Goal: Task Accomplishment & Management: Manage account settings

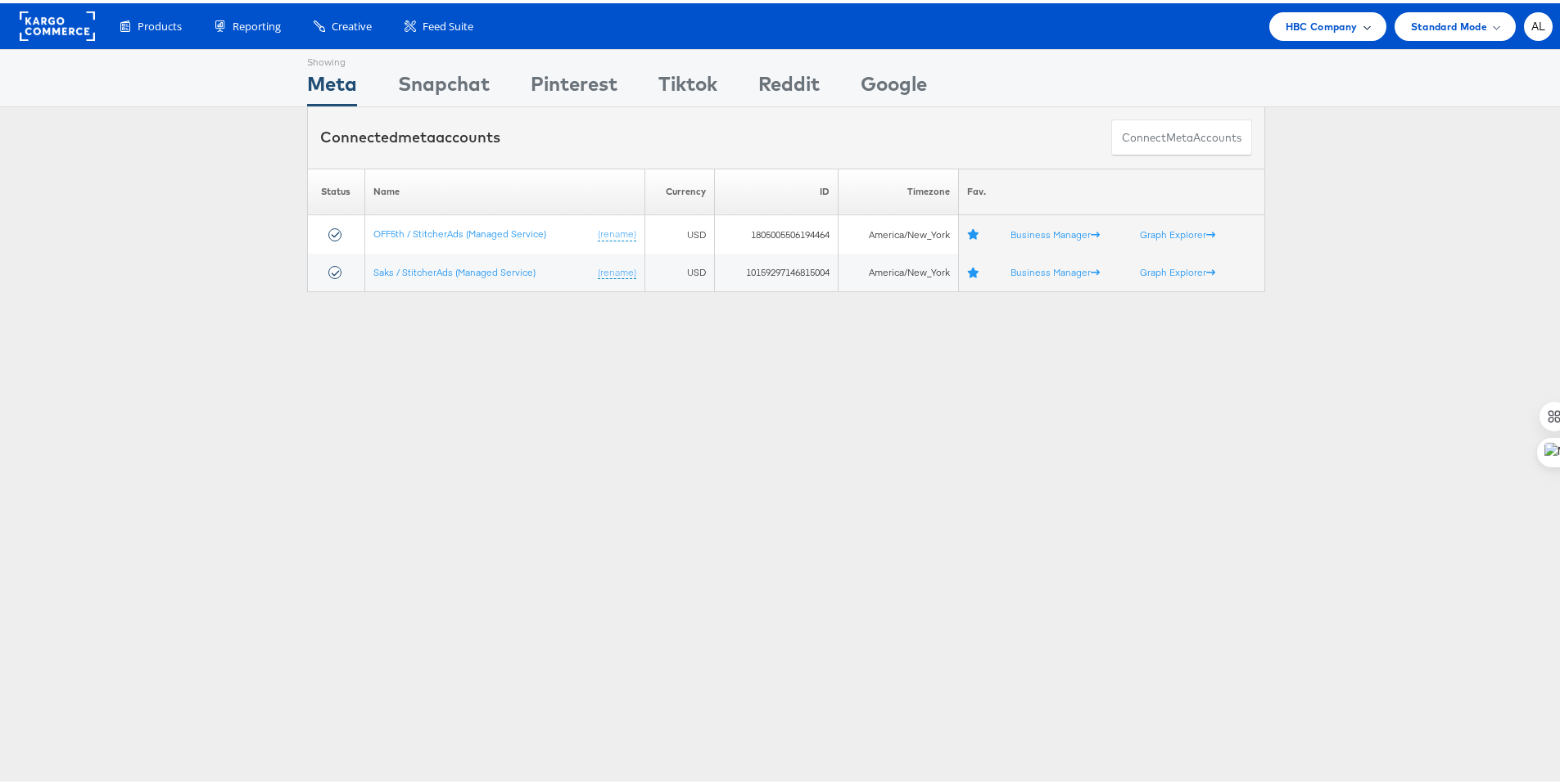
click at [1324, 34] on div "HBC Company" at bounding box center [1327, 23] width 117 height 29
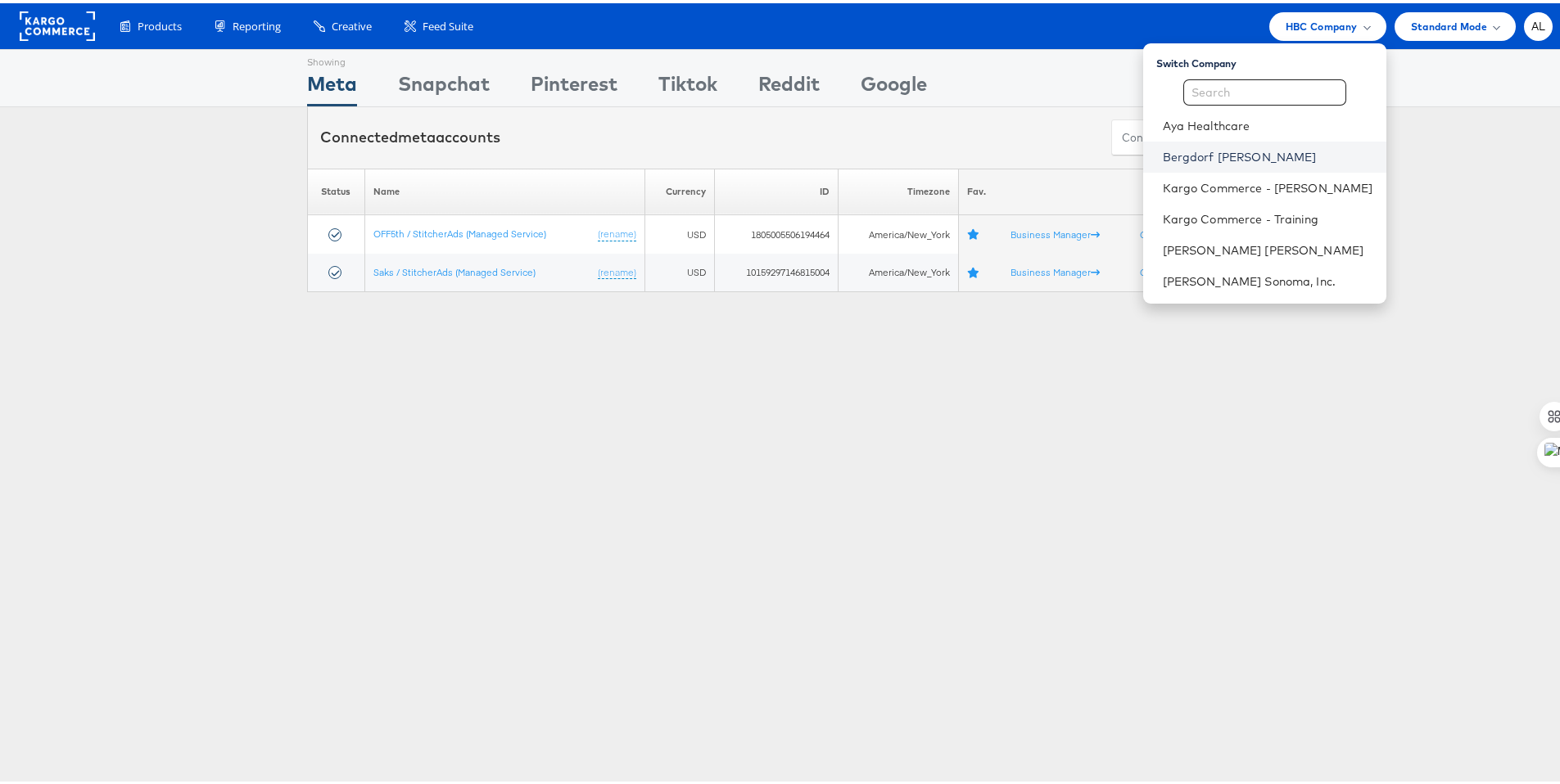
click at [1213, 155] on link "Bergdorf [PERSON_NAME]" at bounding box center [1268, 154] width 210 height 16
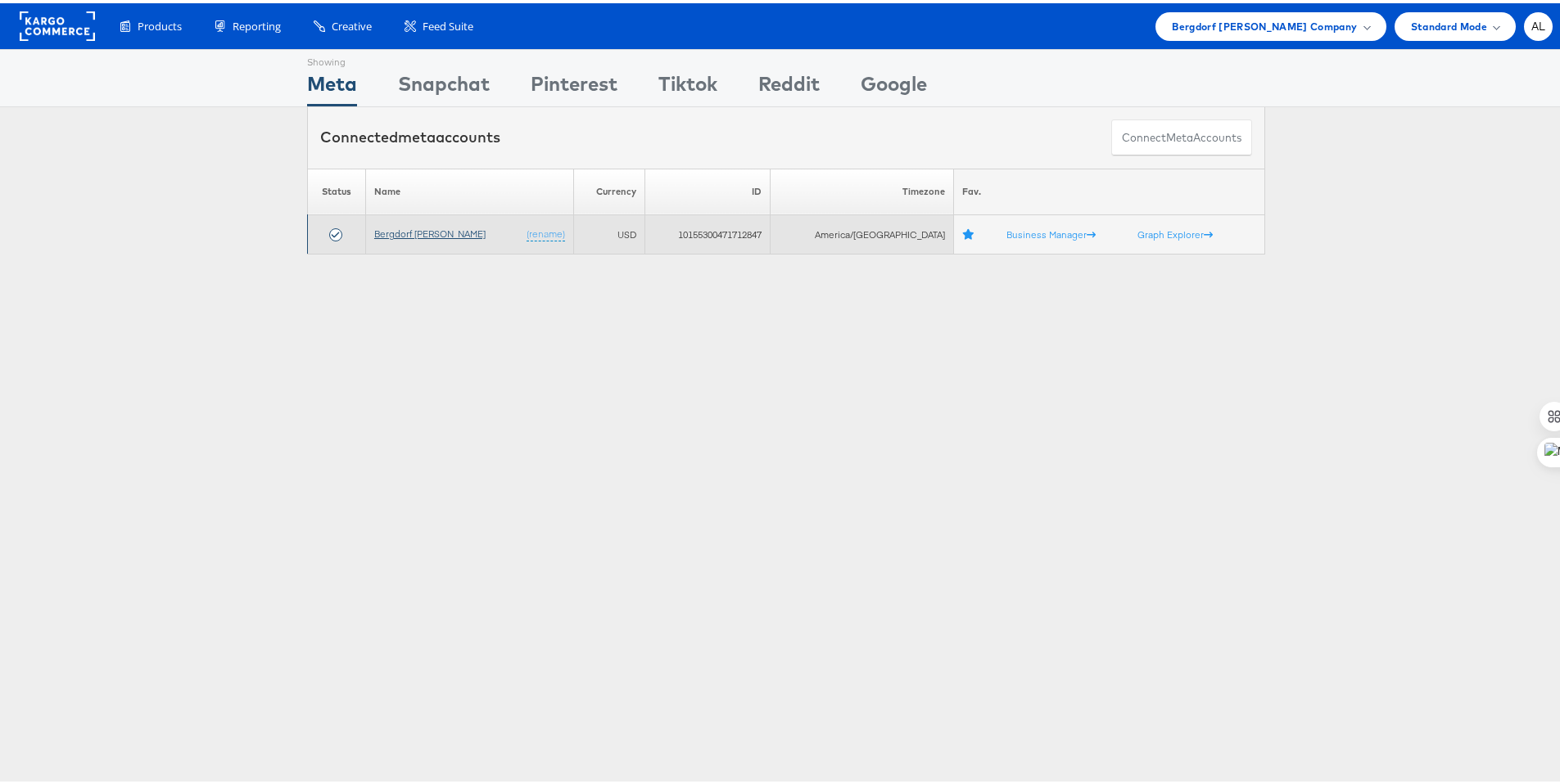
click at [450, 234] on link "Bergdorf [PERSON_NAME]" at bounding box center [430, 230] width 111 height 12
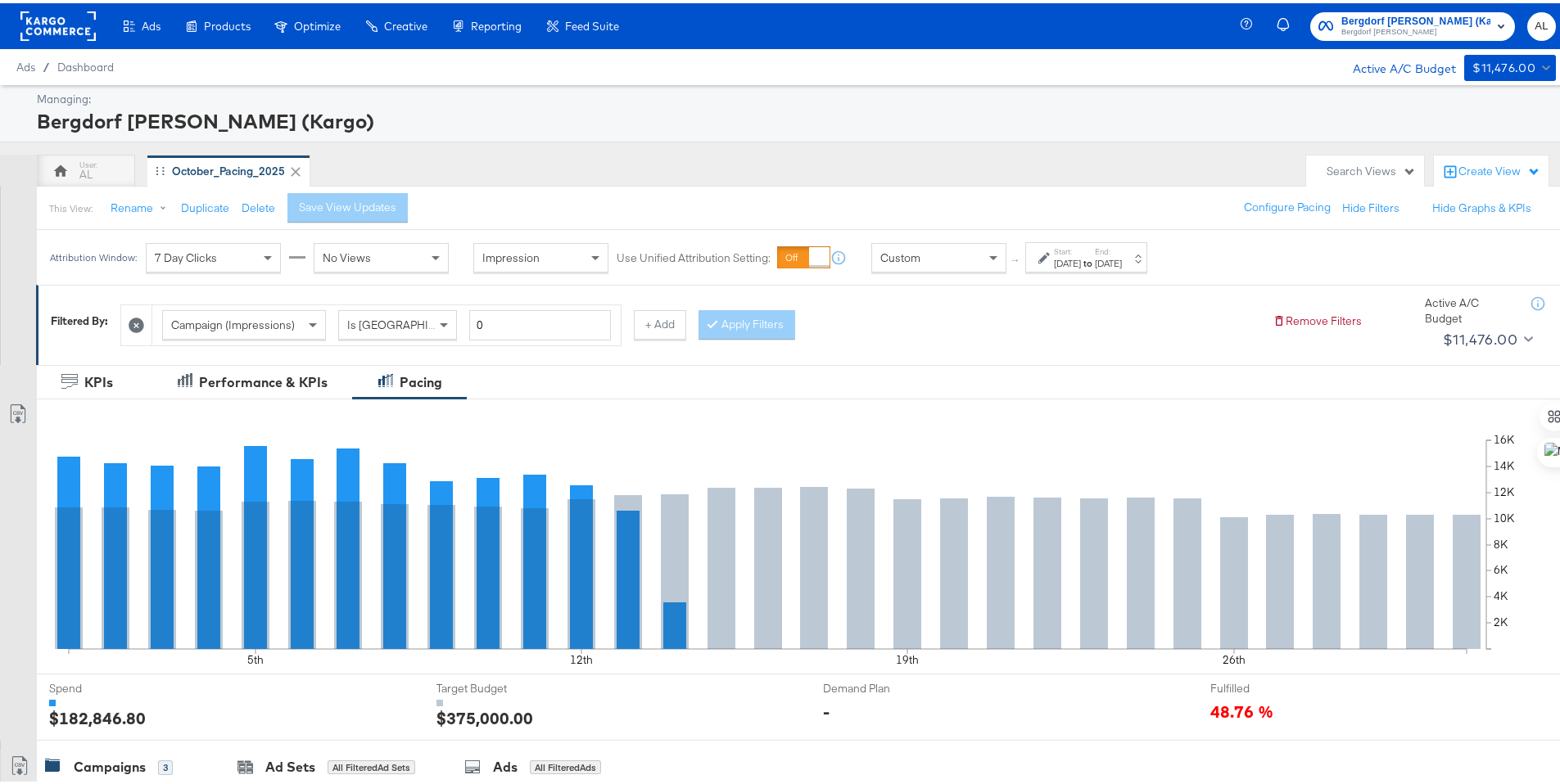
scroll to position [454, 0]
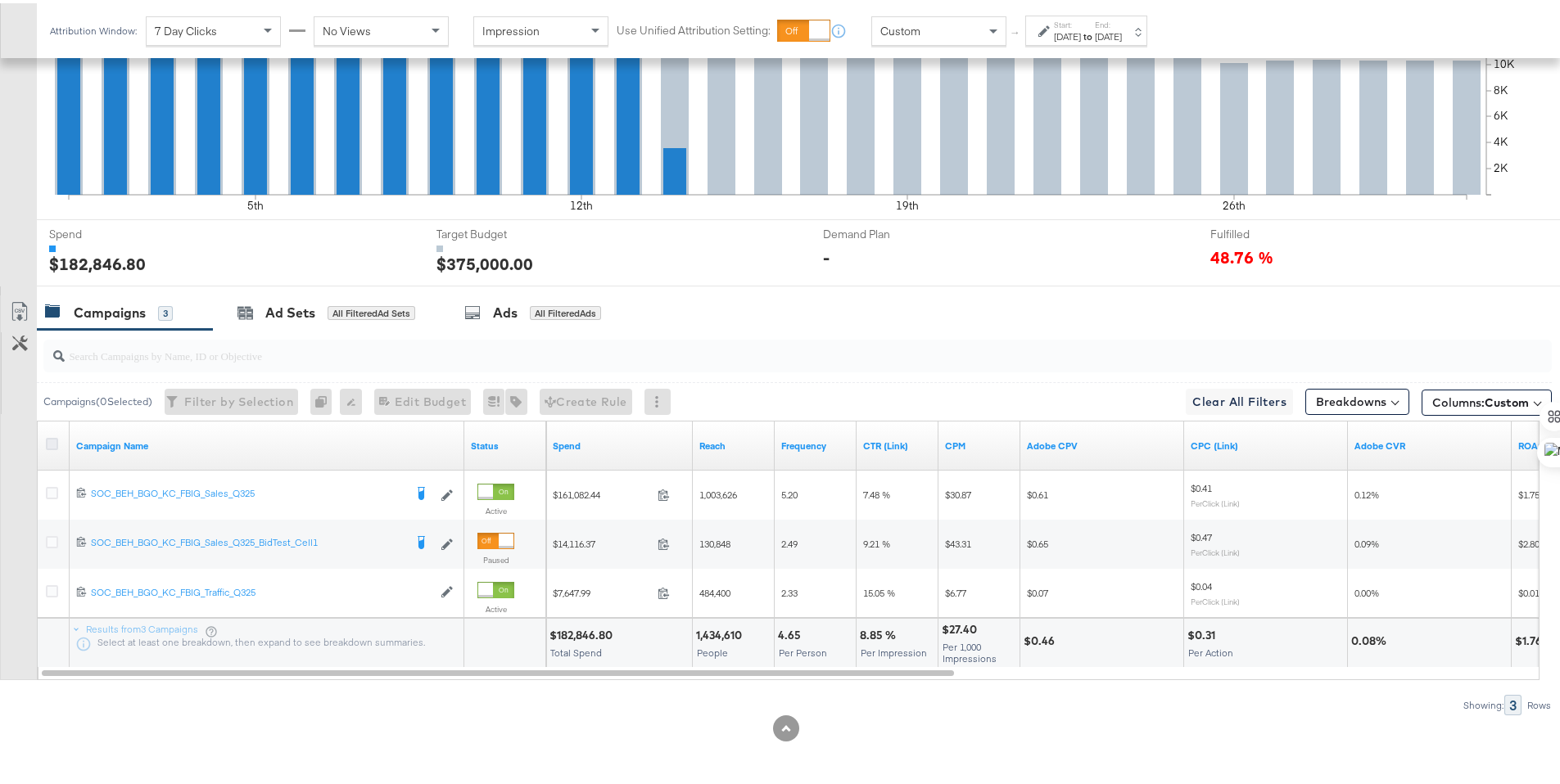
click at [57, 438] on icon at bounding box center [52, 441] width 12 height 12
click at [0, 0] on input "checkbox" at bounding box center [0, 0] width 0 height 0
click at [459, 319] on div "Ads for 3 Campaigns" at bounding box center [531, 310] width 147 height 19
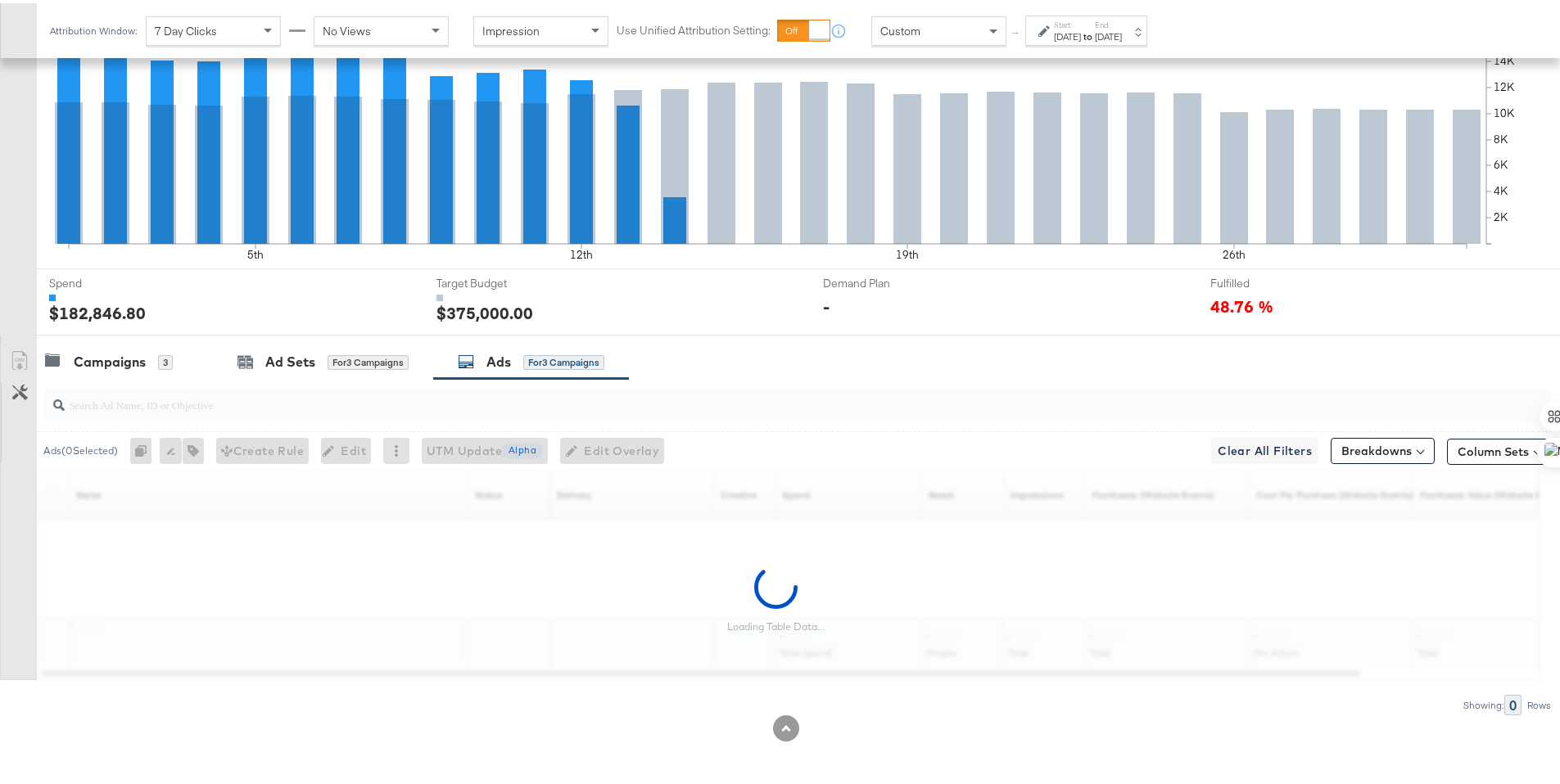
scroll to position [405, 0]
click at [133, 365] on div "Campaigns" at bounding box center [109, 359] width 72 height 19
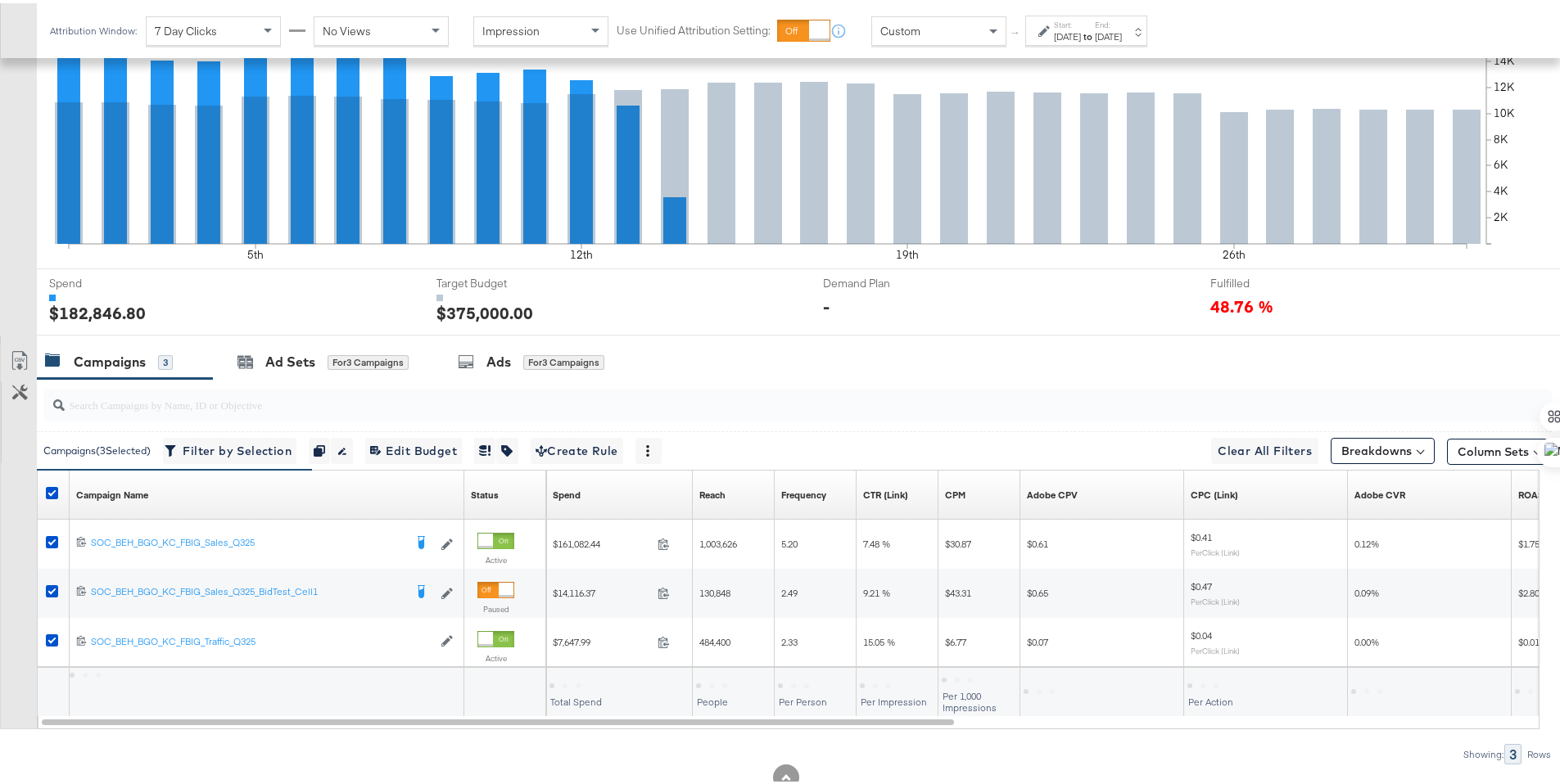
scroll to position [454, 0]
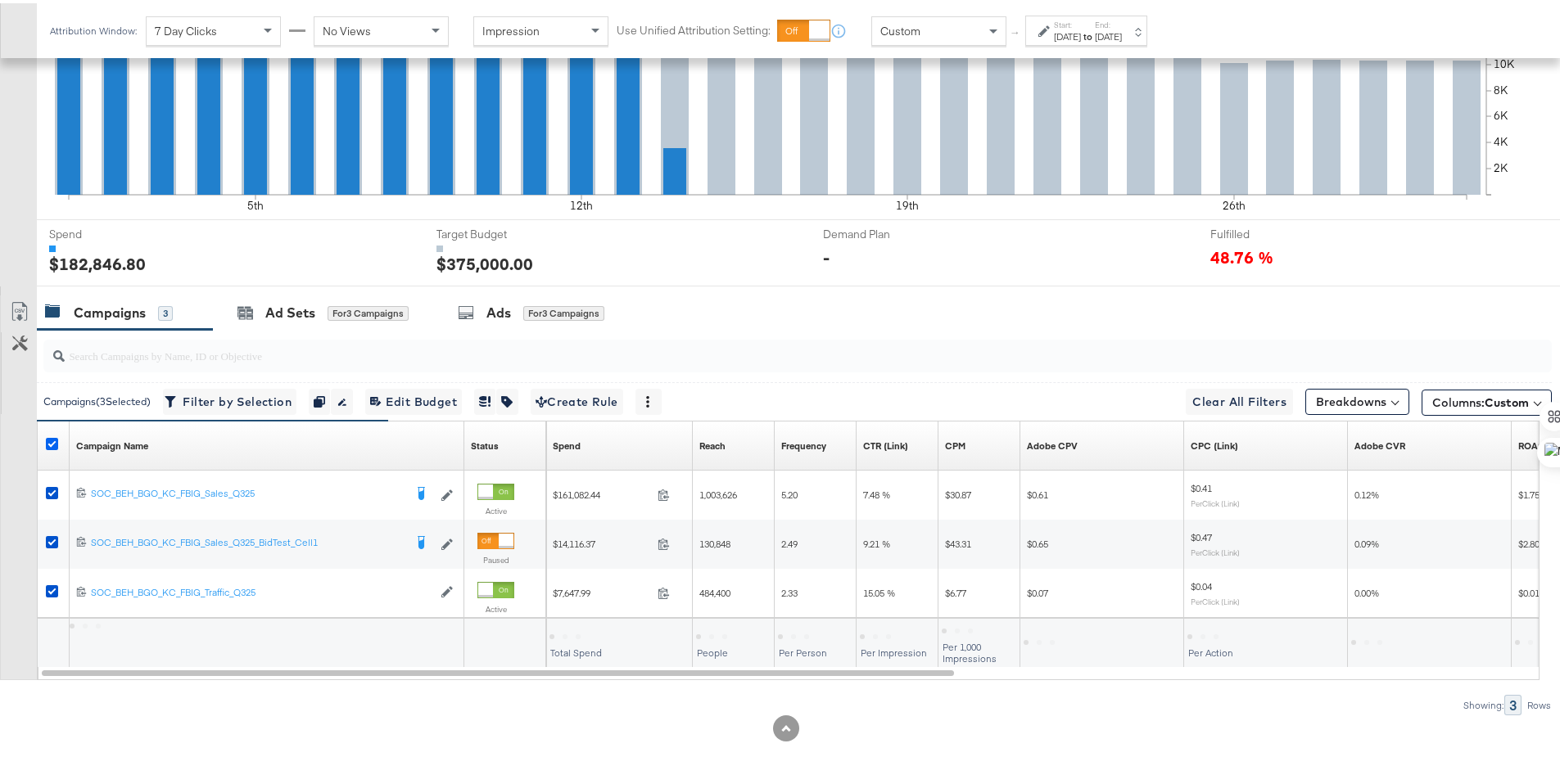
click at [49, 440] on icon at bounding box center [52, 441] width 12 height 12
click at [0, 0] on input "checkbox" at bounding box center [0, 0] width 0 height 0
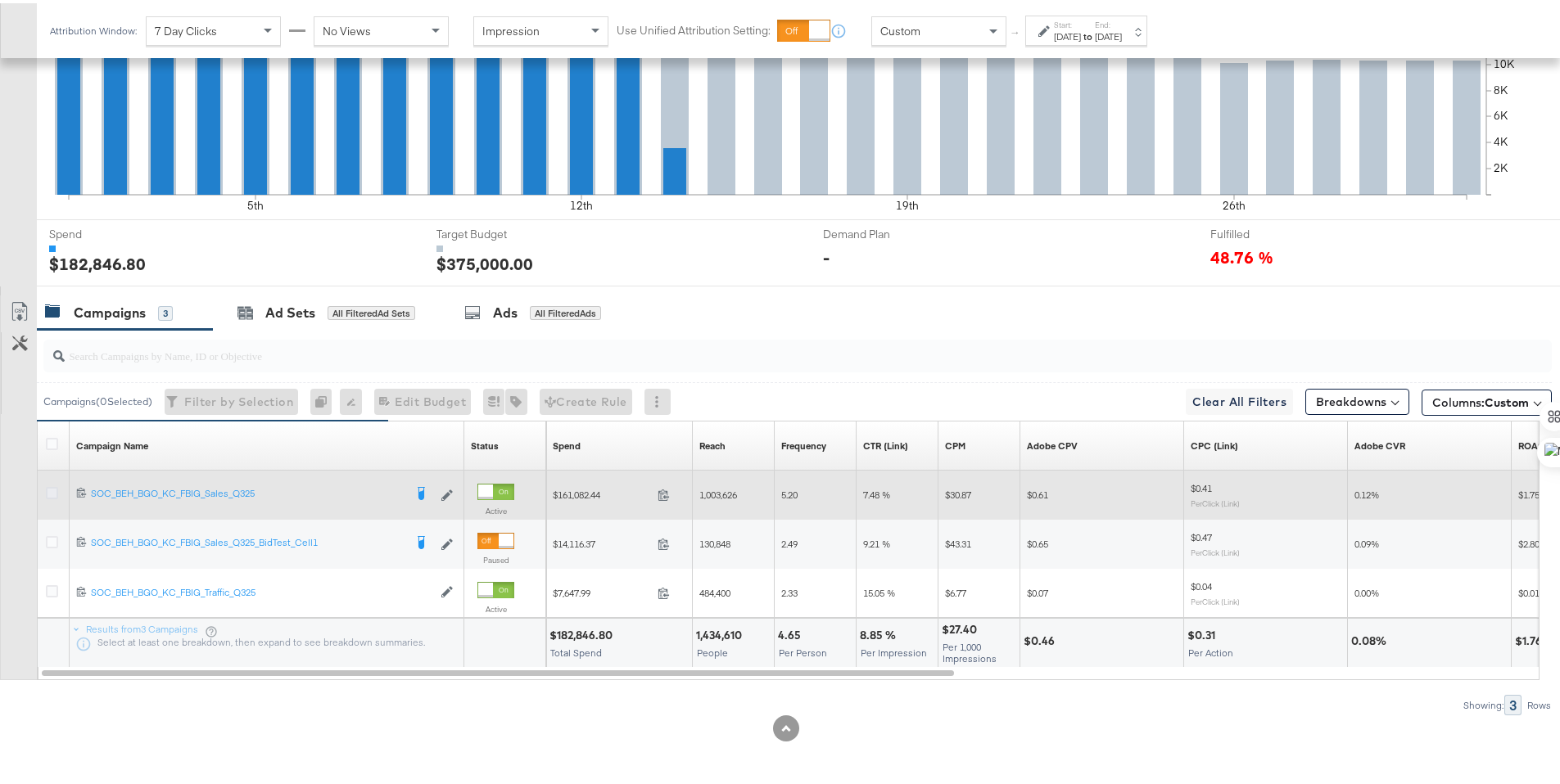
click at [49, 484] on icon at bounding box center [52, 490] width 12 height 12
click at [0, 0] on input "checkbox" at bounding box center [0, 0] width 0 height 0
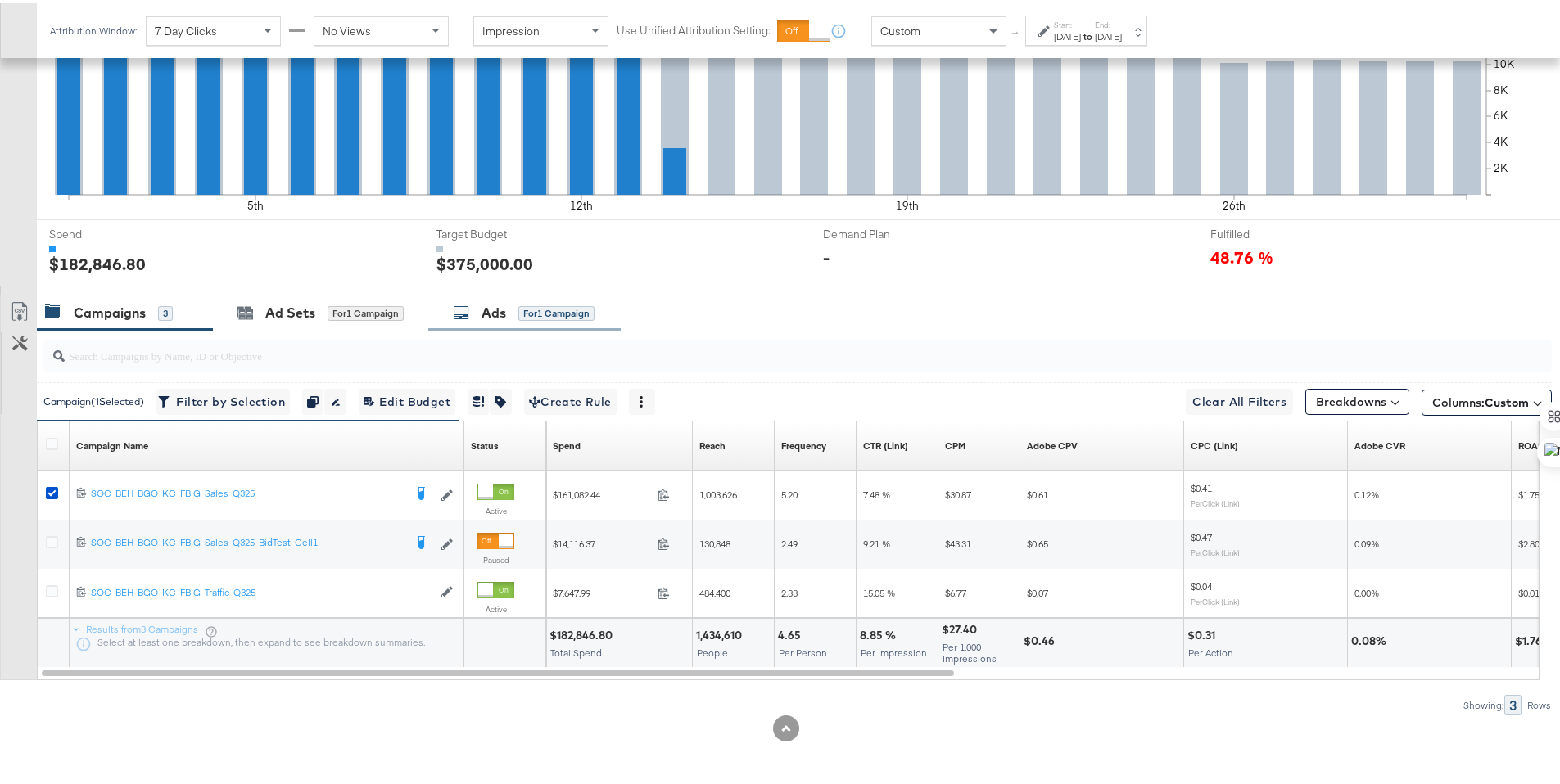
click at [487, 316] on div "Ads" at bounding box center [493, 310] width 24 height 19
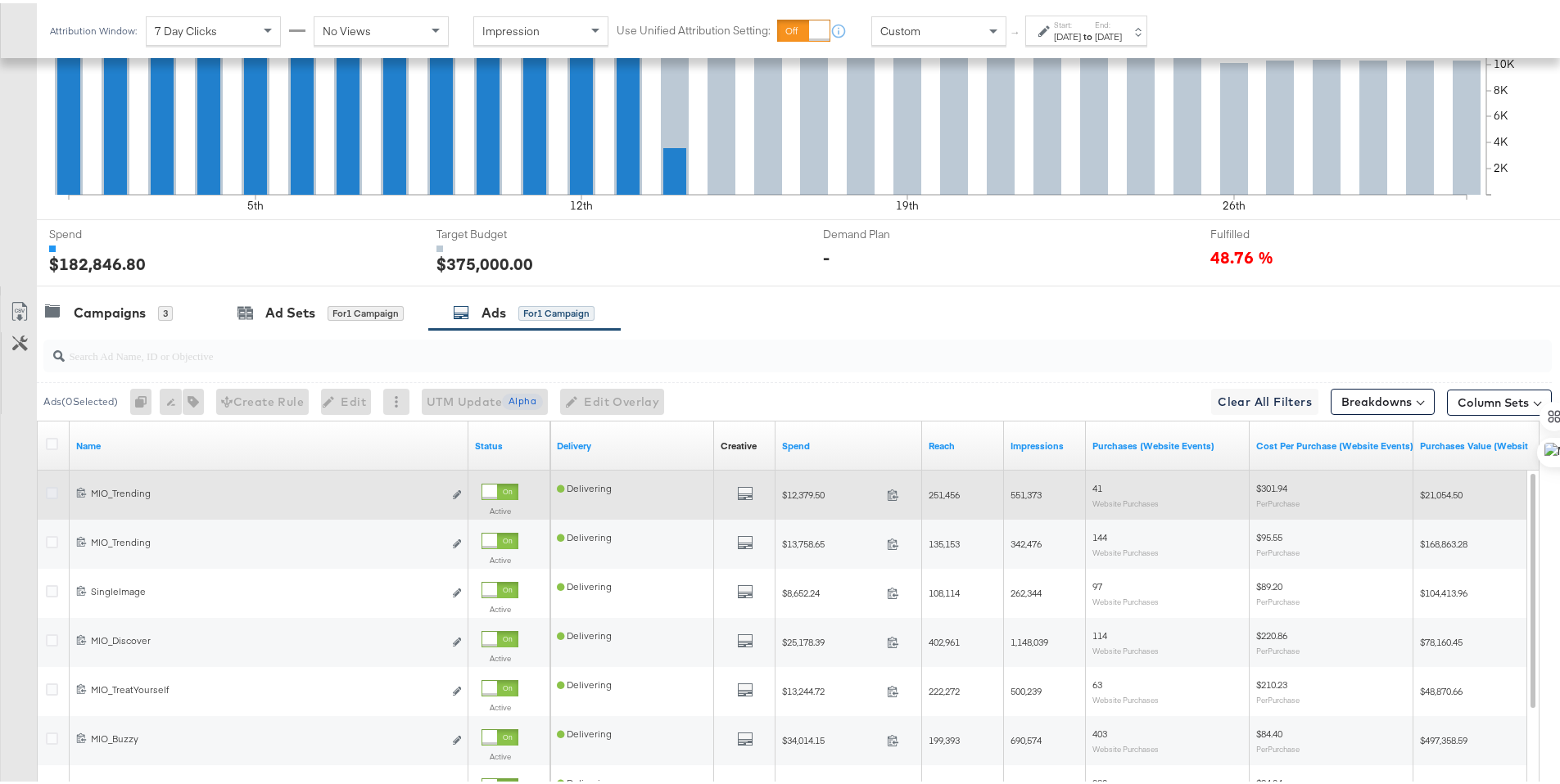
click at [54, 491] on icon at bounding box center [52, 490] width 12 height 12
click at [0, 0] on input "checkbox" at bounding box center [0, 0] width 0 height 0
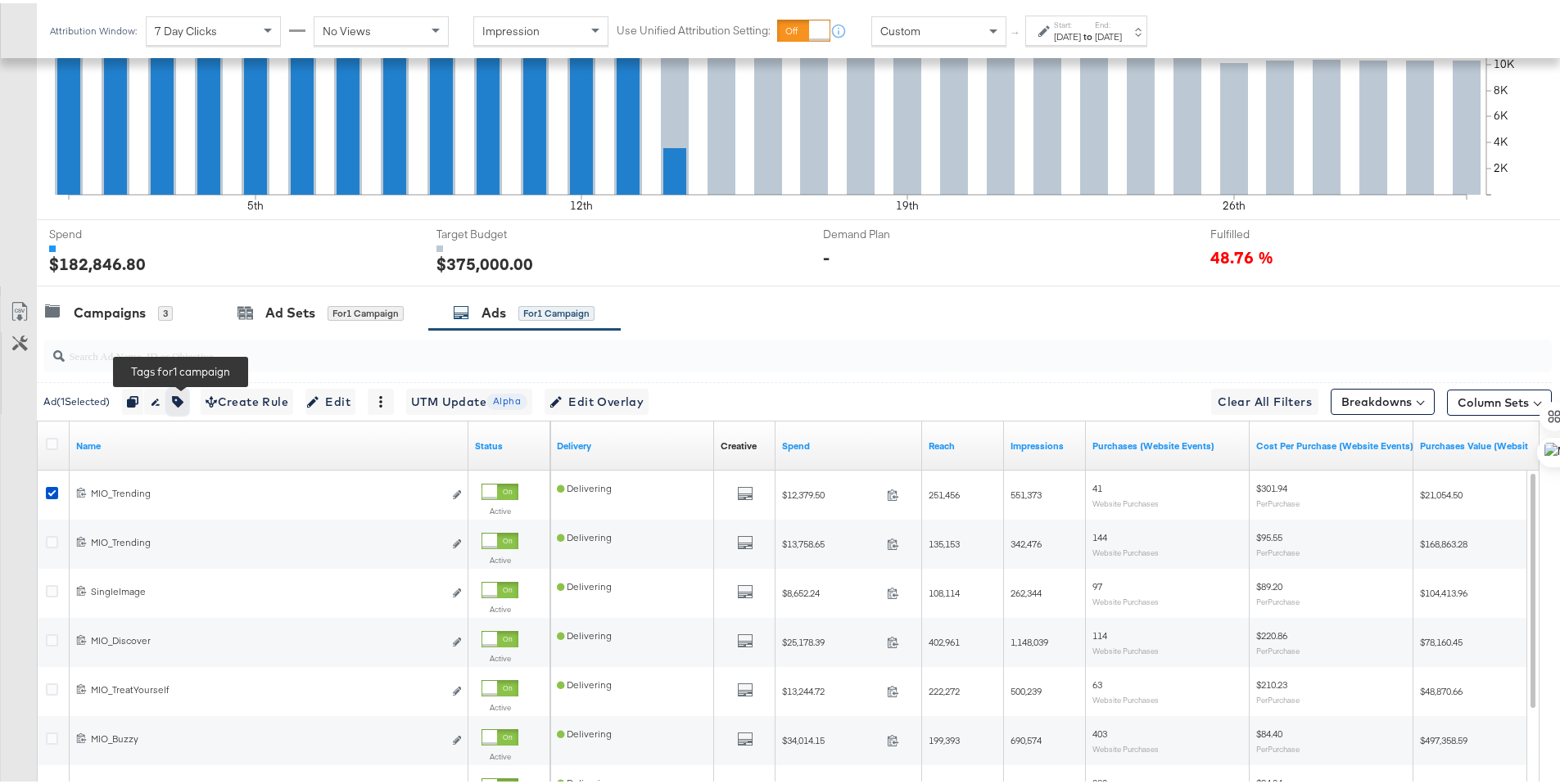
click at [183, 399] on icon "button" at bounding box center [177, 398] width 11 height 11
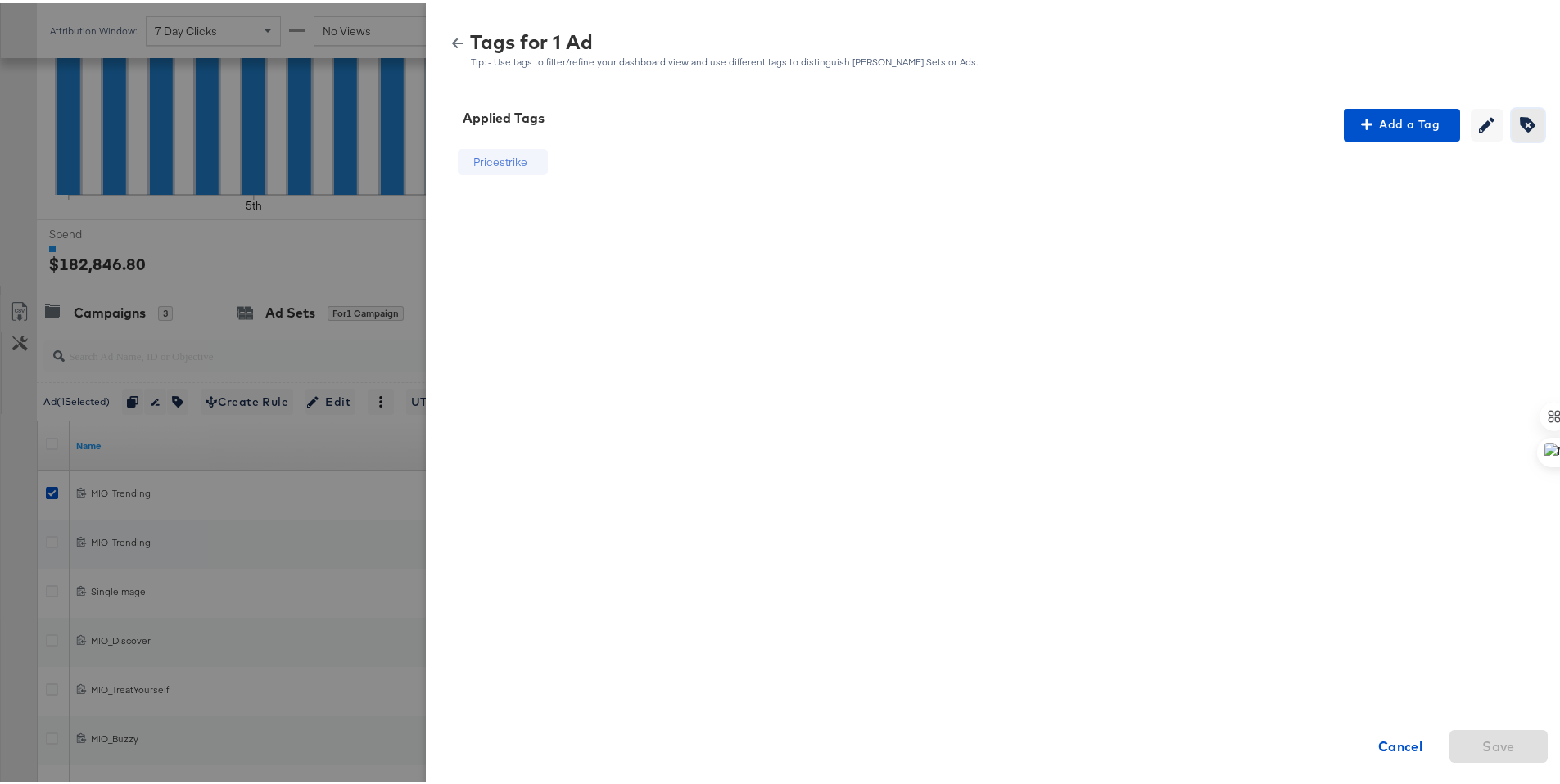
click at [1520, 122] on icon "button" at bounding box center [1528, 122] width 16 height 16
click at [543, 158] on icon at bounding box center [551, 160] width 17 height 16
click at [1456, 738] on span "Save" at bounding box center [1498, 743] width 85 height 23
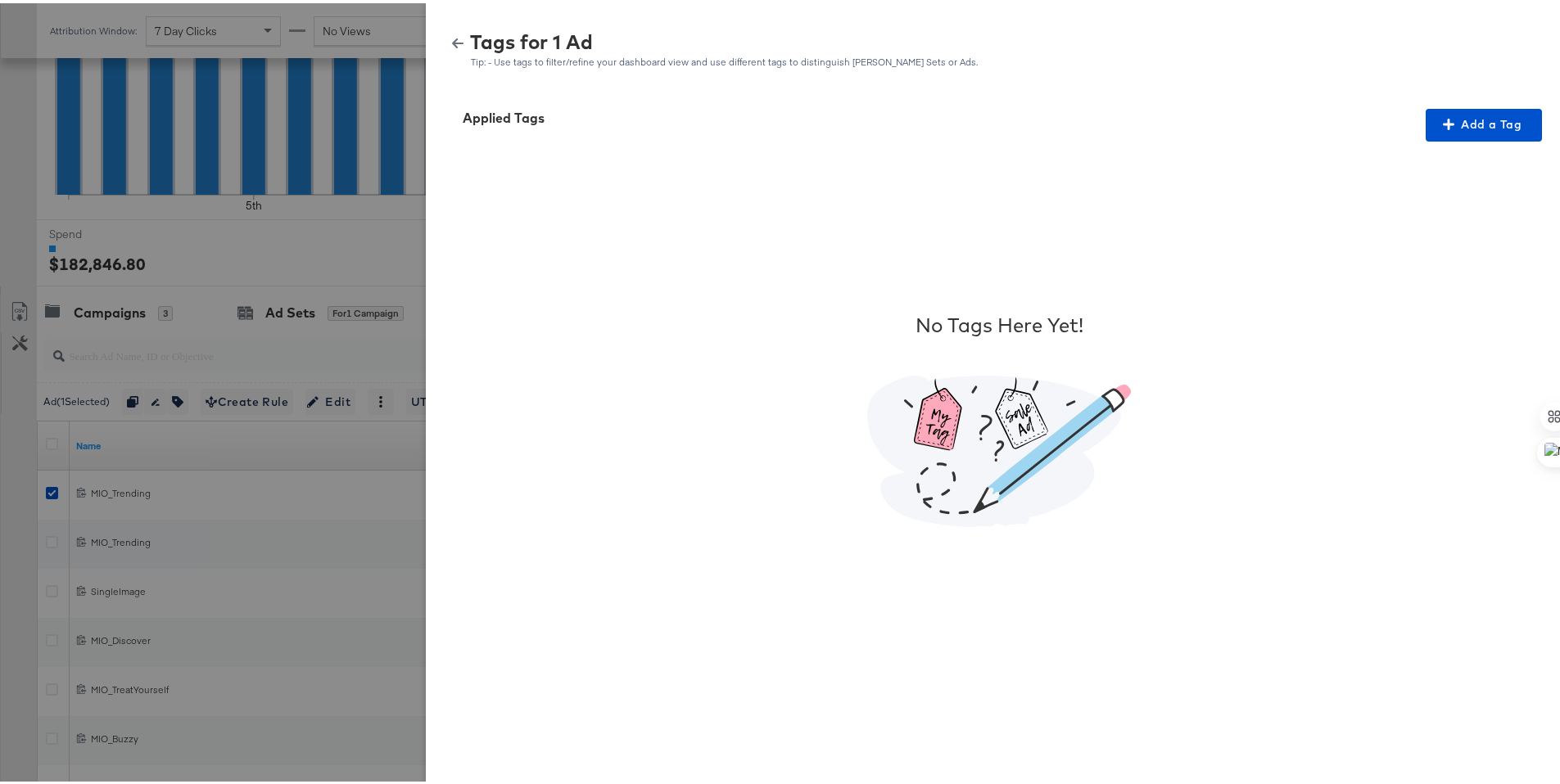
click at [428, 36] on div "Tags for 1 Ad Tip: - Use tags to filter/refine your dashboard view and use diff…" at bounding box center [999, 41] width 1147 height 74
click at [452, 43] on icon "button" at bounding box center [457, 40] width 11 height 11
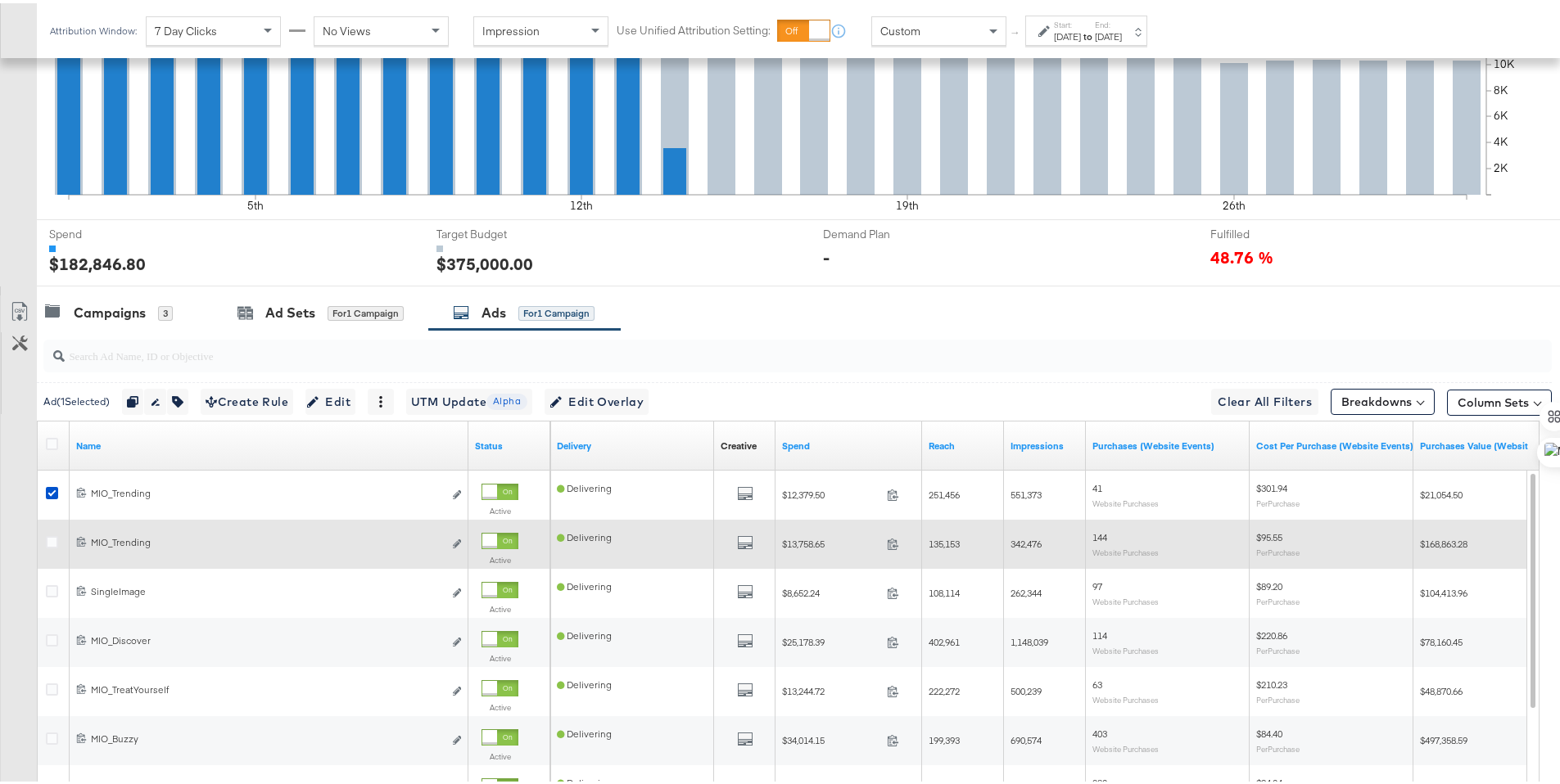
click at [50, 537] on icon at bounding box center [52, 539] width 12 height 12
click at [0, 0] on input "checkbox" at bounding box center [0, 0] width 0 height 0
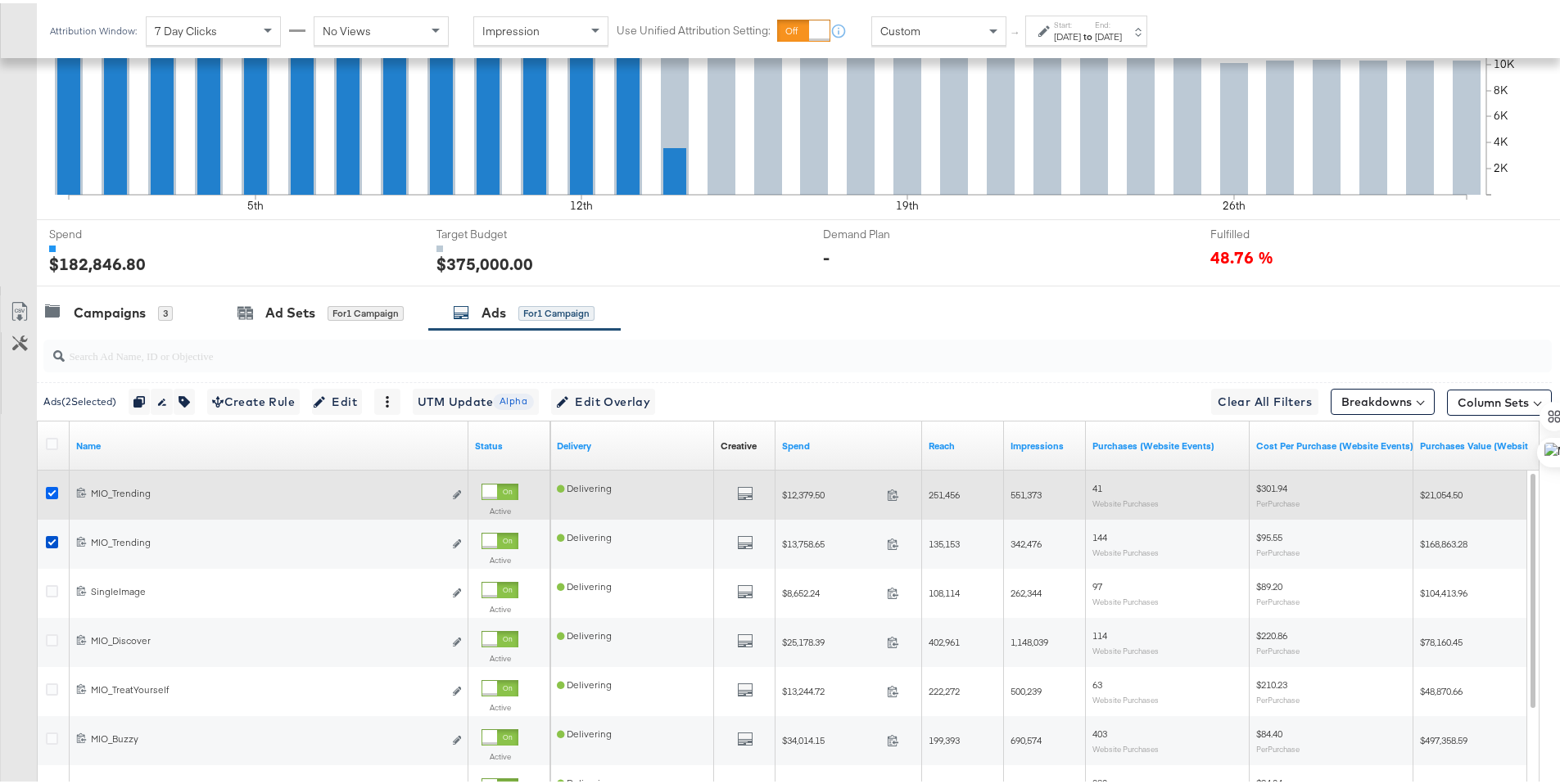
click at [49, 494] on icon at bounding box center [52, 490] width 12 height 12
click at [0, 0] on input "checkbox" at bounding box center [0, 0] width 0 height 0
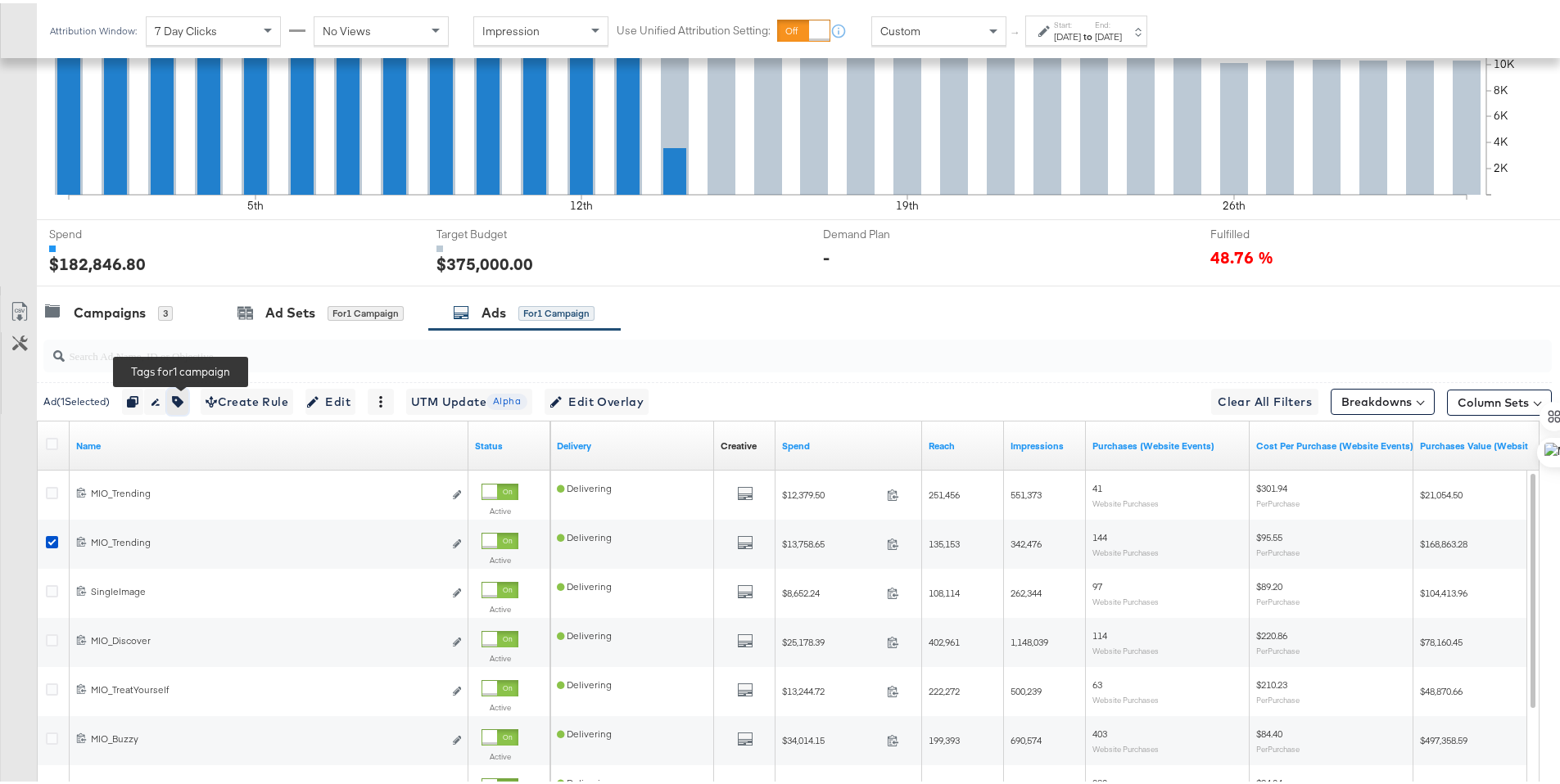
click at [178, 402] on icon "button" at bounding box center [177, 398] width 11 height 11
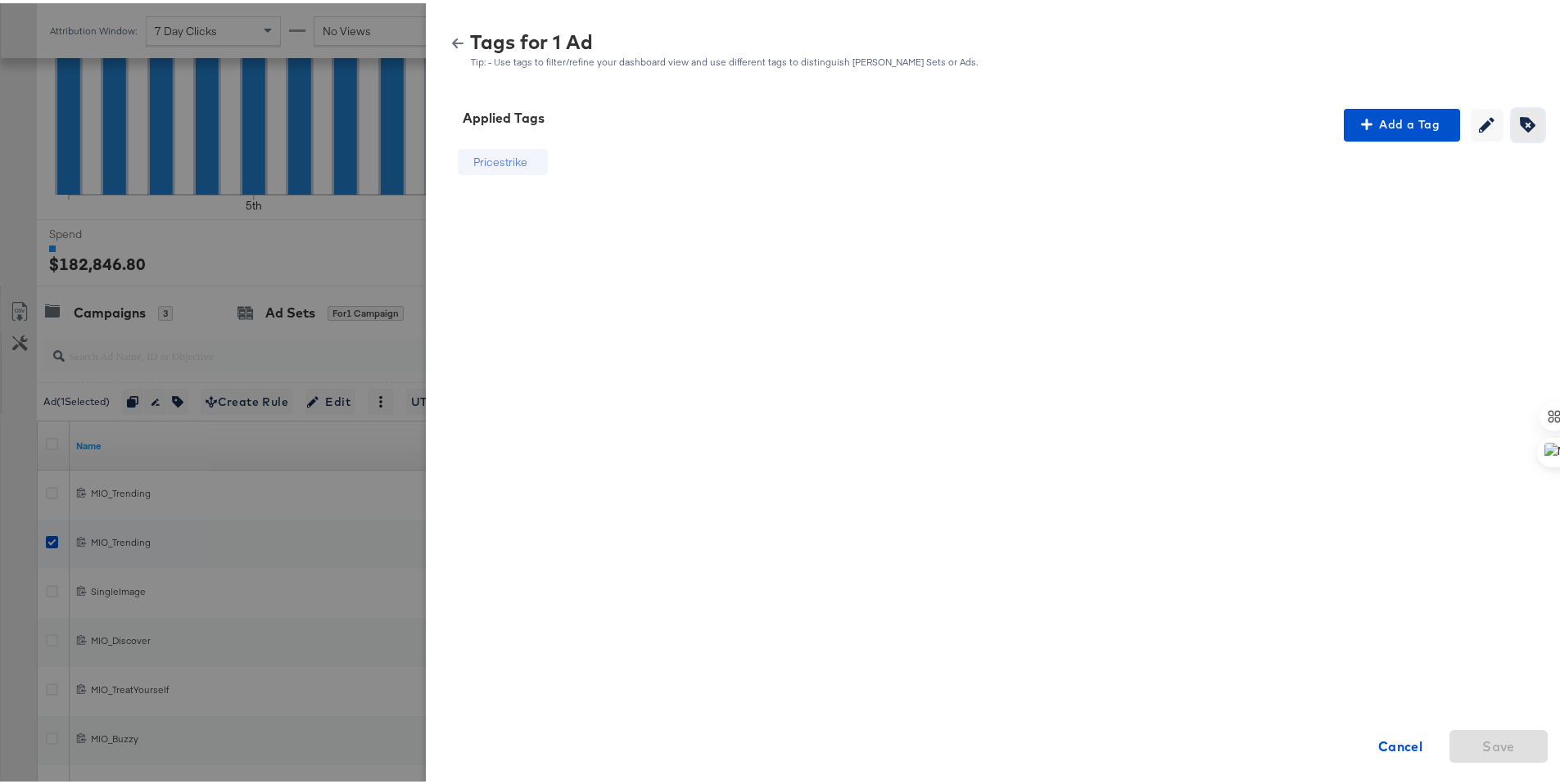
click at [1524, 122] on span "Creating or editing tags will be disabled while you are deleting tags" at bounding box center [1528, 122] width 24 height 16
click at [543, 161] on icon at bounding box center [551, 160] width 17 height 16
click at [1470, 730] on button "Save" at bounding box center [1497, 743] width 98 height 33
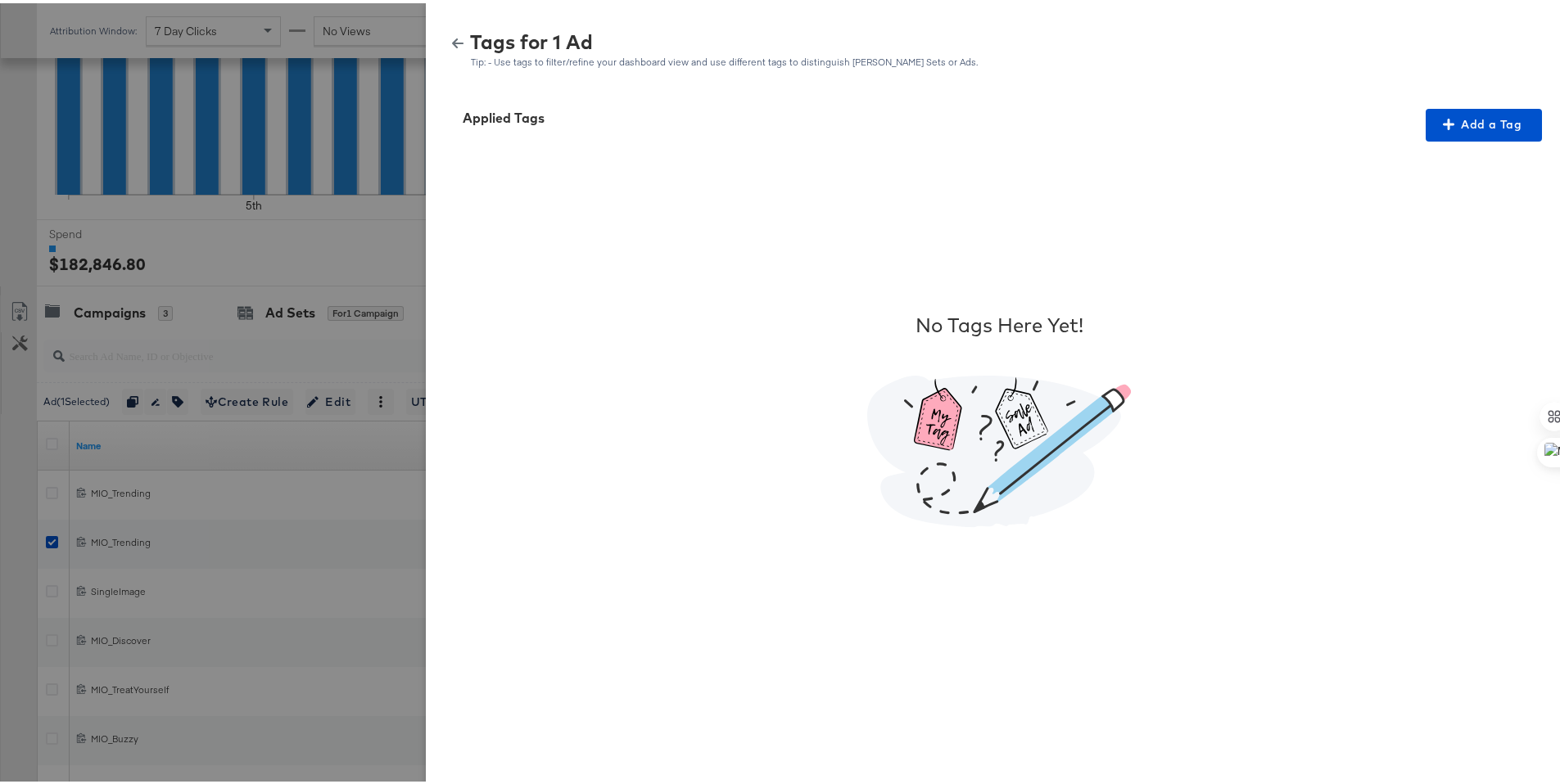
click at [452, 44] on icon "button" at bounding box center [457, 40] width 11 height 10
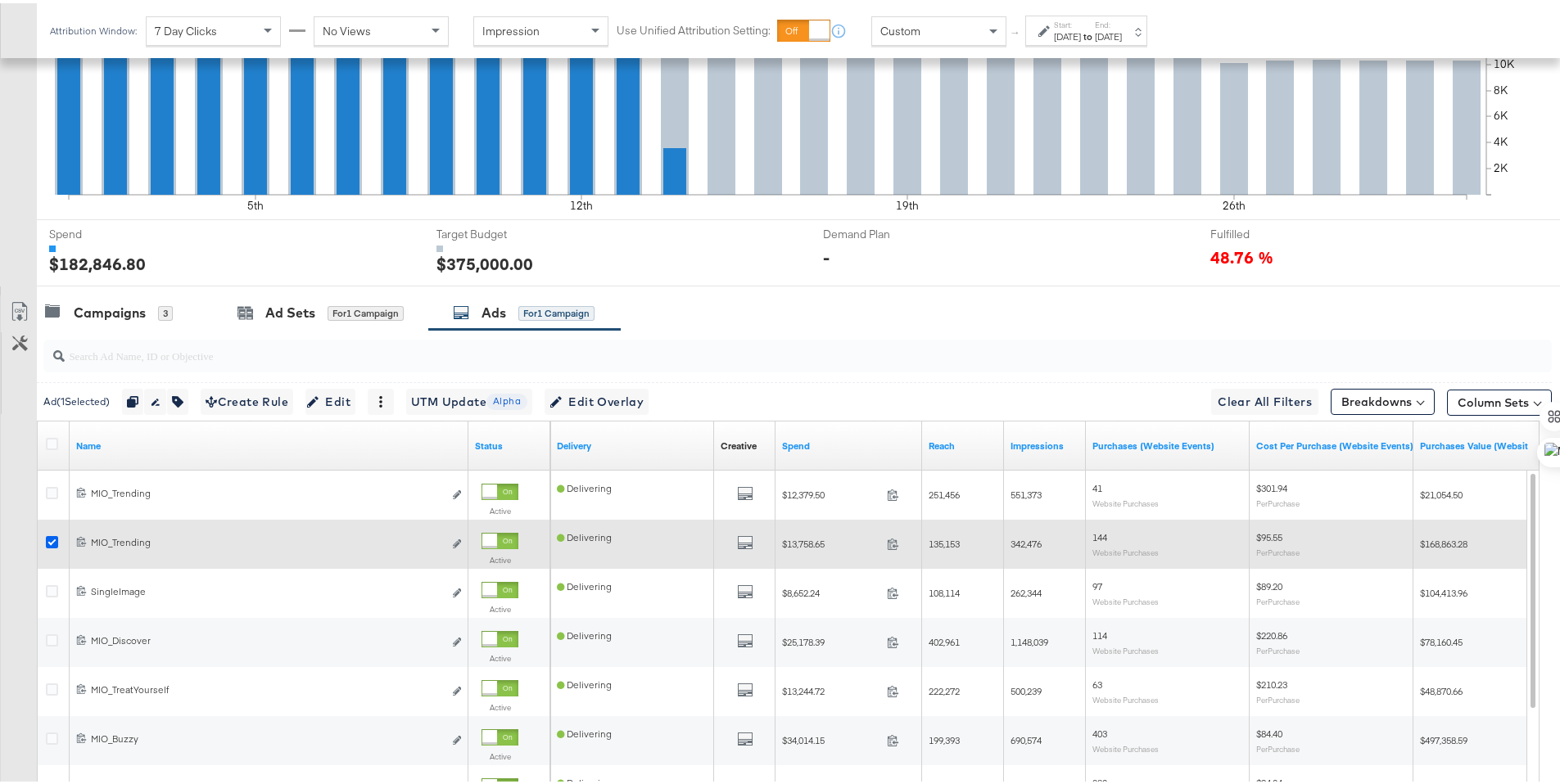
click at [50, 541] on icon at bounding box center [52, 539] width 12 height 12
click at [0, 0] on input "checkbox" at bounding box center [0, 0] width 0 height 0
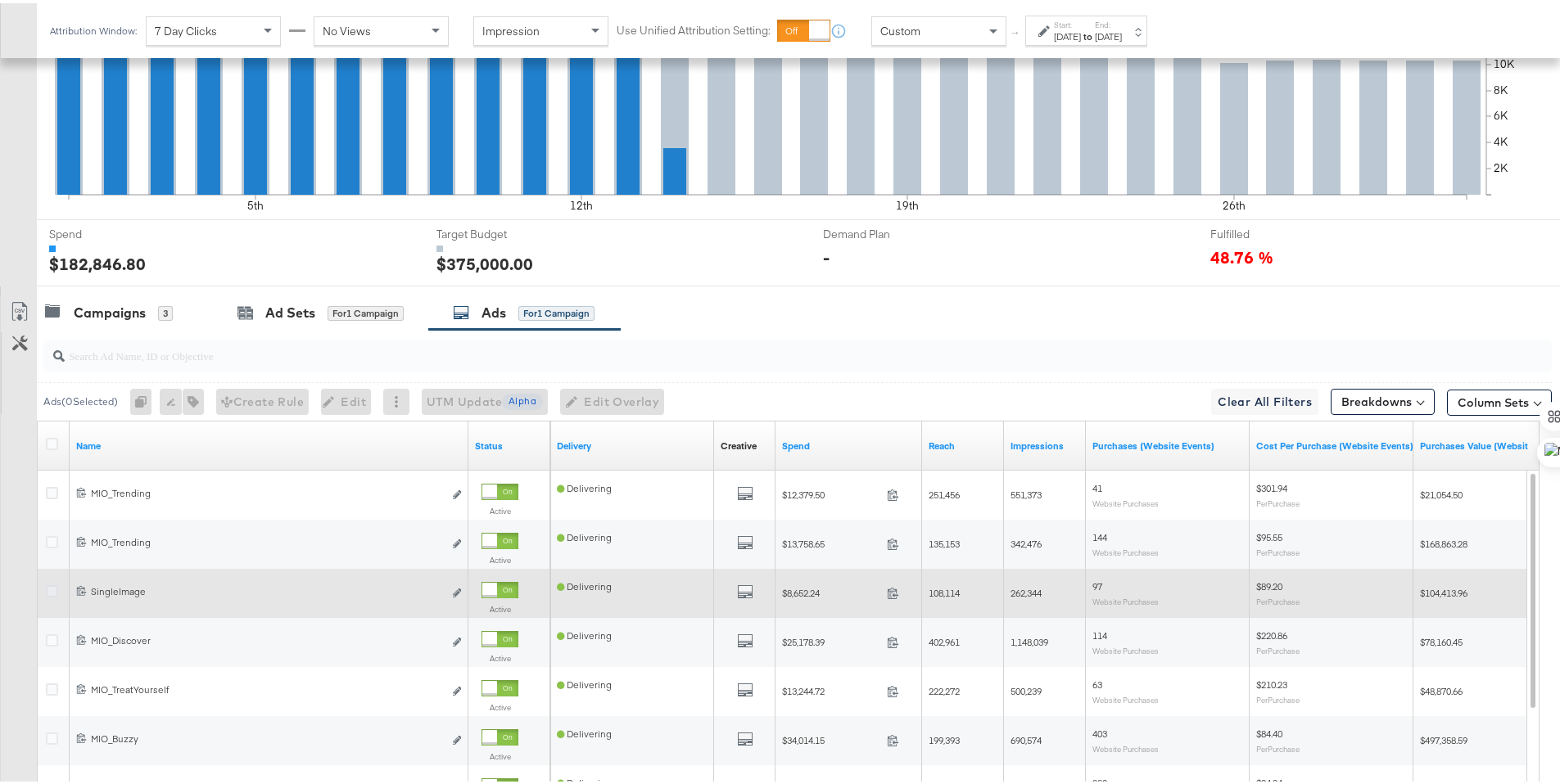
click at [50, 576] on div at bounding box center [54, 590] width 30 height 30
click at [50, 586] on icon at bounding box center [52, 588] width 12 height 12
click at [0, 0] on input "checkbox" at bounding box center [0, 0] width 0 height 0
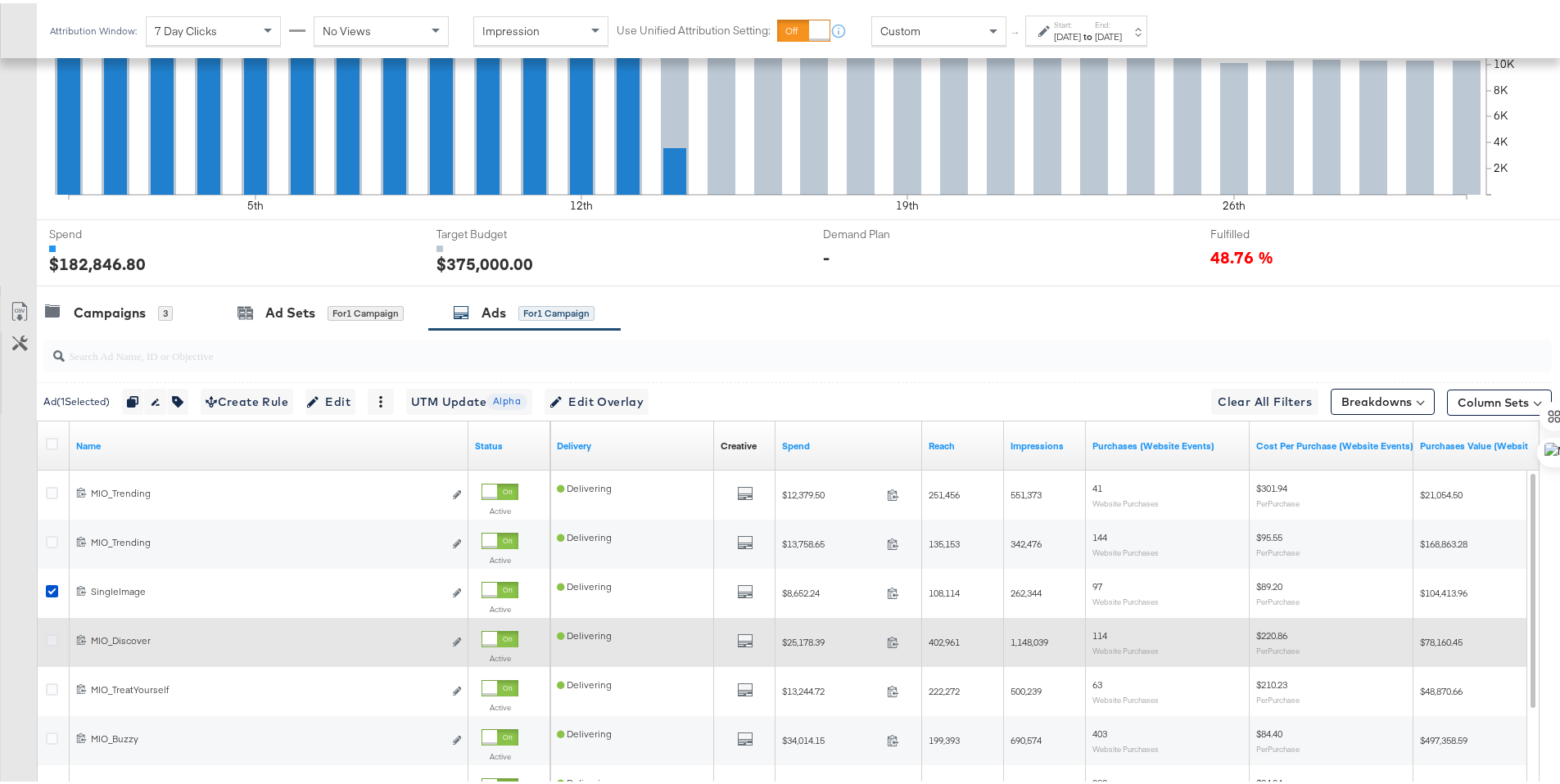
click at [50, 635] on icon at bounding box center [52, 637] width 12 height 12
click at [0, 0] on input "checkbox" at bounding box center [0, 0] width 0 height 0
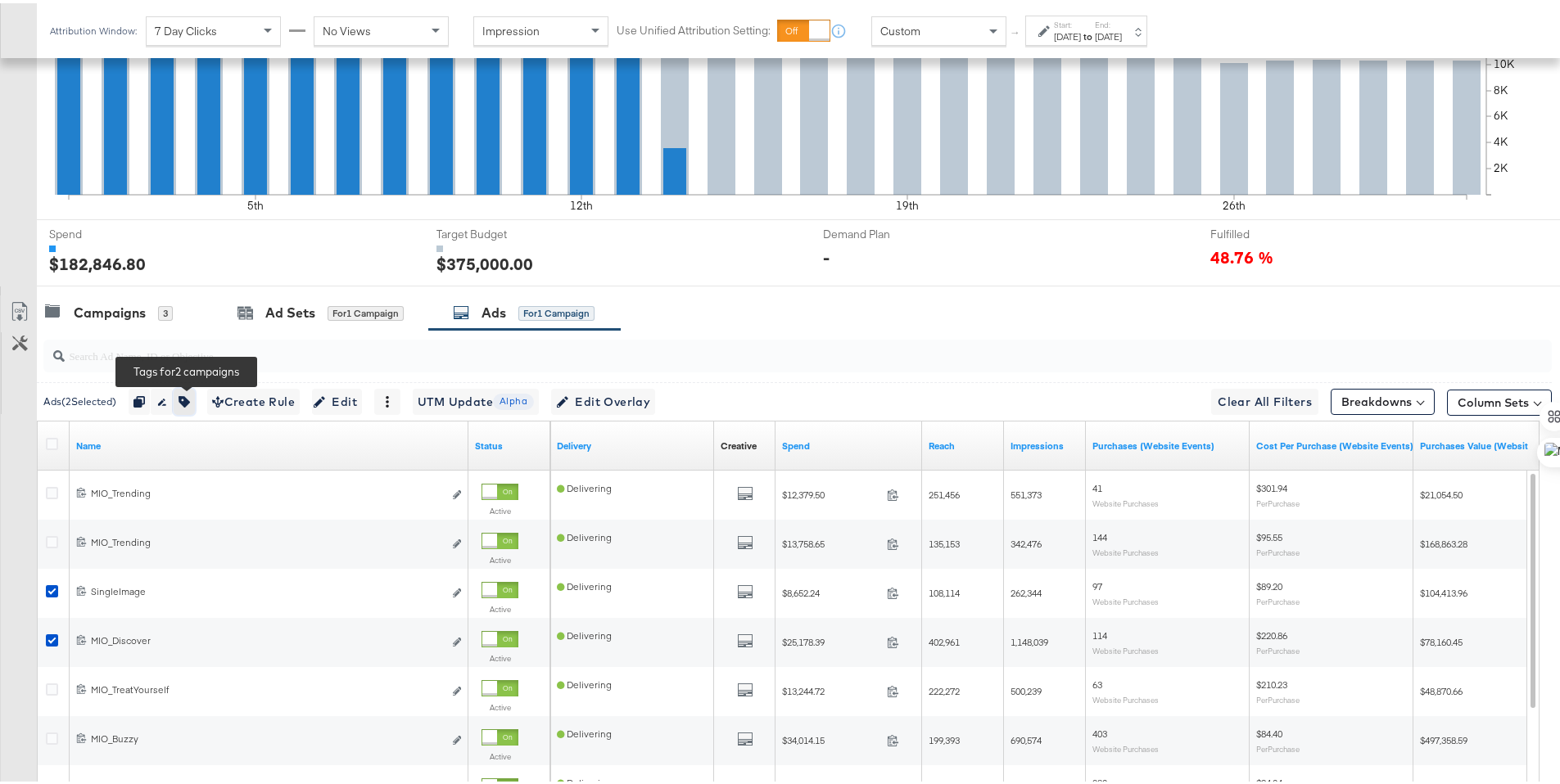
click at [190, 399] on icon "button" at bounding box center [183, 398] width 11 height 11
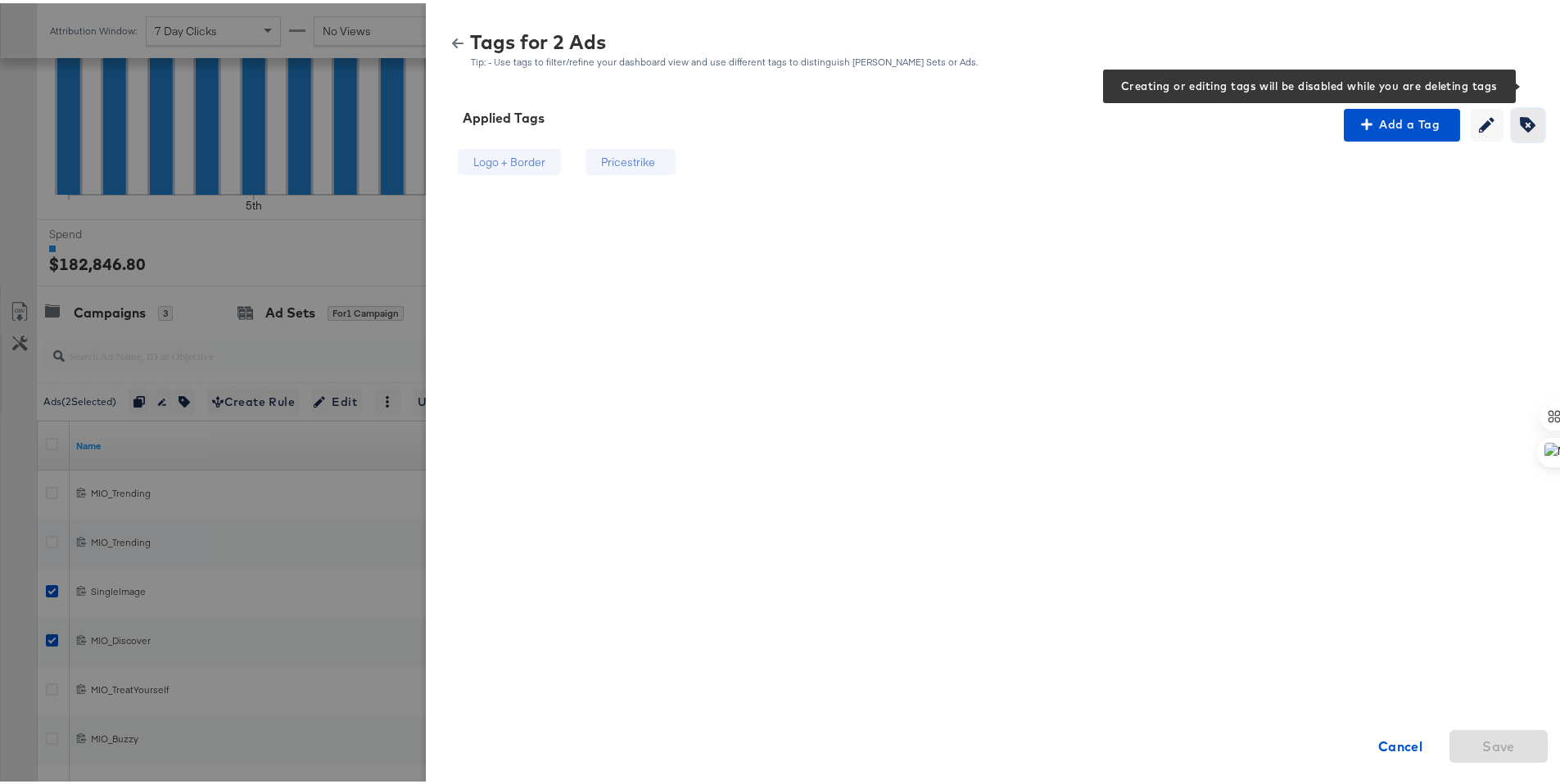
click at [1520, 123] on icon "button" at bounding box center [1528, 122] width 16 height 16
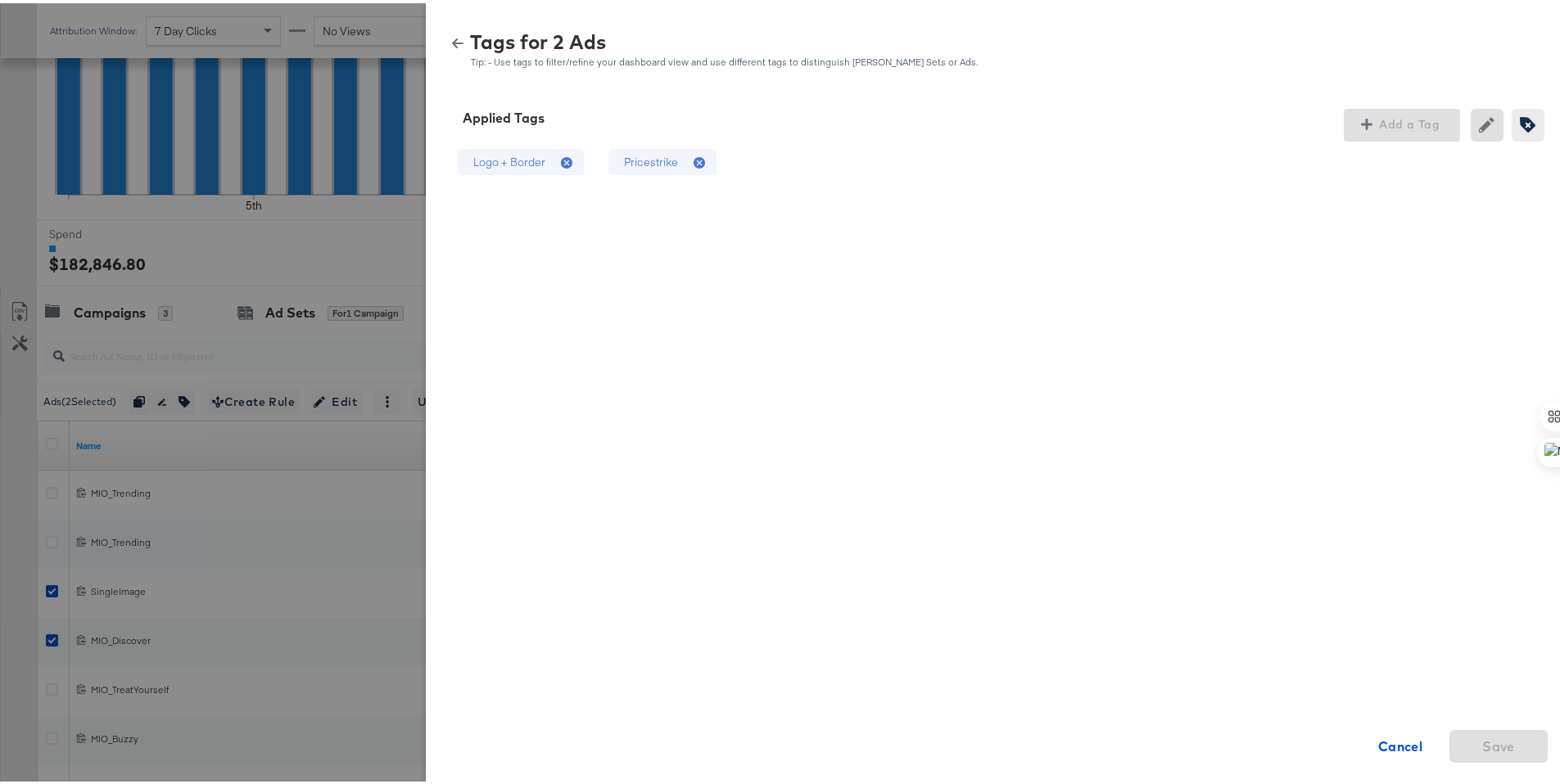
click at [561, 160] on icon at bounding box center [566, 159] width 11 height 11
click at [693, 158] on icon at bounding box center [698, 159] width 11 height 11
click at [1482, 749] on span "Save" at bounding box center [1498, 743] width 33 height 23
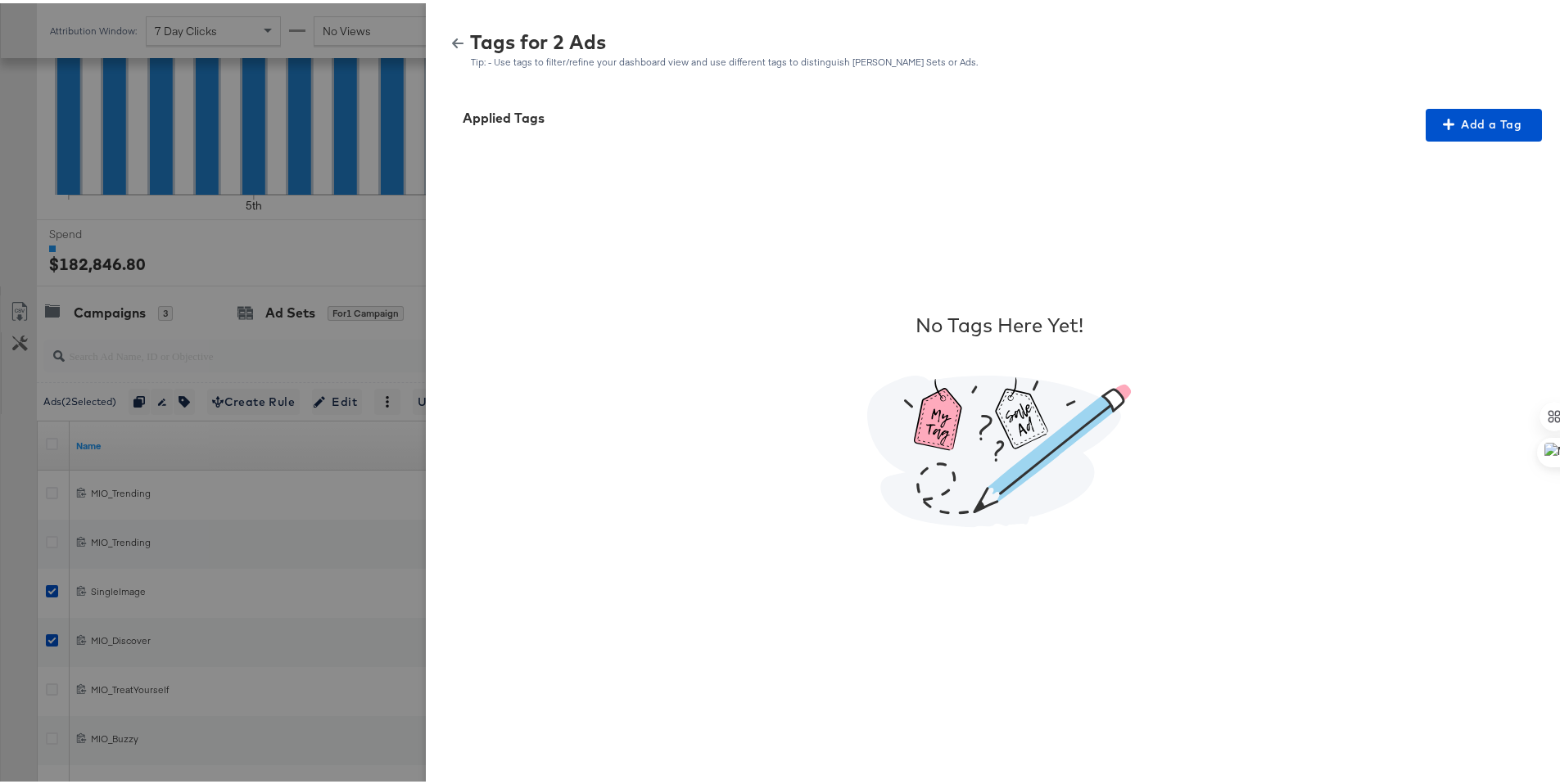
click at [446, 38] on button "button" at bounding box center [458, 40] width 24 height 11
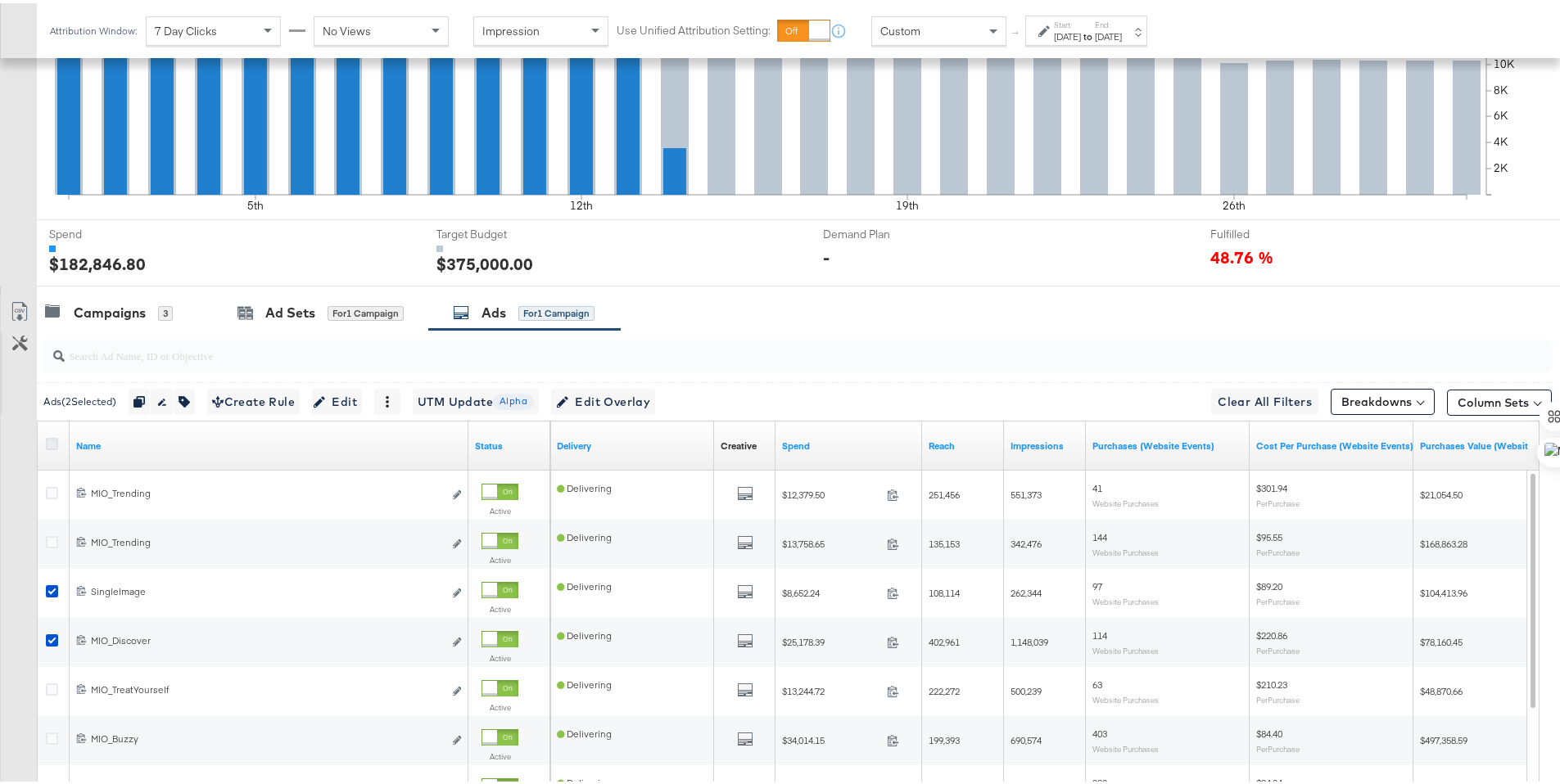
click at [53, 443] on icon at bounding box center [52, 441] width 12 height 12
click at [0, 0] on input "checkbox" at bounding box center [0, 0] width 0 height 0
click at [193, 399] on icon "button" at bounding box center [189, 398] width 11 height 11
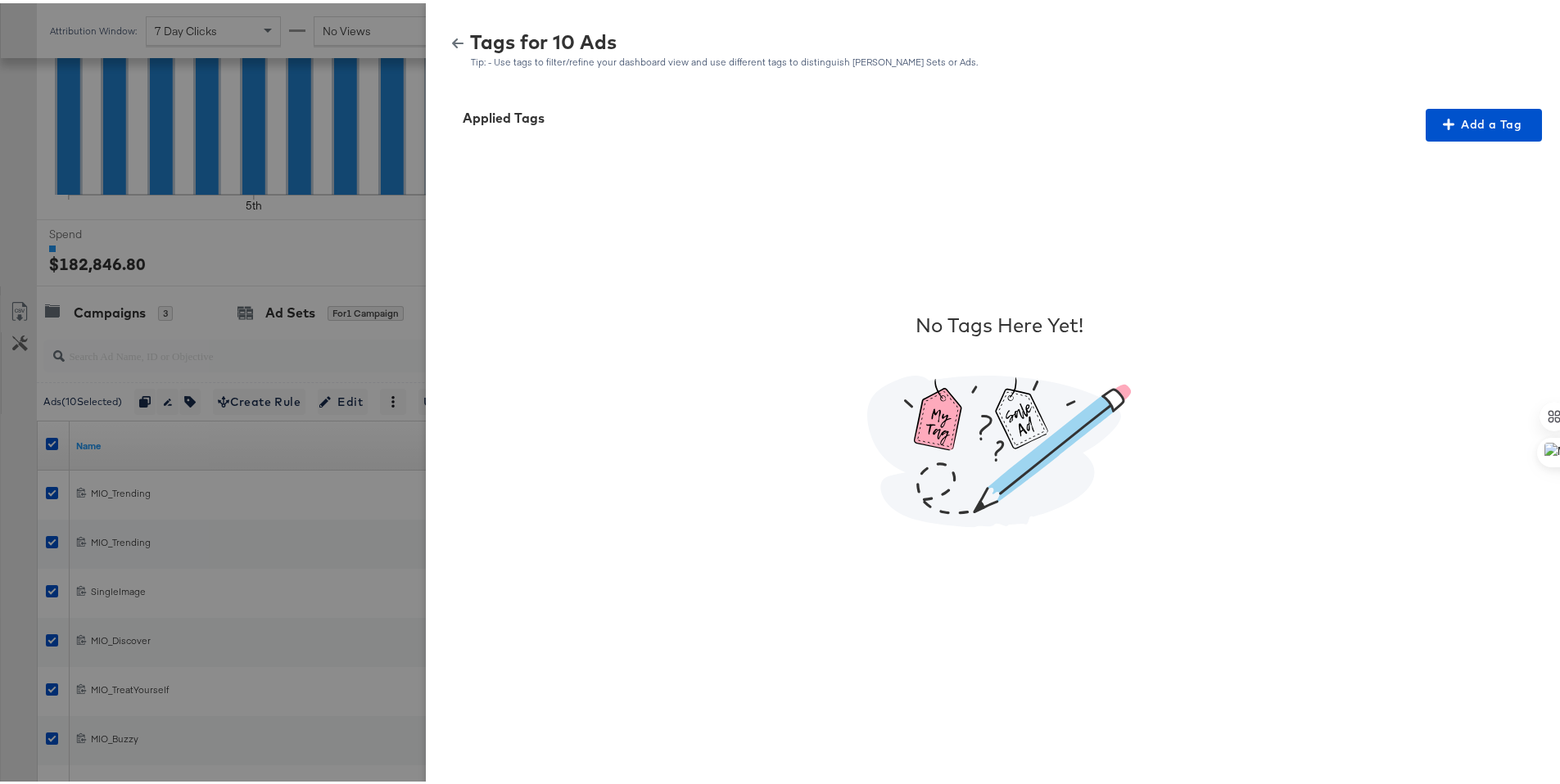
click at [452, 38] on icon "button" at bounding box center [457, 40] width 11 height 10
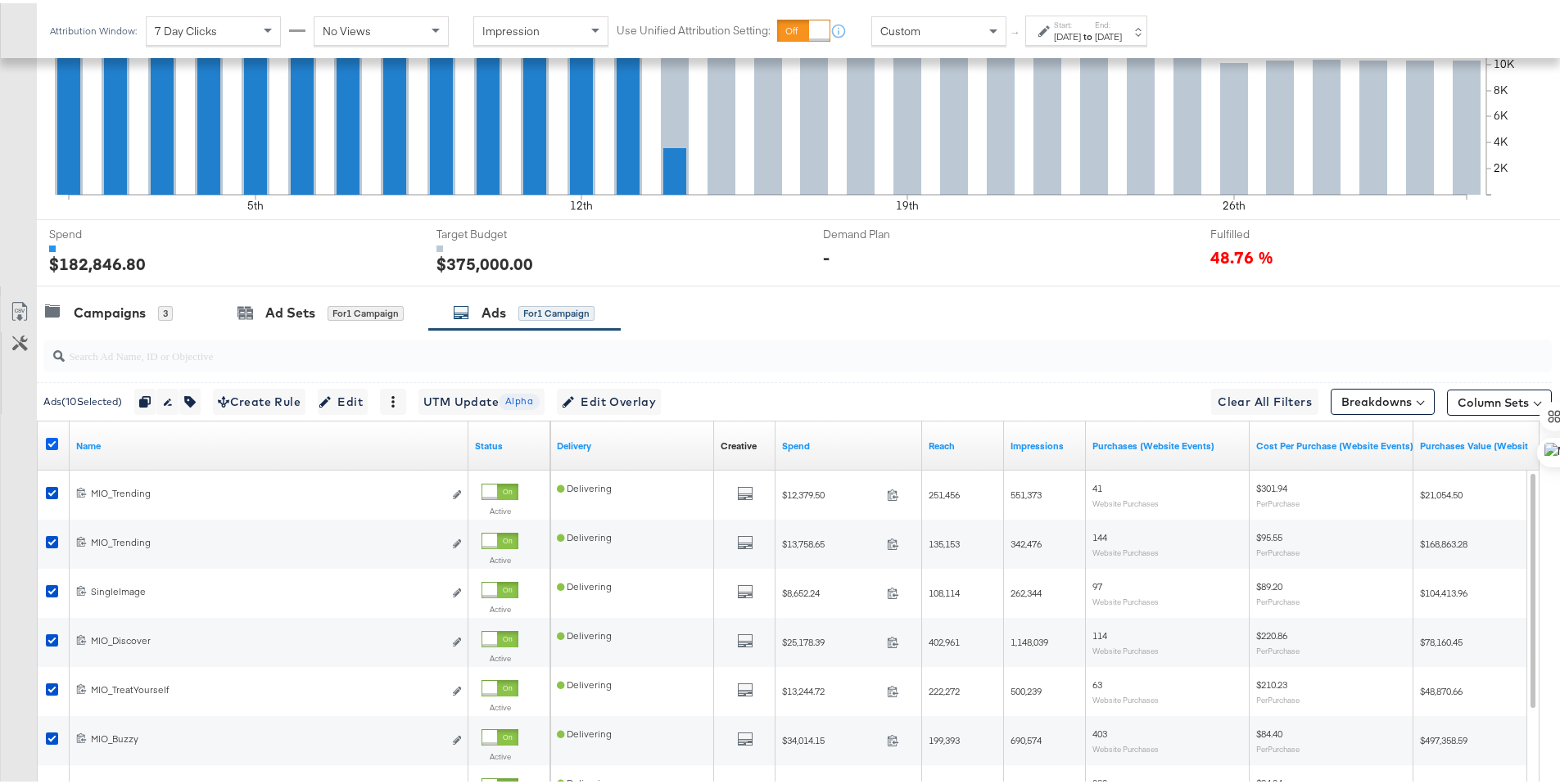
click at [50, 435] on icon at bounding box center [52, 441] width 12 height 12
click at [0, 0] on input "checkbox" at bounding box center [0, 0] width 0 height 0
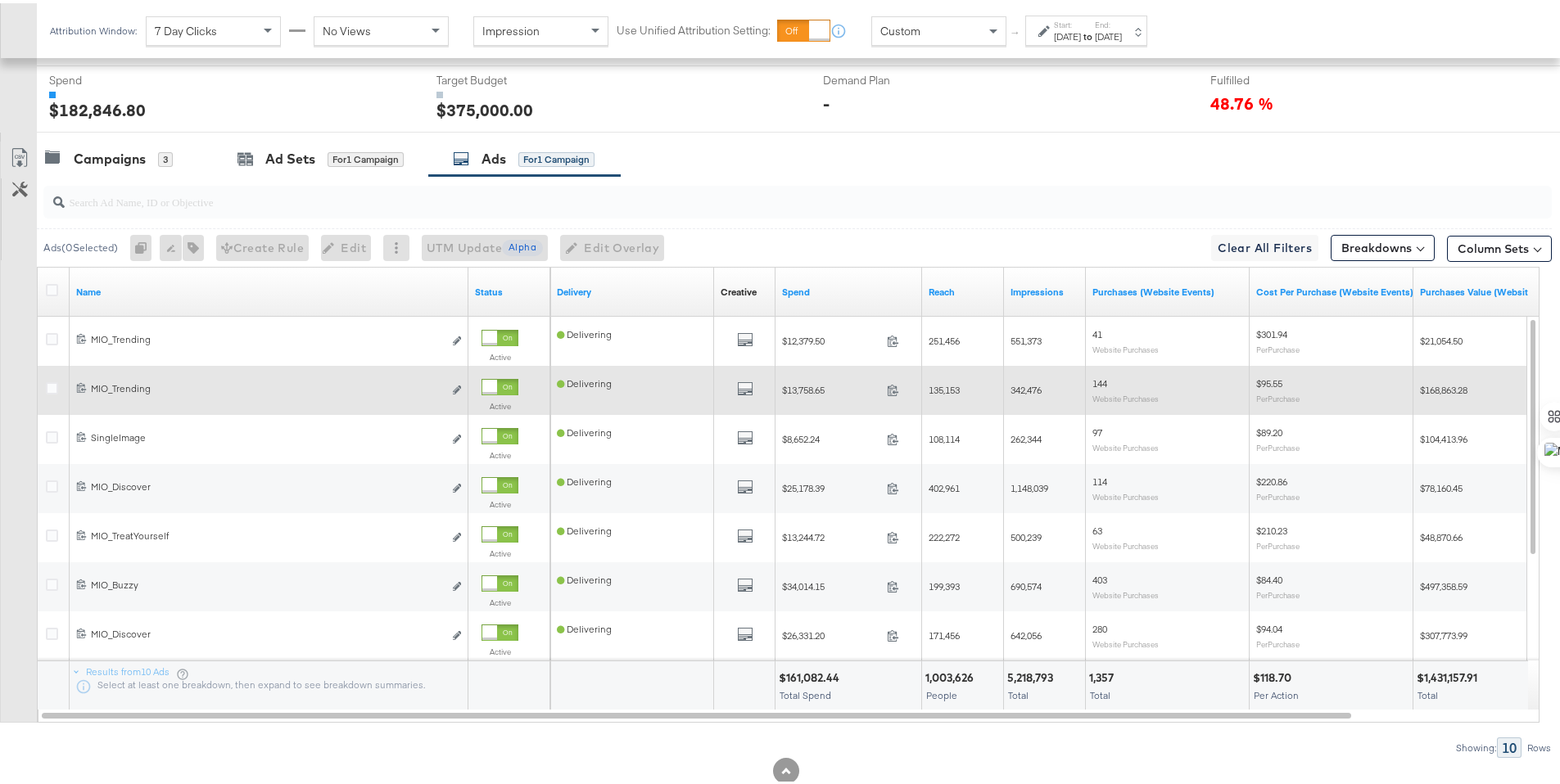
scroll to position [650, 0]
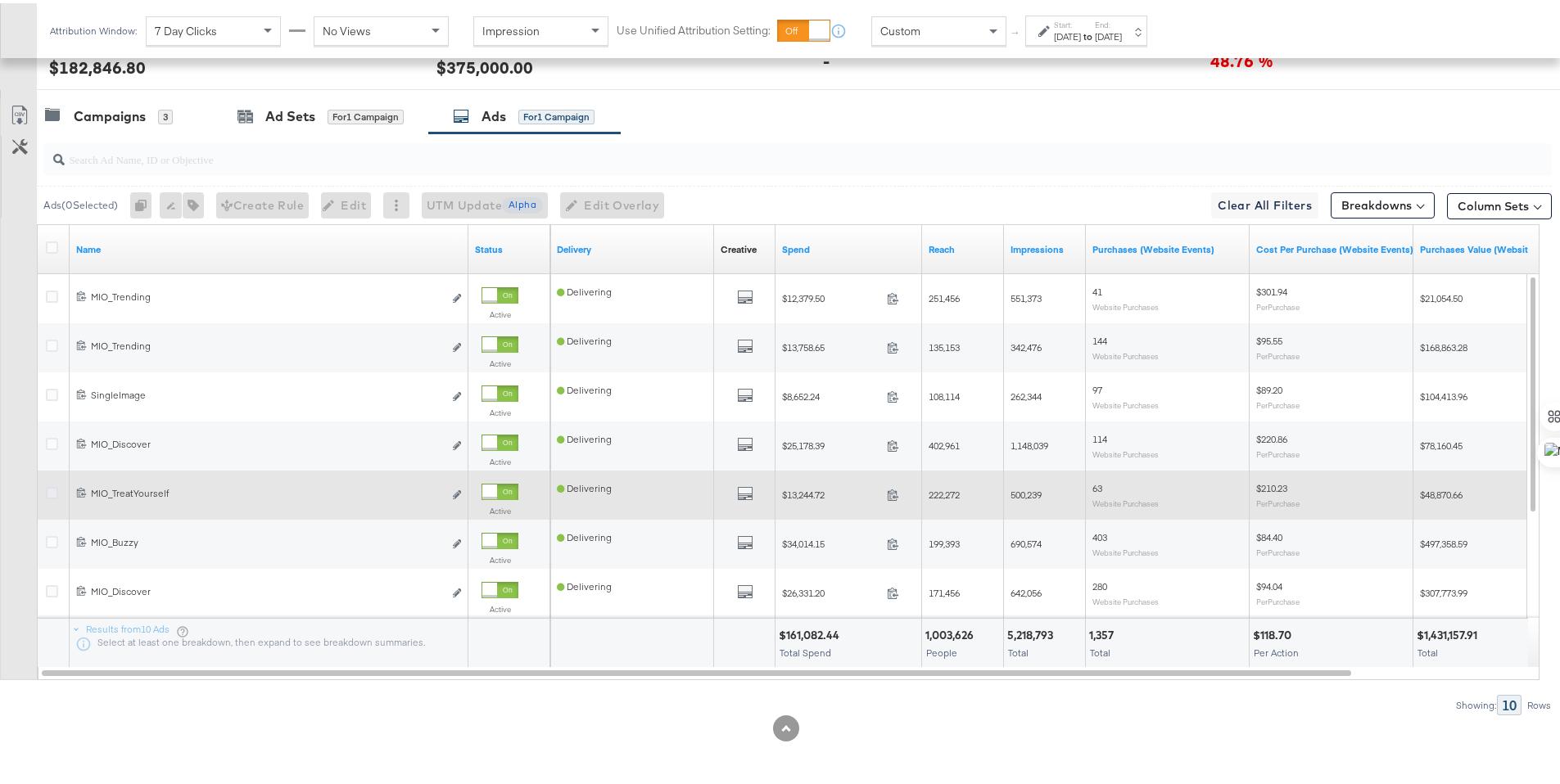
click at [53, 487] on icon at bounding box center [52, 490] width 12 height 12
click at [0, 0] on input "checkbox" at bounding box center [0, 0] width 0 height 0
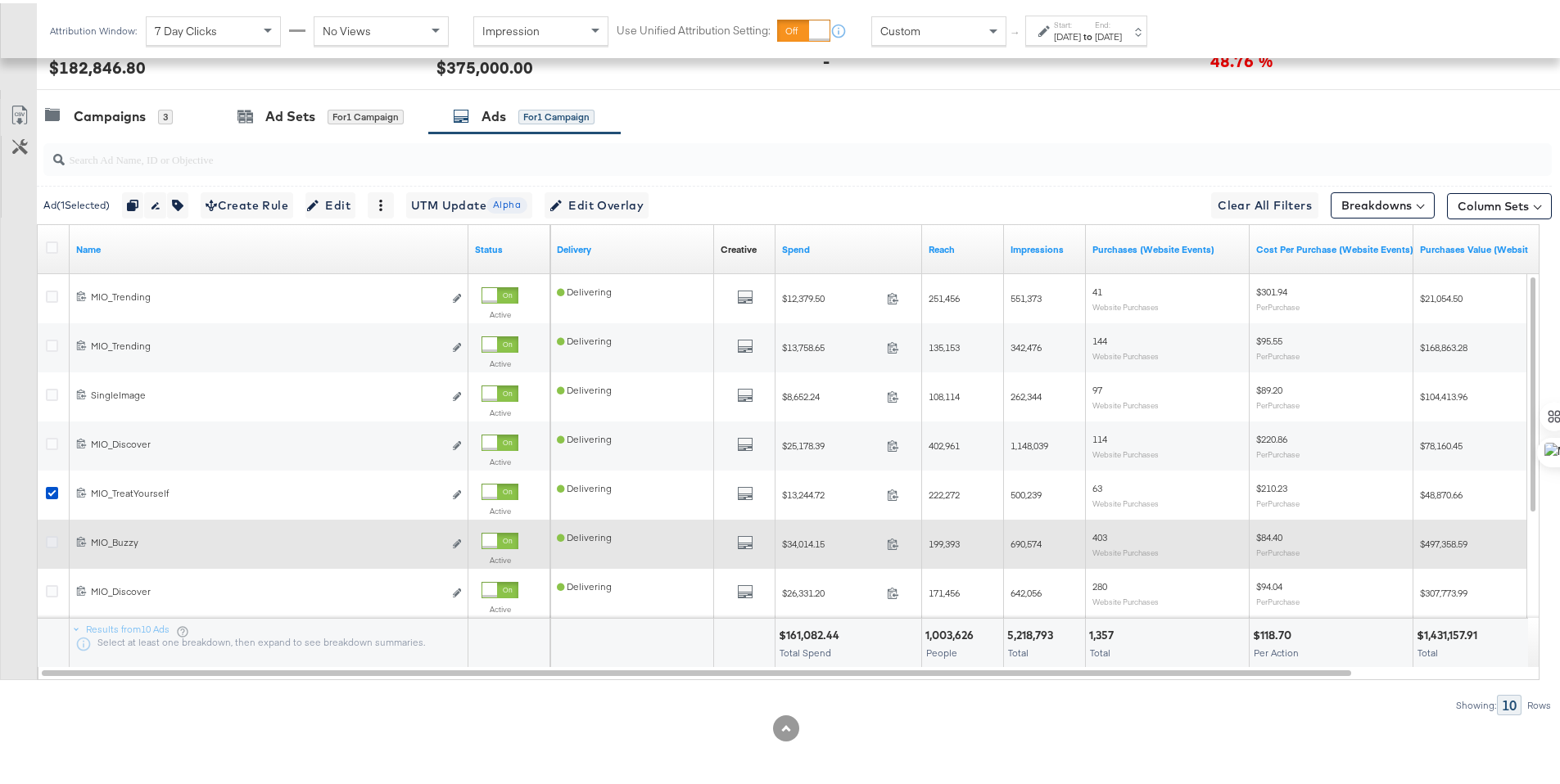
click at [50, 537] on icon at bounding box center [52, 539] width 12 height 12
click at [0, 0] on input "checkbox" at bounding box center [0, 0] width 0 height 0
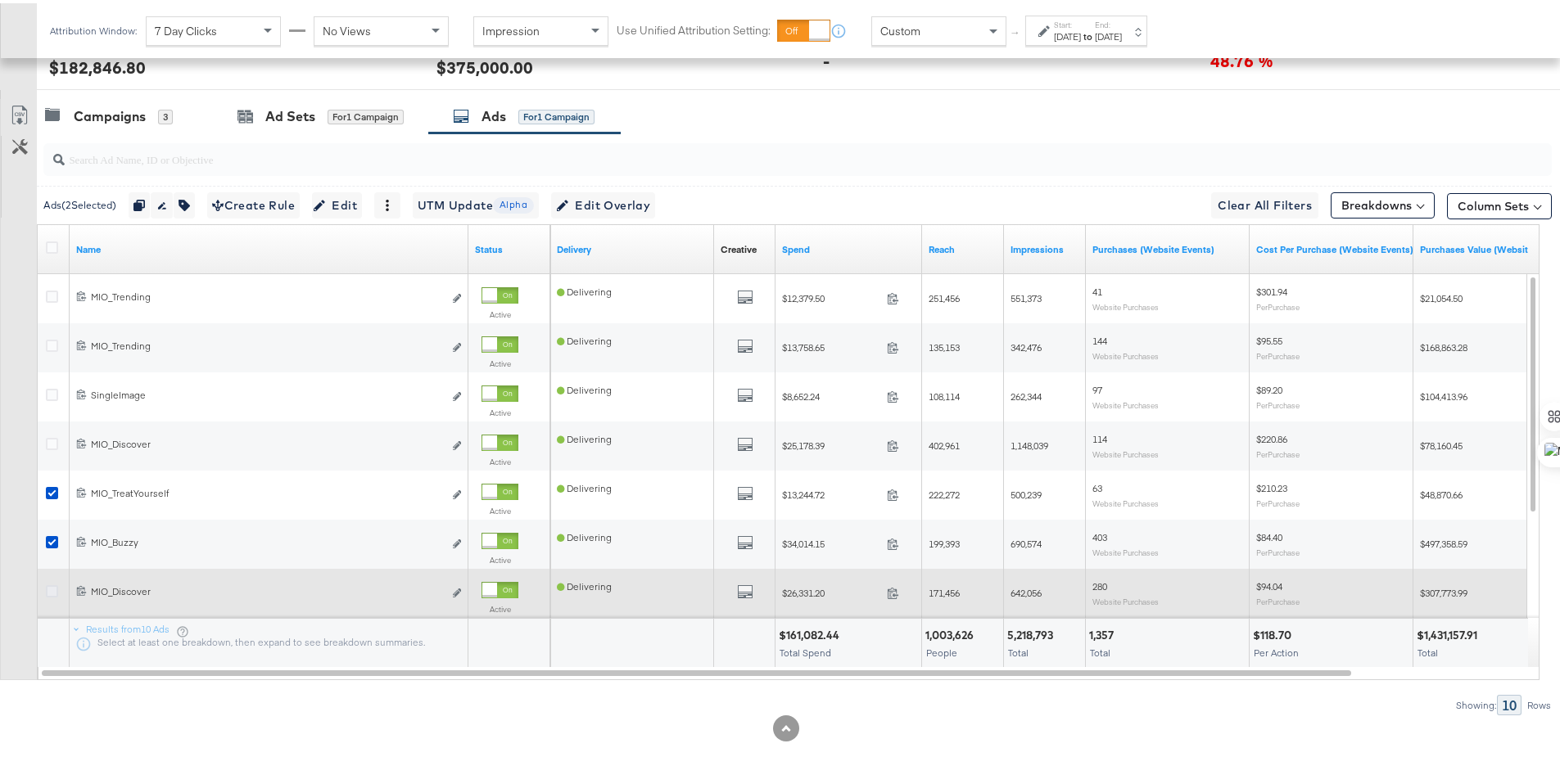
click at [50, 587] on icon at bounding box center [52, 588] width 12 height 12
click at [0, 0] on input "checkbox" at bounding box center [0, 0] width 0 height 0
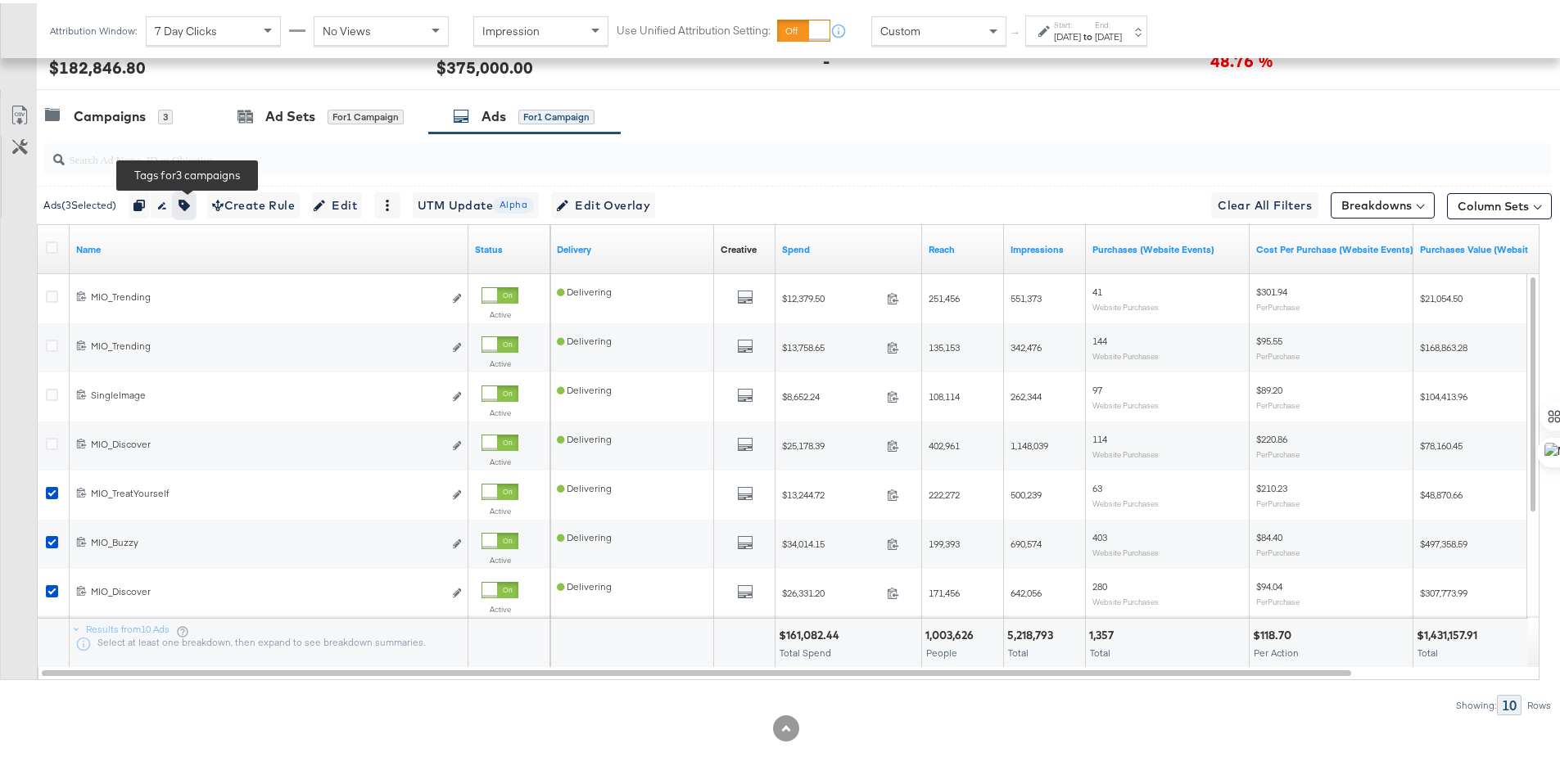
click at [190, 204] on icon "button" at bounding box center [183, 201] width 11 height 11
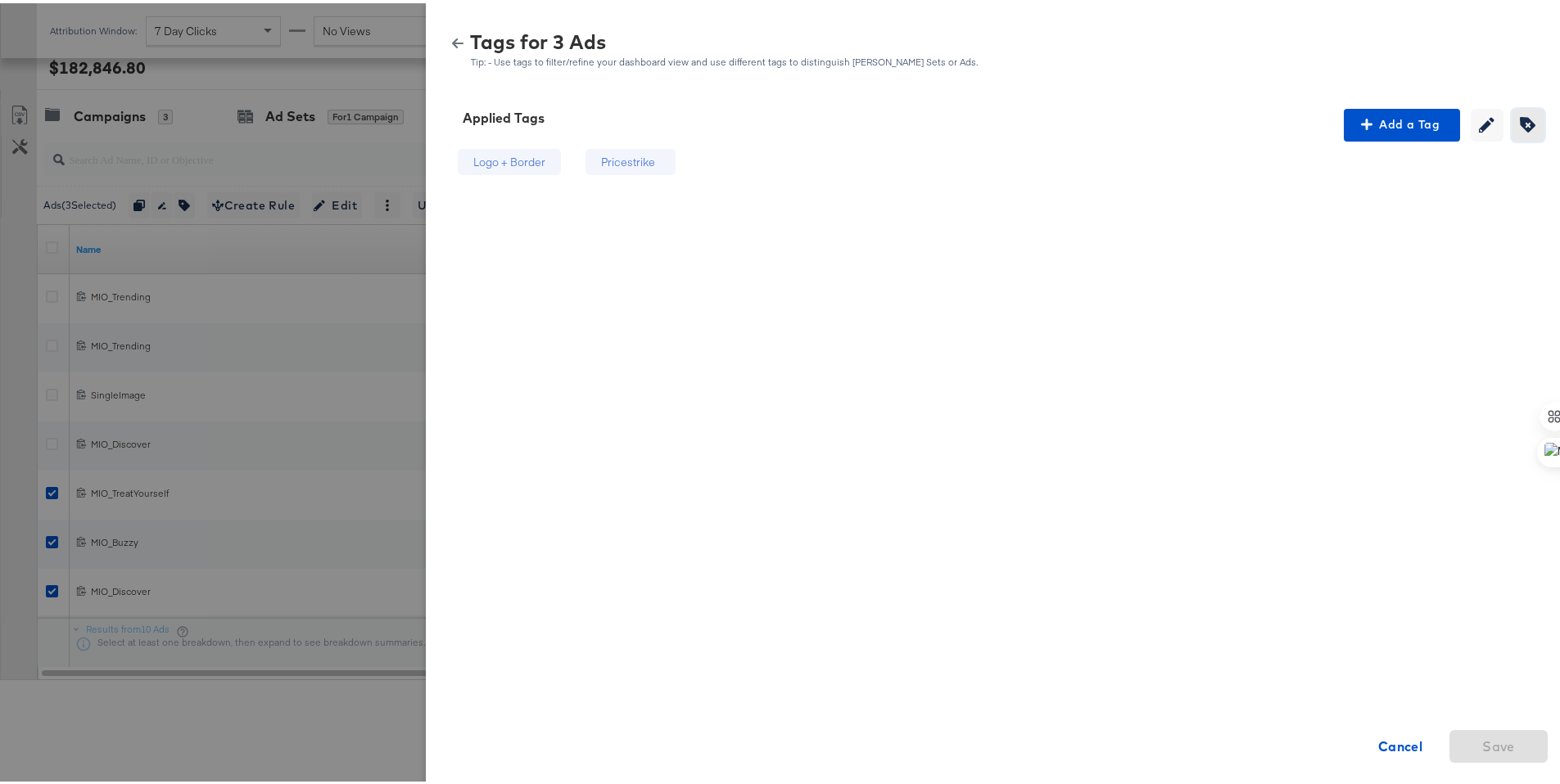
click at [1524, 129] on button "Creating or editing tags will be disabled while you are deleting tags" at bounding box center [1528, 122] width 33 height 33
click at [693, 162] on icon at bounding box center [698, 159] width 11 height 11
click at [561, 162] on icon at bounding box center [566, 159] width 11 height 11
click at [1501, 747] on span "Save" at bounding box center [1498, 743] width 33 height 23
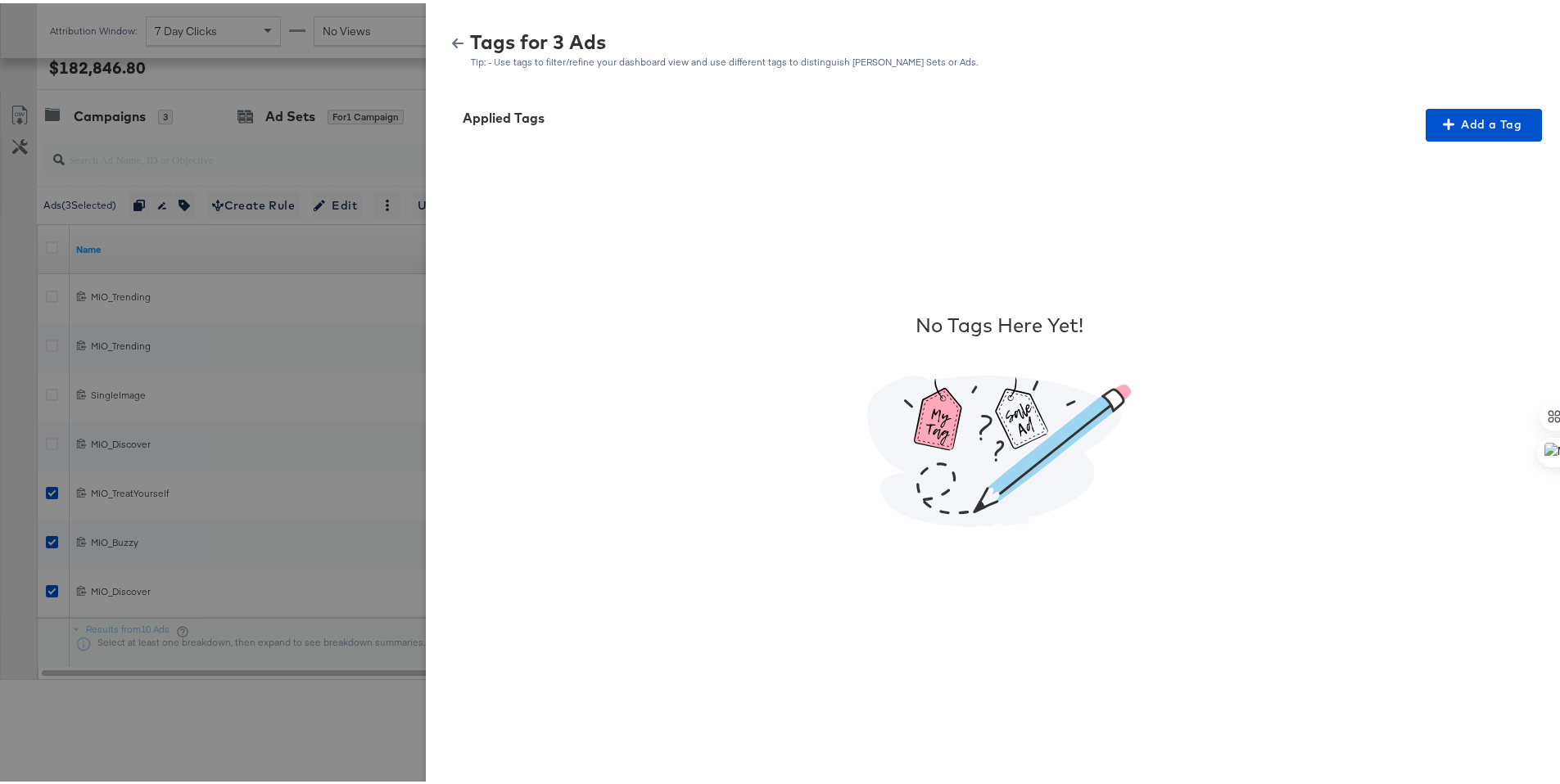
click at [452, 35] on icon "button" at bounding box center [457, 40] width 11 height 11
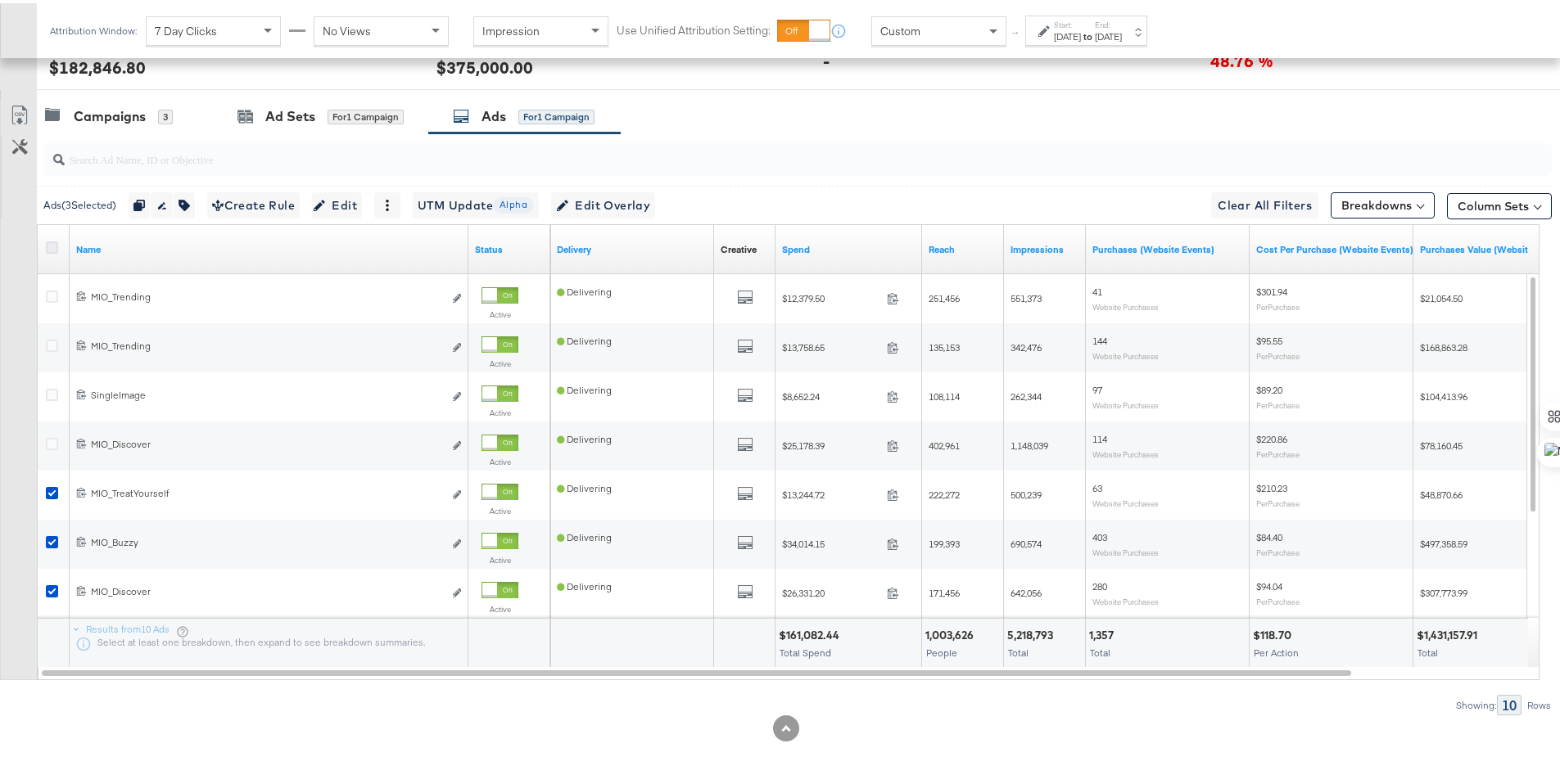
click at [55, 243] on icon at bounding box center [52, 244] width 12 height 12
click at [0, 0] on input "checkbox" at bounding box center [0, 0] width 0 height 0
click at [55, 243] on icon at bounding box center [52, 244] width 12 height 12
click at [0, 0] on input "checkbox" at bounding box center [0, 0] width 0 height 0
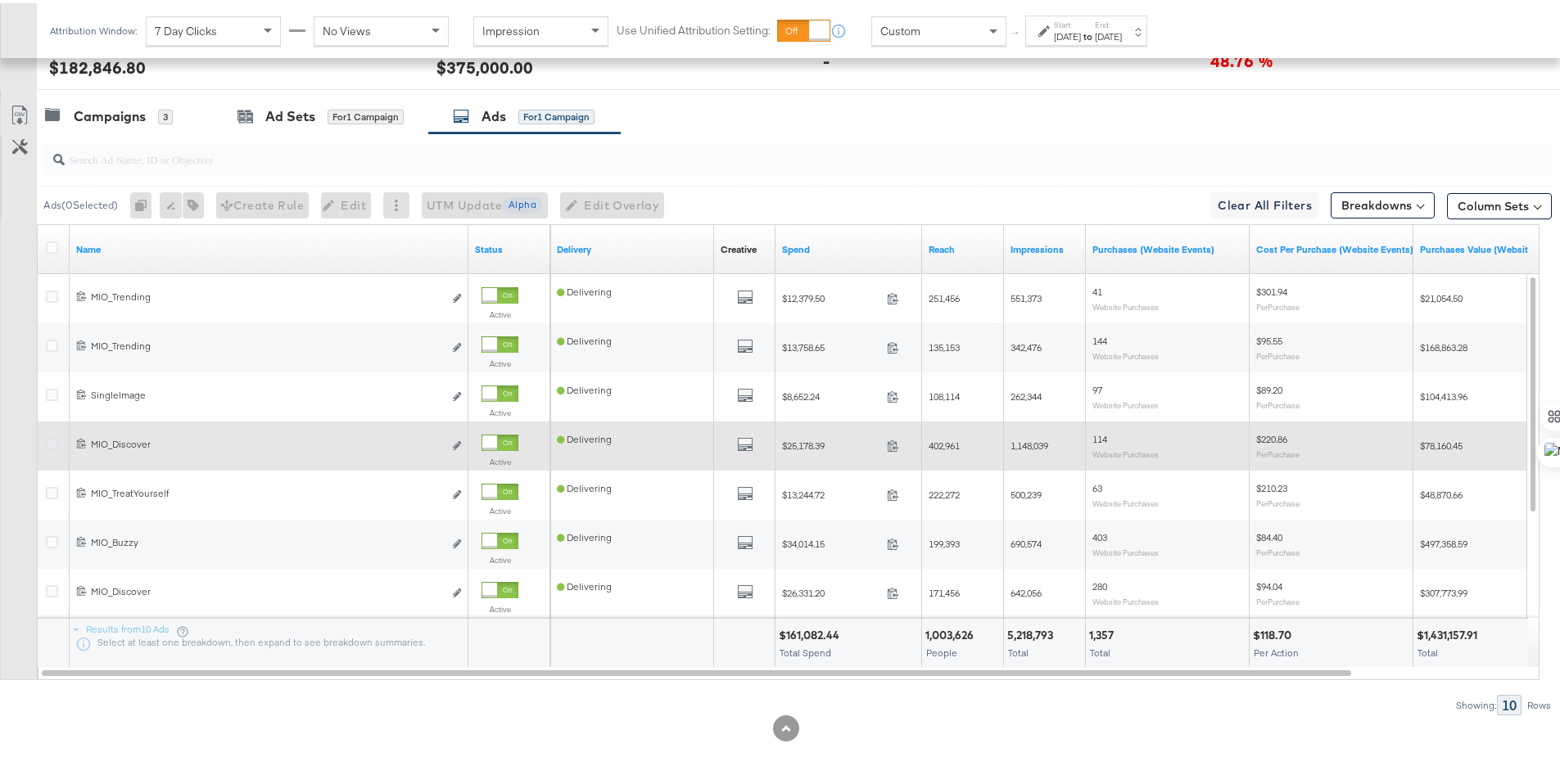
click at [51, 440] on icon at bounding box center [52, 441] width 12 height 12
click at [0, 0] on input "checkbox" at bounding box center [0, 0] width 0 height 0
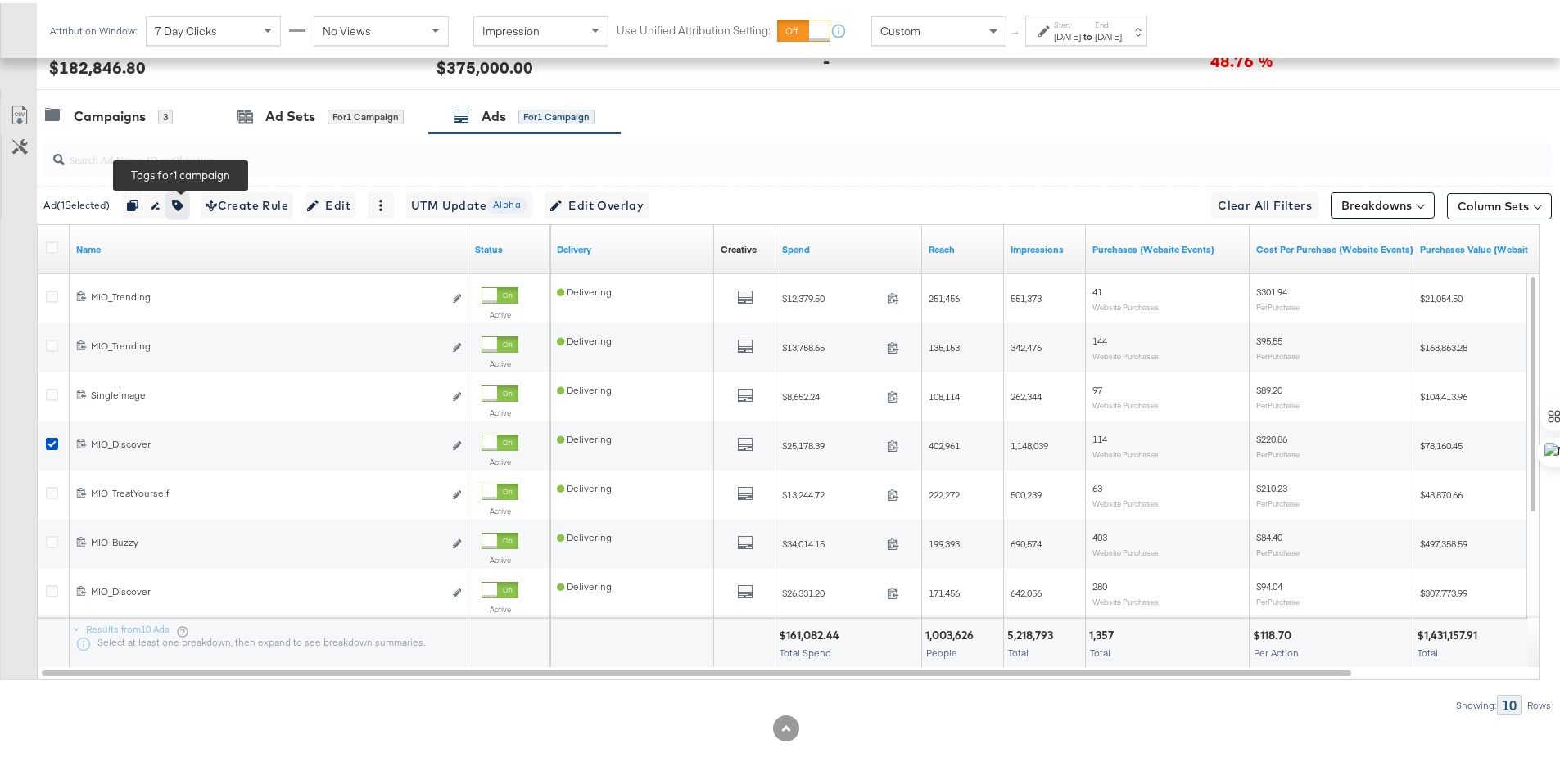
click at [183, 200] on icon "button" at bounding box center [177, 201] width 11 height 11
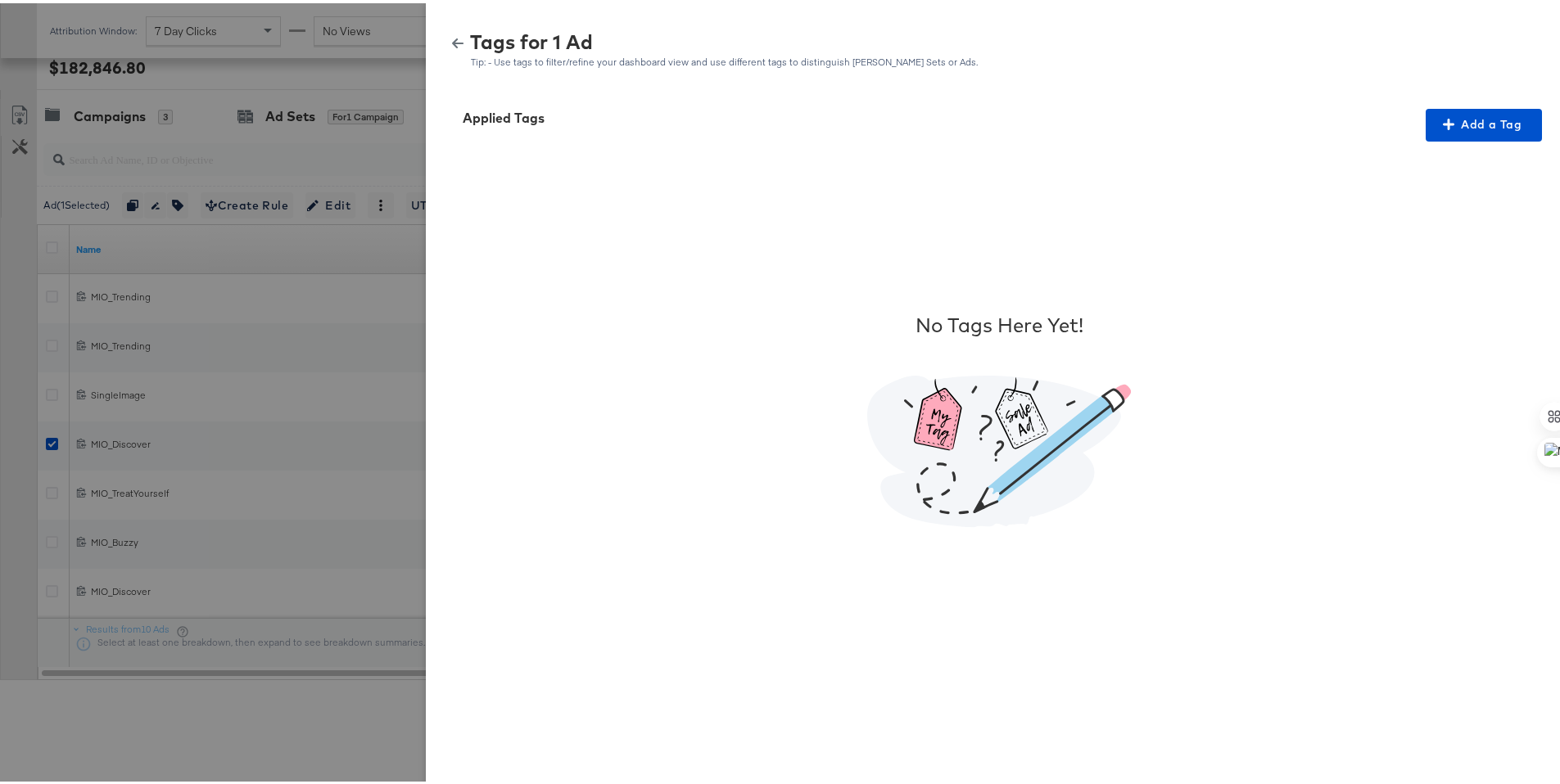
click at [446, 33] on div "Tags for 1 Ad Tip: - Use tags to filter/refine your dashboard view and use diff…" at bounding box center [999, 47] width 1107 height 36
click at [452, 41] on icon "button" at bounding box center [457, 40] width 11 height 11
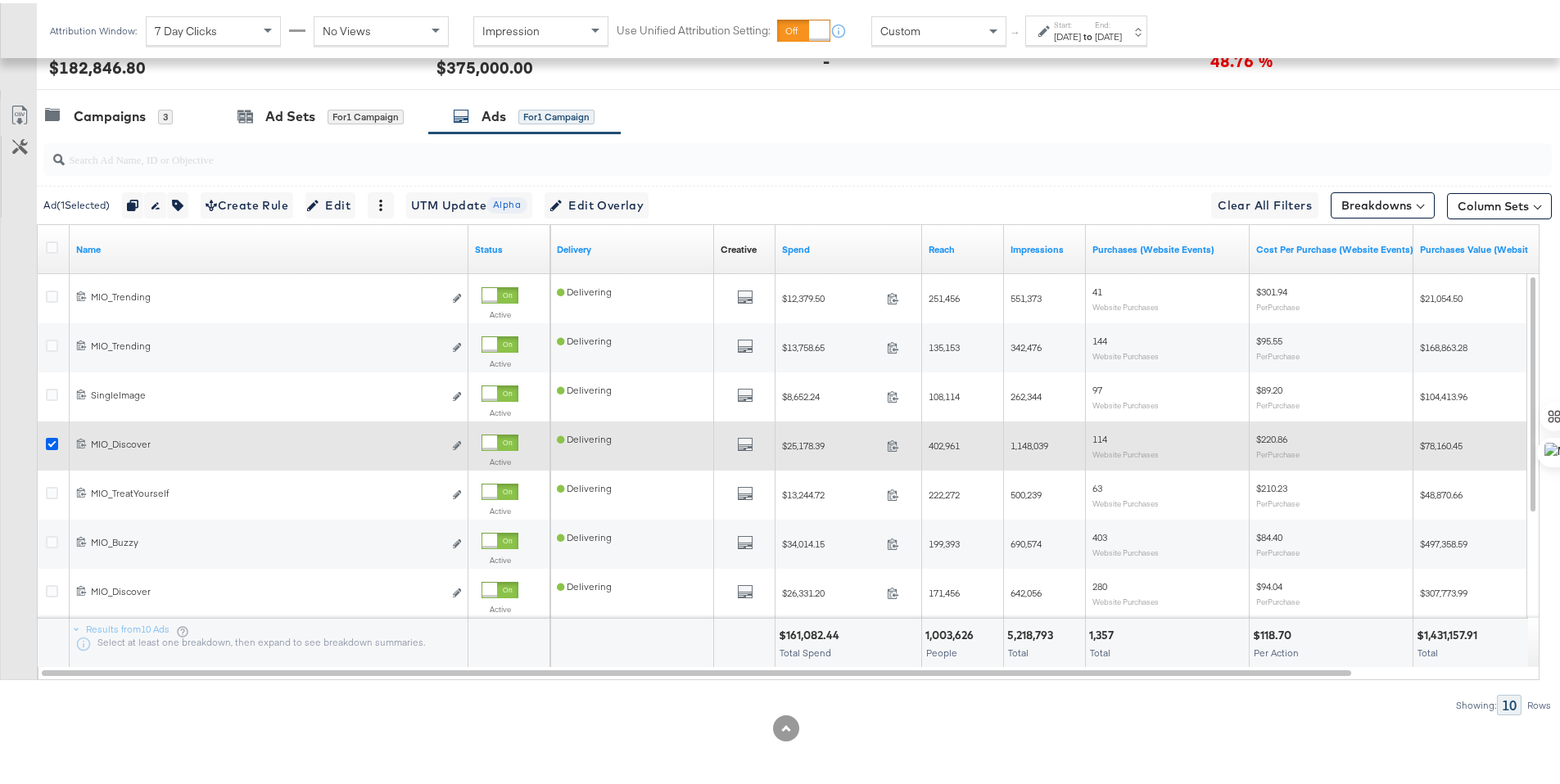
click at [52, 438] on icon at bounding box center [52, 441] width 12 height 12
click at [0, 0] on input "checkbox" at bounding box center [0, 0] width 0 height 0
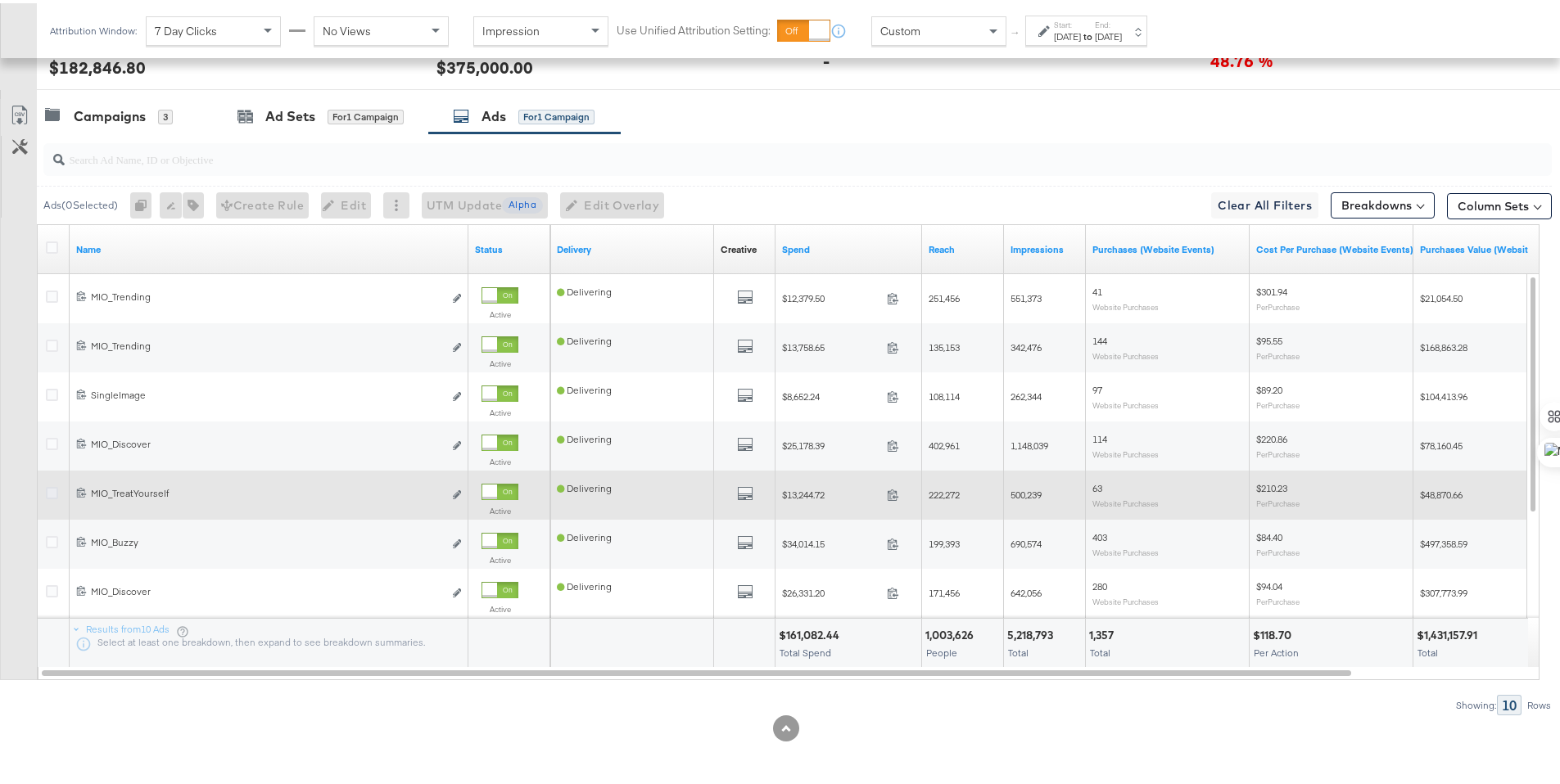
click at [47, 492] on icon at bounding box center [52, 490] width 12 height 12
click at [0, 0] on input "checkbox" at bounding box center [0, 0] width 0 height 0
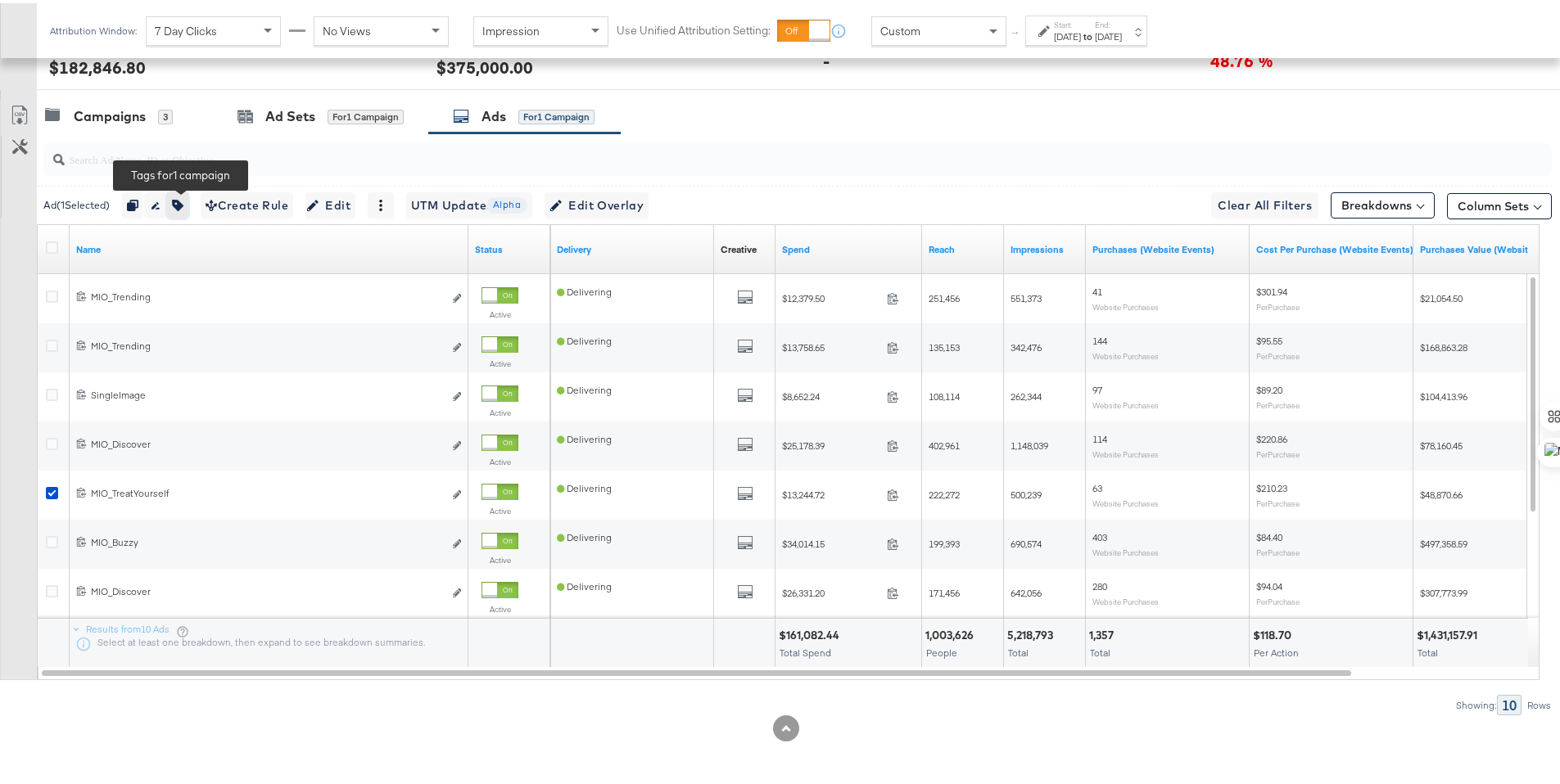
click at [180, 194] on button "button" at bounding box center [177, 202] width 22 height 26
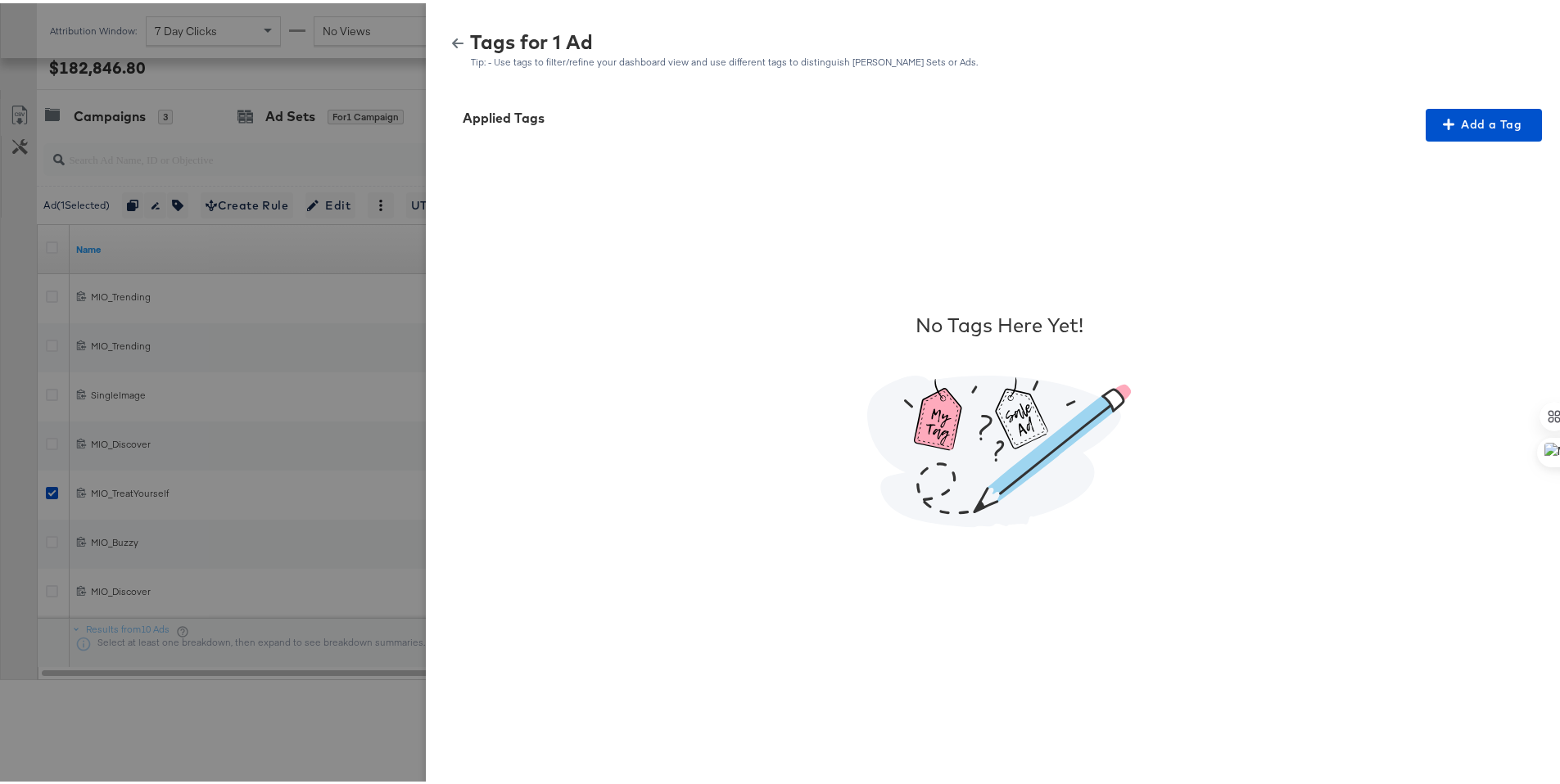
click at [452, 39] on icon "button" at bounding box center [457, 40] width 11 height 10
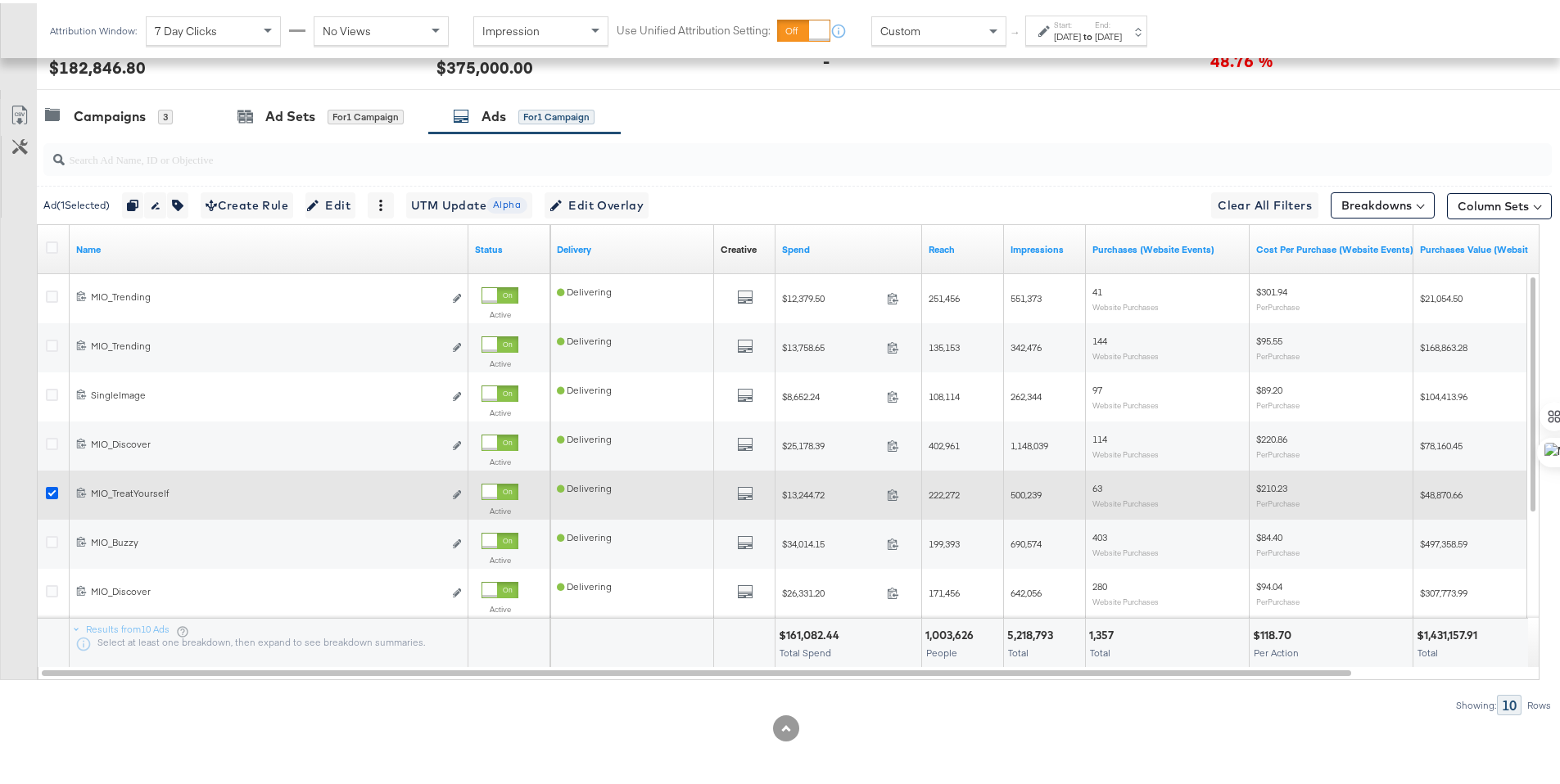
click at [51, 492] on icon at bounding box center [52, 490] width 12 height 12
click at [0, 0] on input "checkbox" at bounding box center [0, 0] width 0 height 0
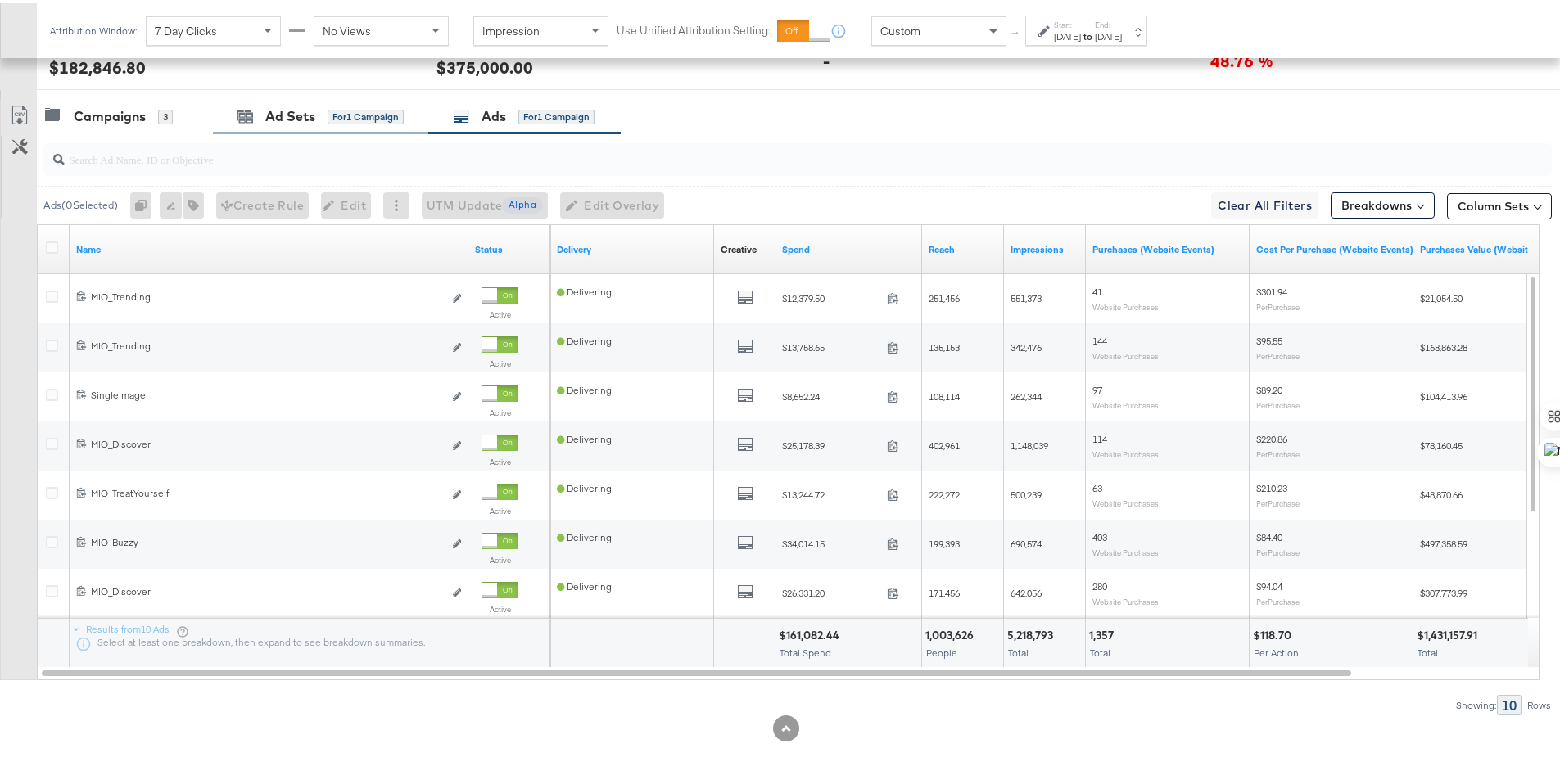
click at [263, 127] on div "Ad Sets for 1 Campaign" at bounding box center [321, 113] width 215 height 36
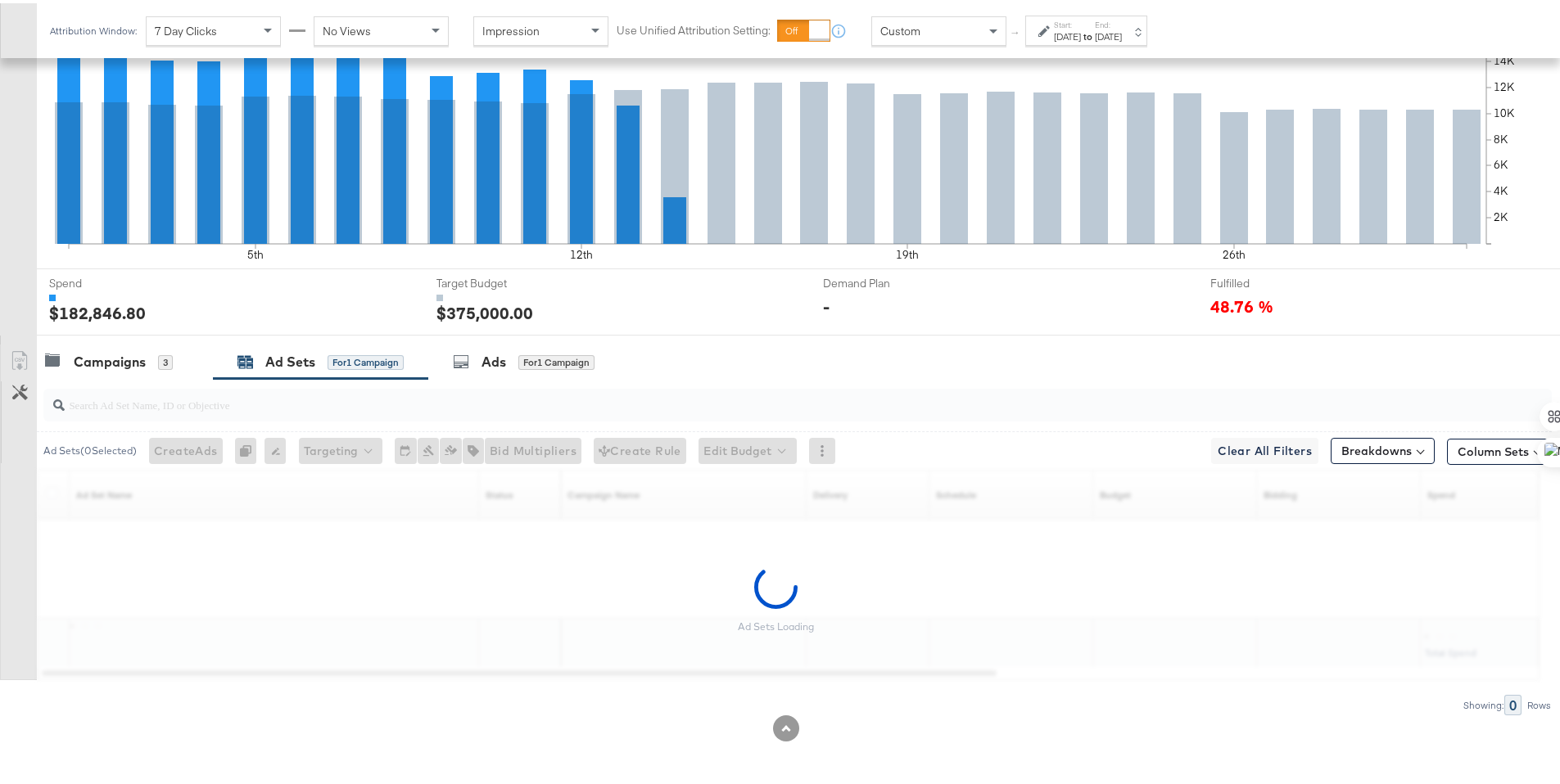
scroll to position [405, 0]
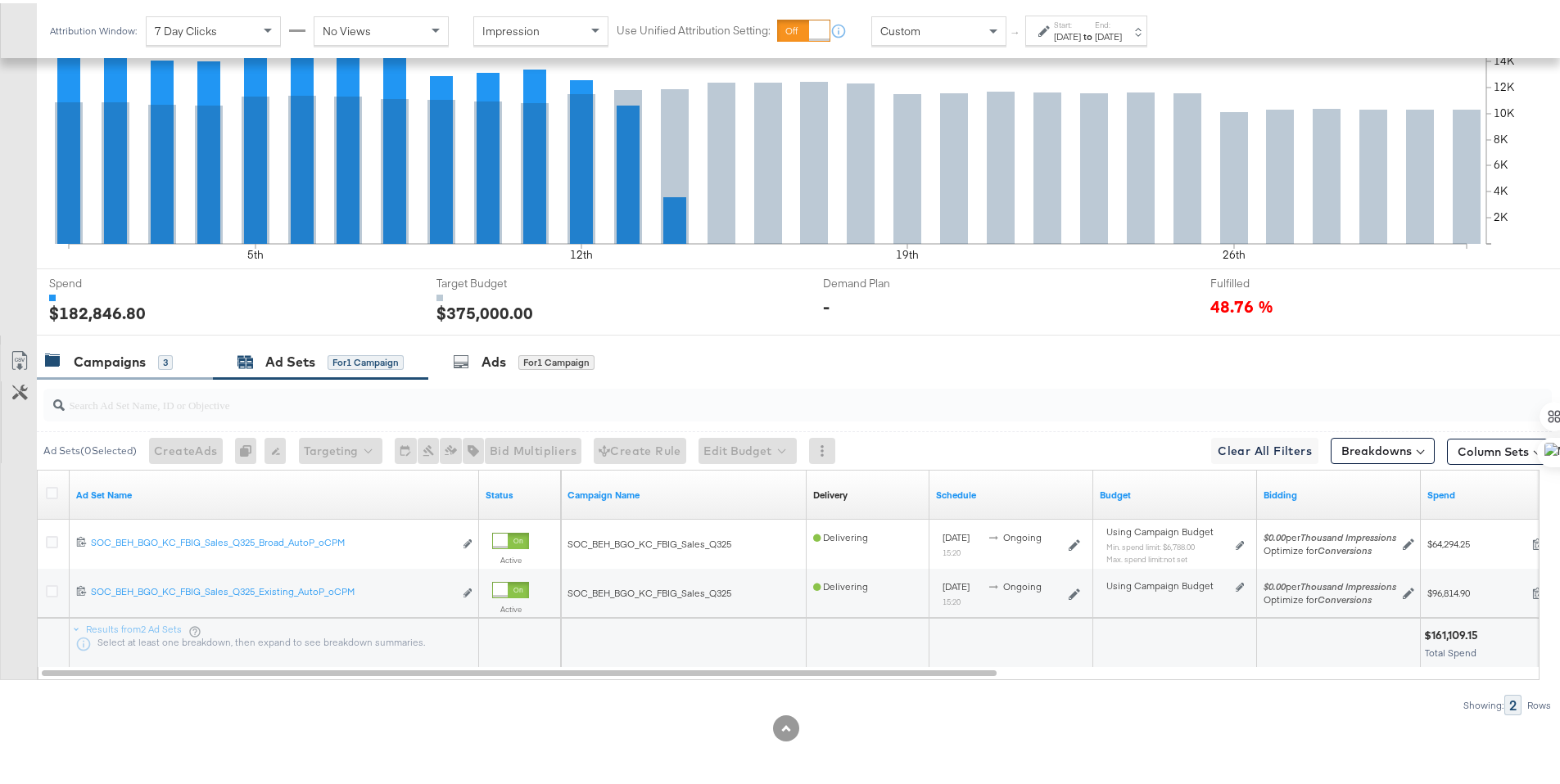
click at [102, 365] on div "Campaigns" at bounding box center [109, 359] width 72 height 19
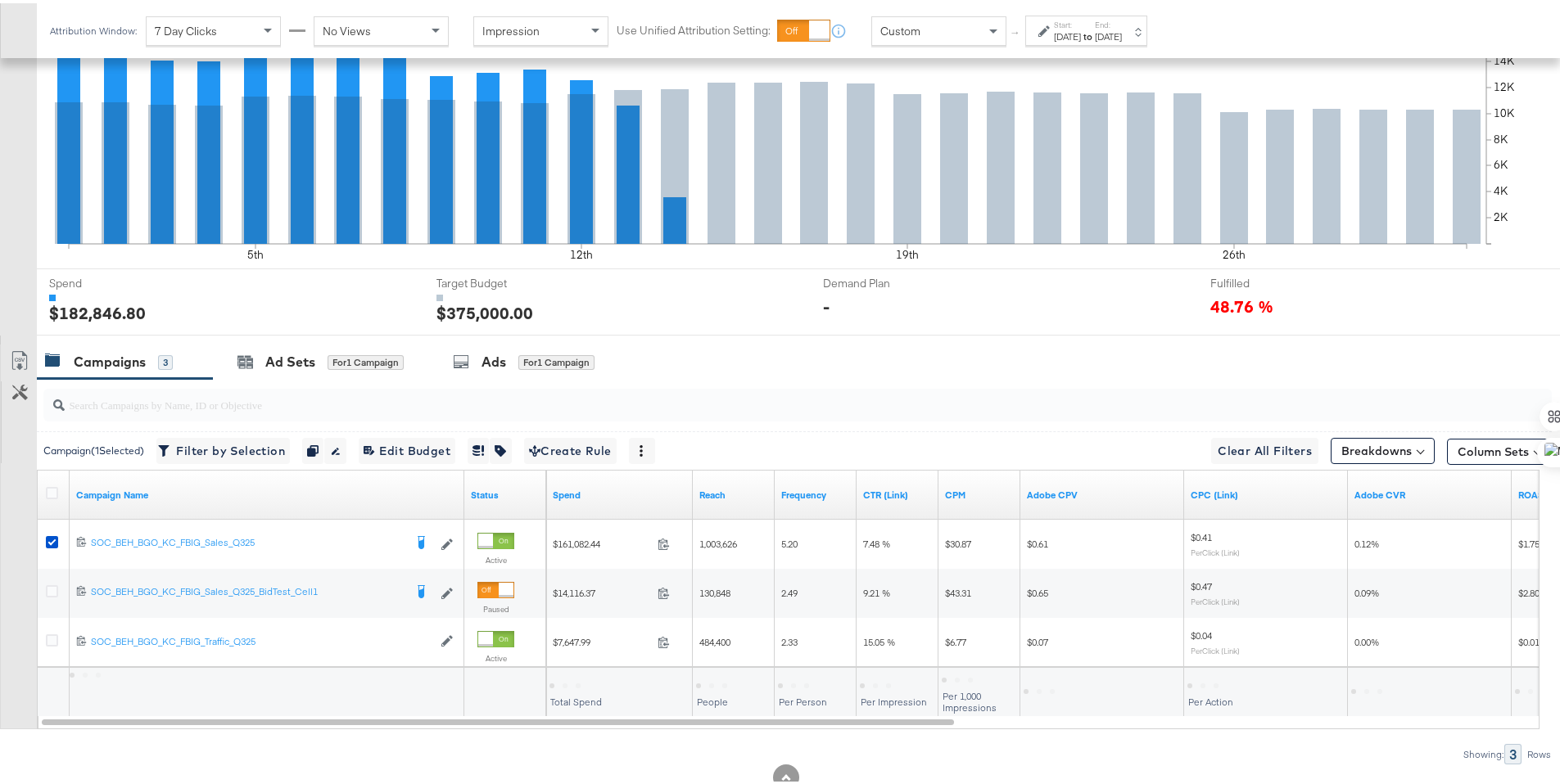
scroll to position [454, 0]
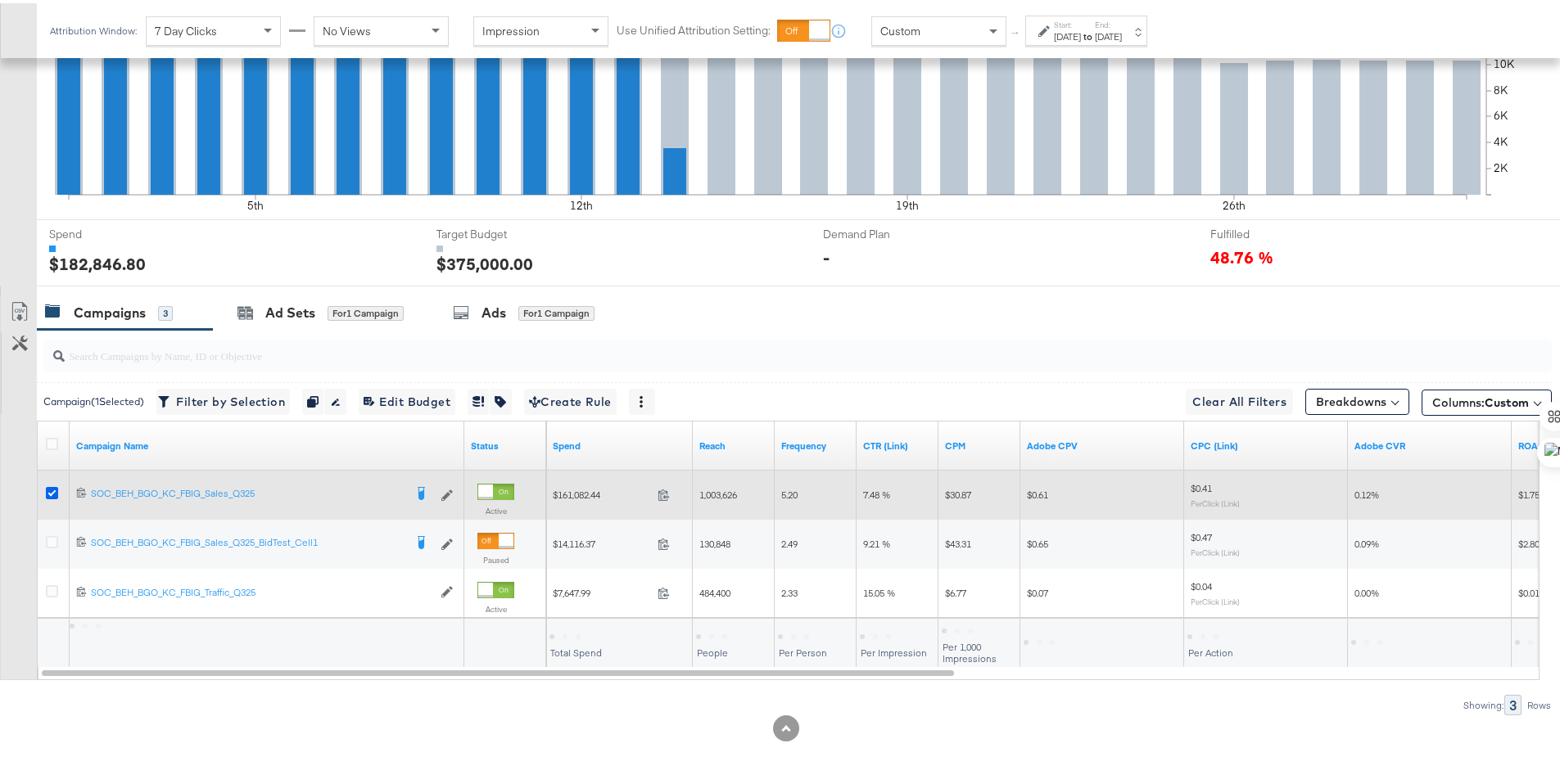
click at [54, 484] on icon at bounding box center [52, 490] width 12 height 12
click at [0, 0] on input "checkbox" at bounding box center [0, 0] width 0 height 0
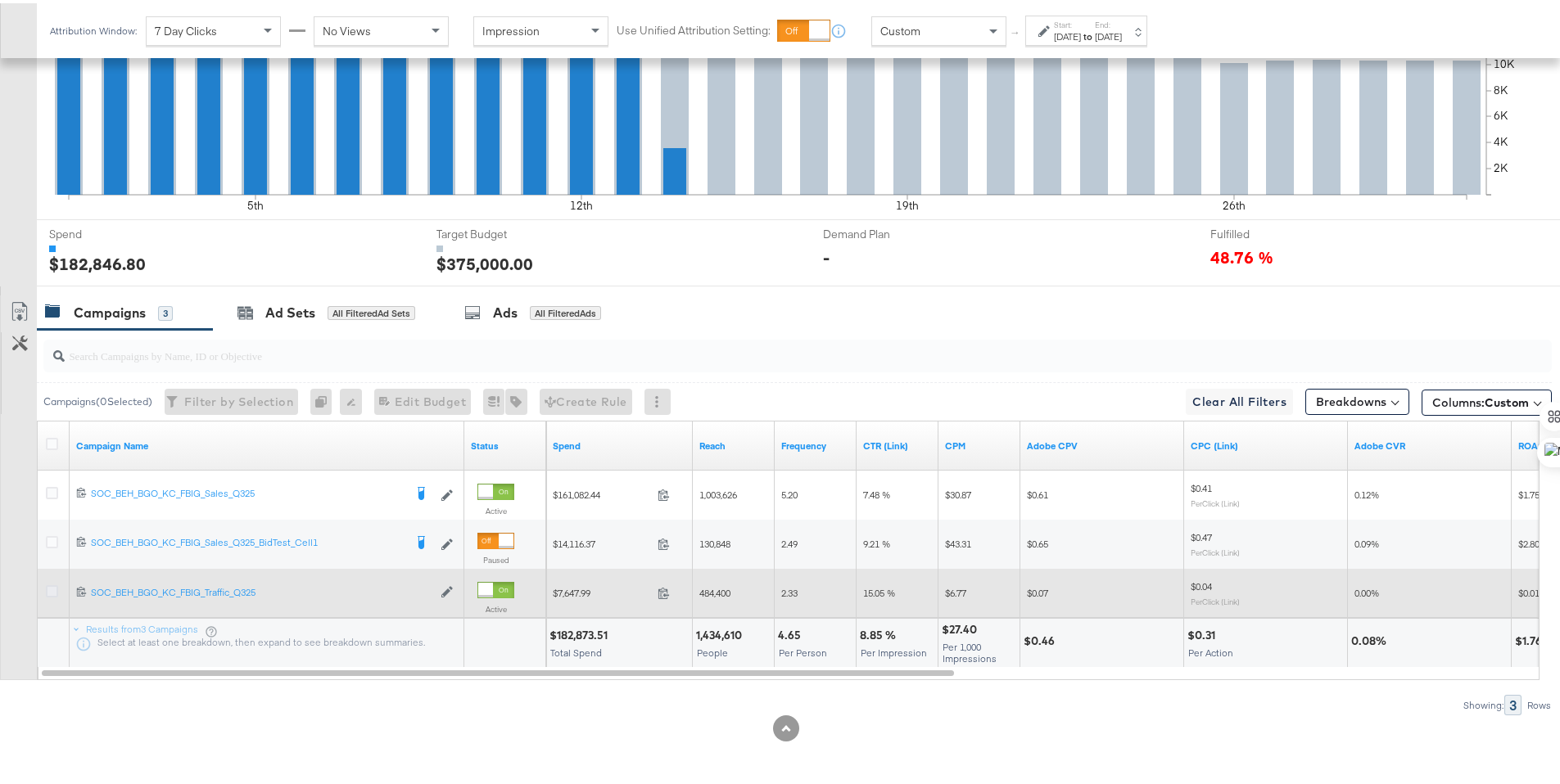
click at [48, 586] on icon at bounding box center [52, 588] width 12 height 12
click at [0, 0] on input "checkbox" at bounding box center [0, 0] width 0 height 0
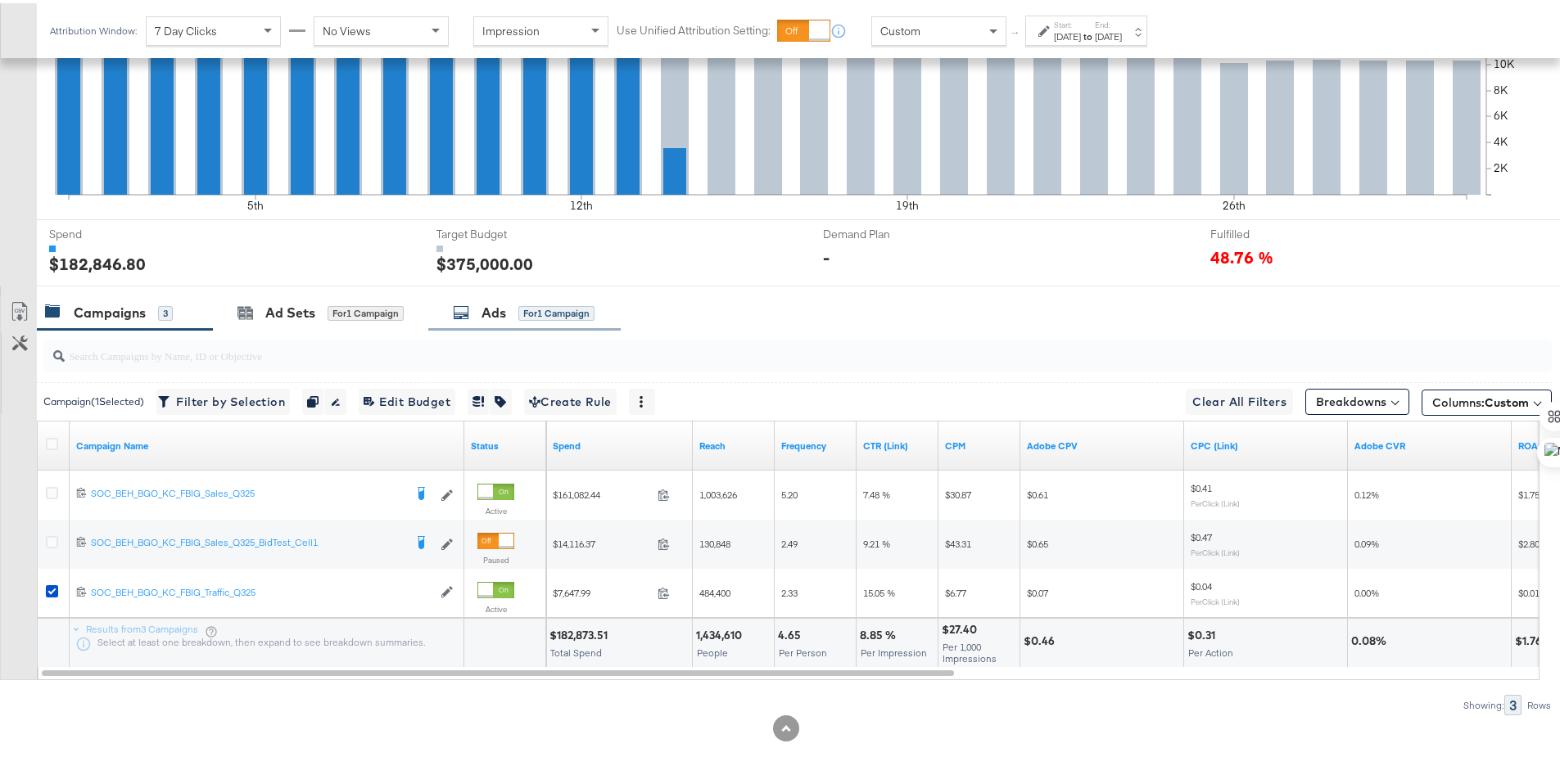
click at [475, 308] on div "Ads for 1 Campaign" at bounding box center [523, 310] width 142 height 19
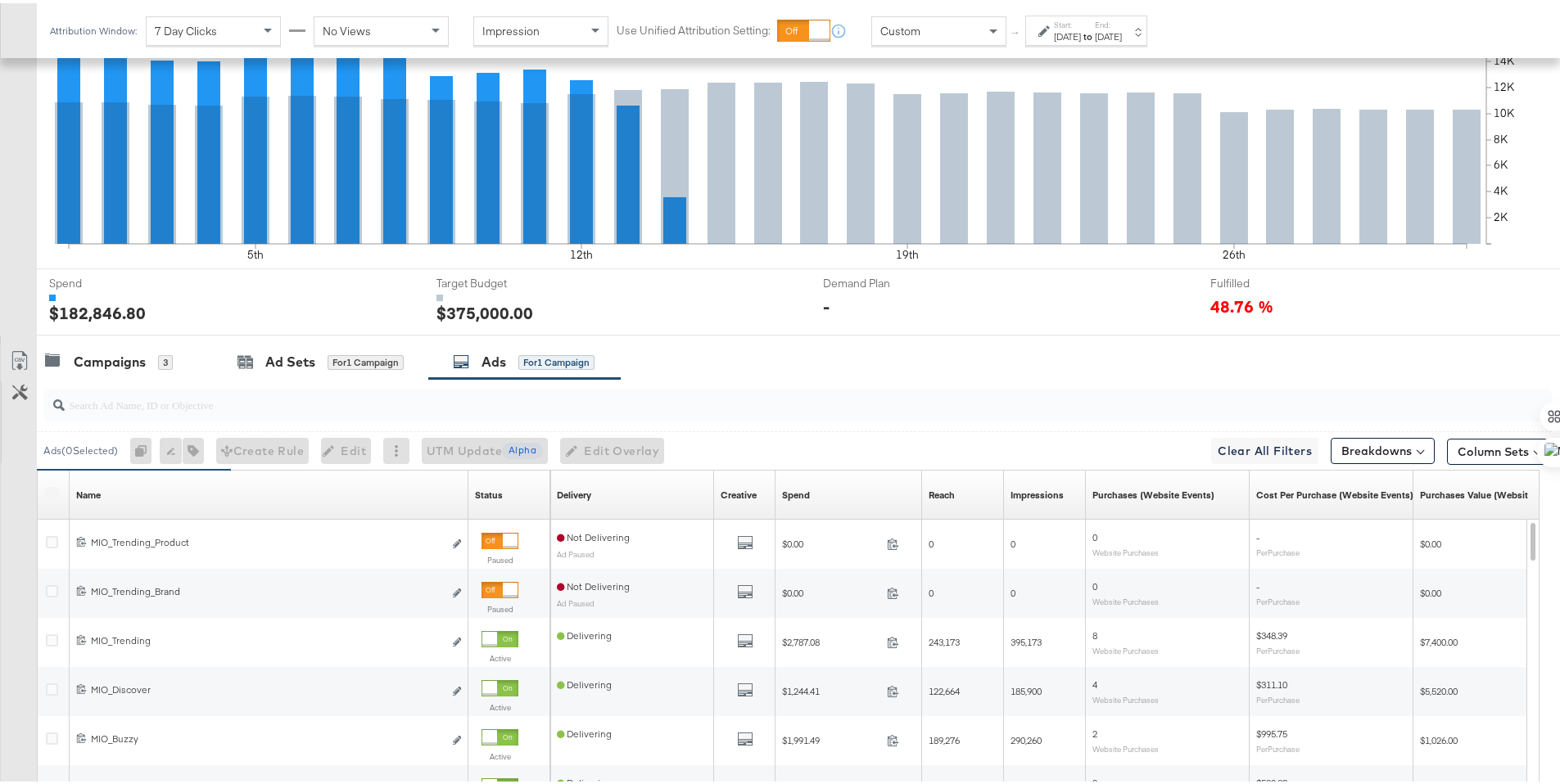
scroll to position [650, 0]
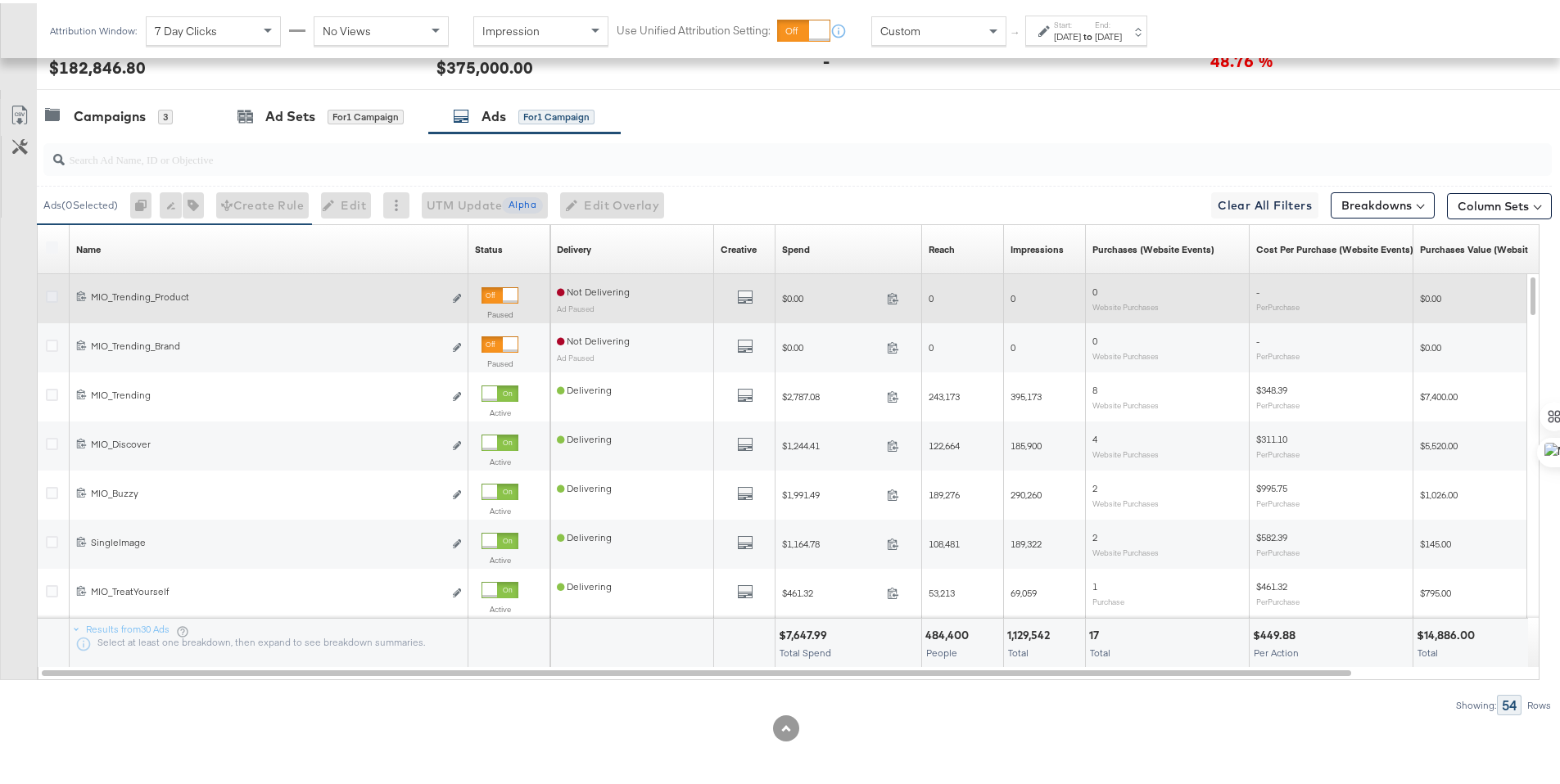
click at [52, 293] on icon at bounding box center [52, 293] width 12 height 12
click at [0, 0] on input "checkbox" at bounding box center [0, 0] width 0 height 0
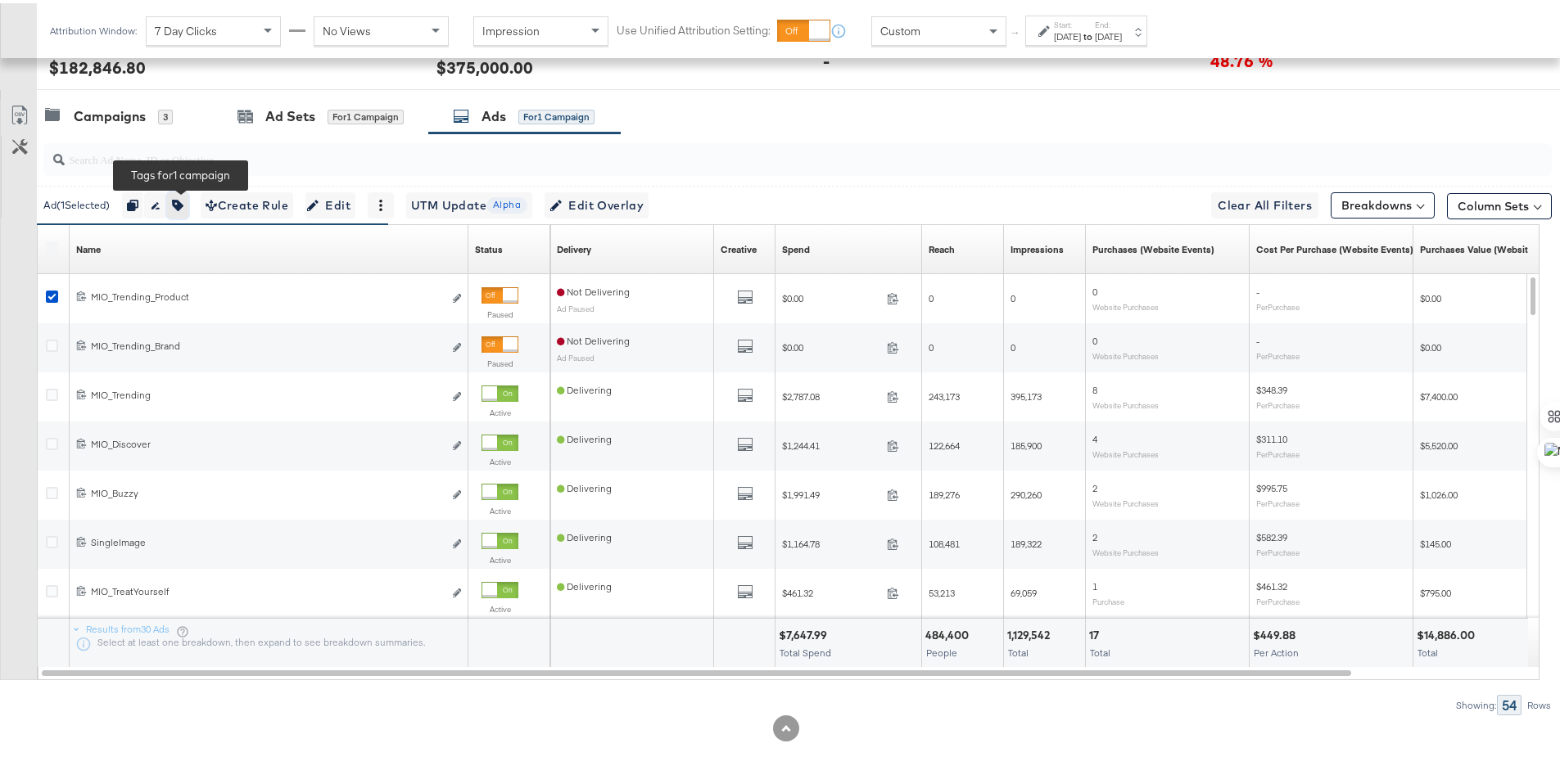
click at [177, 204] on icon "button" at bounding box center [177, 201] width 11 height 11
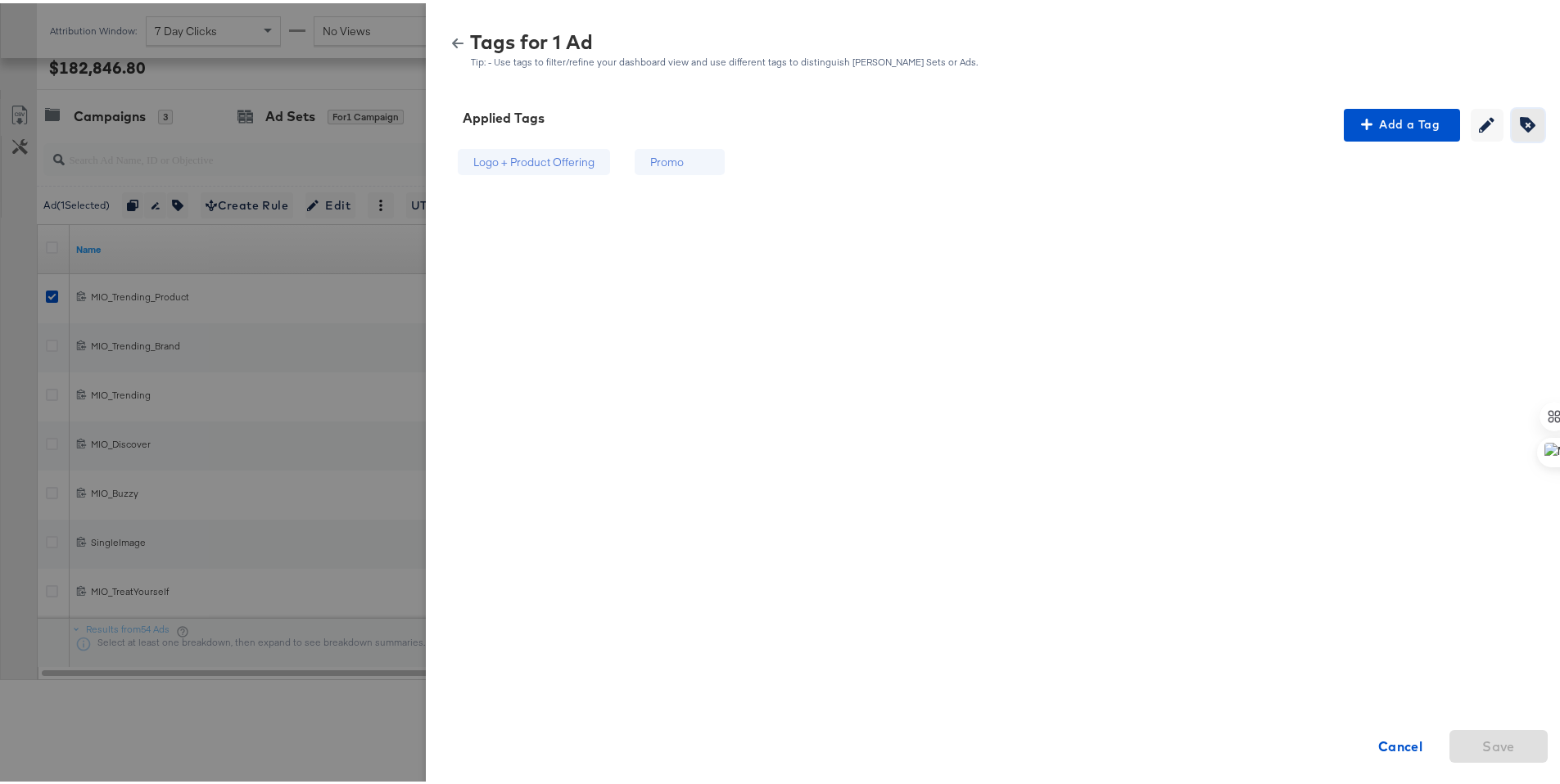
click at [1522, 130] on button "Creating or editing tags will be disabled while you are deleting tags" at bounding box center [1528, 122] width 33 height 33
click at [724, 157] on icon at bounding box center [730, 159] width 11 height 11
click at [610, 157] on icon at bounding box center [618, 160] width 17 height 16
click at [1482, 749] on span "Save" at bounding box center [1498, 743] width 33 height 23
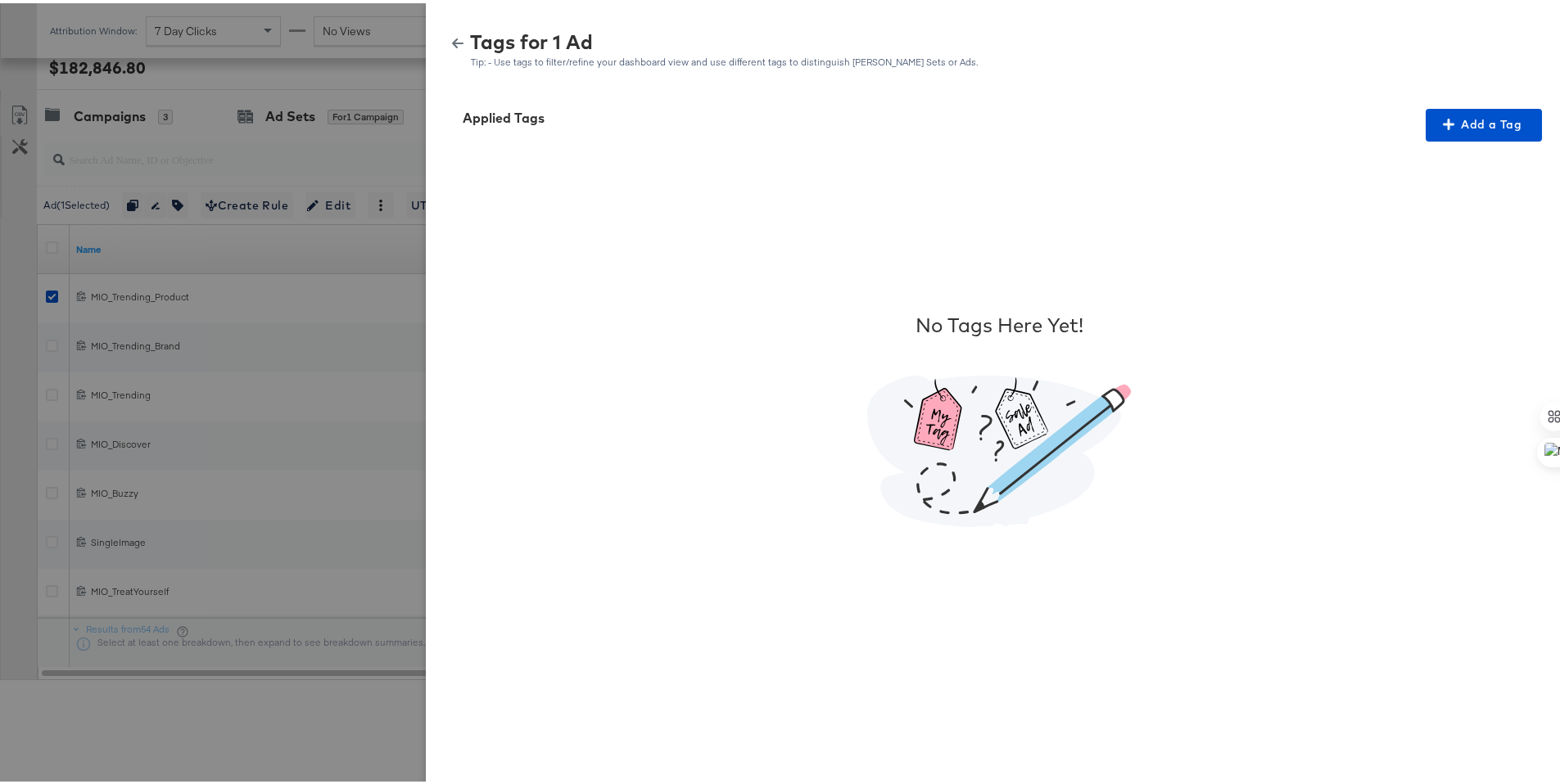
click at [452, 44] on icon "button" at bounding box center [457, 40] width 11 height 11
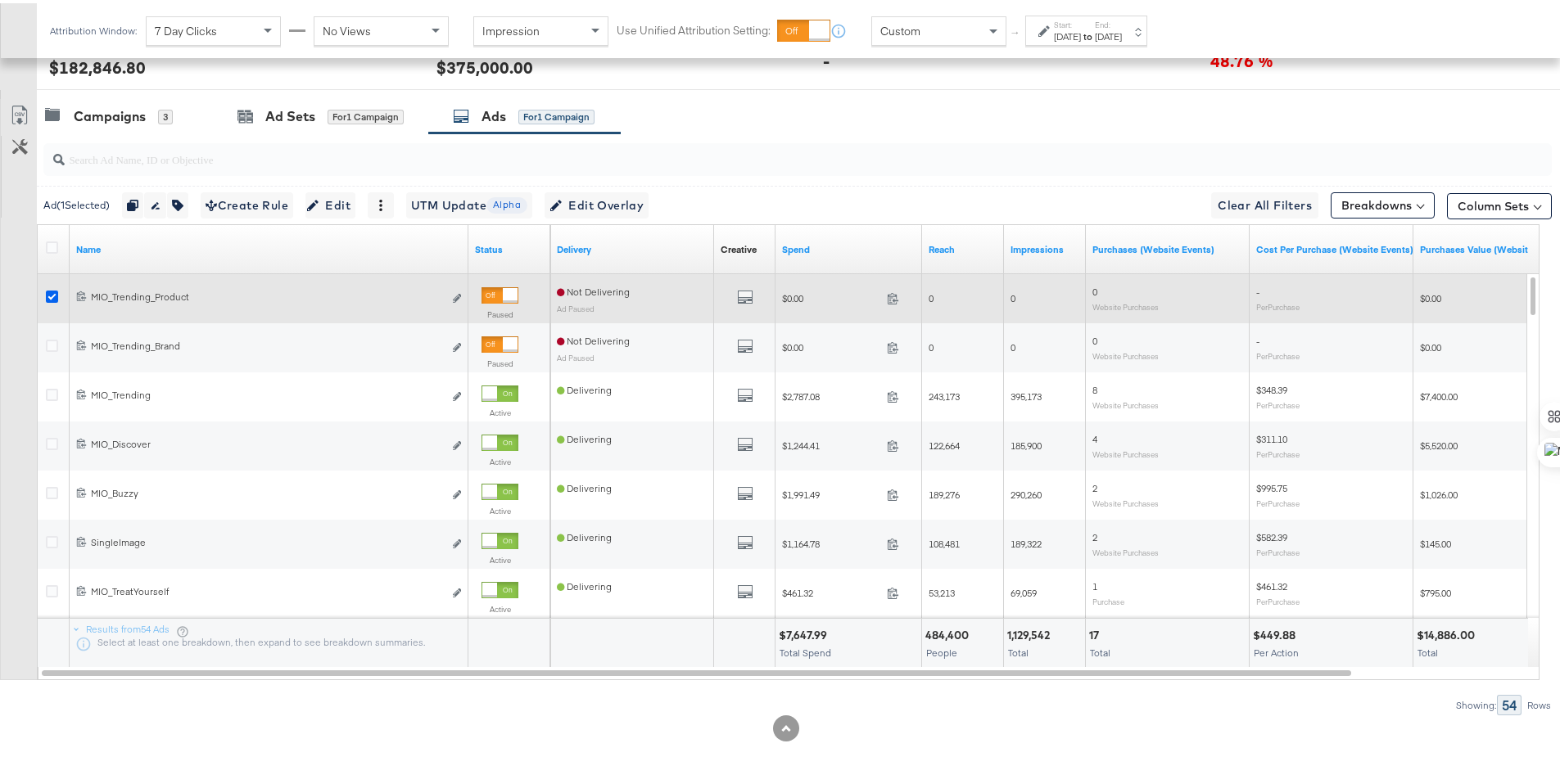
click at [54, 288] on icon at bounding box center [52, 293] width 12 height 12
click at [0, 0] on input "checkbox" at bounding box center [0, 0] width 0 height 0
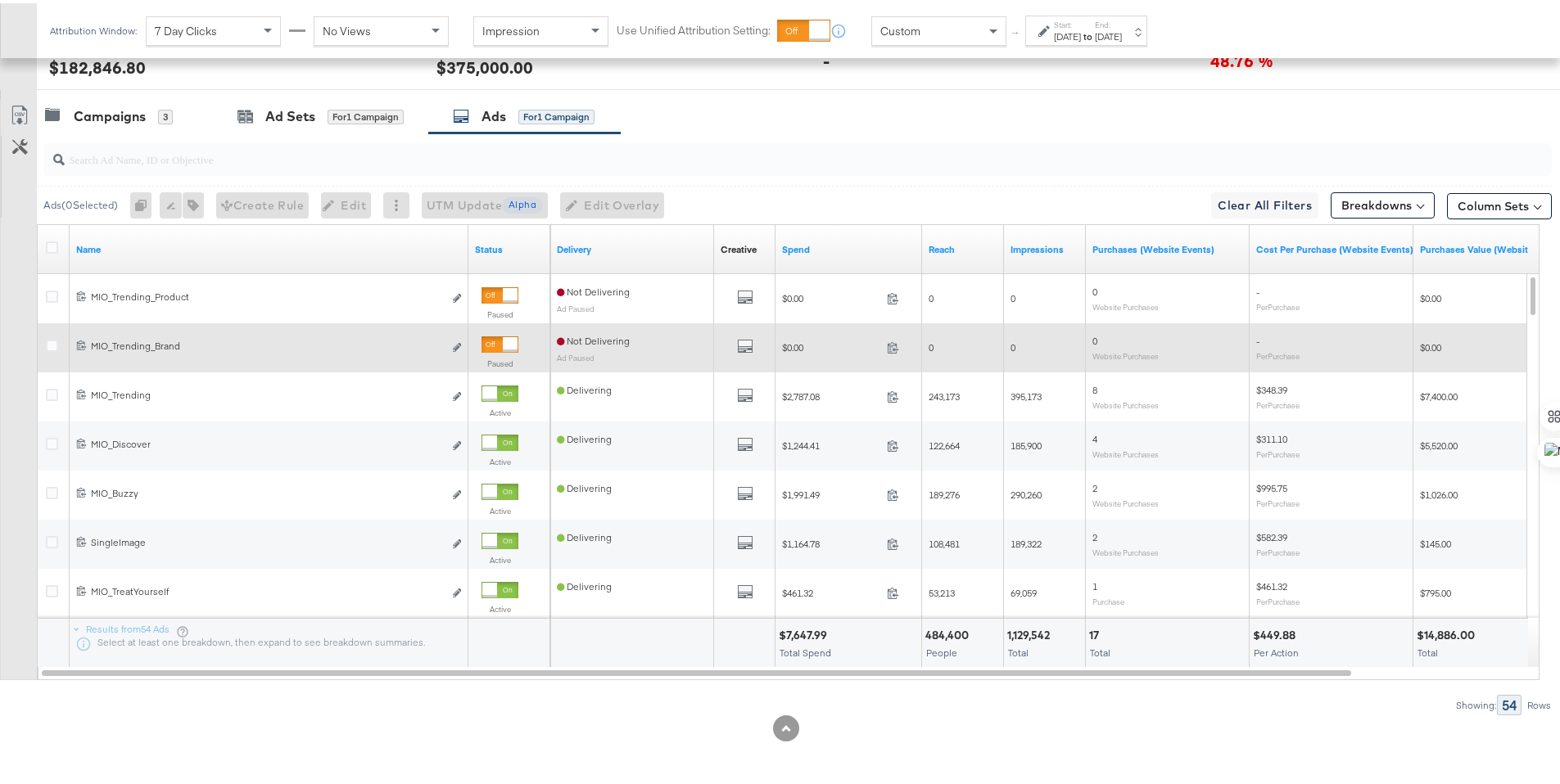
click at [51, 333] on div at bounding box center [54, 345] width 30 height 30
click at [50, 339] on icon at bounding box center [52, 342] width 12 height 12
click at [0, 0] on input "checkbox" at bounding box center [0, 0] width 0 height 0
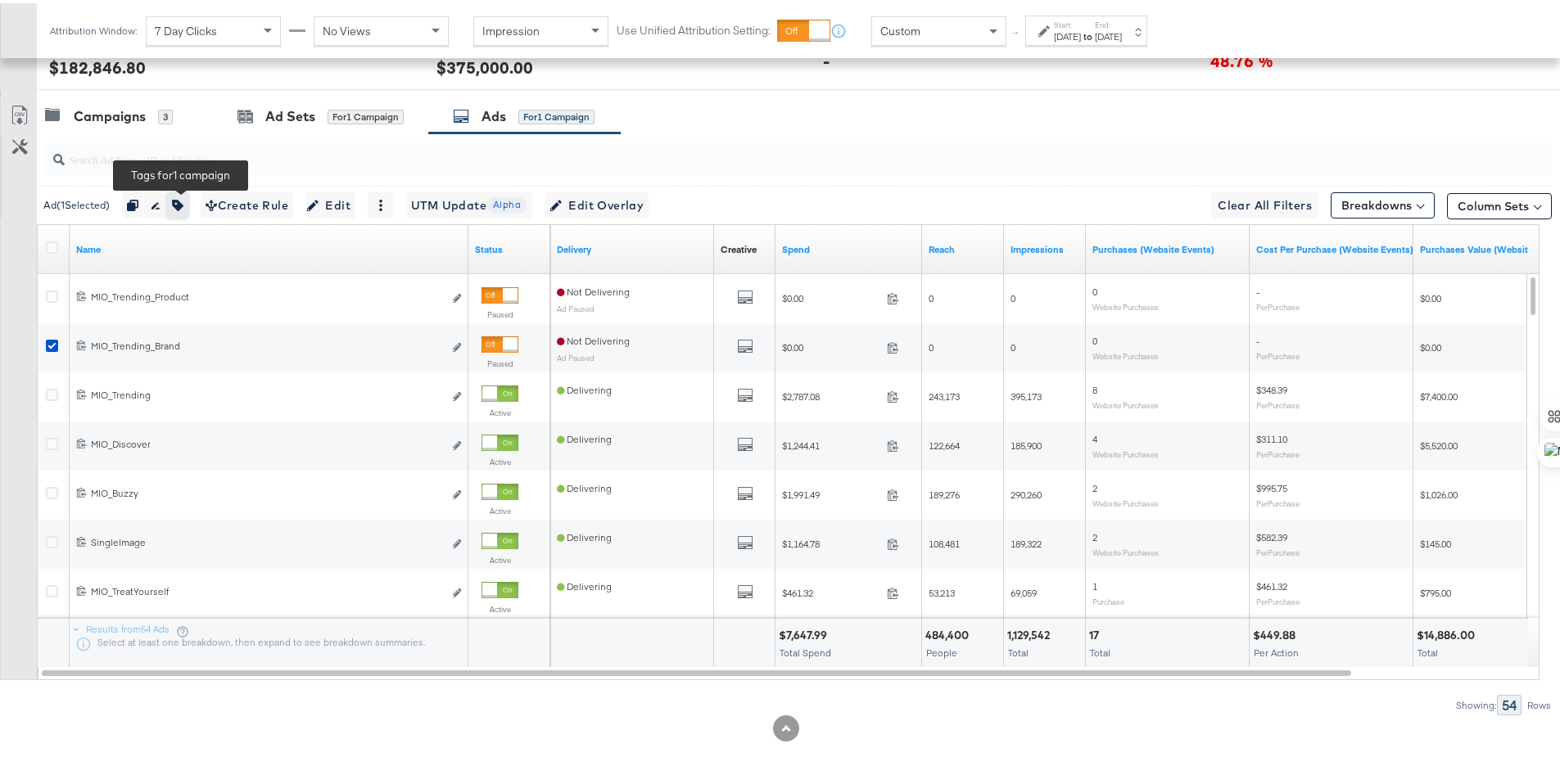
click at [183, 206] on icon "button" at bounding box center [177, 201] width 11 height 11
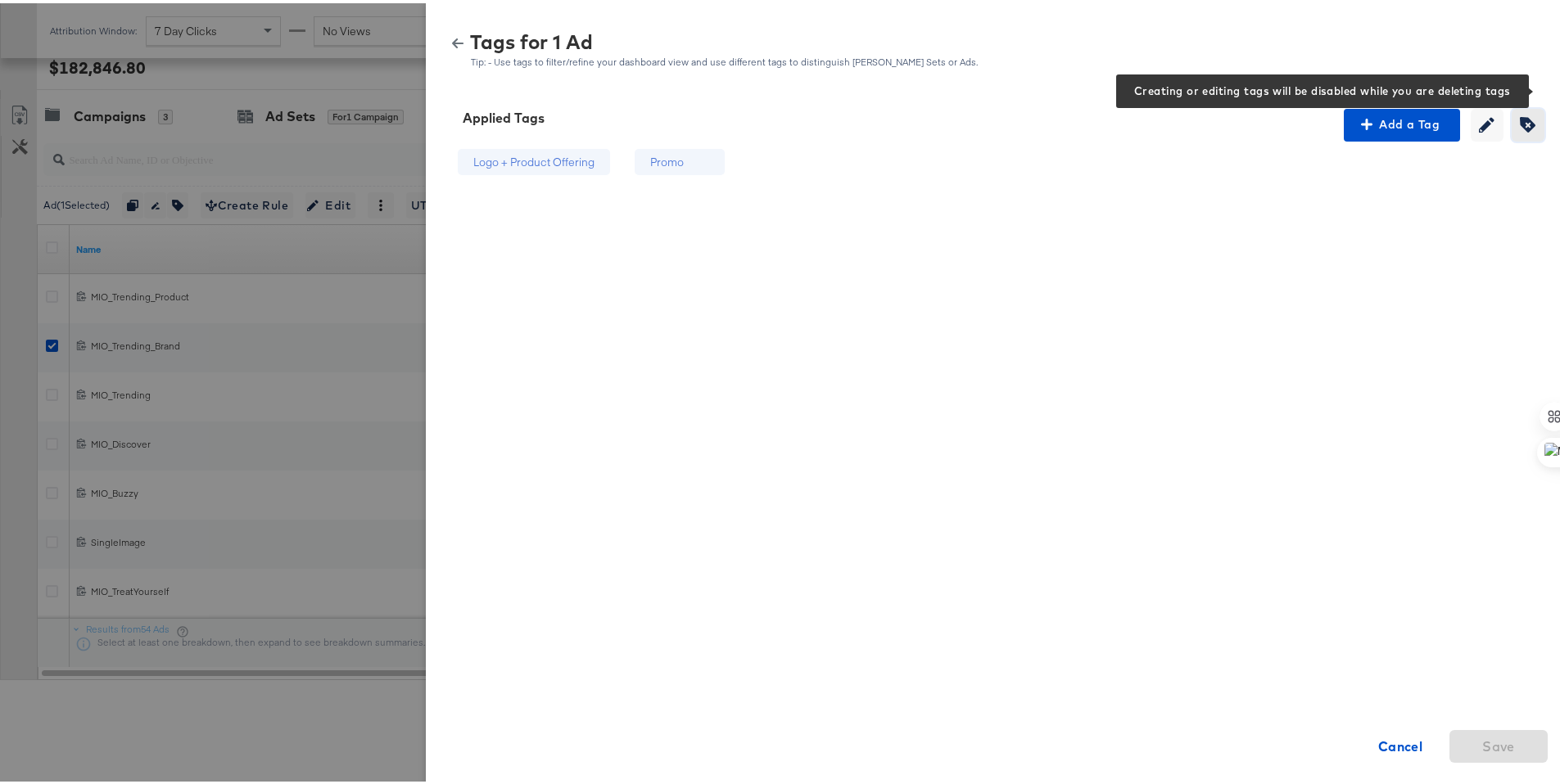
click at [1523, 128] on icon "button" at bounding box center [1528, 122] width 16 height 16
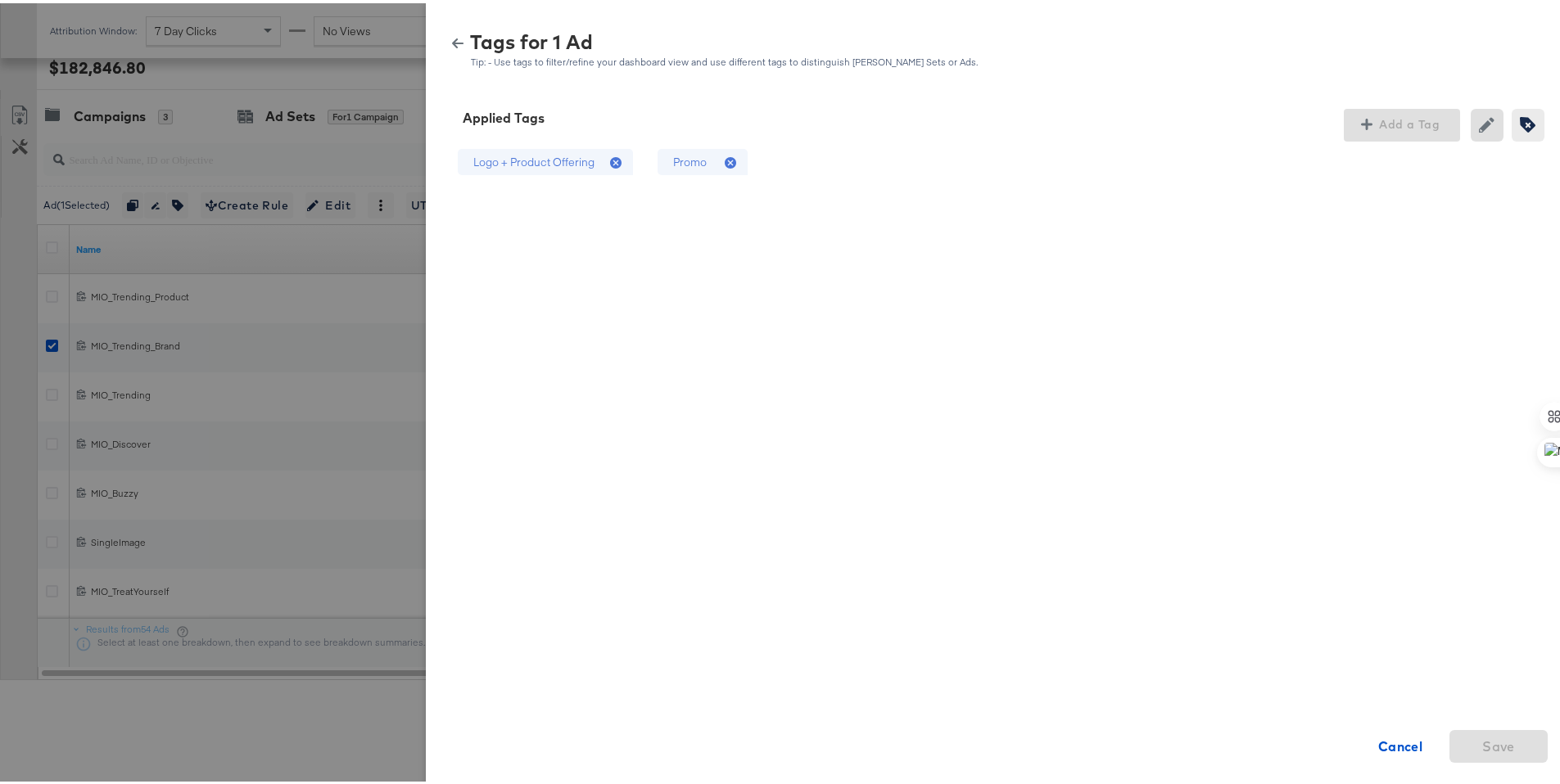
click at [724, 160] on icon at bounding box center [732, 160] width 17 height 16
click at [610, 157] on icon at bounding box center [615, 159] width 11 height 11
click at [1466, 737] on span "Save" at bounding box center [1498, 743] width 85 height 23
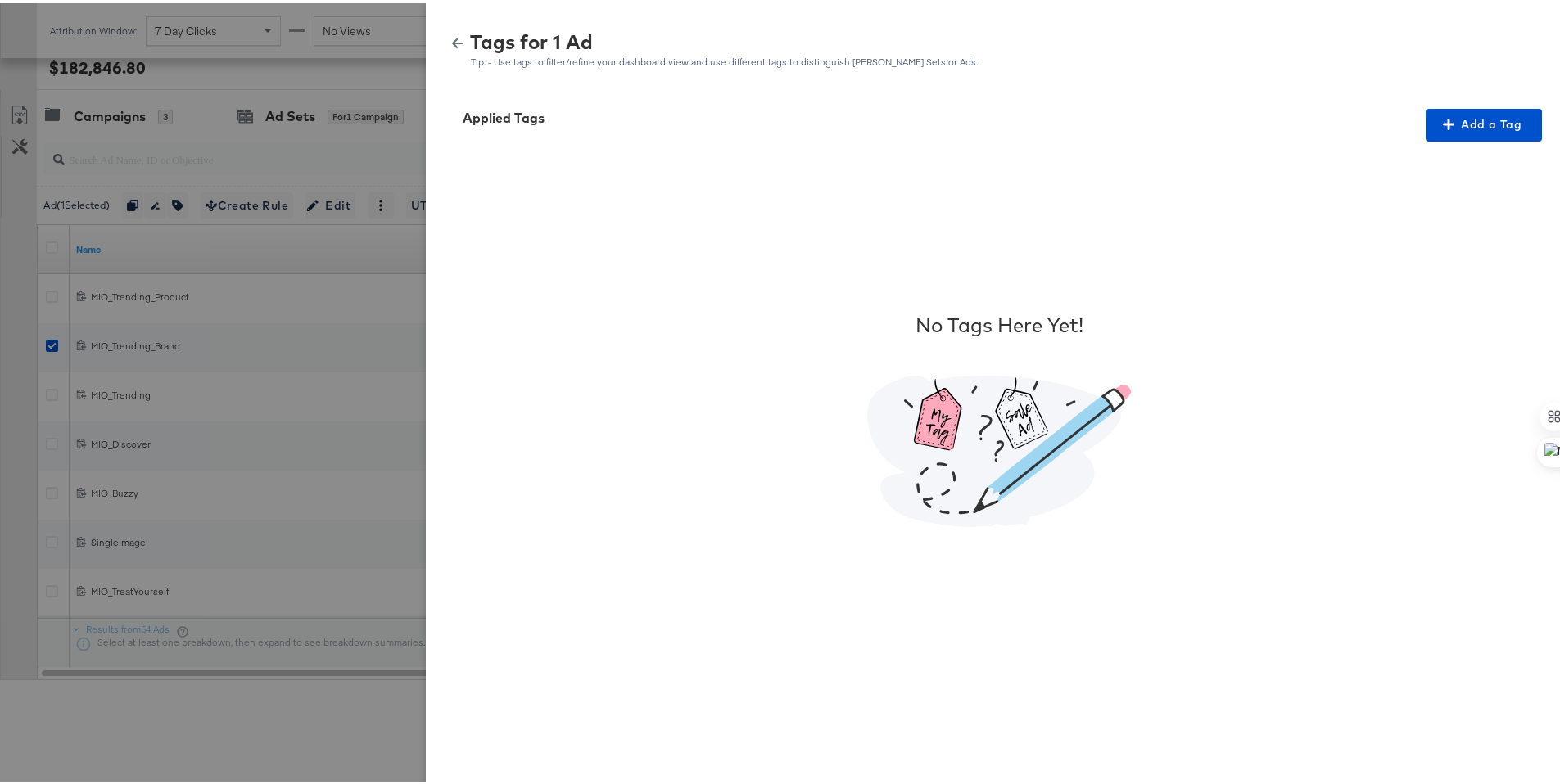
click at [452, 41] on icon "button" at bounding box center [457, 40] width 11 height 11
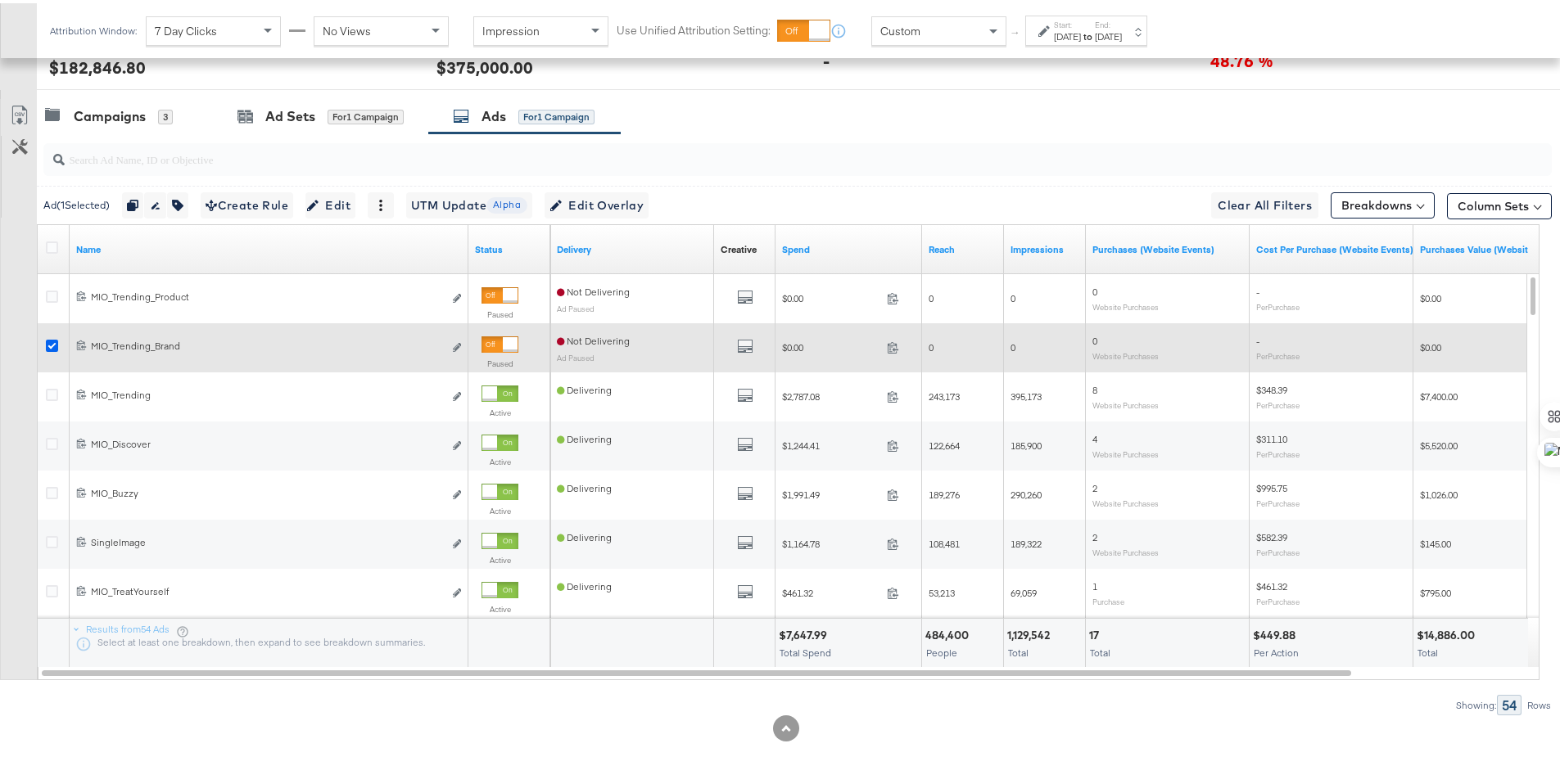
click at [49, 342] on icon at bounding box center [52, 342] width 12 height 12
click at [0, 0] on input "checkbox" at bounding box center [0, 0] width 0 height 0
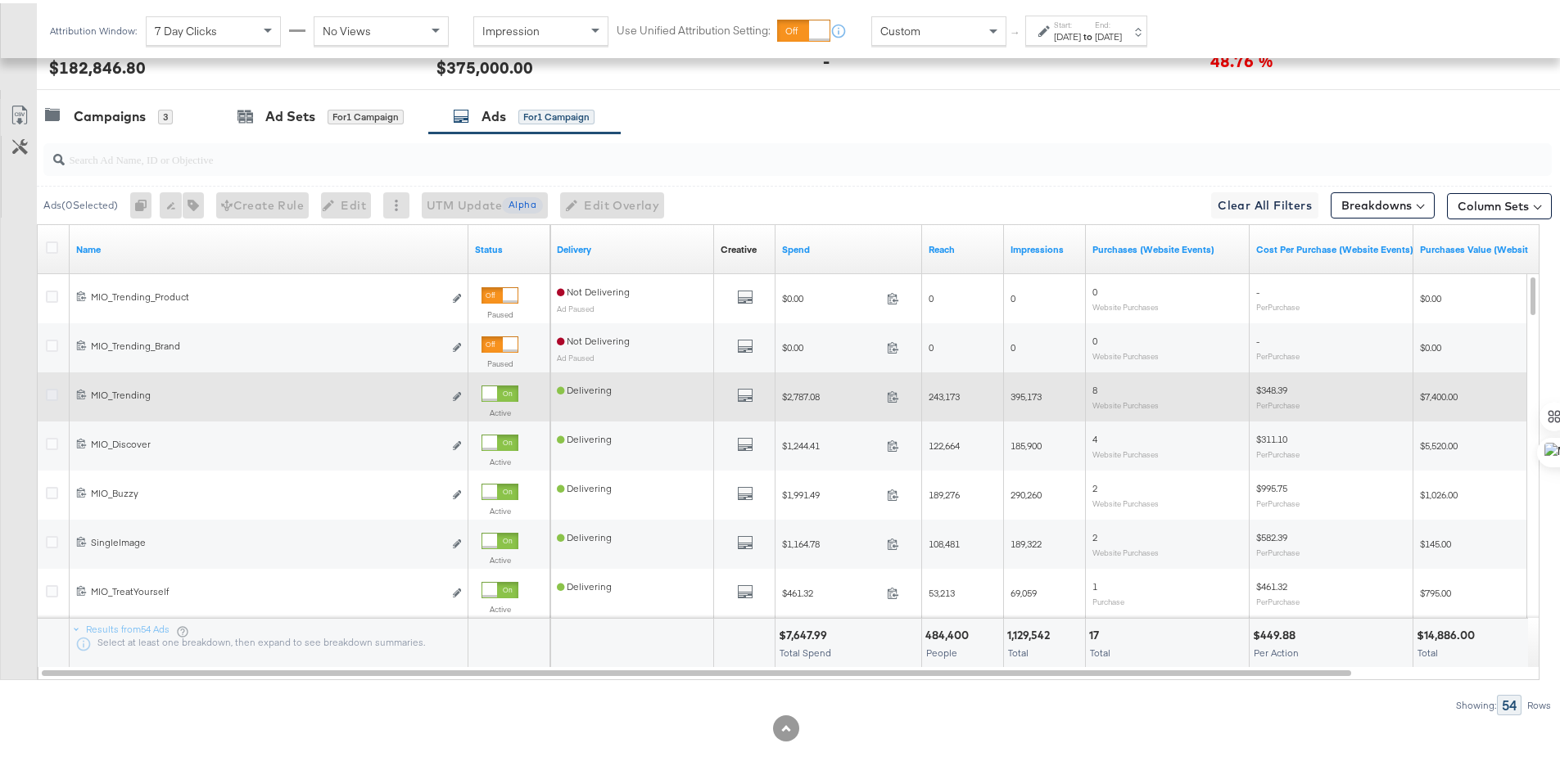
click at [52, 389] on icon at bounding box center [52, 392] width 12 height 12
click at [0, 0] on input "checkbox" at bounding box center [0, 0] width 0 height 0
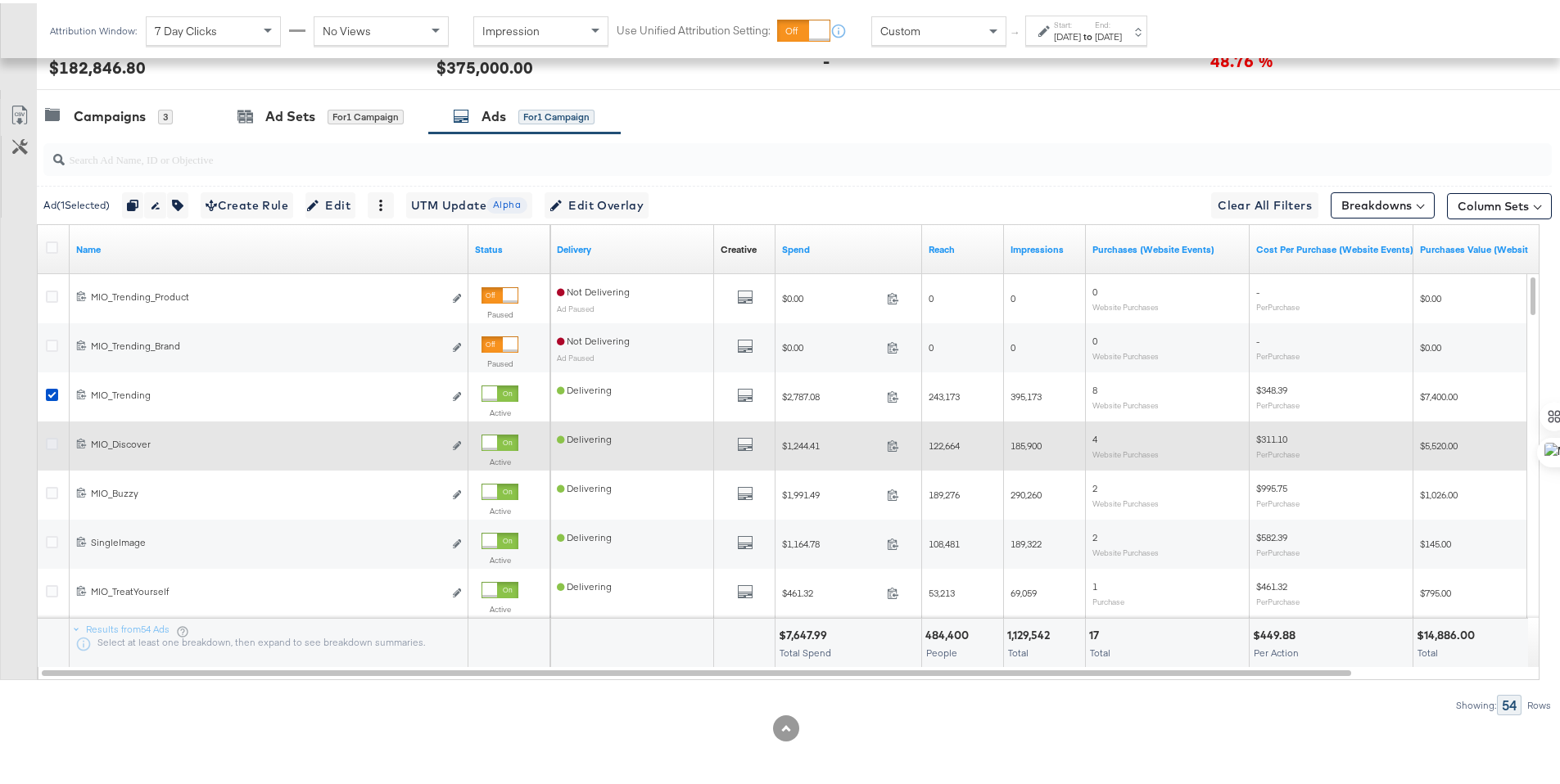
click at [54, 437] on icon at bounding box center [52, 441] width 12 height 12
click at [0, 0] on input "checkbox" at bounding box center [0, 0] width 0 height 0
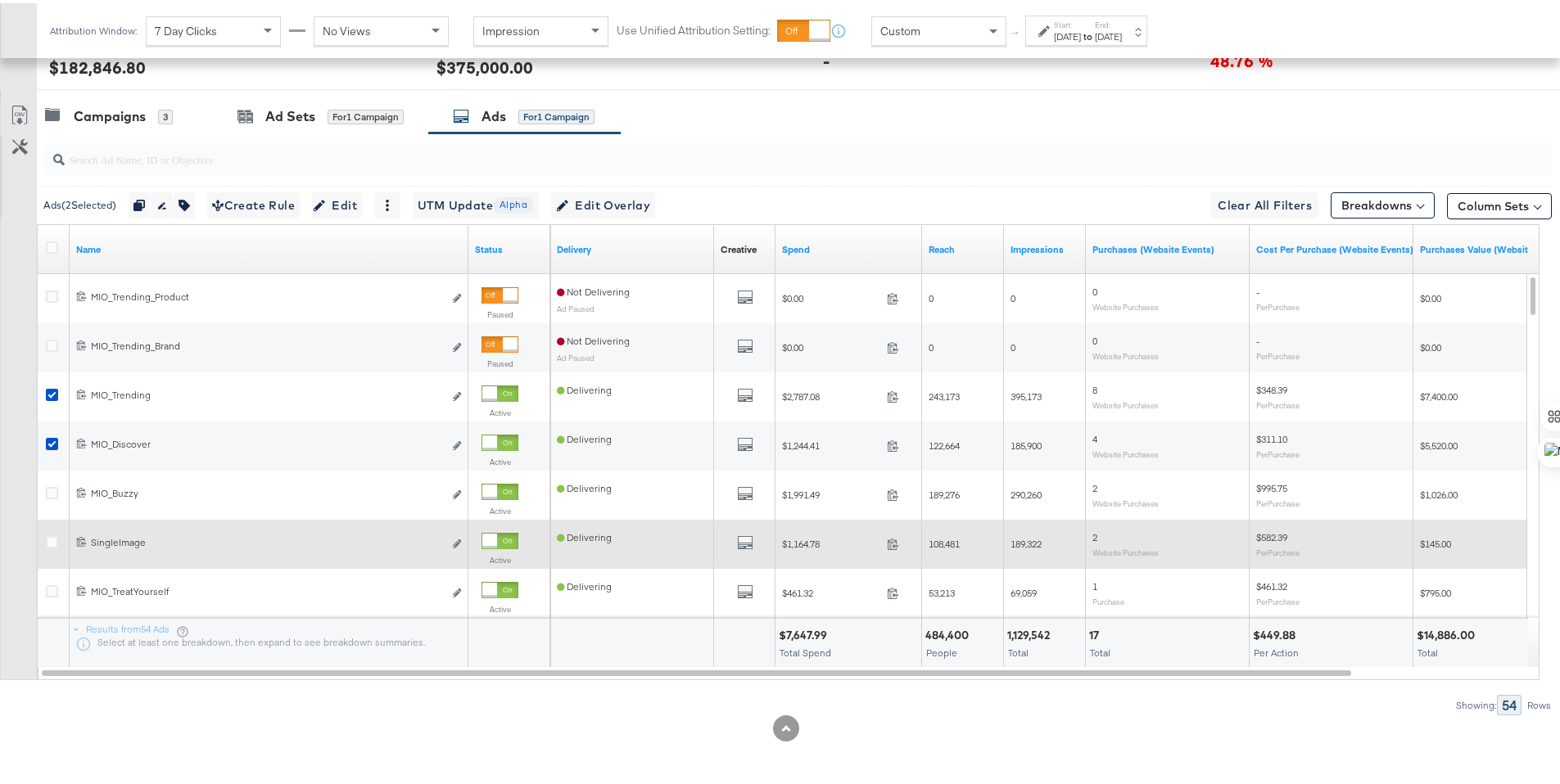
drag, startPoint x: 56, startPoint y: 489, endPoint x: 48, endPoint y: 516, distance: 28.2
click at [55, 490] on icon at bounding box center [52, 490] width 12 height 12
click at [0, 0] on input "checkbox" at bounding box center [0, 0] width 0 height 0
click at [49, 533] on icon at bounding box center [52, 539] width 12 height 12
click at [0, 0] on input "checkbox" at bounding box center [0, 0] width 0 height 0
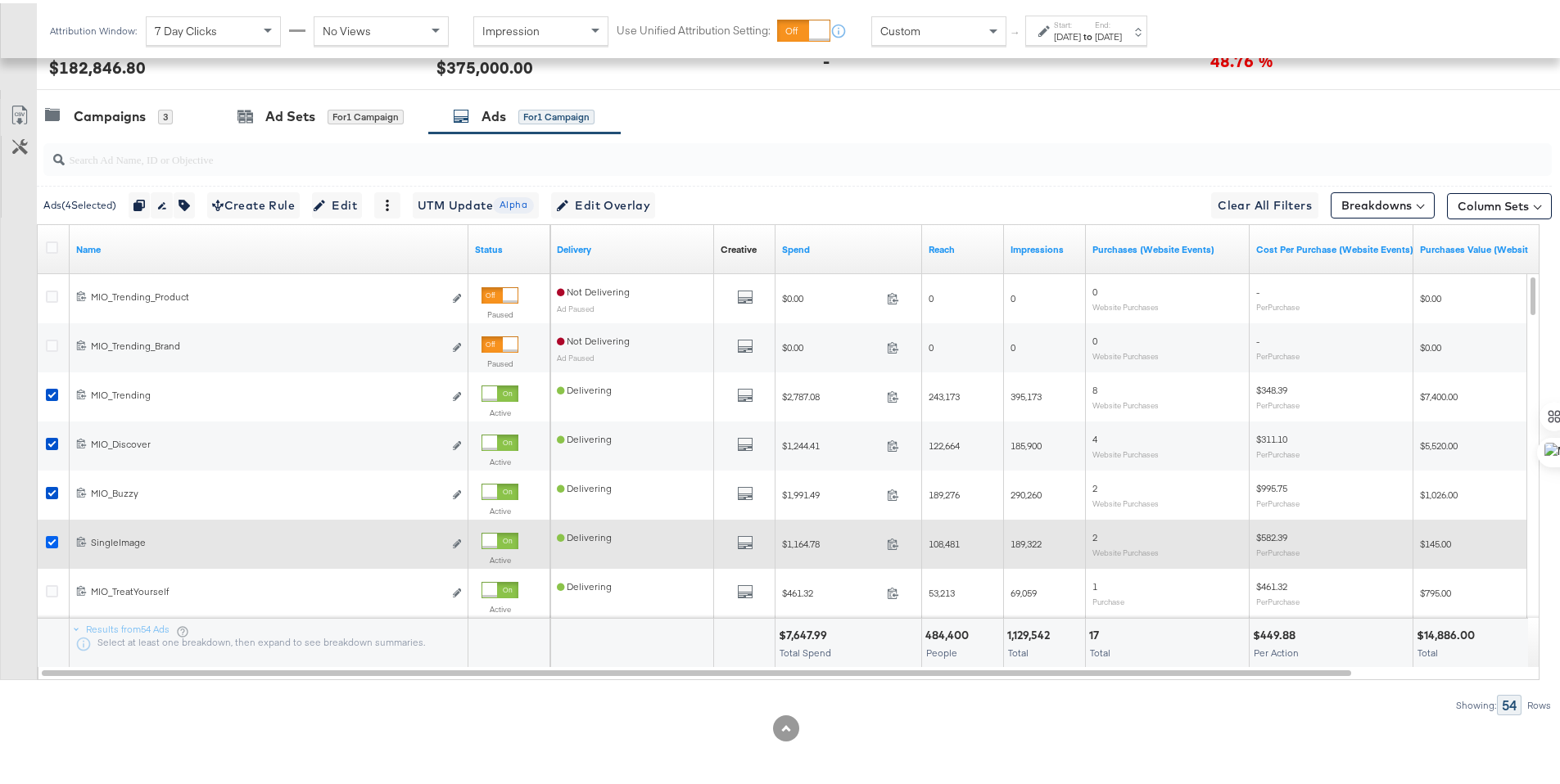
click at [49, 533] on icon at bounding box center [52, 539] width 12 height 12
click at [0, 0] on input "checkbox" at bounding box center [0, 0] width 0 height 0
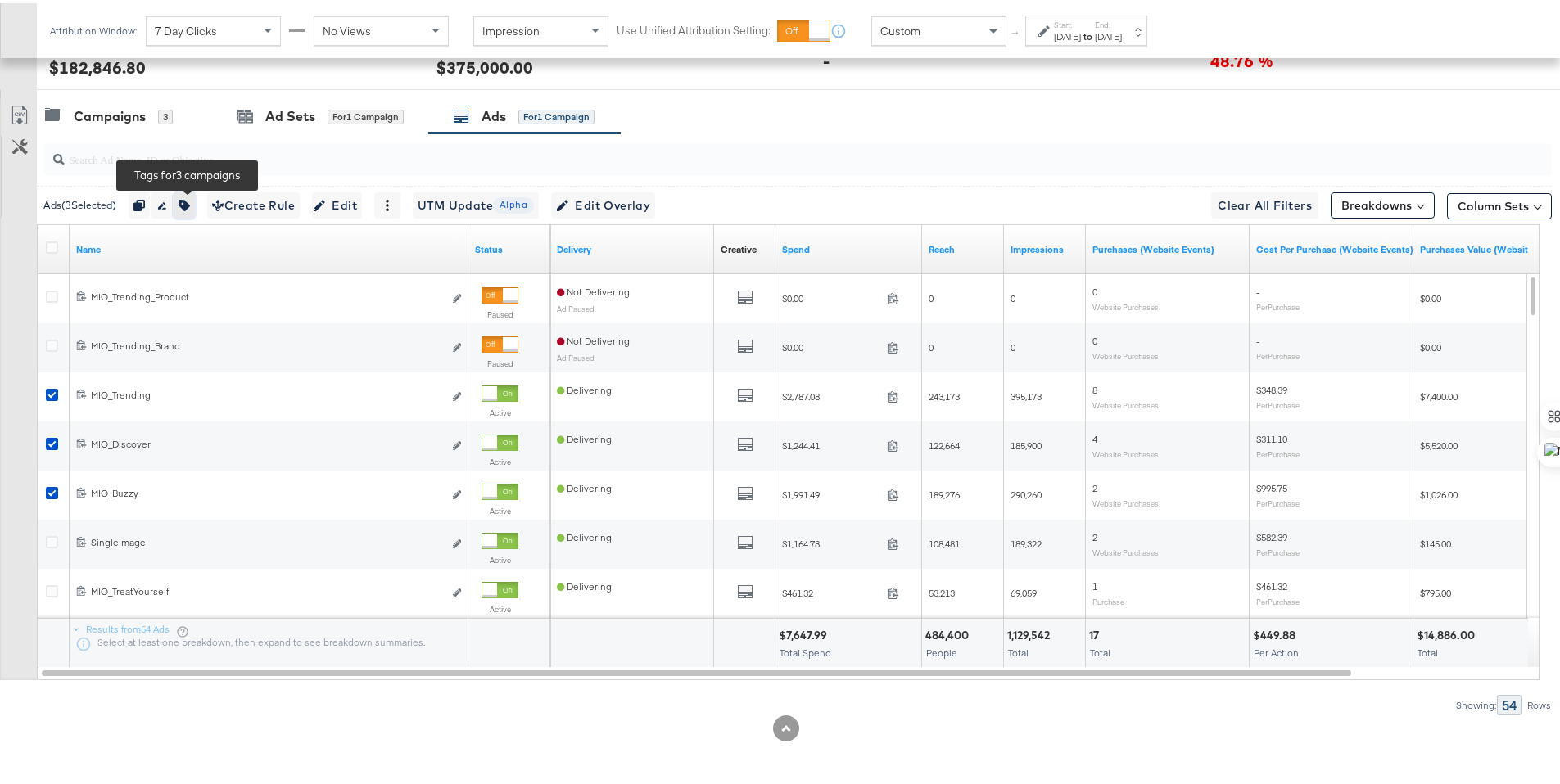
click at [185, 196] on icon "button" at bounding box center [183, 201] width 11 height 11
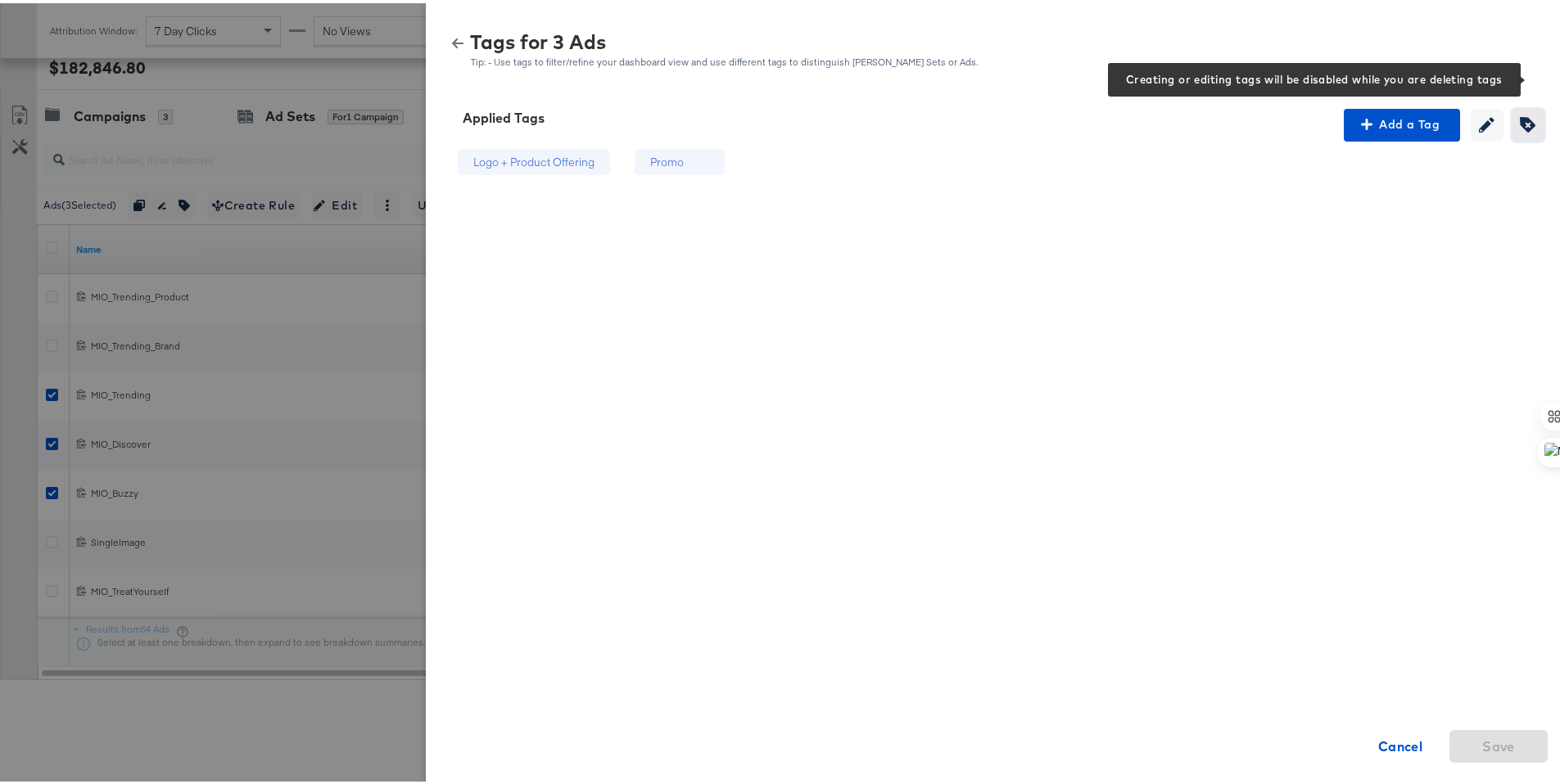
click at [1520, 117] on icon "button" at bounding box center [1528, 122] width 16 height 16
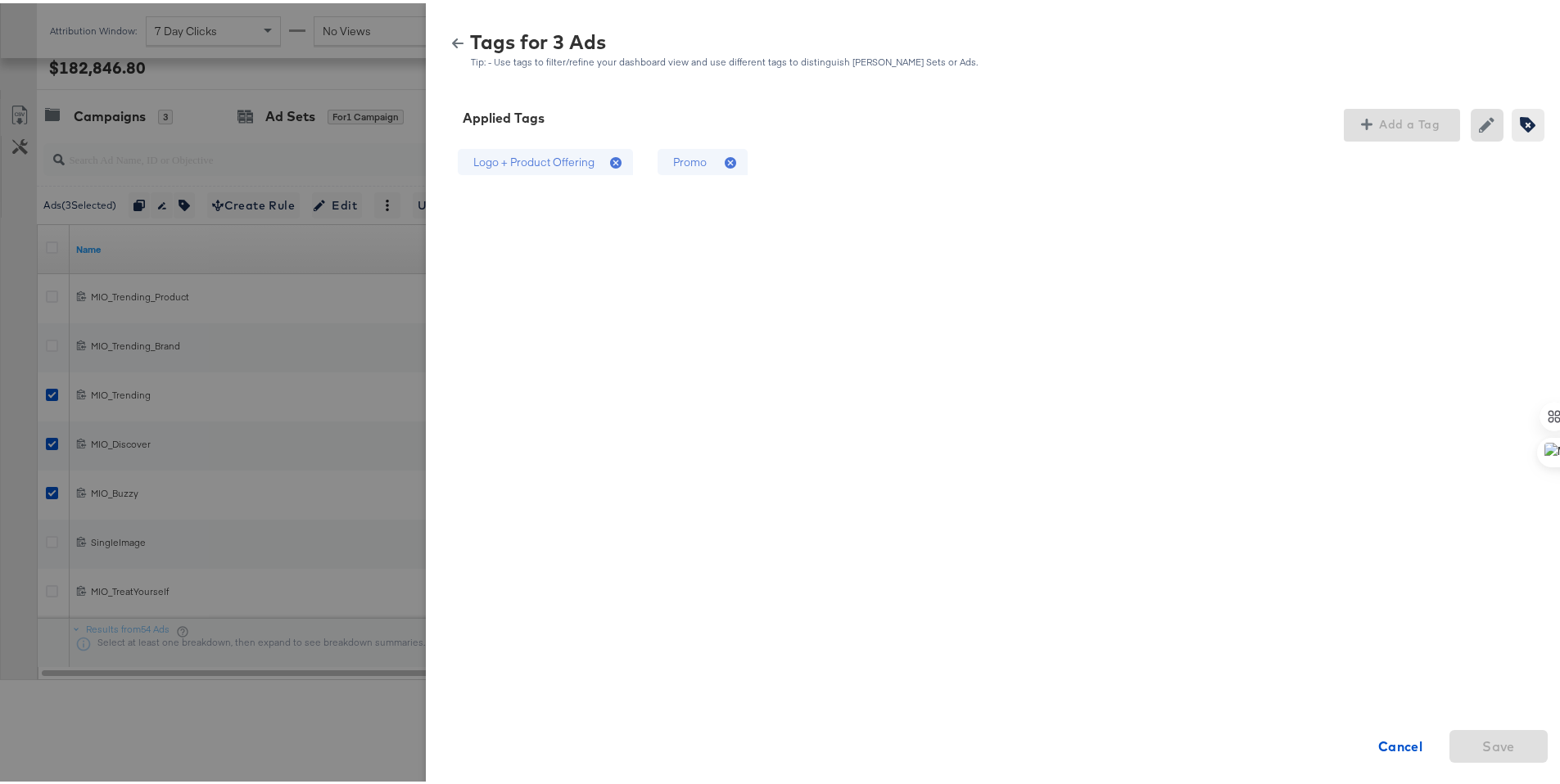
click at [724, 160] on icon at bounding box center [732, 160] width 17 height 16
click at [610, 160] on icon at bounding box center [615, 159] width 11 height 11
click at [1482, 748] on span "Save" at bounding box center [1498, 743] width 33 height 23
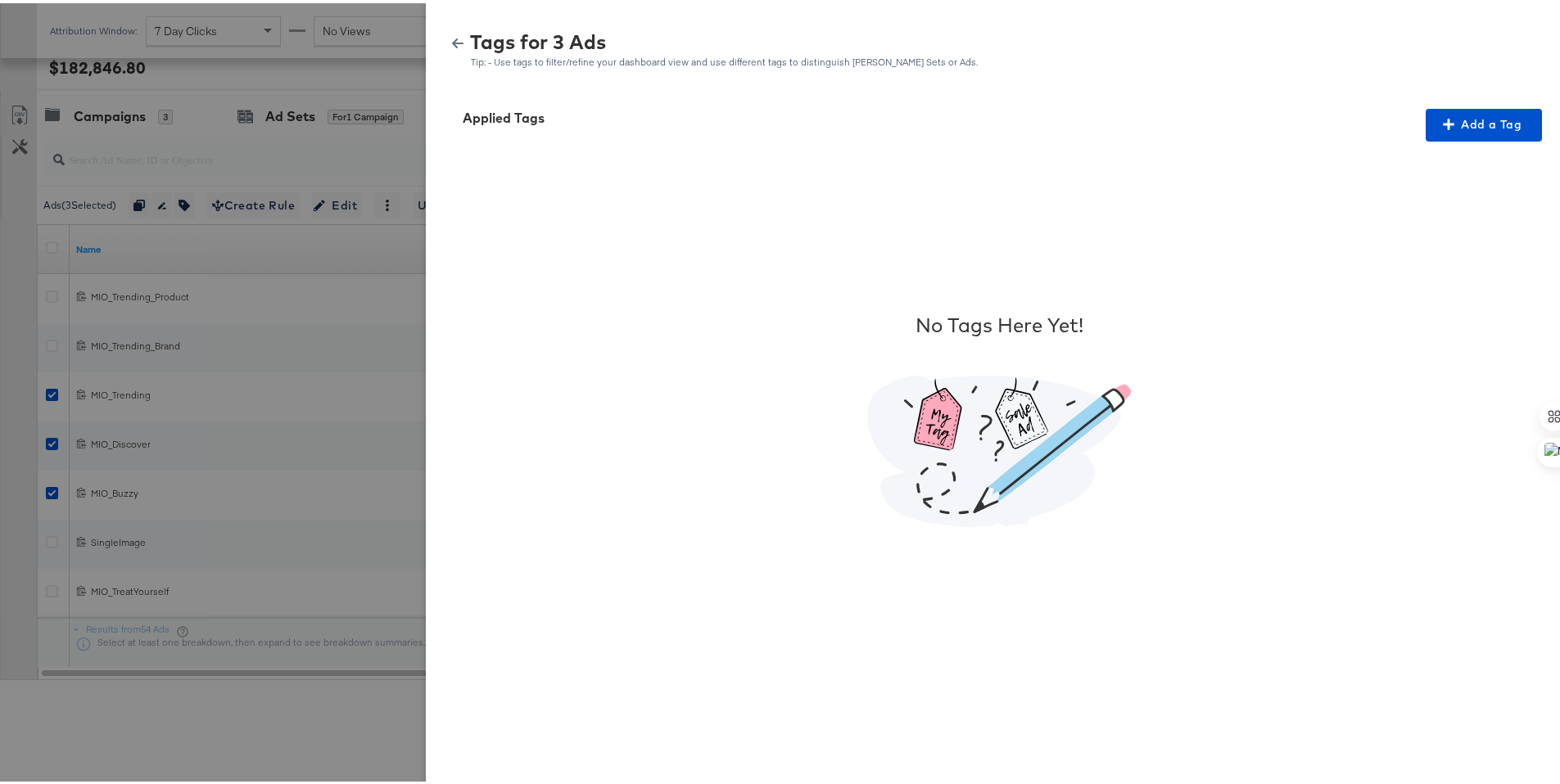
click at [452, 36] on icon "button" at bounding box center [457, 40] width 11 height 11
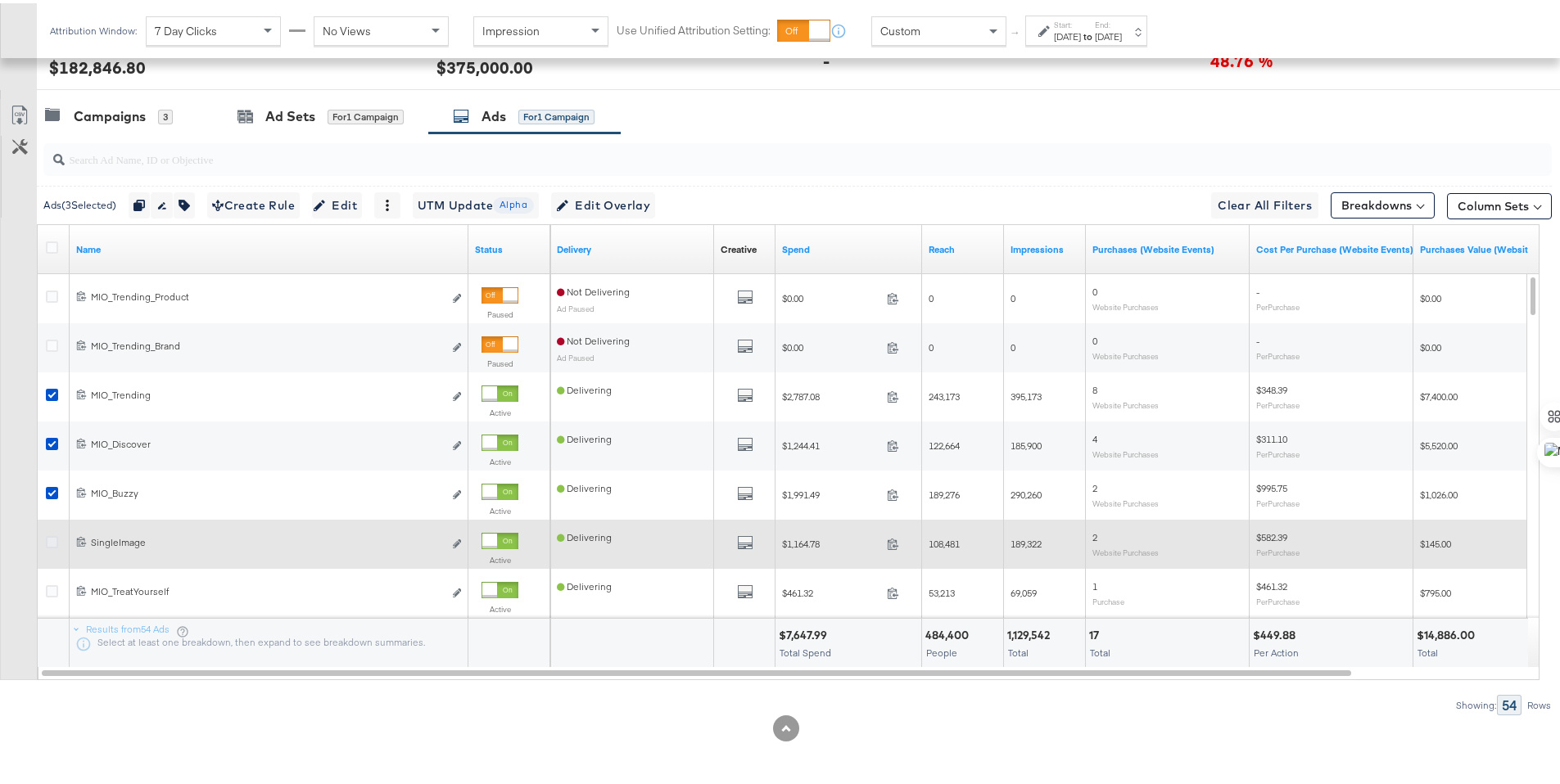
click at [50, 540] on icon at bounding box center [52, 539] width 12 height 12
click at [0, 0] on input "checkbox" at bounding box center [0, 0] width 0 height 0
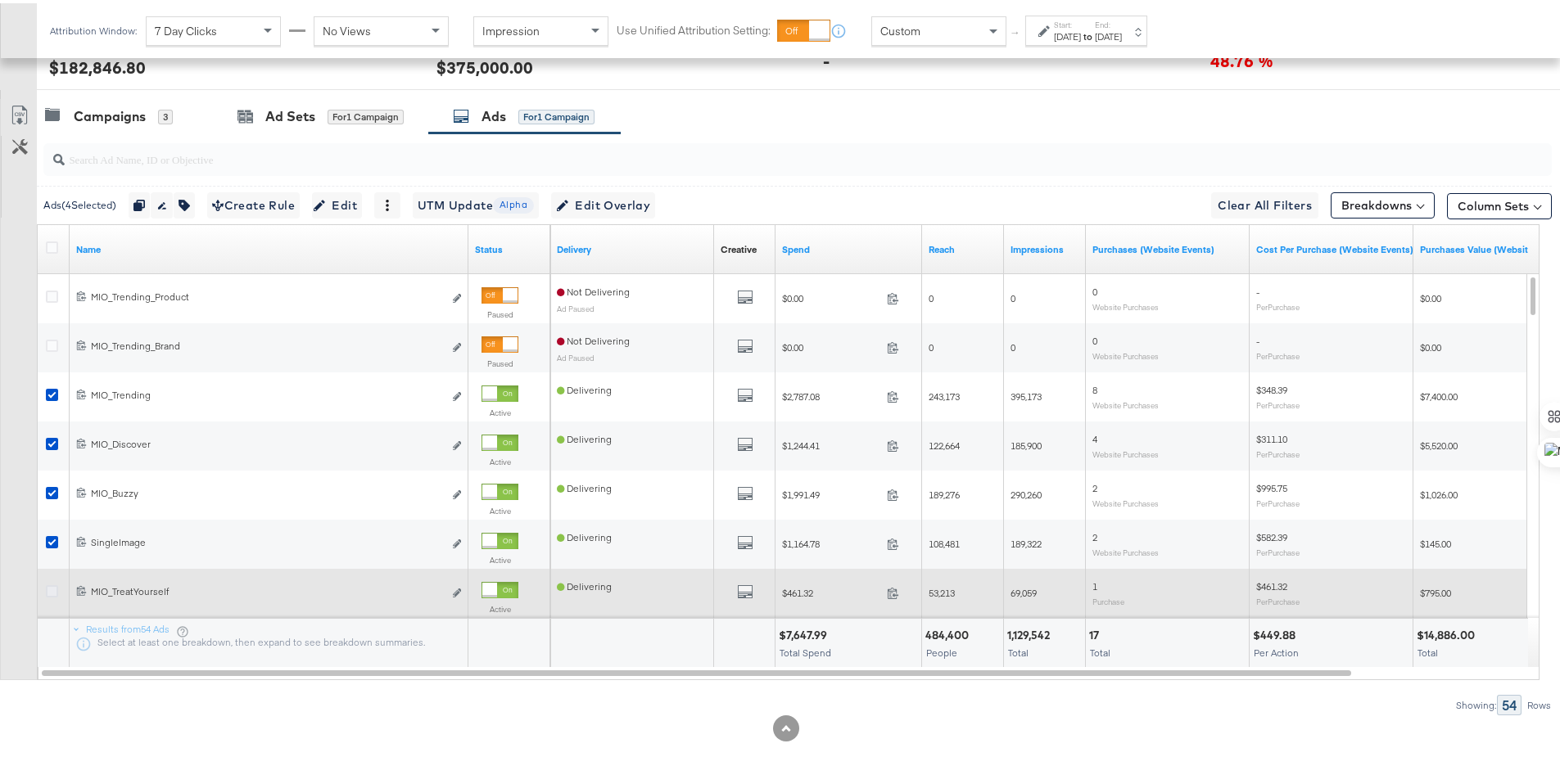
click at [50, 590] on icon at bounding box center [52, 588] width 12 height 12
click at [0, 0] on input "checkbox" at bounding box center [0, 0] width 0 height 0
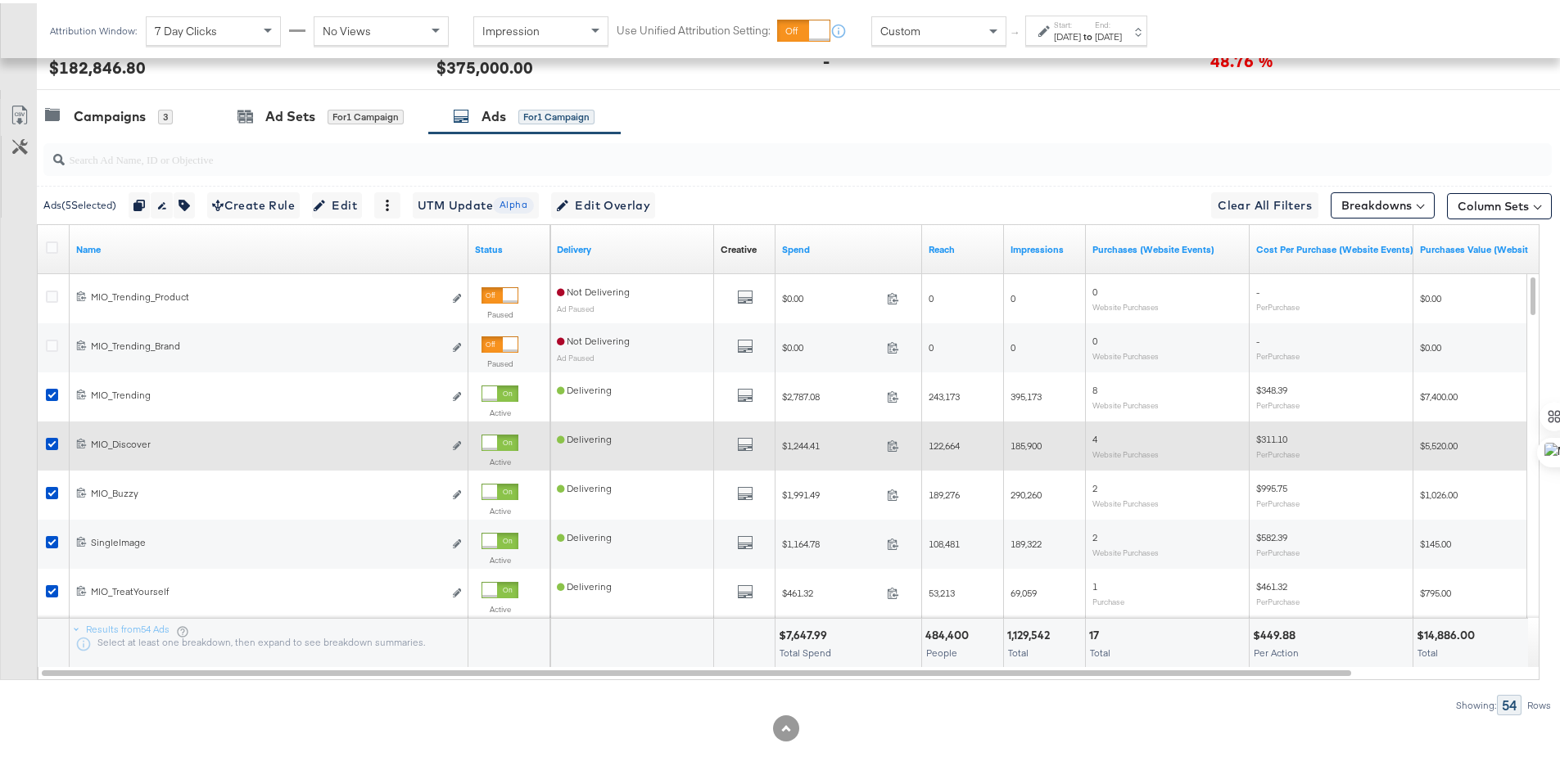
drag, startPoint x: 50, startPoint y: 491, endPoint x: 56, endPoint y: 458, distance: 33.5
click at [50, 491] on icon at bounding box center [52, 490] width 12 height 12
click at [0, 0] on input "checkbox" at bounding box center [0, 0] width 0 height 0
click at [56, 442] on icon at bounding box center [52, 441] width 12 height 12
click at [0, 0] on input "checkbox" at bounding box center [0, 0] width 0 height 0
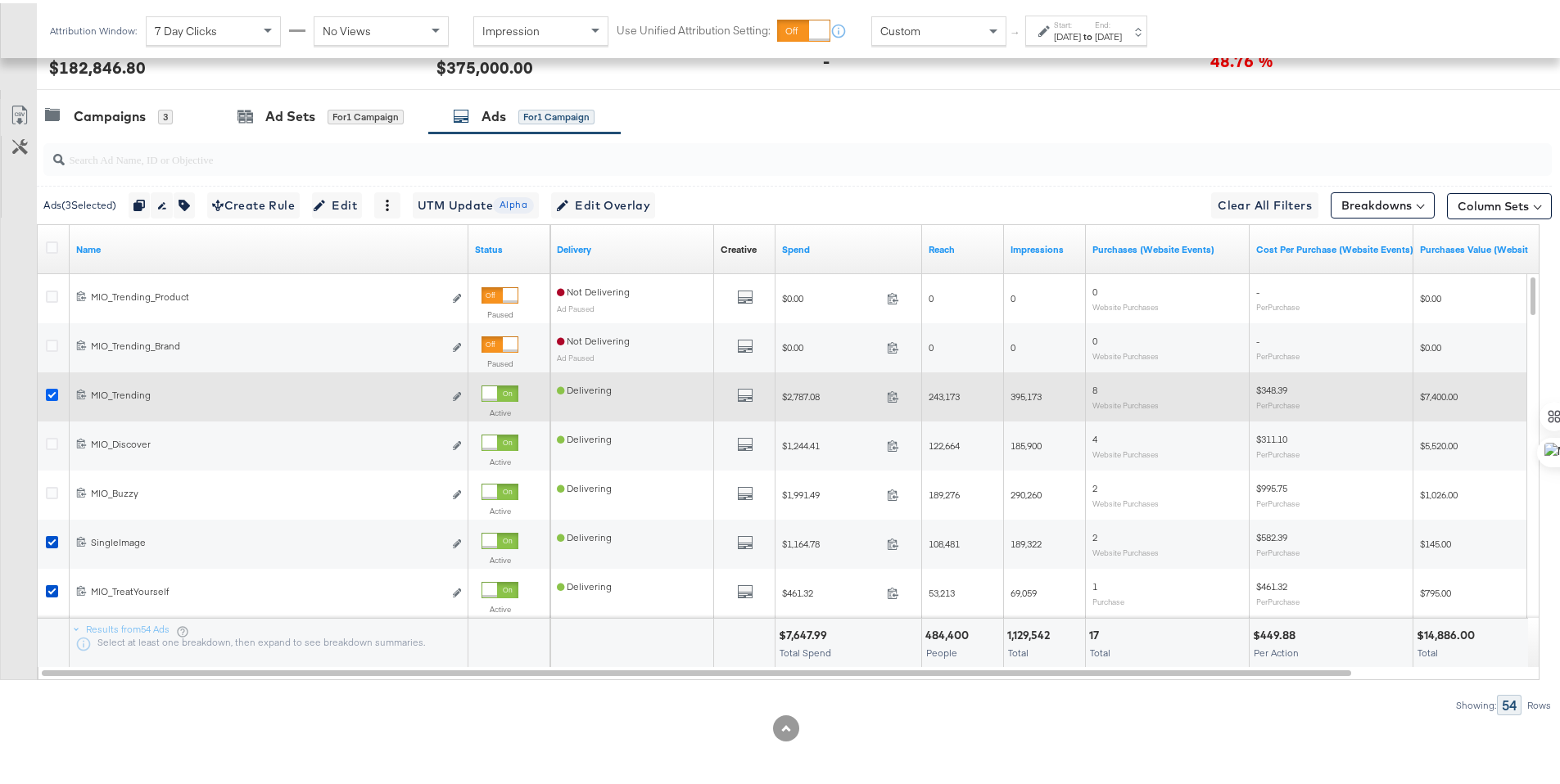
click at [54, 388] on icon at bounding box center [52, 392] width 12 height 12
click at [0, 0] on input "checkbox" at bounding box center [0, 0] width 0 height 0
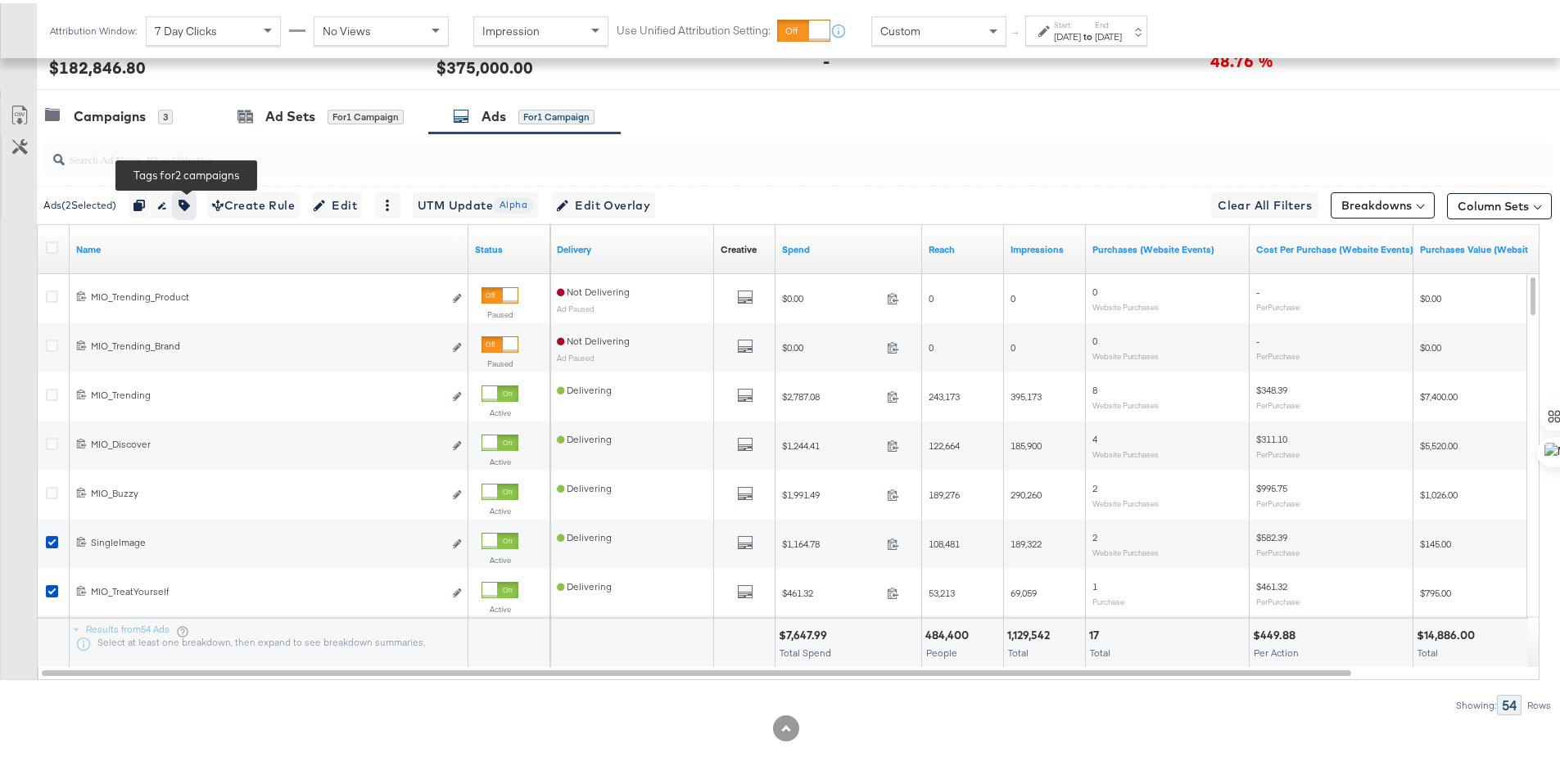
click at [190, 201] on icon "button" at bounding box center [183, 201] width 11 height 11
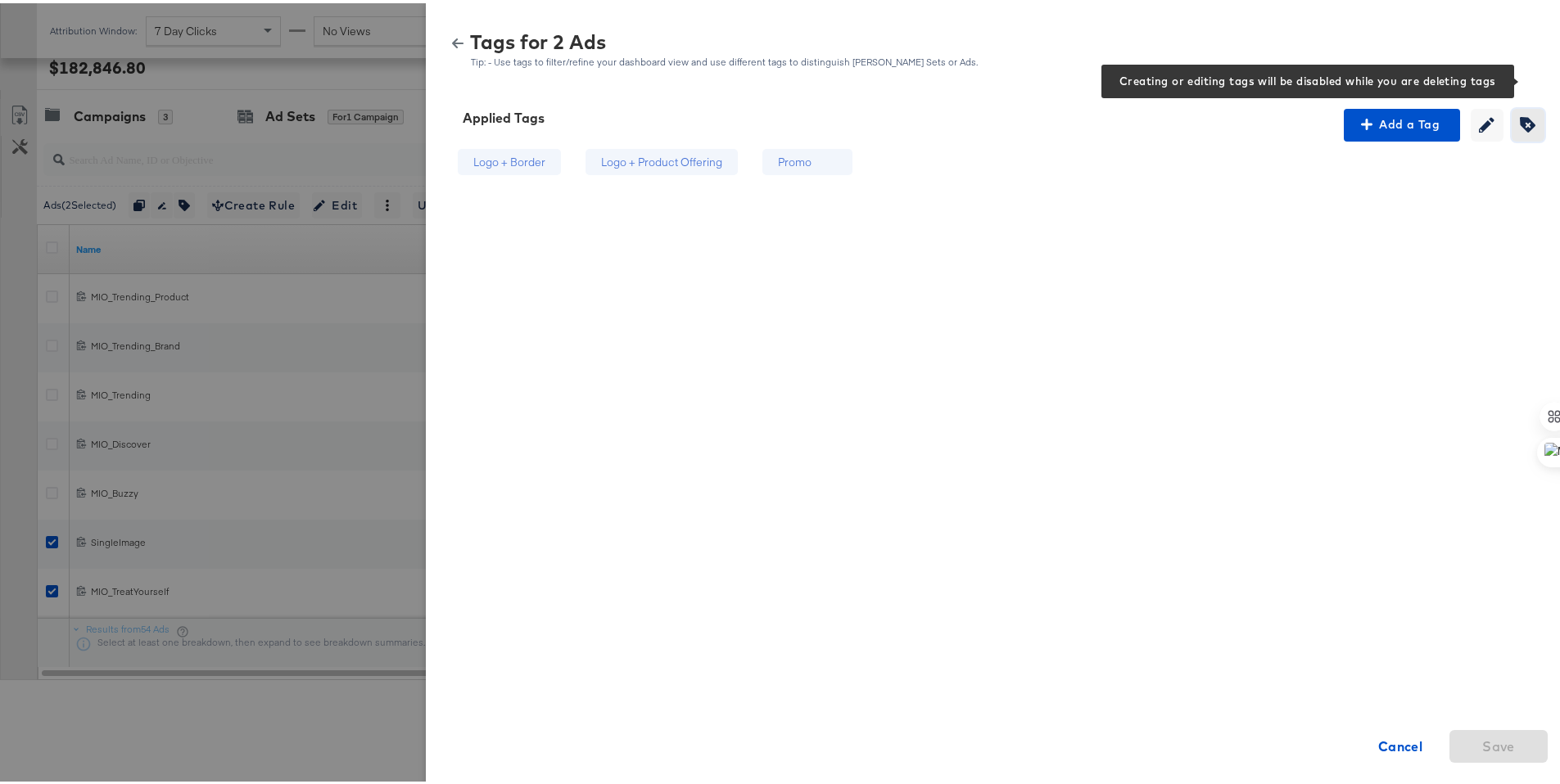
click at [1520, 119] on icon "button" at bounding box center [1528, 122] width 16 height 16
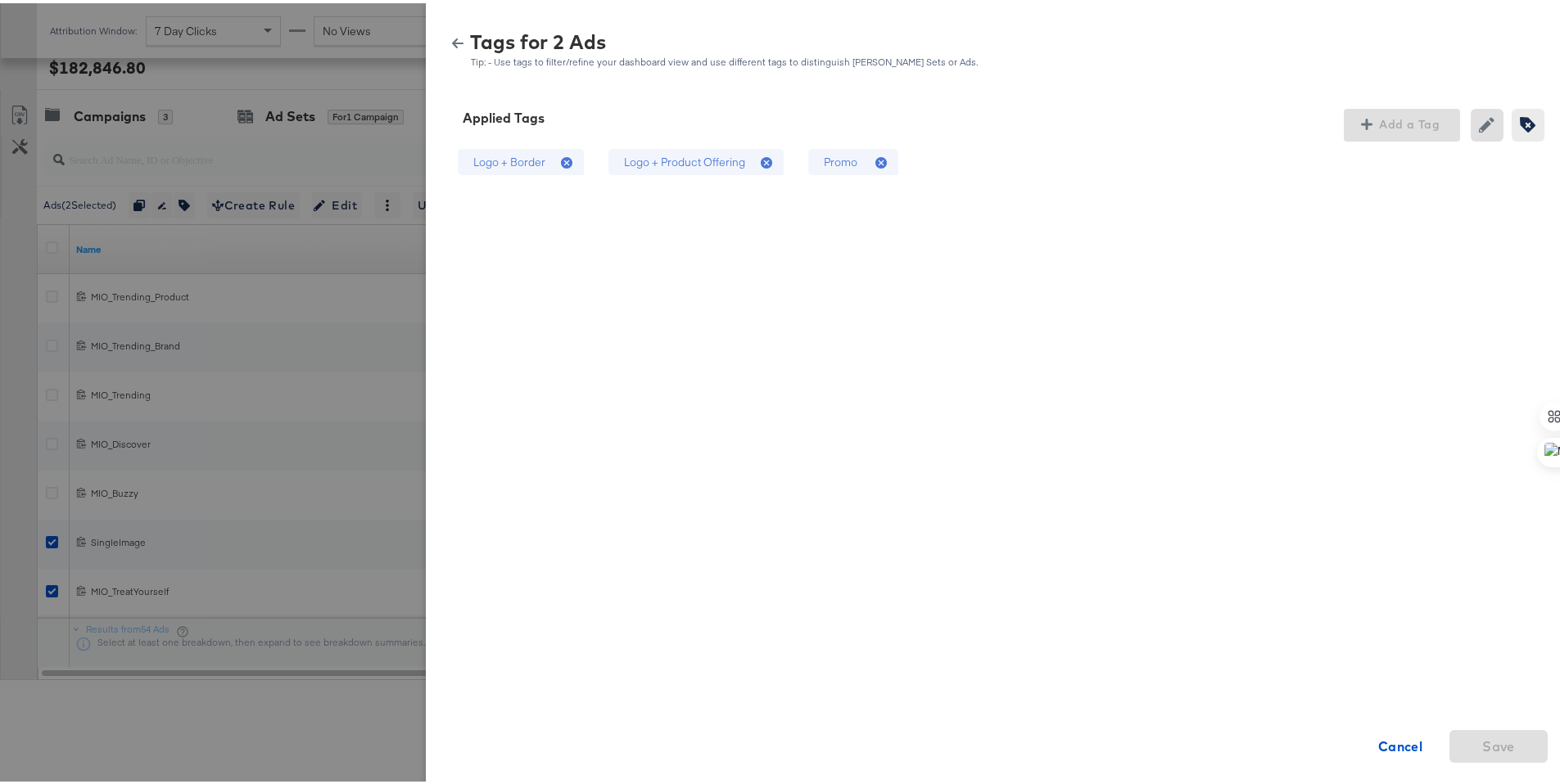
click at [561, 161] on icon at bounding box center [569, 160] width 17 height 16
click at [761, 155] on icon at bounding box center [766, 159] width 11 height 11
click at [876, 157] on icon at bounding box center [881, 159] width 11 height 11
click at [1482, 739] on span "Save" at bounding box center [1498, 743] width 33 height 23
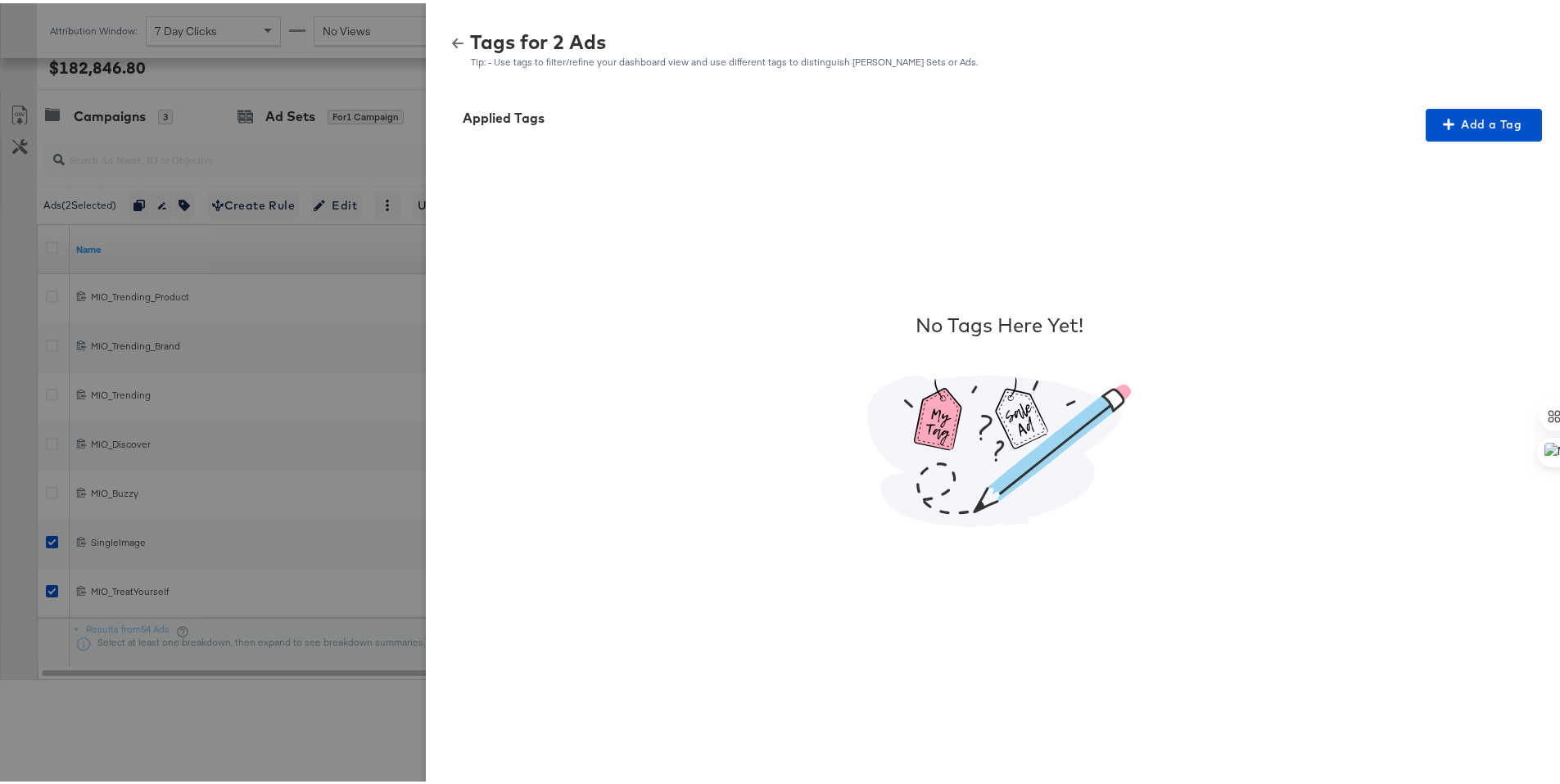
click at [452, 36] on icon "button" at bounding box center [457, 40] width 11 height 10
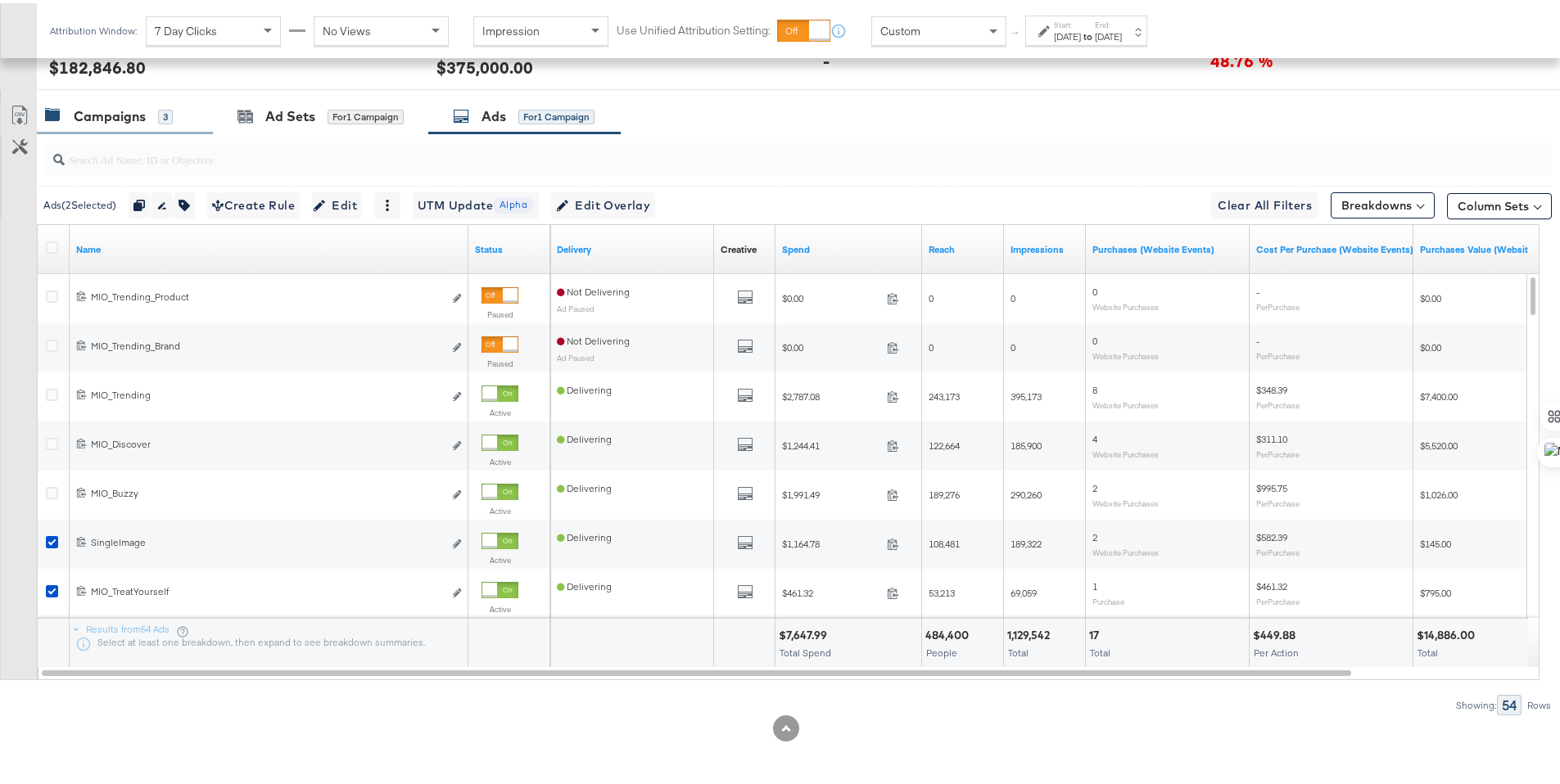
click at [107, 119] on div "Campaigns" at bounding box center [109, 114] width 72 height 19
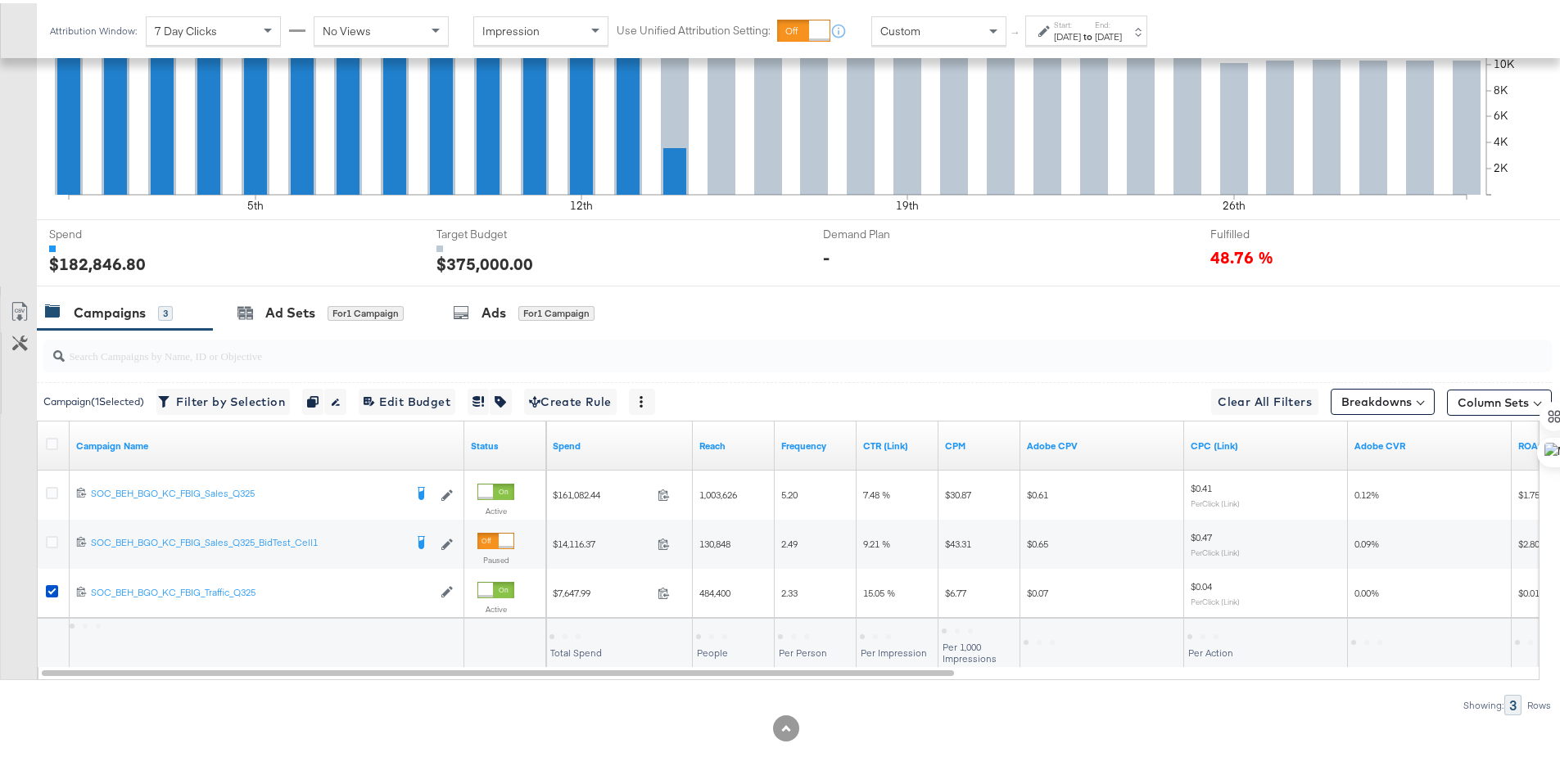
scroll to position [454, 0]
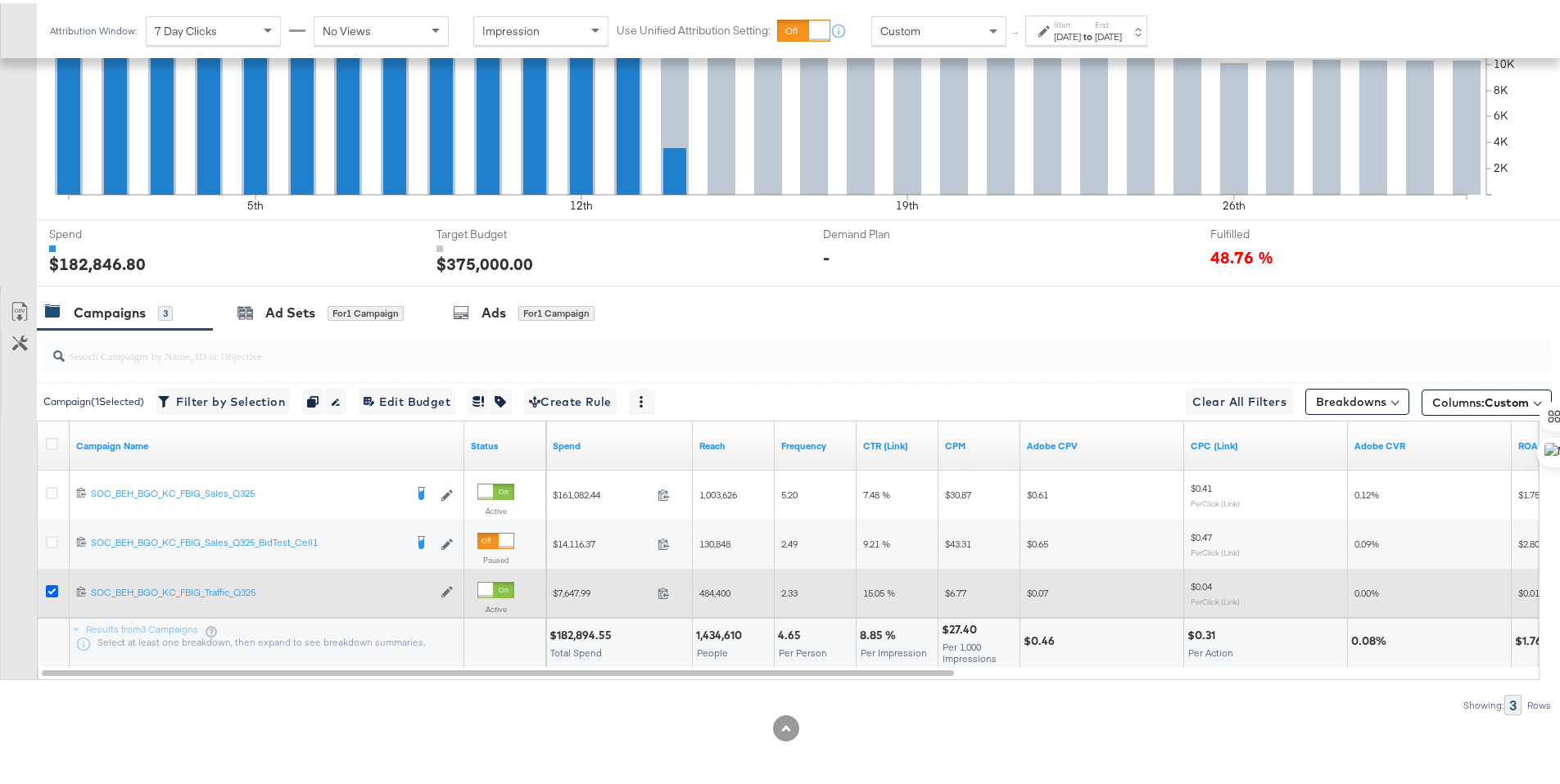
click at [50, 591] on icon at bounding box center [52, 588] width 12 height 12
click at [0, 0] on input "checkbox" at bounding box center [0, 0] width 0 height 0
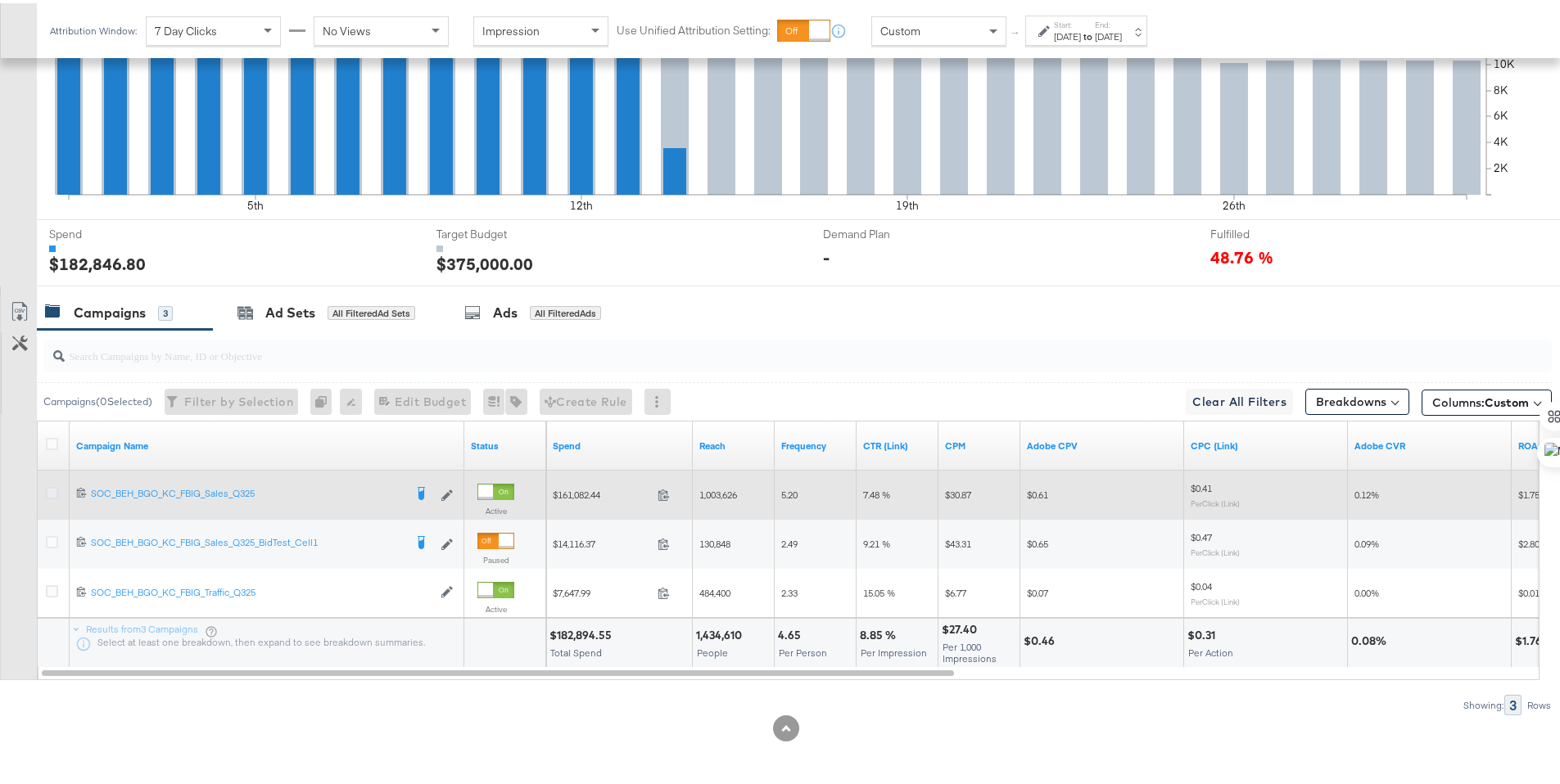
click at [50, 488] on icon at bounding box center [52, 490] width 12 height 12
click at [0, 0] on input "checkbox" at bounding box center [0, 0] width 0 height 0
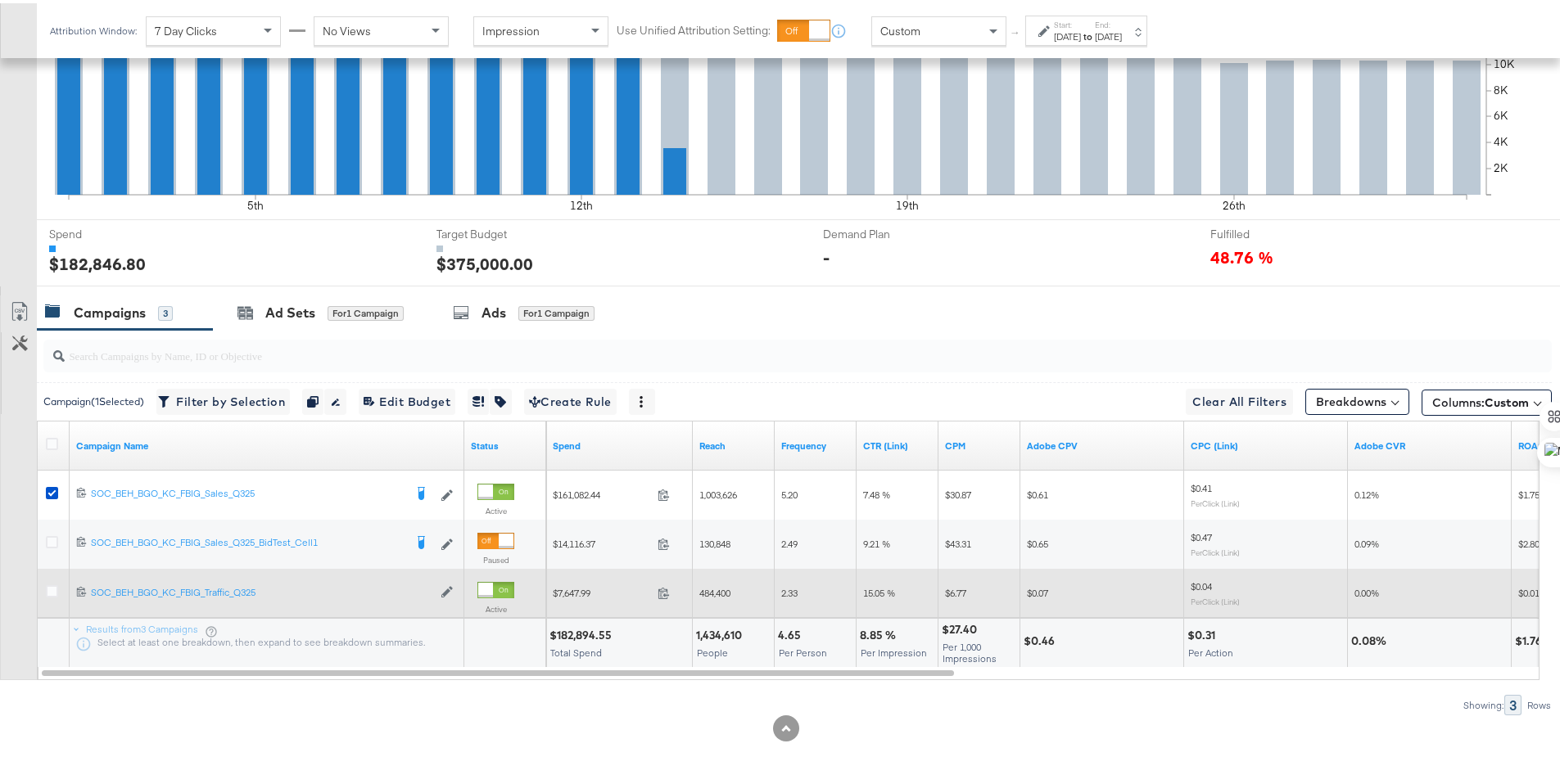
click at [52, 590] on icon at bounding box center [52, 588] width 12 height 12
click at [0, 0] on input "checkbox" at bounding box center [0, 0] width 0 height 0
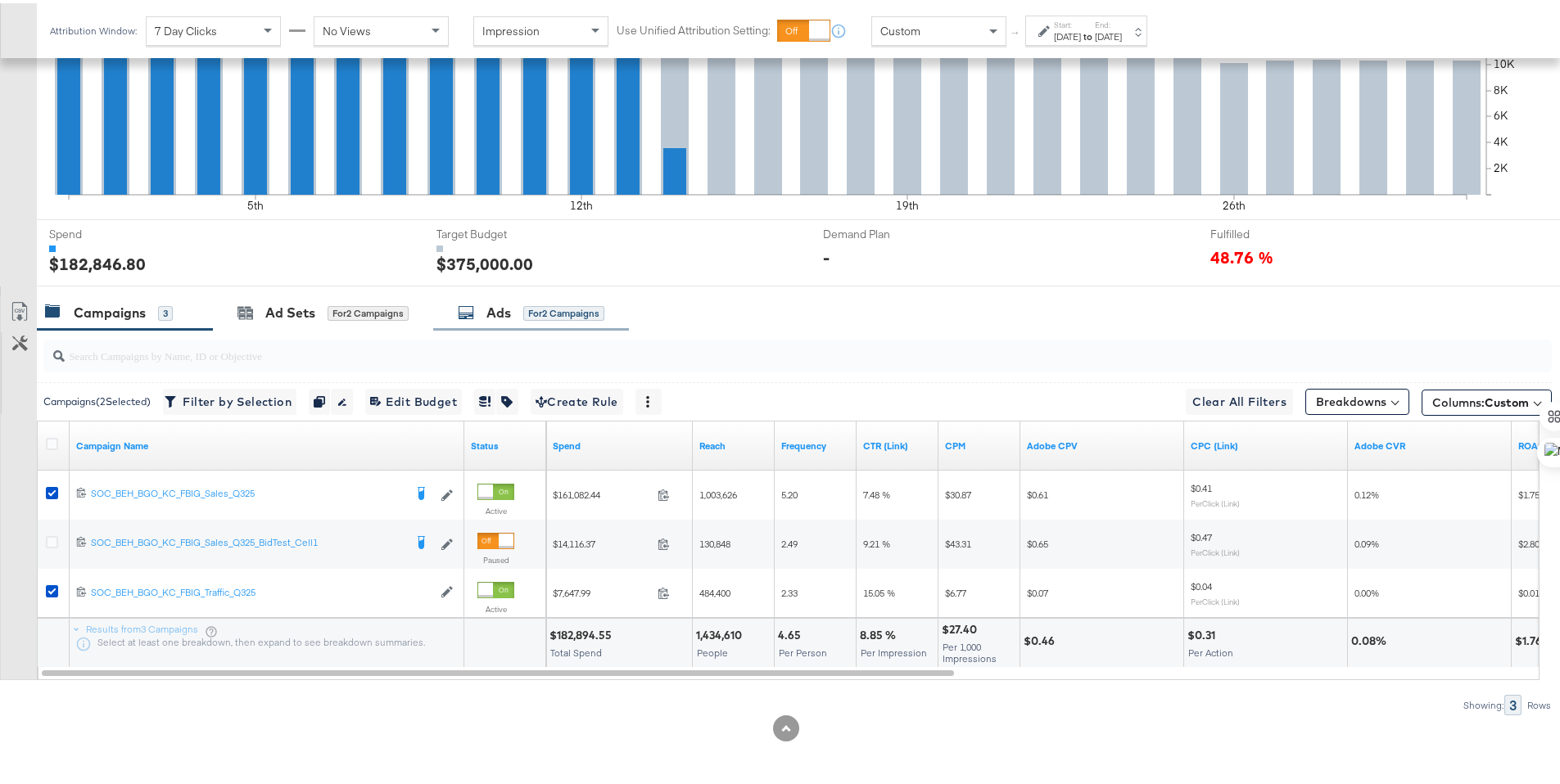
click at [492, 321] on div "Ads for 2 Campaigns" at bounding box center [531, 310] width 195 height 36
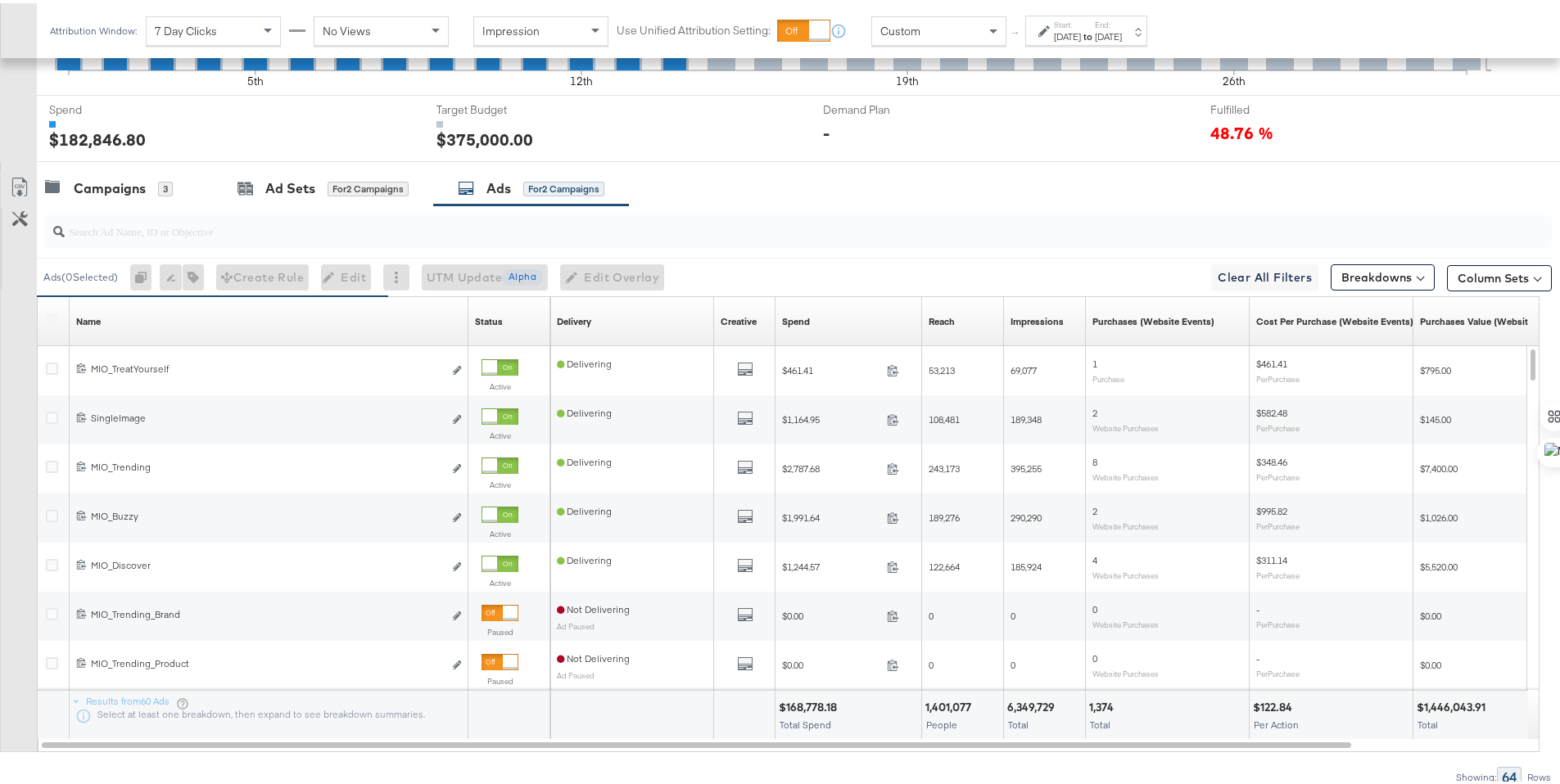
scroll to position [650, 0]
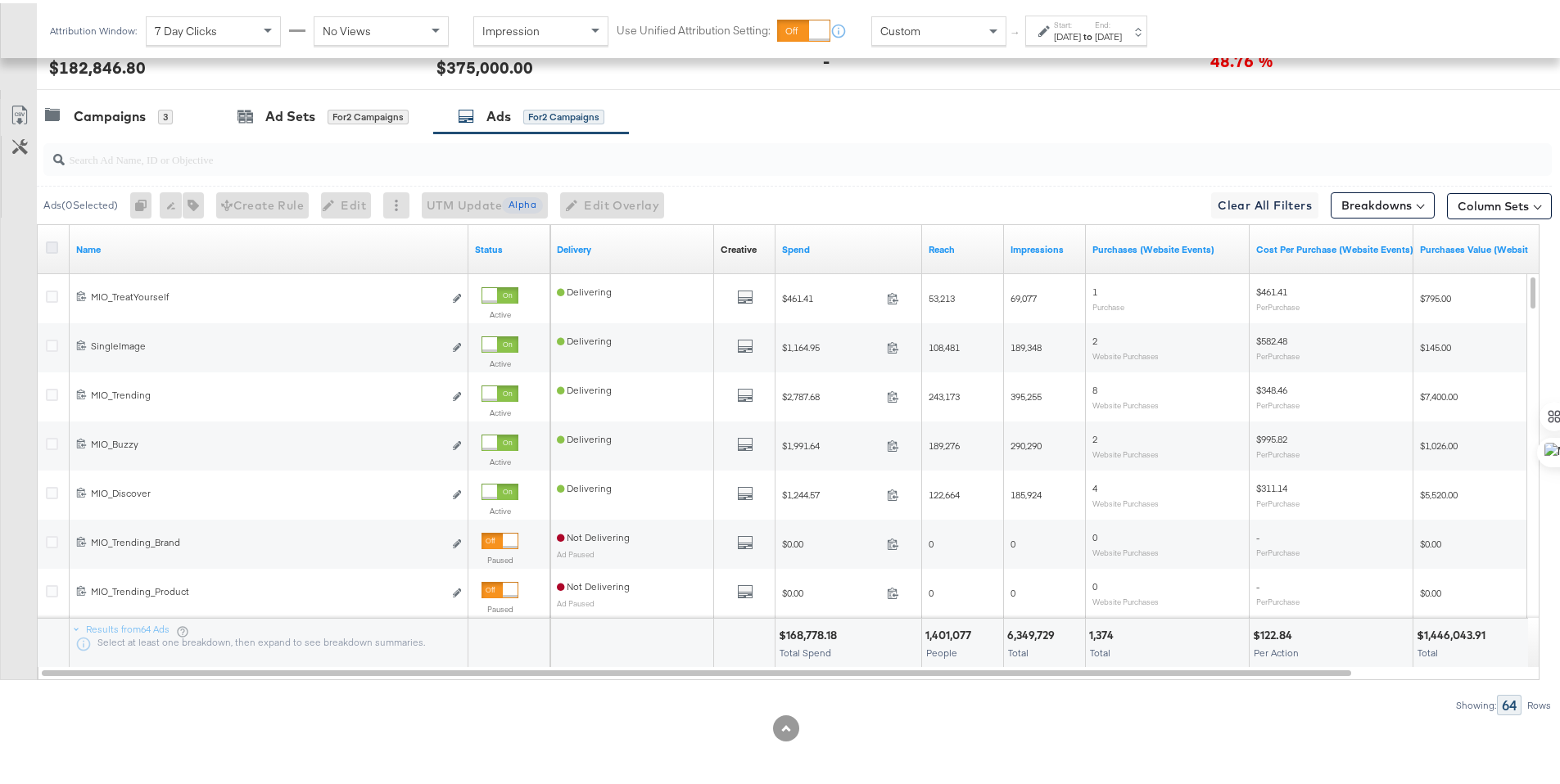
click at [52, 245] on icon at bounding box center [52, 244] width 12 height 12
click at [0, 0] on input "checkbox" at bounding box center [0, 0] width 0 height 0
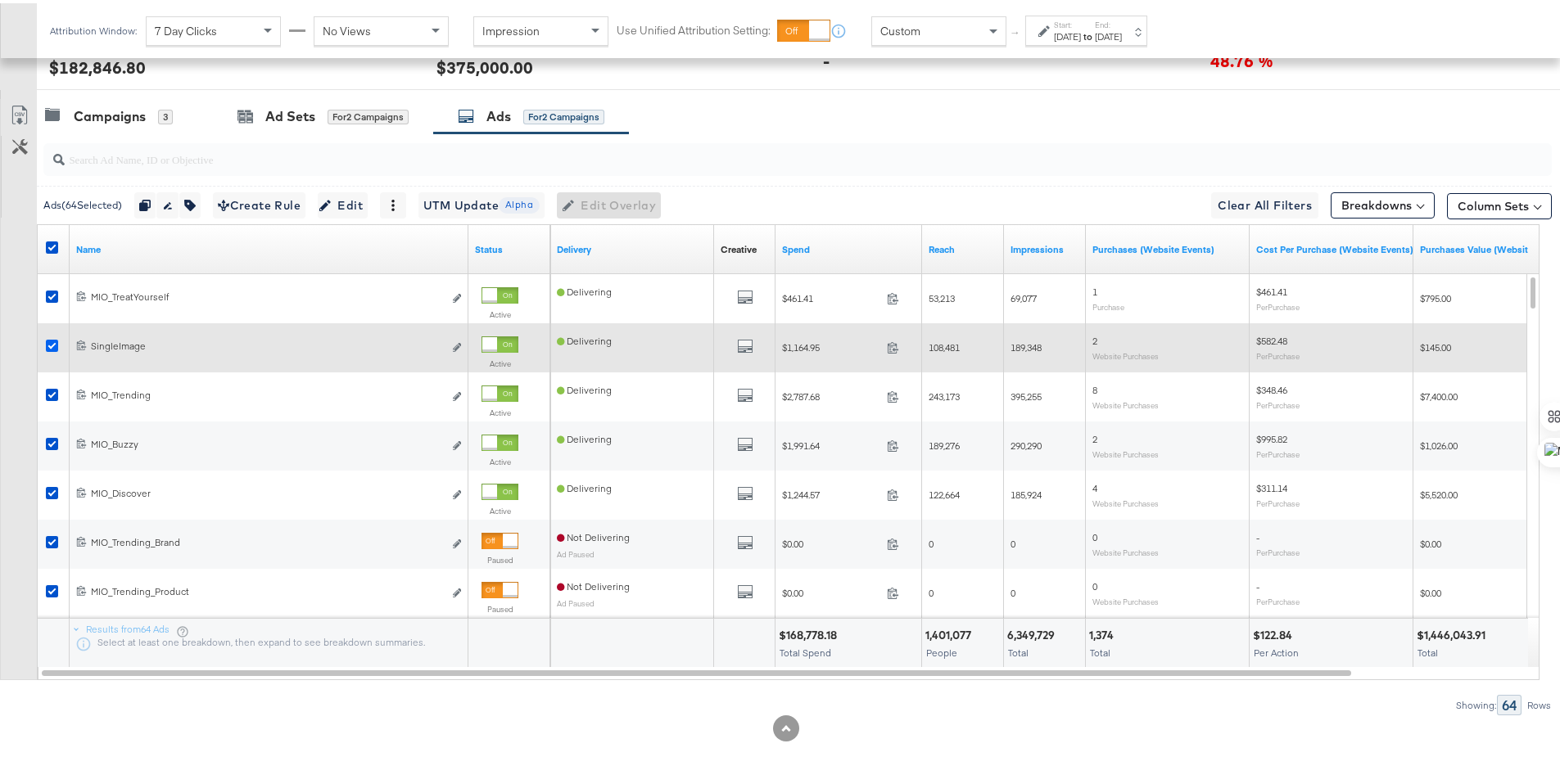
click at [50, 345] on icon at bounding box center [52, 342] width 12 height 12
click at [0, 0] on input "checkbox" at bounding box center [0, 0] width 0 height 0
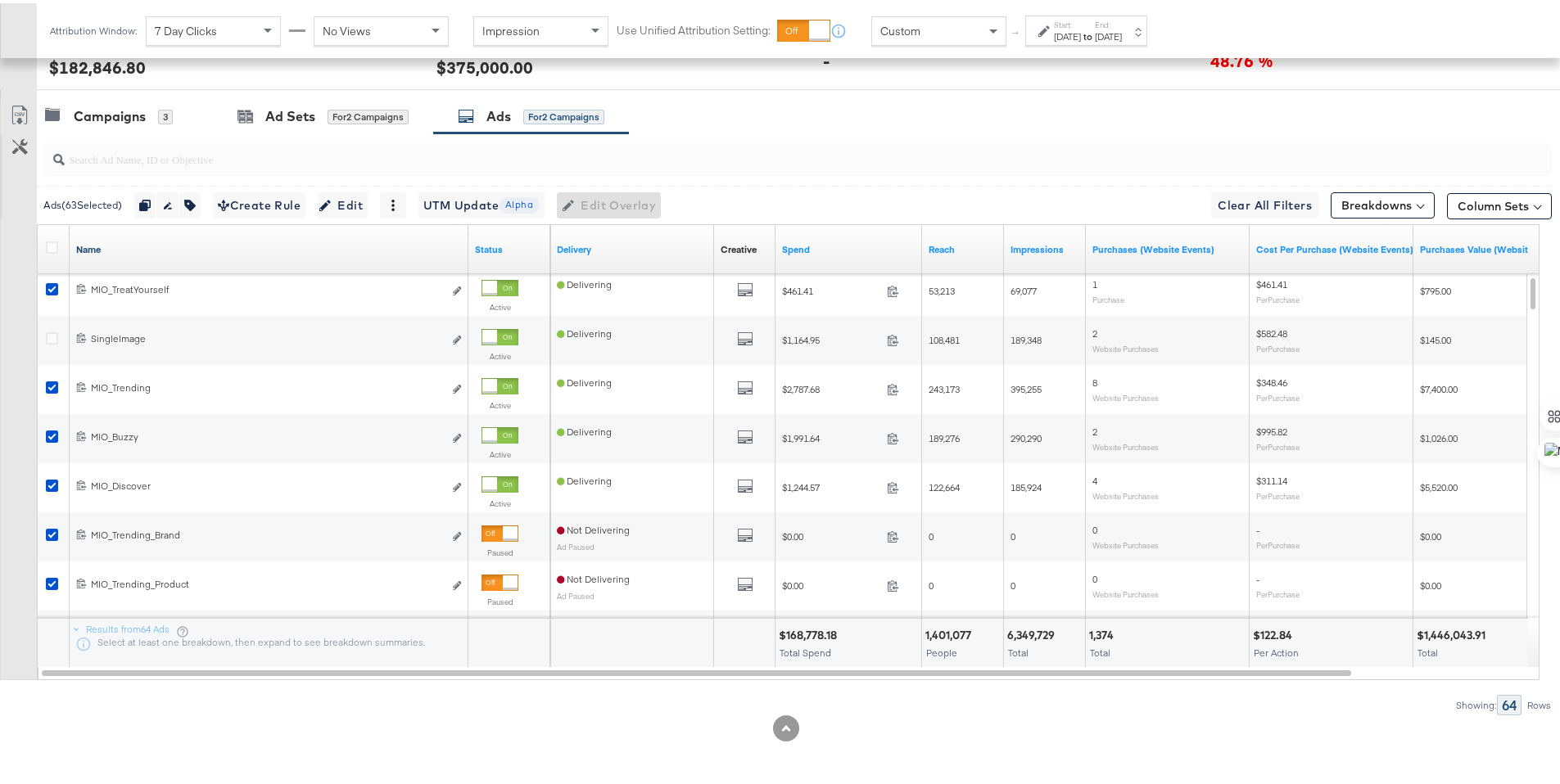
click at [95, 251] on link "Name" at bounding box center [269, 246] width 386 height 13
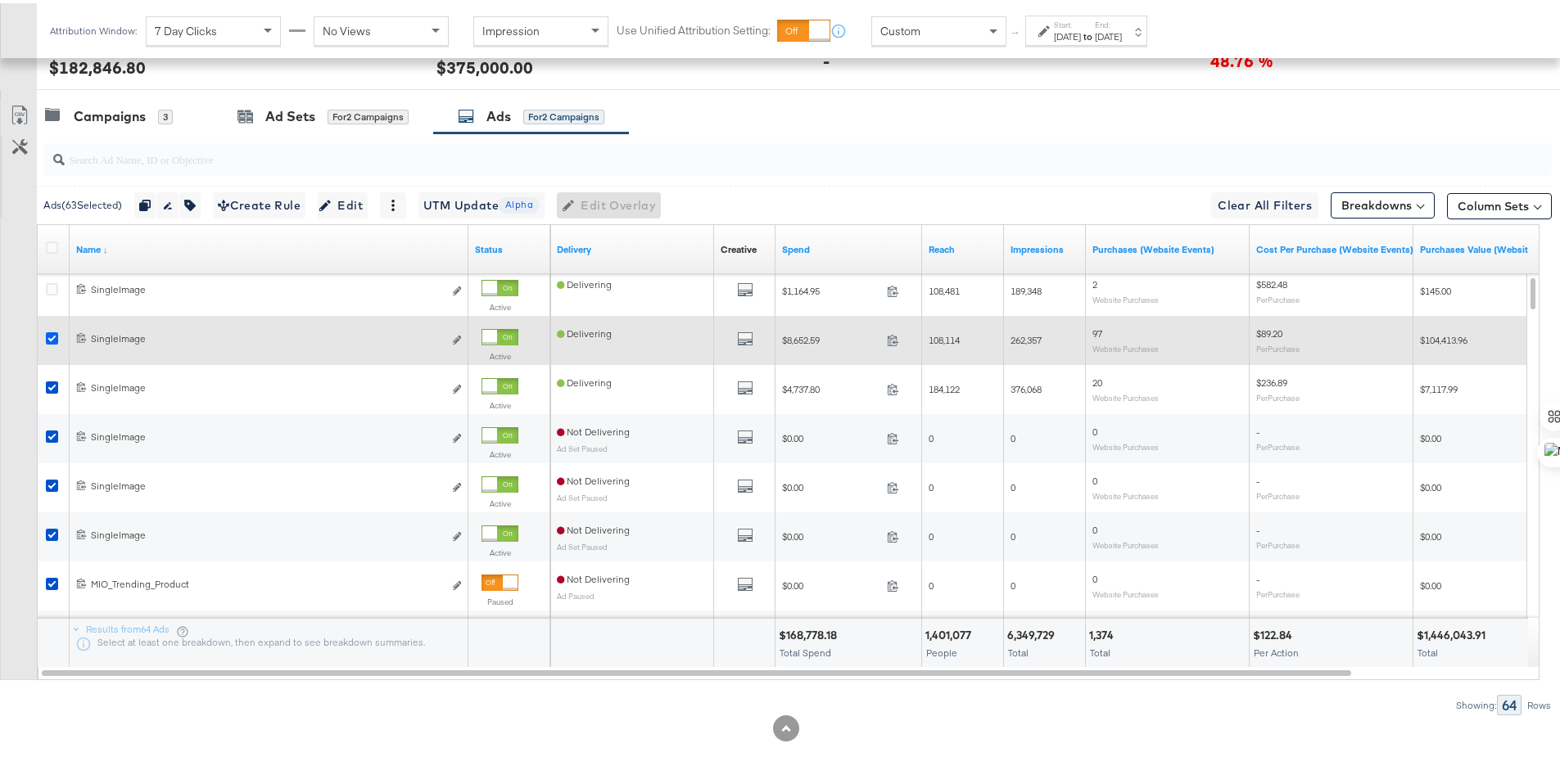
click at [50, 335] on icon at bounding box center [52, 335] width 12 height 12
click at [0, 0] on input "checkbox" at bounding box center [0, 0] width 0 height 0
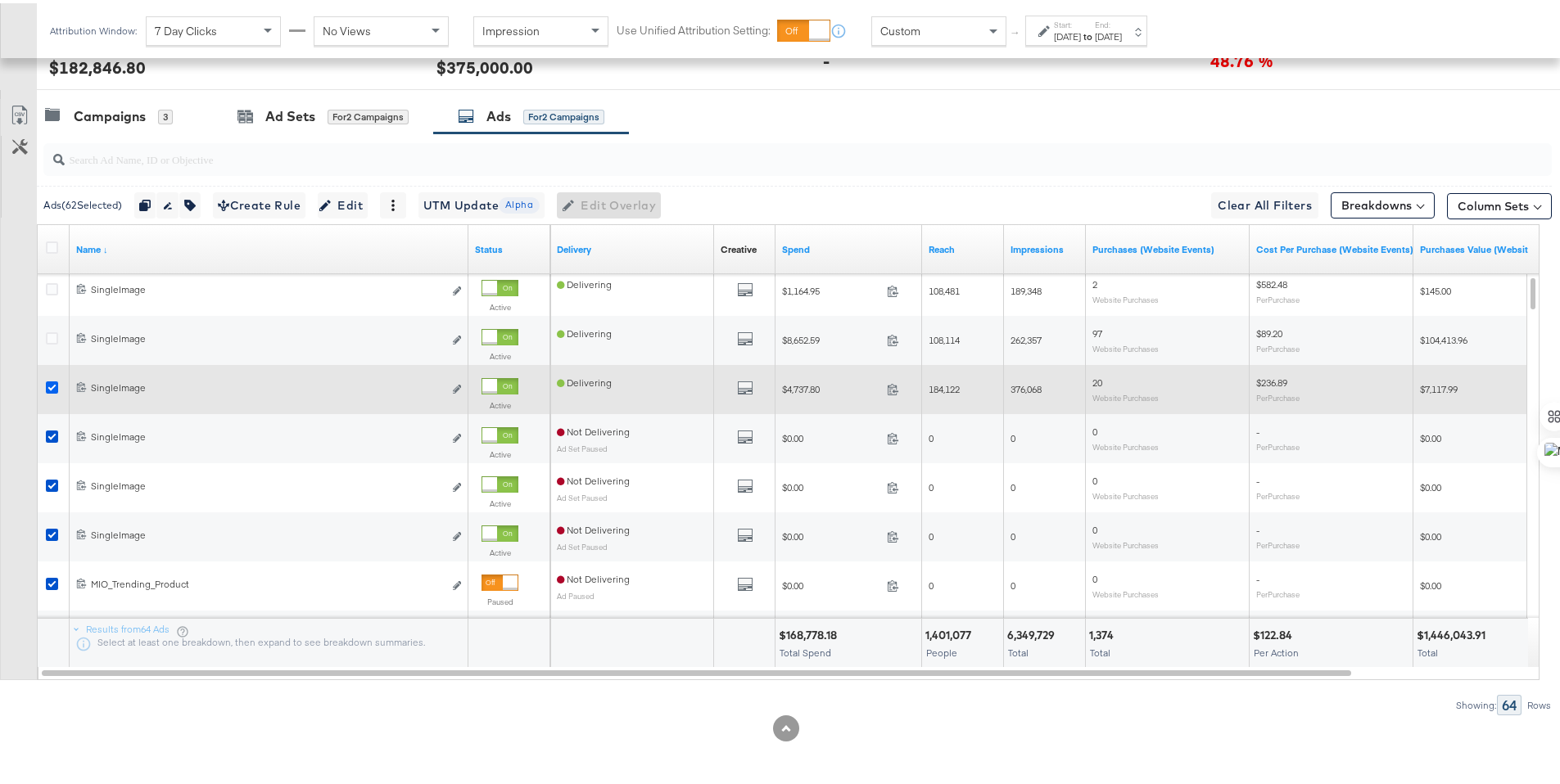
click at [50, 386] on icon at bounding box center [52, 385] width 12 height 12
click at [0, 0] on input "checkbox" at bounding box center [0, 0] width 0 height 0
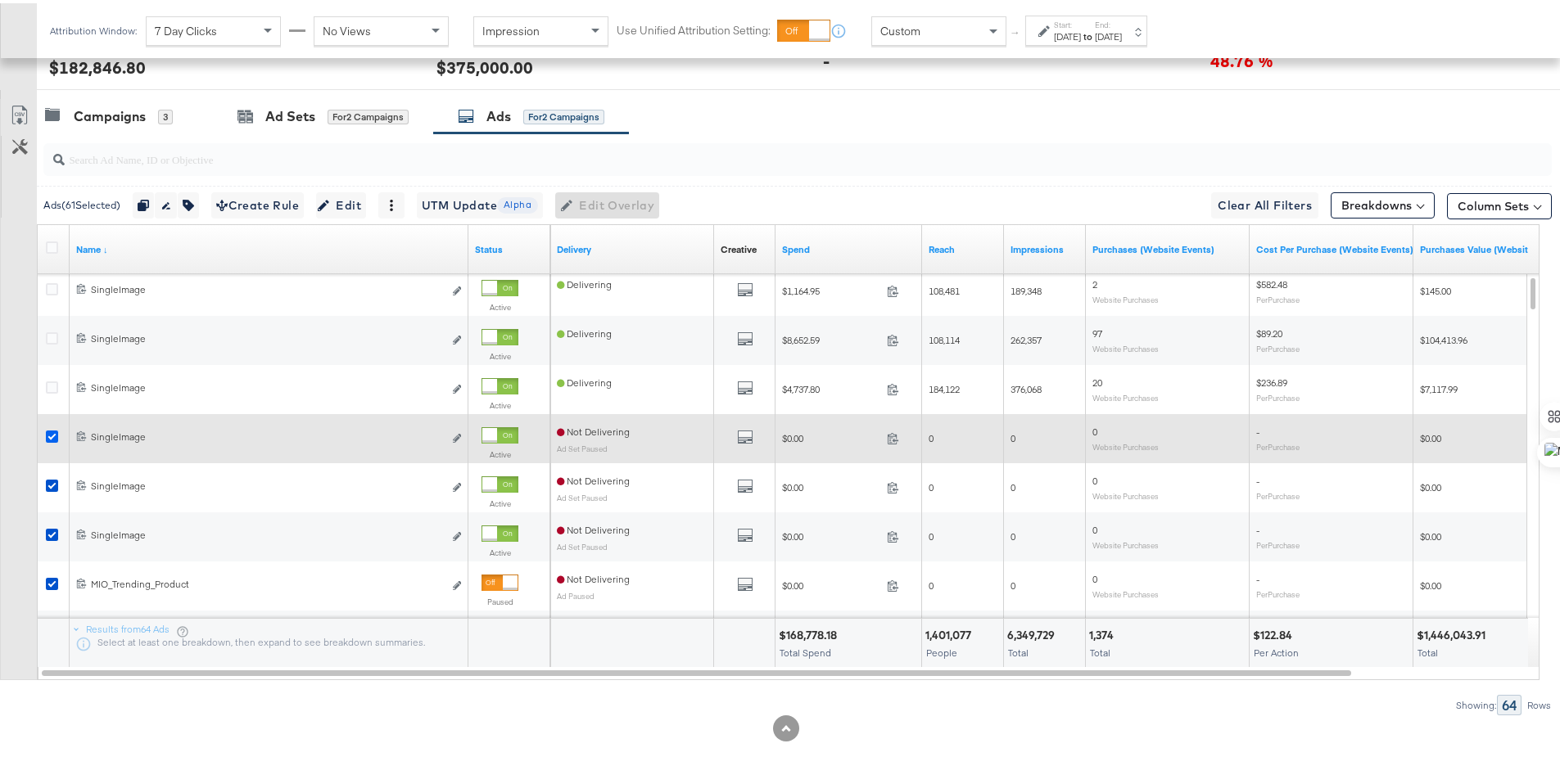
click at [52, 435] on icon at bounding box center [52, 433] width 12 height 12
click at [0, 0] on input "checkbox" at bounding box center [0, 0] width 0 height 0
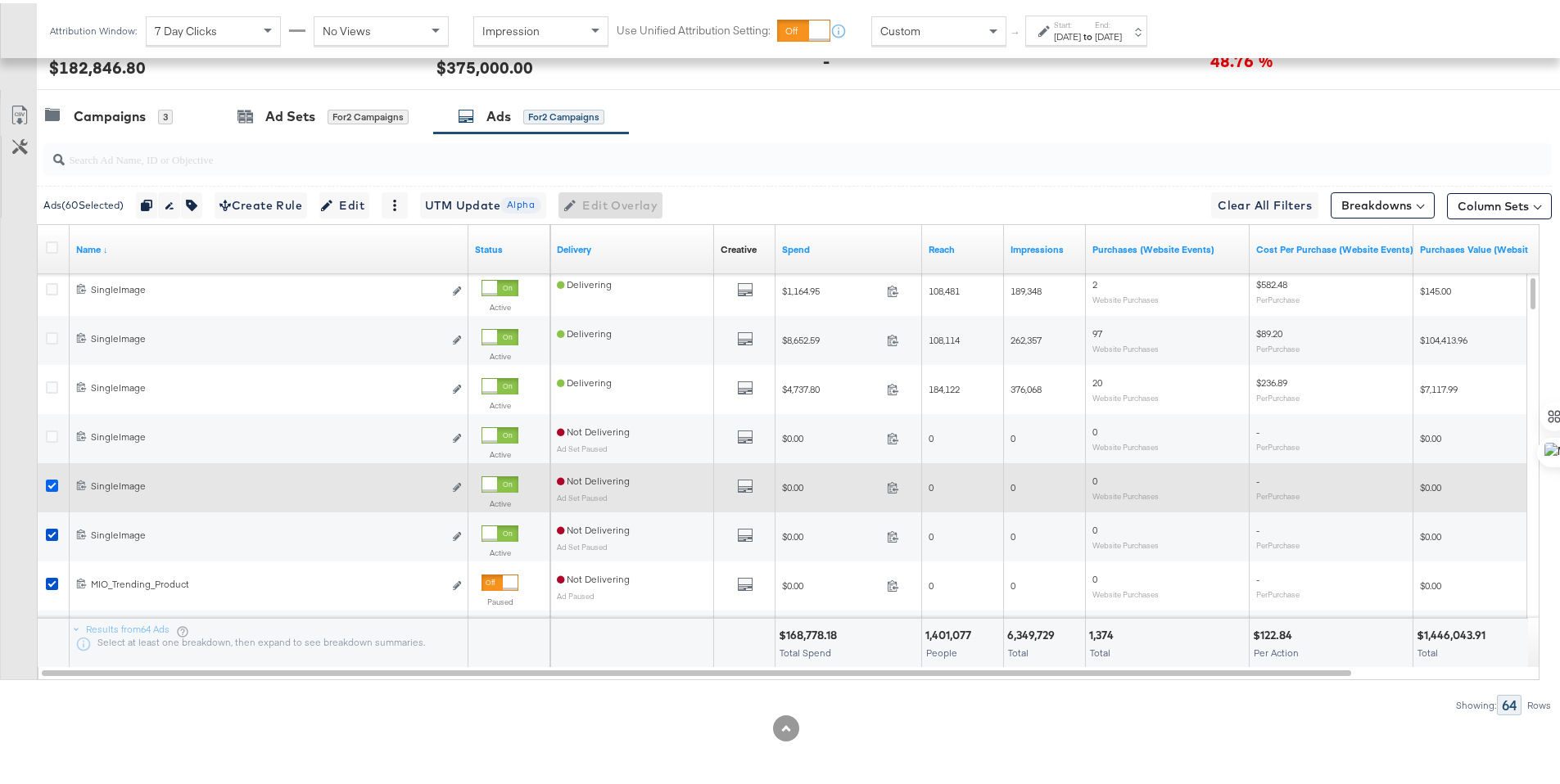
click at [53, 480] on icon at bounding box center [52, 483] width 12 height 12
click at [0, 0] on input "checkbox" at bounding box center [0, 0] width 0 height 0
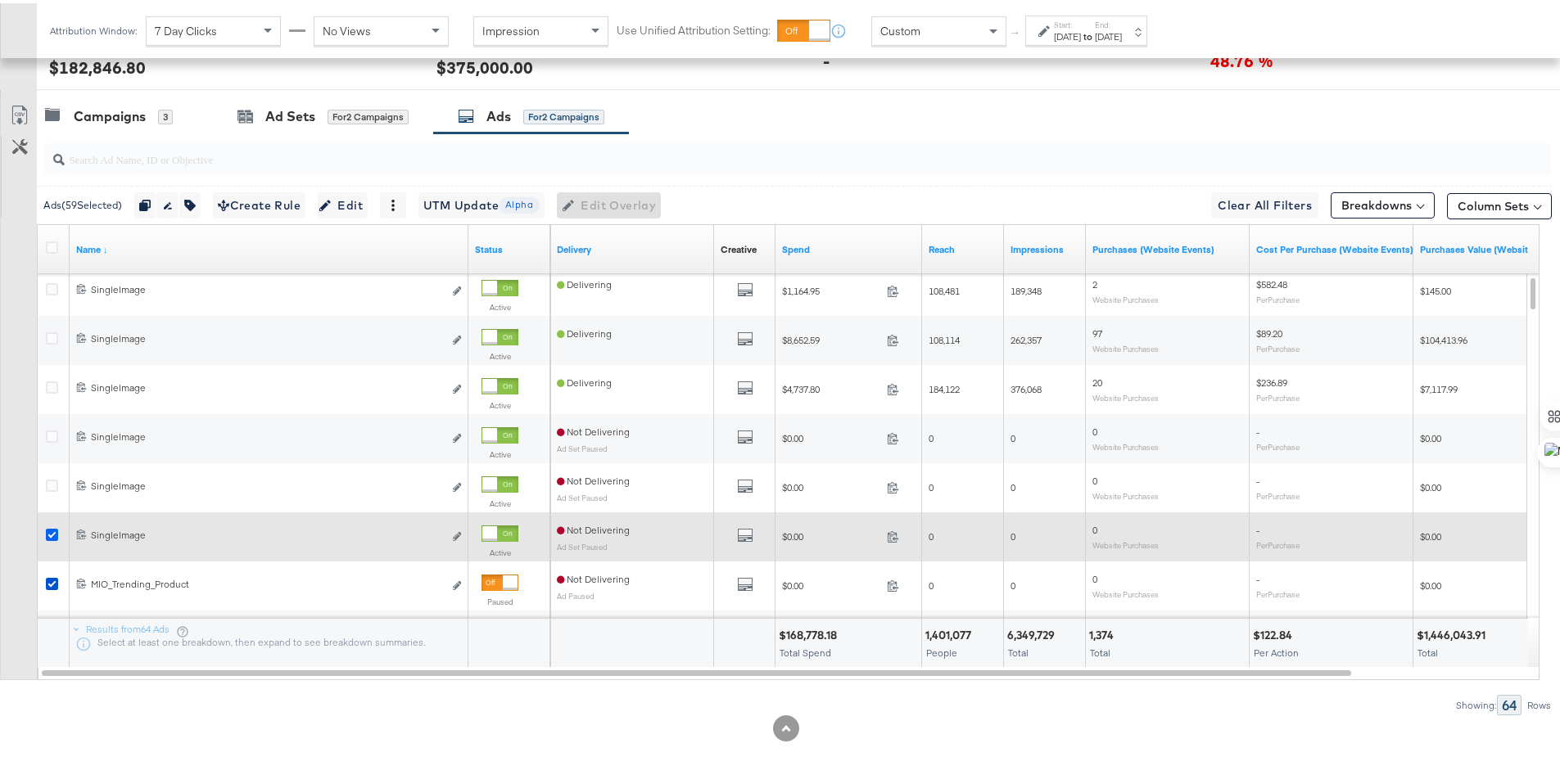
click at [49, 527] on icon at bounding box center [52, 531] width 12 height 12
click at [0, 0] on input "checkbox" at bounding box center [0, 0] width 0 height 0
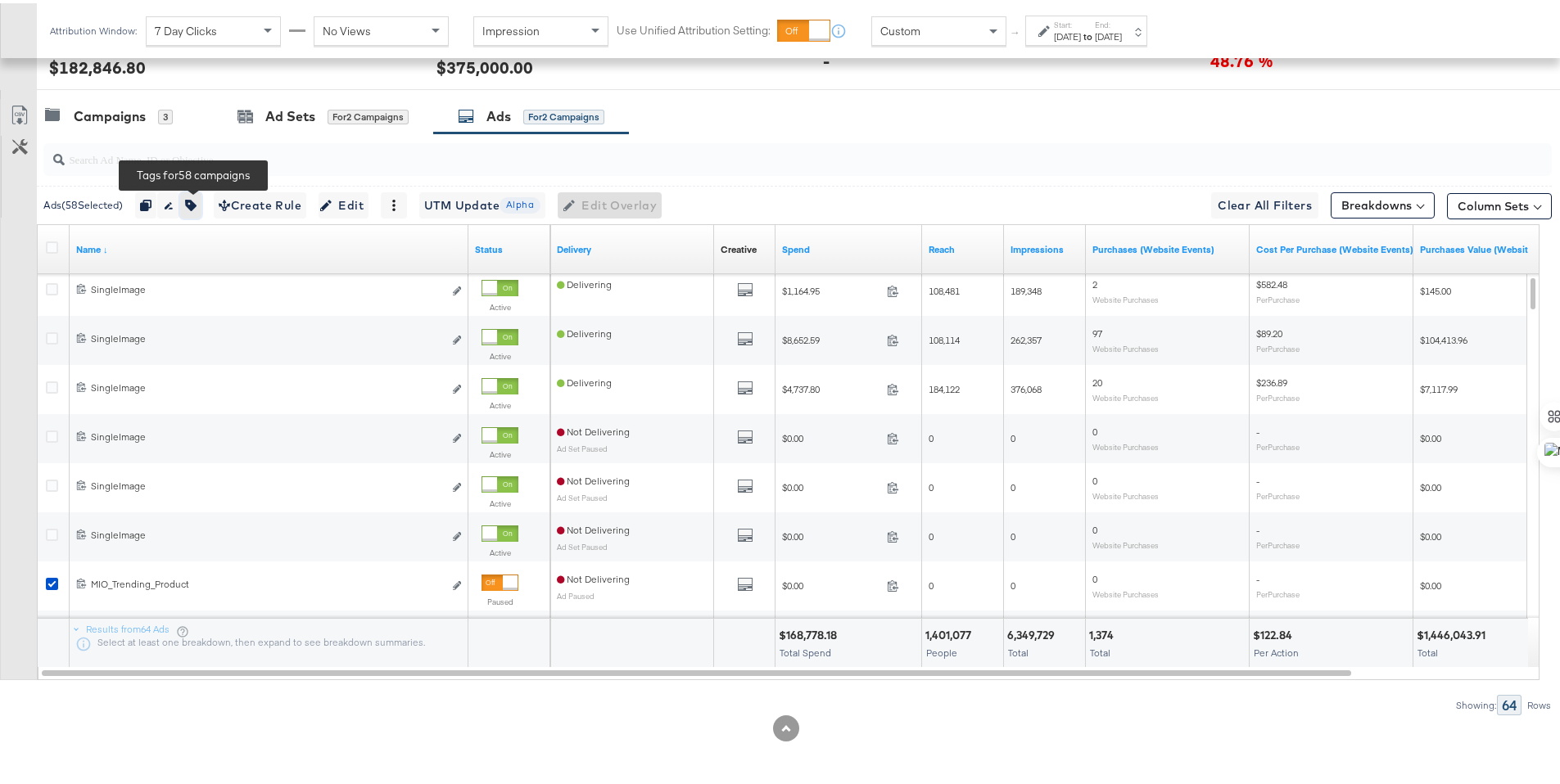
click at [195, 204] on icon "button" at bounding box center [190, 201] width 11 height 11
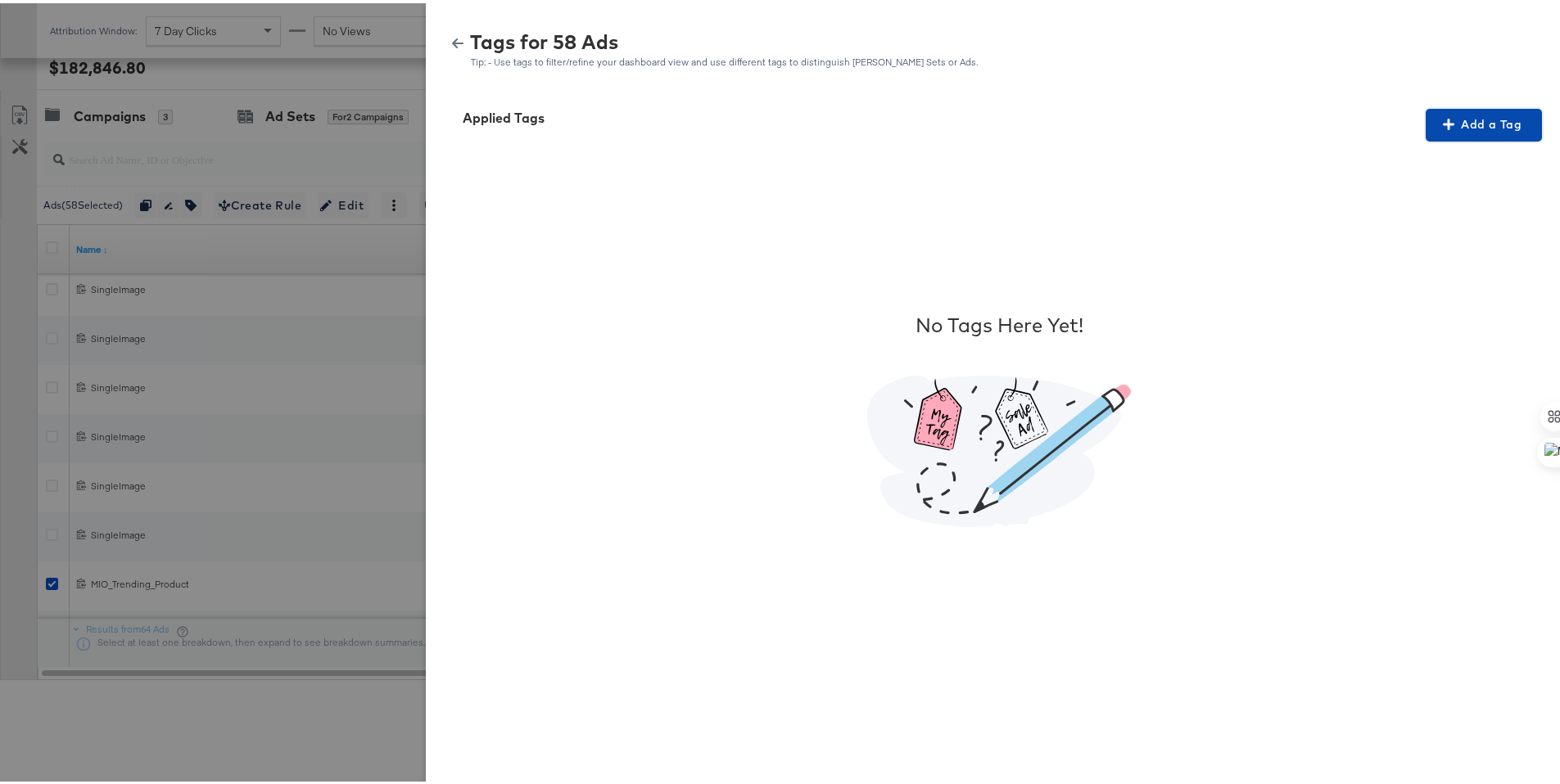
click at [1491, 120] on span "Add a Tag" at bounding box center [1484, 122] width 103 height 21
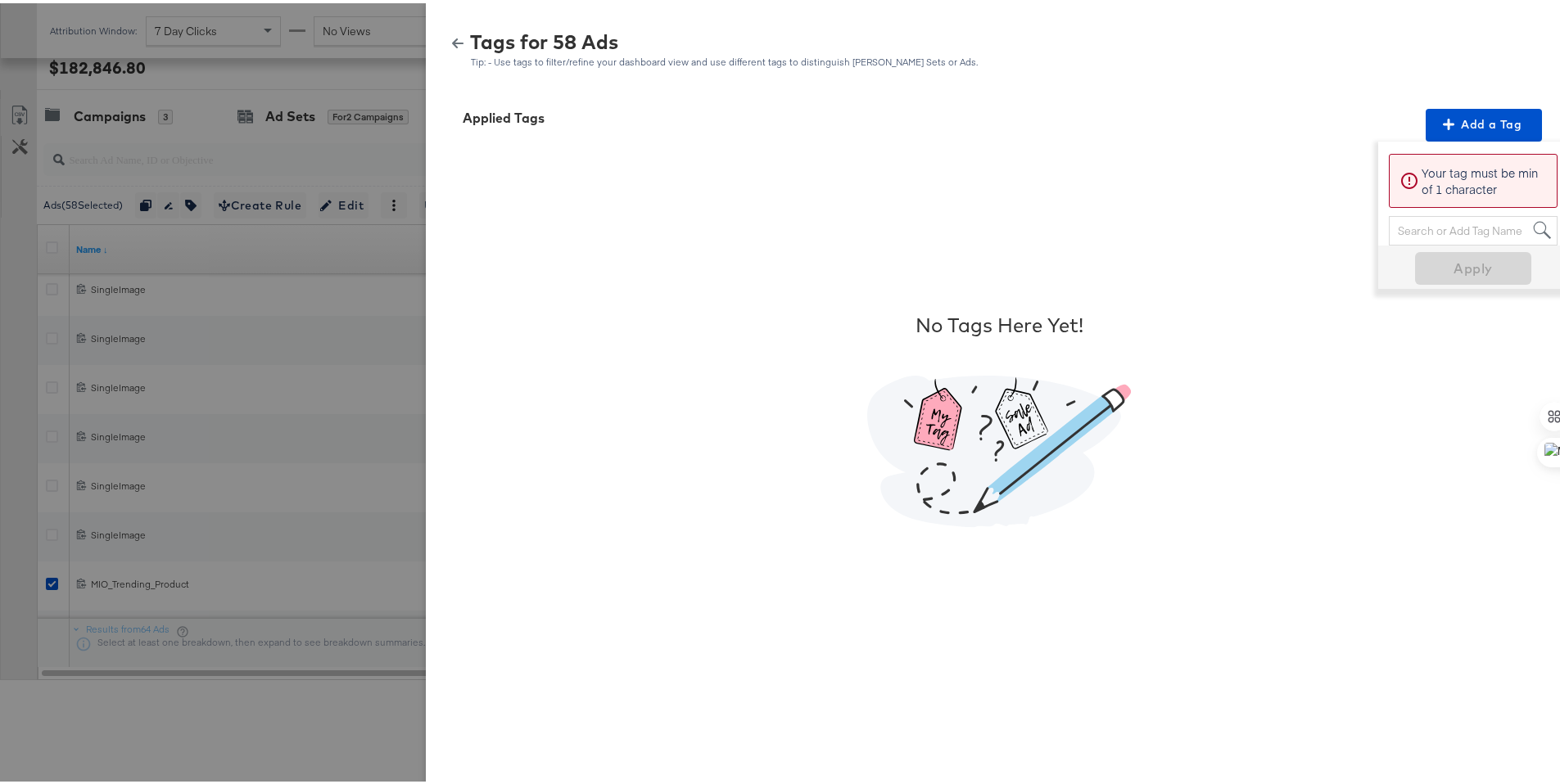
click at [1455, 225] on div "Search or Add Tag Name" at bounding box center [1473, 227] width 167 height 28
type input "mio"
click at [1476, 181] on p "Please Select or Create a Tag" at bounding box center [1484, 178] width 125 height 33
click at [1533, 232] on icon at bounding box center [1543, 227] width 20 height 20
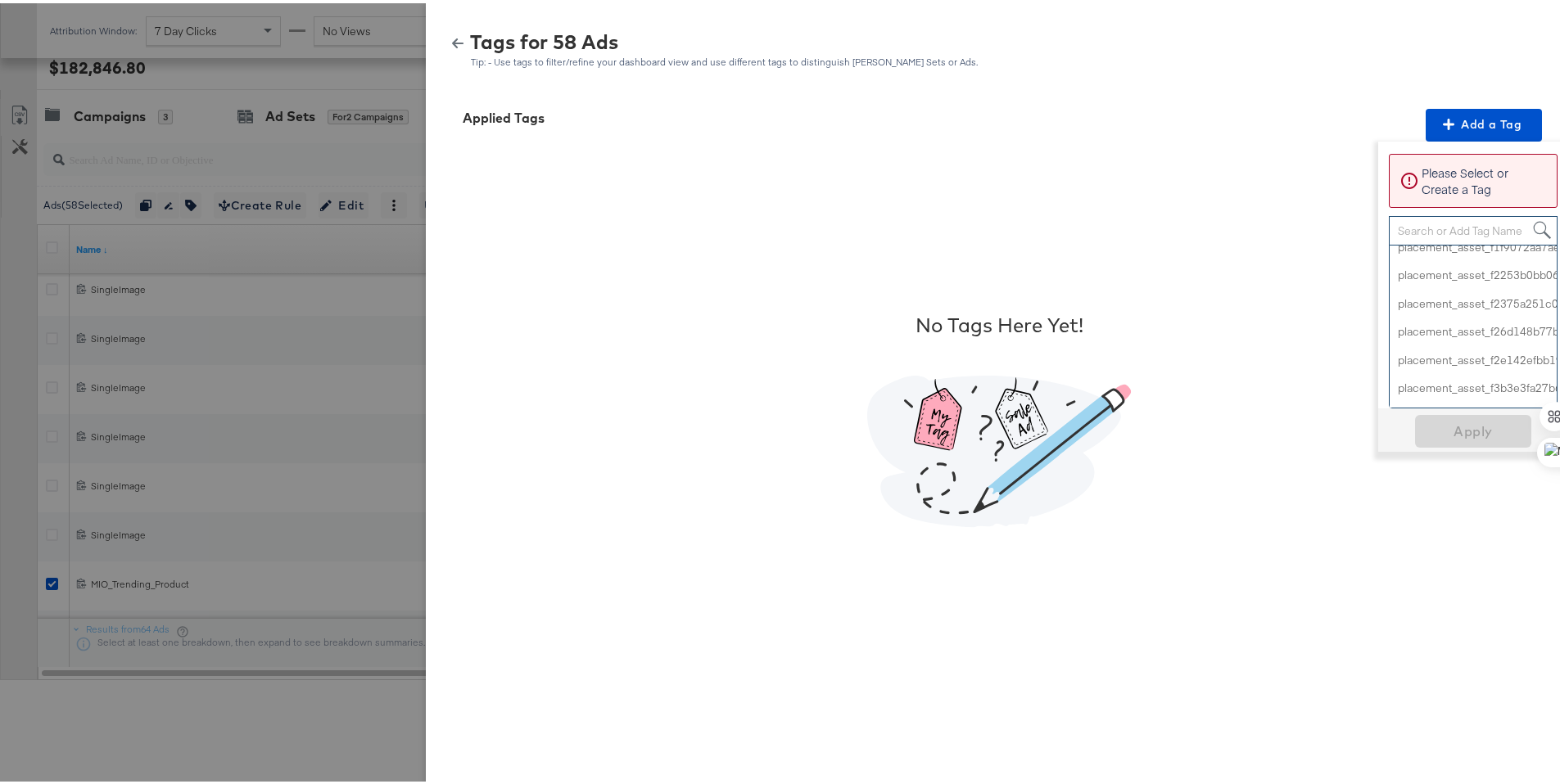
scroll to position [332, 0]
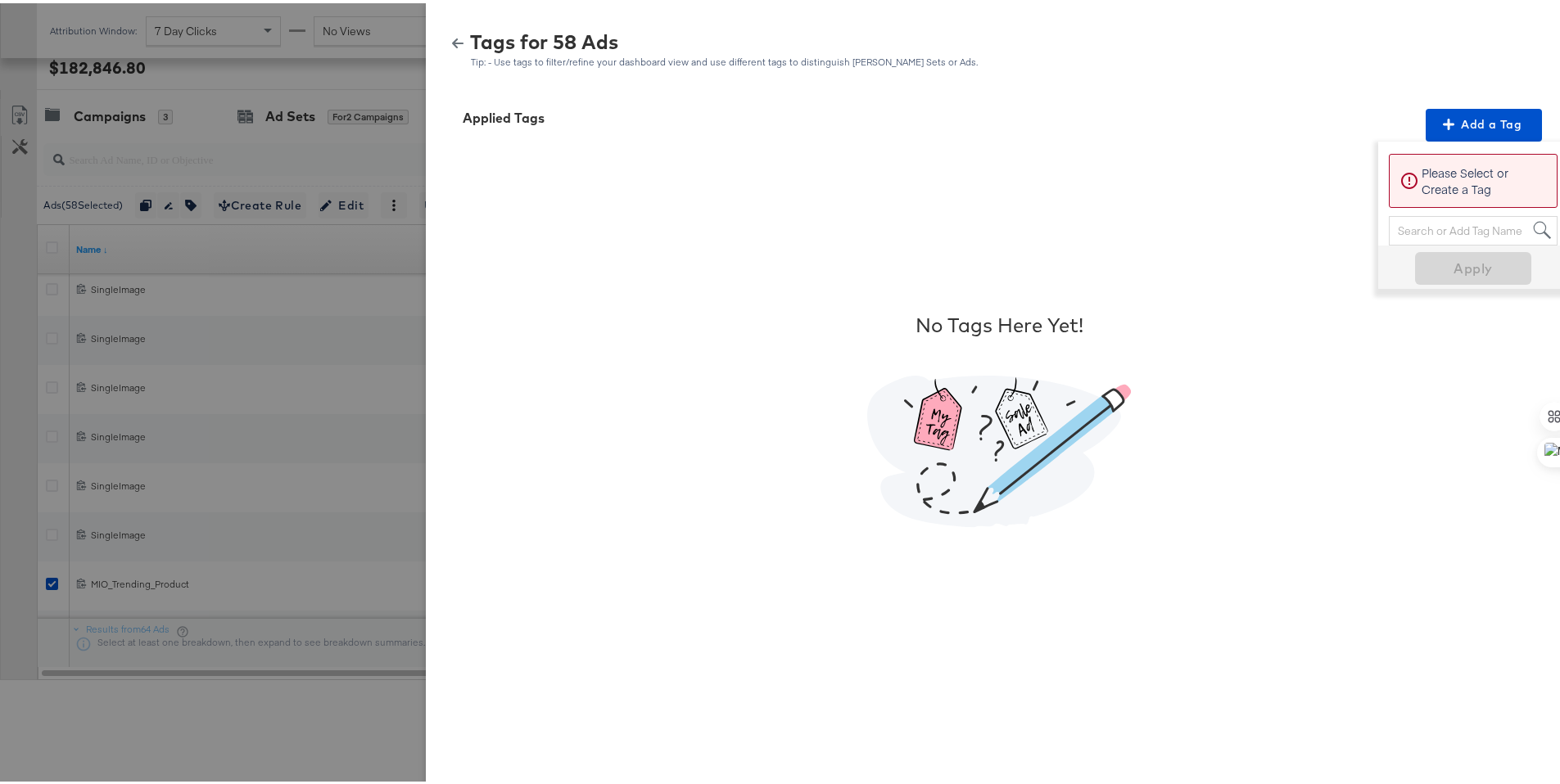
click at [1129, 165] on div "No Tags Here Yet!" at bounding box center [999, 416] width 1107 height 557
click at [965, 159] on div "No Tags Here Yet!" at bounding box center [999, 416] width 264 height 557
click at [452, 35] on icon "button" at bounding box center [457, 40] width 11 height 11
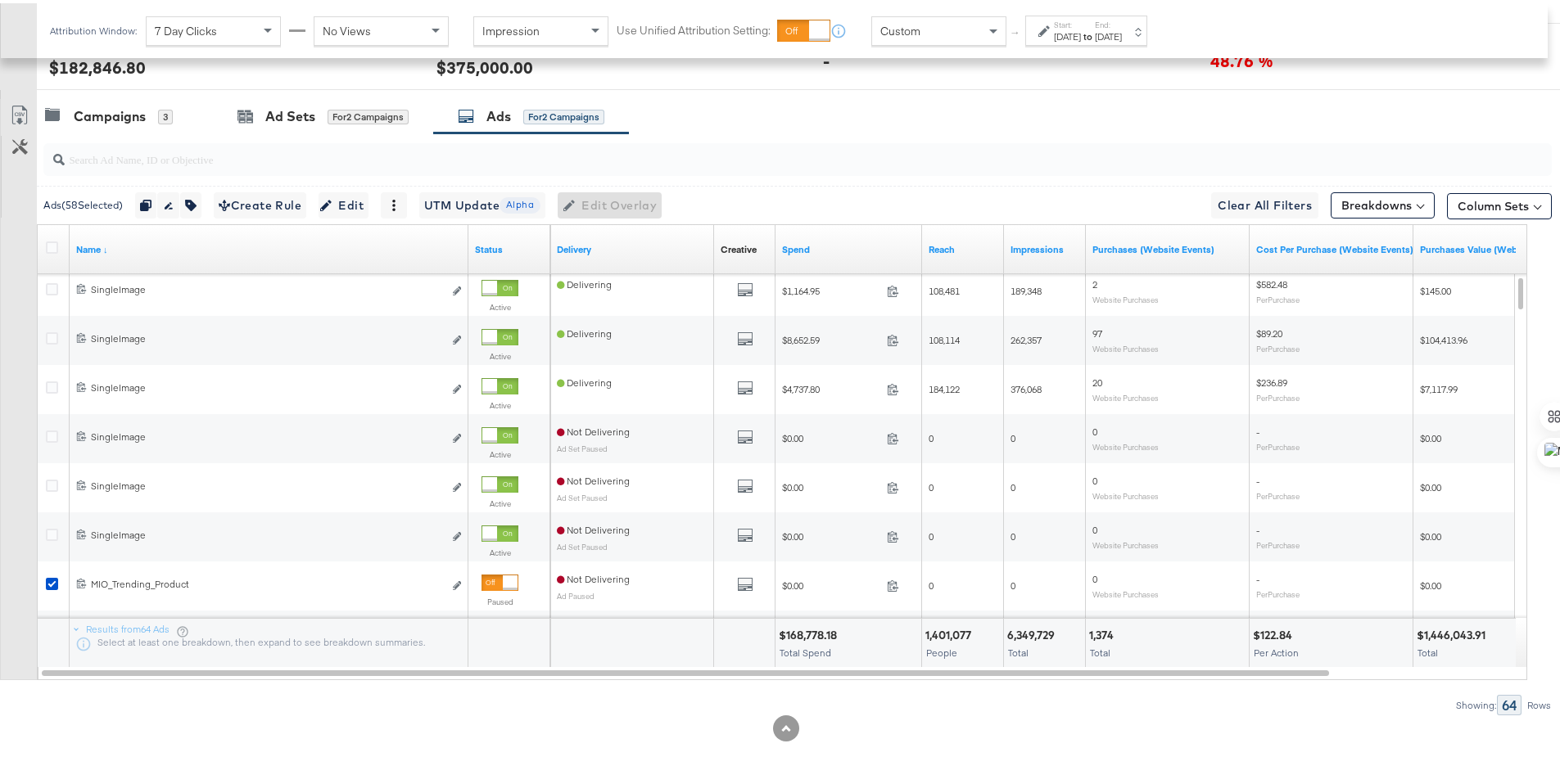
click at [62, 243] on div at bounding box center [55, 246] width 17 height 16
click at [52, 245] on icon at bounding box center [52, 244] width 12 height 12
click at [0, 0] on input "checkbox" at bounding box center [0, 0] width 0 height 0
click at [52, 245] on icon at bounding box center [52, 244] width 12 height 12
click at [0, 0] on input "checkbox" at bounding box center [0, 0] width 0 height 0
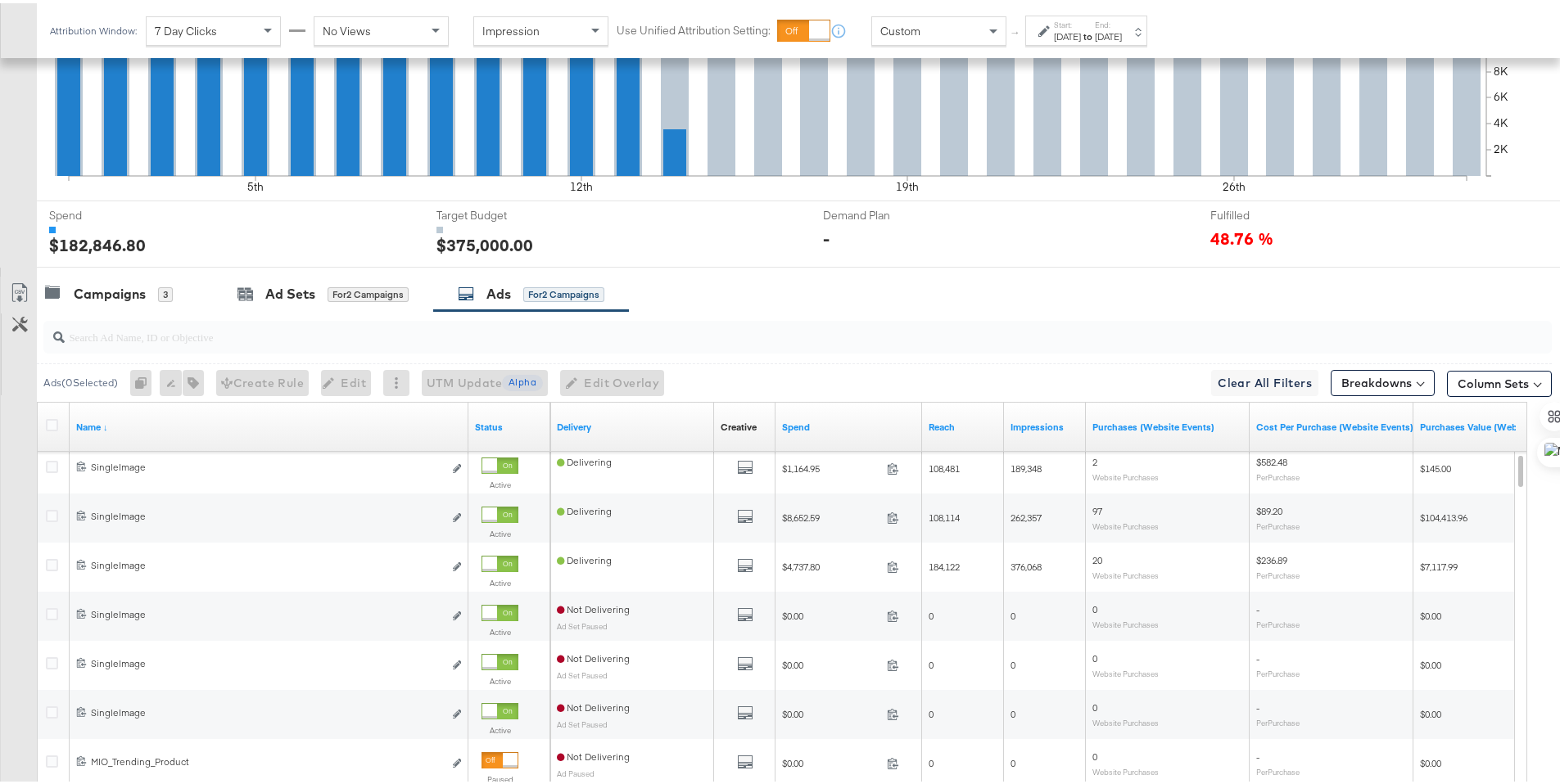
scroll to position [469, 0]
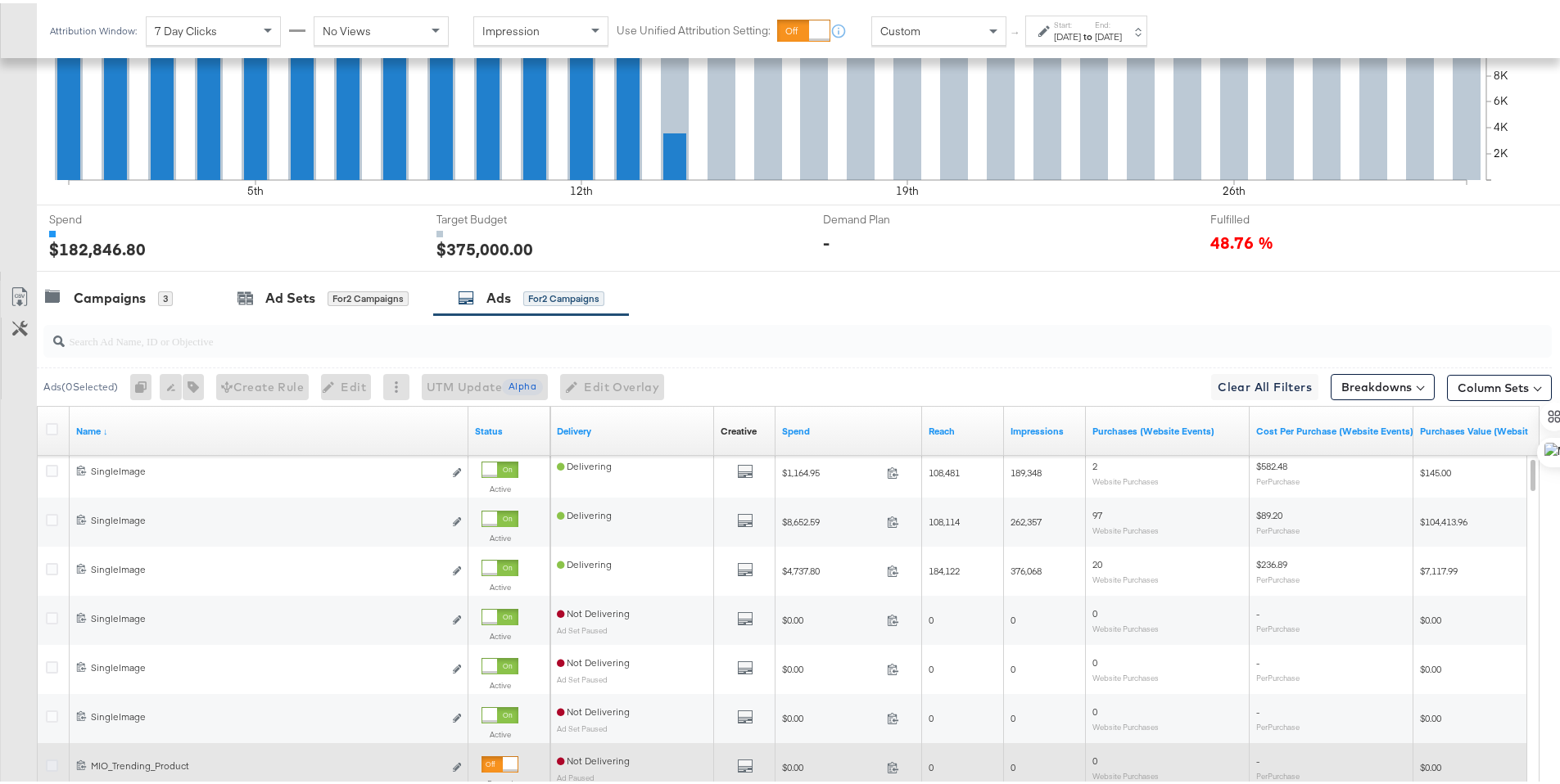
click at [52, 765] on icon at bounding box center [52, 762] width 12 height 12
click at [0, 0] on input "checkbox" at bounding box center [0, 0] width 0 height 0
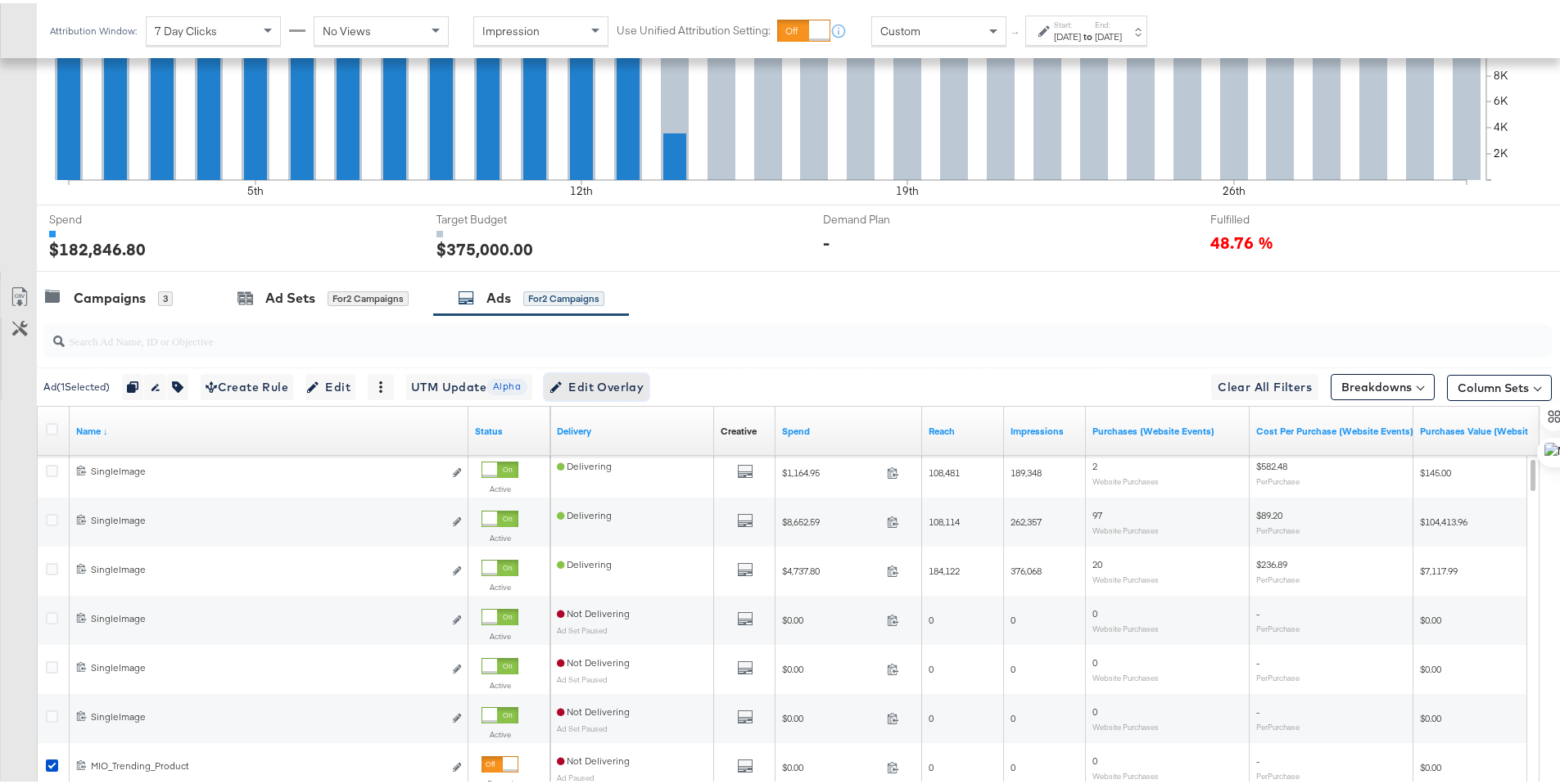
drag, startPoint x: 618, startPoint y: 388, endPoint x: 387, endPoint y: 364, distance: 232.2
click at [402, 352] on div "Ad ( 1 Selected) Duplicate 1 ad Rename 1 ad Tags for 1 campaign Create Rule Edi…" at bounding box center [776, 357] width 1551 height 91
click at [179, 381] on icon "button" at bounding box center [177, 384] width 11 height 11
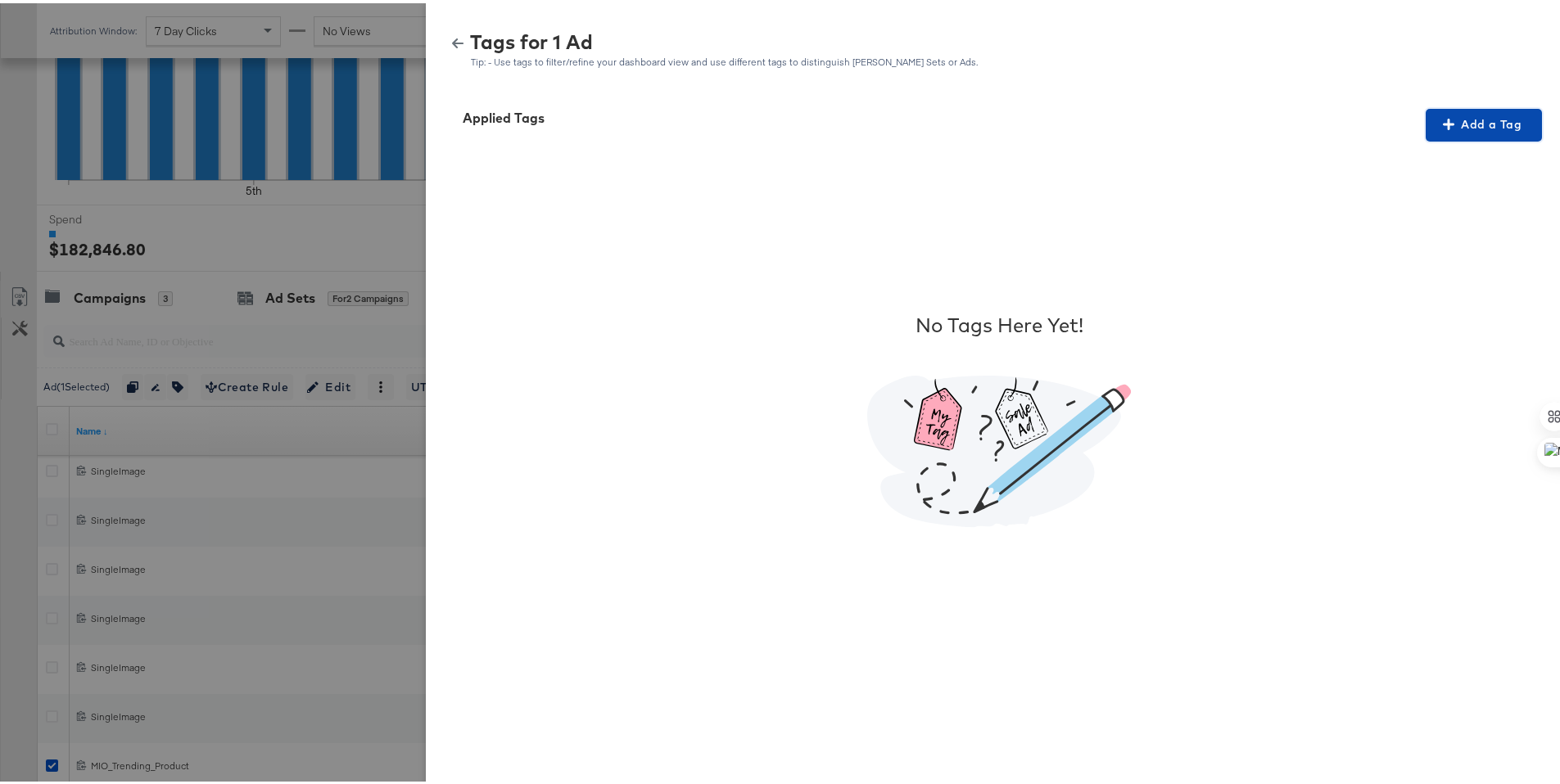
click at [1465, 126] on span "Add a Tag" at bounding box center [1484, 122] width 103 height 21
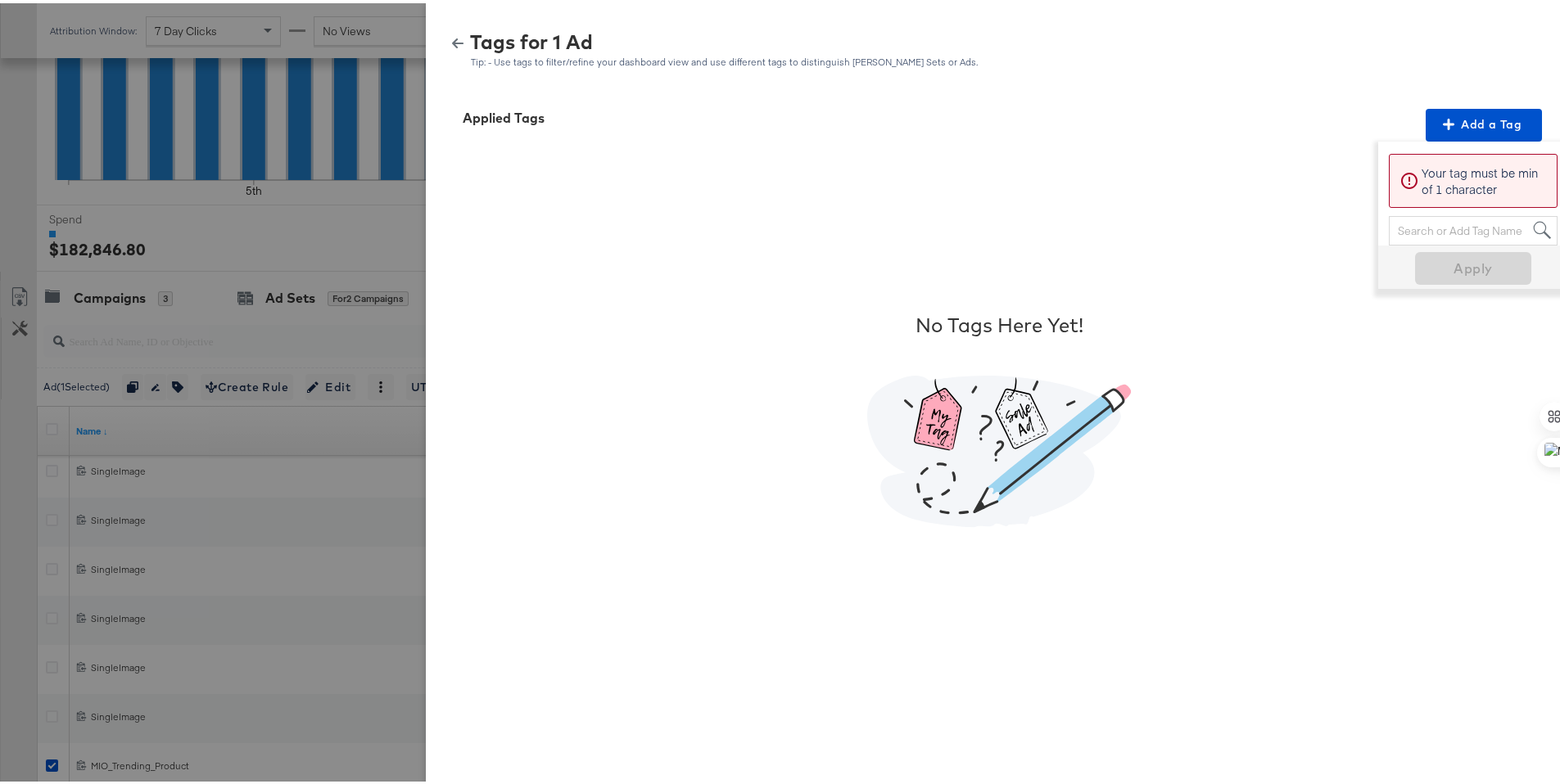
click at [1451, 229] on div "Search or Add Tag Name" at bounding box center [1473, 227] width 167 height 28
type input "smart"
click at [452, 40] on icon "button" at bounding box center [457, 40] width 11 height 10
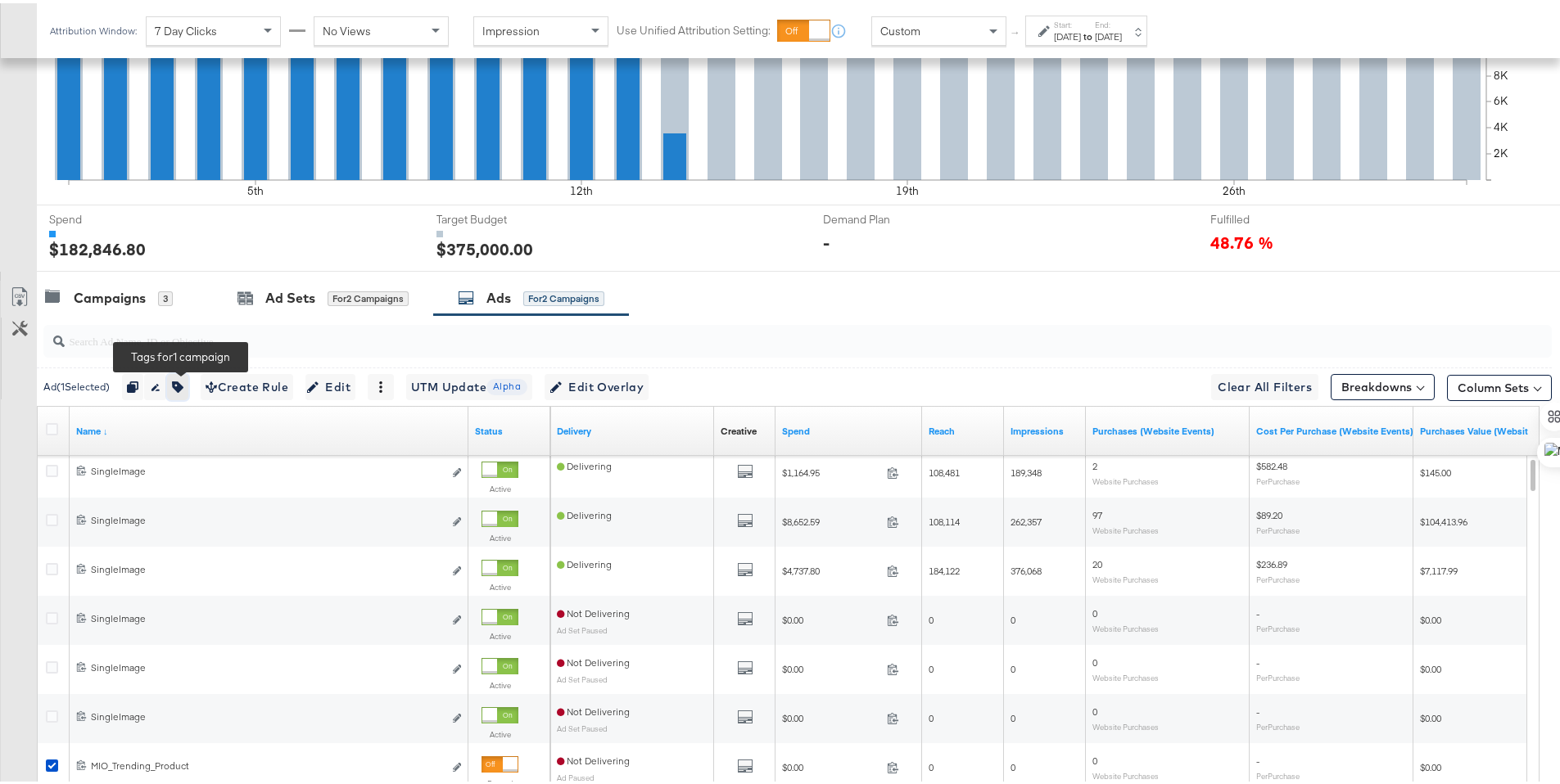
click at [180, 385] on icon "button" at bounding box center [177, 384] width 11 height 11
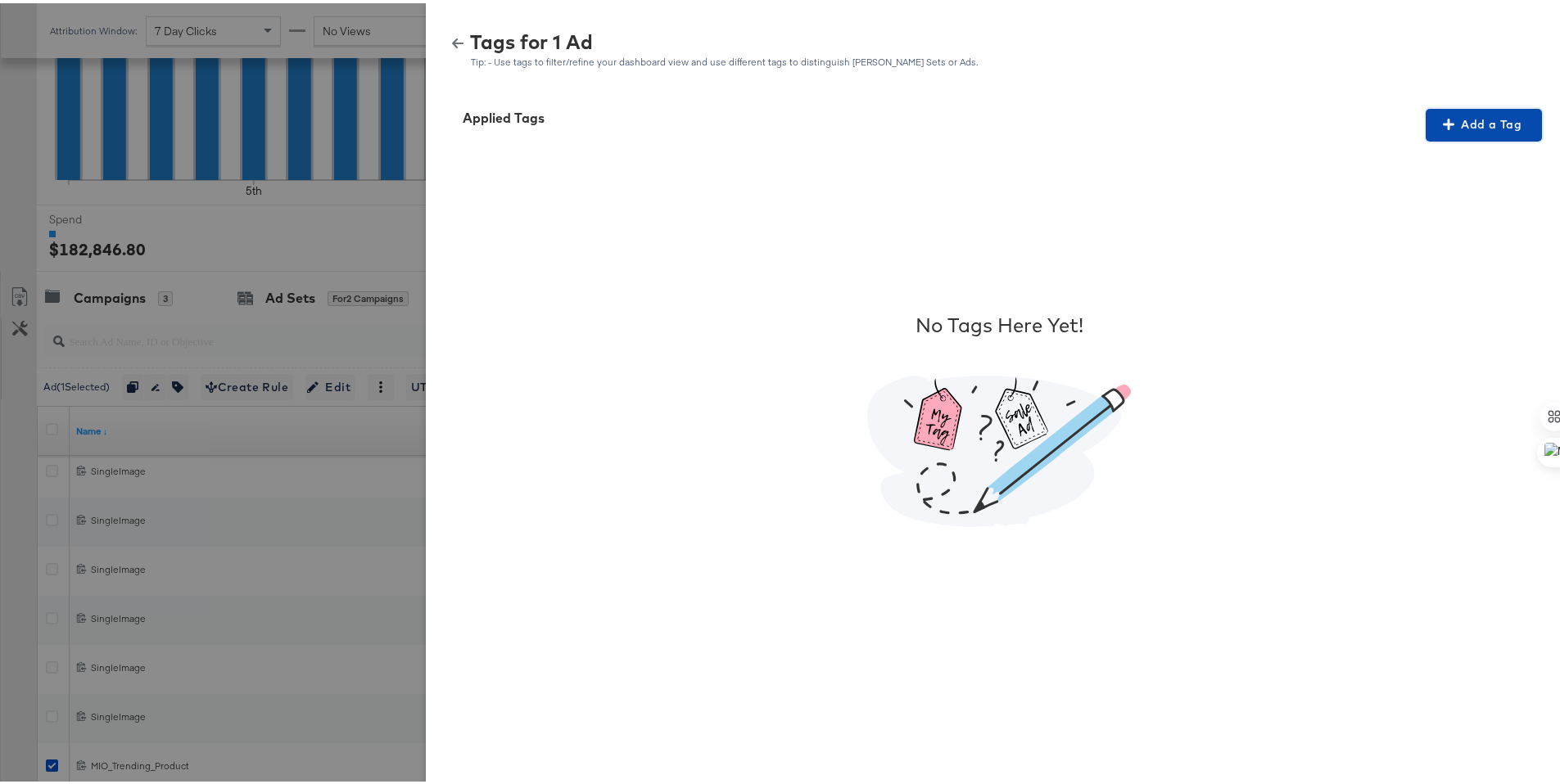
click at [1443, 117] on icon "button" at bounding box center [1448, 121] width 11 height 11
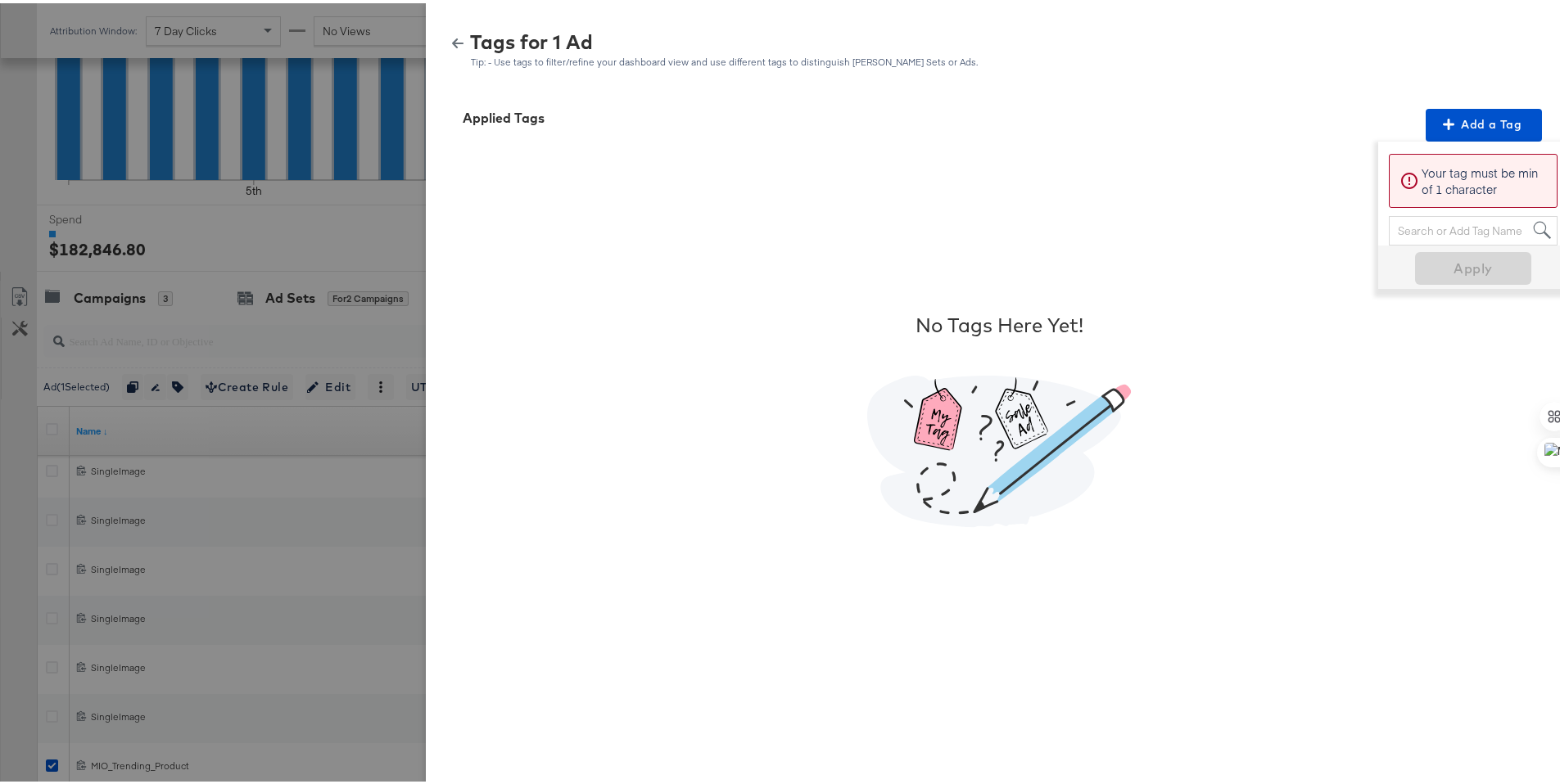
click at [1477, 224] on div "Search or Add Tag Name" at bounding box center [1473, 227] width 167 height 28
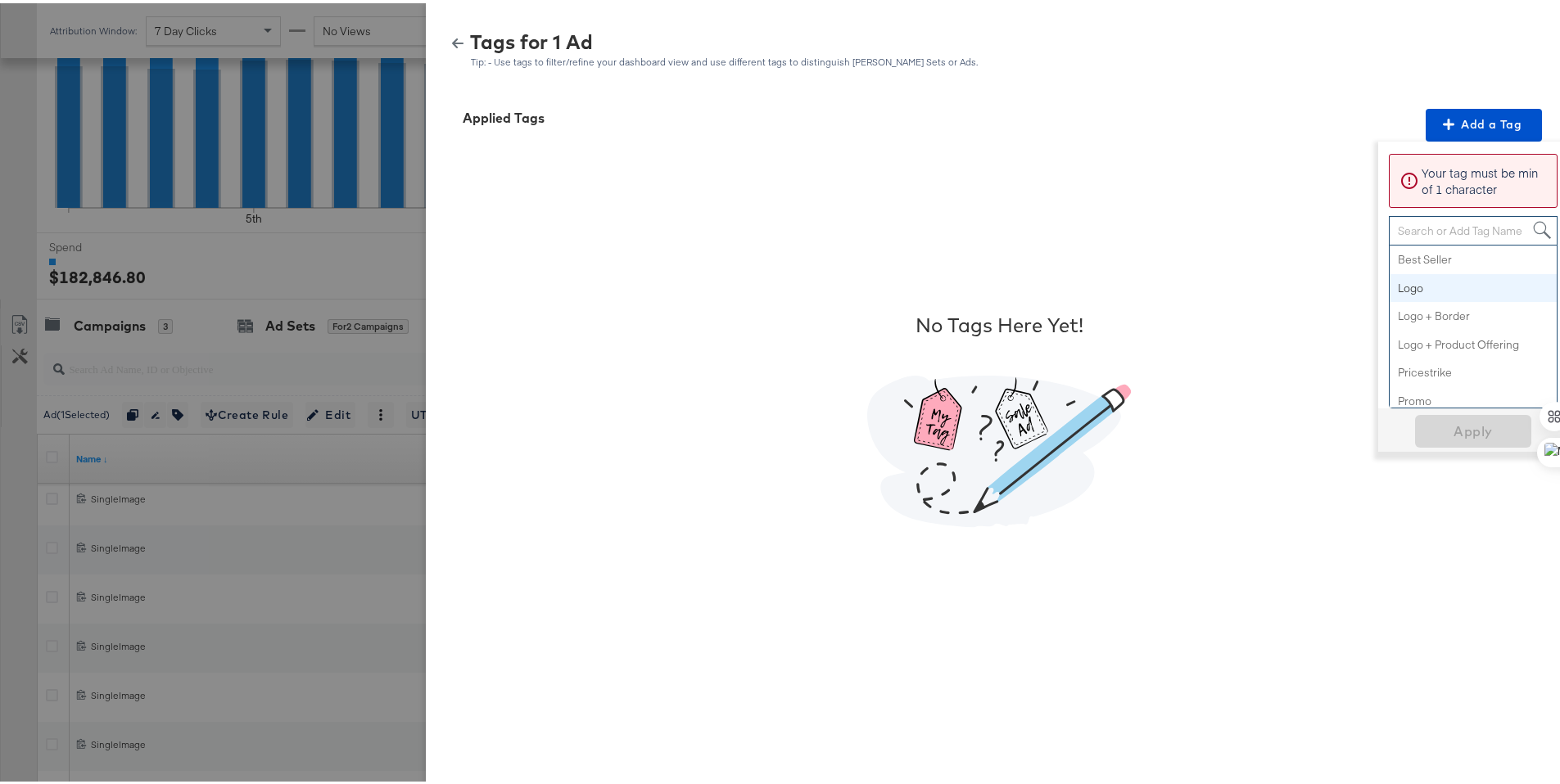
scroll to position [438, 0]
click at [1246, 188] on div "No Tags Here Yet!" at bounding box center [999, 416] width 1107 height 557
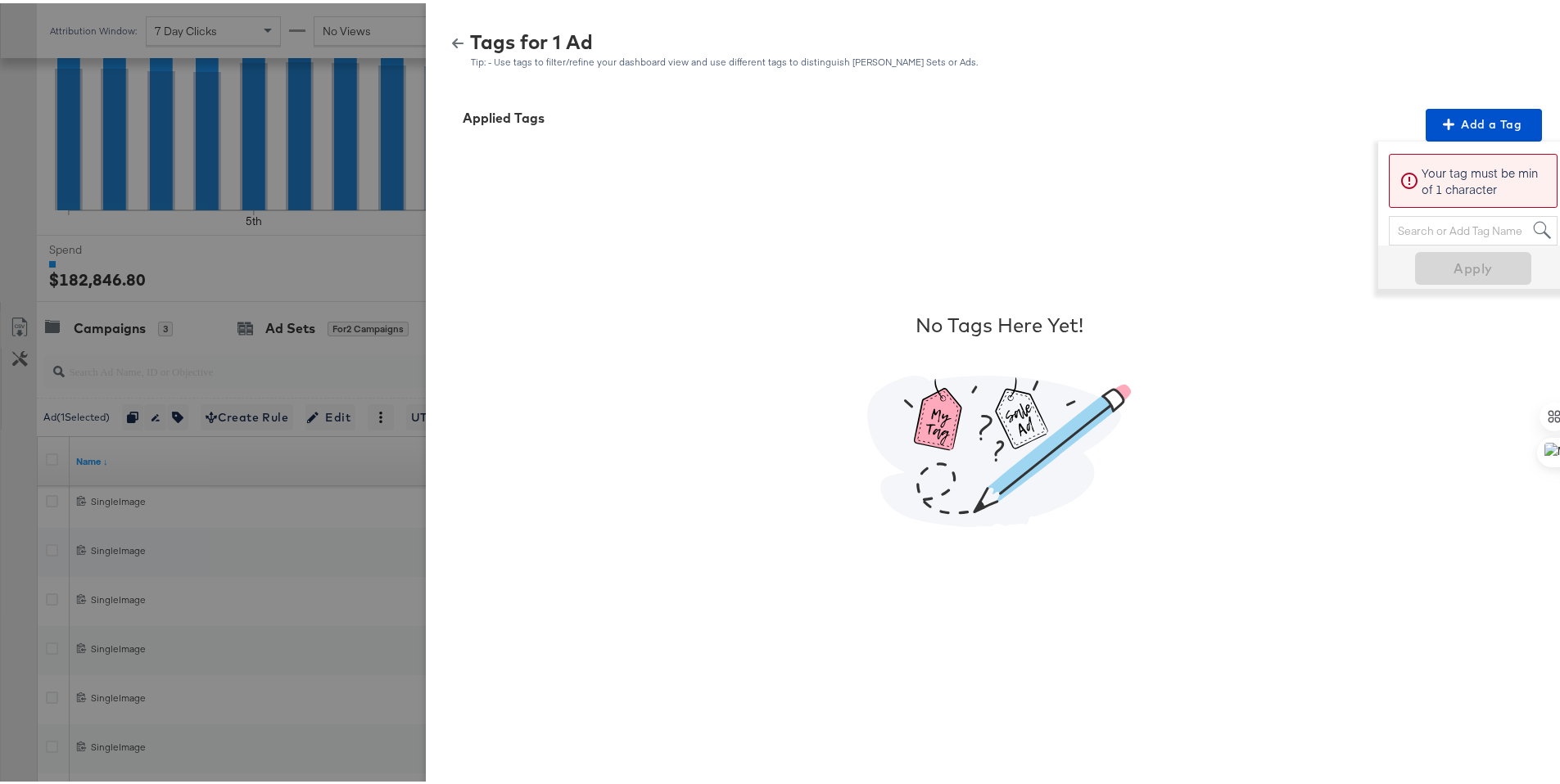
click at [349, 112] on div at bounding box center [786, 392] width 1572 height 784
click at [327, 201] on div at bounding box center [786, 392] width 1572 height 784
click at [452, 40] on icon "button" at bounding box center [457, 40] width 11 height 10
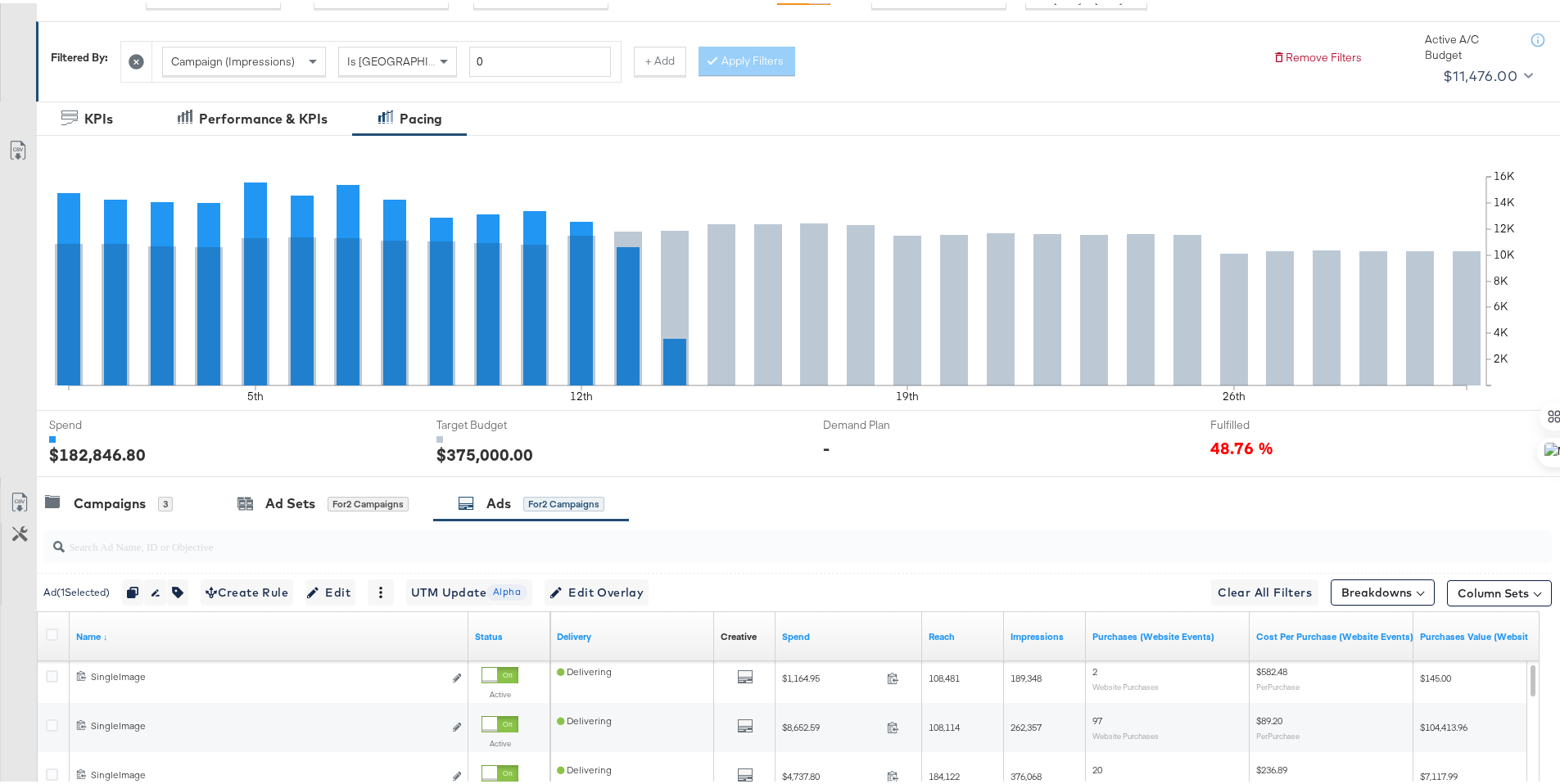
scroll to position [0, 0]
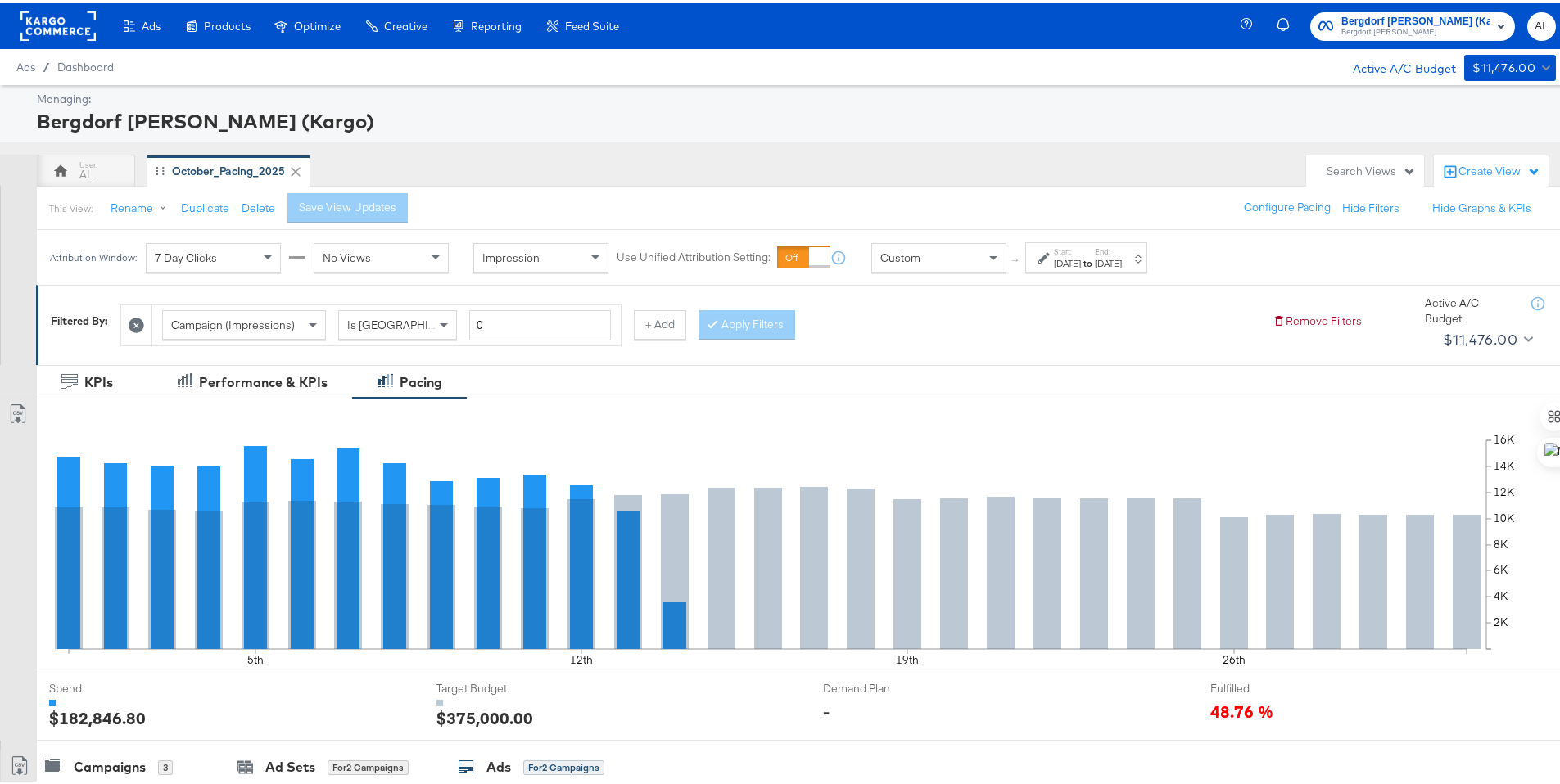
click at [62, 36] on rect at bounding box center [58, 23] width 76 height 30
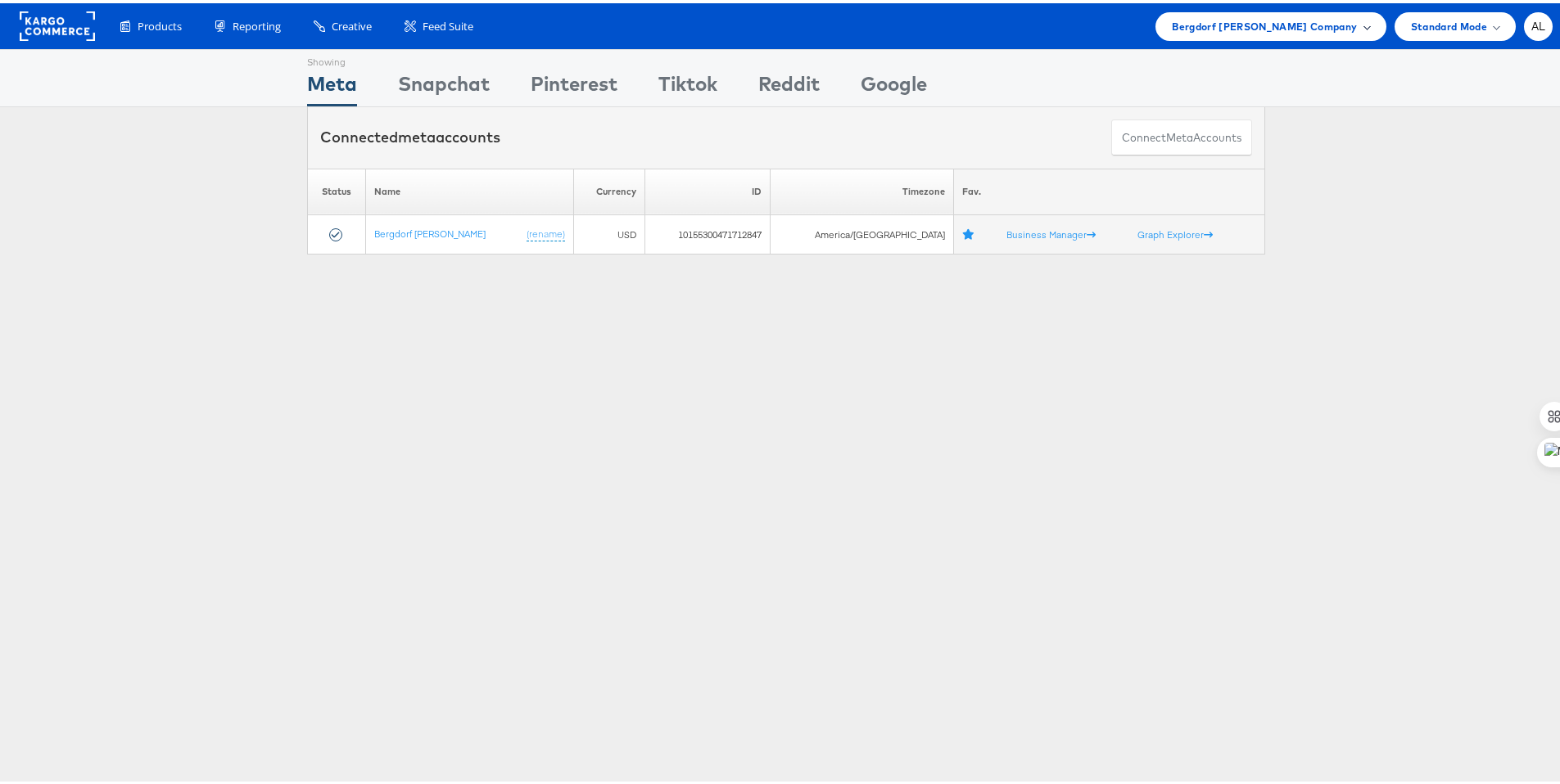
click at [1339, 23] on span "Bergdorf Goodman Company" at bounding box center [1264, 23] width 185 height 17
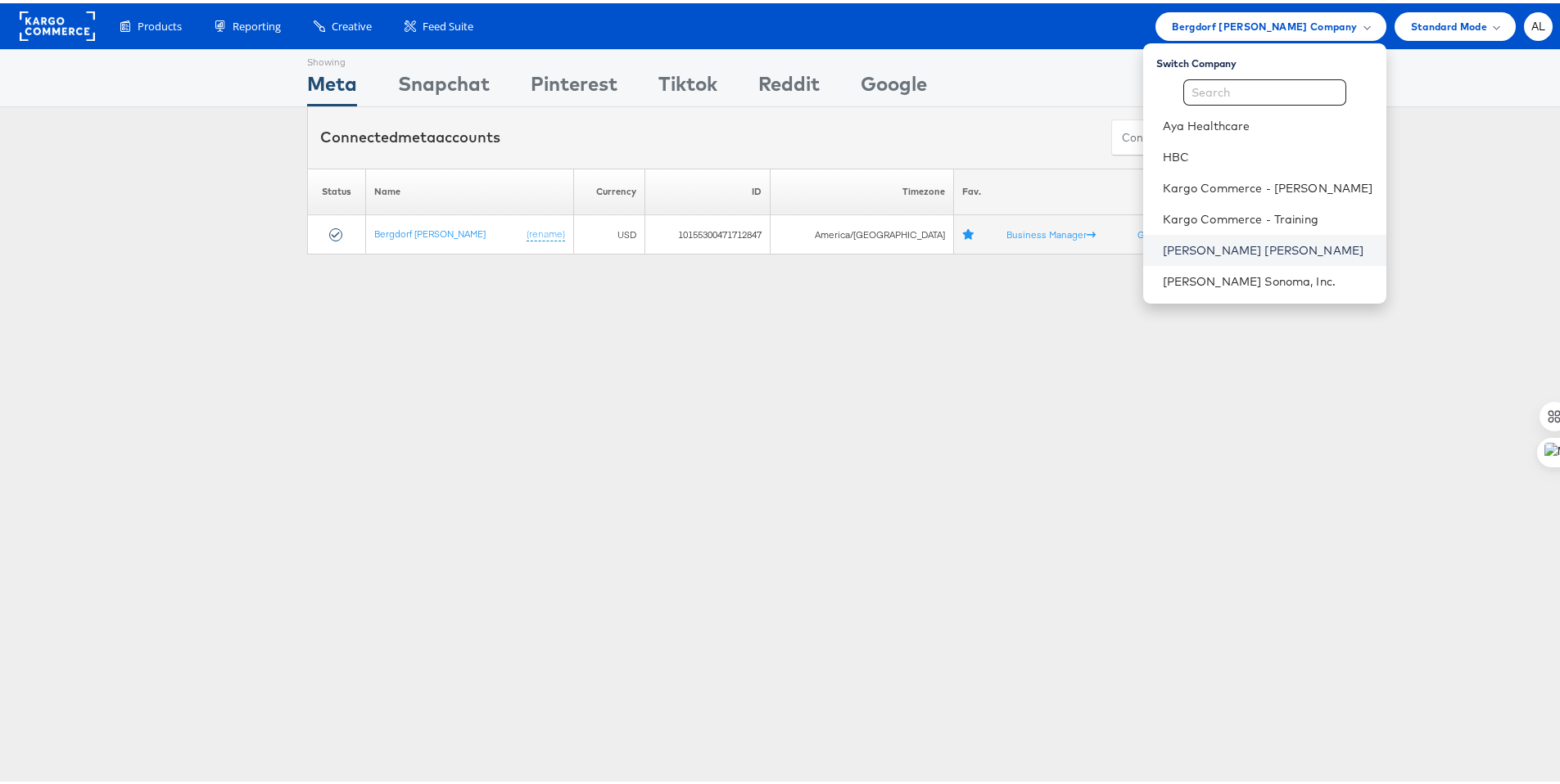
click at [1198, 240] on link "Neiman Marcus" at bounding box center [1268, 247] width 210 height 16
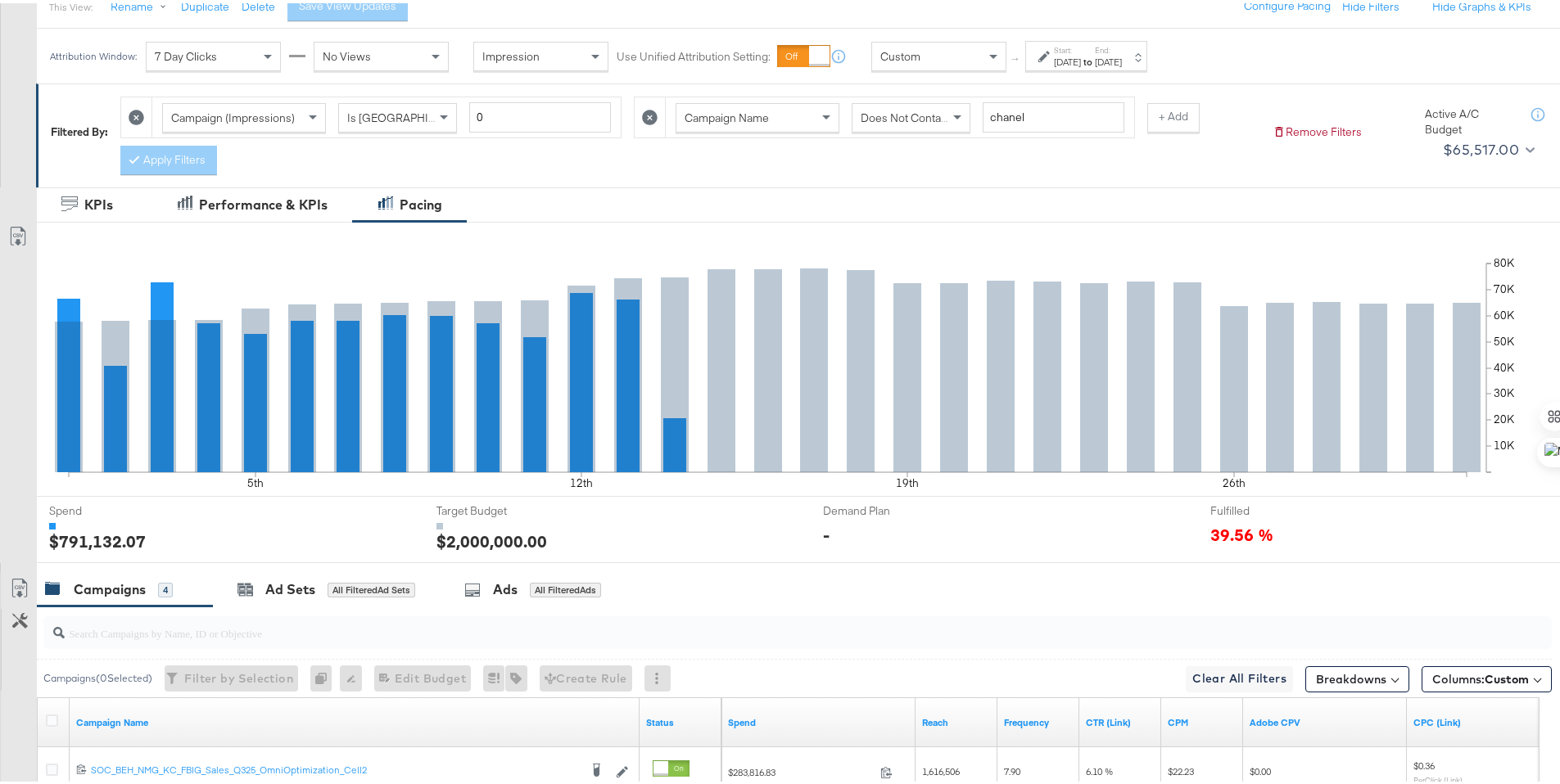
scroll to position [370, 0]
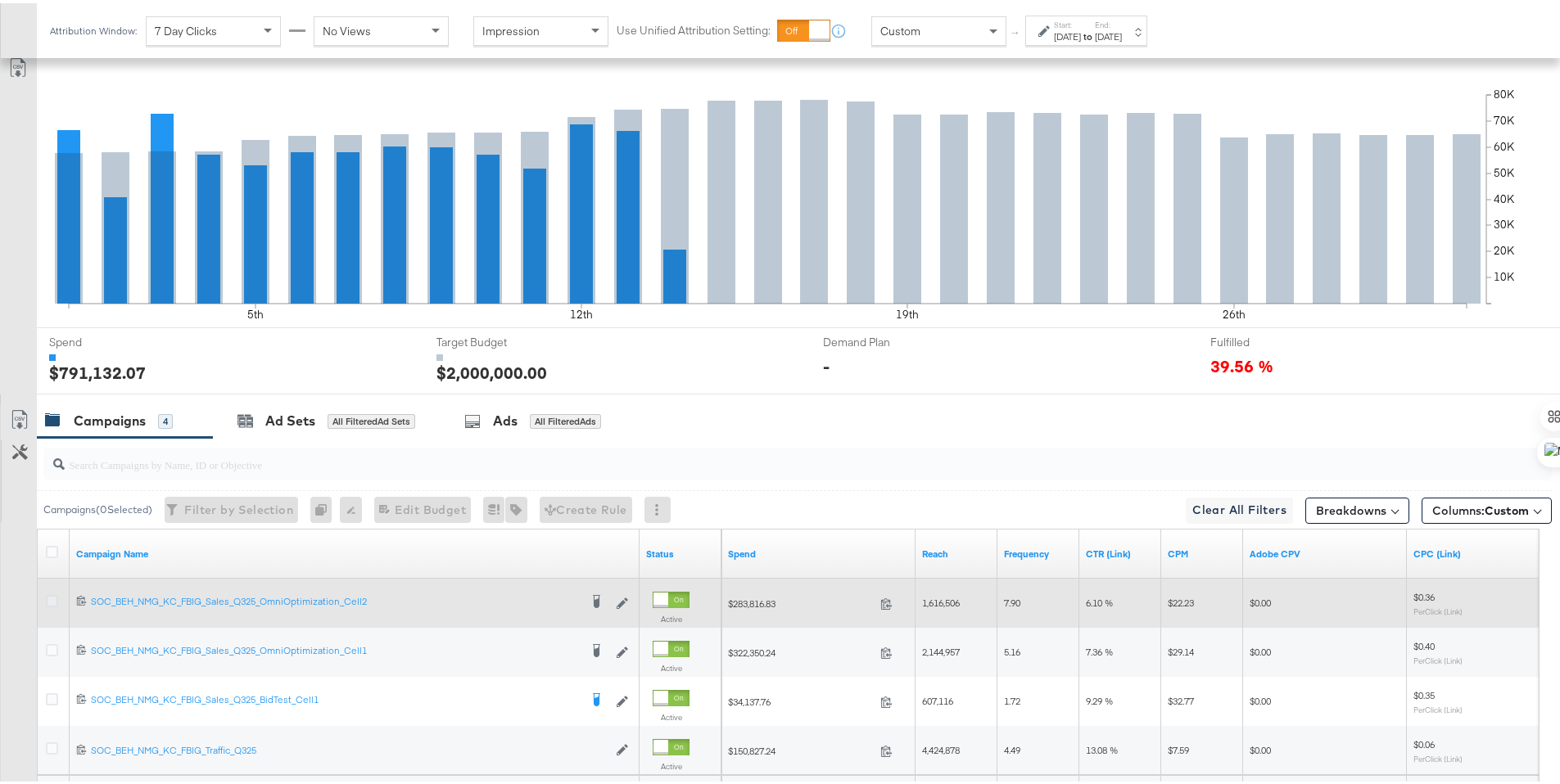
click at [54, 598] on icon at bounding box center [52, 598] width 12 height 12
click at [0, 0] on input "checkbox" at bounding box center [0, 0] width 0 height 0
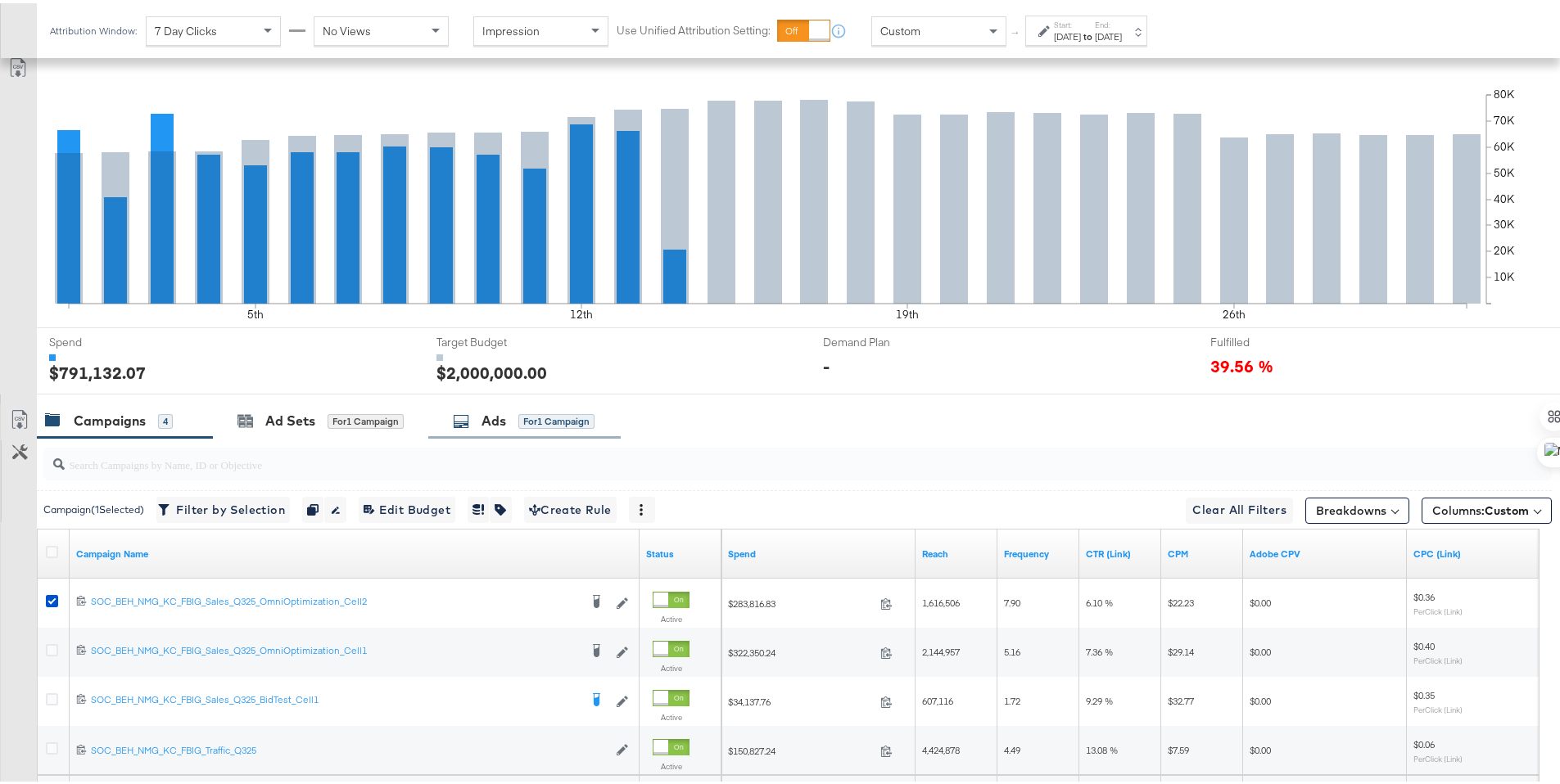
click at [469, 421] on icon at bounding box center [460, 418] width 17 height 16
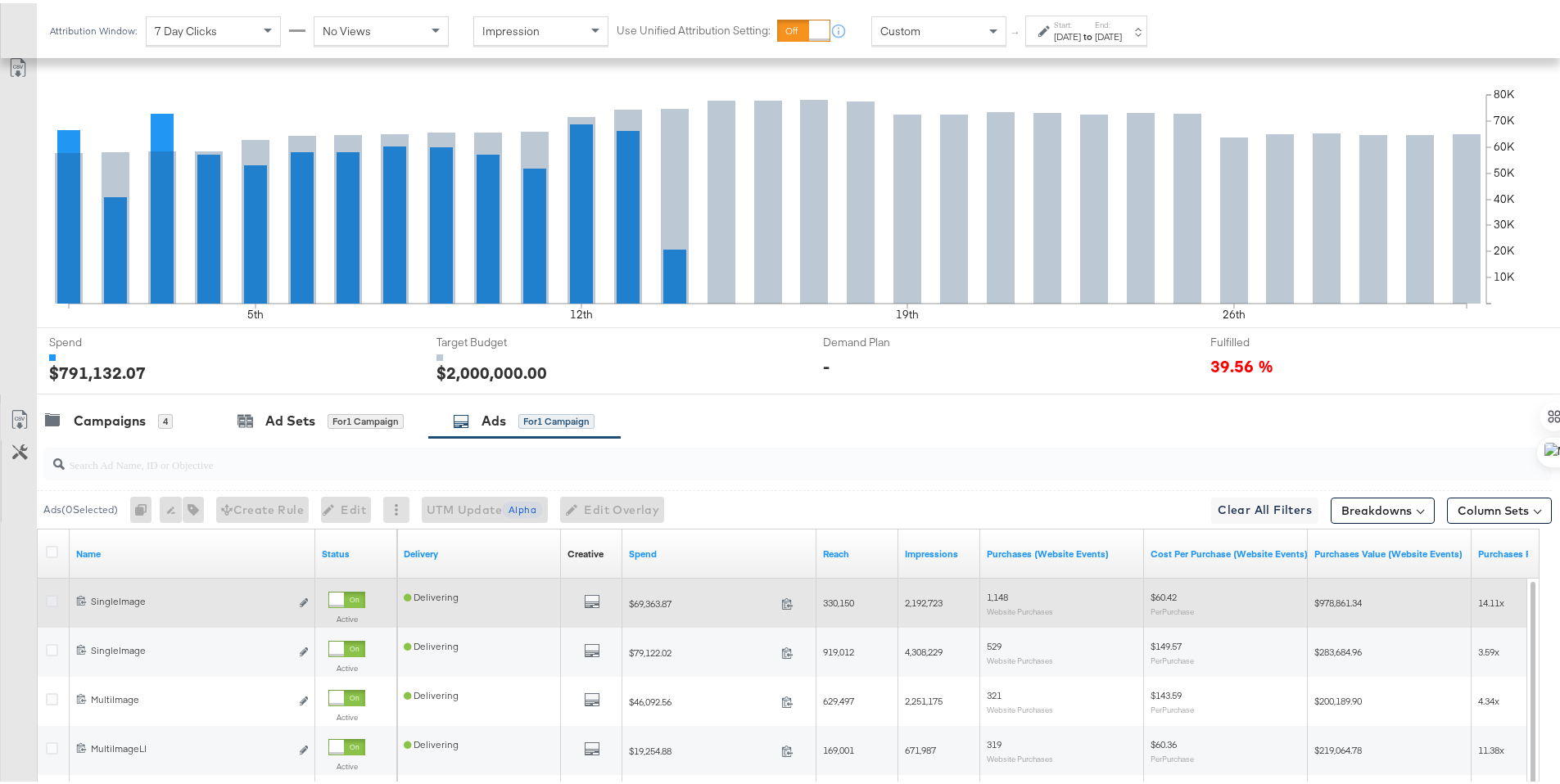
click at [50, 596] on icon at bounding box center [52, 598] width 12 height 12
click at [0, 0] on input "checkbox" at bounding box center [0, 0] width 0 height 0
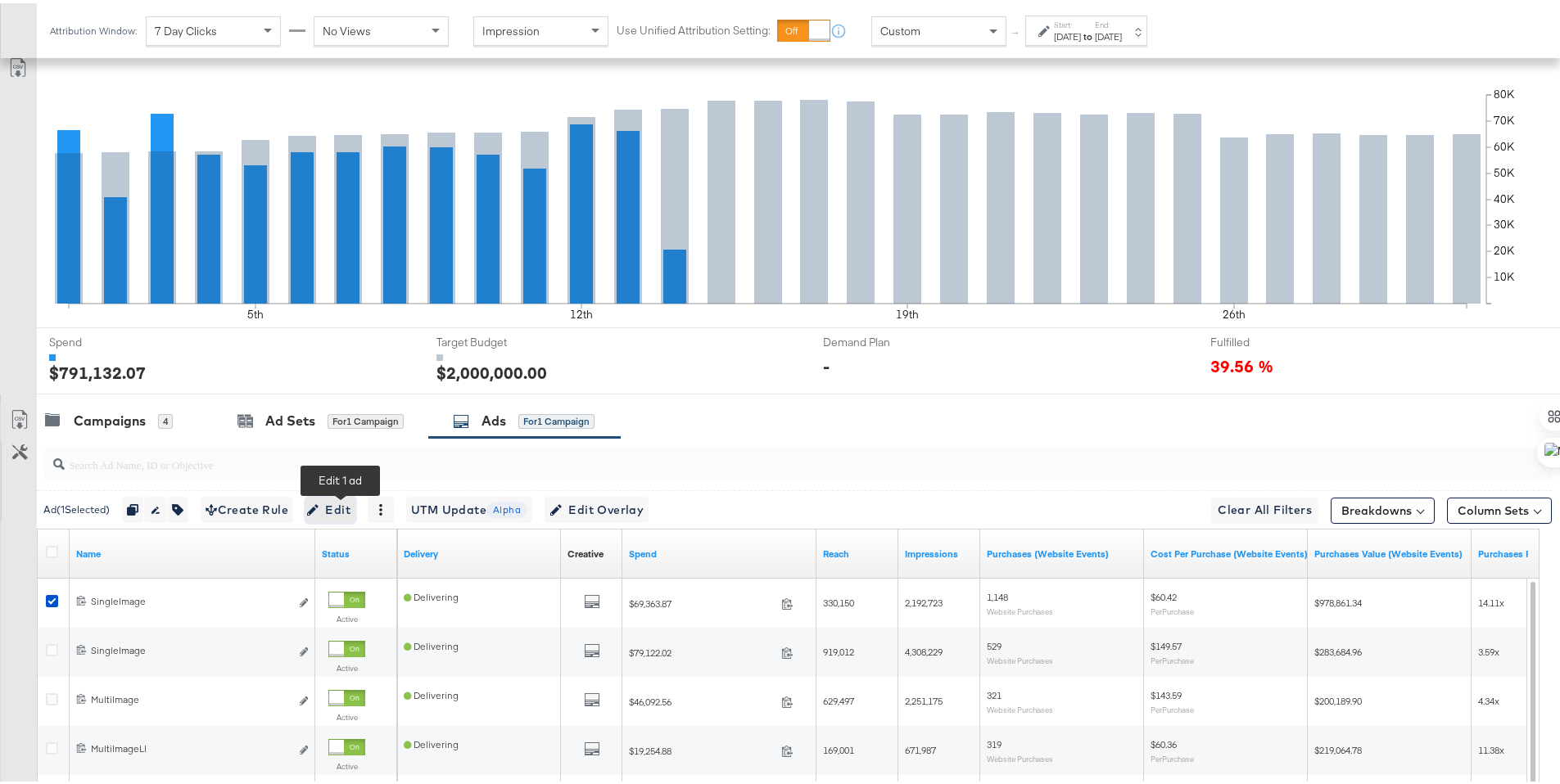
click at [334, 505] on span "Edit" at bounding box center [330, 507] width 40 height 21
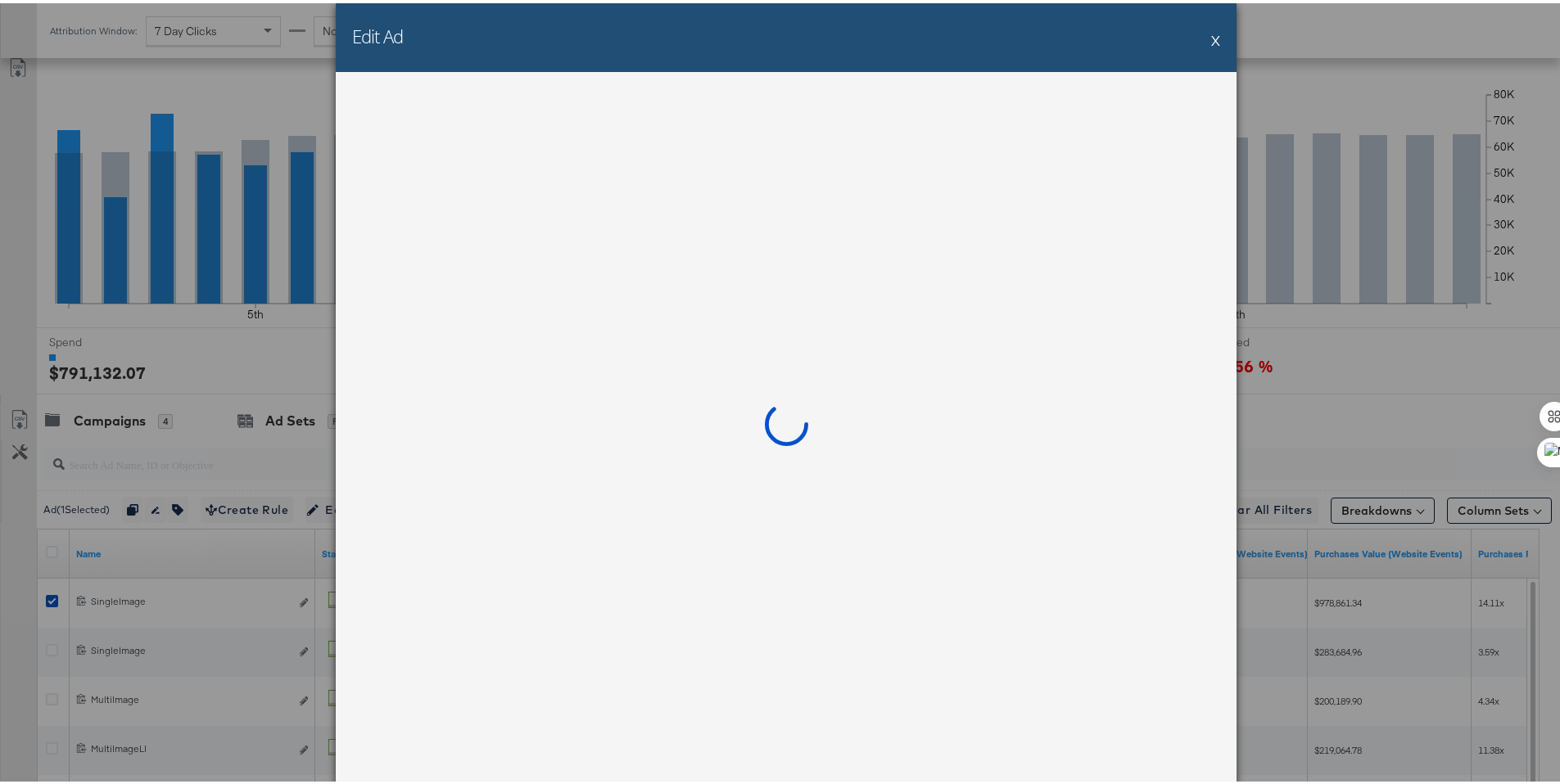
click at [1211, 35] on button "X" at bounding box center [1215, 37] width 9 height 33
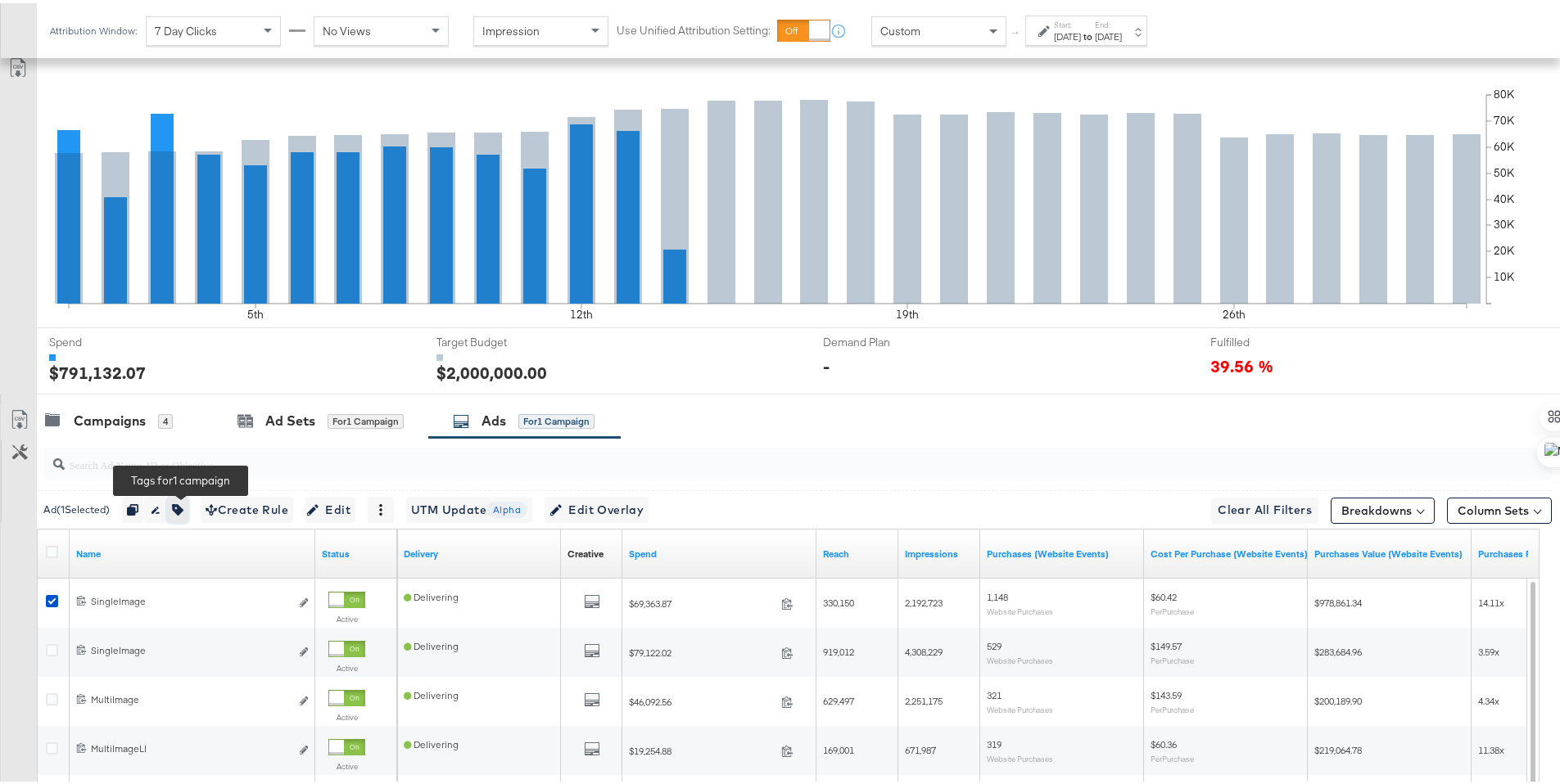
click at [188, 508] on button "button" at bounding box center [177, 506] width 22 height 26
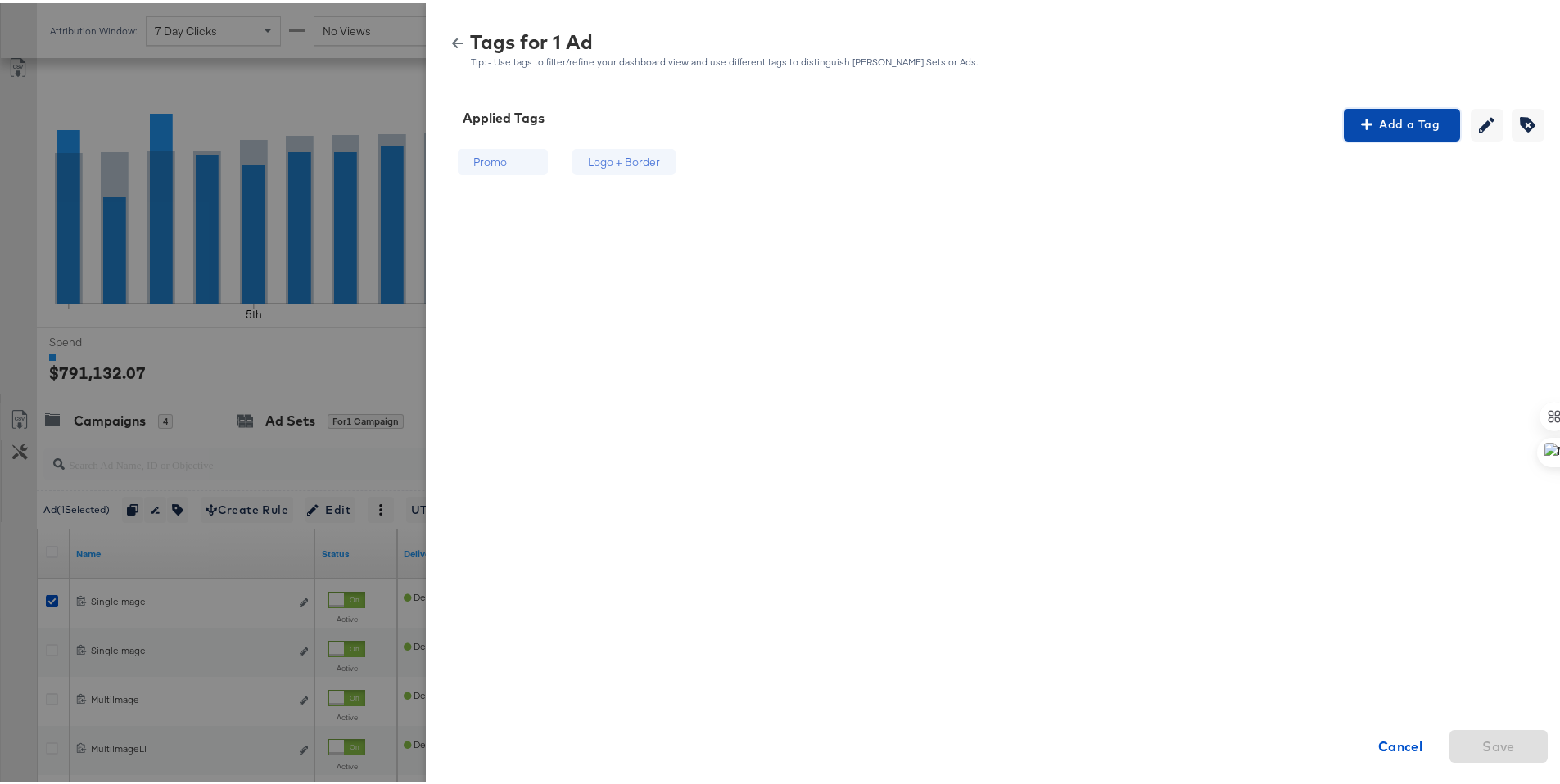
click at [1418, 120] on span "Add a Tag" at bounding box center [1401, 122] width 103 height 21
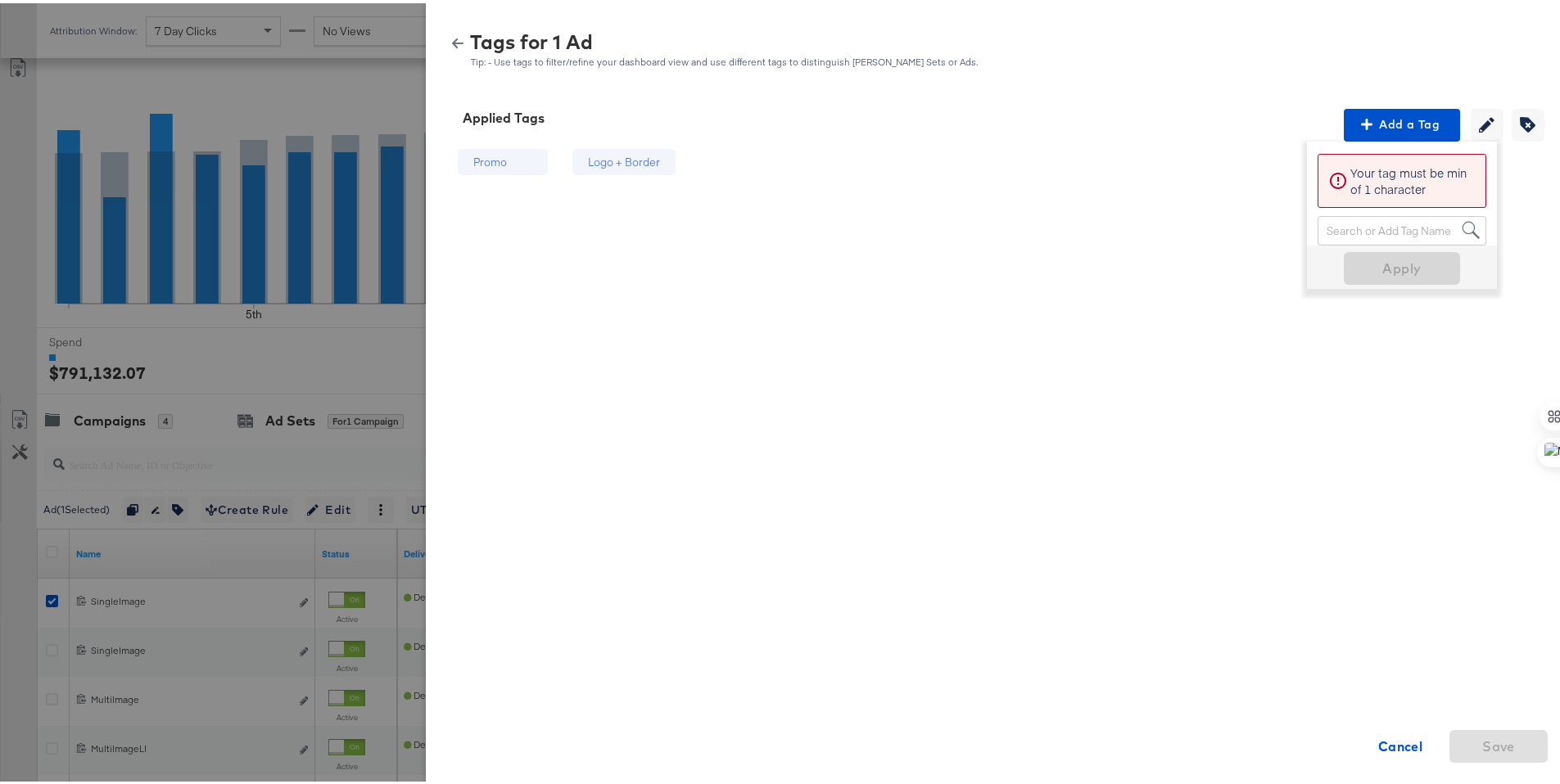
click at [1414, 232] on div "Search or Add Tag Name" at bounding box center [1402, 227] width 167 height 28
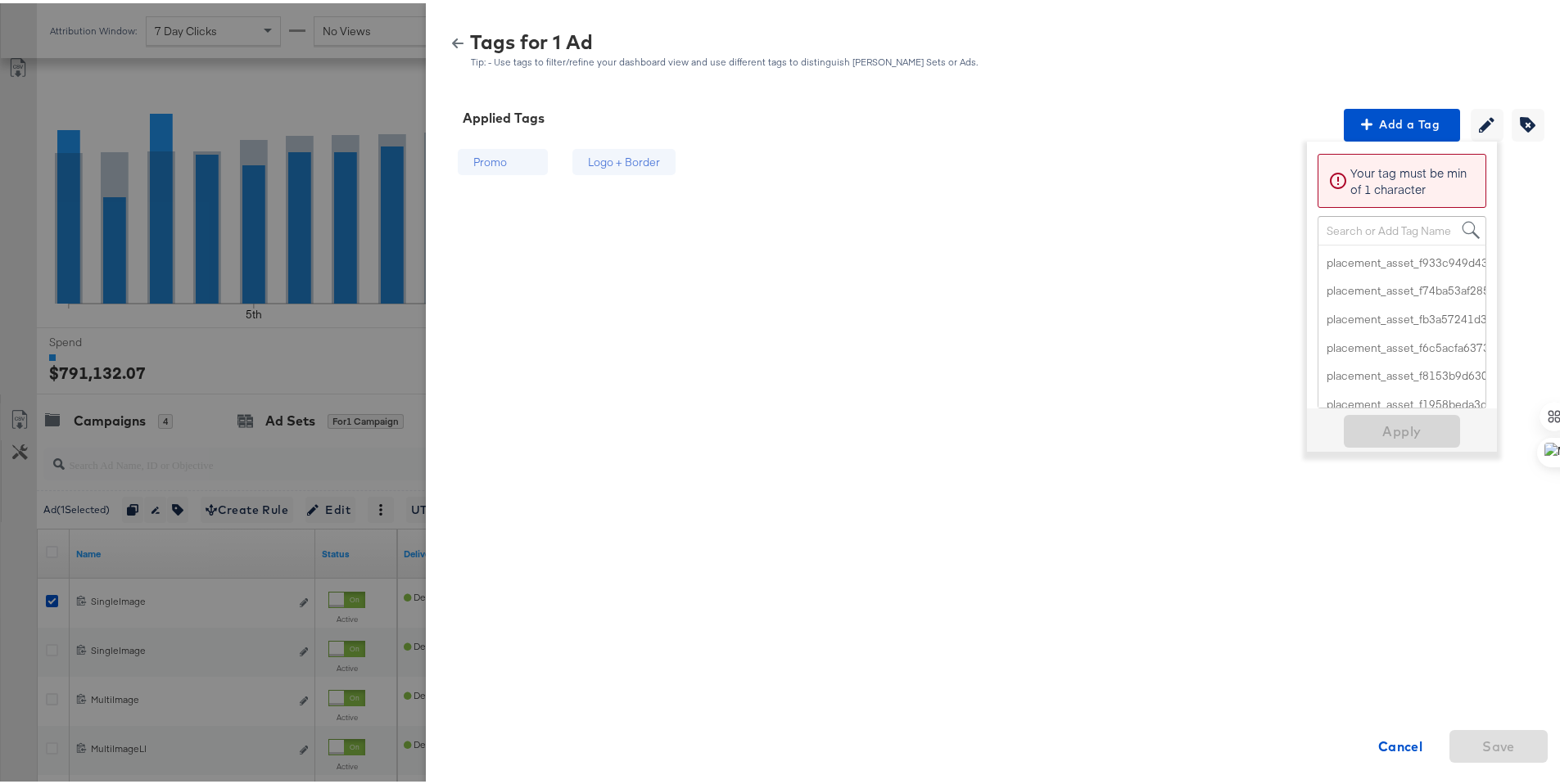
scroll to position [6837, 0]
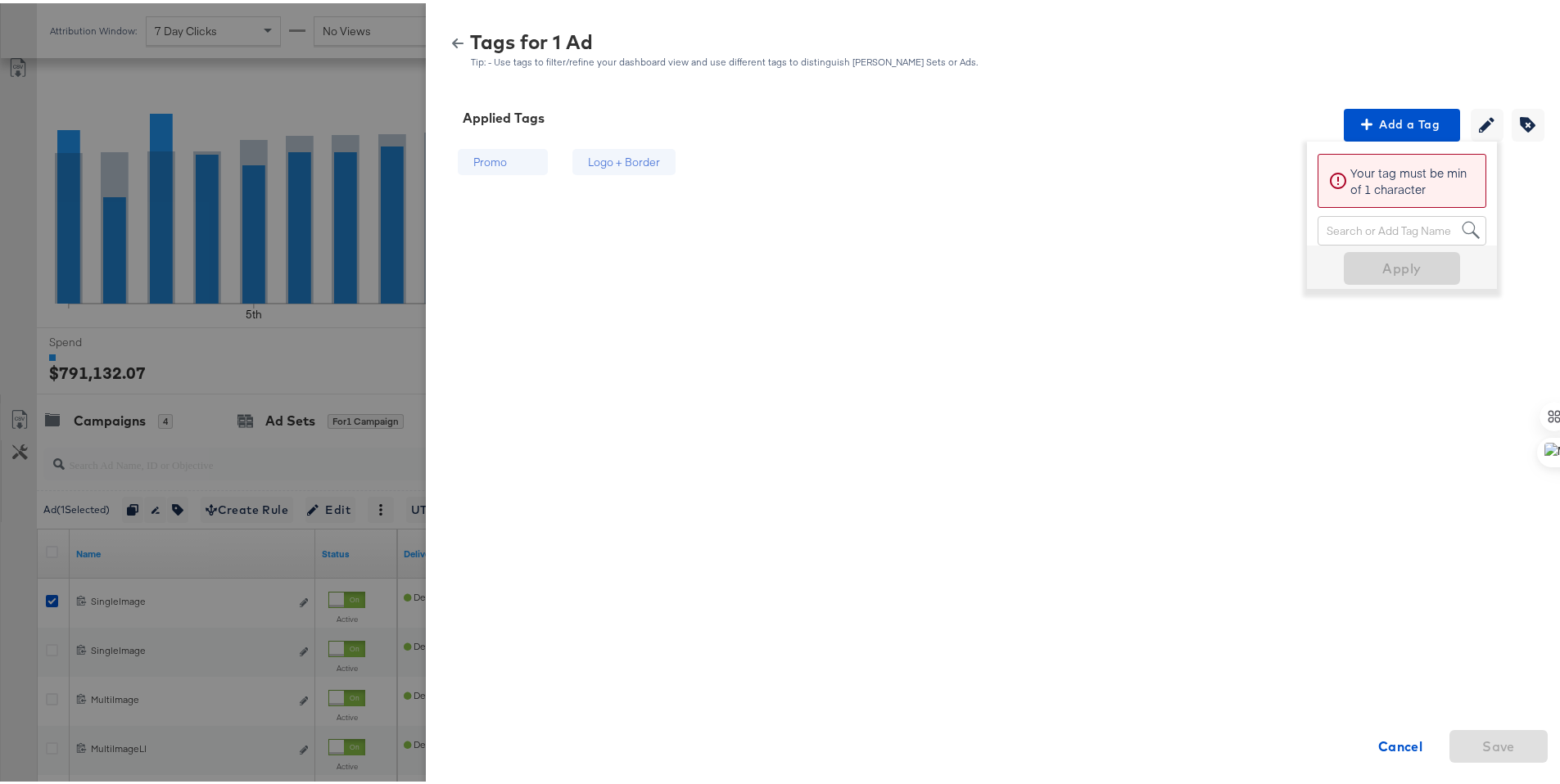
click at [1493, 32] on div "Tags for 1 Ad Tip: - Use tags to filter/refine your dashboard view and use diff…" at bounding box center [999, 47] width 1107 height 36
click at [446, 48] on div "Tags for 1 Ad Tip: - Use tags to filter/refine your dashboard view and use diff…" at bounding box center [999, 47] width 1107 height 36
click at [446, 32] on div "Tags for 1 Ad Tip: - Use tags to filter/refine your dashboard view and use diff…" at bounding box center [999, 47] width 1107 height 36
click at [452, 42] on icon "button" at bounding box center [457, 40] width 11 height 11
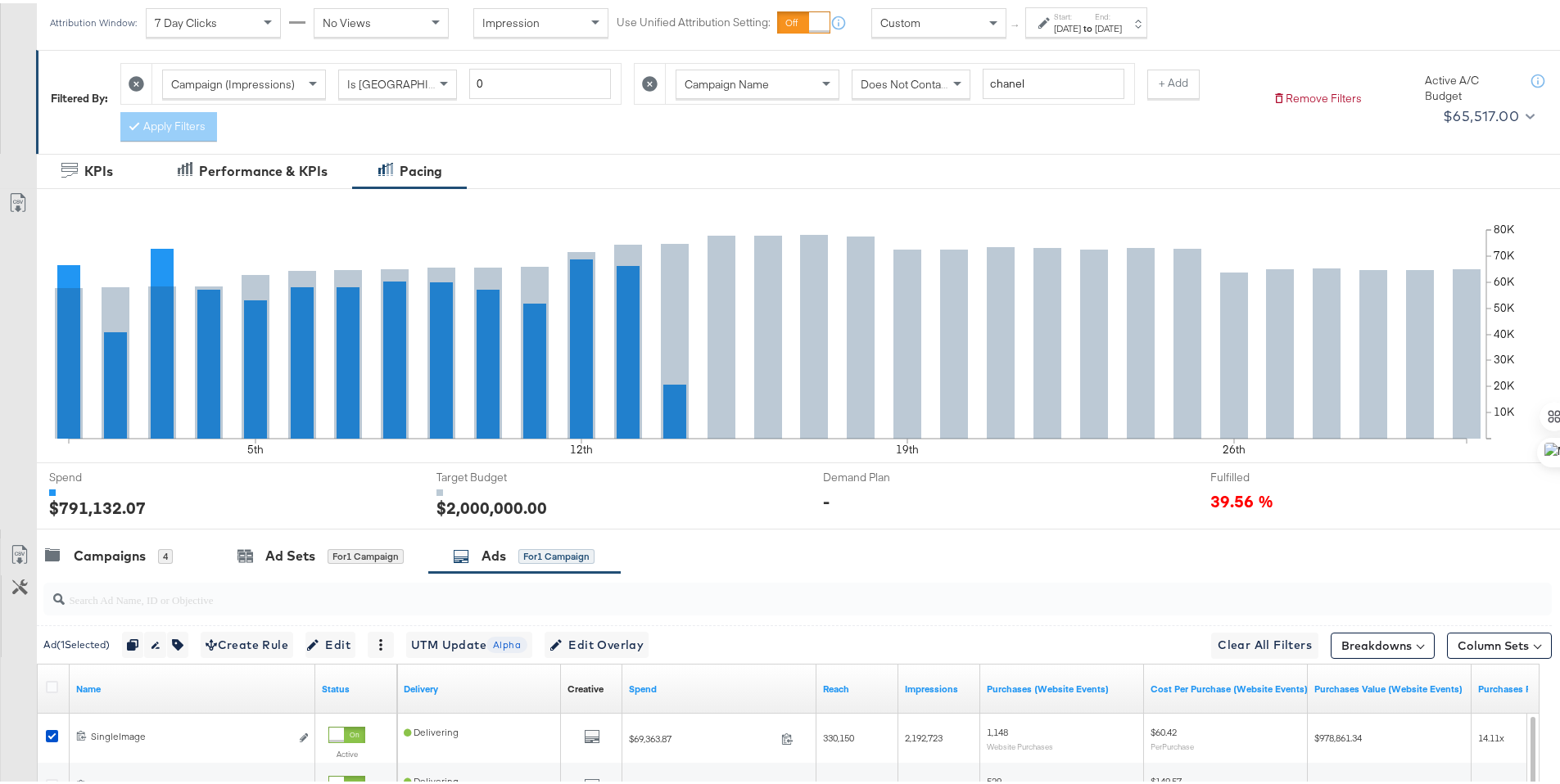
scroll to position [0, 0]
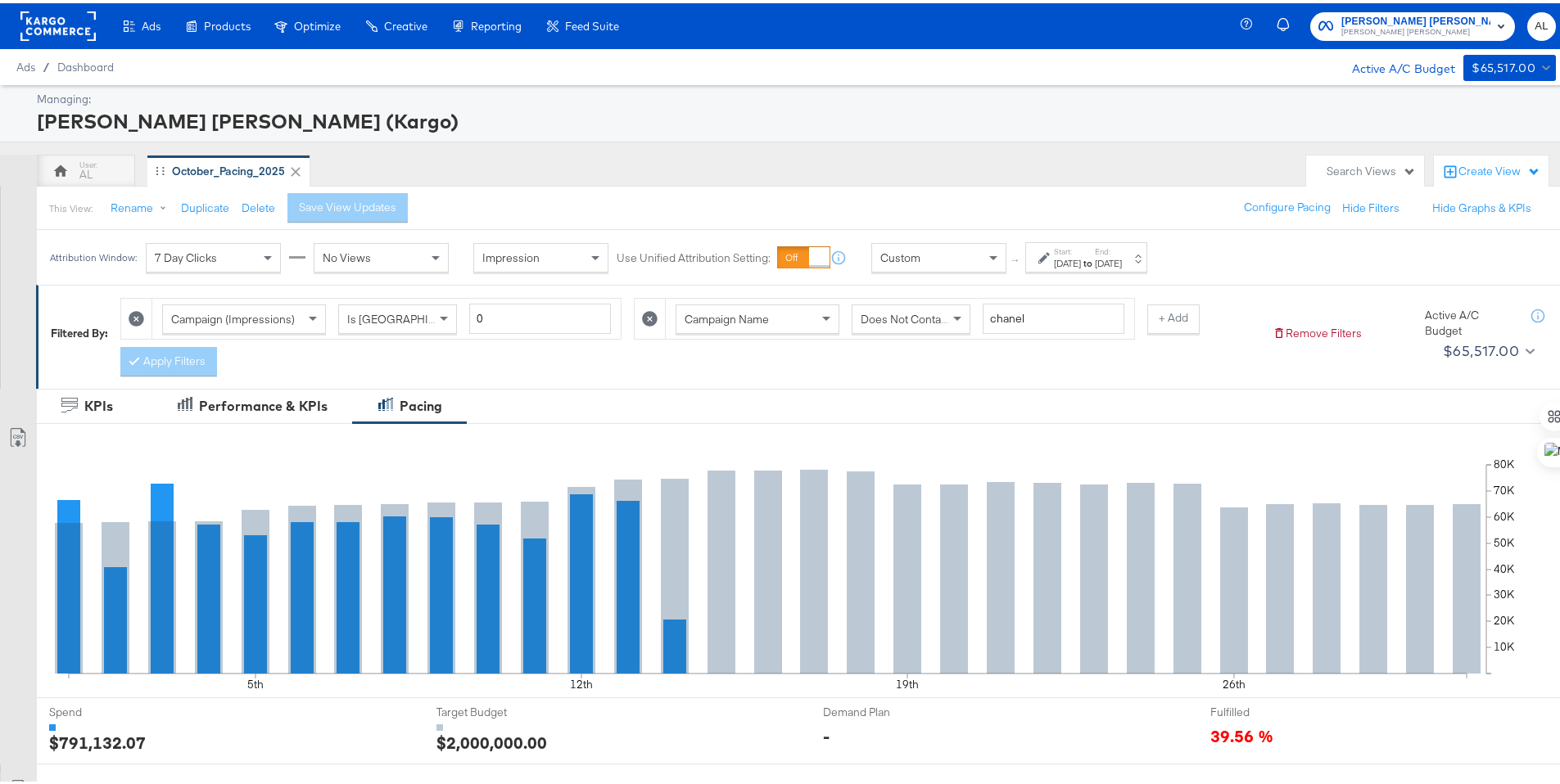
click at [48, 16] on rect at bounding box center [58, 23] width 76 height 30
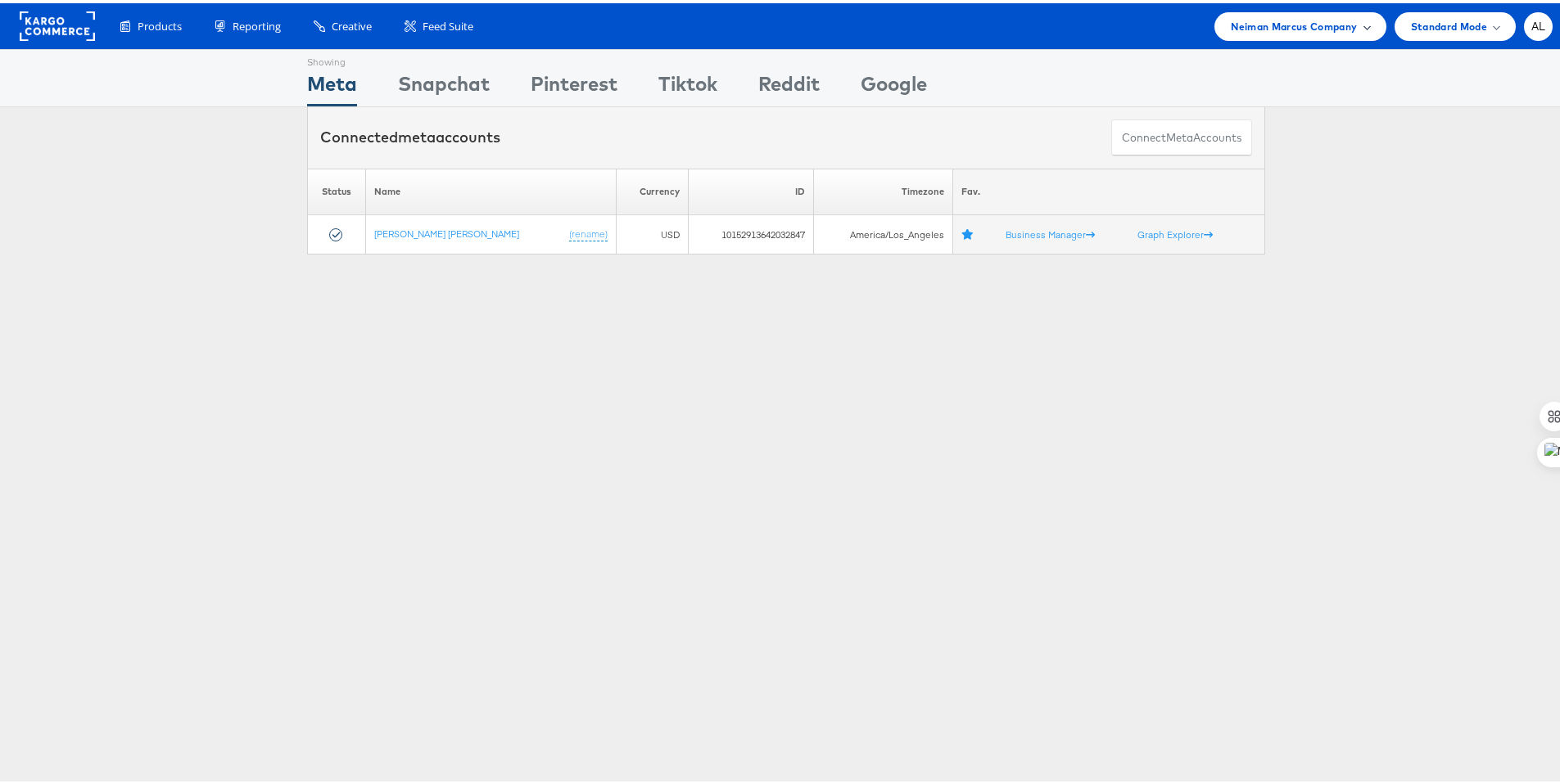
click at [1285, 25] on span "Neiman Marcus Company" at bounding box center [1293, 23] width 126 height 17
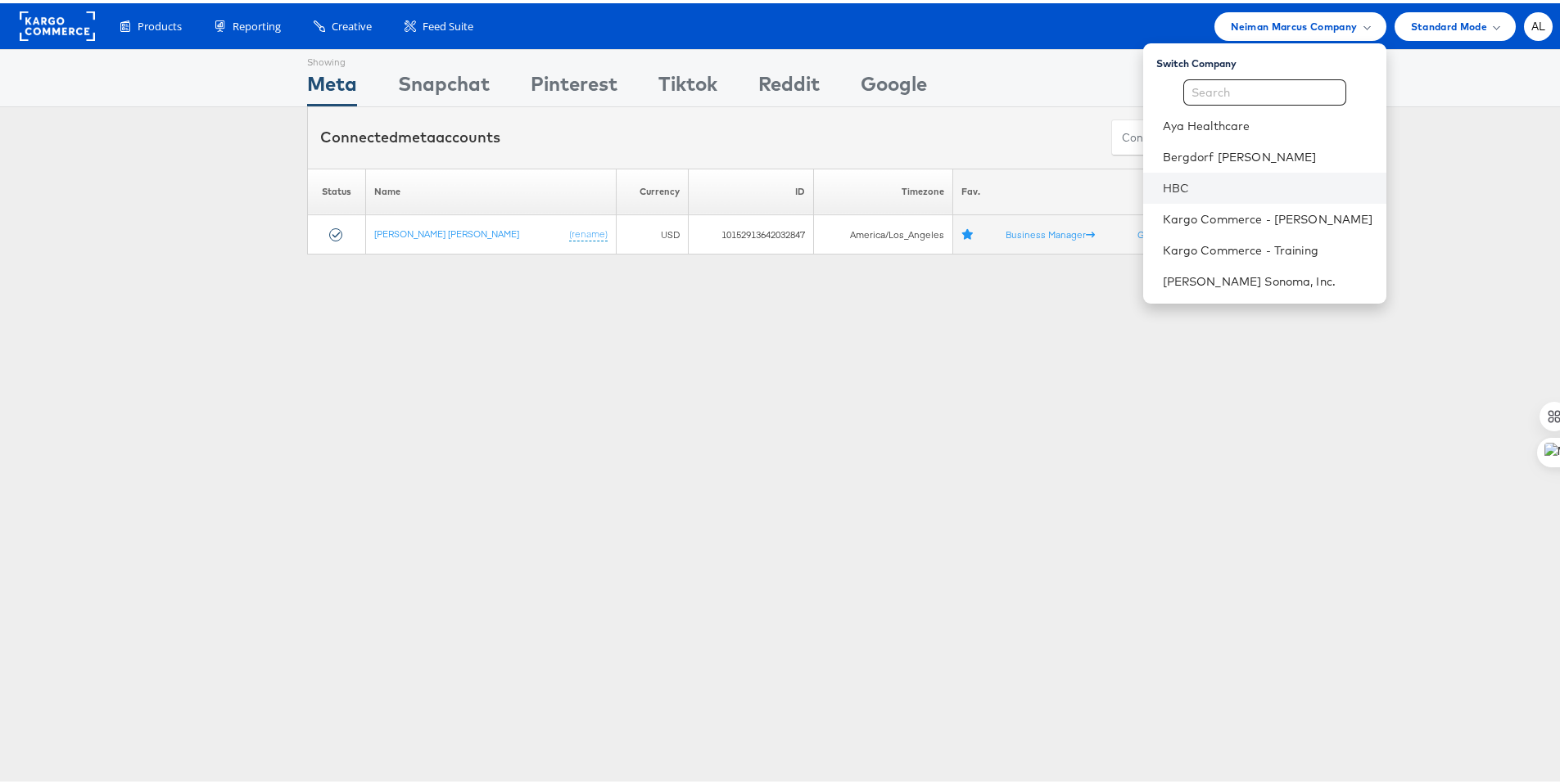
click at [1146, 184] on li "HBC" at bounding box center [1265, 185] width 243 height 31
click at [1187, 150] on link "Bergdorf Goodman" at bounding box center [1268, 154] width 210 height 16
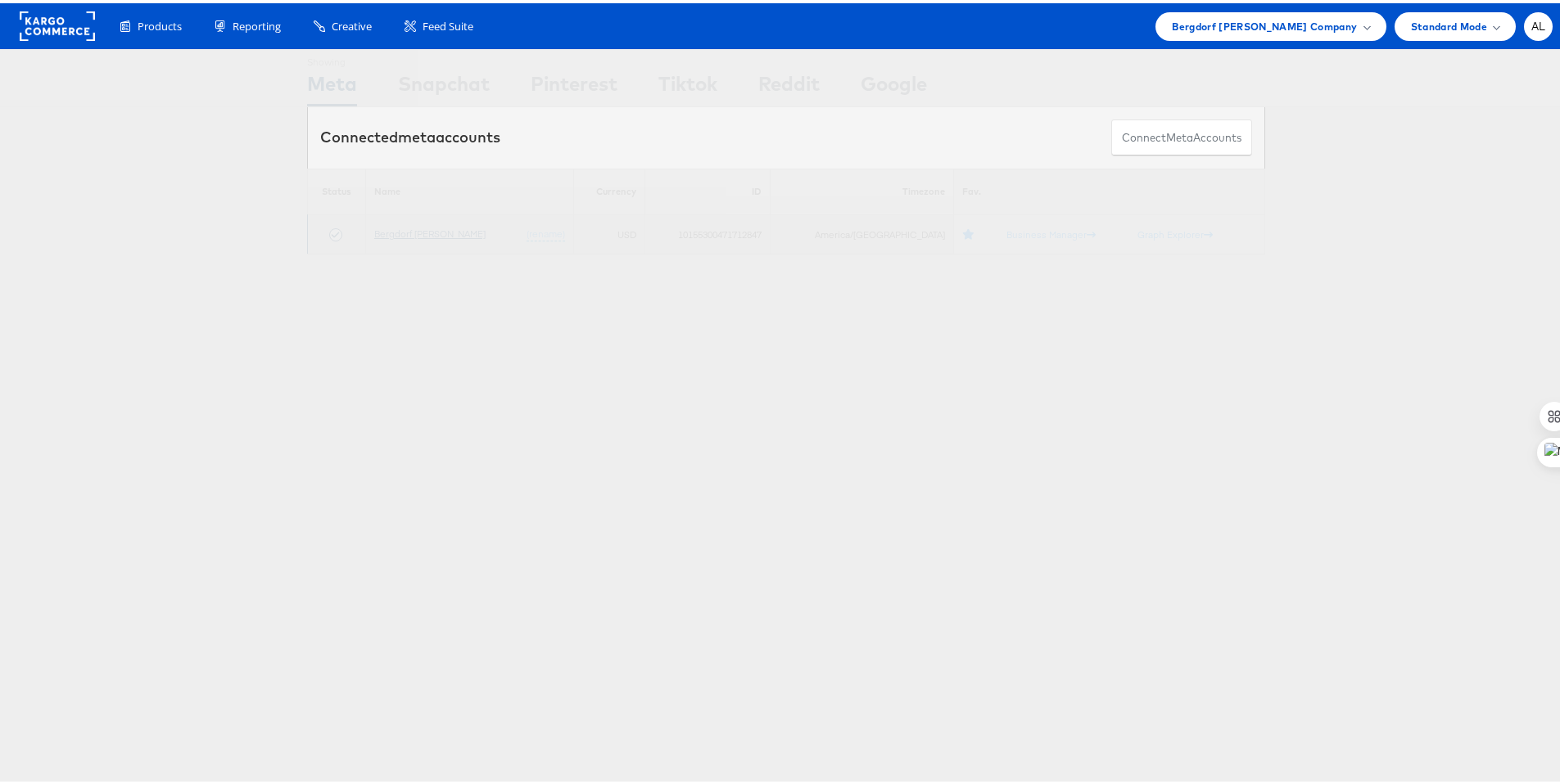
click at [402, 231] on link "Bergdorf Goodman" at bounding box center [430, 230] width 111 height 12
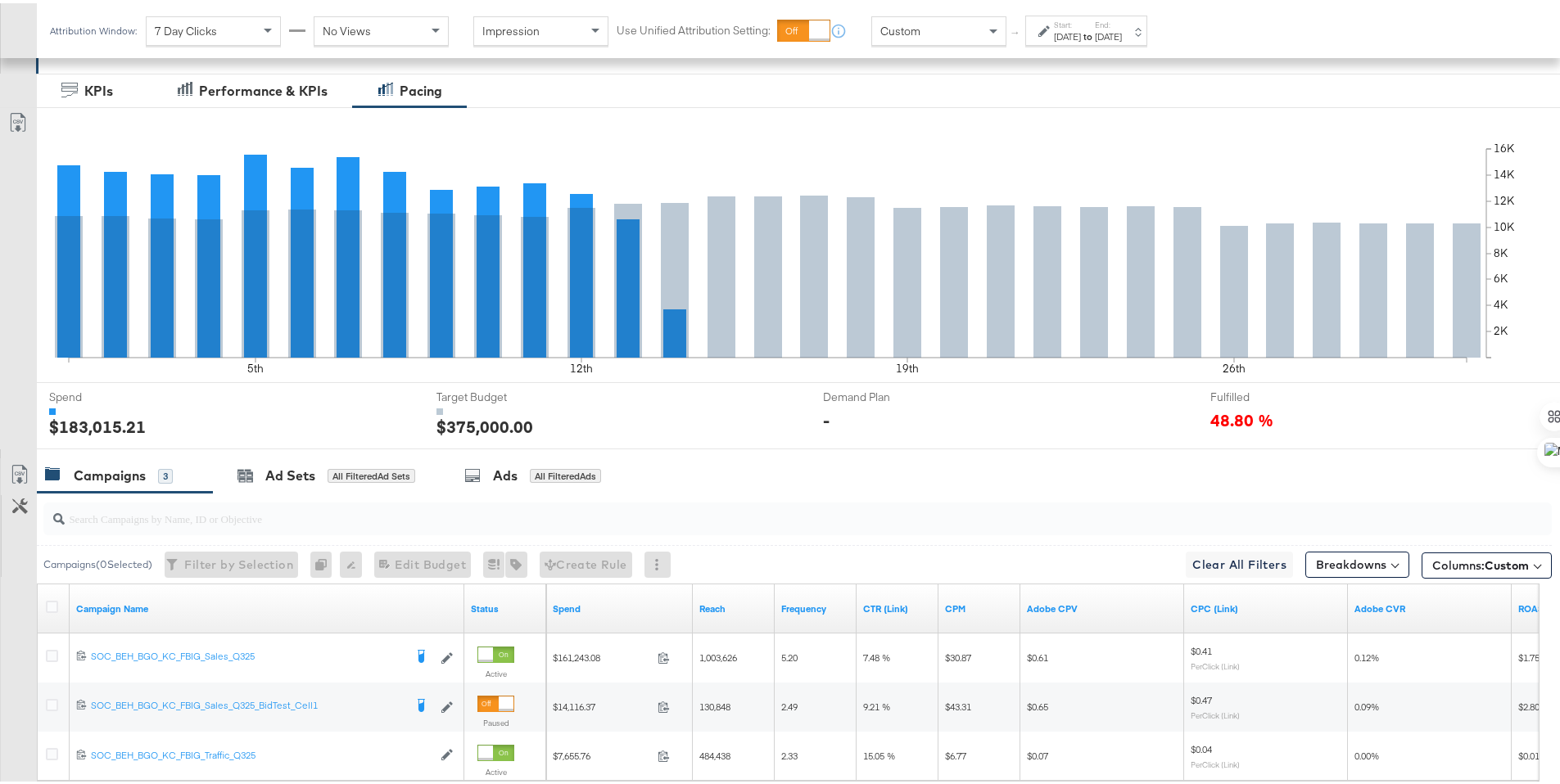
scroll to position [454, 0]
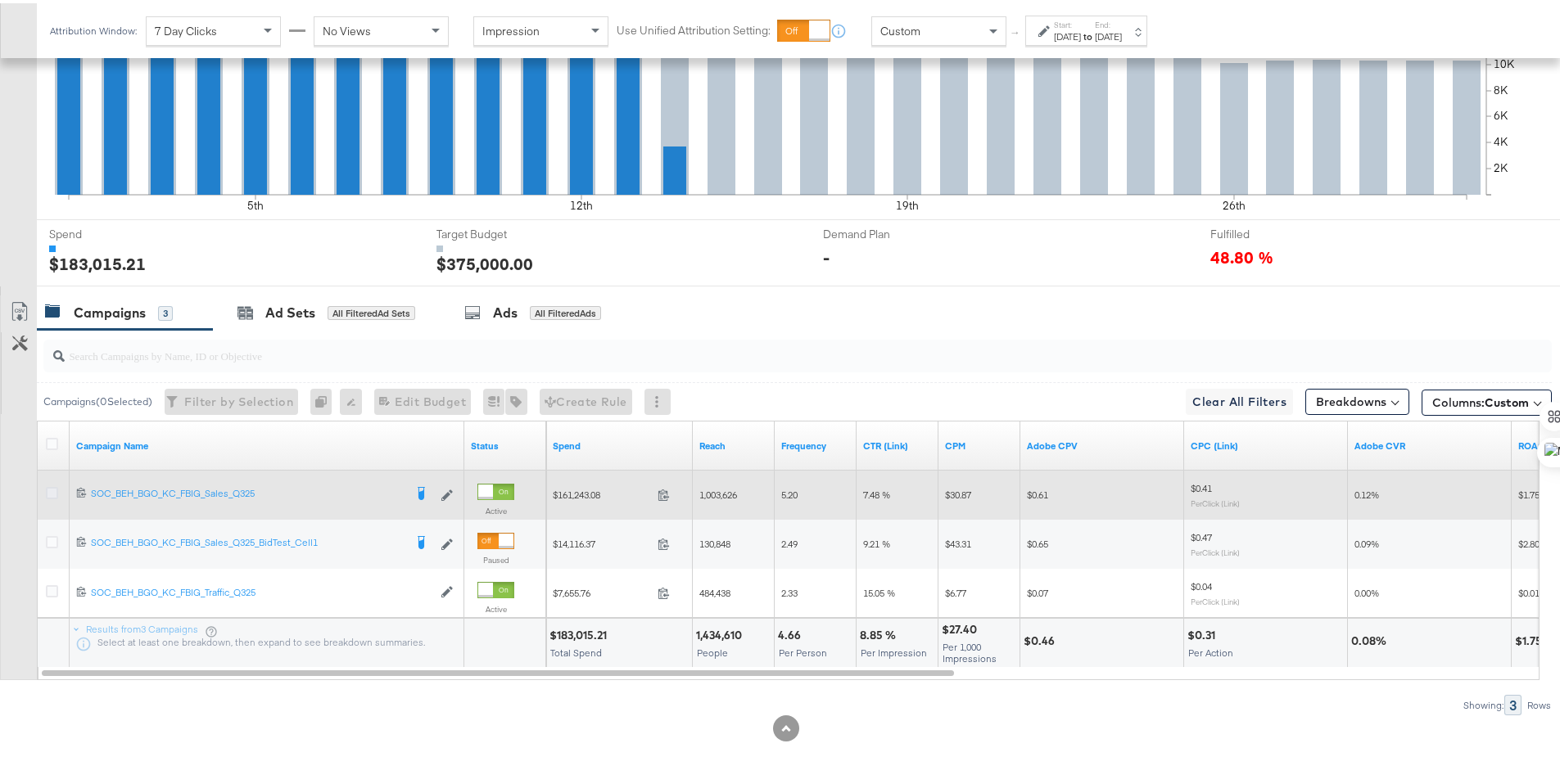
click at [53, 489] on icon at bounding box center [52, 490] width 12 height 12
click at [0, 0] on input "checkbox" at bounding box center [0, 0] width 0 height 0
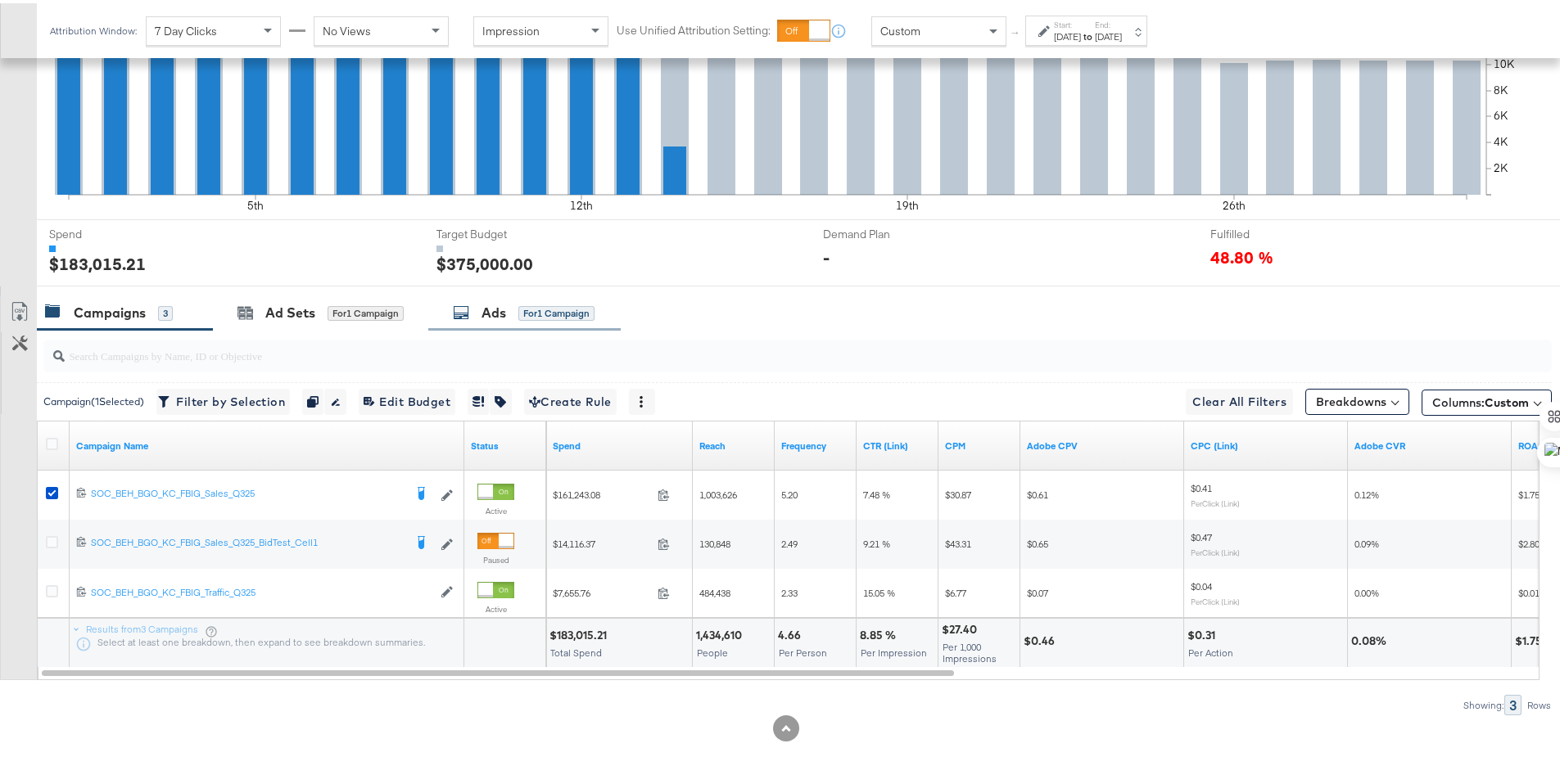
click at [469, 313] on icon at bounding box center [460, 309] width 17 height 16
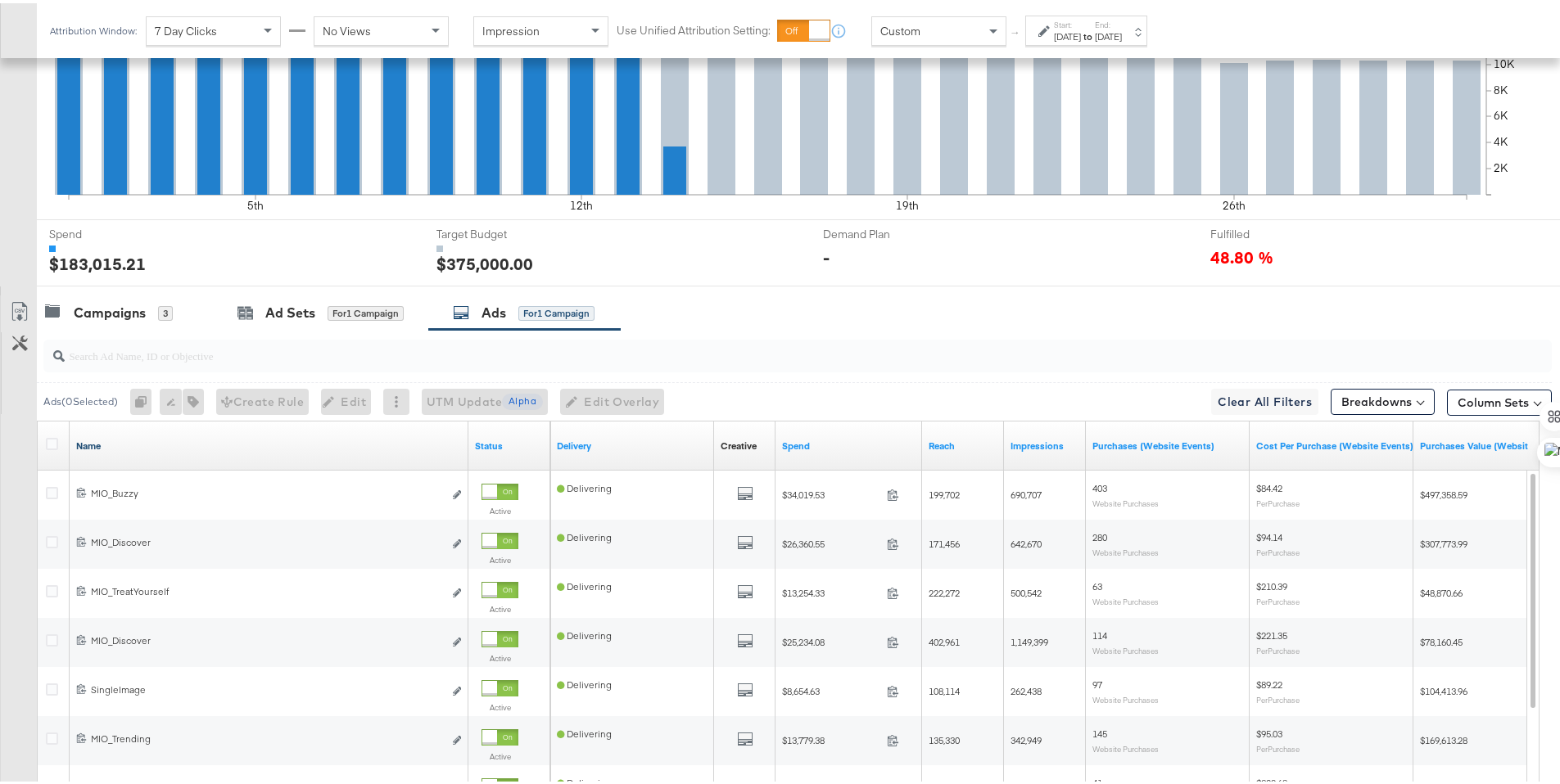
click at [154, 438] on link "Name" at bounding box center [269, 442] width 386 height 13
click at [55, 440] on icon at bounding box center [52, 441] width 12 height 12
click at [0, 0] on input "checkbox" at bounding box center [0, 0] width 0 height 0
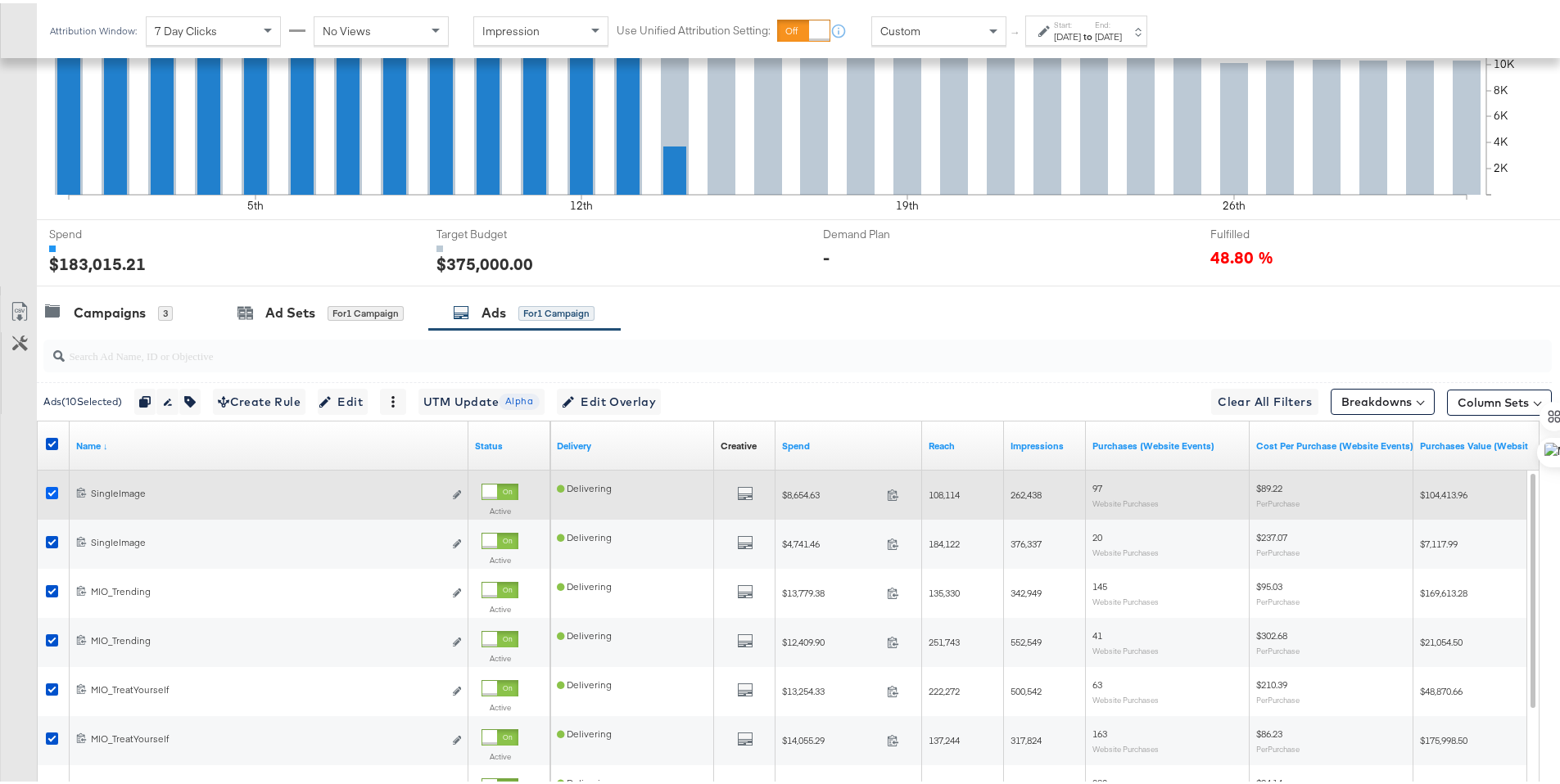
click at [50, 492] on icon at bounding box center [52, 490] width 12 height 12
click at [0, 0] on input "checkbox" at bounding box center [0, 0] width 0 height 0
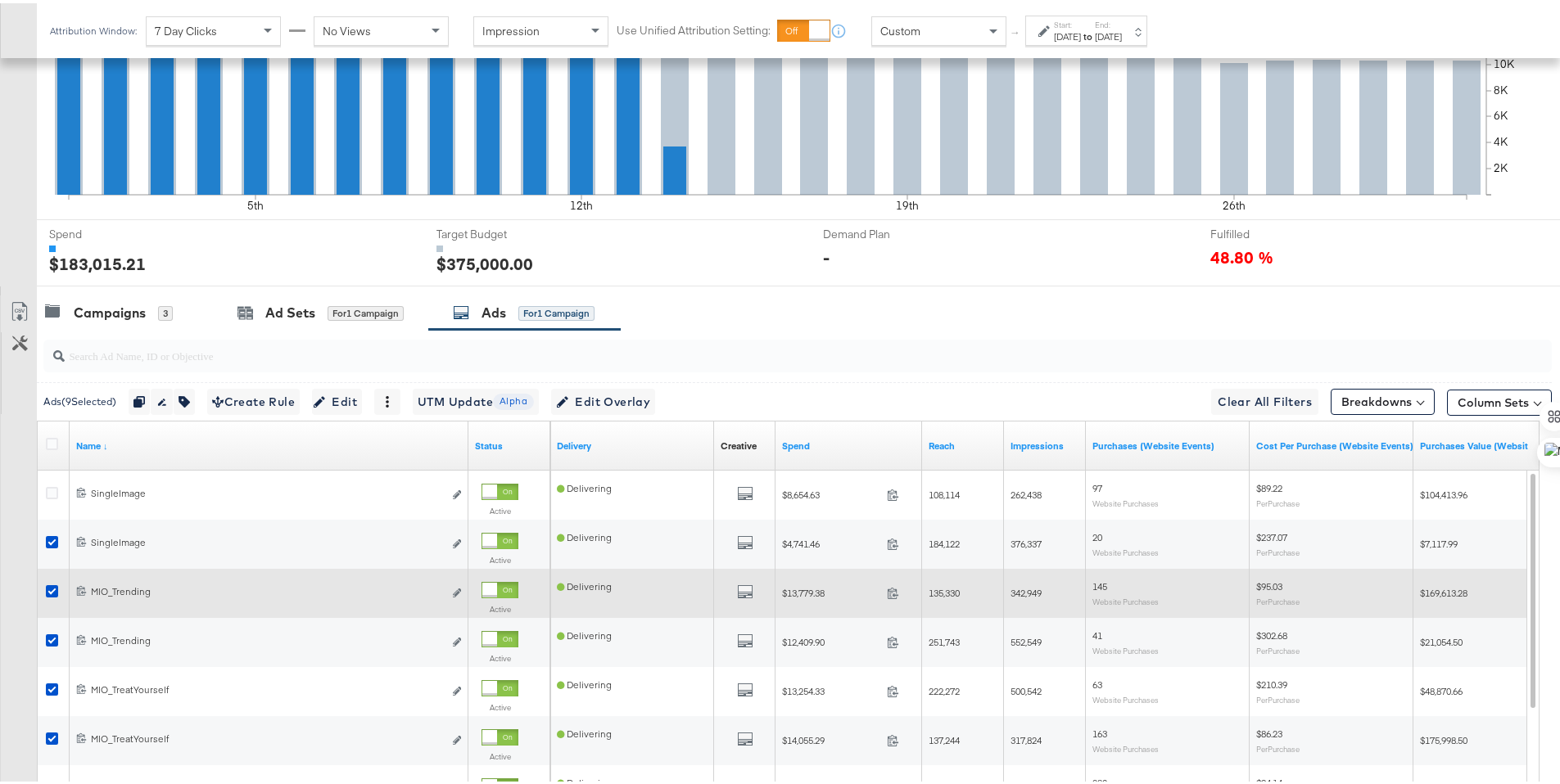
drag, startPoint x: 52, startPoint y: 534, endPoint x: 58, endPoint y: 571, distance: 37.5
click at [52, 535] on icon at bounding box center [52, 539] width 12 height 12
click at [0, 0] on input "checkbox" at bounding box center [0, 0] width 0 height 0
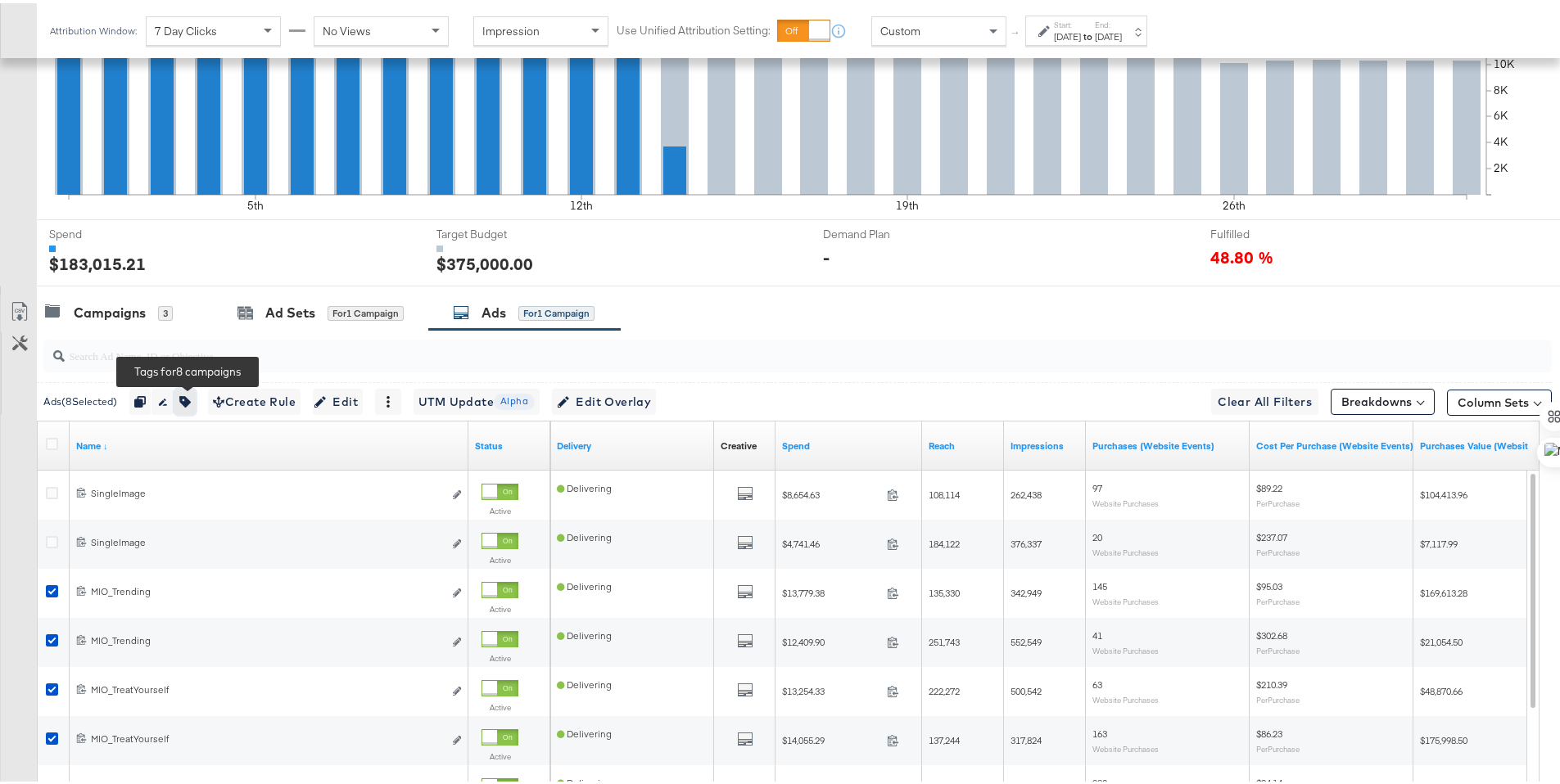
click at [191, 395] on icon "button" at bounding box center [184, 398] width 11 height 11
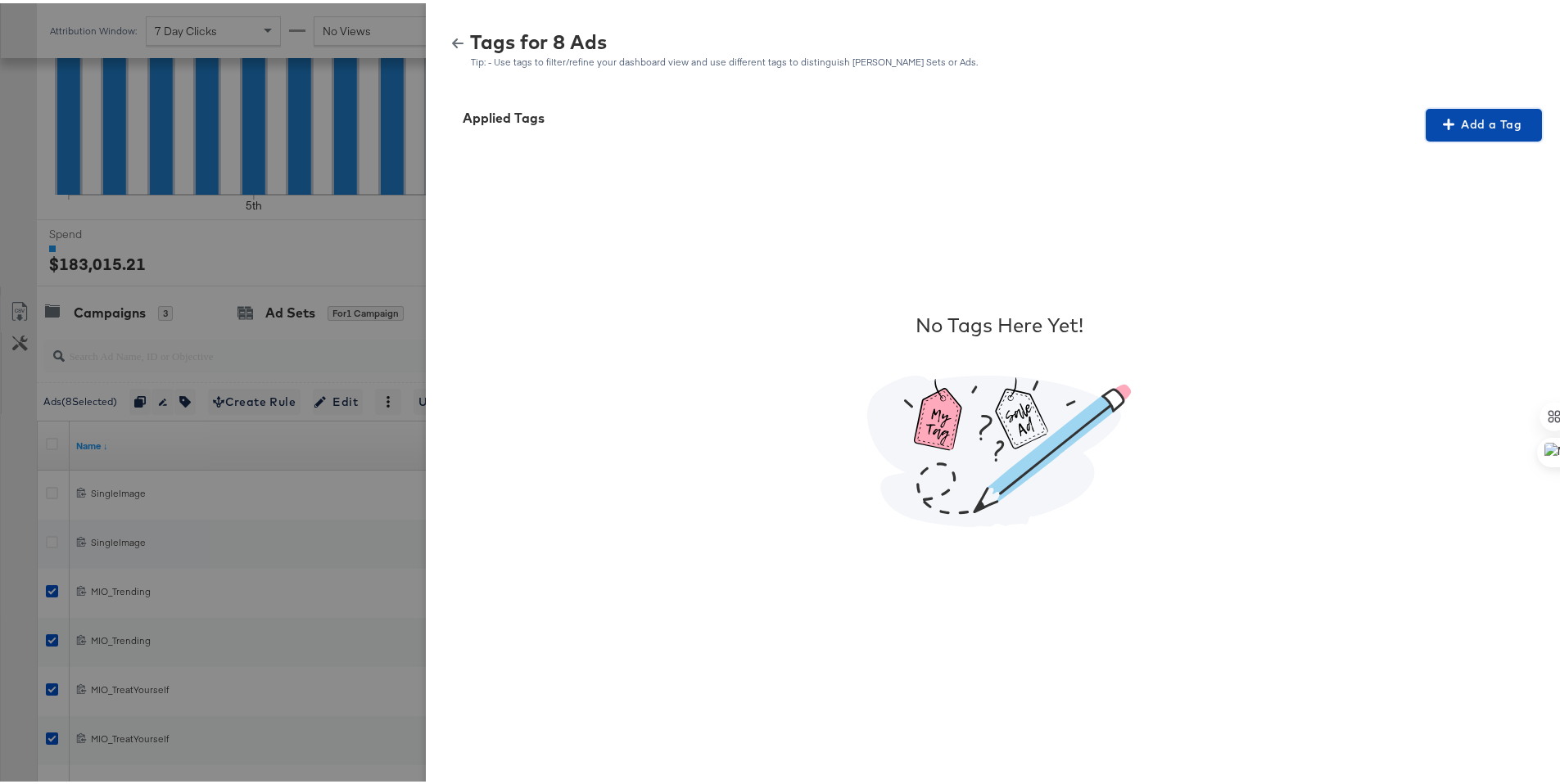
click at [1435, 133] on button "Add a Tag" at bounding box center [1484, 122] width 116 height 33
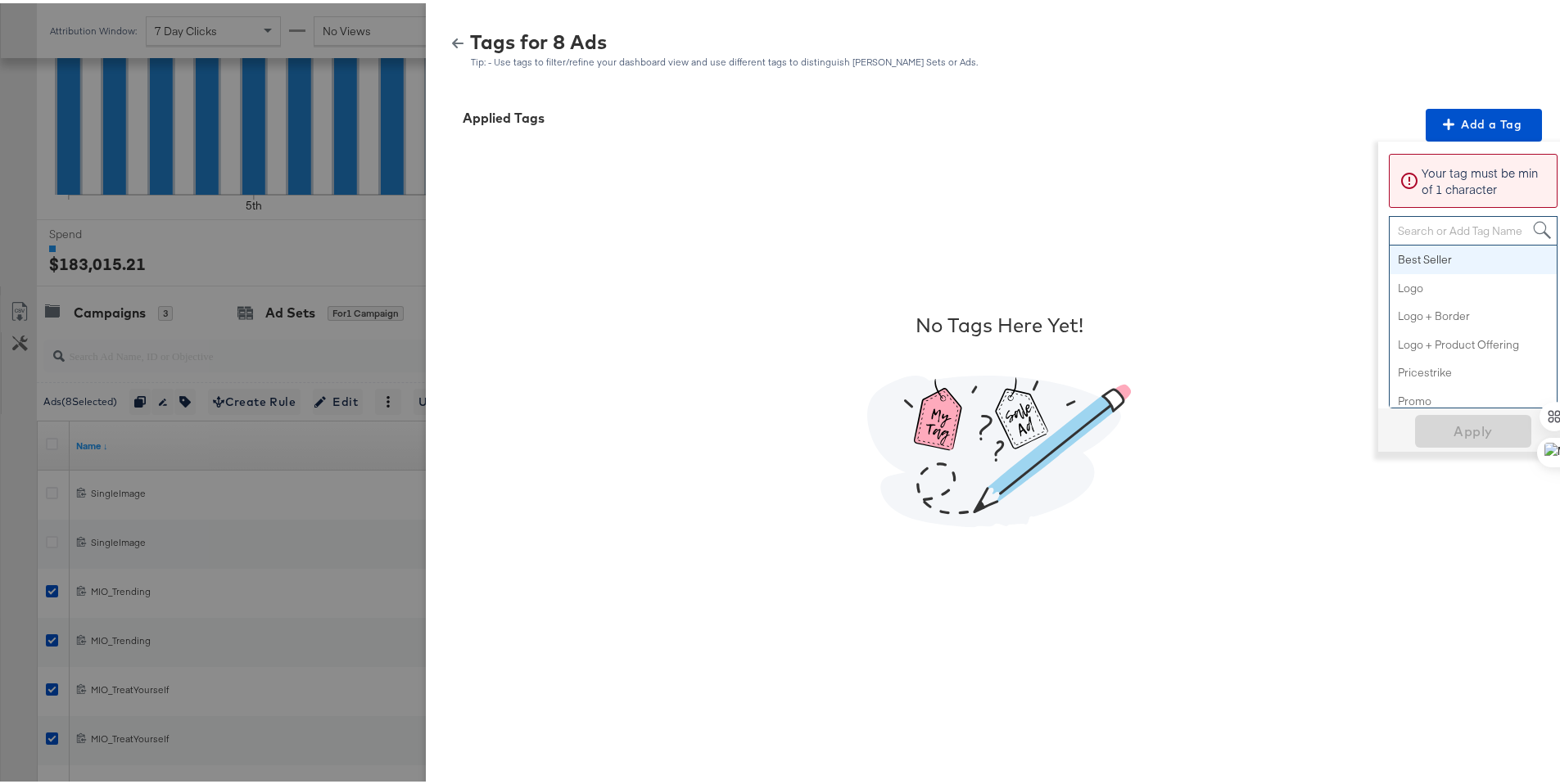
click at [1440, 232] on div "Search or Add Tag Name" at bounding box center [1473, 227] width 167 height 28
paste input "Smart Design 2+ Elements"
type input "Smart Design 2+ Elements"
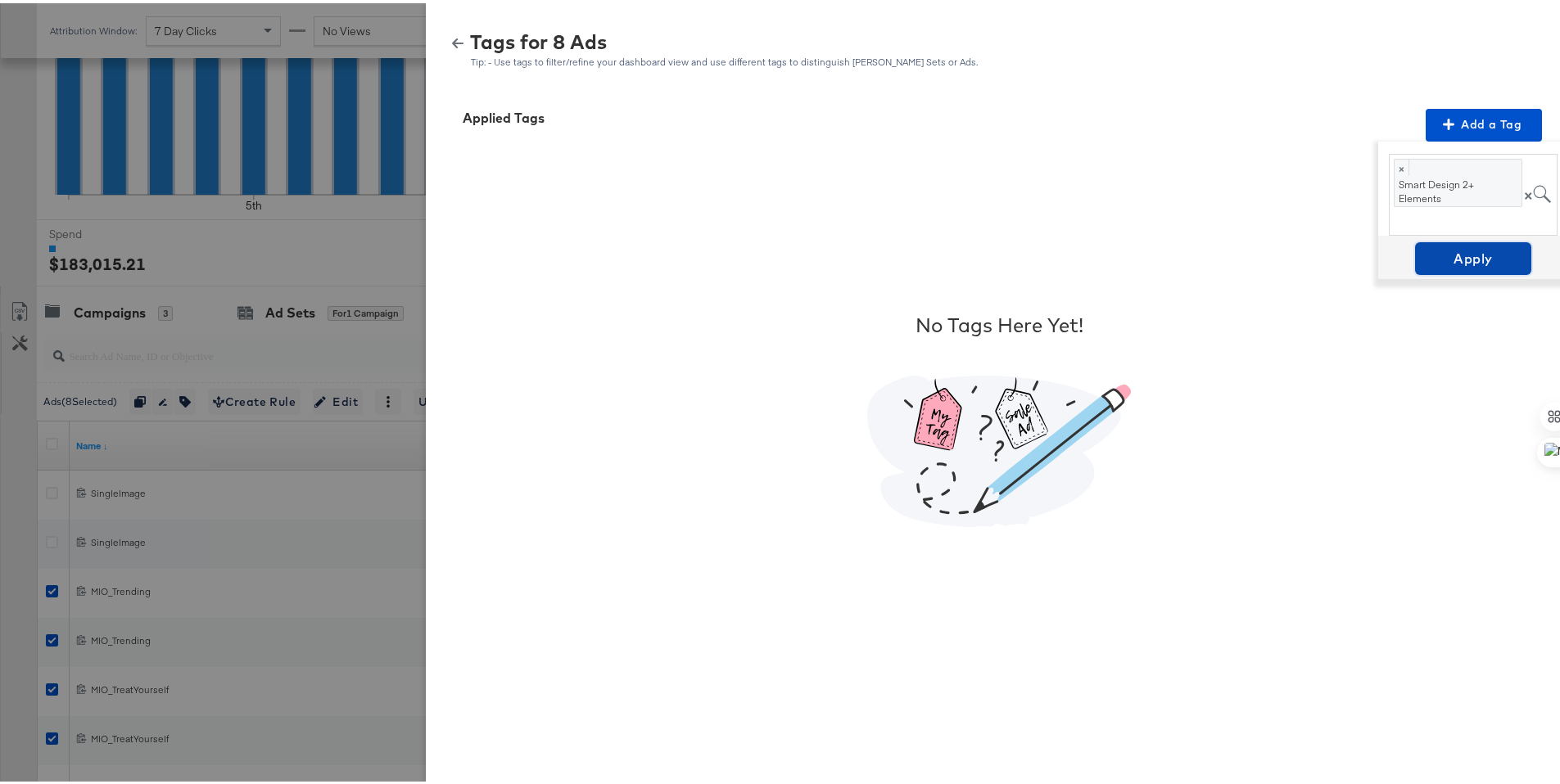
click at [1446, 254] on span "Apply" at bounding box center [1472, 255] width 103 height 23
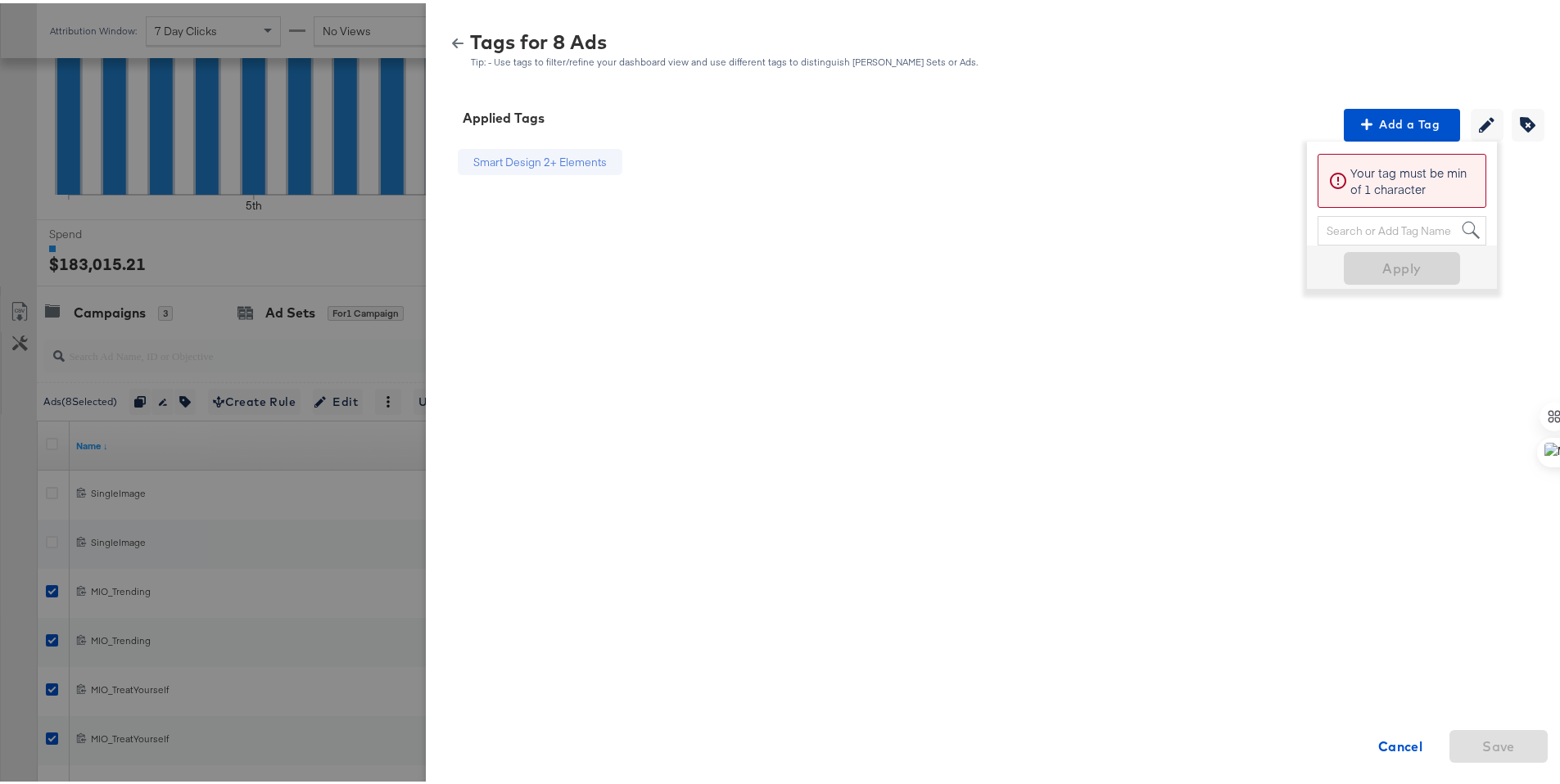
click at [446, 36] on button "button" at bounding box center [458, 40] width 24 height 11
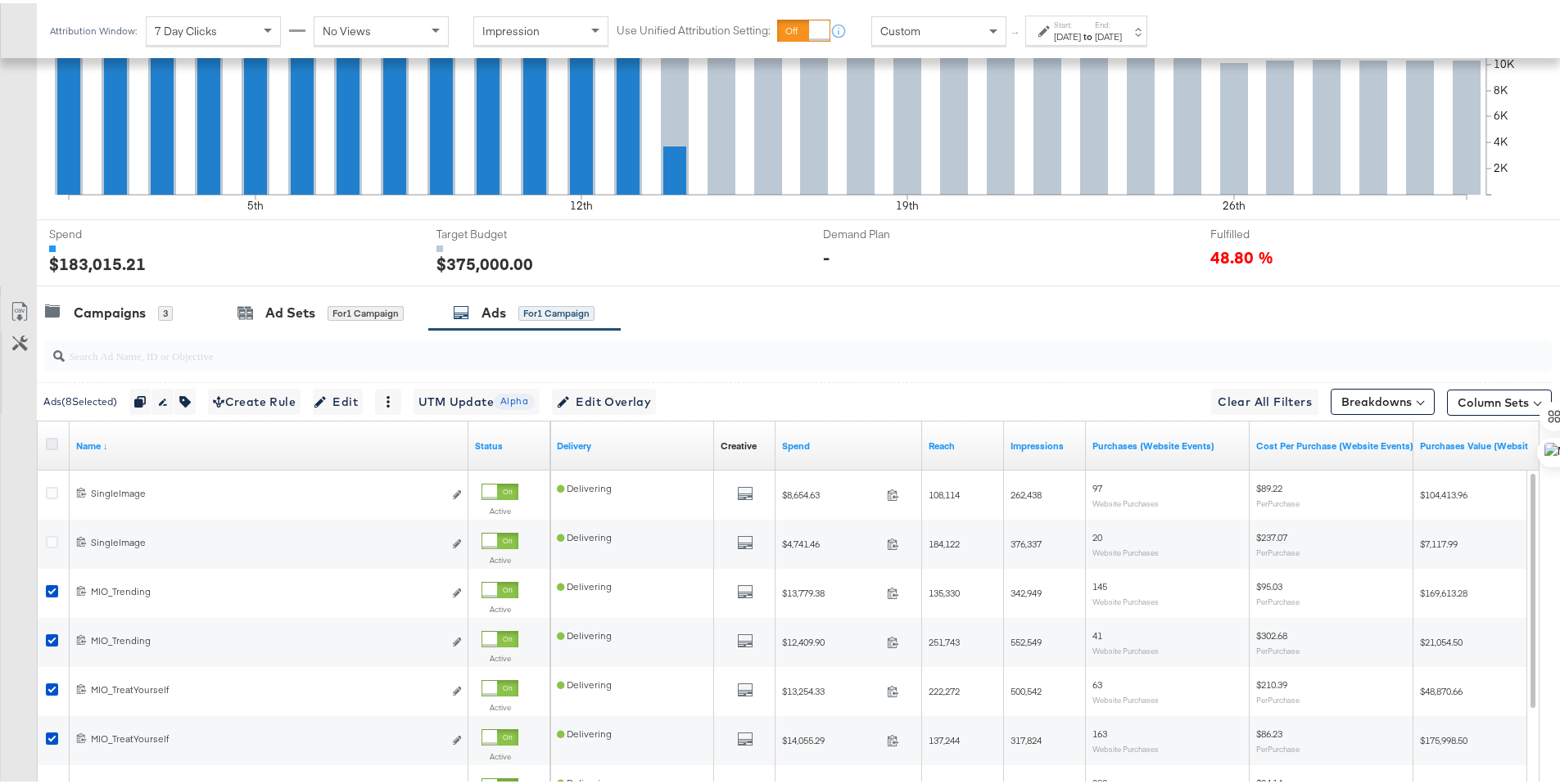
click at [54, 439] on icon at bounding box center [52, 441] width 12 height 12
click at [0, 0] on input "checkbox" at bounding box center [0, 0] width 0 height 0
click at [54, 439] on icon at bounding box center [52, 441] width 12 height 12
click at [0, 0] on input "checkbox" at bounding box center [0, 0] width 0 height 0
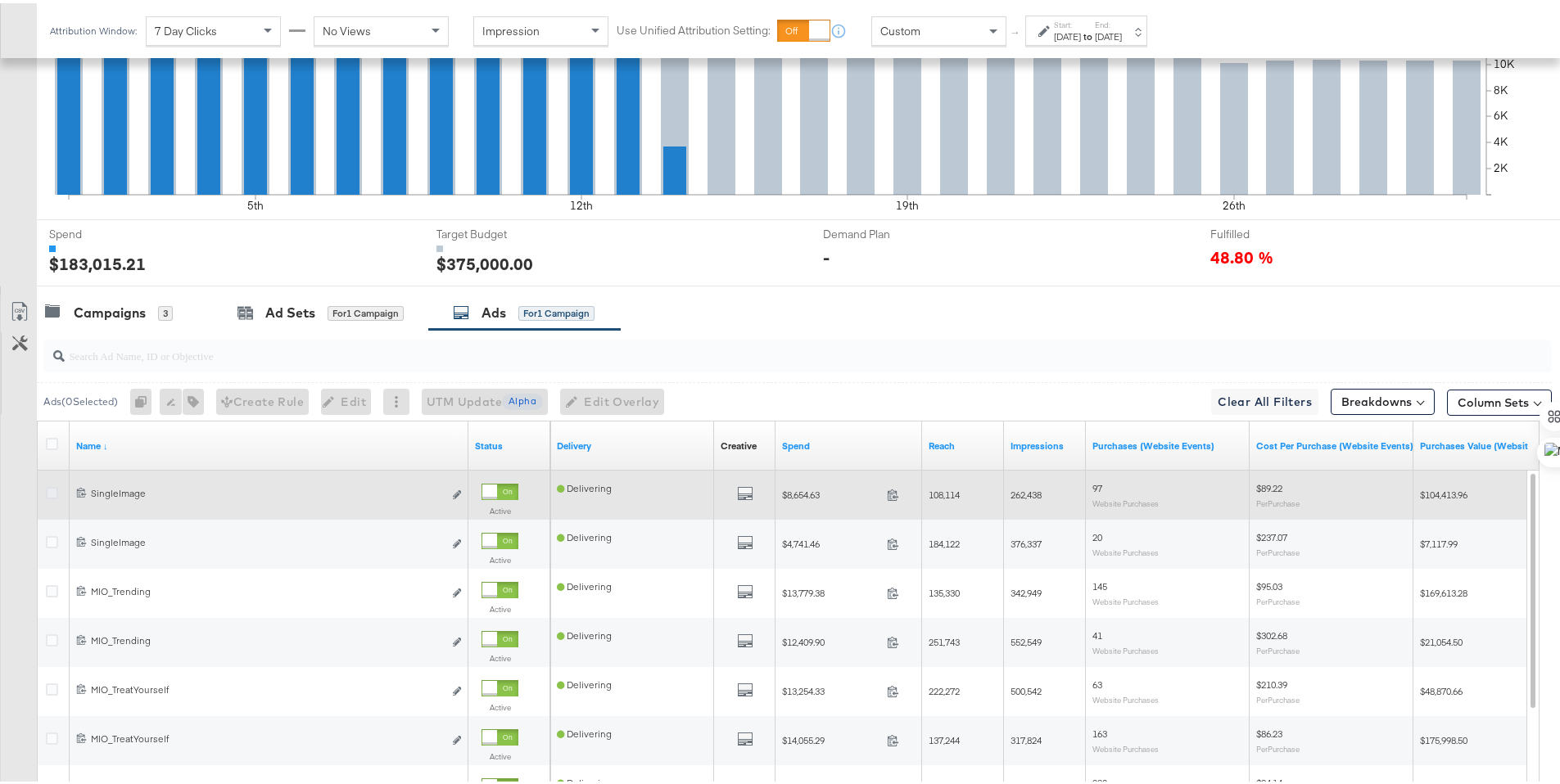
click at [53, 490] on icon at bounding box center [52, 490] width 12 height 12
click at [0, 0] on input "checkbox" at bounding box center [0, 0] width 0 height 0
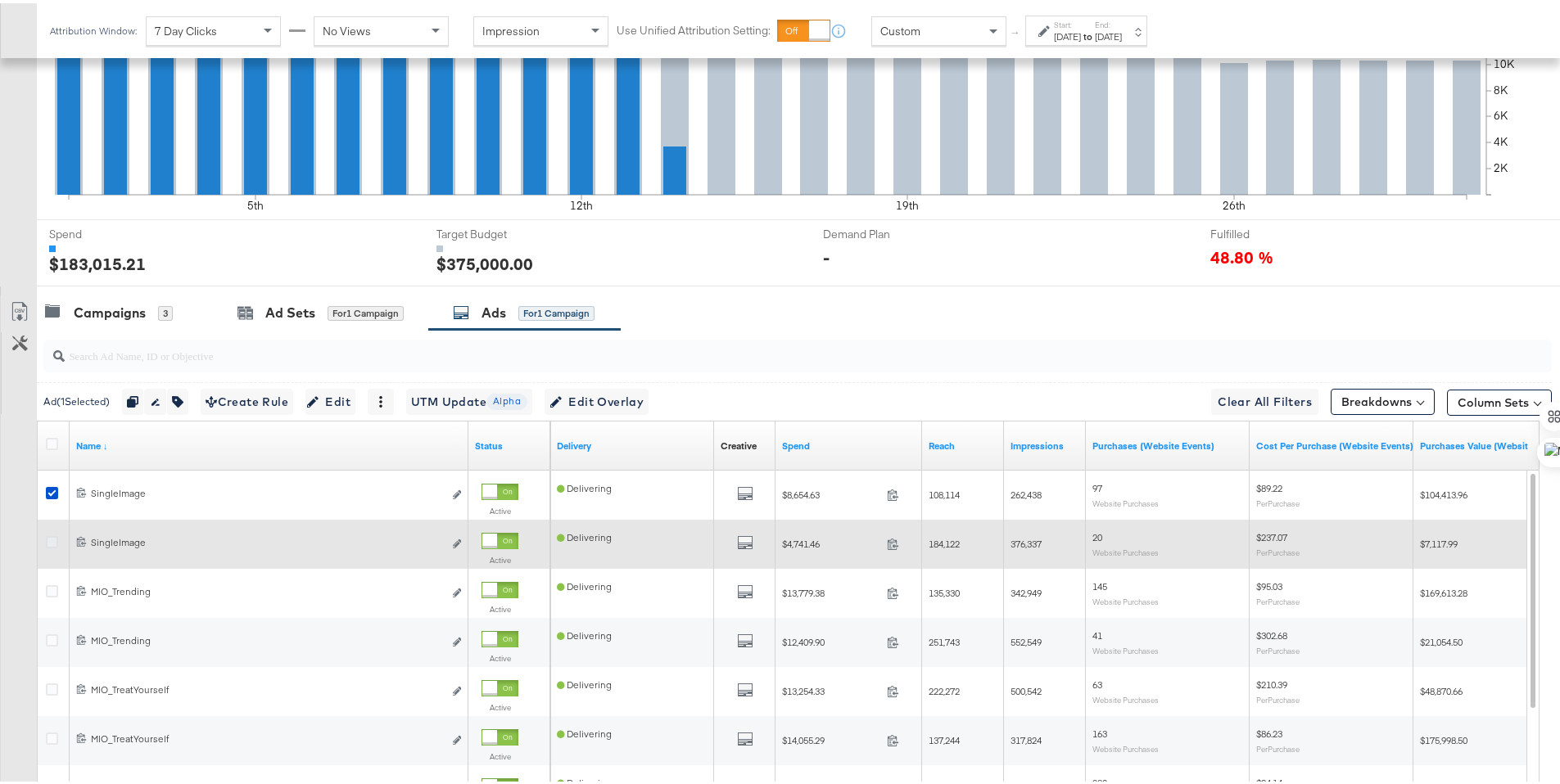
click at [53, 536] on icon at bounding box center [52, 539] width 12 height 12
click at [0, 0] on input "checkbox" at bounding box center [0, 0] width 0 height 0
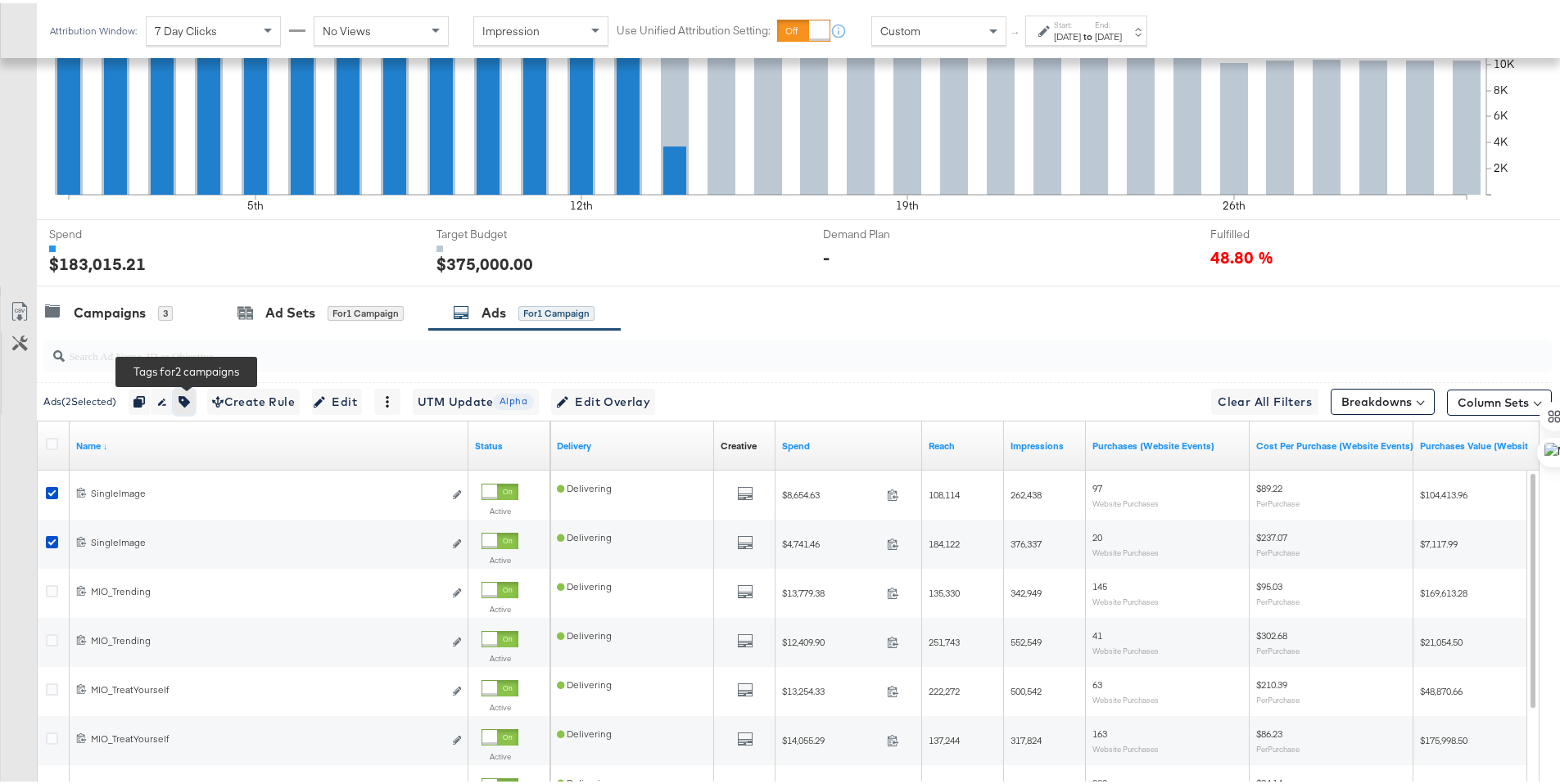
click at [195, 396] on button "button" at bounding box center [184, 399] width 22 height 26
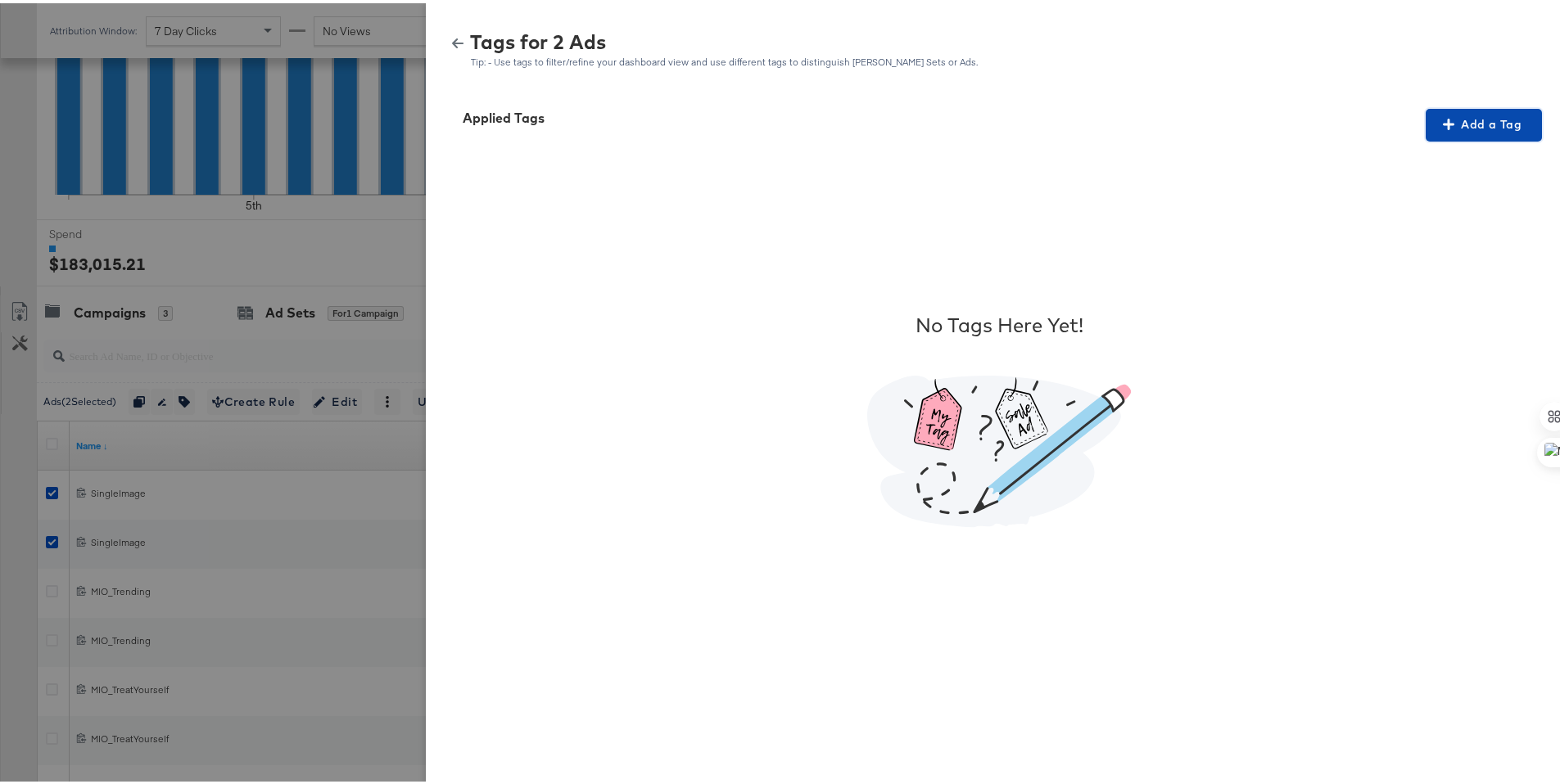
click at [1480, 135] on button "Add a Tag" at bounding box center [1484, 122] width 116 height 33
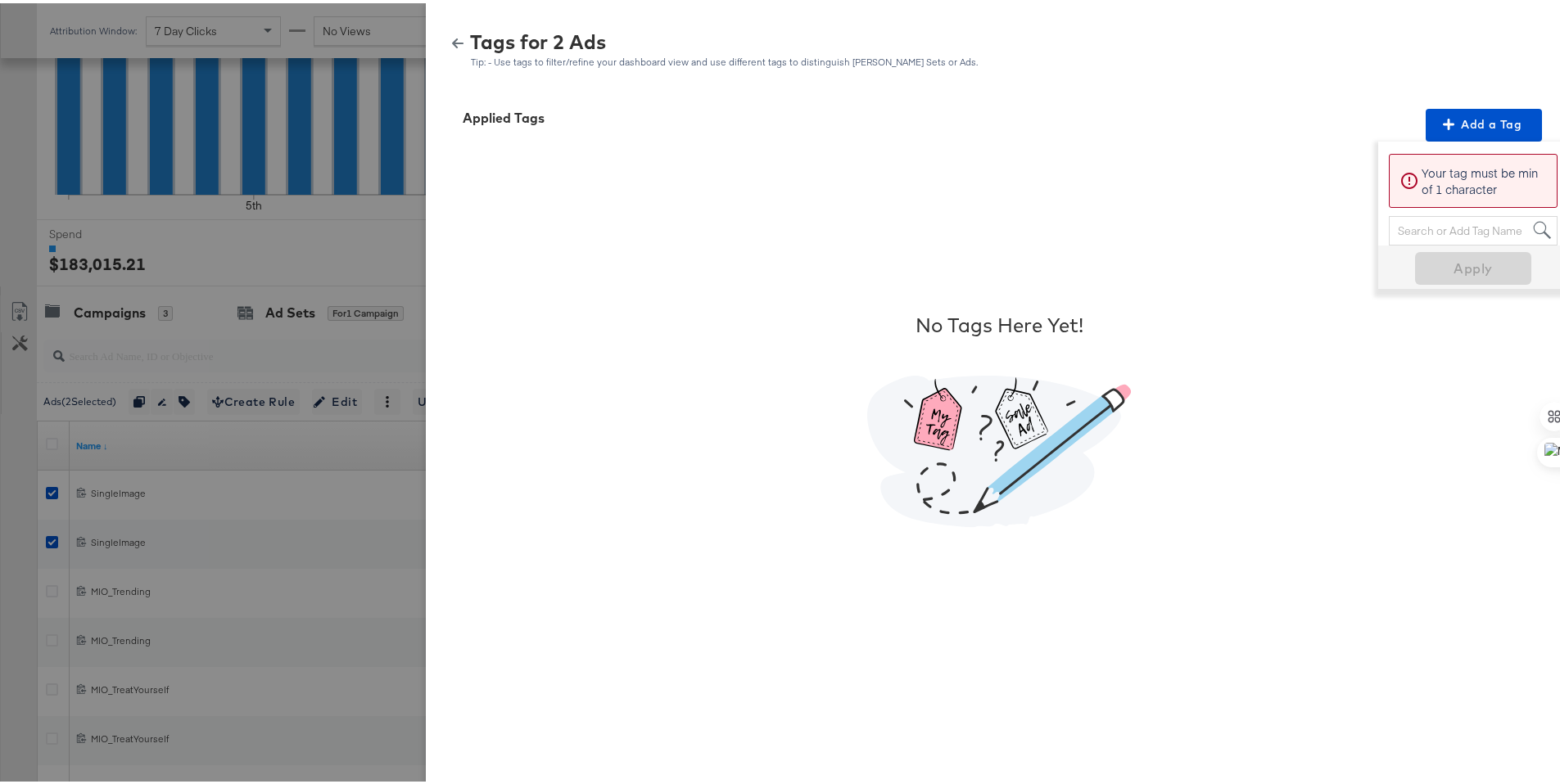
click at [1430, 230] on div "Search or Add Tag Name" at bounding box center [1473, 227] width 167 height 28
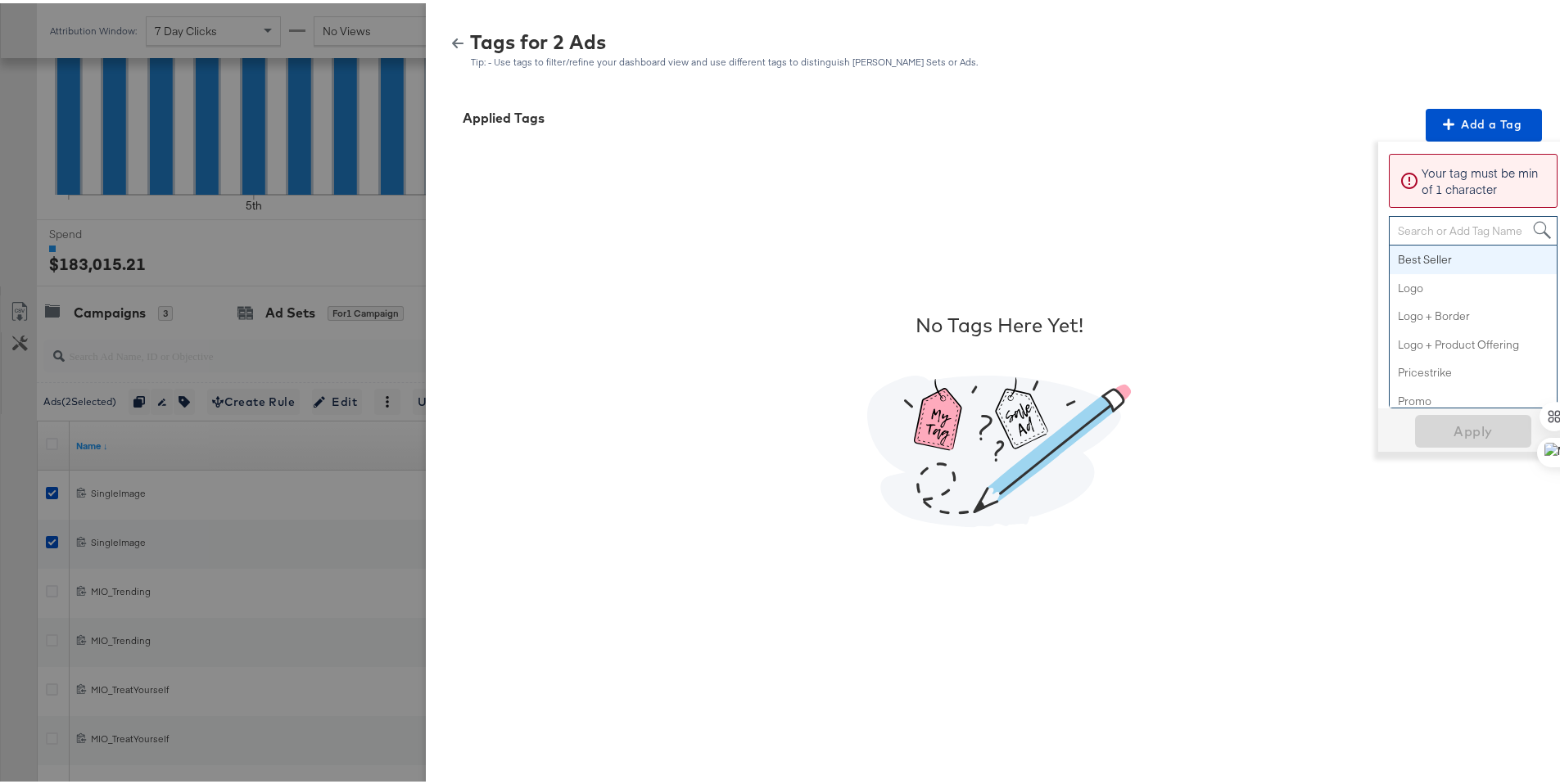
paste input "got it. Apologies for dumb questions, working on it right now"
type input "got it. Apologies for dumb questions, working on it right now"
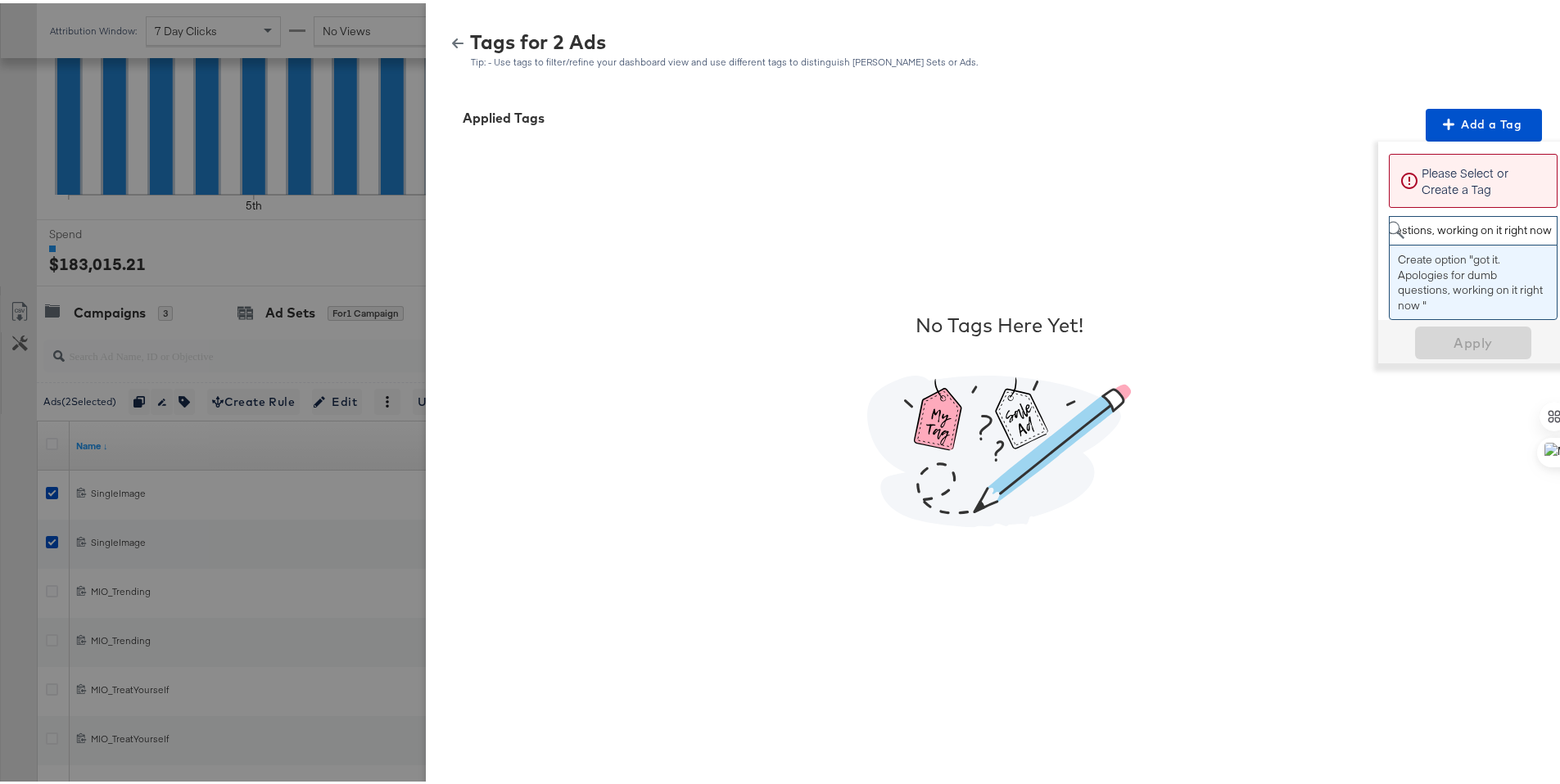
click at [1451, 235] on input "got it. Apologies for dumb questions, working on it right now" at bounding box center [1404, 228] width 307 height 30
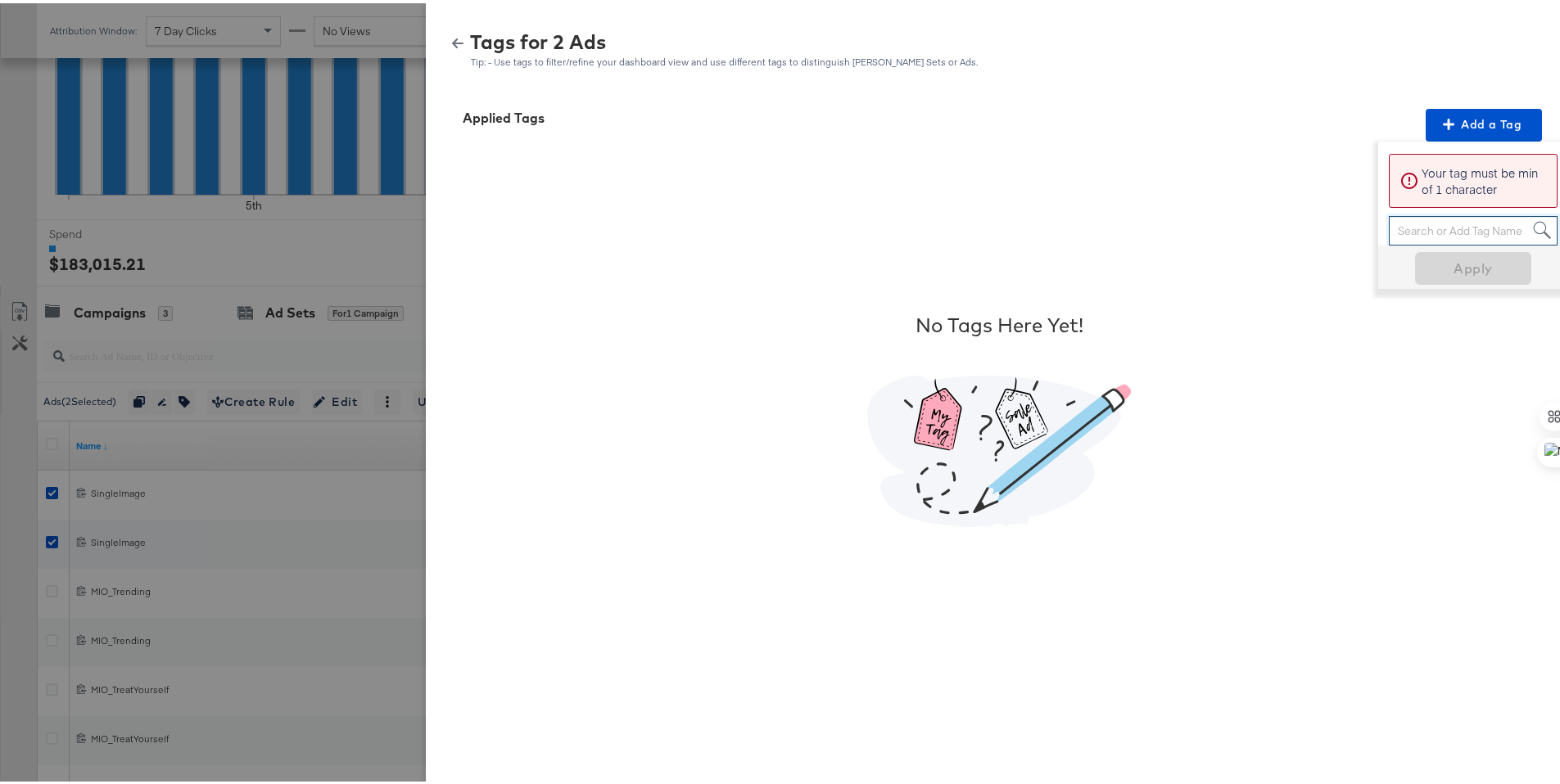
paste input "Smart Design 2+ Elements"
type input "Smart Design 2+ Elements"
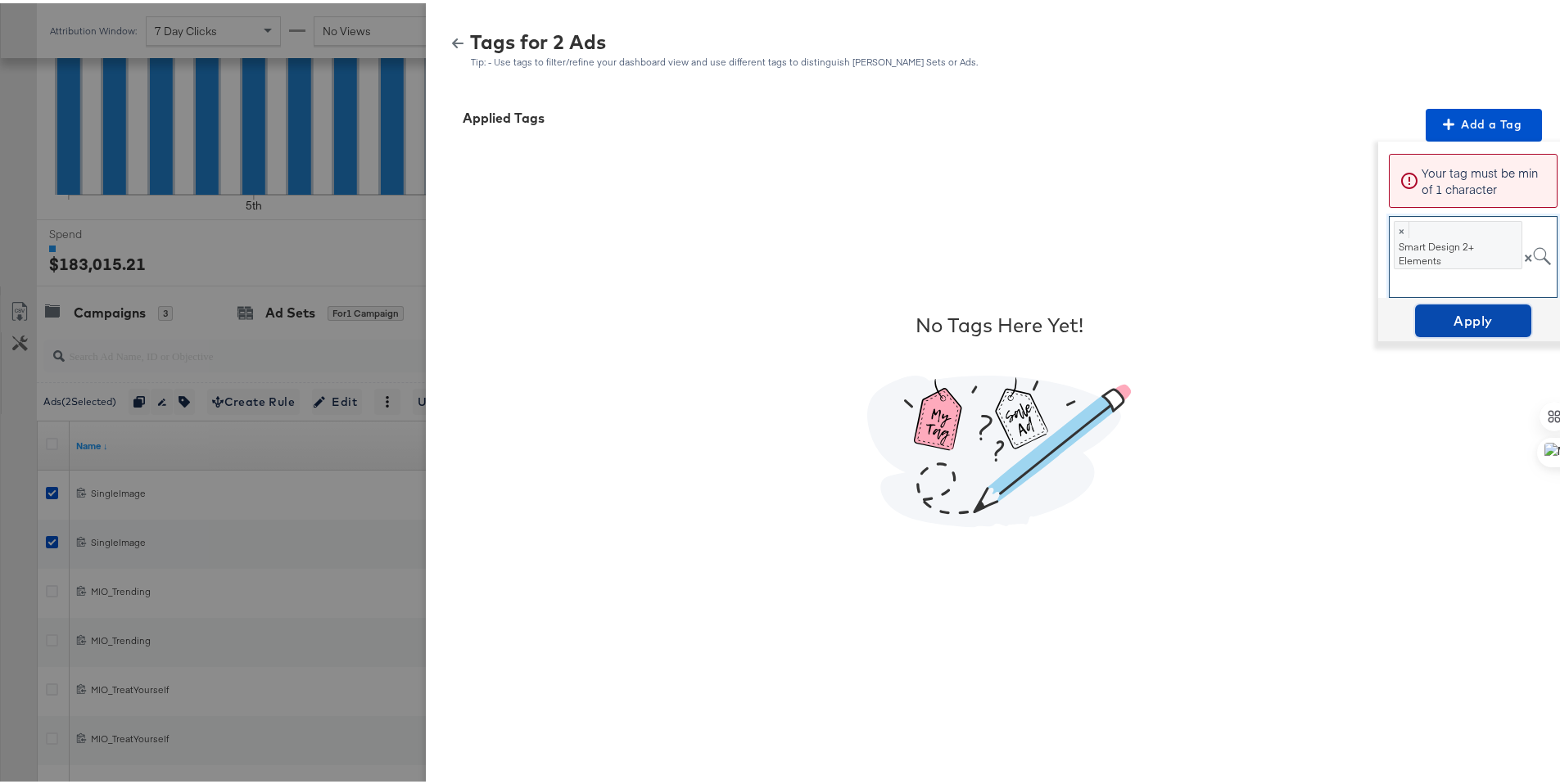
click at [1474, 316] on span "Apply" at bounding box center [1472, 318] width 103 height 23
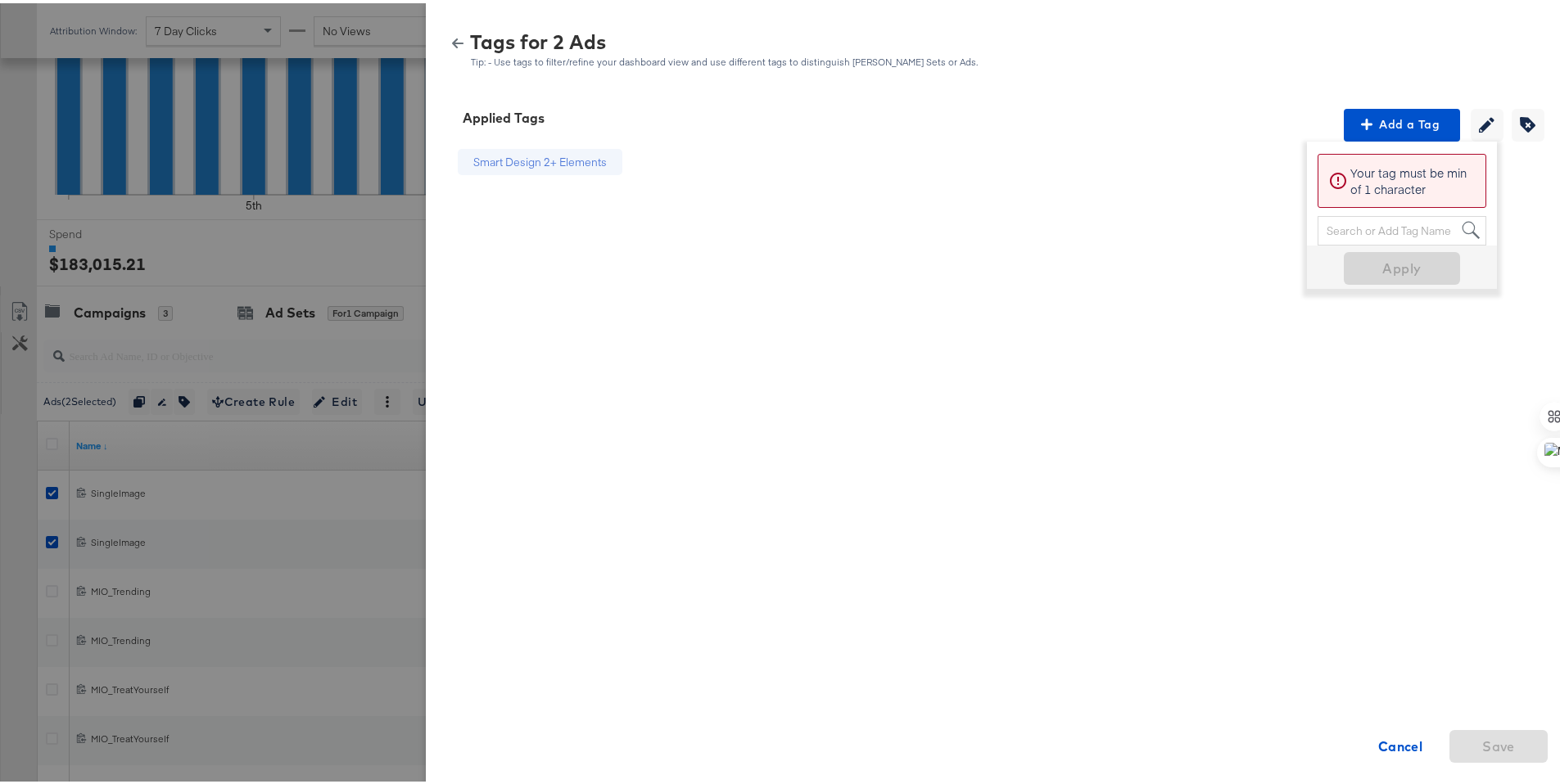
click at [452, 38] on icon "button" at bounding box center [457, 40] width 11 height 11
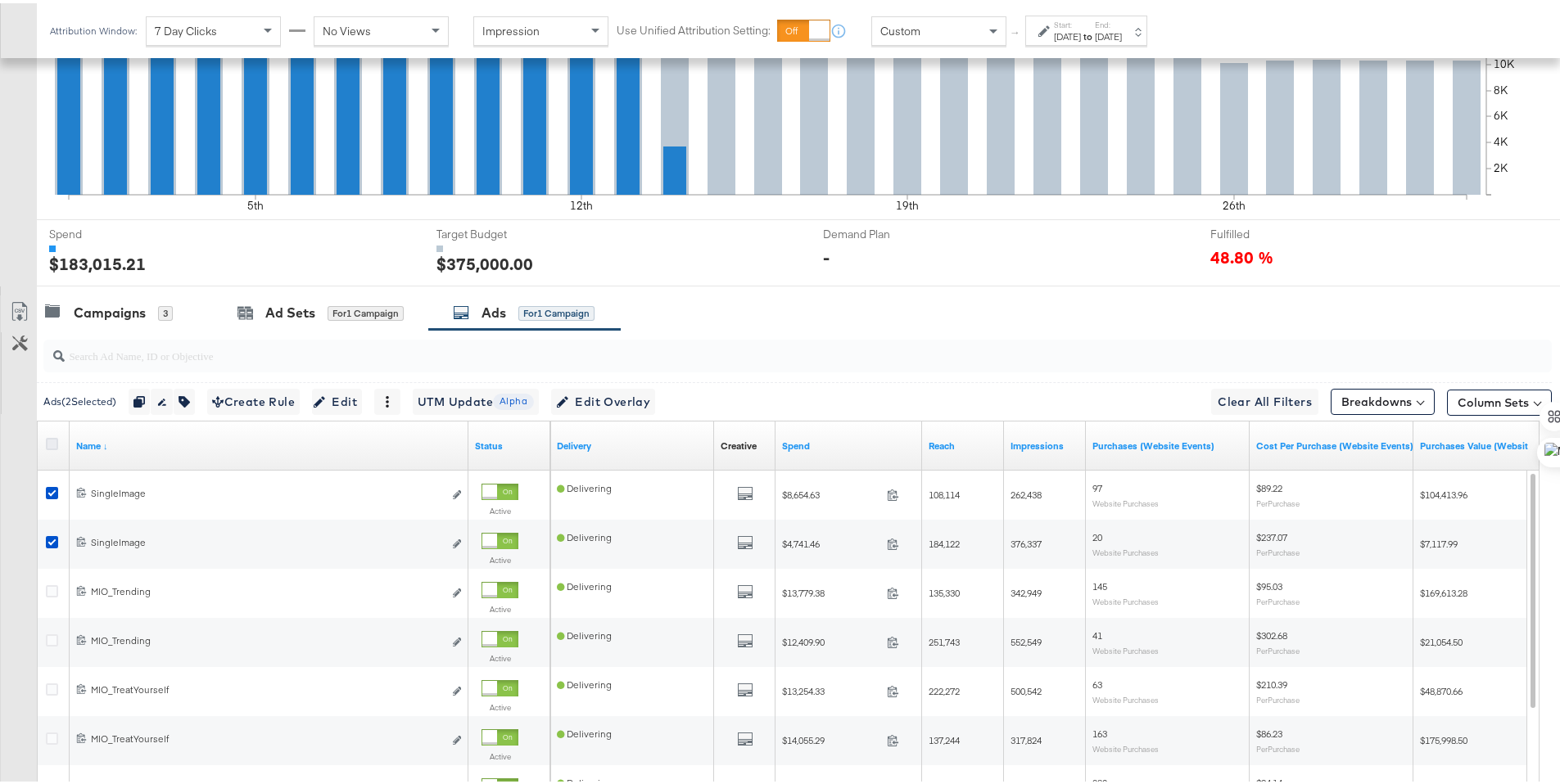
click at [52, 439] on icon at bounding box center [52, 441] width 12 height 12
click at [0, 0] on input "checkbox" at bounding box center [0, 0] width 0 height 0
click at [52, 439] on icon at bounding box center [52, 441] width 12 height 12
click at [0, 0] on input "checkbox" at bounding box center [0, 0] width 0 height 0
click at [114, 323] on div "Campaigns 3" at bounding box center [124, 310] width 176 height 36
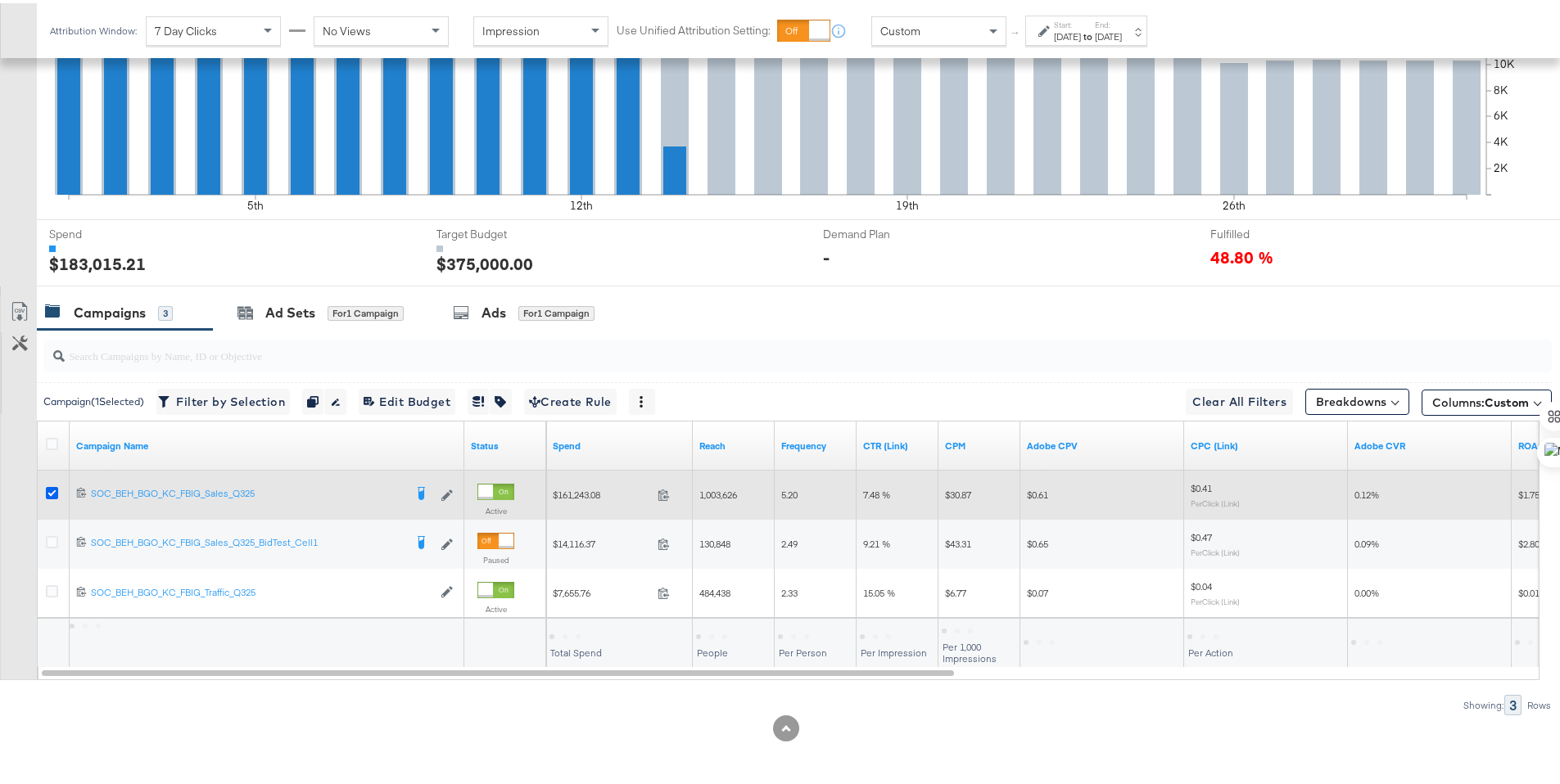
click at [50, 489] on icon at bounding box center [52, 490] width 12 height 12
click at [0, 0] on input "checkbox" at bounding box center [0, 0] width 0 height 0
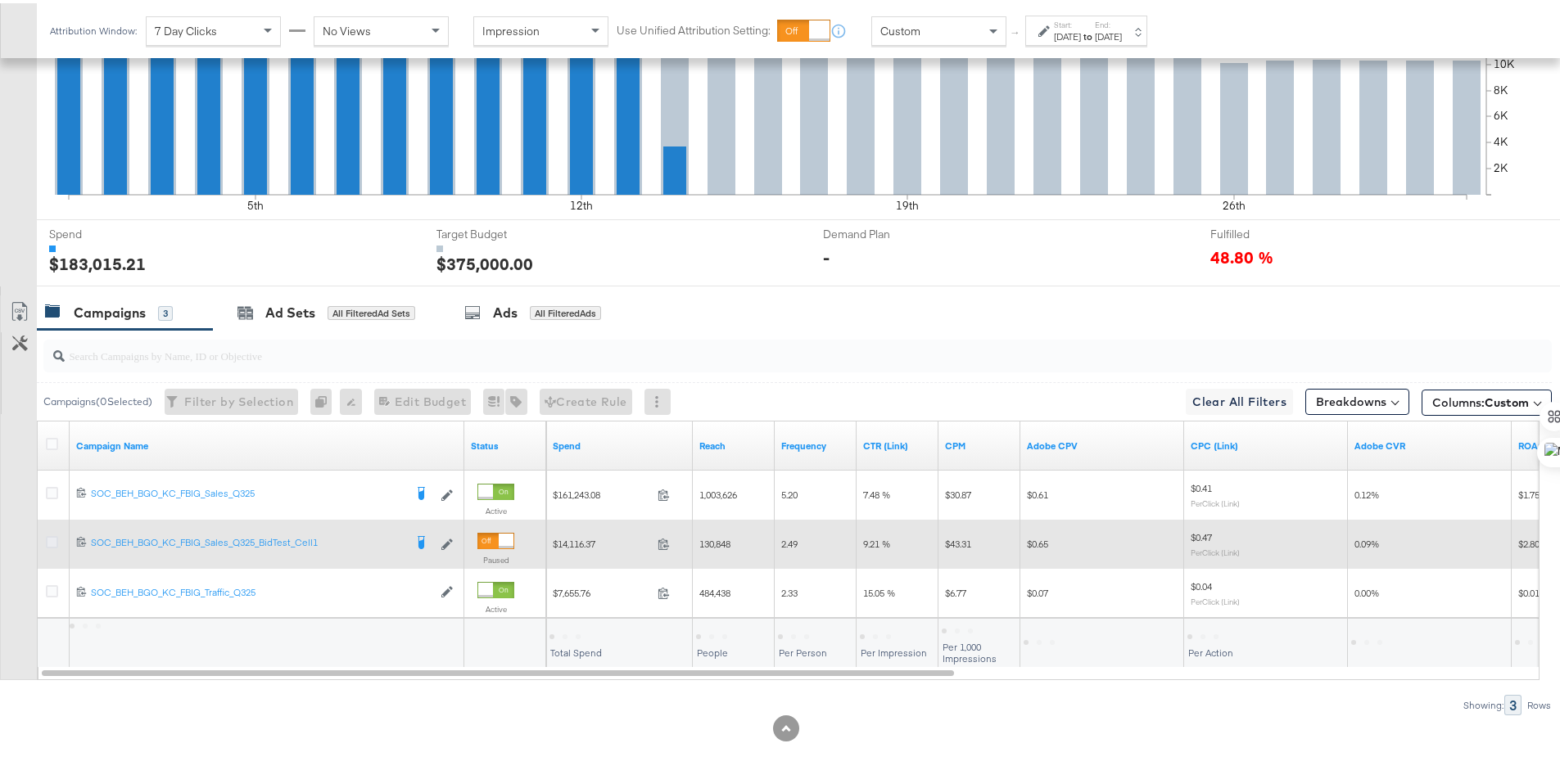
click at [54, 539] on icon at bounding box center [52, 539] width 12 height 12
click at [0, 0] on input "checkbox" at bounding box center [0, 0] width 0 height 0
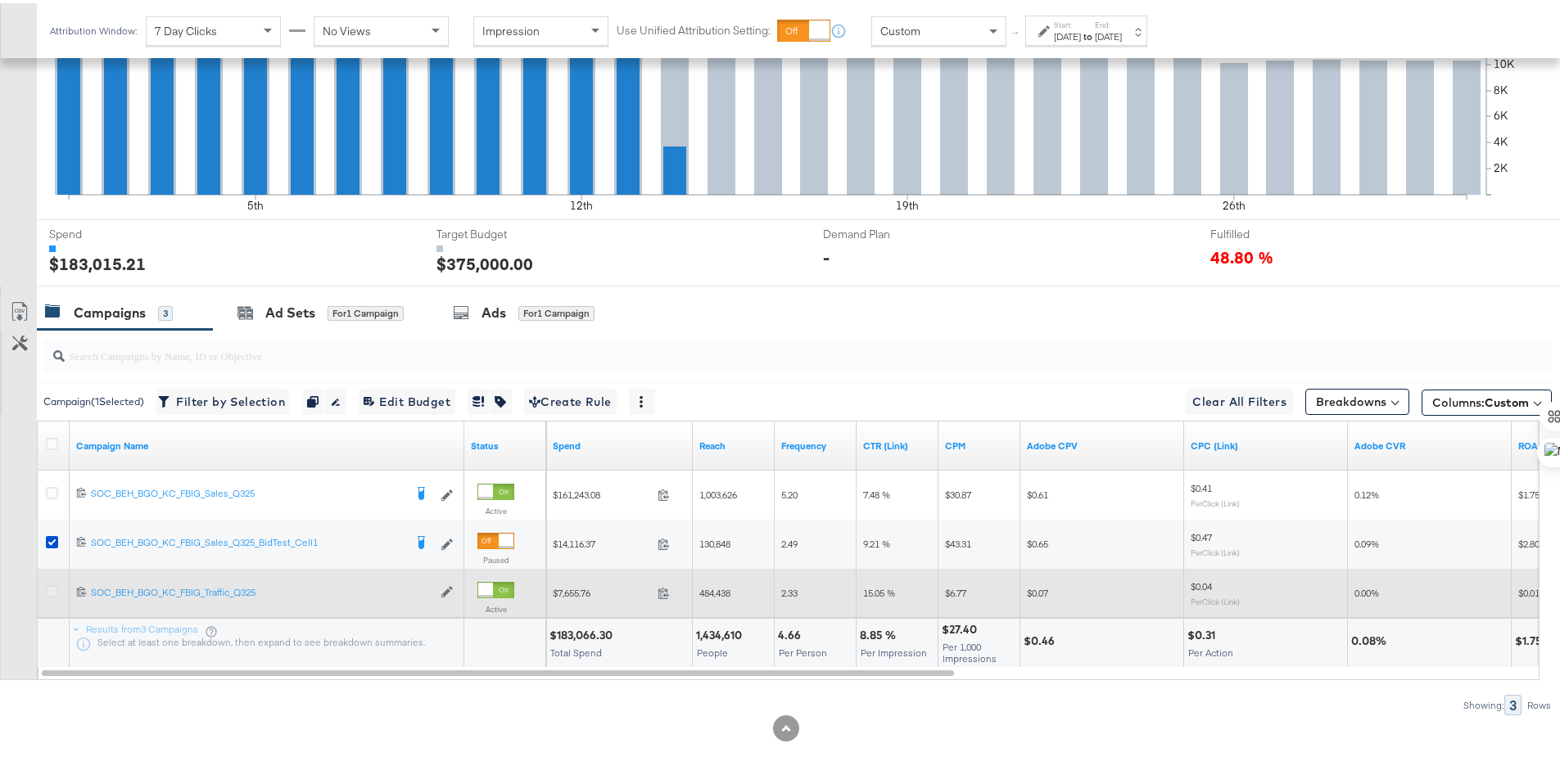
click at [53, 588] on icon at bounding box center [52, 588] width 12 height 12
click at [0, 0] on input "checkbox" at bounding box center [0, 0] width 0 height 0
click at [52, 586] on icon at bounding box center [52, 588] width 12 height 12
click at [0, 0] on input "checkbox" at bounding box center [0, 0] width 0 height 0
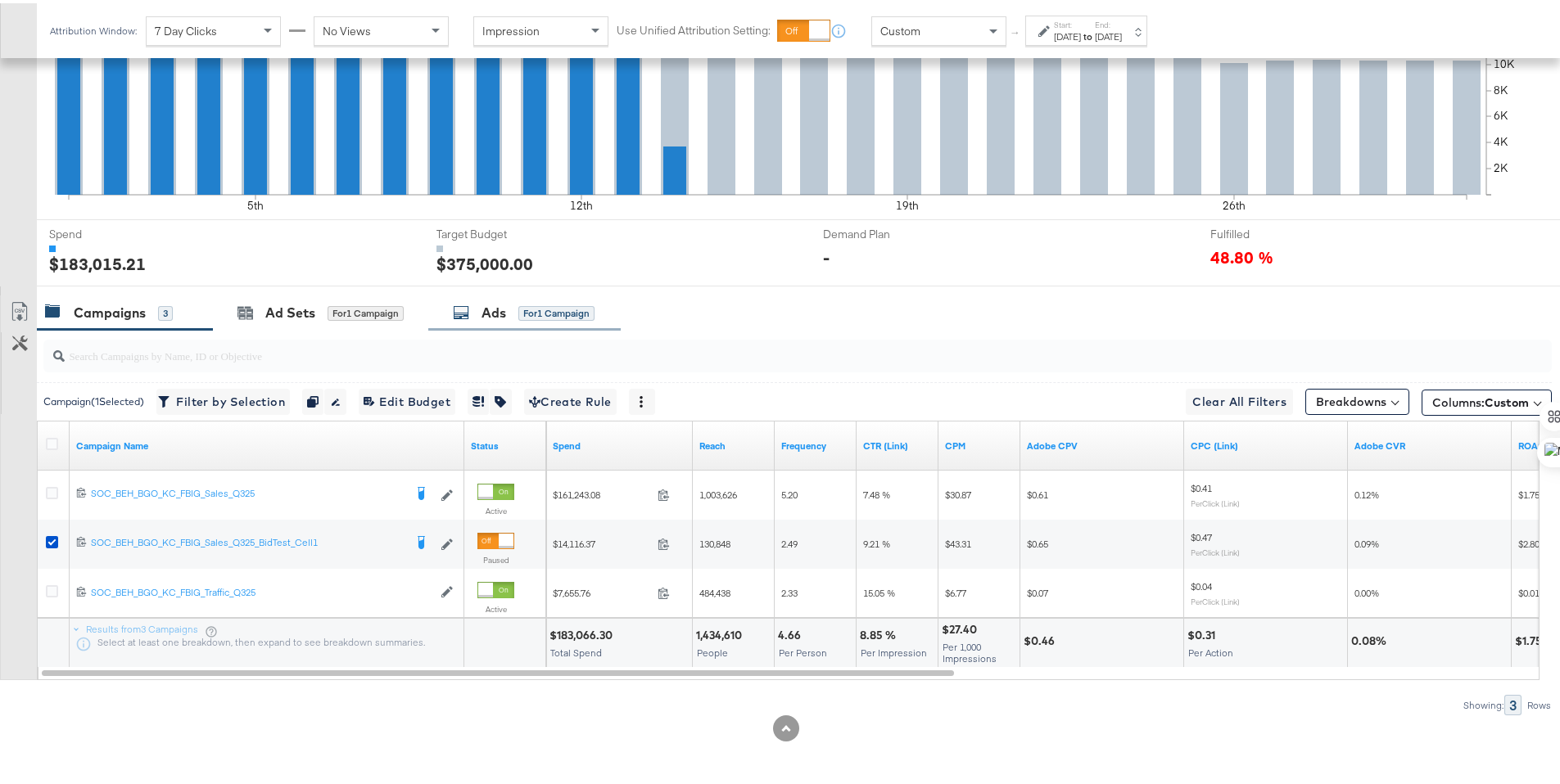
click at [469, 305] on icon at bounding box center [460, 309] width 17 height 16
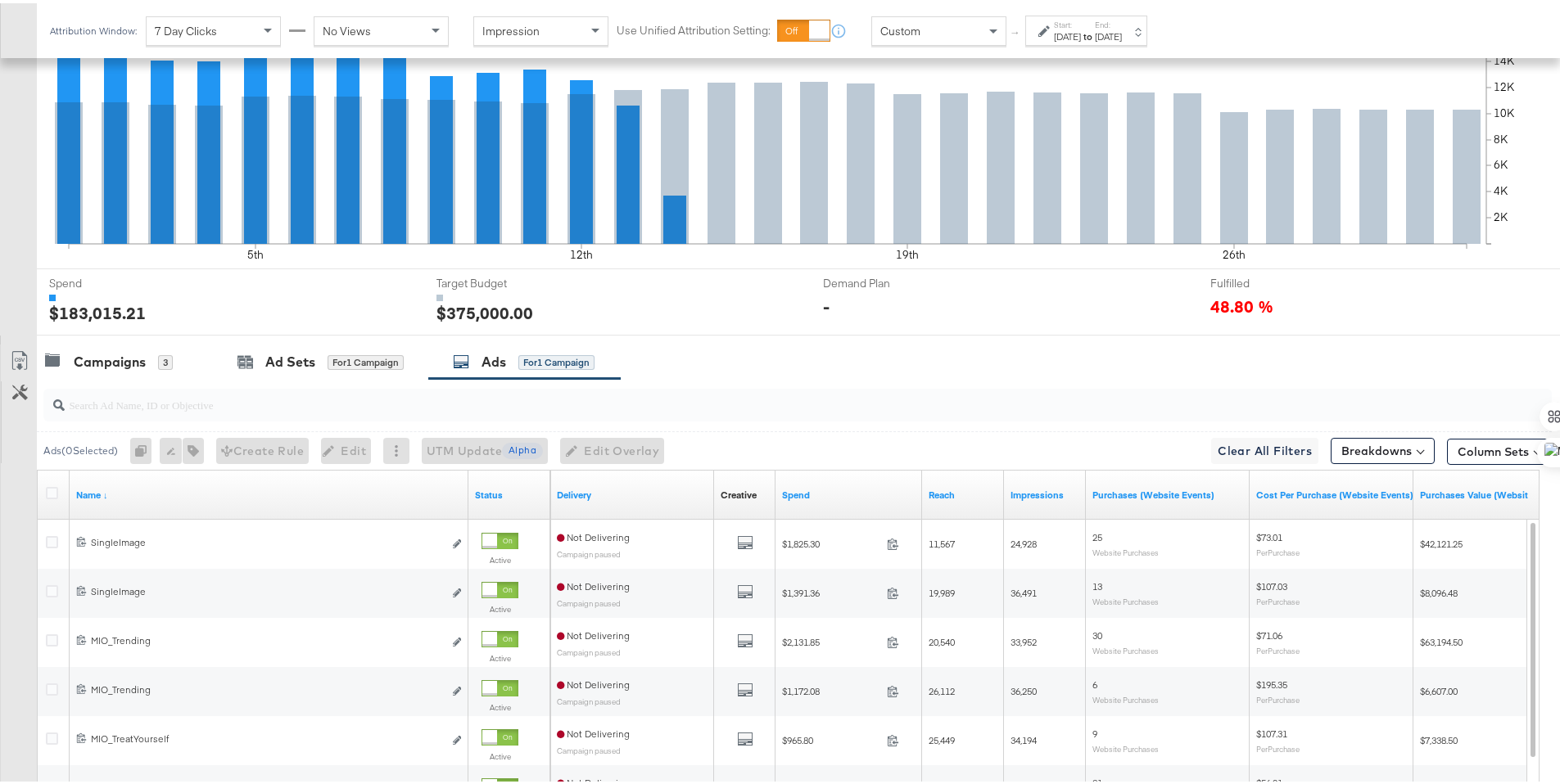
scroll to position [454, 0]
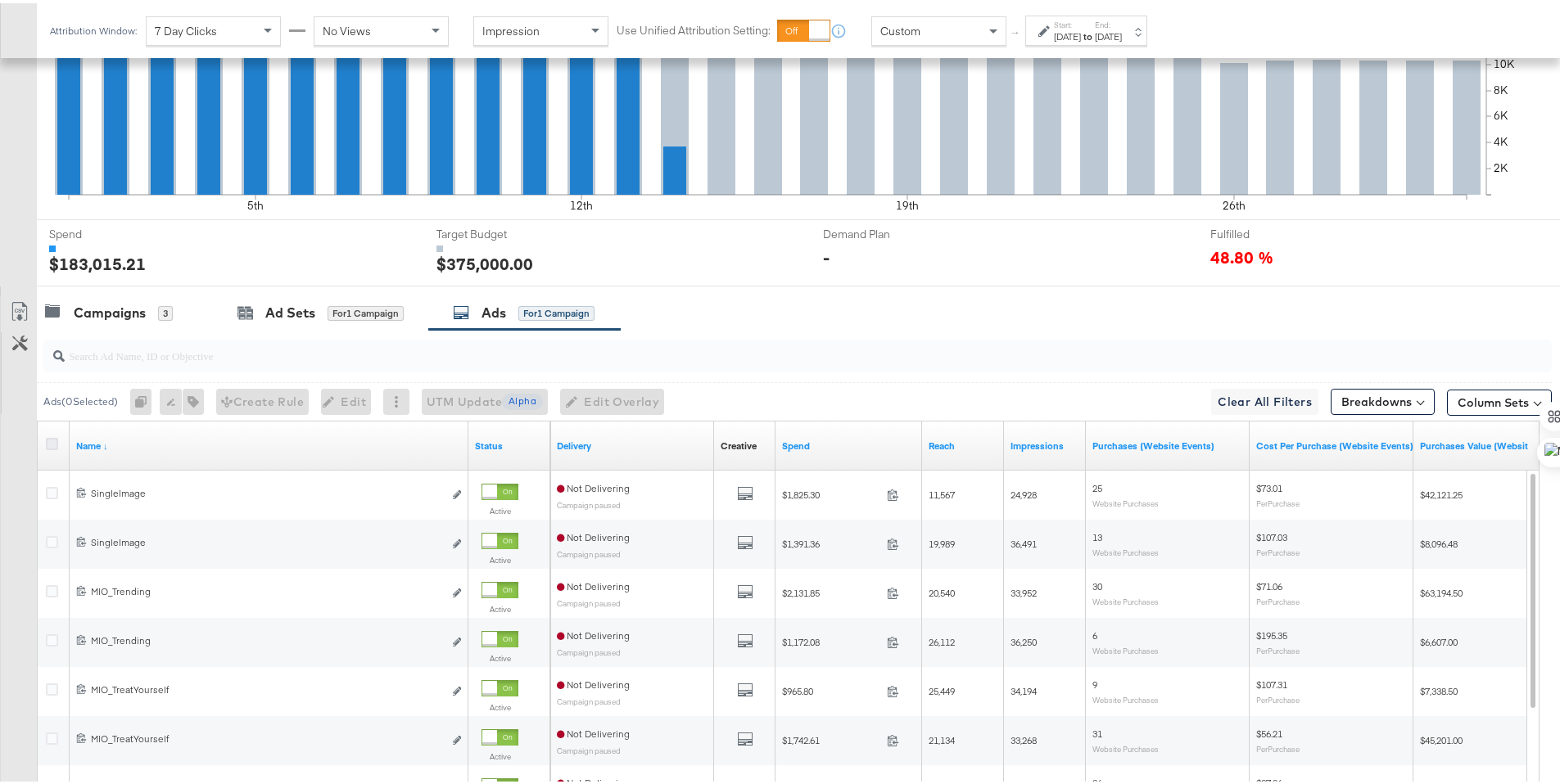
click at [50, 440] on icon at bounding box center [52, 441] width 12 height 12
click at [0, 0] on input "checkbox" at bounding box center [0, 0] width 0 height 0
click at [201, 397] on button "button" at bounding box center [189, 399] width 22 height 26
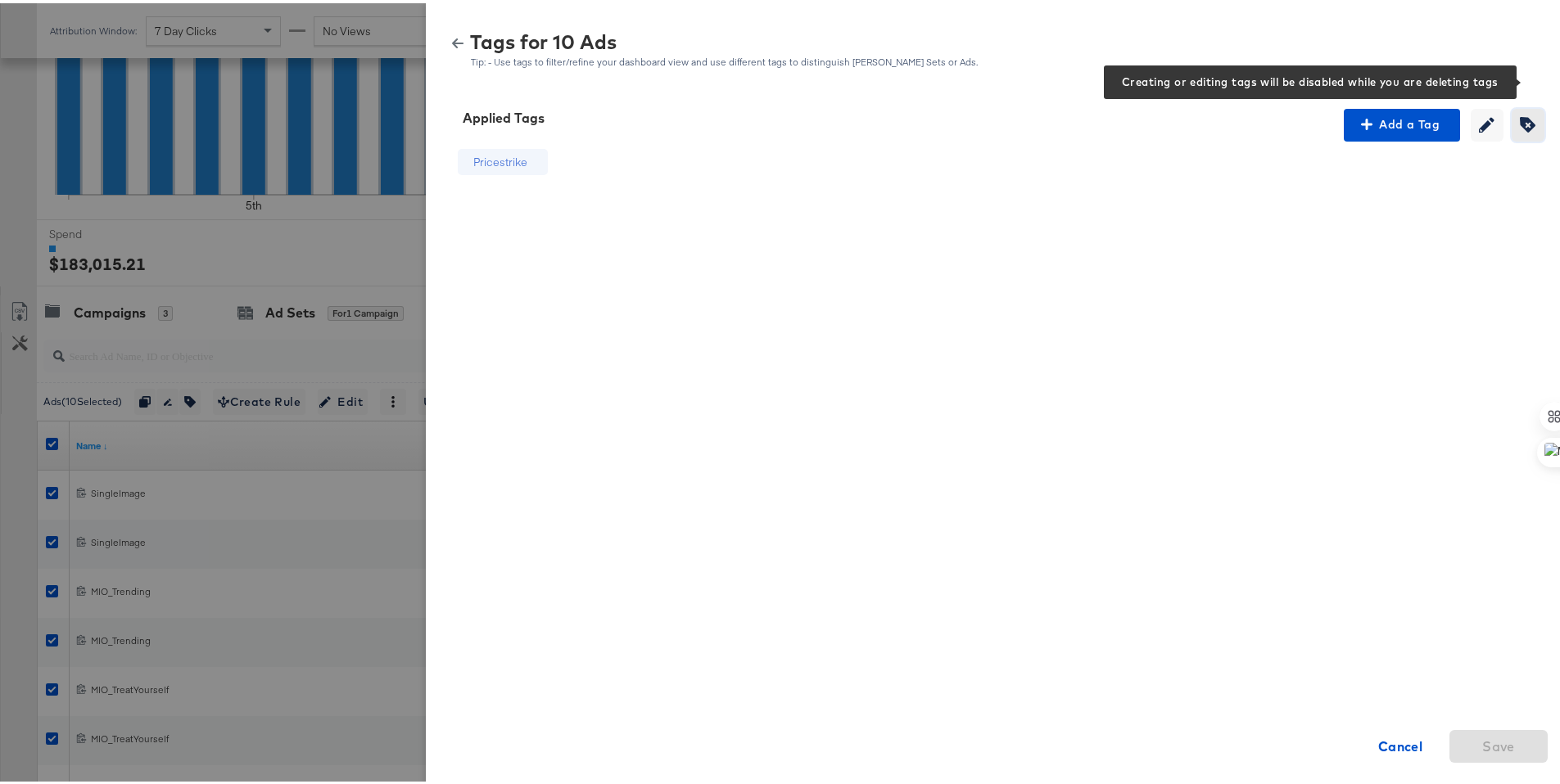
click at [1520, 120] on icon "button" at bounding box center [1528, 122] width 16 height 16
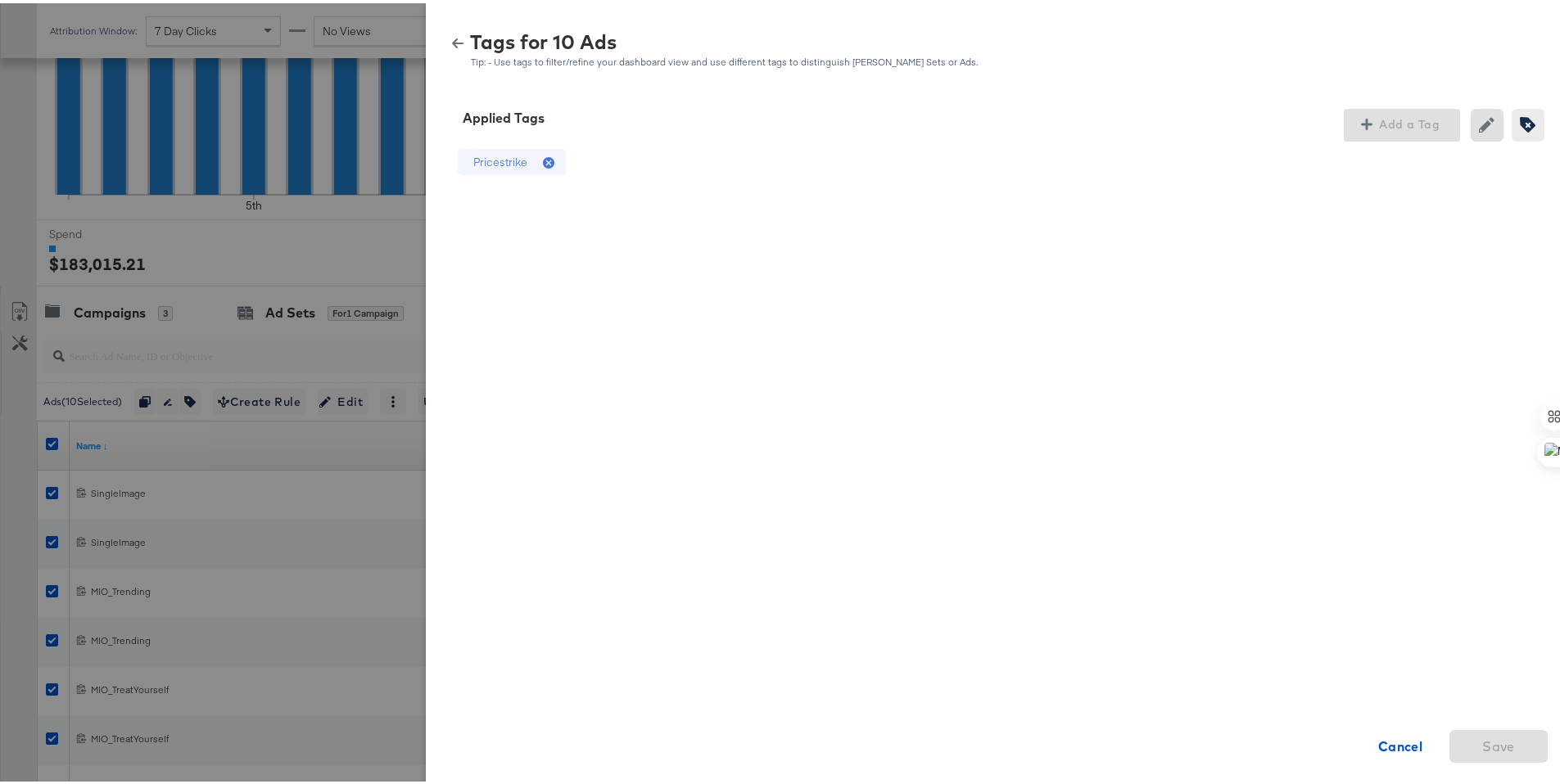
click at [543, 160] on icon at bounding box center [548, 159] width 11 height 11
click at [1511, 743] on span "Save" at bounding box center [1498, 743] width 85 height 23
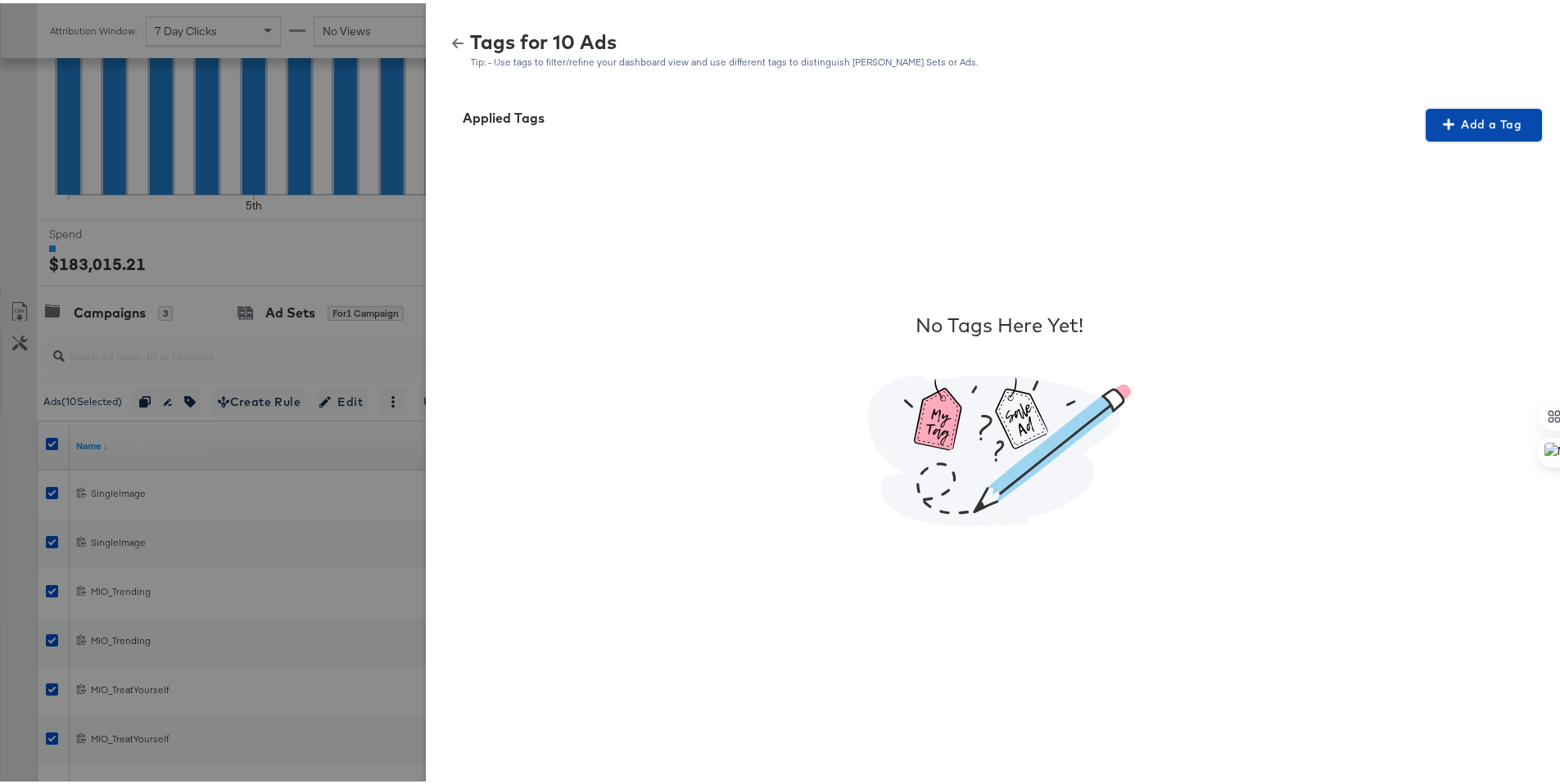
click at [1477, 123] on span "Add a Tag" at bounding box center [1484, 122] width 103 height 21
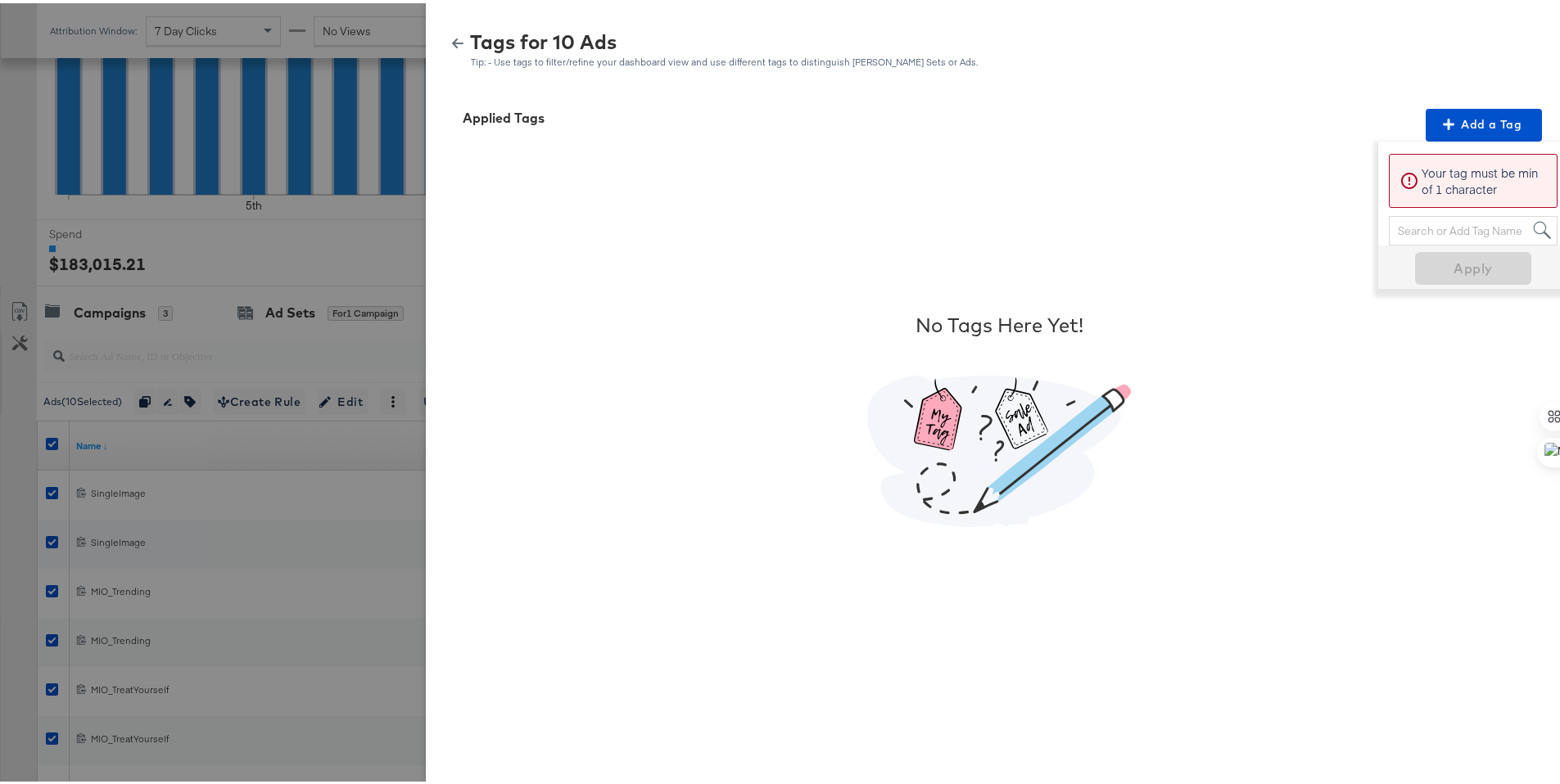
click at [1390, 225] on div "Search or Add Tag Name" at bounding box center [1473, 227] width 167 height 28
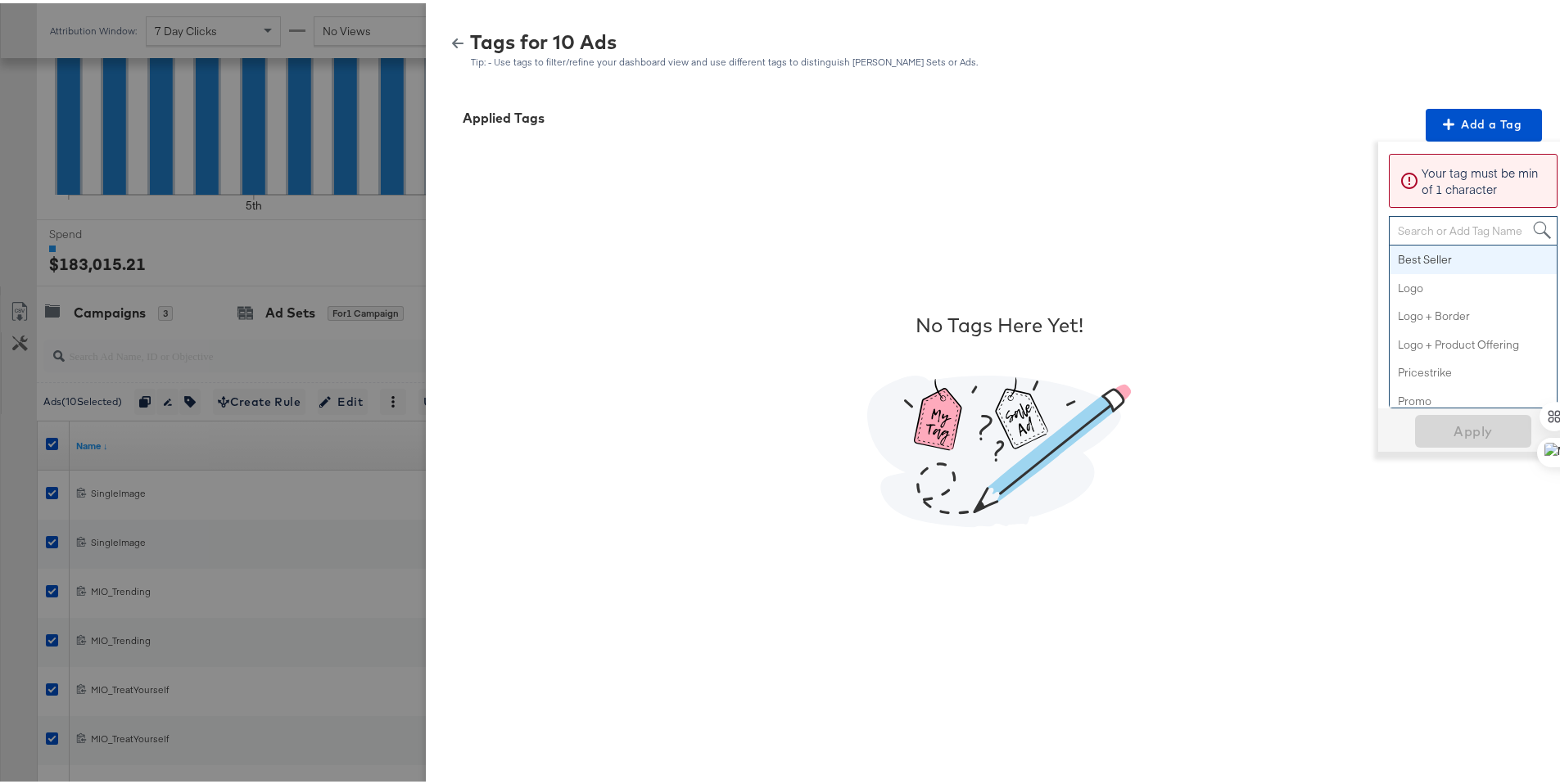
paste input "Smart Design 2+ Elements"
type input "Smart Design 2+ Elements"
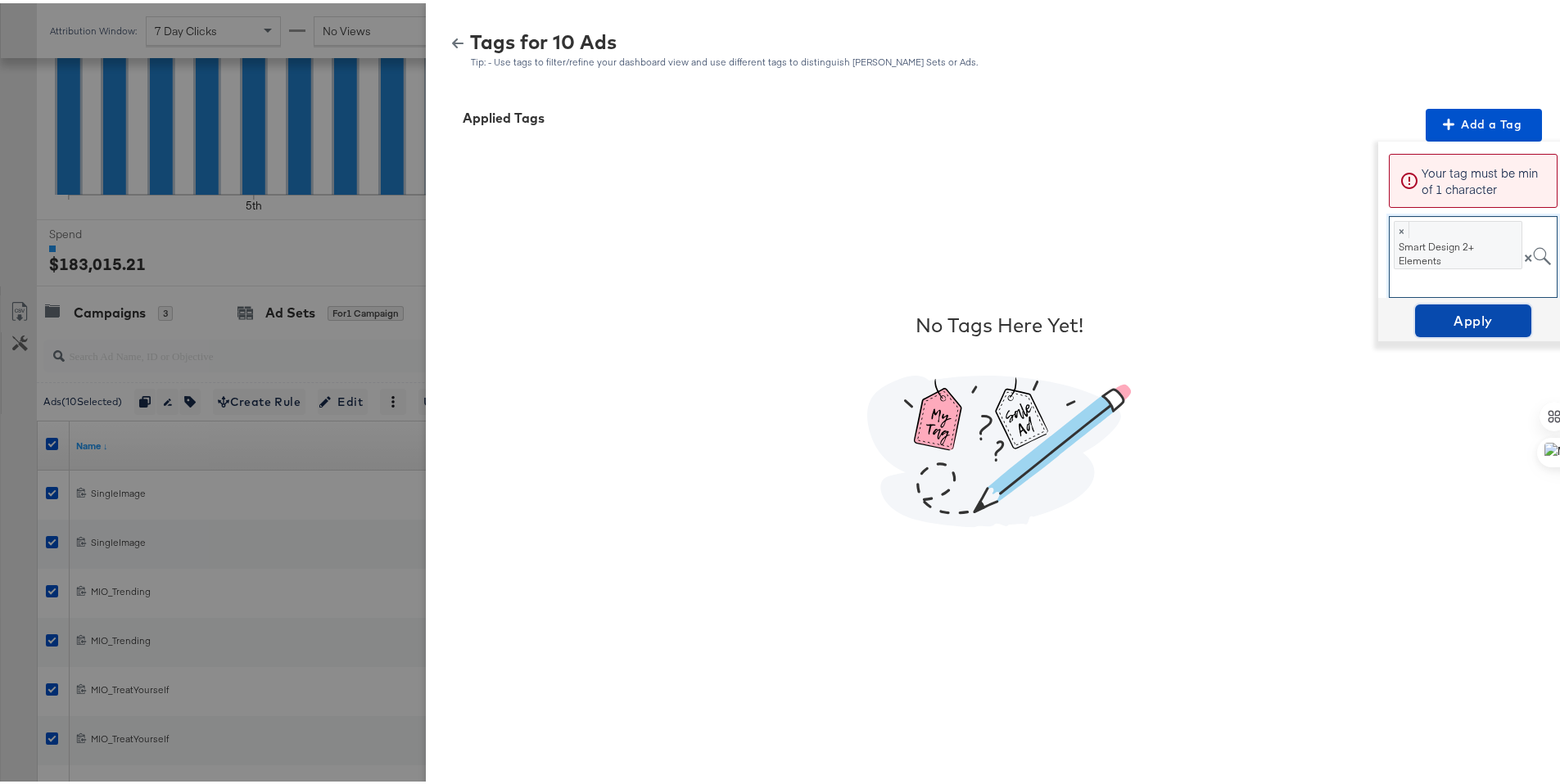
click at [1445, 313] on span "Apply" at bounding box center [1472, 318] width 103 height 23
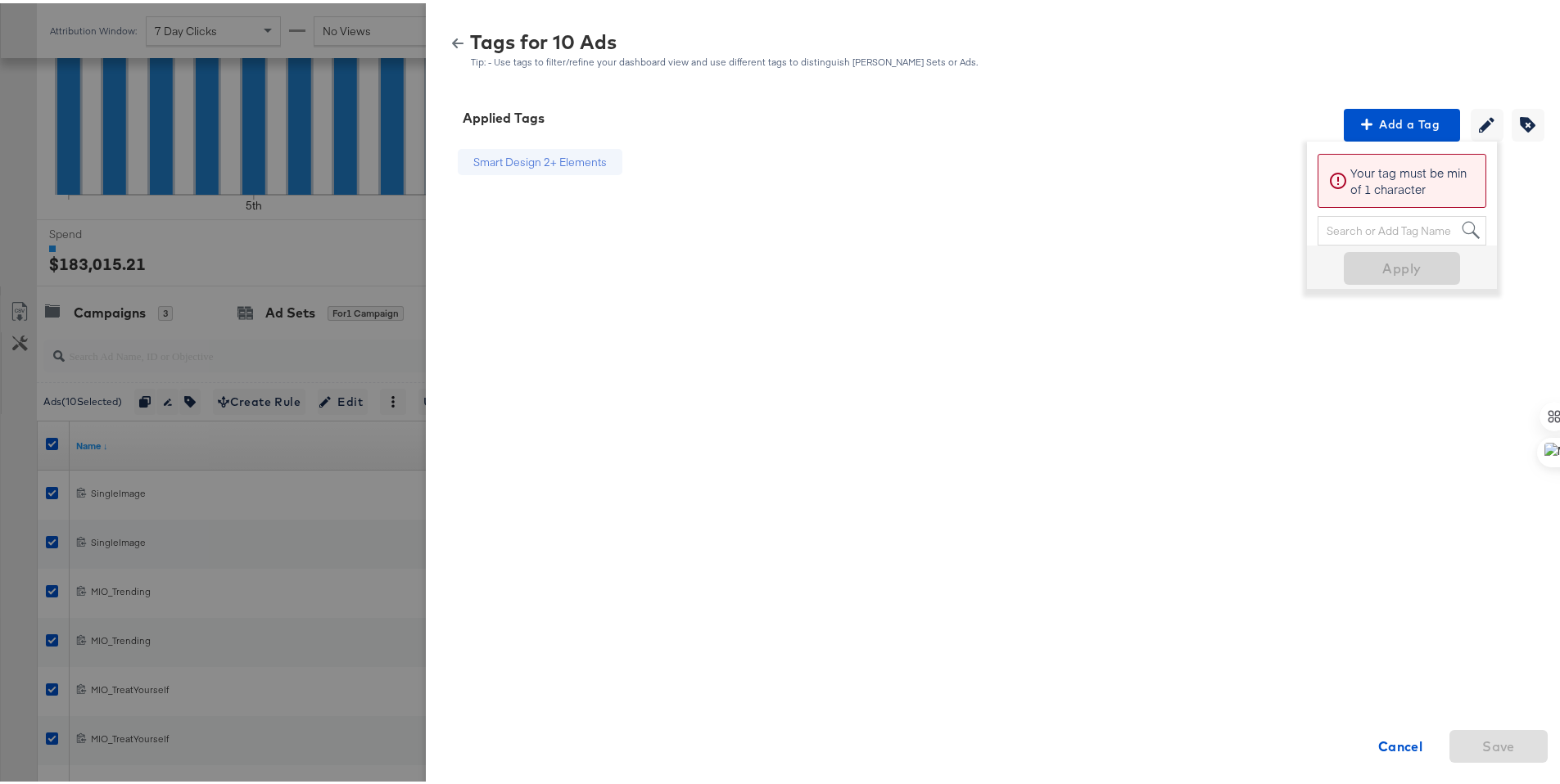
click at [452, 40] on icon "button" at bounding box center [457, 40] width 11 height 10
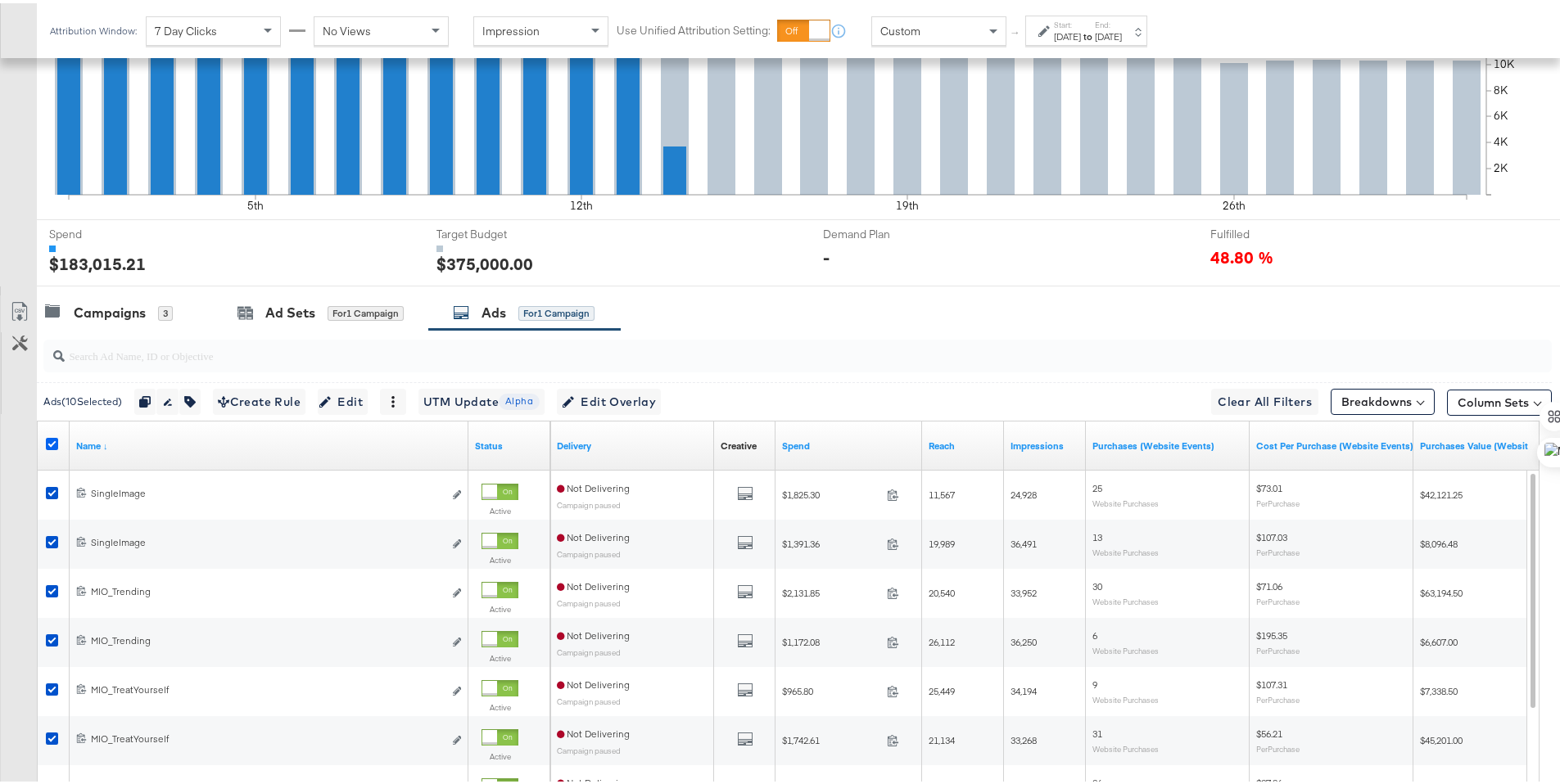
click at [50, 438] on icon at bounding box center [52, 441] width 12 height 12
click at [0, 0] on input "checkbox" at bounding box center [0, 0] width 0 height 0
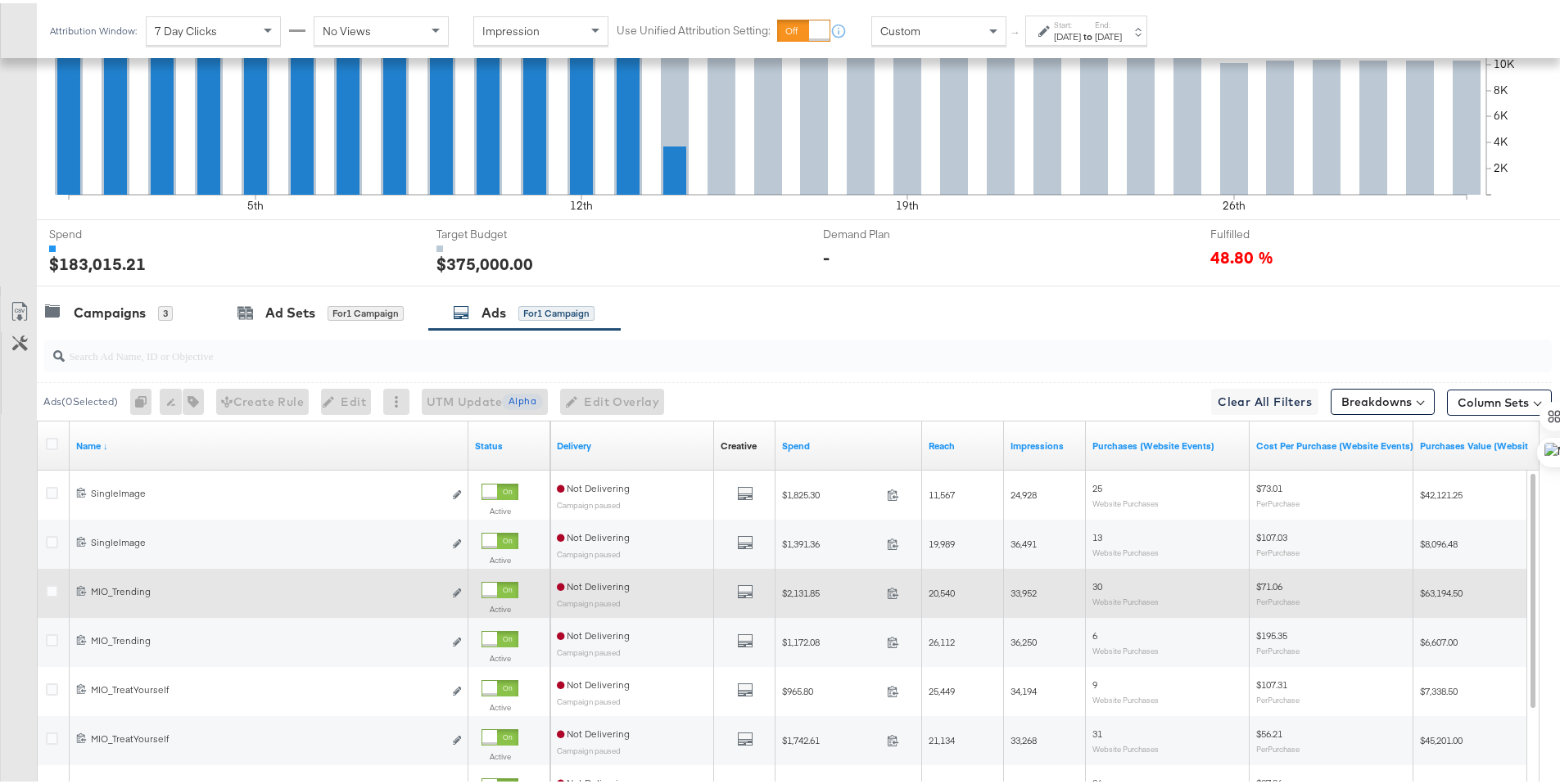
drag, startPoint x: 54, startPoint y: 637, endPoint x: 54, endPoint y: 607, distance: 30.0
click at [54, 637] on icon at bounding box center [52, 637] width 12 height 12
click at [0, 0] on input "checkbox" at bounding box center [0, 0] width 0 height 0
click at [52, 584] on icon at bounding box center [52, 588] width 12 height 12
click at [0, 0] on input "checkbox" at bounding box center [0, 0] width 0 height 0
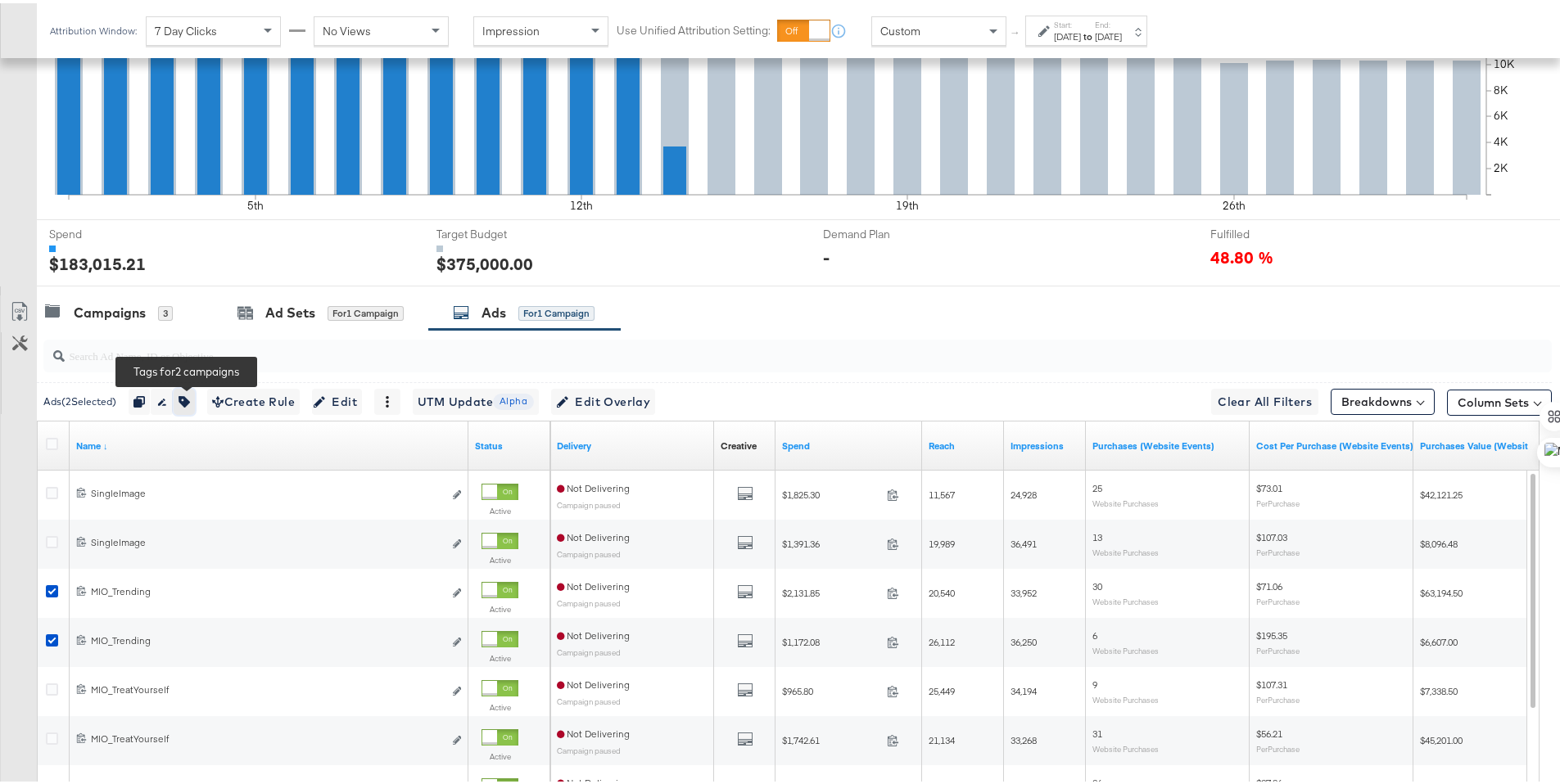
click at [190, 394] on icon "button" at bounding box center [183, 398] width 11 height 11
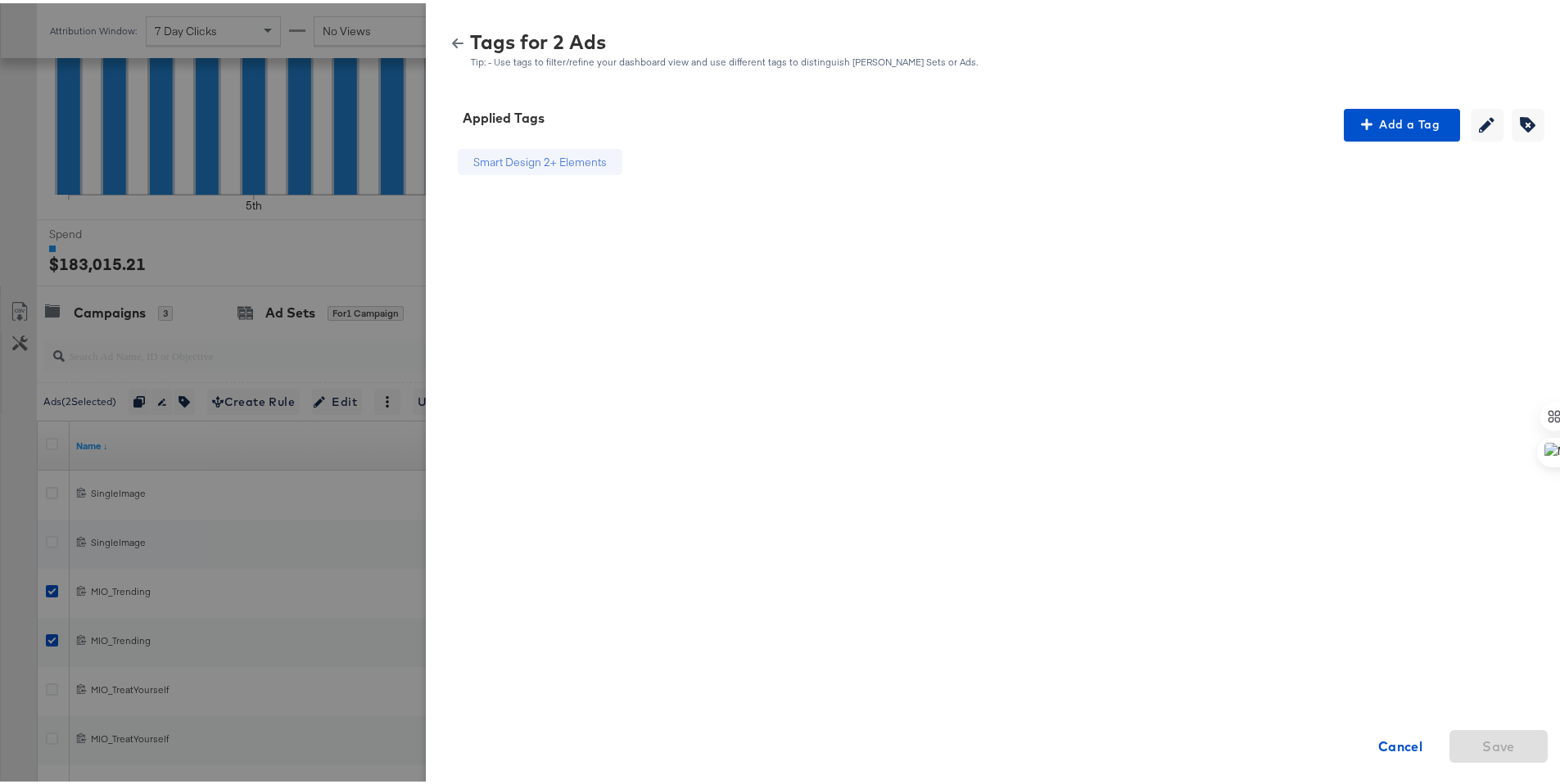
click at [452, 37] on icon "button" at bounding box center [457, 40] width 11 height 10
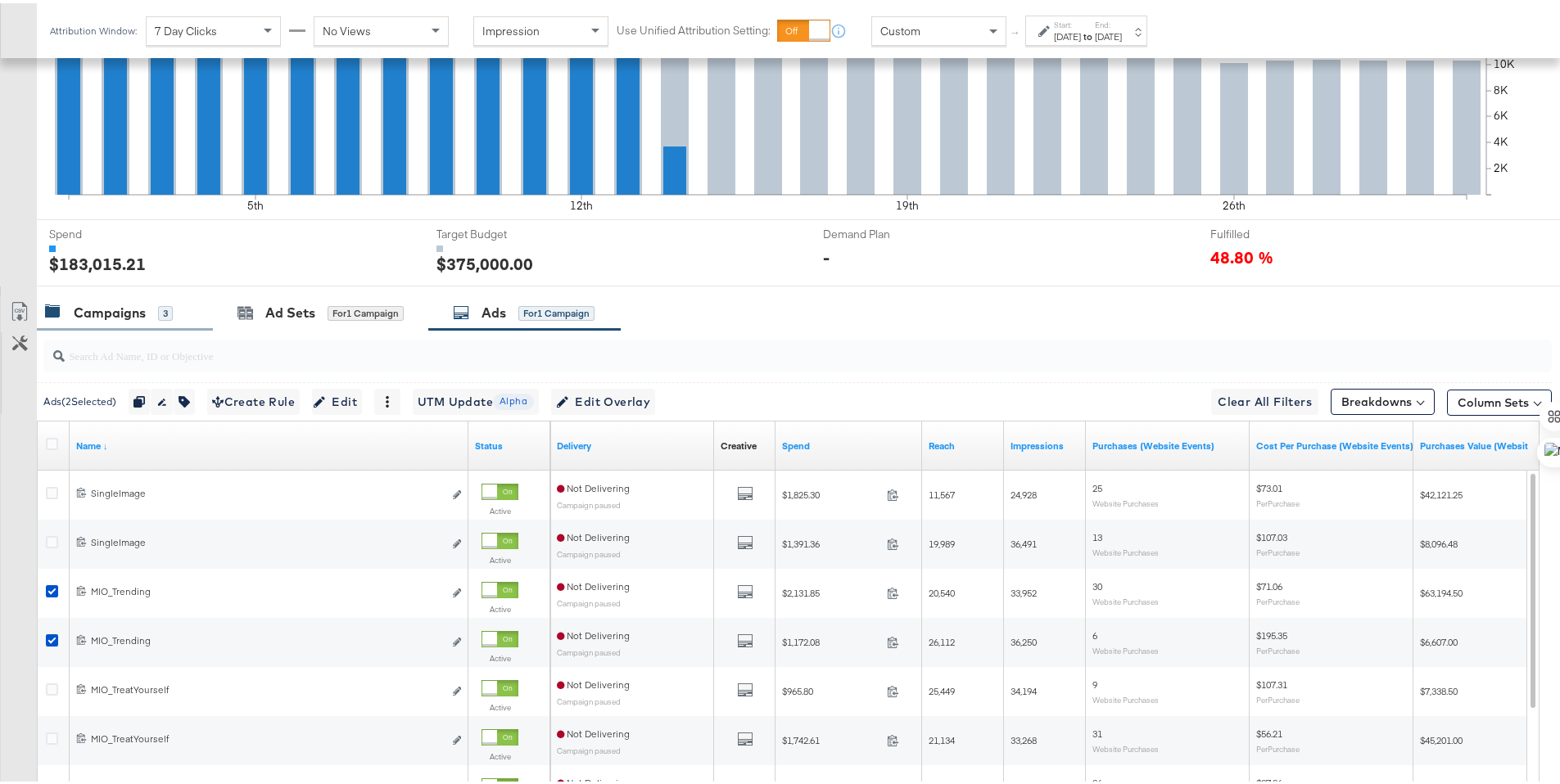
click at [109, 306] on div "Campaigns" at bounding box center [109, 310] width 72 height 19
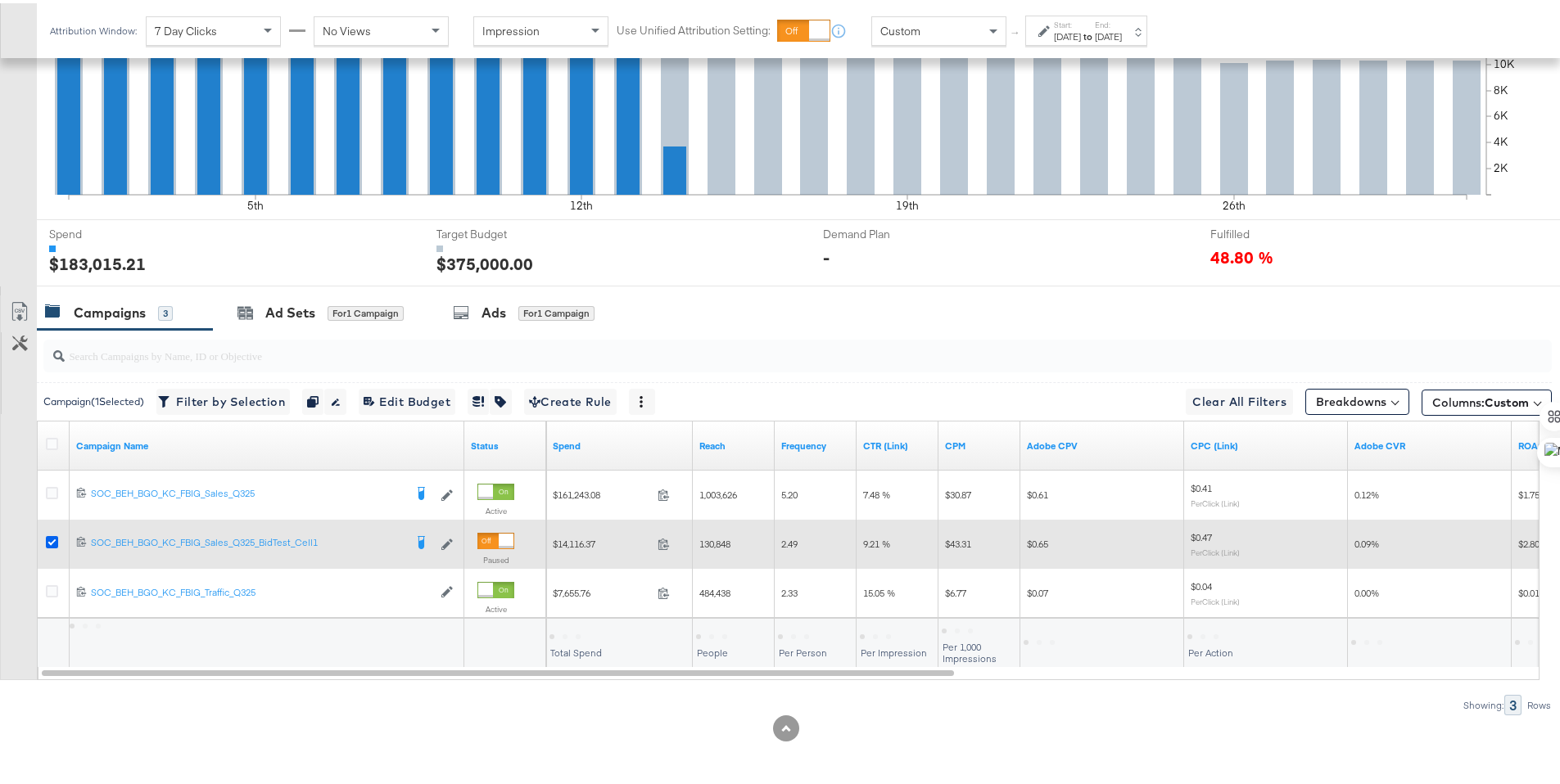
click at [50, 534] on icon at bounding box center [52, 539] width 12 height 12
click at [0, 0] on input "checkbox" at bounding box center [0, 0] width 0 height 0
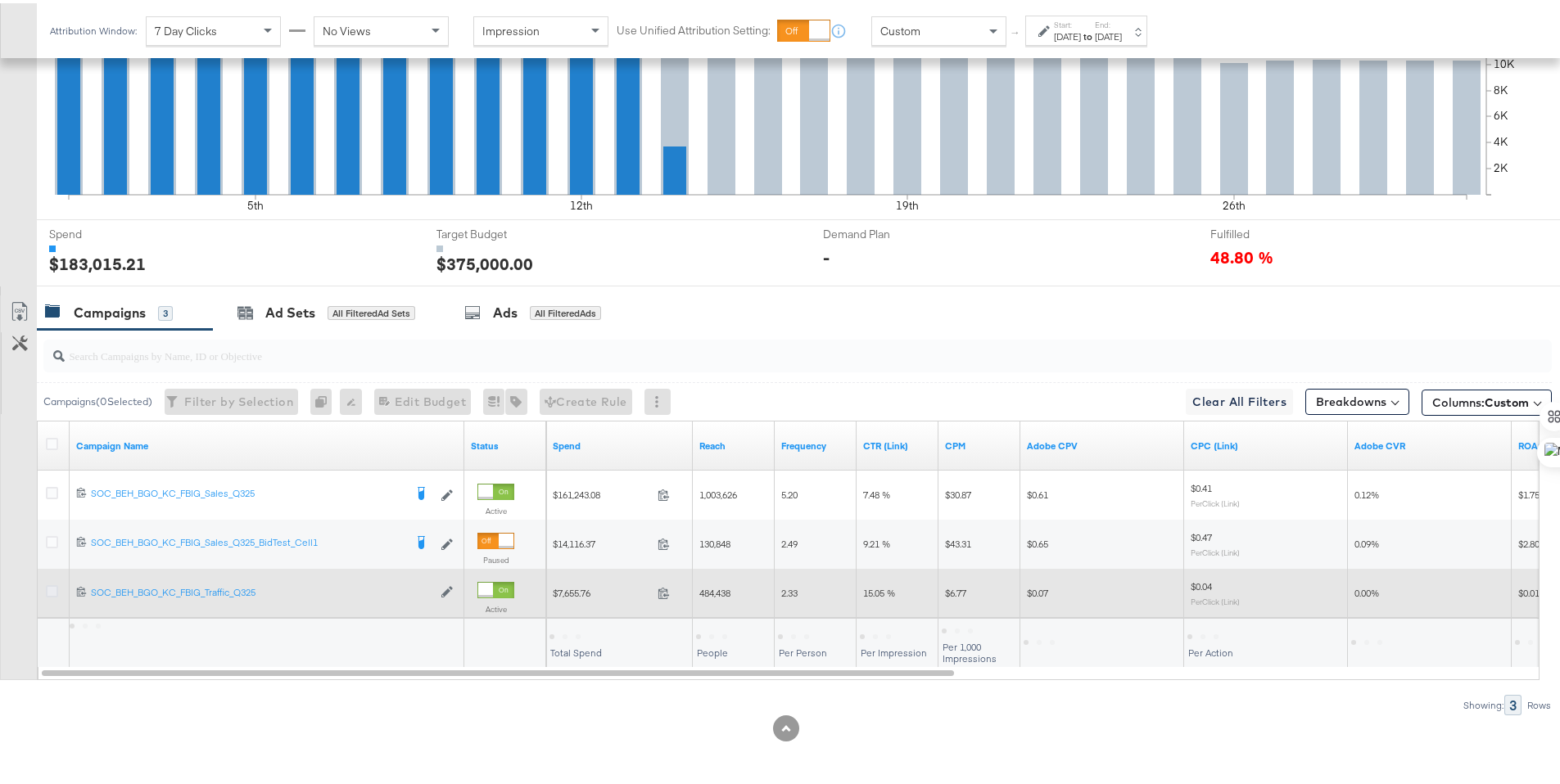
click at [51, 588] on icon at bounding box center [52, 588] width 12 height 12
click at [0, 0] on input "checkbox" at bounding box center [0, 0] width 0 height 0
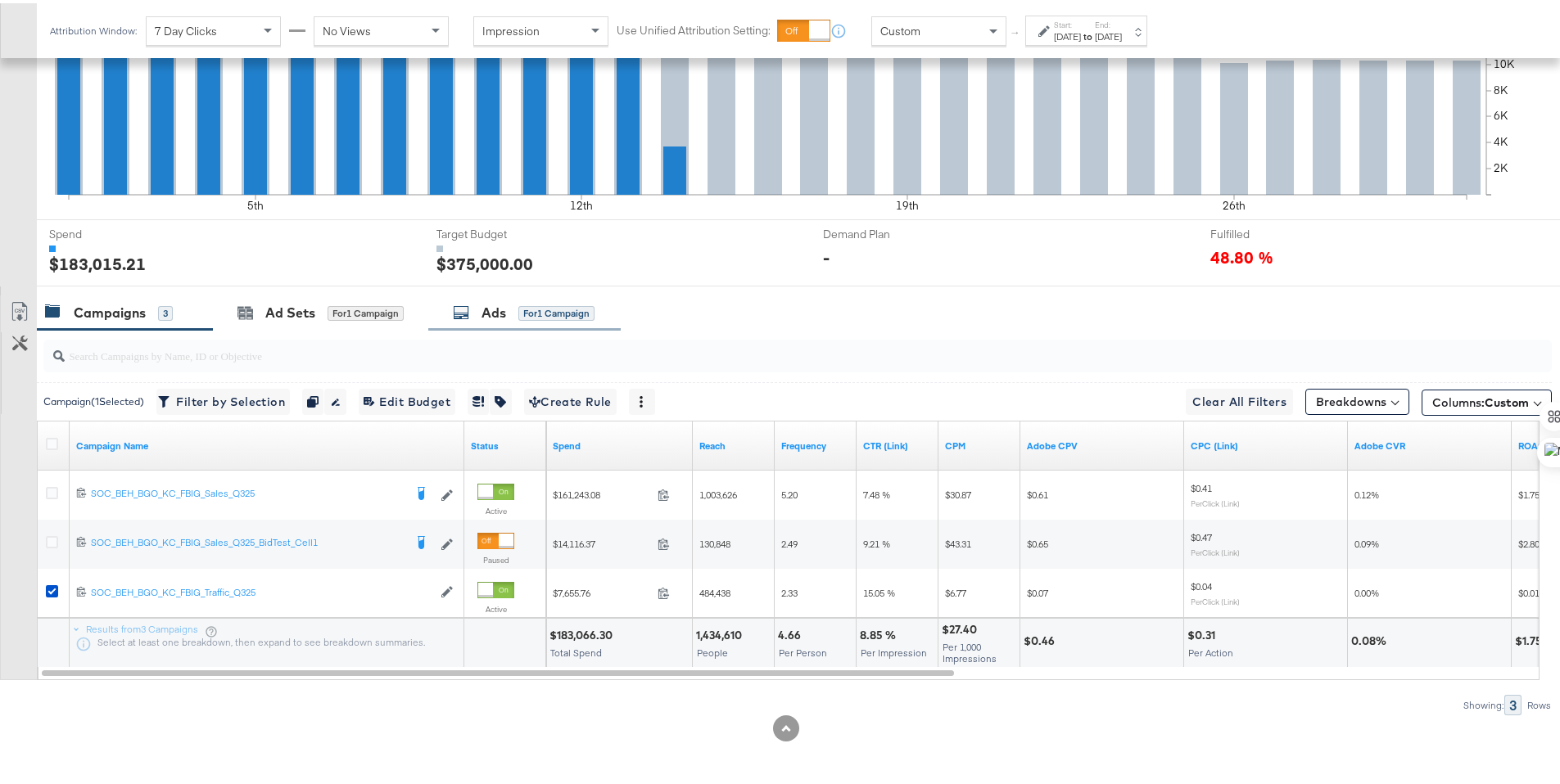
click at [467, 306] on icon at bounding box center [460, 309] width 17 height 16
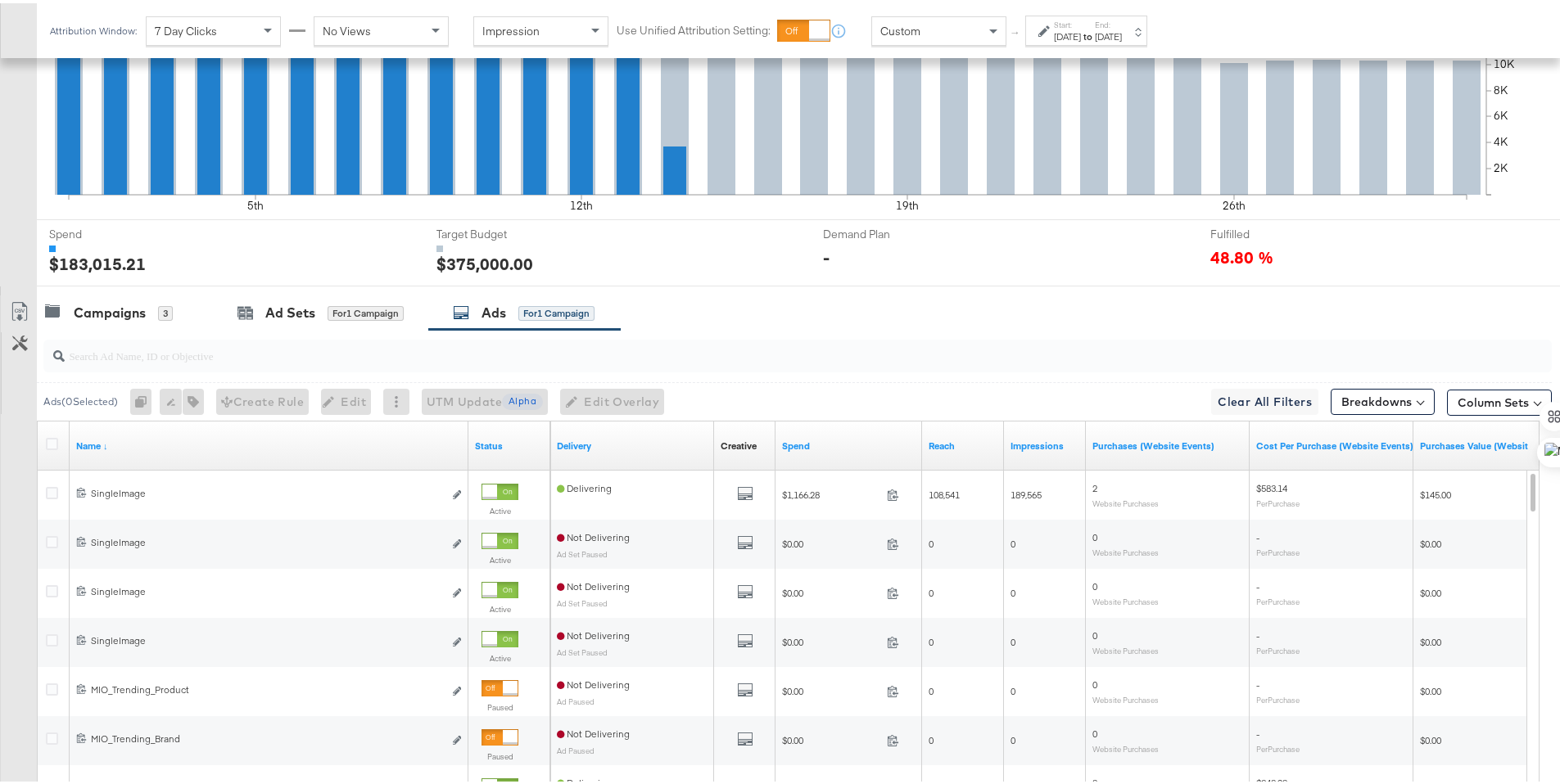
click at [52, 443] on icon at bounding box center [52, 441] width 12 height 12
click at [0, 0] on input "checkbox" at bounding box center [0, 0] width 0 height 0
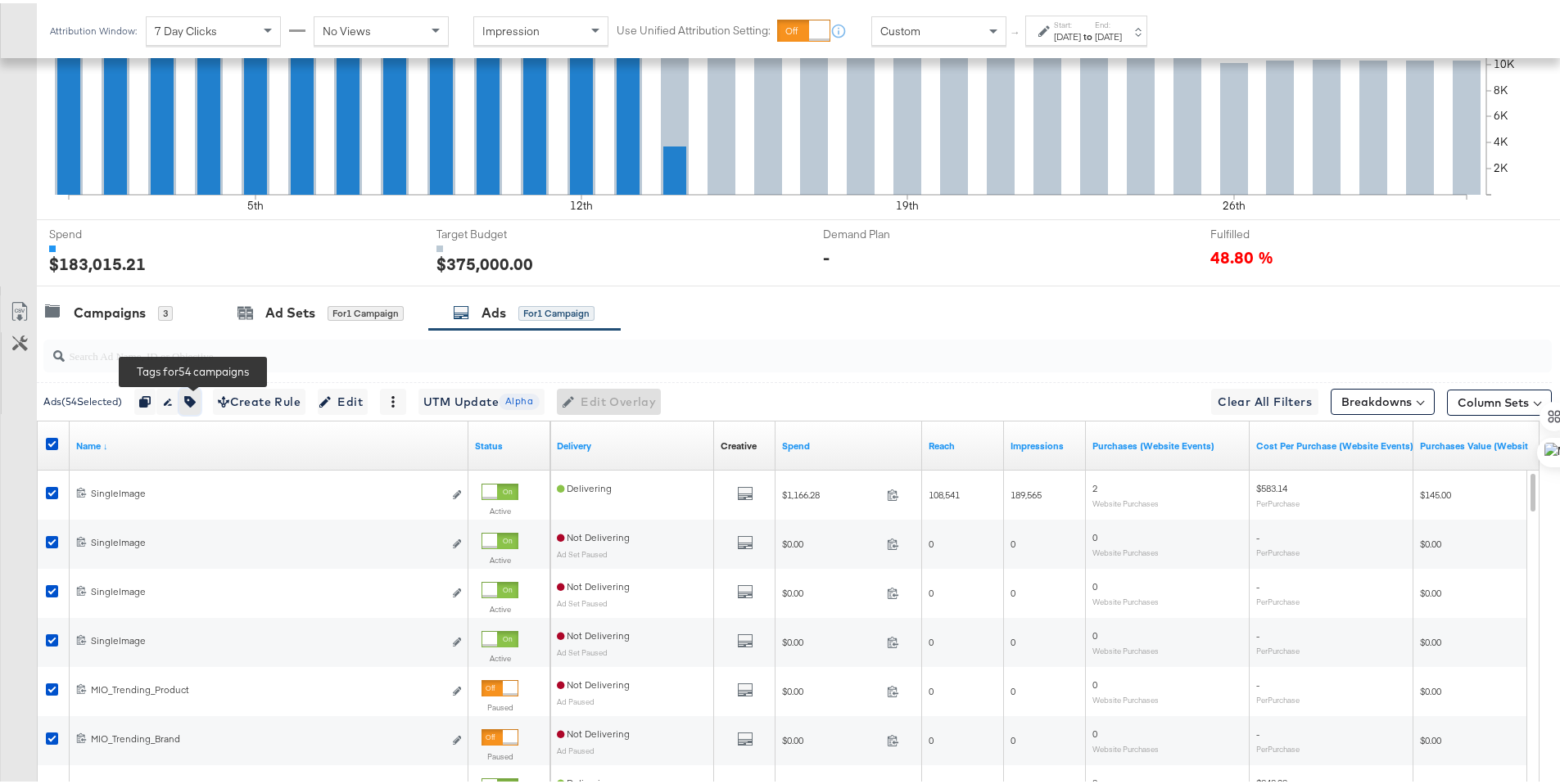
click at [195, 399] on icon "button" at bounding box center [189, 398] width 11 height 11
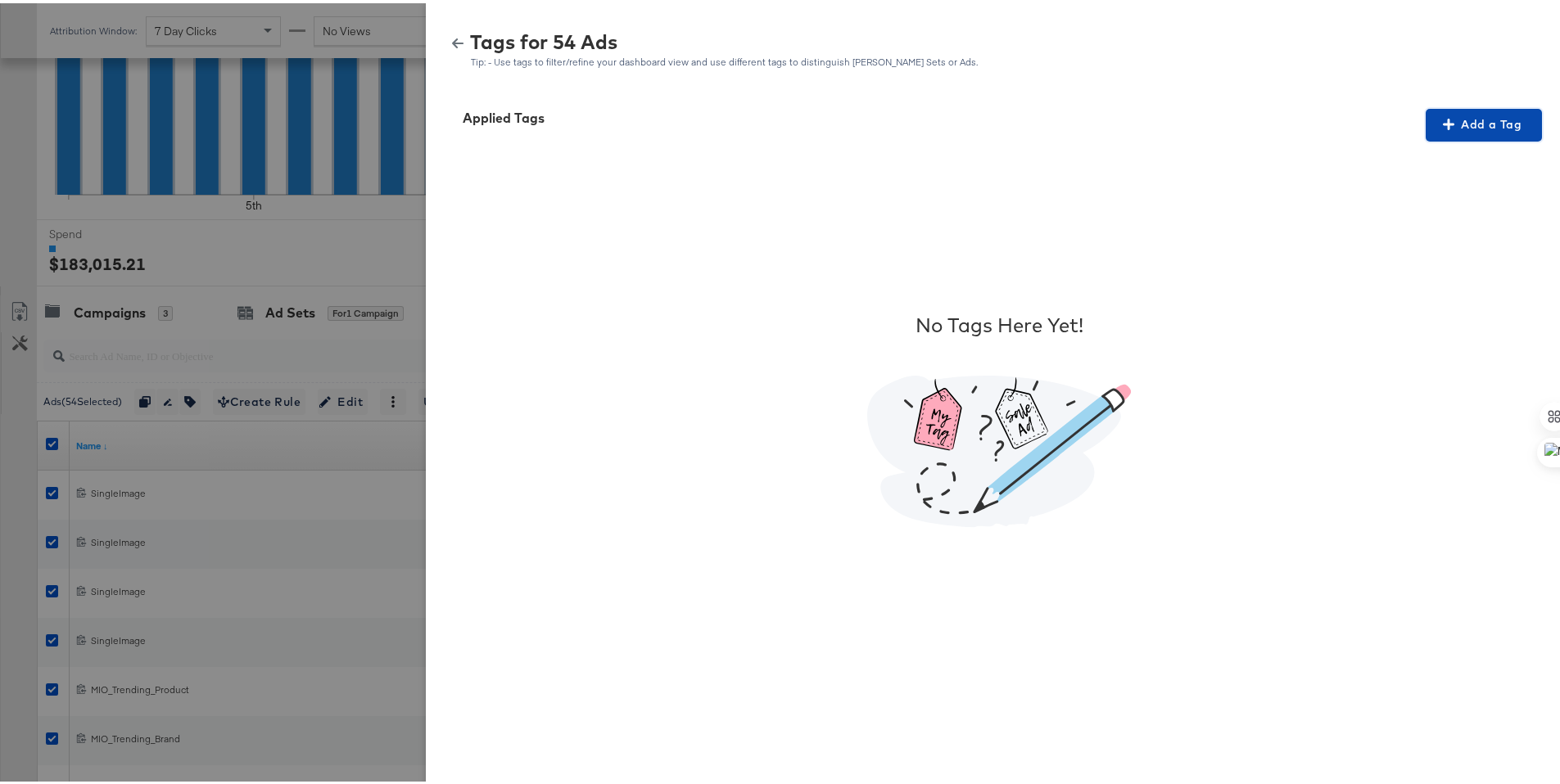
click at [1487, 121] on span "Add a Tag" at bounding box center [1484, 122] width 103 height 21
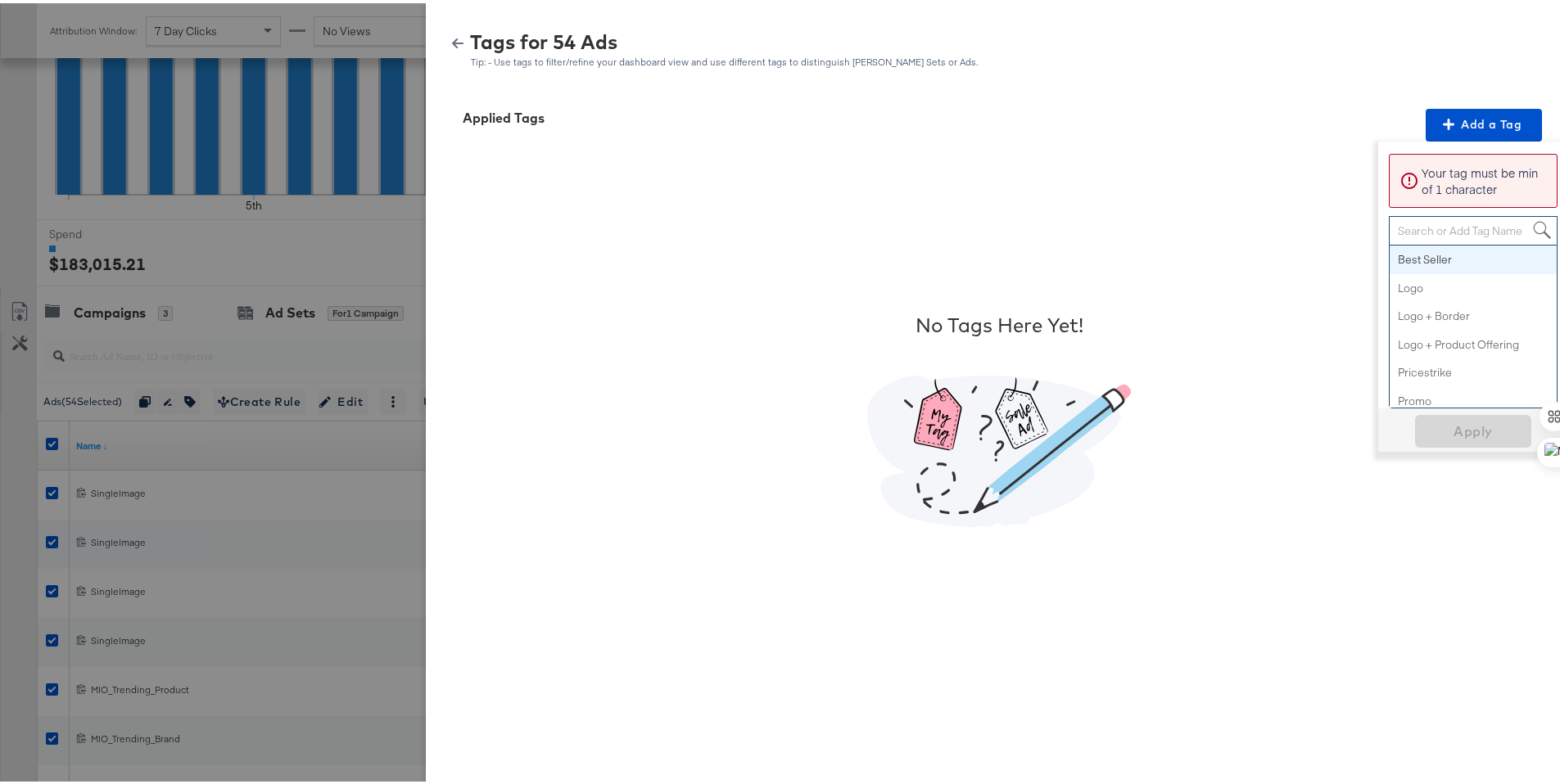
click at [1445, 226] on div "Search or Add Tag Name" at bounding box center [1473, 227] width 167 height 28
paste input "Smart Design 2+ Elements"
type input "Smart Design 2+ Elements"
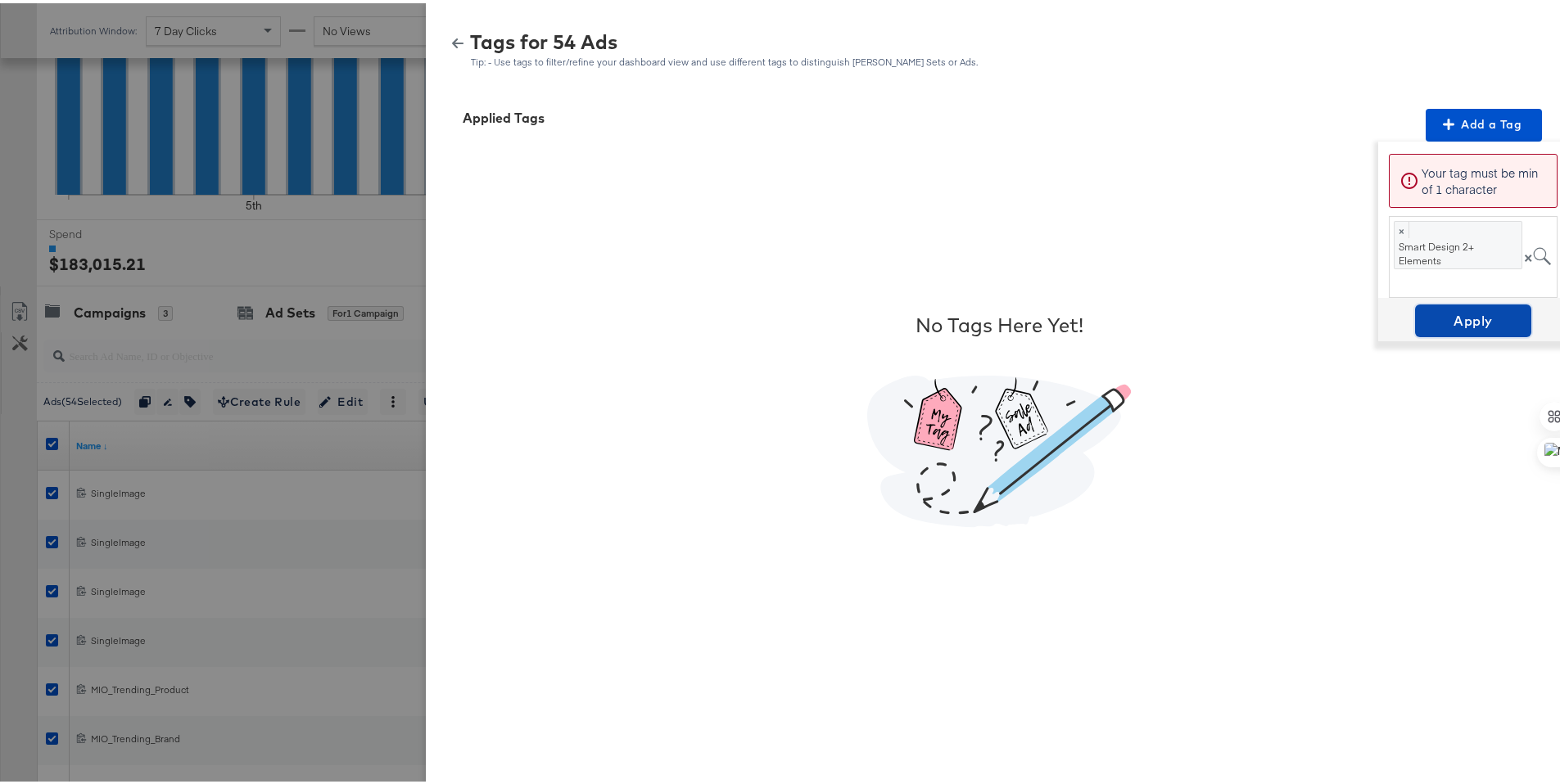
click at [1452, 321] on span "Apply" at bounding box center [1472, 318] width 103 height 23
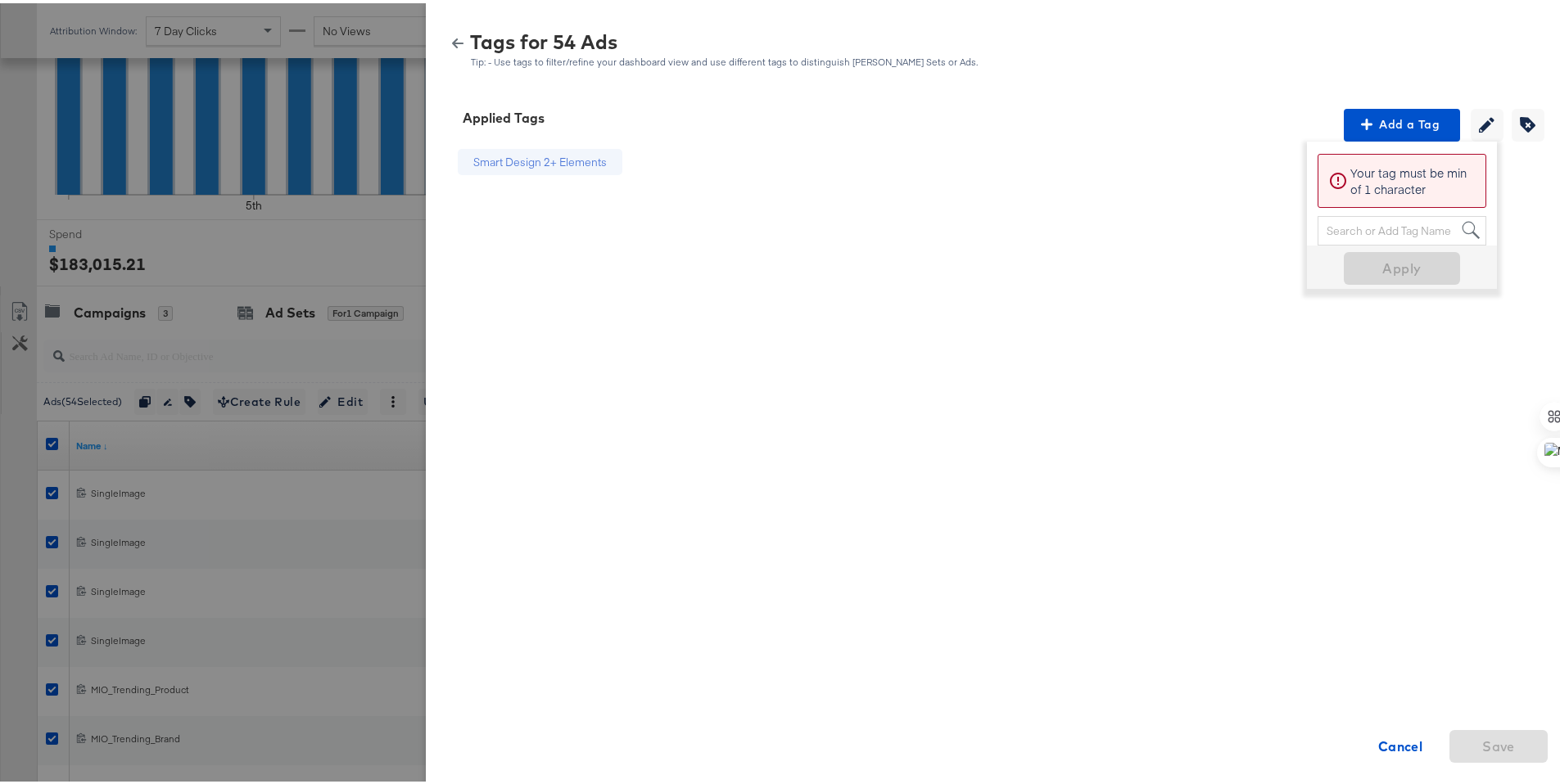
click at [1461, 415] on div "Smart Design 2+ Elements Cancel Save" at bounding box center [999, 416] width 1107 height 557
click at [1398, 451] on div "Smart Design 2+ Elements Cancel Save" at bounding box center [999, 416] width 1107 height 557
click at [825, 175] on div "Smart Design 2+ Elements Cancel Save" at bounding box center [999, 416] width 1107 height 557
click at [446, 37] on button "button" at bounding box center [458, 40] width 24 height 11
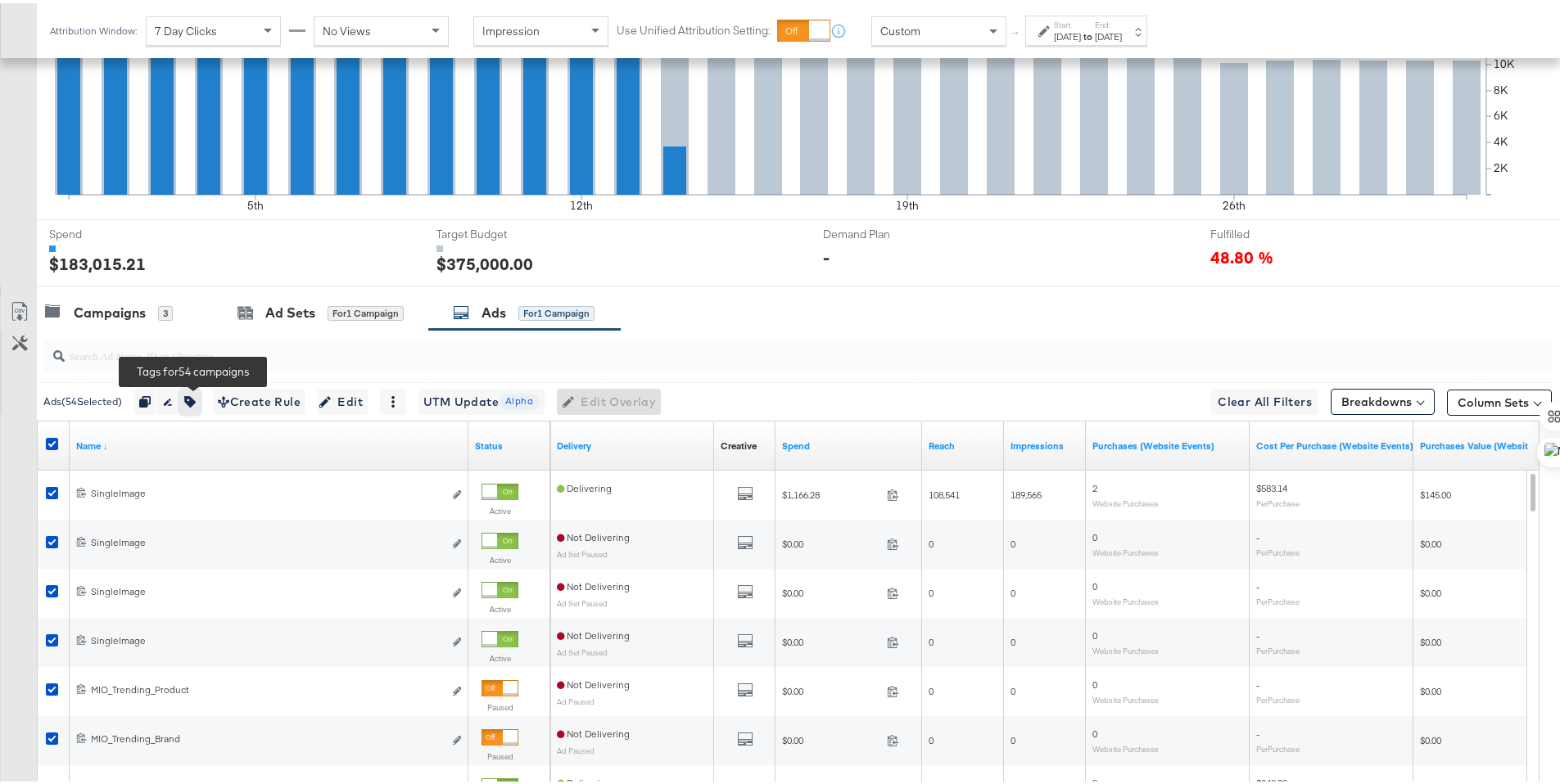
click at [188, 401] on icon "button" at bounding box center [189, 398] width 11 height 11
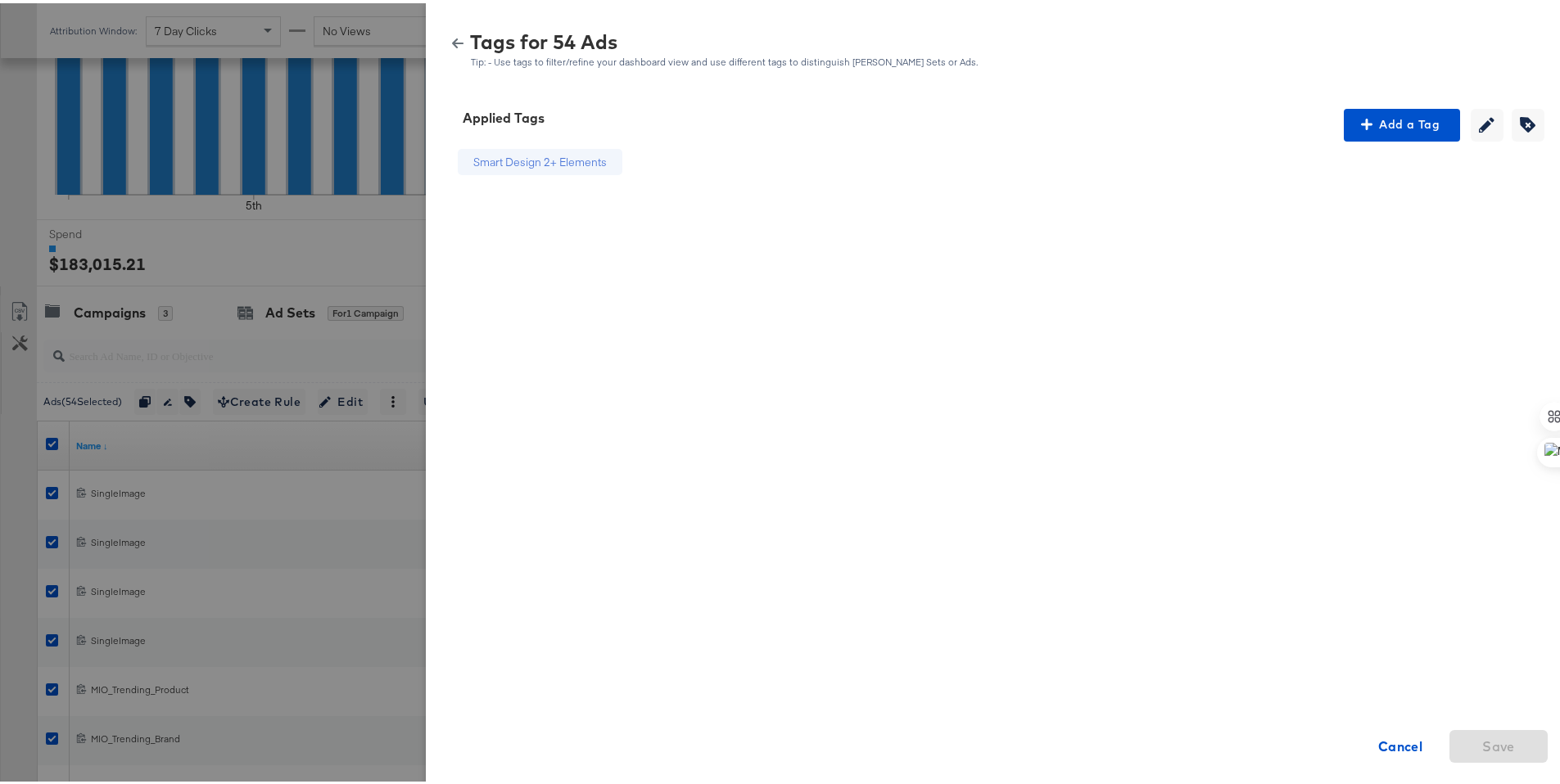
click at [452, 38] on icon "button" at bounding box center [457, 40] width 11 height 10
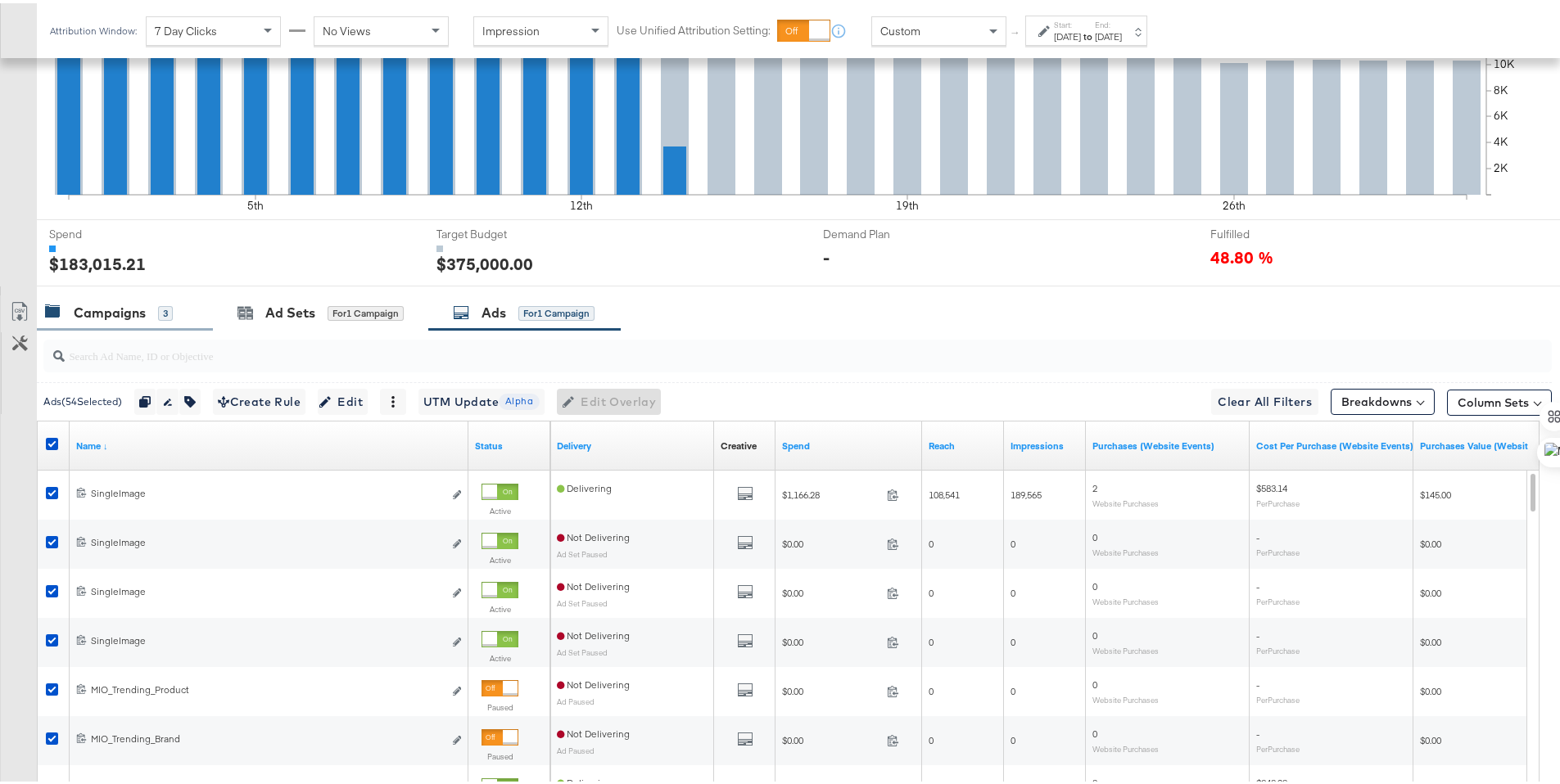
click at [94, 308] on div "Campaigns" at bounding box center [109, 310] width 72 height 19
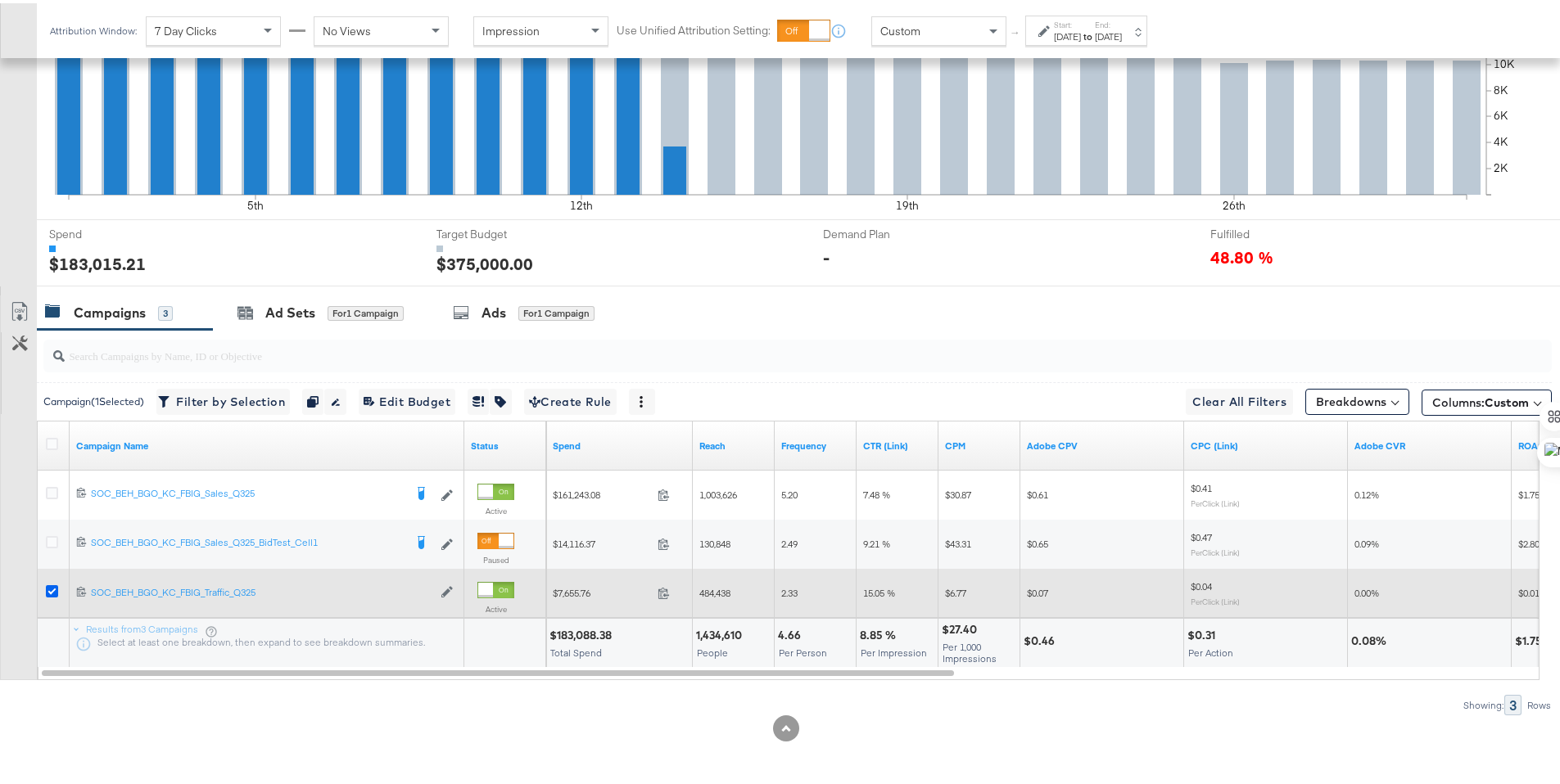
click at [52, 585] on icon at bounding box center [52, 588] width 12 height 12
click at [0, 0] on input "checkbox" at bounding box center [0, 0] width 0 height 0
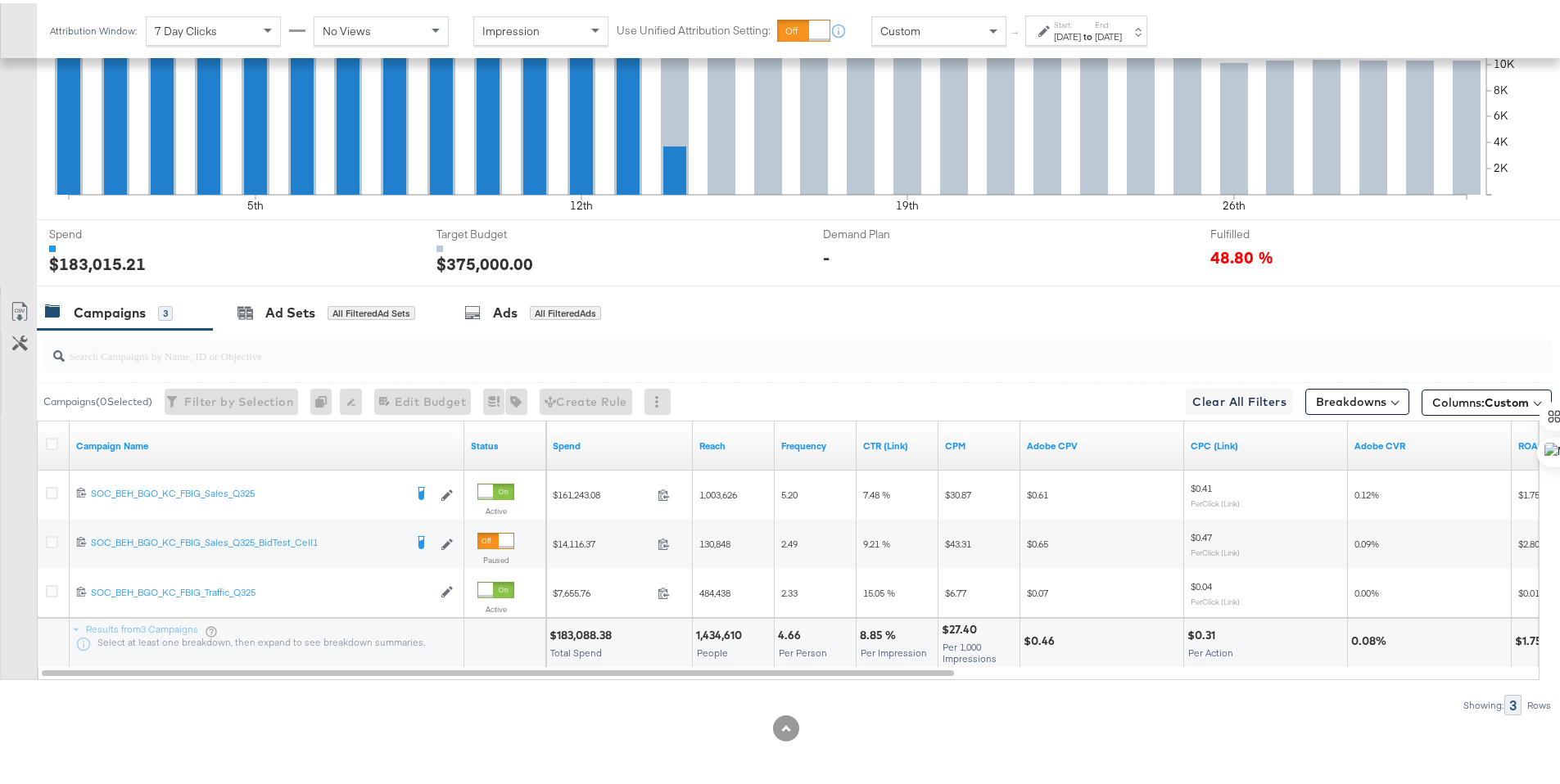
click at [1048, 23] on icon at bounding box center [1043, 27] width 11 height 11
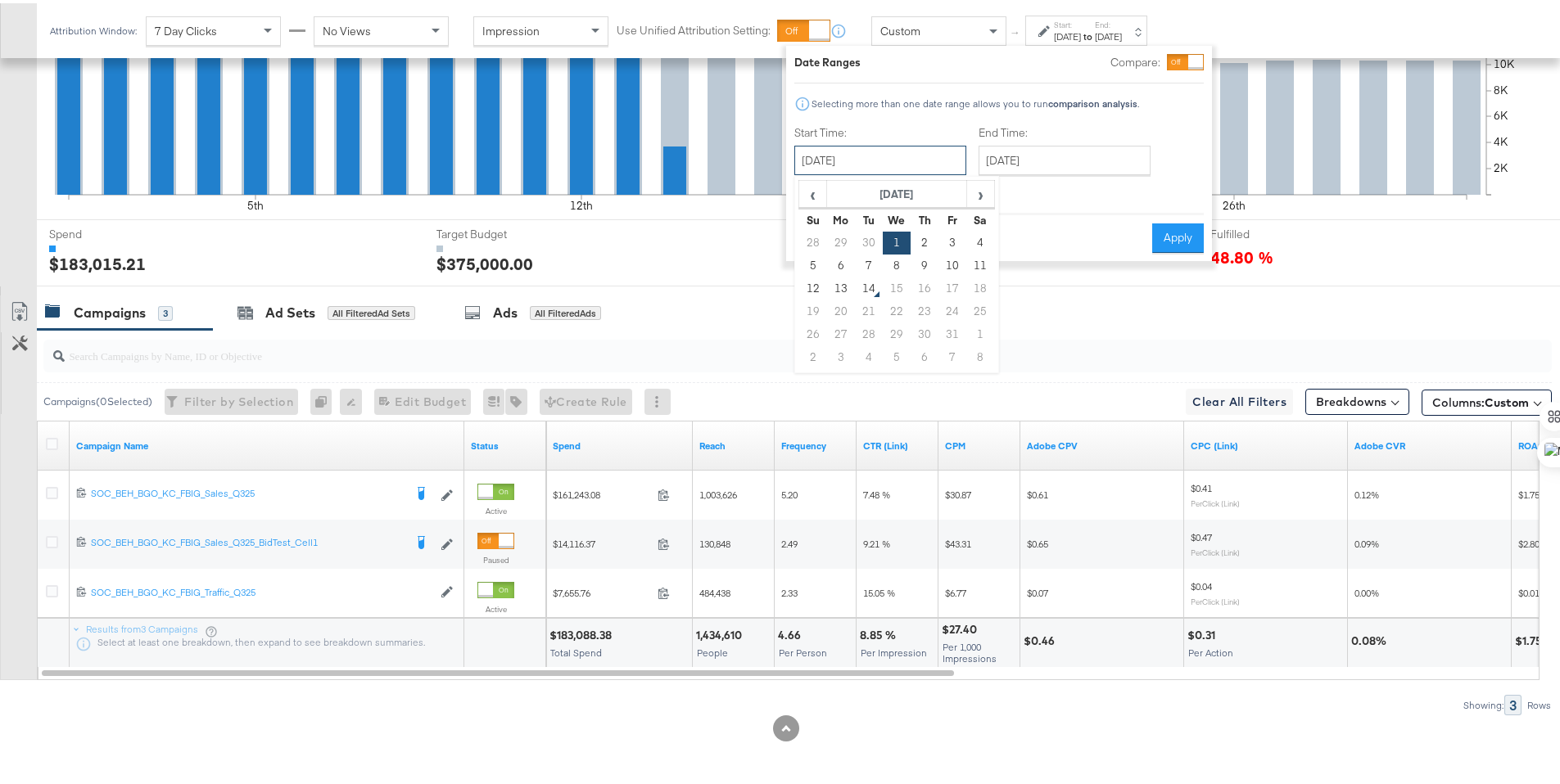
click at [878, 159] on input "October 1st 2025" at bounding box center [880, 157] width 172 height 30
click at [820, 186] on span "‹" at bounding box center [812, 190] width 25 height 24
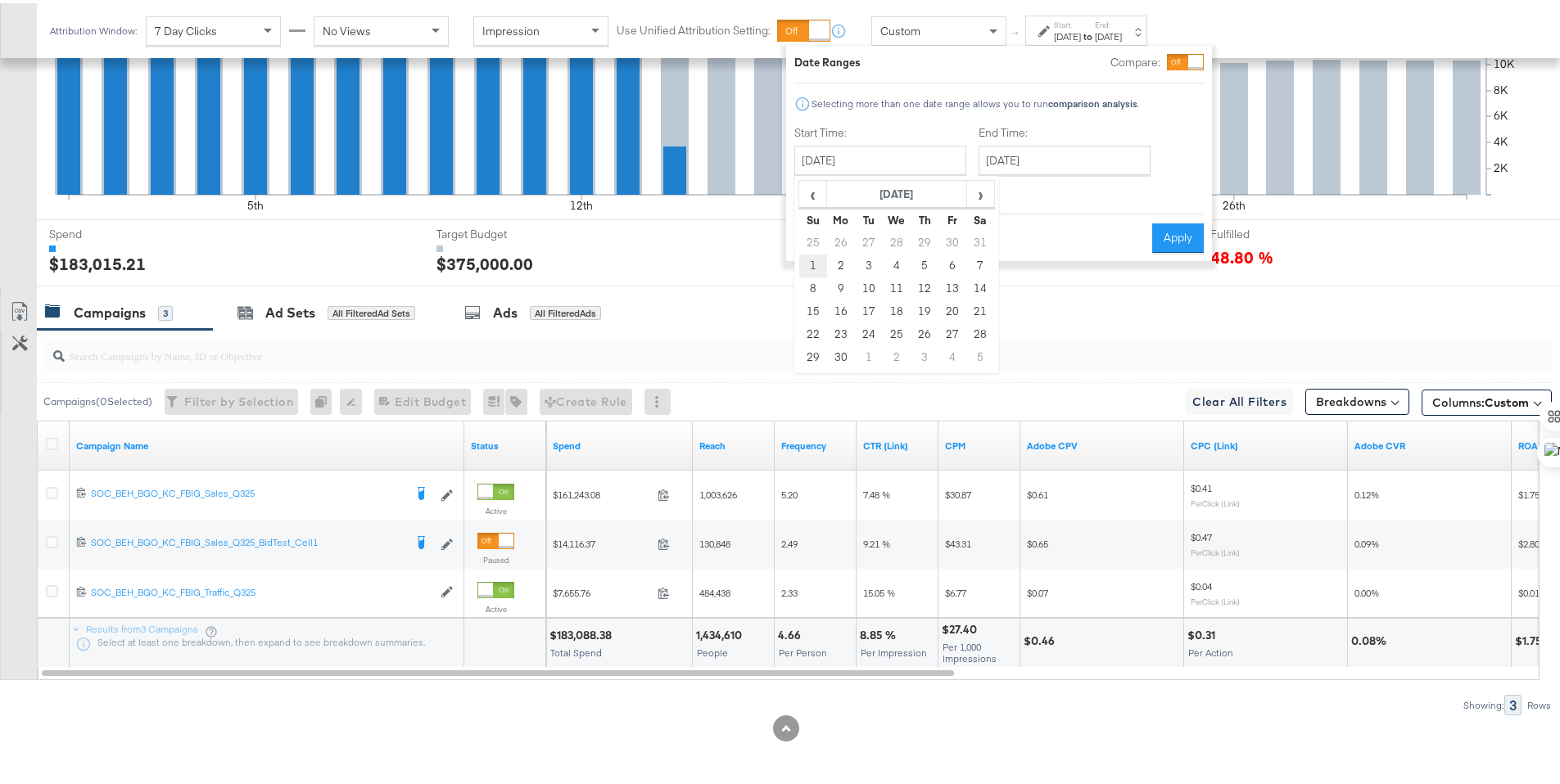
click at [816, 265] on td "1" at bounding box center [813, 262] width 28 height 23
click at [822, 166] on input "June 1st 2025" at bounding box center [880, 157] width 172 height 30
click at [983, 200] on span "›" at bounding box center [980, 190] width 25 height 24
click at [866, 235] on td "1" at bounding box center [869, 240] width 28 height 23
type input "July 1st 2025"
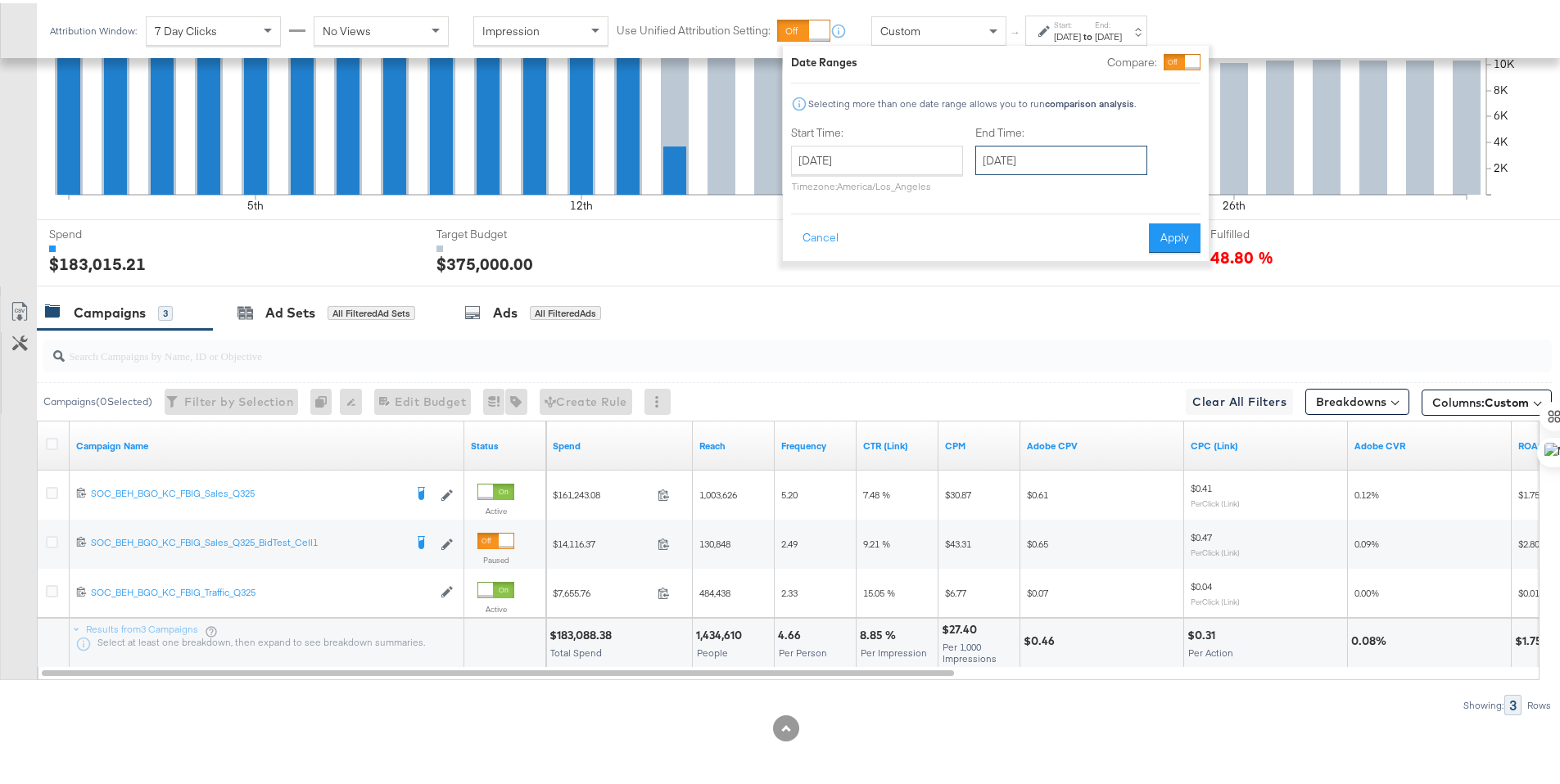
click at [1013, 162] on input "October 31st 2025" at bounding box center [1061, 157] width 172 height 30
click at [1120, 328] on td "31" at bounding box center [1134, 332] width 28 height 23
click at [1174, 227] on button "Apply" at bounding box center [1174, 235] width 51 height 30
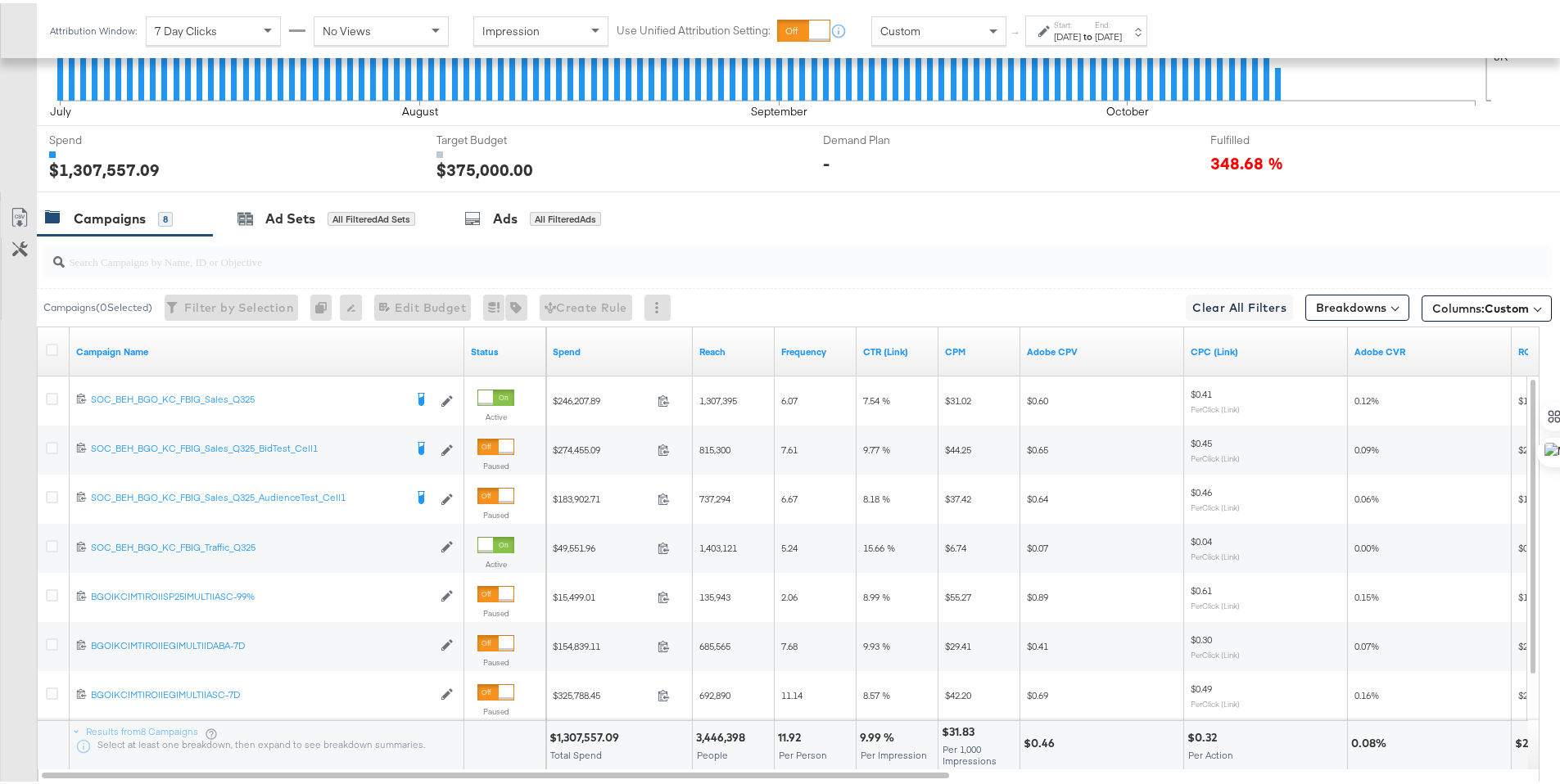
scroll to position [550, 0]
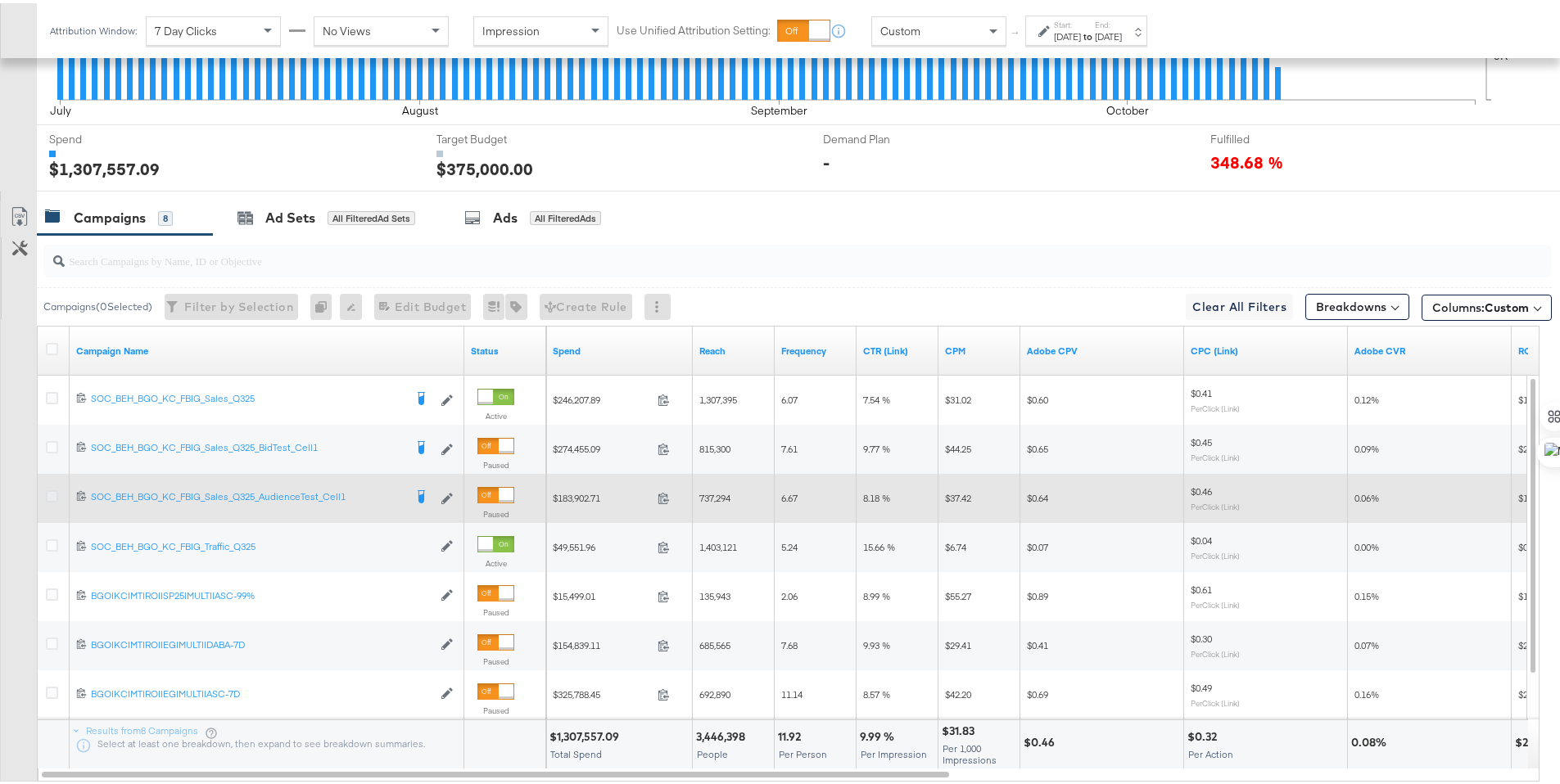
click at [50, 492] on icon at bounding box center [52, 493] width 12 height 12
click at [0, 0] on input "checkbox" at bounding box center [0, 0] width 0 height 0
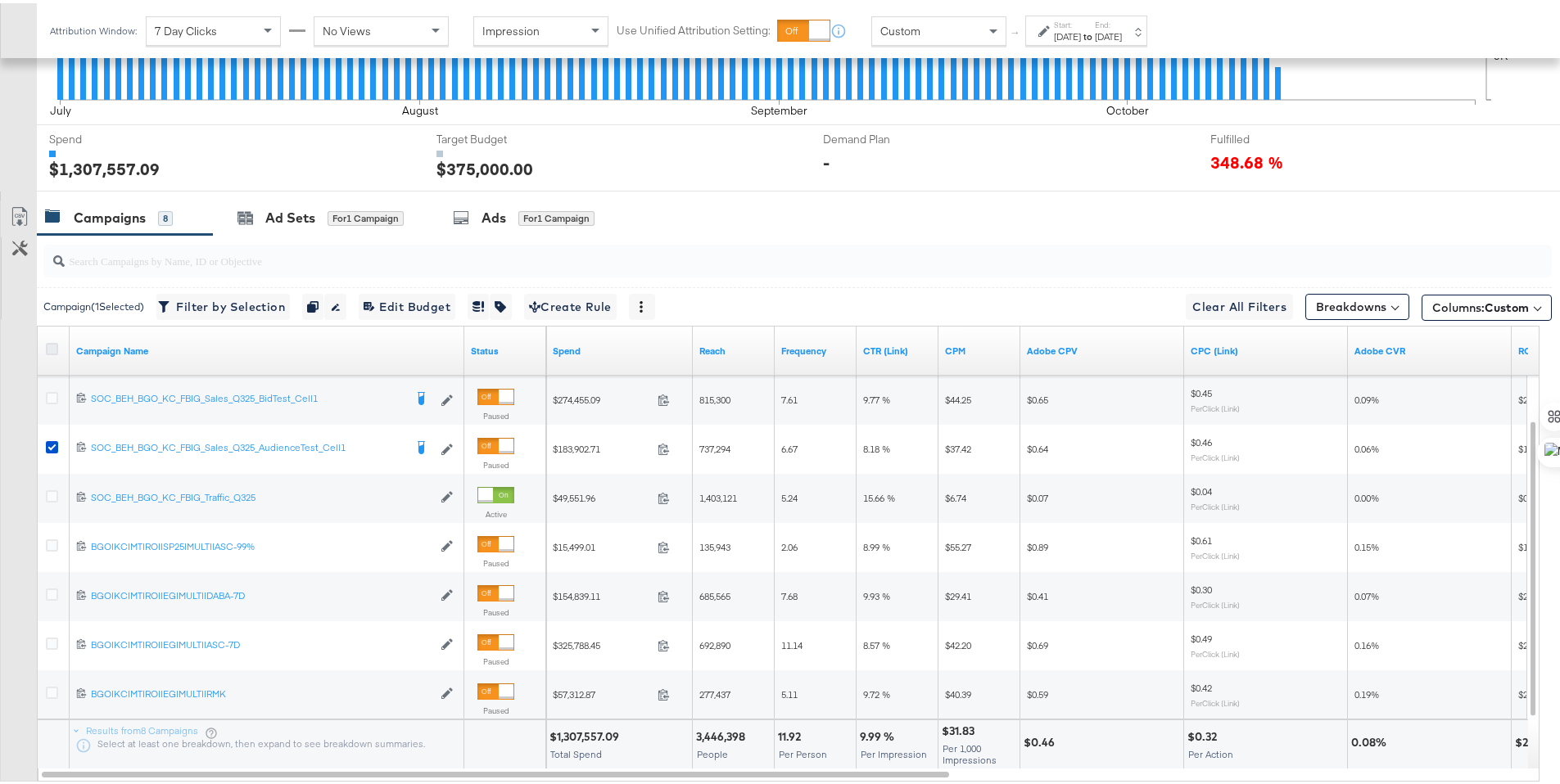
click at [51, 346] on icon at bounding box center [52, 346] width 12 height 12
click at [0, 0] on input "checkbox" at bounding box center [0, 0] width 0 height 0
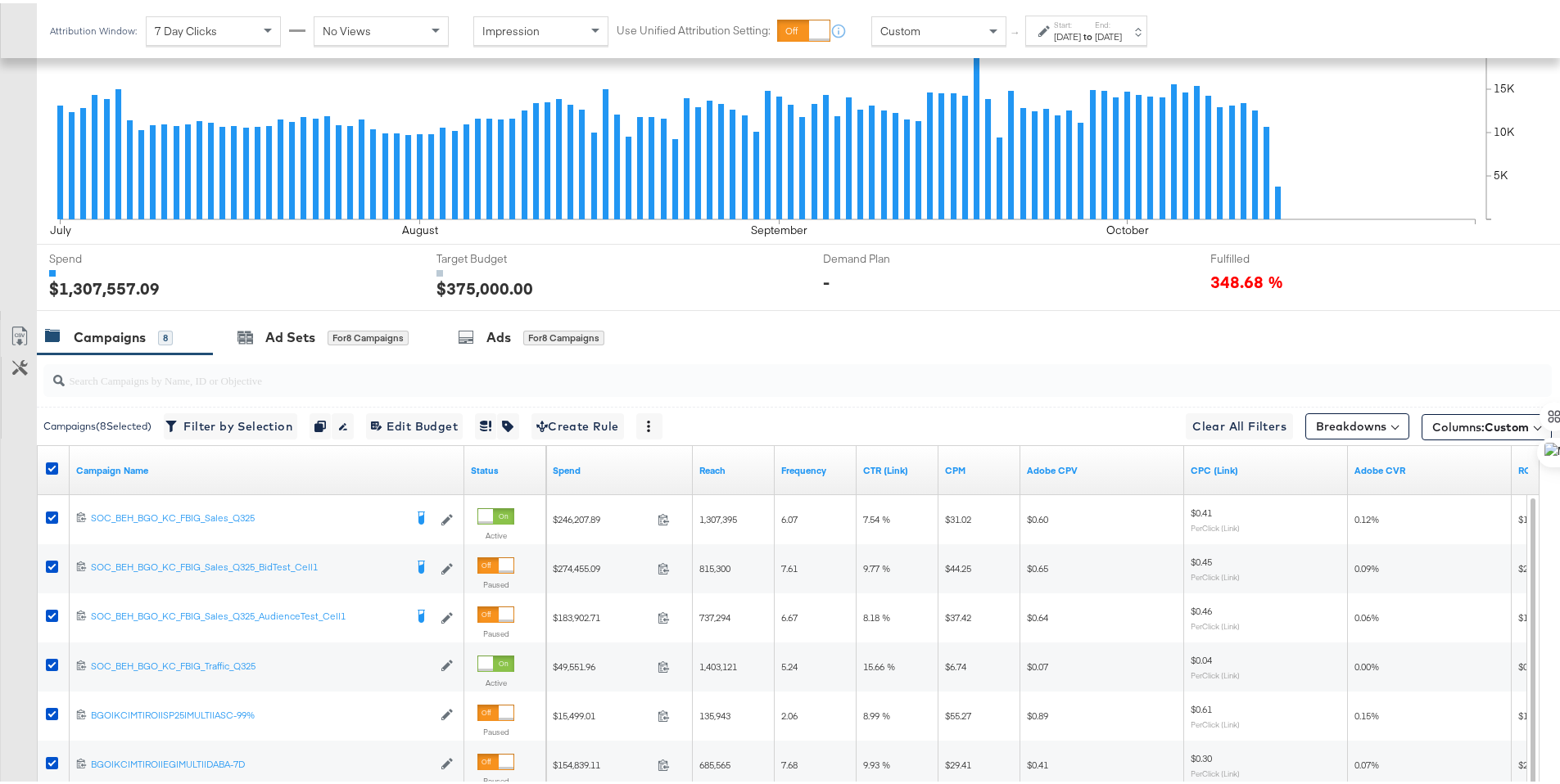
scroll to position [477, 0]
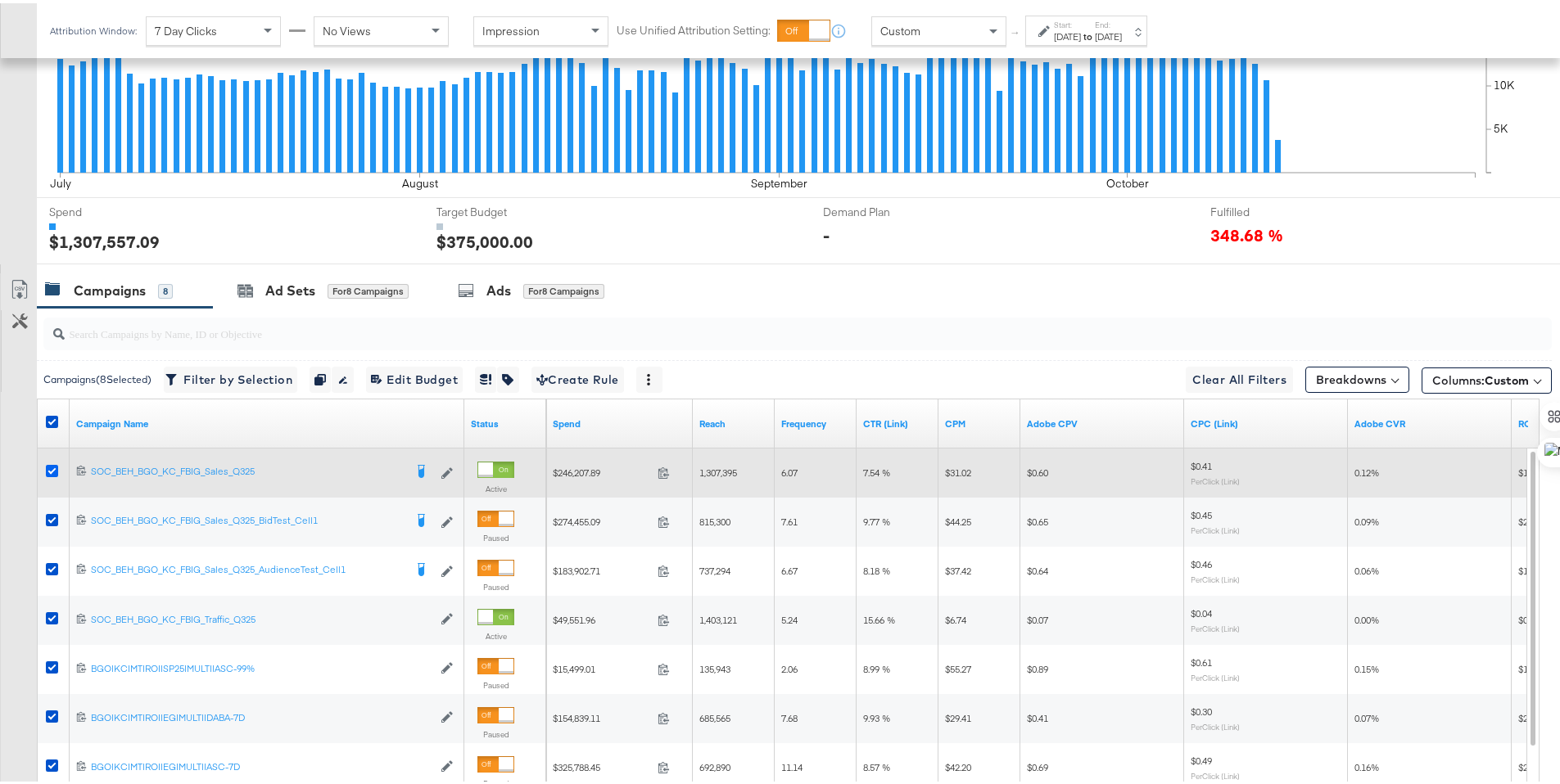
click at [50, 464] on icon at bounding box center [52, 468] width 12 height 12
click at [0, 0] on input "checkbox" at bounding box center [0, 0] width 0 height 0
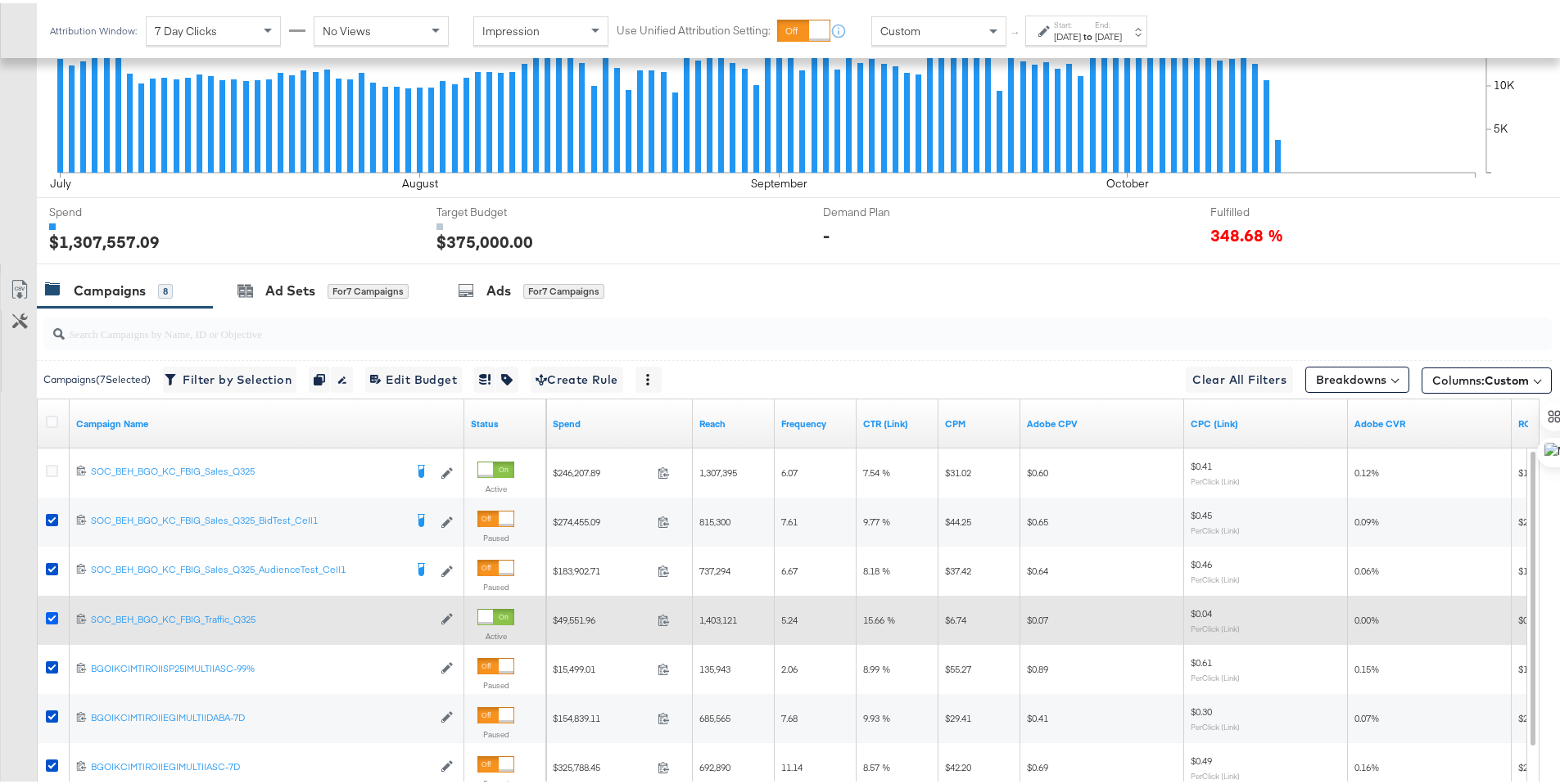
click at [49, 609] on icon at bounding box center [52, 615] width 12 height 12
click at [0, 0] on input "checkbox" at bounding box center [0, 0] width 0 height 0
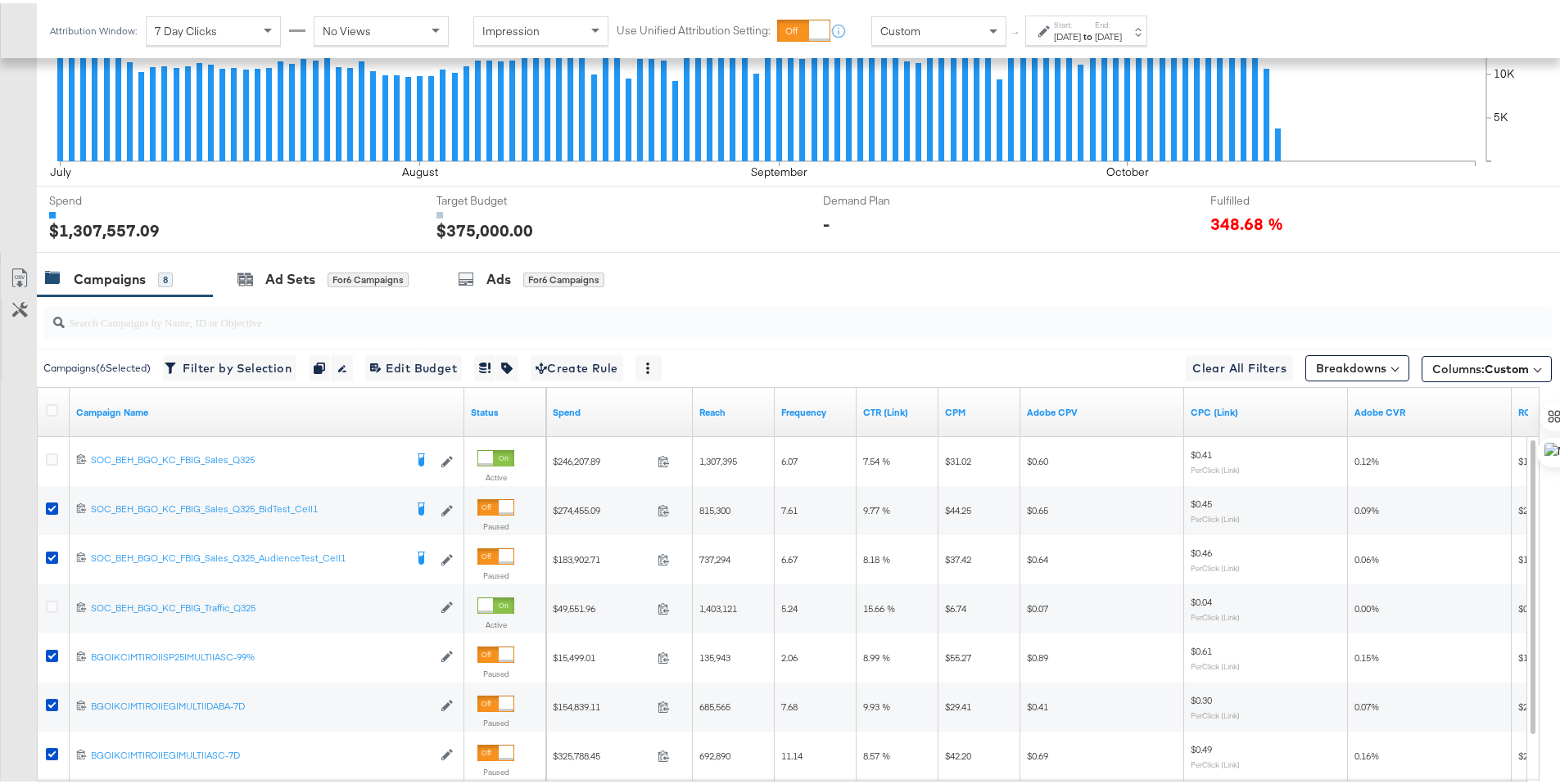
scroll to position [528, 0]
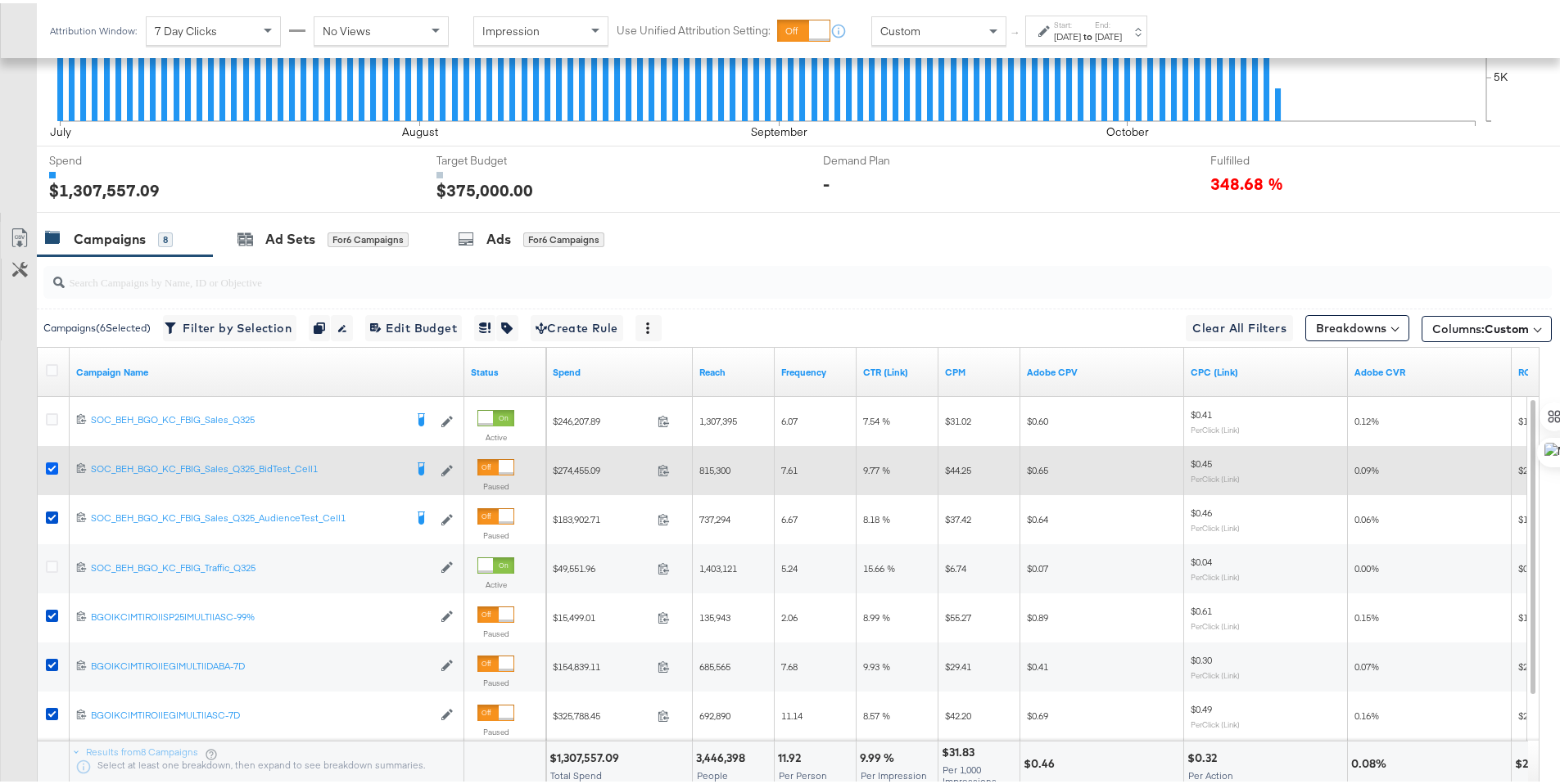
click at [51, 460] on icon at bounding box center [52, 465] width 12 height 12
click at [0, 0] on input "checkbox" at bounding box center [0, 0] width 0 height 0
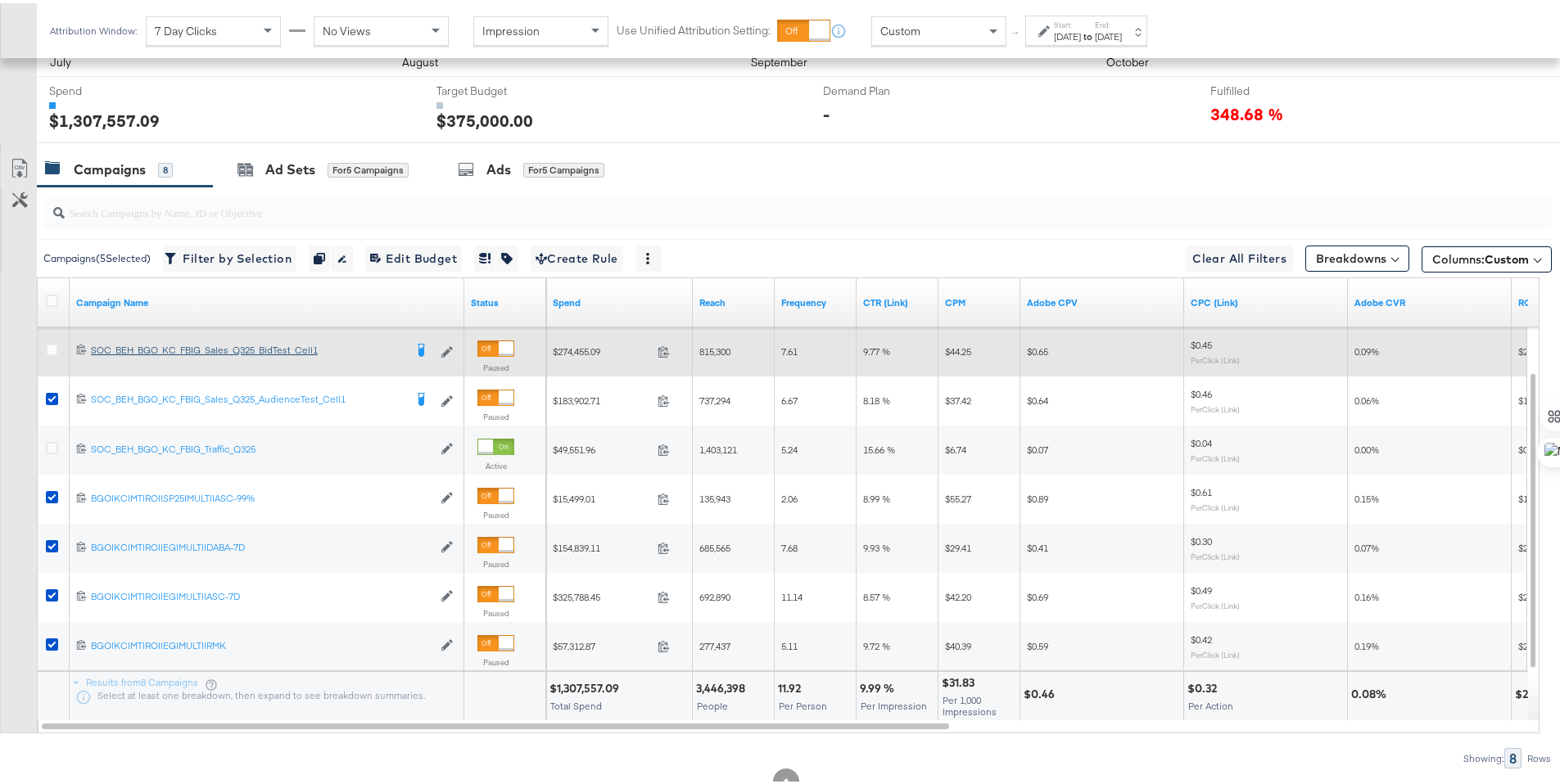
scroll to position [601, 0]
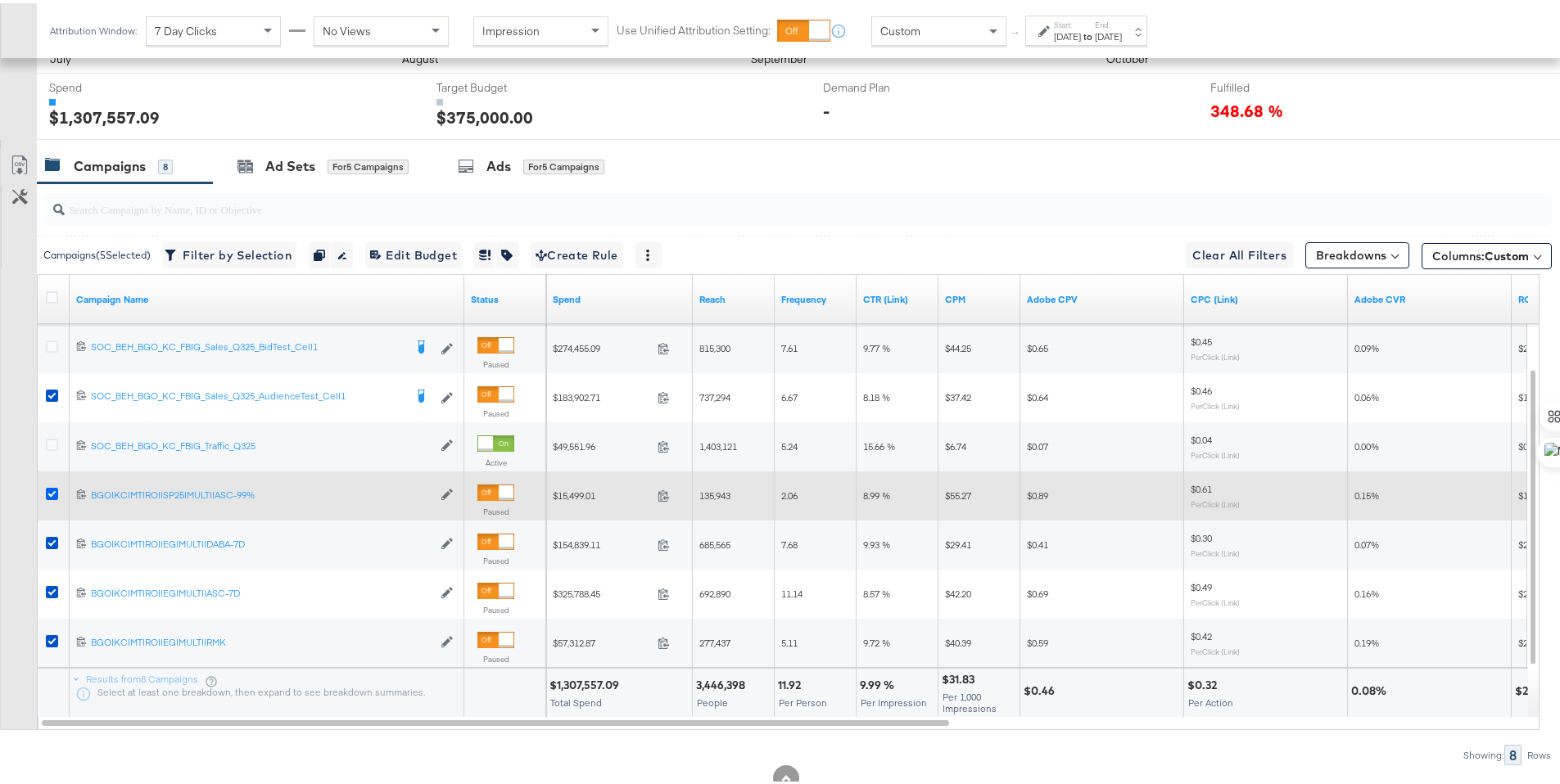
click at [50, 491] on icon at bounding box center [52, 491] width 12 height 12
click at [0, 0] on input "checkbox" at bounding box center [0, 0] width 0 height 0
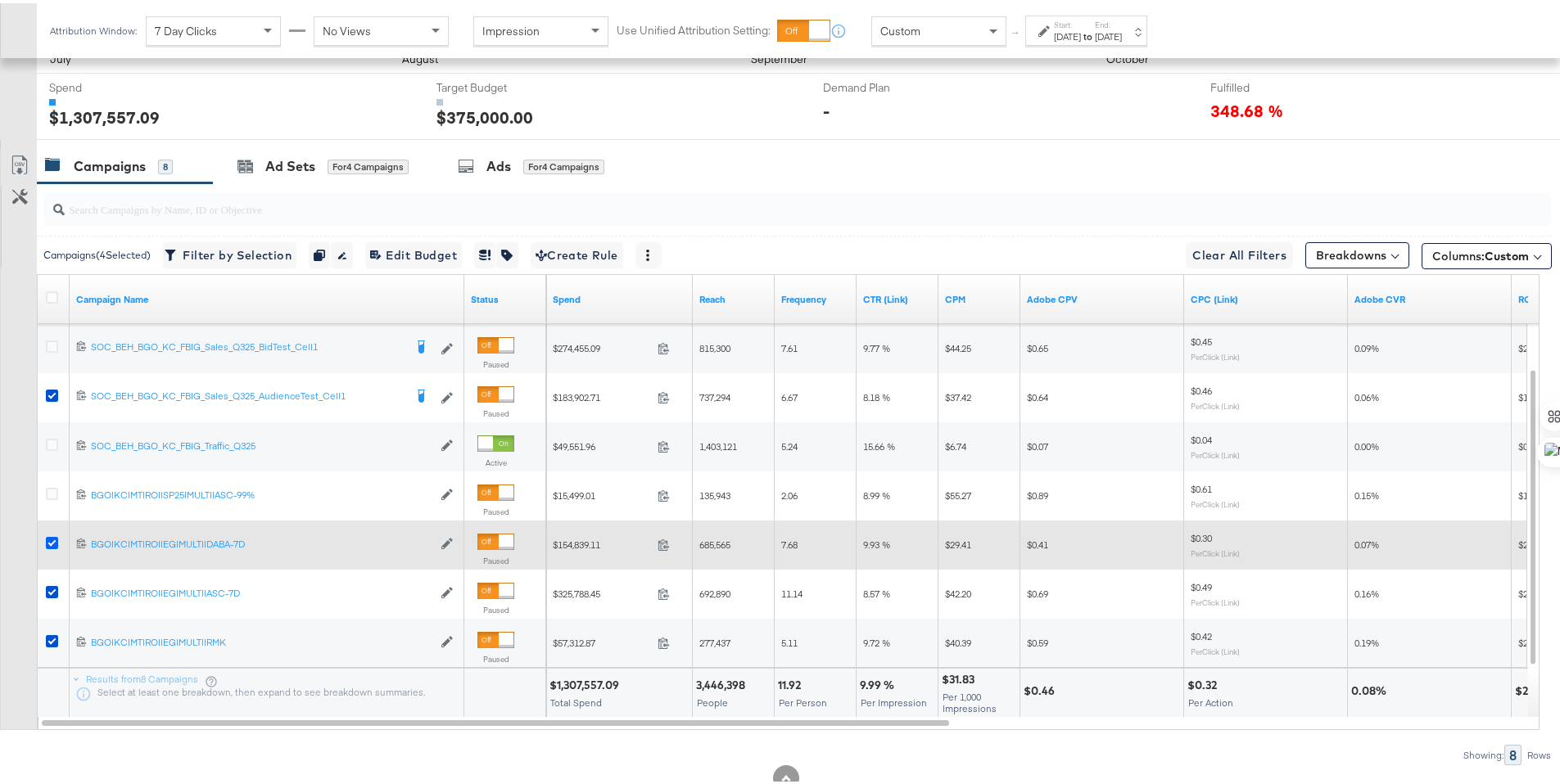
click at [53, 540] on icon at bounding box center [52, 540] width 12 height 12
click at [0, 0] on input "checkbox" at bounding box center [0, 0] width 0 height 0
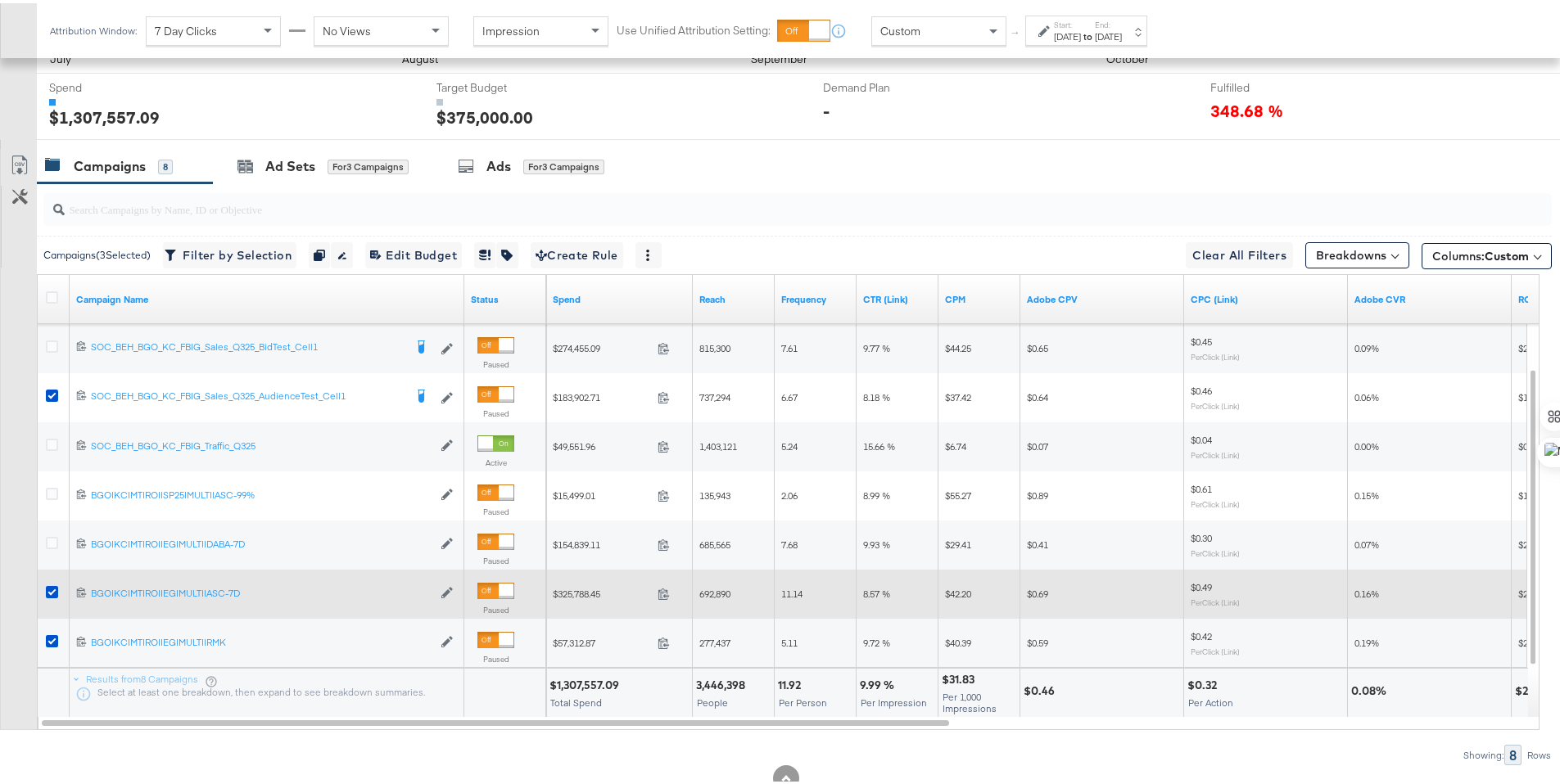
click at [50, 586] on icon at bounding box center [52, 589] width 12 height 12
click at [0, 0] on input "checkbox" at bounding box center [0, 0] width 0 height 0
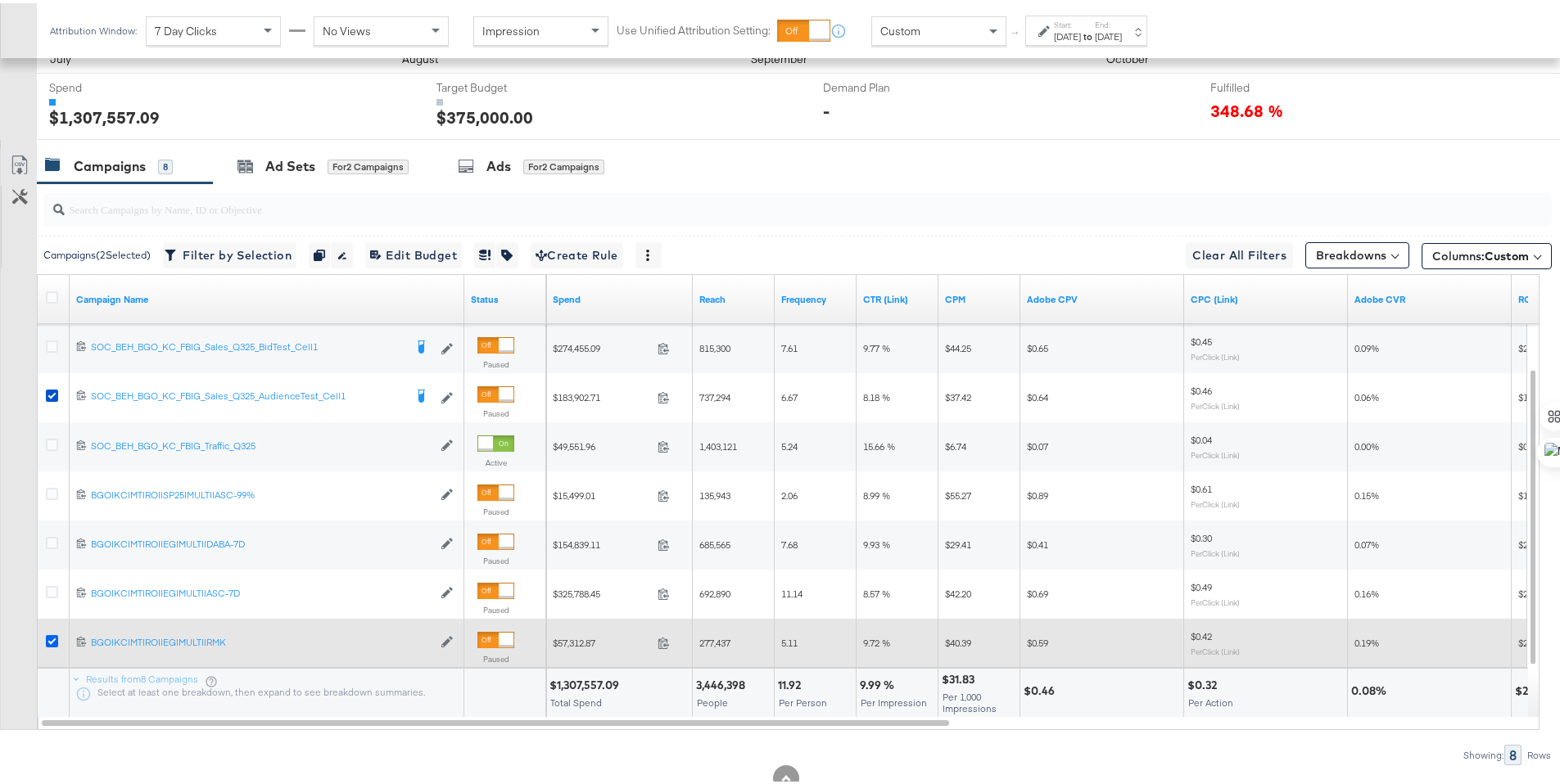
click at [49, 639] on icon at bounding box center [52, 638] width 12 height 12
click at [0, 0] on input "checkbox" at bounding box center [0, 0] width 0 height 0
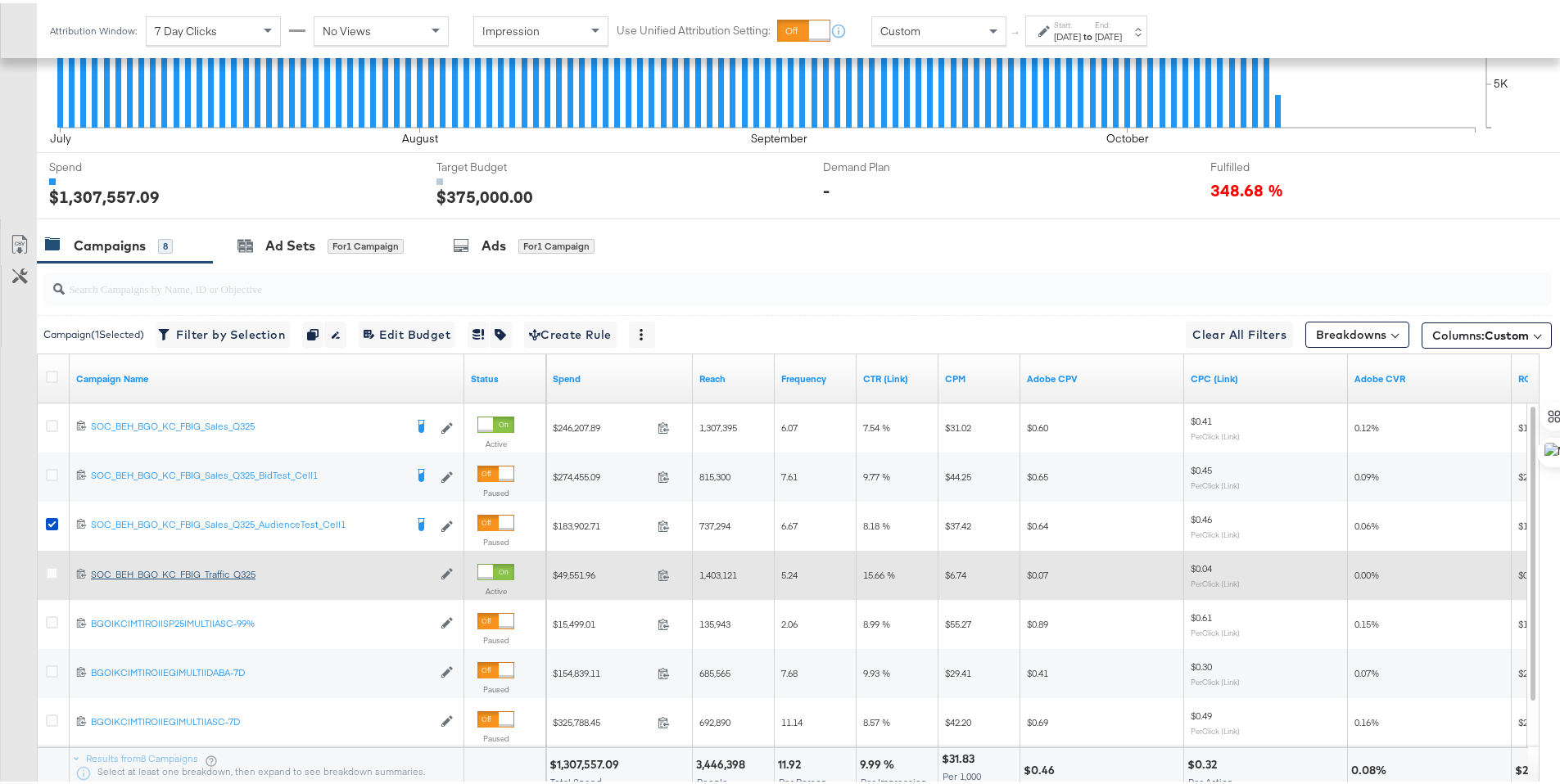
scroll to position [521, 0]
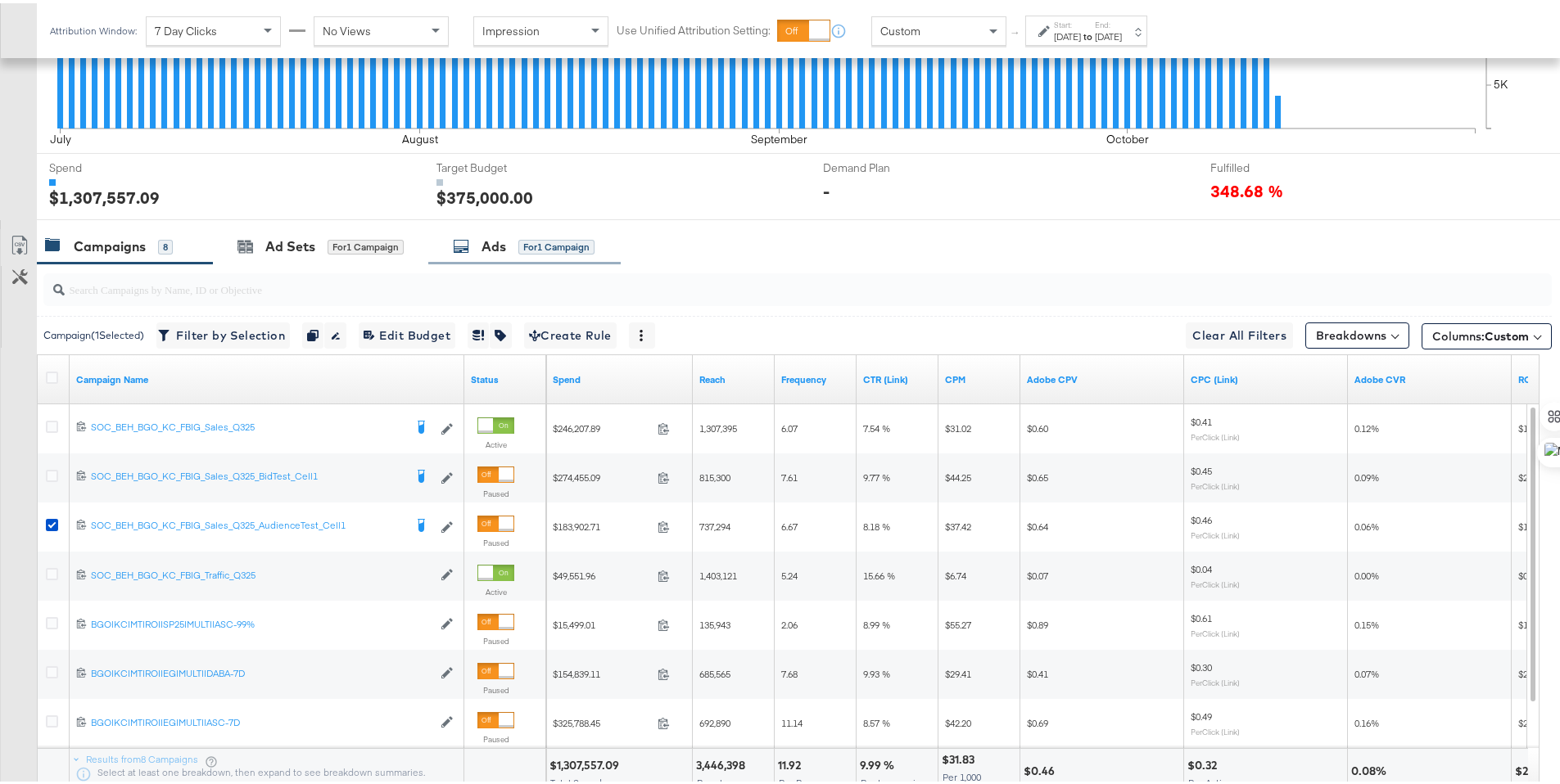
click at [469, 241] on icon at bounding box center [460, 243] width 17 height 16
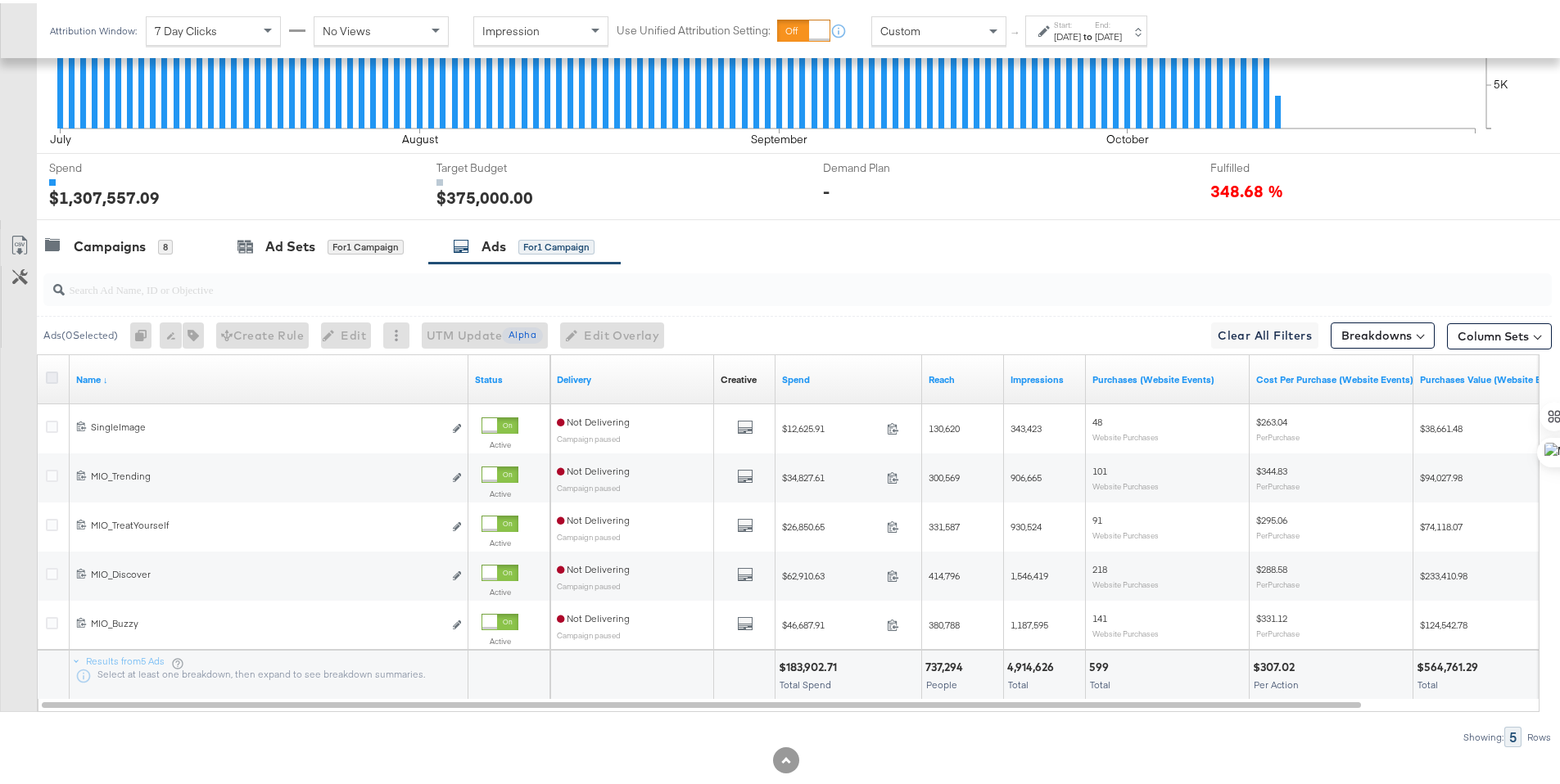
click at [50, 379] on icon at bounding box center [52, 374] width 12 height 12
click at [0, 0] on input "checkbox" at bounding box center [0, 0] width 0 height 0
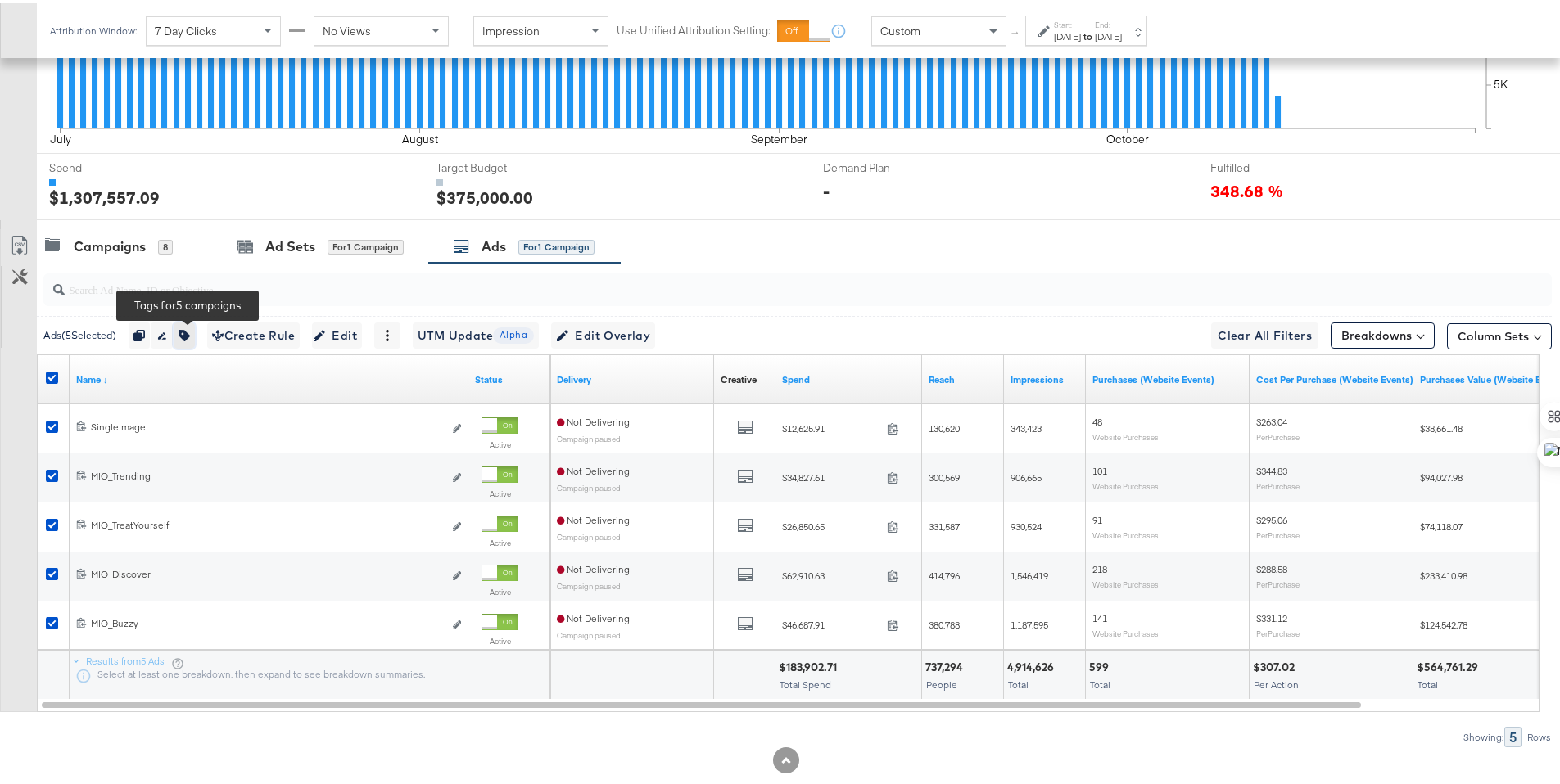
click at [189, 333] on icon "button" at bounding box center [183, 332] width 11 height 11
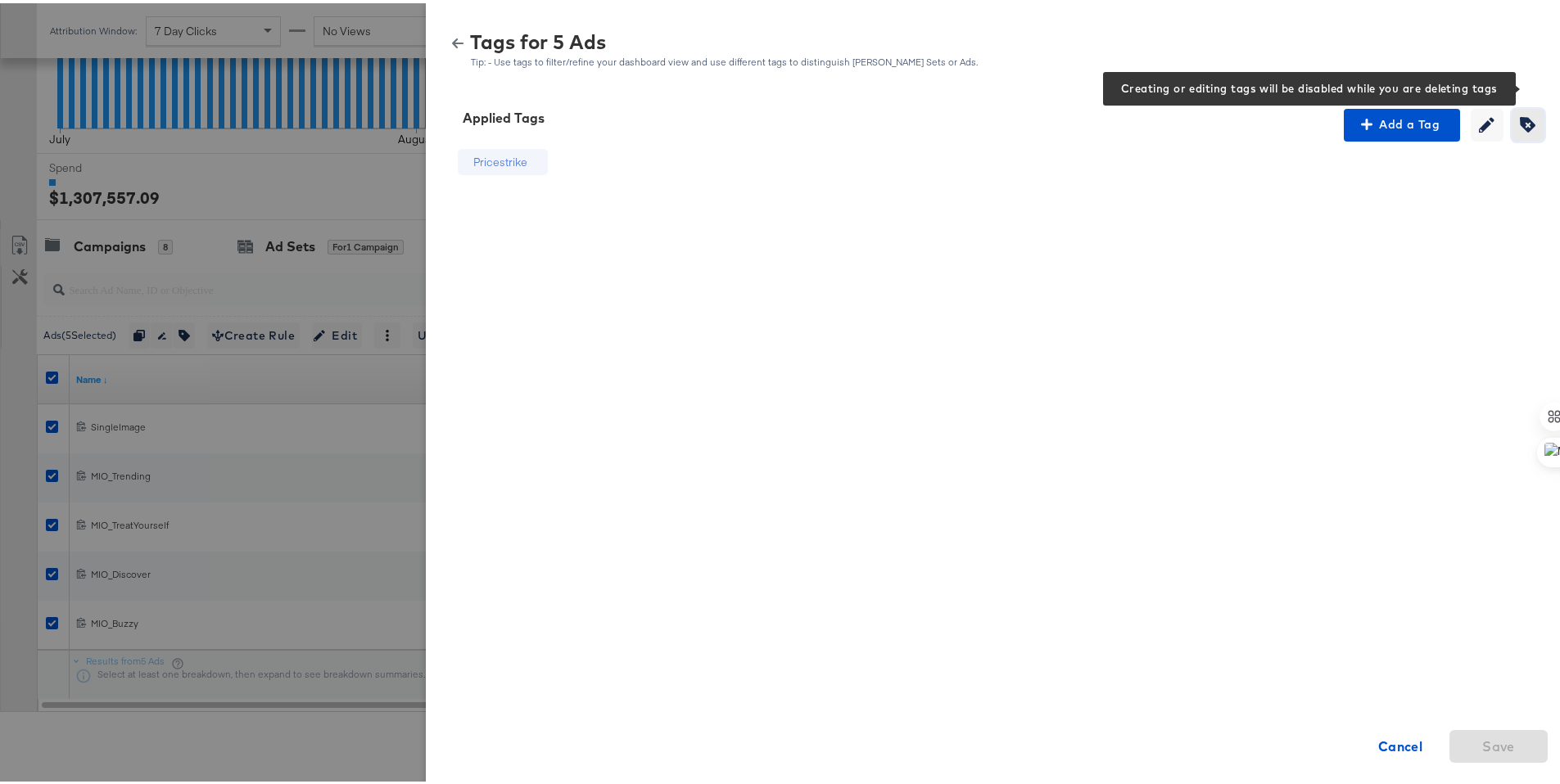
click at [1520, 126] on icon "button" at bounding box center [1528, 122] width 16 height 16
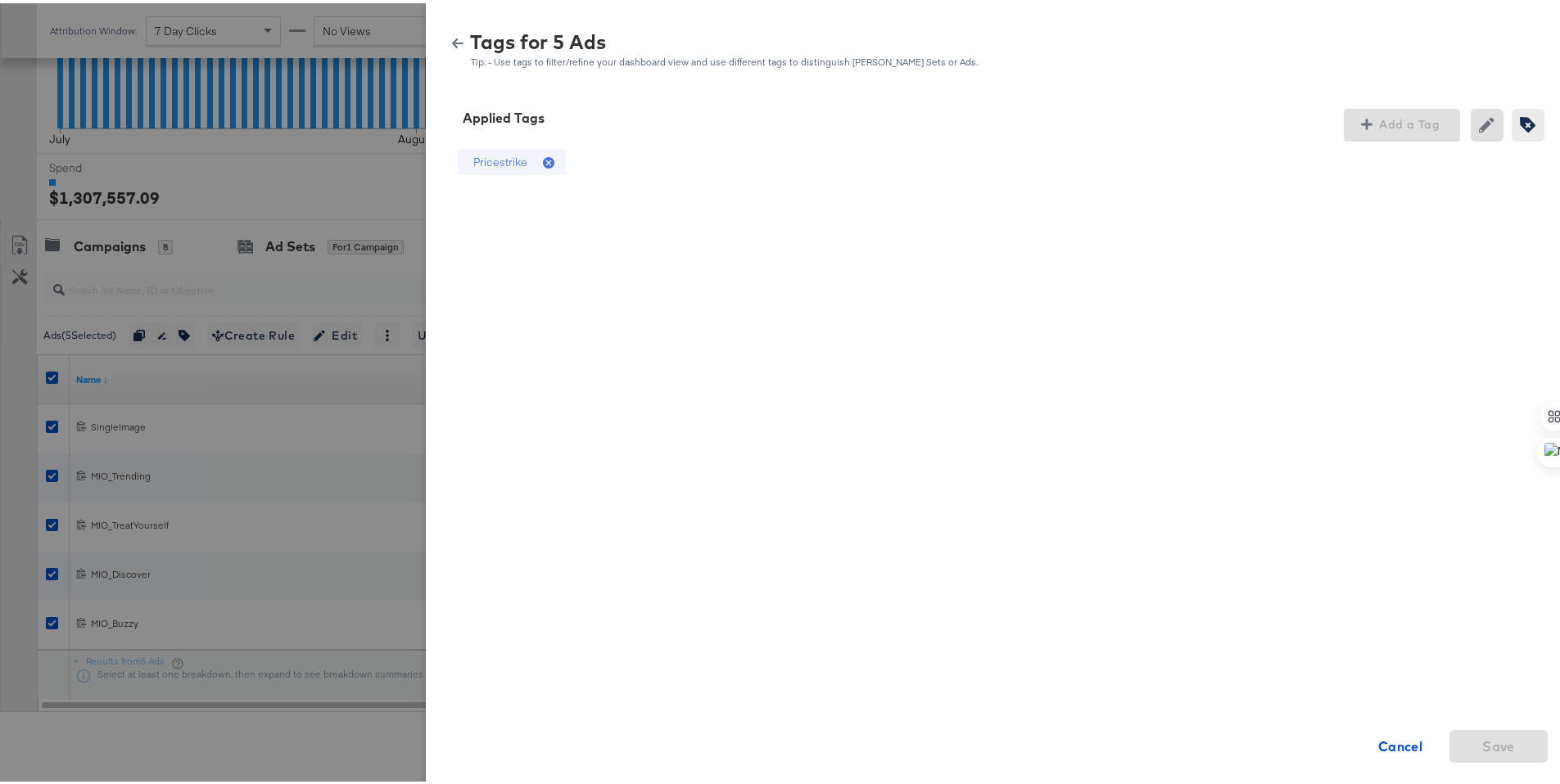
click at [543, 158] on icon at bounding box center [548, 159] width 11 height 11
click at [1502, 749] on span "Save" at bounding box center [1498, 743] width 33 height 23
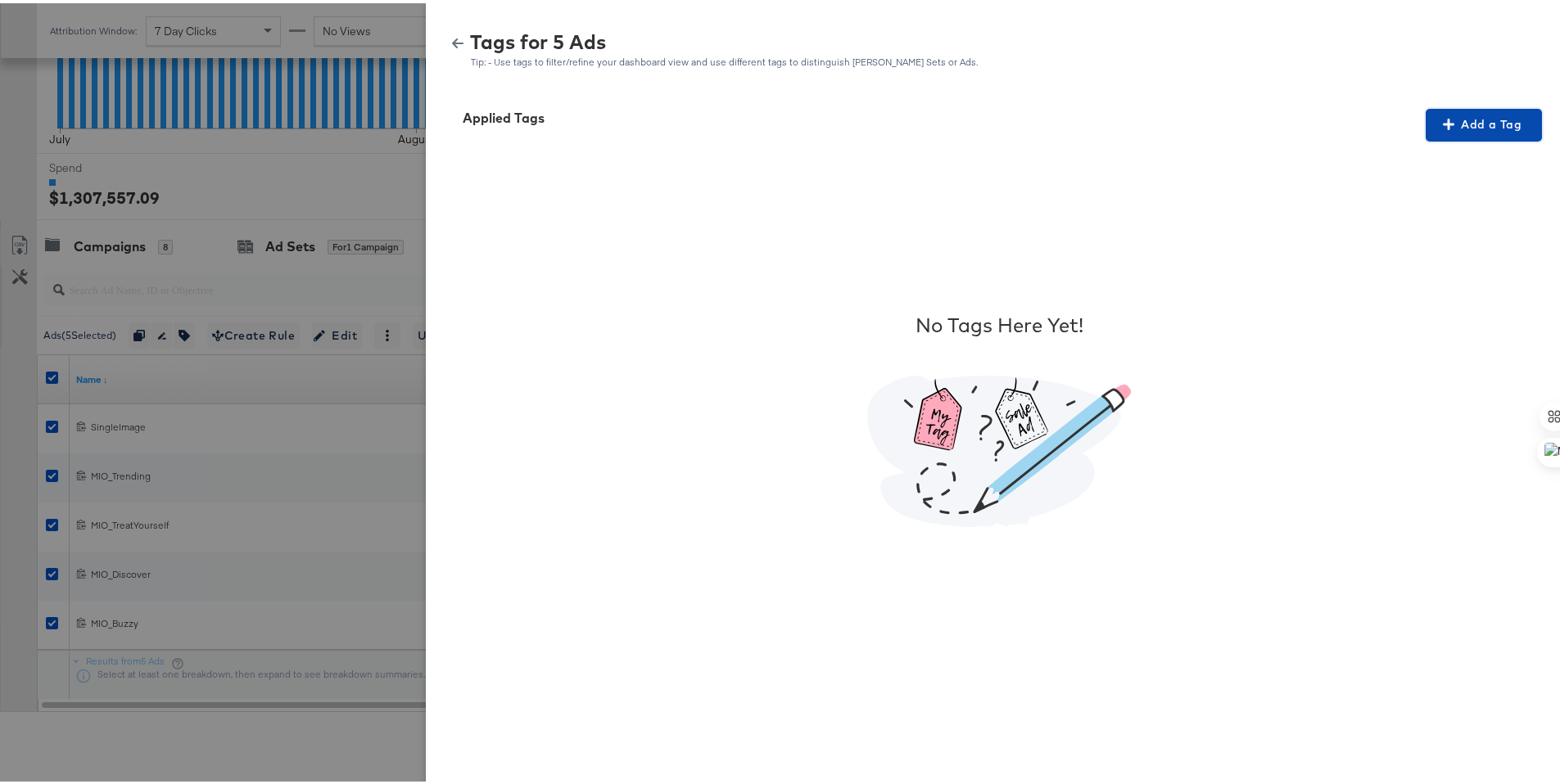
click at [1462, 123] on span "Add a Tag" at bounding box center [1484, 122] width 103 height 21
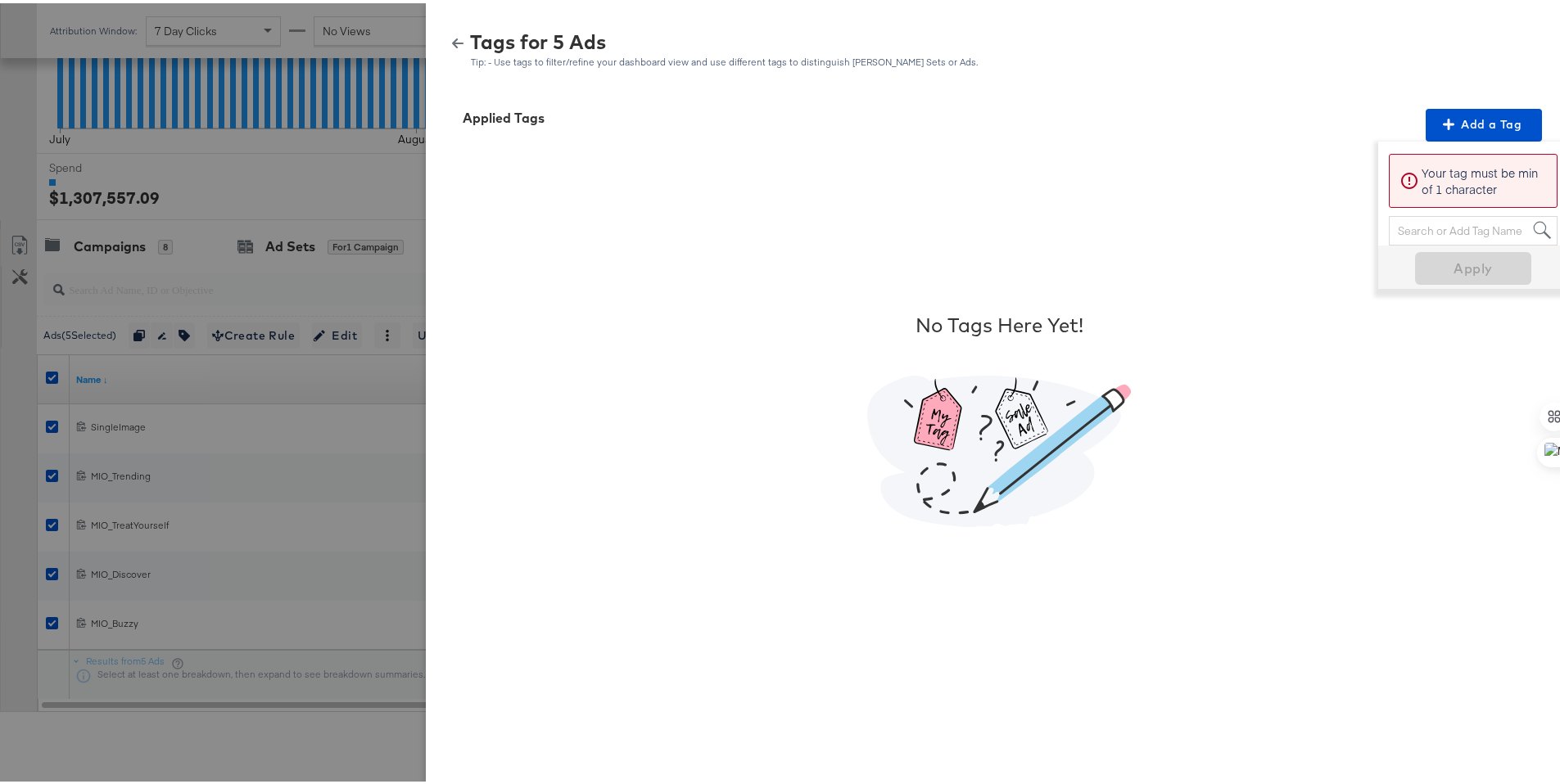
click at [1431, 226] on div "Search or Add Tag Name" at bounding box center [1473, 227] width 167 height 28
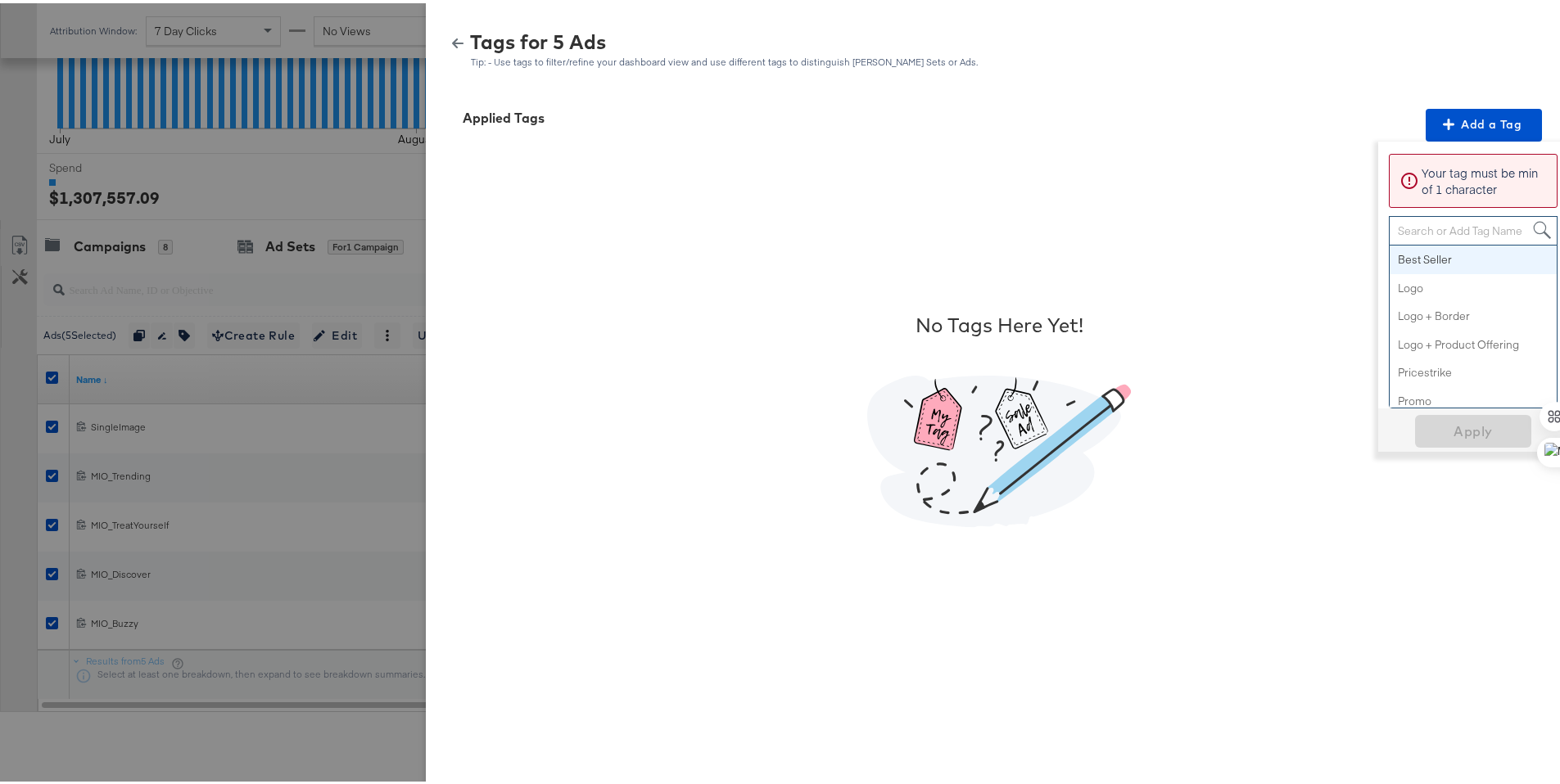
paste input "Smart Design 2+ Elements"
type input "Smart Design 2+ Elements"
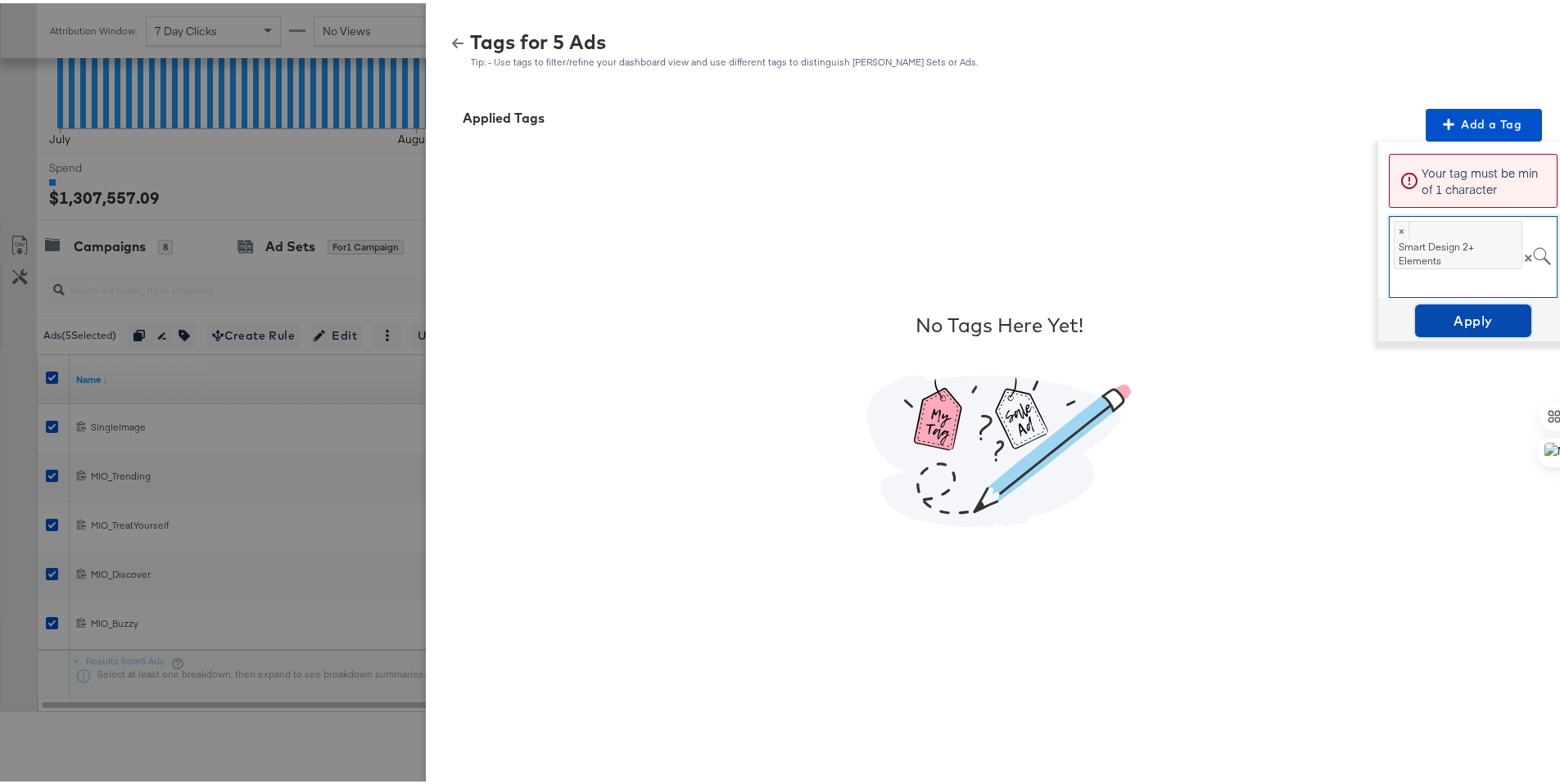
click at [1450, 320] on span "Apply" at bounding box center [1472, 318] width 103 height 23
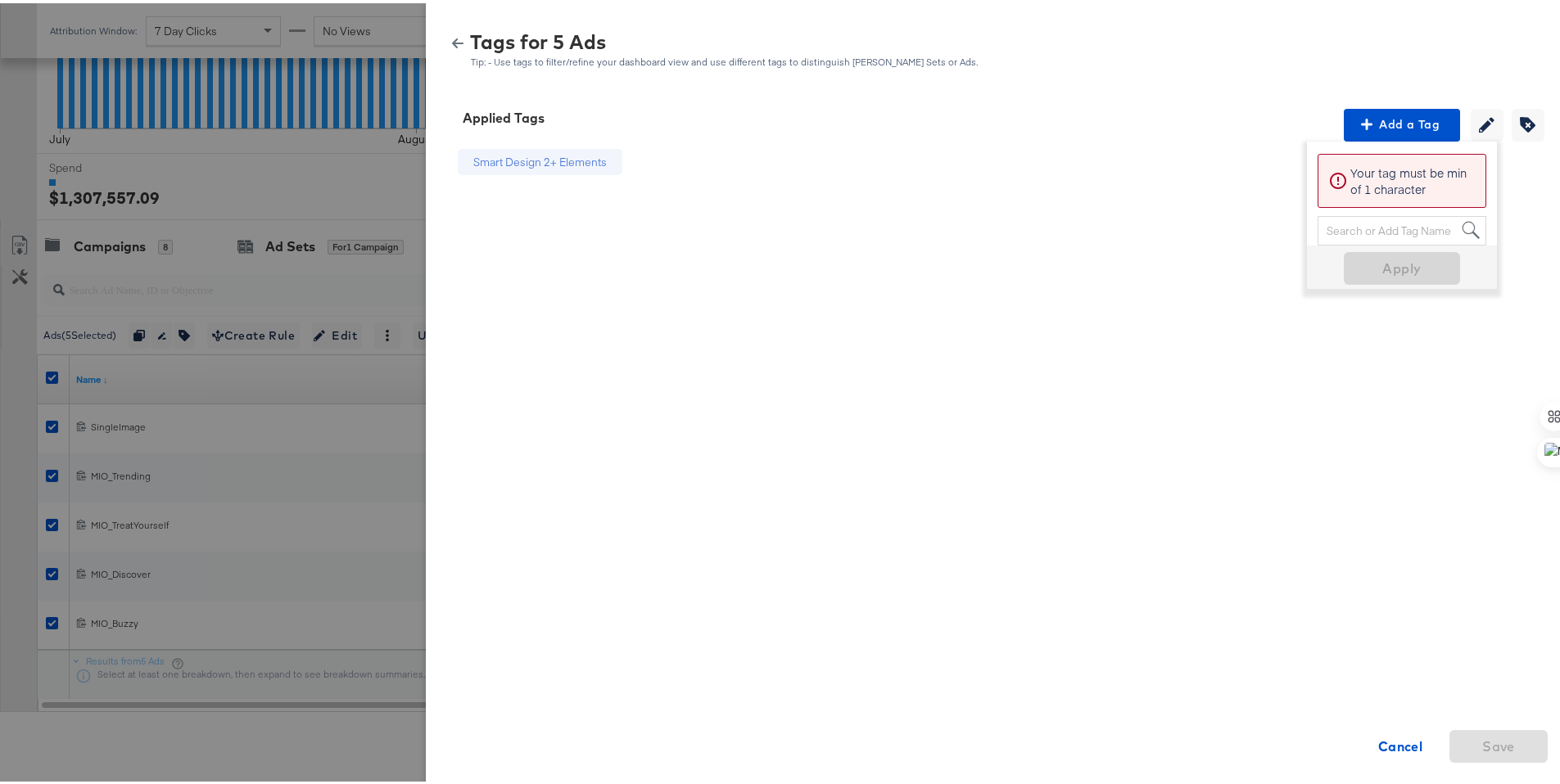
click at [446, 36] on button "button" at bounding box center [458, 40] width 24 height 11
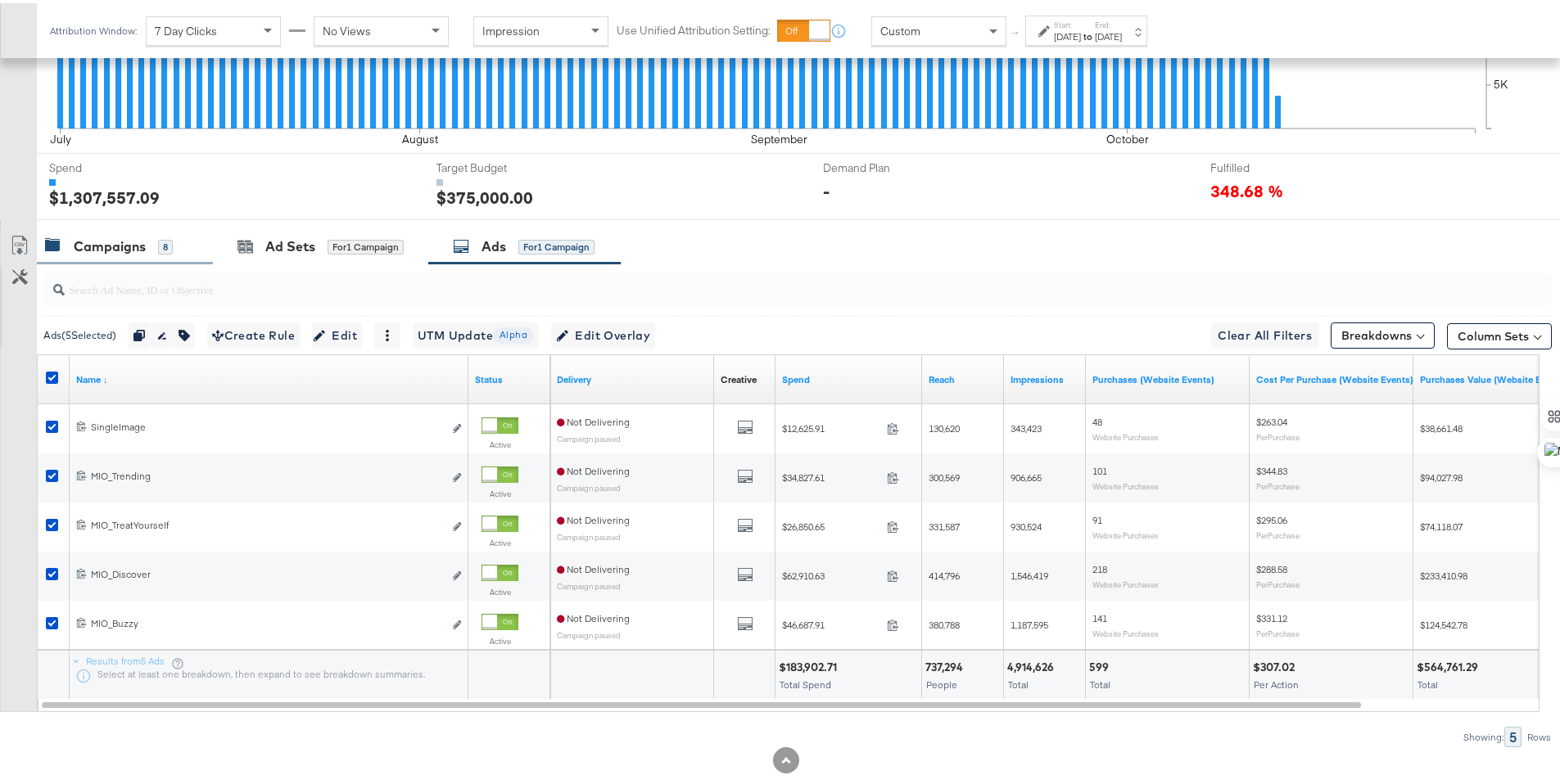
click at [109, 242] on div "Campaigns" at bounding box center [109, 244] width 72 height 19
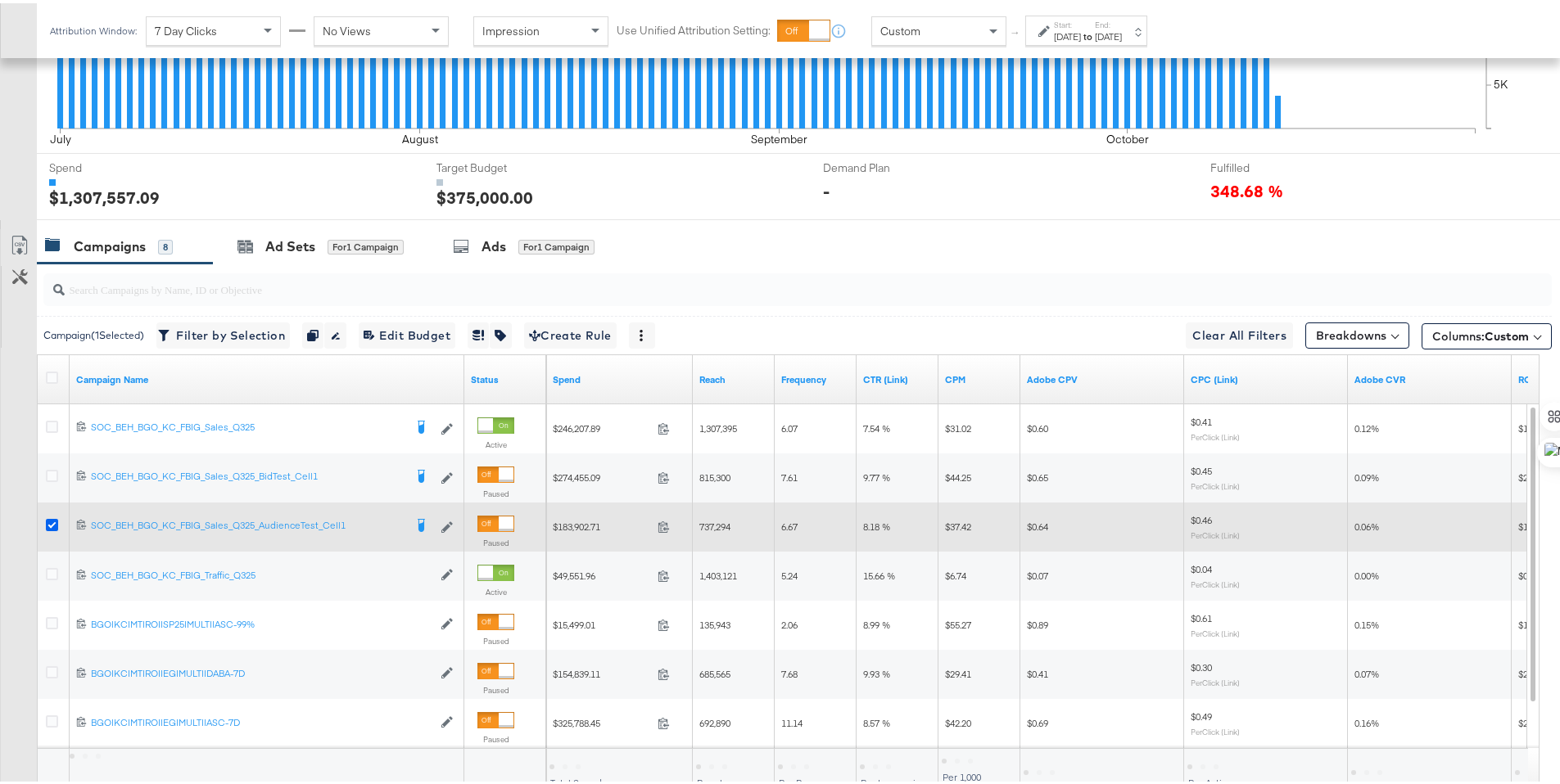
click at [52, 523] on icon at bounding box center [52, 522] width 12 height 12
click at [0, 0] on input "checkbox" at bounding box center [0, 0] width 0 height 0
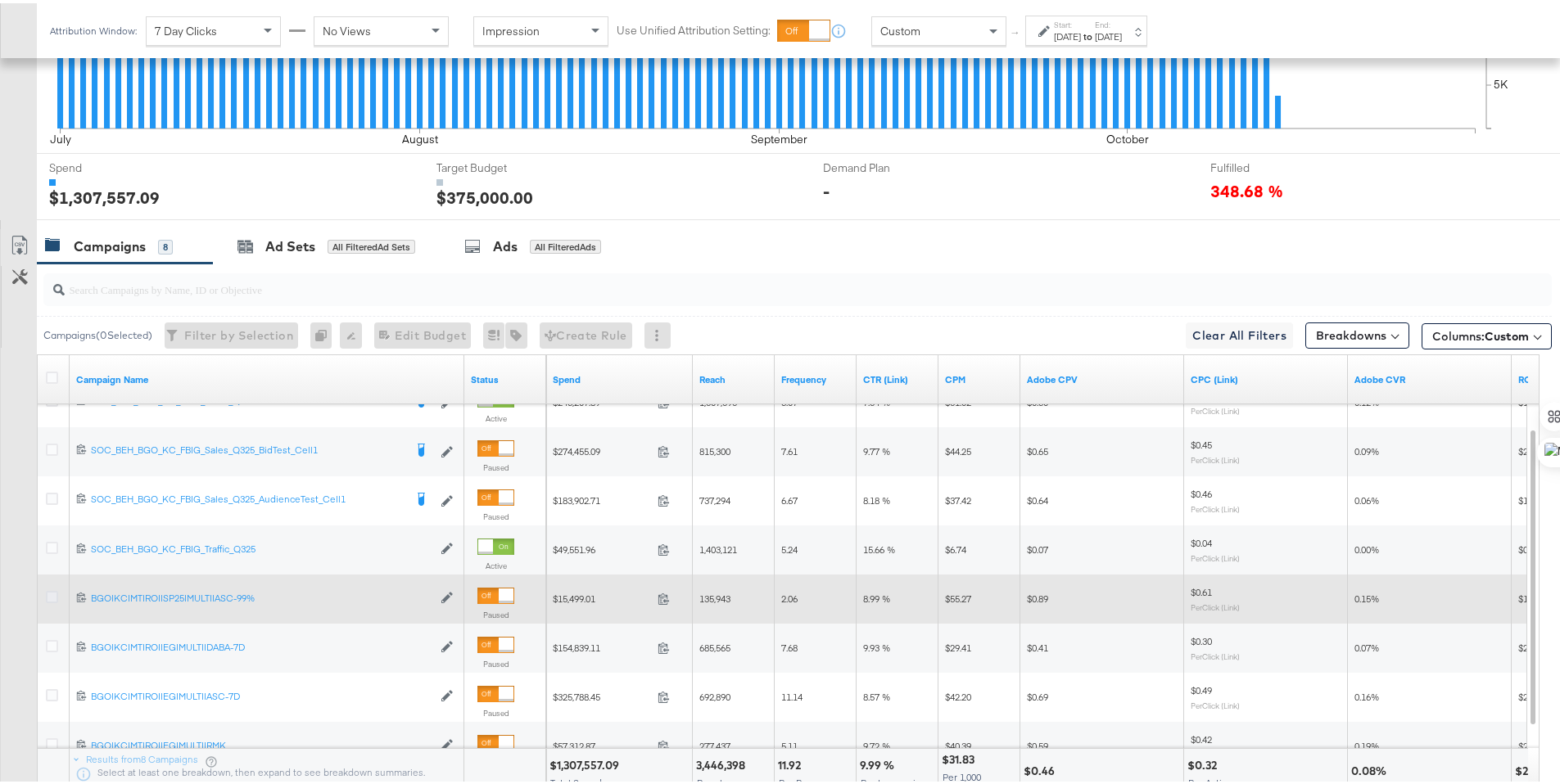
click at [52, 592] on icon at bounding box center [52, 594] width 12 height 12
click at [0, 0] on input "checkbox" at bounding box center [0, 0] width 0 height 0
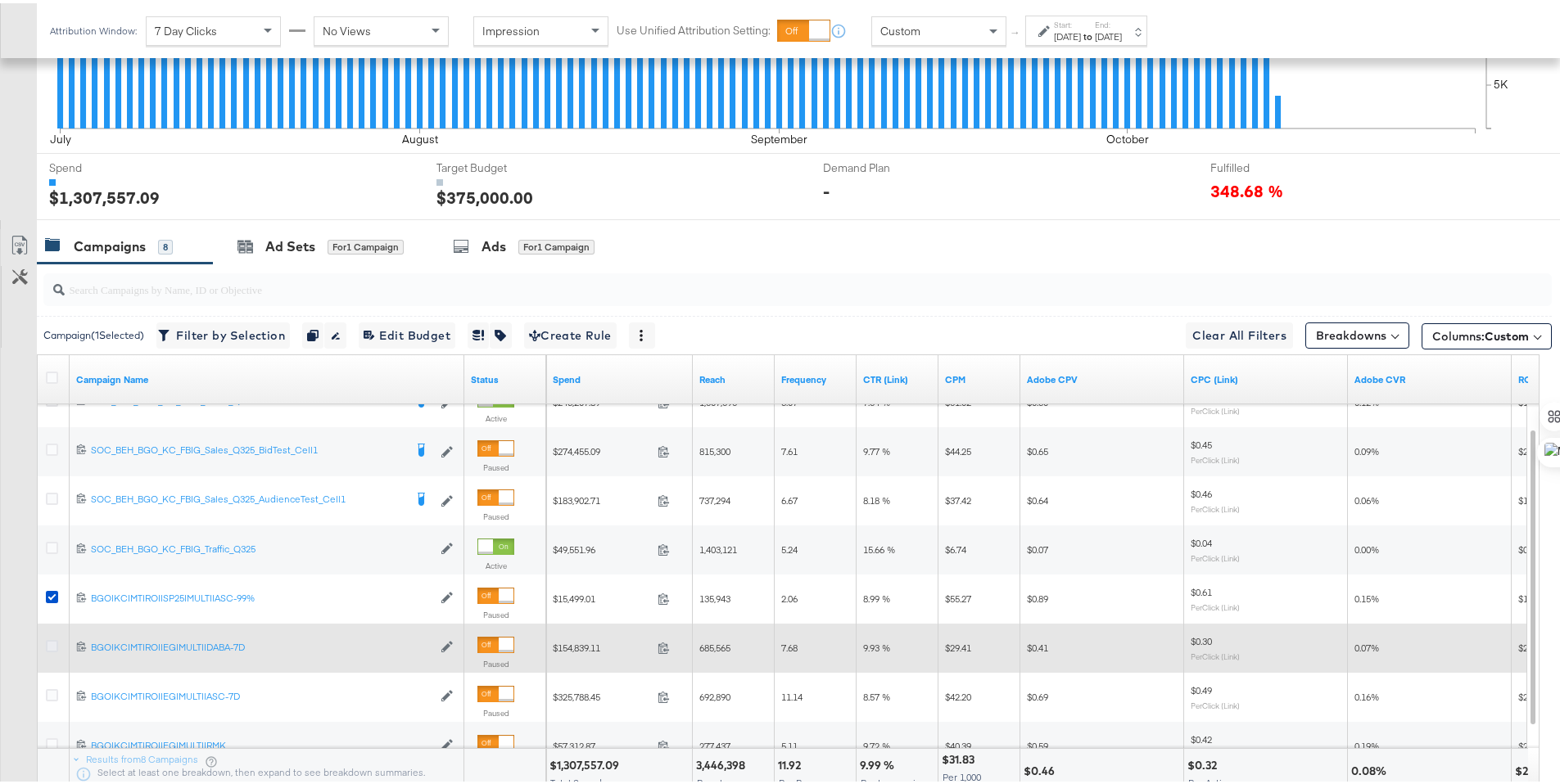
click at [52, 642] on icon at bounding box center [52, 642] width 12 height 12
click at [0, 0] on input "checkbox" at bounding box center [0, 0] width 0 height 0
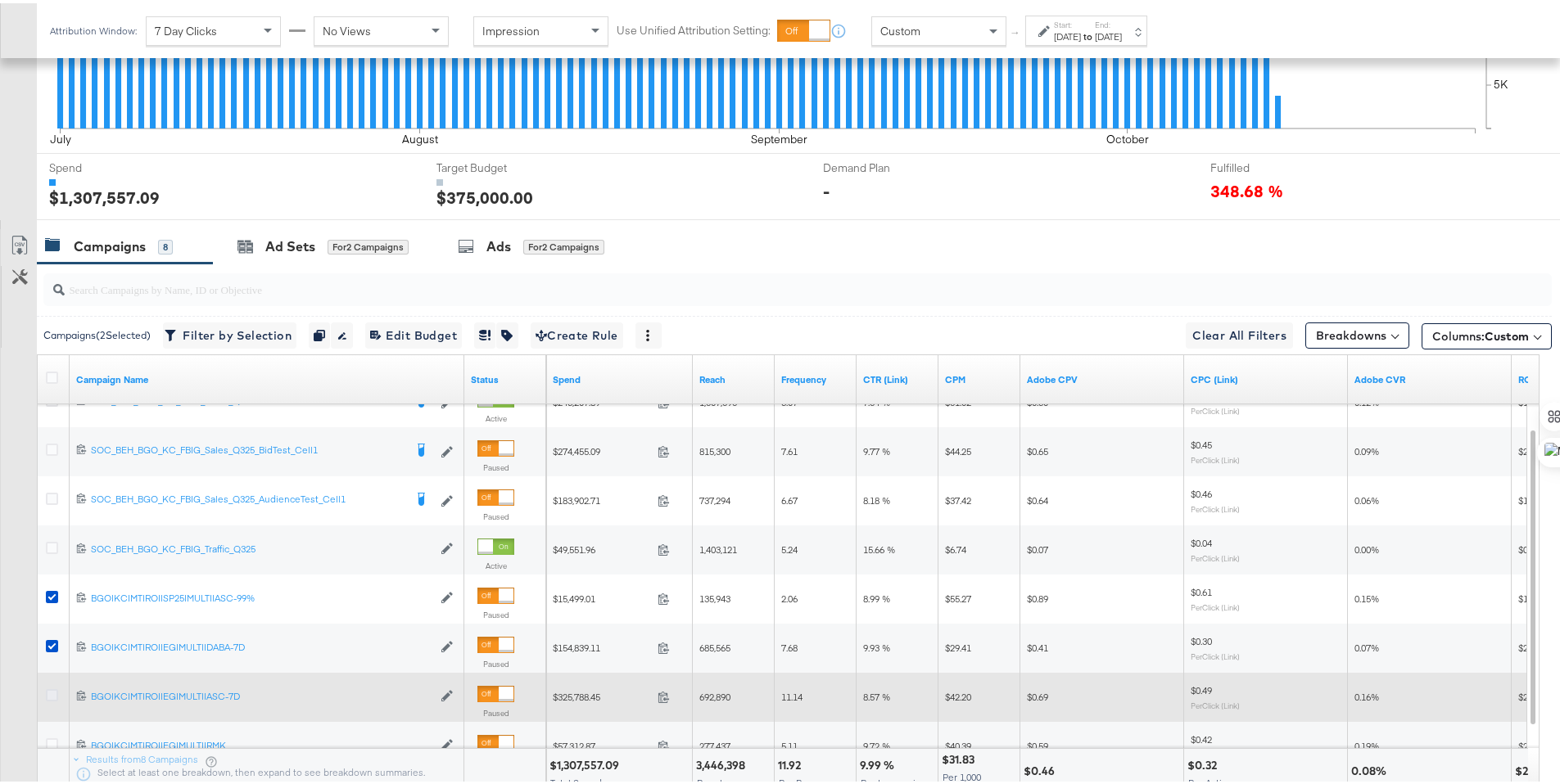
click at [52, 692] on icon at bounding box center [52, 692] width 12 height 12
click at [0, 0] on input "checkbox" at bounding box center [0, 0] width 0 height 0
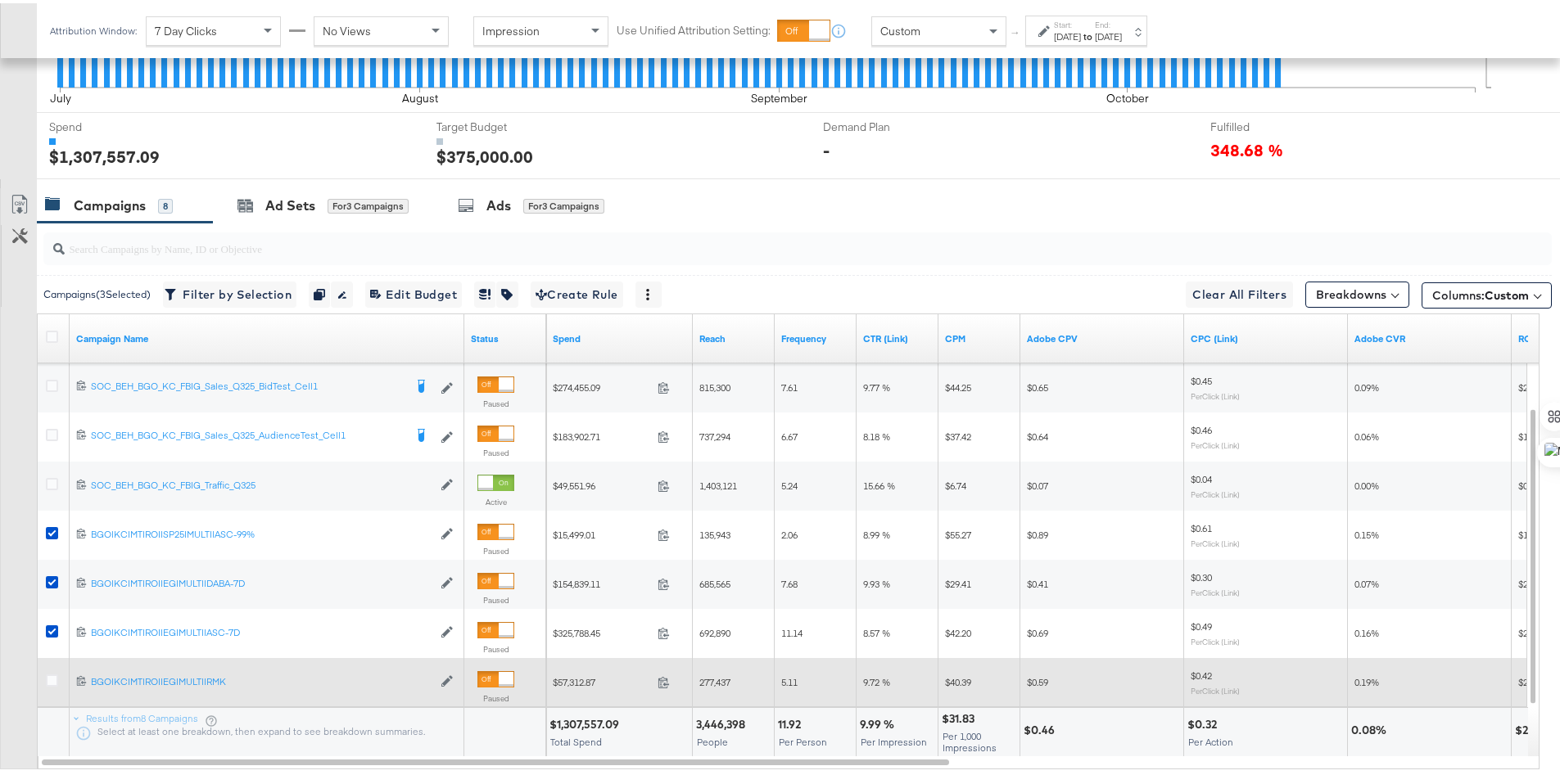
scroll to position [575, 0]
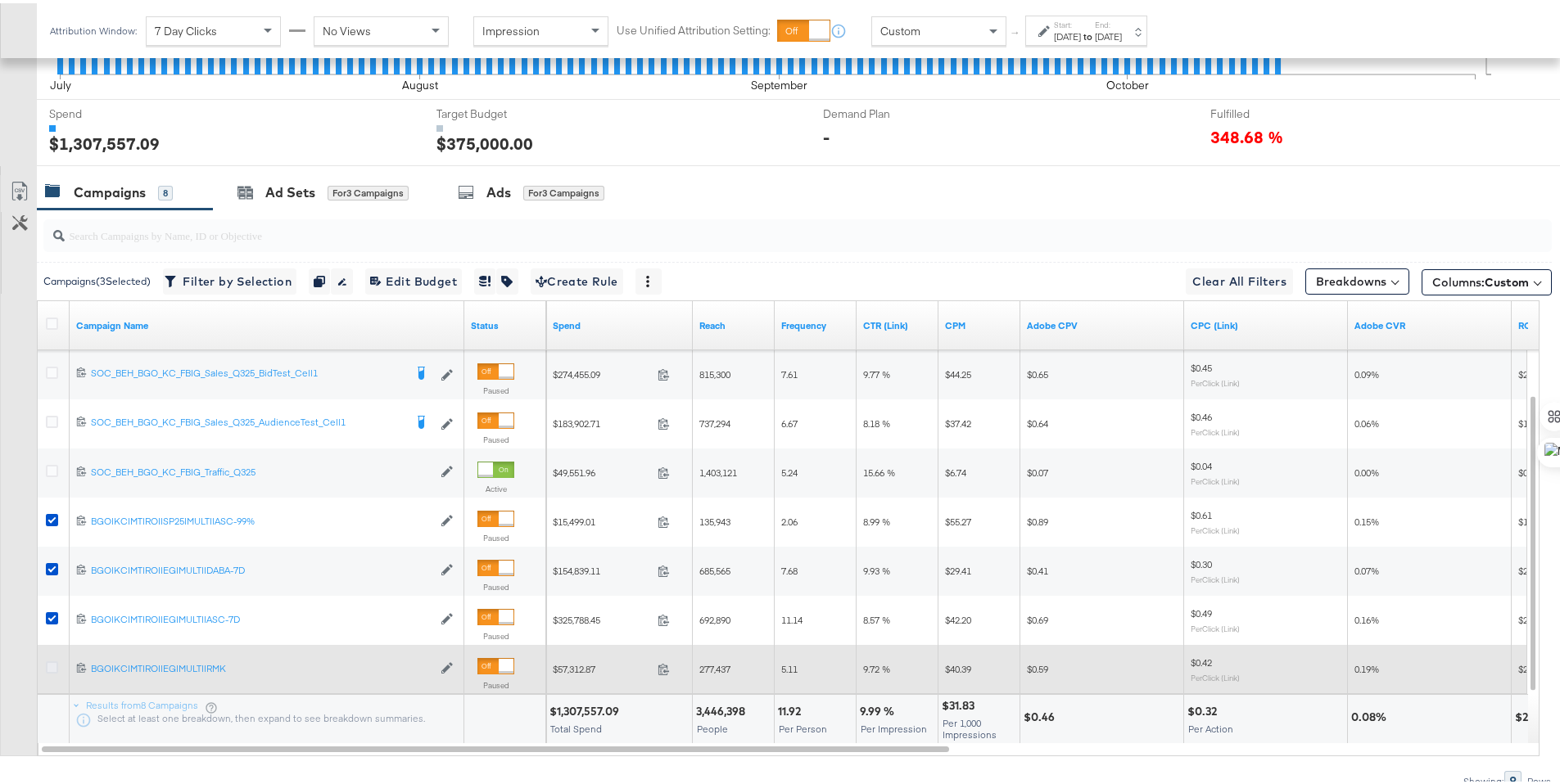
click at [51, 662] on icon at bounding box center [52, 664] width 12 height 12
click at [0, 0] on input "checkbox" at bounding box center [0, 0] width 0 height 0
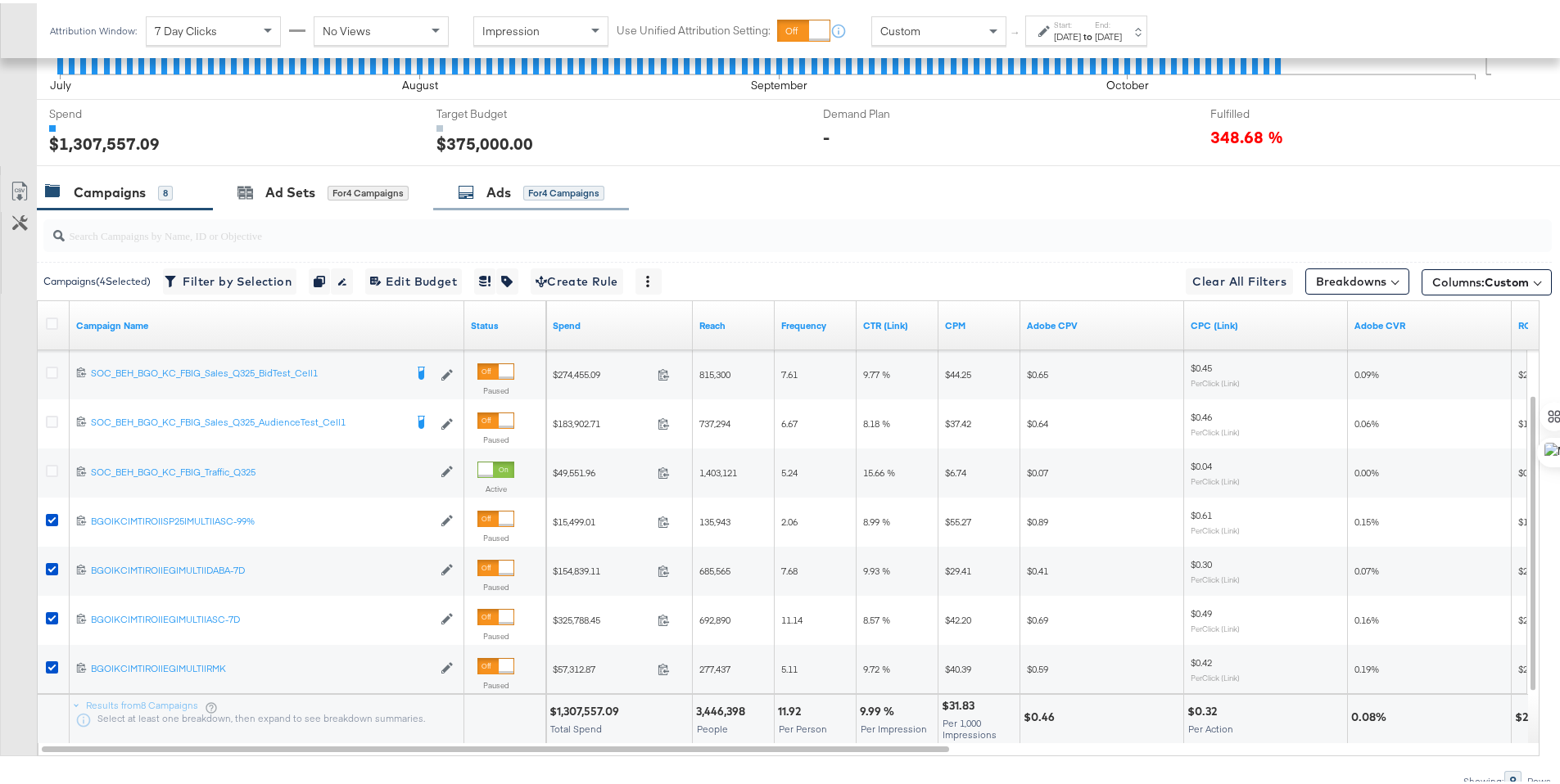
click at [487, 188] on div "Ads" at bounding box center [499, 189] width 24 height 19
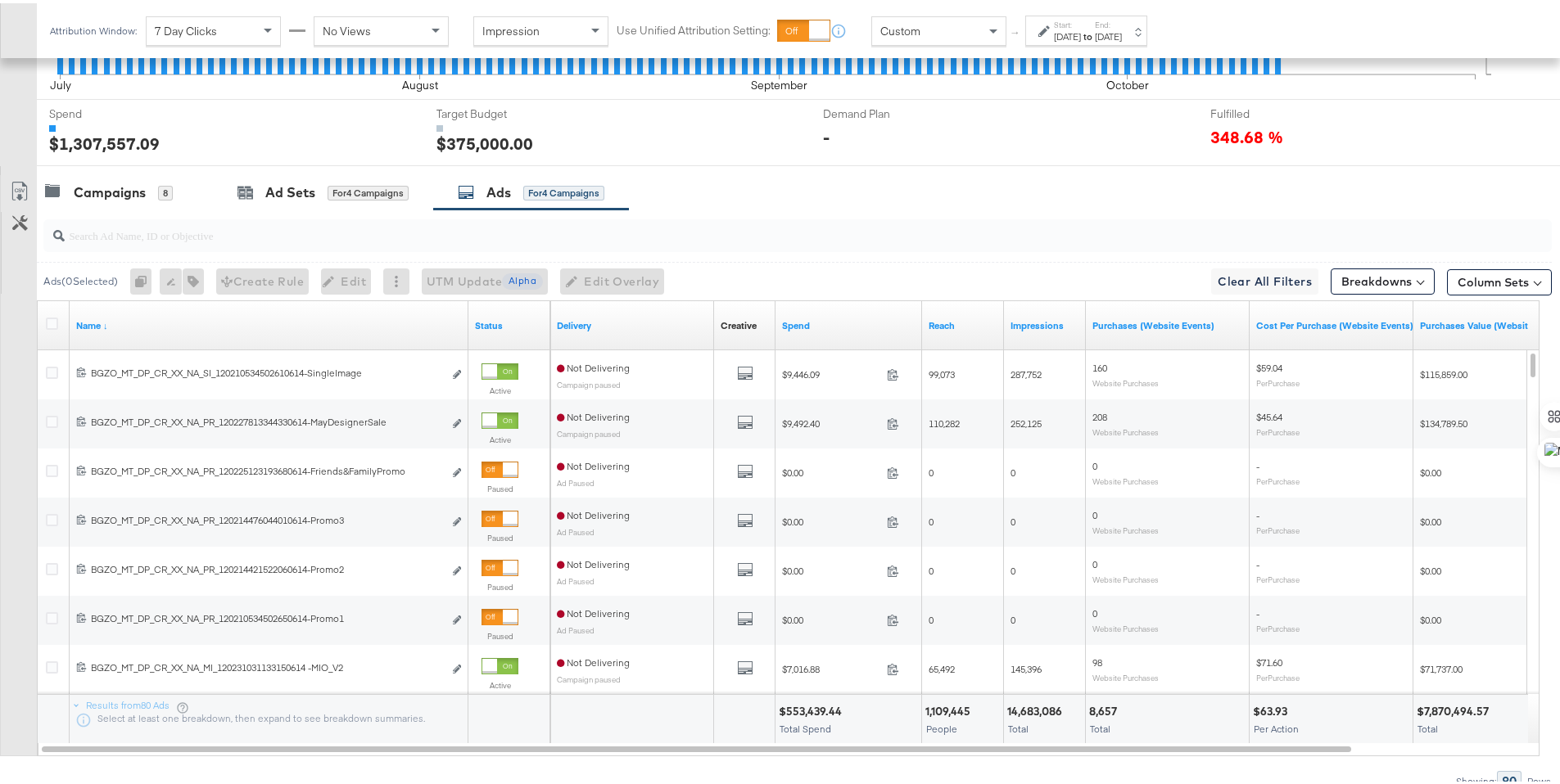
click at [51, 318] on icon at bounding box center [52, 320] width 12 height 12
click at [0, 0] on input "checkbox" at bounding box center [0, 0] width 0 height 0
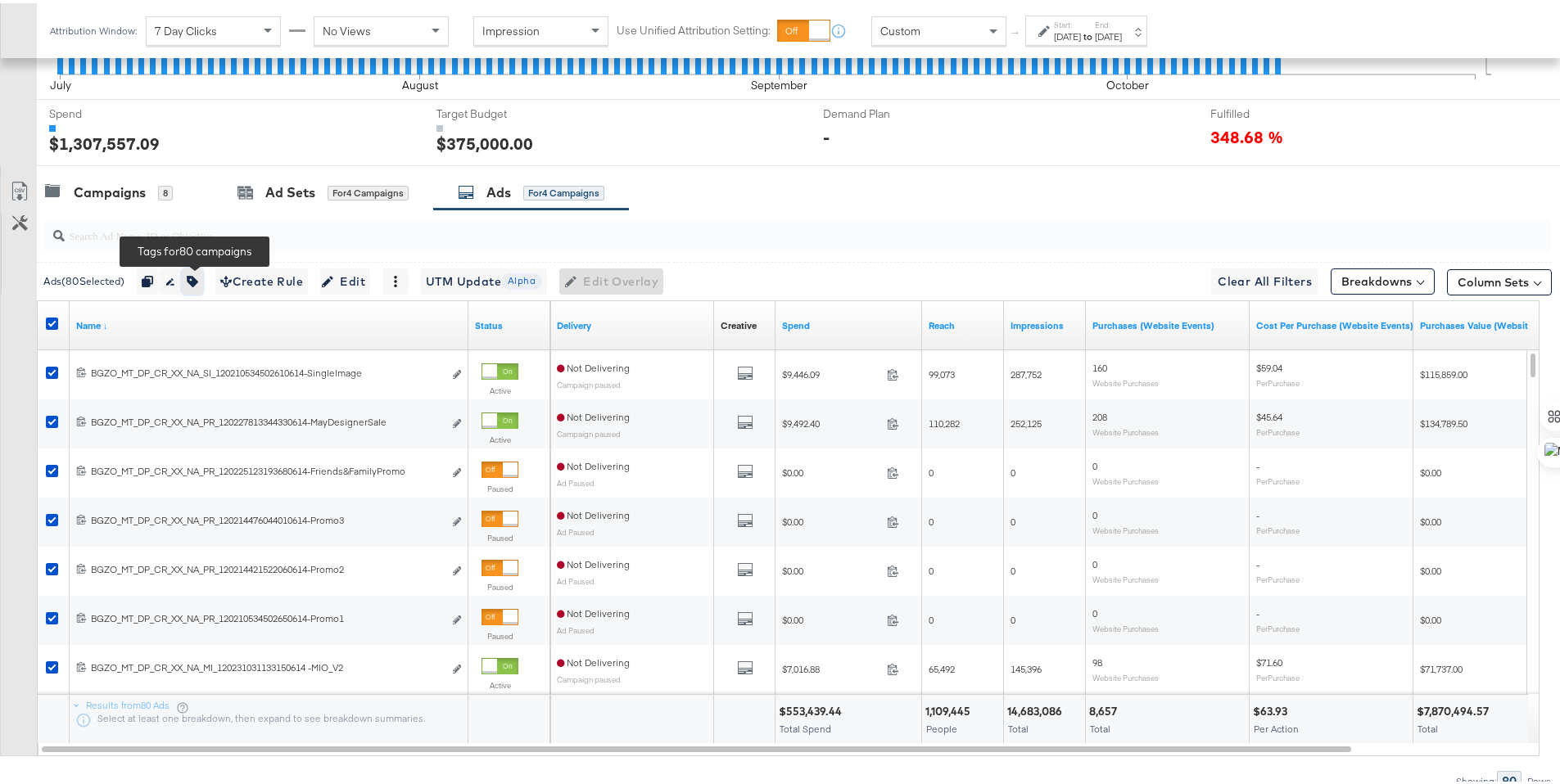
click at [198, 278] on icon "button" at bounding box center [192, 278] width 11 height 11
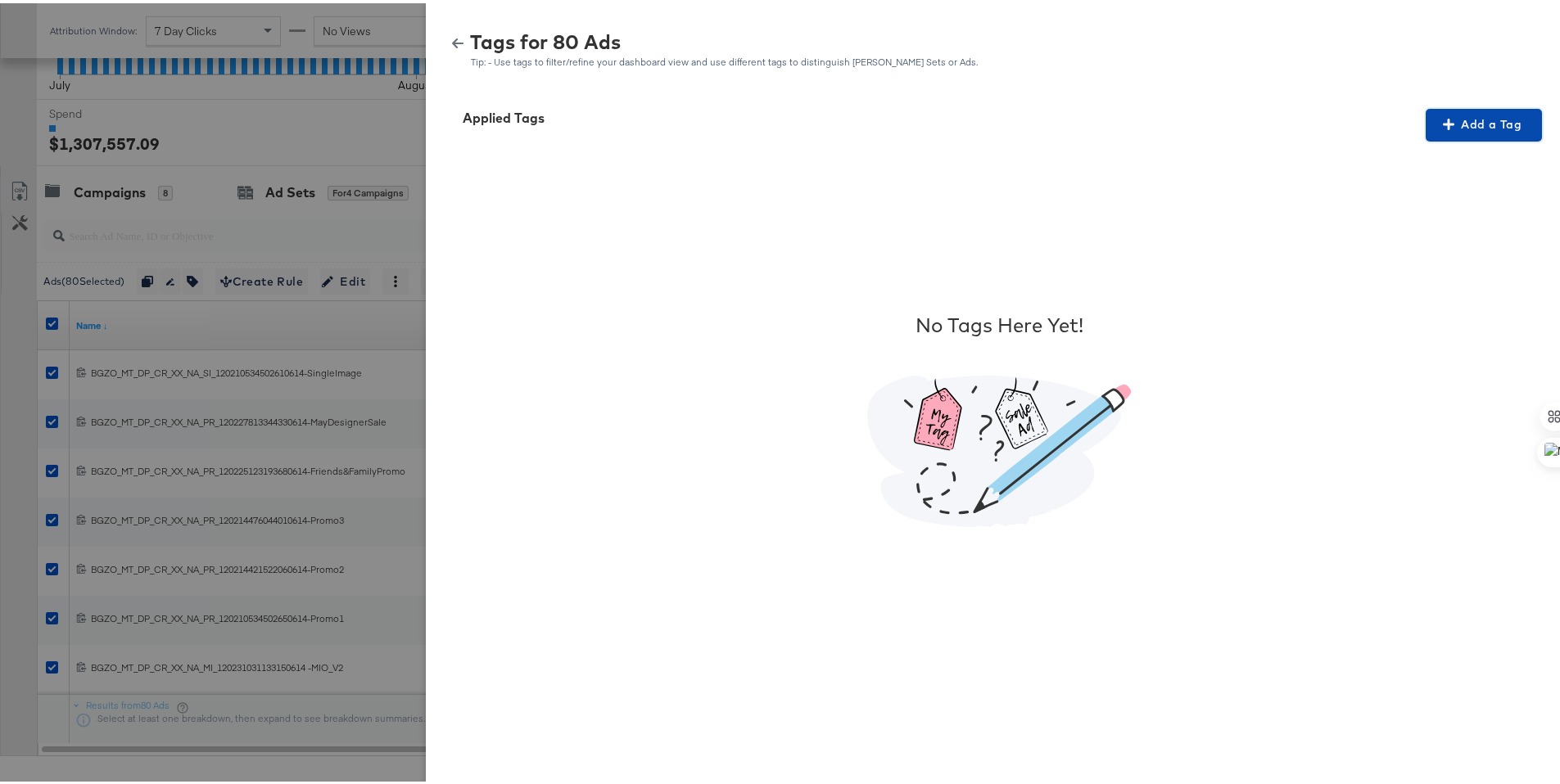
click at [1439, 128] on span "Add a Tag" at bounding box center [1484, 122] width 103 height 21
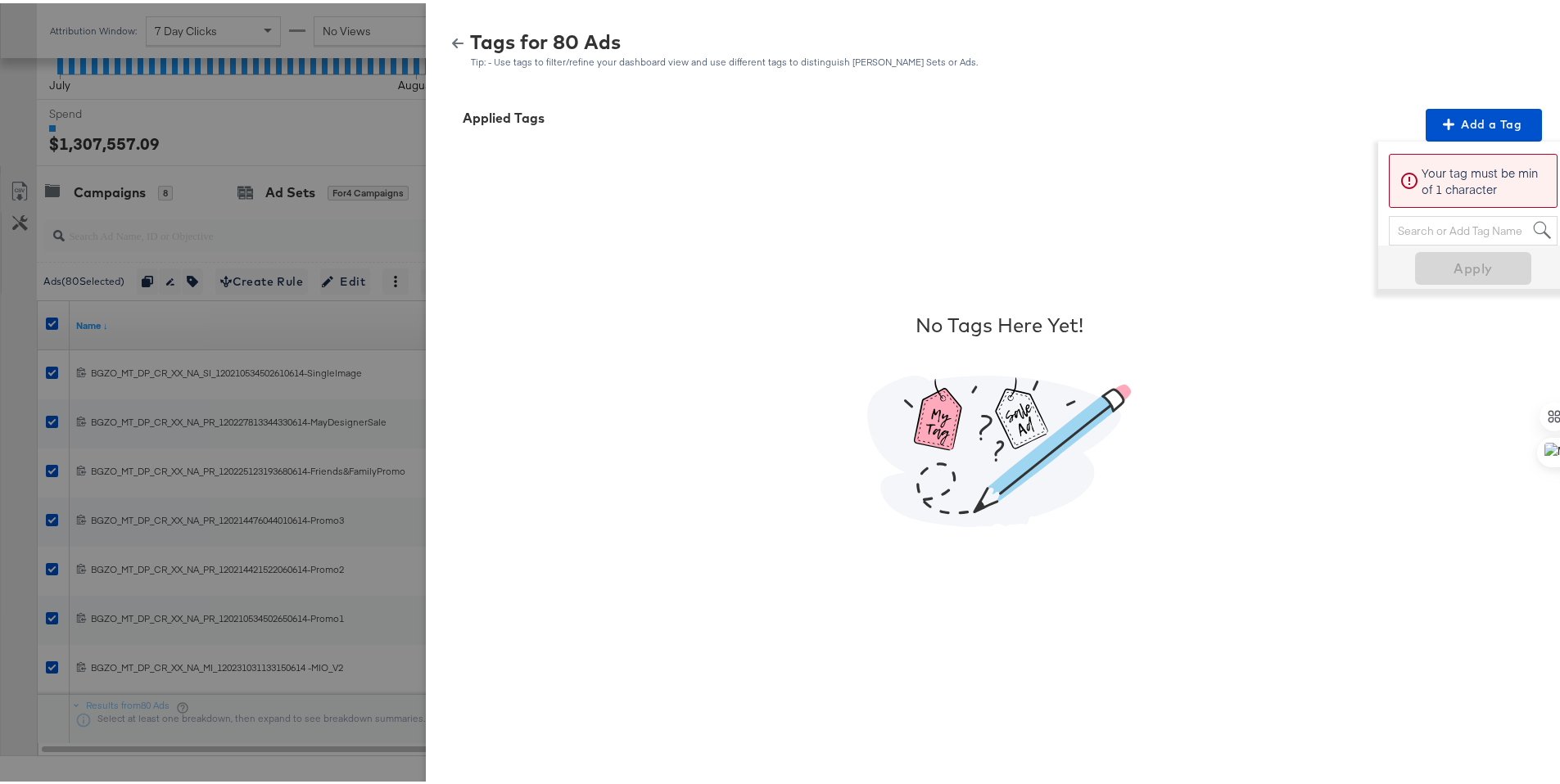
click at [1427, 231] on div "Search or Add Tag Name" at bounding box center [1473, 227] width 167 height 28
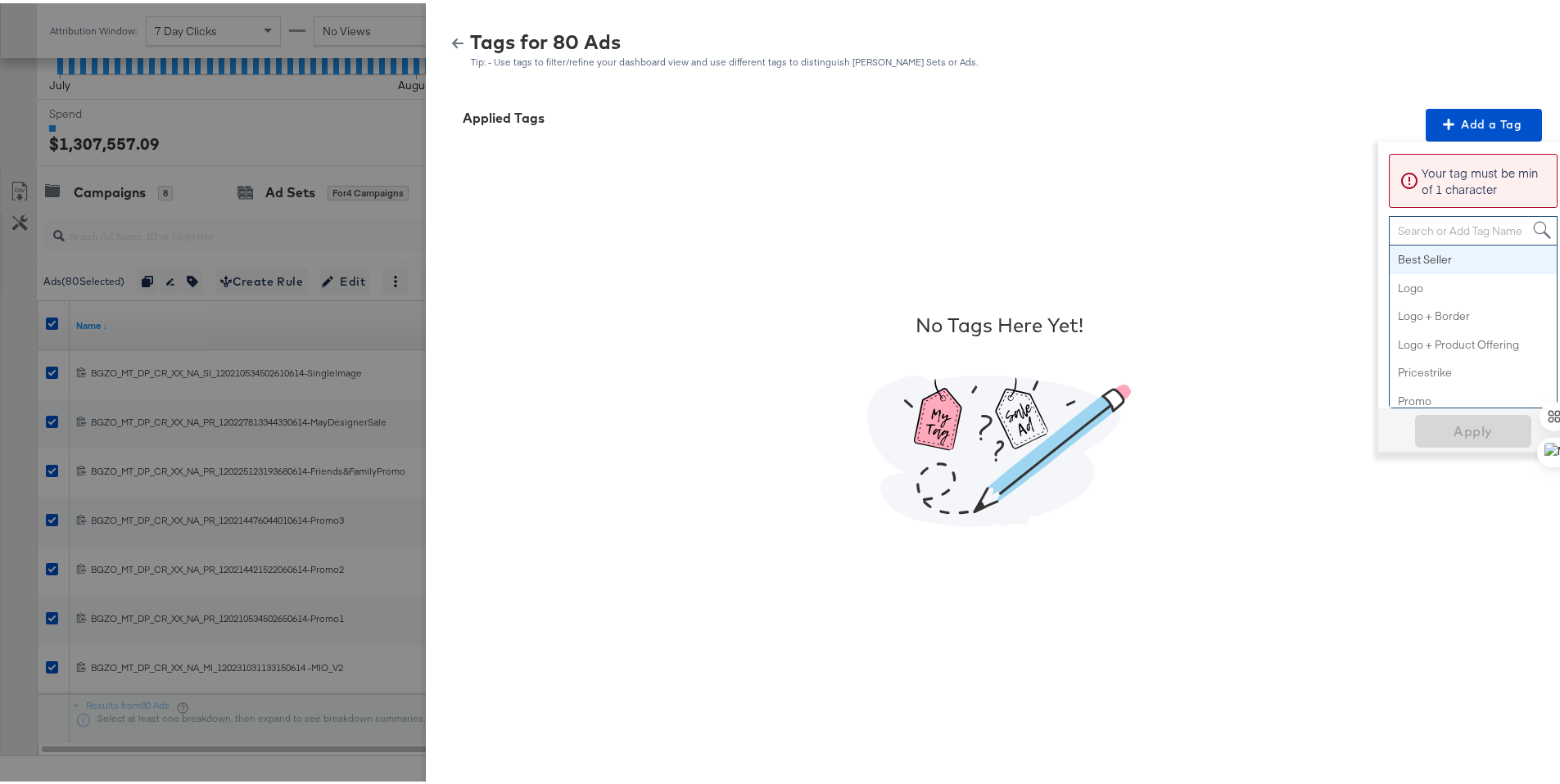
paste input "Smart Design 2+ Elements"
type input "Smart Design 2+ Elements"
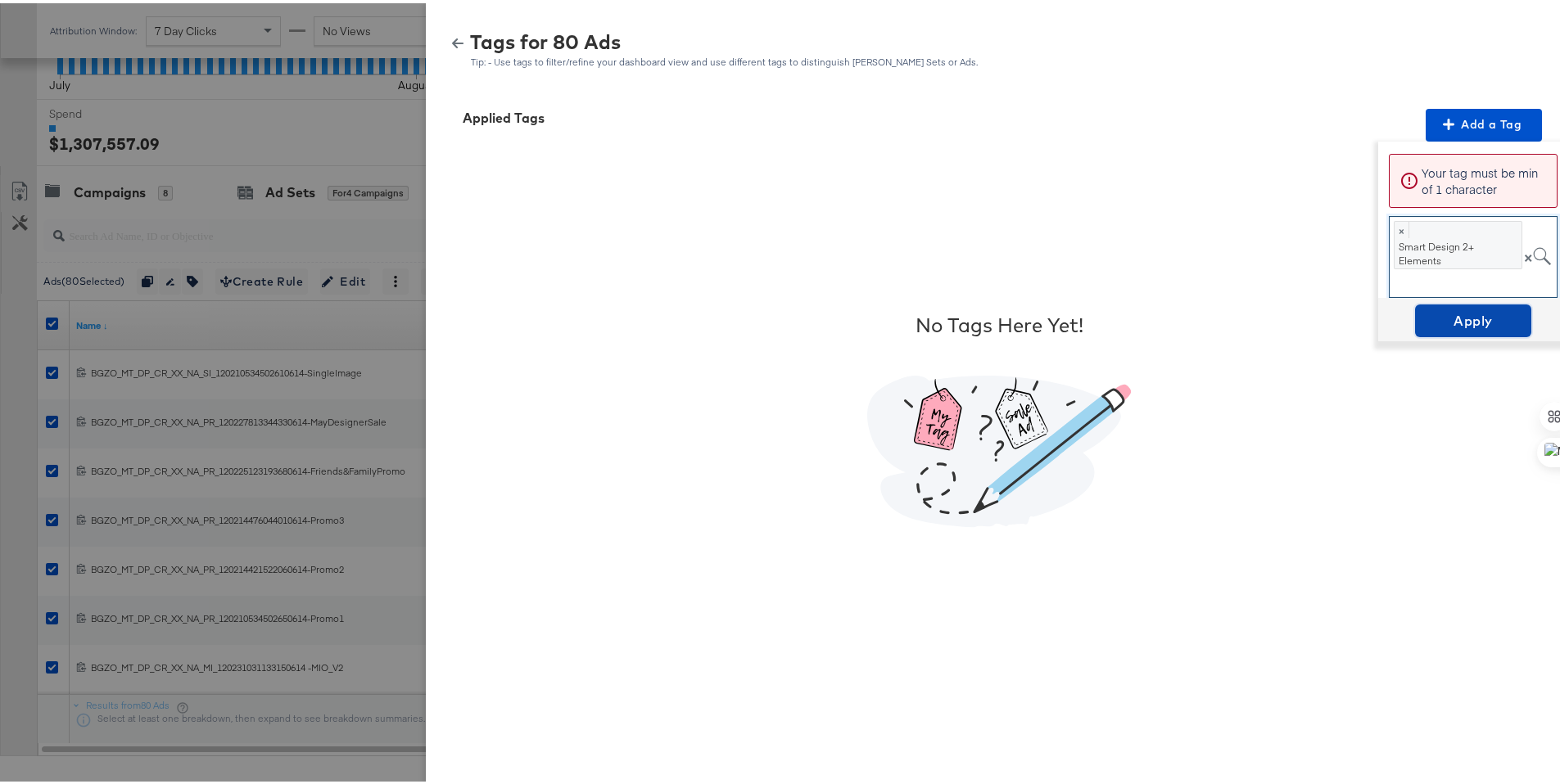
click at [1431, 309] on span "Apply" at bounding box center [1472, 318] width 103 height 23
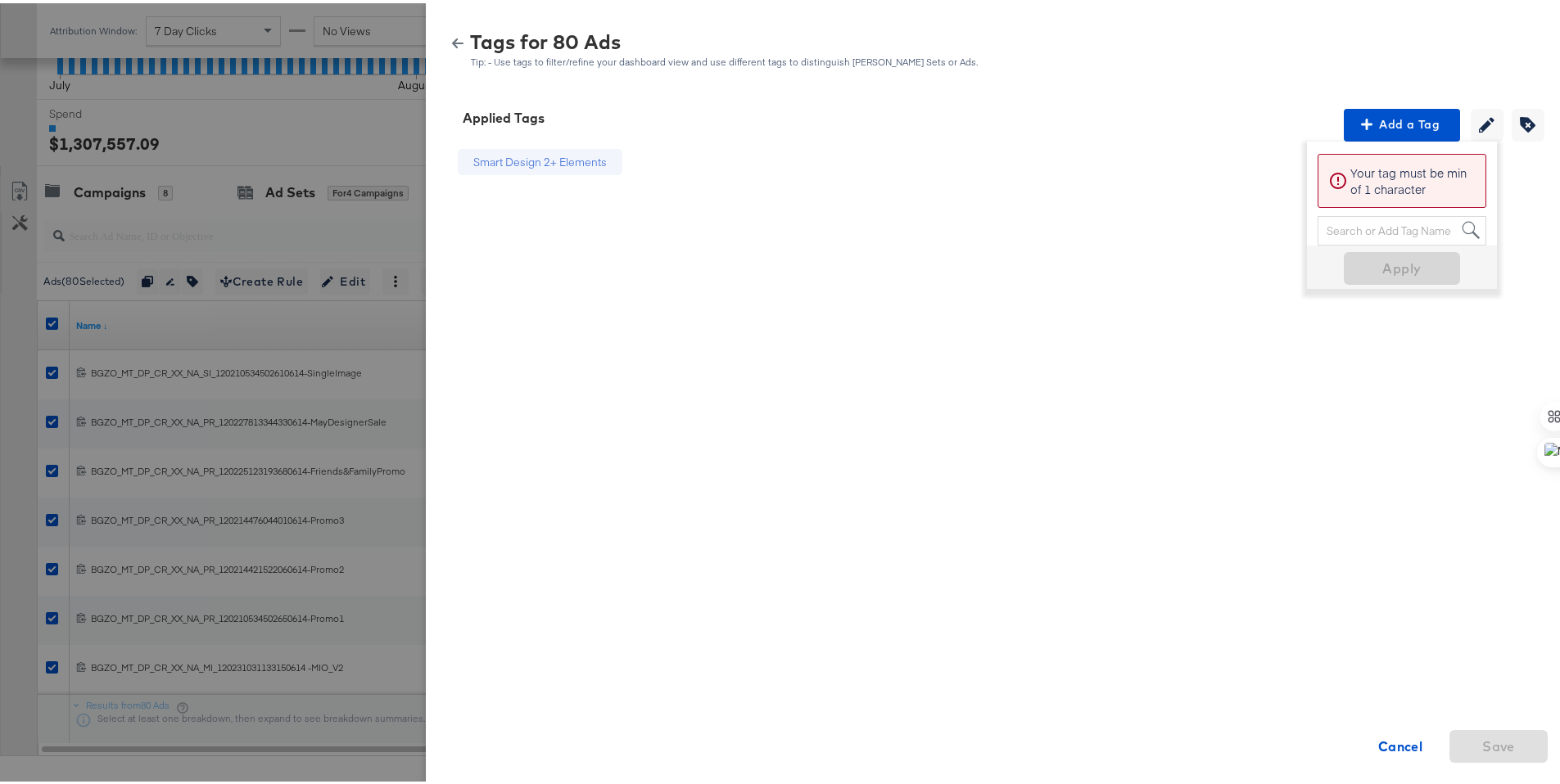
click at [452, 40] on icon "button" at bounding box center [457, 40] width 11 height 10
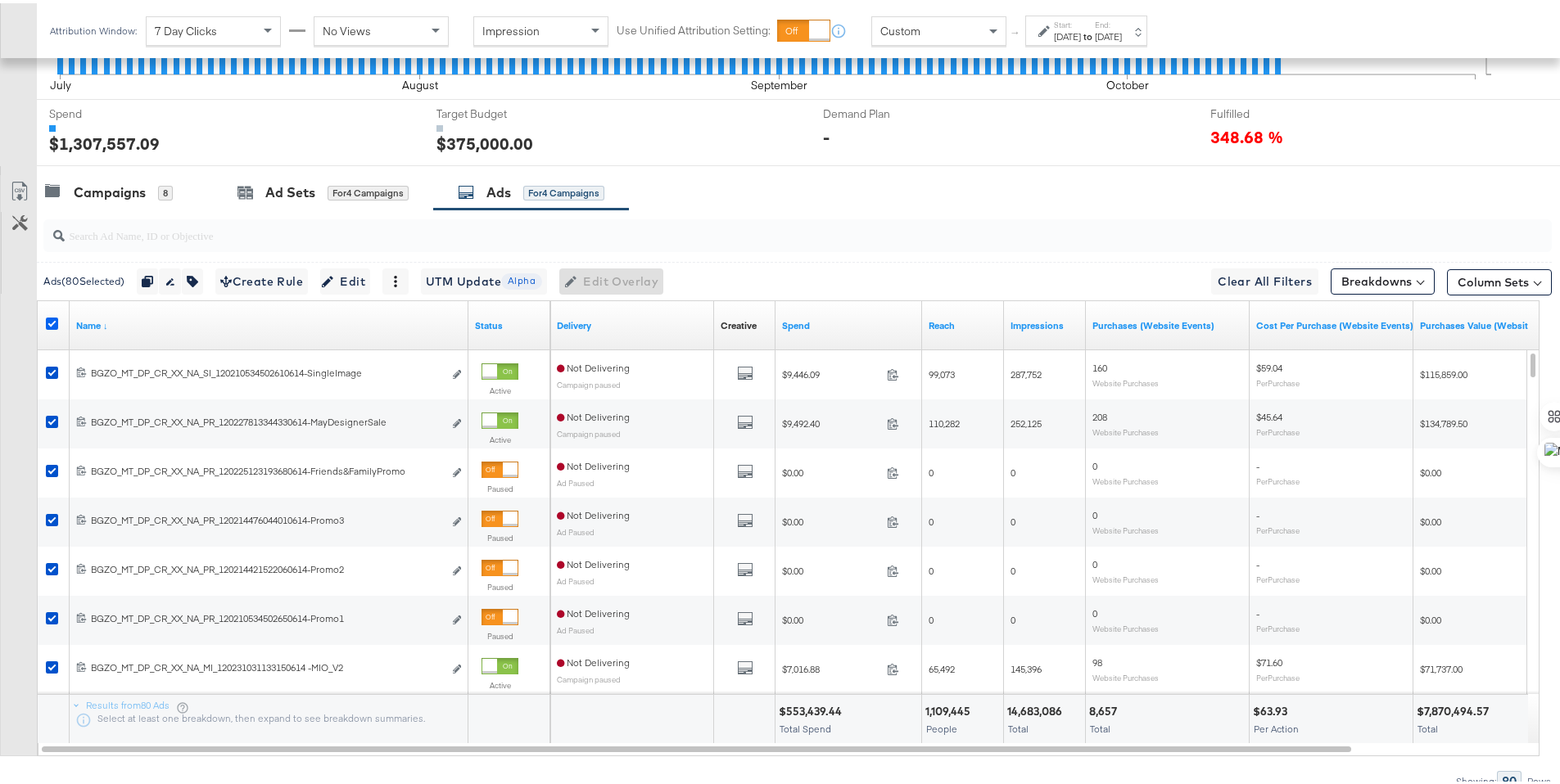
click at [55, 320] on icon at bounding box center [52, 320] width 12 height 12
click at [0, 0] on input "checkbox" at bounding box center [0, 0] width 0 height 0
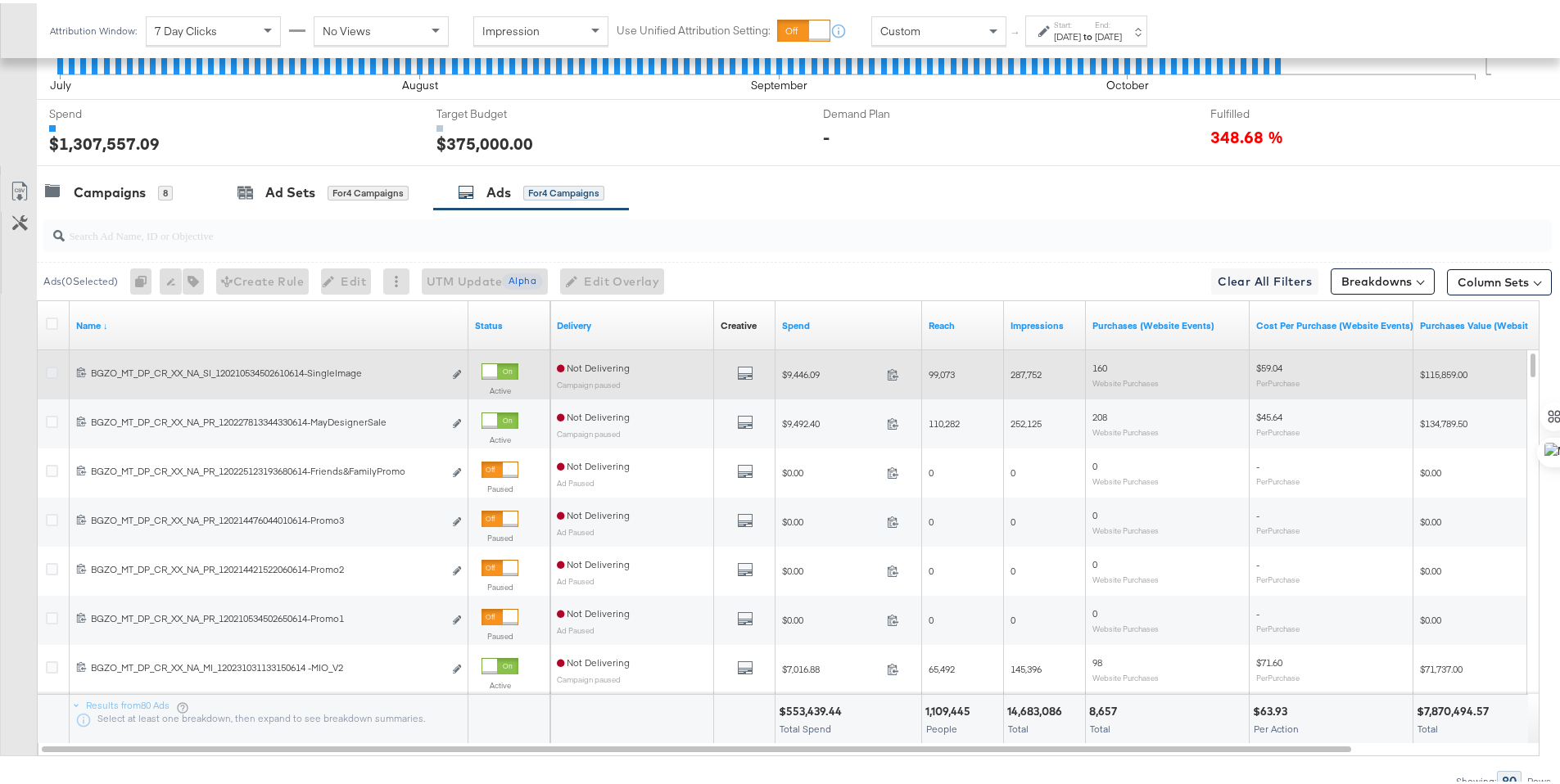
click at [53, 374] on icon at bounding box center [52, 370] width 12 height 12
click at [0, 0] on input "checkbox" at bounding box center [0, 0] width 0 height 0
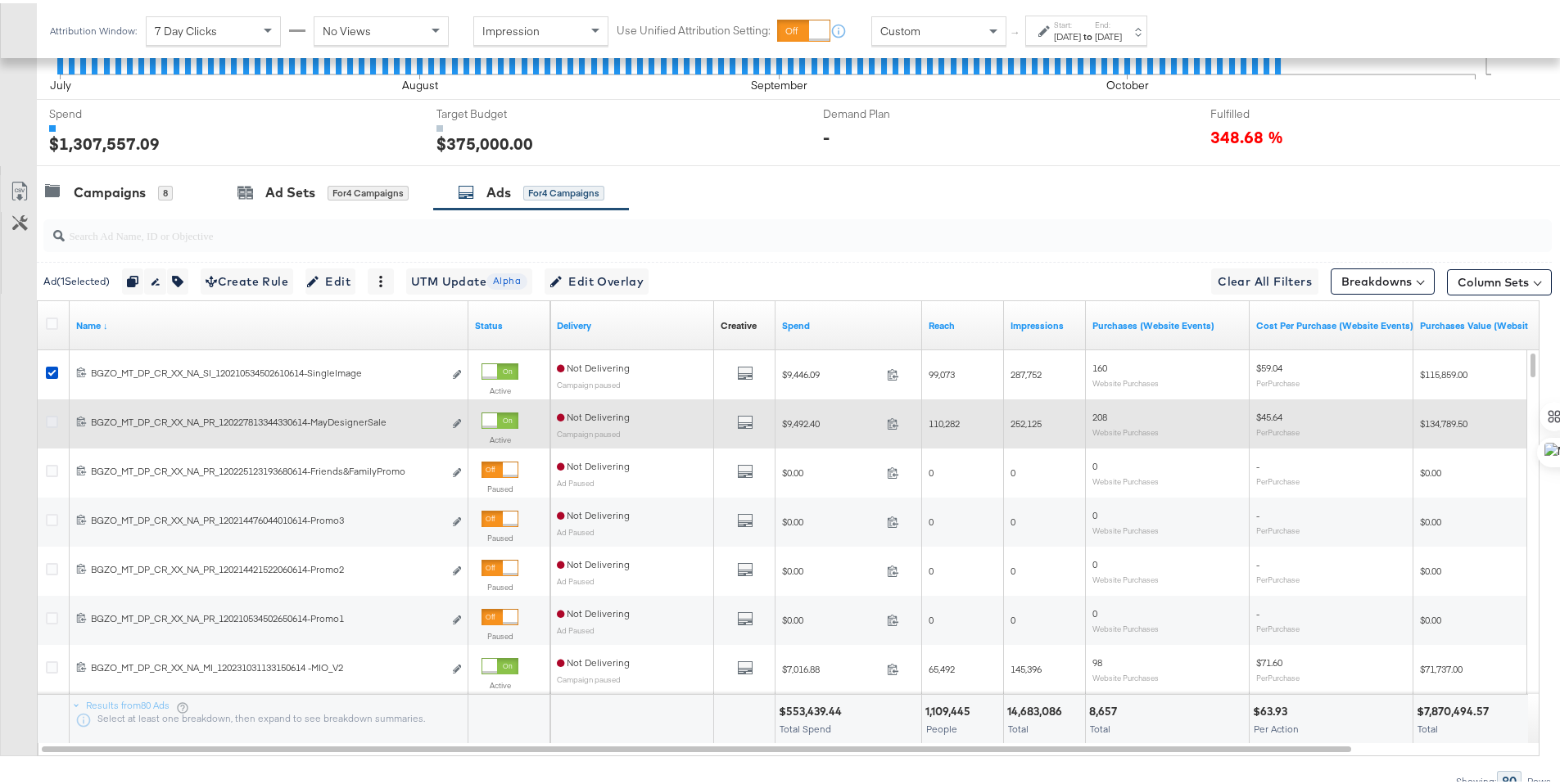
click at [52, 421] on icon at bounding box center [52, 418] width 12 height 12
click at [0, 0] on input "checkbox" at bounding box center [0, 0] width 0 height 0
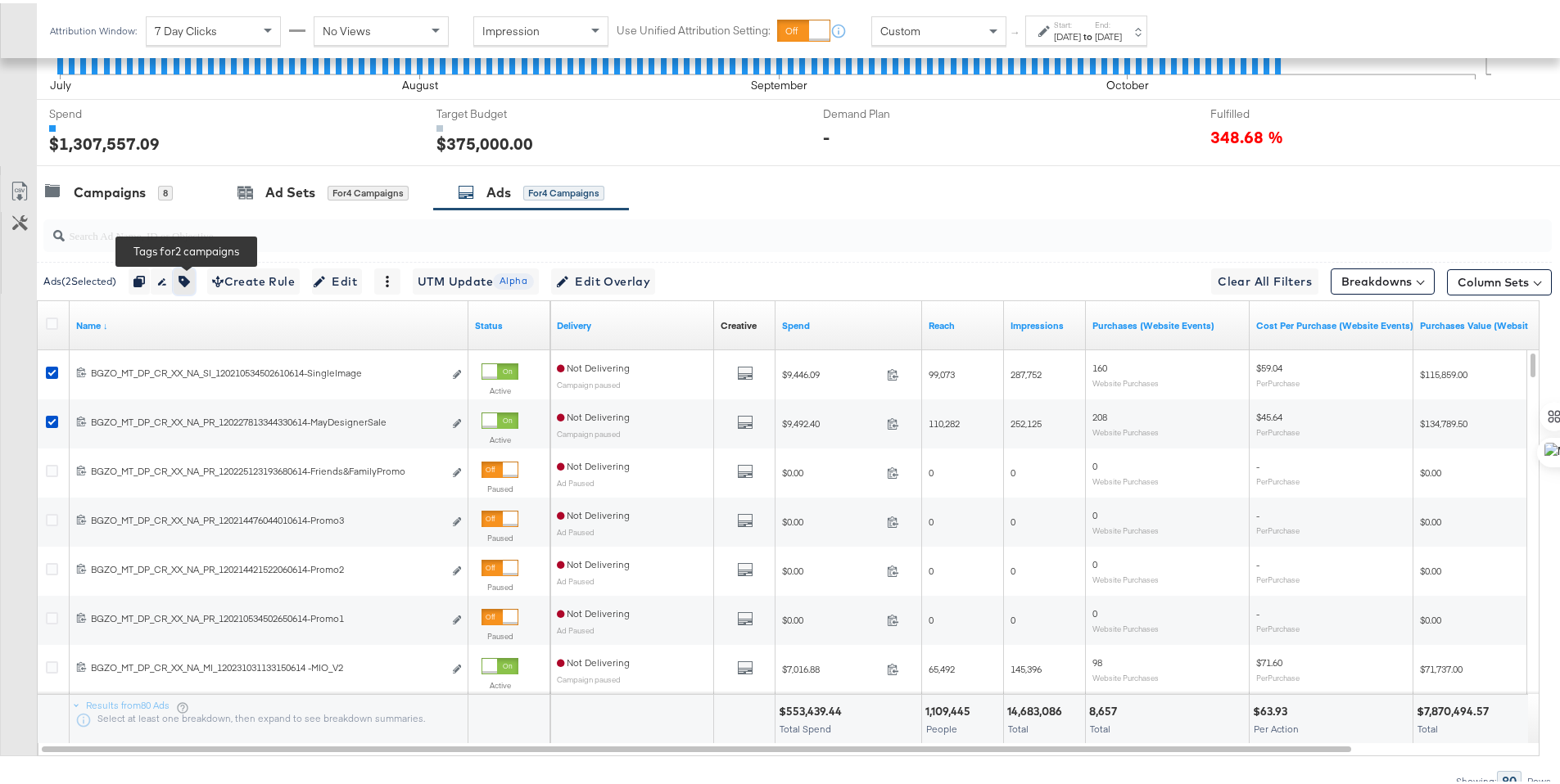
click at [195, 280] on button "button" at bounding box center [184, 278] width 22 height 26
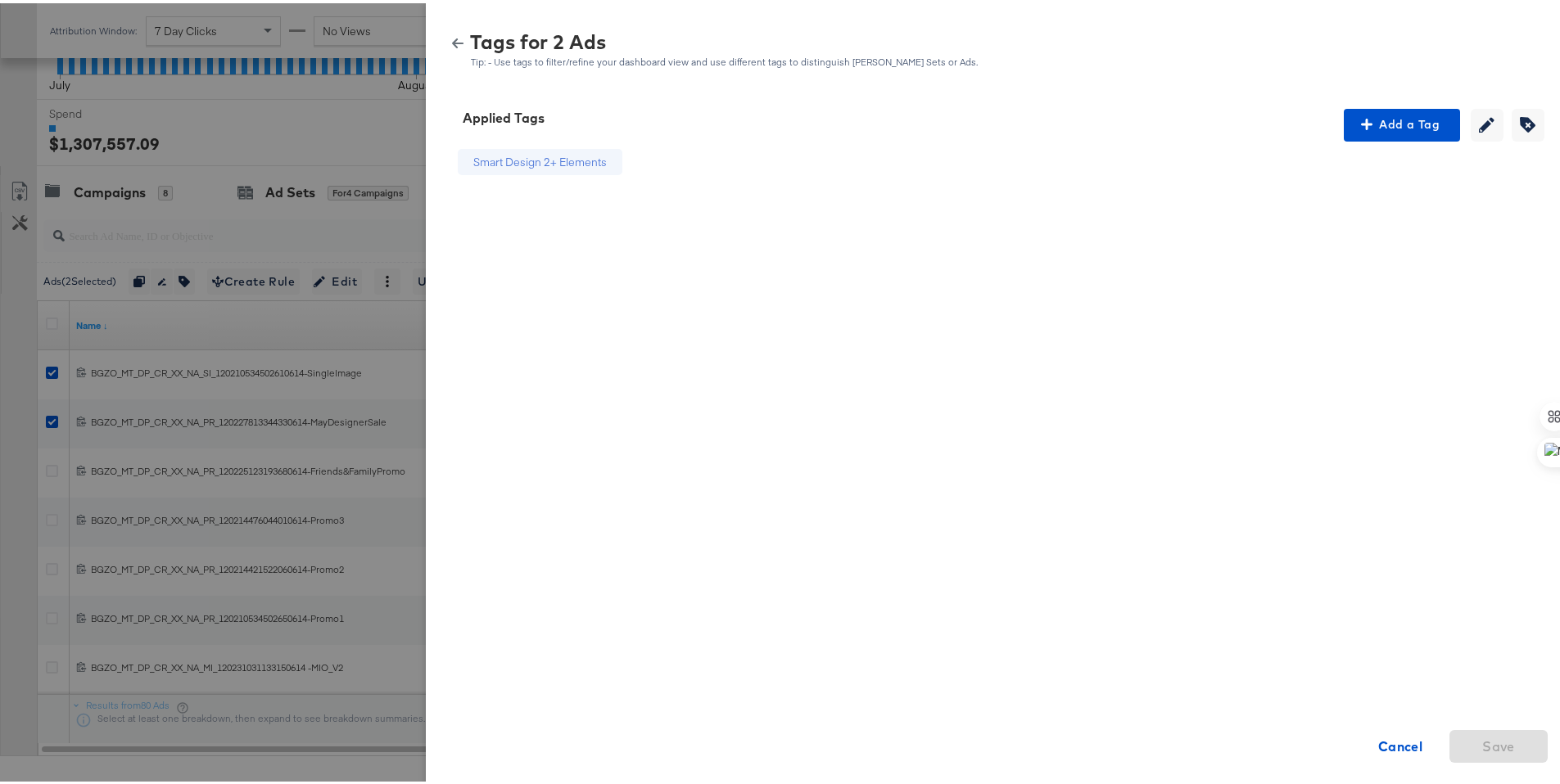
click at [452, 43] on icon "button" at bounding box center [457, 40] width 11 height 11
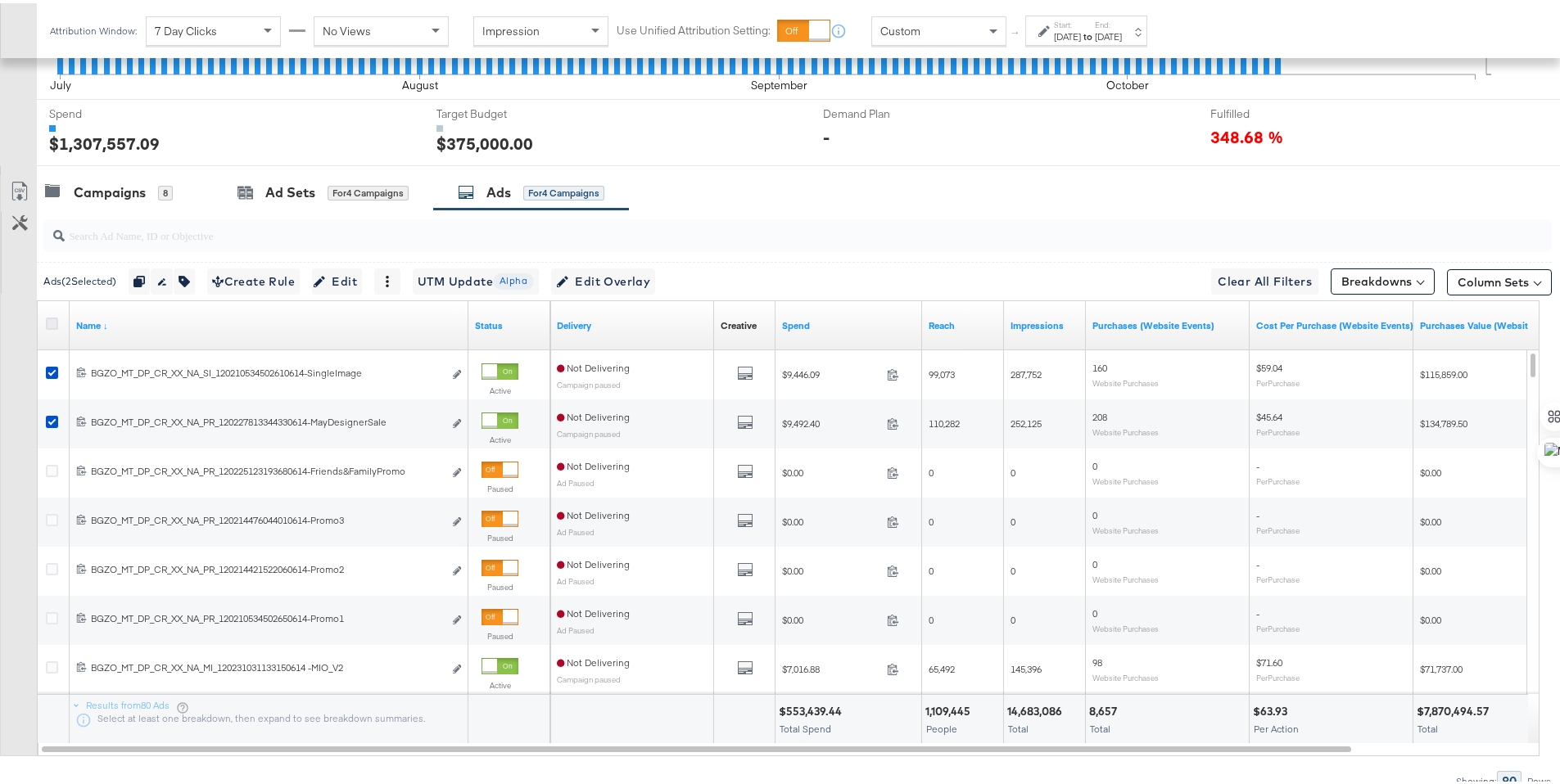
click at [53, 322] on icon at bounding box center [52, 320] width 12 height 12
click at [0, 0] on input "checkbox" at bounding box center [0, 0] width 0 height 0
click at [53, 322] on icon at bounding box center [52, 320] width 12 height 12
click at [0, 0] on input "checkbox" at bounding box center [0, 0] width 0 height 0
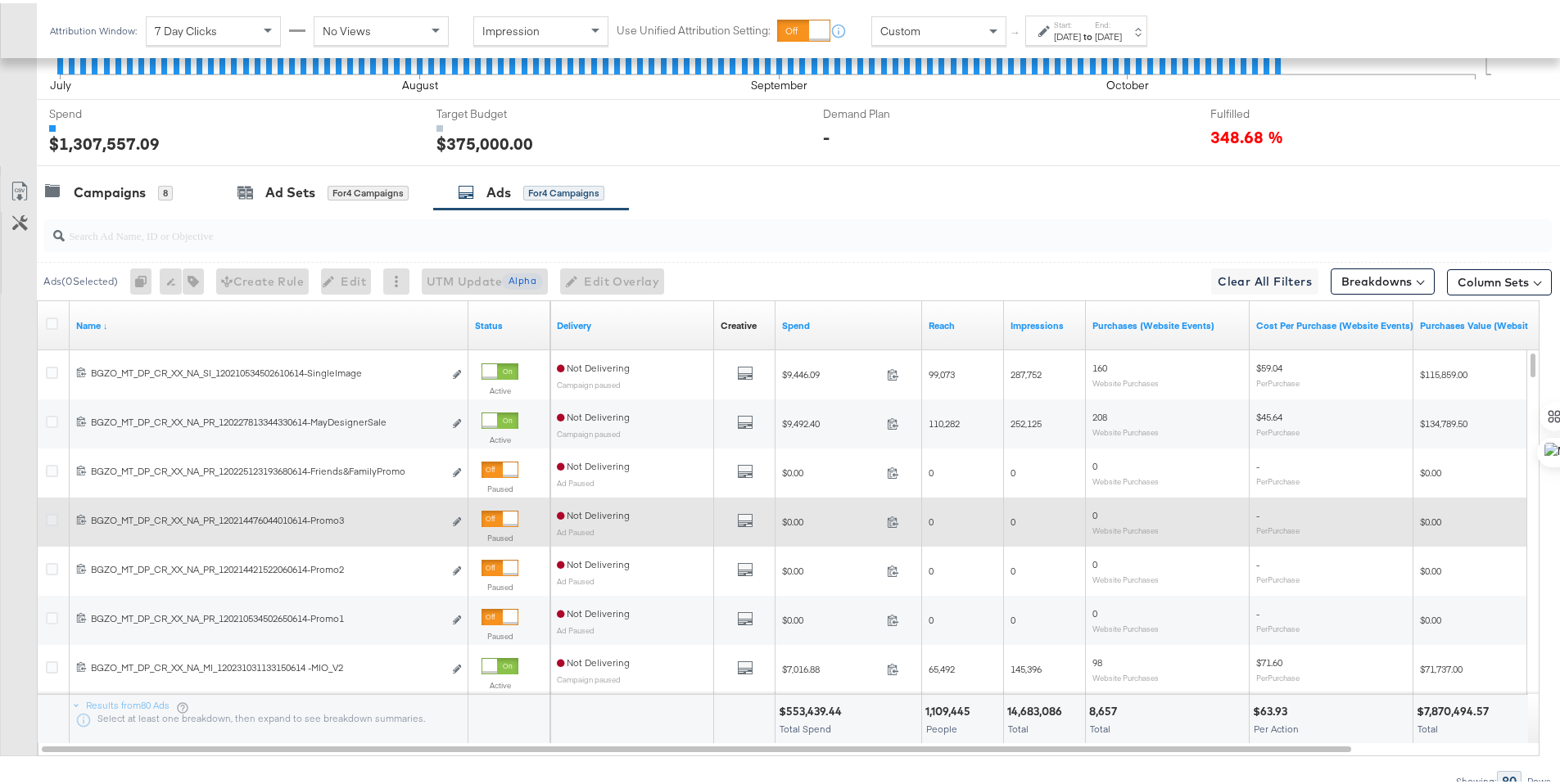
click at [51, 522] on icon at bounding box center [52, 517] width 12 height 12
click at [0, 0] on input "checkbox" at bounding box center [0, 0] width 0 height 0
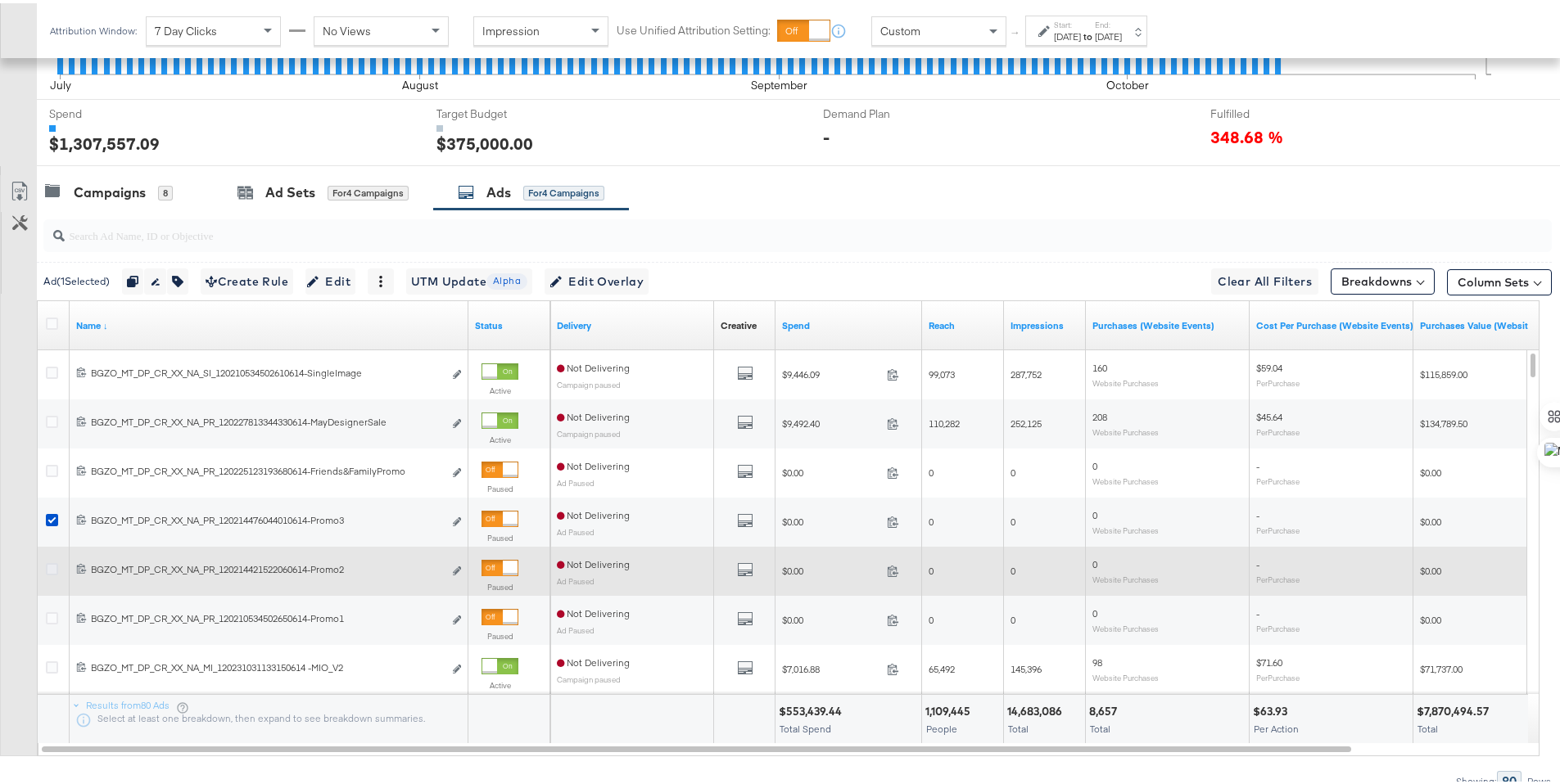
click at [51, 563] on icon at bounding box center [52, 566] width 12 height 12
click at [0, 0] on input "checkbox" at bounding box center [0, 0] width 0 height 0
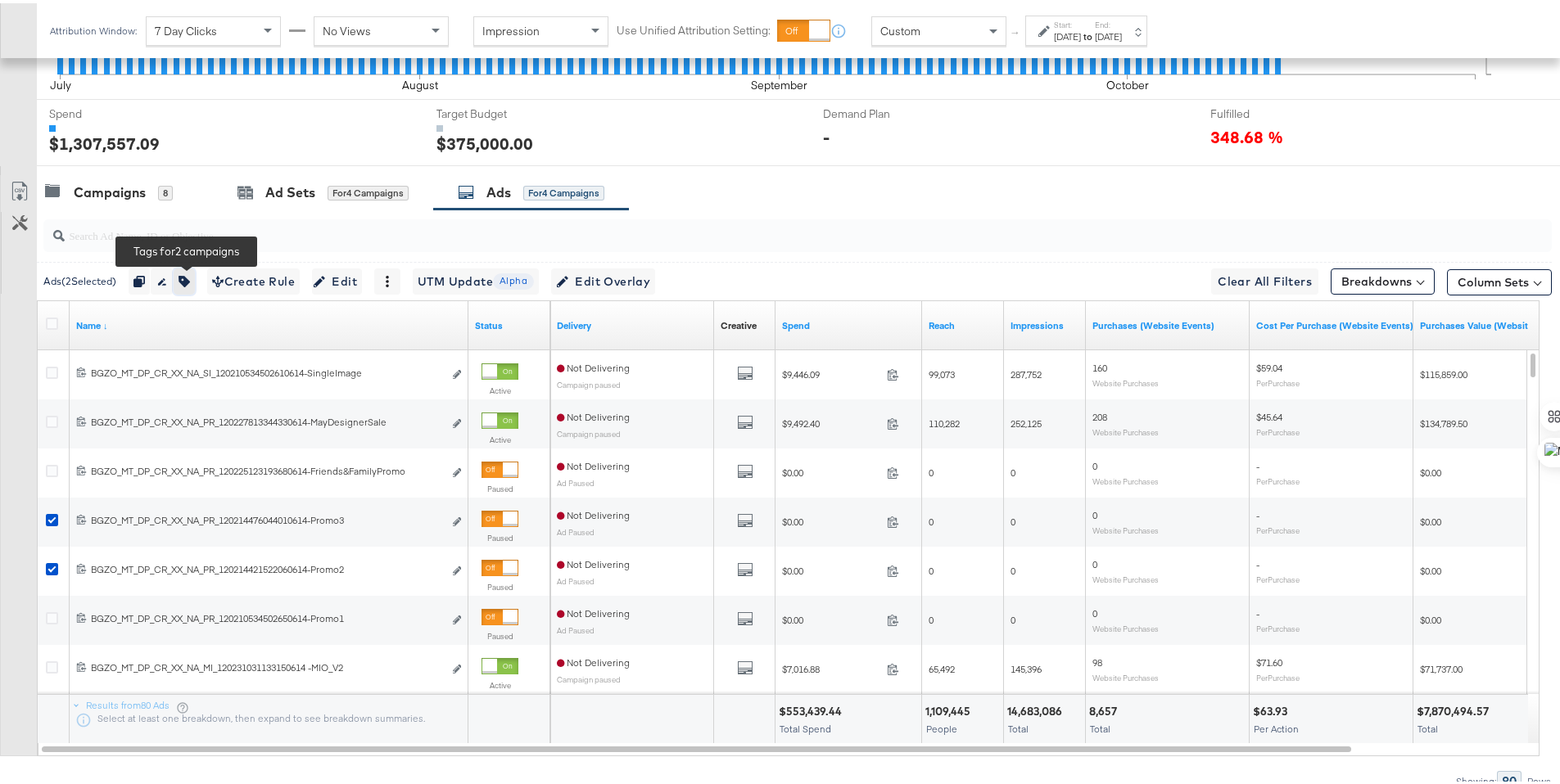
click at [189, 276] on icon "button" at bounding box center [183, 278] width 11 height 11
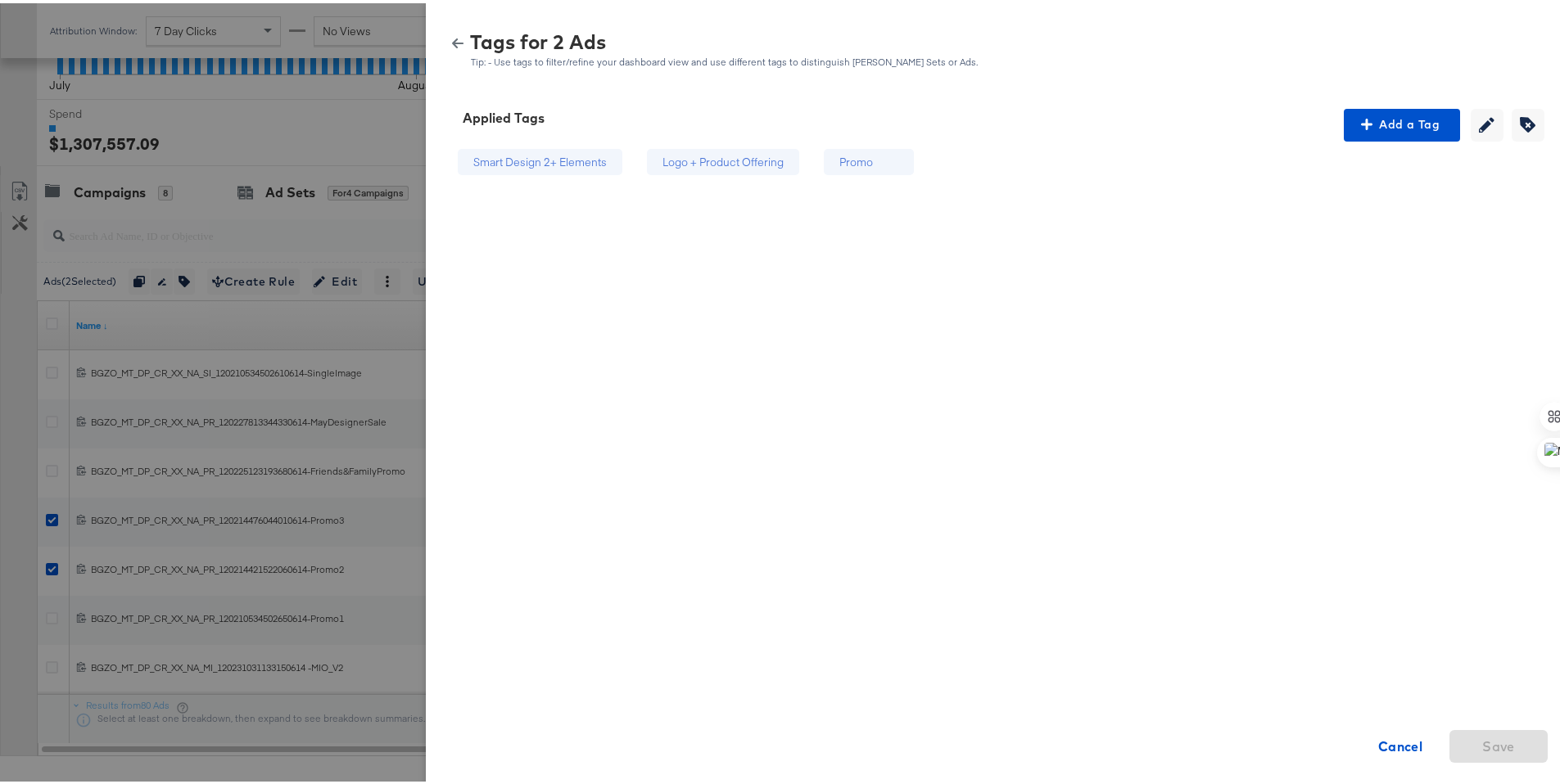
click at [450, 46] on div "Tags for 2 Ads Tip: - Use tags to filter/refine your dashboard view and use dif…" at bounding box center [999, 47] width 1107 height 36
click at [446, 39] on button "button" at bounding box center [458, 40] width 24 height 11
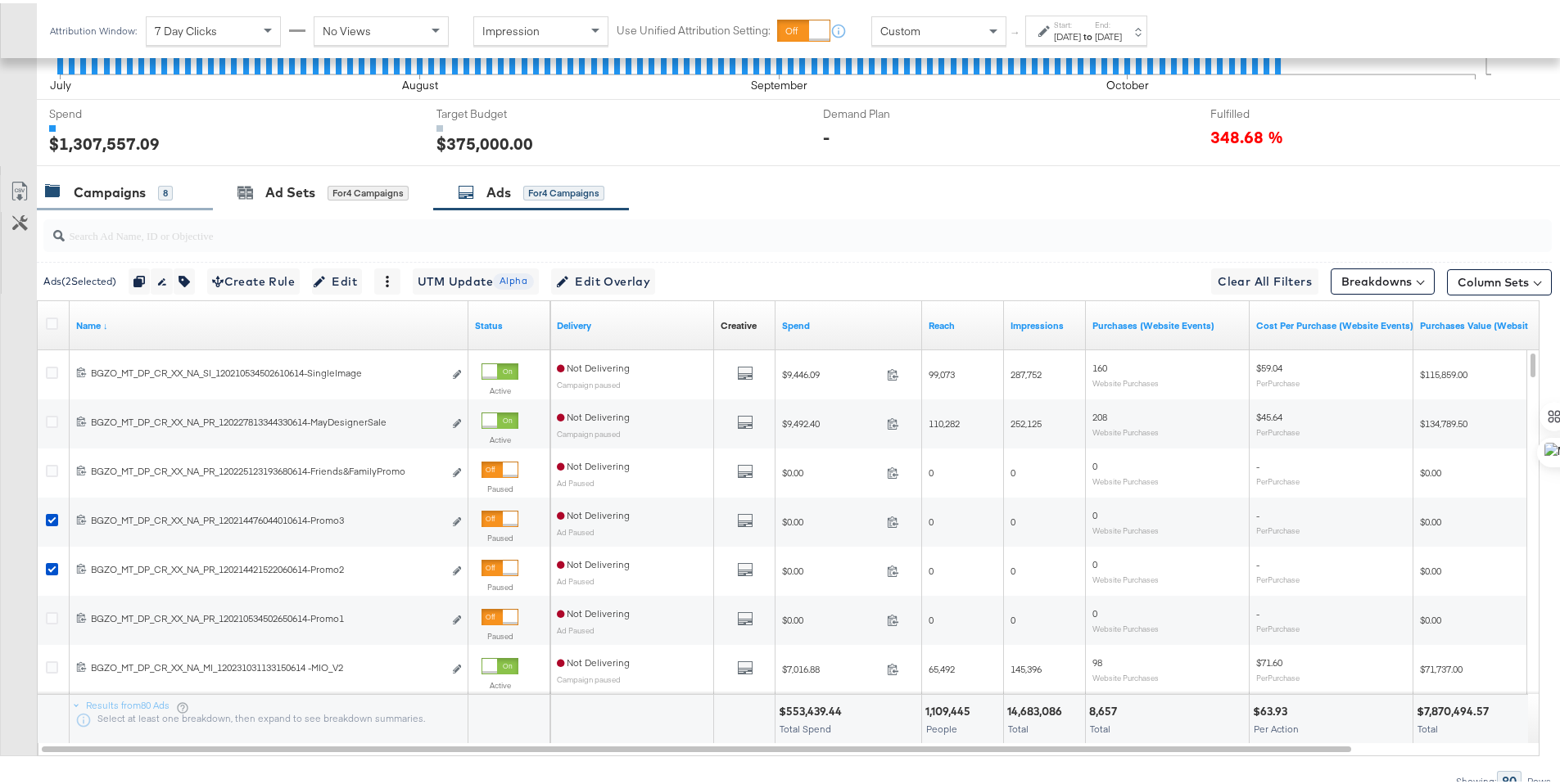
click at [115, 192] on div "Campaigns" at bounding box center [109, 189] width 72 height 19
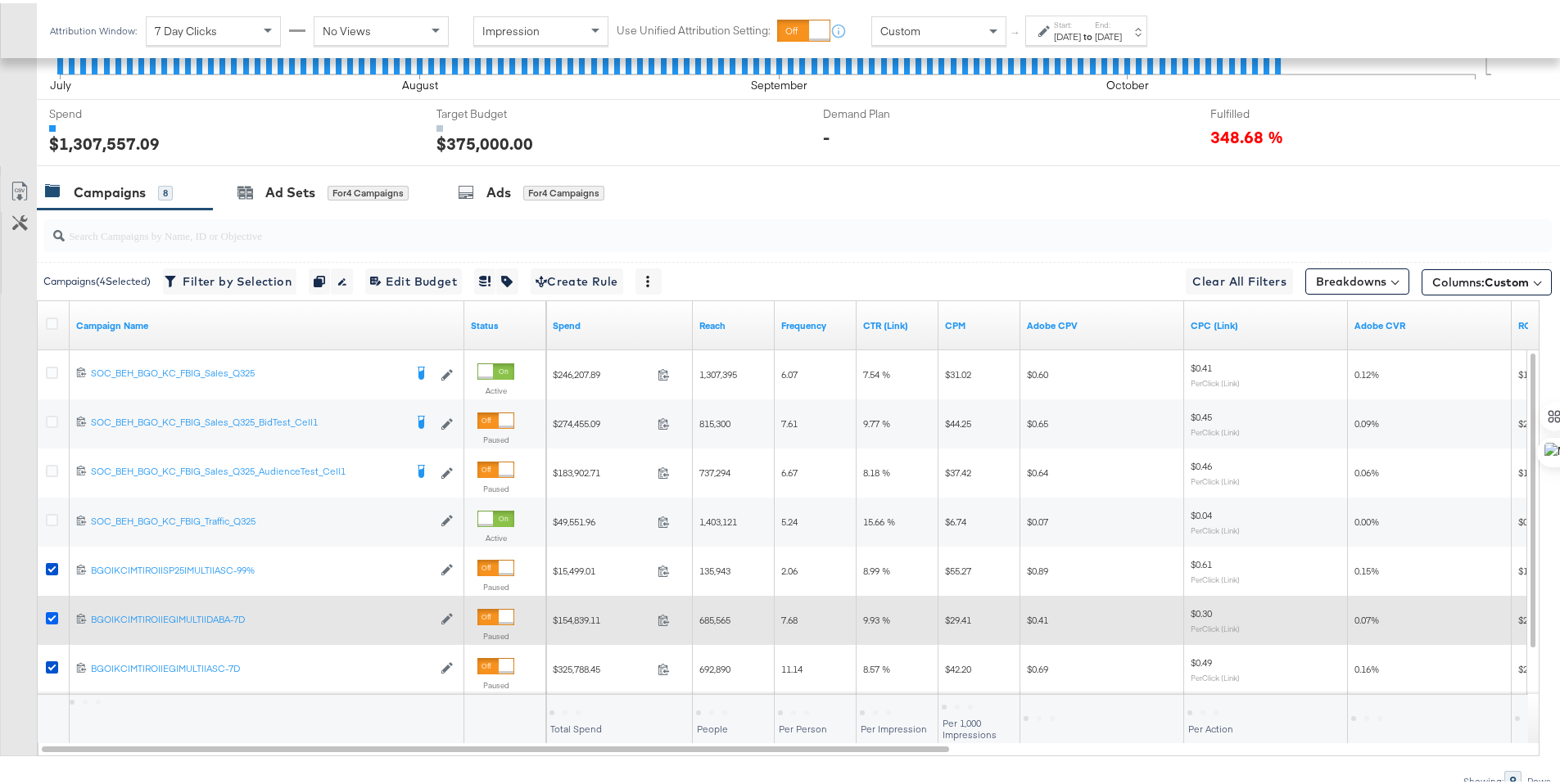
click at [50, 615] on icon at bounding box center [52, 615] width 12 height 12
click at [0, 0] on input "checkbox" at bounding box center [0, 0] width 0 height 0
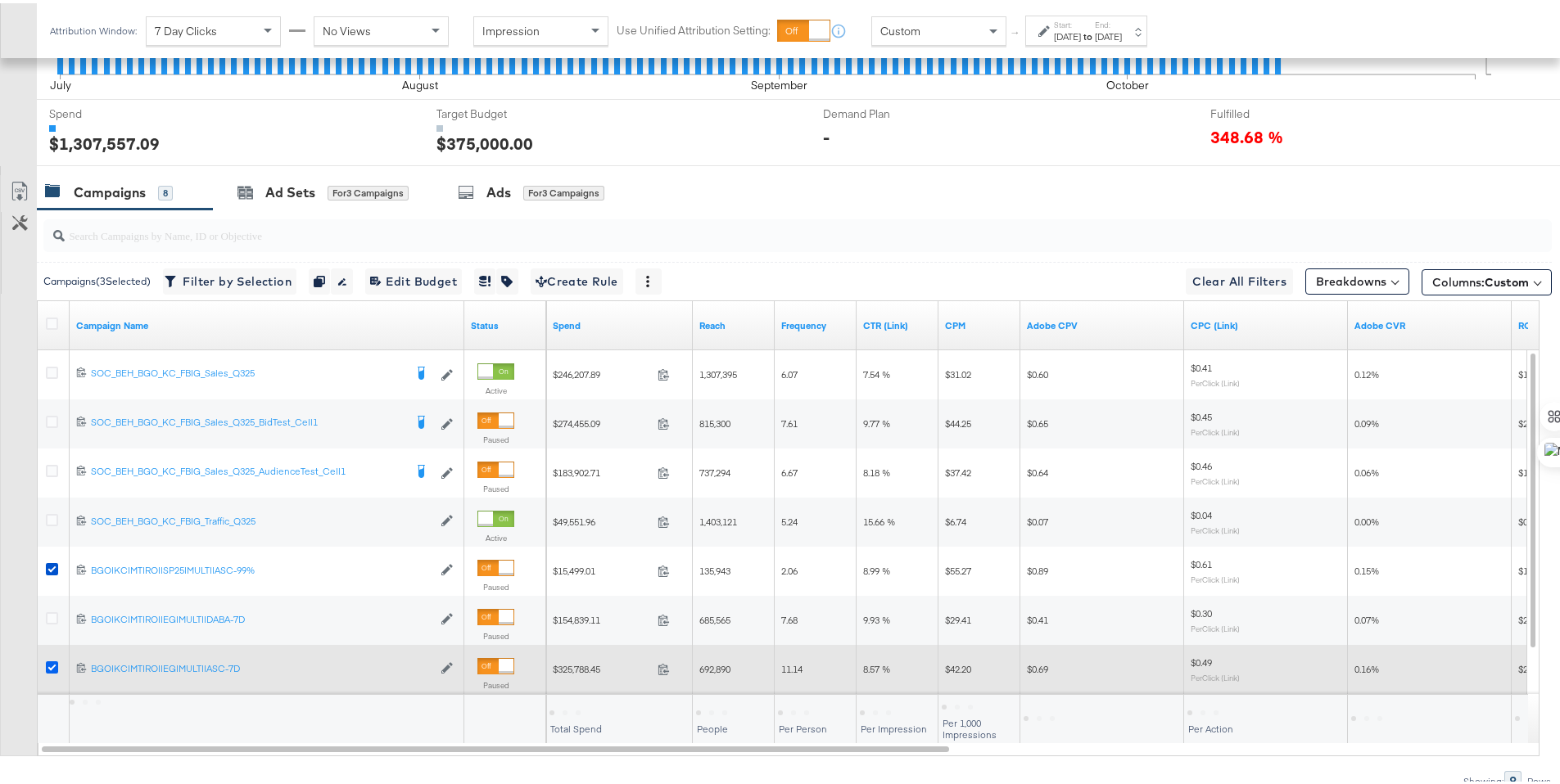
click at [52, 665] on icon at bounding box center [52, 664] width 12 height 12
click at [0, 0] on input "checkbox" at bounding box center [0, 0] width 0 height 0
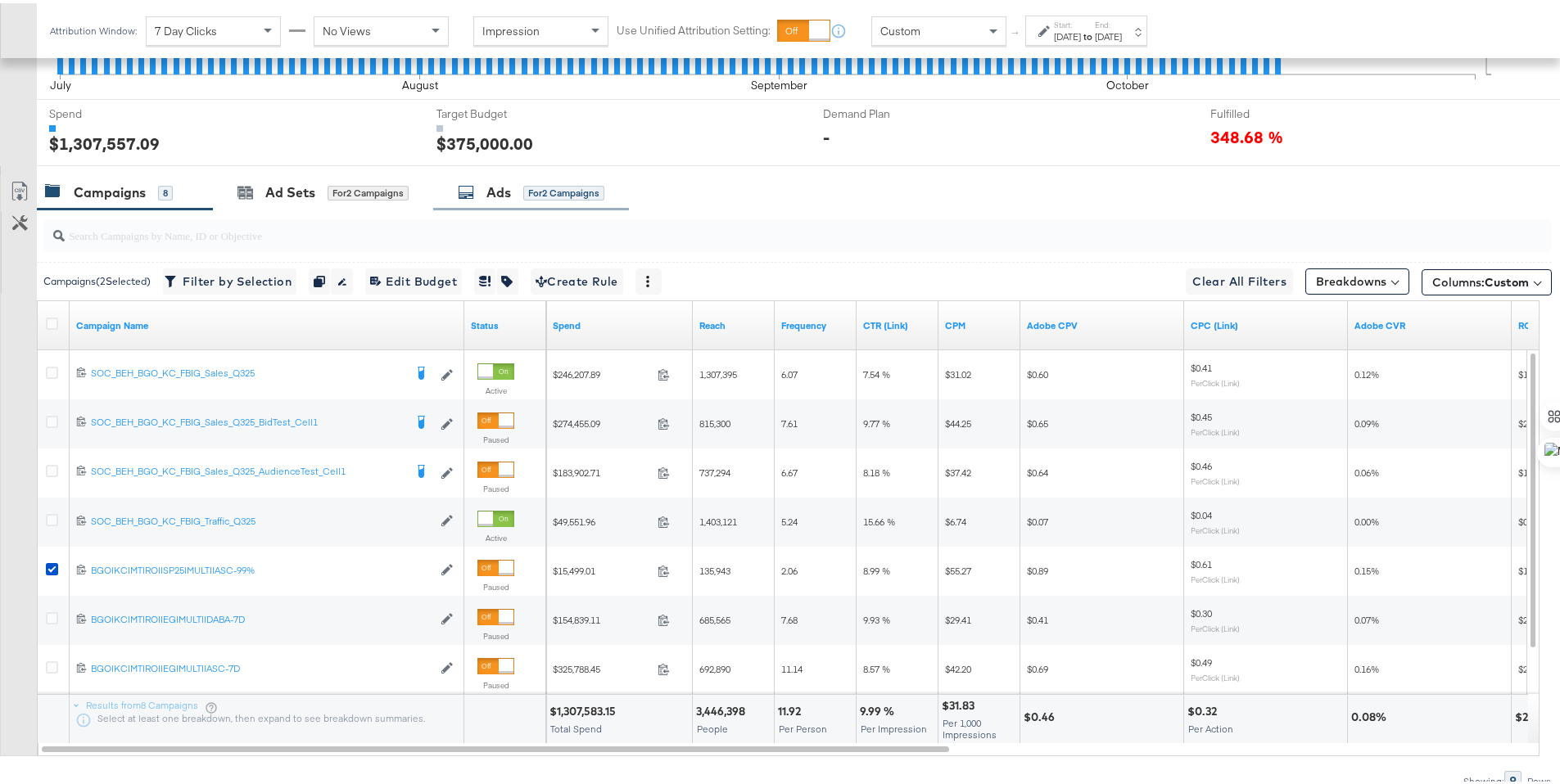
click at [459, 181] on icon at bounding box center [466, 188] width 17 height 16
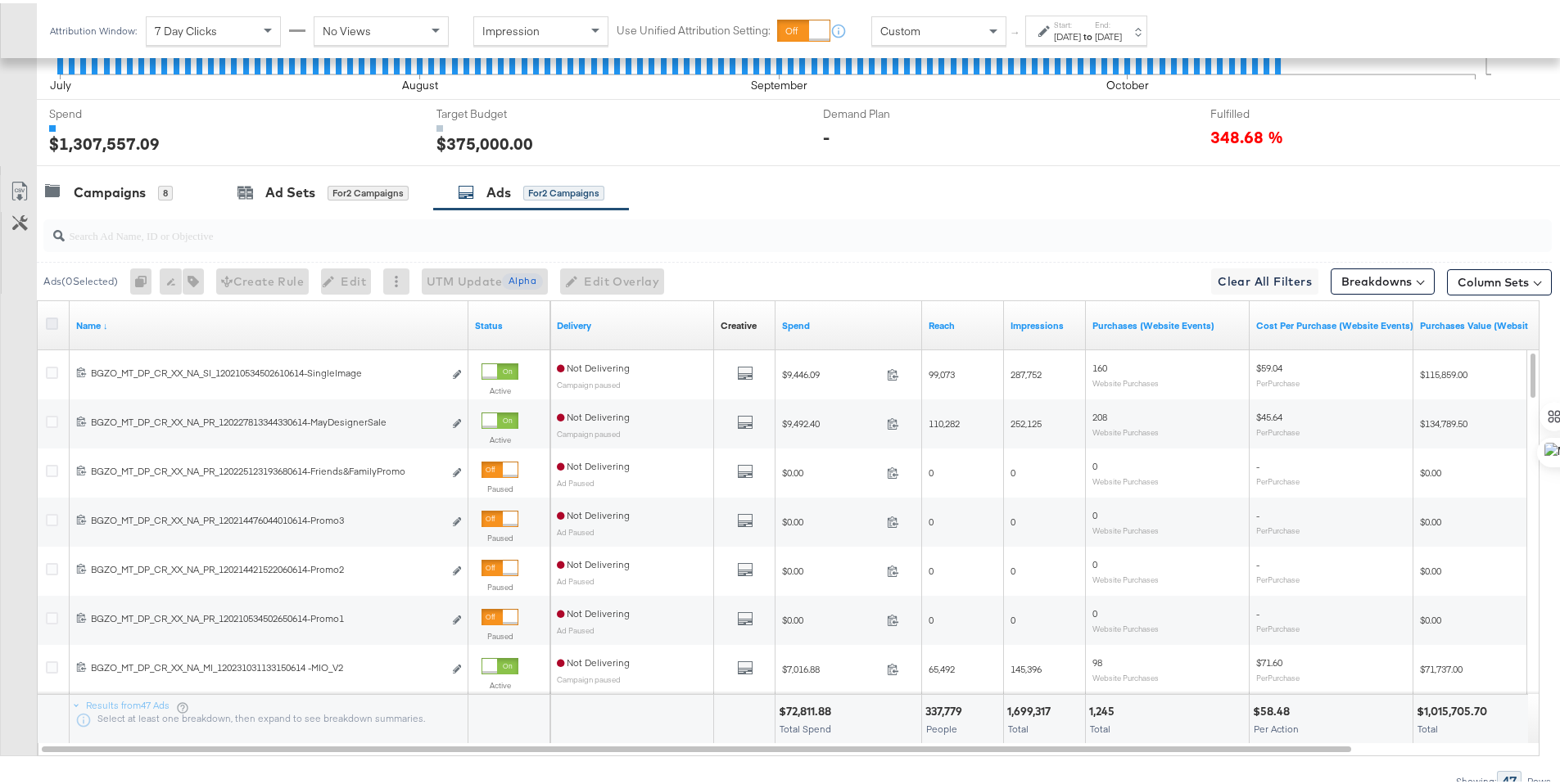
click at [53, 320] on icon at bounding box center [52, 320] width 12 height 12
click at [0, 0] on input "checkbox" at bounding box center [0, 0] width 0 height 0
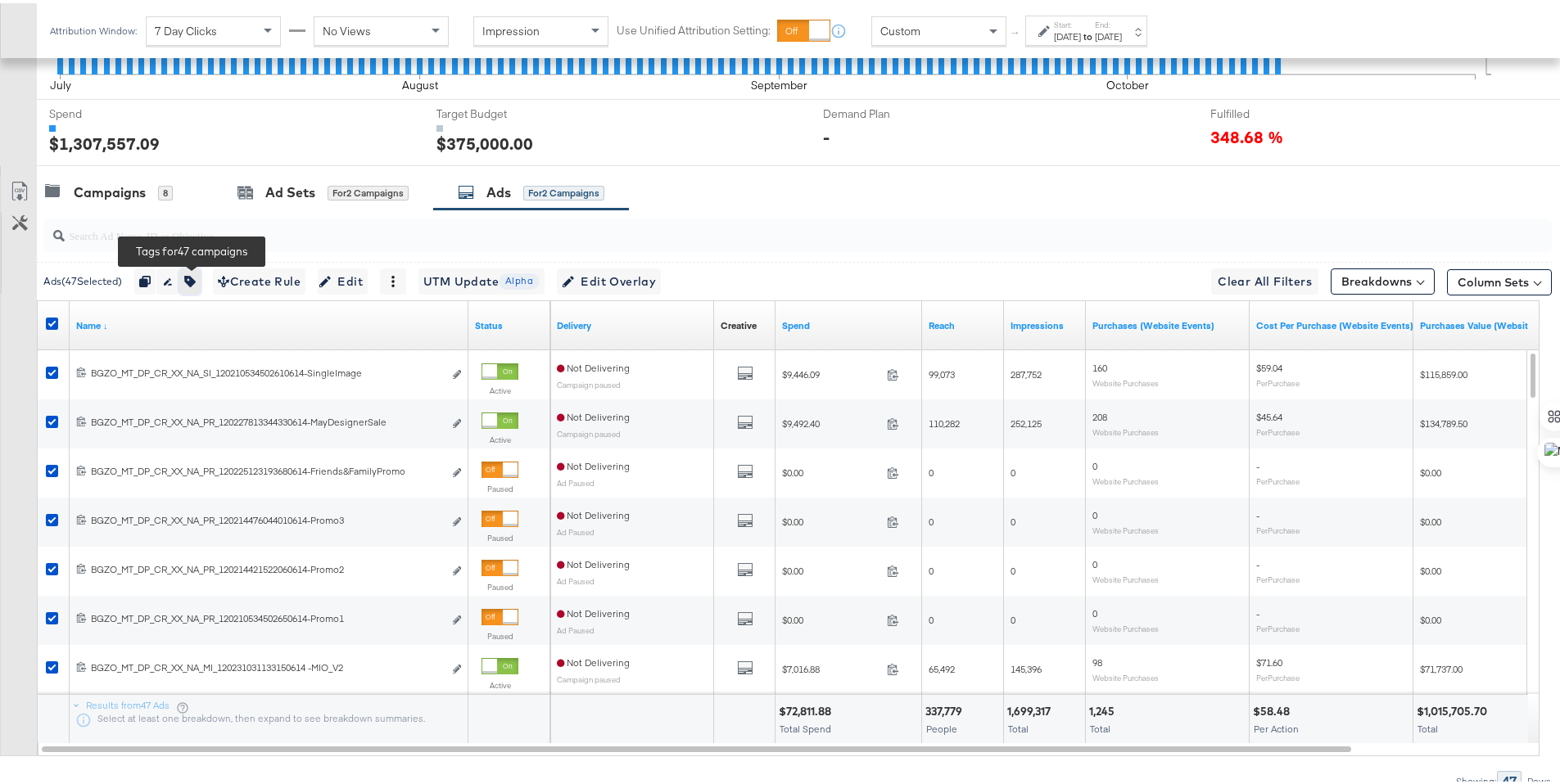
click at [185, 278] on button "button" at bounding box center [189, 278] width 22 height 26
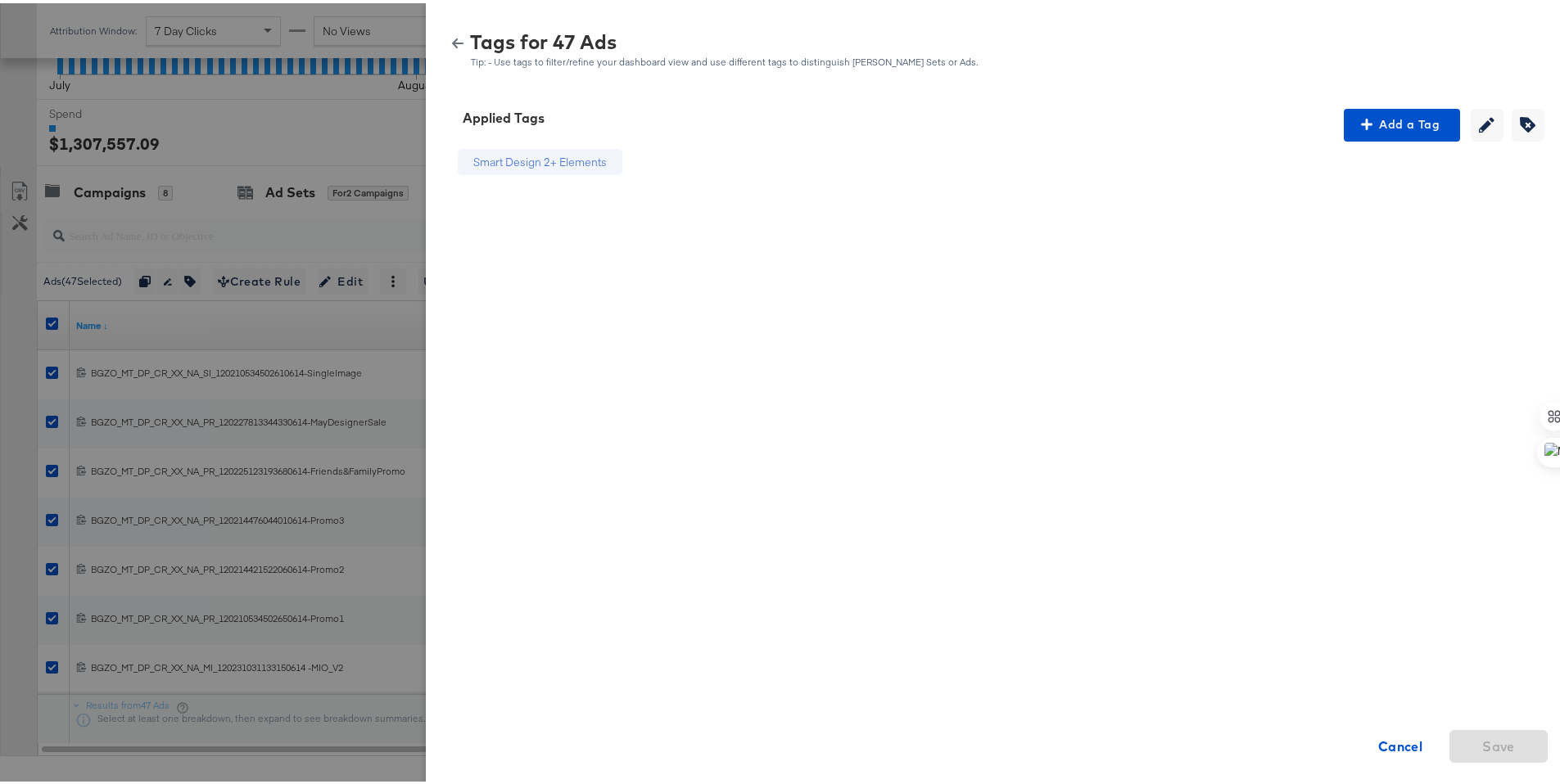
click at [446, 33] on div "Tags for 47 Ads Tip: - Use tags to filter/refine your dashboard view and use di…" at bounding box center [999, 47] width 1107 height 36
click at [452, 38] on icon "button" at bounding box center [457, 40] width 11 height 11
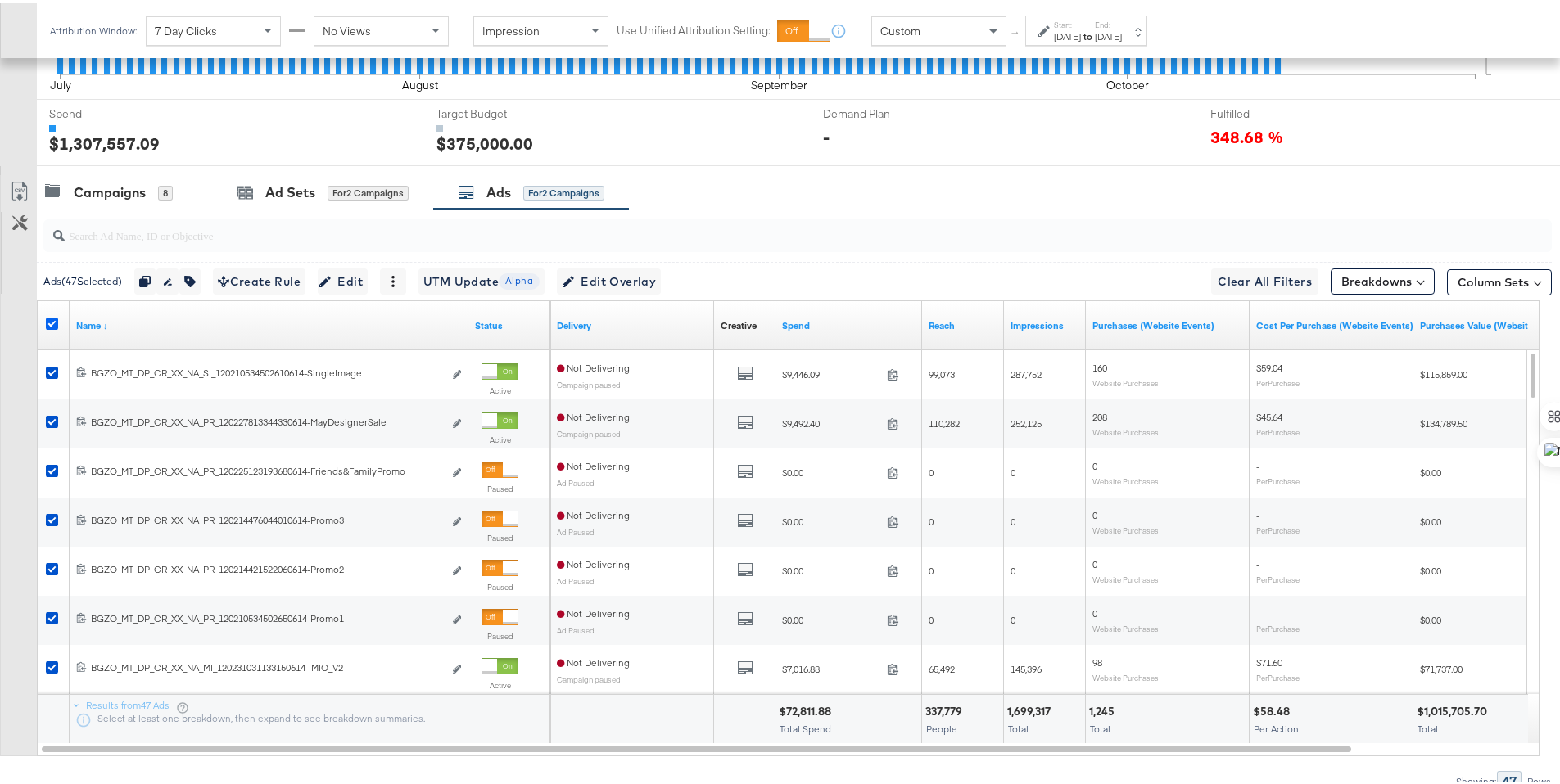
click at [54, 320] on icon at bounding box center [52, 320] width 12 height 12
click at [0, 0] on input "checkbox" at bounding box center [0, 0] width 0 height 0
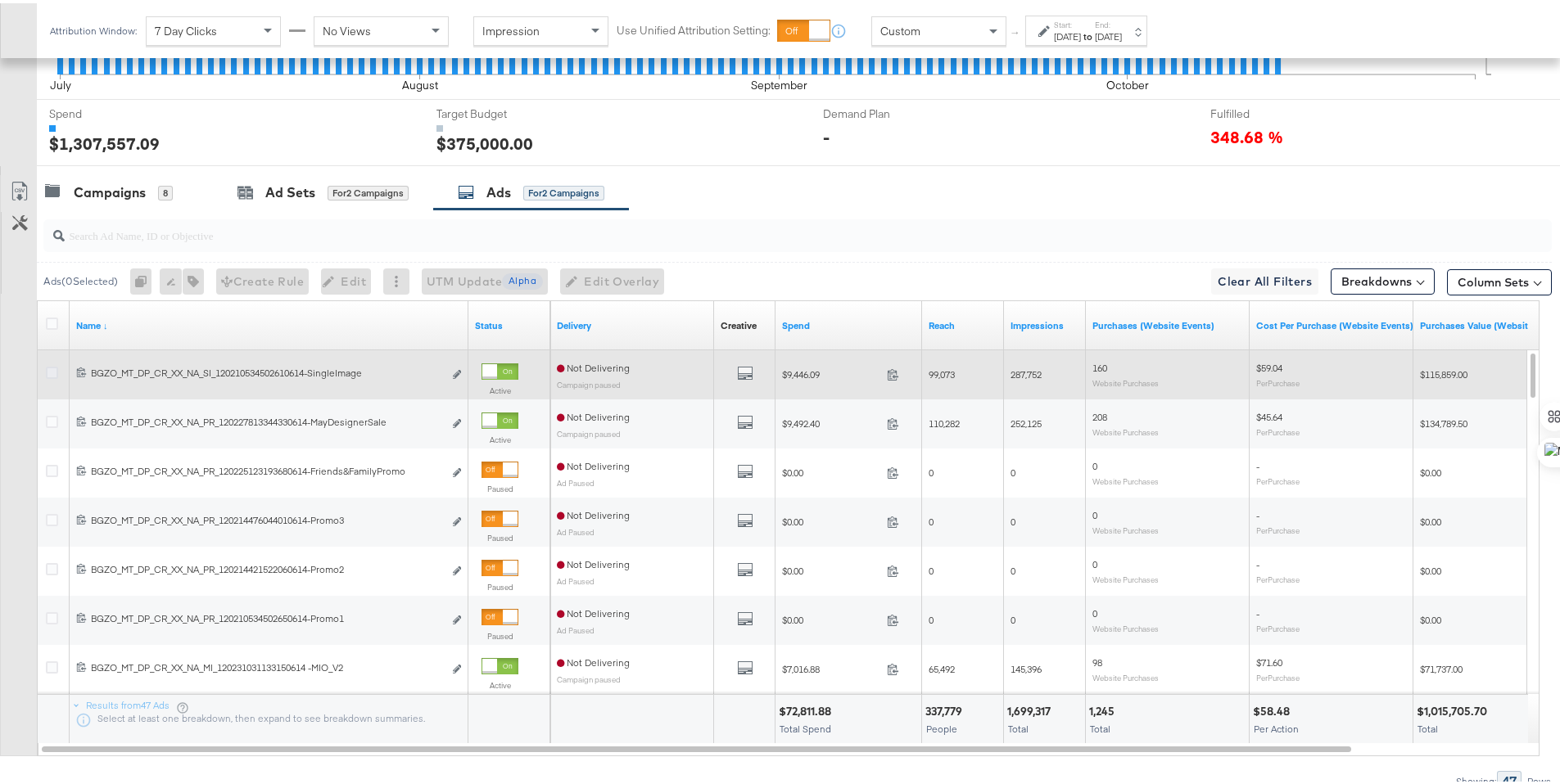
click at [51, 365] on icon at bounding box center [52, 370] width 12 height 12
click at [0, 0] on input "checkbox" at bounding box center [0, 0] width 0 height 0
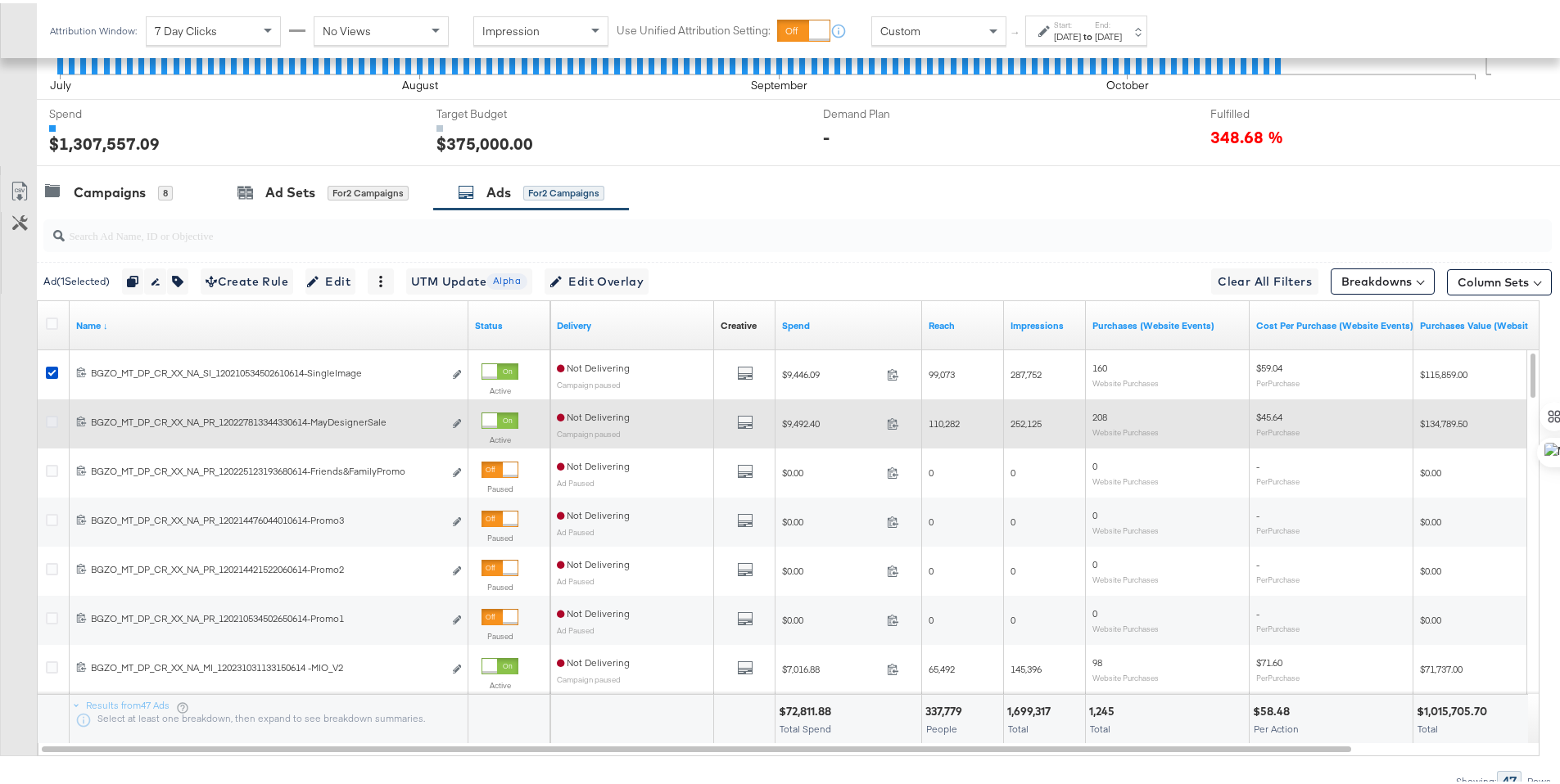
click at [52, 418] on icon at bounding box center [52, 418] width 12 height 12
click at [0, 0] on input "checkbox" at bounding box center [0, 0] width 0 height 0
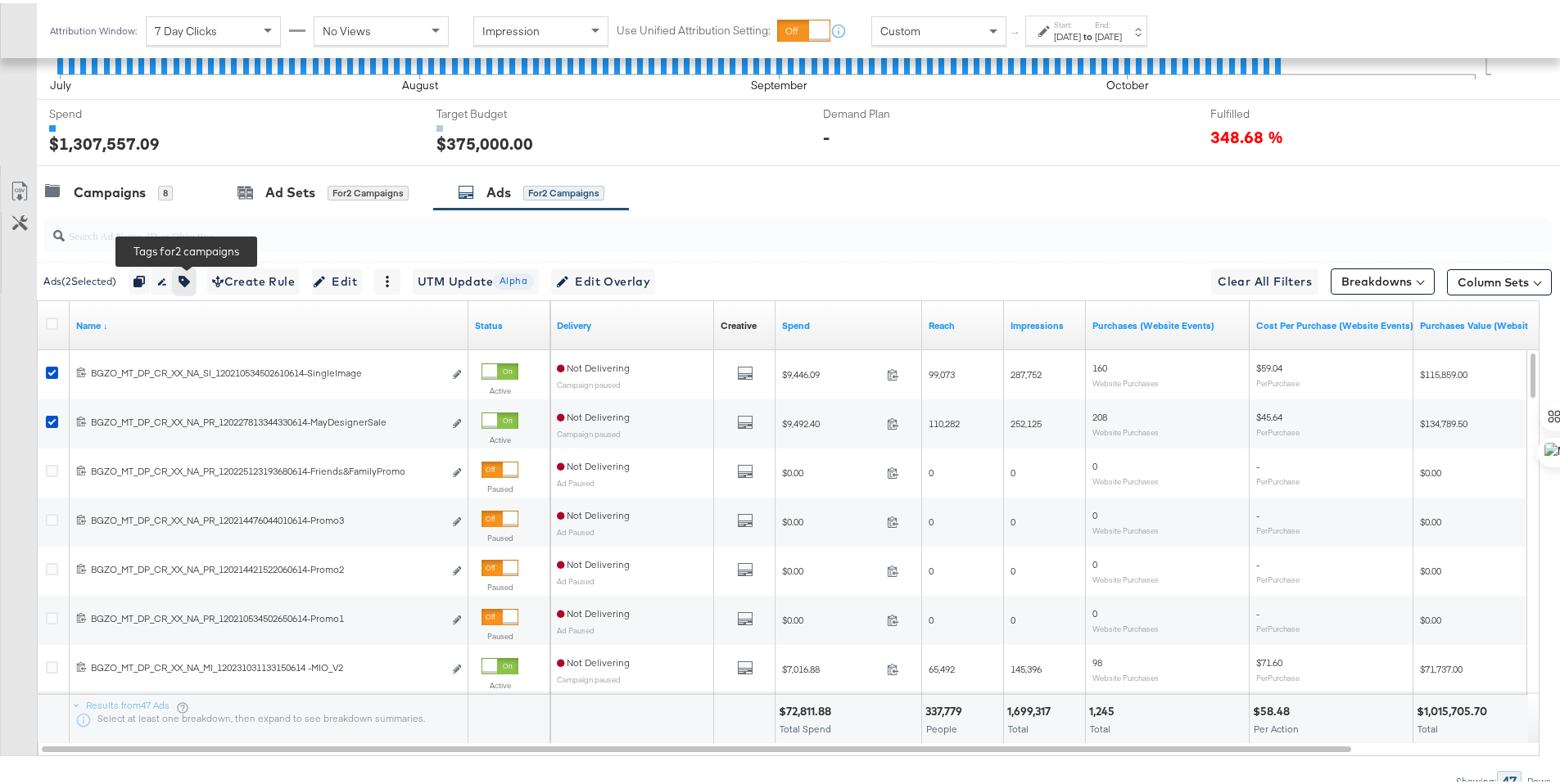
click at [188, 285] on button "button" at bounding box center [184, 278] width 22 height 26
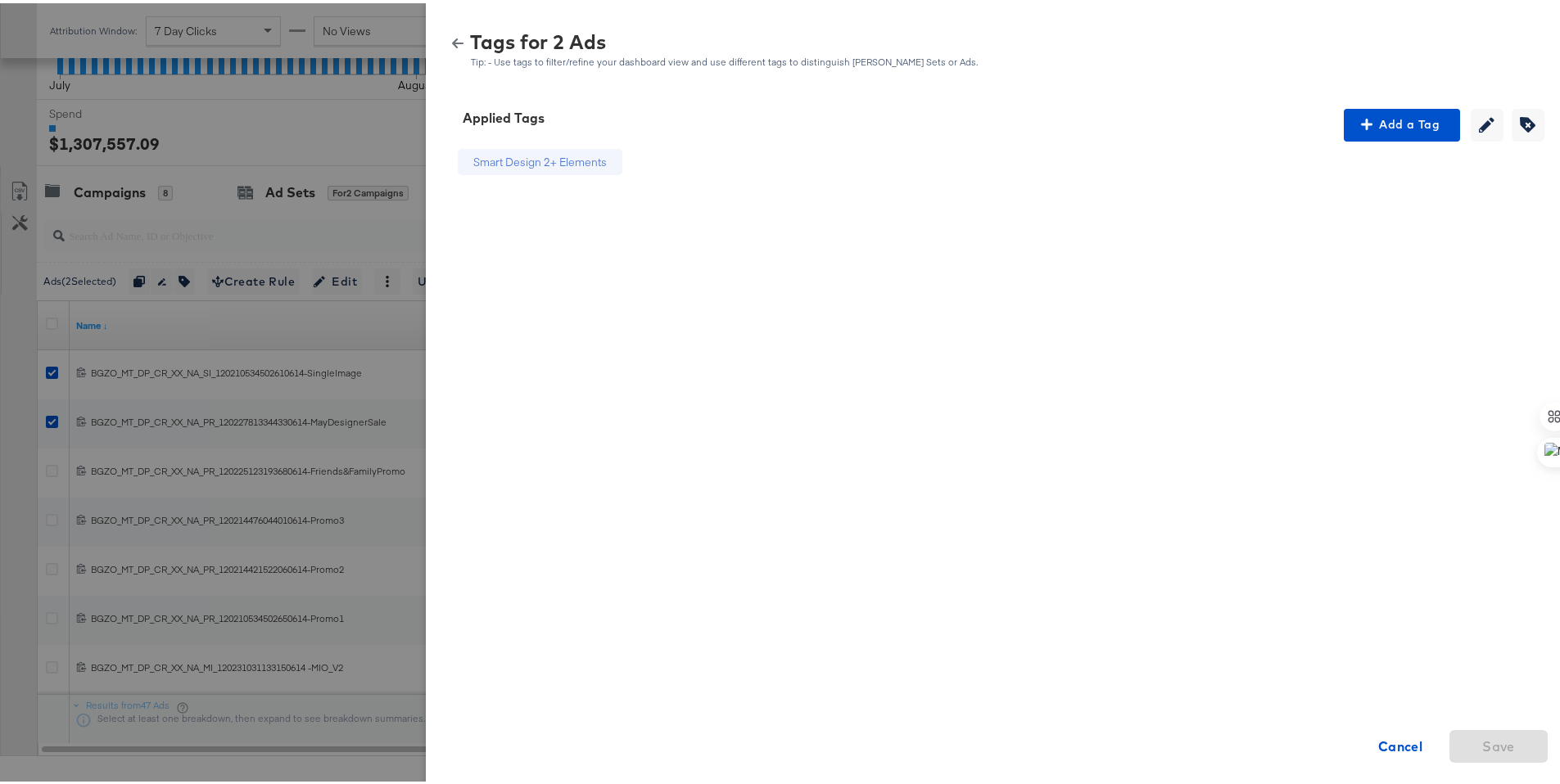
click at [452, 36] on icon "button" at bounding box center [457, 40] width 11 height 10
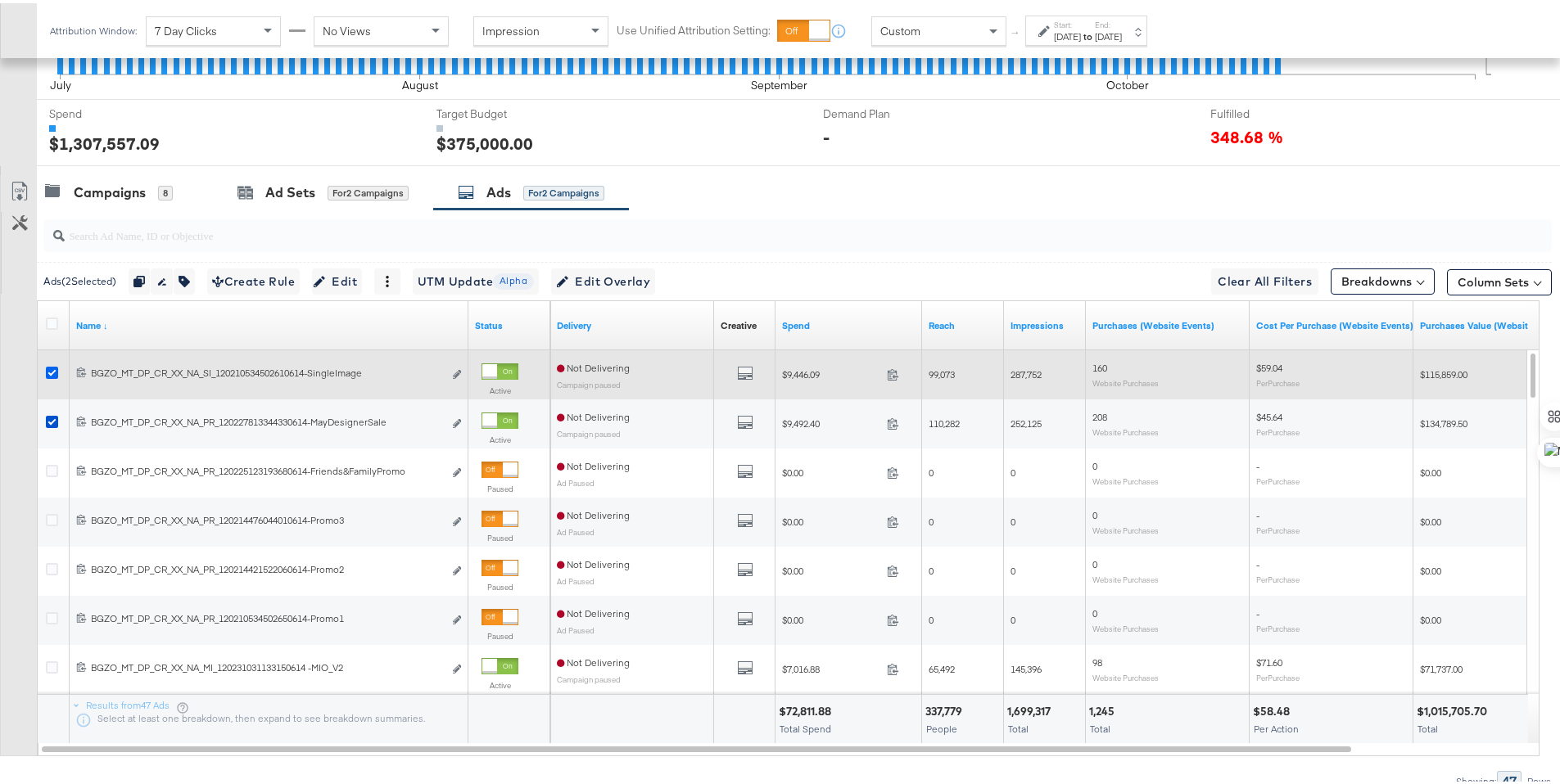
click at [54, 366] on icon at bounding box center [52, 370] width 12 height 12
click at [0, 0] on input "checkbox" at bounding box center [0, 0] width 0 height 0
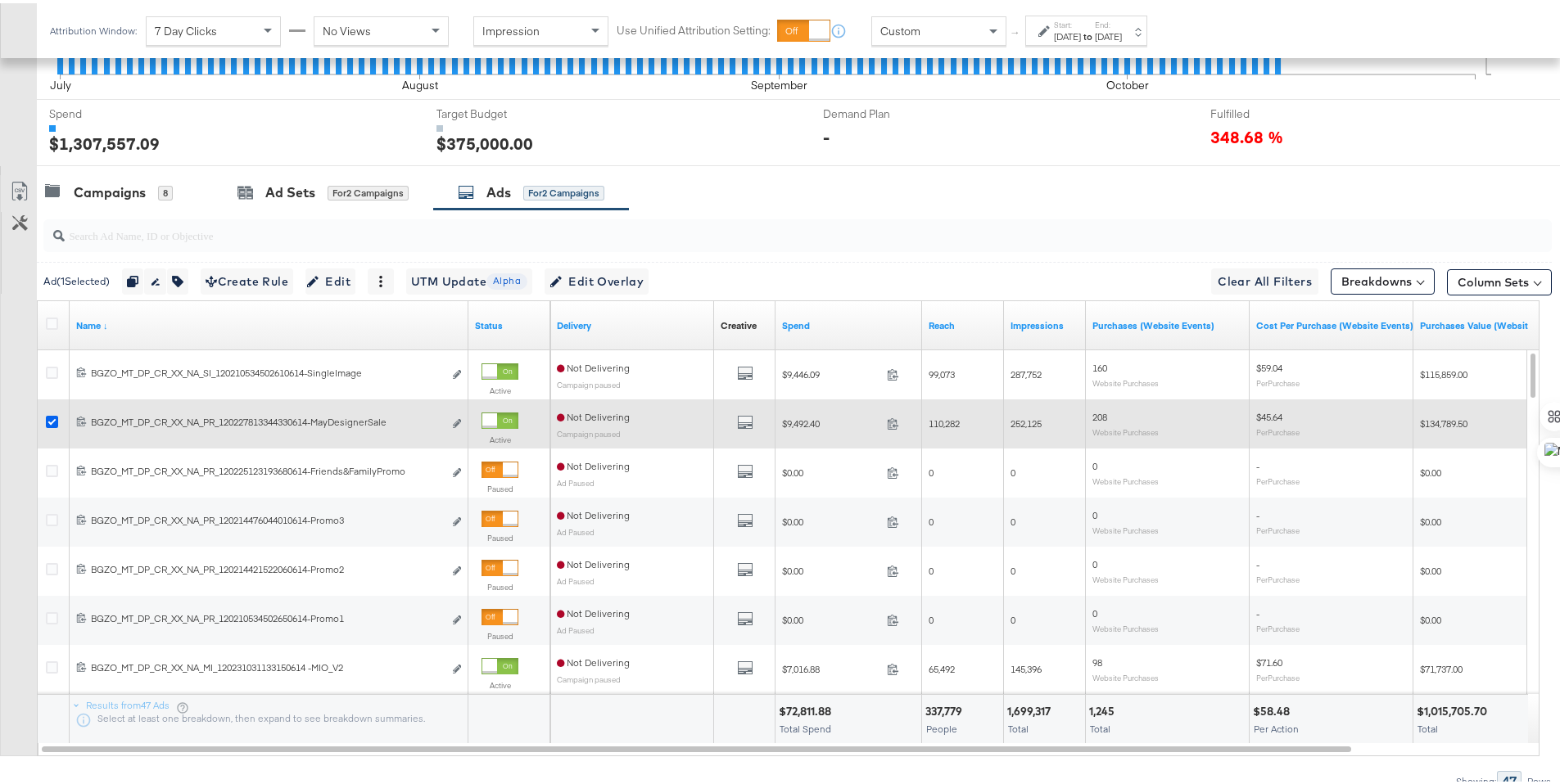
click at [51, 416] on icon at bounding box center [52, 418] width 12 height 12
click at [0, 0] on input "checkbox" at bounding box center [0, 0] width 0 height 0
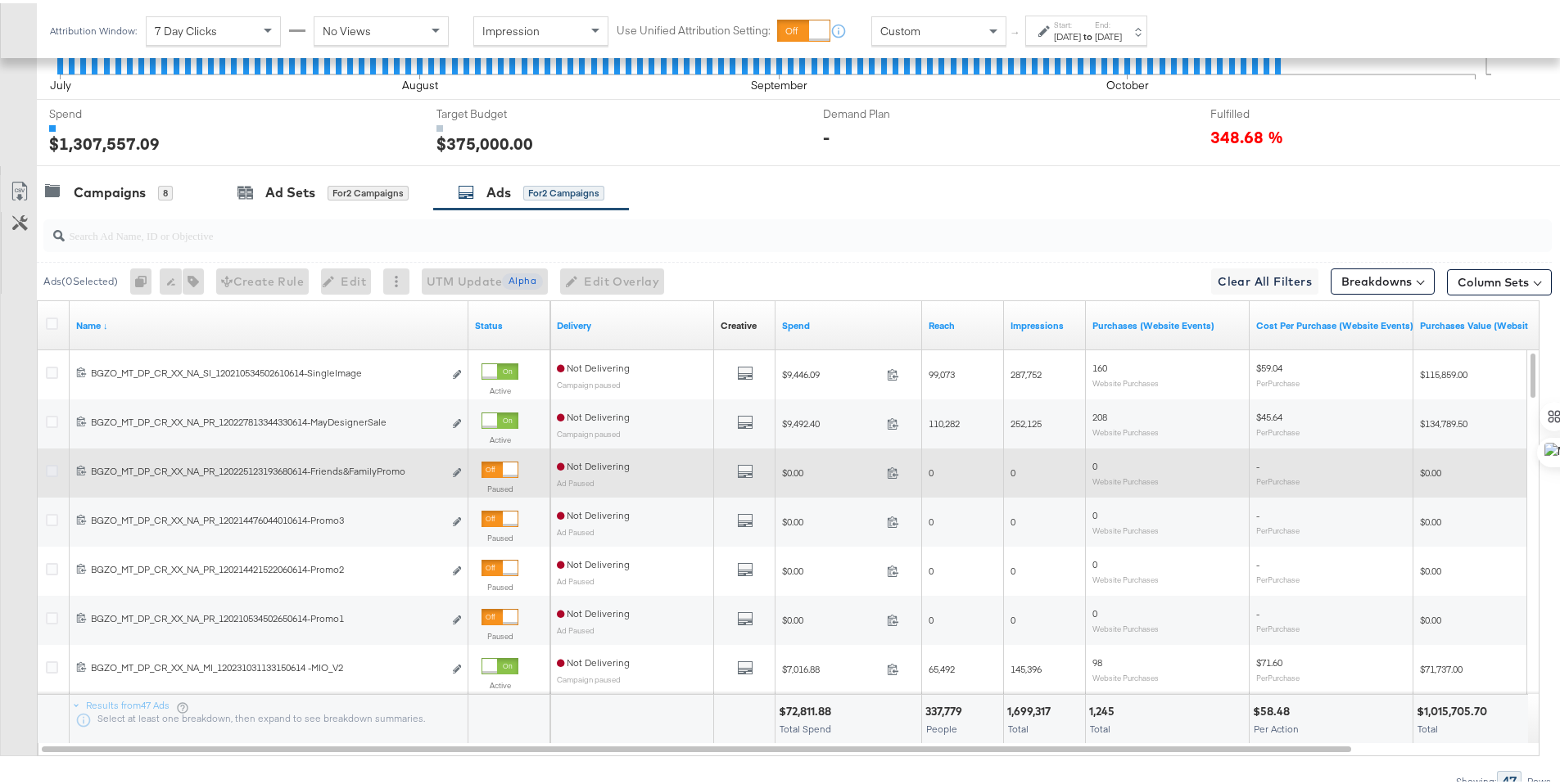
click at [55, 465] on icon at bounding box center [52, 468] width 12 height 12
click at [0, 0] on input "checkbox" at bounding box center [0, 0] width 0 height 0
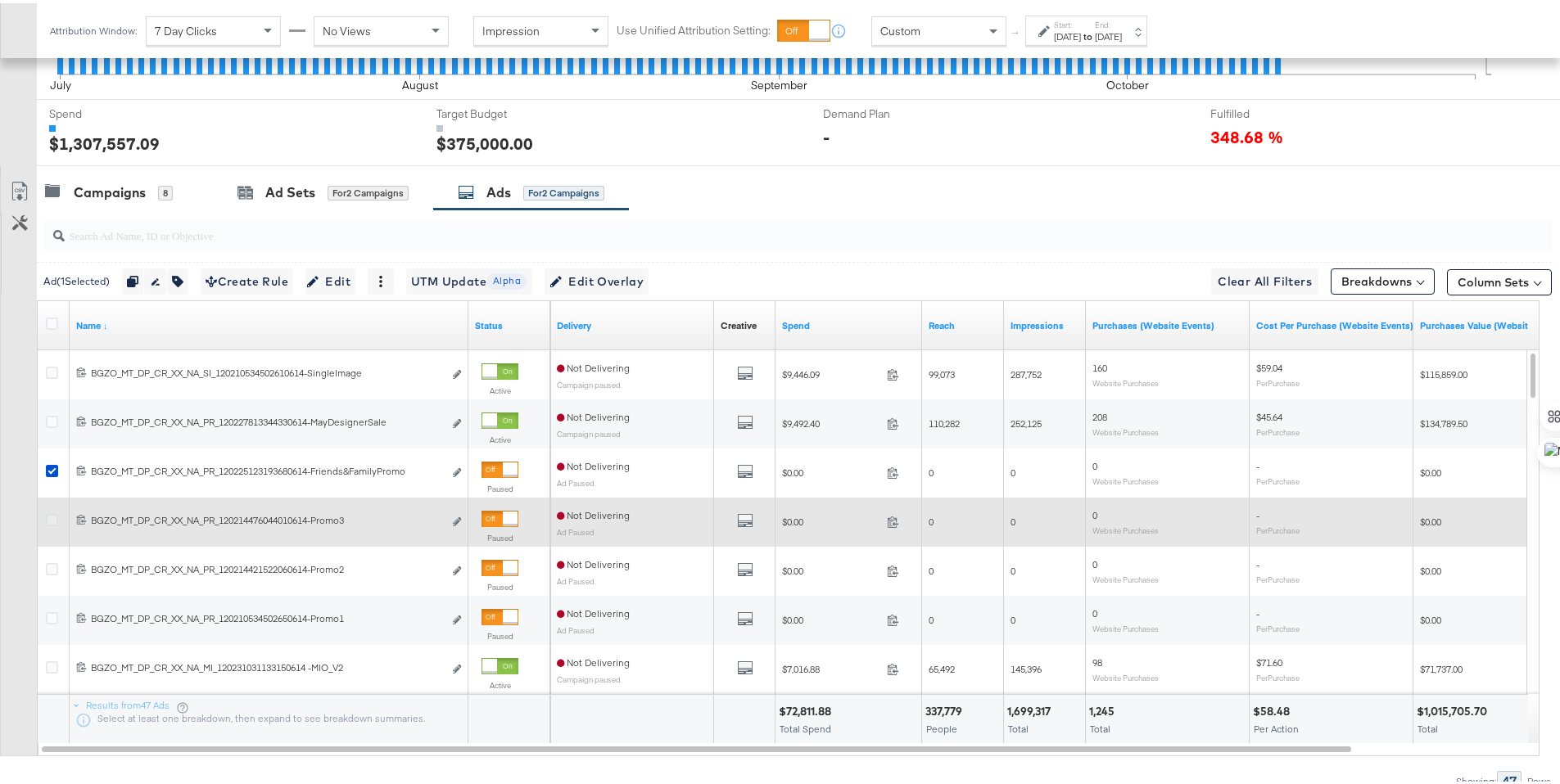
click at [54, 513] on icon at bounding box center [52, 517] width 12 height 12
click at [0, 0] on input "checkbox" at bounding box center [0, 0] width 0 height 0
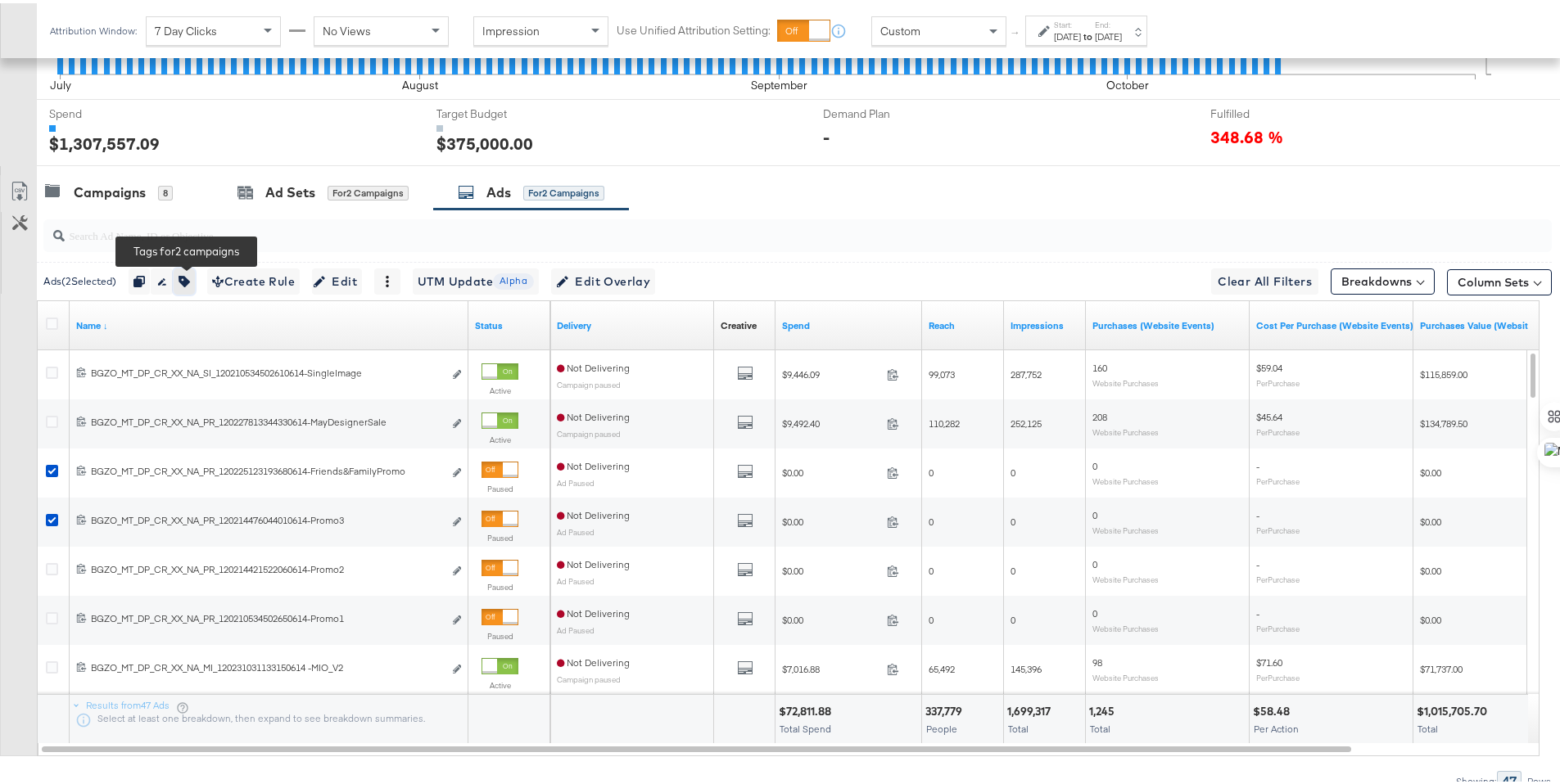
click at [190, 280] on icon "button" at bounding box center [183, 278] width 11 height 11
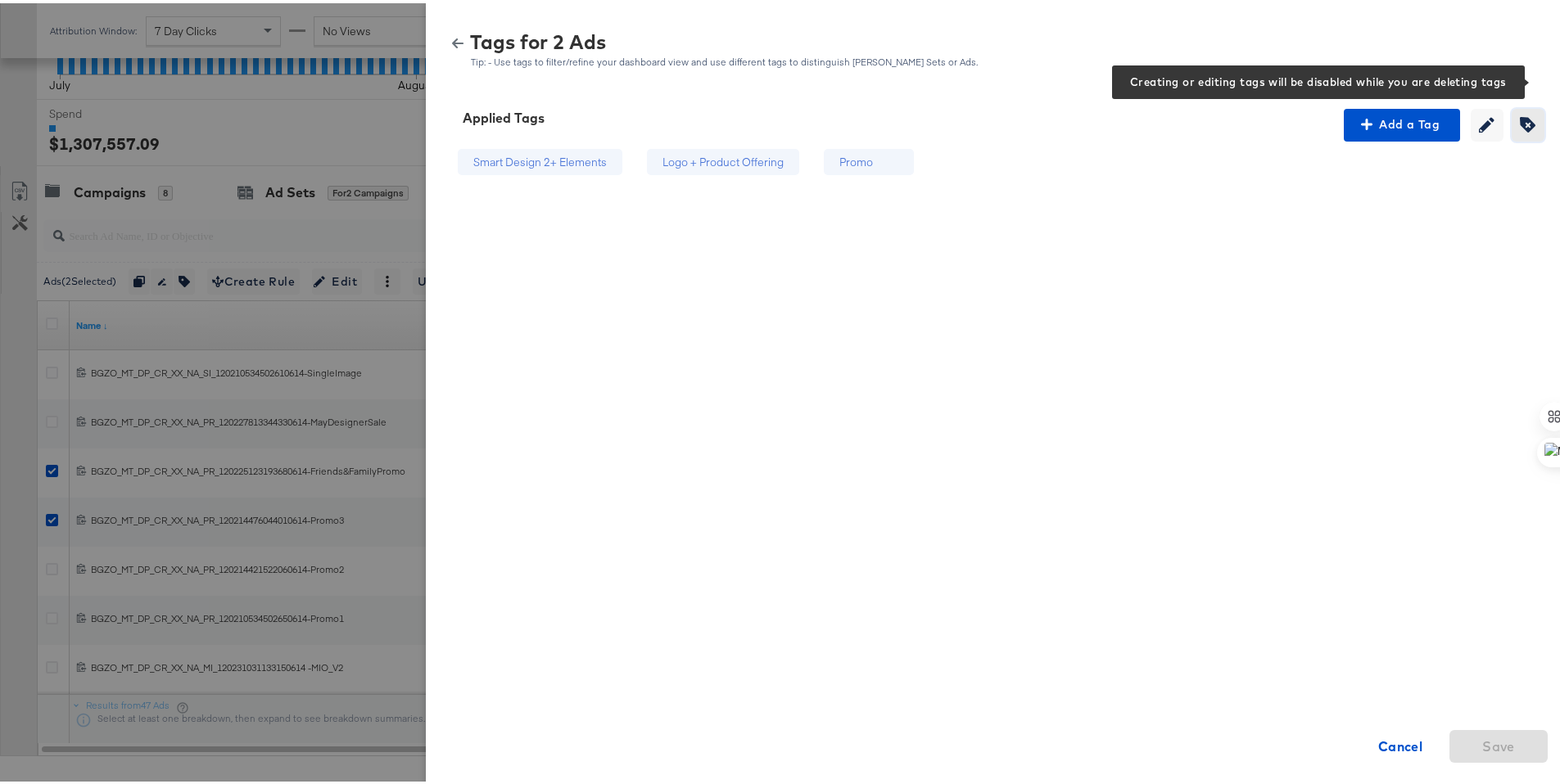
click at [1520, 120] on icon "button" at bounding box center [1528, 122] width 16 height 16
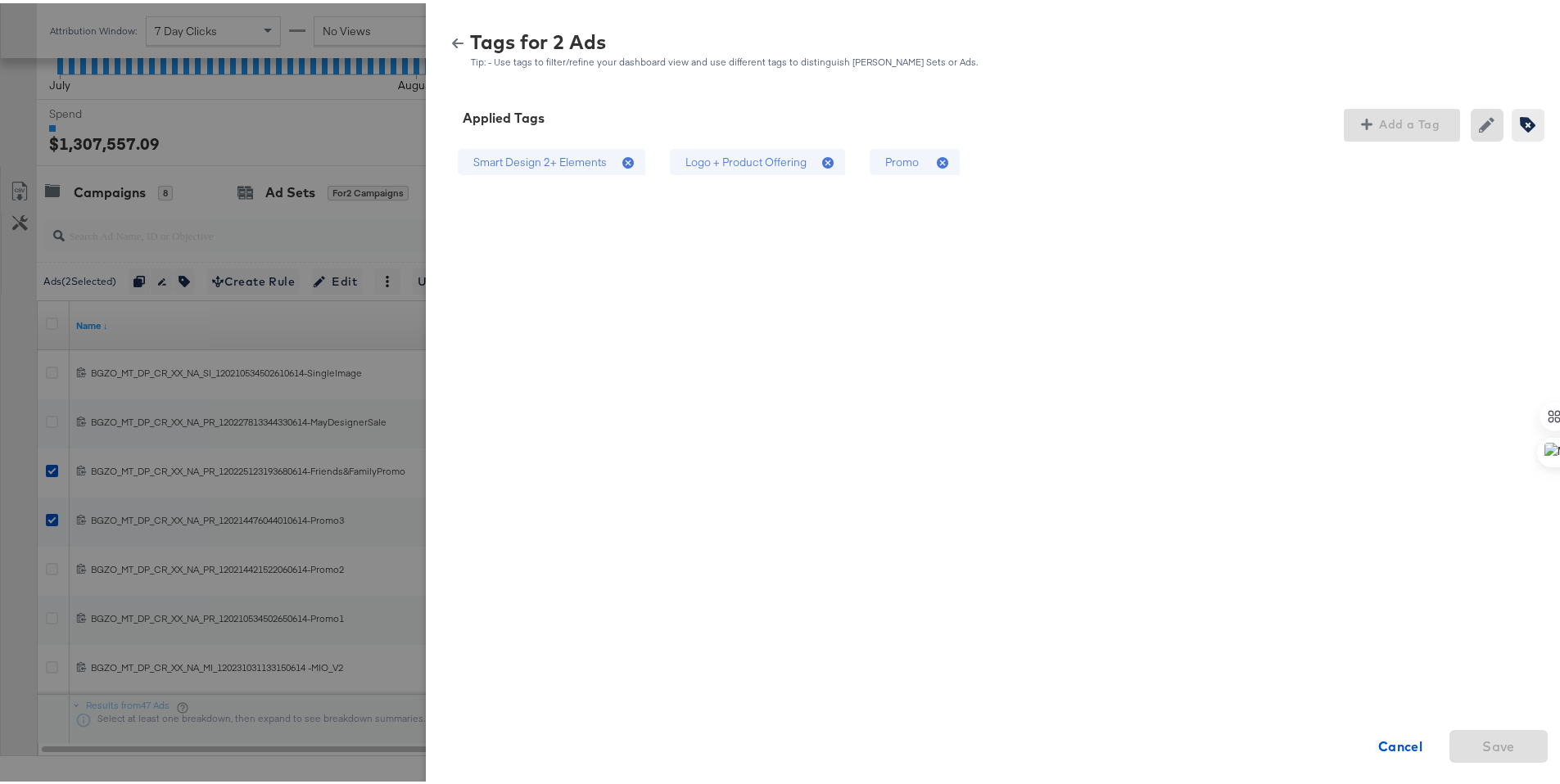
click at [936, 159] on icon at bounding box center [942, 159] width 11 height 11
click at [822, 159] on icon at bounding box center [827, 159] width 11 height 11
click at [1492, 740] on span "Save" at bounding box center [1498, 743] width 33 height 23
click at [452, 41] on icon "button" at bounding box center [457, 40] width 11 height 11
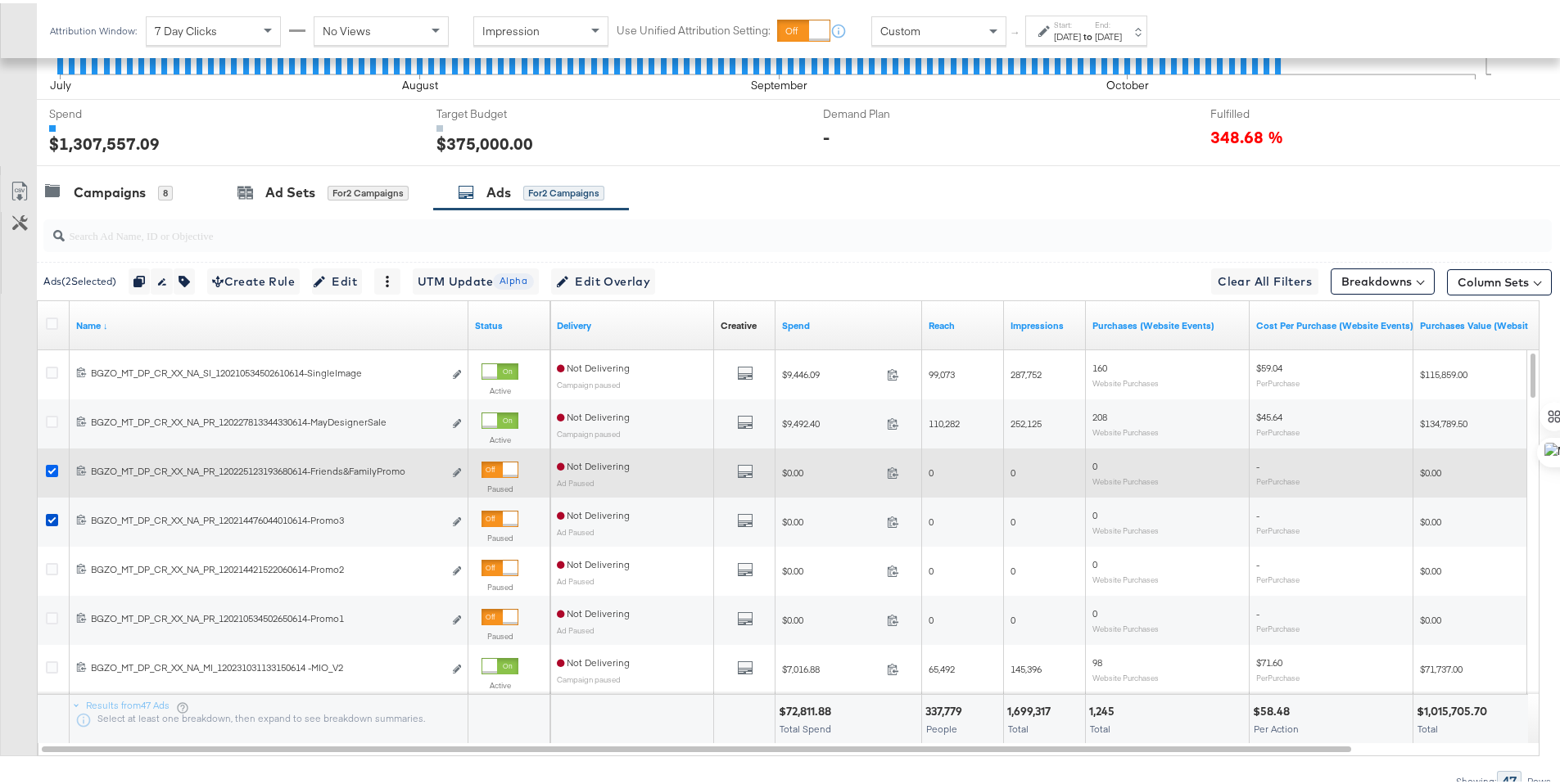
click at [53, 470] on icon at bounding box center [52, 468] width 12 height 12
click at [0, 0] on input "checkbox" at bounding box center [0, 0] width 0 height 0
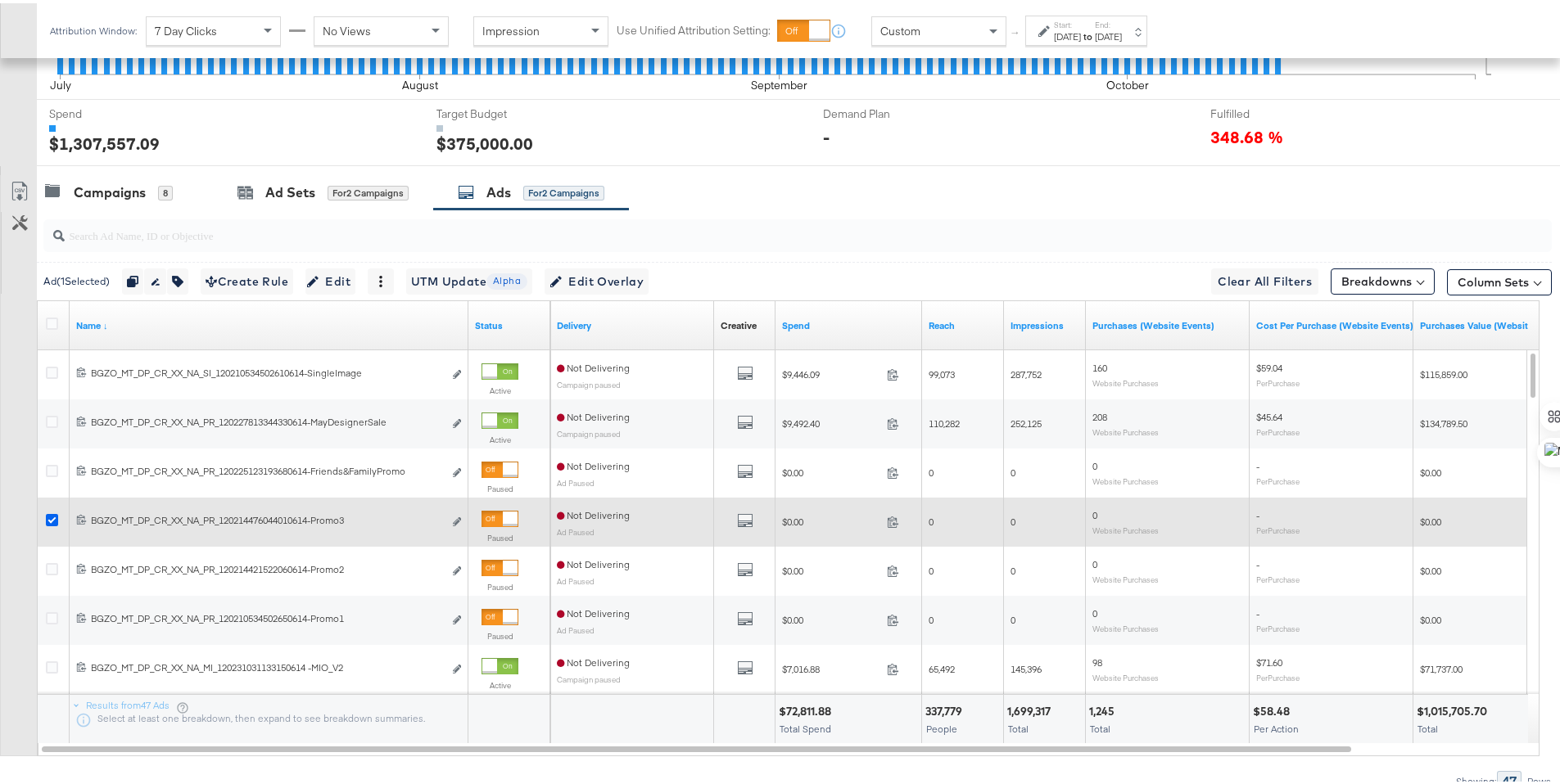
click at [52, 516] on icon at bounding box center [52, 517] width 12 height 12
click at [0, 0] on input "checkbox" at bounding box center [0, 0] width 0 height 0
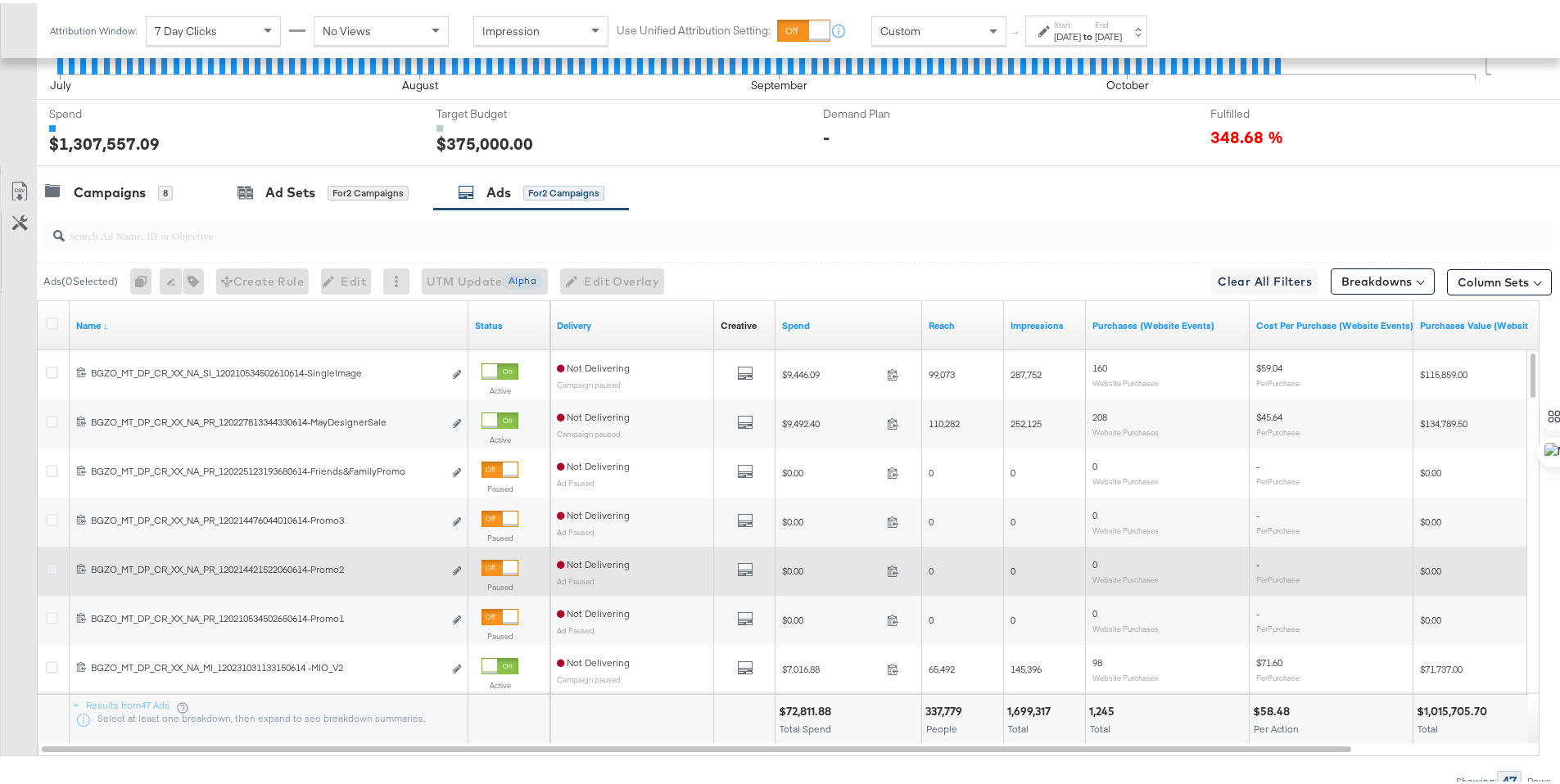
click at [52, 564] on icon at bounding box center [52, 566] width 12 height 12
click at [0, 0] on input "checkbox" at bounding box center [0, 0] width 0 height 0
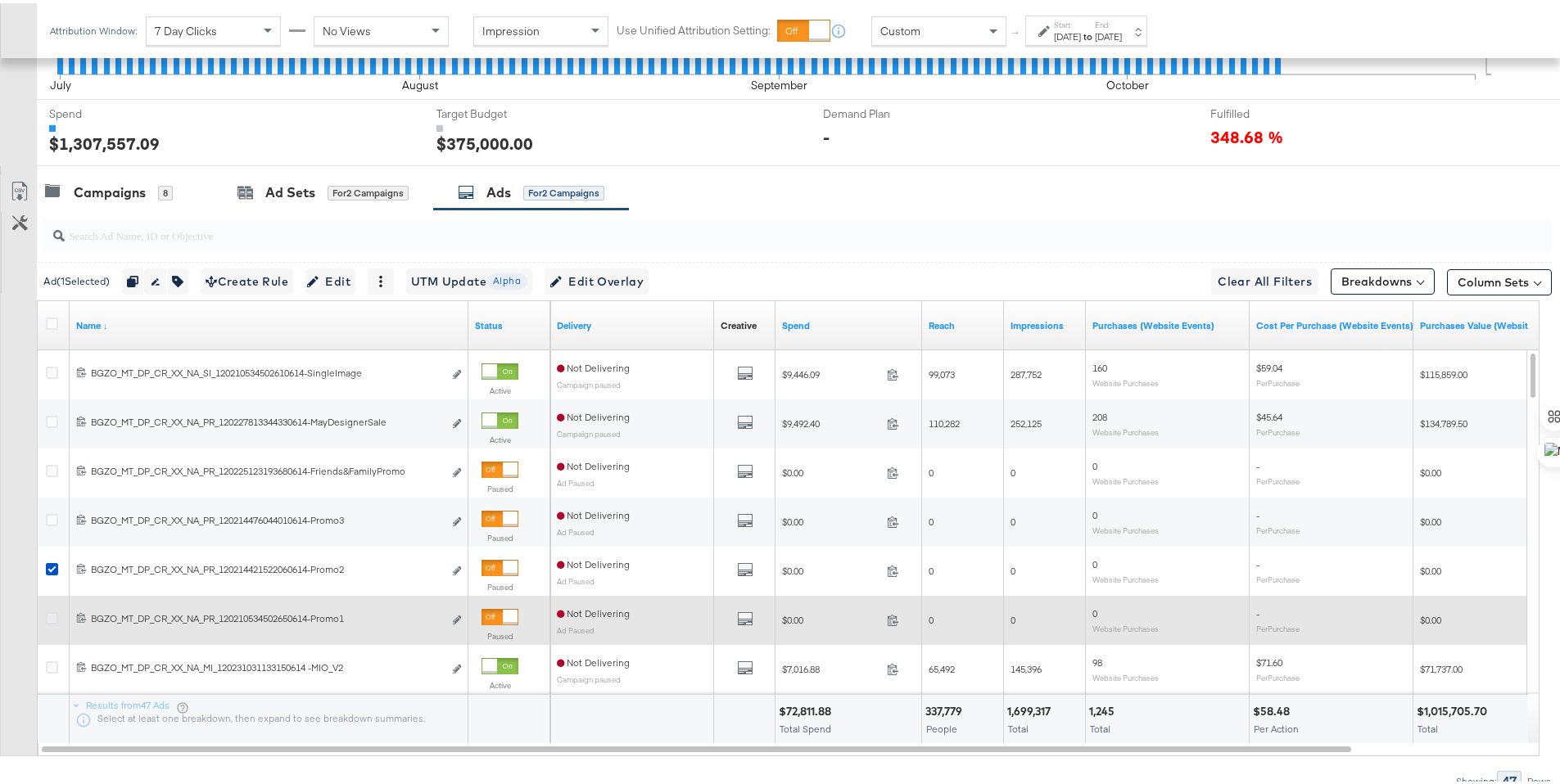
click at [54, 615] on icon at bounding box center [52, 615] width 12 height 12
click at [0, 0] on input "checkbox" at bounding box center [0, 0] width 0 height 0
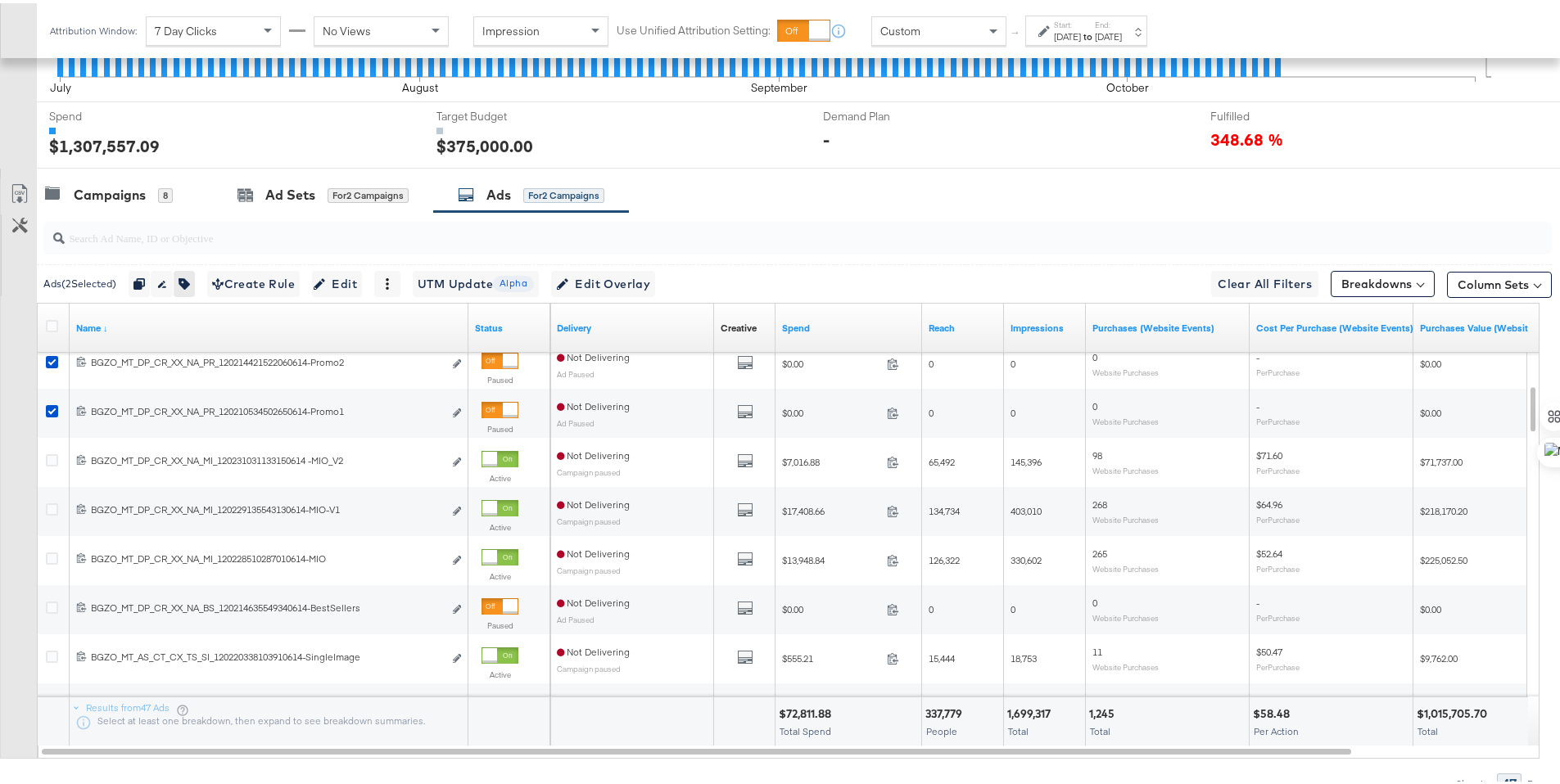
scroll to position [571, 0]
click at [186, 283] on icon "button" at bounding box center [183, 281] width 11 height 11
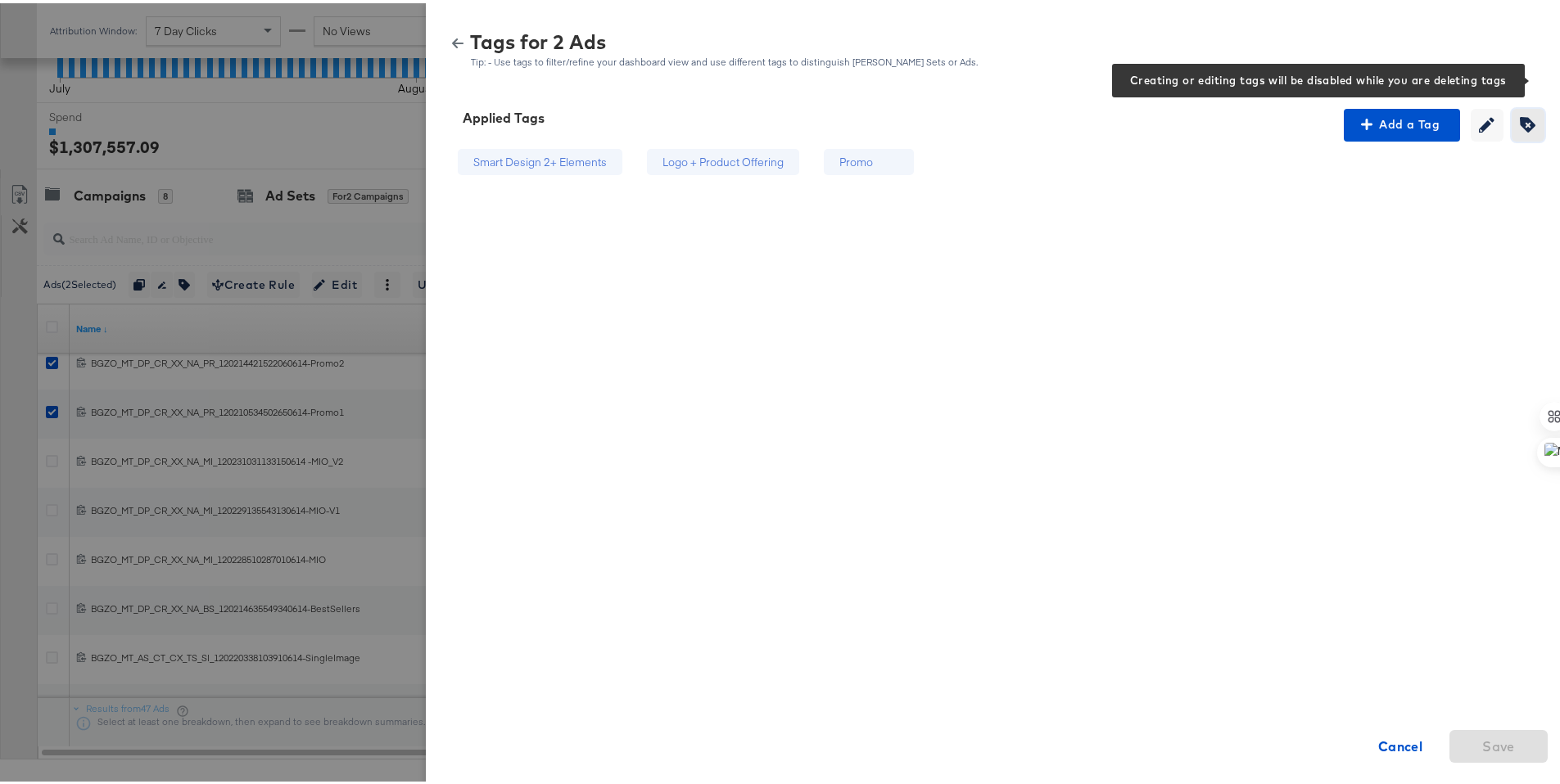
click at [1520, 118] on icon "button" at bounding box center [1528, 122] width 16 height 16
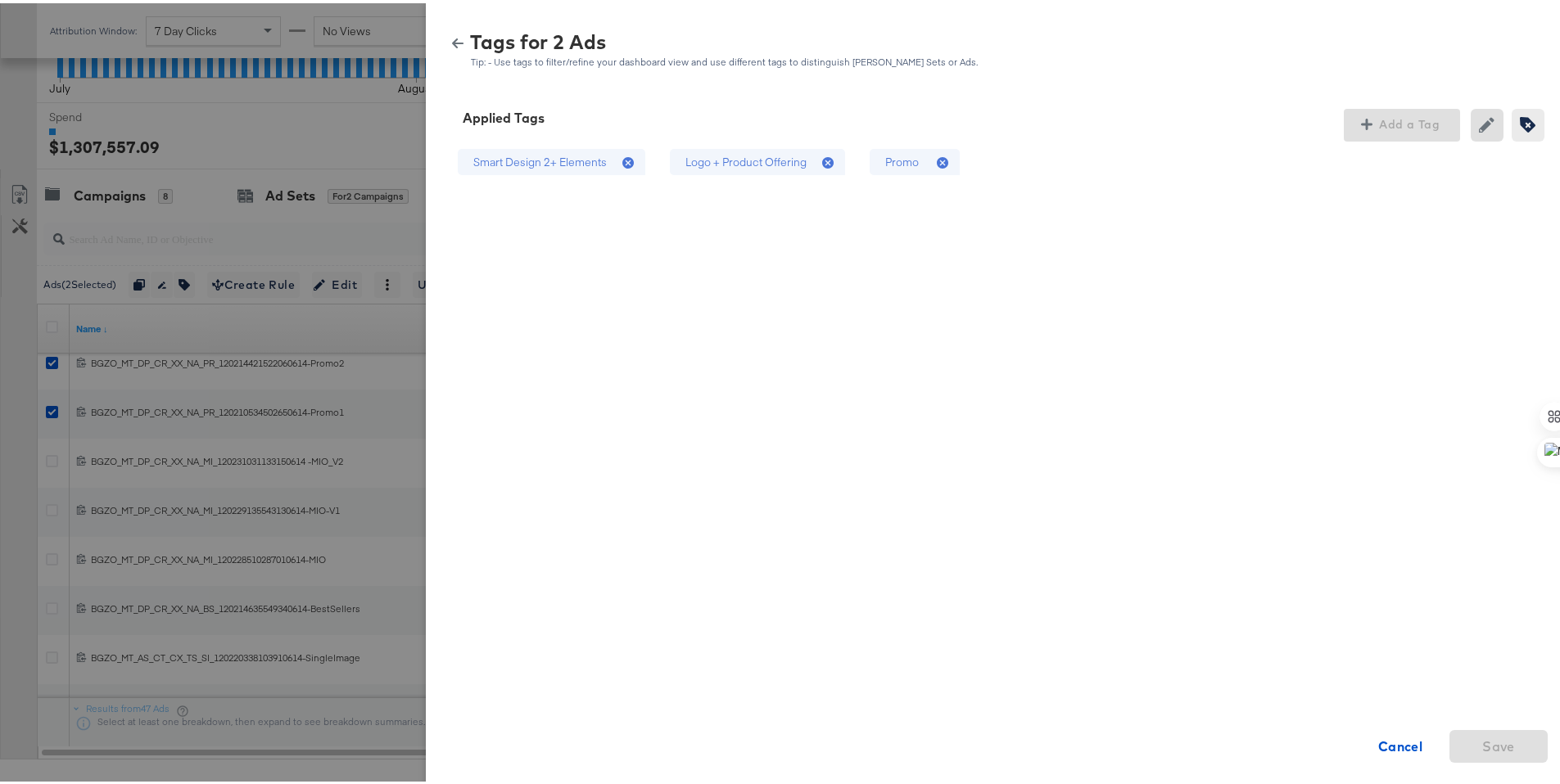
click at [822, 161] on icon at bounding box center [830, 160] width 17 height 16
click at [936, 156] on icon at bounding box center [942, 159] width 11 height 11
click at [1484, 745] on span "Save" at bounding box center [1498, 743] width 33 height 23
click at [452, 36] on button "button" at bounding box center [458, 40] width 24 height 11
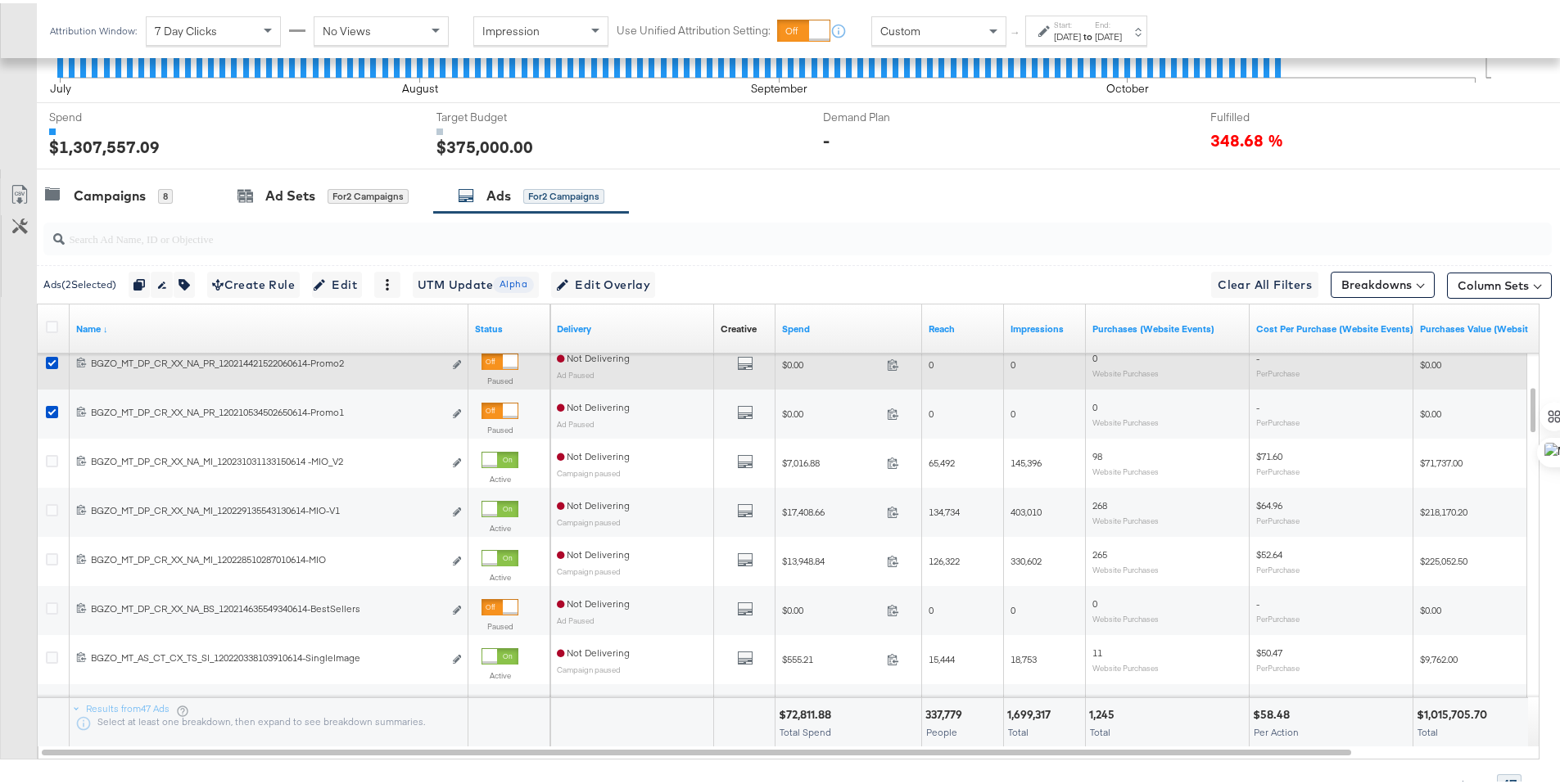
click at [51, 359] on icon at bounding box center [52, 359] width 12 height 12
click at [0, 0] on input "checkbox" at bounding box center [0, 0] width 0 height 0
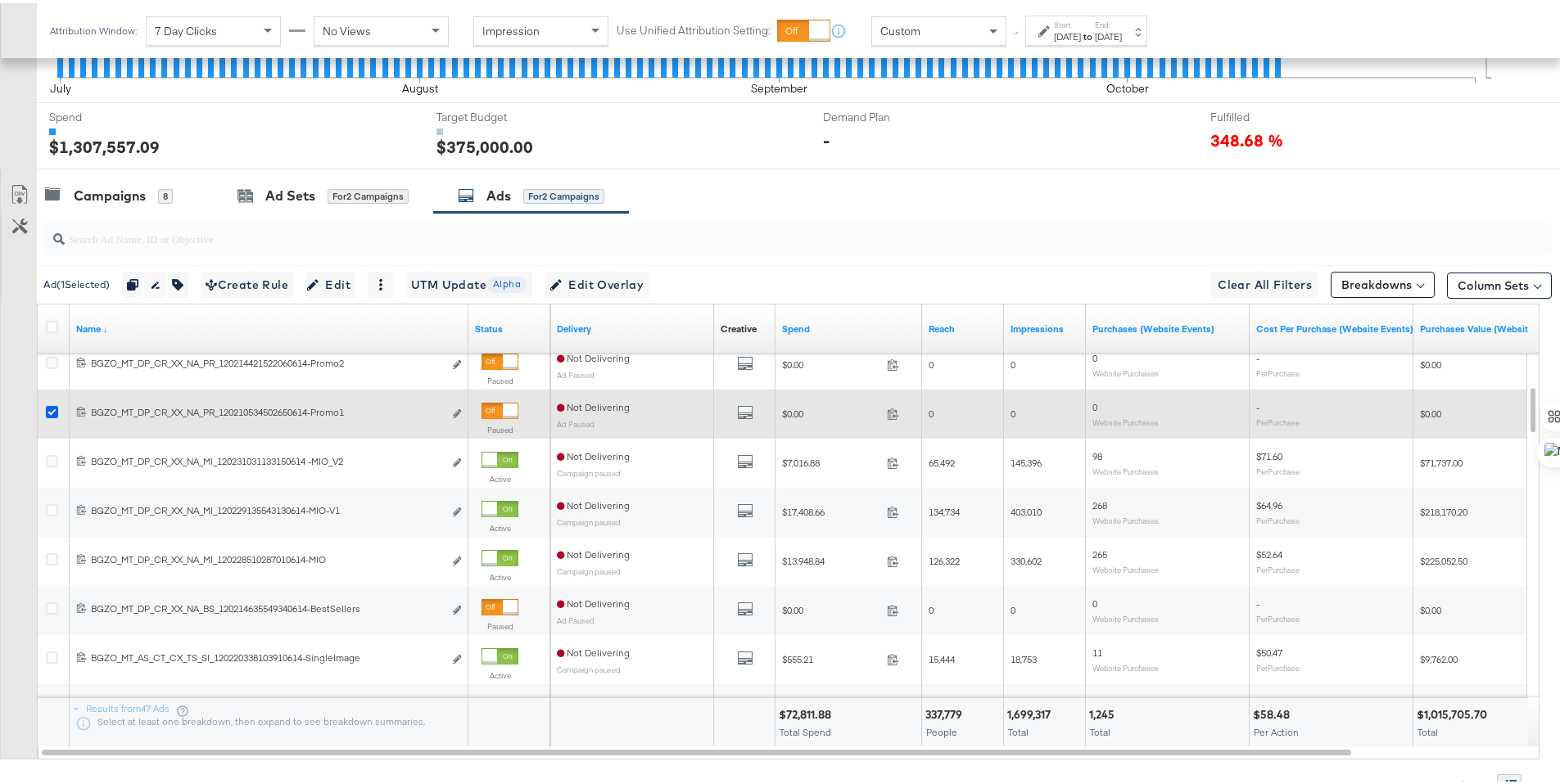
click at [51, 406] on icon at bounding box center [52, 409] width 12 height 12
click at [0, 0] on input "checkbox" at bounding box center [0, 0] width 0 height 0
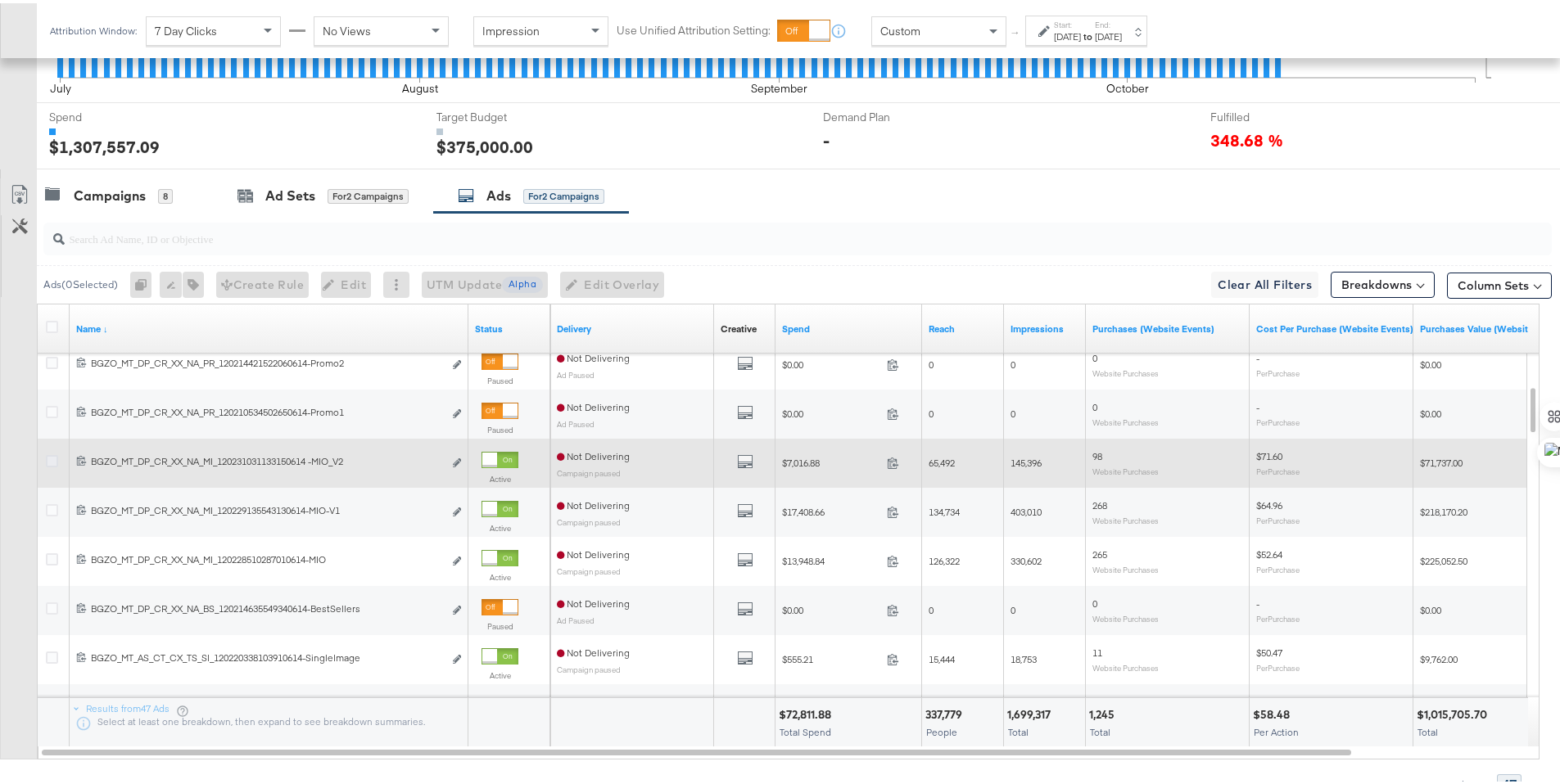
click at [50, 457] on icon at bounding box center [52, 458] width 12 height 12
click at [0, 0] on input "checkbox" at bounding box center [0, 0] width 0 height 0
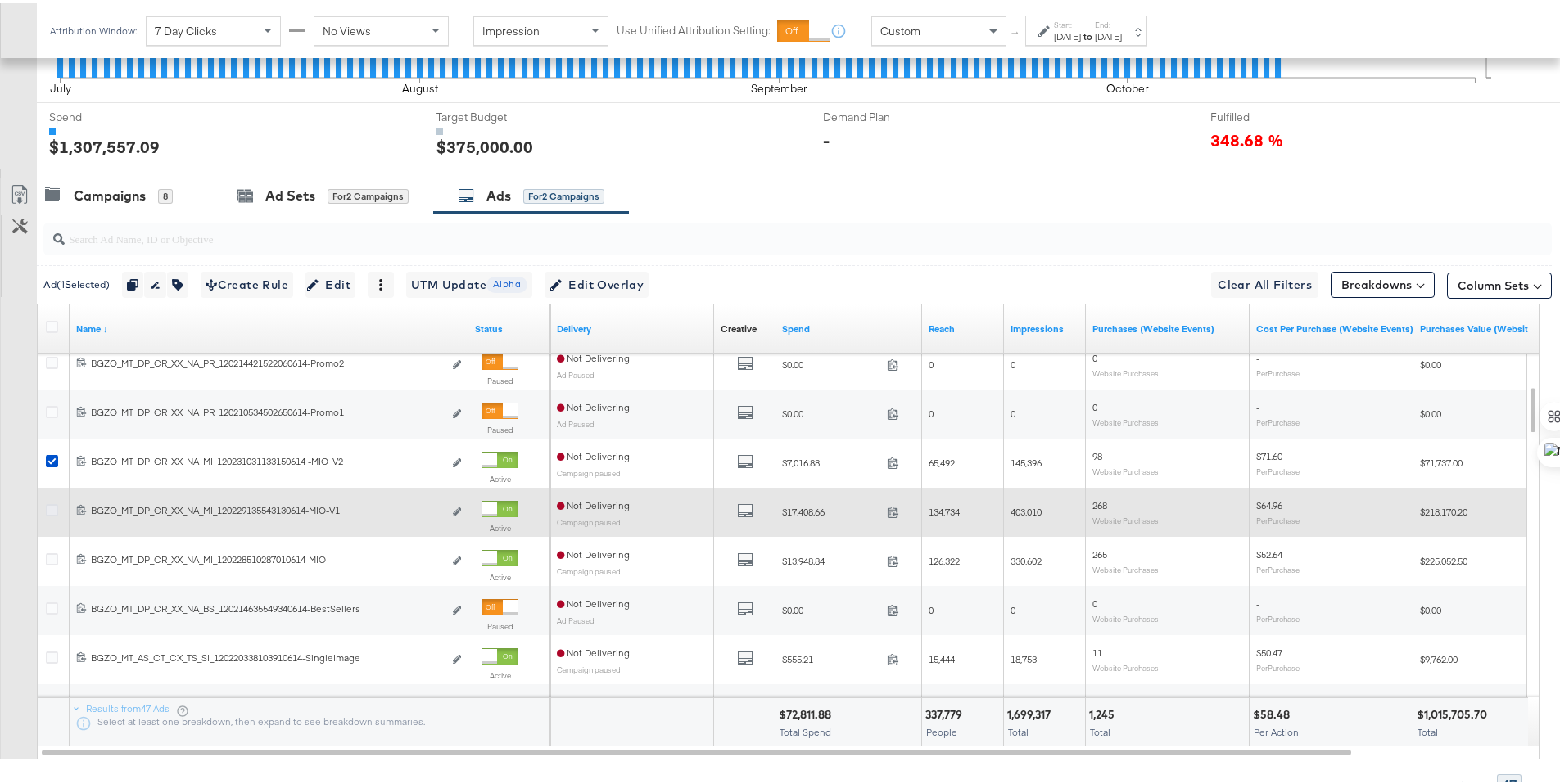
click at [50, 505] on icon at bounding box center [52, 507] width 12 height 12
click at [0, 0] on input "checkbox" at bounding box center [0, 0] width 0 height 0
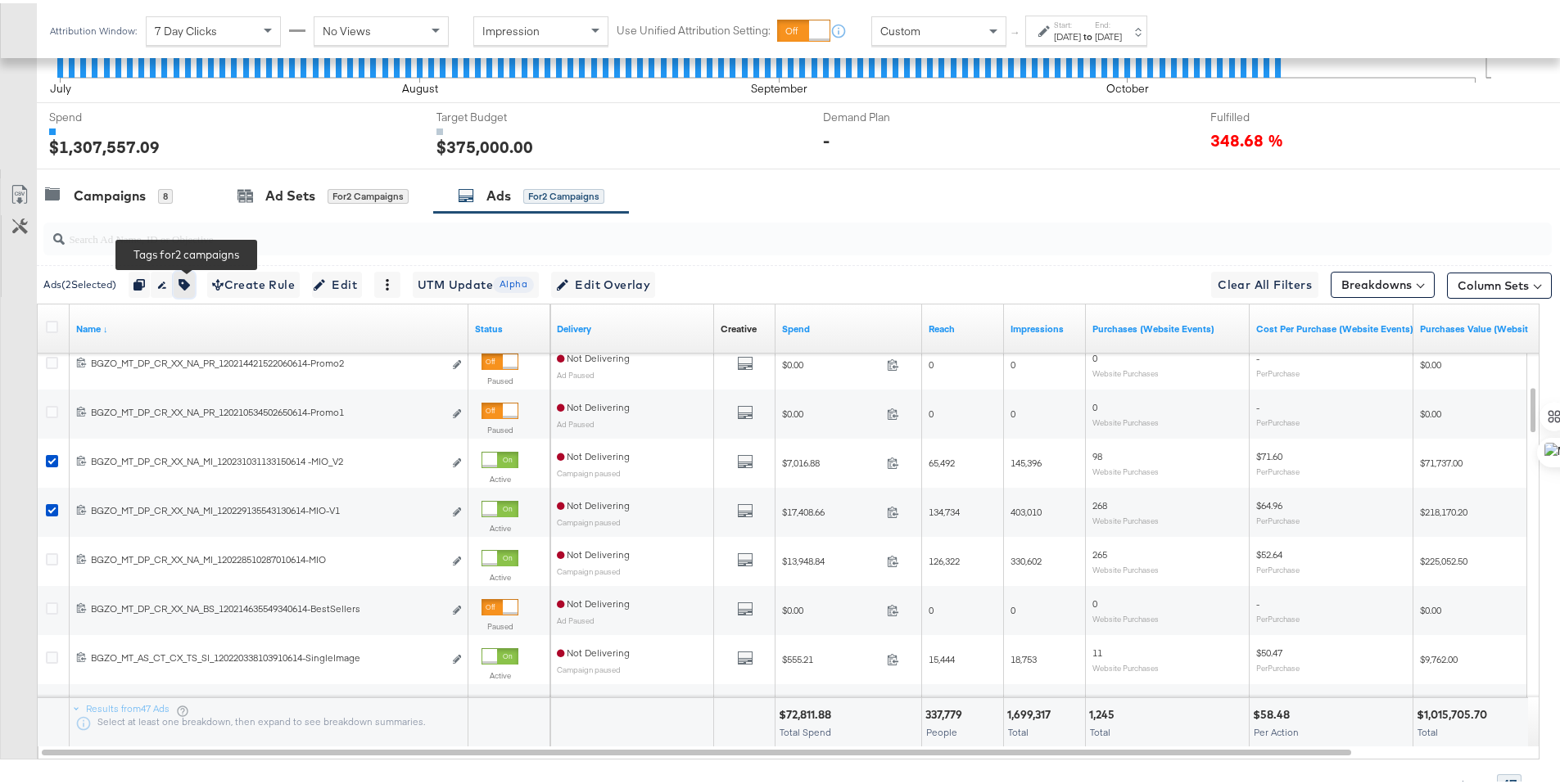
click at [184, 277] on icon "button" at bounding box center [183, 281] width 11 height 11
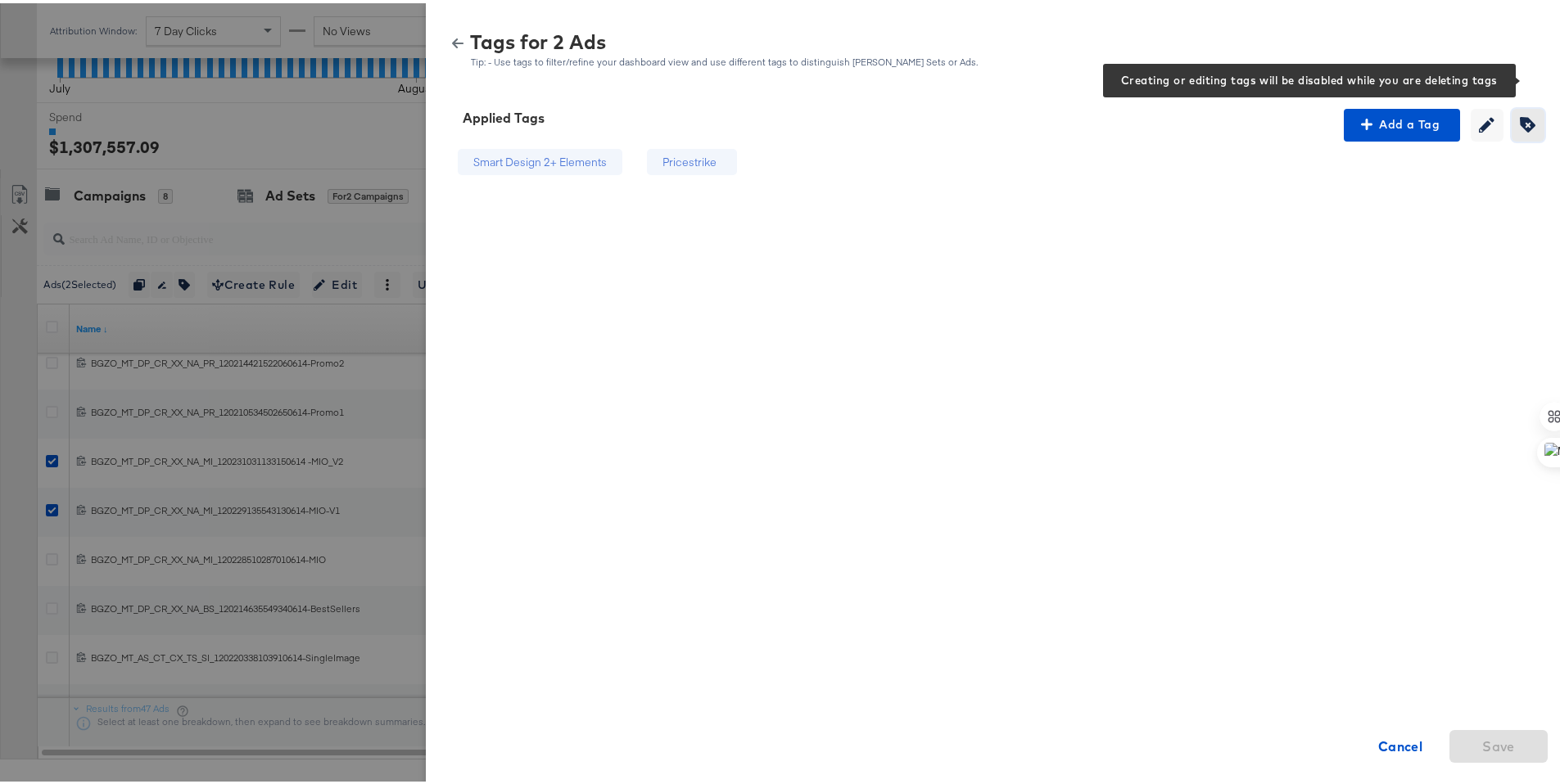
click at [1520, 118] on icon "button" at bounding box center [1528, 122] width 16 height 16
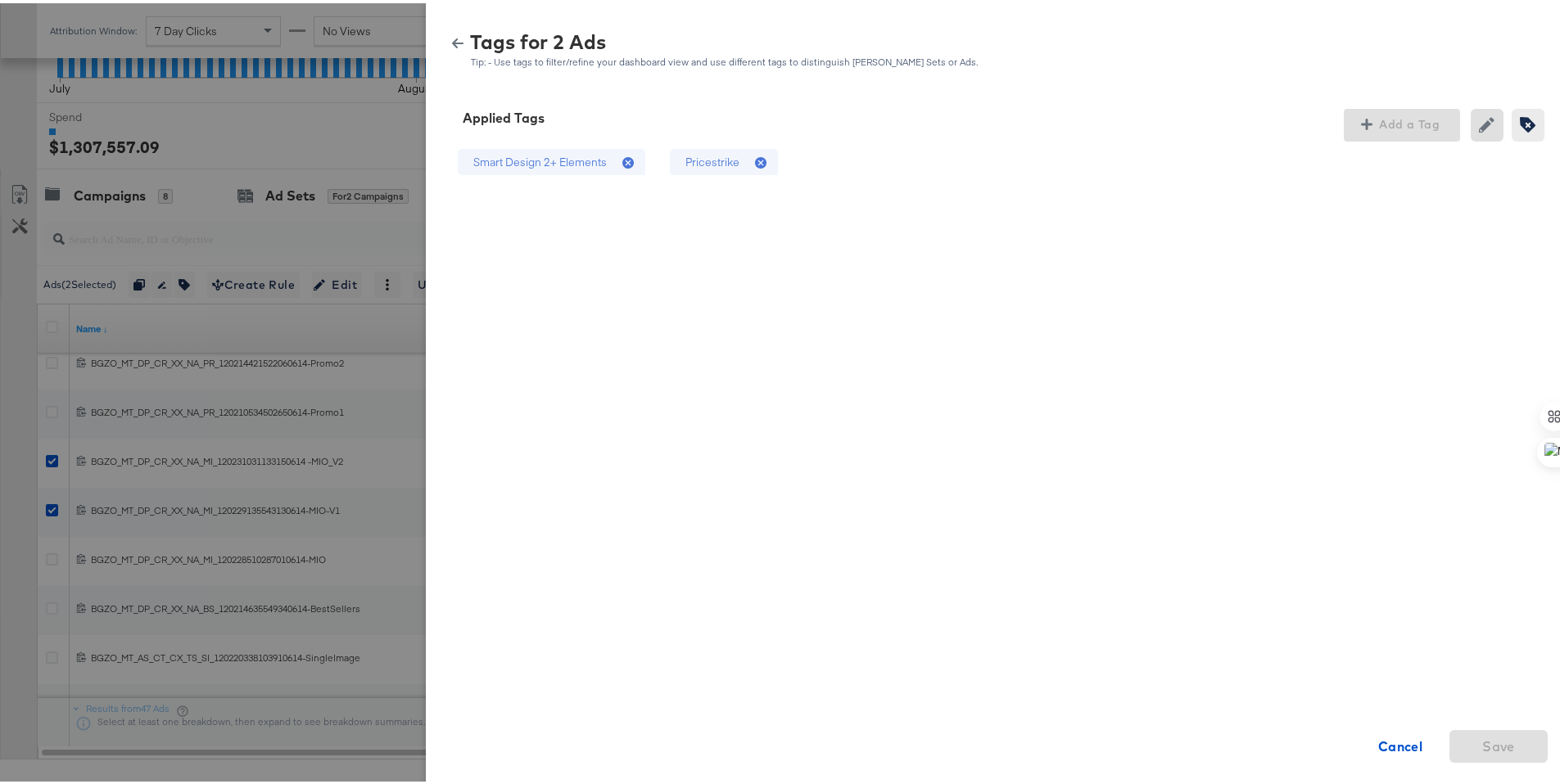
drag, startPoint x: 745, startPoint y: 156, endPoint x: 773, endPoint y: 140, distance: 32.2
click at [755, 156] on icon at bounding box center [763, 160] width 17 height 16
click at [1482, 738] on span "Save" at bounding box center [1498, 743] width 33 height 23
click at [452, 35] on icon "button" at bounding box center [457, 40] width 11 height 11
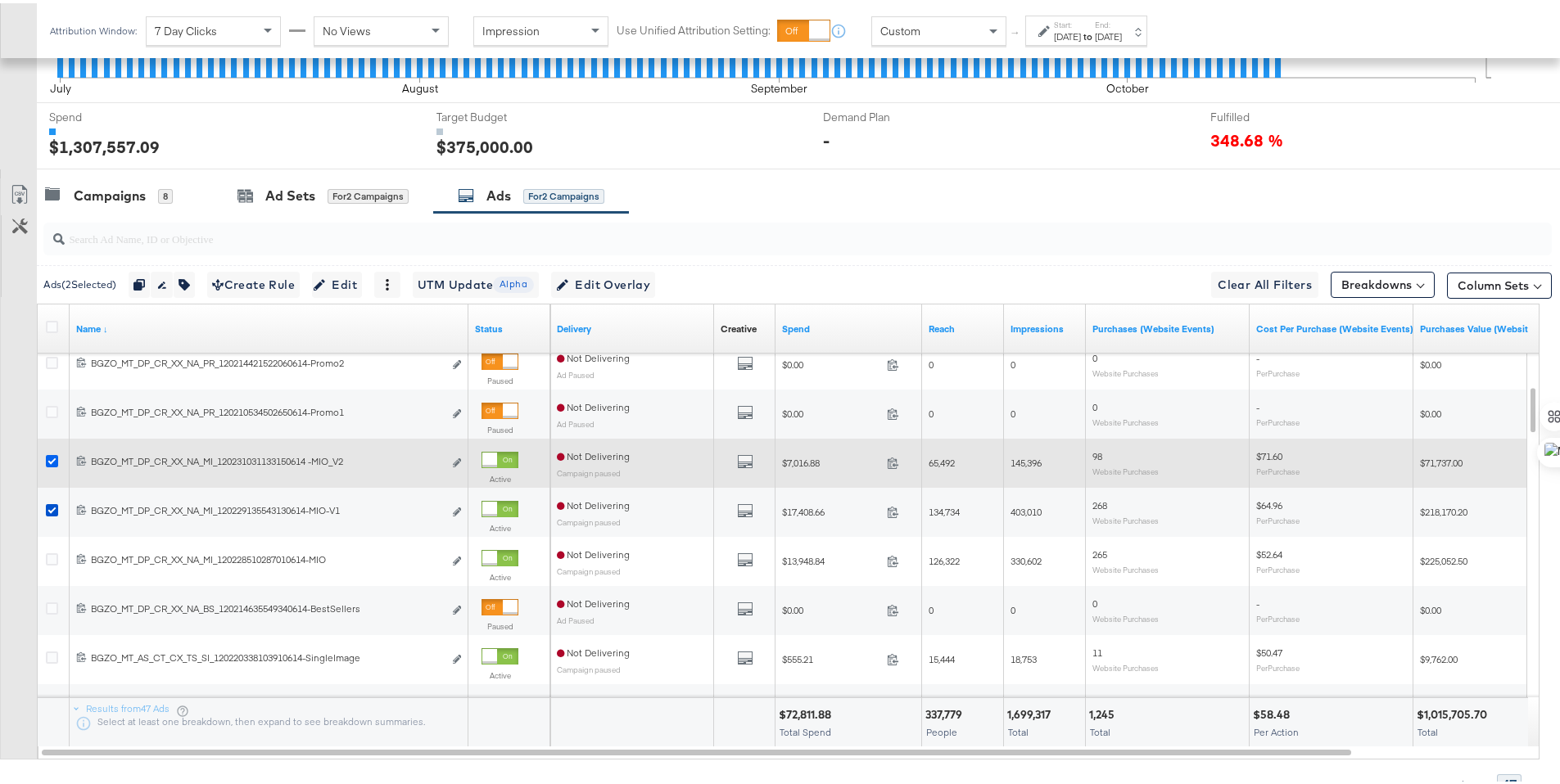
click at [50, 459] on icon at bounding box center [52, 458] width 12 height 12
click at [0, 0] on input "checkbox" at bounding box center [0, 0] width 0 height 0
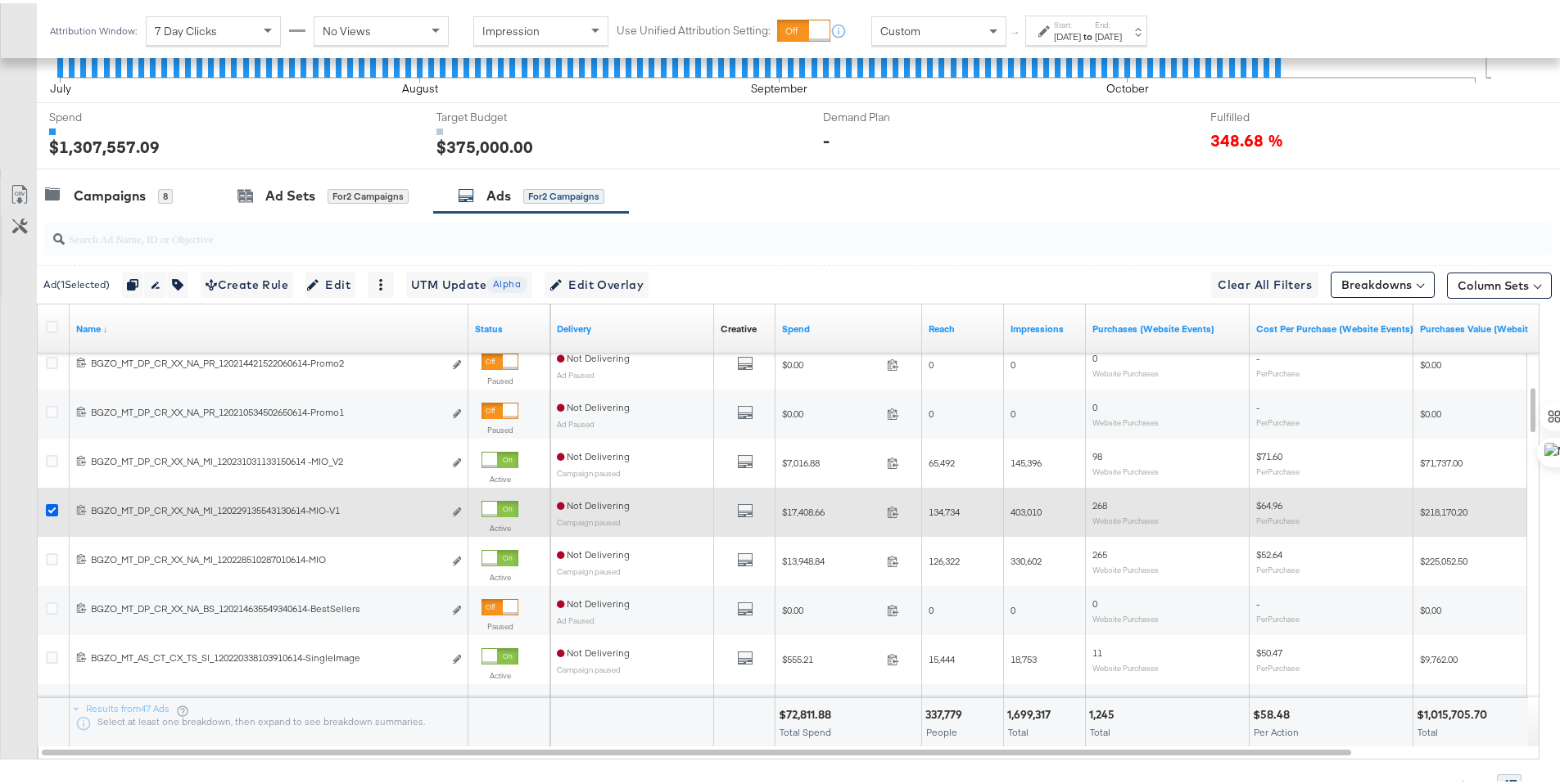
click at [52, 504] on icon at bounding box center [52, 507] width 12 height 12
click at [0, 0] on input "checkbox" at bounding box center [0, 0] width 0 height 0
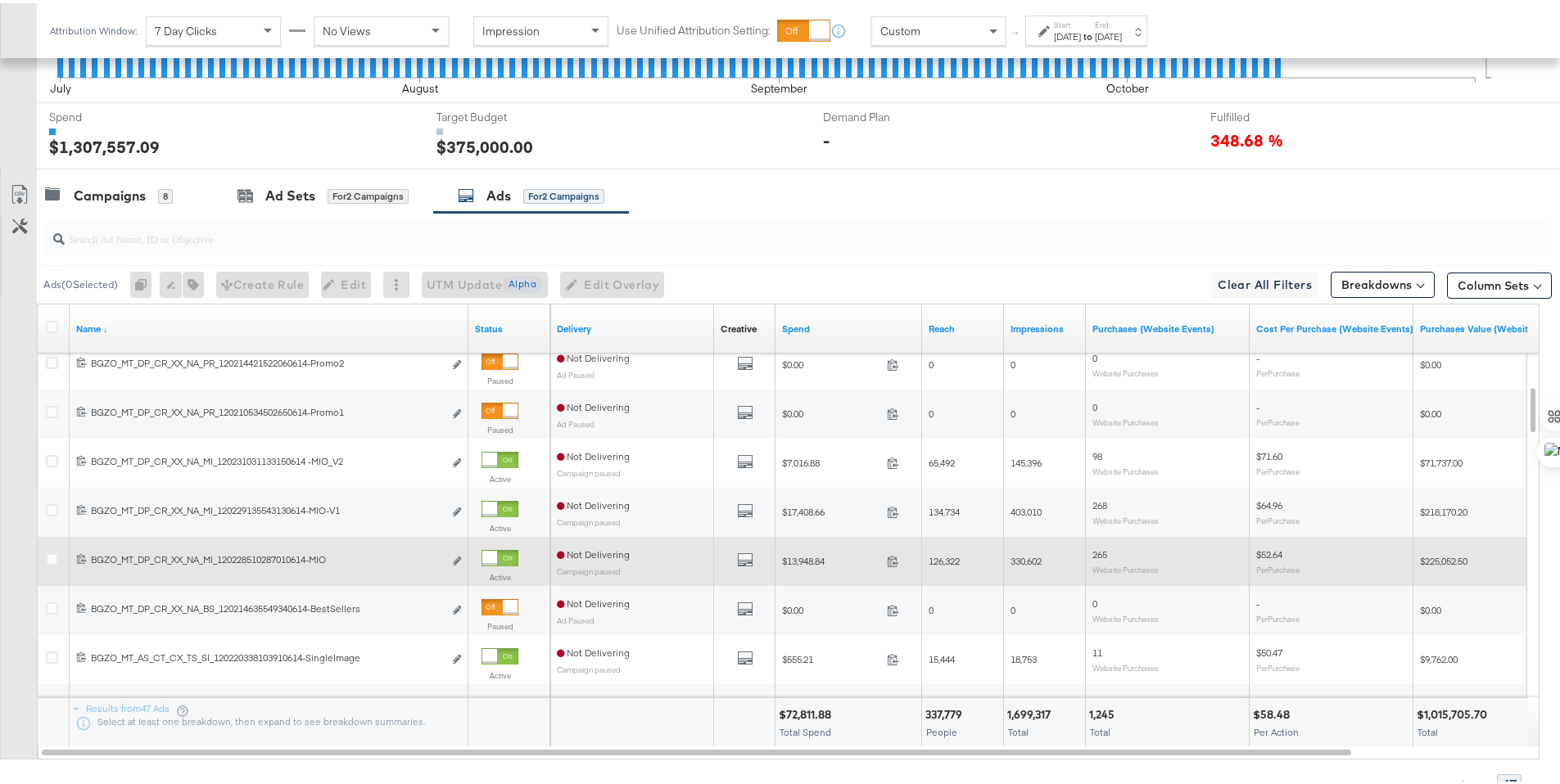
drag, startPoint x: 52, startPoint y: 556, endPoint x: 53, endPoint y: 571, distance: 15.0
click at [52, 557] on icon at bounding box center [52, 556] width 12 height 12
click at [0, 0] on input "checkbox" at bounding box center [0, 0] width 0 height 0
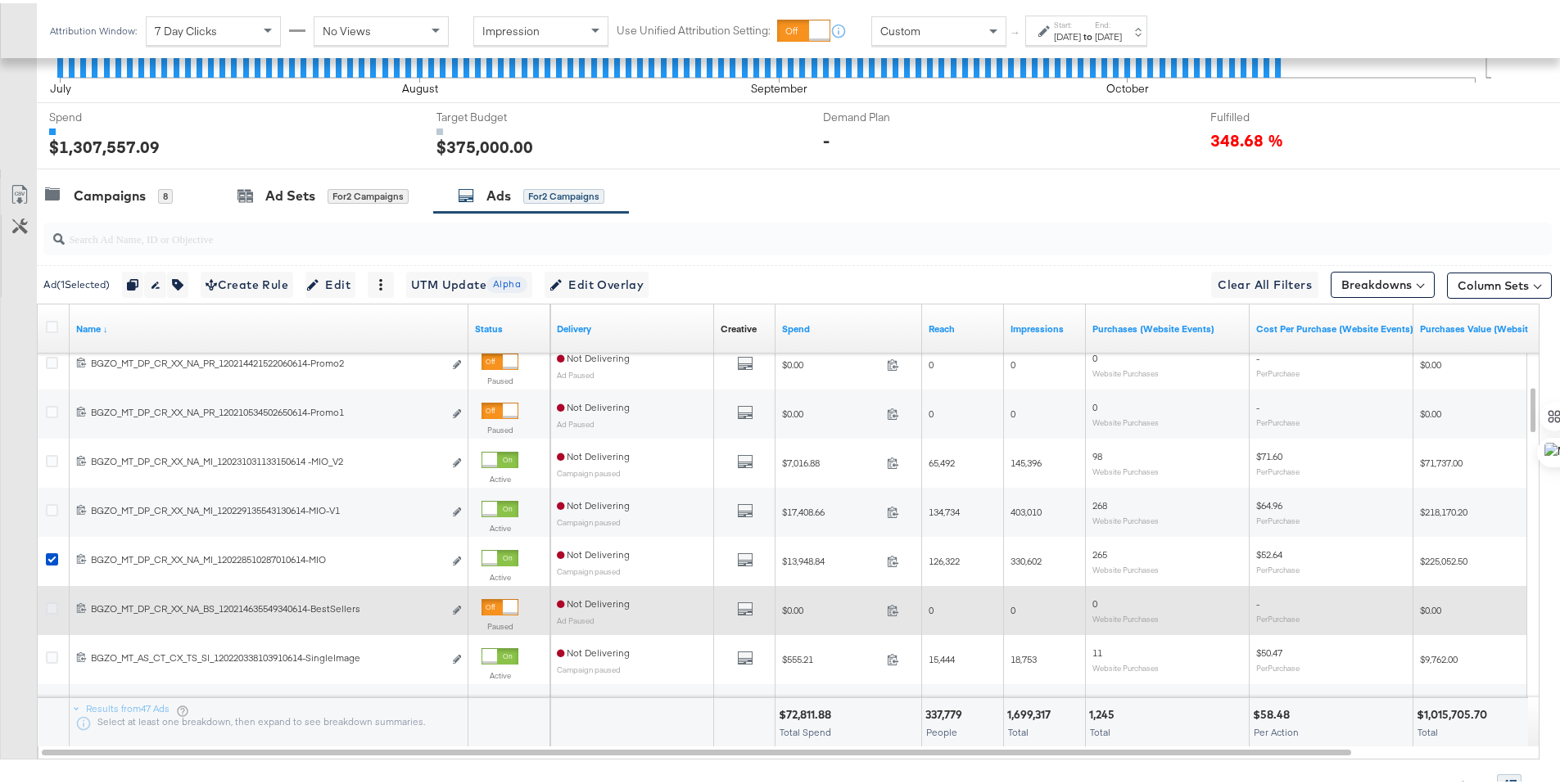
click at [53, 600] on icon at bounding box center [52, 605] width 12 height 12
click at [0, 0] on input "checkbox" at bounding box center [0, 0] width 0 height 0
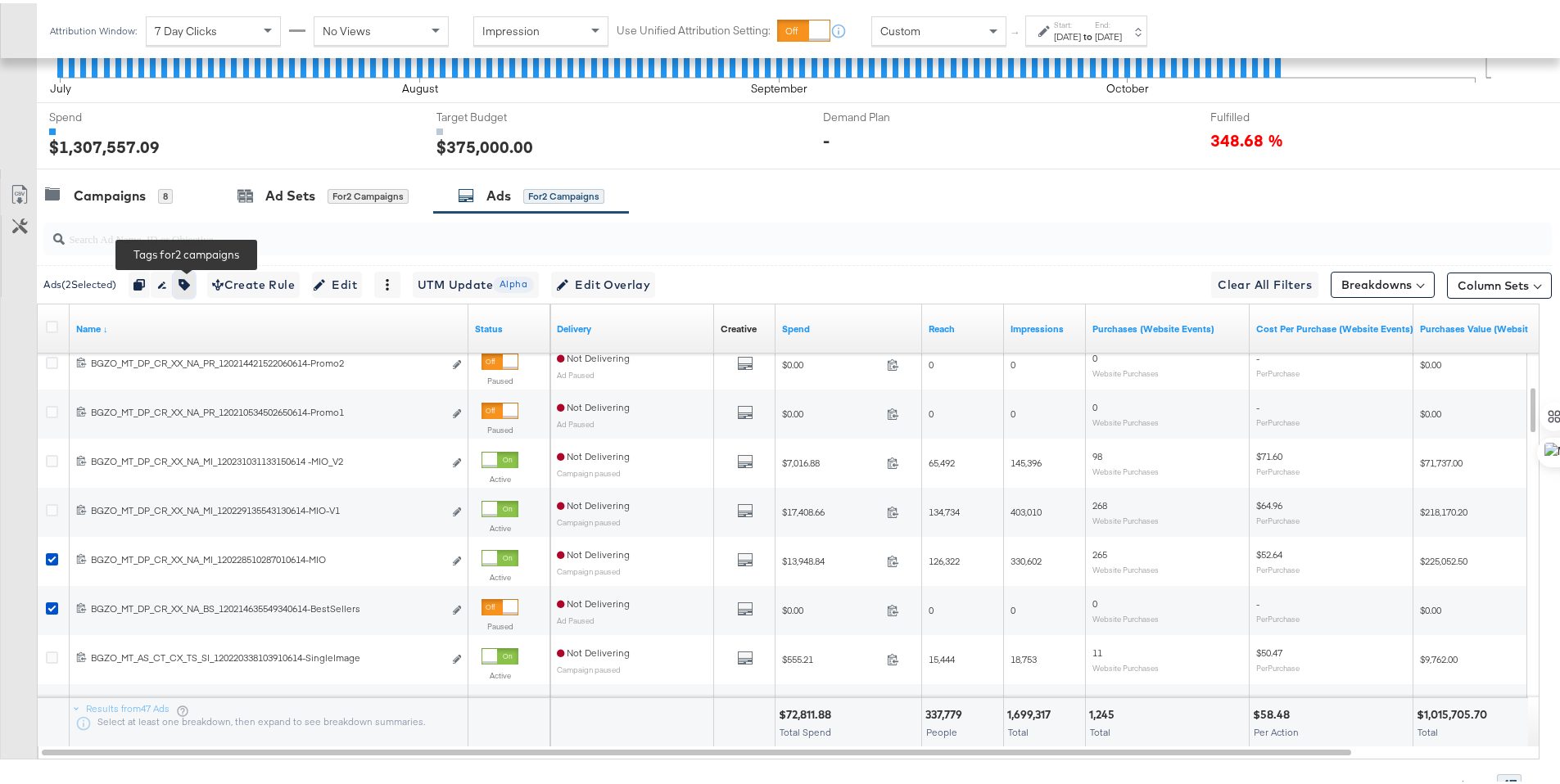
click at [190, 278] on icon "button" at bounding box center [183, 281] width 11 height 11
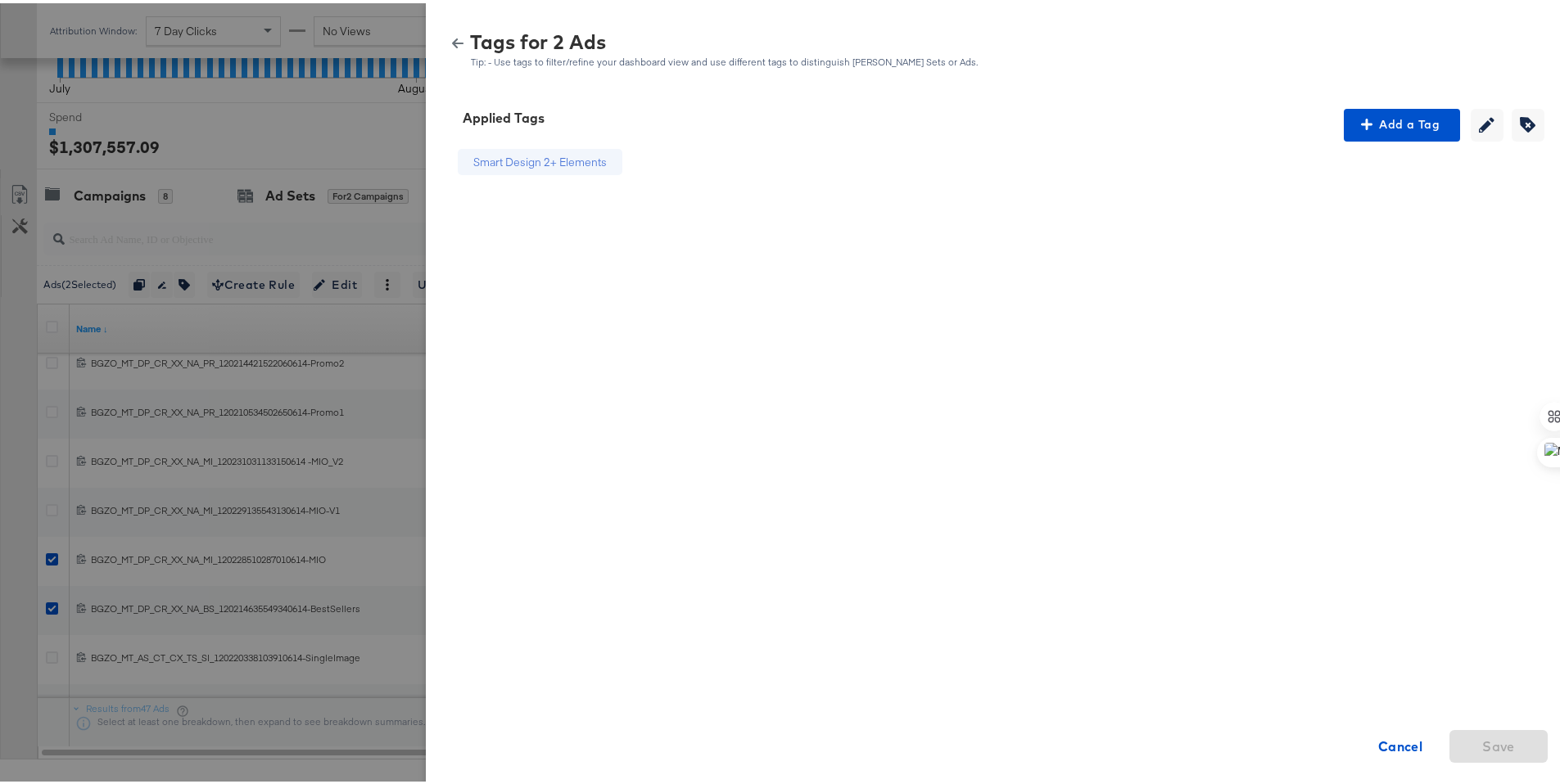
click at [446, 33] on div "Tags for 2 Ads Tip: - Use tags to filter/refine your dashboard view and use dif…" at bounding box center [999, 47] width 1107 height 36
click at [452, 38] on icon "button" at bounding box center [457, 40] width 11 height 10
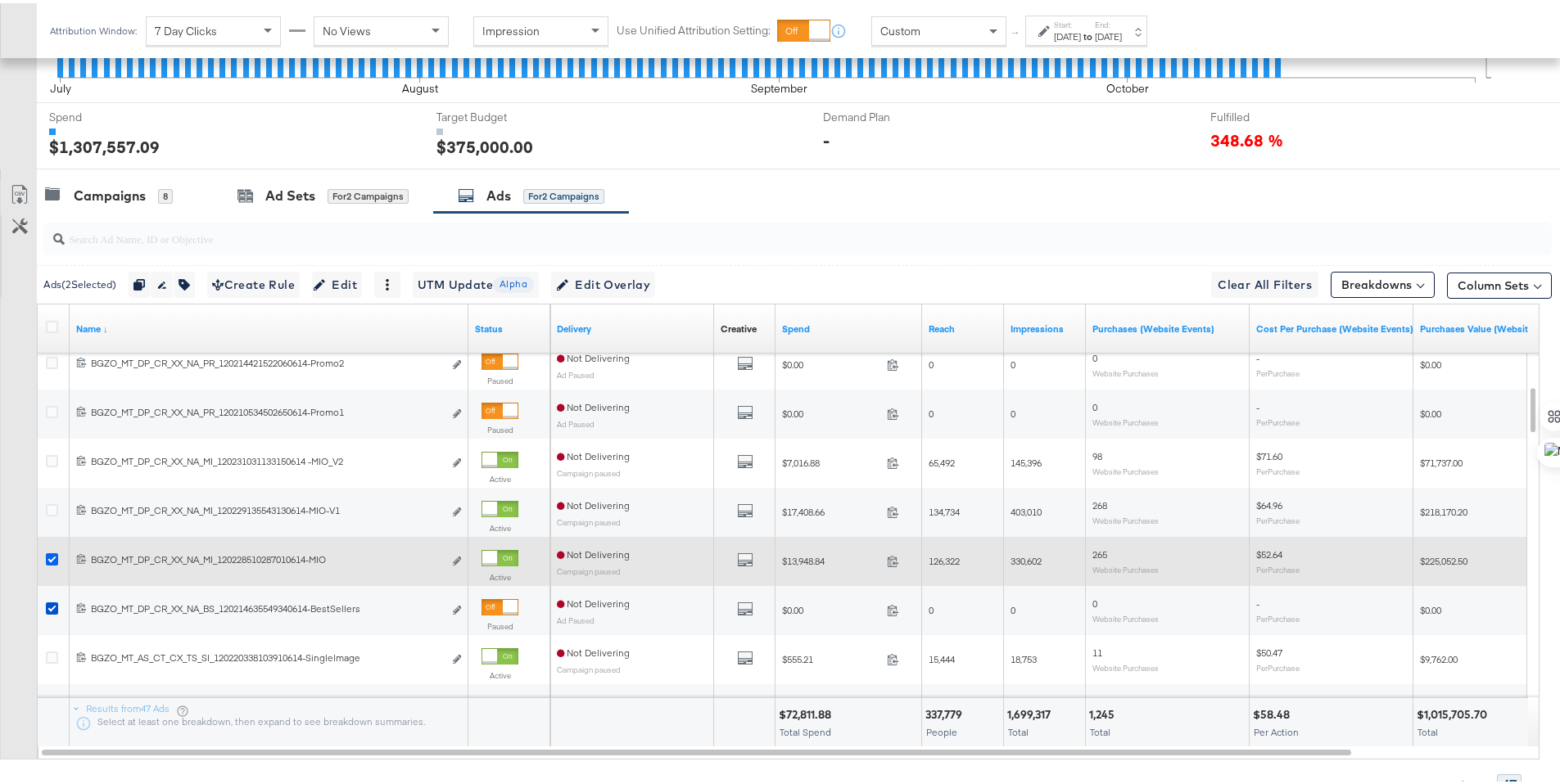
click at [50, 550] on icon at bounding box center [52, 556] width 12 height 12
click at [0, 0] on input "checkbox" at bounding box center [0, 0] width 0 height 0
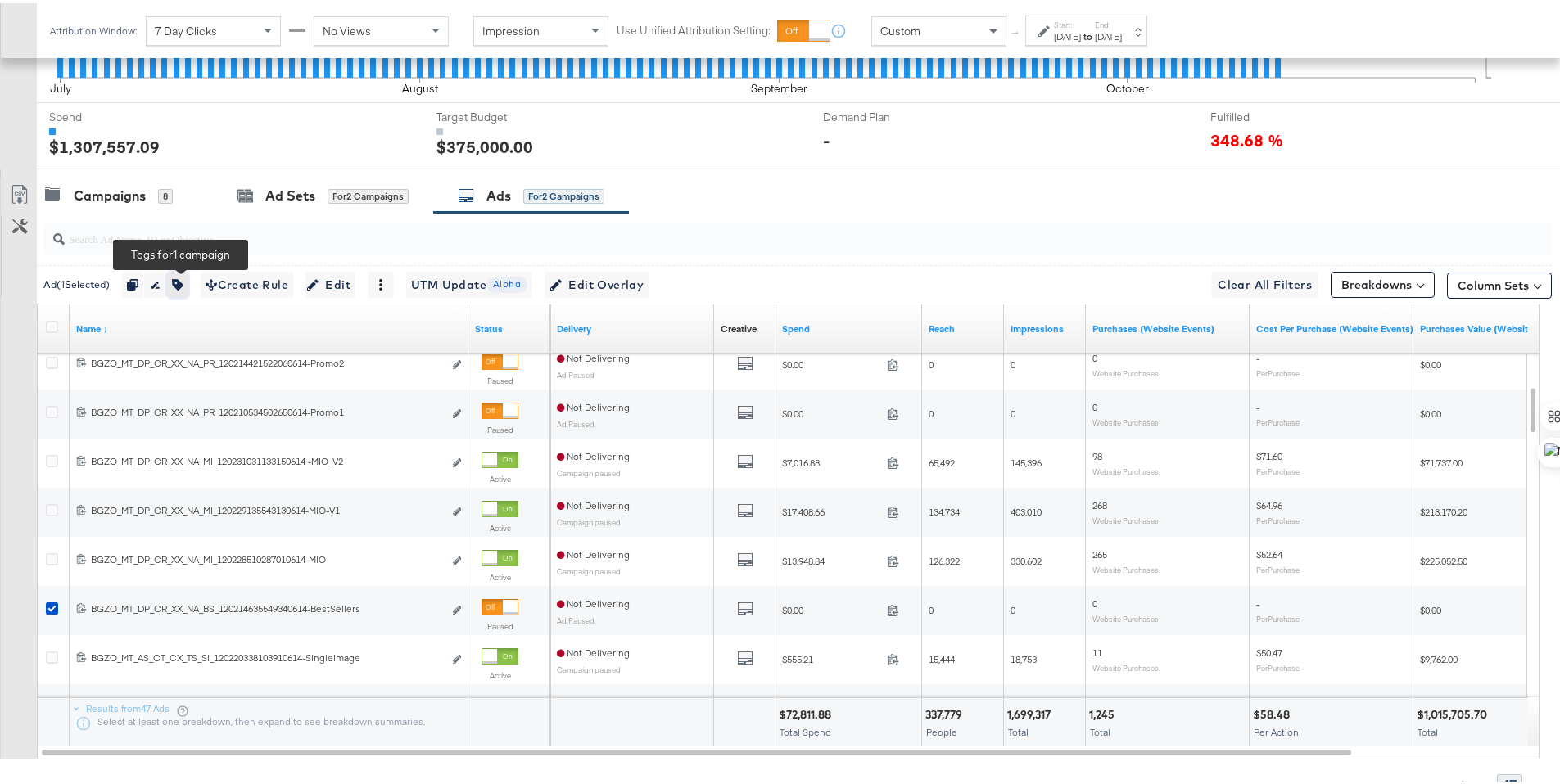
click at [178, 286] on icon "button" at bounding box center [177, 281] width 11 height 11
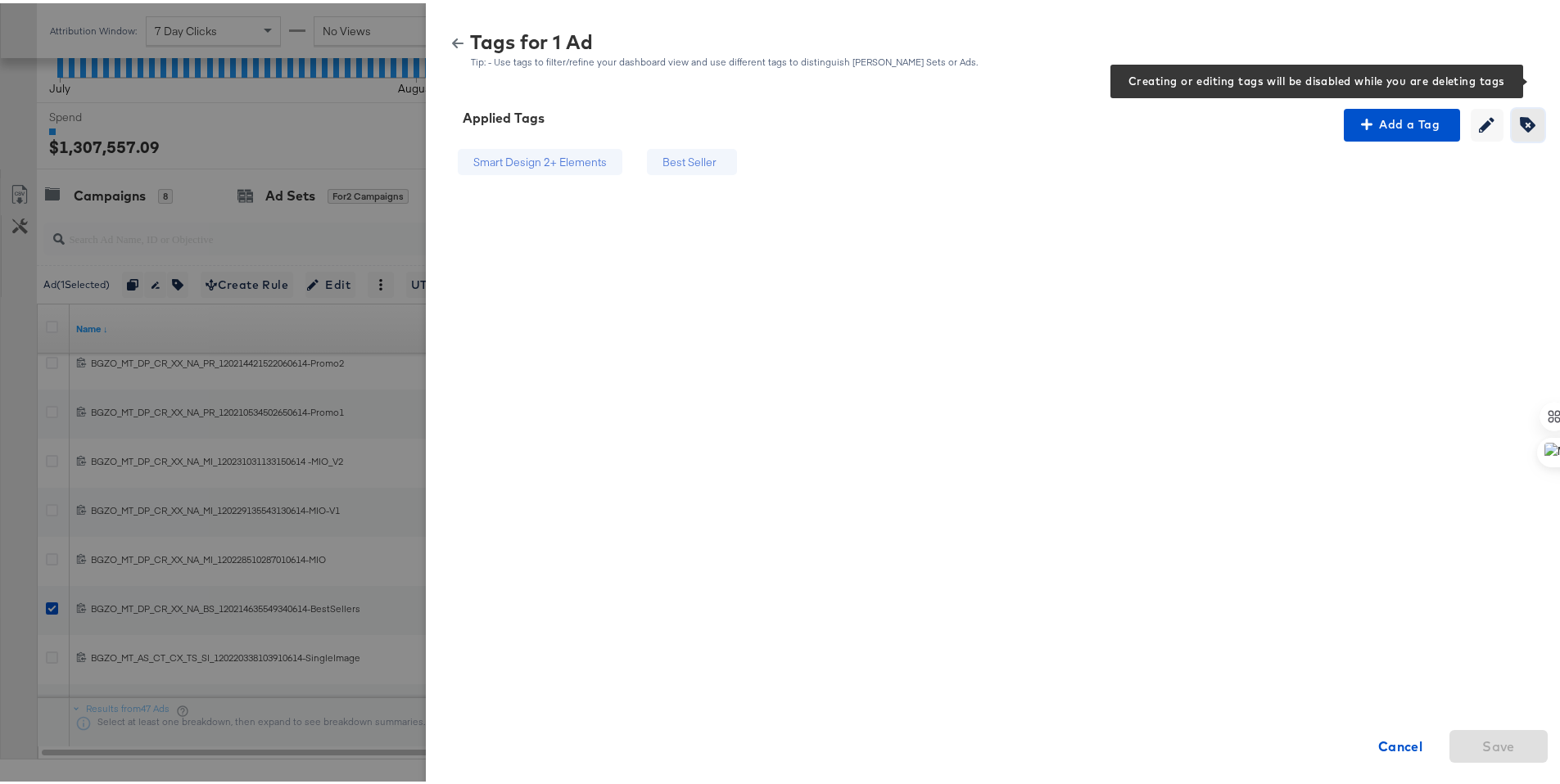
click at [1520, 119] on icon "button" at bounding box center [1528, 122] width 16 height 16
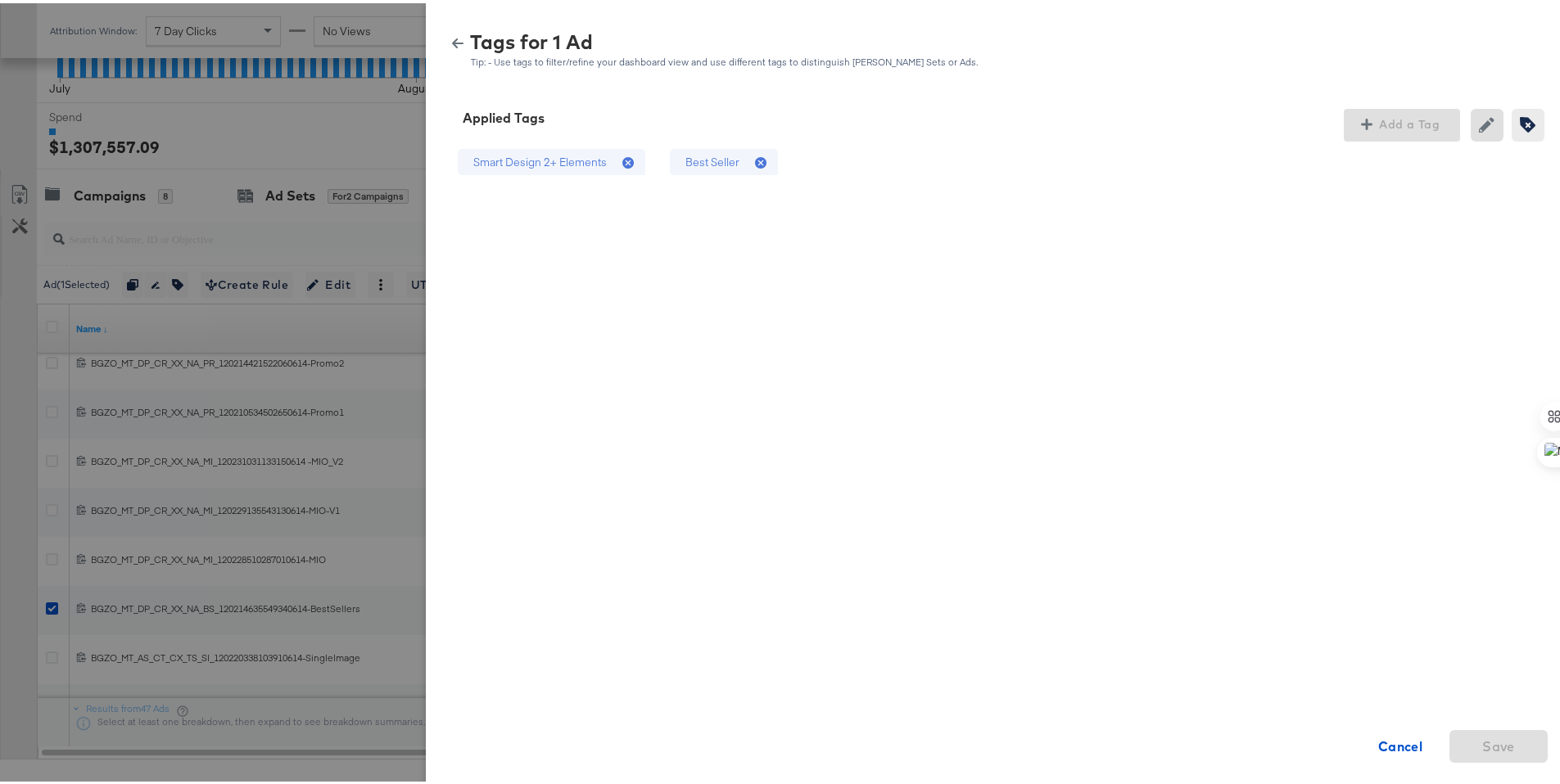
click at [755, 161] on icon at bounding box center [763, 160] width 17 height 16
click at [1491, 737] on span "Save" at bounding box center [1498, 743] width 33 height 23
click at [452, 39] on button "button" at bounding box center [458, 40] width 24 height 11
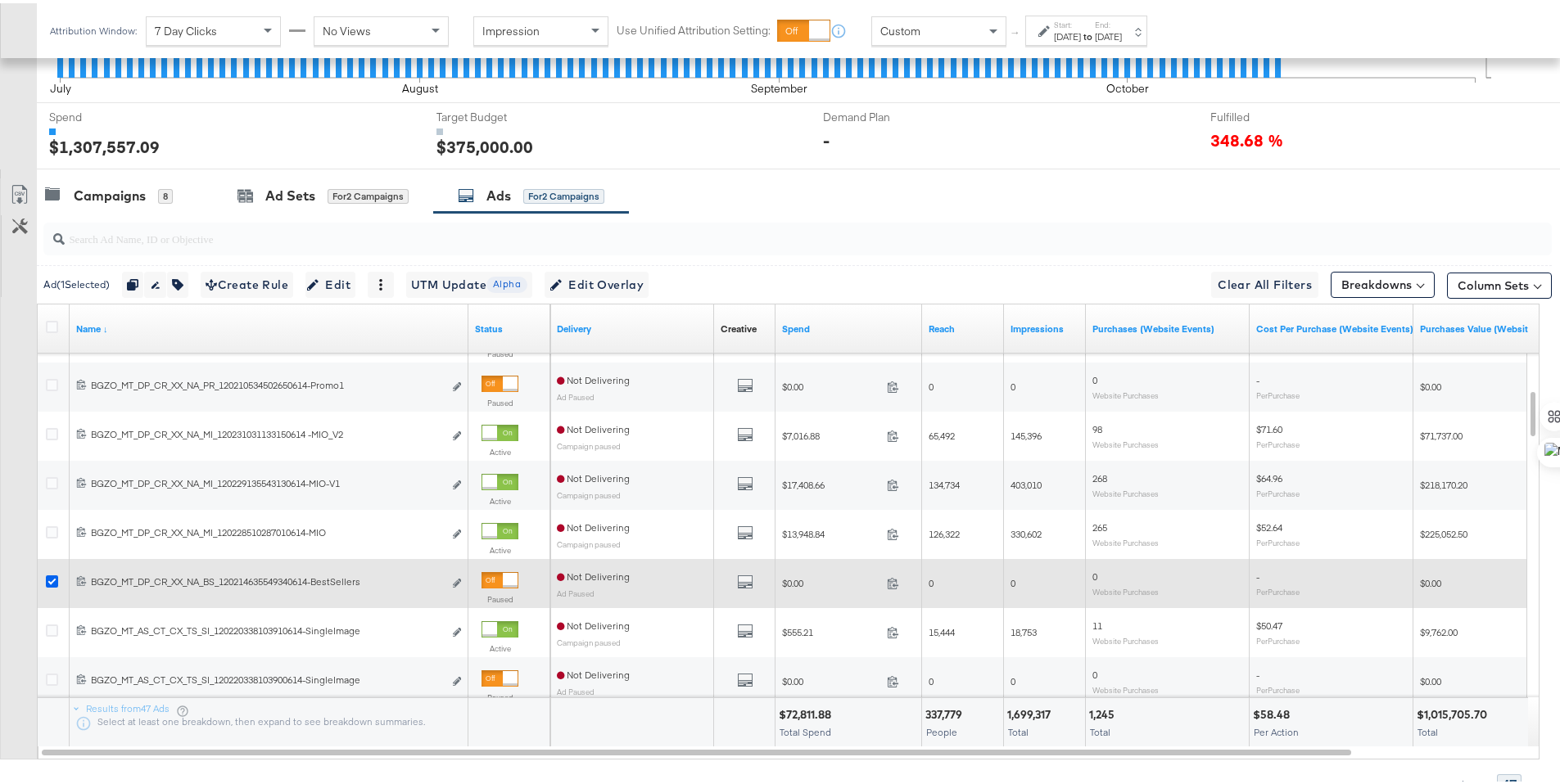
click at [56, 580] on icon at bounding box center [52, 578] width 12 height 12
click at [0, 0] on input "checkbox" at bounding box center [0, 0] width 0 height 0
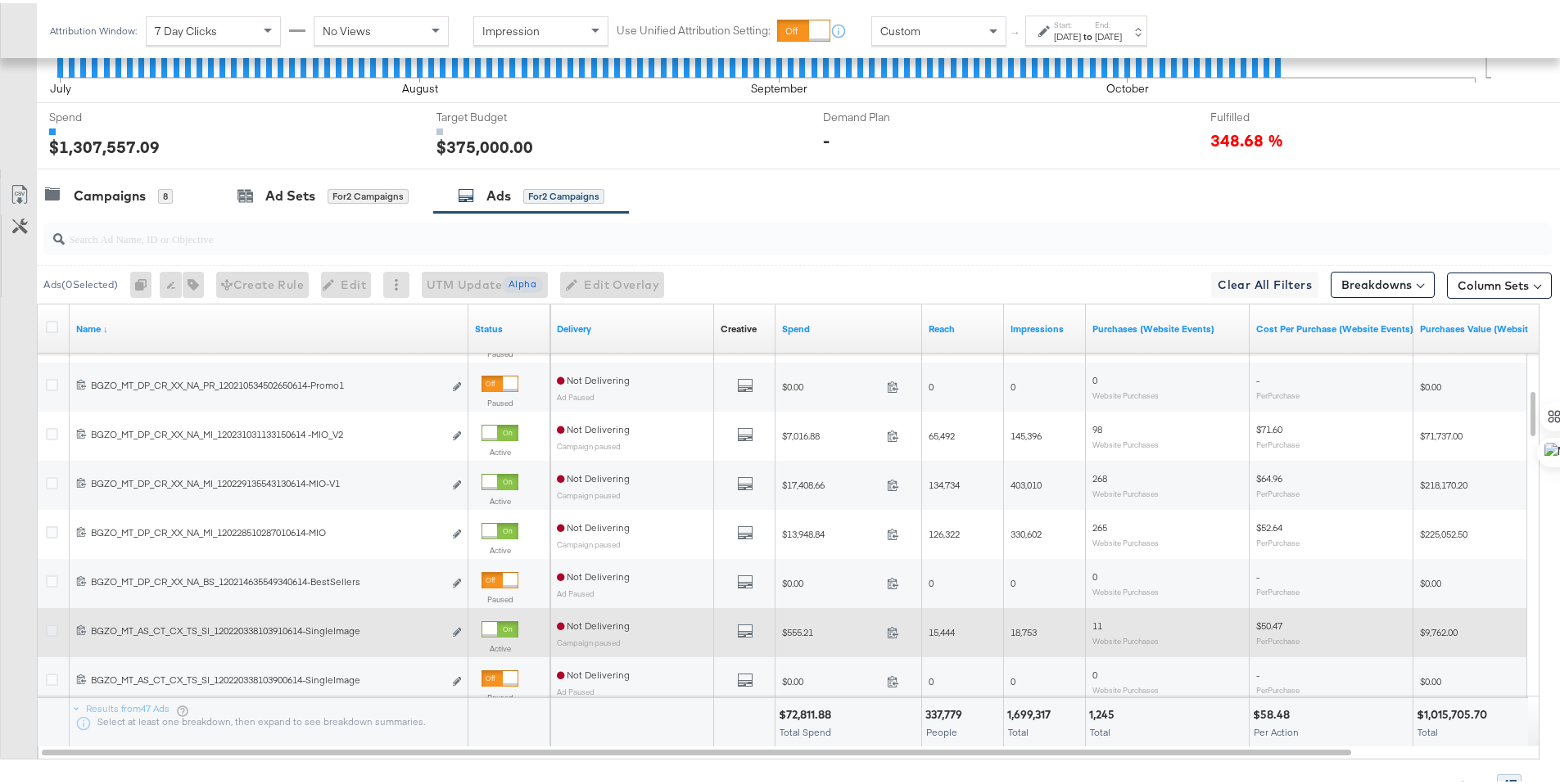
click at [50, 629] on icon at bounding box center [52, 627] width 12 height 12
click at [0, 0] on input "checkbox" at bounding box center [0, 0] width 0 height 0
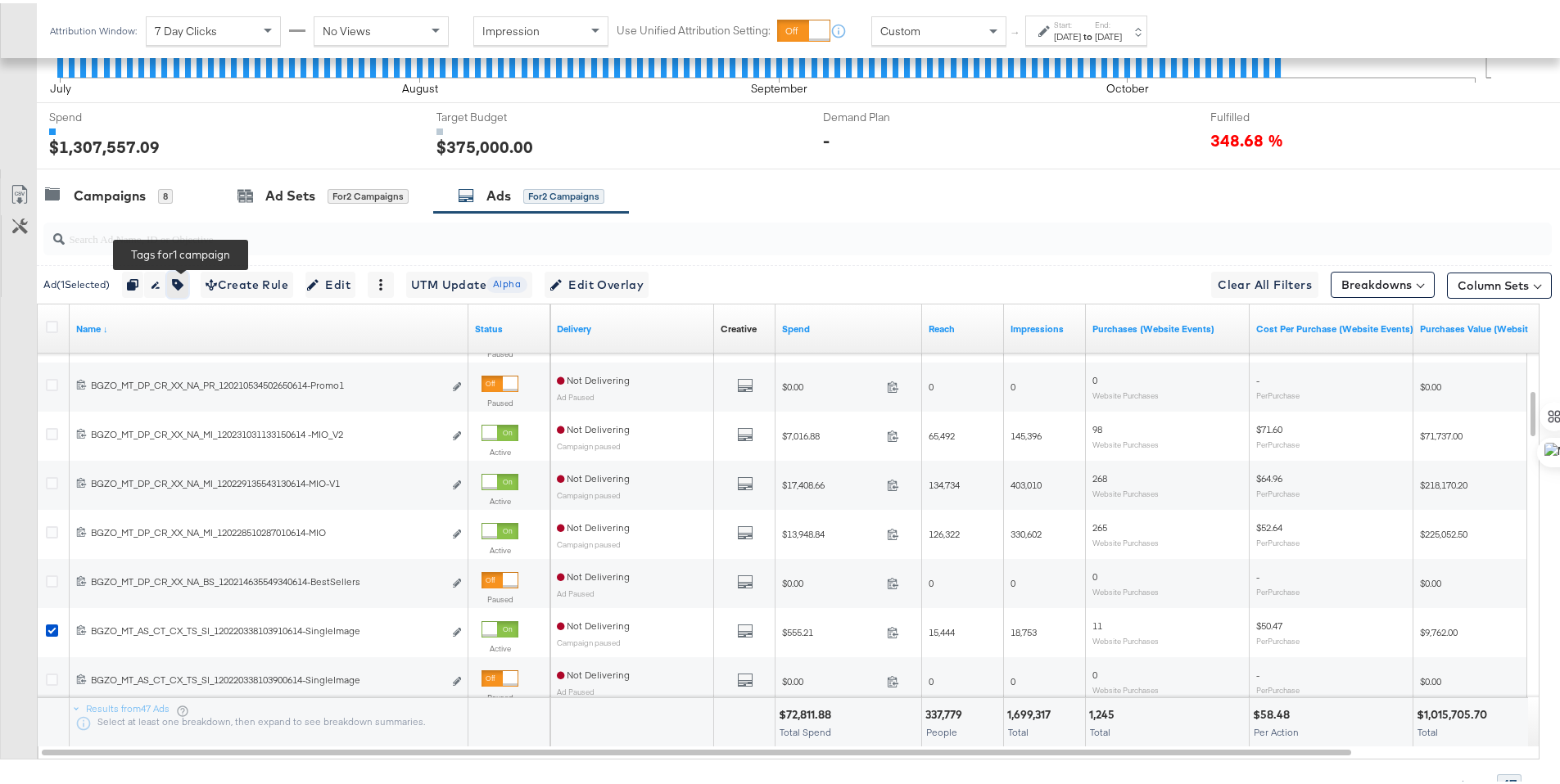
click at [182, 283] on icon "button" at bounding box center [177, 281] width 11 height 11
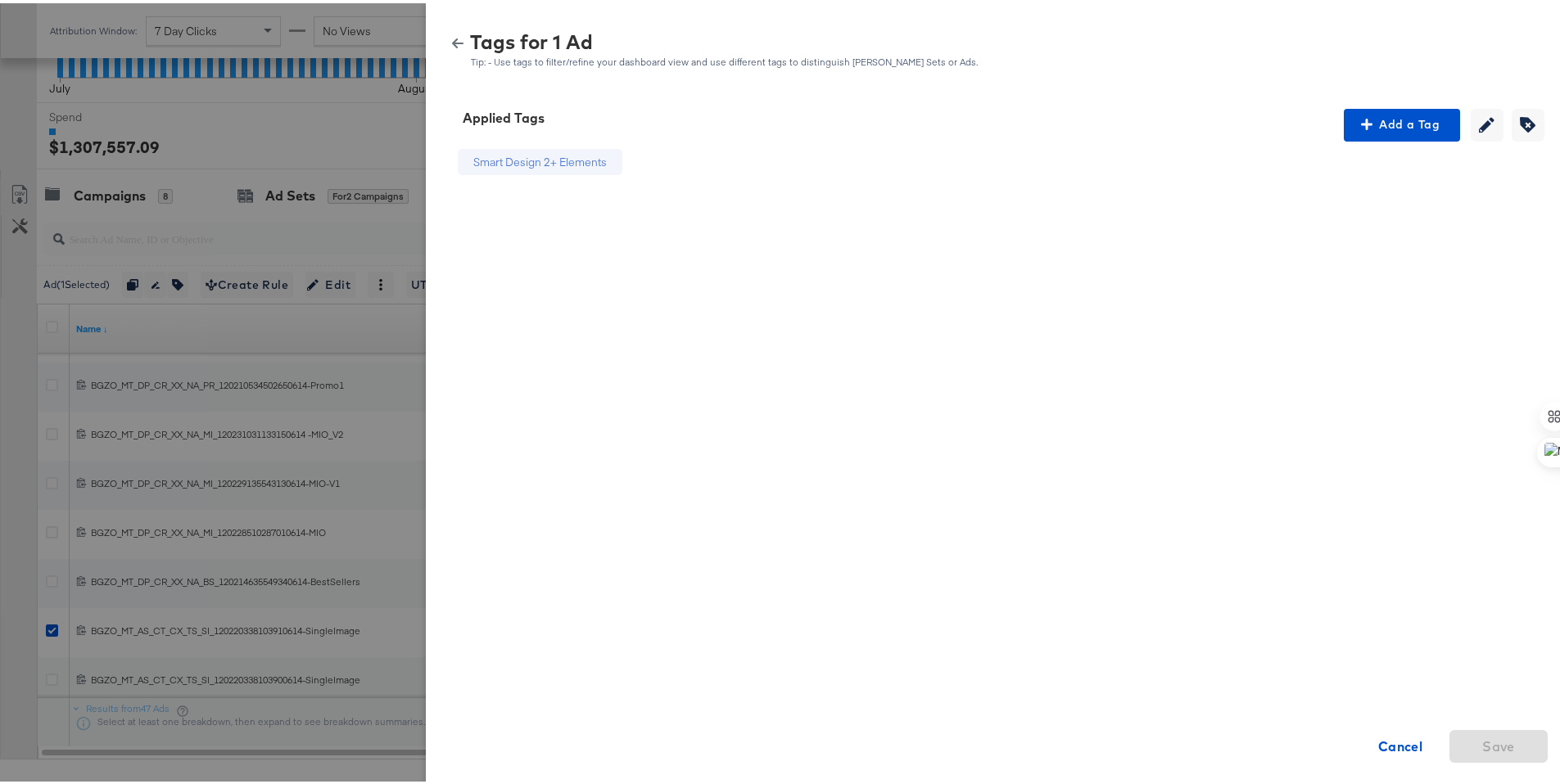
click at [452, 37] on icon "button" at bounding box center [457, 40] width 11 height 11
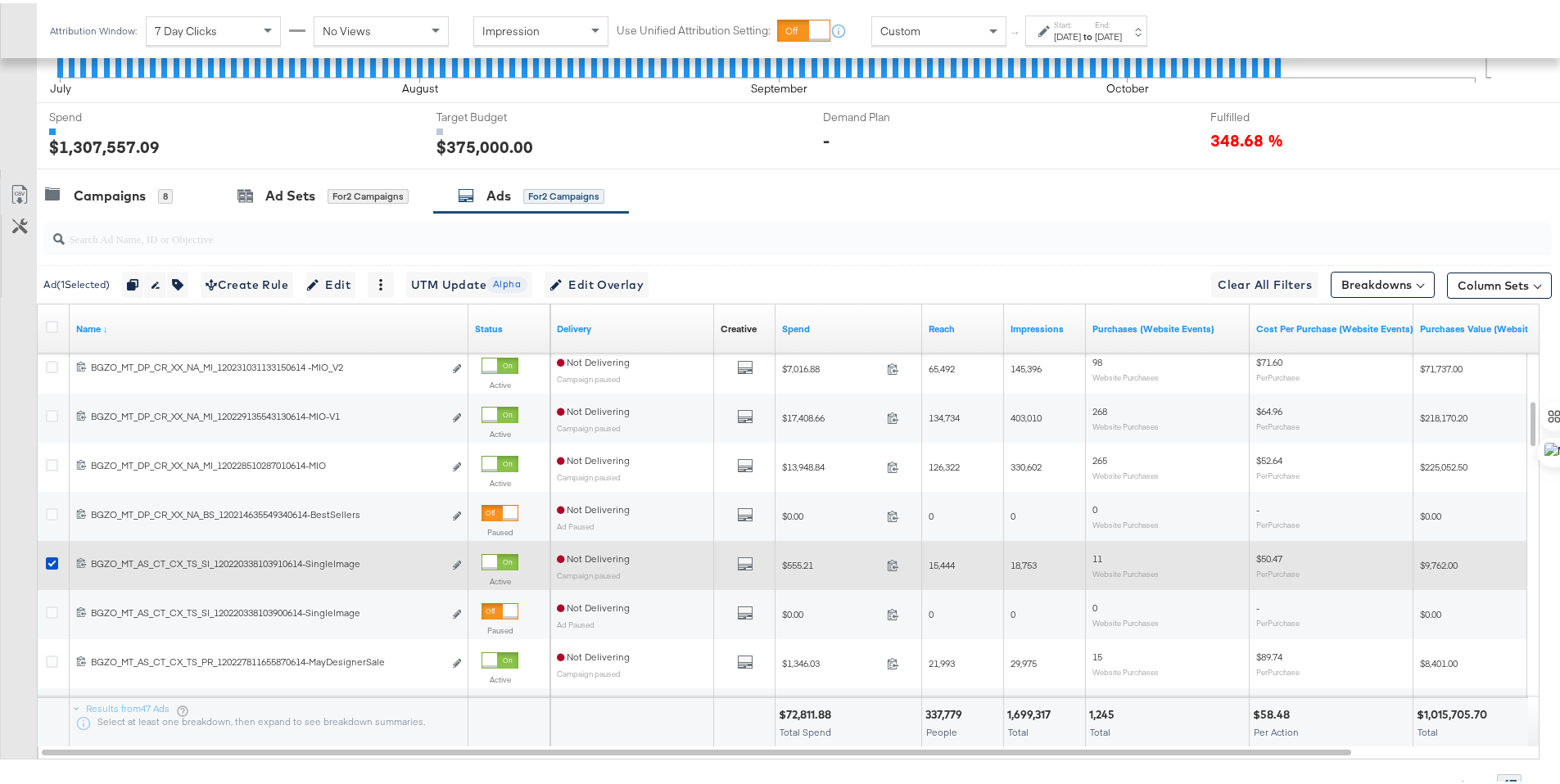
drag, startPoint x: 51, startPoint y: 605, endPoint x: 51, endPoint y: 568, distance: 37.0
click at [50, 605] on icon at bounding box center [52, 609] width 12 height 12
click at [0, 0] on input "checkbox" at bounding box center [0, 0] width 0 height 0
click at [52, 563] on icon at bounding box center [52, 560] width 12 height 12
click at [0, 0] on input "checkbox" at bounding box center [0, 0] width 0 height 0
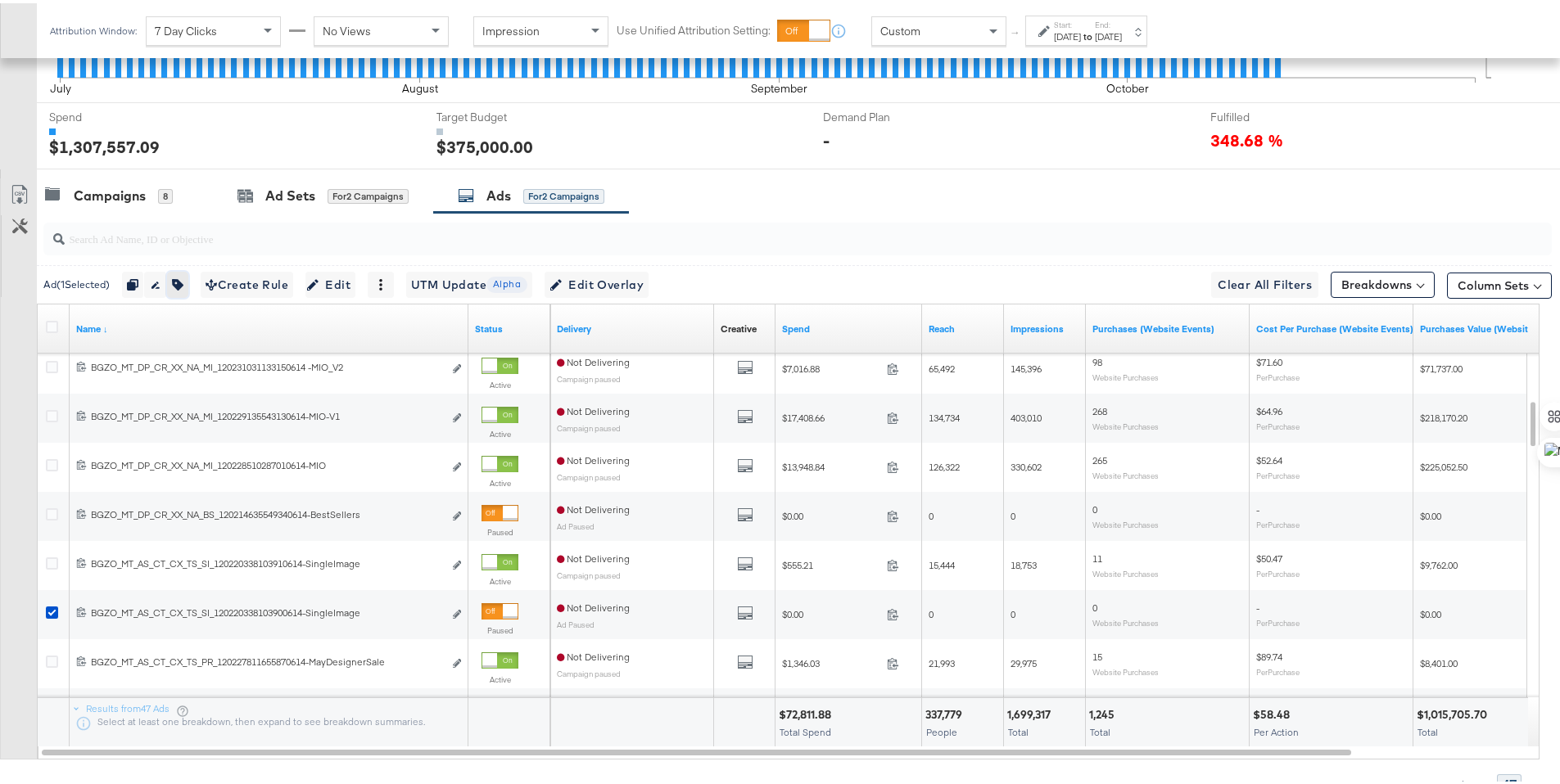
click at [182, 284] on icon "button" at bounding box center [177, 281] width 11 height 11
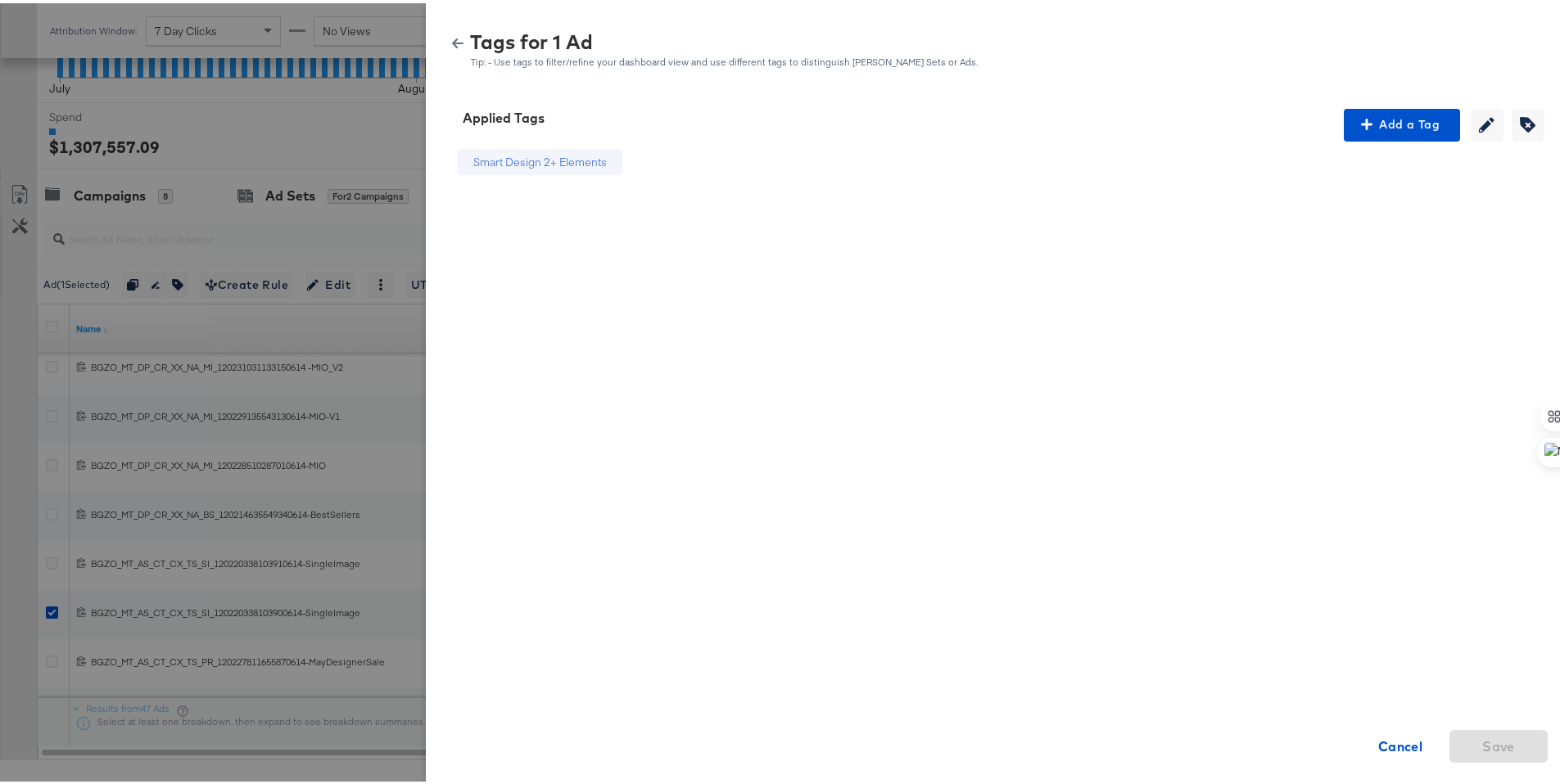
click at [452, 36] on icon "button" at bounding box center [457, 40] width 11 height 11
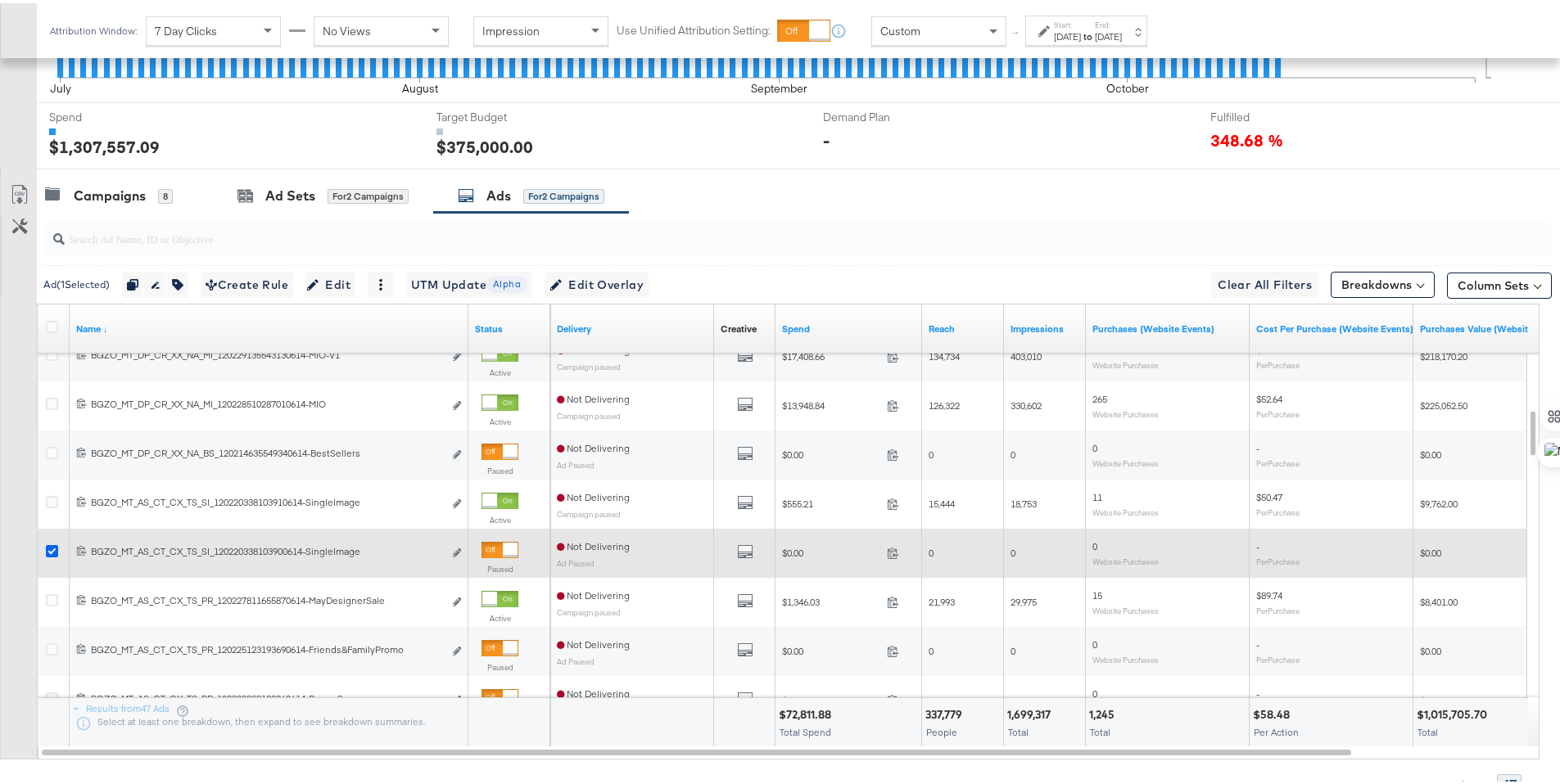
click at [54, 542] on icon at bounding box center [52, 548] width 12 height 12
click at [0, 0] on input "checkbox" at bounding box center [0, 0] width 0 height 0
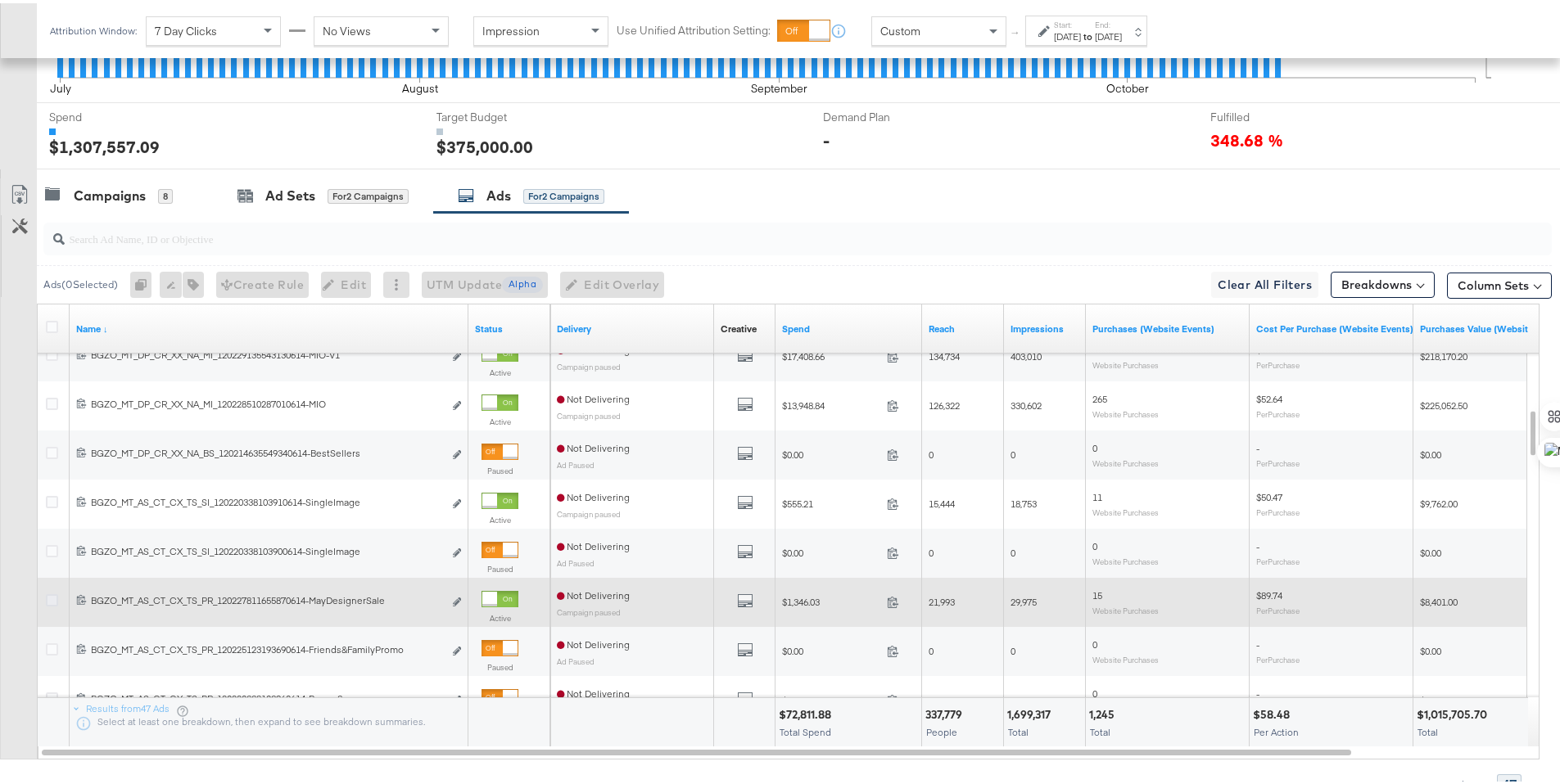
click at [55, 594] on icon at bounding box center [52, 597] width 12 height 12
click at [0, 0] on input "checkbox" at bounding box center [0, 0] width 0 height 0
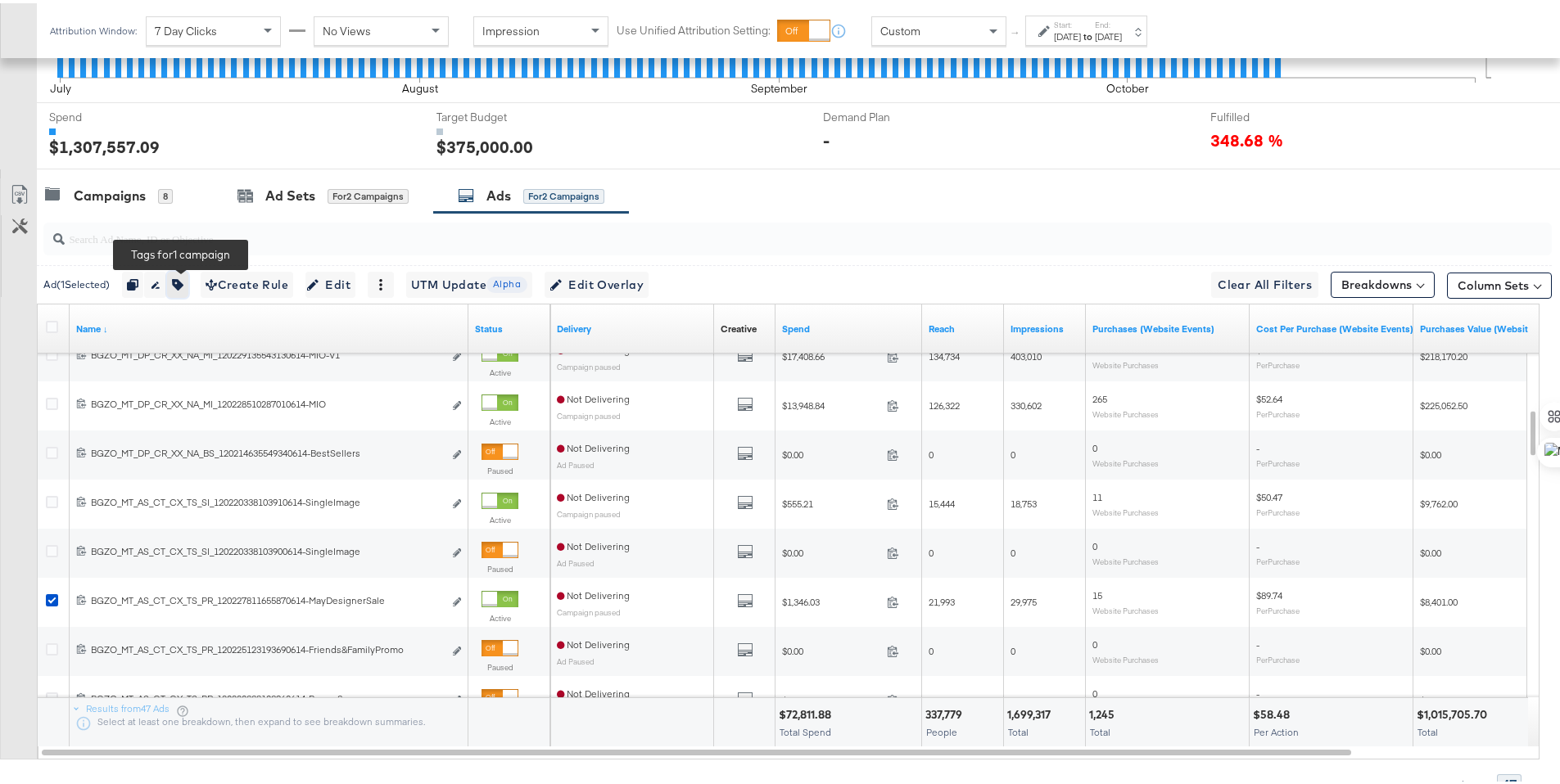
click at [183, 280] on icon "button" at bounding box center [177, 281] width 11 height 11
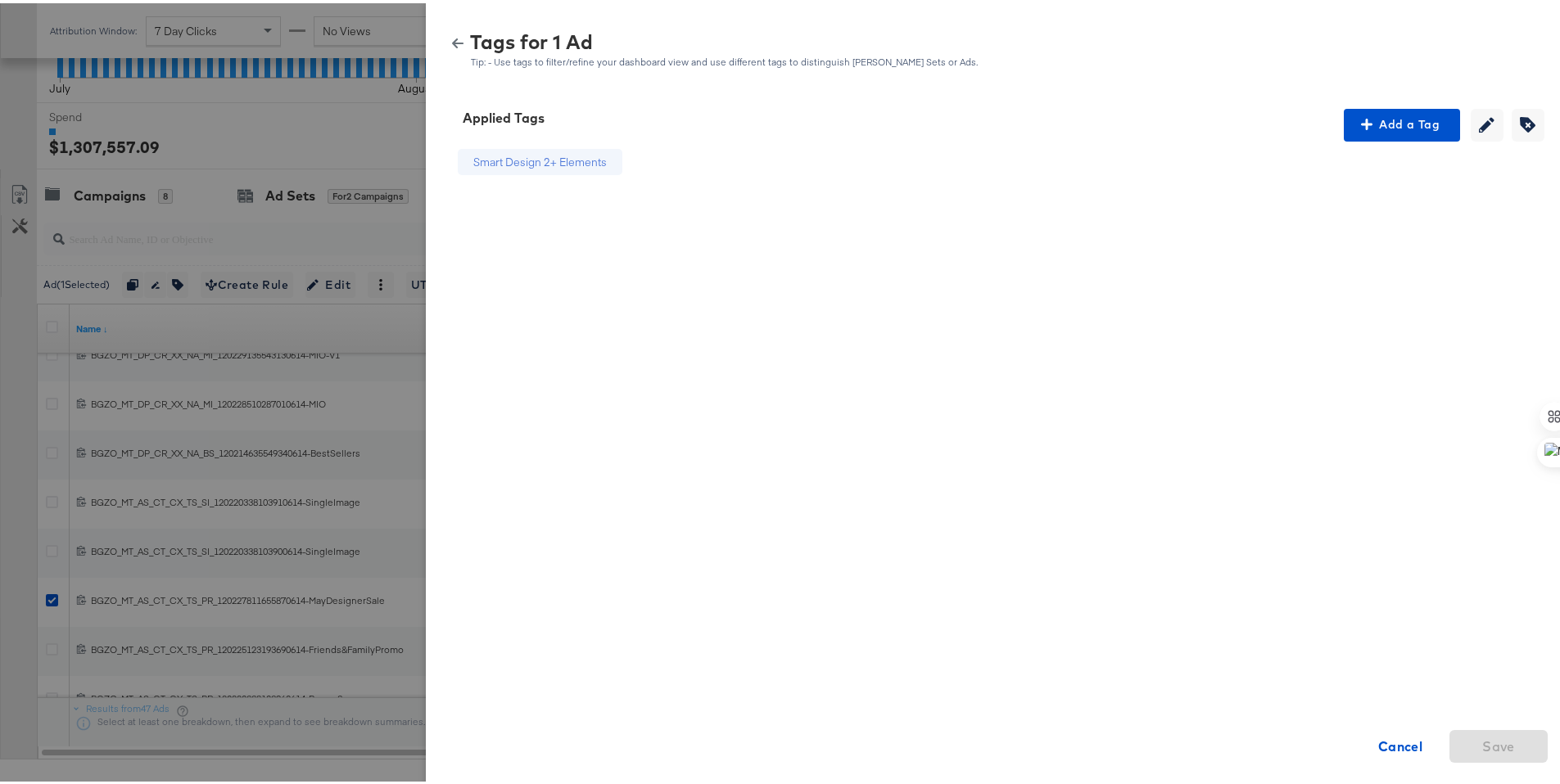
click at [452, 40] on icon "button" at bounding box center [457, 40] width 11 height 10
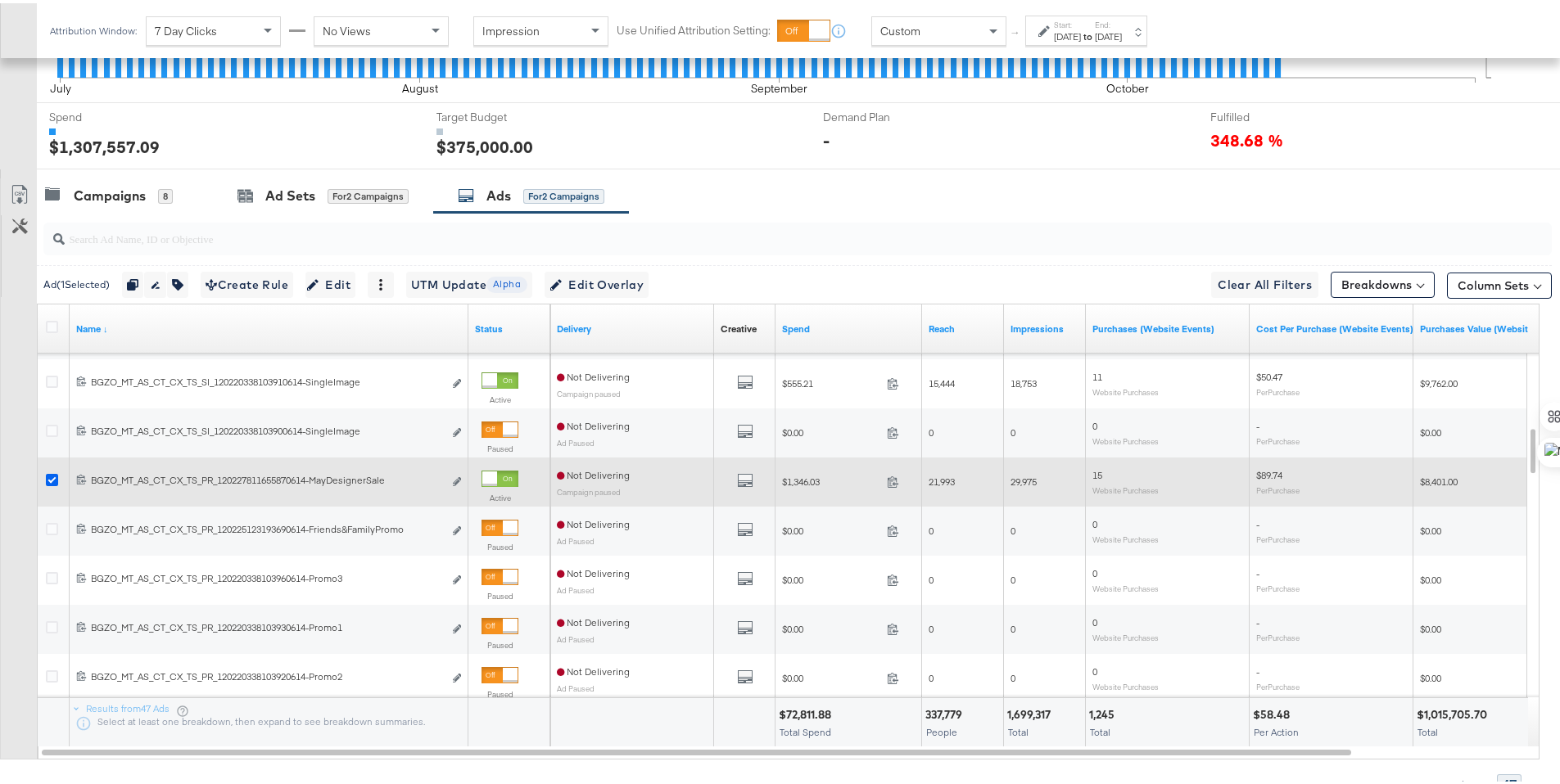
click at [50, 478] on icon at bounding box center [52, 477] width 12 height 12
click at [0, 0] on input "checkbox" at bounding box center [0, 0] width 0 height 0
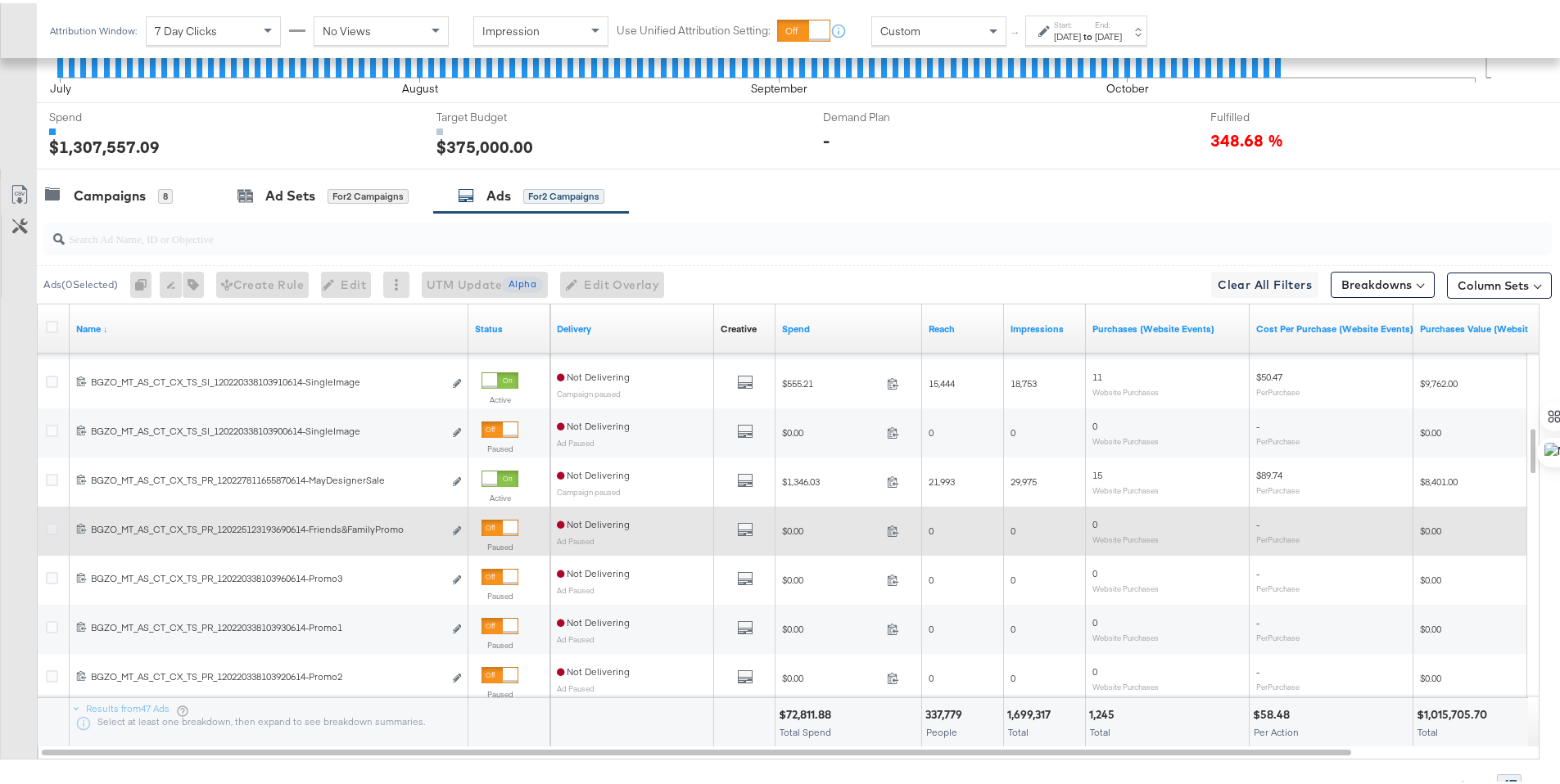
click at [50, 523] on icon at bounding box center [52, 526] width 12 height 12
click at [0, 0] on input "checkbox" at bounding box center [0, 0] width 0 height 0
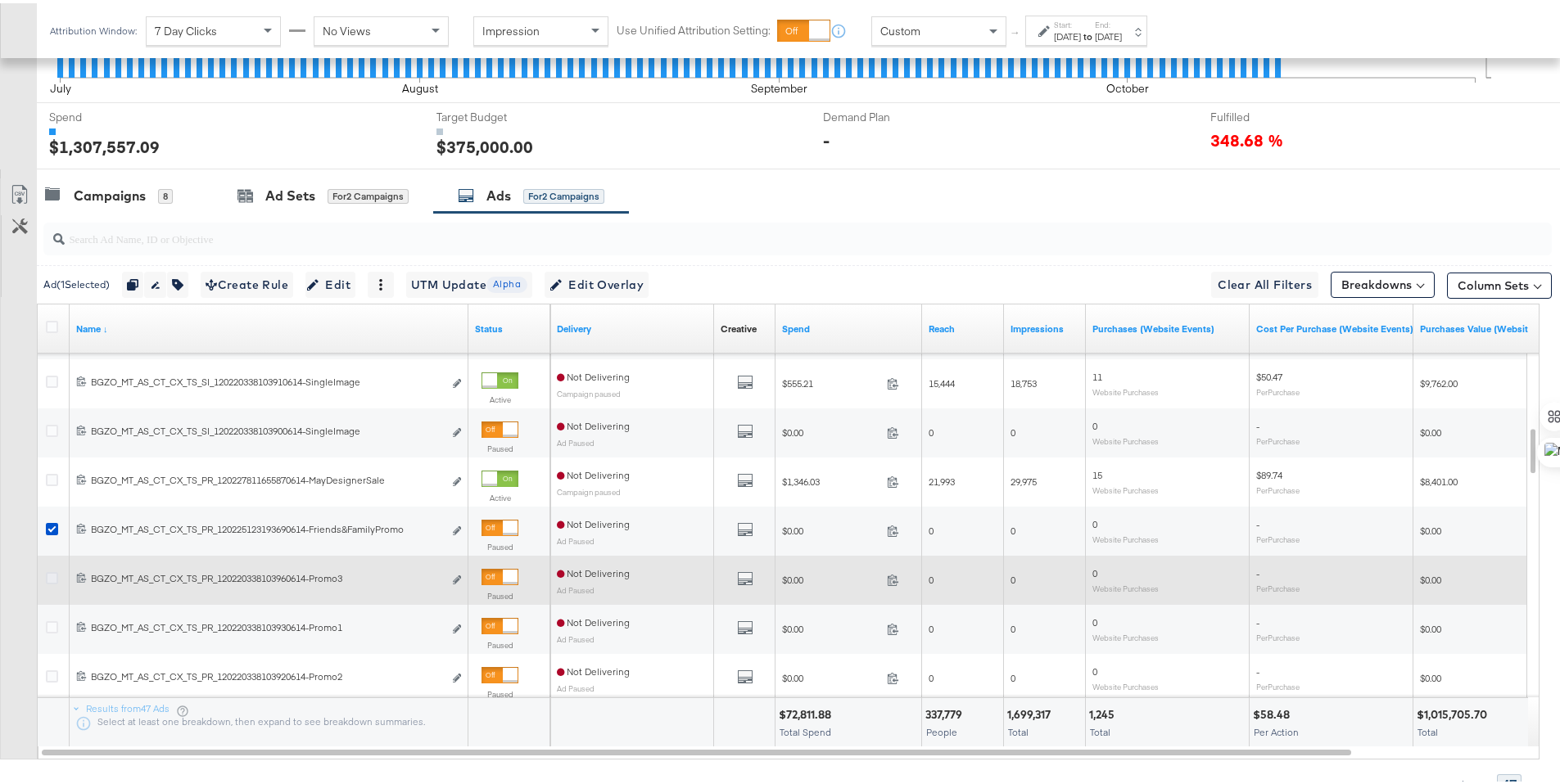
click at [50, 578] on icon at bounding box center [52, 575] width 12 height 12
click at [0, 0] on input "checkbox" at bounding box center [0, 0] width 0 height 0
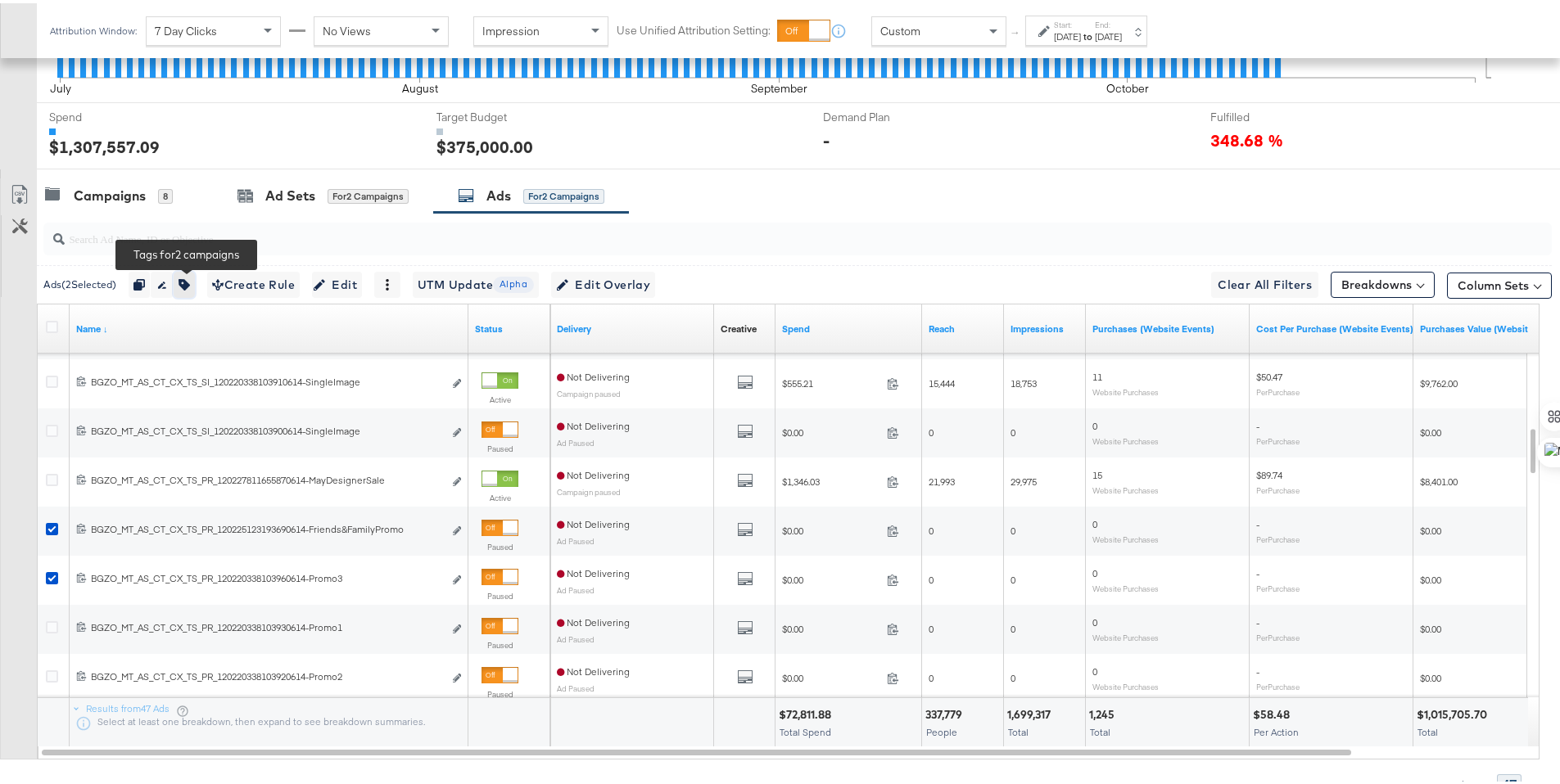
click at [190, 282] on icon "button" at bounding box center [183, 281] width 11 height 11
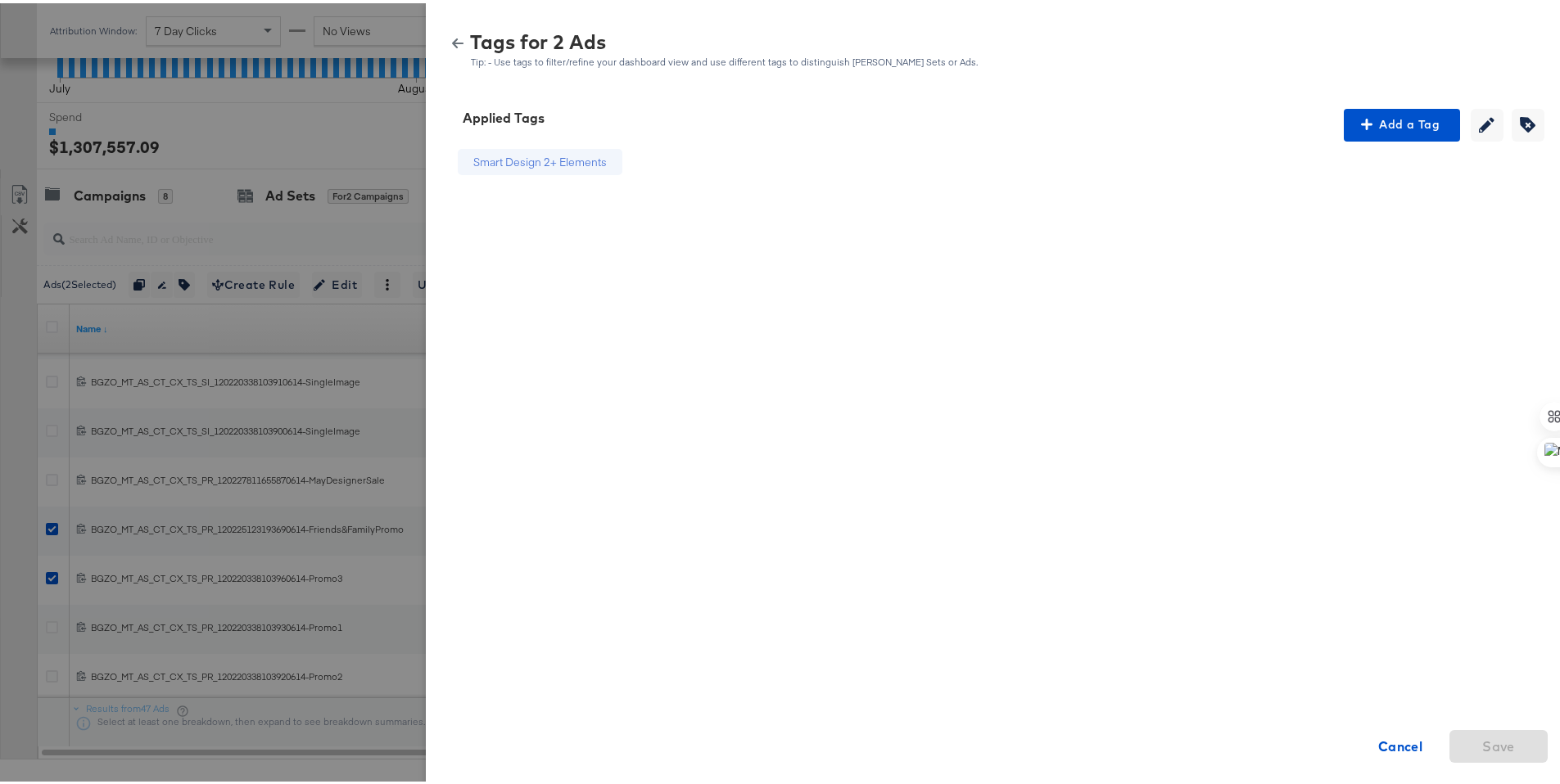
click at [452, 40] on icon "button" at bounding box center [457, 40] width 11 height 10
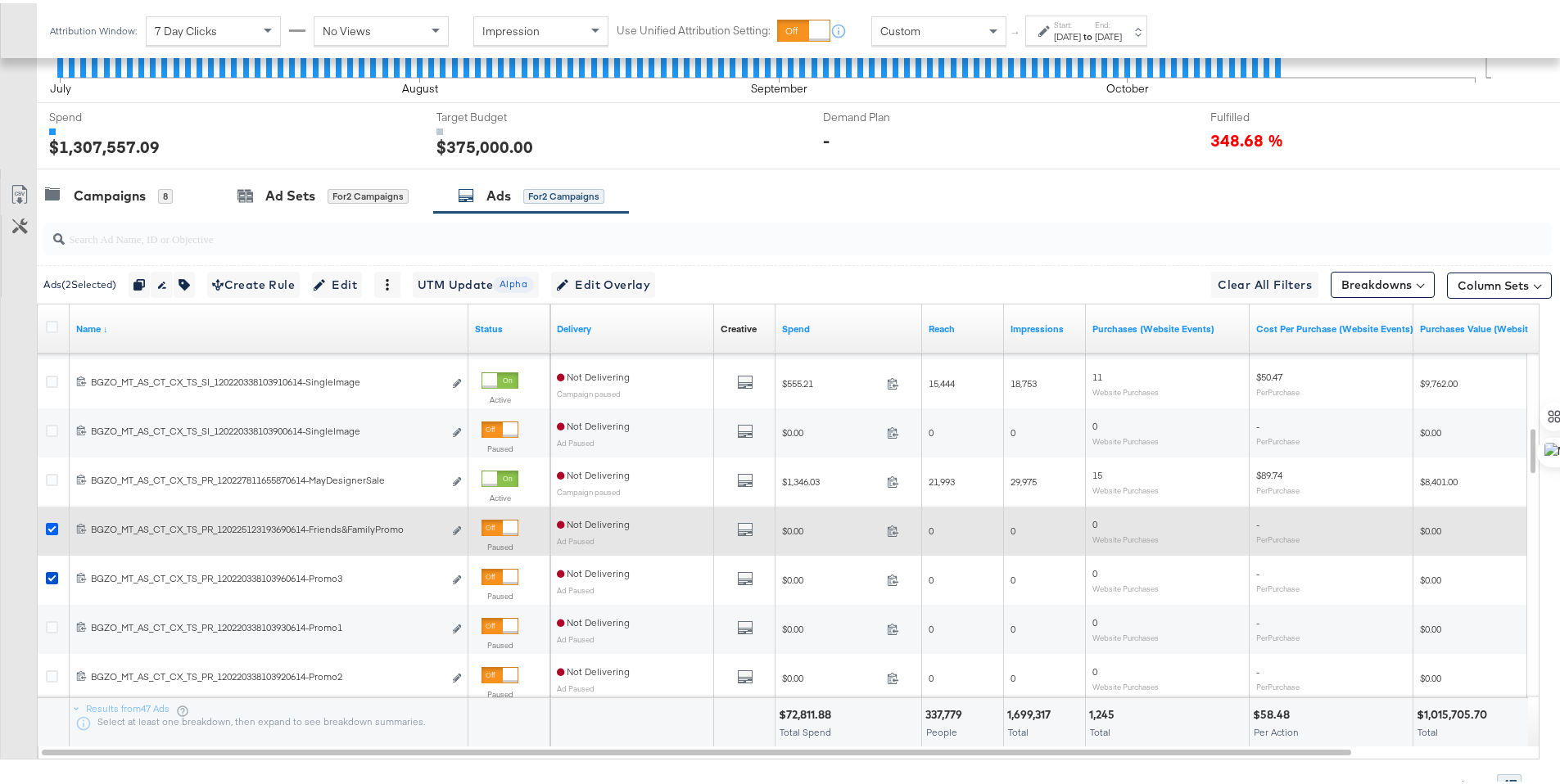
click at [54, 521] on icon at bounding box center [52, 526] width 12 height 12
click at [0, 0] on input "checkbox" at bounding box center [0, 0] width 0 height 0
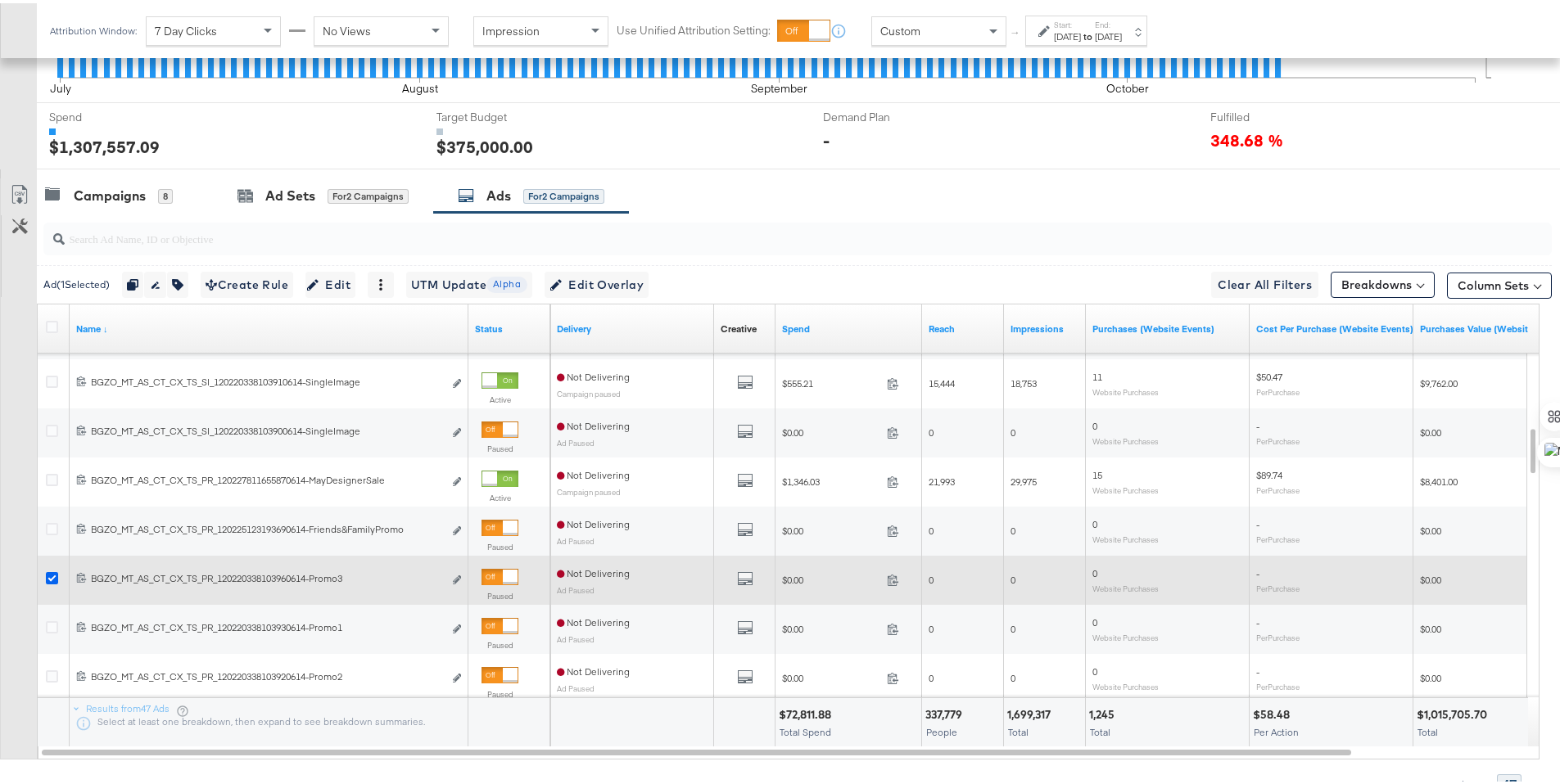
click at [50, 570] on icon at bounding box center [52, 575] width 12 height 12
click at [0, 0] on input "checkbox" at bounding box center [0, 0] width 0 height 0
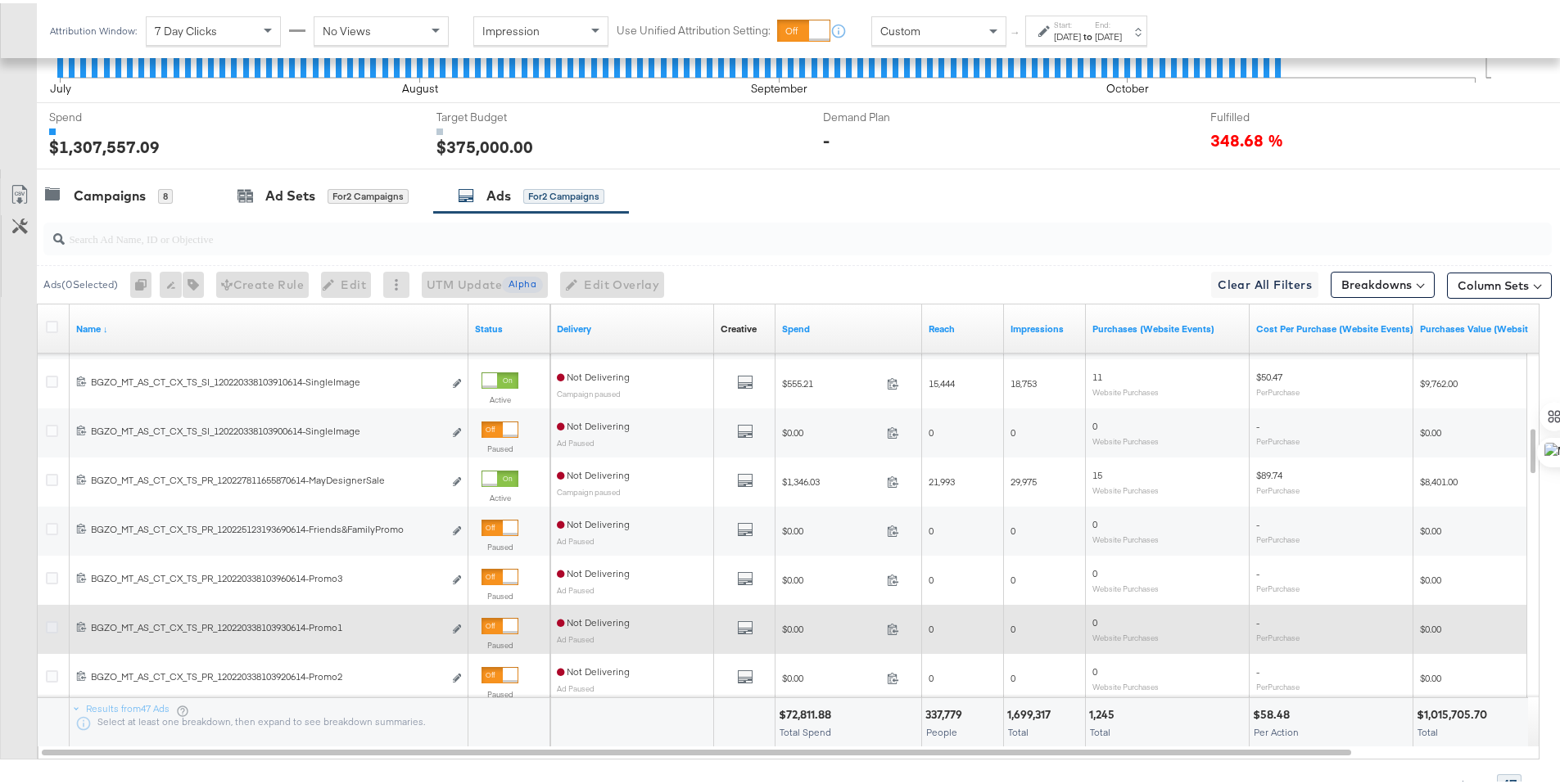
click at [53, 621] on icon at bounding box center [52, 624] width 12 height 12
click at [0, 0] on input "checkbox" at bounding box center [0, 0] width 0 height 0
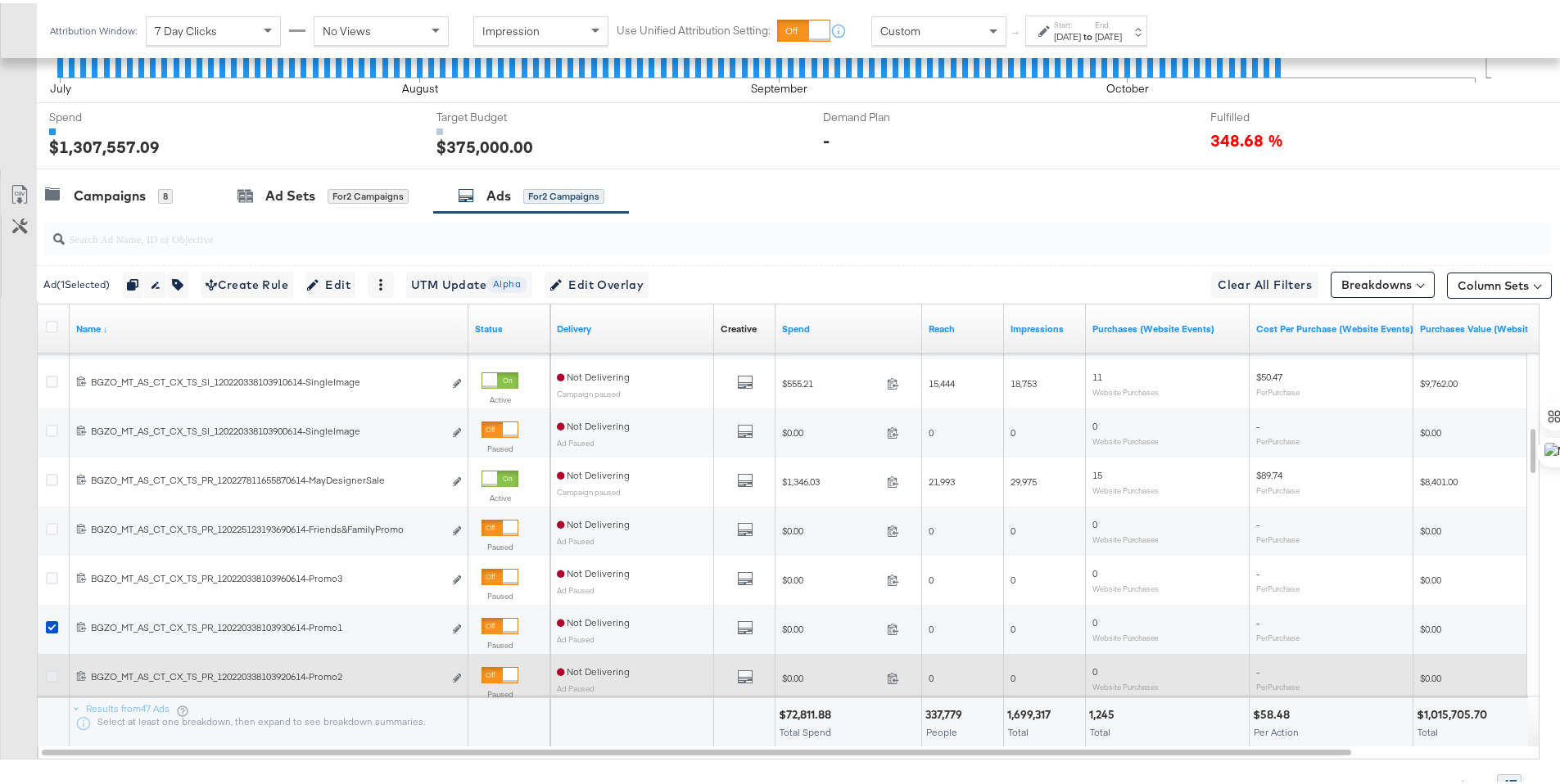
click at [48, 669] on icon at bounding box center [52, 673] width 12 height 12
click at [0, 0] on input "checkbox" at bounding box center [0, 0] width 0 height 0
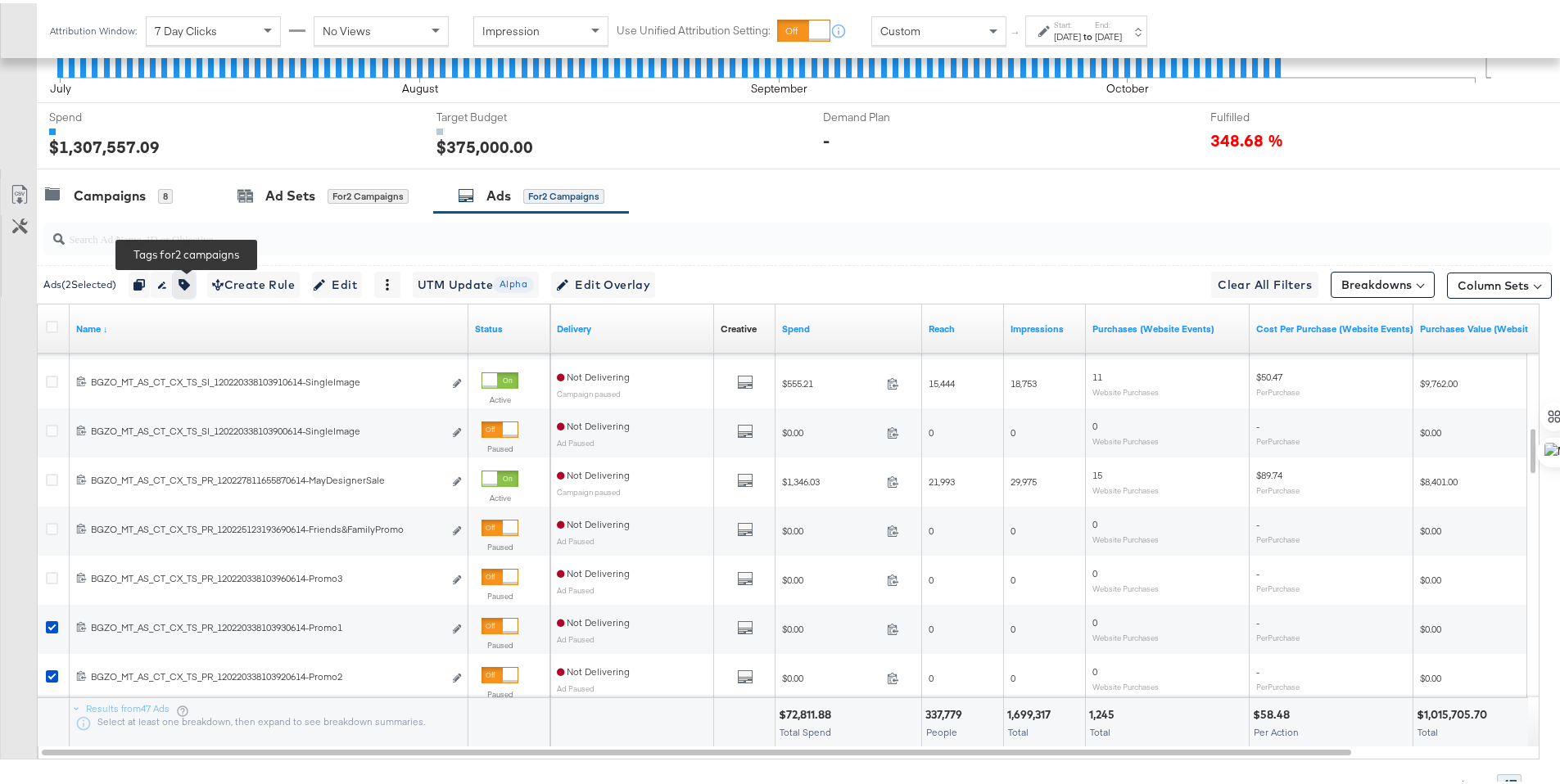
click at [190, 280] on icon "button" at bounding box center [183, 281] width 11 height 11
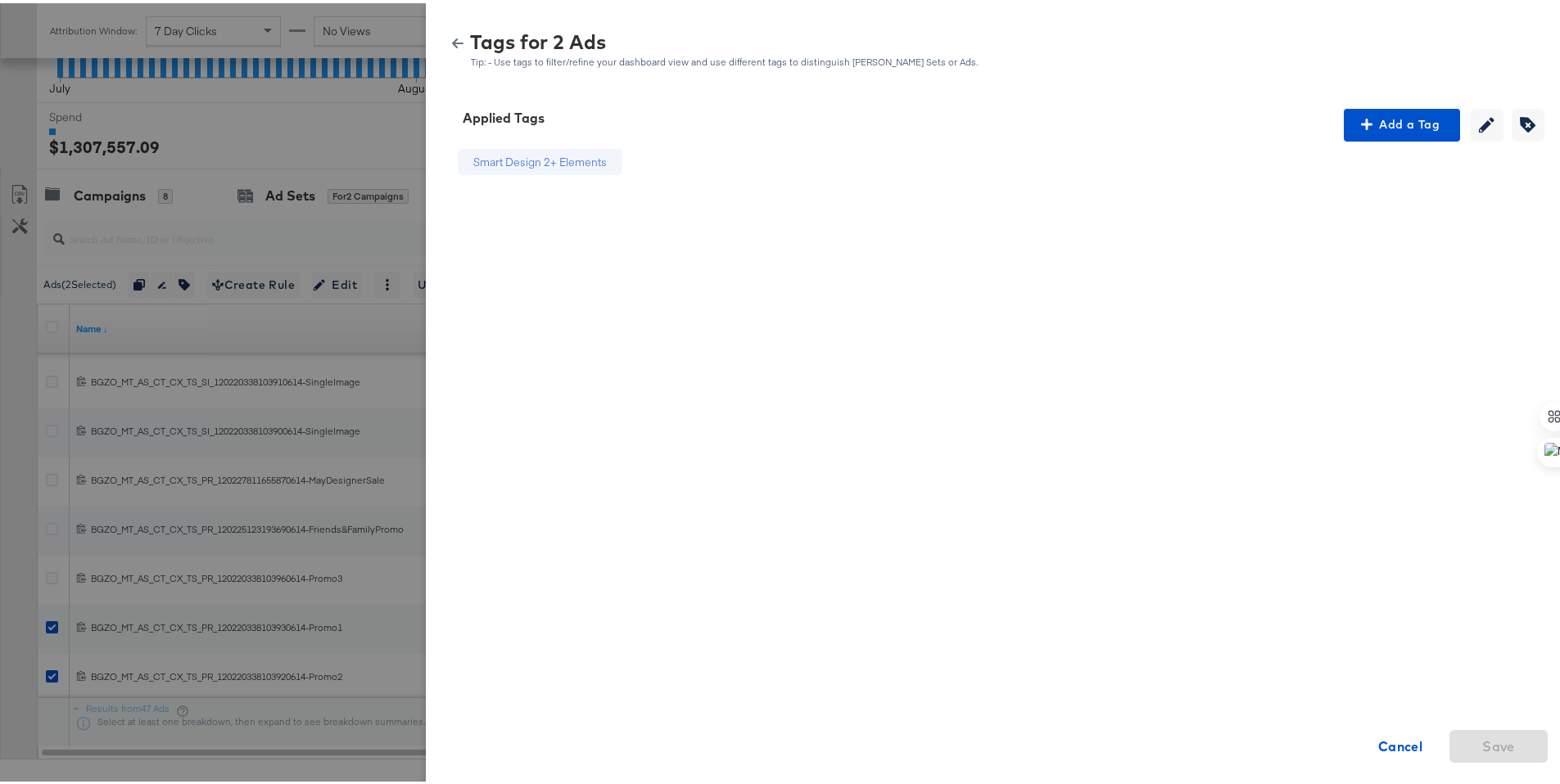
click at [452, 36] on icon "button" at bounding box center [457, 40] width 11 height 11
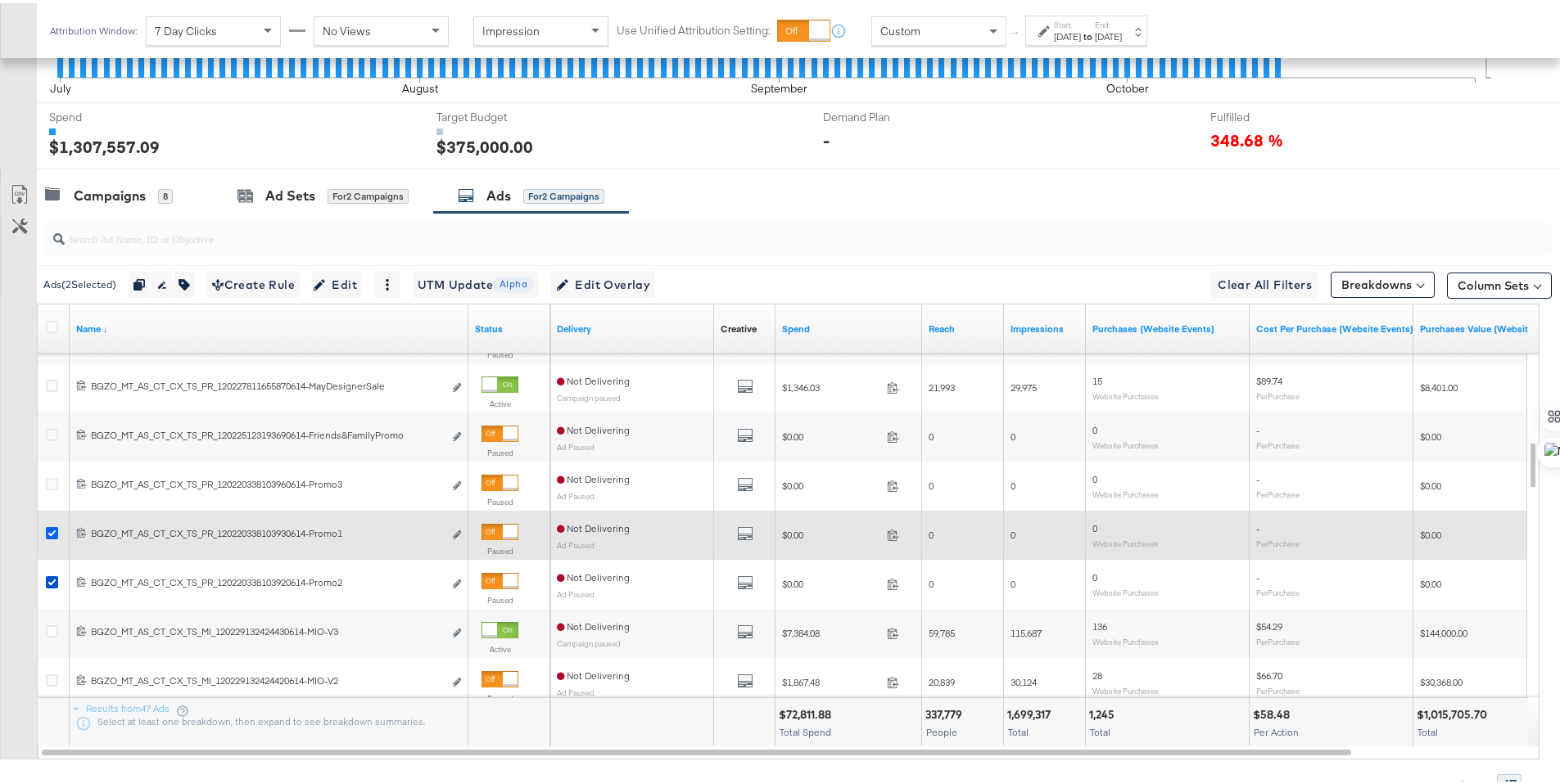
click at [50, 530] on icon at bounding box center [52, 530] width 12 height 12
click at [0, 0] on input "checkbox" at bounding box center [0, 0] width 0 height 0
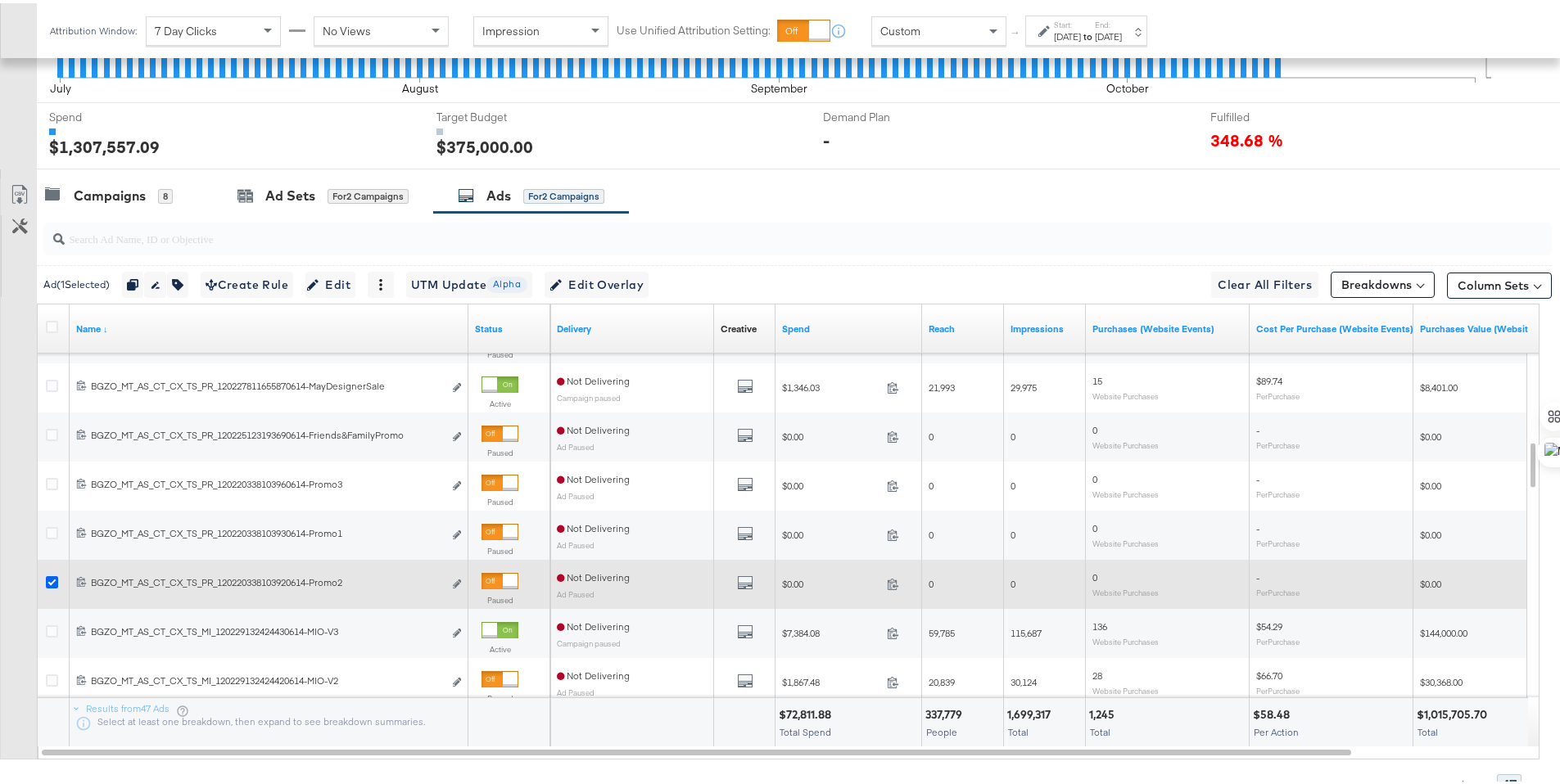
click at [50, 578] on icon at bounding box center [52, 579] width 12 height 12
click at [0, 0] on input "checkbox" at bounding box center [0, 0] width 0 height 0
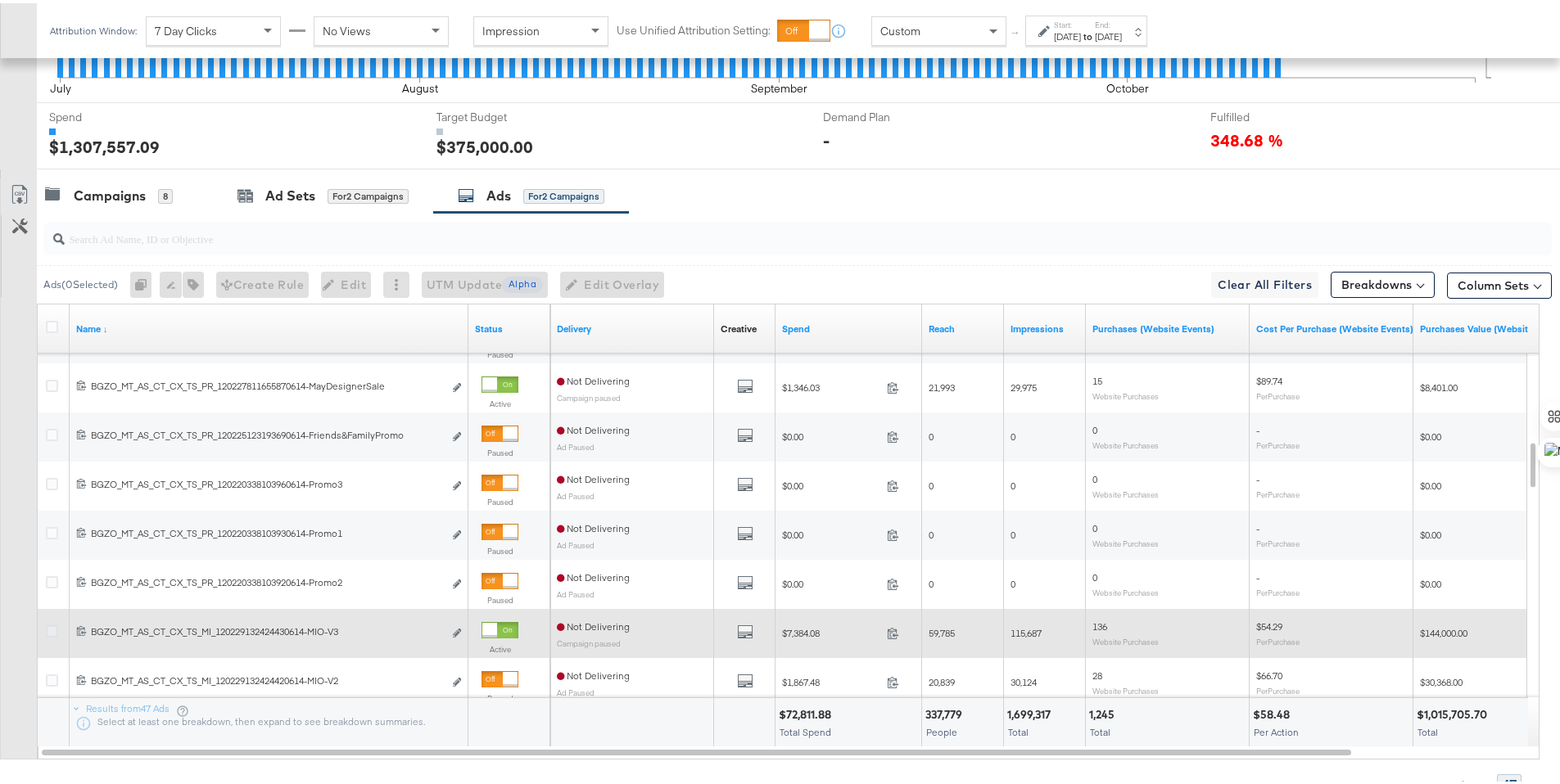
click at [50, 626] on icon at bounding box center [52, 628] width 12 height 12
click at [0, 0] on input "checkbox" at bounding box center [0, 0] width 0 height 0
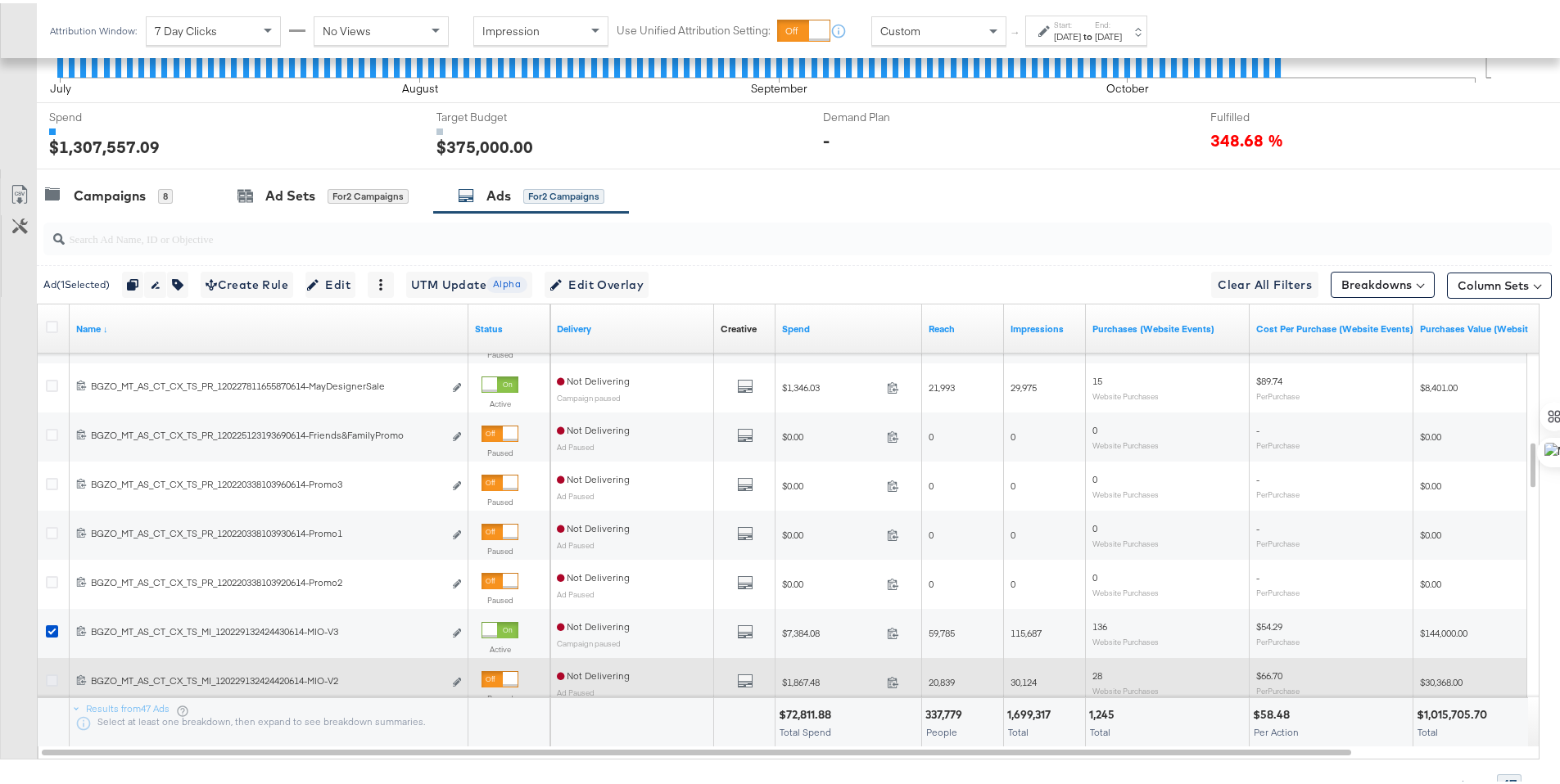
click at [54, 675] on icon at bounding box center [52, 677] width 12 height 12
click at [0, 0] on input "checkbox" at bounding box center [0, 0] width 0 height 0
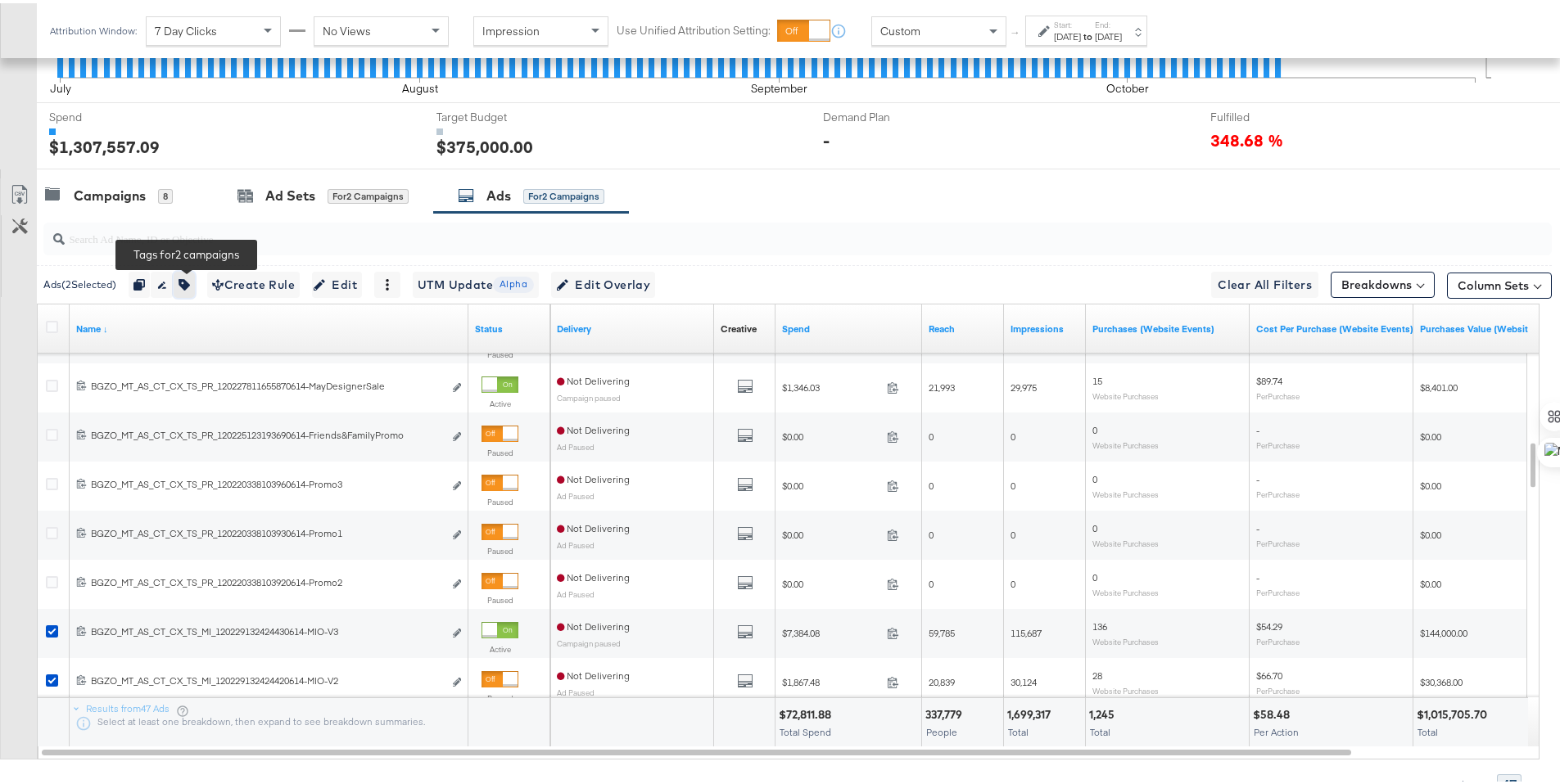
click at [195, 282] on button "button" at bounding box center [184, 281] width 22 height 26
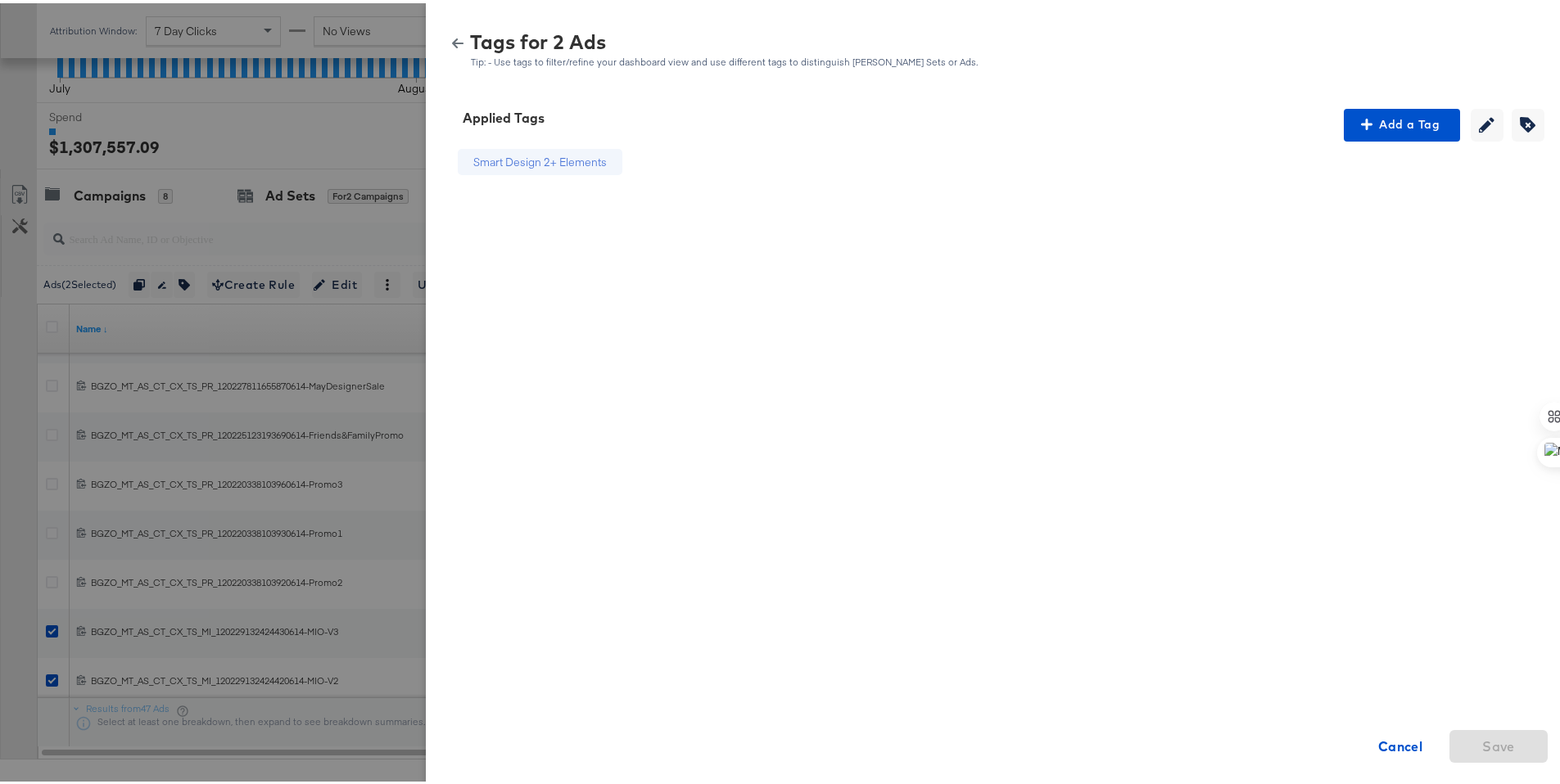
click at [452, 43] on icon "button" at bounding box center [457, 40] width 11 height 11
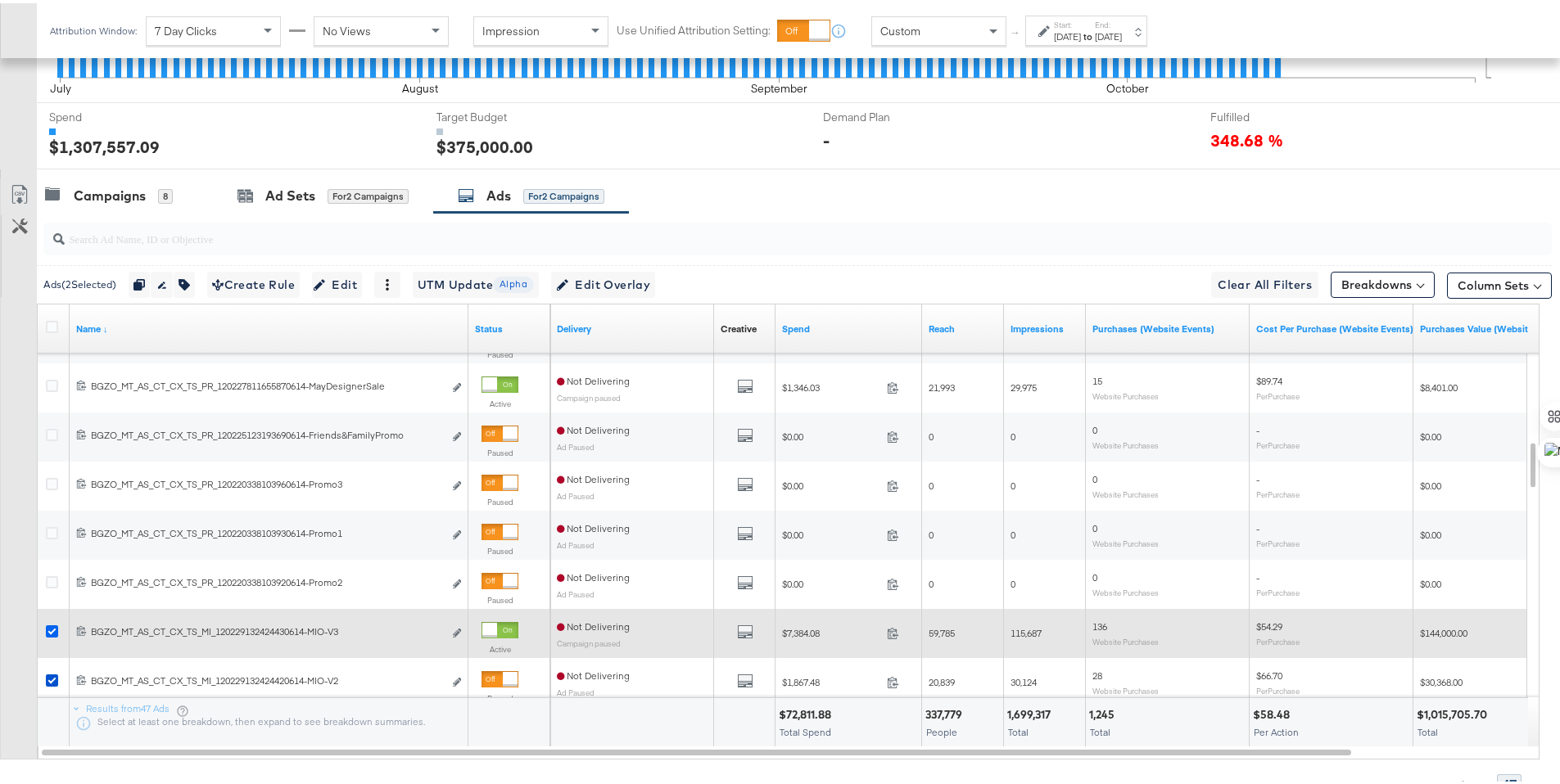
click at [48, 623] on icon at bounding box center [52, 628] width 12 height 12
click at [0, 0] on input "checkbox" at bounding box center [0, 0] width 0 height 0
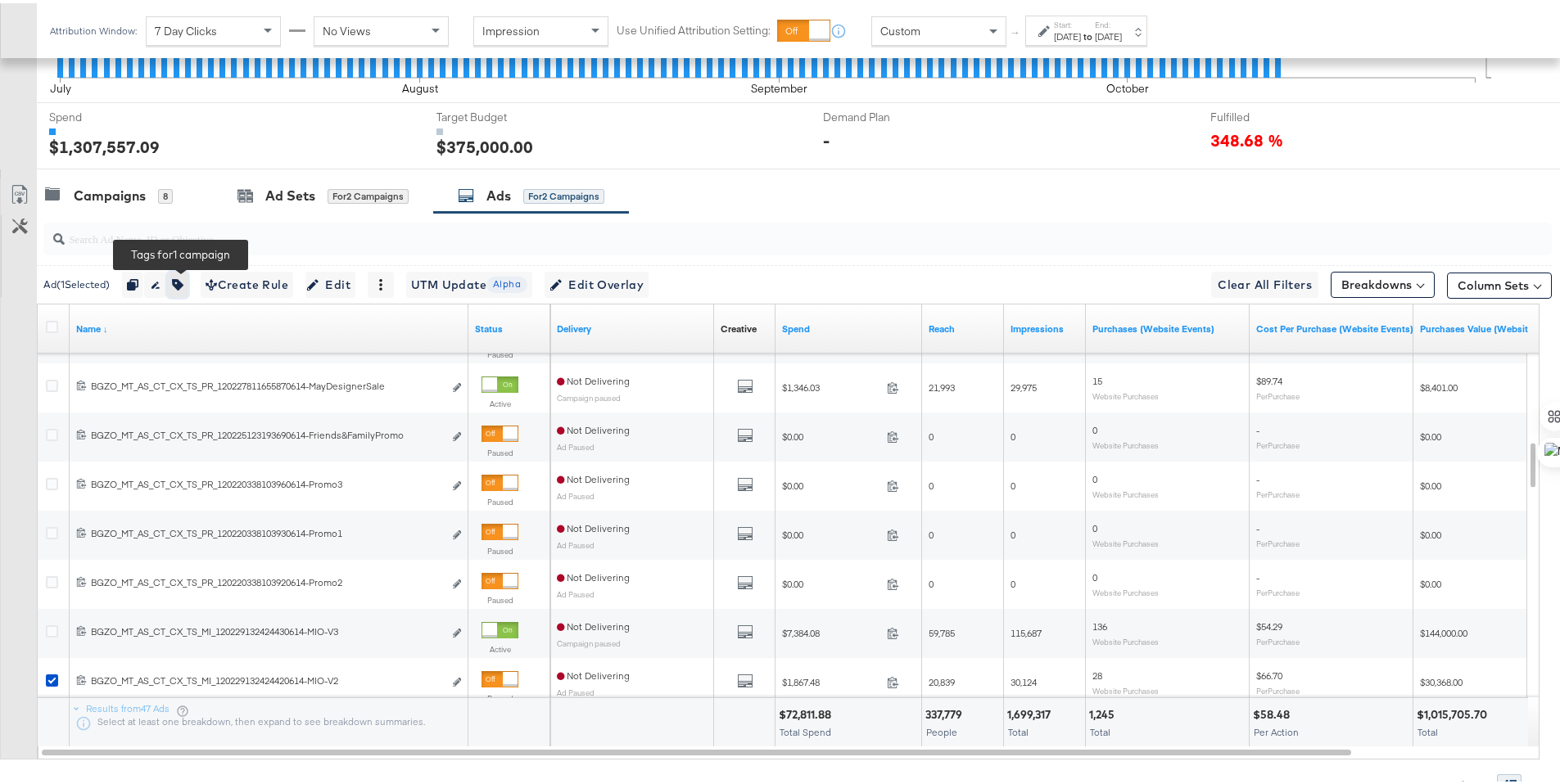
click at [183, 276] on icon "button" at bounding box center [177, 281] width 11 height 11
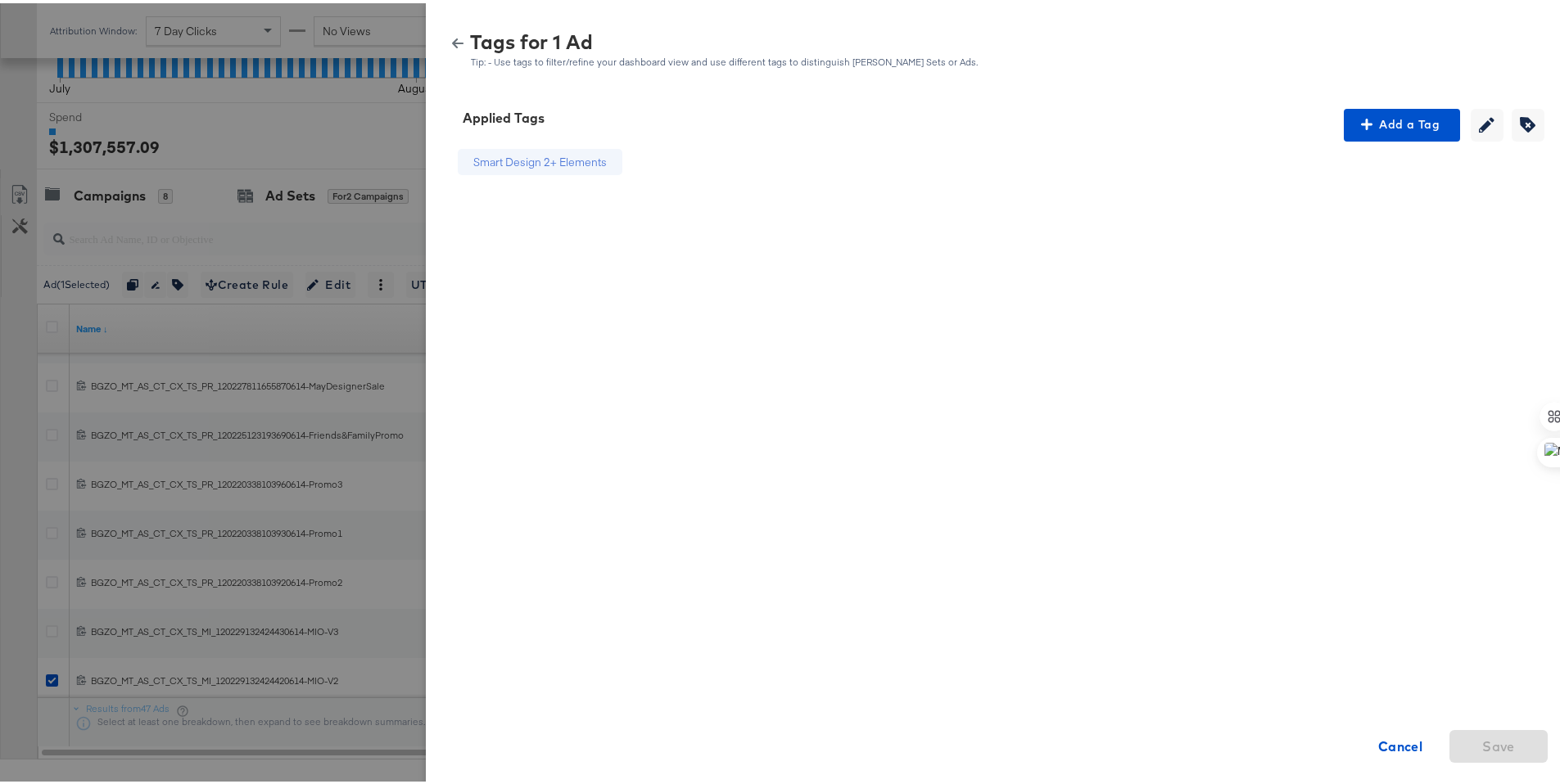
click at [452, 36] on icon "button" at bounding box center [457, 40] width 11 height 11
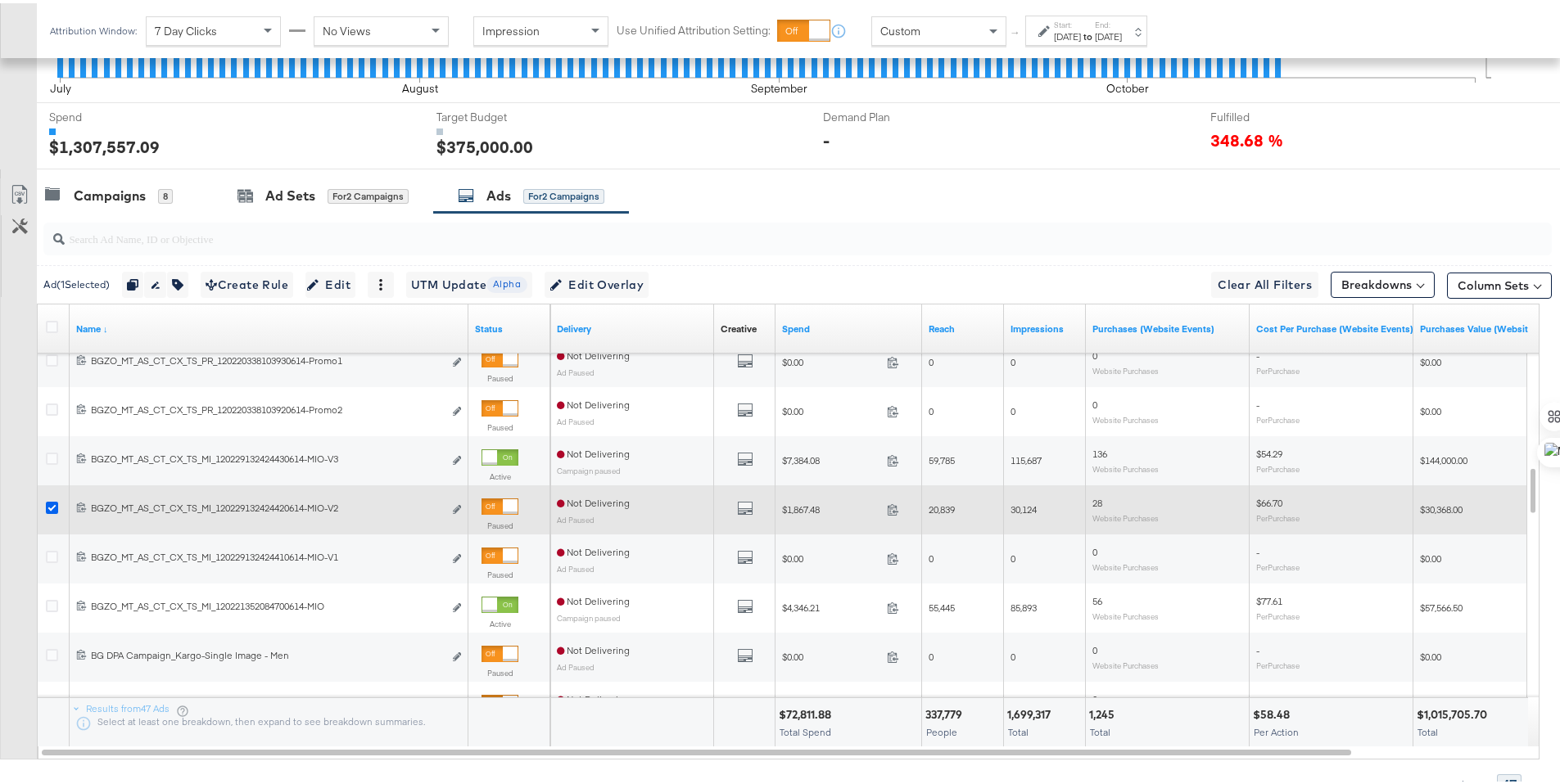
click at [56, 502] on icon at bounding box center [52, 504] width 12 height 12
click at [0, 0] on input "checkbox" at bounding box center [0, 0] width 0 height 0
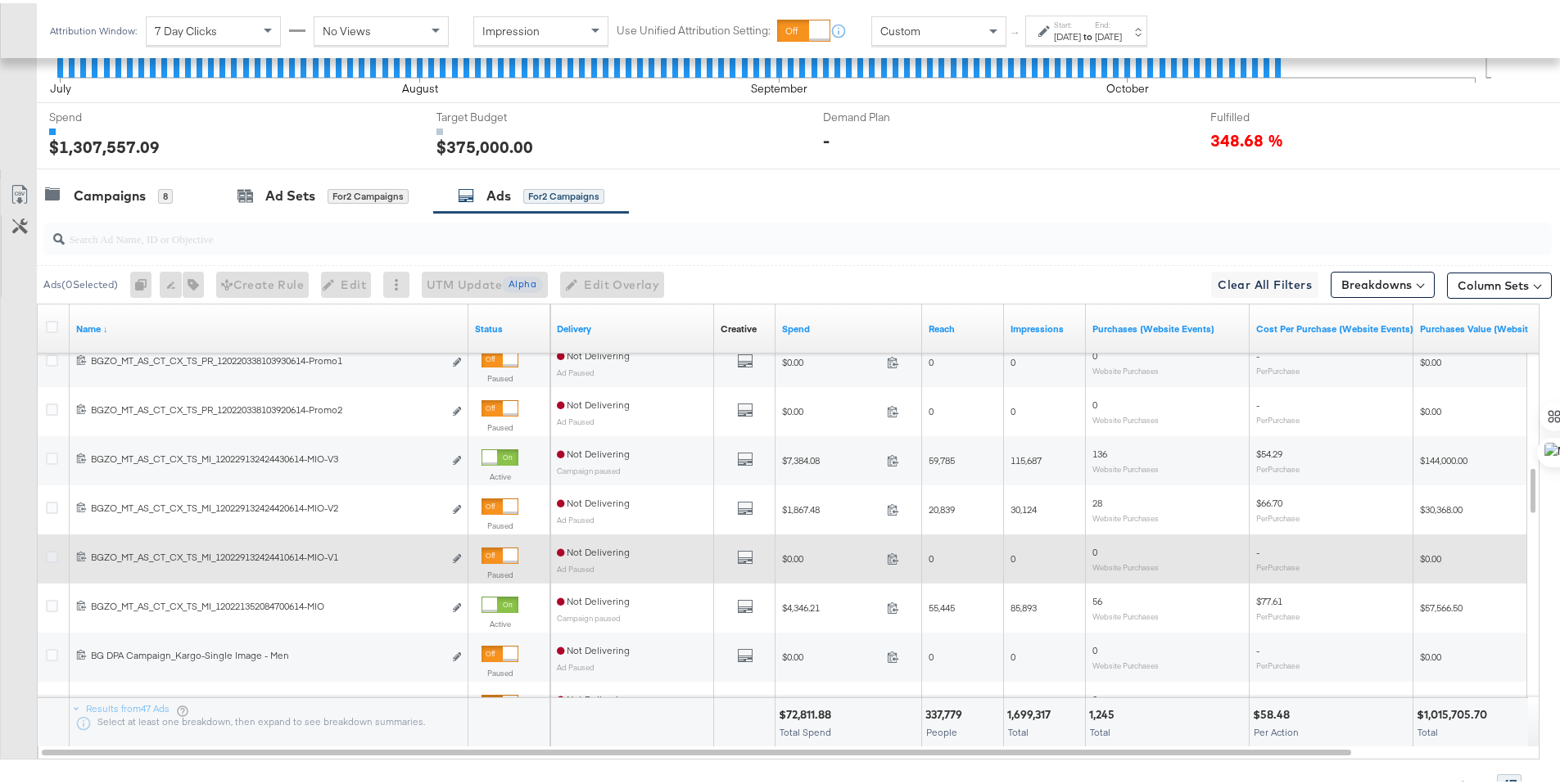
click at [55, 555] on icon at bounding box center [52, 554] width 12 height 12
click at [0, 0] on input "checkbox" at bounding box center [0, 0] width 0 height 0
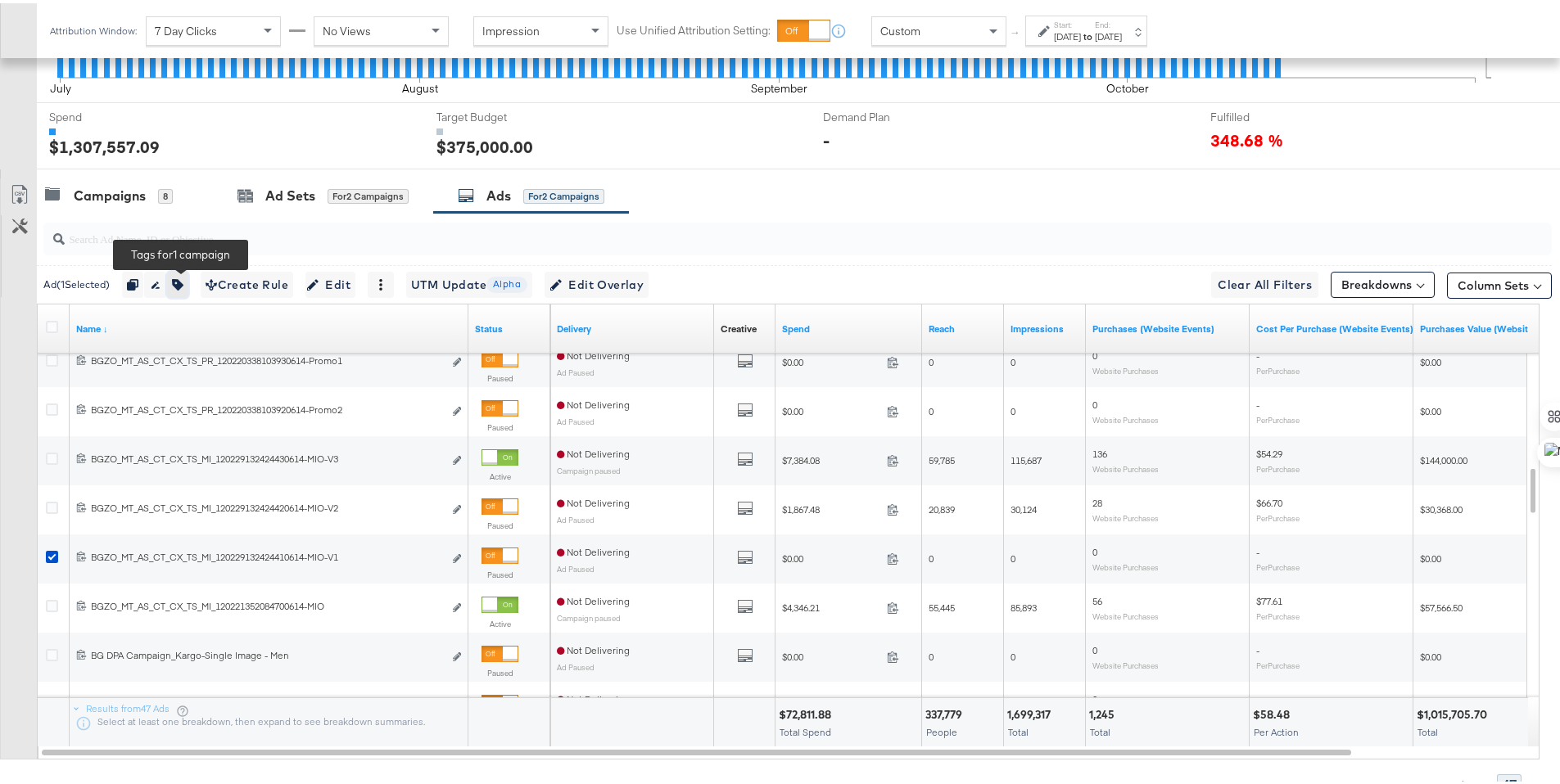
click at [184, 290] on button "button" at bounding box center [177, 281] width 22 height 26
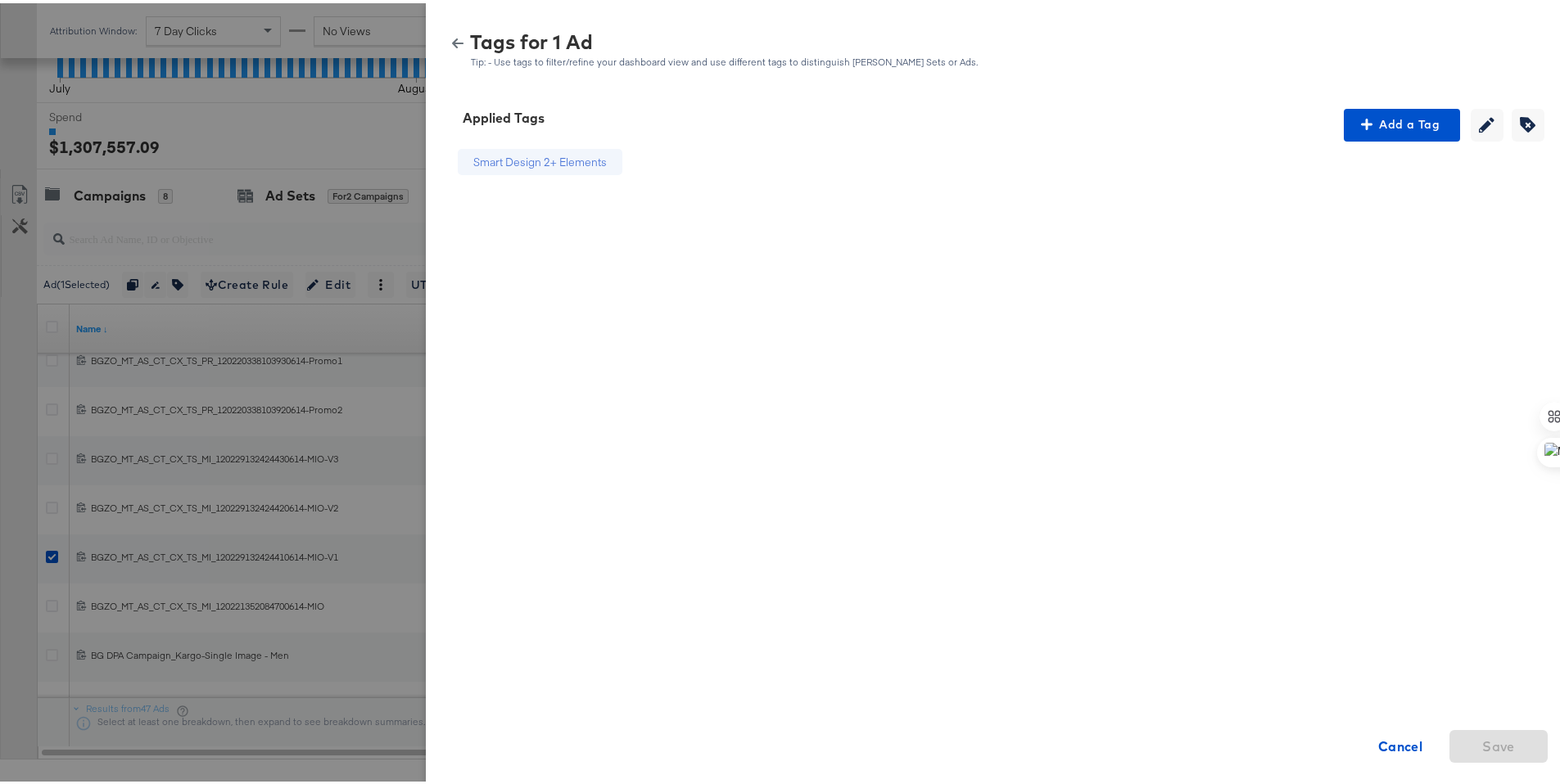
click at [452, 38] on icon "button" at bounding box center [457, 40] width 11 height 10
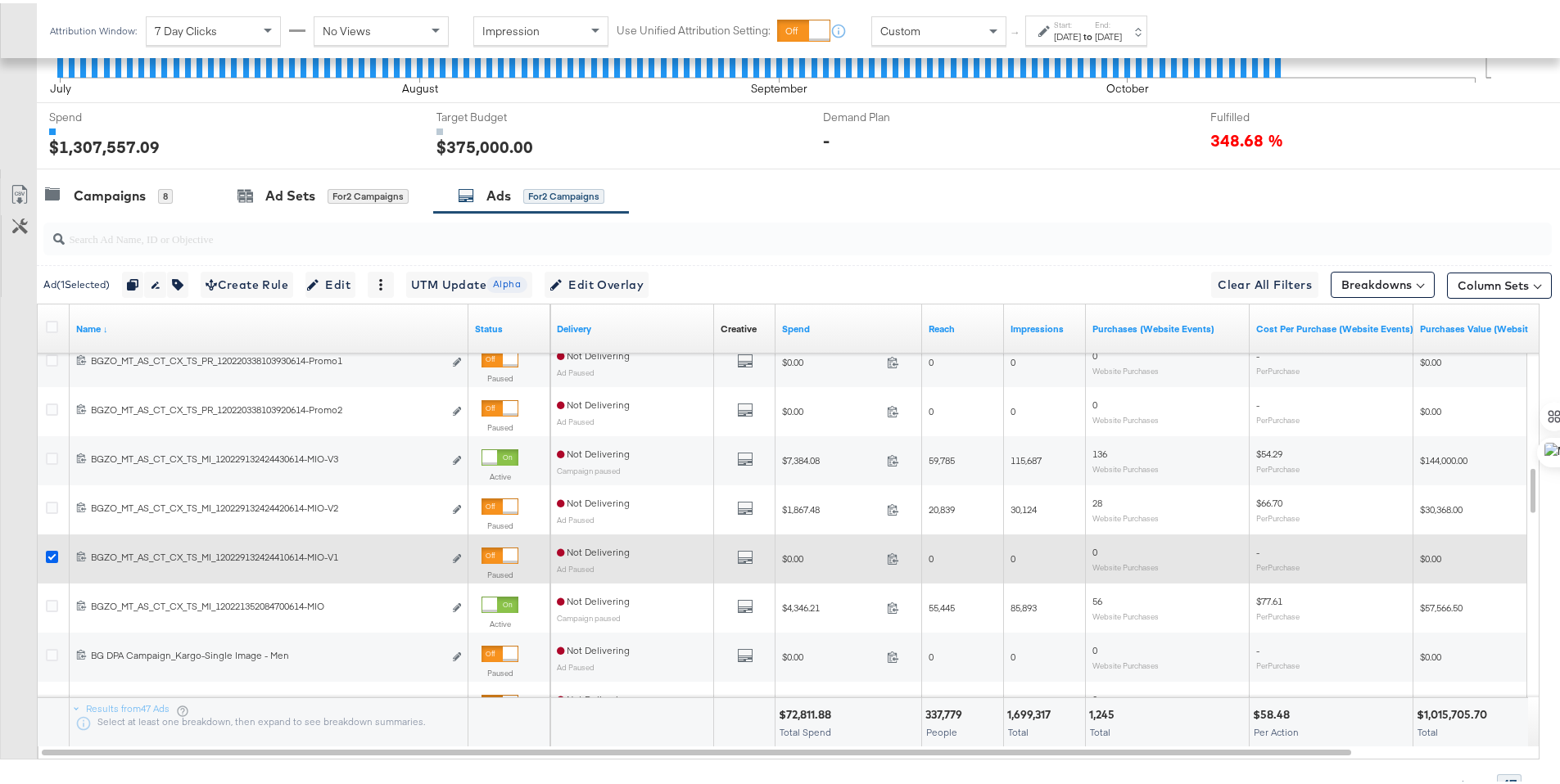
click at [50, 554] on icon at bounding box center [52, 554] width 12 height 12
click at [0, 0] on input "checkbox" at bounding box center [0, 0] width 0 height 0
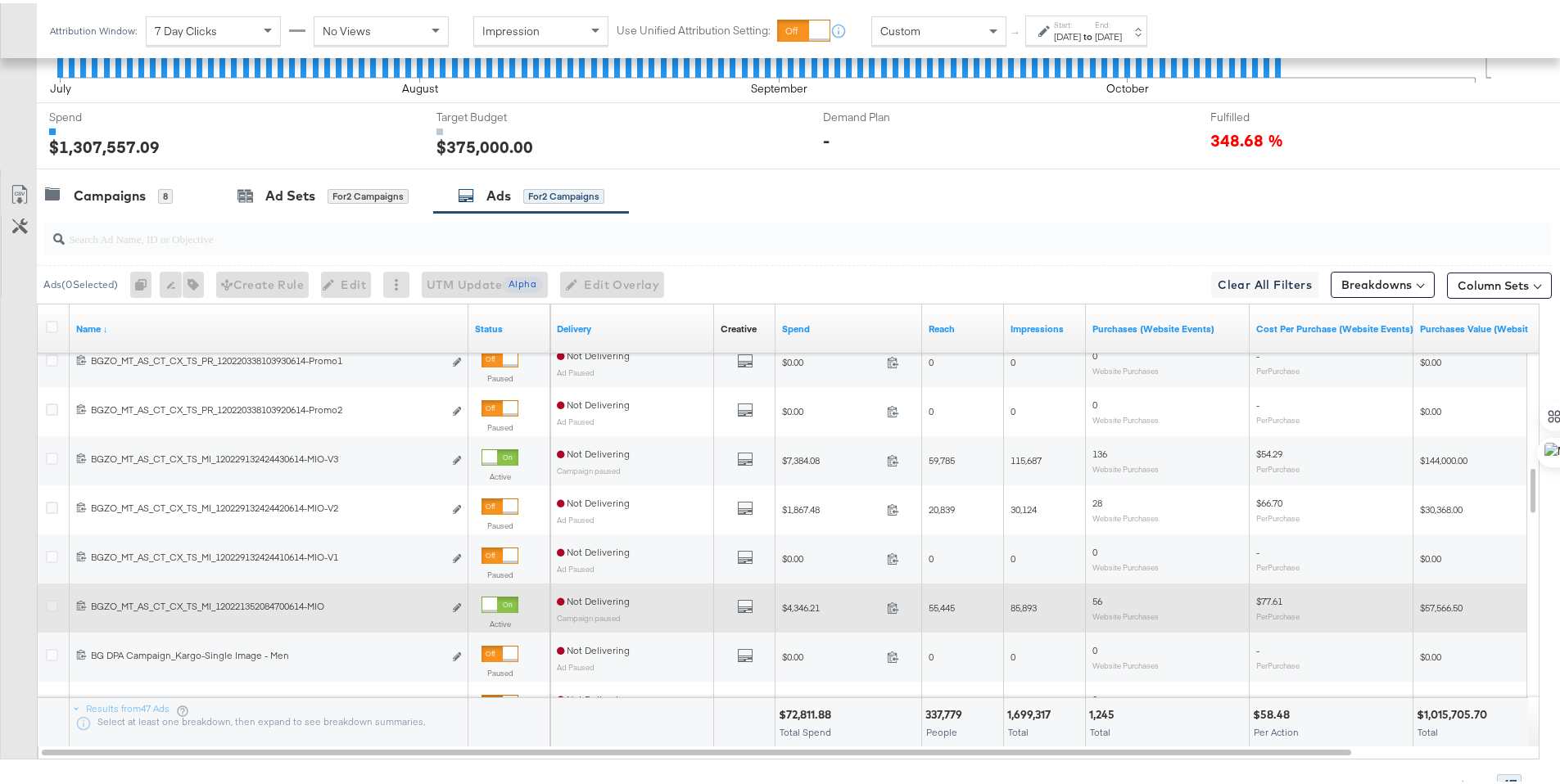
click at [54, 602] on icon at bounding box center [52, 603] width 12 height 12
click at [0, 0] on input "checkbox" at bounding box center [0, 0] width 0 height 0
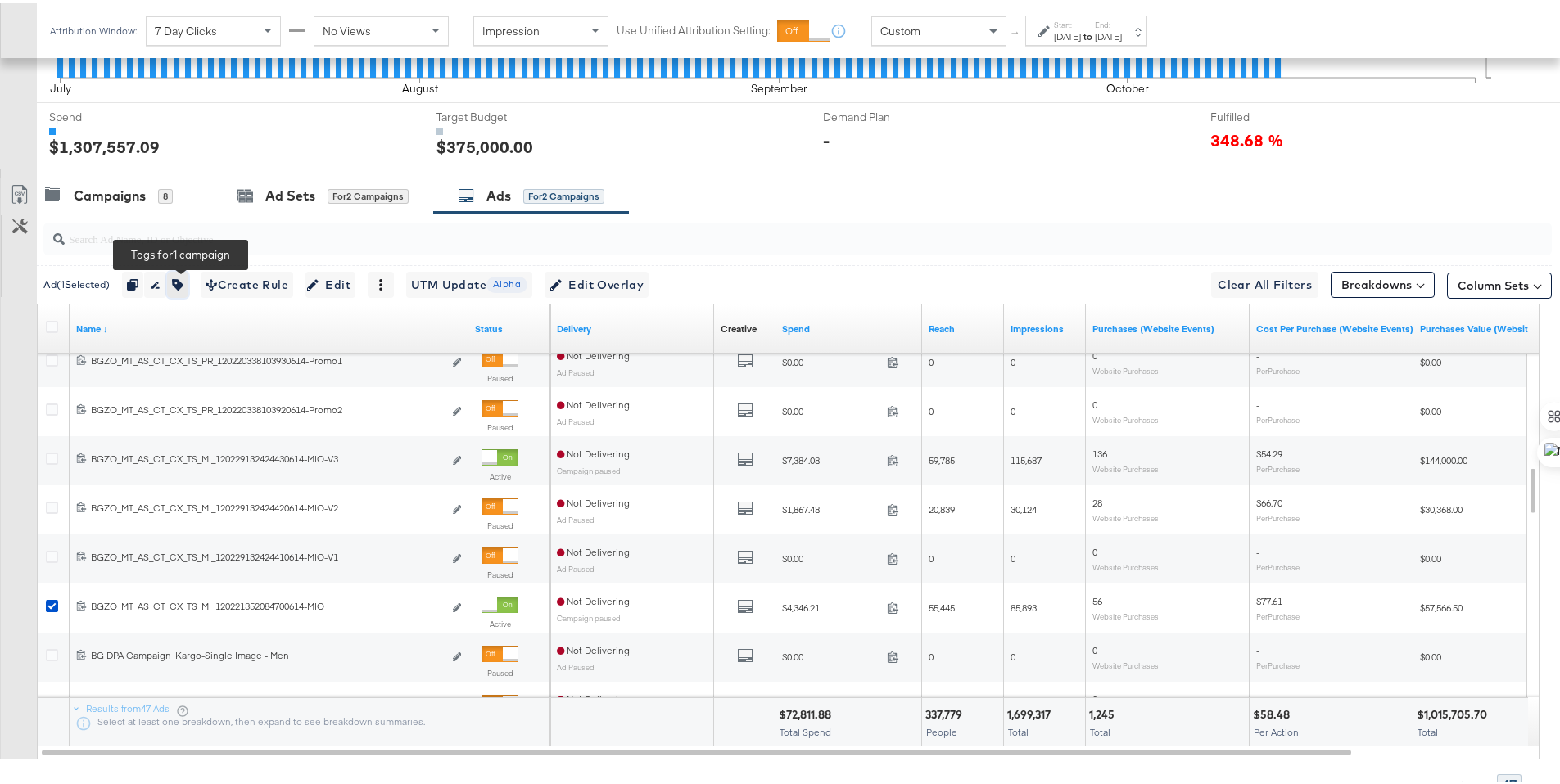
click at [183, 280] on icon "button" at bounding box center [177, 281] width 11 height 11
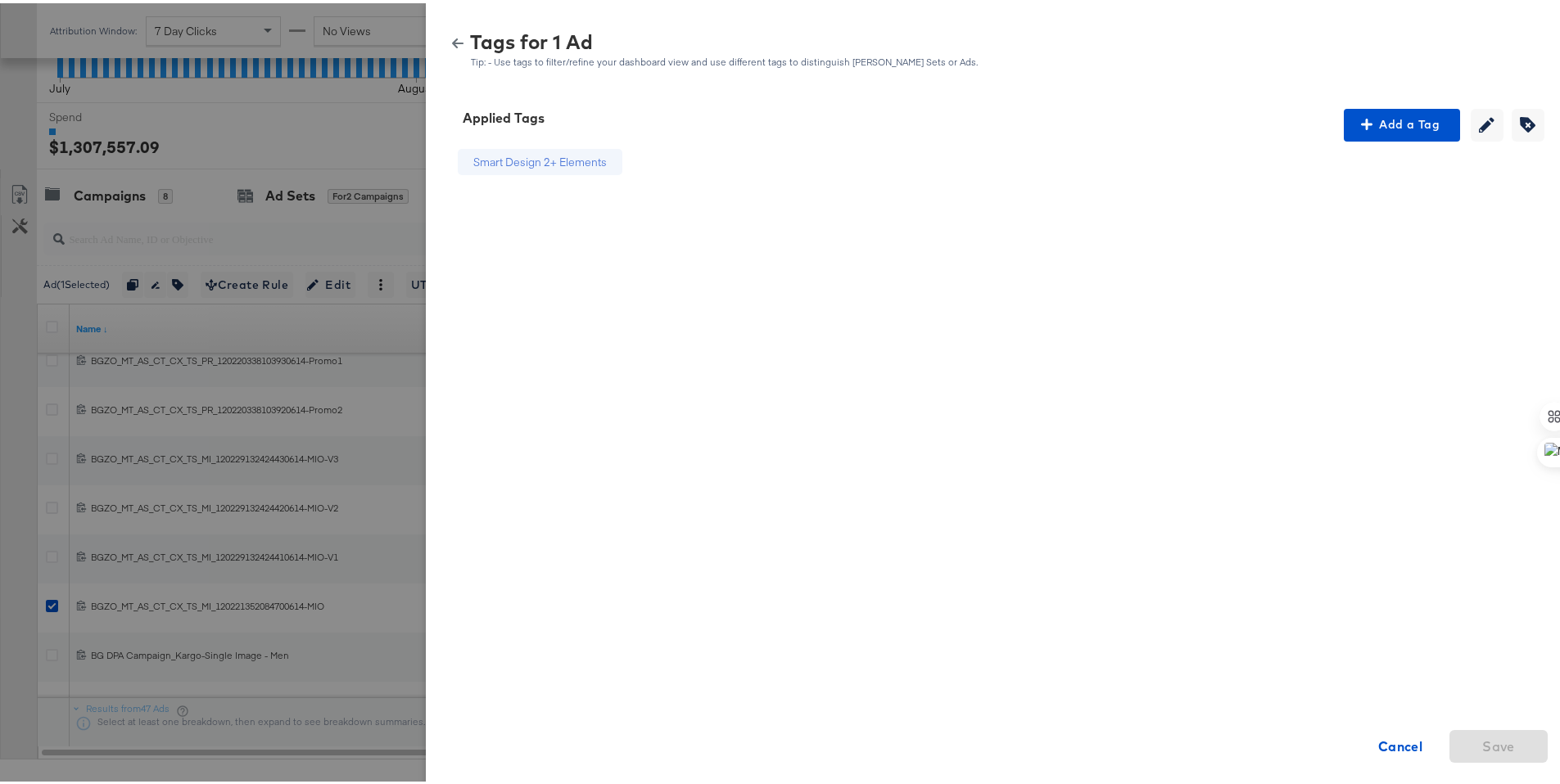
click at [451, 42] on button "button" at bounding box center [458, 40] width 24 height 11
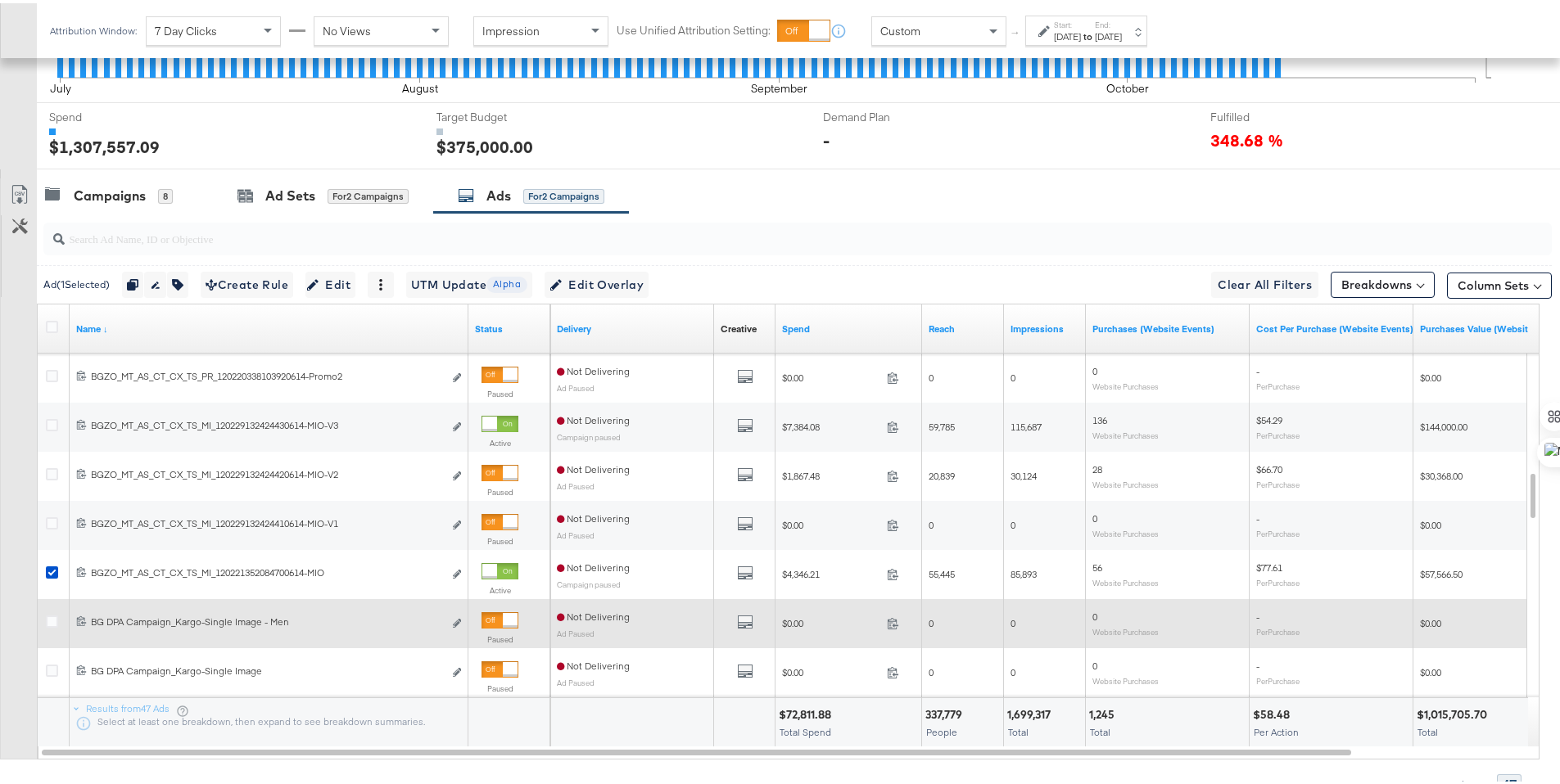
drag, startPoint x: 51, startPoint y: 567, endPoint x: 52, endPoint y: 595, distance: 28.0
click at [51, 567] on icon at bounding box center [52, 570] width 12 height 12
click at [0, 0] on input "checkbox" at bounding box center [0, 0] width 0 height 0
click at [55, 618] on icon at bounding box center [52, 618] width 12 height 12
click at [0, 0] on input "checkbox" at bounding box center [0, 0] width 0 height 0
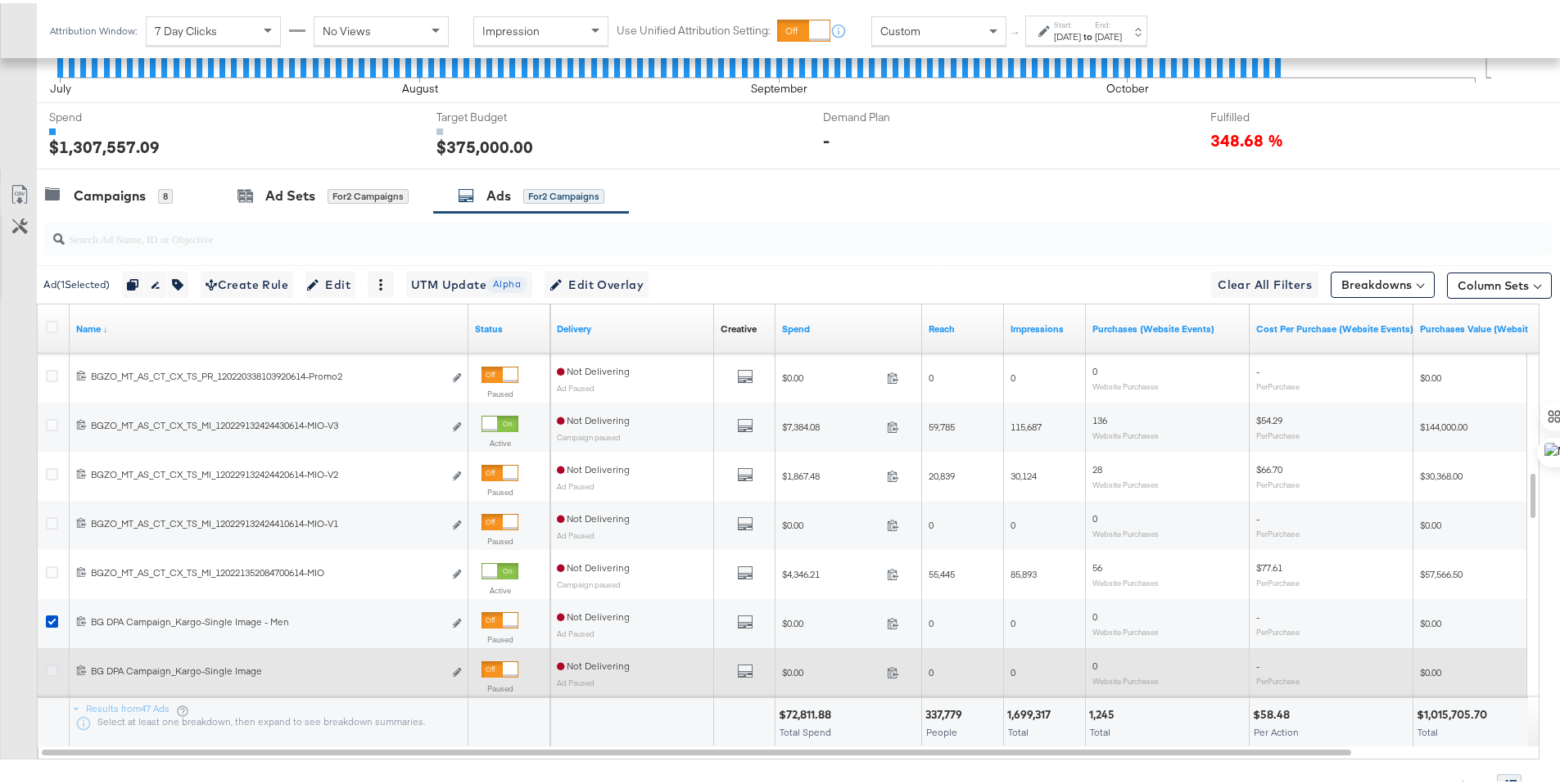
click at [53, 662] on icon at bounding box center [52, 668] width 12 height 12
click at [0, 0] on input "checkbox" at bounding box center [0, 0] width 0 height 0
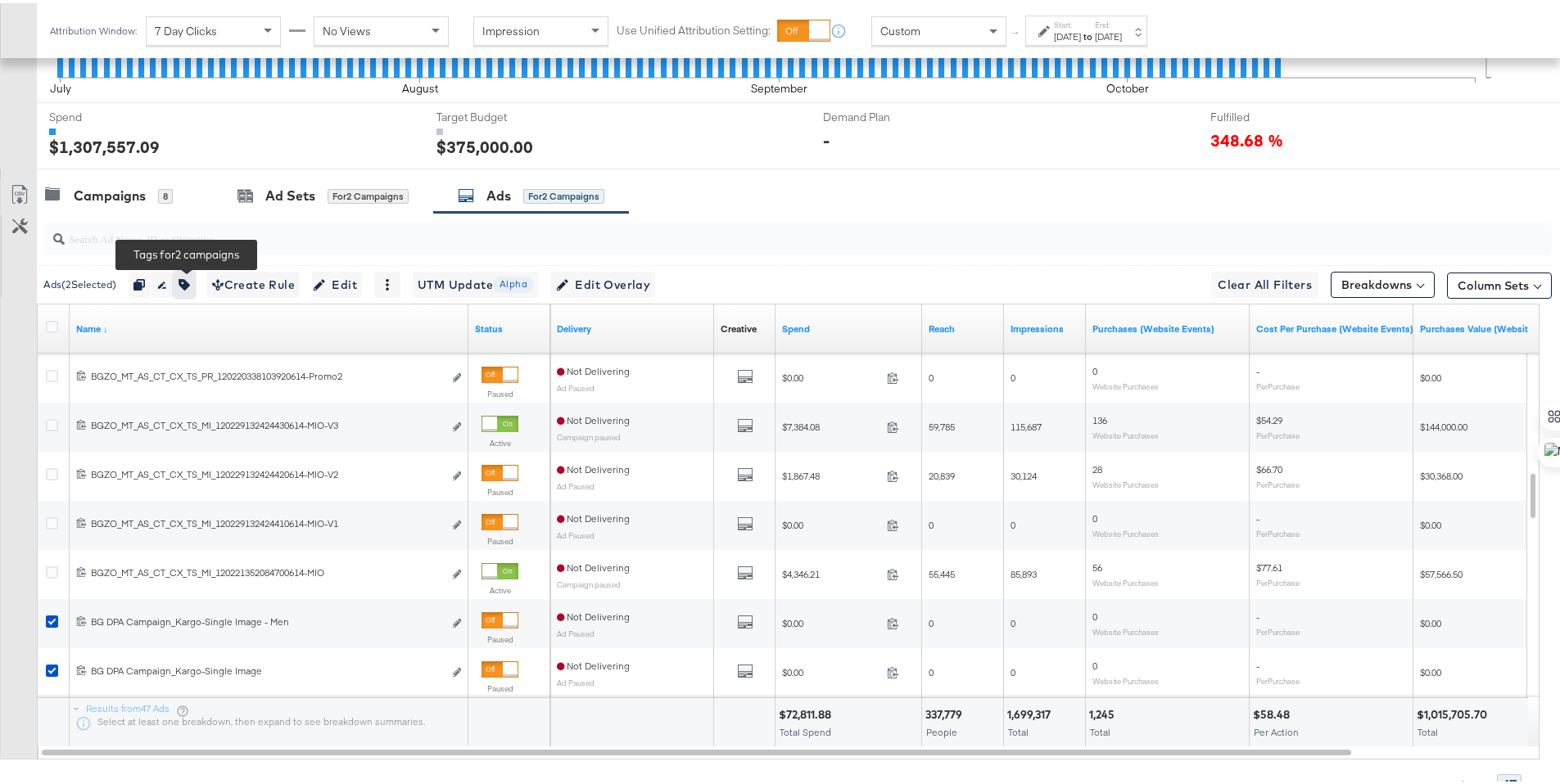
click at [195, 282] on button "button" at bounding box center [184, 281] width 22 height 26
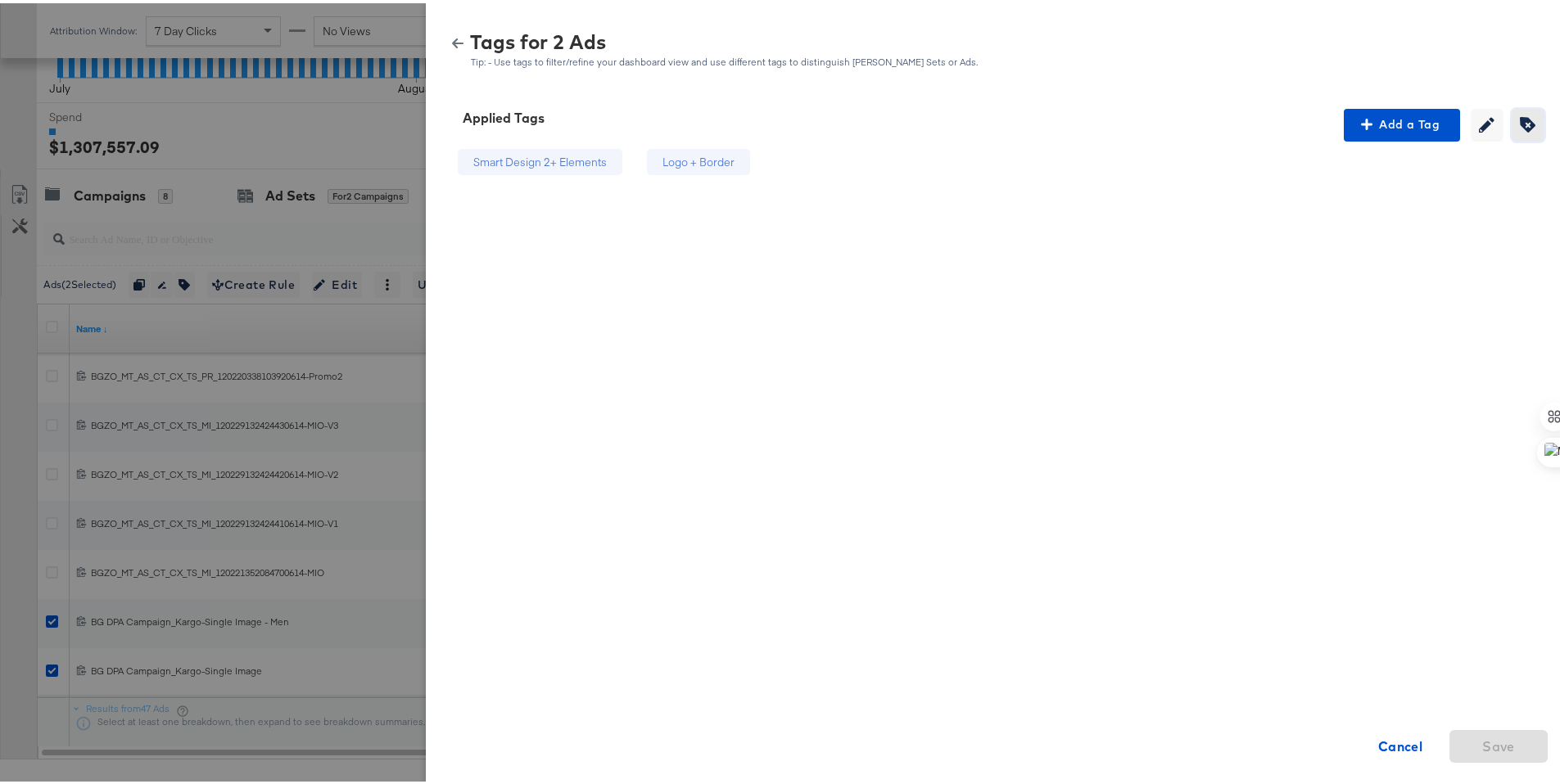
click at [1520, 122] on icon "button" at bounding box center [1528, 122] width 16 height 16
click at [773, 157] on icon at bounding box center [778, 159] width 11 height 11
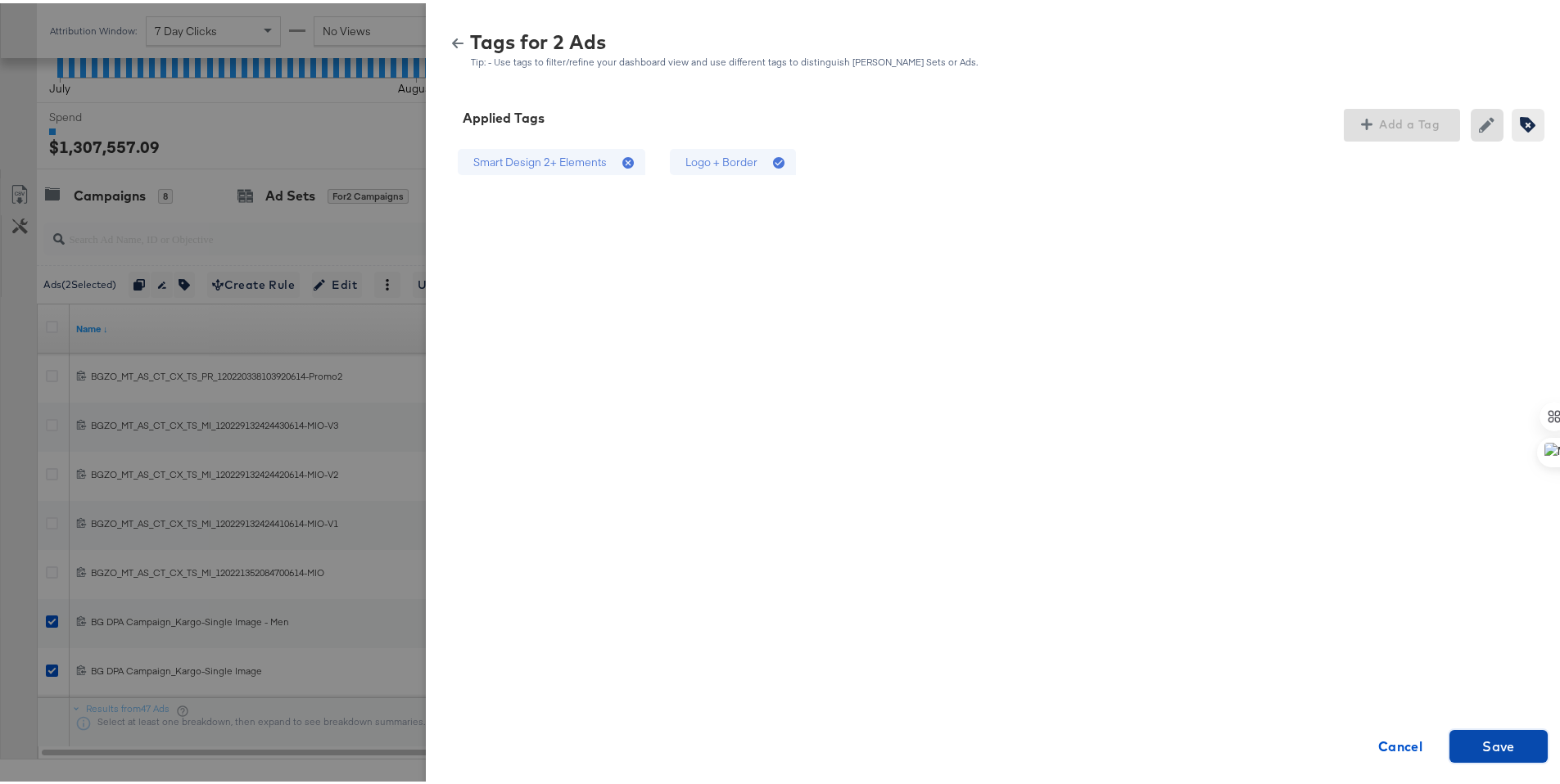
click at [1467, 748] on span "Save" at bounding box center [1498, 743] width 85 height 23
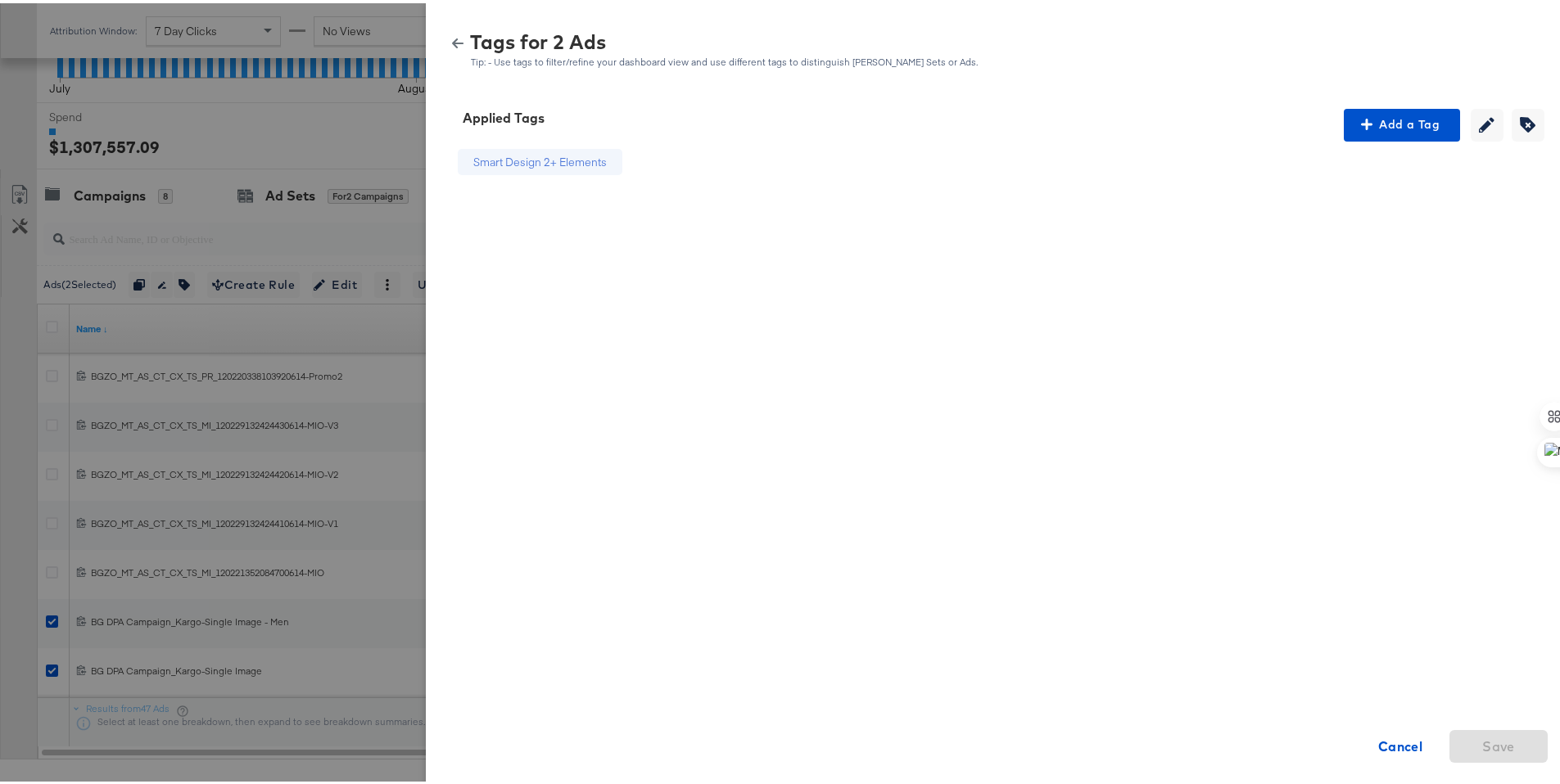
click at [452, 41] on icon "button" at bounding box center [457, 40] width 11 height 10
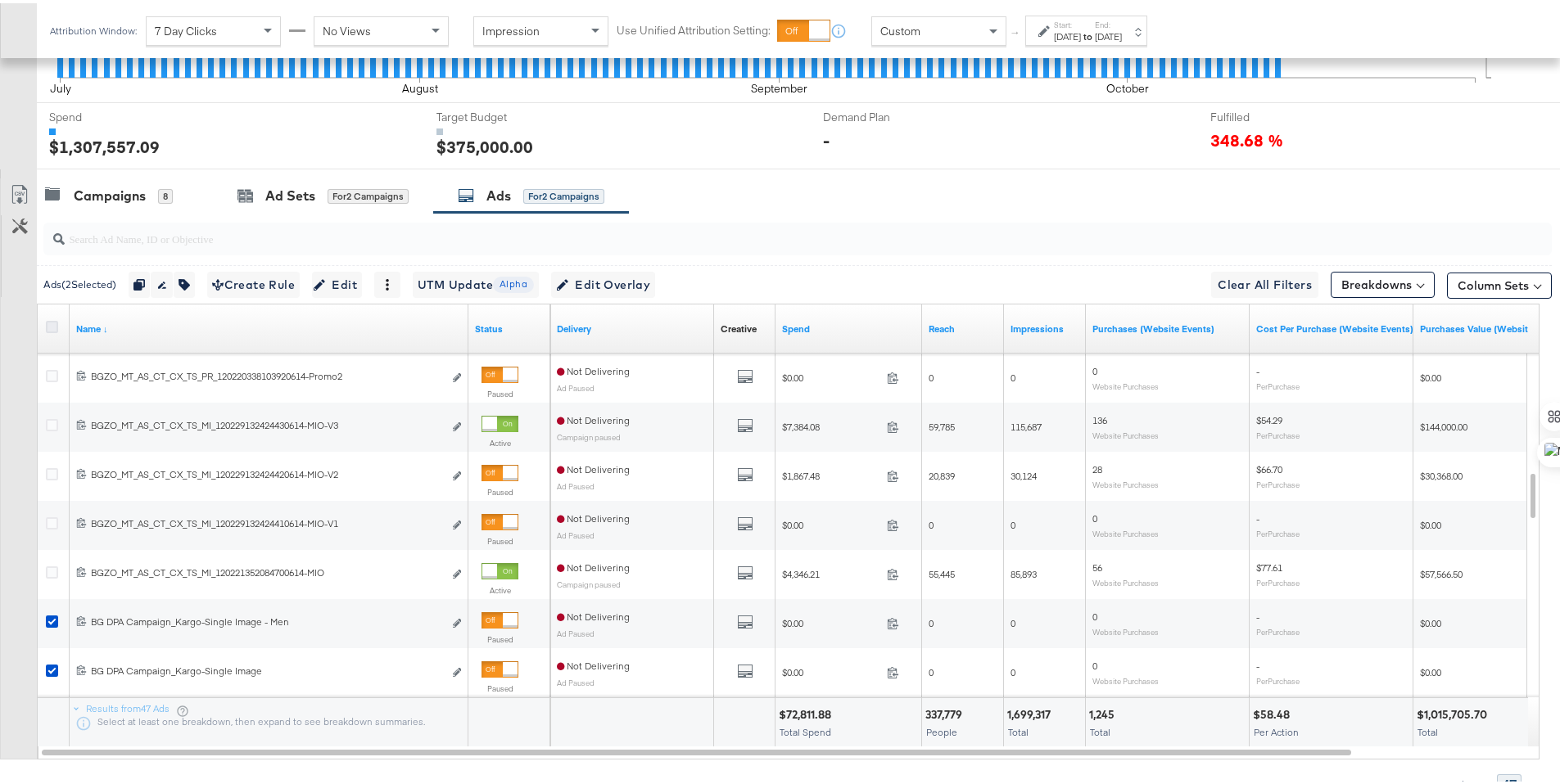
click at [54, 319] on icon at bounding box center [52, 324] width 12 height 12
click at [0, 0] on input "checkbox" at bounding box center [0, 0] width 0 height 0
click at [54, 319] on icon at bounding box center [52, 324] width 12 height 12
click at [0, 0] on input "checkbox" at bounding box center [0, 0] width 0 height 0
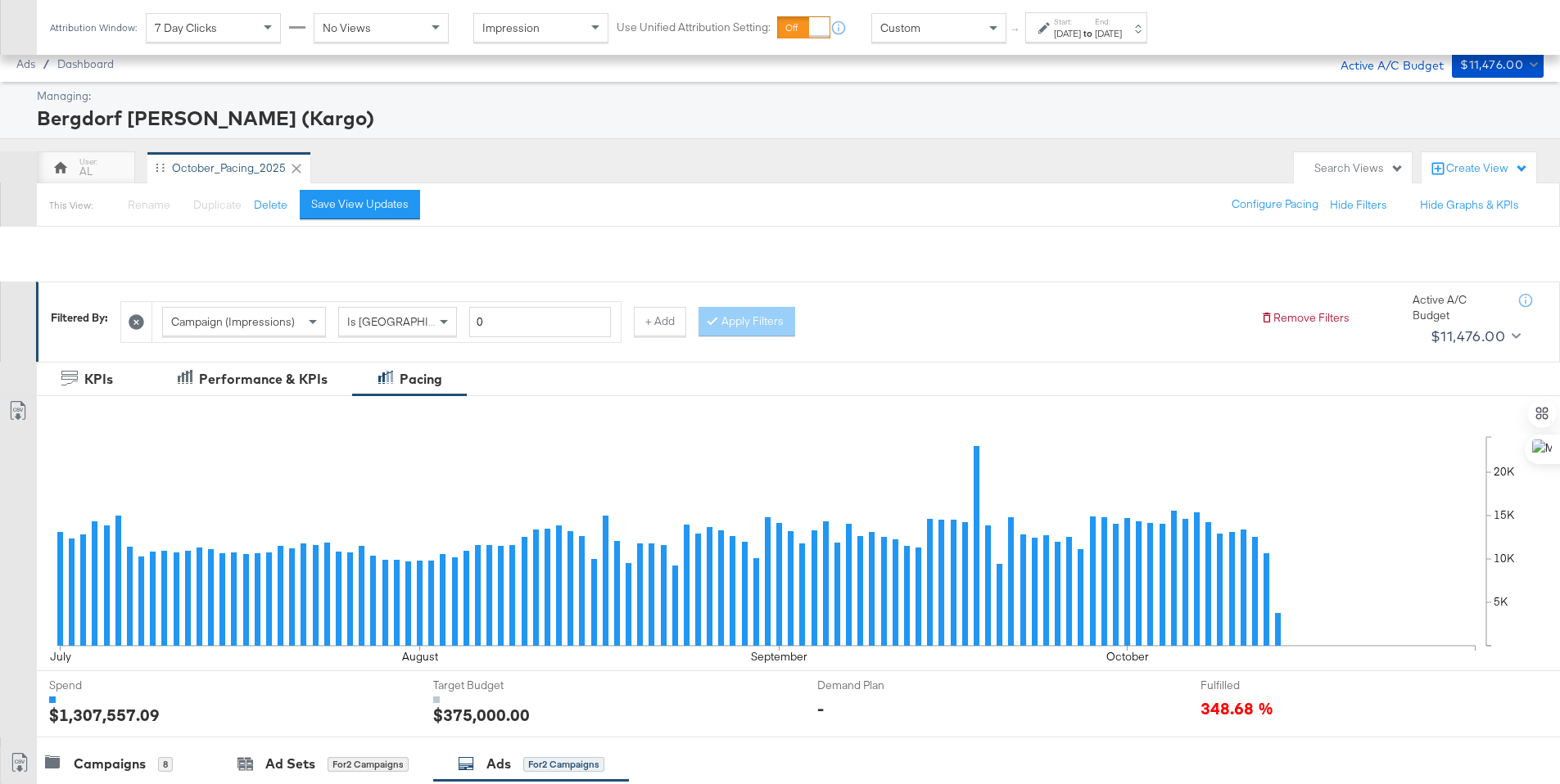
scroll to position [571, 0]
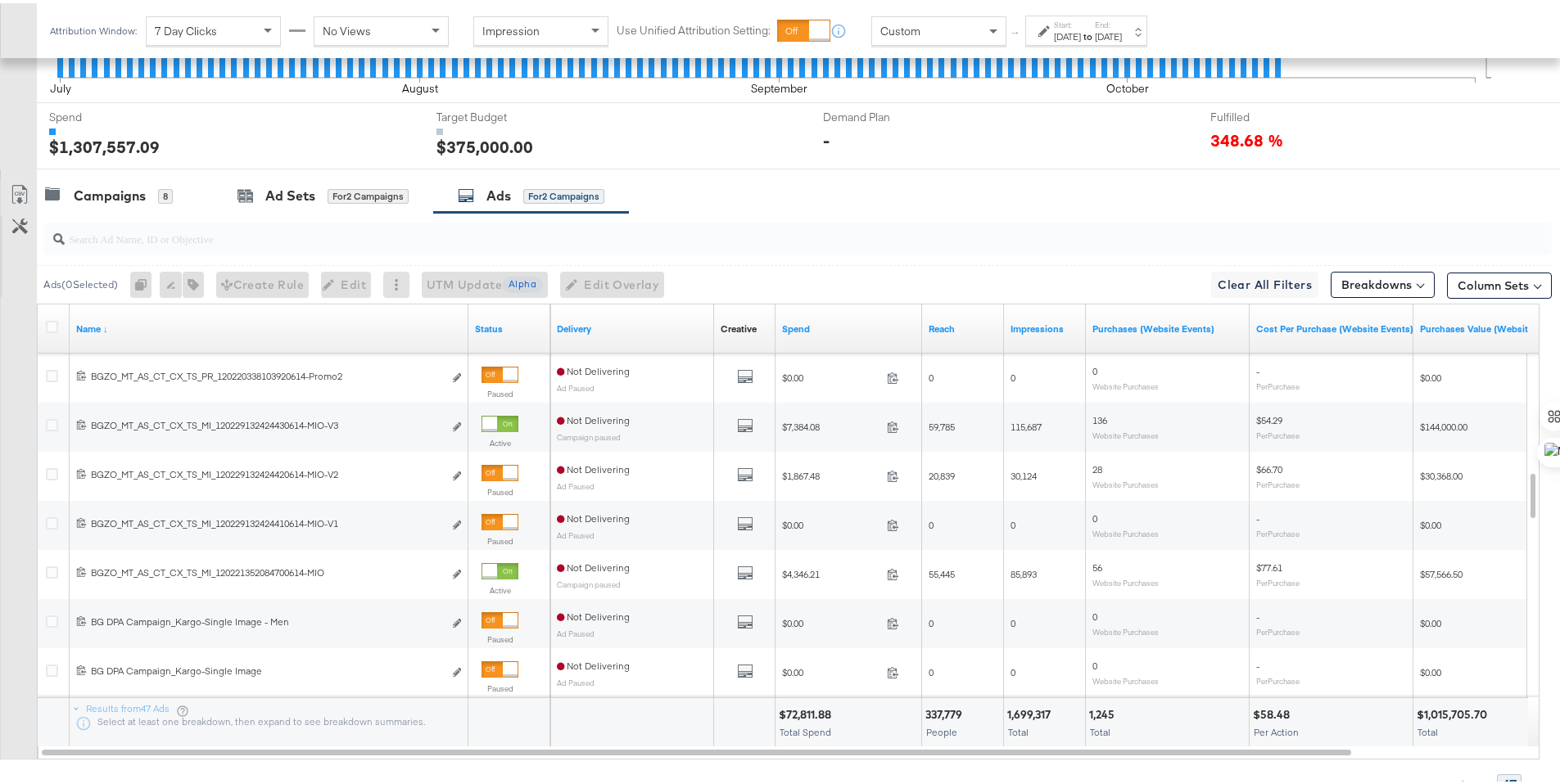
click at [142, 196] on div "Campaigns" at bounding box center [109, 193] width 72 height 19
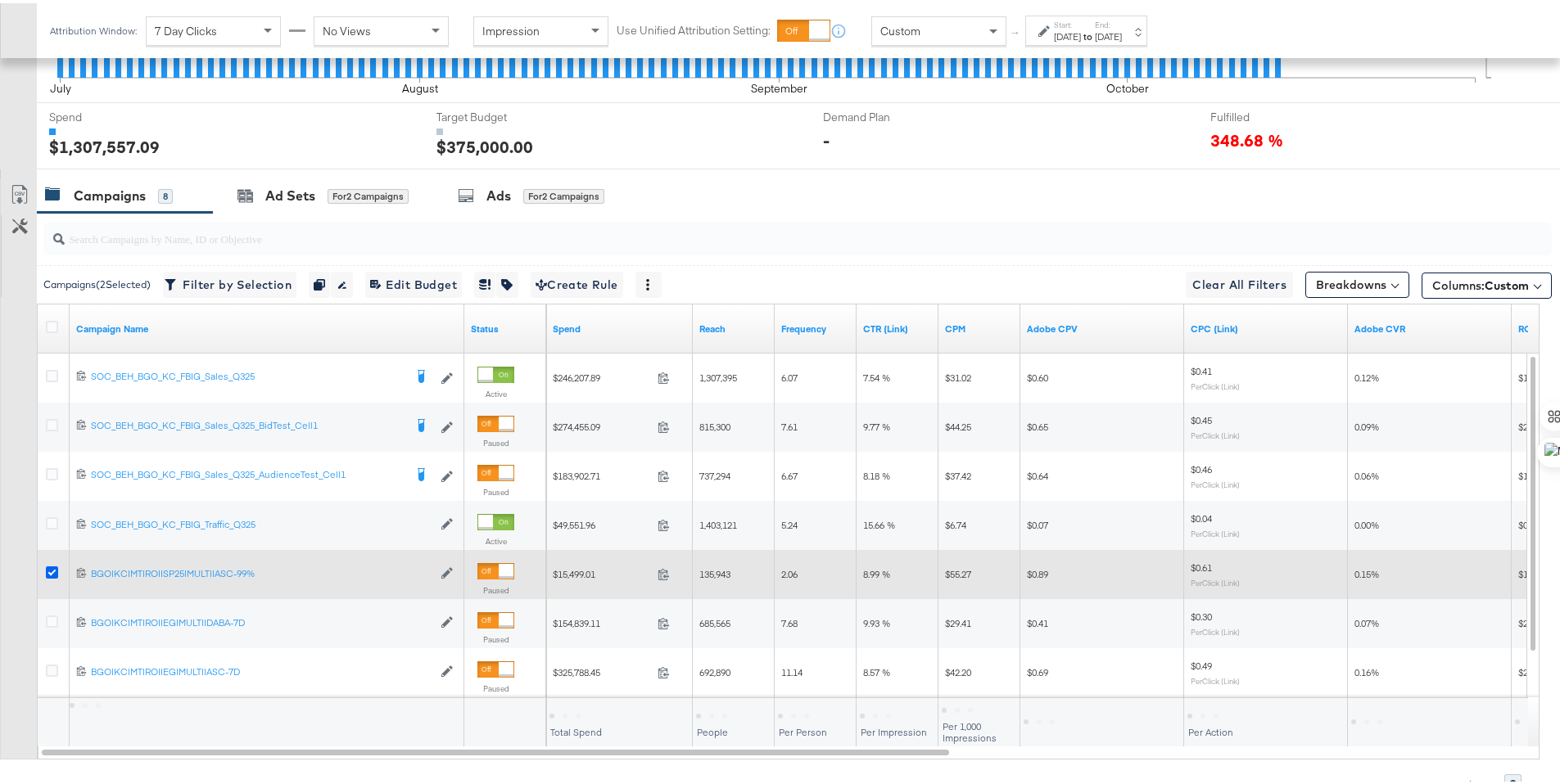
click at [51, 563] on icon at bounding box center [52, 570] width 12 height 12
click at [0, 0] on input "checkbox" at bounding box center [0, 0] width 0 height 0
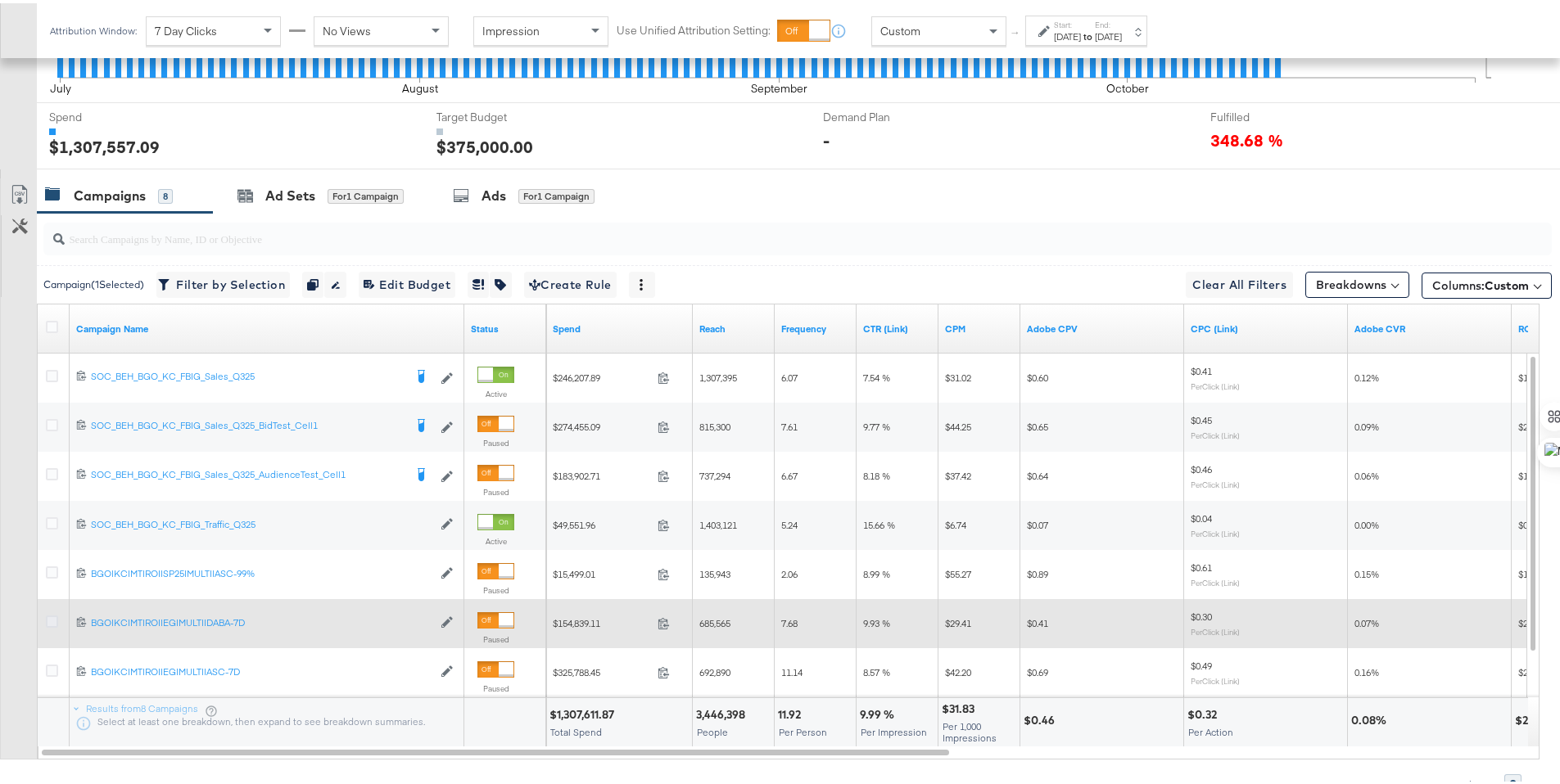
click at [50, 612] on icon at bounding box center [52, 618] width 12 height 12
click at [0, 0] on input "checkbox" at bounding box center [0, 0] width 0 height 0
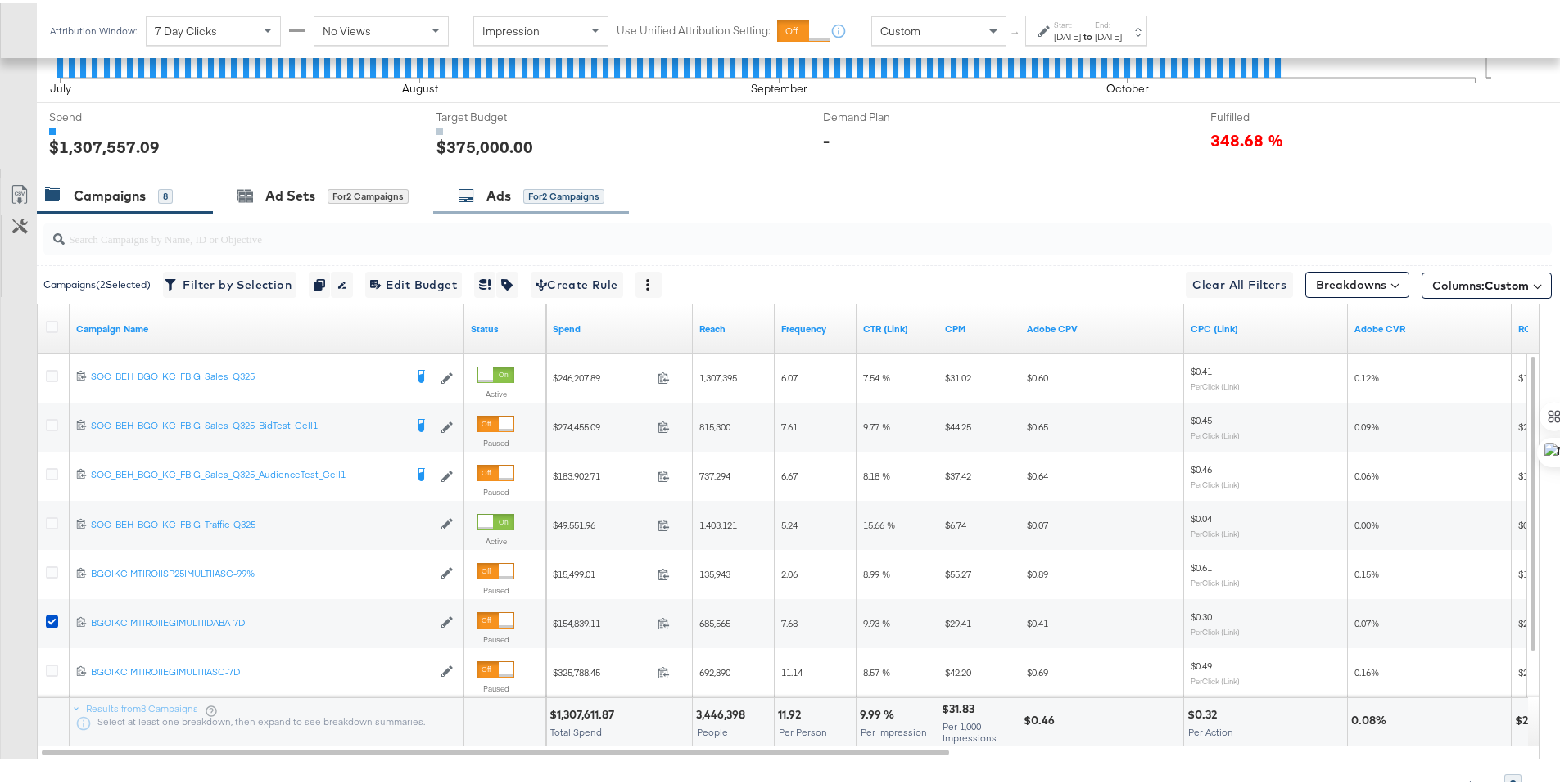
click at [461, 196] on icon at bounding box center [466, 192] width 17 height 16
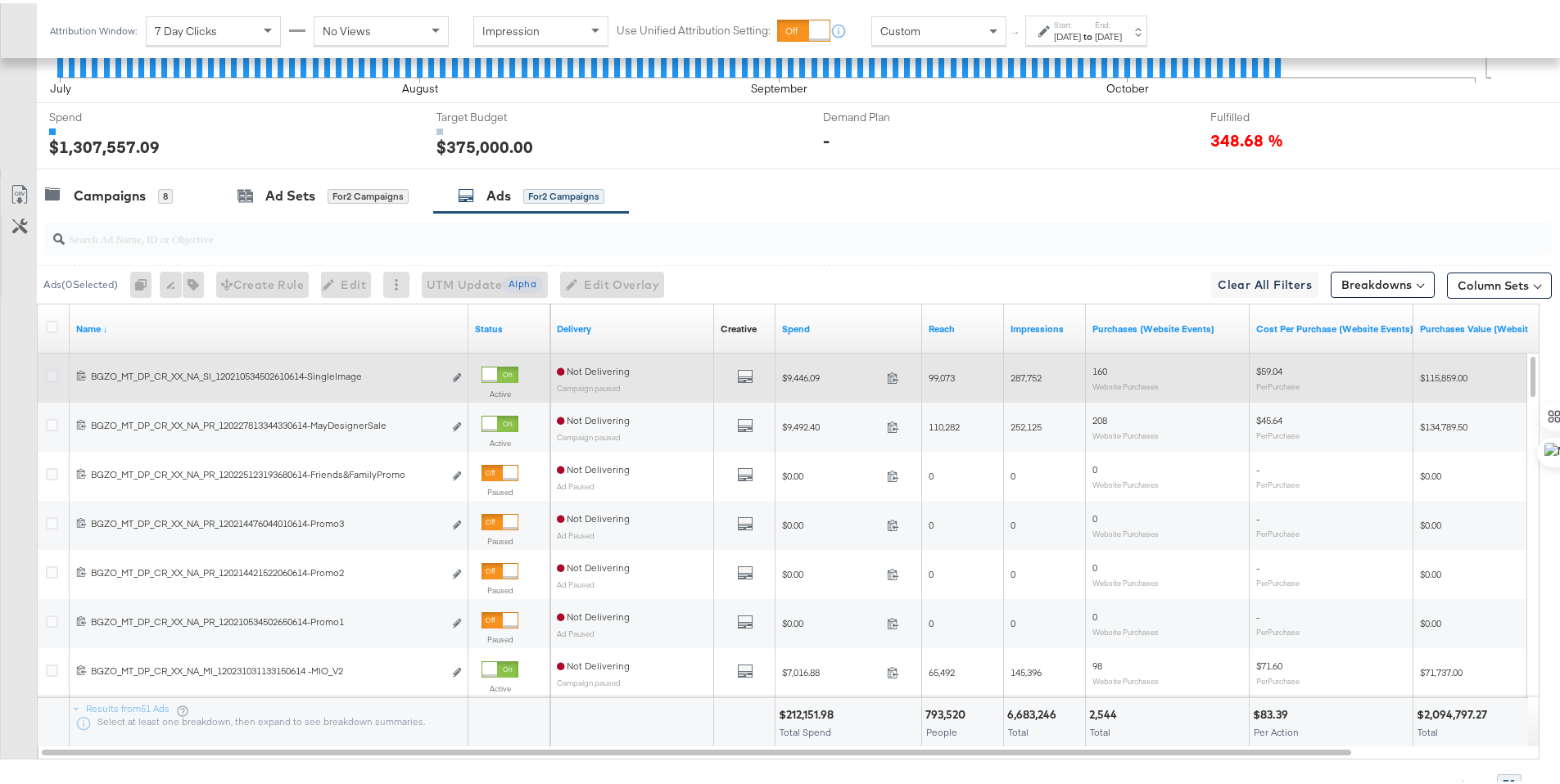
click at [57, 372] on icon at bounding box center [52, 372] width 12 height 12
click at [0, 0] on input "checkbox" at bounding box center [0, 0] width 0 height 0
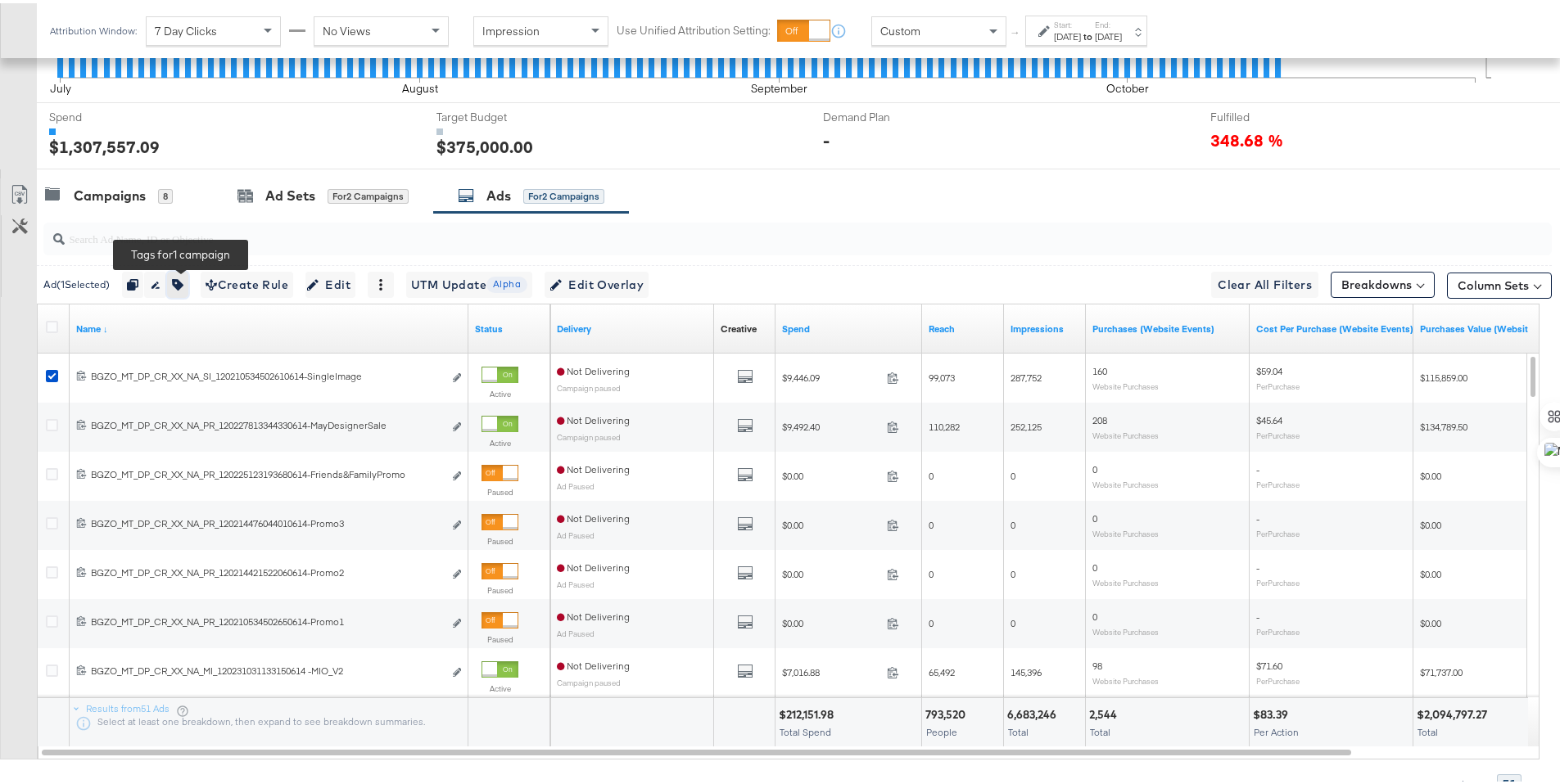
click at [177, 278] on icon "button" at bounding box center [177, 281] width 11 height 11
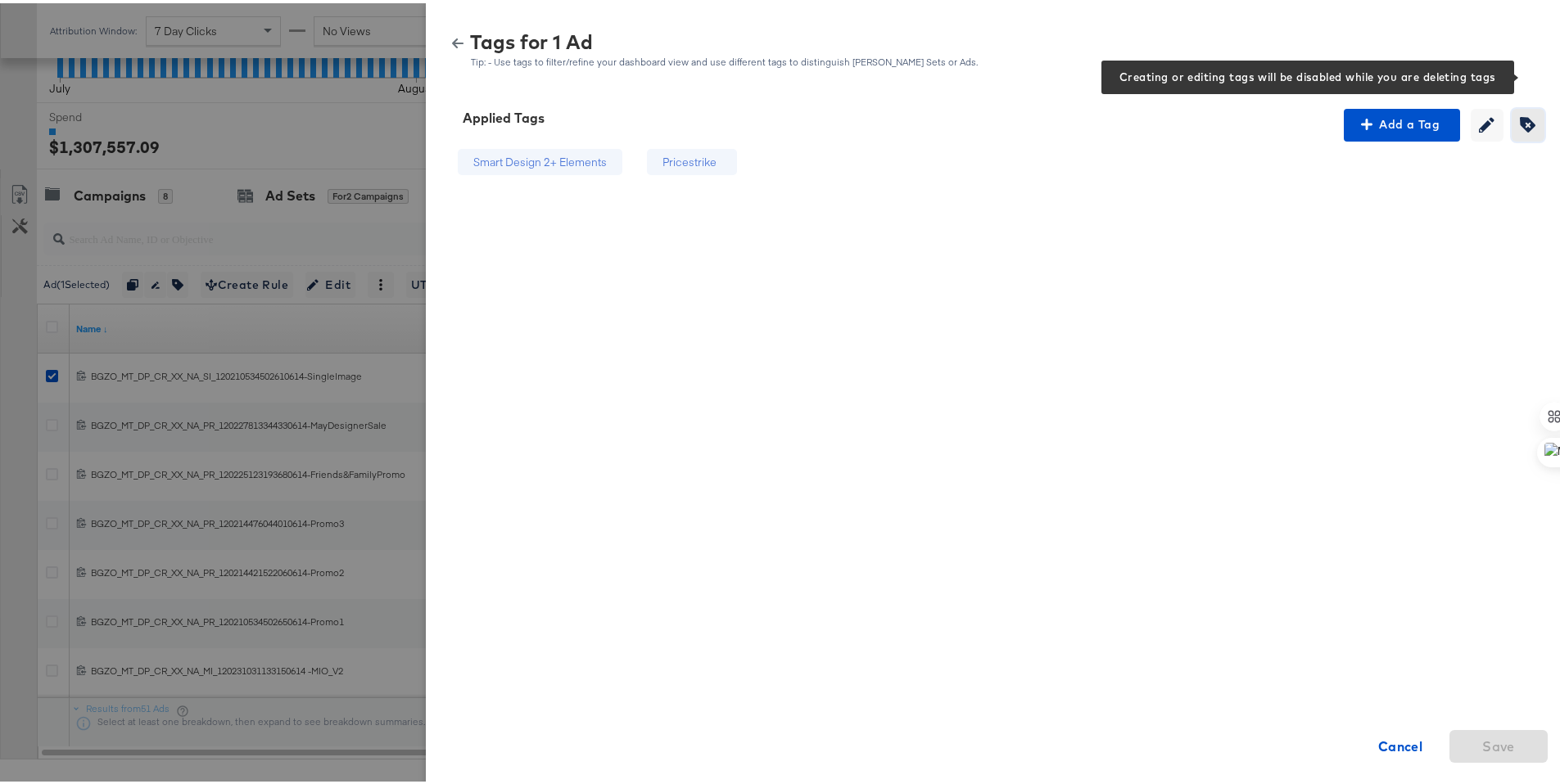
click at [1520, 115] on icon "button" at bounding box center [1528, 122] width 16 height 16
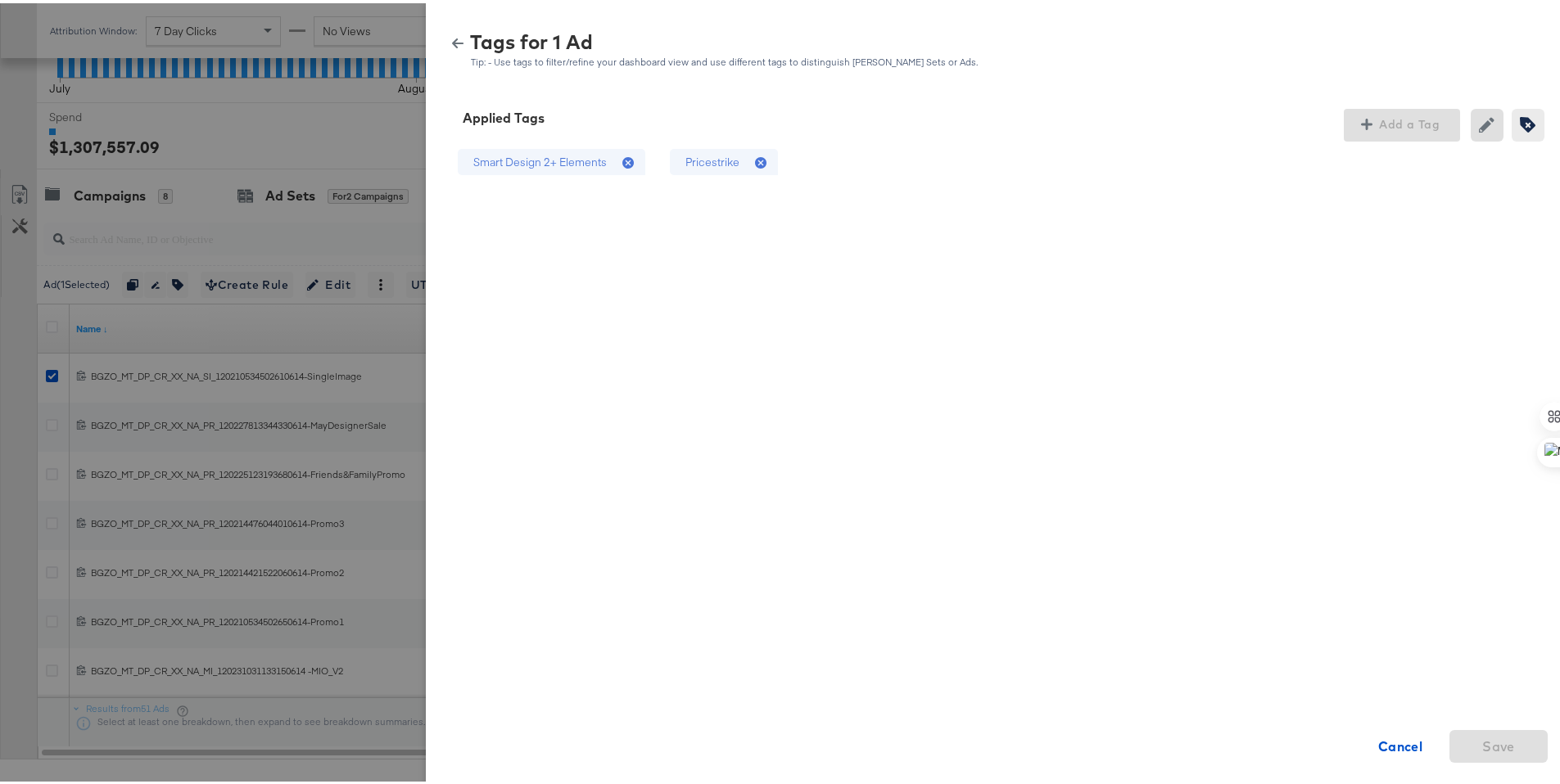
click at [755, 161] on icon at bounding box center [760, 159] width 11 height 11
click at [1489, 743] on span "Save" at bounding box center [1498, 743] width 33 height 23
click at [452, 37] on icon "button" at bounding box center [457, 40] width 11 height 11
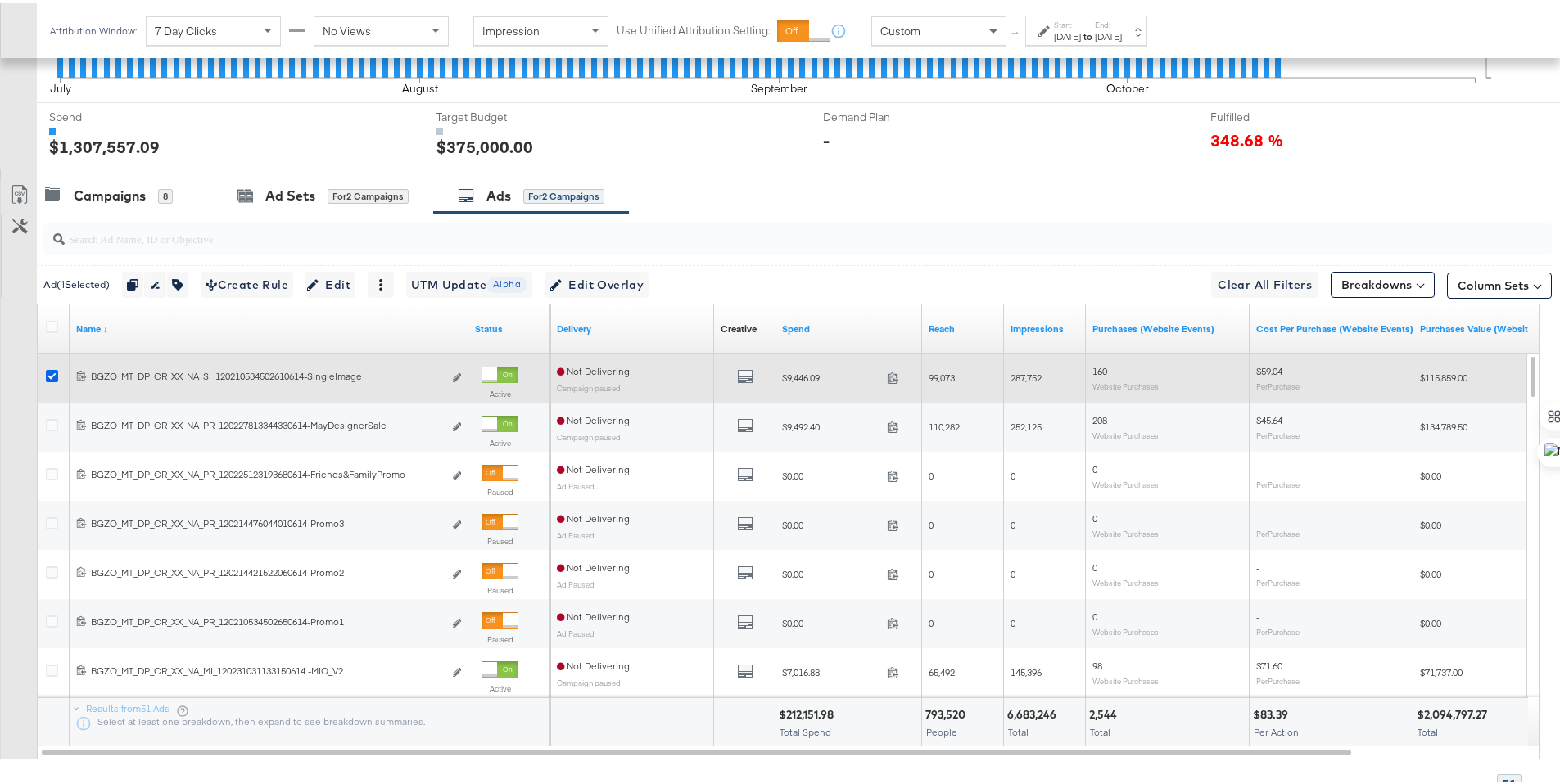
click at [54, 373] on icon at bounding box center [52, 372] width 12 height 12
click at [0, 0] on input "checkbox" at bounding box center [0, 0] width 0 height 0
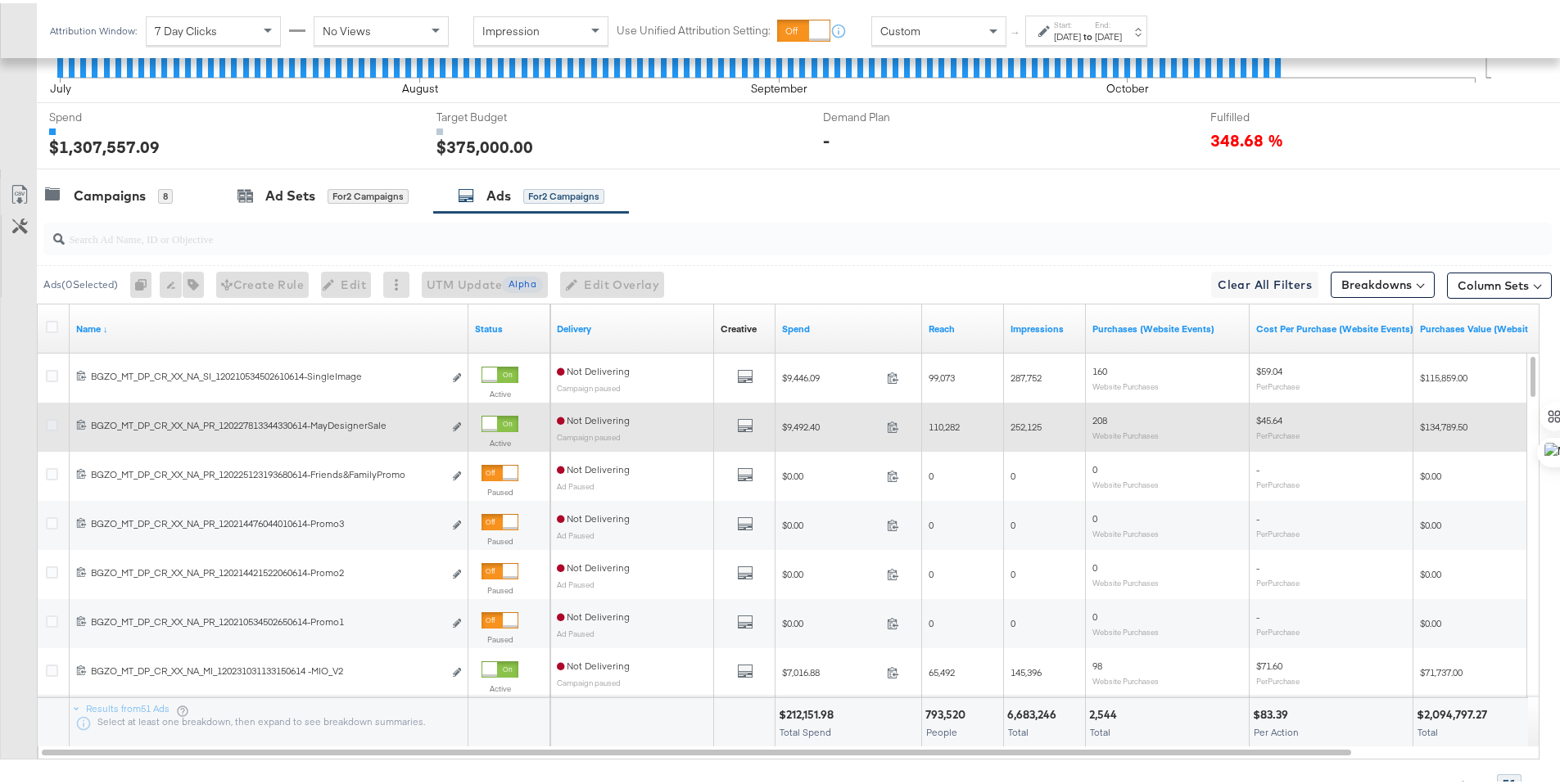
click at [52, 420] on icon at bounding box center [52, 422] width 12 height 12
click at [0, 0] on input "checkbox" at bounding box center [0, 0] width 0 height 0
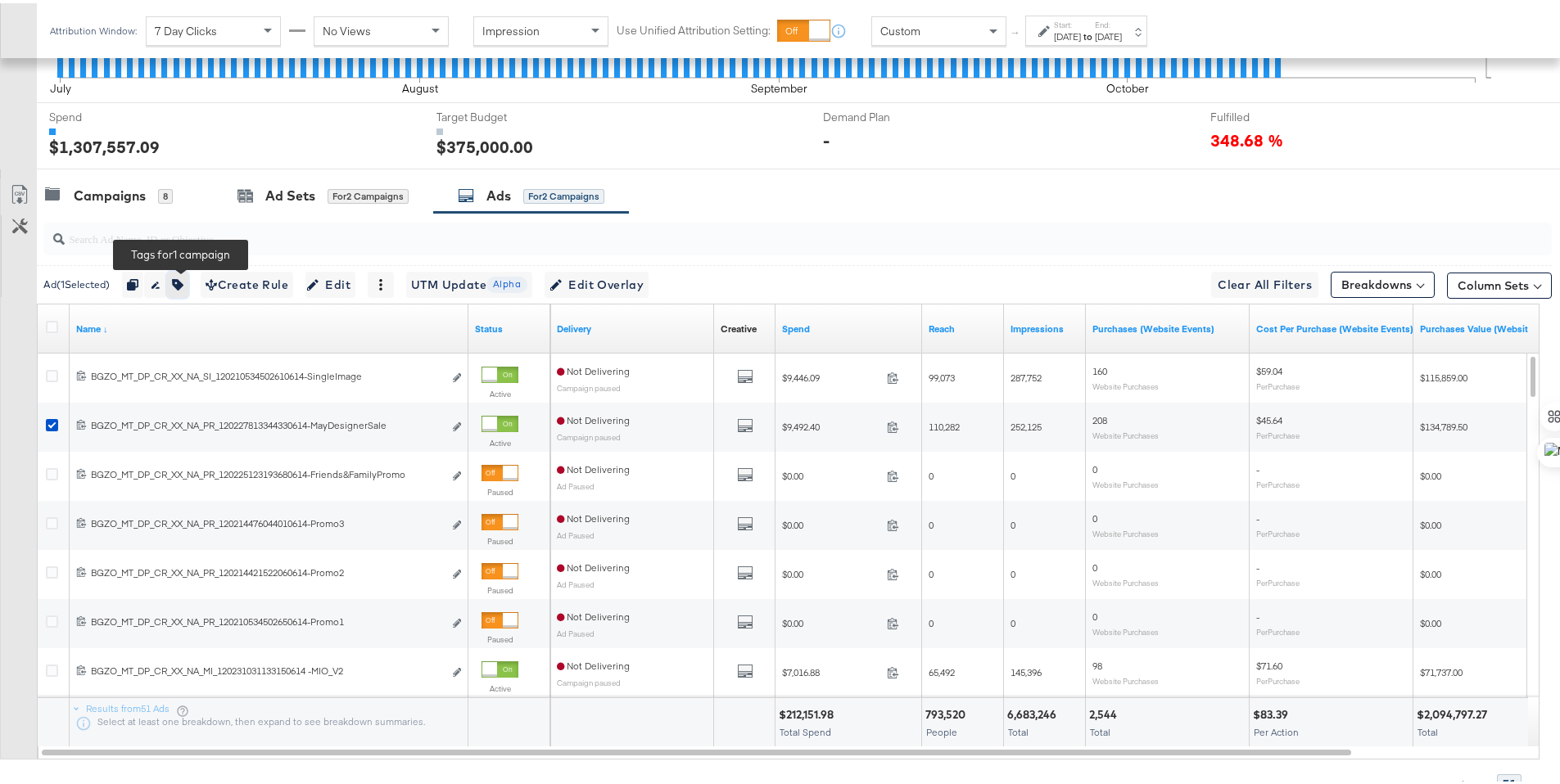
click at [174, 283] on button "button" at bounding box center [177, 281] width 22 height 26
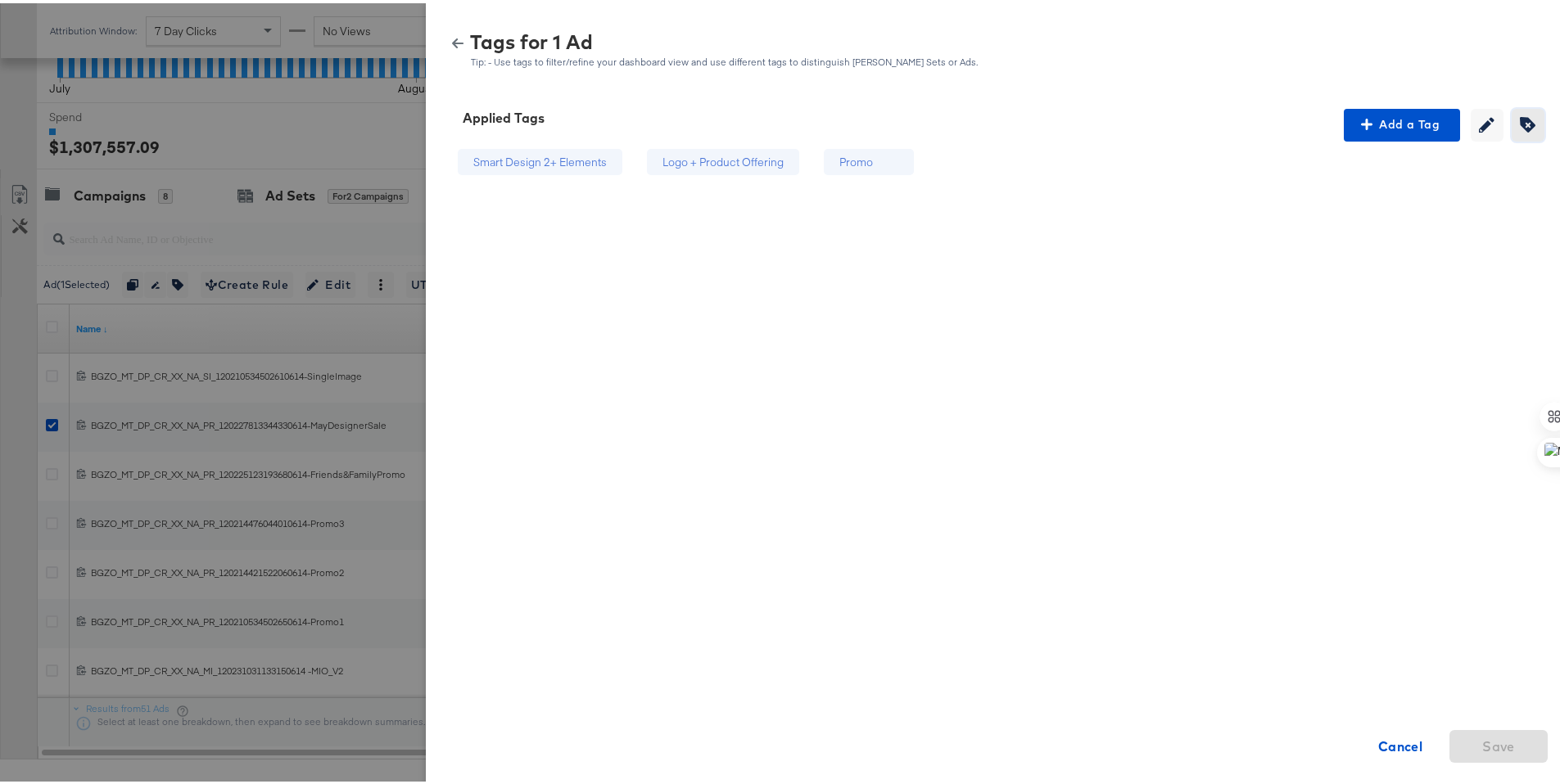
click at [1516, 128] on span "Creating or editing tags will be disabled while you are deleting tags" at bounding box center [1528, 122] width 24 height 16
drag, startPoint x: 783, startPoint y: 155, endPoint x: 852, endPoint y: 155, distance: 69.0
click at [783, 155] on div "Logo + Product Offering" at bounding box center [746, 159] width 122 height 16
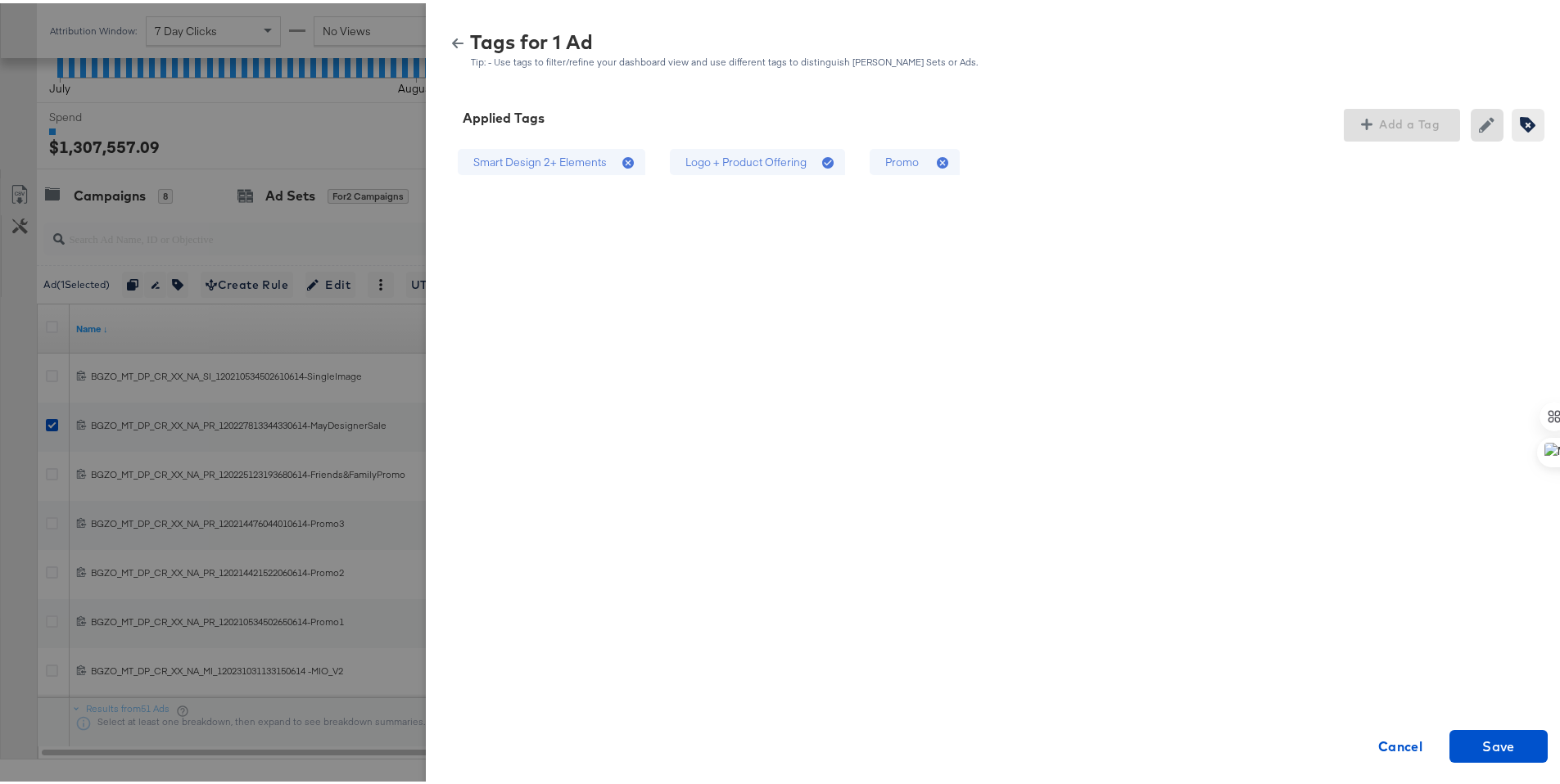
click at [918, 161] on div "Promo" at bounding box center [915, 159] width 90 height 27
click at [1482, 732] on span "Save" at bounding box center [1498, 743] width 33 height 23
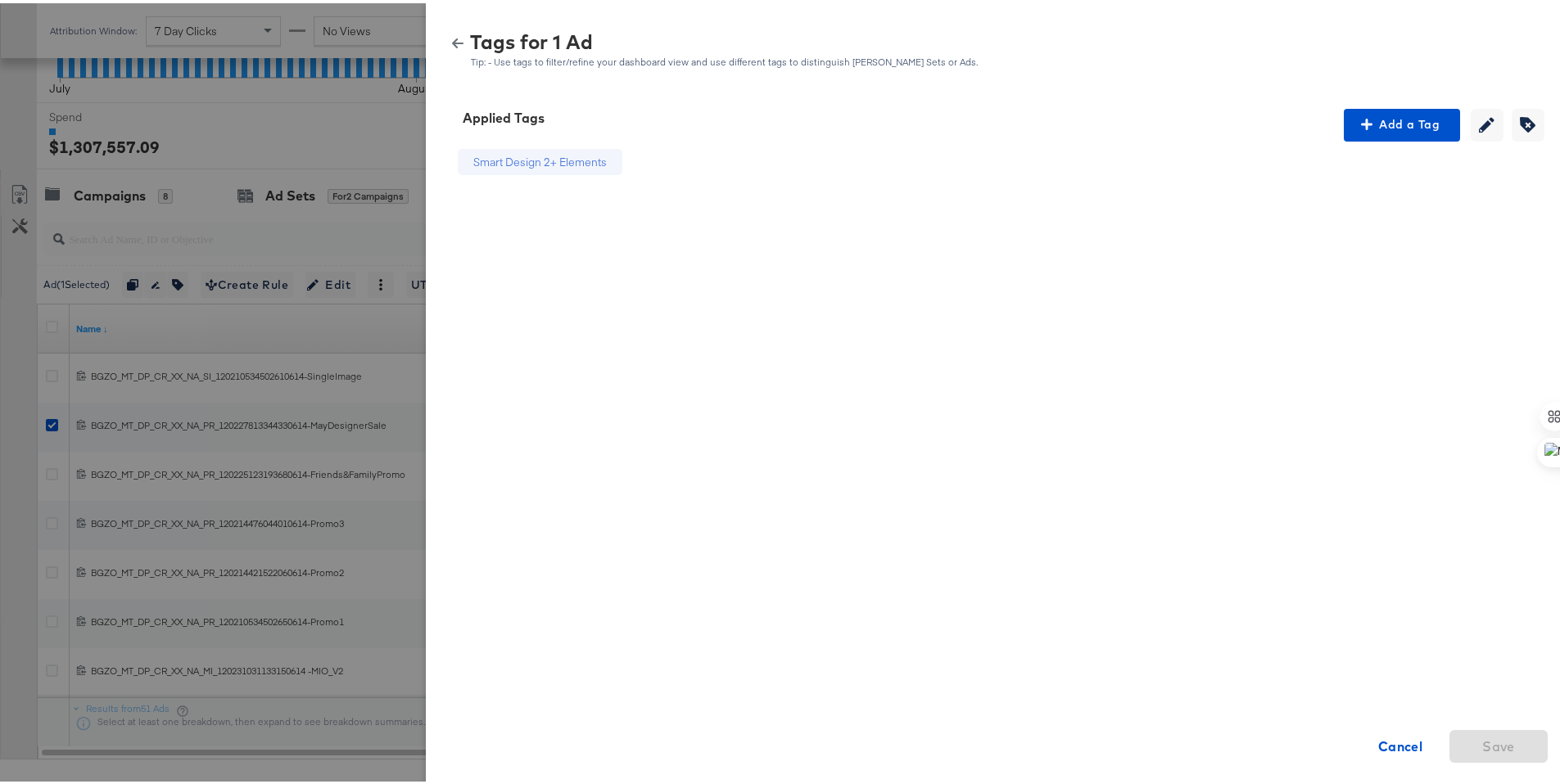
click at [446, 36] on button "button" at bounding box center [458, 40] width 24 height 11
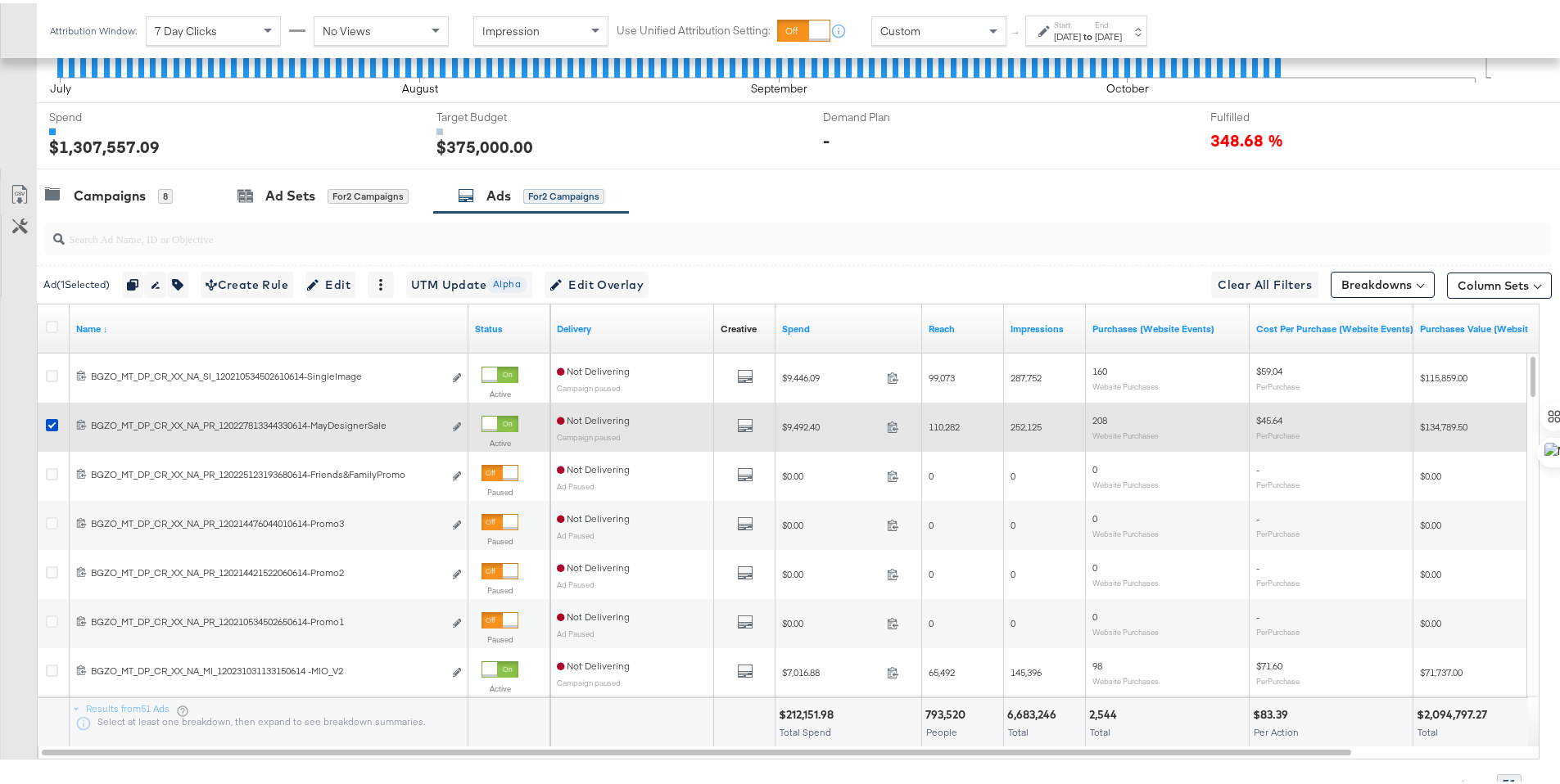
drag, startPoint x: 51, startPoint y: 420, endPoint x: 50, endPoint y: 429, distance: 9.1
click at [51, 420] on icon at bounding box center [52, 422] width 12 height 12
click at [0, 0] on input "checkbox" at bounding box center [0, 0] width 0 height 0
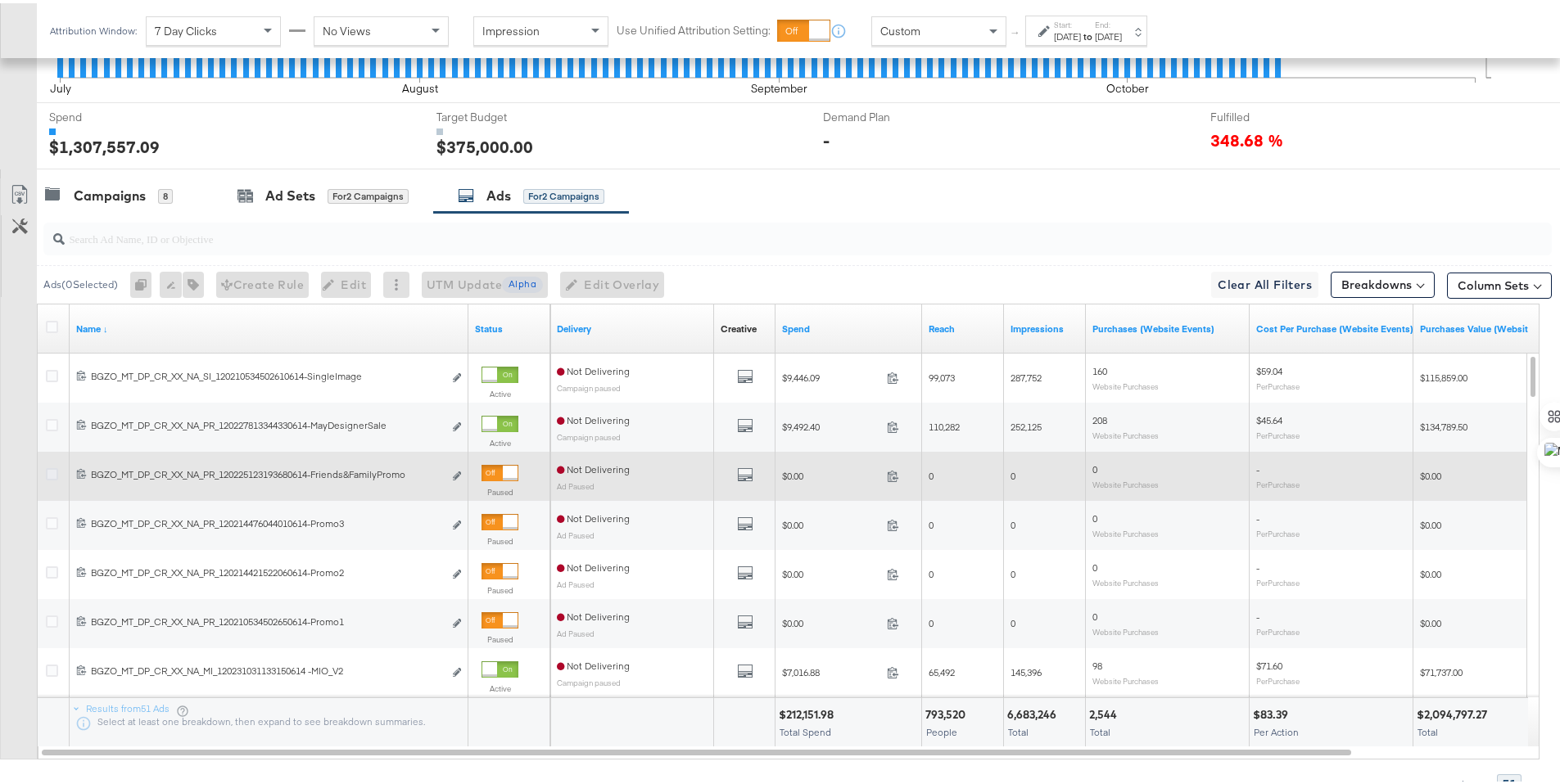
click at [49, 473] on icon at bounding box center [52, 471] width 12 height 12
click at [0, 0] on input "checkbox" at bounding box center [0, 0] width 0 height 0
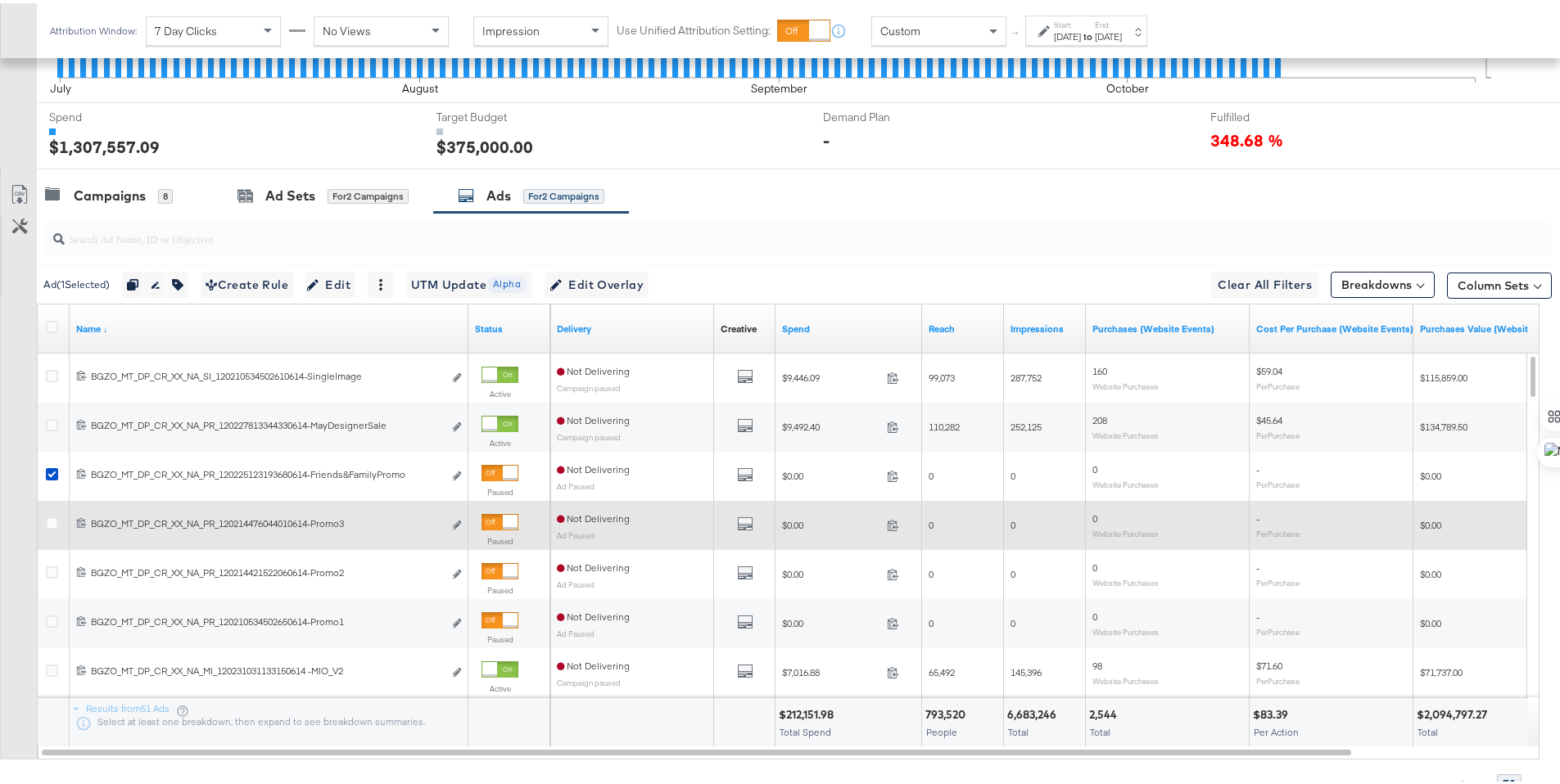
click at [52, 512] on div at bounding box center [54, 522] width 30 height 30
click at [56, 517] on icon at bounding box center [52, 520] width 12 height 12
click at [0, 0] on input "checkbox" at bounding box center [0, 0] width 0 height 0
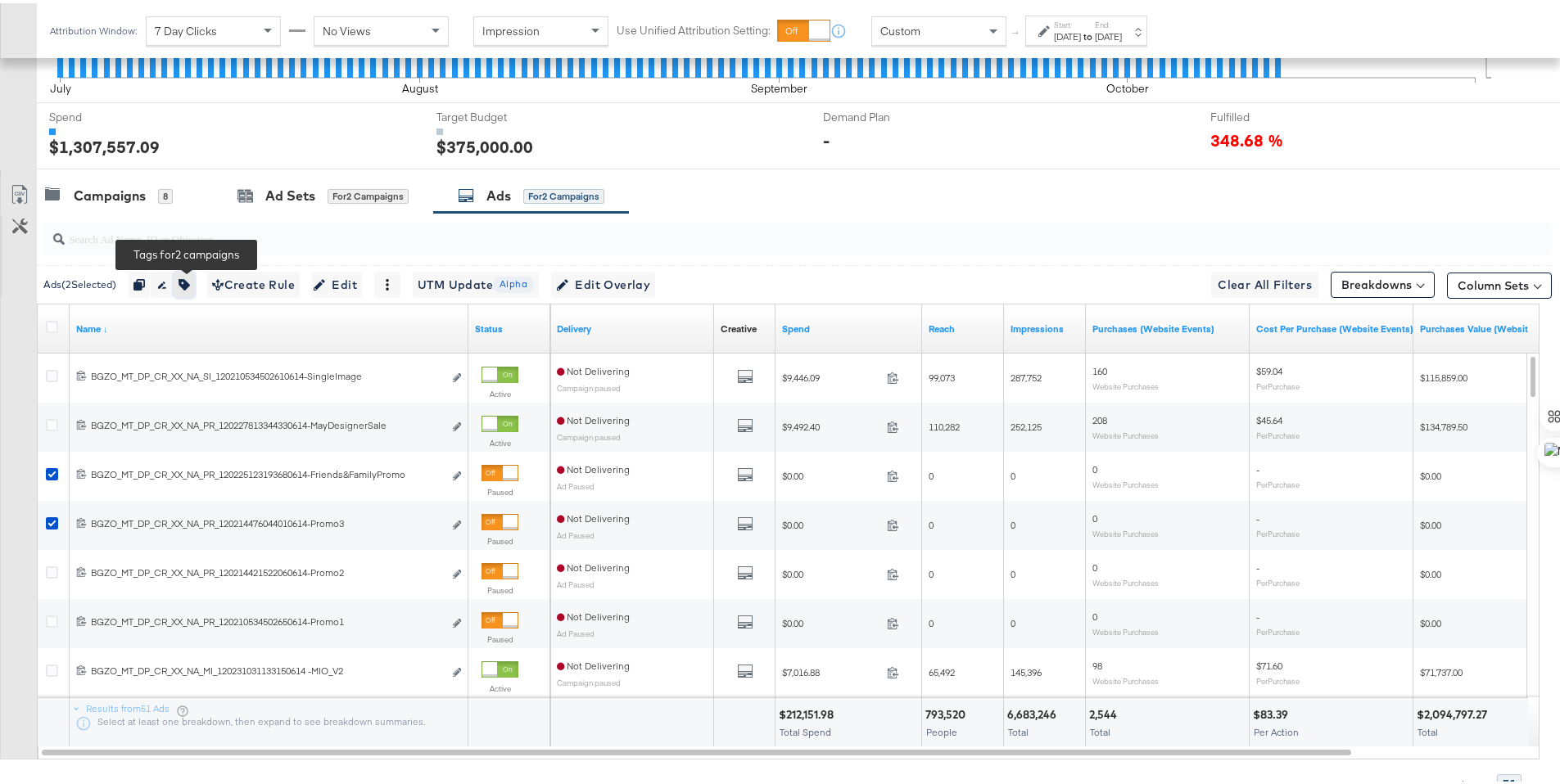
click at [190, 283] on icon "button" at bounding box center [183, 281] width 11 height 11
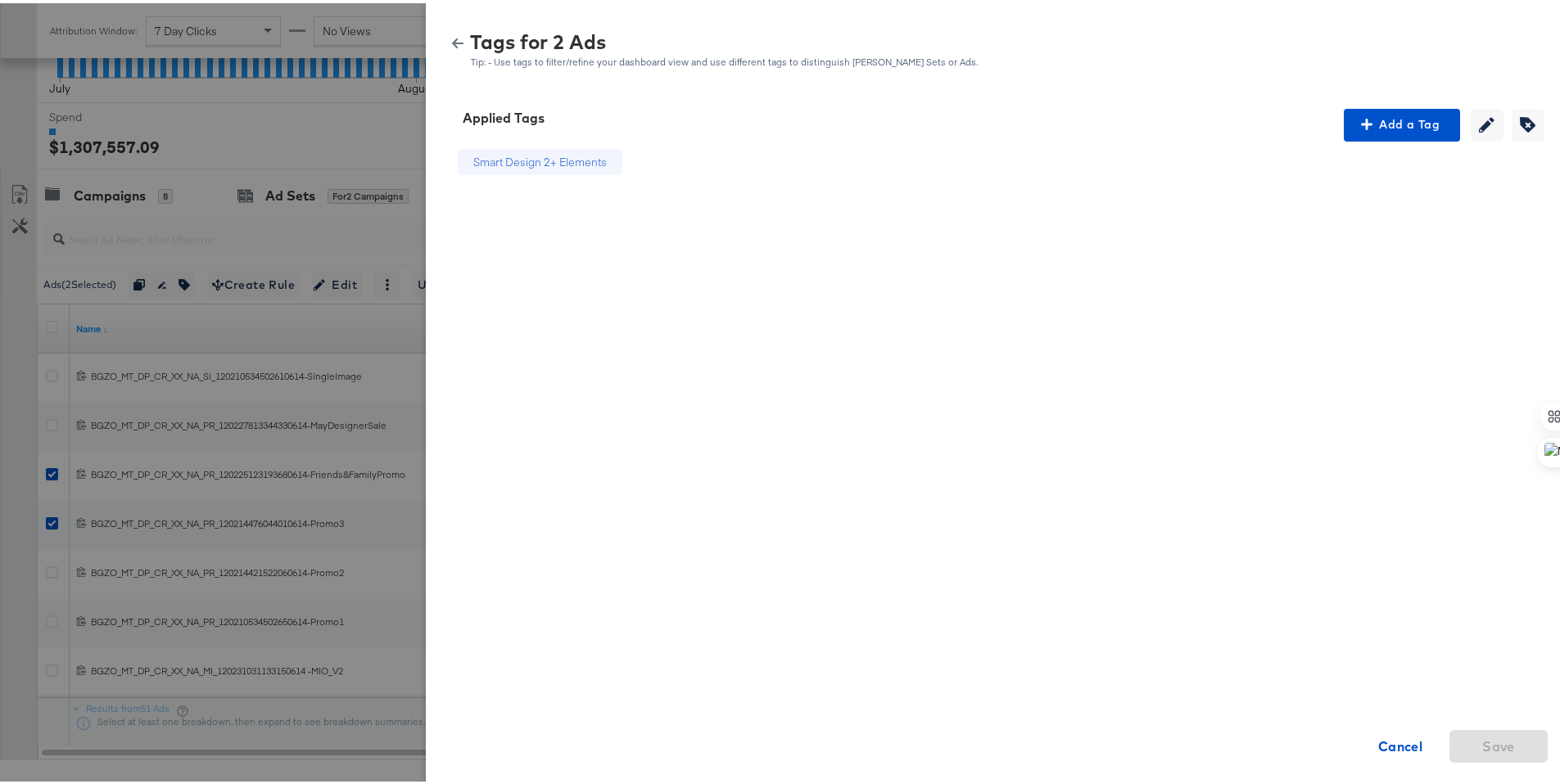
click at [452, 43] on icon "button" at bounding box center [457, 40] width 11 height 11
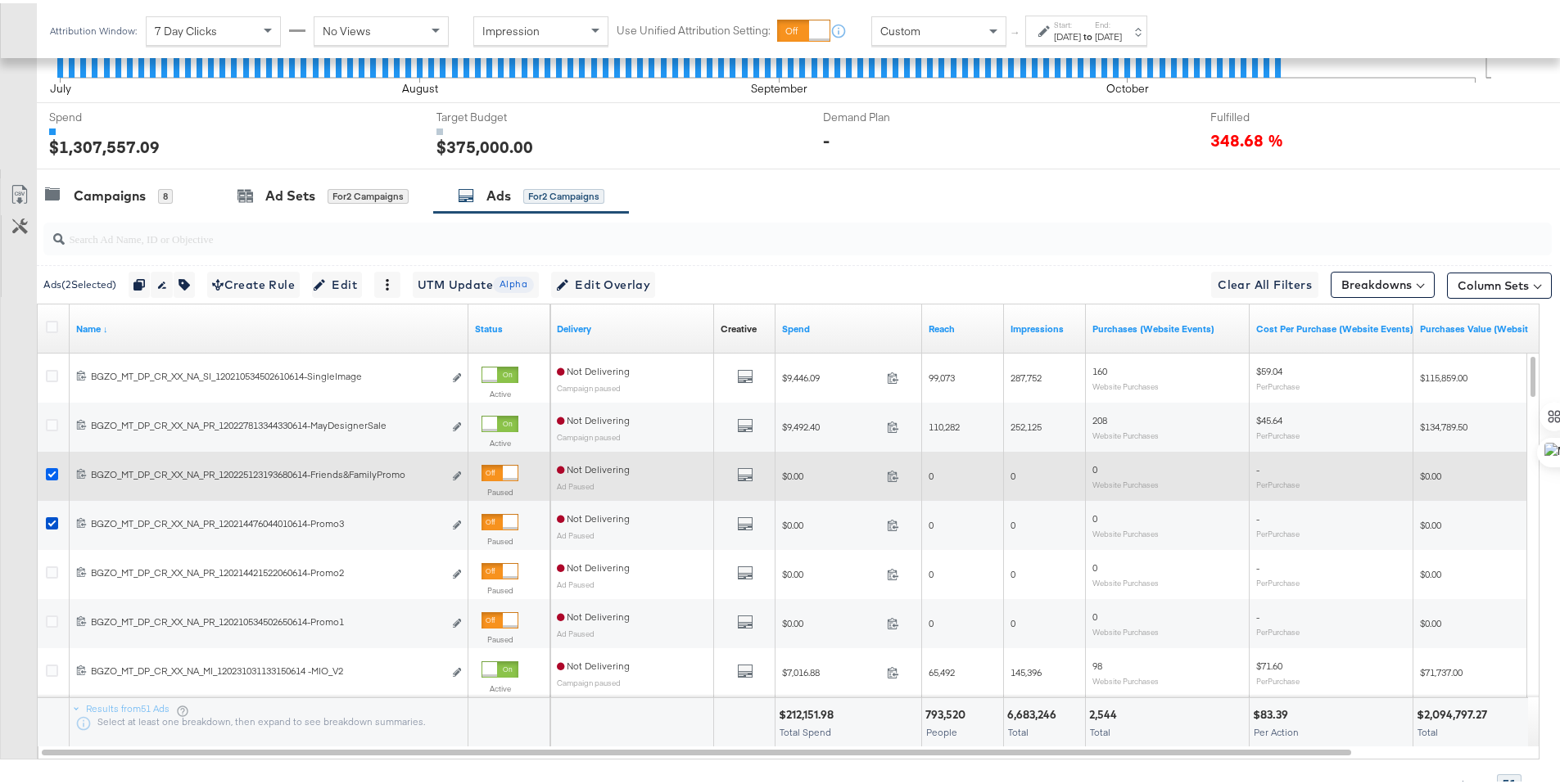
click at [53, 471] on icon at bounding box center [52, 471] width 12 height 12
click at [0, 0] on input "checkbox" at bounding box center [0, 0] width 0 height 0
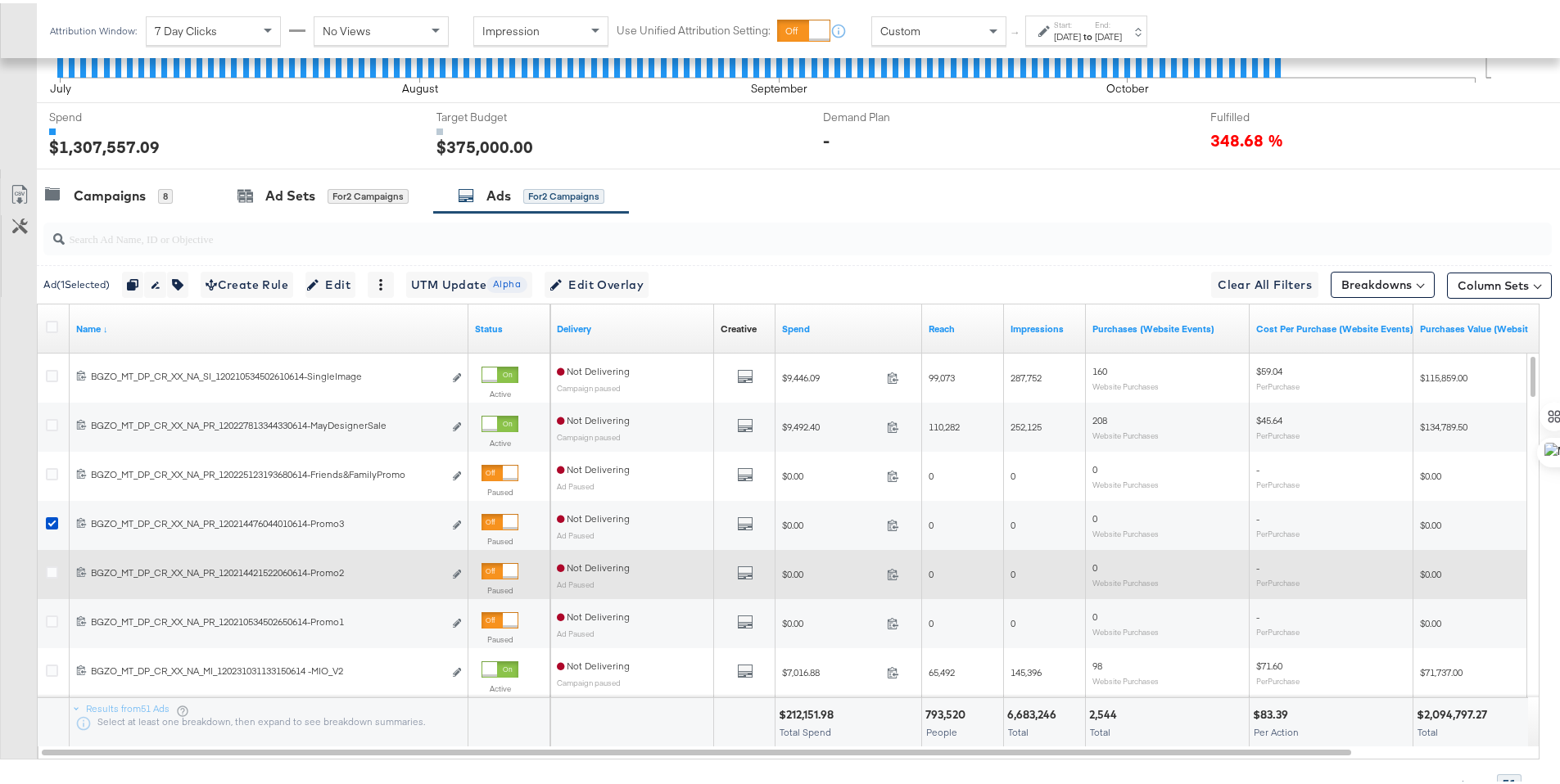
drag, startPoint x: 50, startPoint y: 520, endPoint x: 50, endPoint y: 558, distance: 38.0
click at [50, 520] on icon at bounding box center [52, 520] width 12 height 12
click at [0, 0] on input "checkbox" at bounding box center [0, 0] width 0 height 0
drag, startPoint x: 51, startPoint y: 568, endPoint x: 50, endPoint y: 588, distance: 20.0
click at [51, 568] on icon at bounding box center [52, 570] width 12 height 12
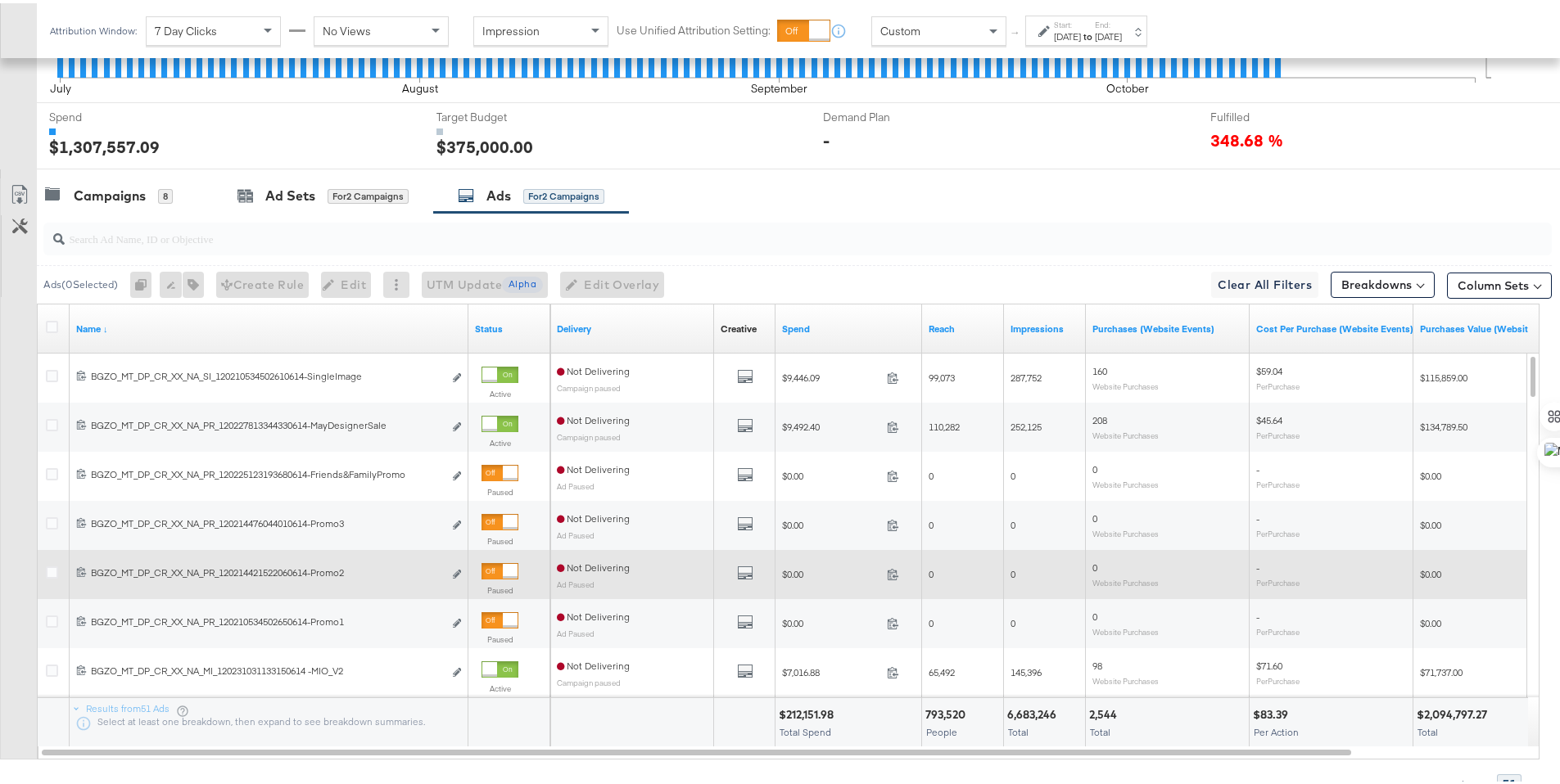
click at [0, 0] on input "checkbox" at bounding box center [0, 0] width 0 height 0
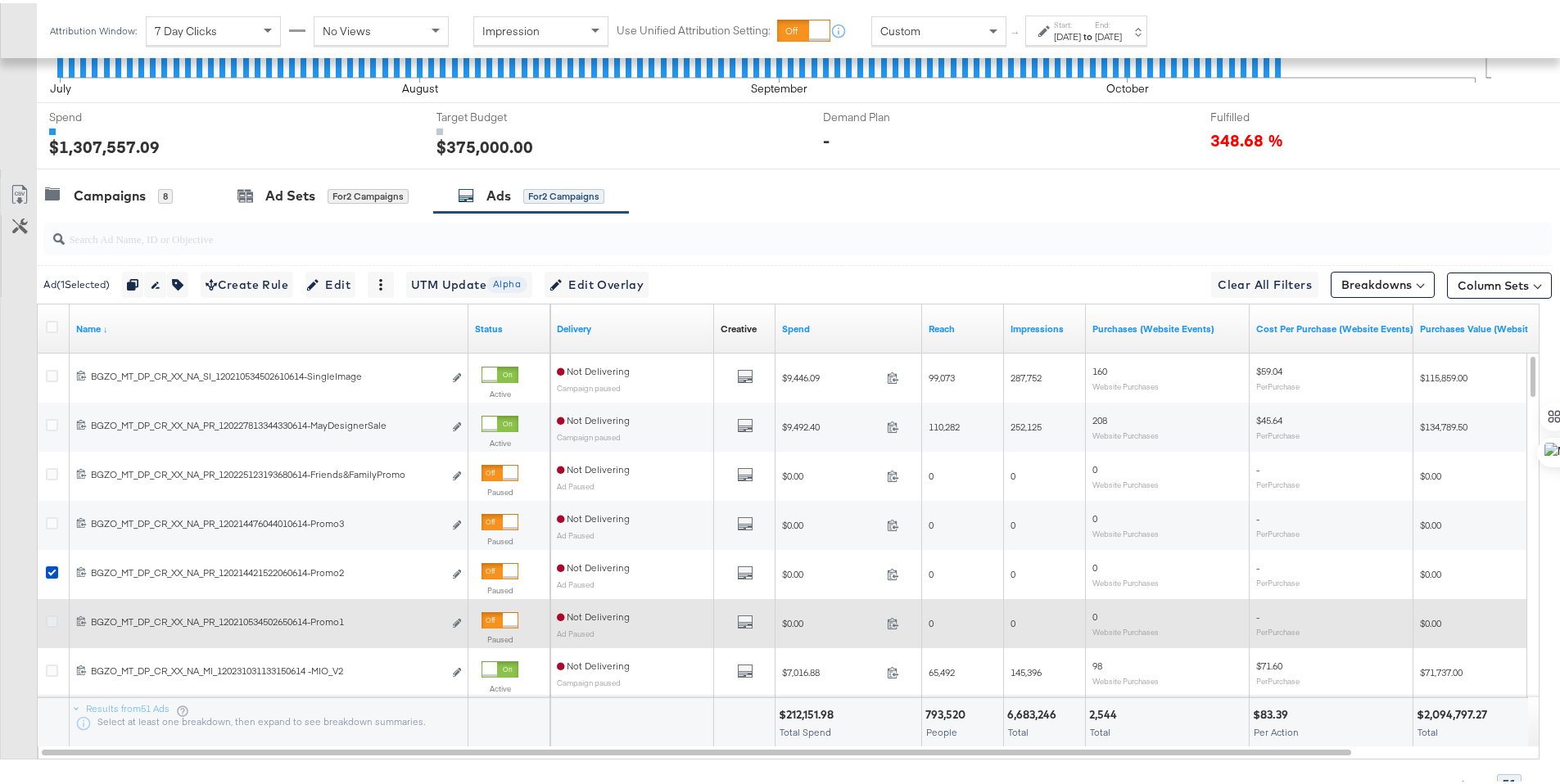
click at [50, 618] on icon at bounding box center [52, 618] width 12 height 12
click at [0, 0] on input "checkbox" at bounding box center [0, 0] width 0 height 0
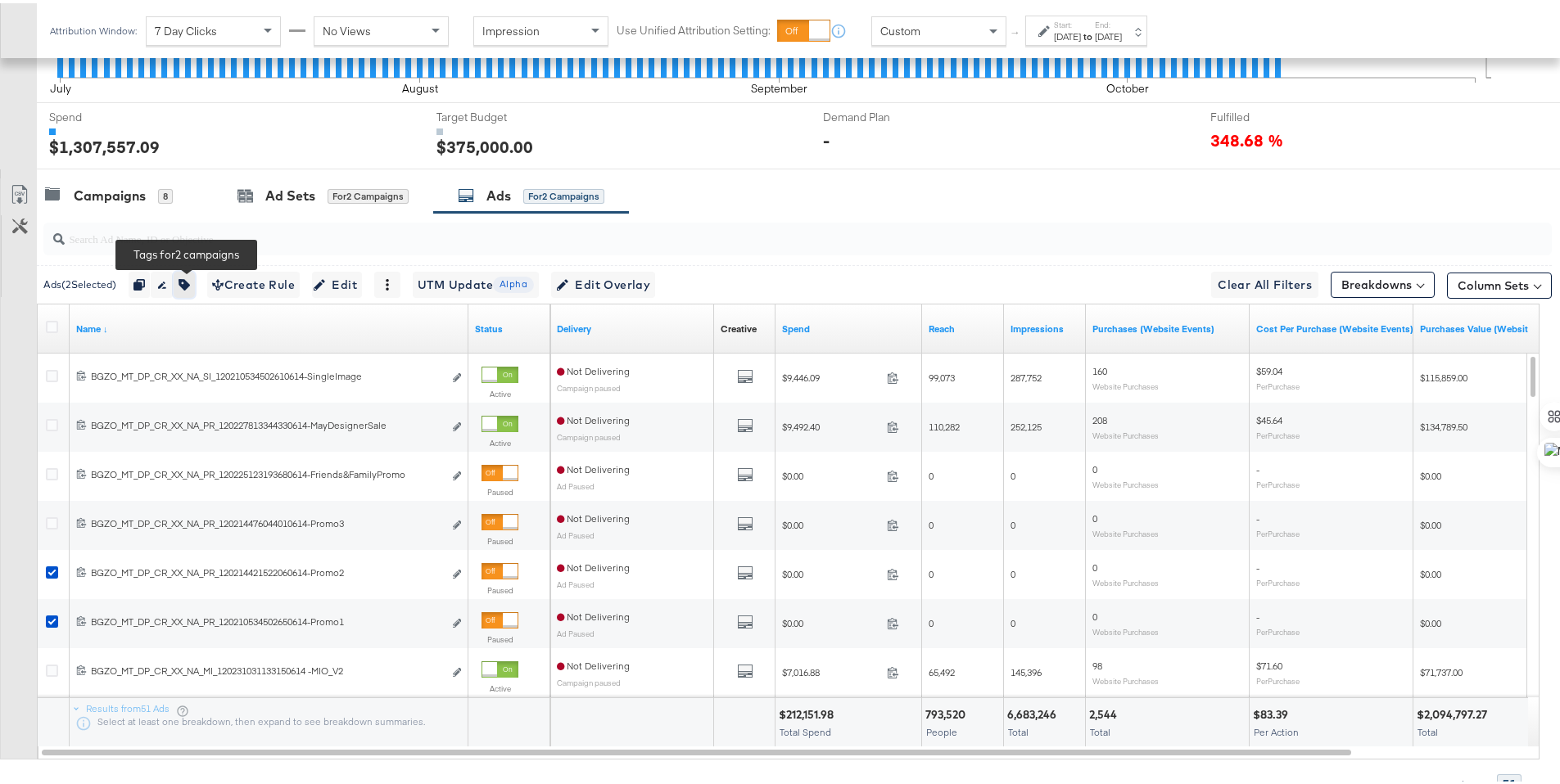
click at [183, 280] on icon "button" at bounding box center [183, 281] width 11 height 11
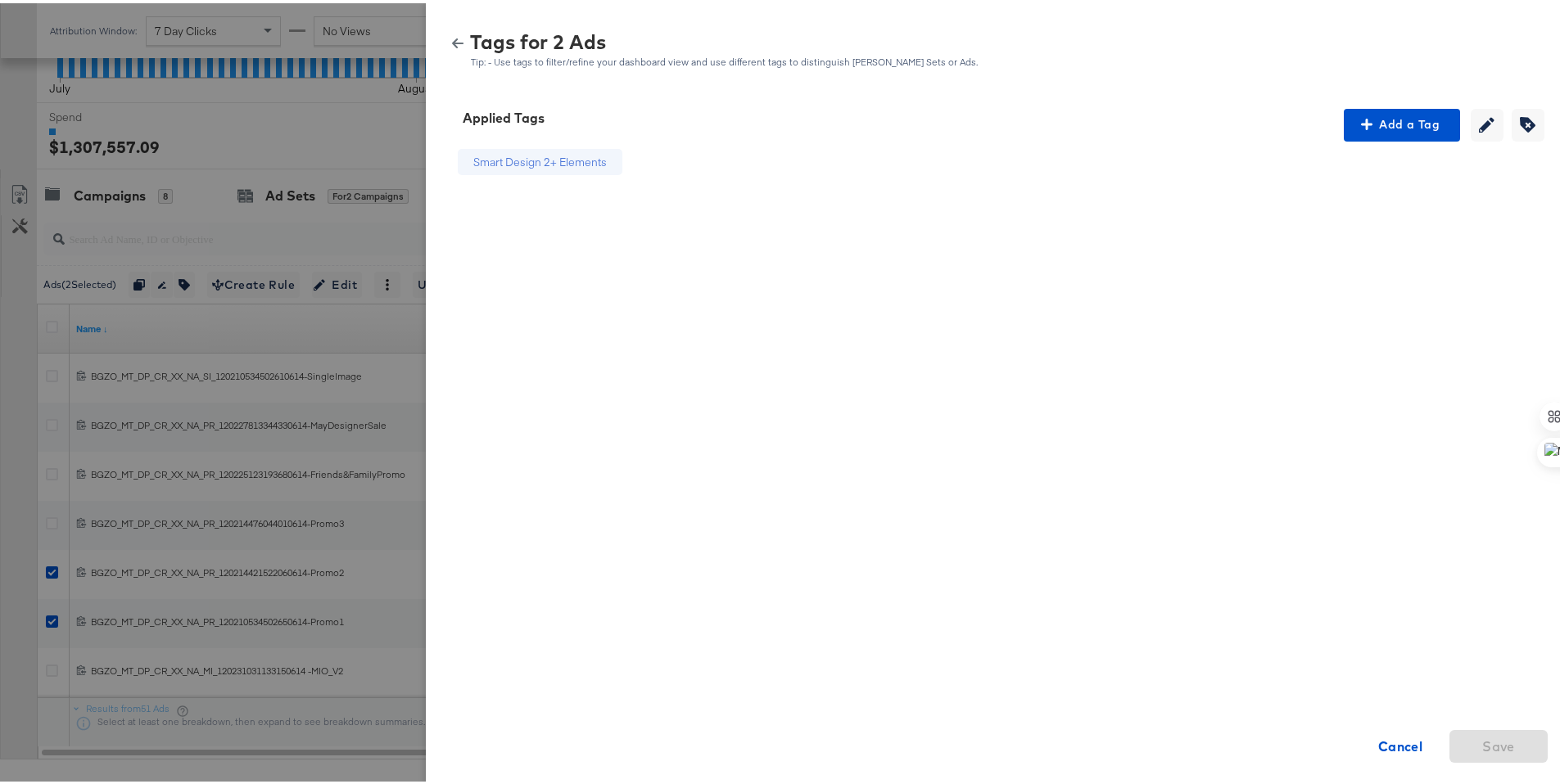
click at [452, 37] on icon "button" at bounding box center [457, 40] width 11 height 11
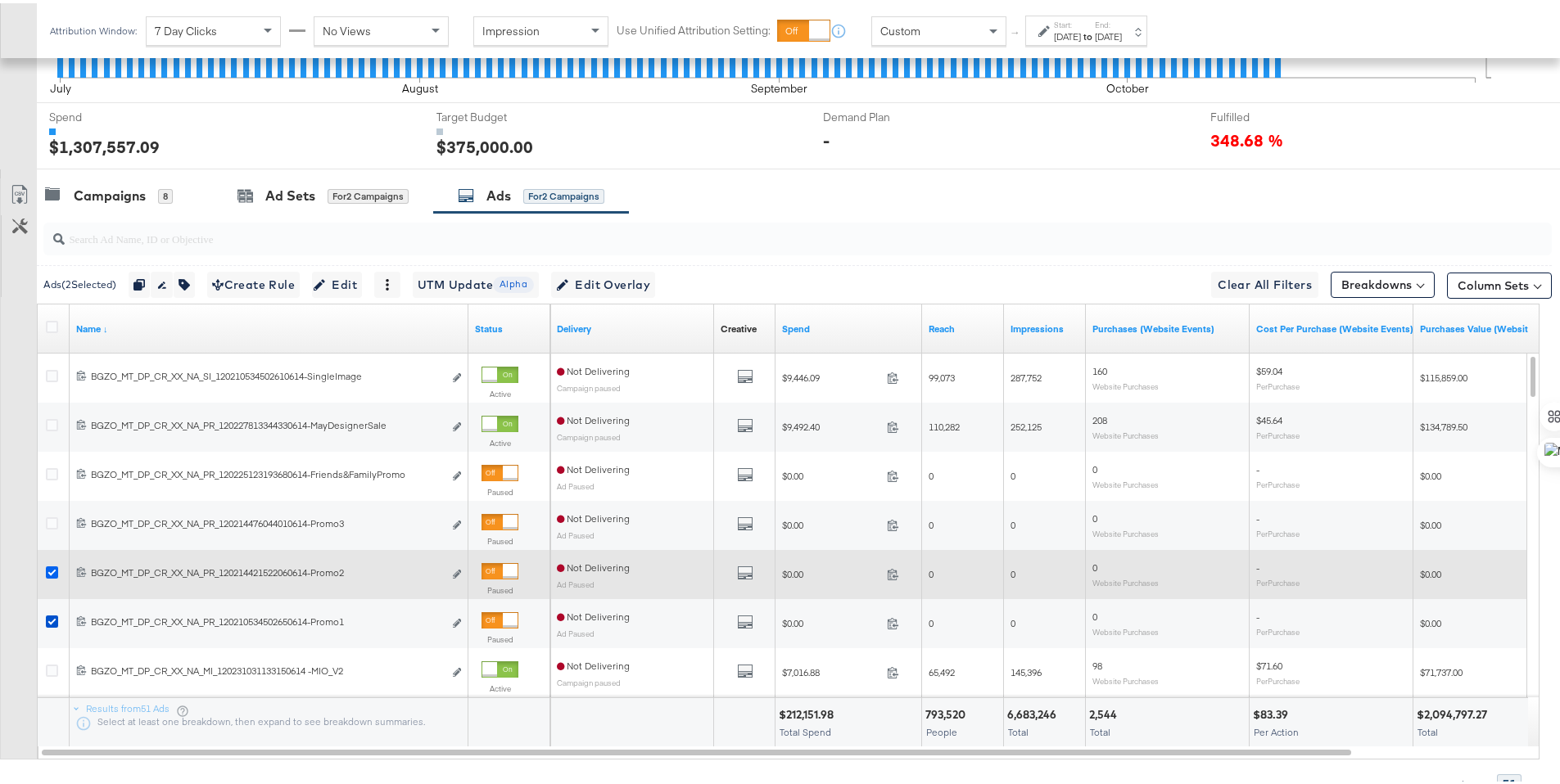
click at [49, 569] on icon at bounding box center [52, 570] width 12 height 12
click at [0, 0] on input "checkbox" at bounding box center [0, 0] width 0 height 0
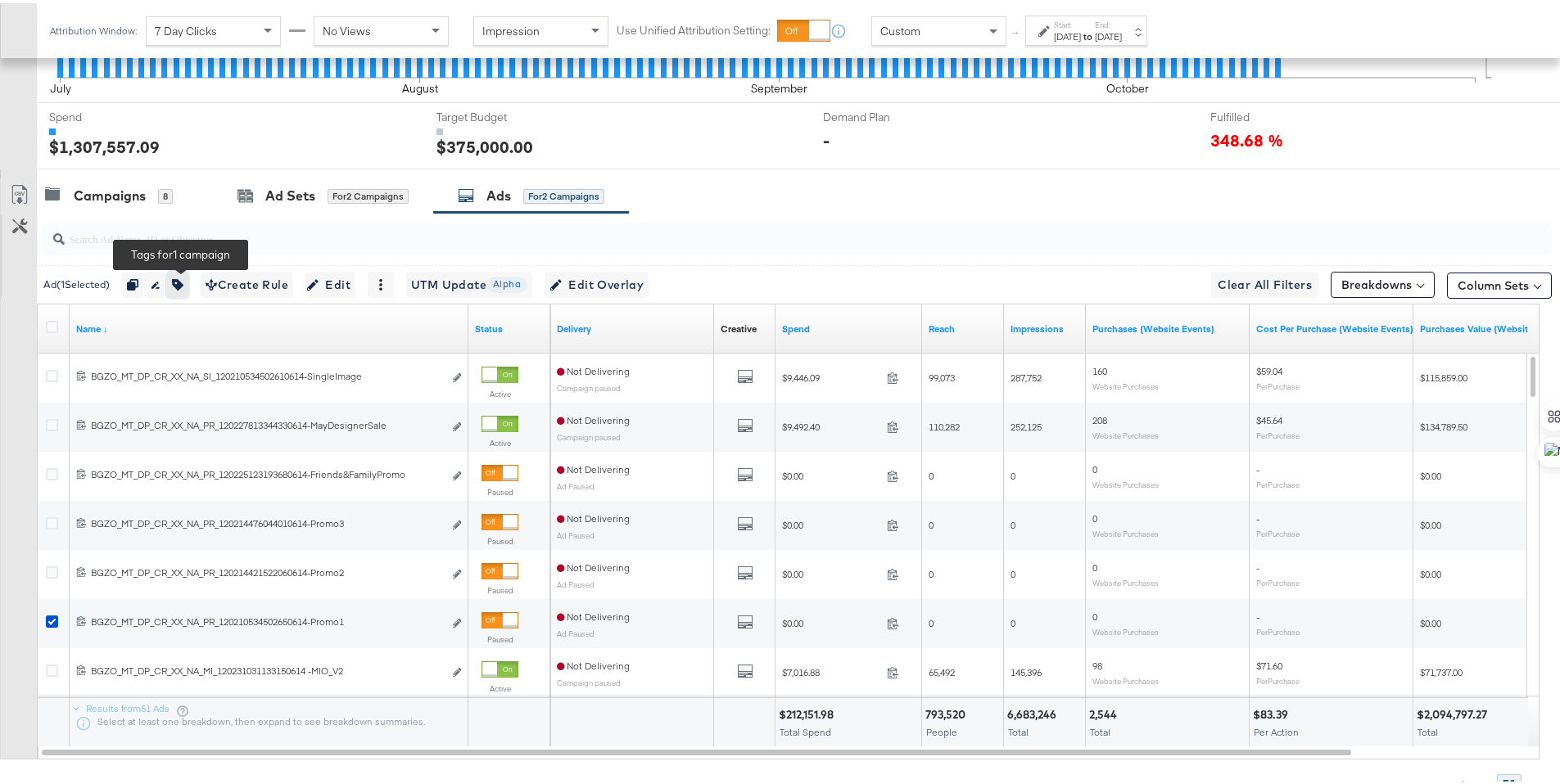
click at [188, 277] on button "button" at bounding box center [177, 281] width 22 height 26
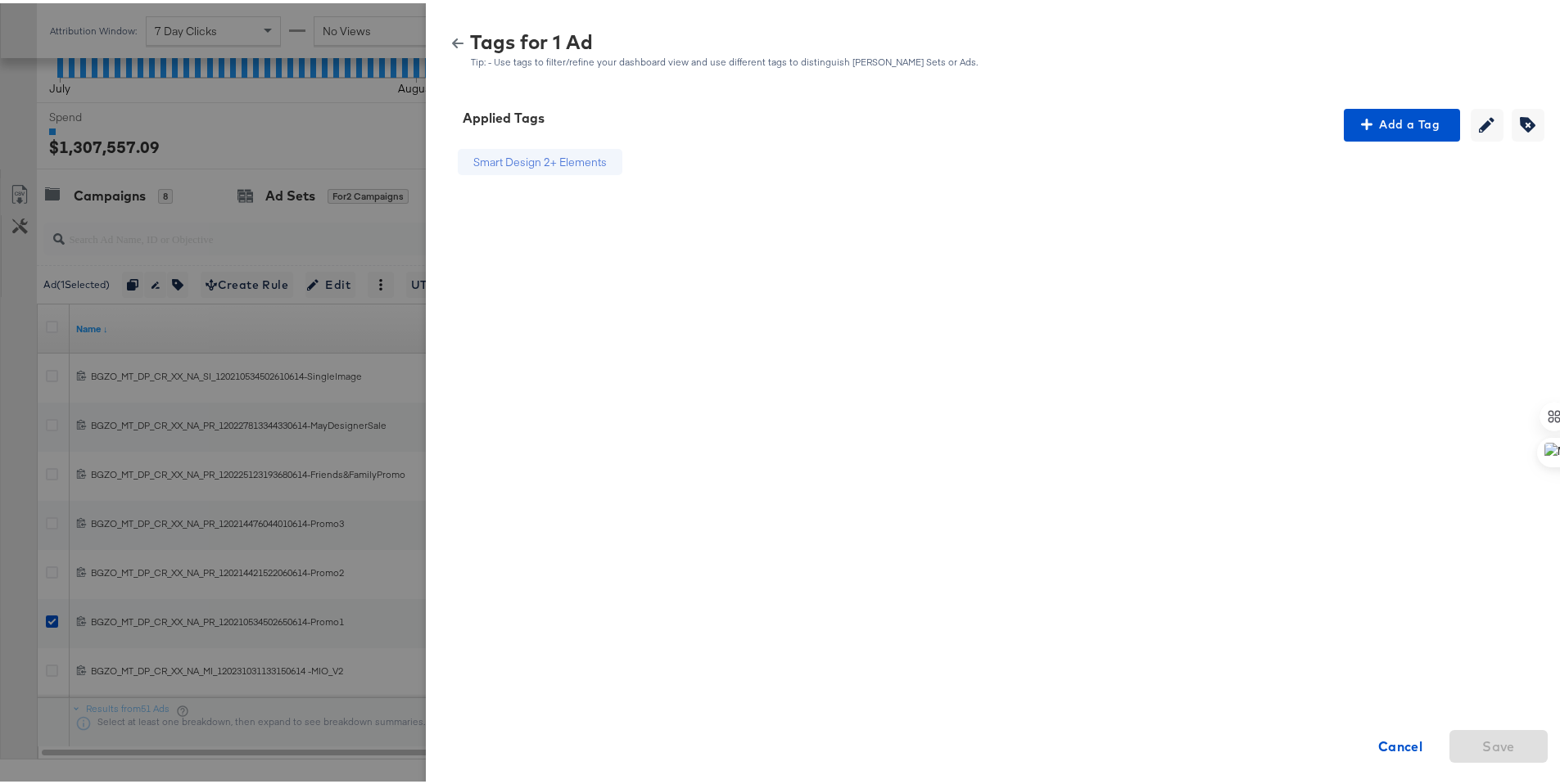
click at [452, 45] on icon "button" at bounding box center [457, 40] width 11 height 11
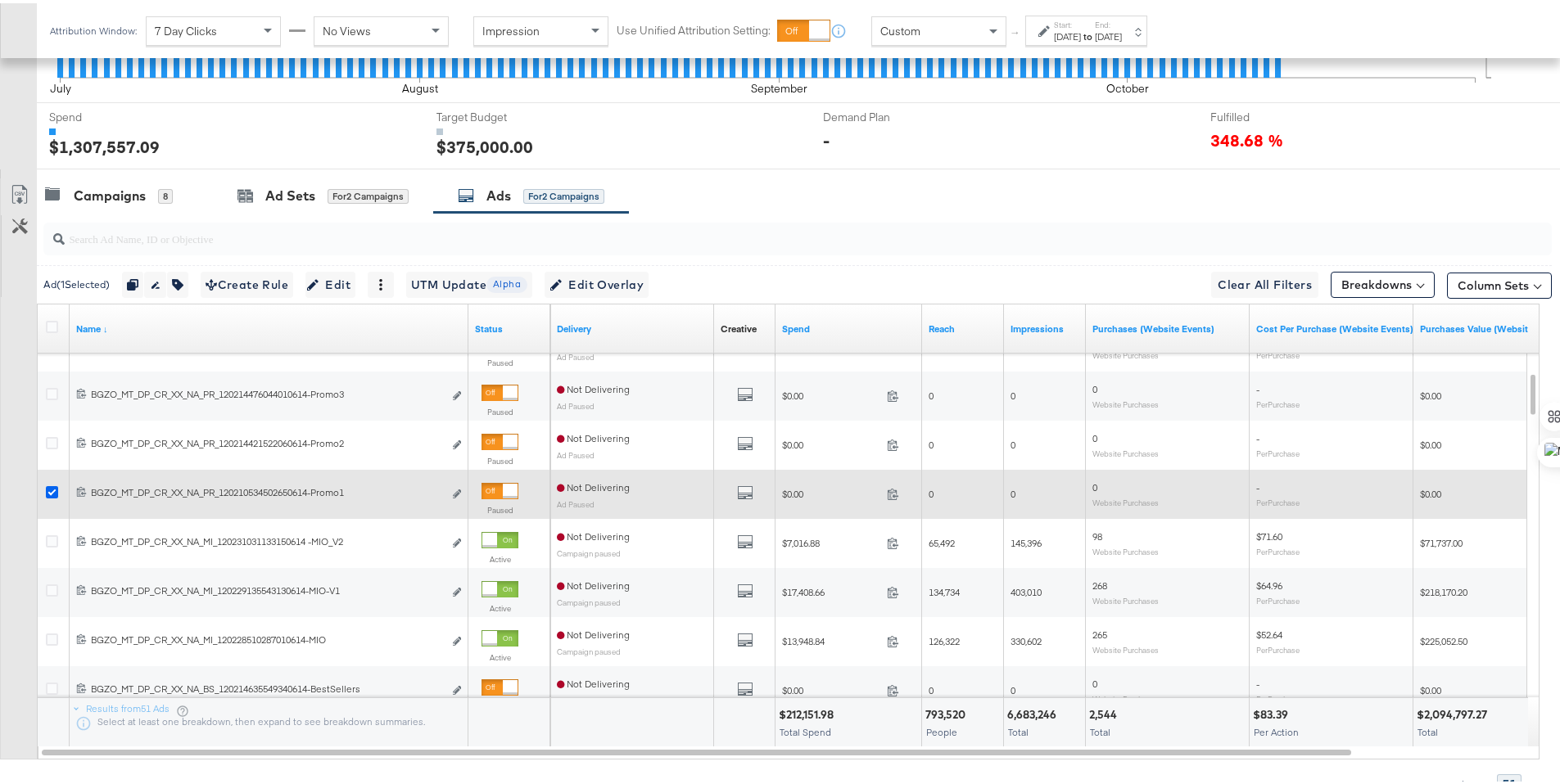
click at [53, 487] on icon at bounding box center [52, 489] width 12 height 12
click at [0, 0] on input "checkbox" at bounding box center [0, 0] width 0 height 0
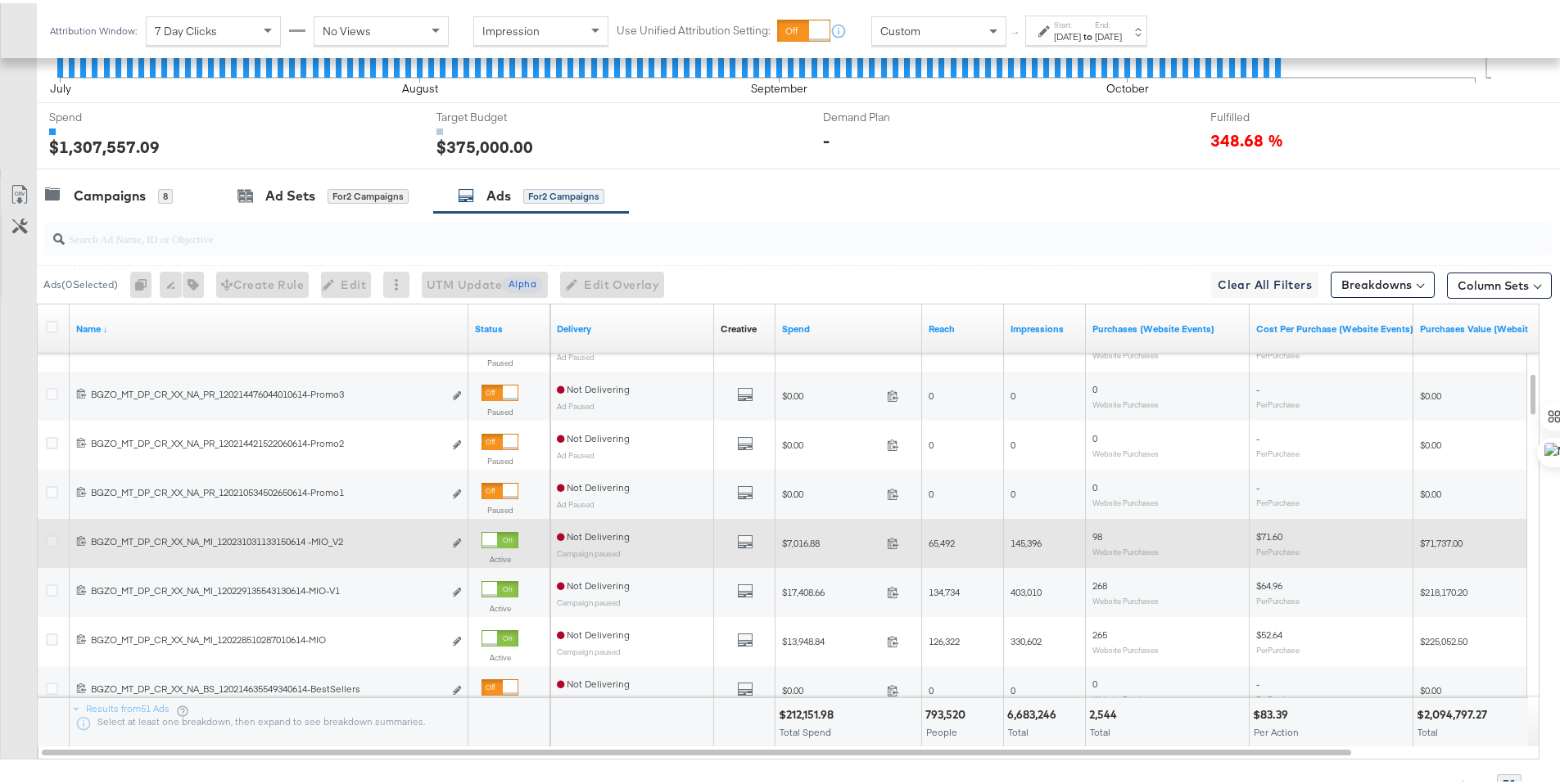
click at [50, 537] on icon at bounding box center [52, 538] width 12 height 12
click at [0, 0] on input "checkbox" at bounding box center [0, 0] width 0 height 0
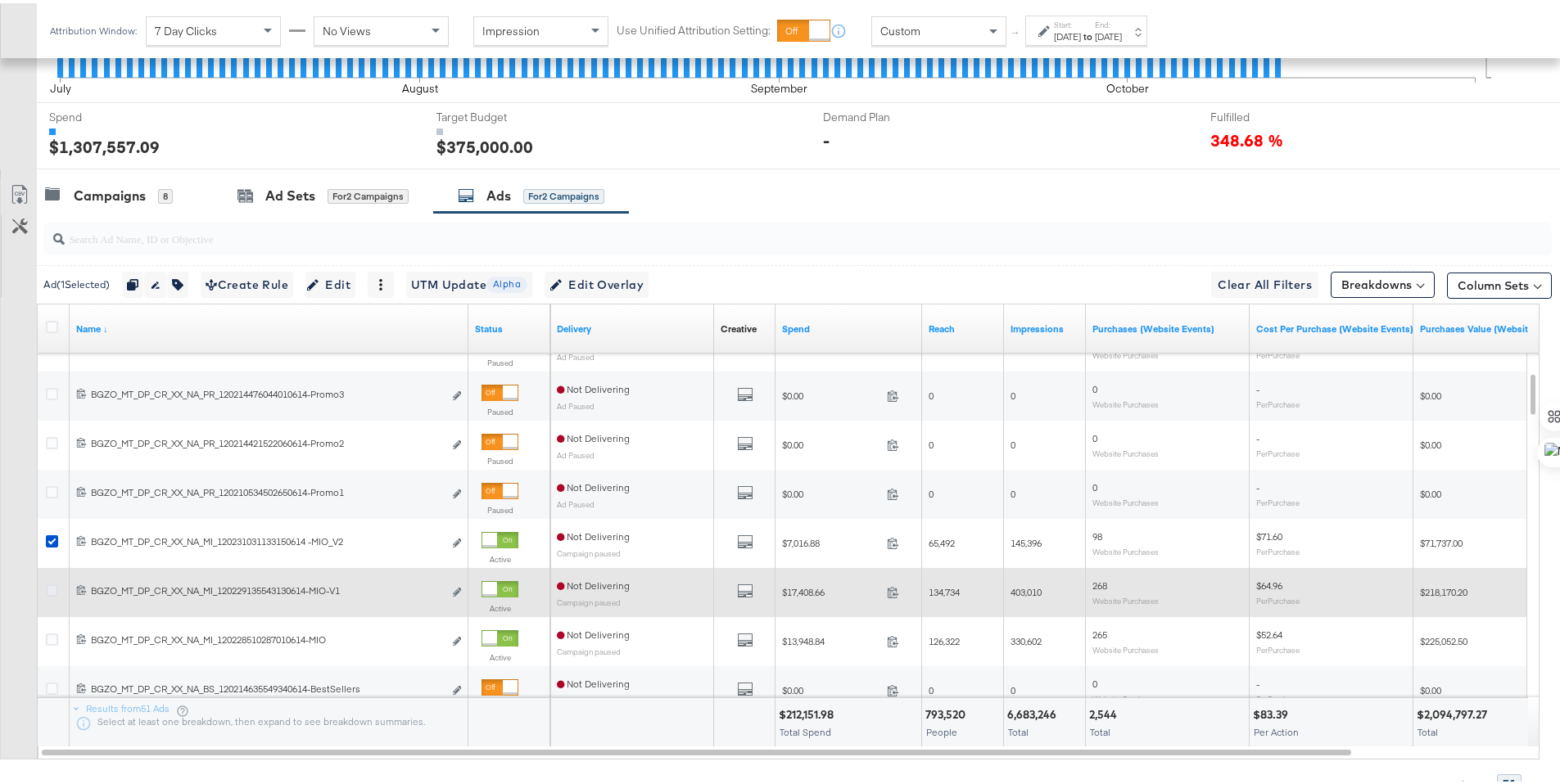
click at [54, 590] on icon at bounding box center [52, 587] width 12 height 12
click at [0, 0] on input "checkbox" at bounding box center [0, 0] width 0 height 0
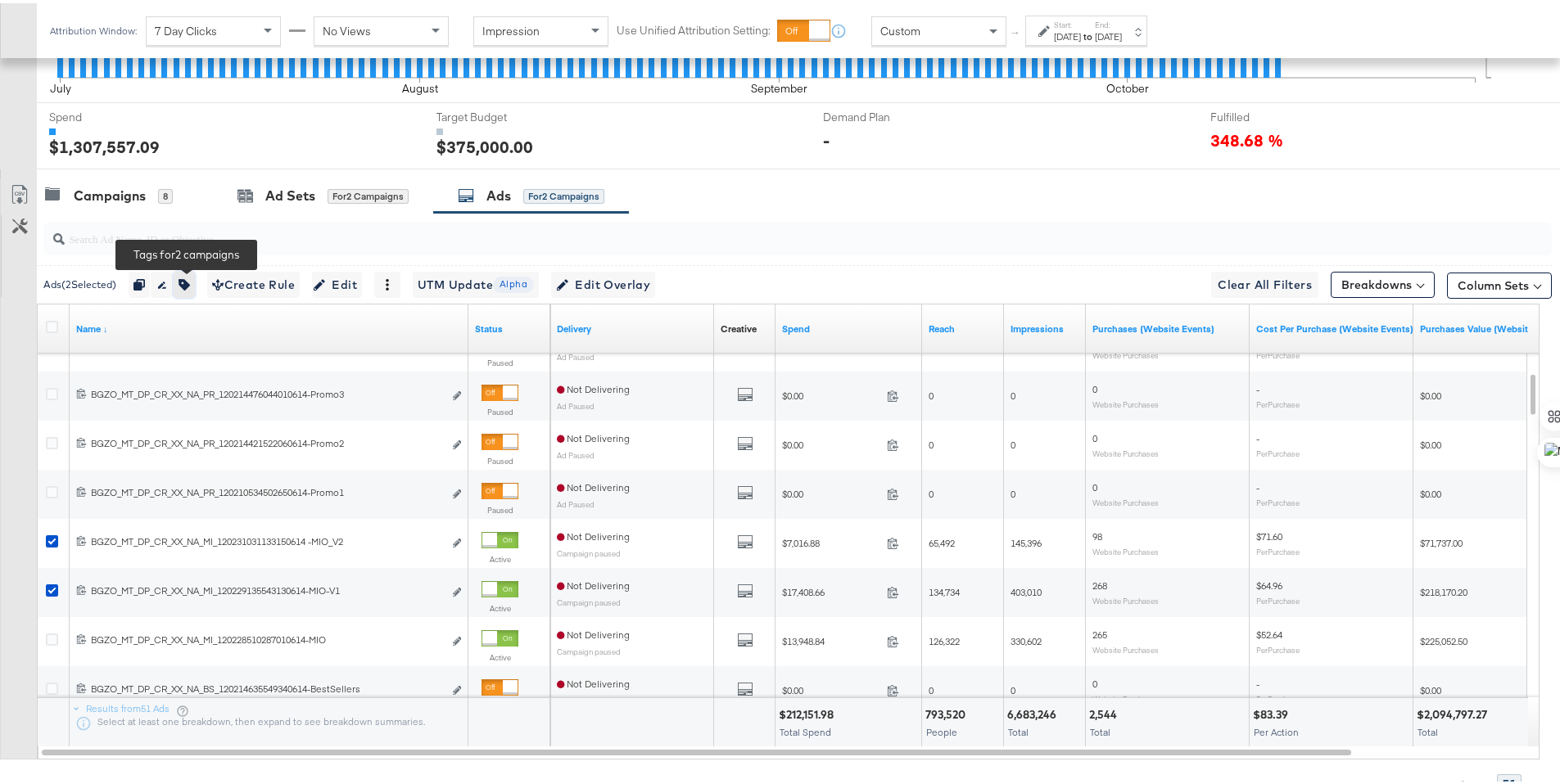
click at [190, 283] on icon "button" at bounding box center [183, 281] width 11 height 11
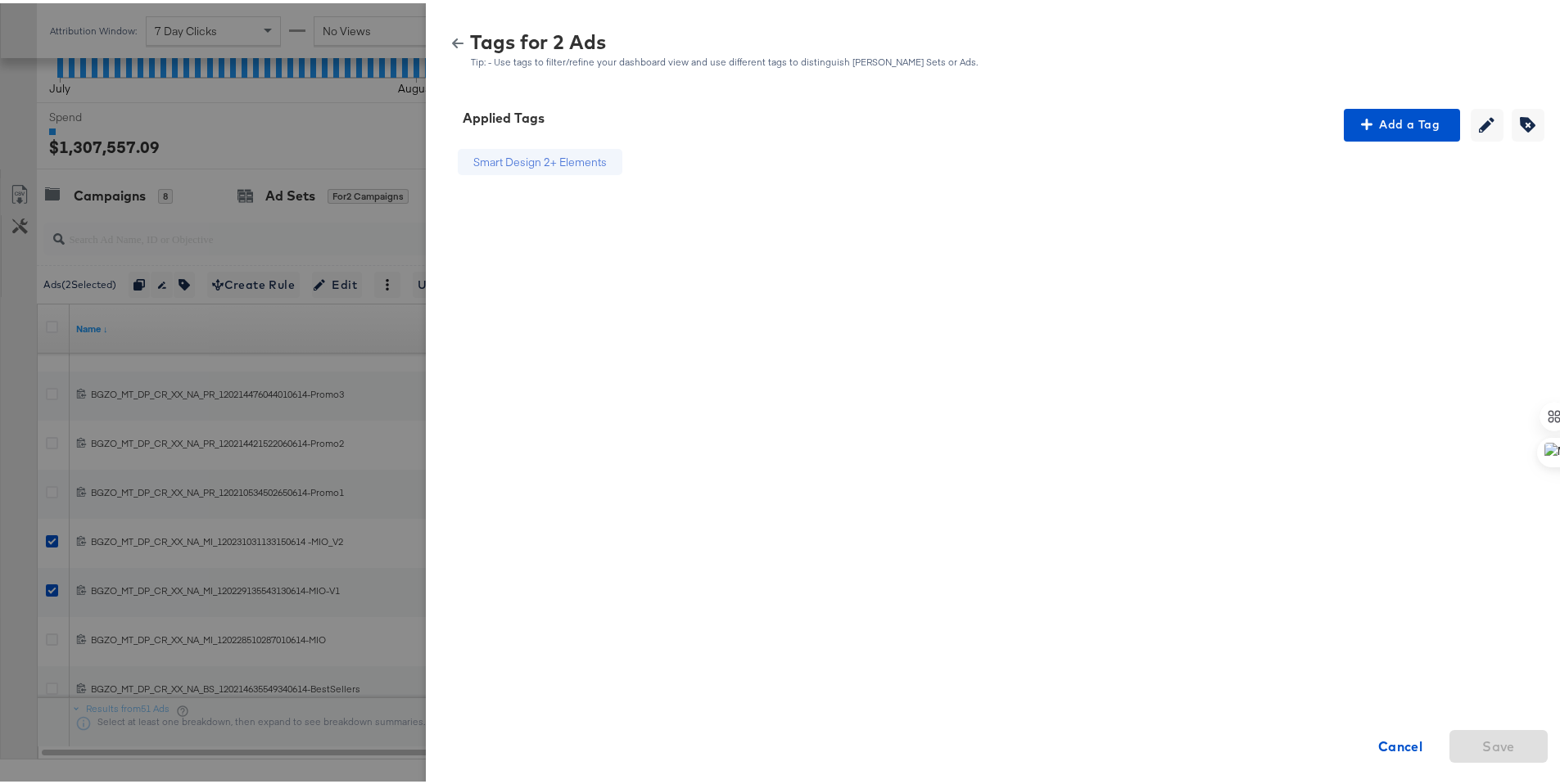
click at [452, 37] on icon "button" at bounding box center [457, 40] width 11 height 10
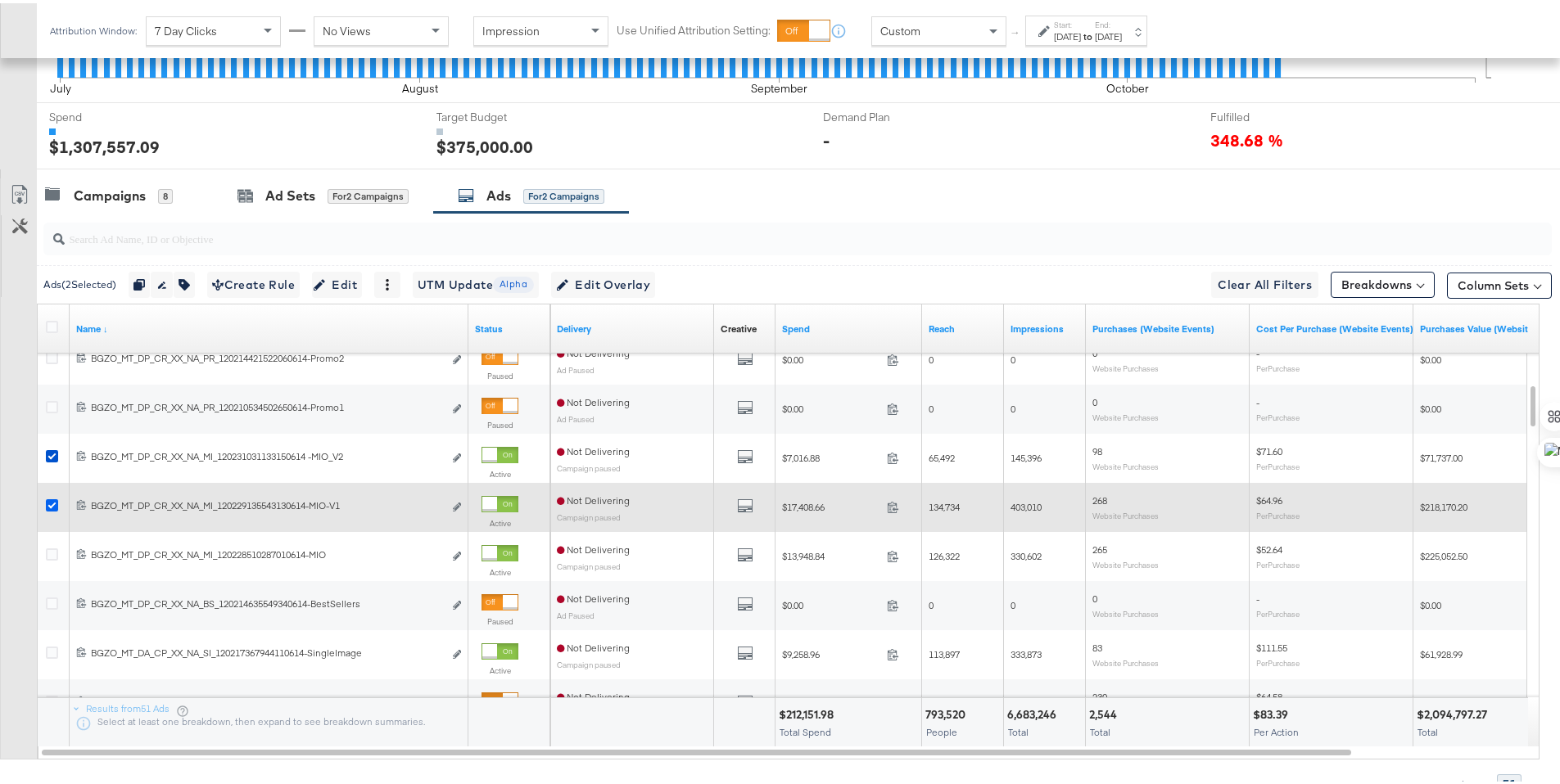
drag, startPoint x: 53, startPoint y: 453, endPoint x: 47, endPoint y: 495, distance: 42.4
click at [52, 453] on icon at bounding box center [52, 453] width 12 height 12
click at [0, 0] on input "checkbox" at bounding box center [0, 0] width 0 height 0
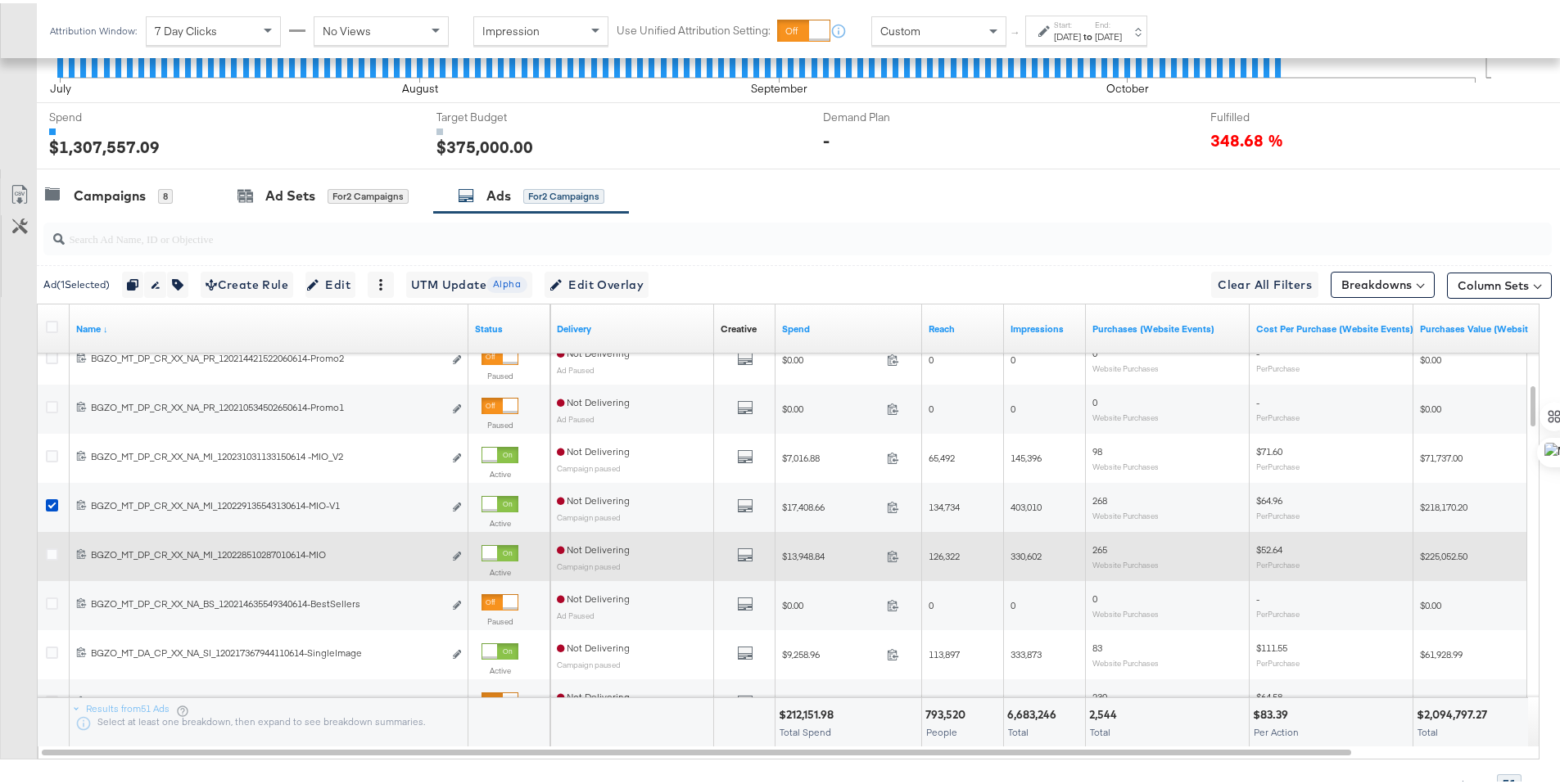
drag, startPoint x: 49, startPoint y: 501, endPoint x: 54, endPoint y: 536, distance: 35.4
click at [48, 501] on icon at bounding box center [52, 502] width 12 height 12
click at [0, 0] on input "checkbox" at bounding box center [0, 0] width 0 height 0
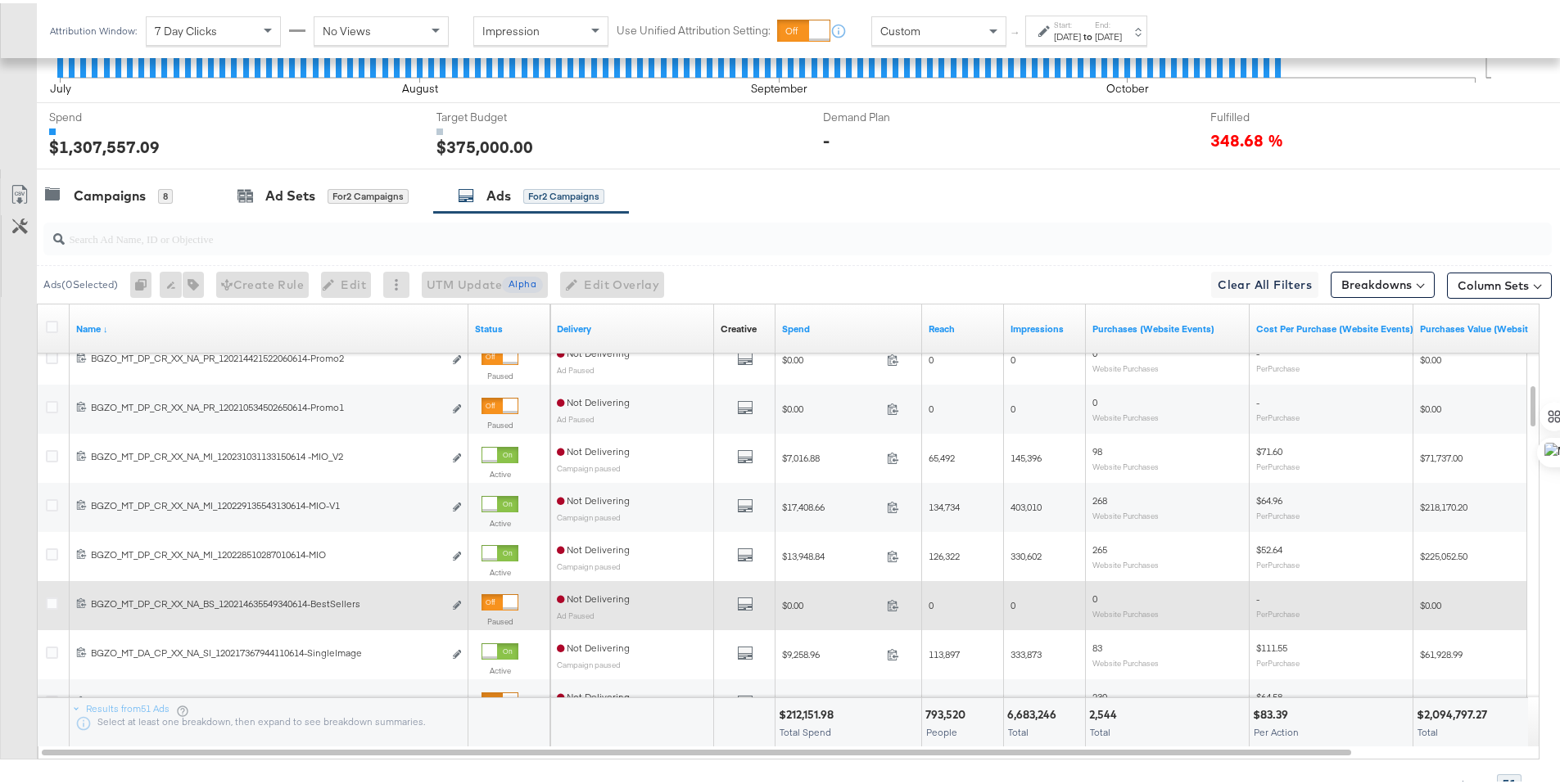
drag, startPoint x: 54, startPoint y: 550, endPoint x: 49, endPoint y: 578, distance: 28.4
click at [53, 550] on icon at bounding box center [52, 551] width 12 height 12
click at [0, 0] on input "checkbox" at bounding box center [0, 0] width 0 height 0
click at [50, 596] on icon at bounding box center [52, 600] width 12 height 12
click at [0, 0] on input "checkbox" at bounding box center [0, 0] width 0 height 0
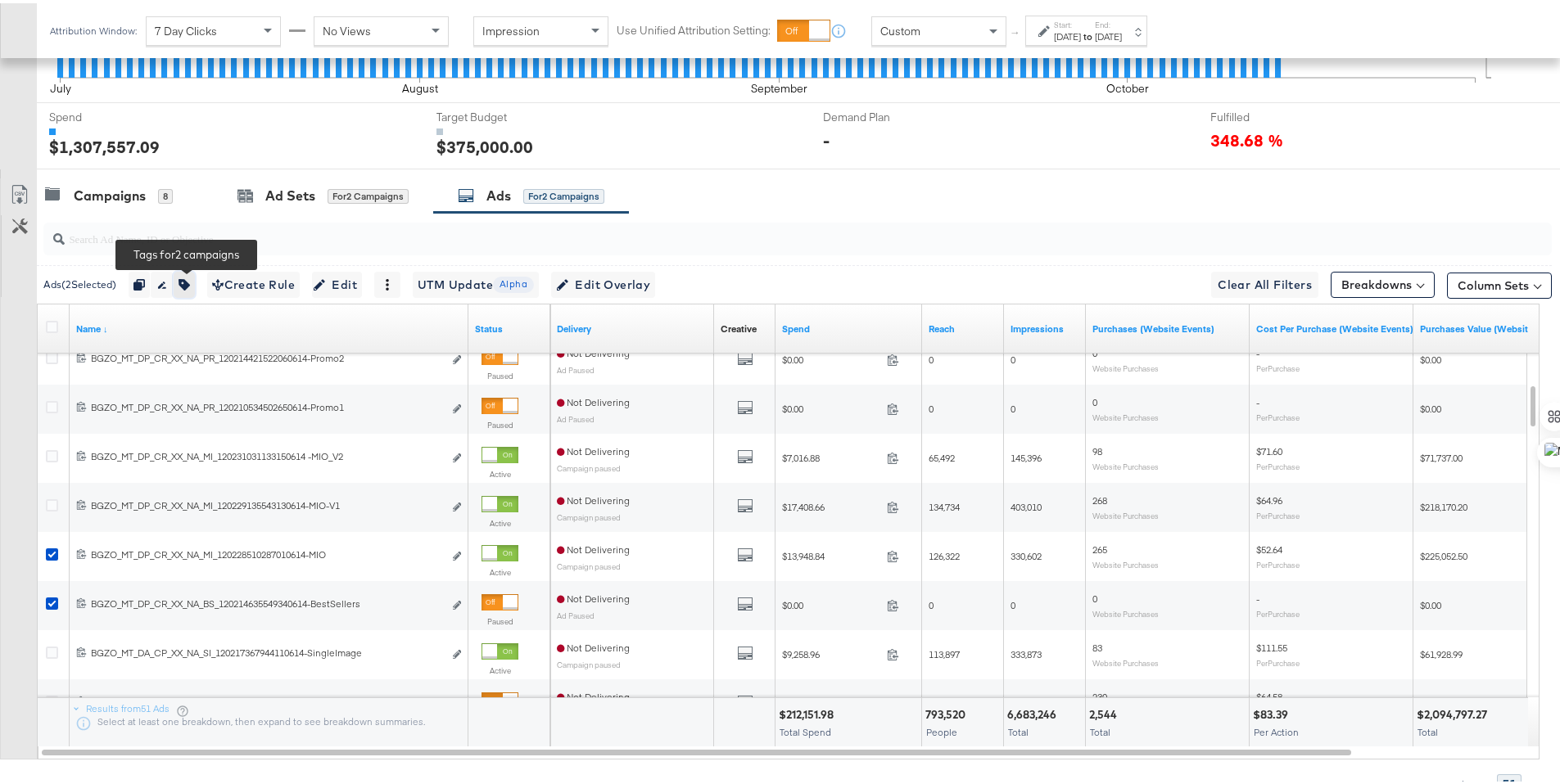
click at [182, 284] on icon "button" at bounding box center [183, 281] width 11 height 11
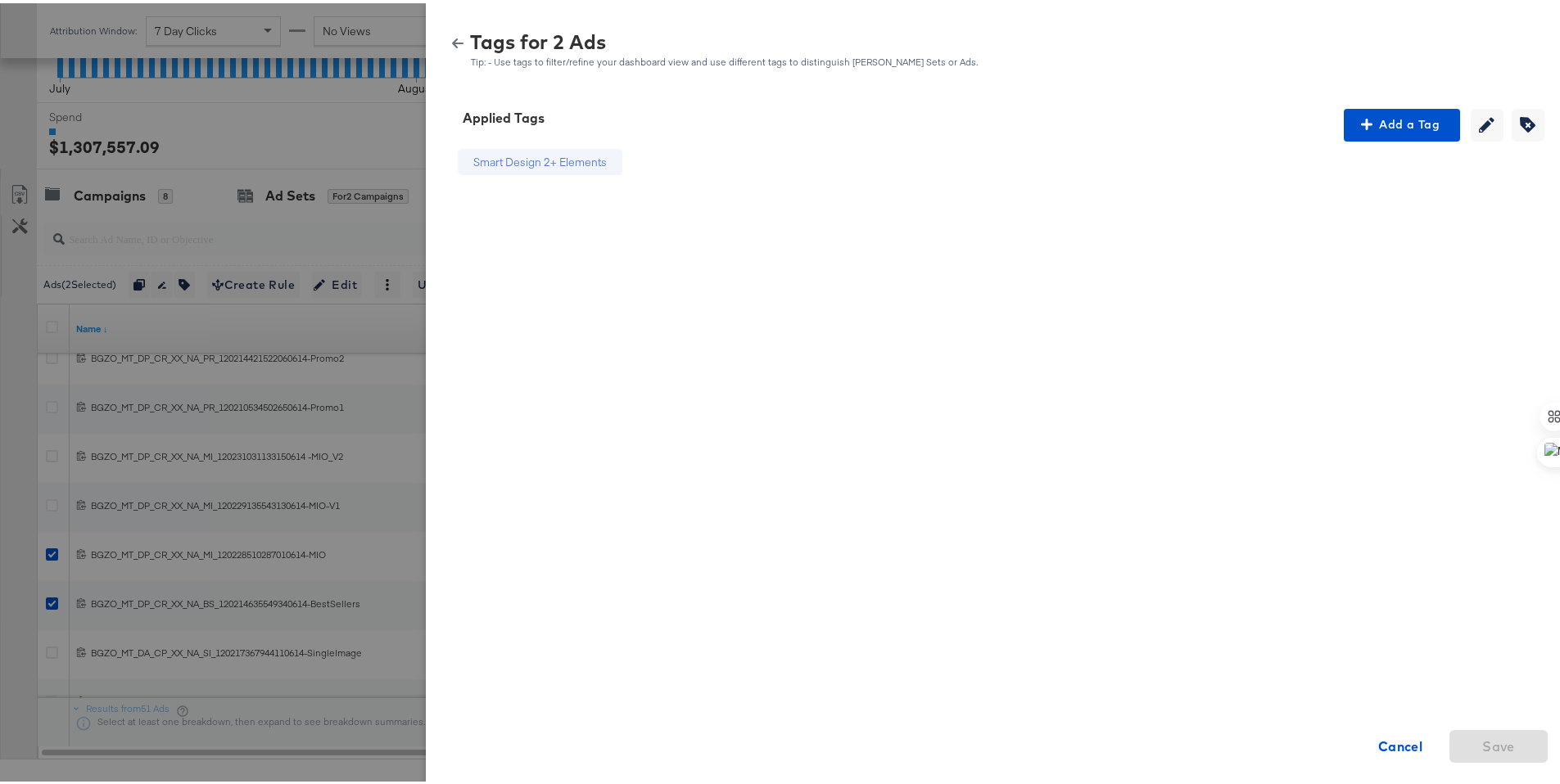
click at [446, 31] on div "Tags for 2 Ads Tip: - Use tags to filter/refine your dashboard view and use dif…" at bounding box center [999, 47] width 1107 height 36
click at [452, 40] on icon "button" at bounding box center [457, 40] width 11 height 10
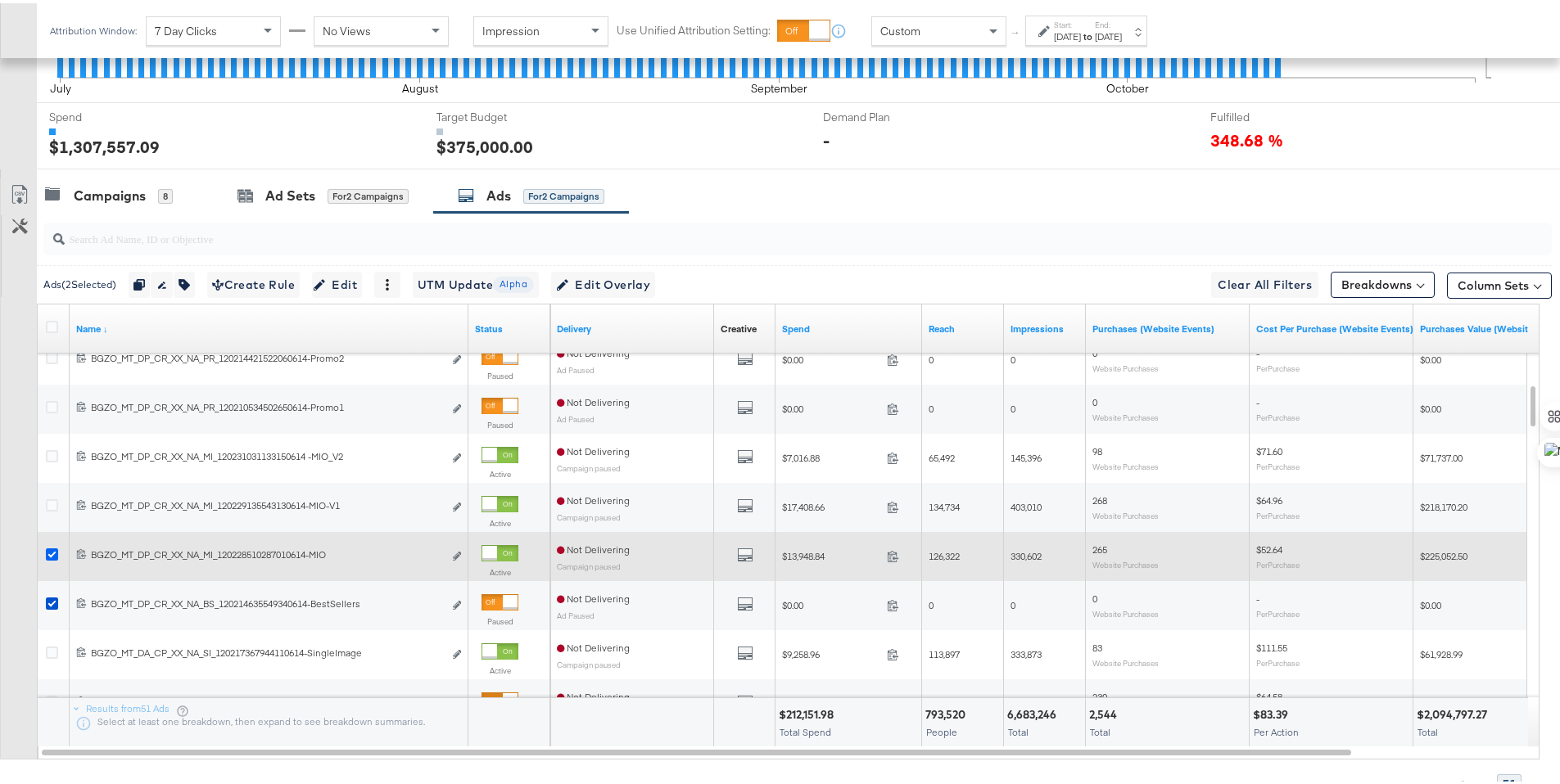
click at [50, 553] on icon at bounding box center [52, 551] width 12 height 12
click at [0, 0] on input "checkbox" at bounding box center [0, 0] width 0 height 0
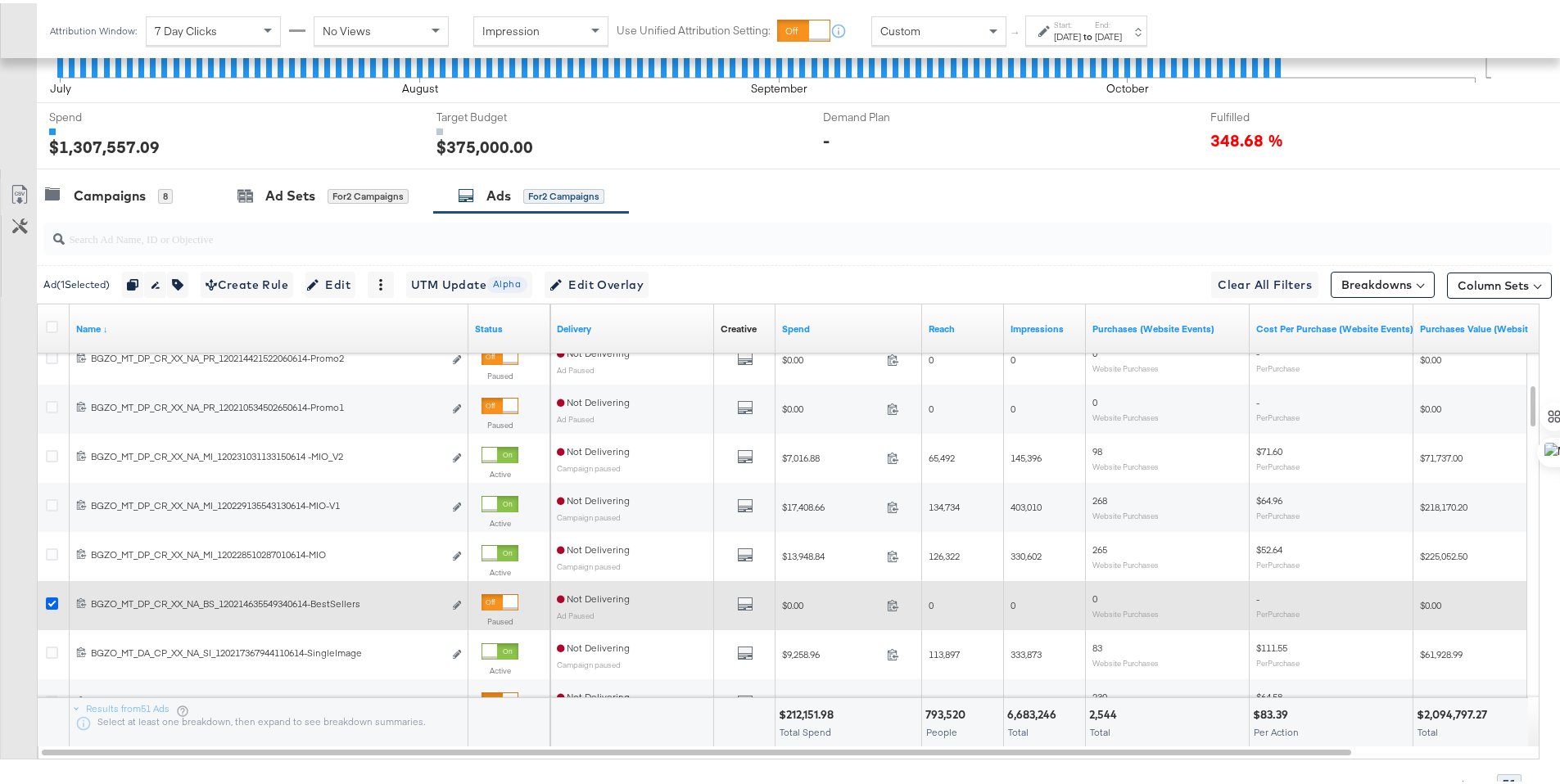
drag, startPoint x: 50, startPoint y: 594, endPoint x: 50, endPoint y: 623, distance: 29.0
click at [50, 594] on icon at bounding box center [52, 600] width 12 height 12
click at [0, 0] on input "checkbox" at bounding box center [0, 0] width 0 height 0
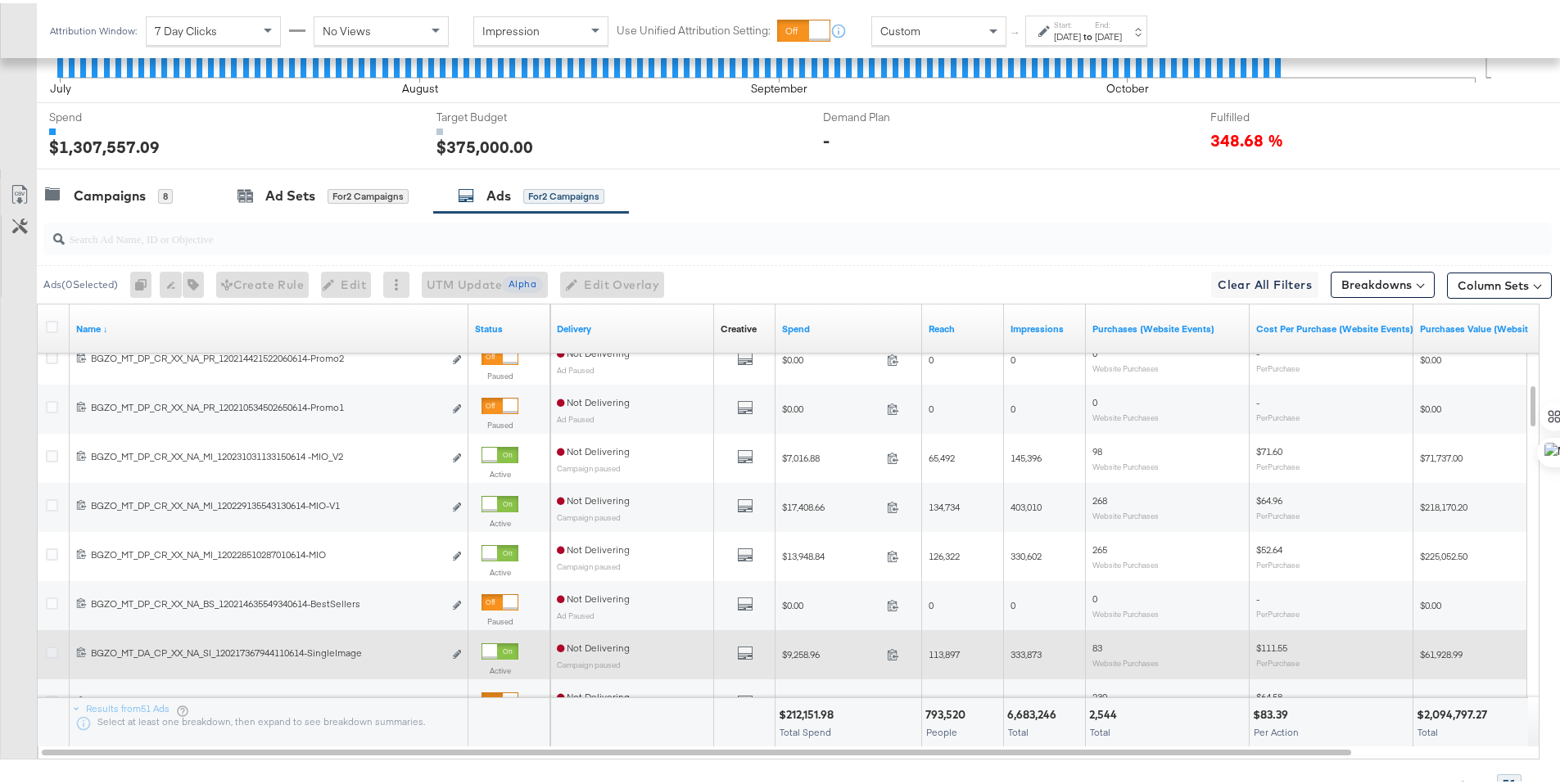
click at [55, 648] on icon at bounding box center [52, 649] width 12 height 12
click at [0, 0] on input "checkbox" at bounding box center [0, 0] width 0 height 0
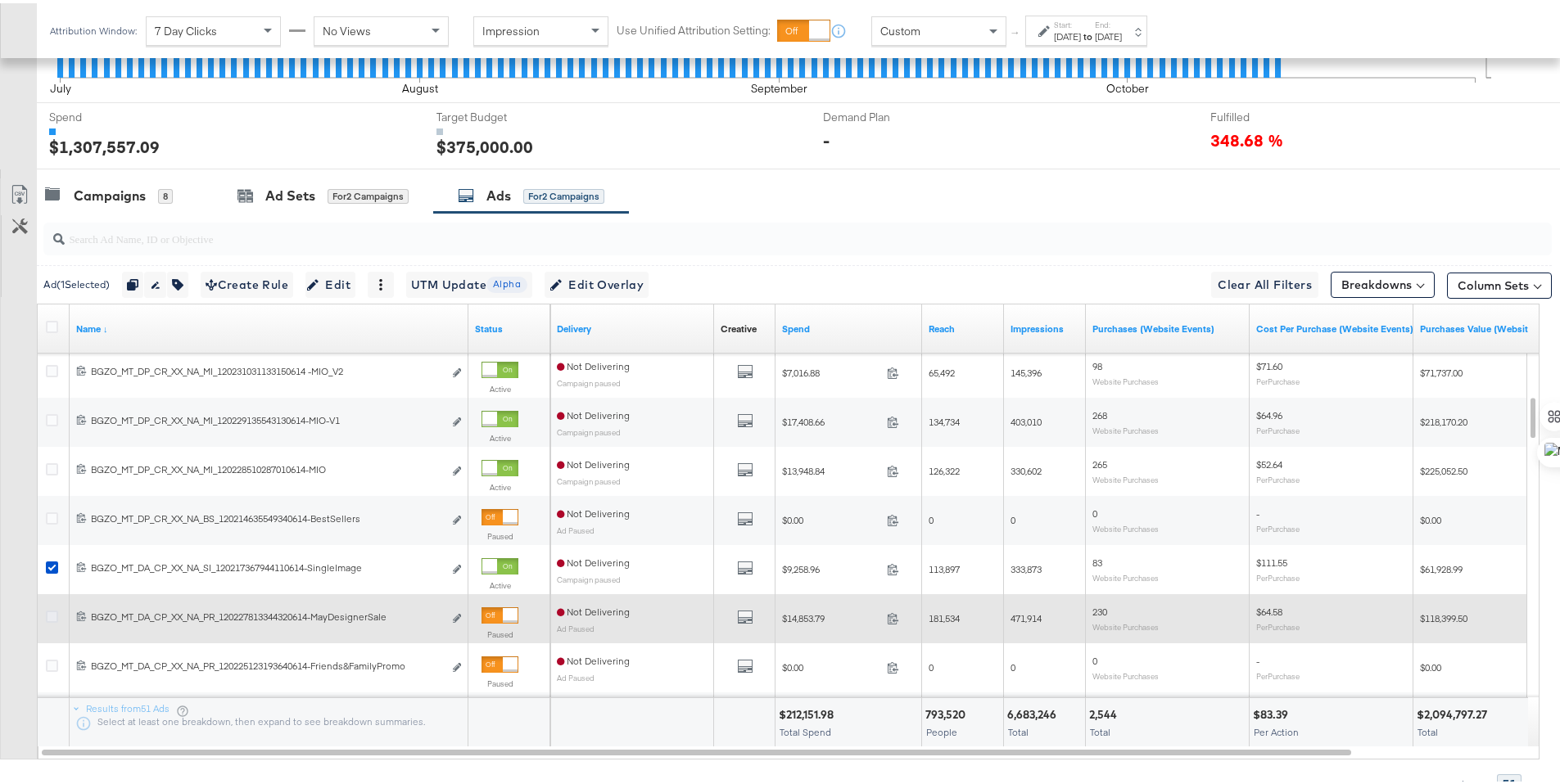
click at [50, 613] on icon at bounding box center [52, 613] width 12 height 12
click at [0, 0] on input "checkbox" at bounding box center [0, 0] width 0 height 0
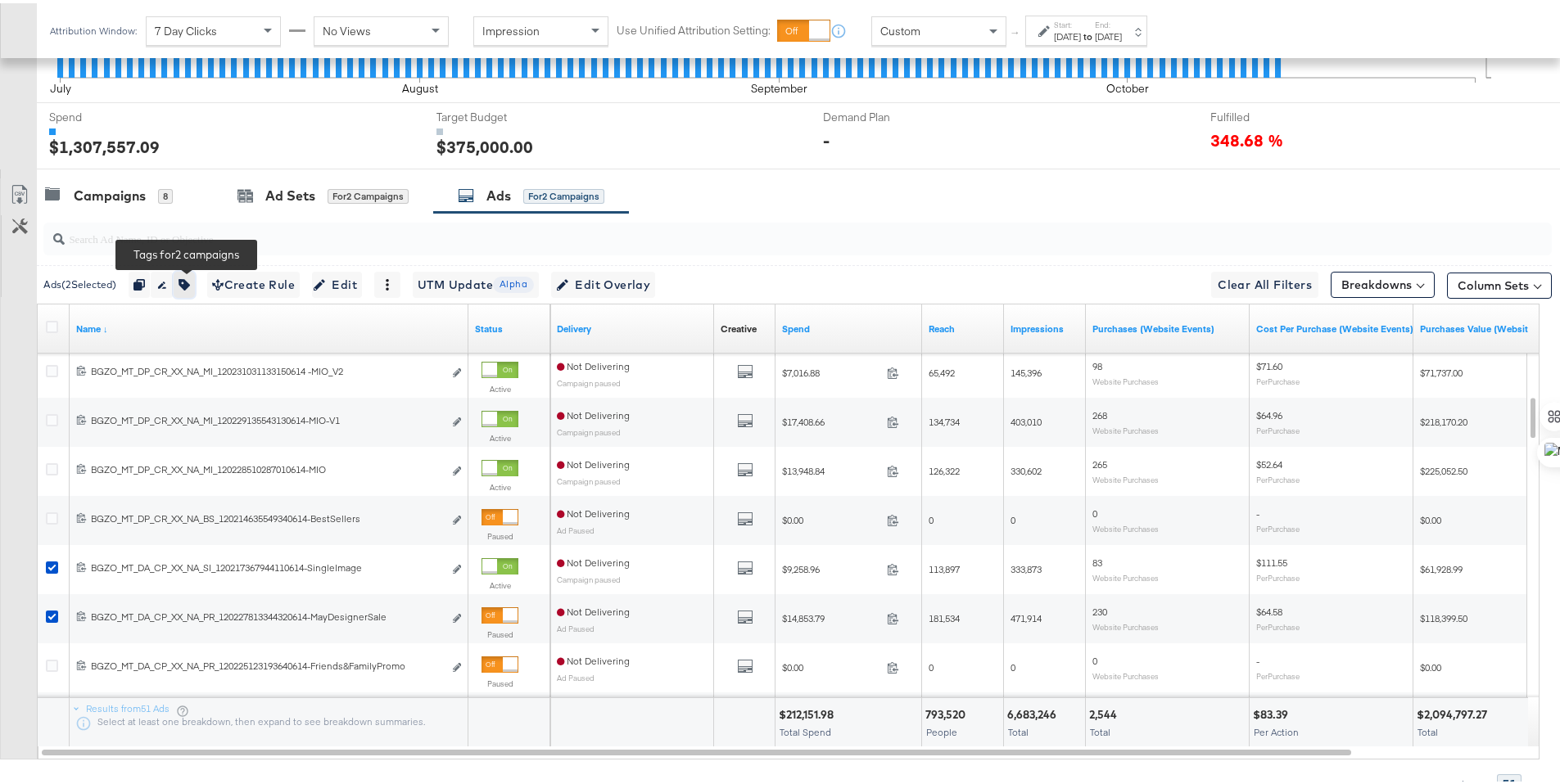
click at [187, 280] on icon "button" at bounding box center [183, 281] width 11 height 11
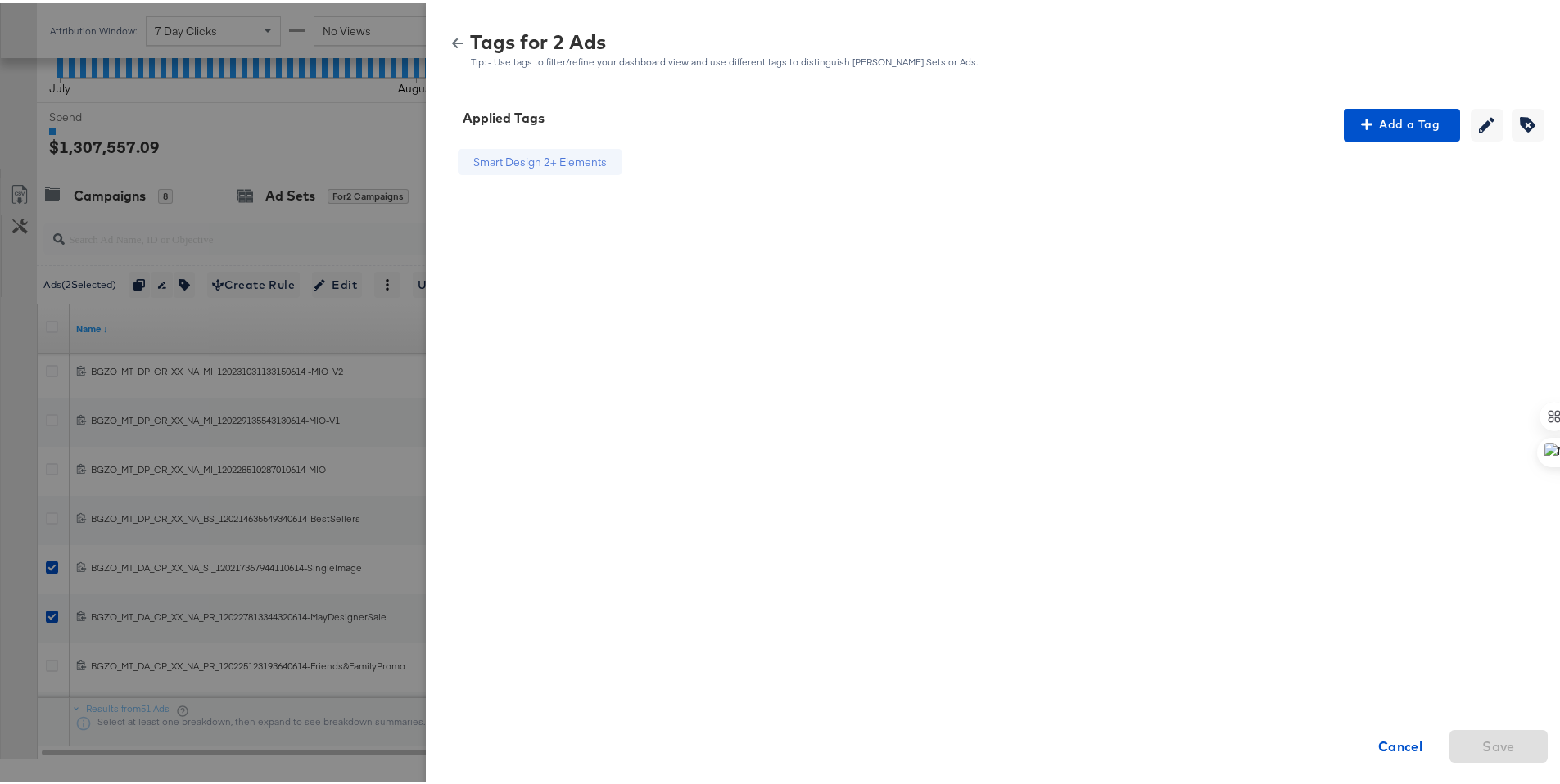
click at [452, 43] on icon "button" at bounding box center [457, 40] width 11 height 11
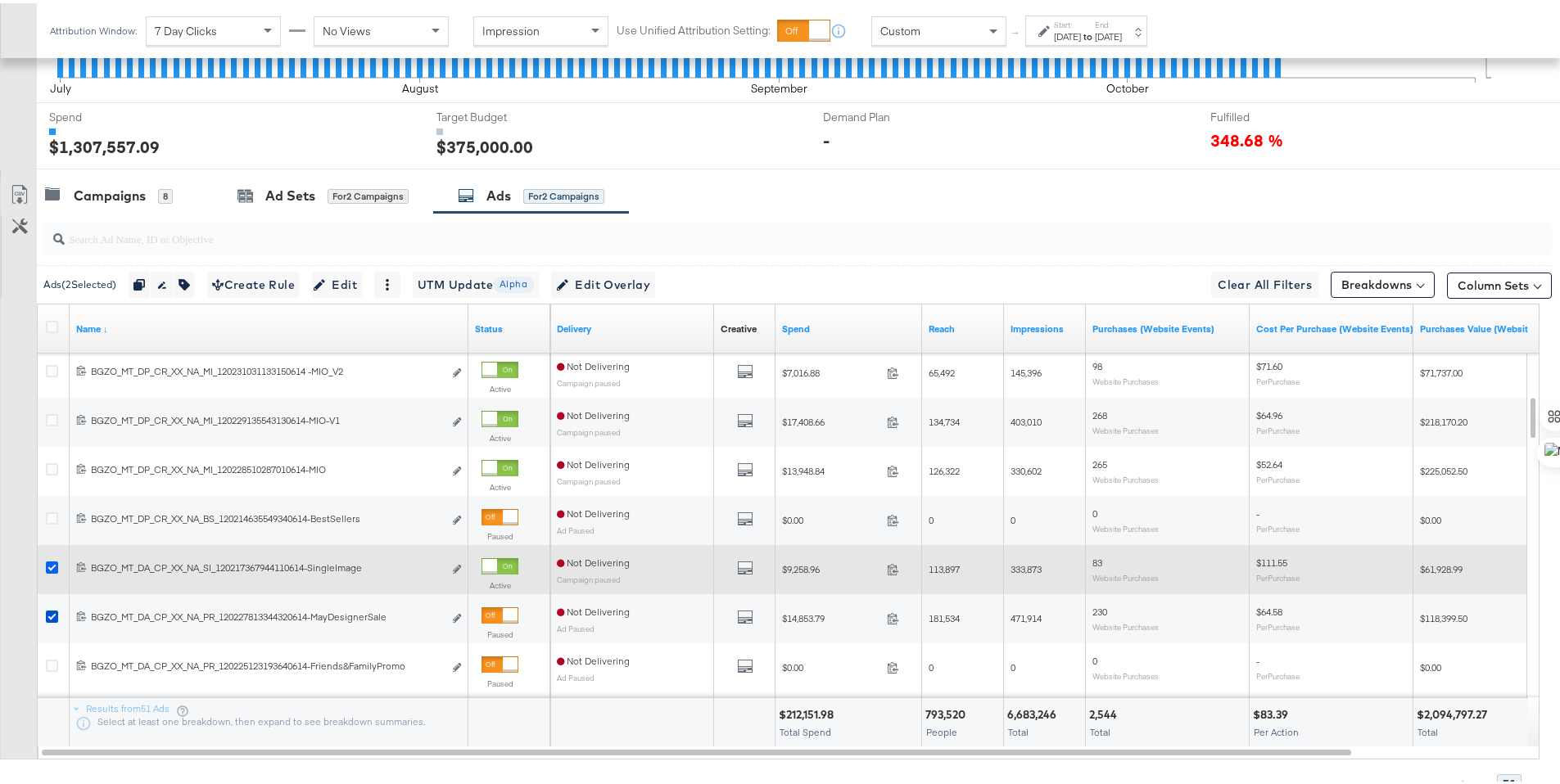
click at [55, 567] on icon at bounding box center [52, 564] width 12 height 12
click at [0, 0] on input "checkbox" at bounding box center [0, 0] width 0 height 0
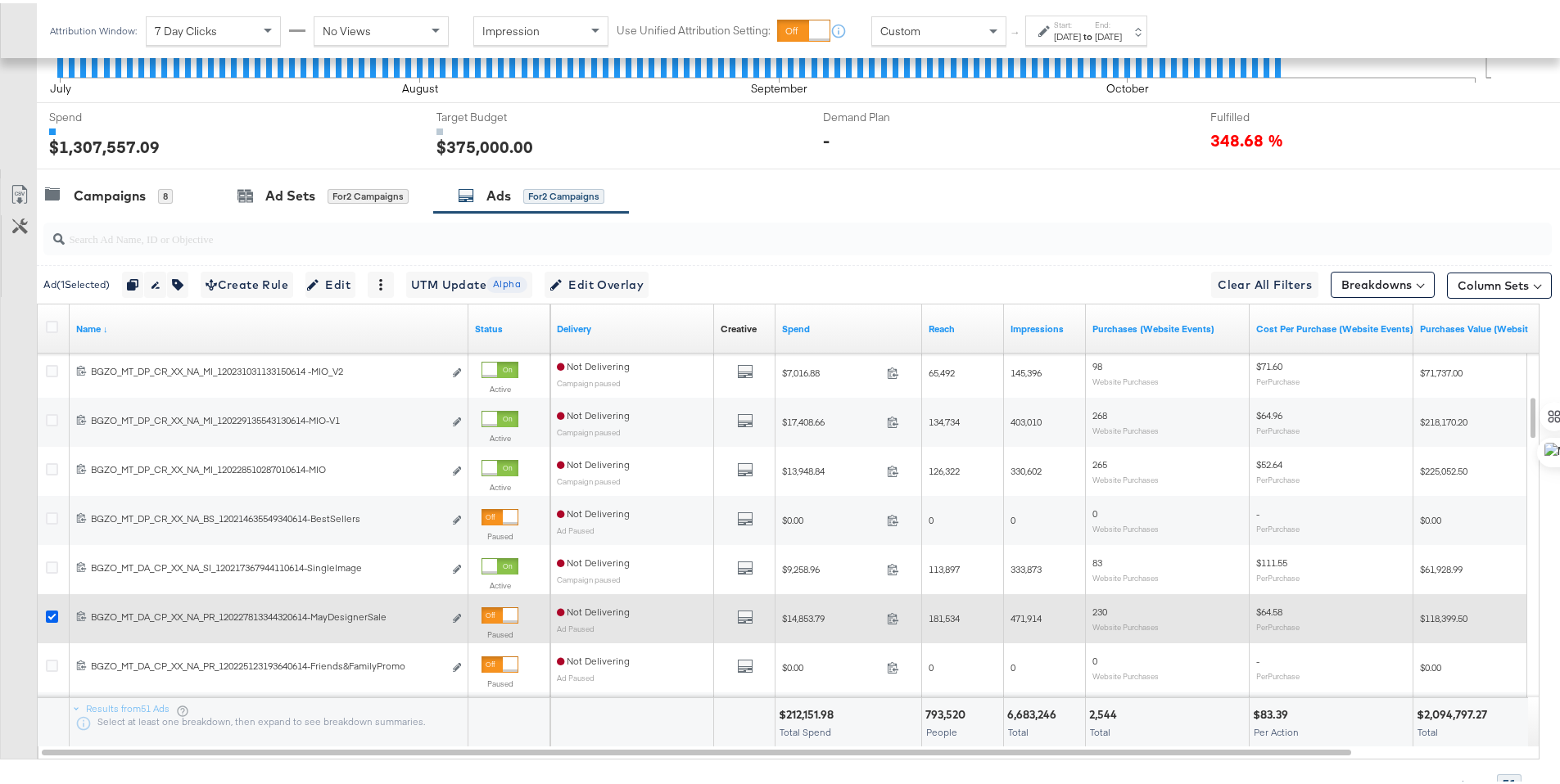
click at [52, 609] on icon at bounding box center [52, 613] width 12 height 12
click at [0, 0] on input "checkbox" at bounding box center [0, 0] width 0 height 0
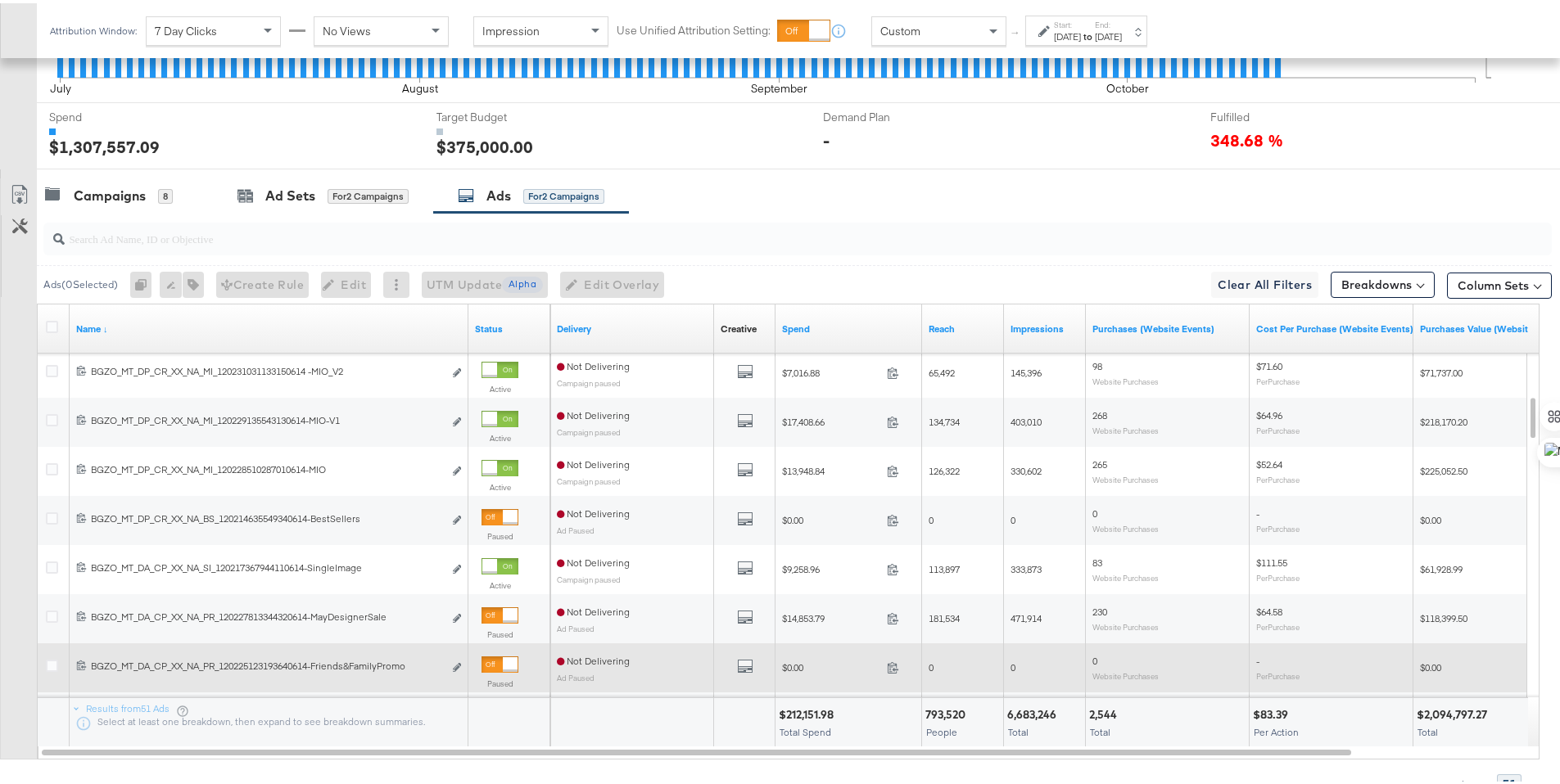
click at [56, 662] on icon at bounding box center [52, 662] width 12 height 12
click at [0, 0] on input "checkbox" at bounding box center [0, 0] width 0 height 0
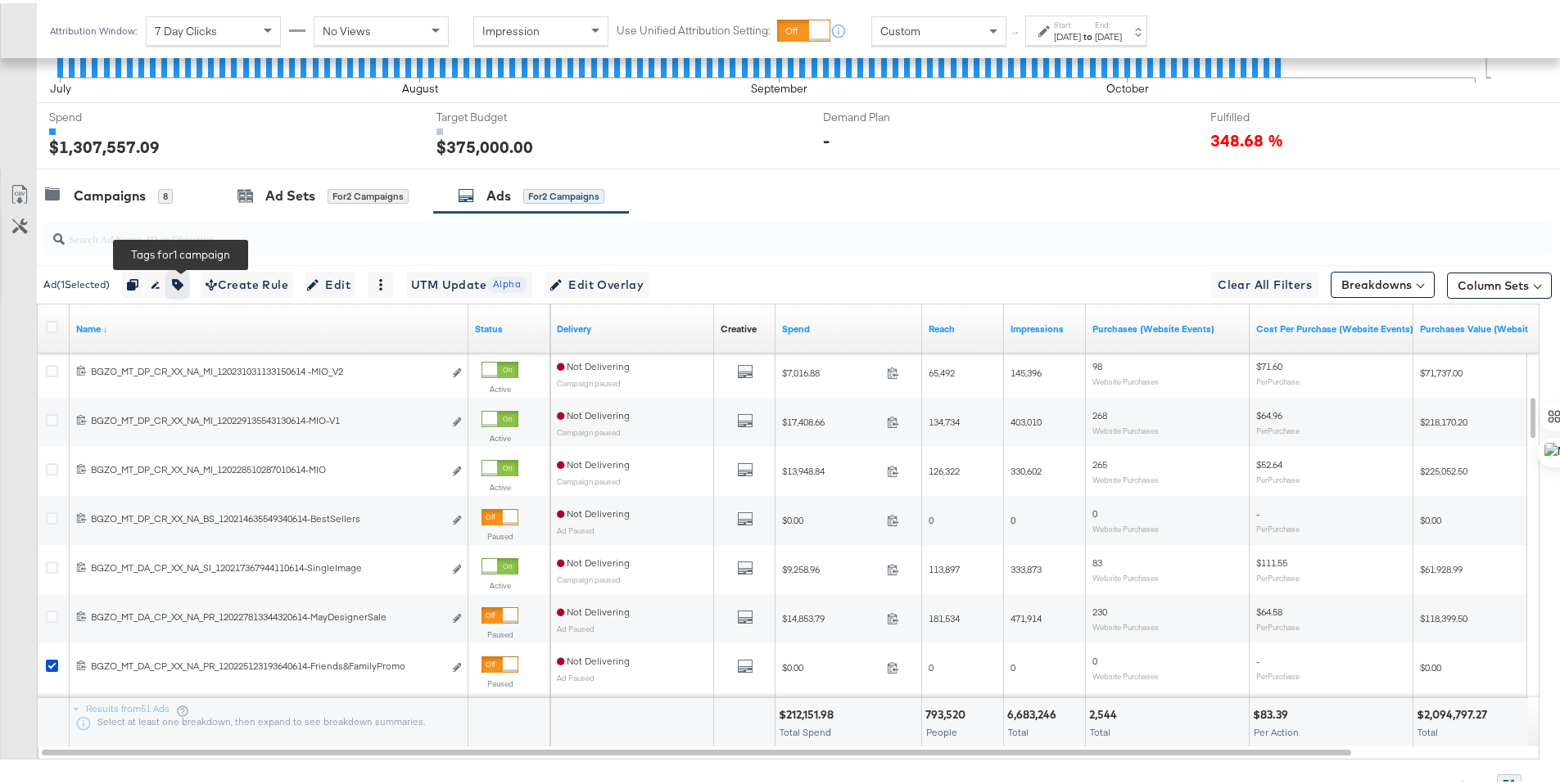
click at [182, 290] on button "button" at bounding box center [177, 281] width 22 height 26
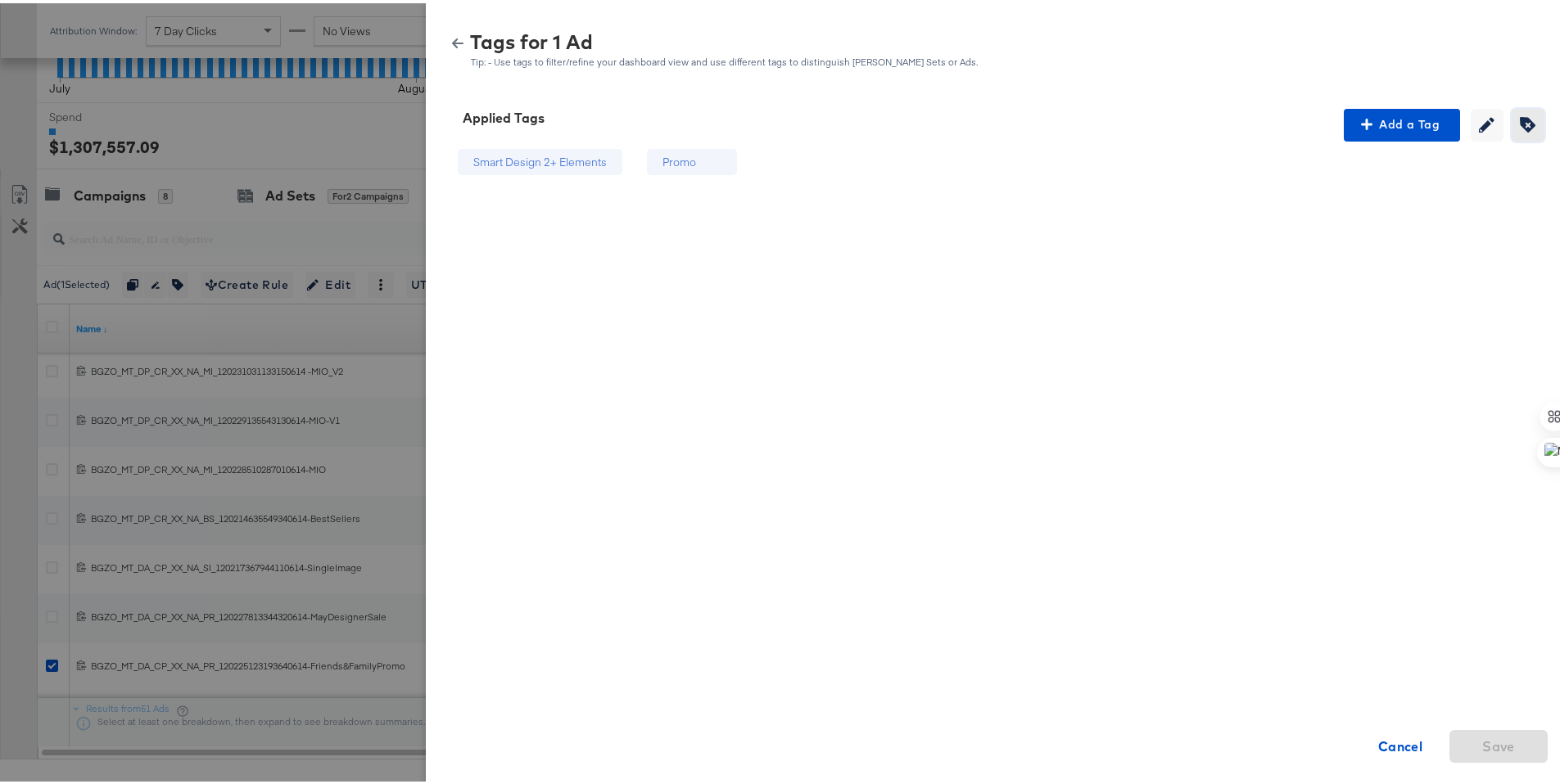
click at [1516, 115] on span "Creating or editing tags will be disabled while you are deleting tags" at bounding box center [1528, 122] width 24 height 16
click at [737, 163] on icon at bounding box center [742, 159] width 11 height 11
click at [1490, 750] on span "Save" at bounding box center [1498, 743] width 33 height 23
click at [452, 38] on icon "button" at bounding box center [457, 40] width 11 height 11
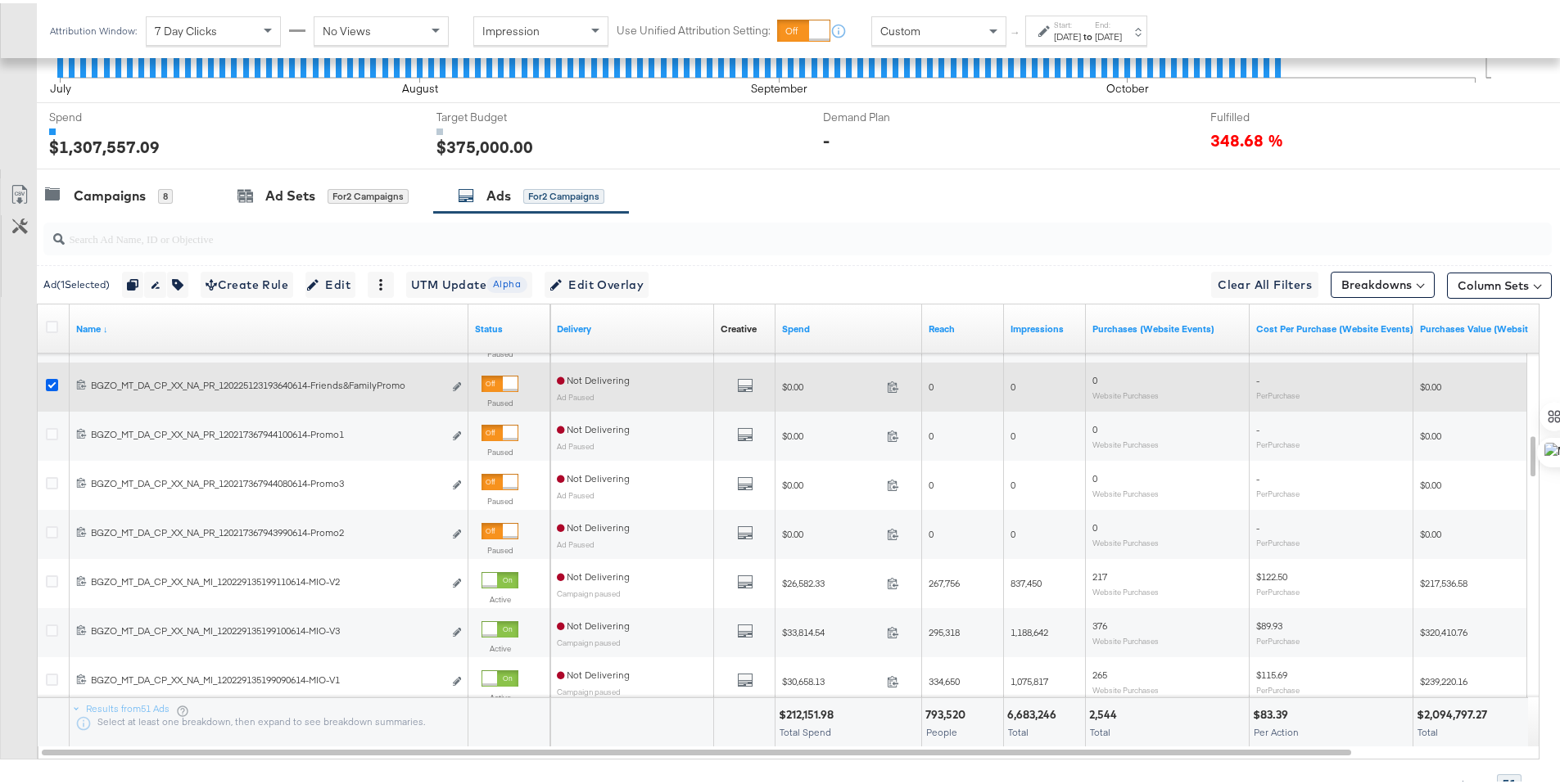
click at [54, 379] on icon at bounding box center [52, 382] width 12 height 12
click at [0, 0] on input "checkbox" at bounding box center [0, 0] width 0 height 0
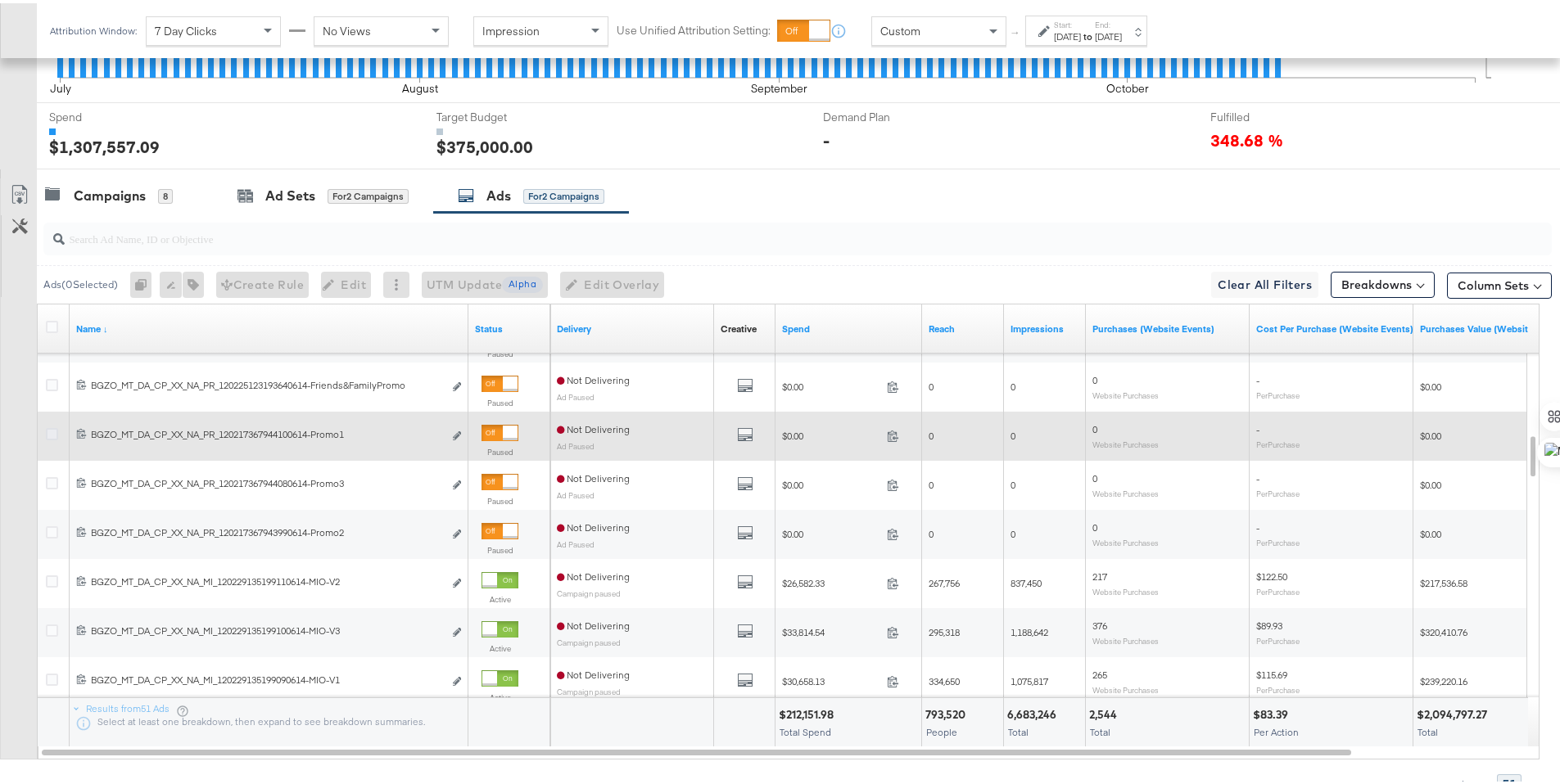
click at [50, 431] on icon at bounding box center [52, 431] width 12 height 12
click at [0, 0] on input "checkbox" at bounding box center [0, 0] width 0 height 0
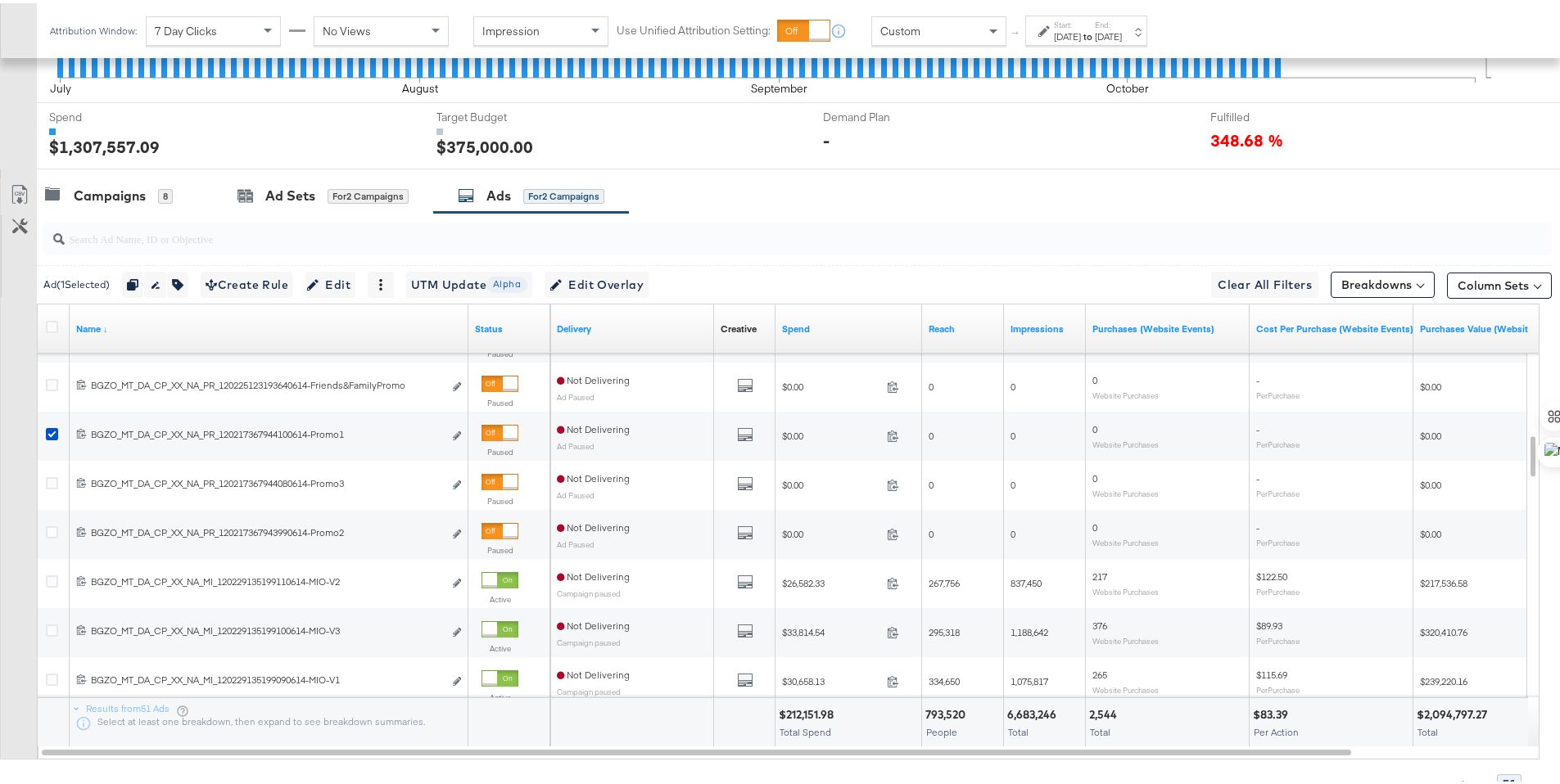
drag, startPoint x: 51, startPoint y: 478, endPoint x: 234, endPoint y: 337, distance: 231.0
click at [50, 478] on icon at bounding box center [52, 480] width 12 height 12
click at [0, 0] on input "checkbox" at bounding box center [0, 0] width 0 height 0
click at [185, 278] on icon "button" at bounding box center [183, 281] width 11 height 11
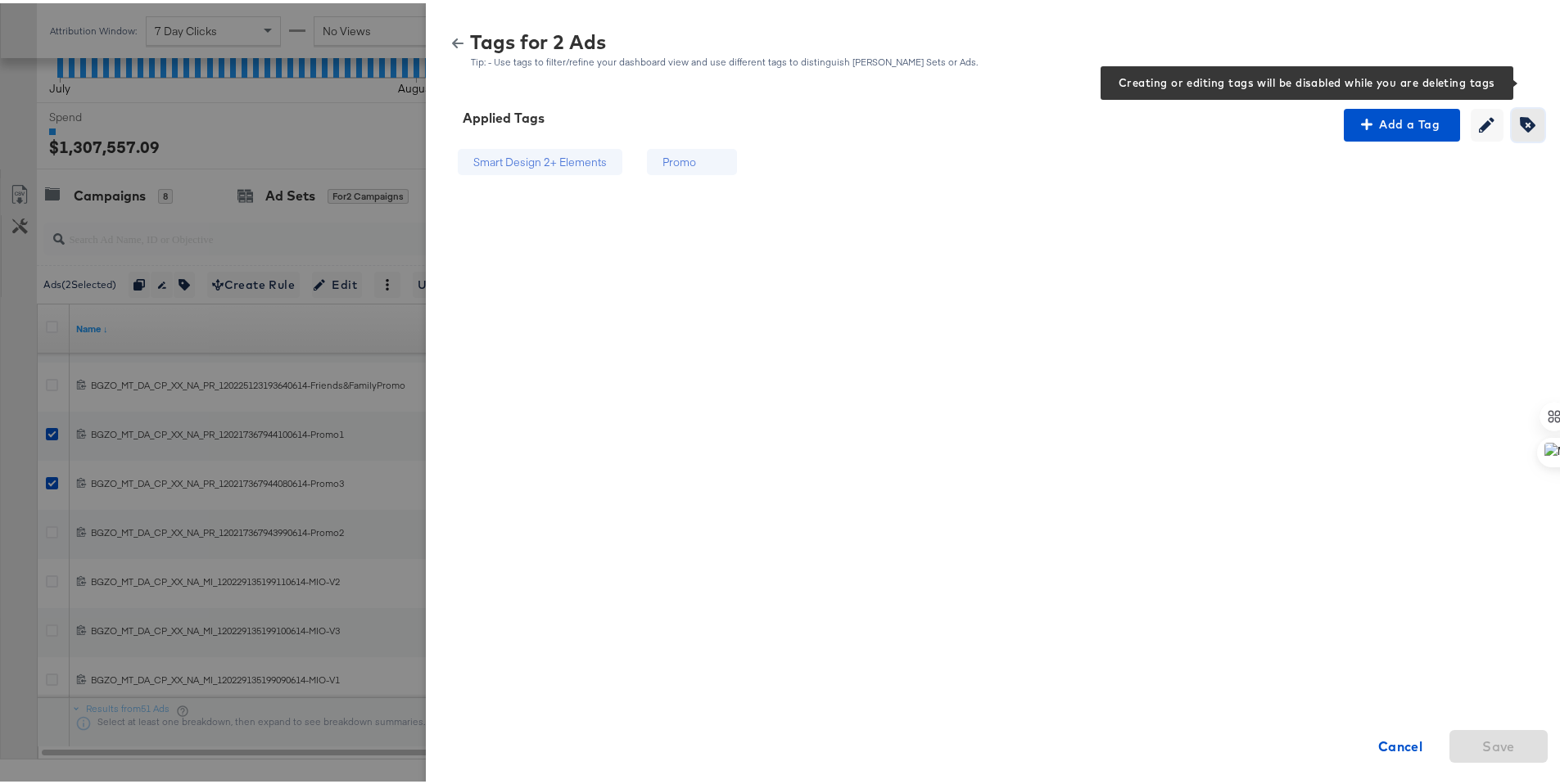
click at [1520, 121] on icon "button" at bounding box center [1528, 122] width 16 height 16
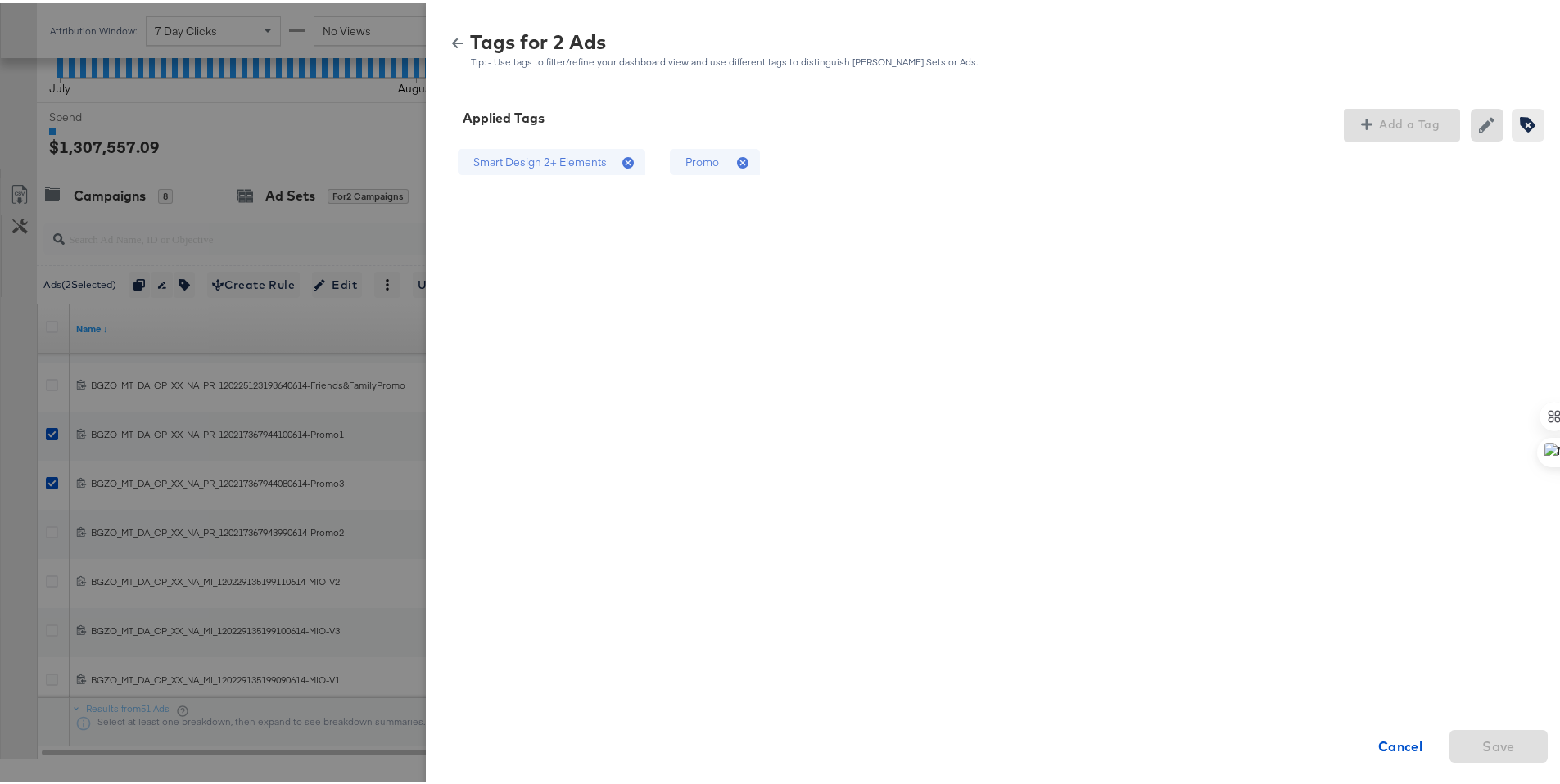
click at [711, 163] on div "Promo" at bounding box center [715, 159] width 90 height 27
click at [1459, 735] on span "Save" at bounding box center [1498, 743] width 85 height 23
click at [452, 39] on icon "button" at bounding box center [457, 40] width 11 height 11
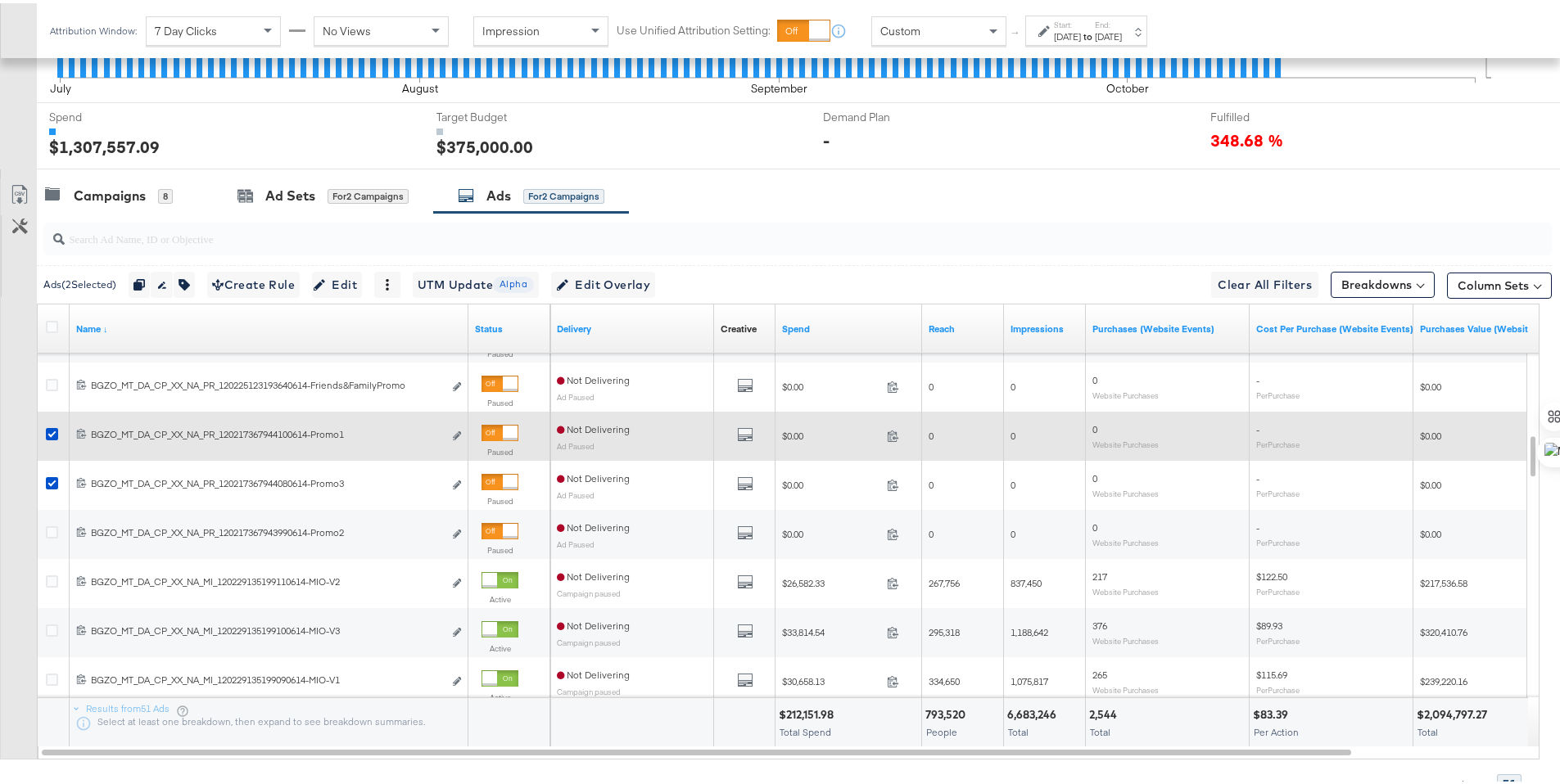
drag, startPoint x: 51, startPoint y: 430, endPoint x: 48, endPoint y: 449, distance: 19.2
click at [50, 430] on icon at bounding box center [52, 431] width 12 height 12
click at [0, 0] on input "checkbox" at bounding box center [0, 0] width 0 height 0
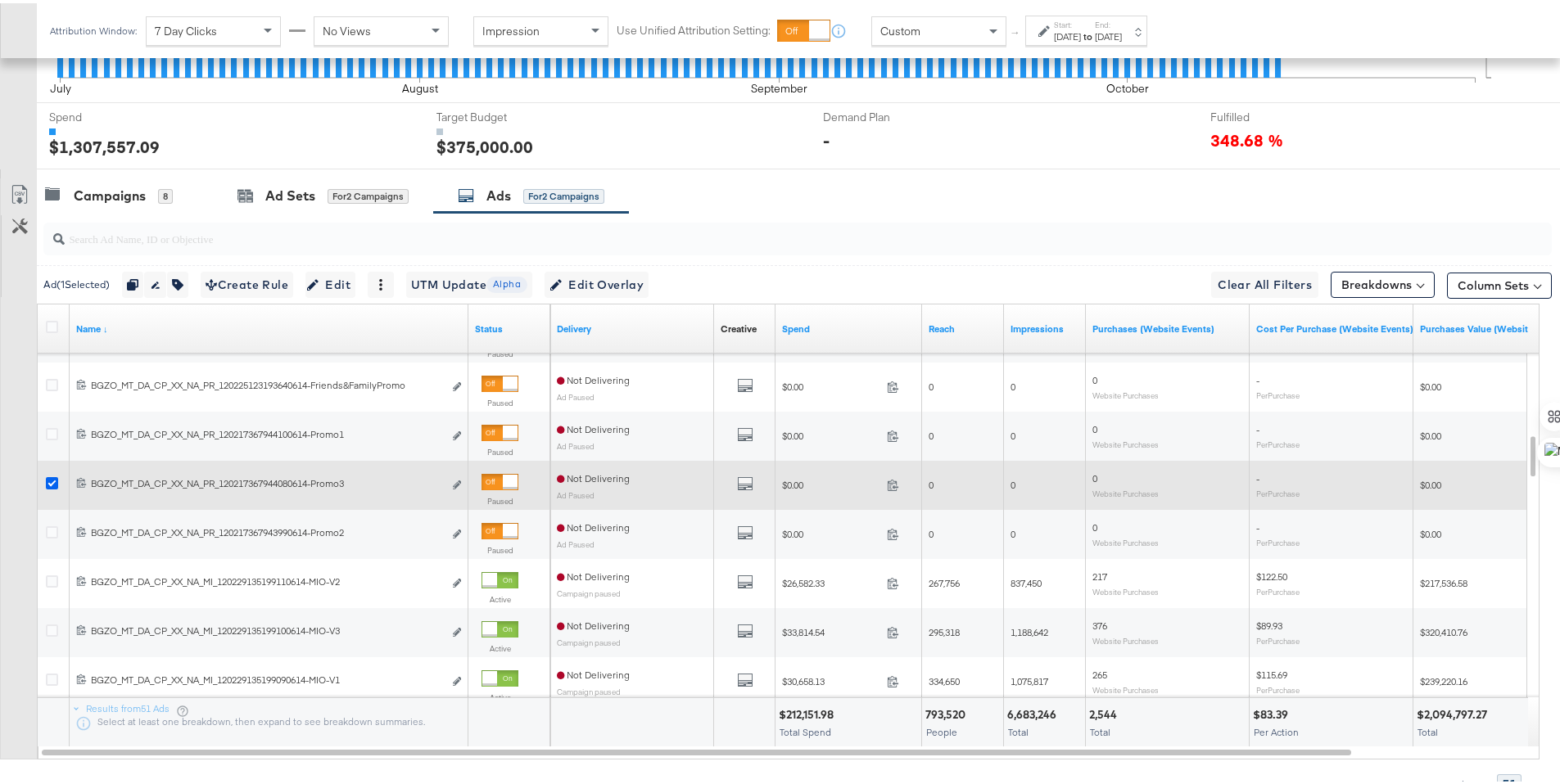
click at [53, 474] on icon at bounding box center [52, 480] width 12 height 12
click at [0, 0] on input "checkbox" at bounding box center [0, 0] width 0 height 0
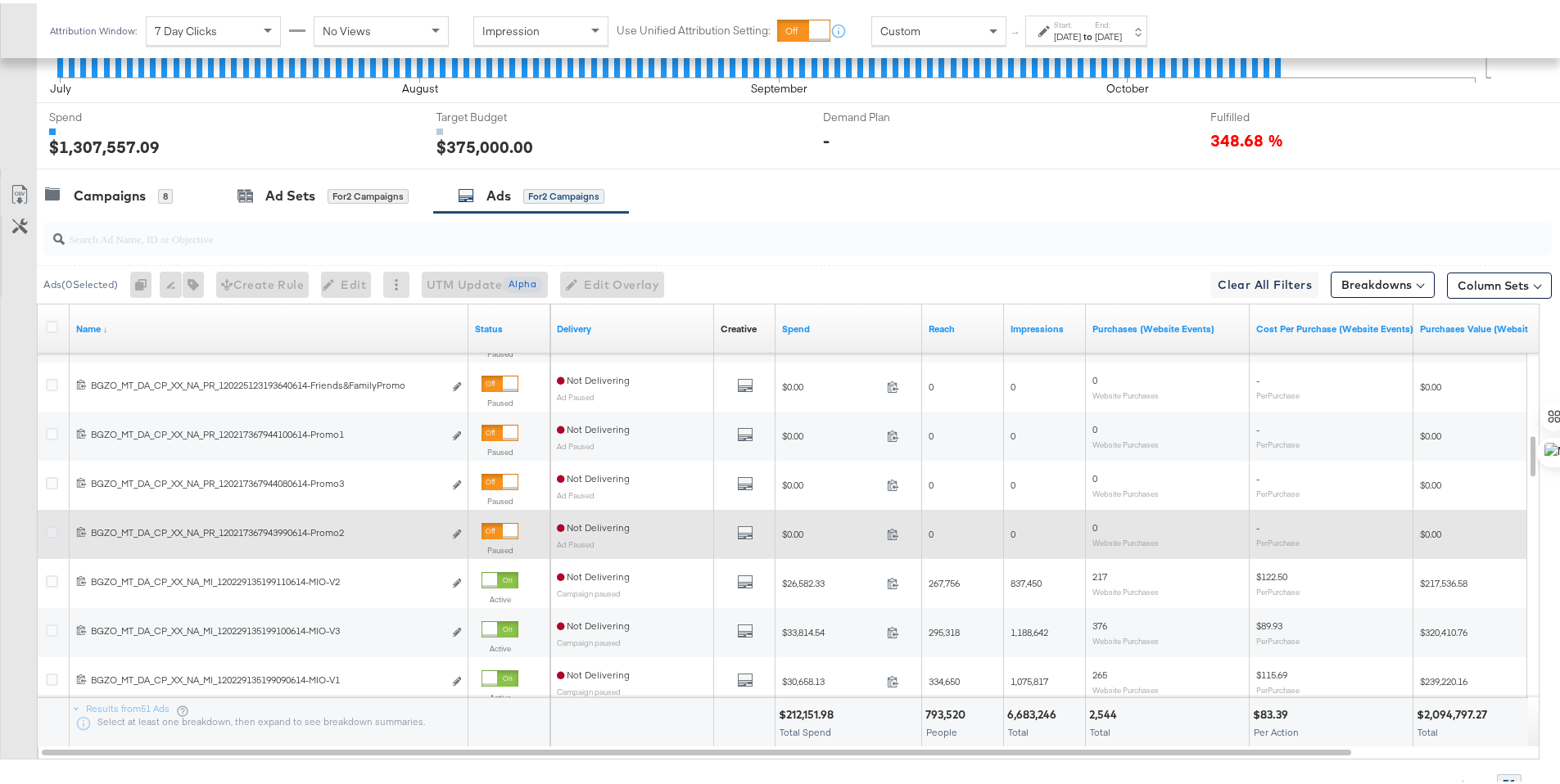
click at [50, 529] on icon at bounding box center [52, 529] width 12 height 12
click at [0, 0] on input "checkbox" at bounding box center [0, 0] width 0 height 0
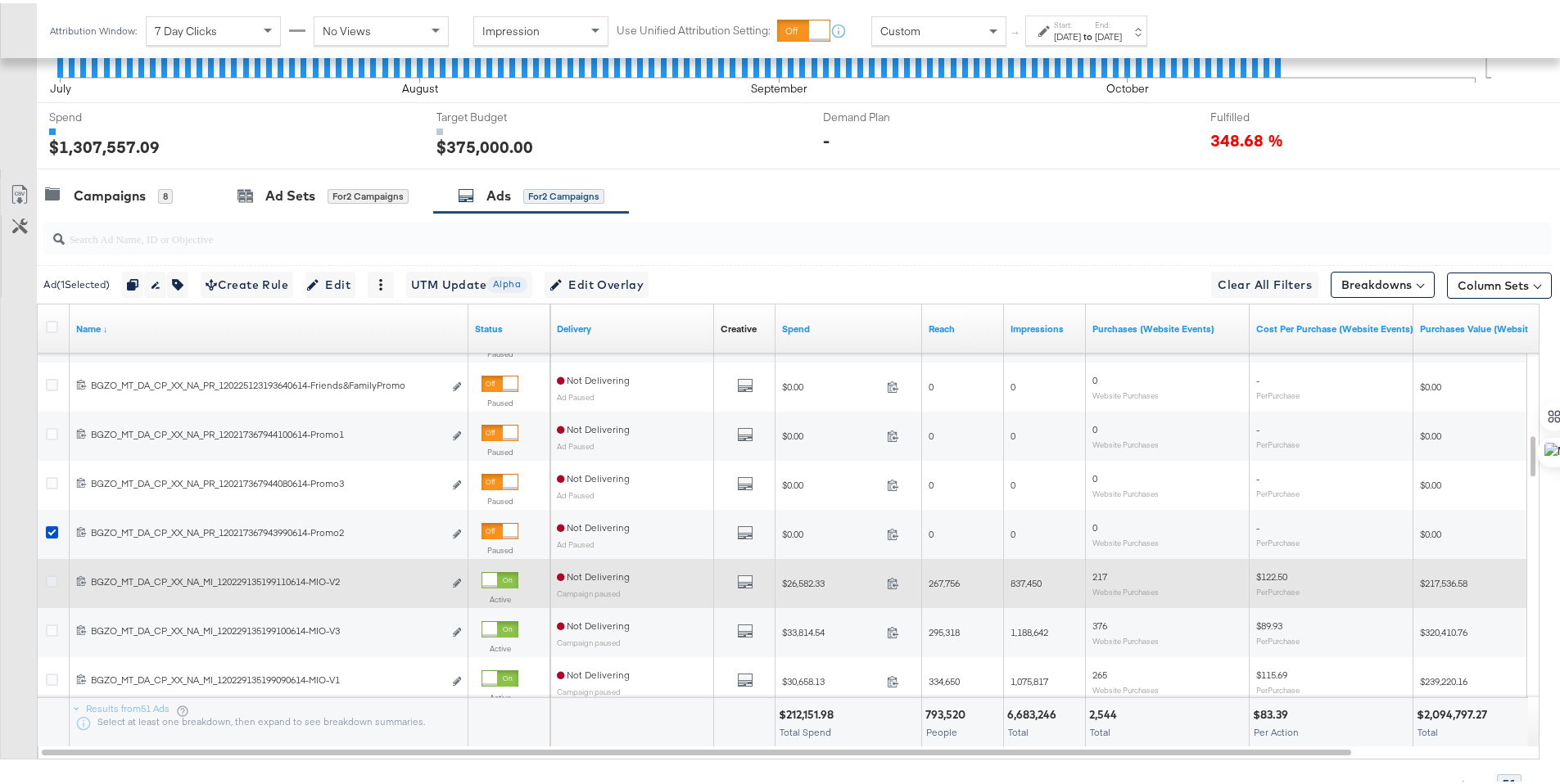
click at [52, 579] on icon at bounding box center [52, 578] width 12 height 12
click at [0, 0] on input "checkbox" at bounding box center [0, 0] width 0 height 0
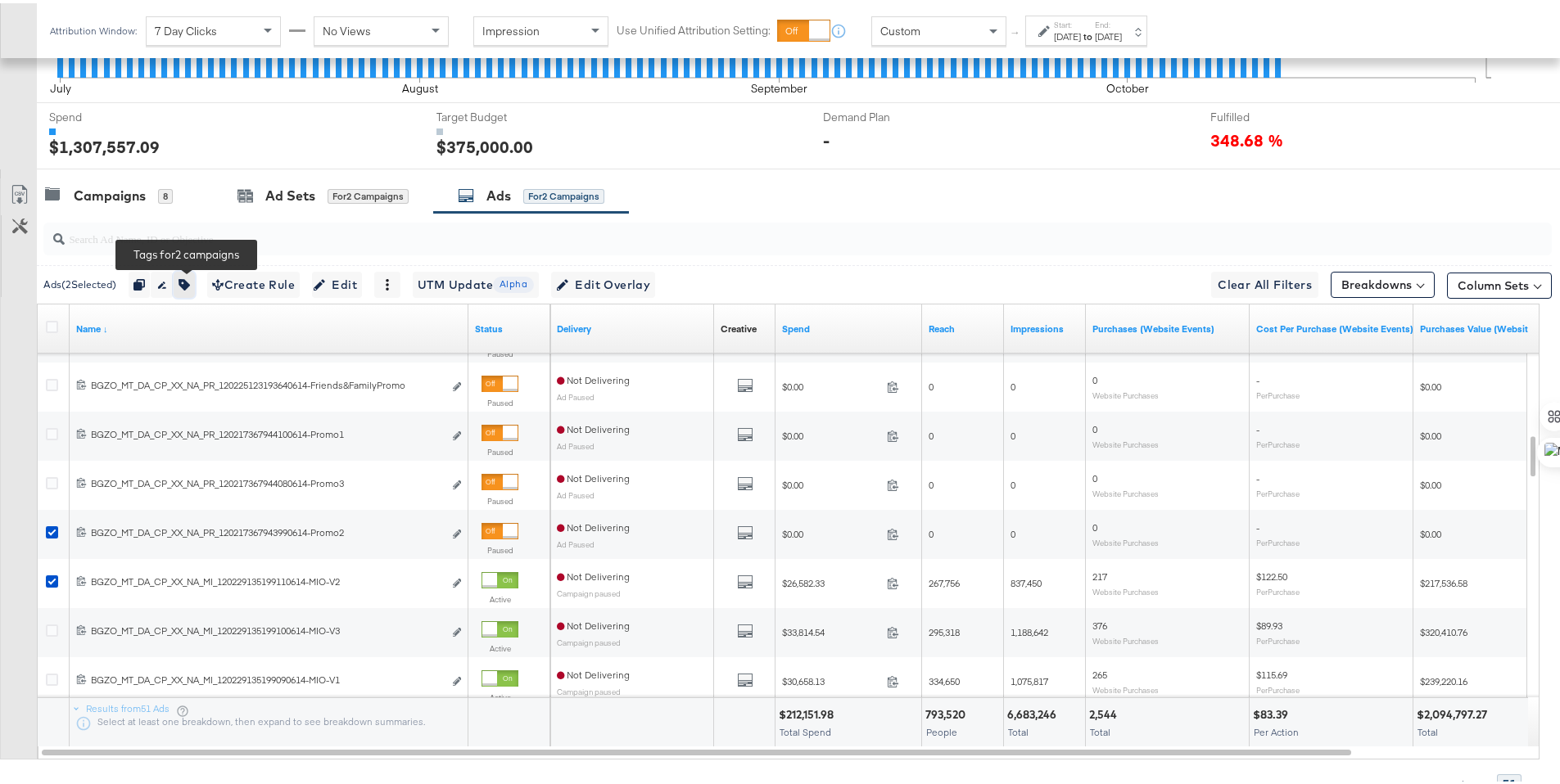
click at [190, 280] on icon "button" at bounding box center [183, 281] width 11 height 11
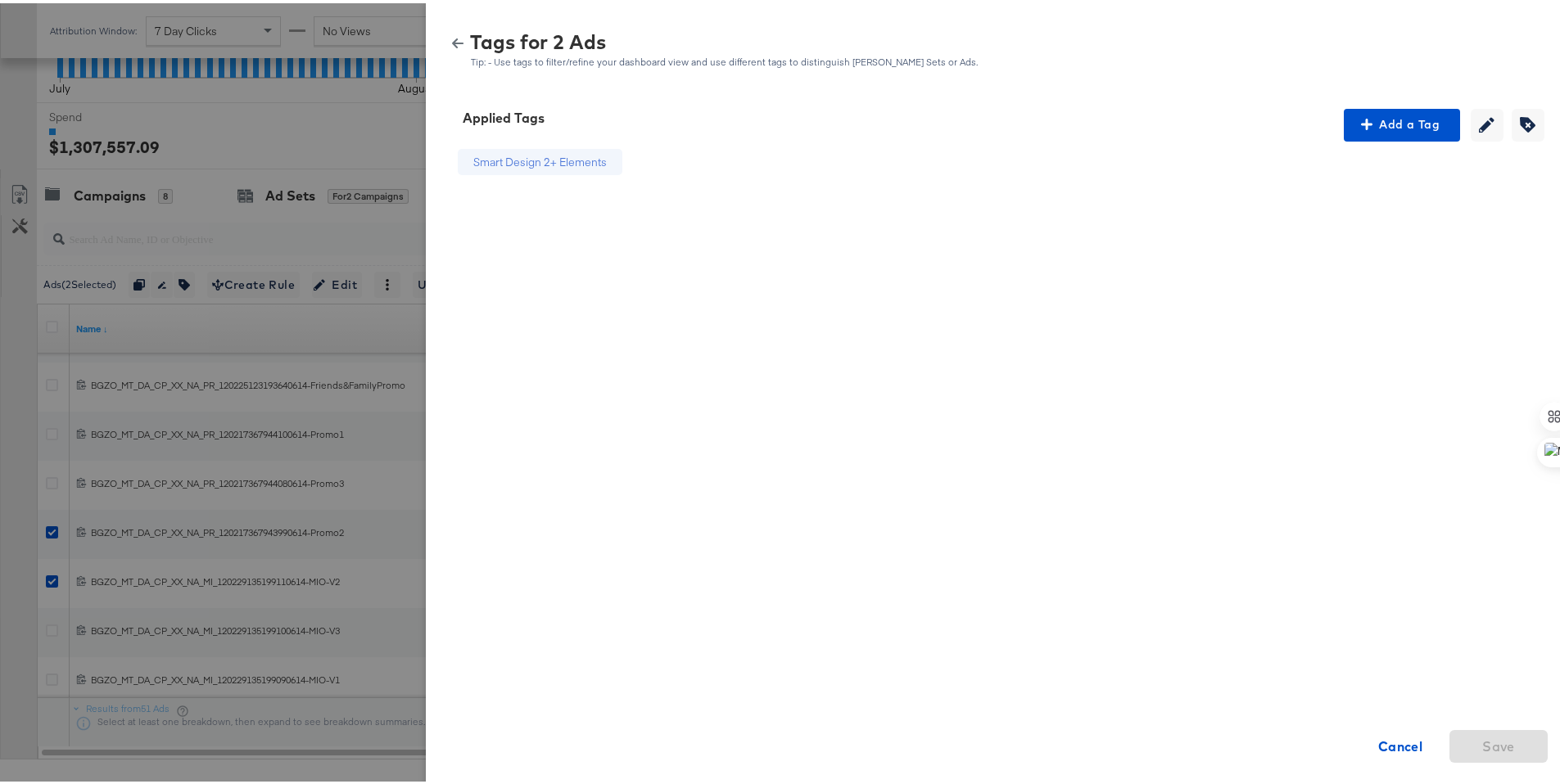
click at [452, 40] on icon "button" at bounding box center [457, 40] width 11 height 10
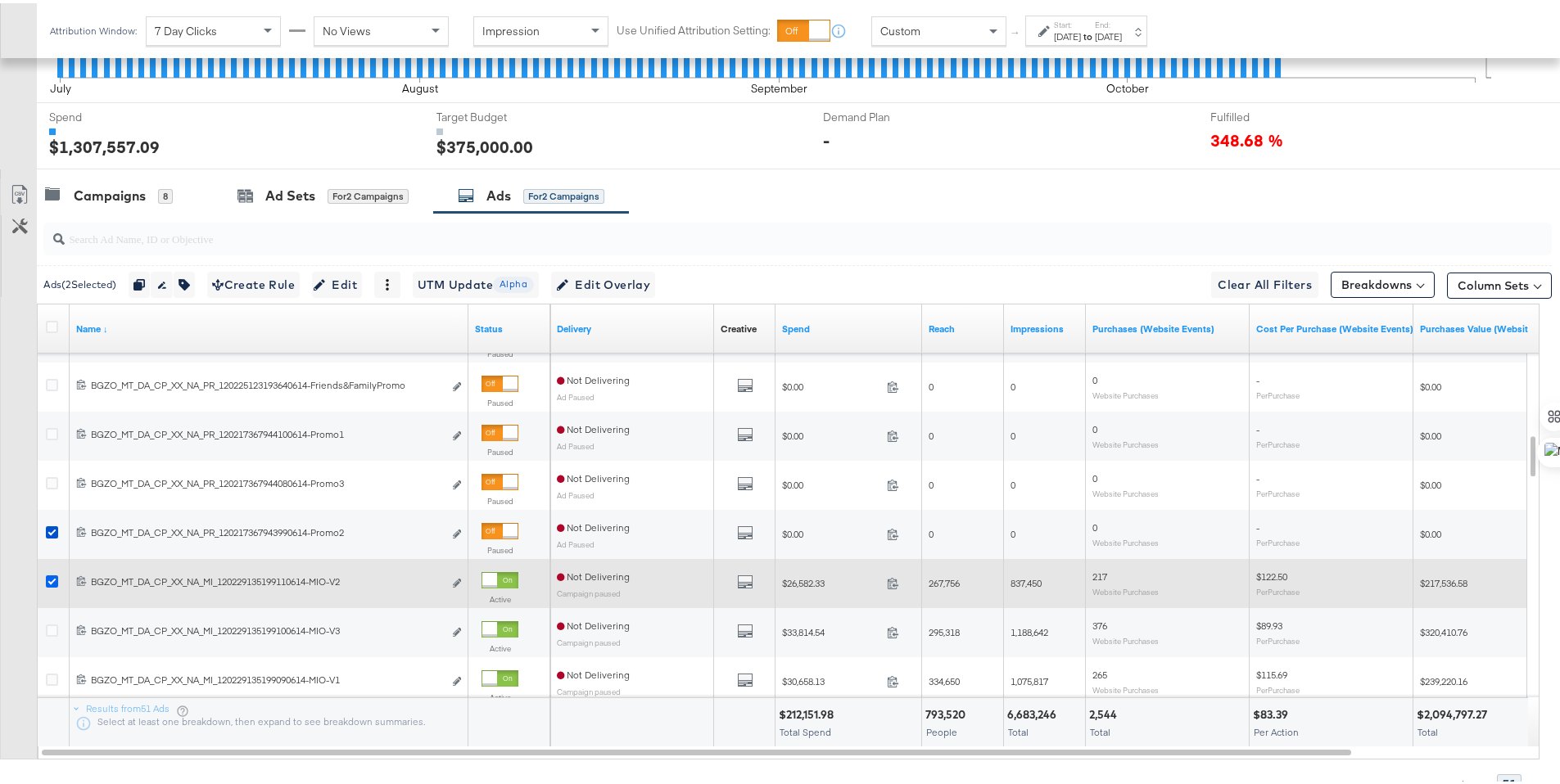
click at [50, 575] on icon at bounding box center [52, 578] width 12 height 12
click at [0, 0] on input "checkbox" at bounding box center [0, 0] width 0 height 0
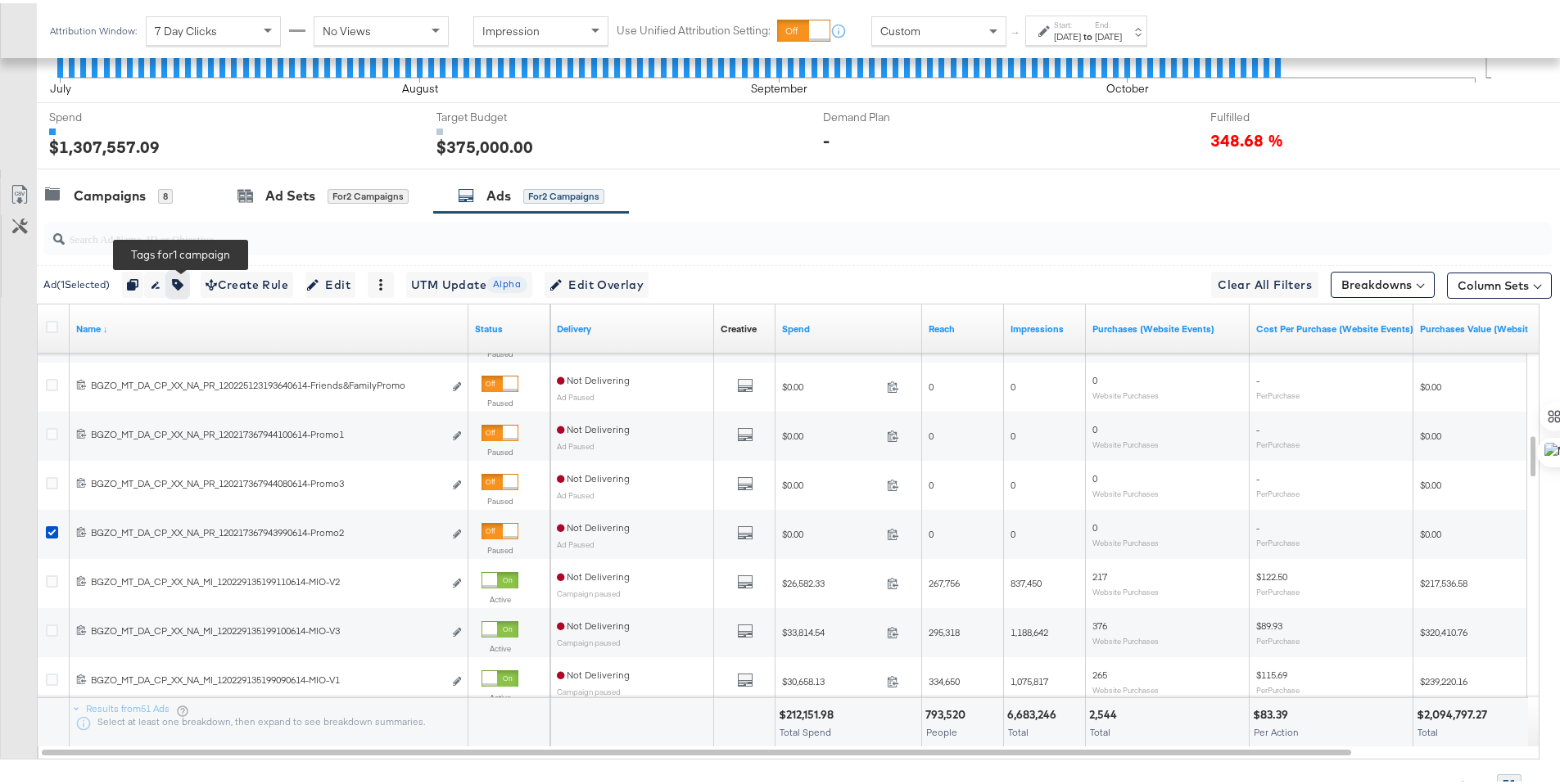
click at [178, 279] on icon "button" at bounding box center [177, 281] width 11 height 11
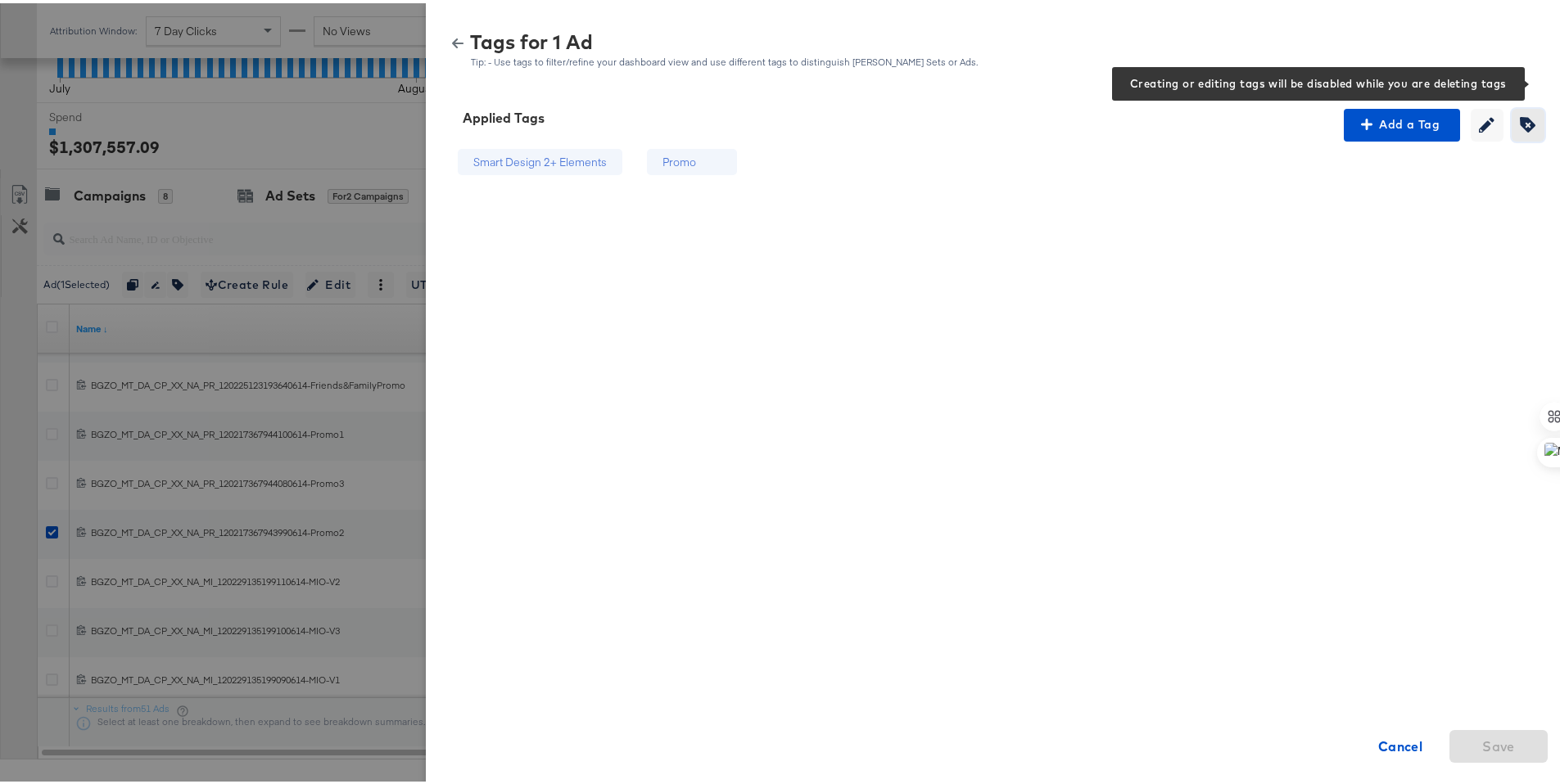
click at [1520, 122] on icon "button" at bounding box center [1528, 122] width 16 height 16
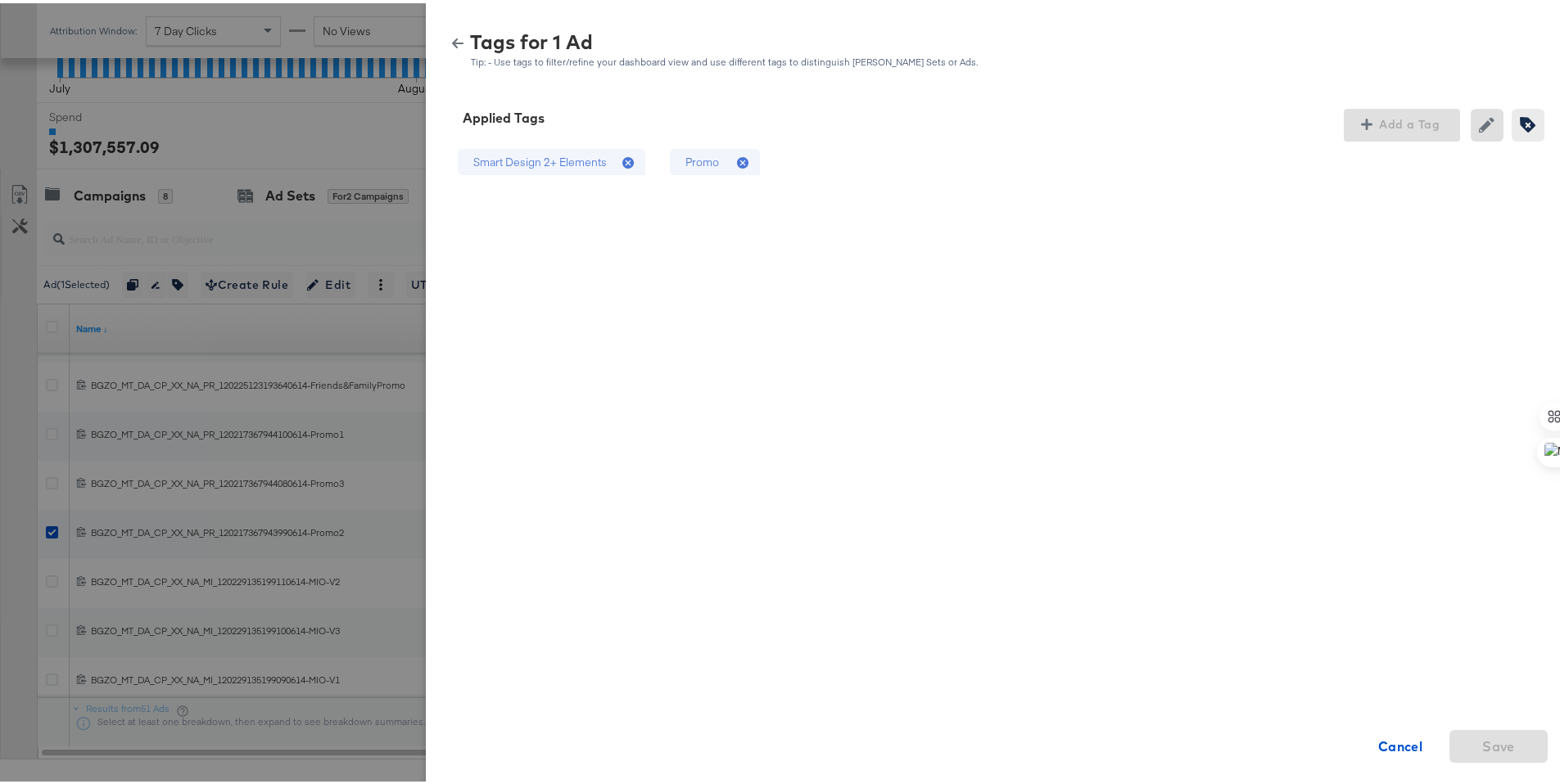
click at [708, 153] on div "Promo" at bounding box center [715, 159] width 90 height 27
click at [1489, 723] on div "Save" at bounding box center [1497, 724] width 98 height 70
click at [1482, 741] on span "Save" at bounding box center [1498, 743] width 33 height 23
click at [452, 39] on icon "button" at bounding box center [457, 40] width 11 height 10
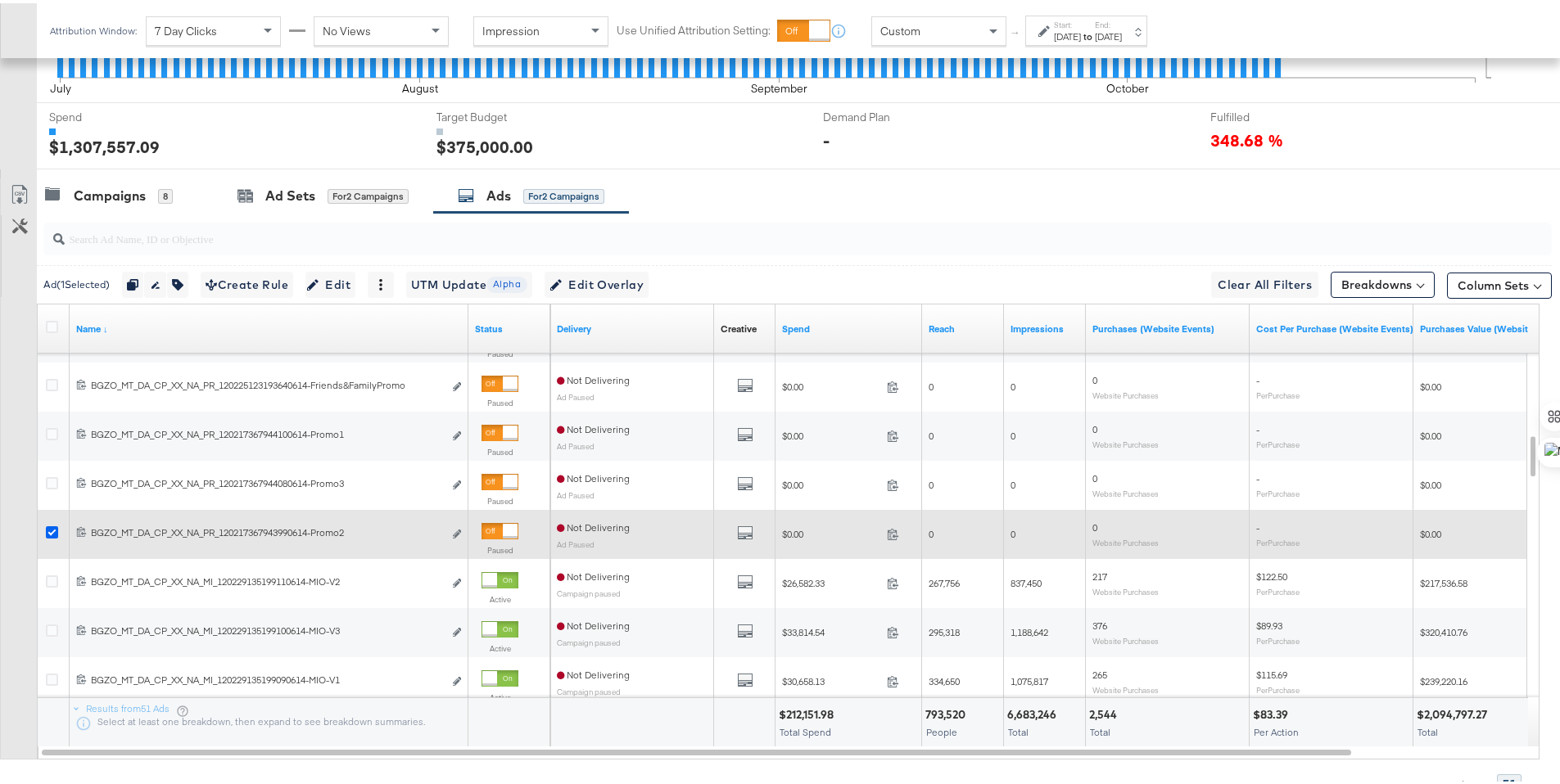
click at [52, 528] on icon at bounding box center [52, 529] width 12 height 12
click at [0, 0] on input "checkbox" at bounding box center [0, 0] width 0 height 0
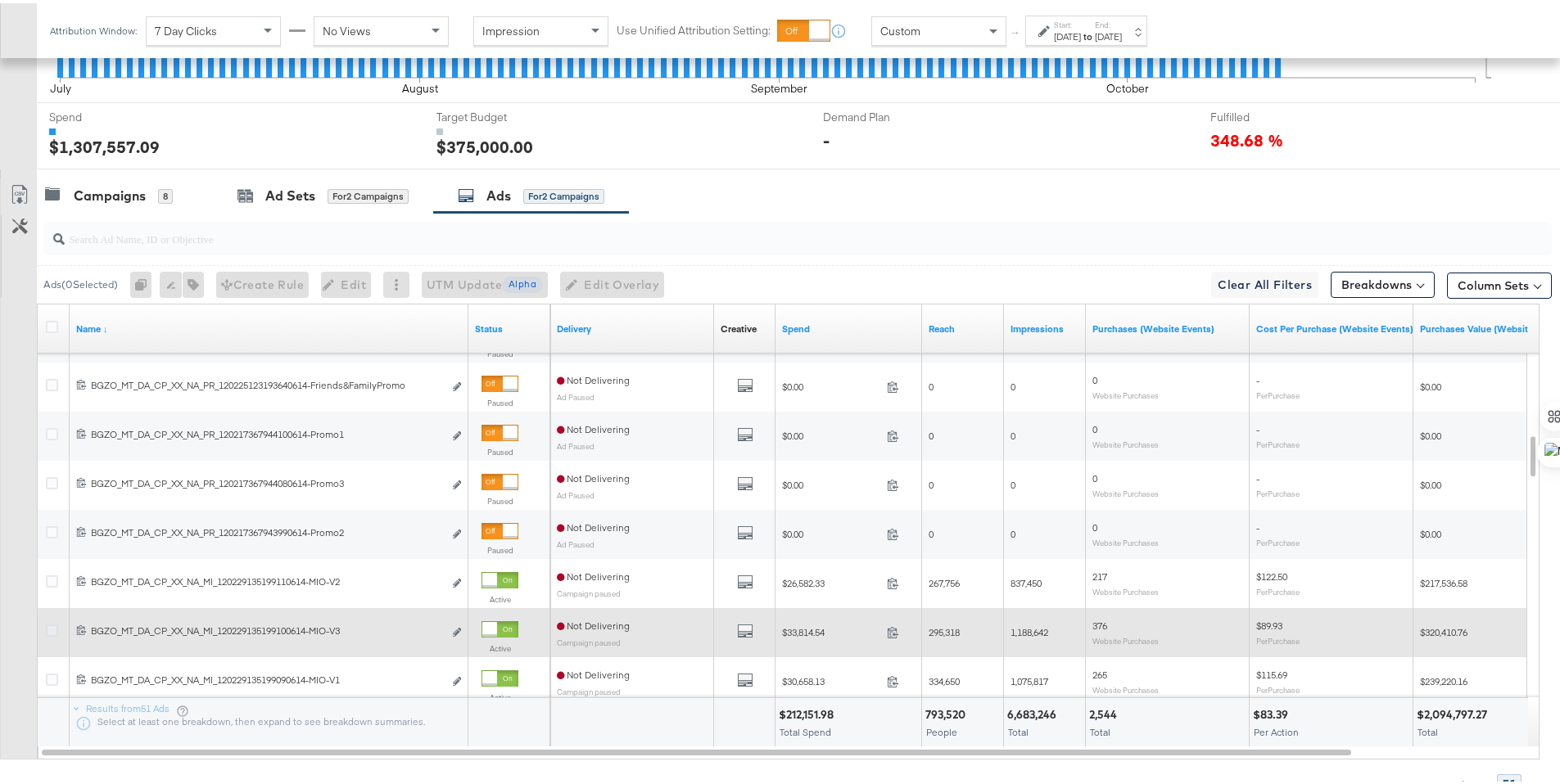
click at [54, 628] on icon at bounding box center [52, 627] width 12 height 12
click at [0, 0] on input "checkbox" at bounding box center [0, 0] width 0 height 0
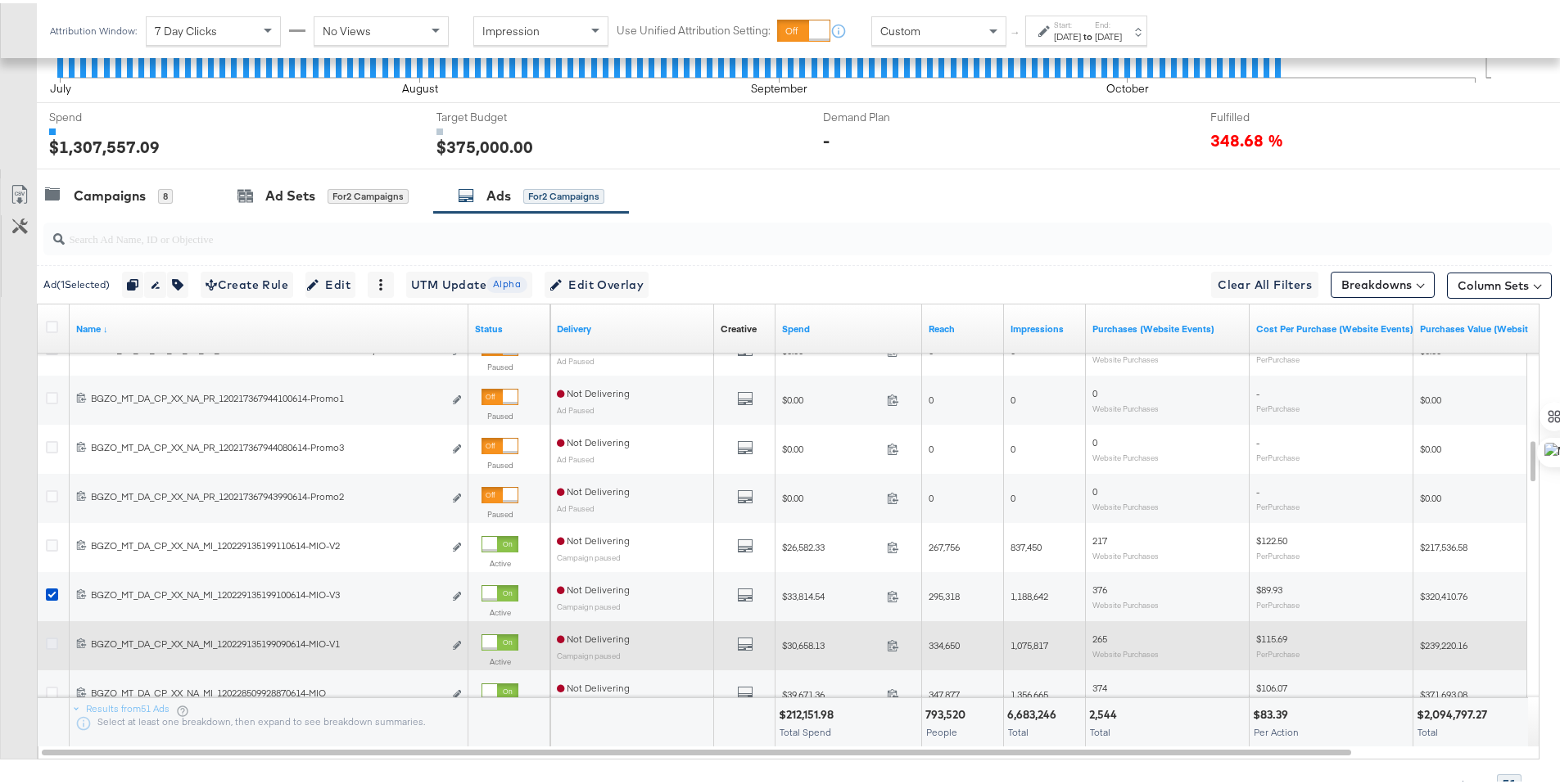
click at [54, 641] on icon at bounding box center [52, 641] width 12 height 12
click at [0, 0] on input "checkbox" at bounding box center [0, 0] width 0 height 0
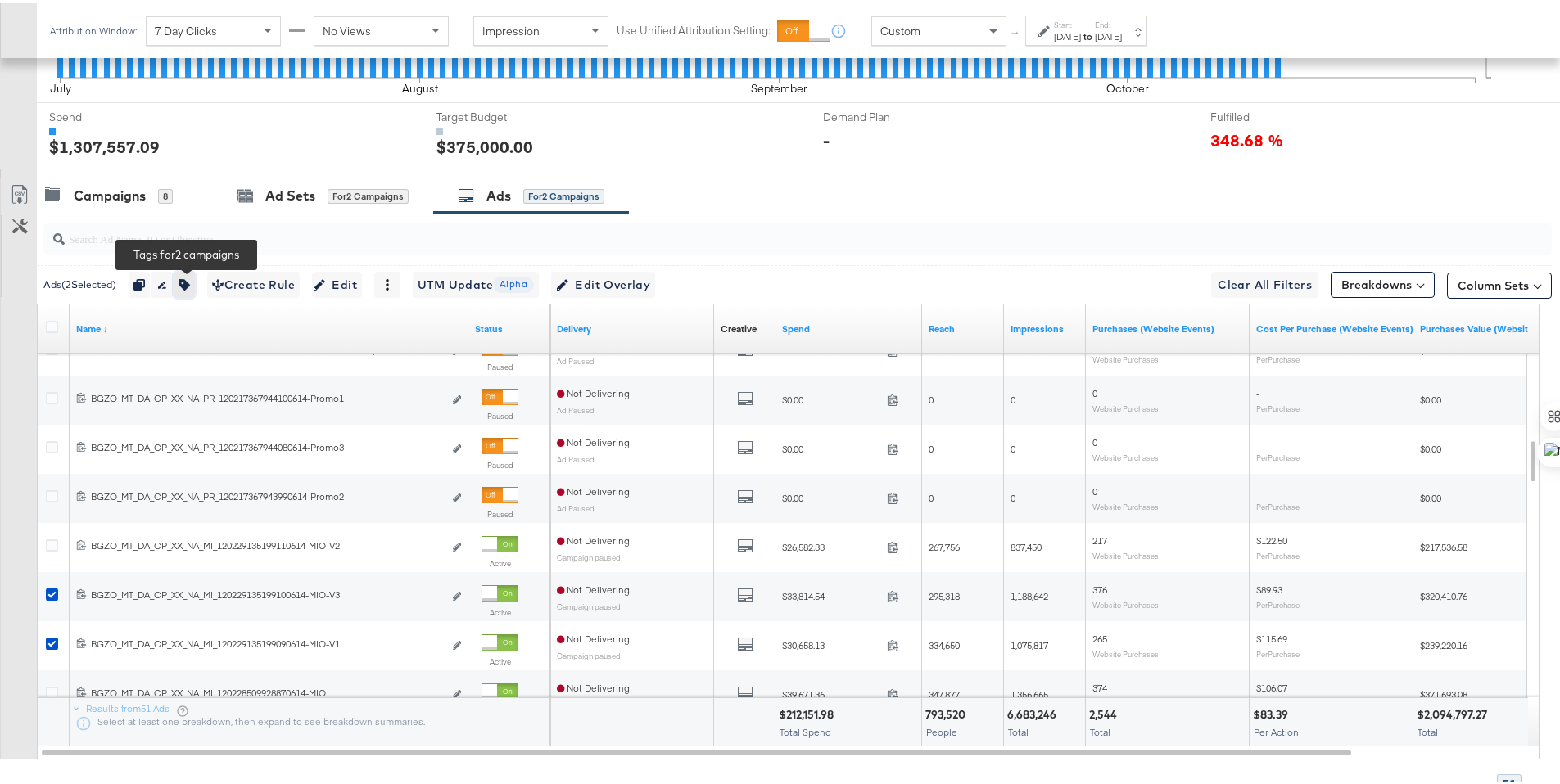
click at [190, 281] on icon "button" at bounding box center [183, 281] width 11 height 11
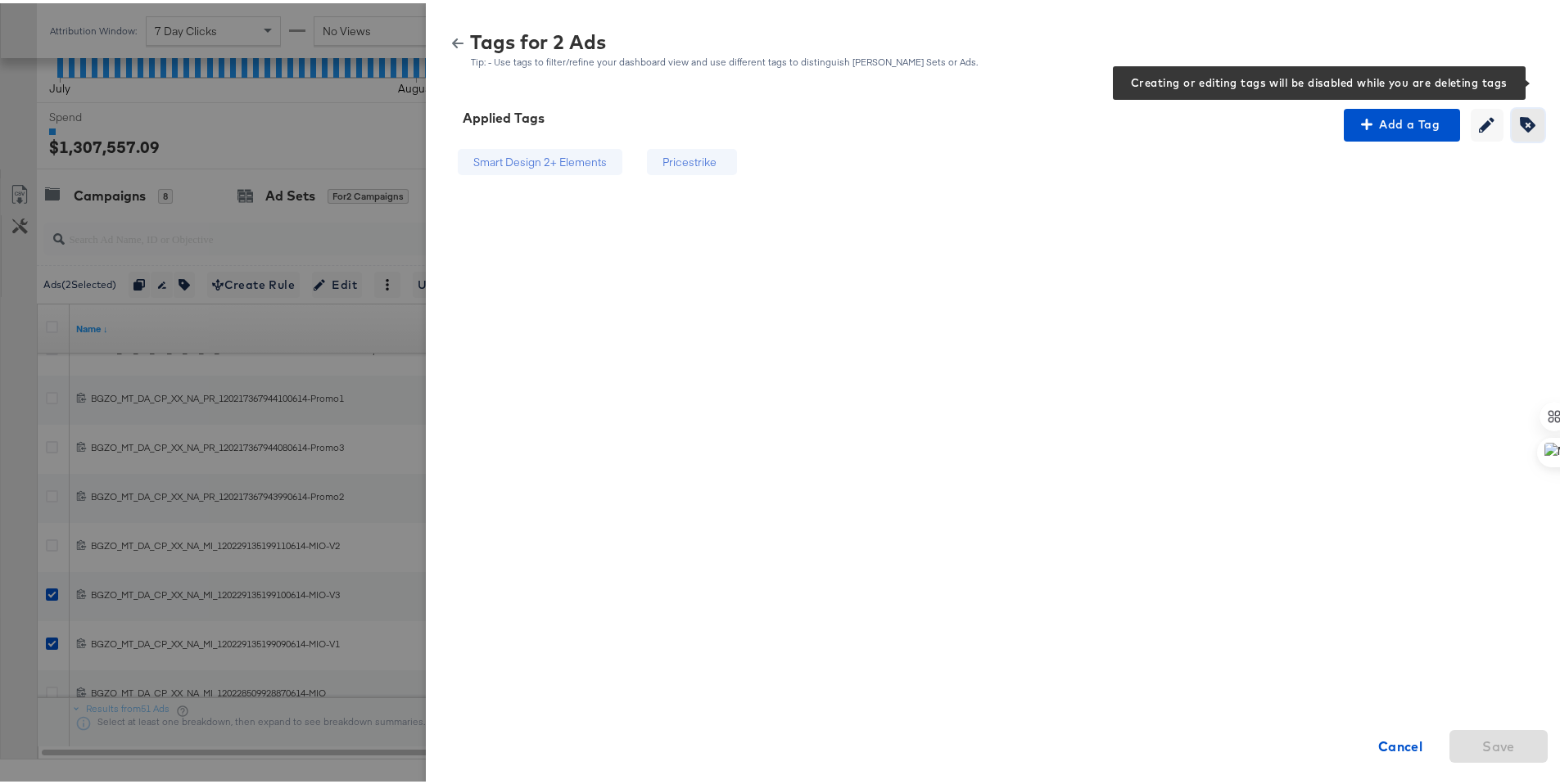
click at [1520, 121] on icon "button" at bounding box center [1528, 122] width 16 height 16
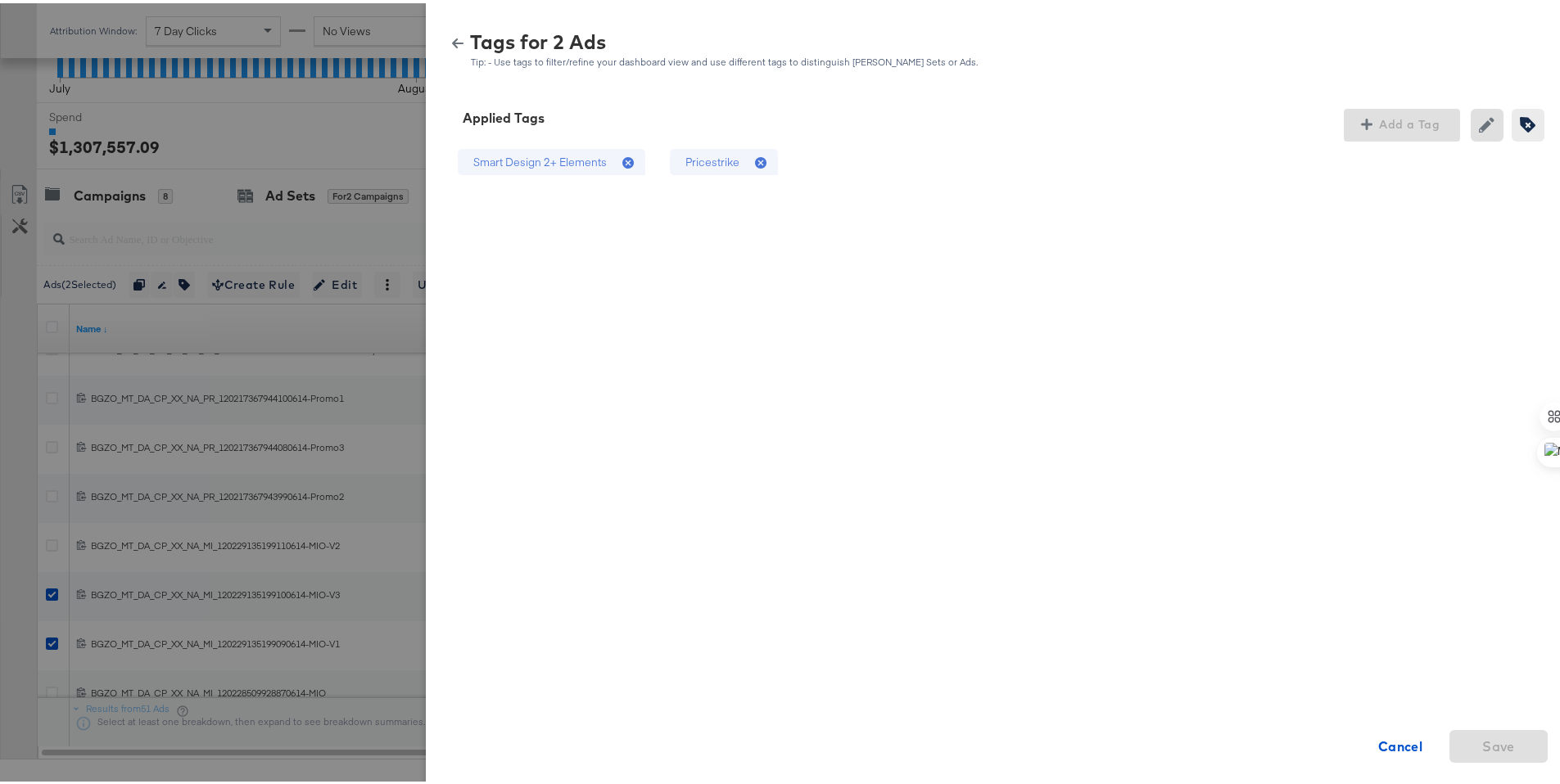
click at [702, 160] on div "Pricestrike" at bounding box center [712, 159] width 54 height 16
click at [1482, 751] on span "Save" at bounding box center [1498, 743] width 33 height 23
click at [452, 43] on icon "button" at bounding box center [457, 40] width 11 height 11
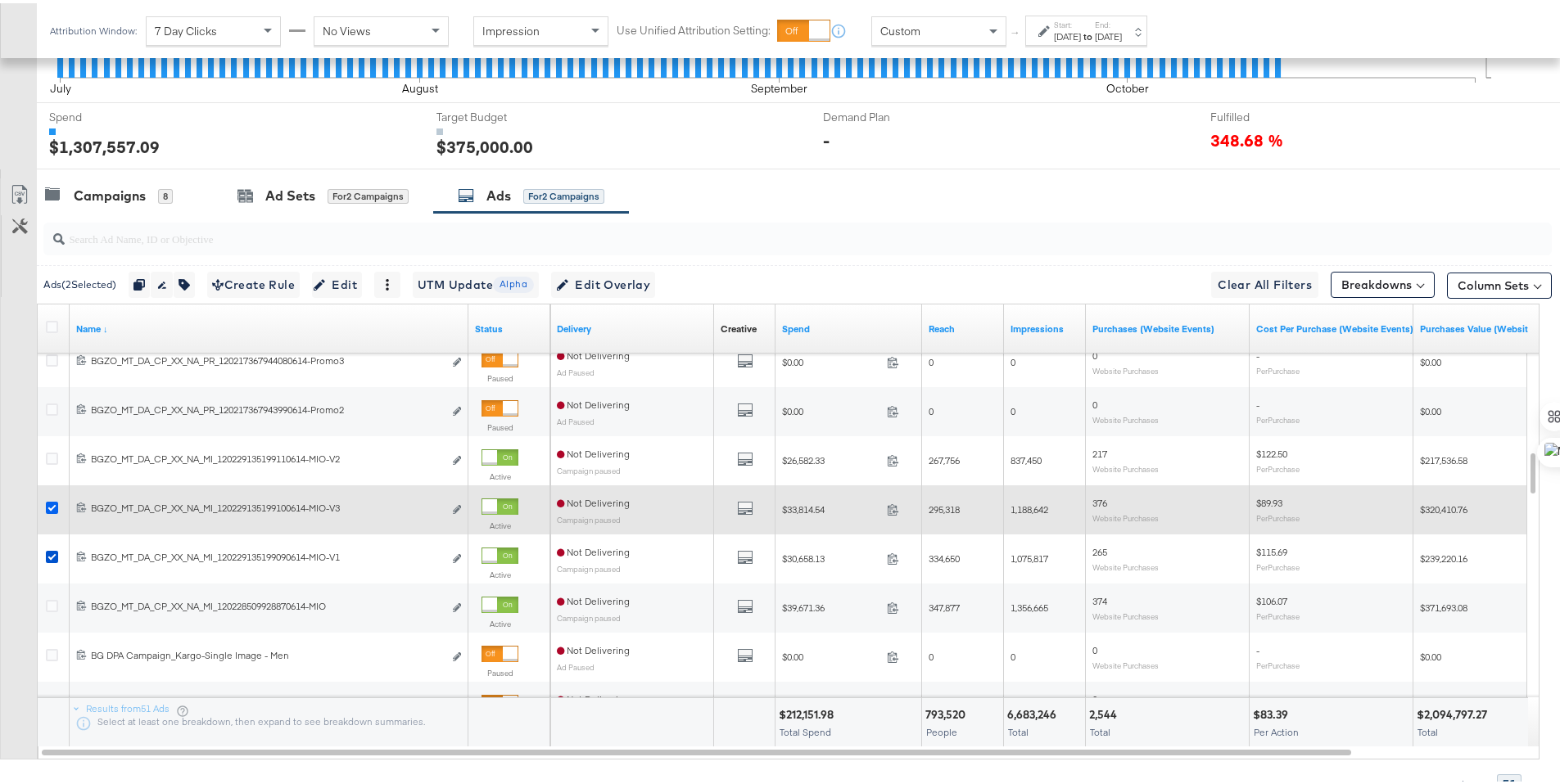
click at [55, 502] on icon at bounding box center [52, 504] width 12 height 12
click at [0, 0] on input "checkbox" at bounding box center [0, 0] width 0 height 0
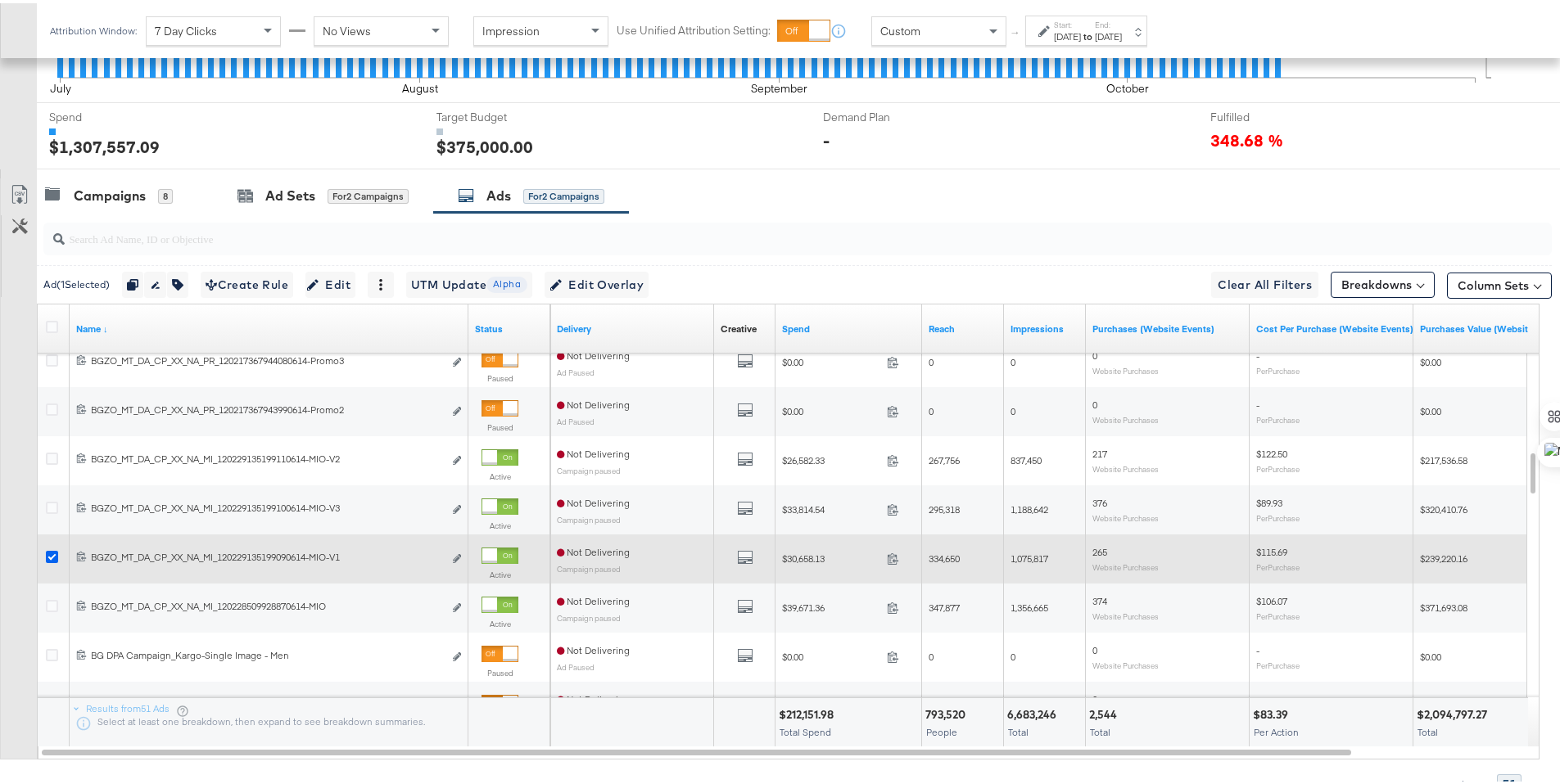
click at [50, 551] on icon at bounding box center [52, 554] width 12 height 12
click at [0, 0] on input "checkbox" at bounding box center [0, 0] width 0 height 0
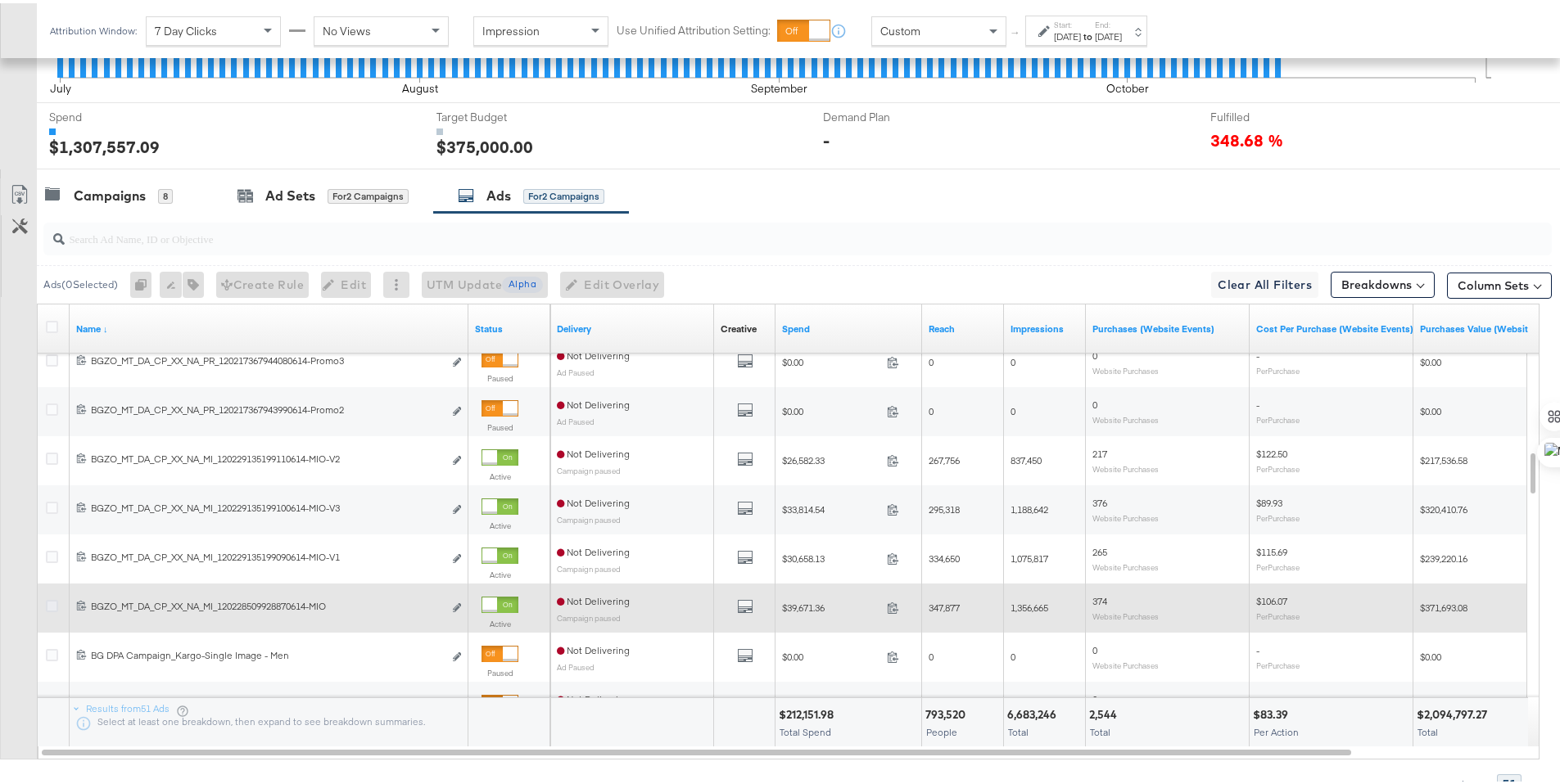
click at [50, 606] on icon at bounding box center [52, 603] width 12 height 12
click at [0, 0] on input "checkbox" at bounding box center [0, 0] width 0 height 0
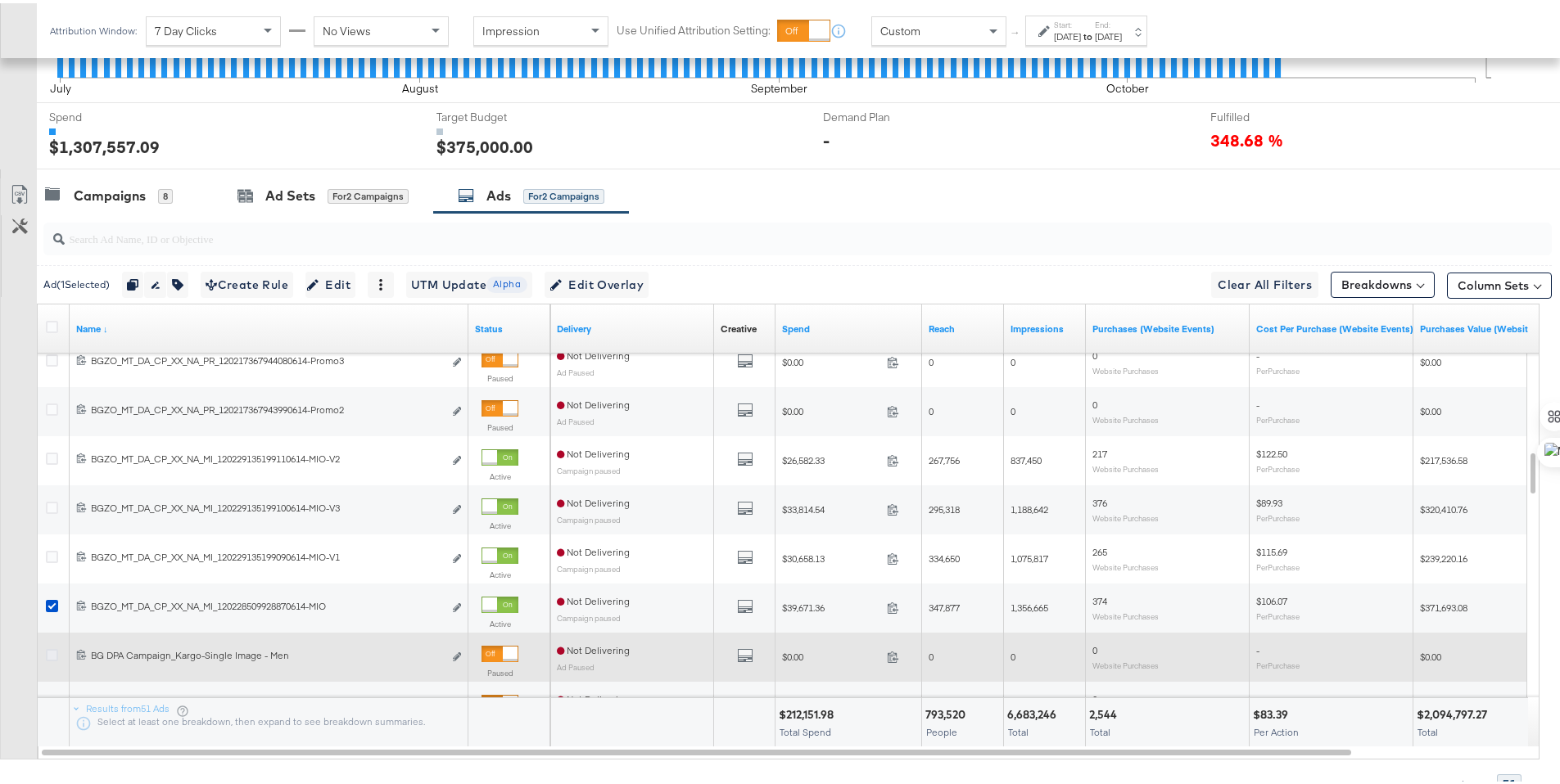
click at [52, 656] on icon at bounding box center [52, 652] width 12 height 12
click at [0, 0] on input "checkbox" at bounding box center [0, 0] width 0 height 0
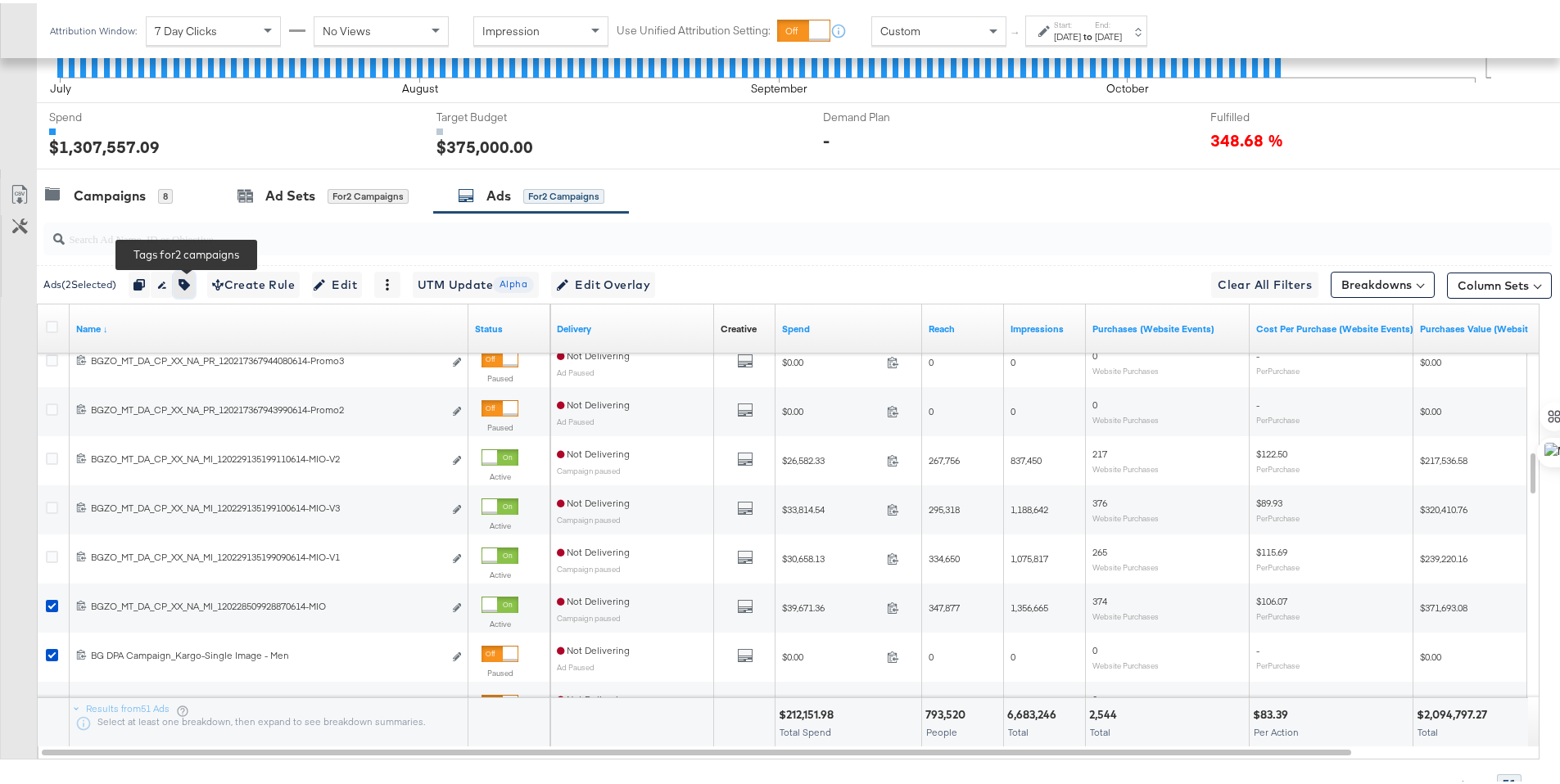
click at [186, 281] on icon "button" at bounding box center [183, 281] width 11 height 11
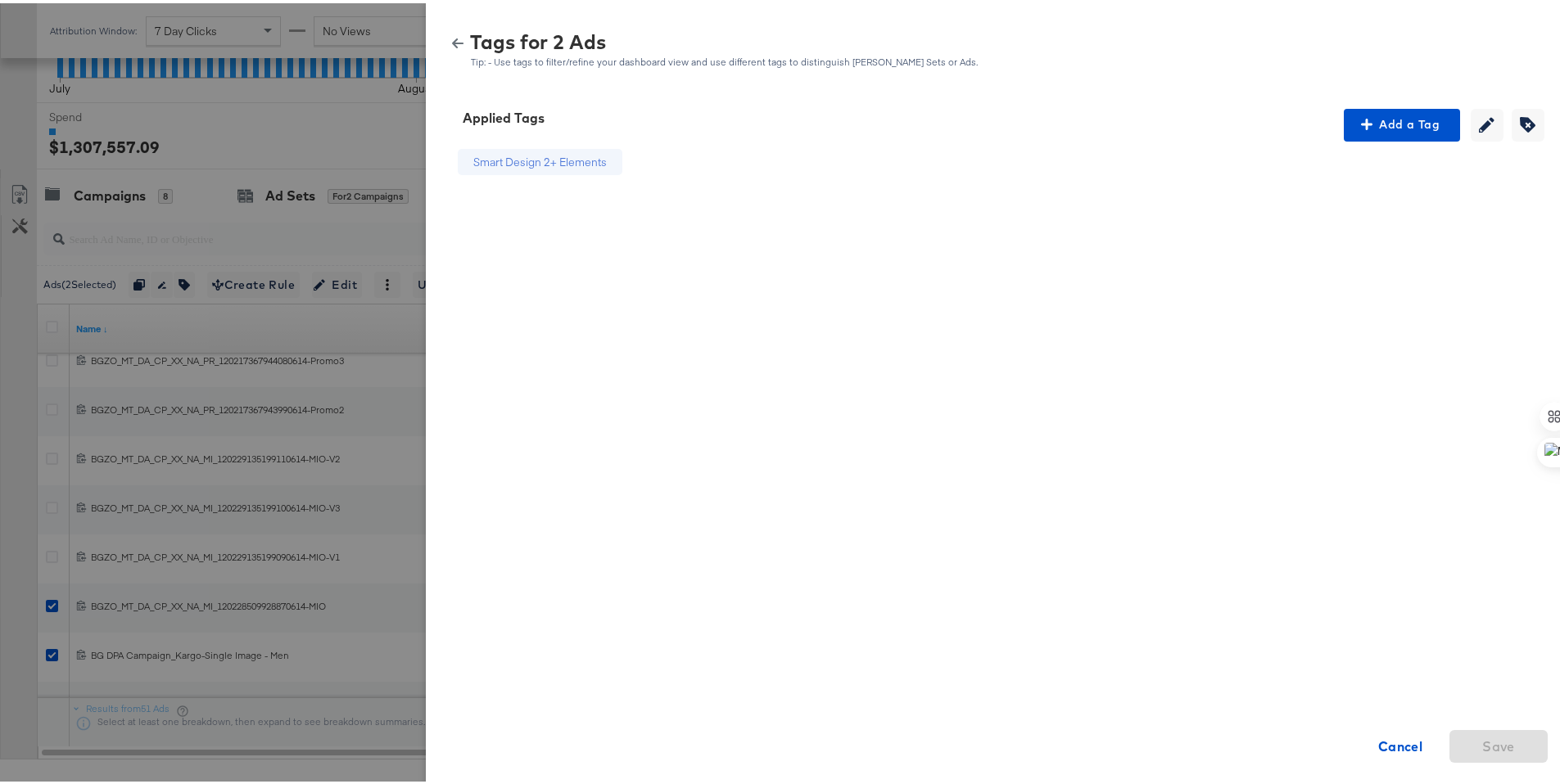
click at [453, 45] on button "button" at bounding box center [458, 40] width 24 height 11
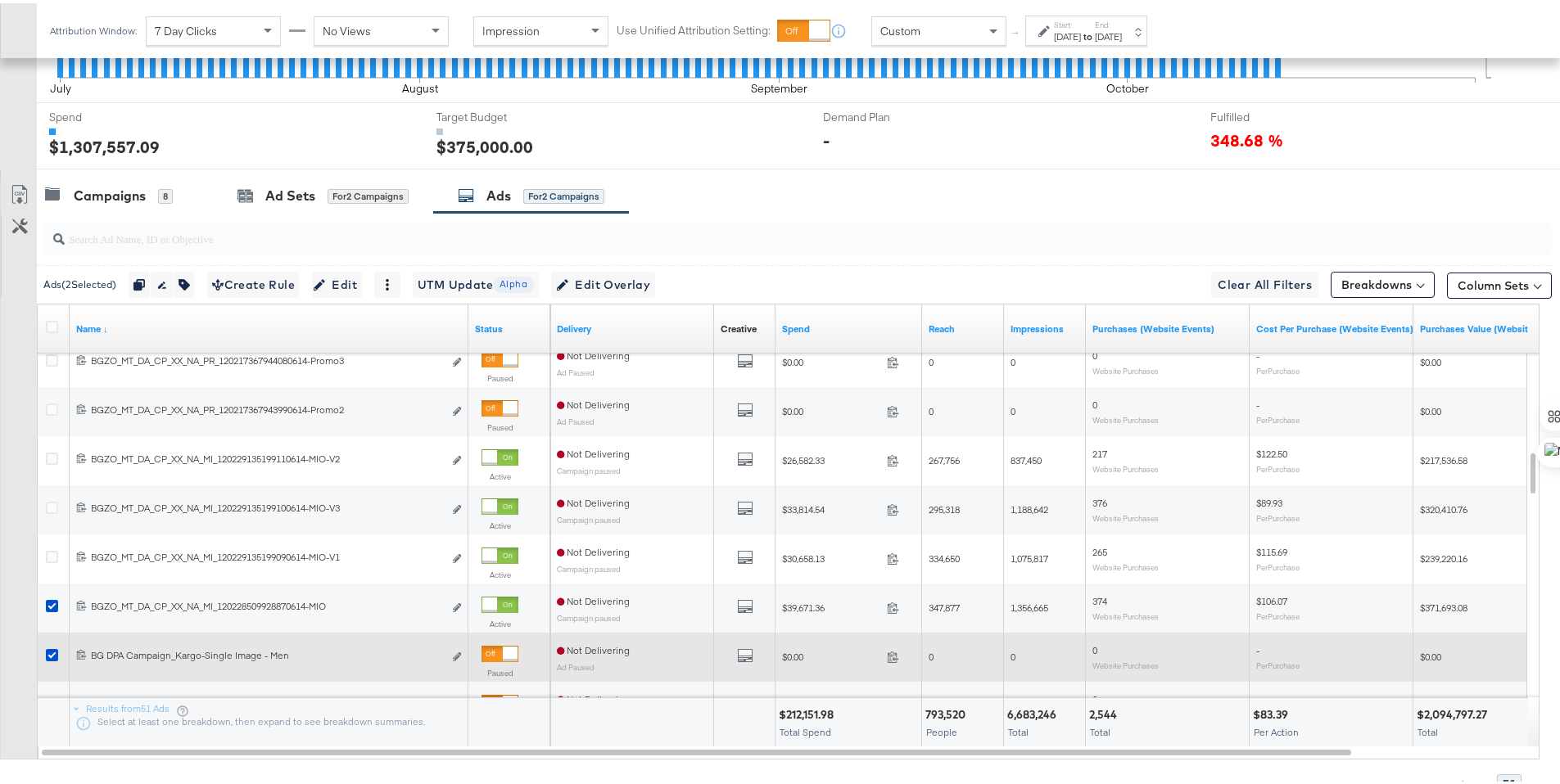
click at [49, 649] on icon at bounding box center [52, 652] width 12 height 12
click at [0, 0] on input "checkbox" at bounding box center [0, 0] width 0 height 0
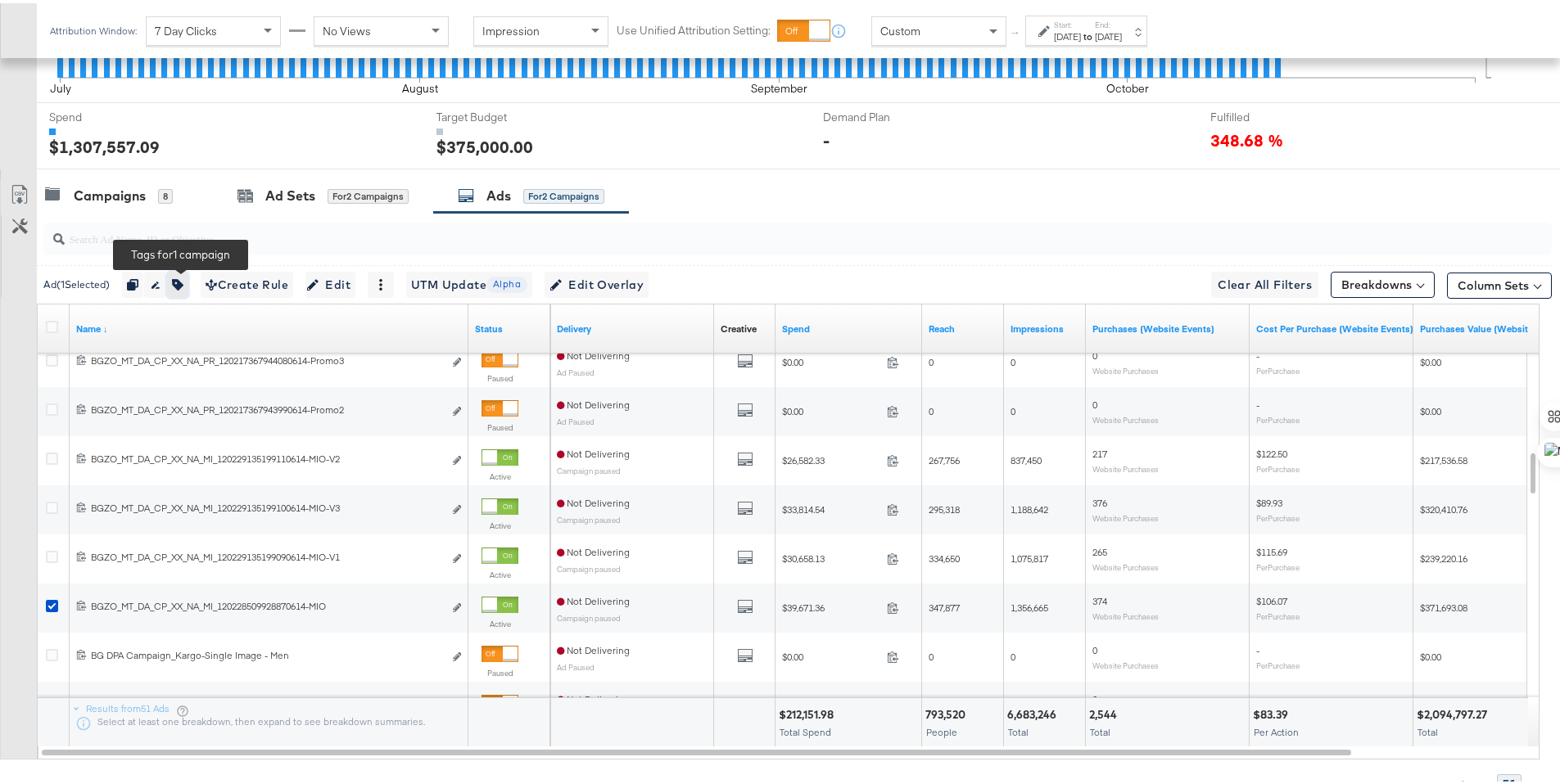
click at [183, 276] on icon "button" at bounding box center [177, 281] width 11 height 11
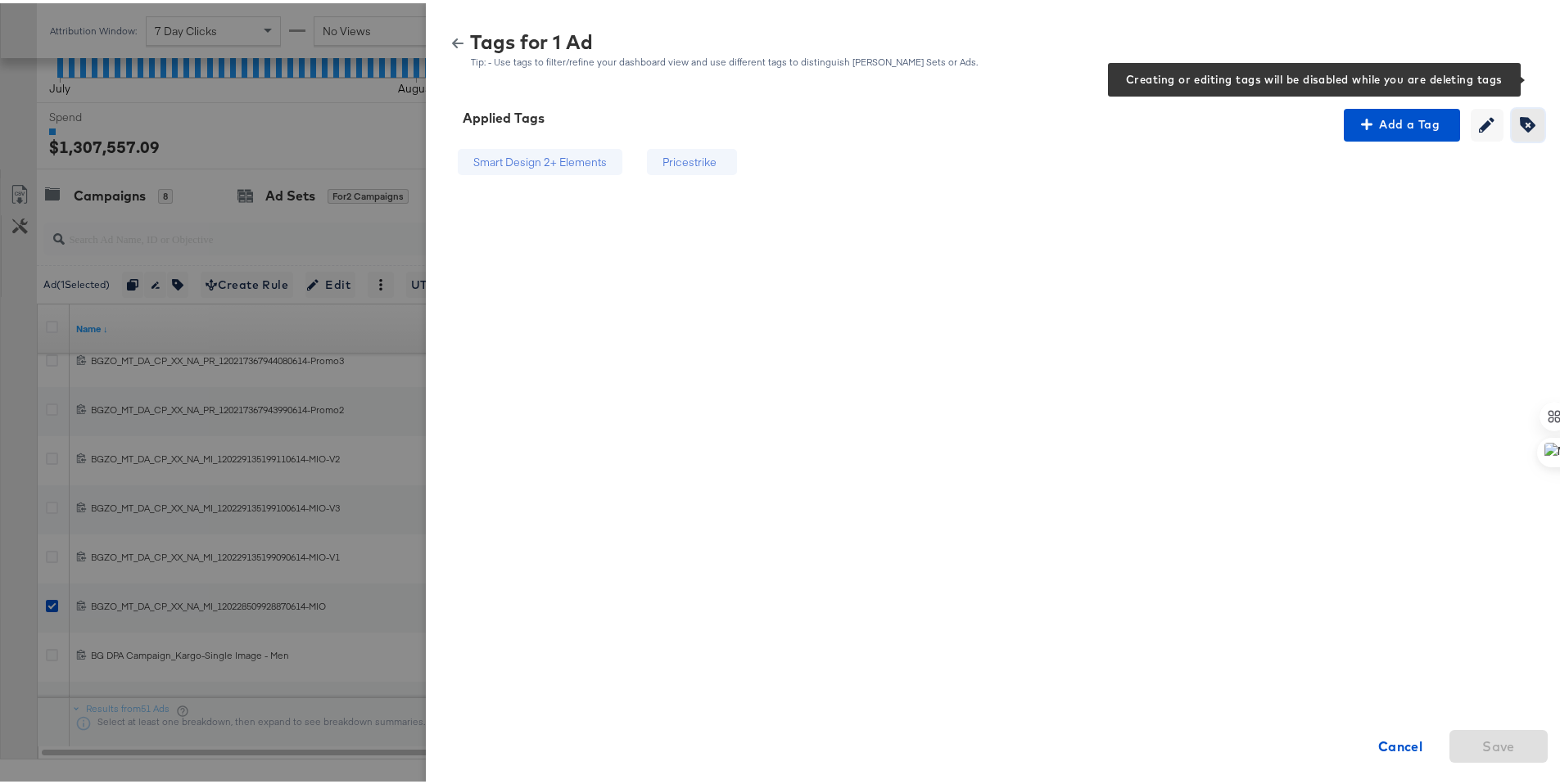
click at [1520, 115] on icon "button" at bounding box center [1528, 122] width 16 height 16
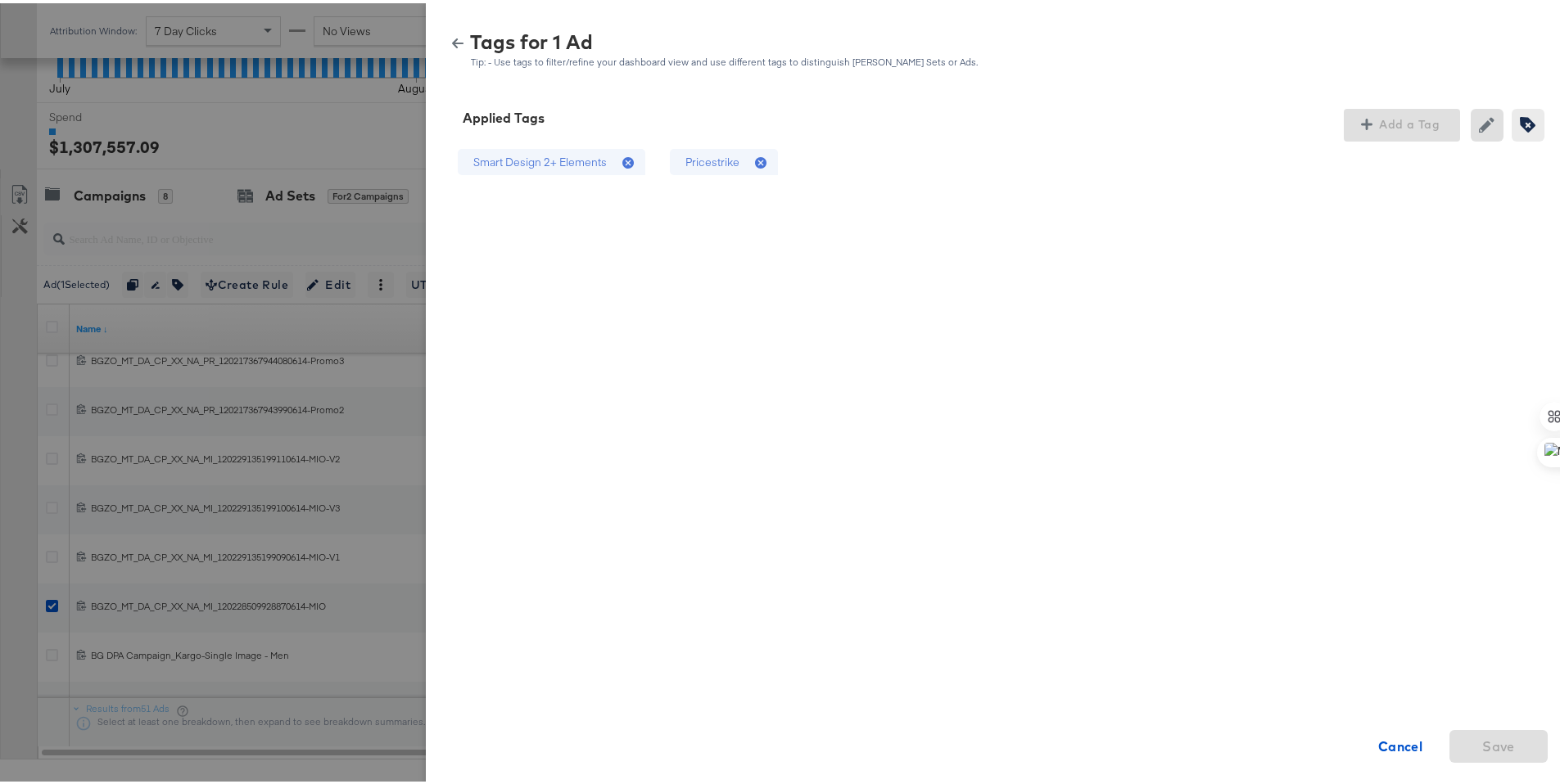
click at [716, 160] on div "Pricestrike" at bounding box center [712, 159] width 54 height 16
click at [1482, 744] on span "Save" at bounding box center [1498, 743] width 33 height 23
click at [452, 36] on icon "button" at bounding box center [457, 40] width 11 height 11
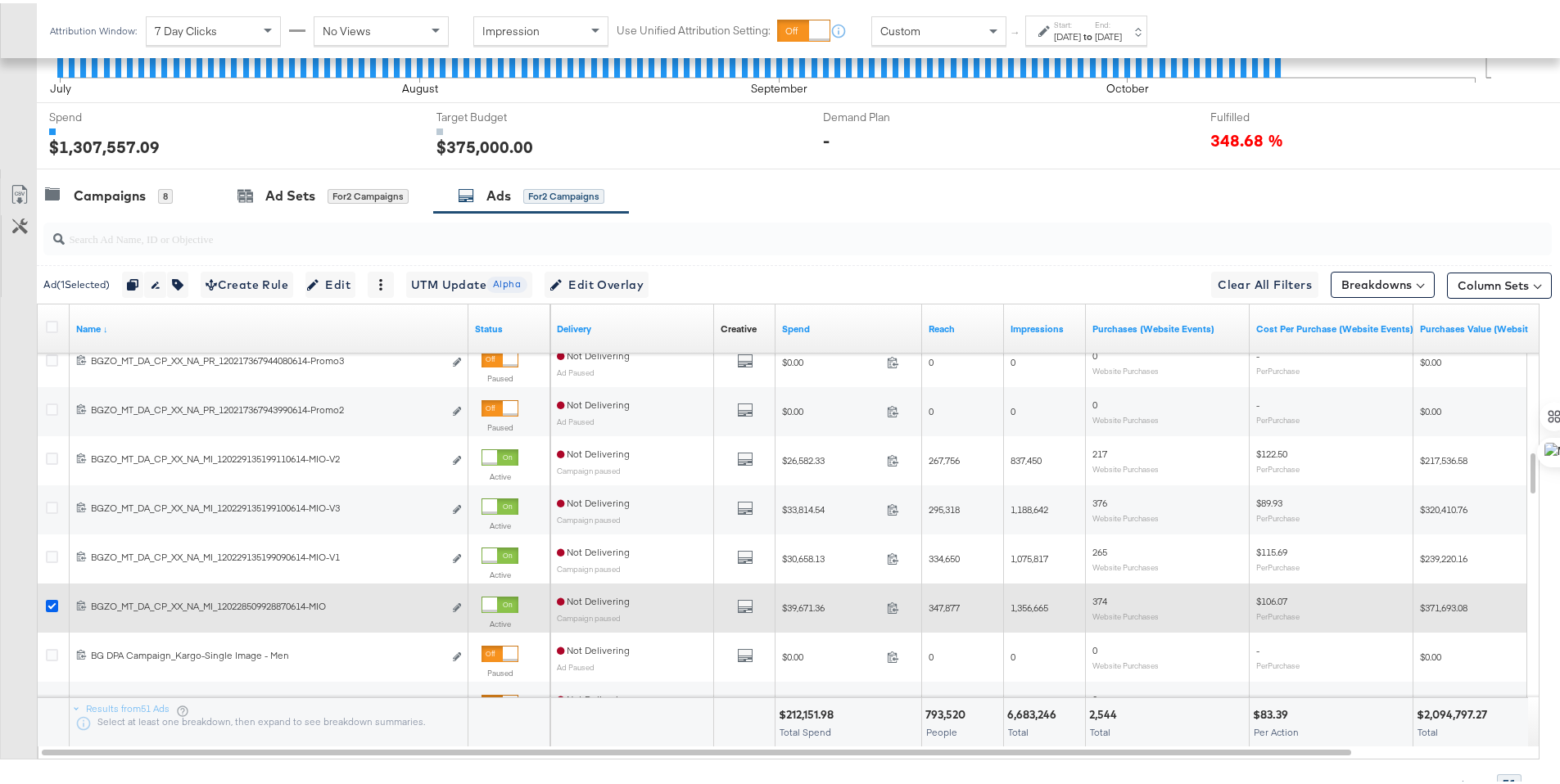
click at [52, 597] on icon at bounding box center [52, 603] width 12 height 12
click at [0, 0] on input "checkbox" at bounding box center [0, 0] width 0 height 0
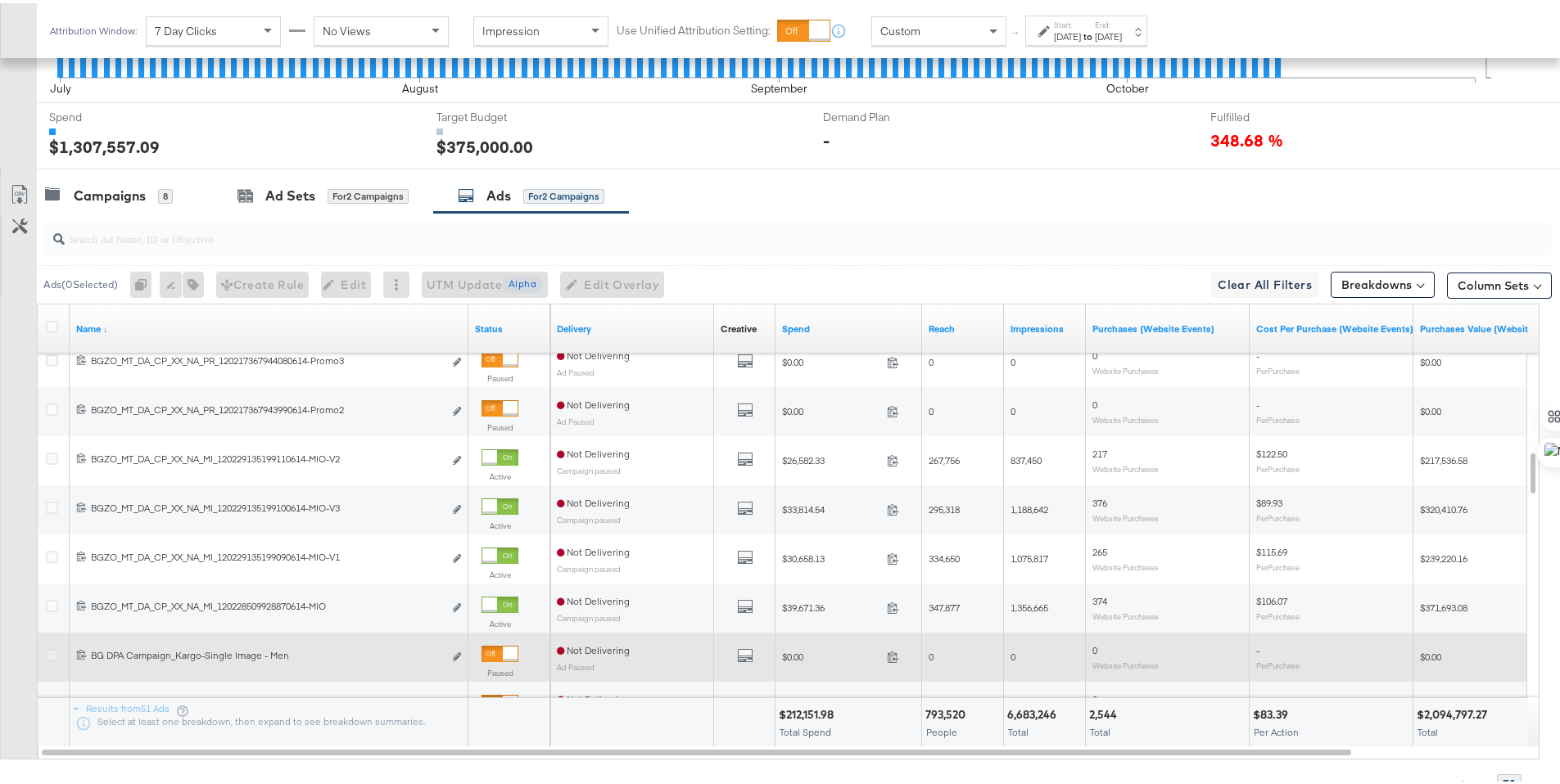
click at [53, 652] on icon at bounding box center [52, 652] width 12 height 12
click at [0, 0] on input "checkbox" at bounding box center [0, 0] width 0 height 0
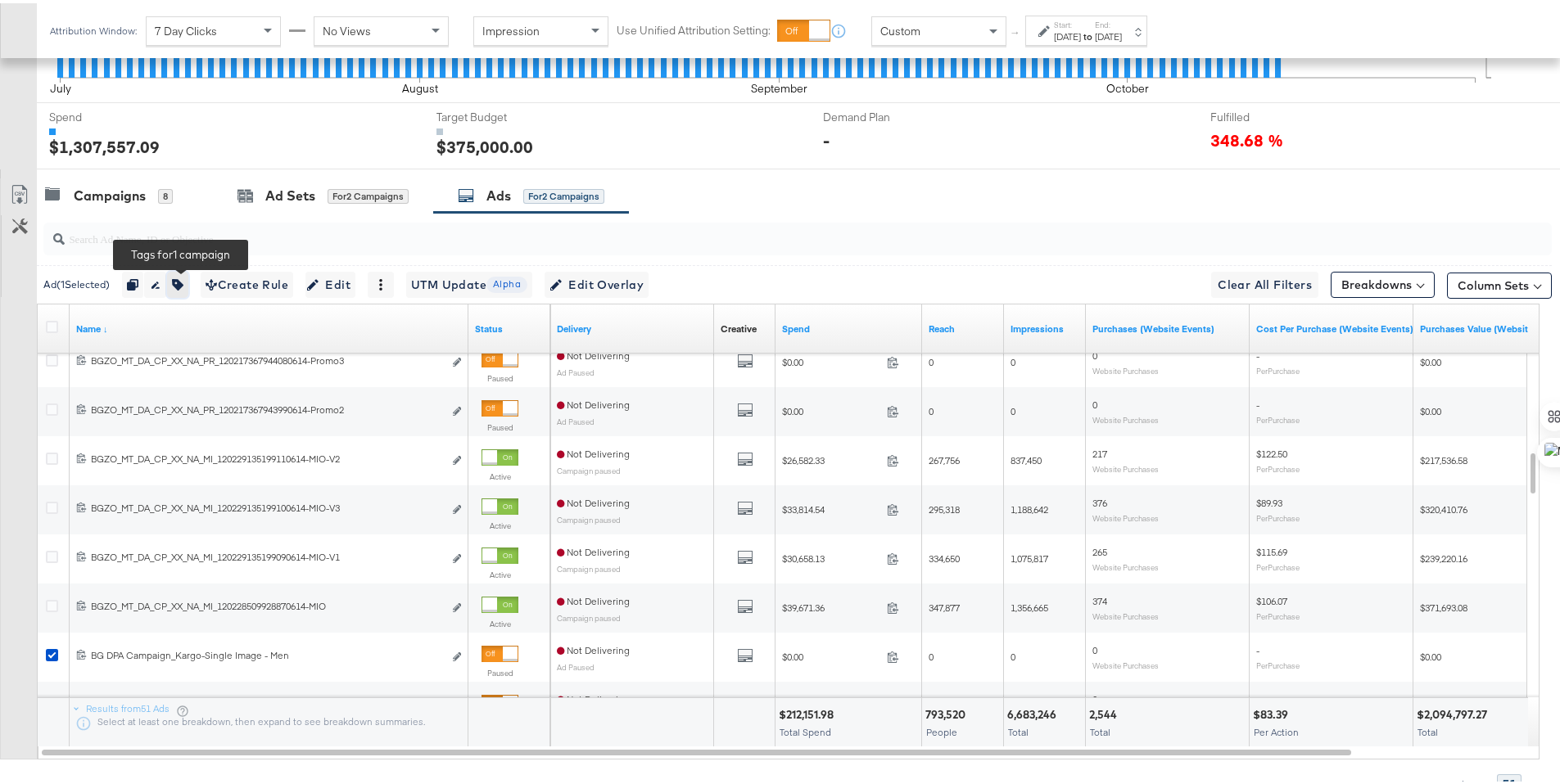
click at [183, 285] on icon "button" at bounding box center [177, 281] width 11 height 11
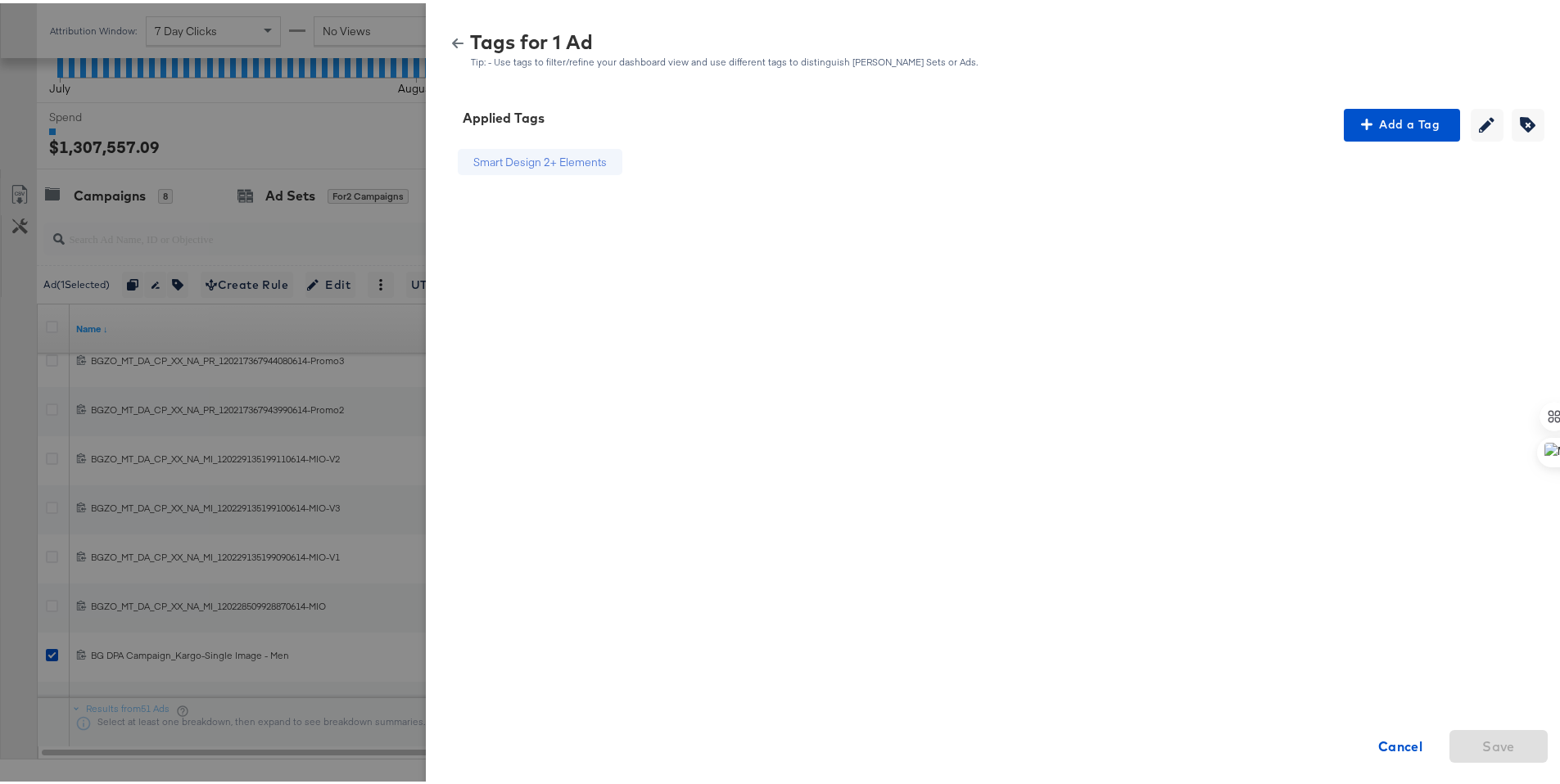
click at [452, 35] on icon "button" at bounding box center [457, 40] width 11 height 11
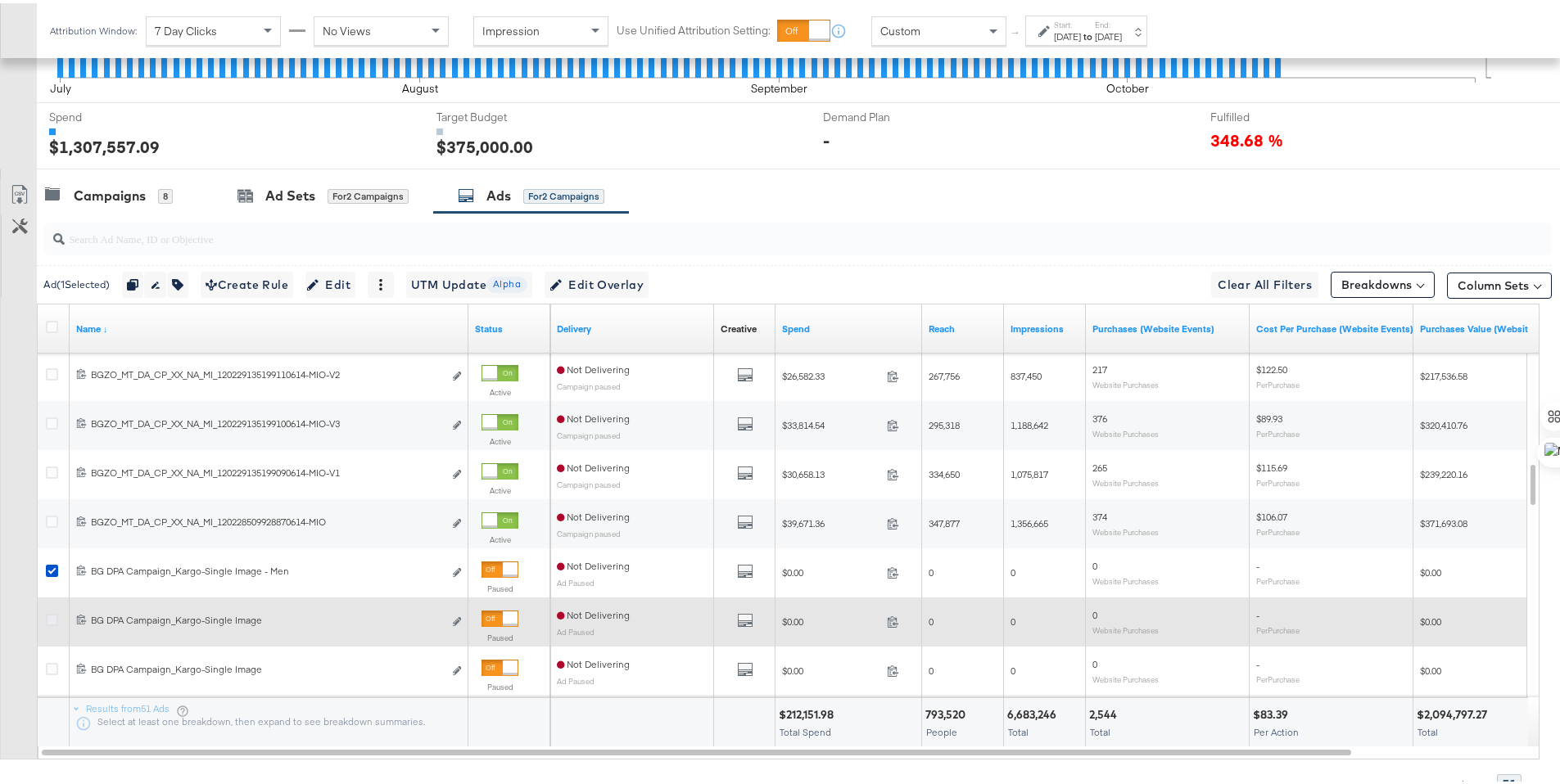
click at [51, 616] on icon at bounding box center [52, 616] width 12 height 12
click at [0, 0] on input "checkbox" at bounding box center [0, 0] width 0 height 0
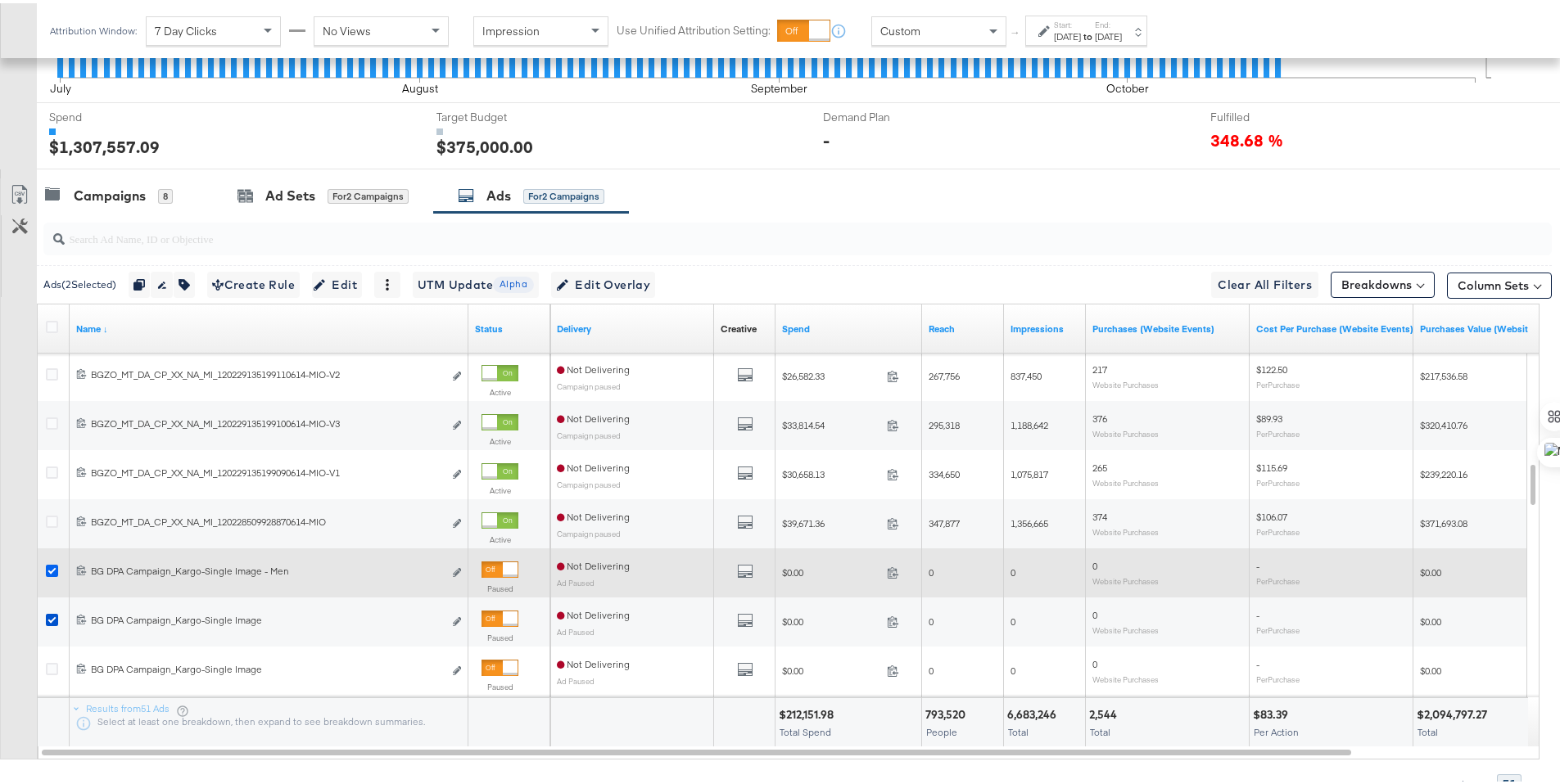
click at [52, 565] on icon at bounding box center [52, 568] width 12 height 12
click at [0, 0] on input "checkbox" at bounding box center [0, 0] width 0 height 0
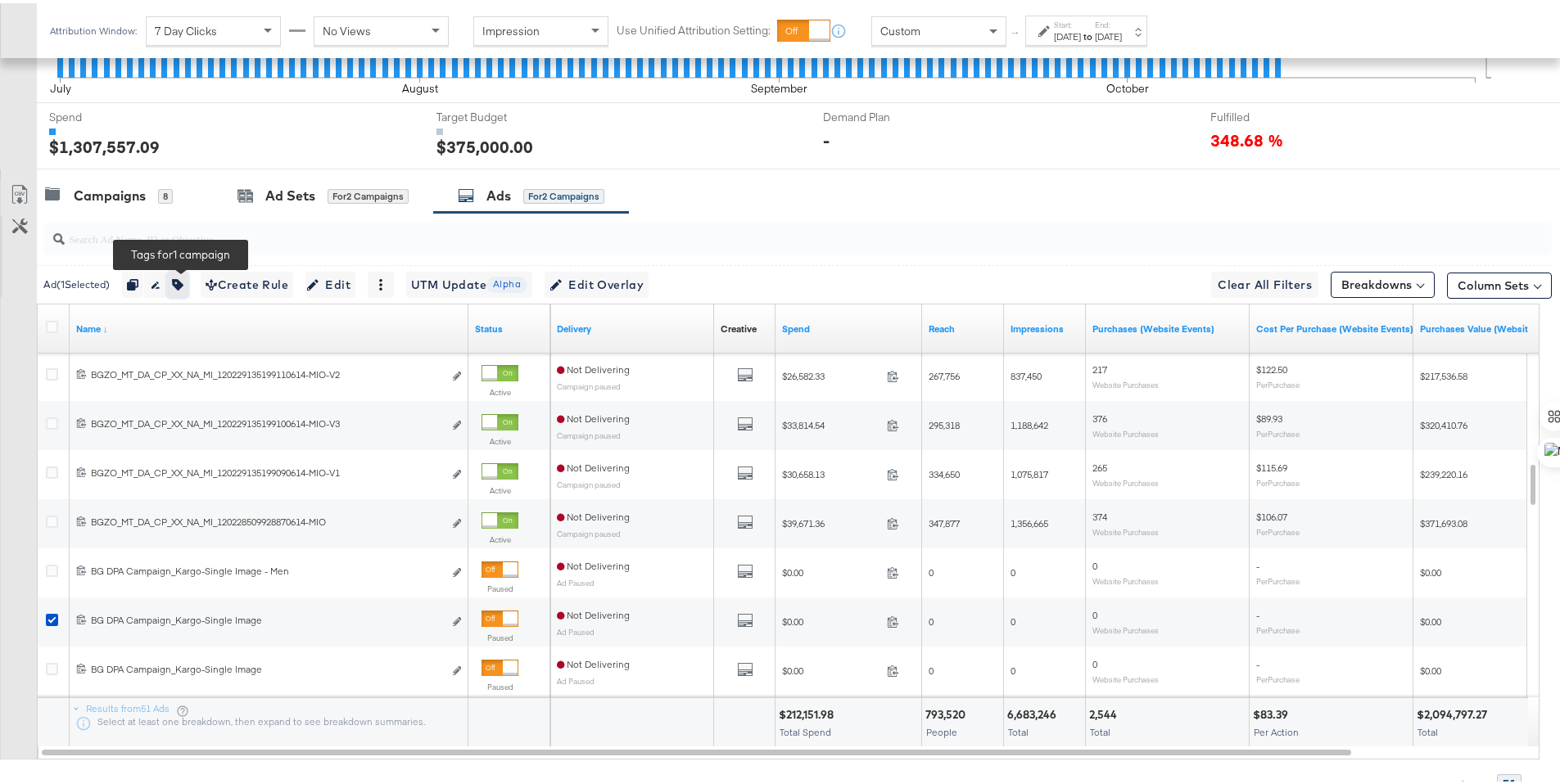
click at [182, 280] on icon "button" at bounding box center [177, 281] width 11 height 11
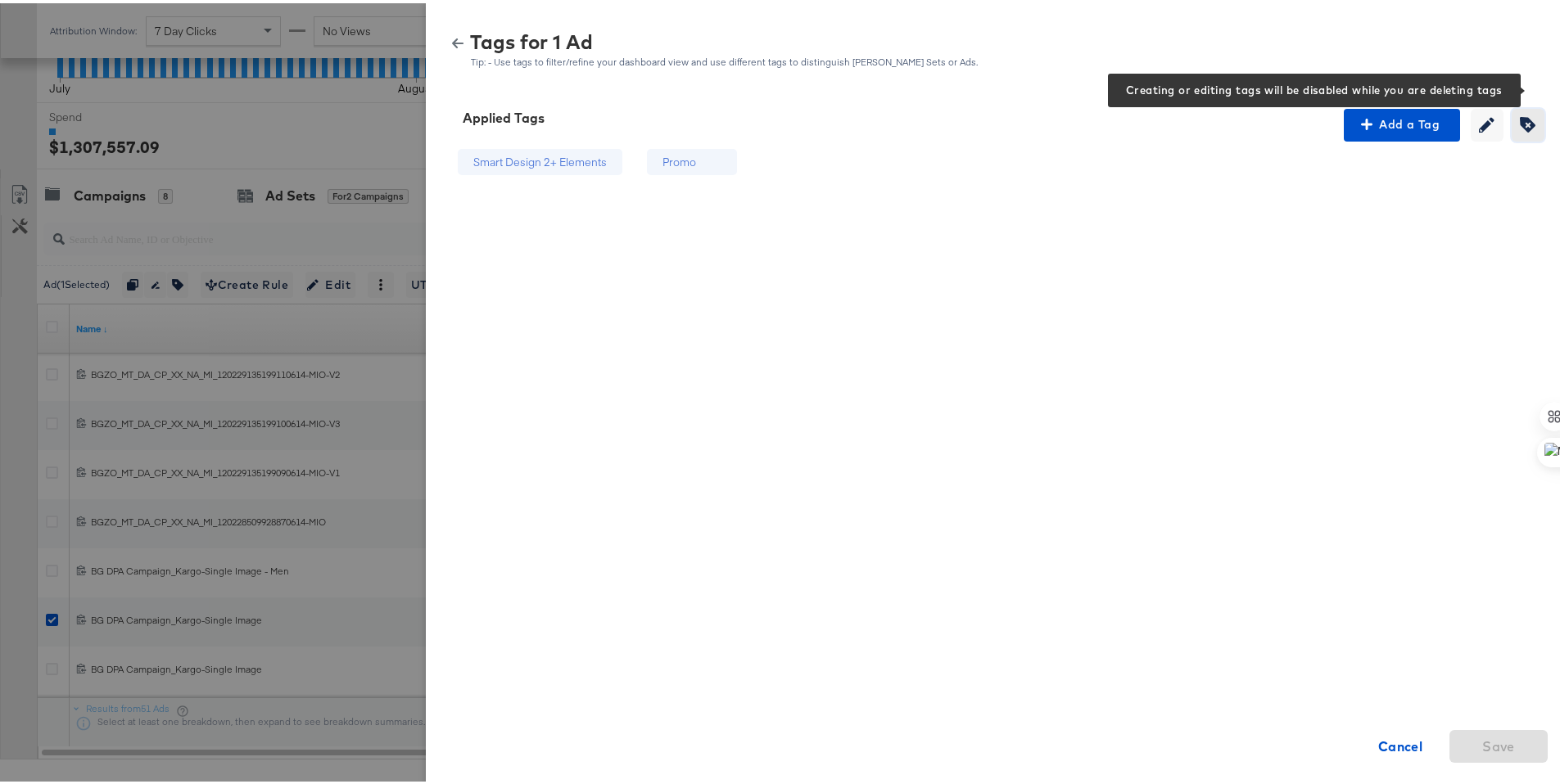
click at [1520, 128] on icon "button" at bounding box center [1528, 122] width 16 height 16
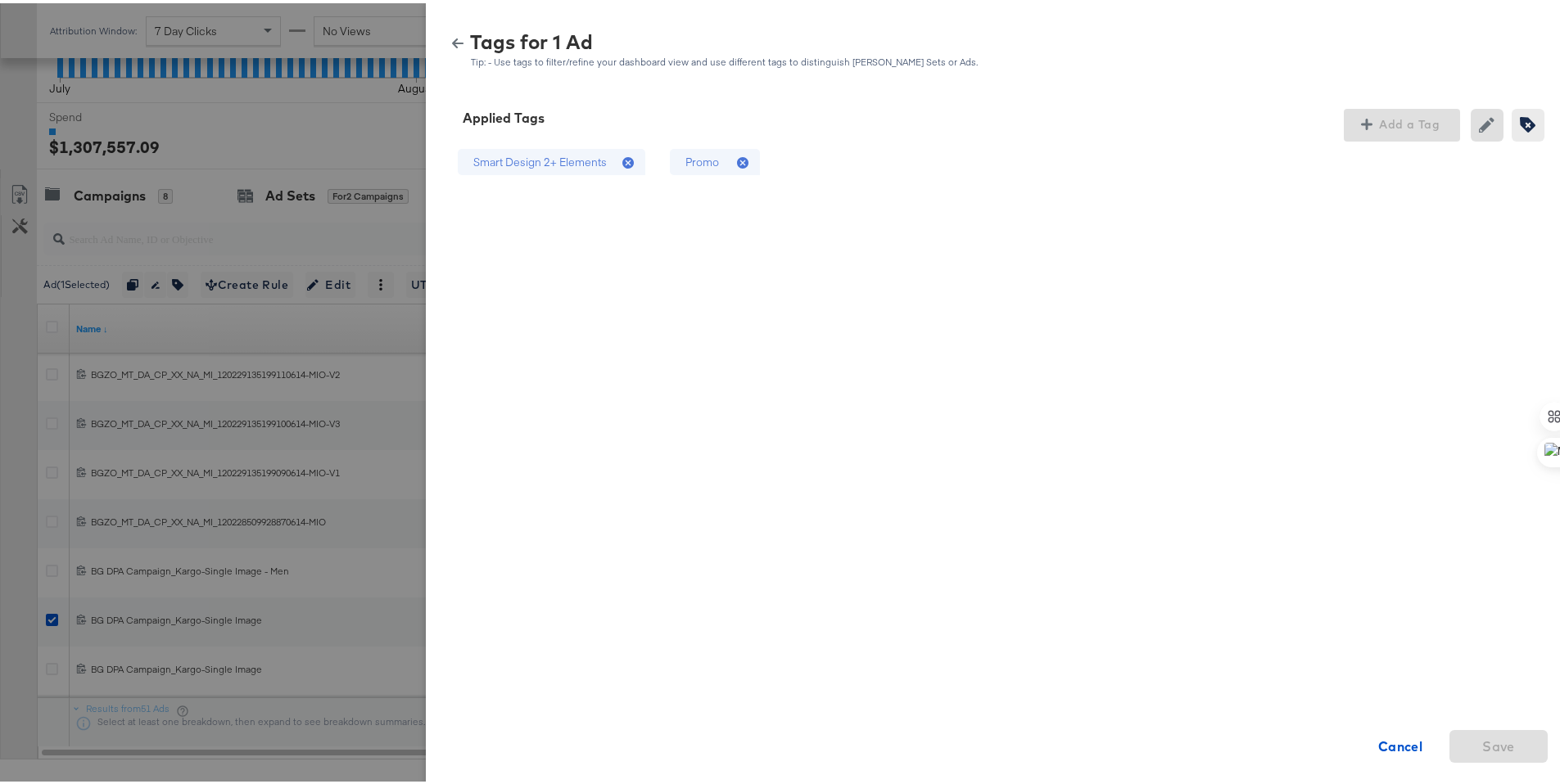
click at [737, 160] on icon at bounding box center [742, 159] width 11 height 11
click at [1482, 749] on span "Save" at bounding box center [1498, 743] width 33 height 23
click at [452, 42] on icon "button" at bounding box center [457, 40] width 11 height 11
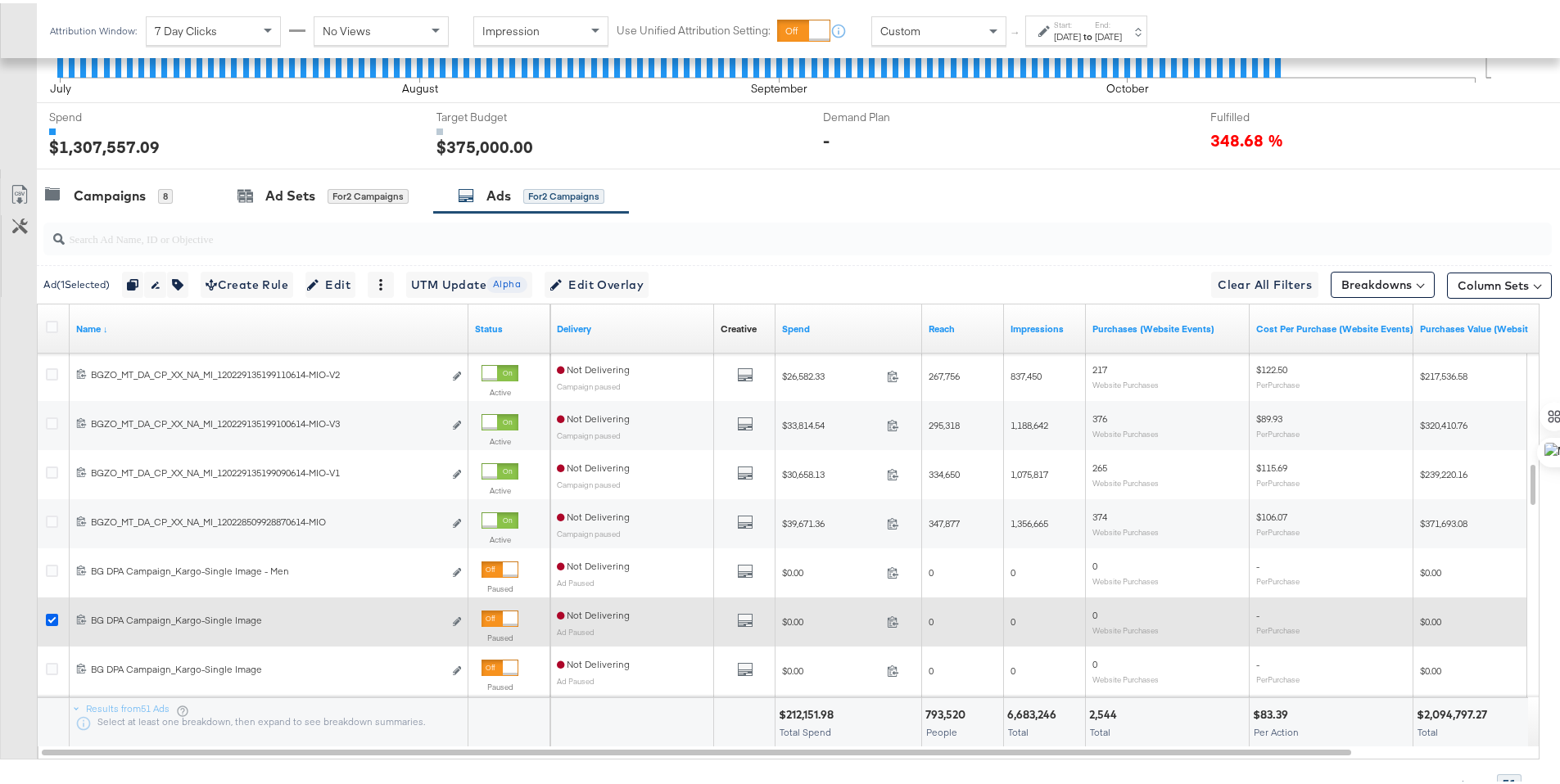
click at [57, 616] on icon at bounding box center [52, 616] width 12 height 12
click at [0, 0] on input "checkbox" at bounding box center [0, 0] width 0 height 0
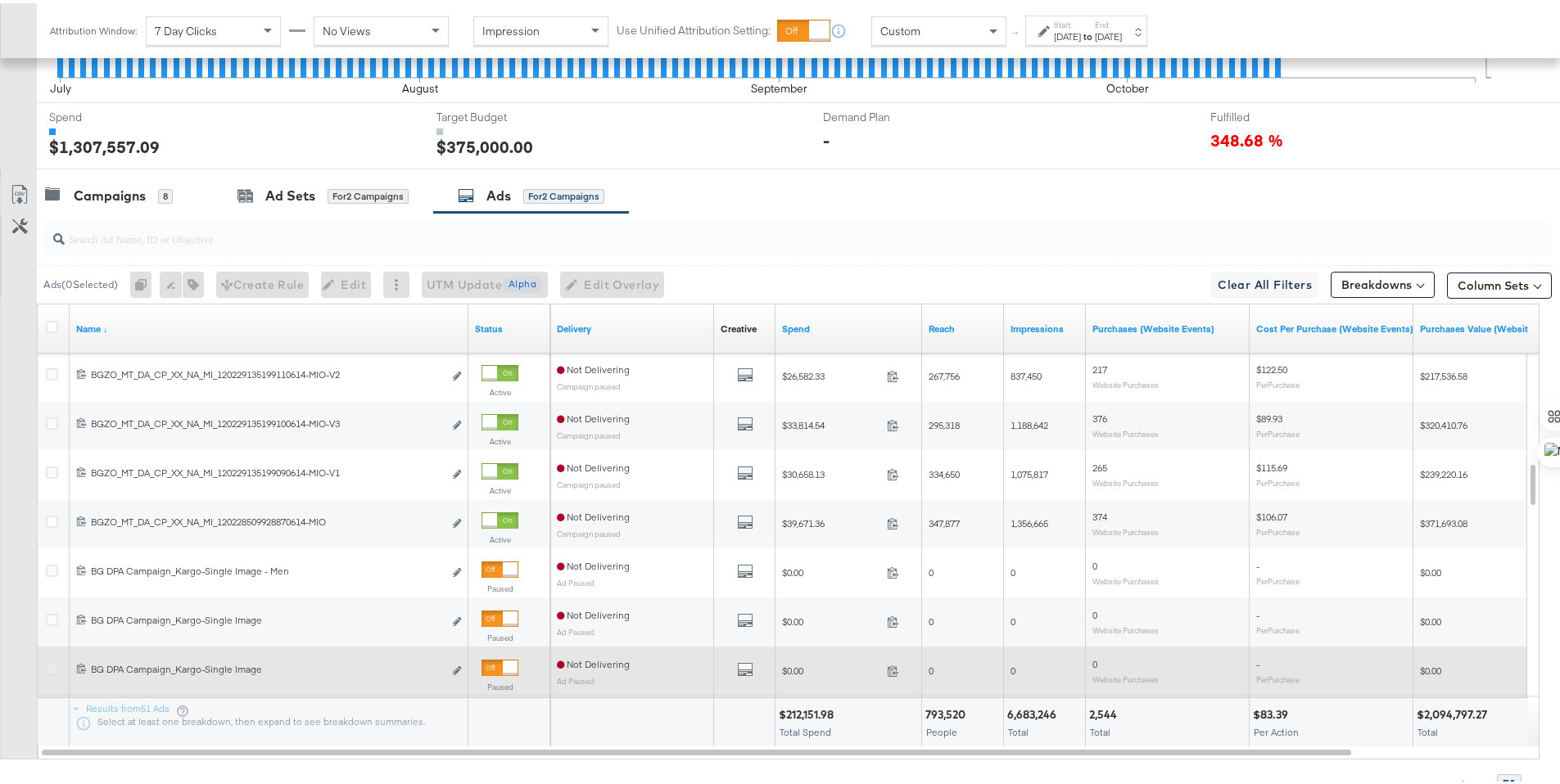
click at [52, 662] on icon at bounding box center [52, 666] width 12 height 12
click at [0, 0] on input "checkbox" at bounding box center [0, 0] width 0 height 0
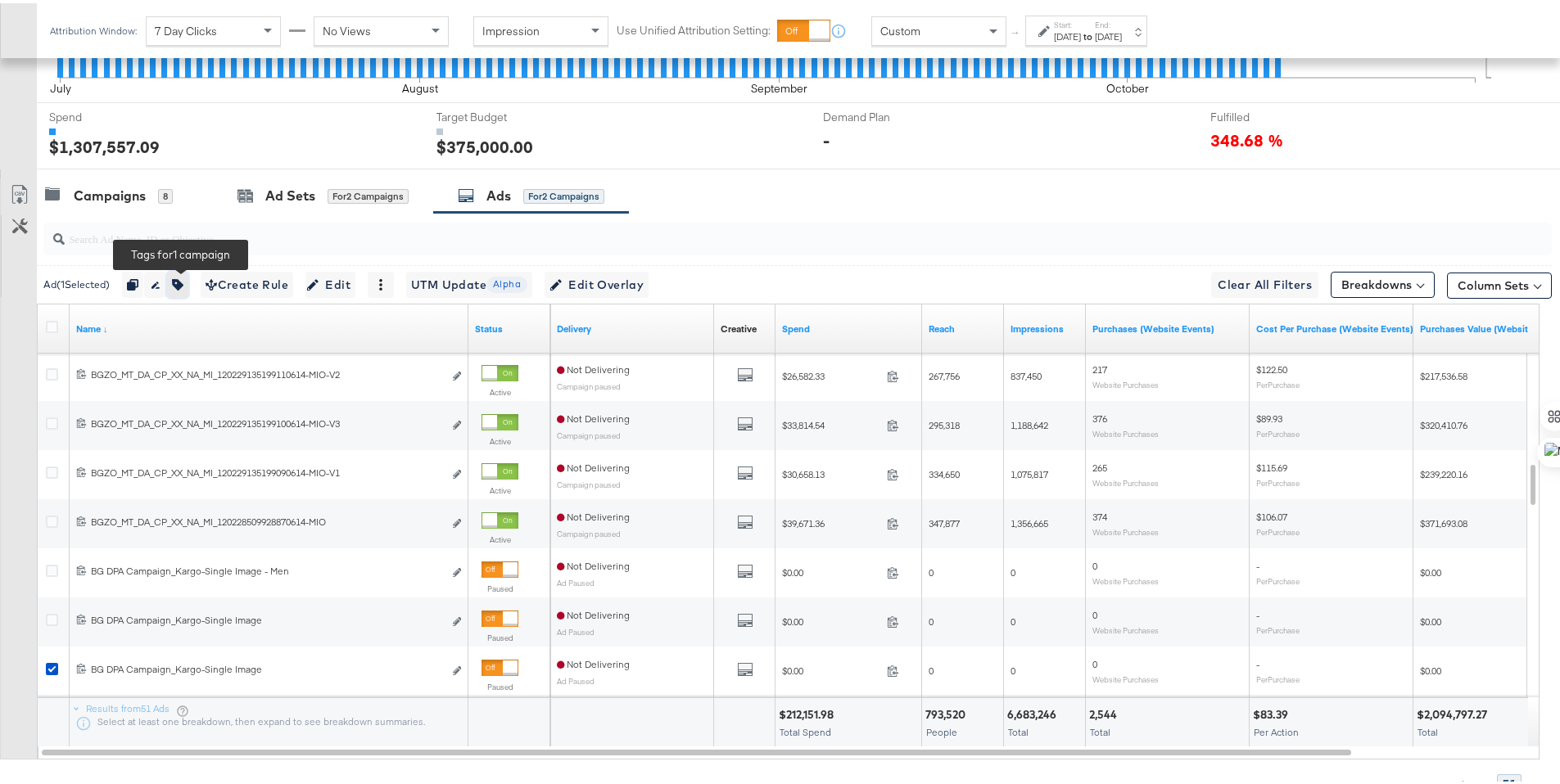
click at [183, 286] on icon "button" at bounding box center [177, 281] width 11 height 11
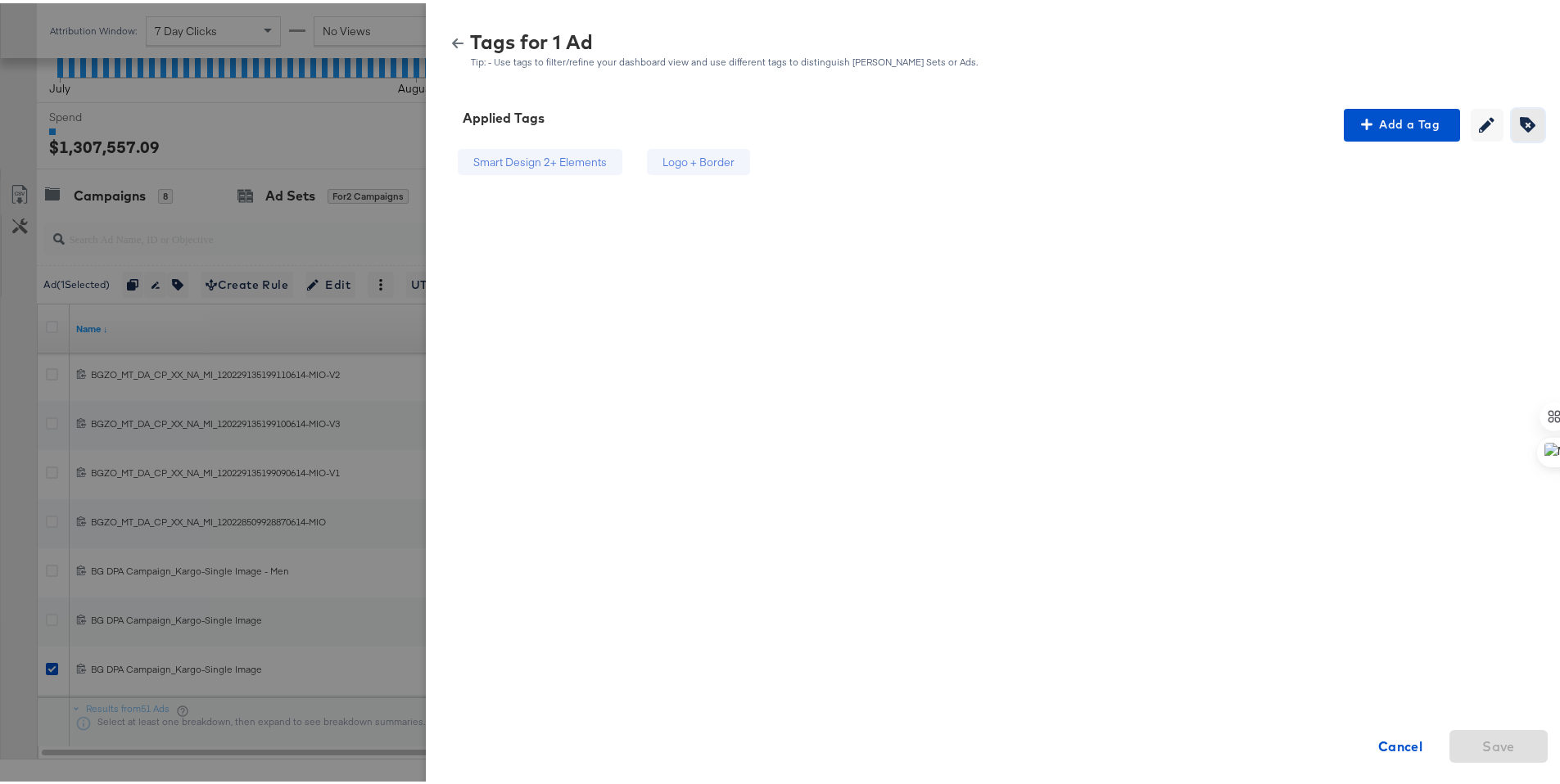
click at [1520, 129] on button "Creating or editing tags will be disabled while you are deleting tags" at bounding box center [1528, 122] width 33 height 33
drag, startPoint x: 733, startPoint y: 161, endPoint x: 742, endPoint y: 172, distance: 14.2
click at [732, 161] on div "Logo + Border" at bounding box center [721, 159] width 72 height 16
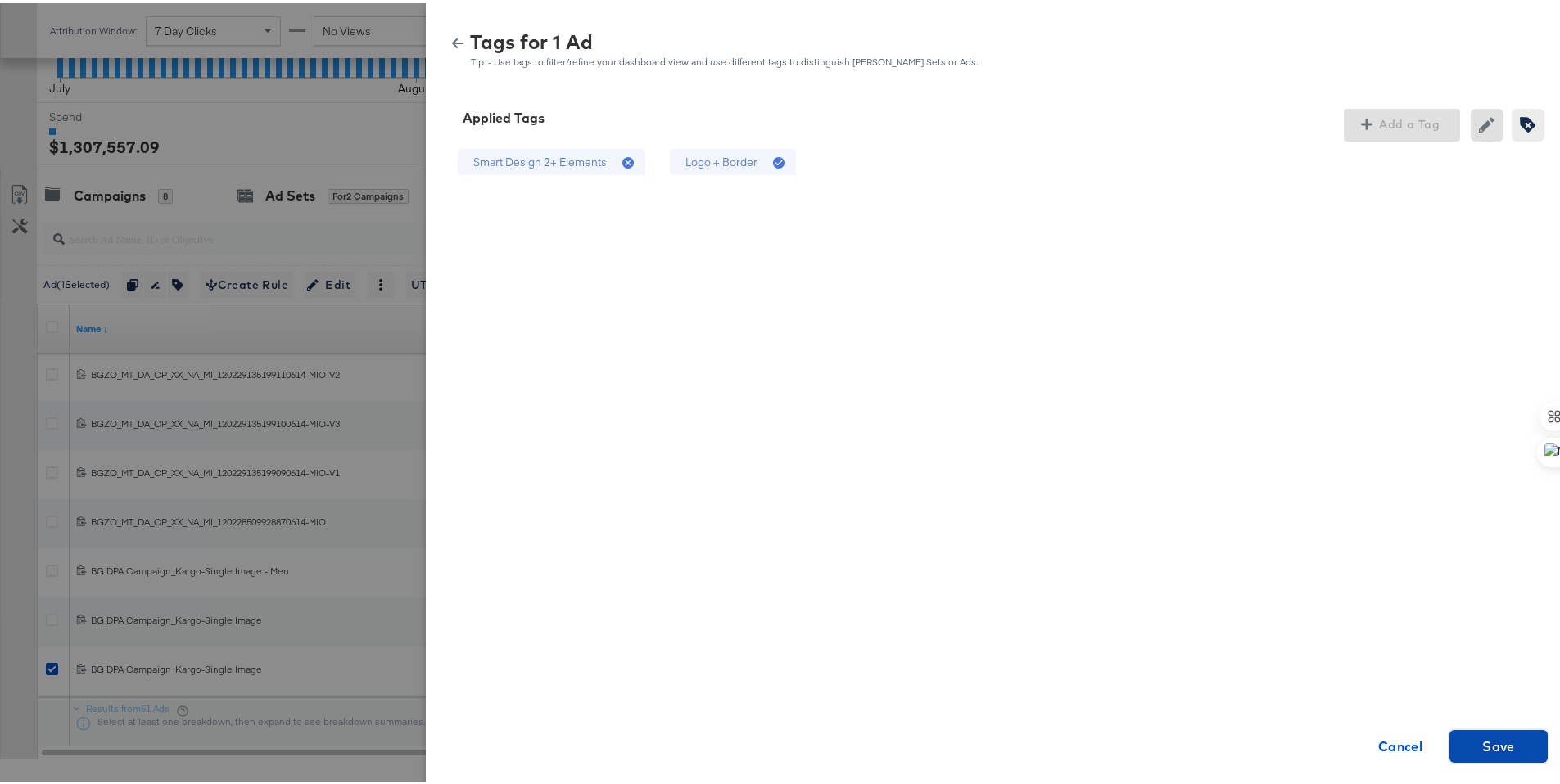
click at [1482, 745] on span "Save" at bounding box center [1498, 743] width 33 height 23
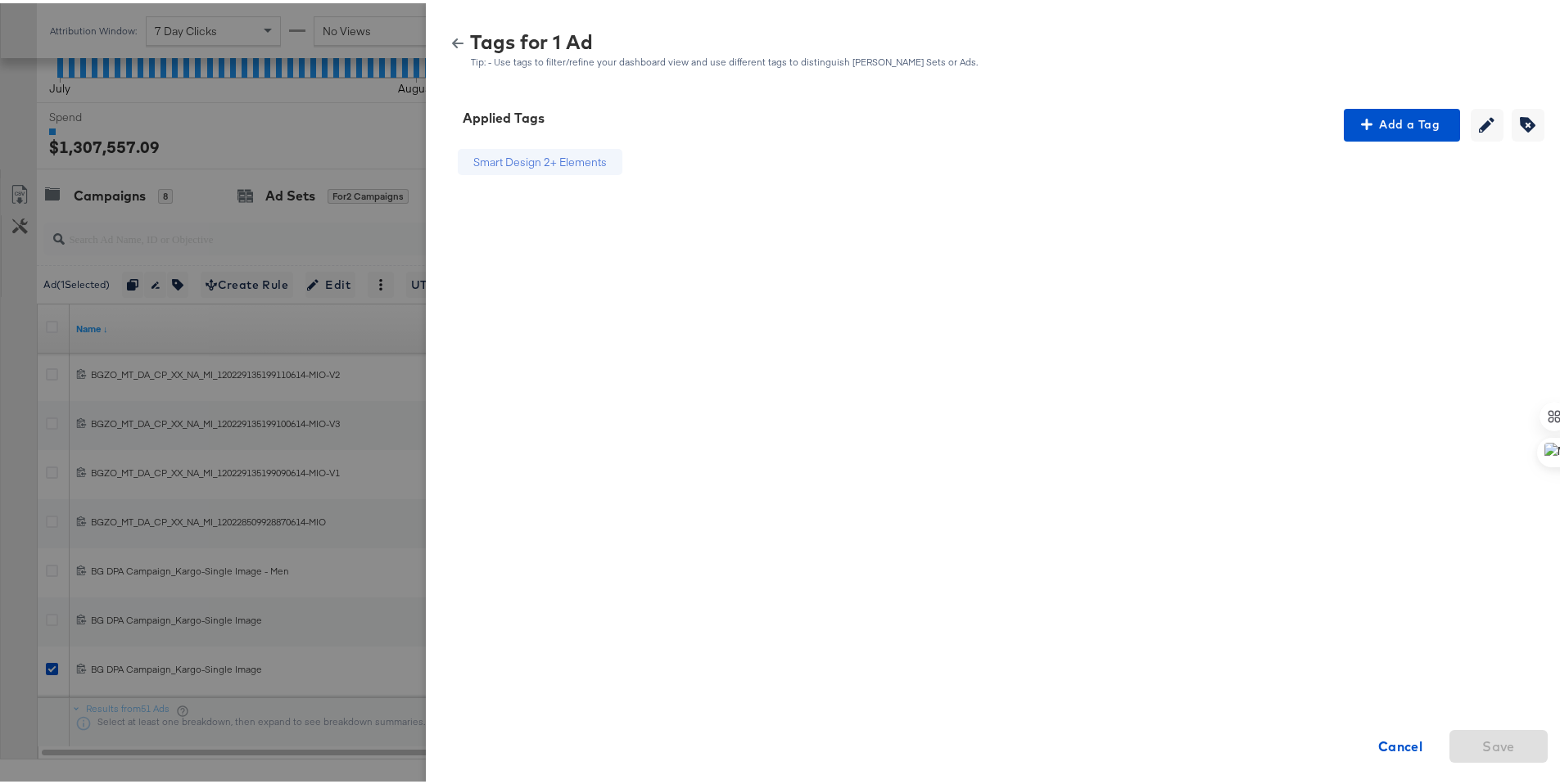
click at [452, 39] on icon "button" at bounding box center [457, 40] width 11 height 10
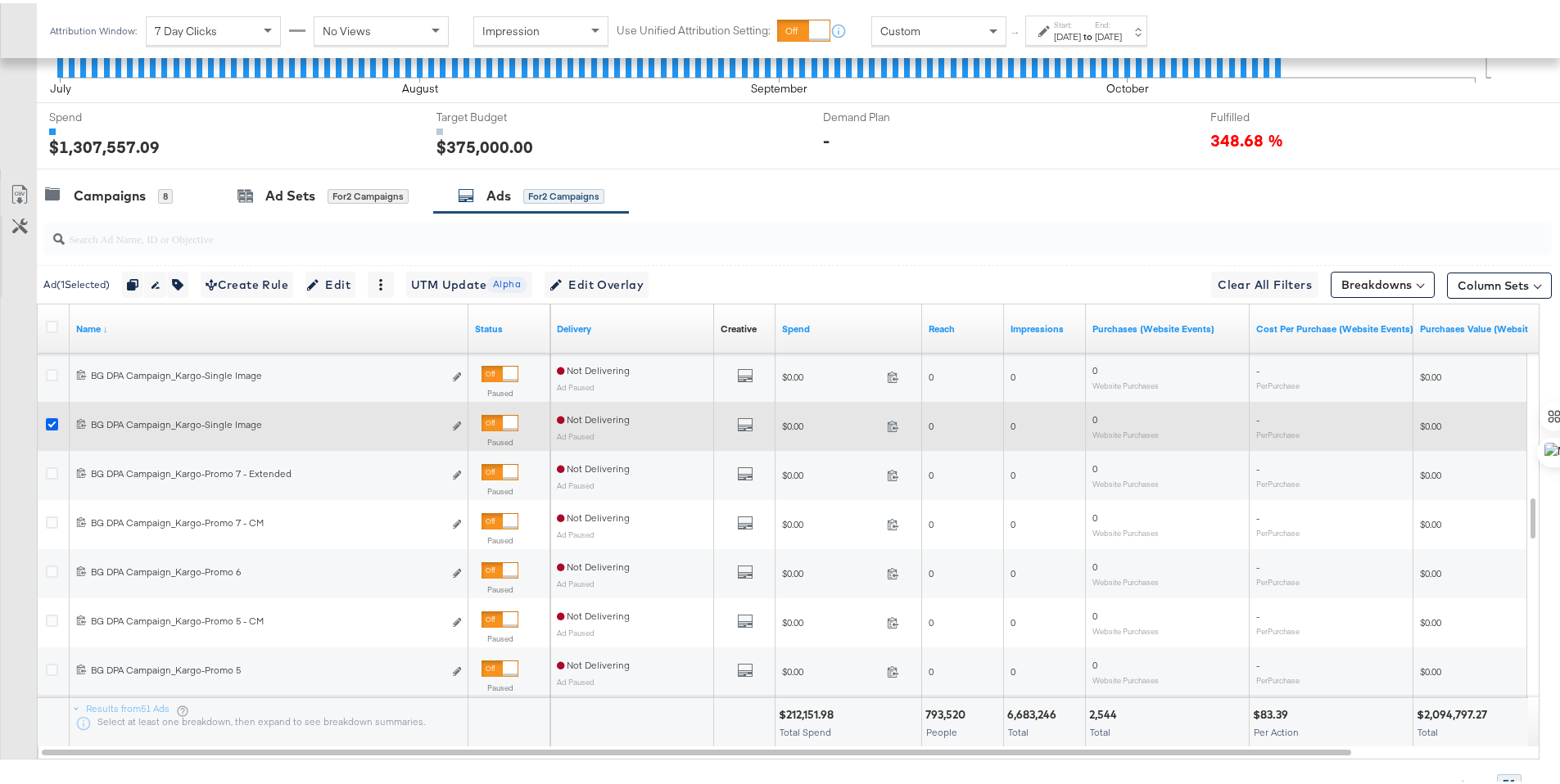
click at [53, 421] on icon at bounding box center [52, 421] width 12 height 12
click at [0, 0] on input "checkbox" at bounding box center [0, 0] width 0 height 0
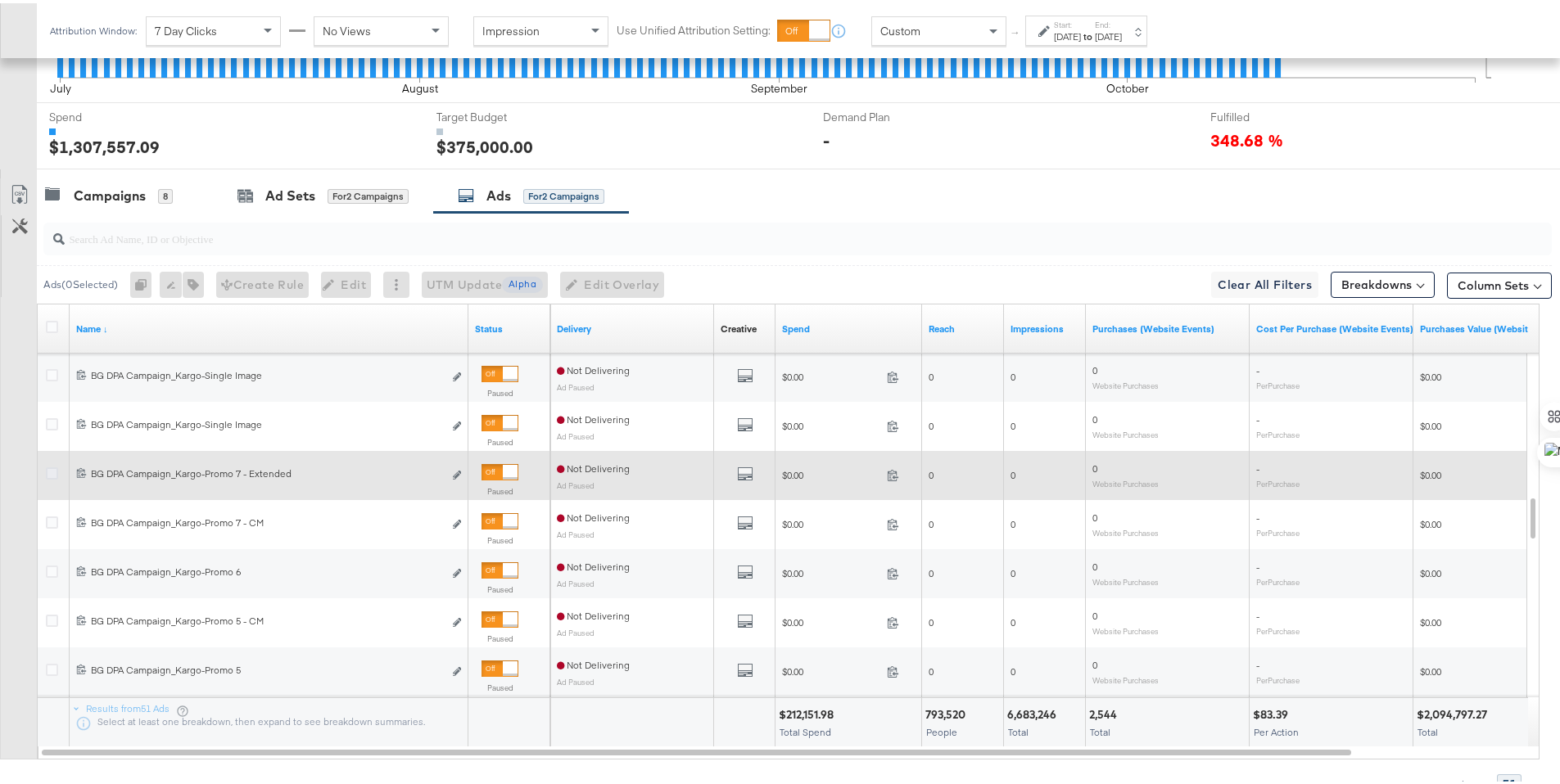
click at [49, 472] on icon at bounding box center [52, 470] width 12 height 12
click at [0, 0] on input "checkbox" at bounding box center [0, 0] width 0 height 0
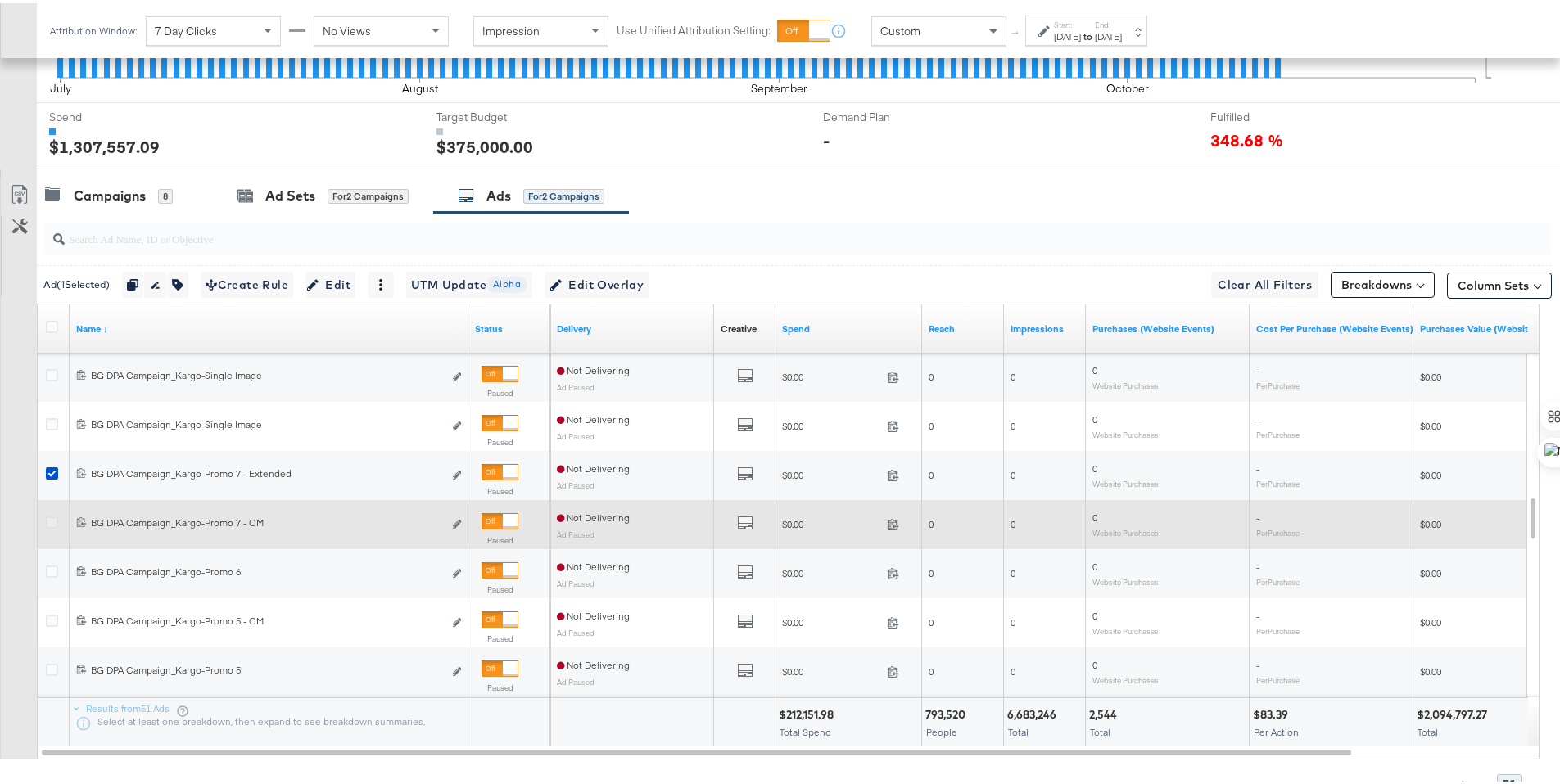
click at [49, 520] on icon at bounding box center [52, 519] width 12 height 12
click at [0, 0] on input "checkbox" at bounding box center [0, 0] width 0 height 0
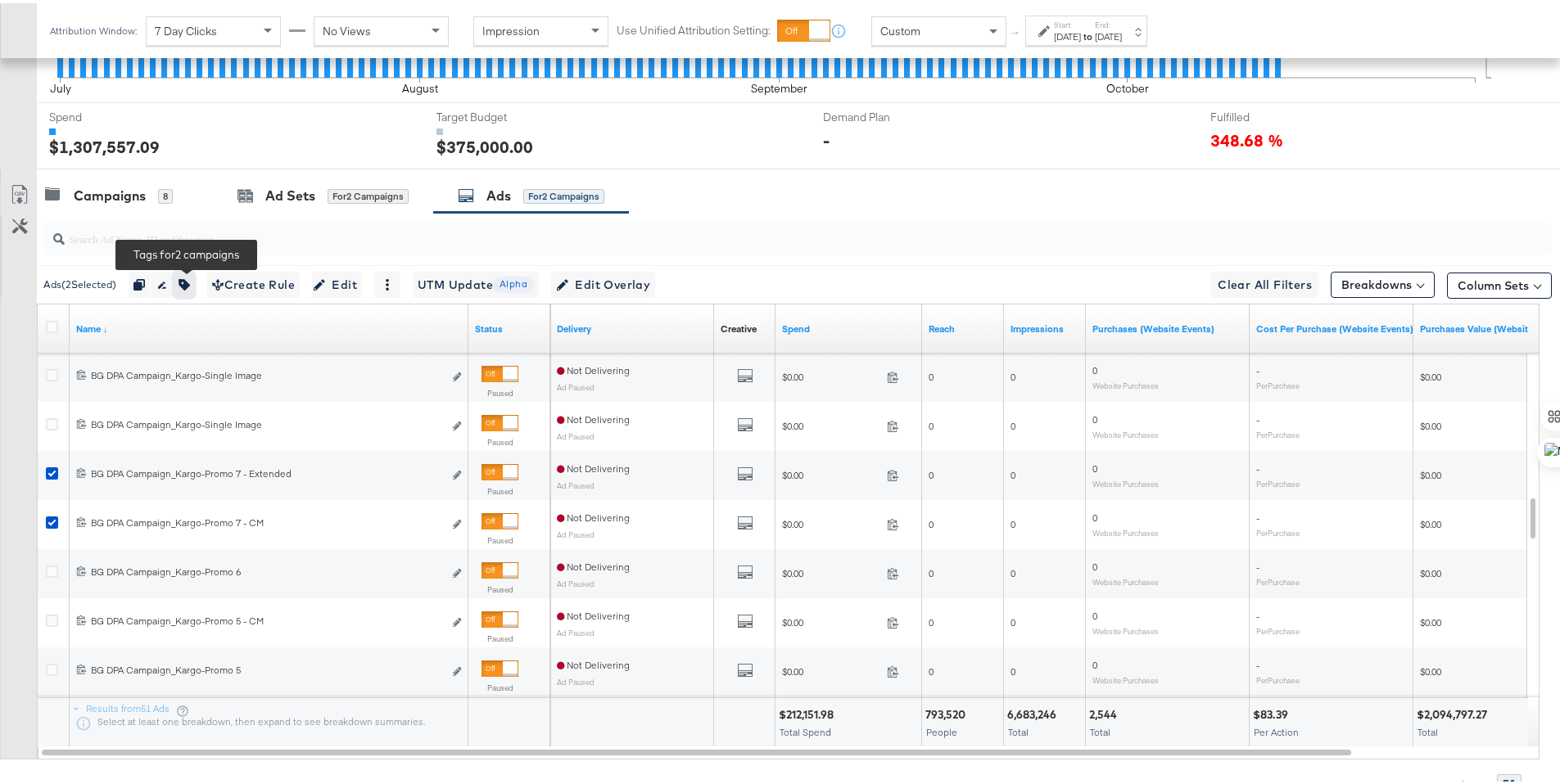
click at [183, 277] on icon "button" at bounding box center [183, 281] width 11 height 11
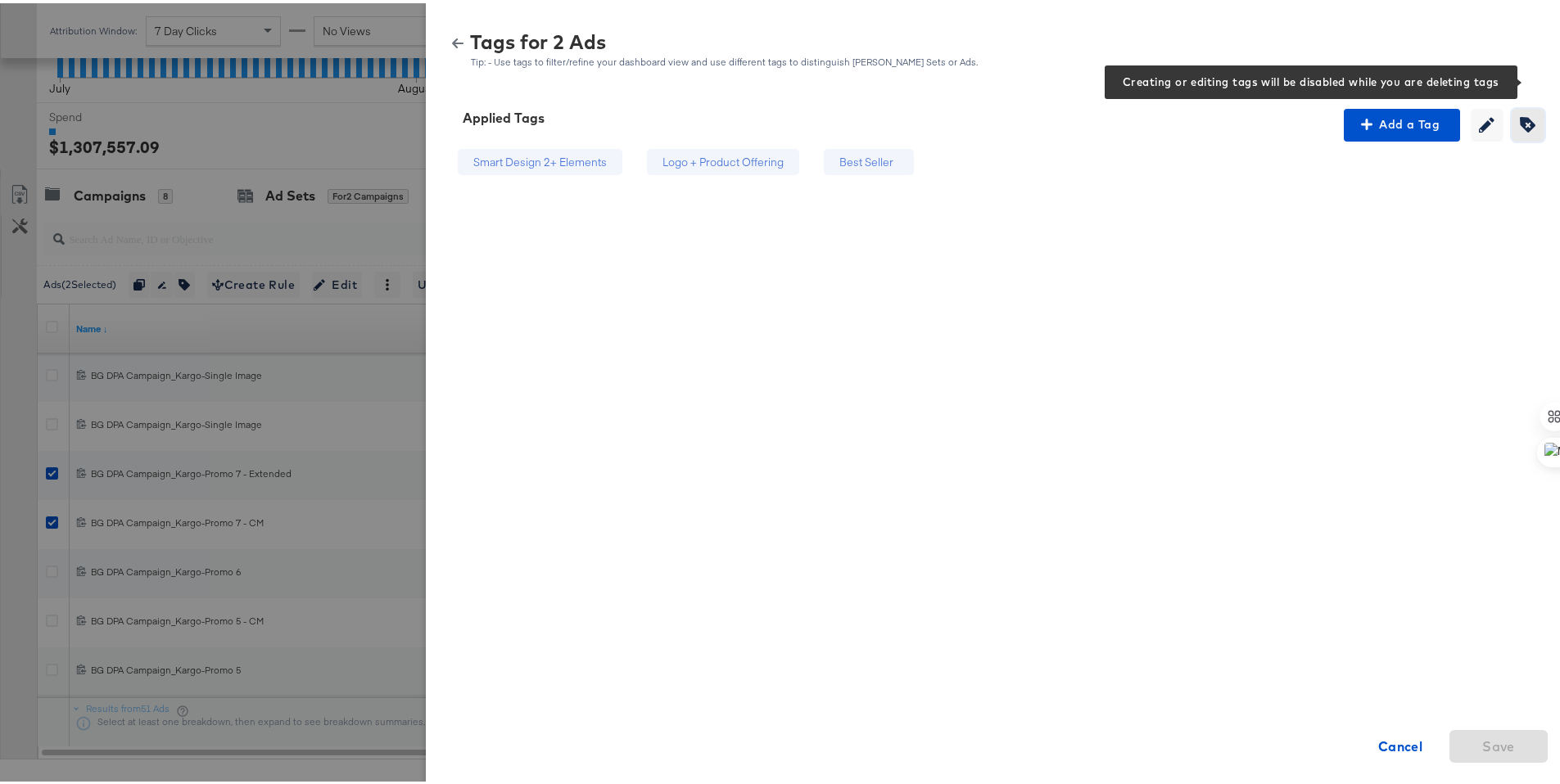
click at [1520, 120] on icon "button" at bounding box center [1528, 122] width 16 height 16
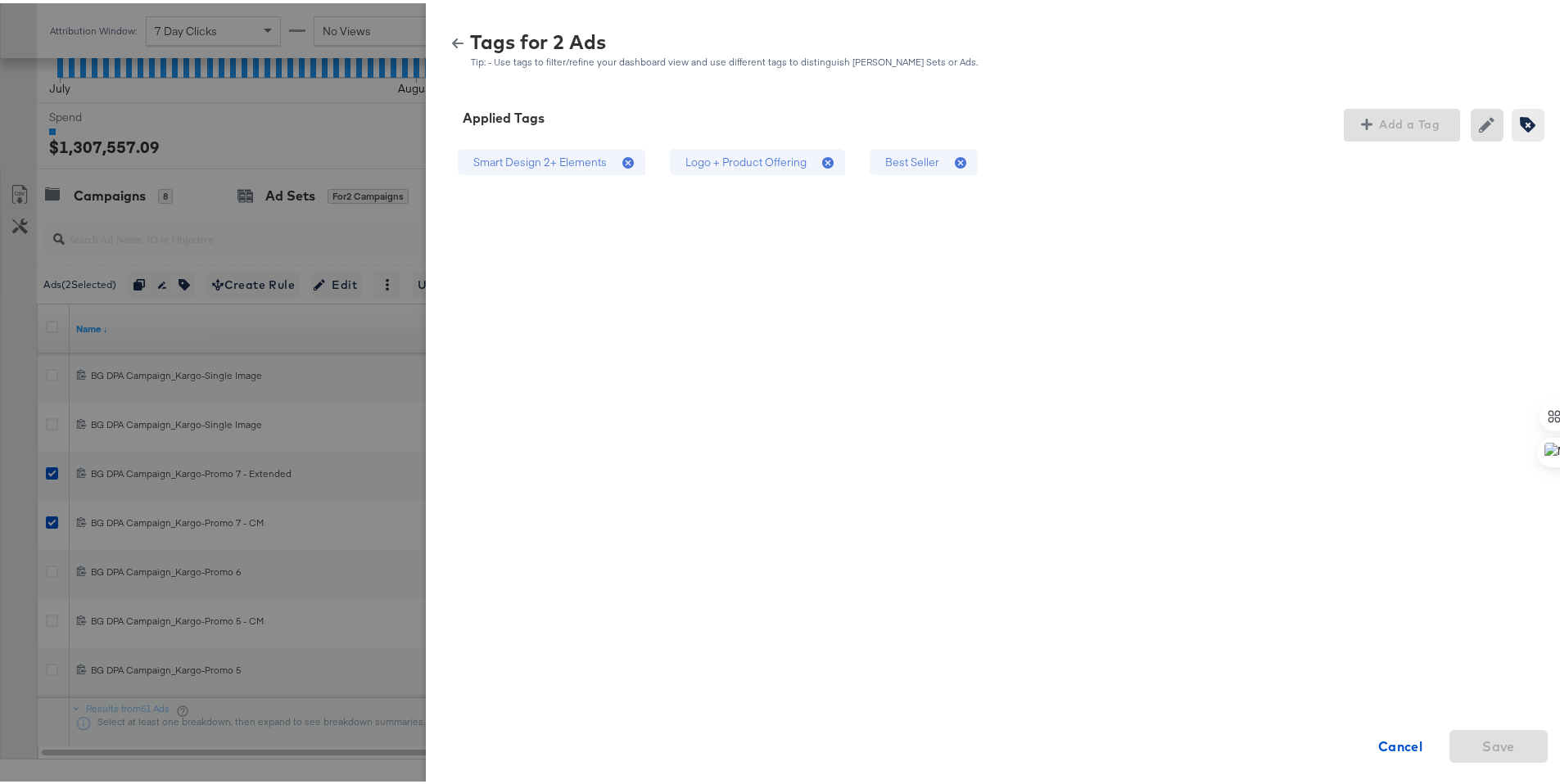
click at [776, 155] on div "Logo + Product Offering" at bounding box center [746, 159] width 122 height 16
click at [907, 161] on div "Best Seller" at bounding box center [912, 159] width 54 height 16
click at [1484, 737] on span "Save" at bounding box center [1498, 743] width 33 height 23
click at [446, 33] on div "Tags for 2 Ads Tip: - Use tags to filter/refine your dashboard view and use dif…" at bounding box center [999, 47] width 1107 height 36
click at [452, 35] on icon "button" at bounding box center [457, 40] width 11 height 11
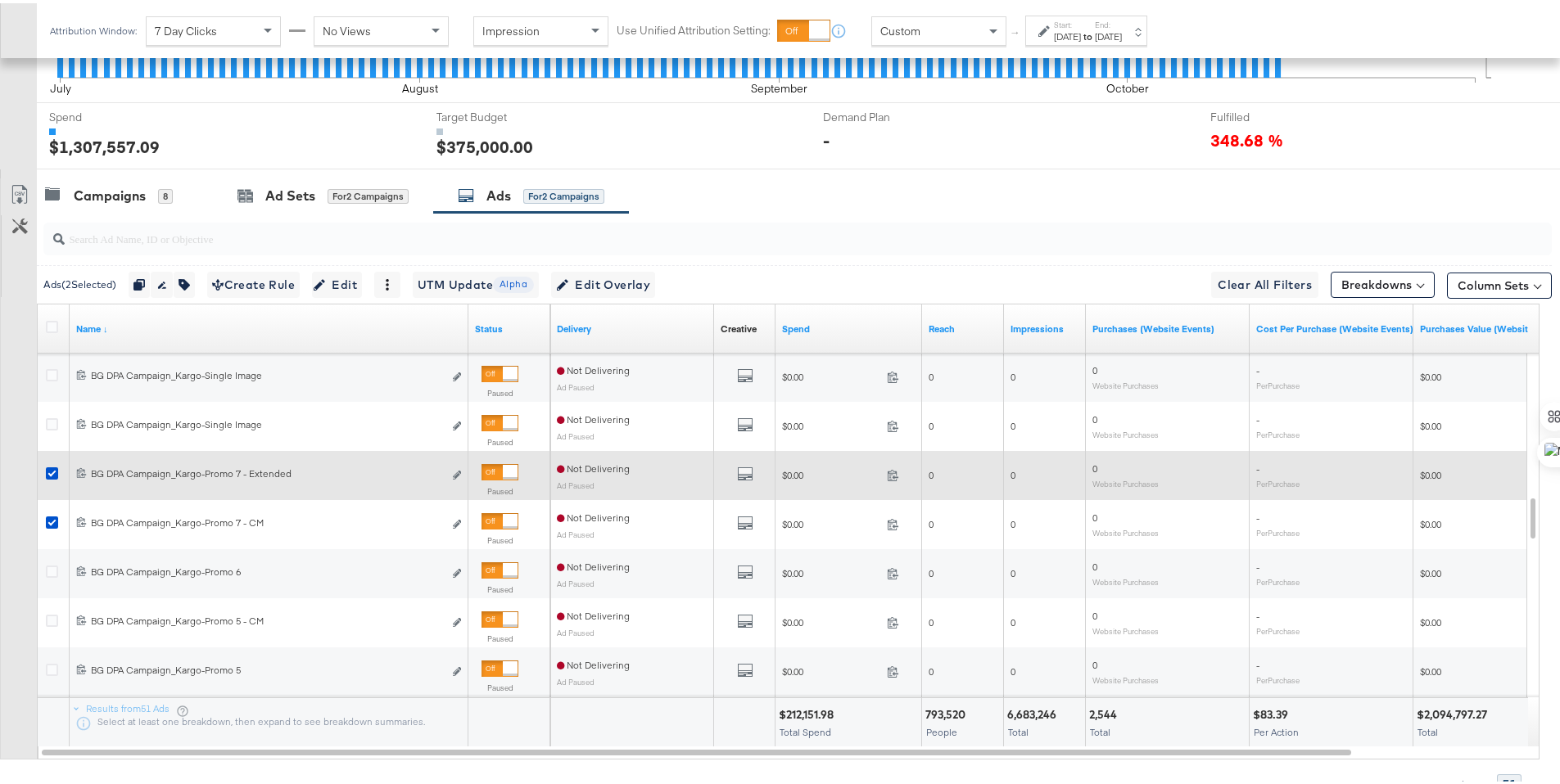
click at [52, 468] on icon at bounding box center [52, 470] width 12 height 12
click at [0, 0] on input "checkbox" at bounding box center [0, 0] width 0 height 0
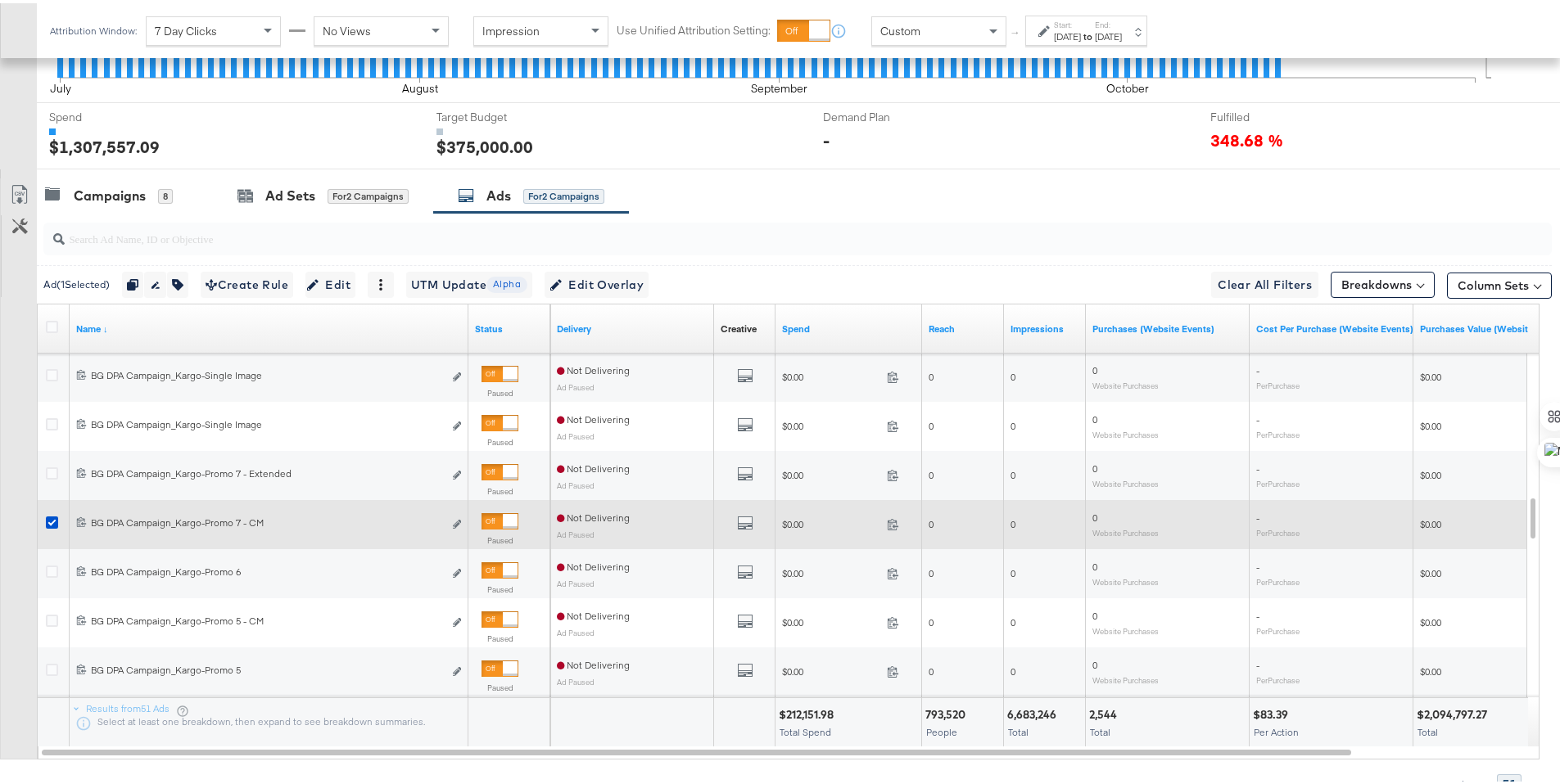
click at [56, 511] on div at bounding box center [54, 521] width 30 height 30
click at [51, 519] on icon at bounding box center [52, 519] width 12 height 12
click at [0, 0] on input "checkbox" at bounding box center [0, 0] width 0 height 0
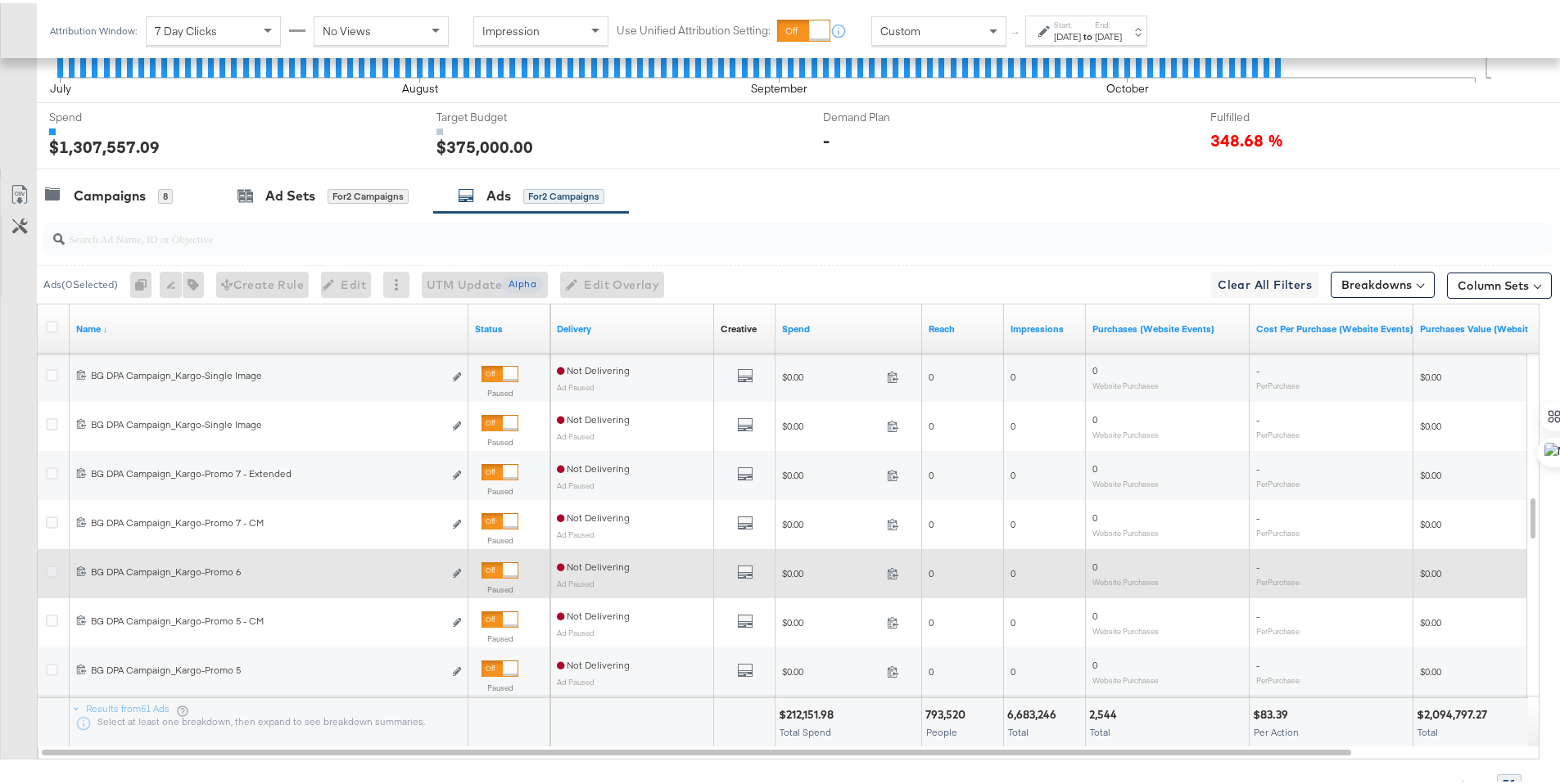
click at [55, 568] on icon at bounding box center [52, 569] width 12 height 12
click at [0, 0] on input "checkbox" at bounding box center [0, 0] width 0 height 0
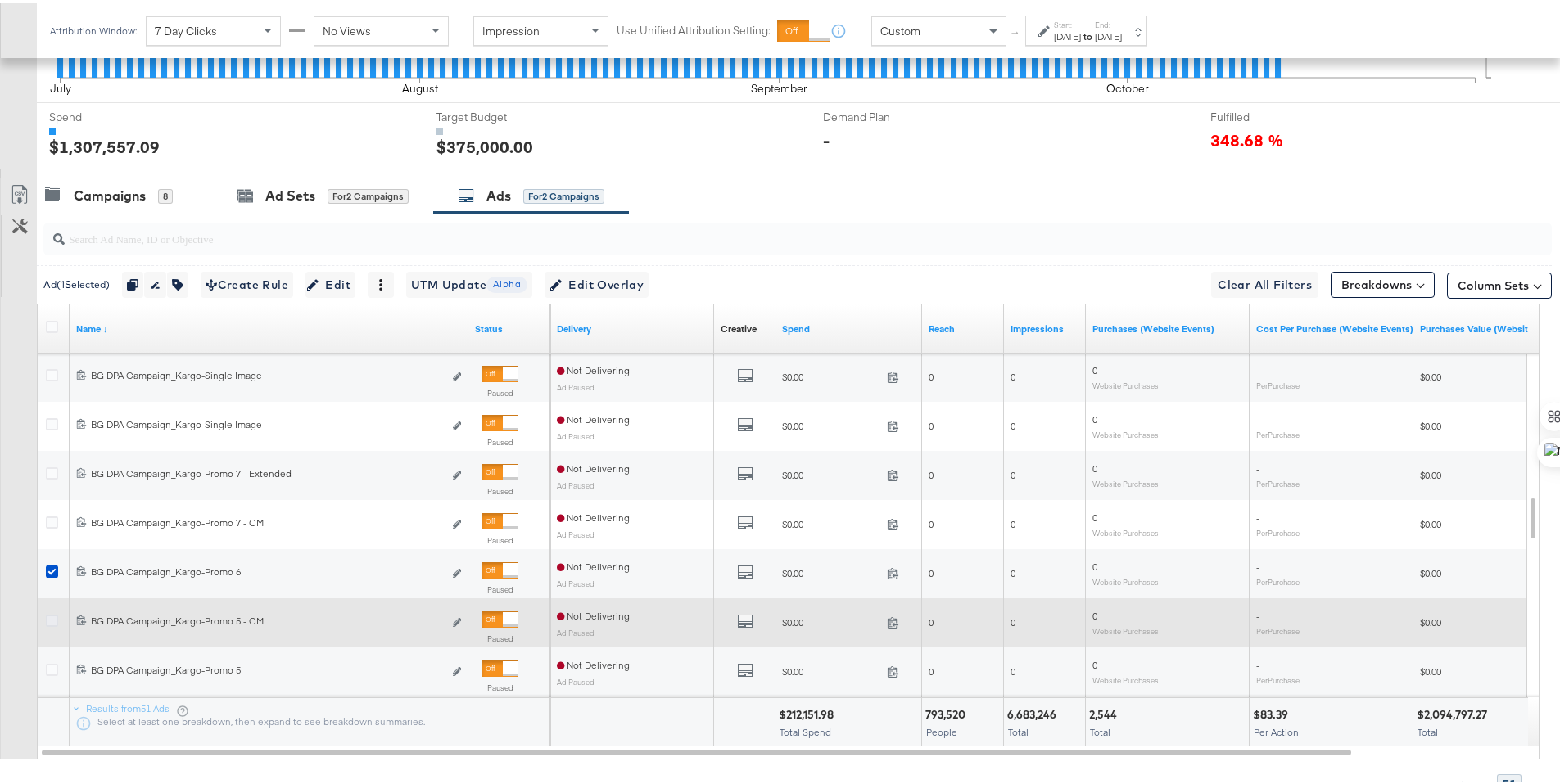
click at [56, 616] on icon at bounding box center [52, 617] width 12 height 12
click at [0, 0] on input "checkbox" at bounding box center [0, 0] width 0 height 0
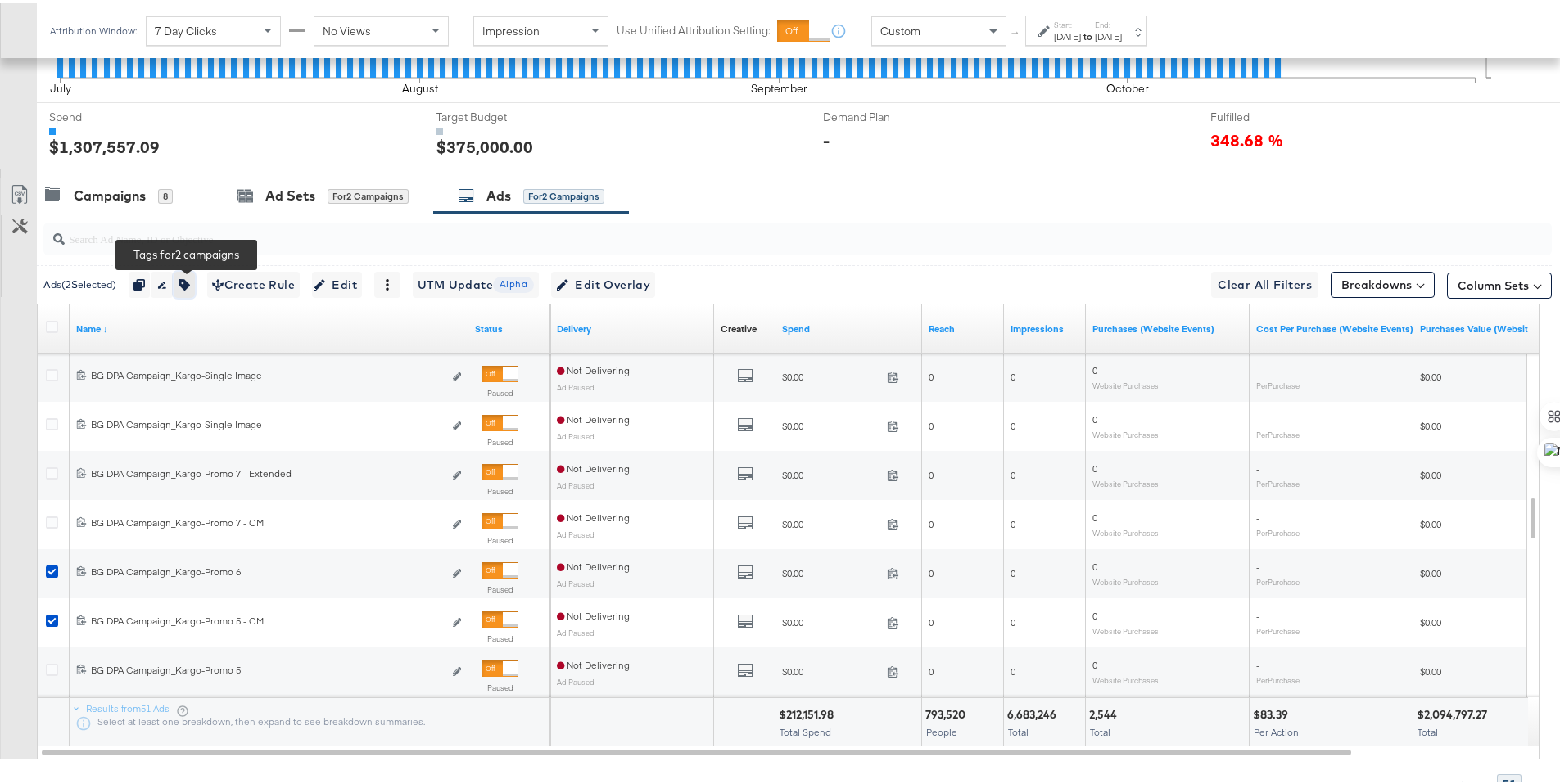
click at [185, 289] on button "button" at bounding box center [184, 281] width 22 height 26
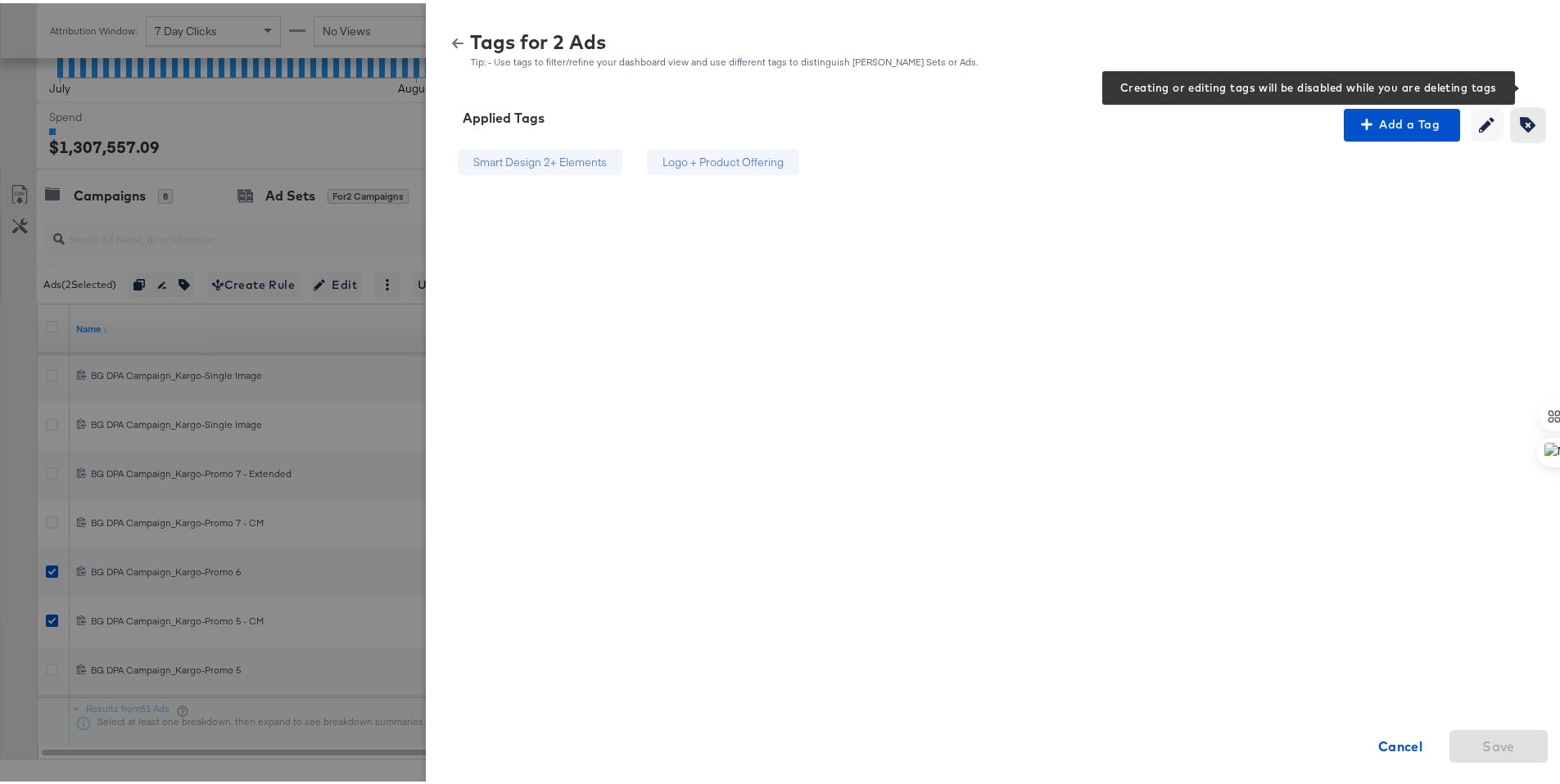
click at [1520, 125] on icon "button" at bounding box center [1528, 122] width 16 height 16
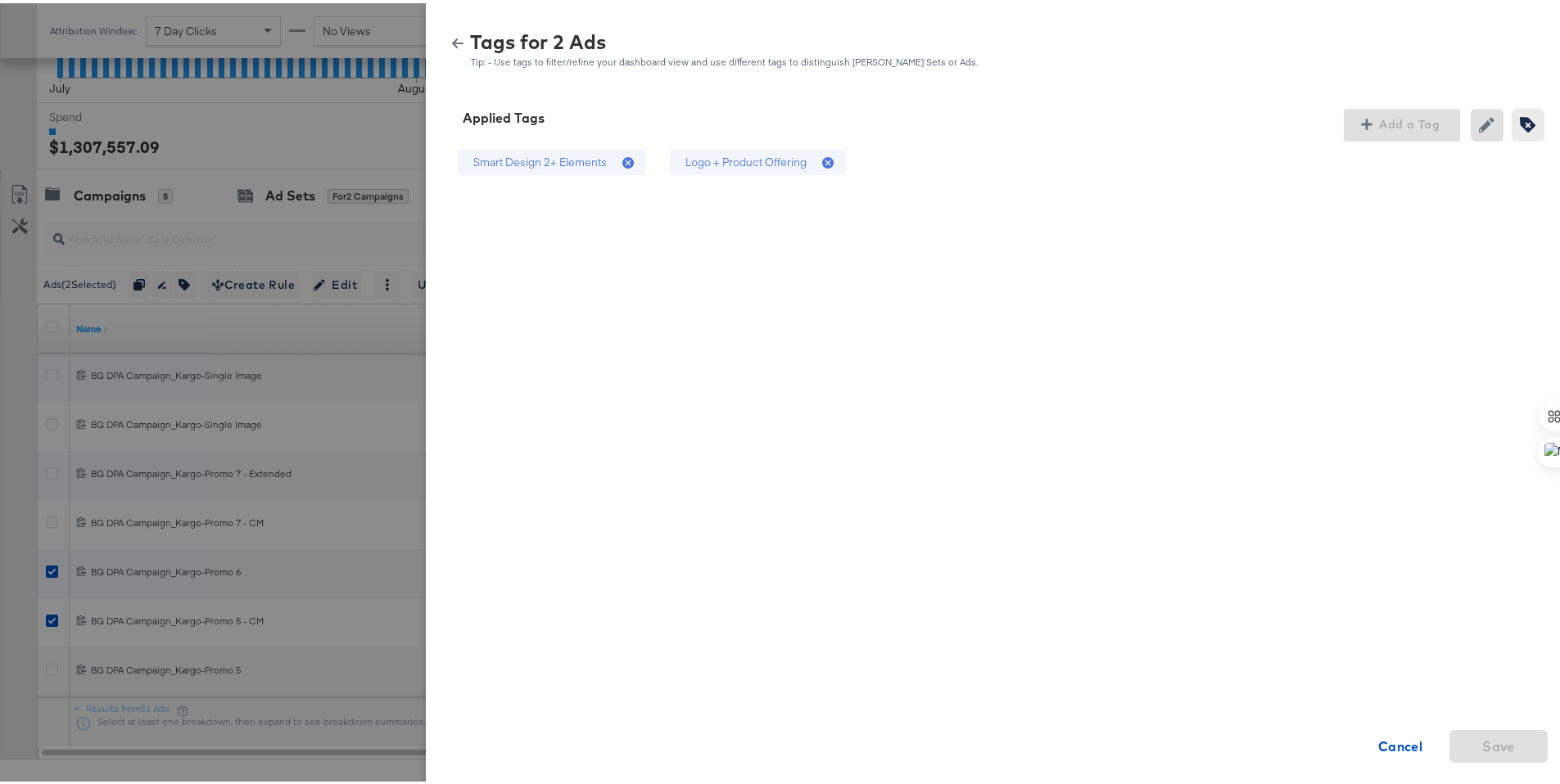
click at [753, 155] on div "Logo + Product Offering" at bounding box center [746, 159] width 122 height 16
click at [1468, 730] on button "Save" at bounding box center [1497, 743] width 98 height 33
click at [452, 38] on icon "button" at bounding box center [457, 40] width 11 height 10
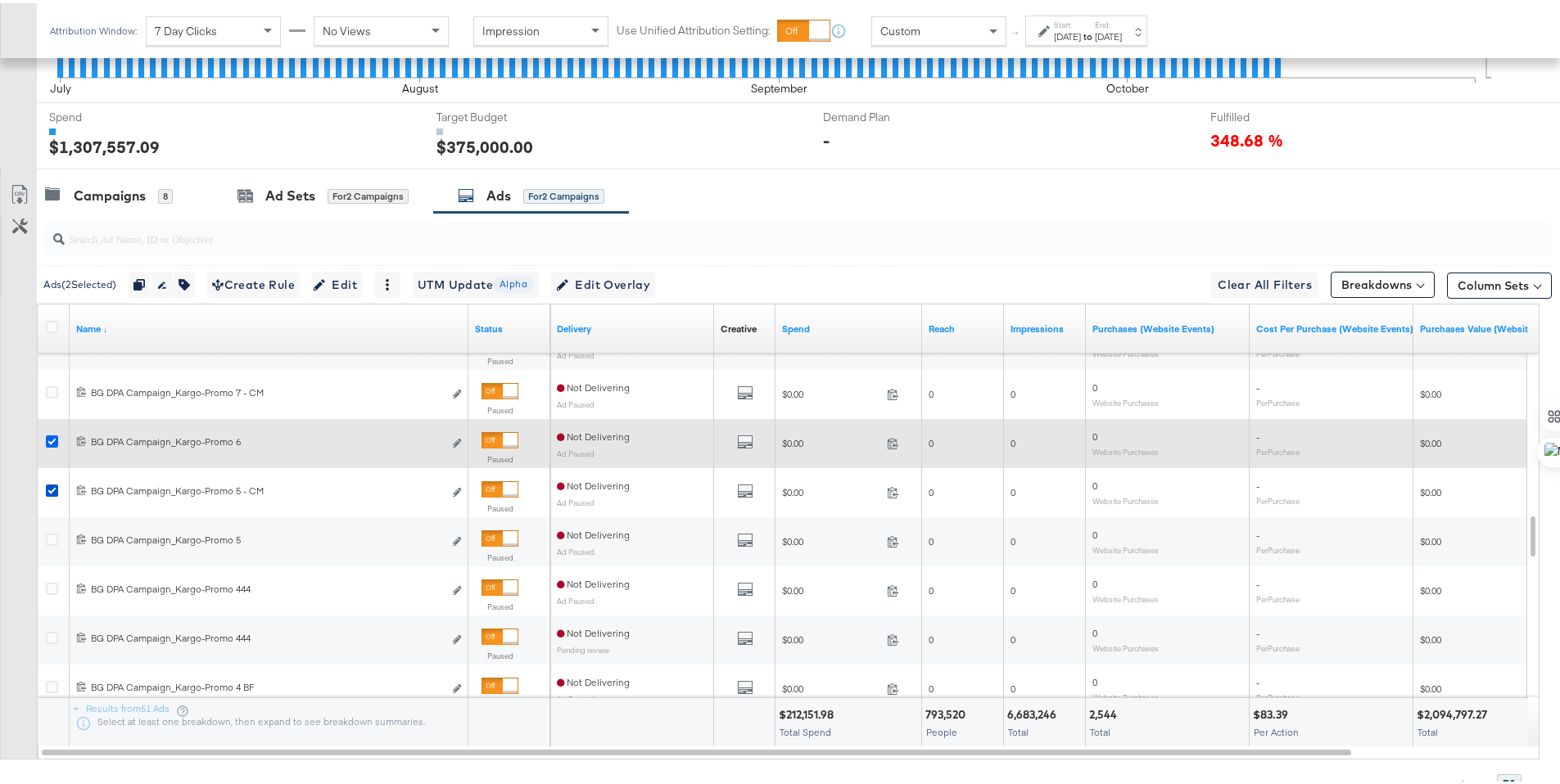
click at [52, 438] on icon at bounding box center [52, 438] width 12 height 12
click at [0, 0] on input "checkbox" at bounding box center [0, 0] width 0 height 0
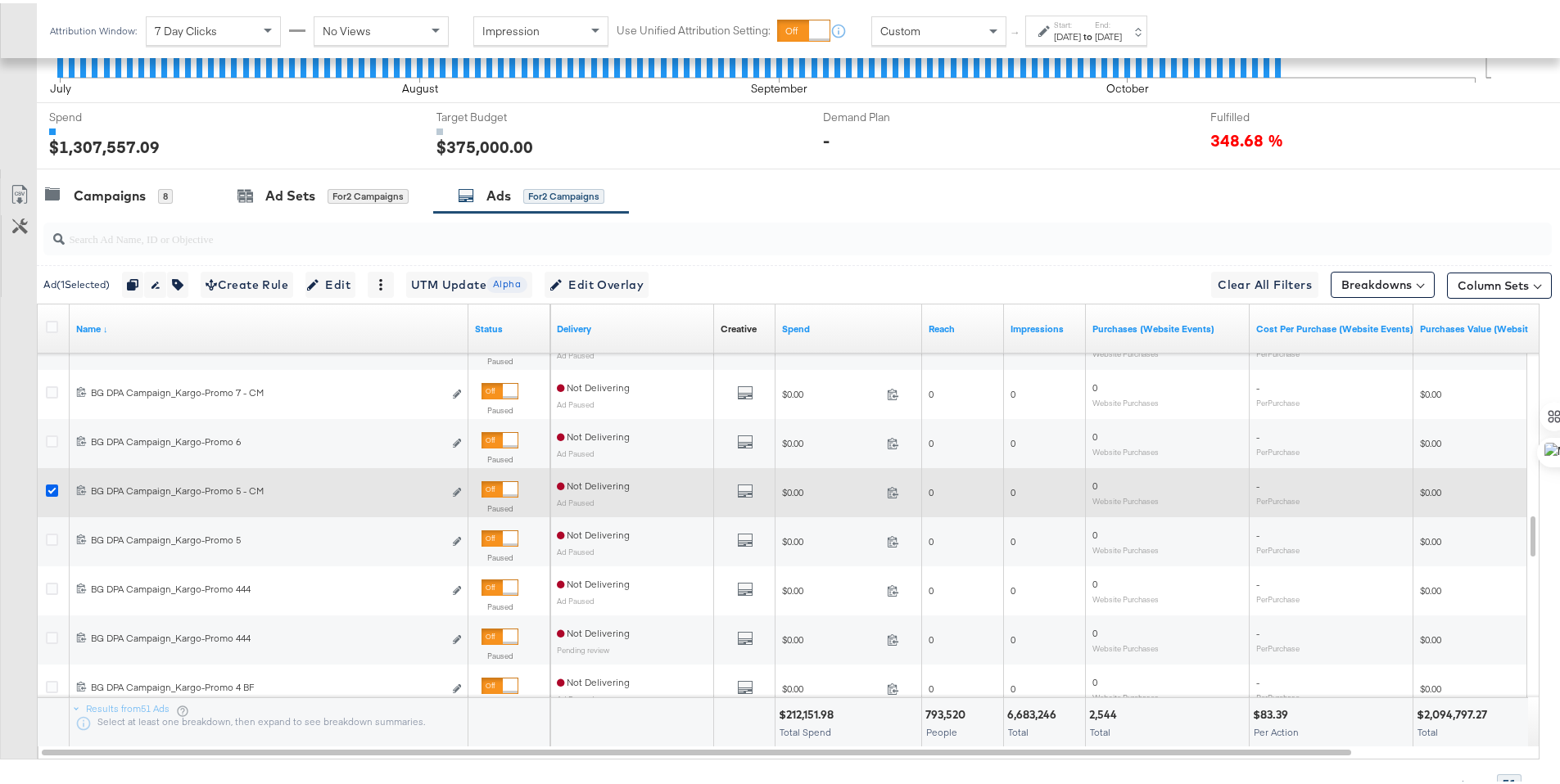
click at [57, 481] on icon at bounding box center [52, 487] width 12 height 12
click at [0, 0] on input "checkbox" at bounding box center [0, 0] width 0 height 0
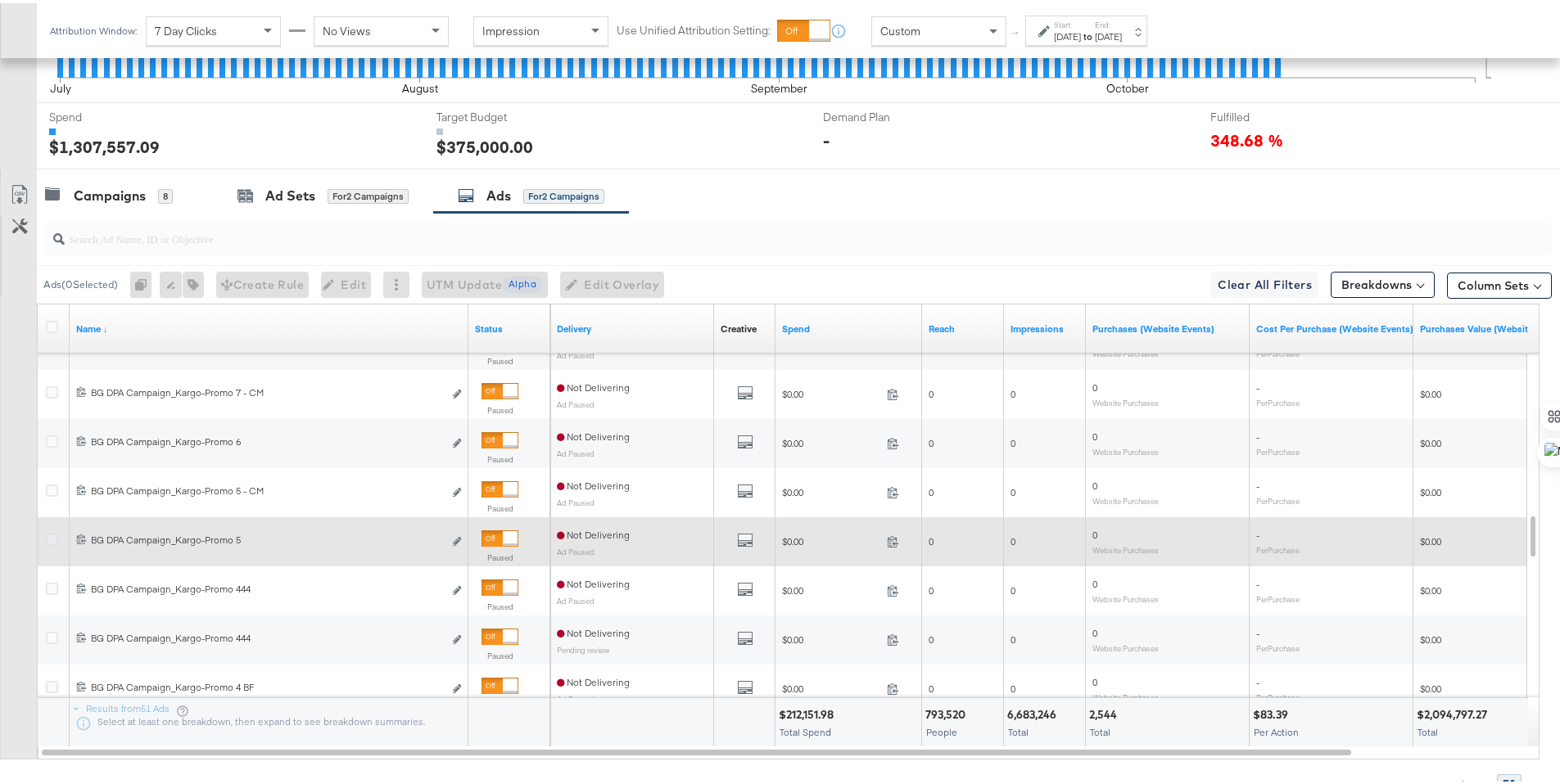
click at [56, 532] on icon at bounding box center [52, 537] width 12 height 12
click at [0, 0] on input "checkbox" at bounding box center [0, 0] width 0 height 0
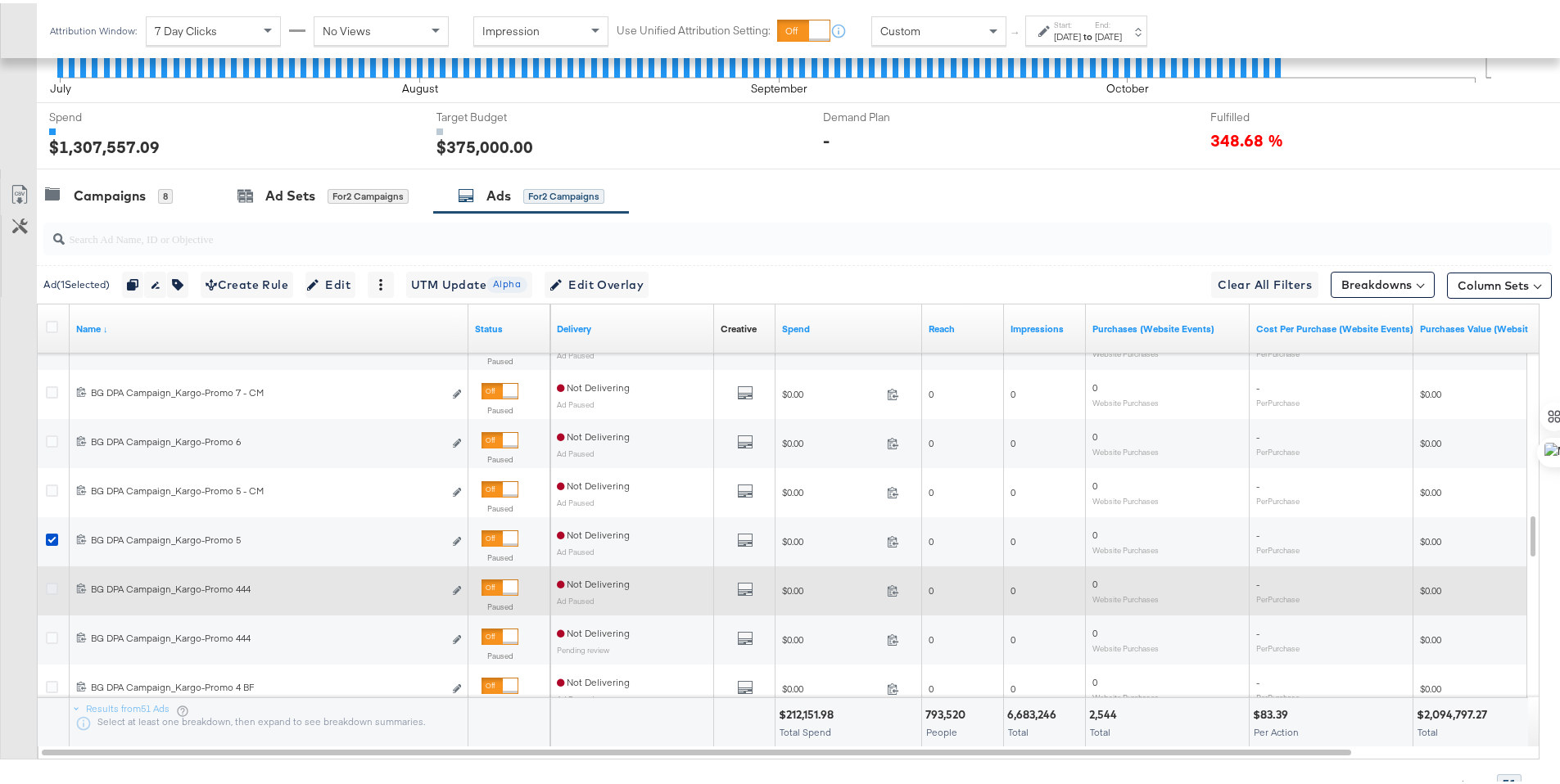
click at [55, 585] on icon at bounding box center [52, 585] width 12 height 12
click at [0, 0] on input "checkbox" at bounding box center [0, 0] width 0 height 0
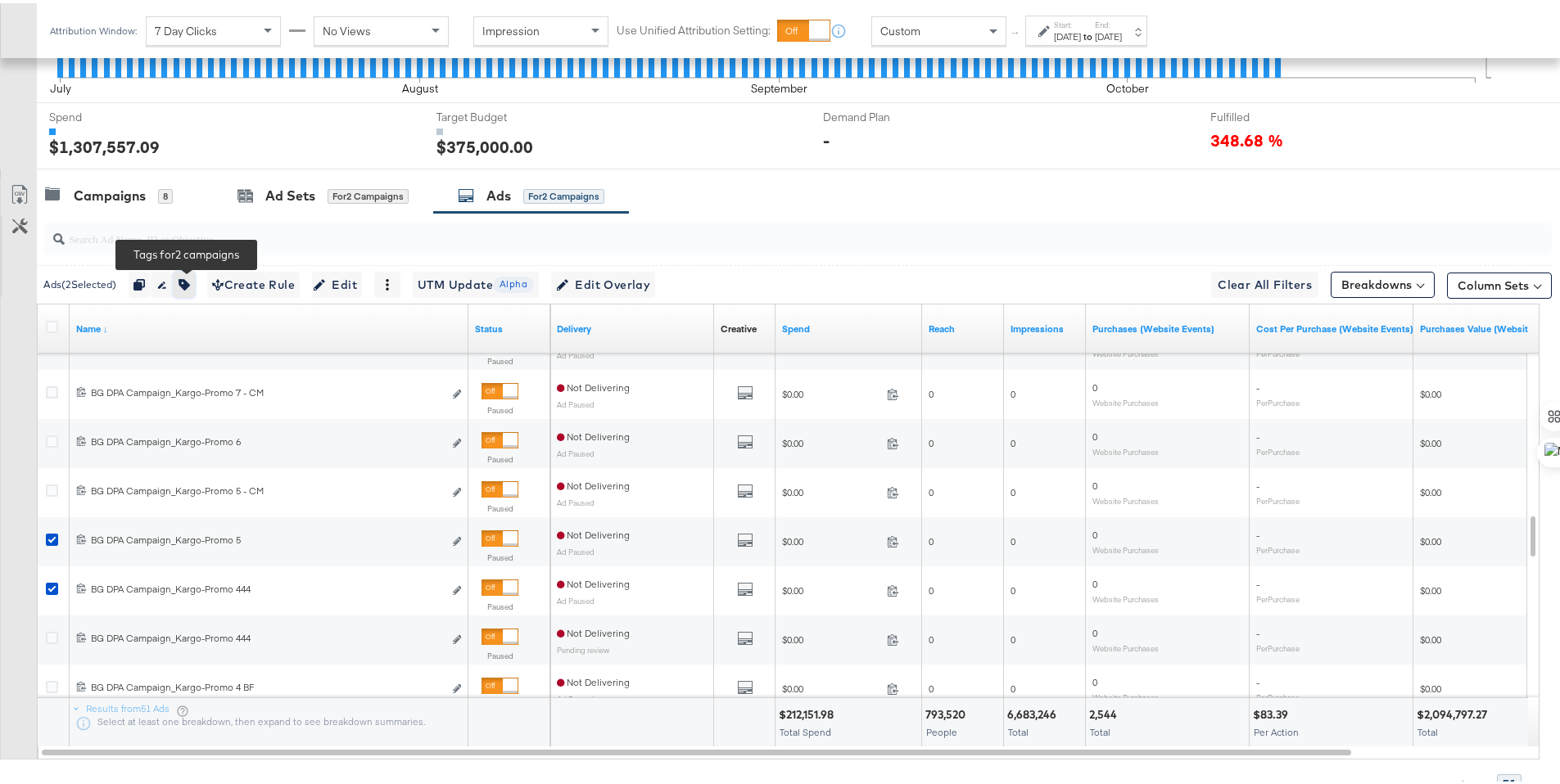
click at [182, 283] on button "button" at bounding box center [184, 281] width 22 height 26
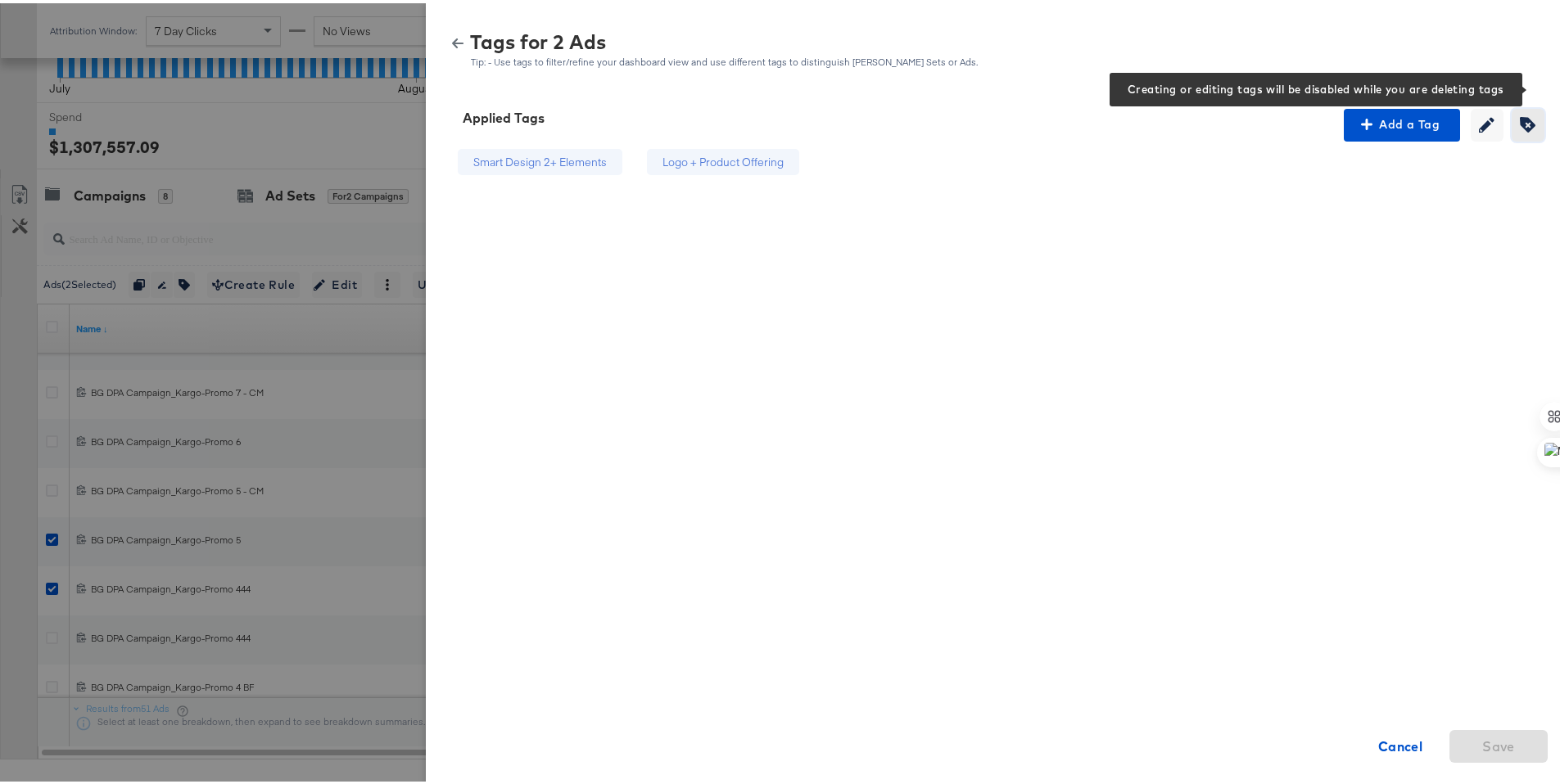
click at [1520, 127] on icon "button" at bounding box center [1528, 122] width 16 height 16
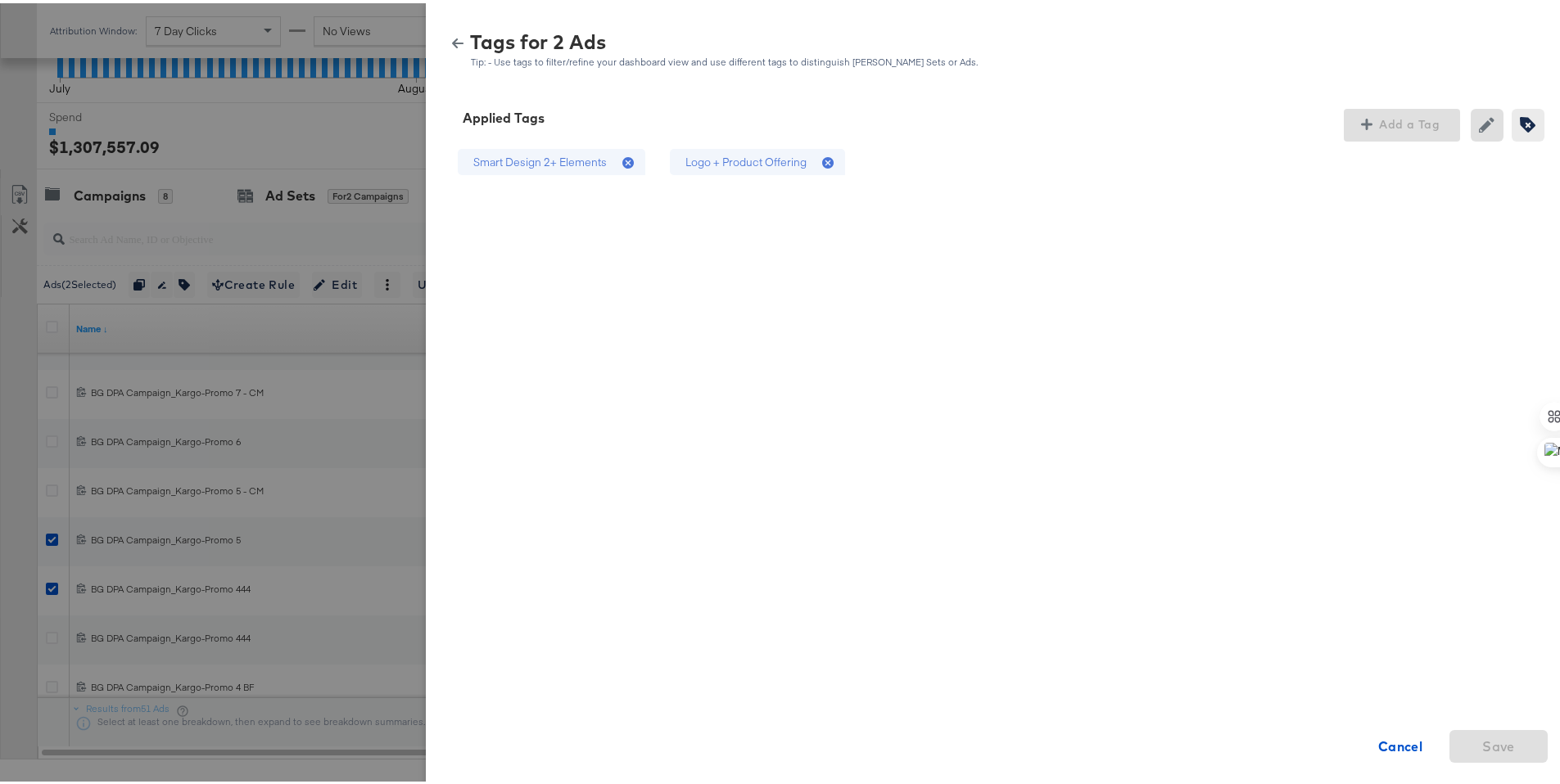
click at [792, 163] on div "Logo + Product Offering" at bounding box center [746, 159] width 122 height 16
click at [1510, 744] on span "Save" at bounding box center [1498, 743] width 85 height 23
click at [452, 41] on icon "button" at bounding box center [457, 40] width 11 height 10
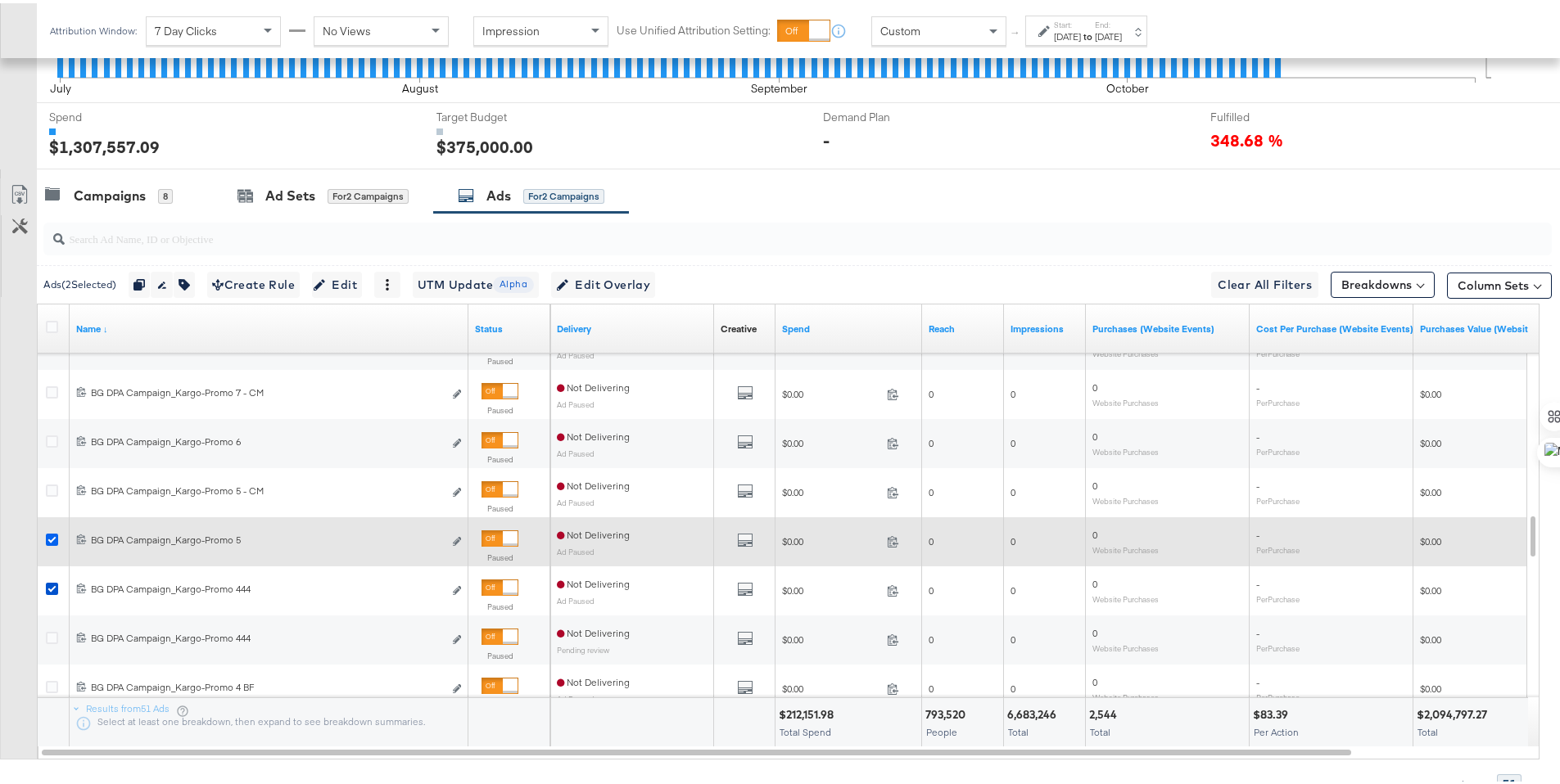
click at [49, 535] on icon at bounding box center [52, 537] width 12 height 12
click at [0, 0] on input "checkbox" at bounding box center [0, 0] width 0 height 0
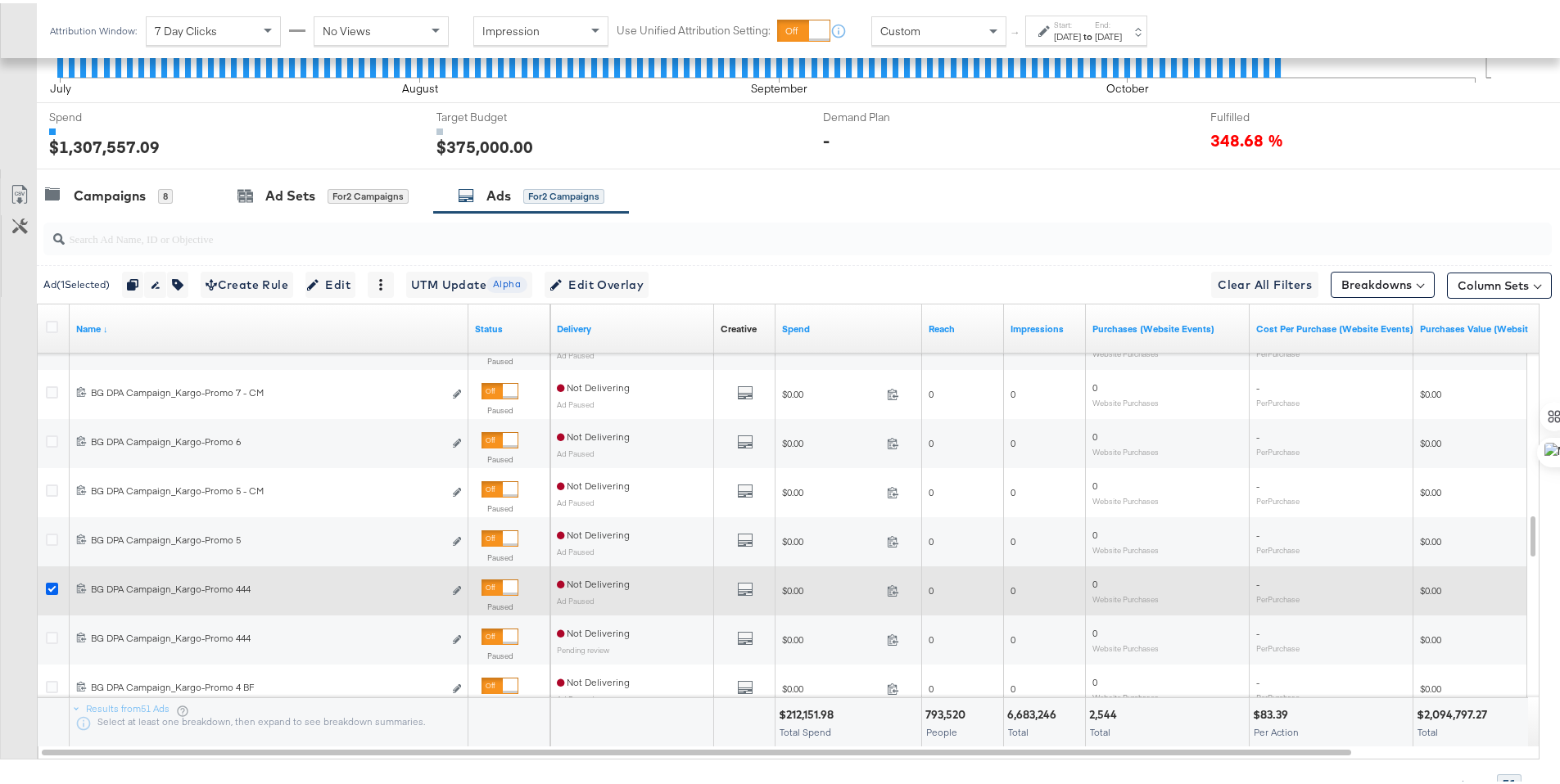
click at [56, 586] on icon at bounding box center [52, 585] width 12 height 12
click at [0, 0] on input "checkbox" at bounding box center [0, 0] width 0 height 0
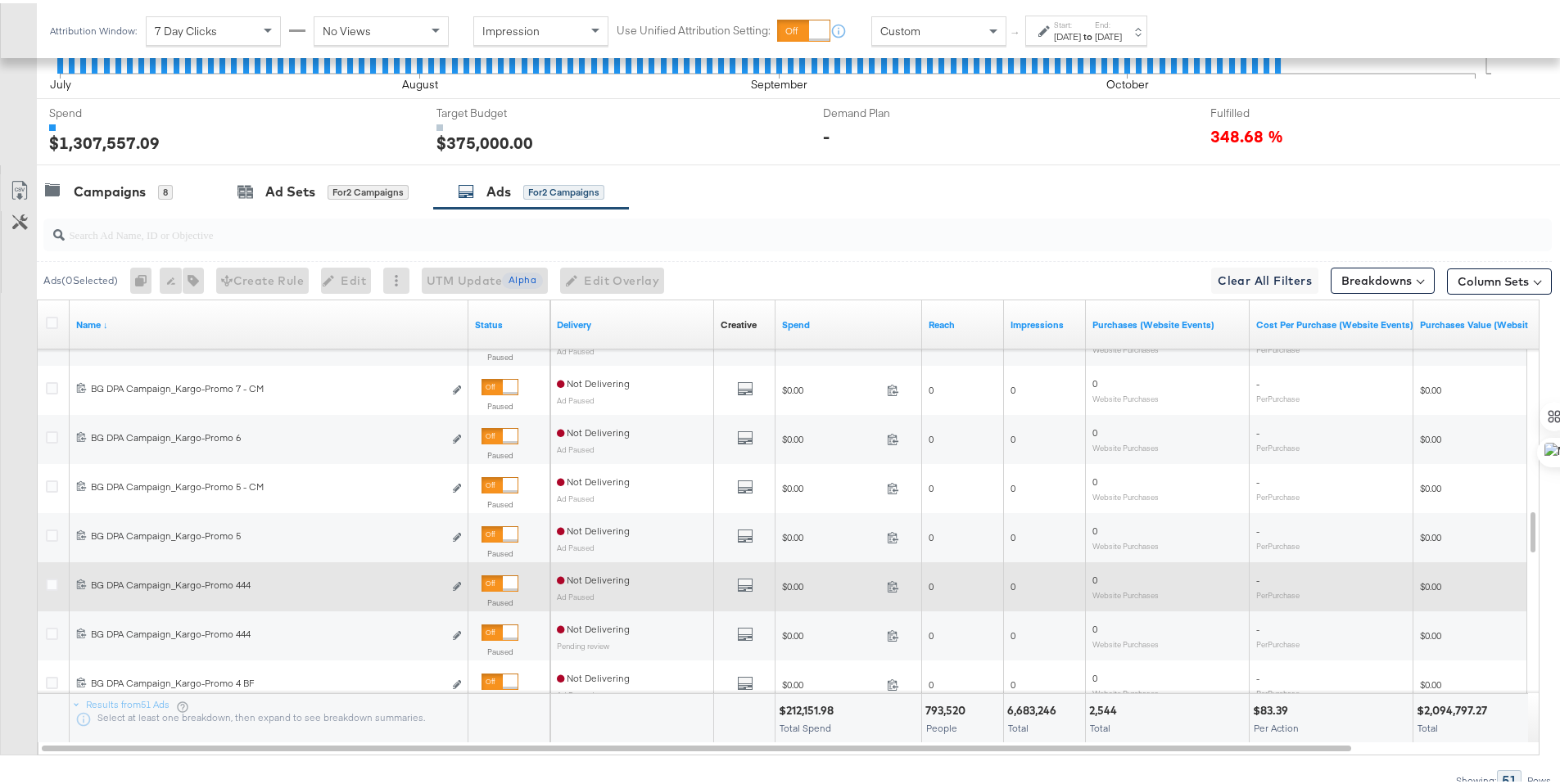
scroll to position [578, 0]
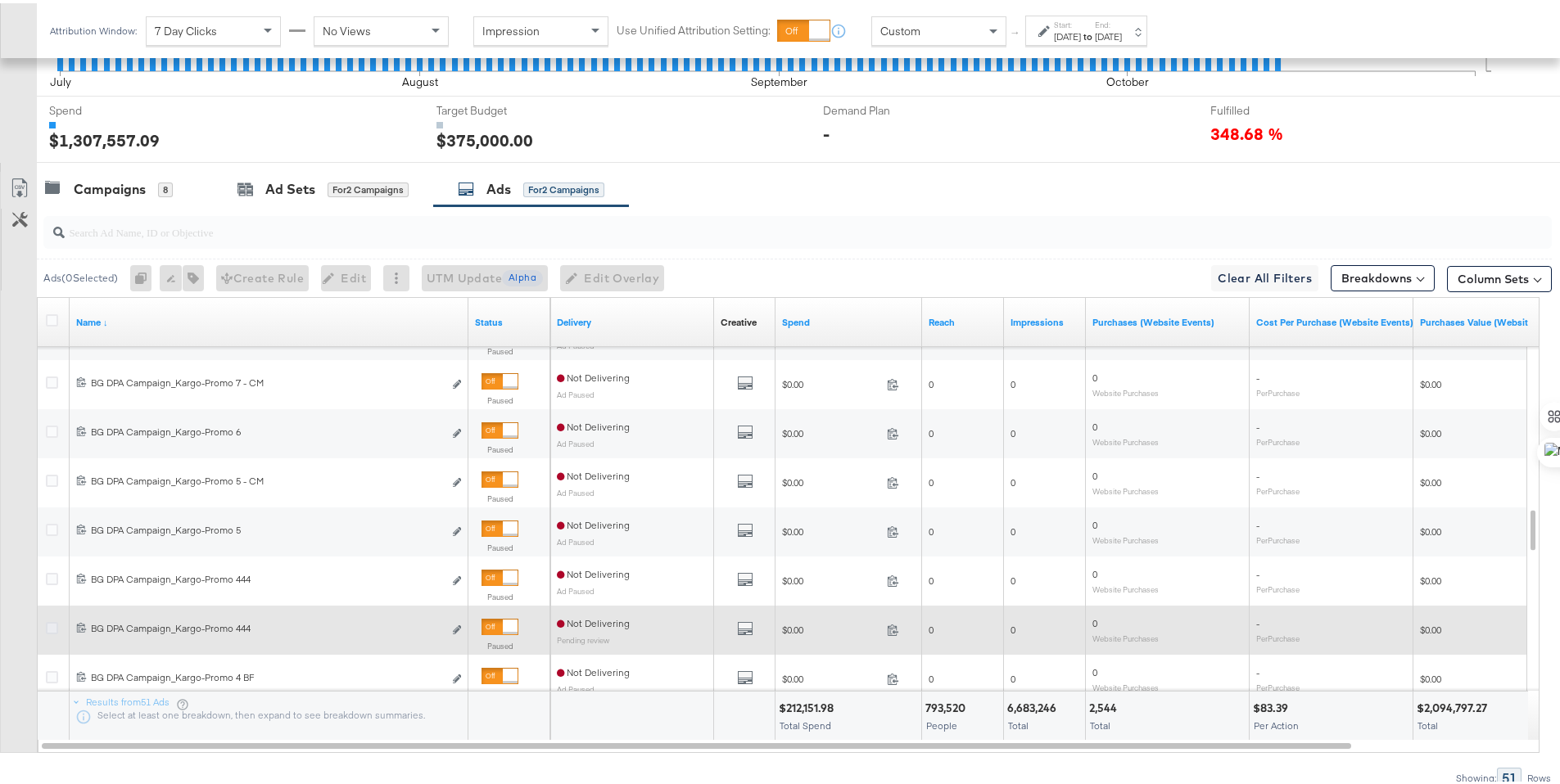
click at [55, 623] on icon at bounding box center [52, 625] width 12 height 12
click at [0, 0] on input "checkbox" at bounding box center [0, 0] width 0 height 0
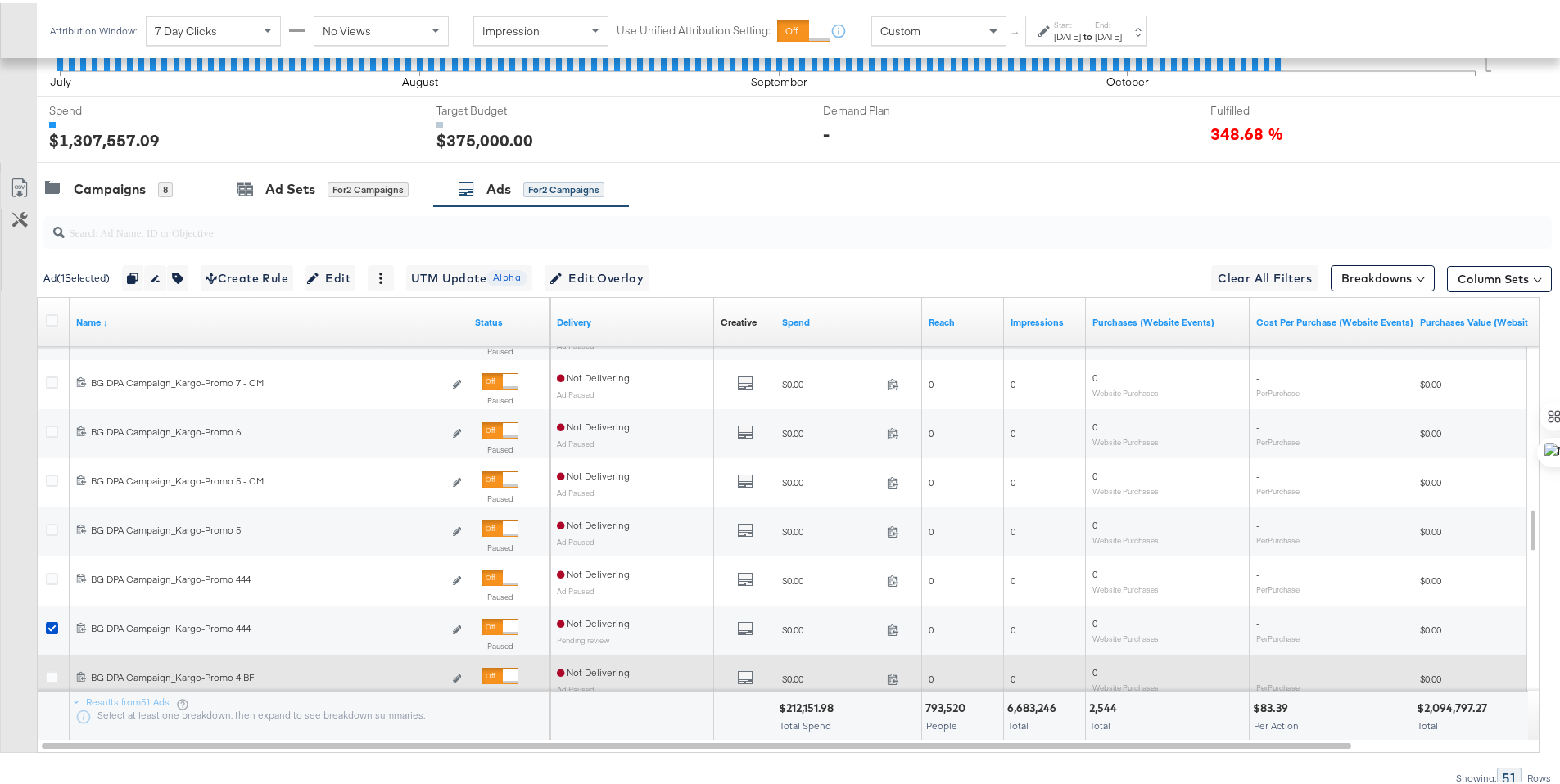
click at [50, 671] on icon at bounding box center [52, 674] width 12 height 12
click at [0, 0] on input "checkbox" at bounding box center [0, 0] width 0 height 0
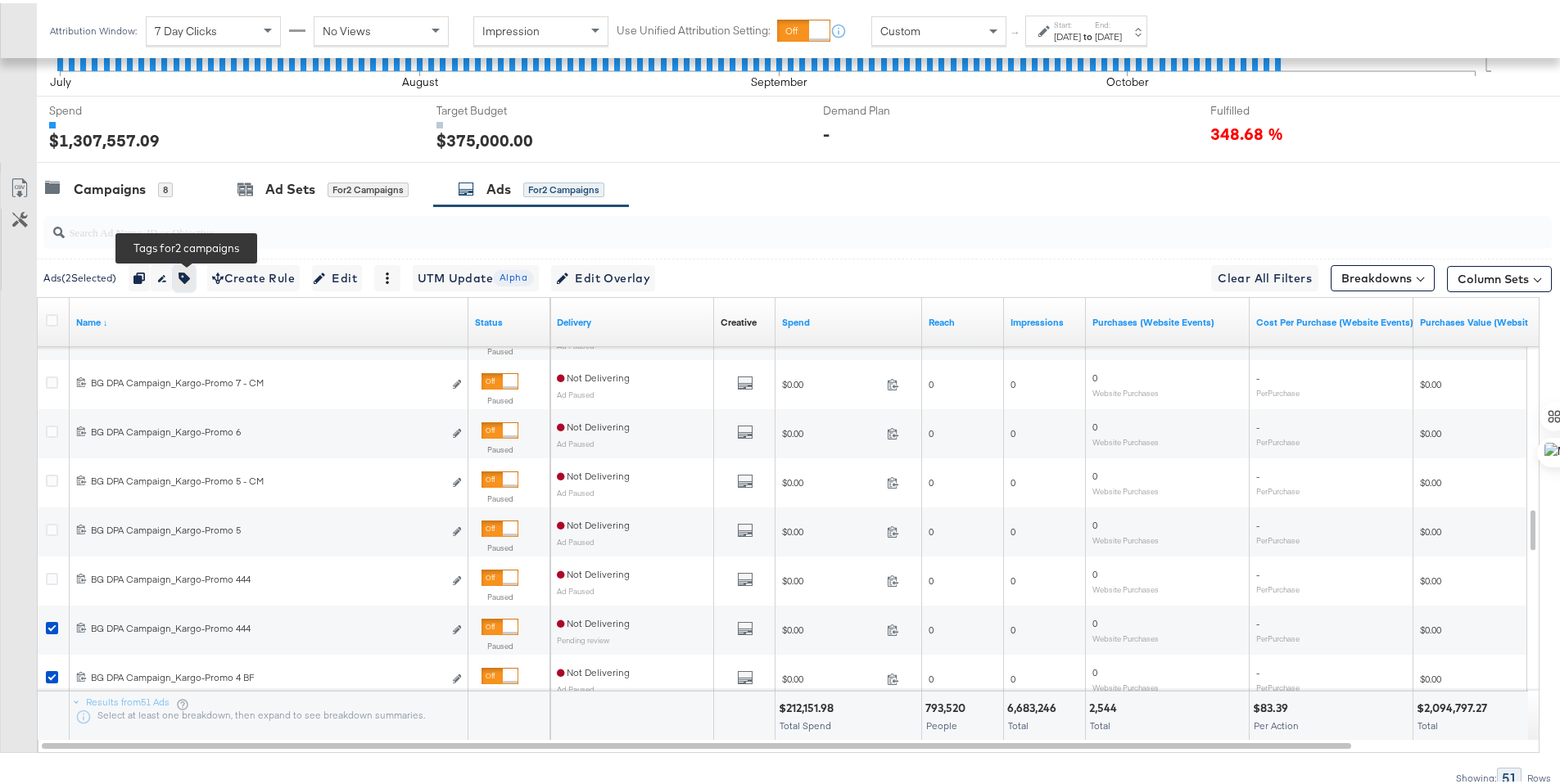
click at [190, 271] on icon "button" at bounding box center [183, 274] width 11 height 11
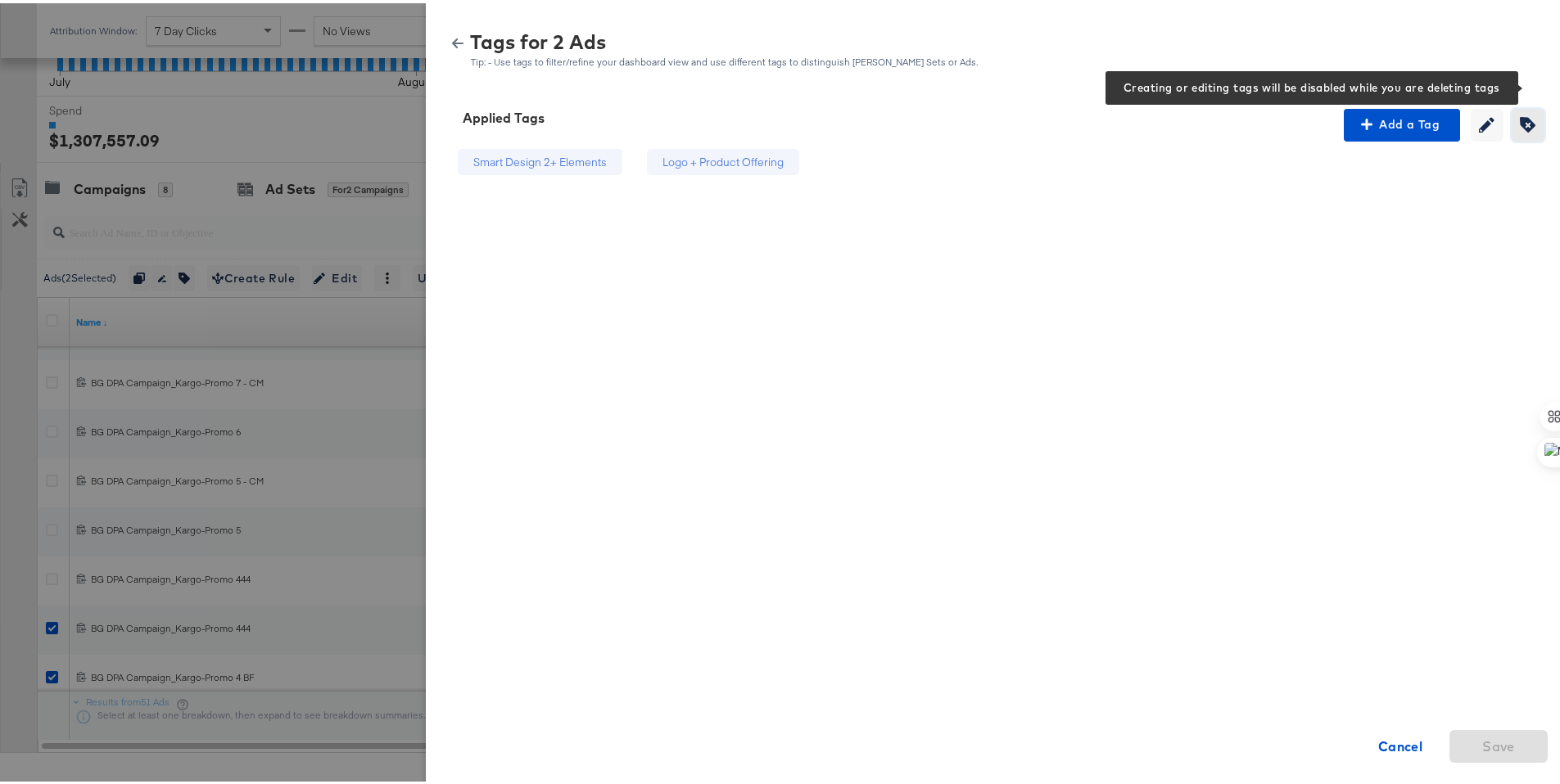
click at [1520, 125] on icon "button" at bounding box center [1528, 122] width 16 height 16
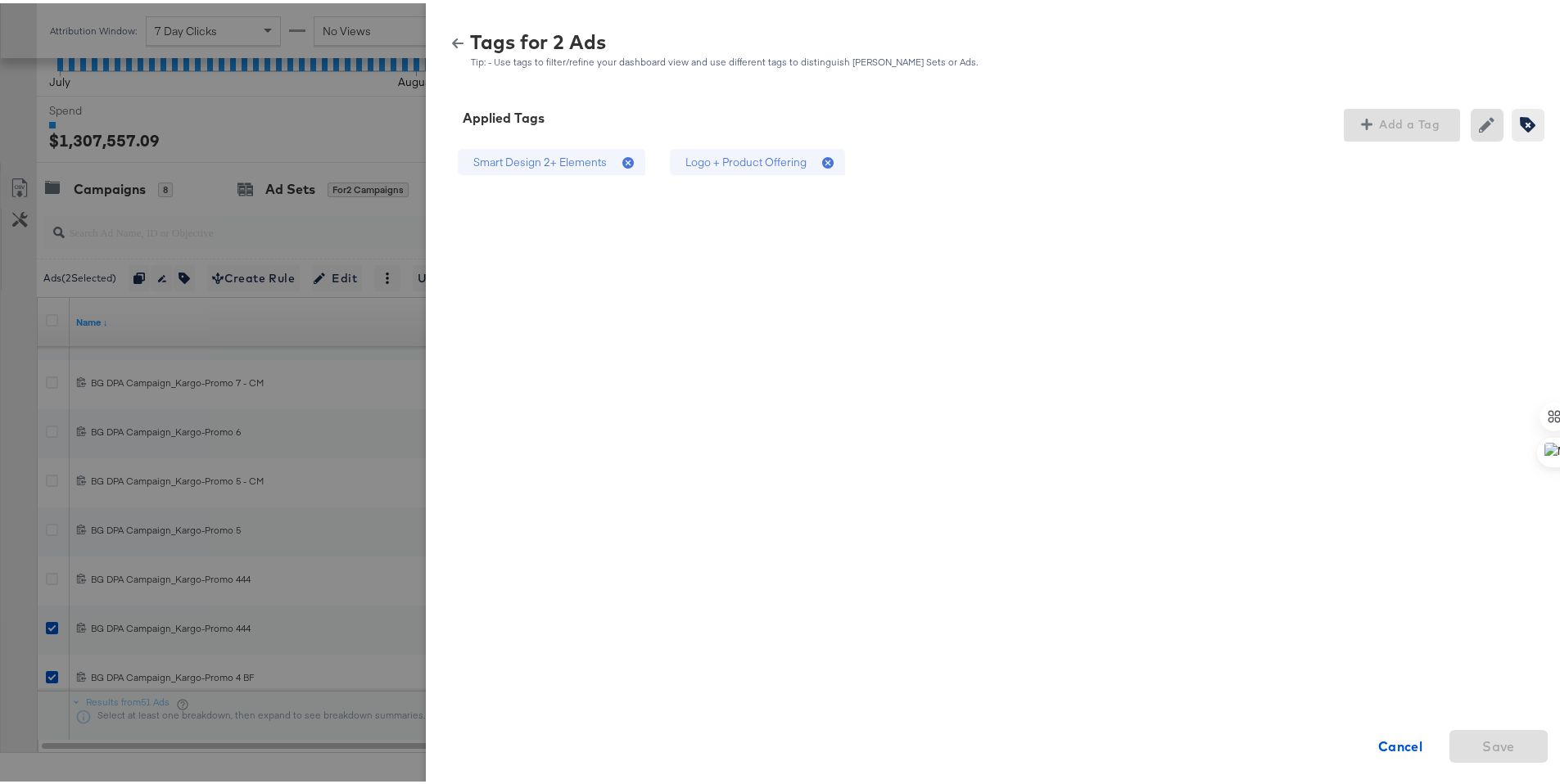
click at [790, 164] on div "Logo + Product Offering" at bounding box center [746, 159] width 122 height 16
click at [1467, 743] on span "Save" at bounding box center [1498, 743] width 85 height 23
click at [452, 40] on icon "button" at bounding box center [457, 40] width 11 height 10
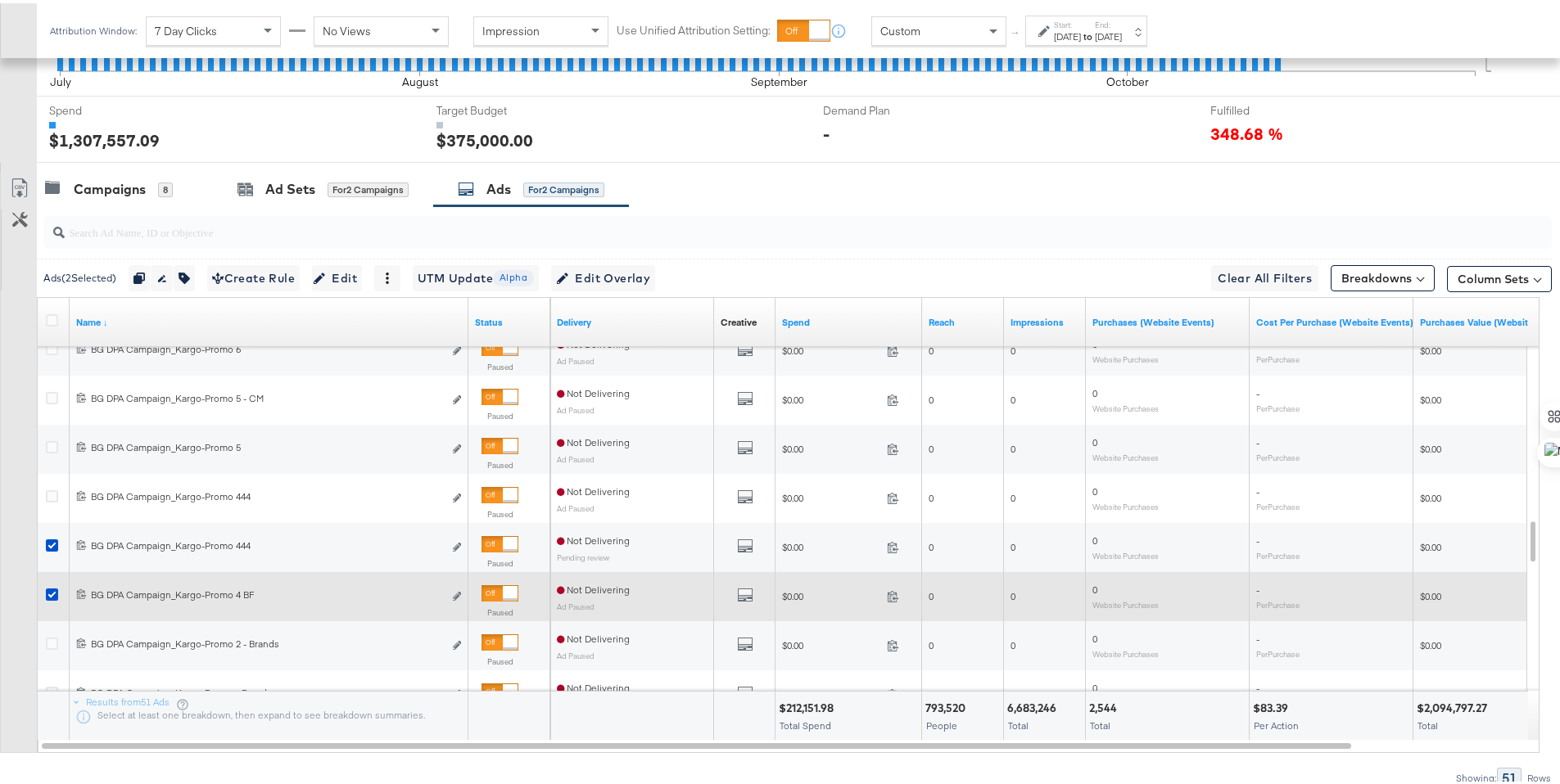
drag, startPoint x: 56, startPoint y: 542, endPoint x: 64, endPoint y: 596, distance: 54.6
click at [56, 542] on icon at bounding box center [52, 542] width 12 height 12
click at [0, 0] on input "checkbox" at bounding box center [0, 0] width 0 height 0
click at [54, 592] on icon at bounding box center [52, 591] width 12 height 12
click at [0, 0] on input "checkbox" at bounding box center [0, 0] width 0 height 0
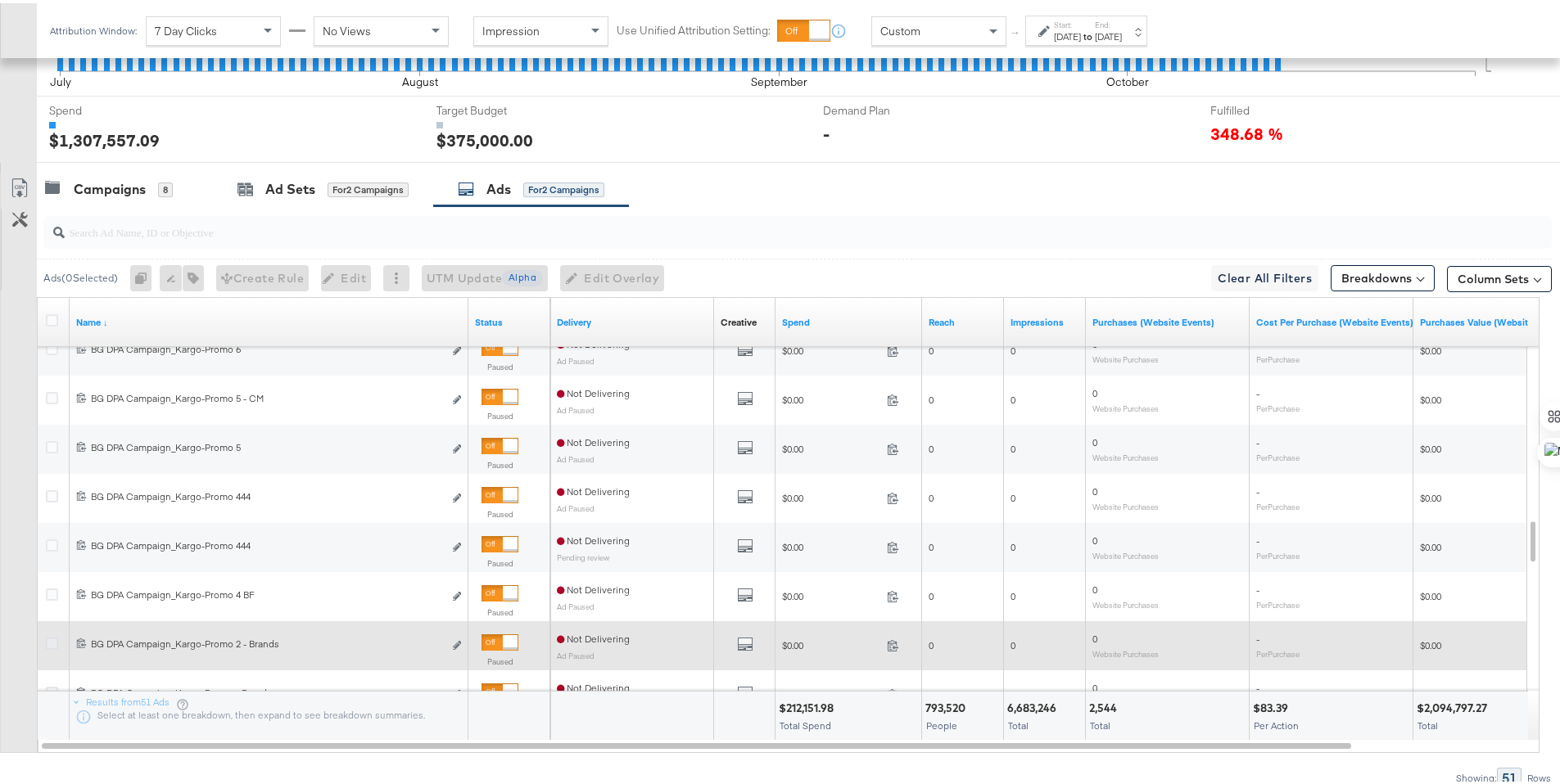
click at [54, 641] on icon at bounding box center [52, 641] width 12 height 12
click at [0, 0] on input "checkbox" at bounding box center [0, 0] width 0 height 0
click at [50, 635] on icon at bounding box center [52, 641] width 12 height 12
click at [0, 0] on input "checkbox" at bounding box center [0, 0] width 0 height 0
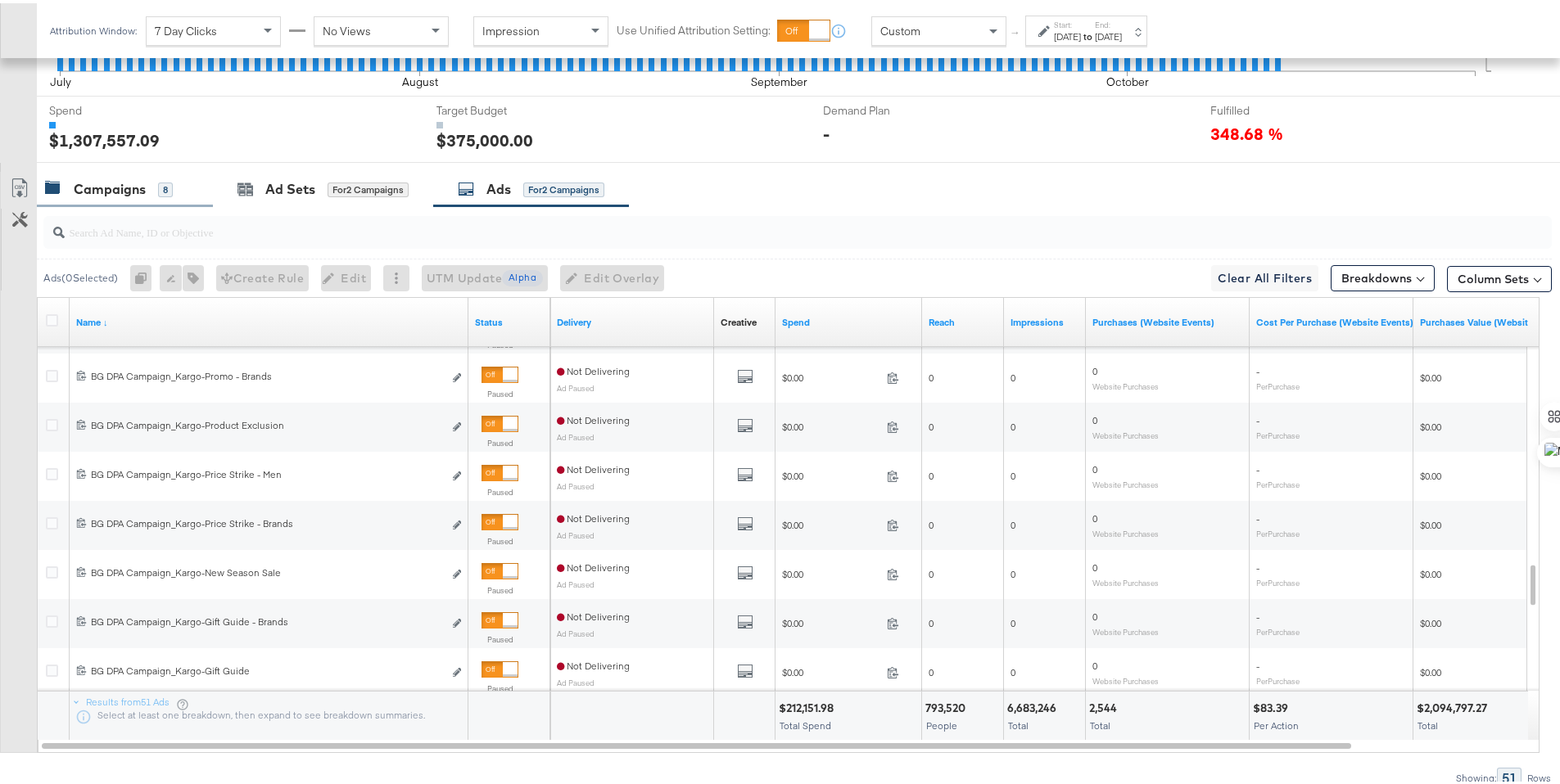
click at [95, 183] on div "Campaigns" at bounding box center [109, 187] width 72 height 19
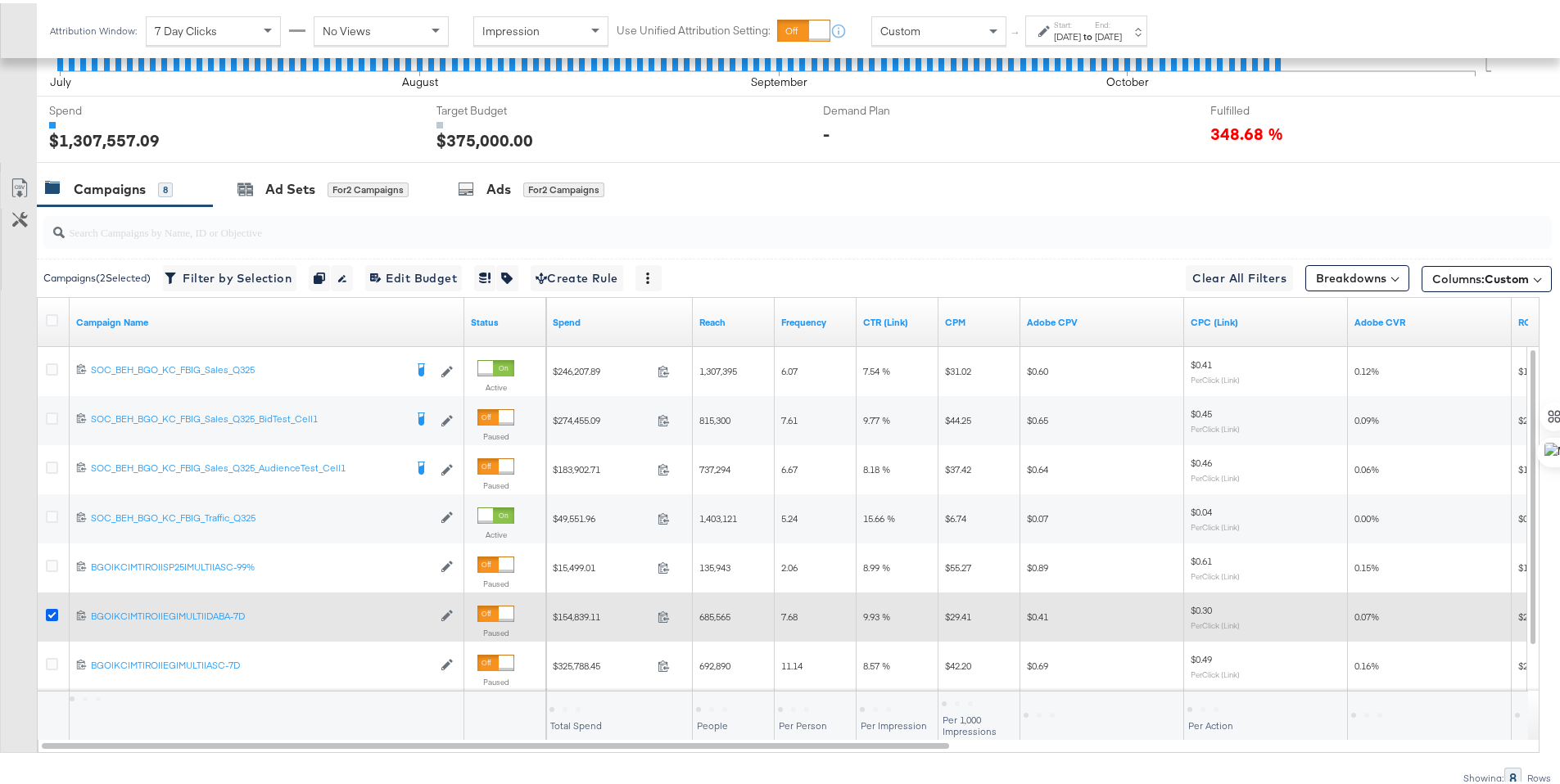
click at [50, 614] on icon at bounding box center [52, 612] width 12 height 12
click at [0, 0] on input "checkbox" at bounding box center [0, 0] width 0 height 0
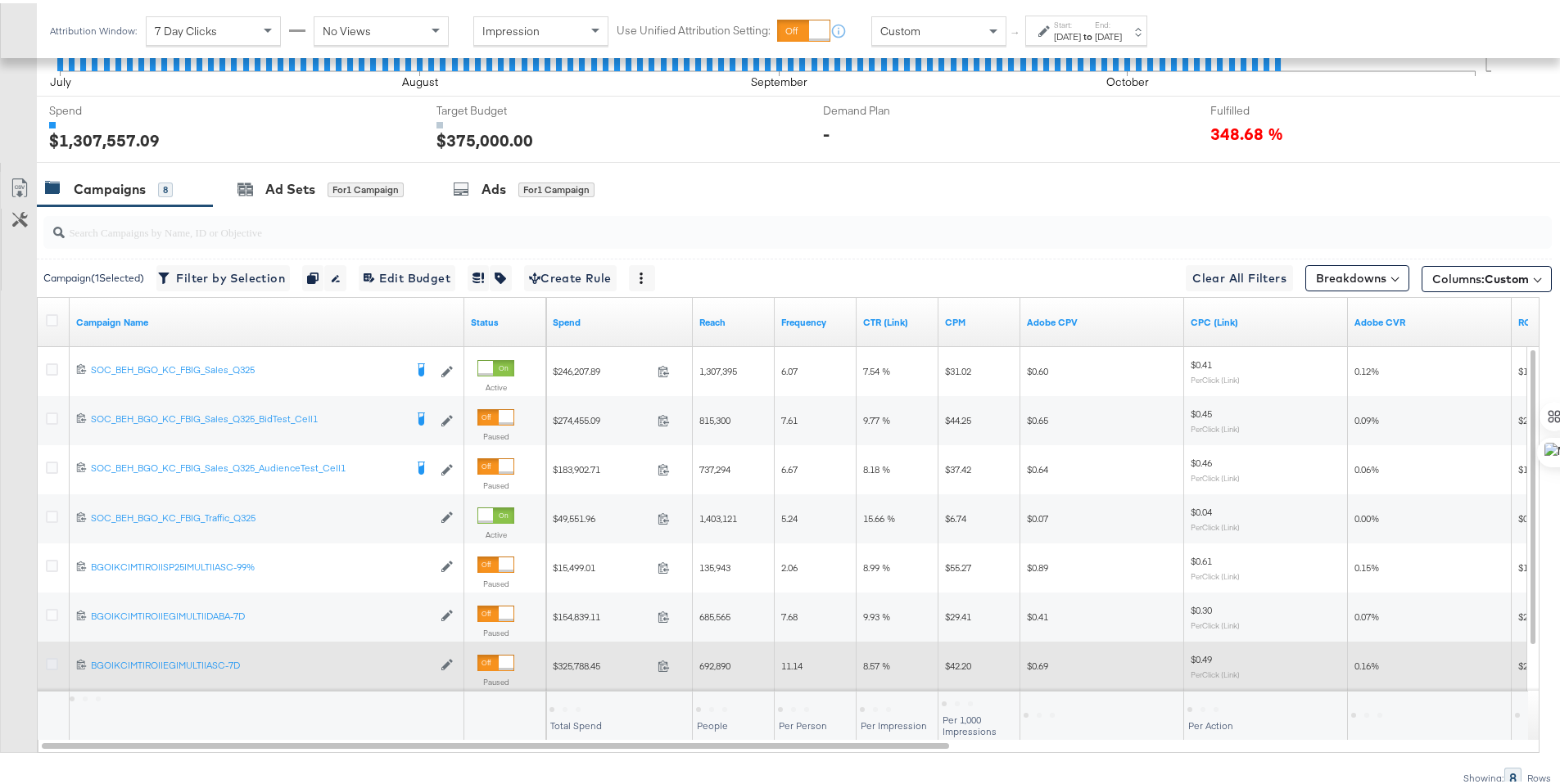
click at [53, 658] on icon at bounding box center [52, 661] width 12 height 12
click at [0, 0] on input "checkbox" at bounding box center [0, 0] width 0 height 0
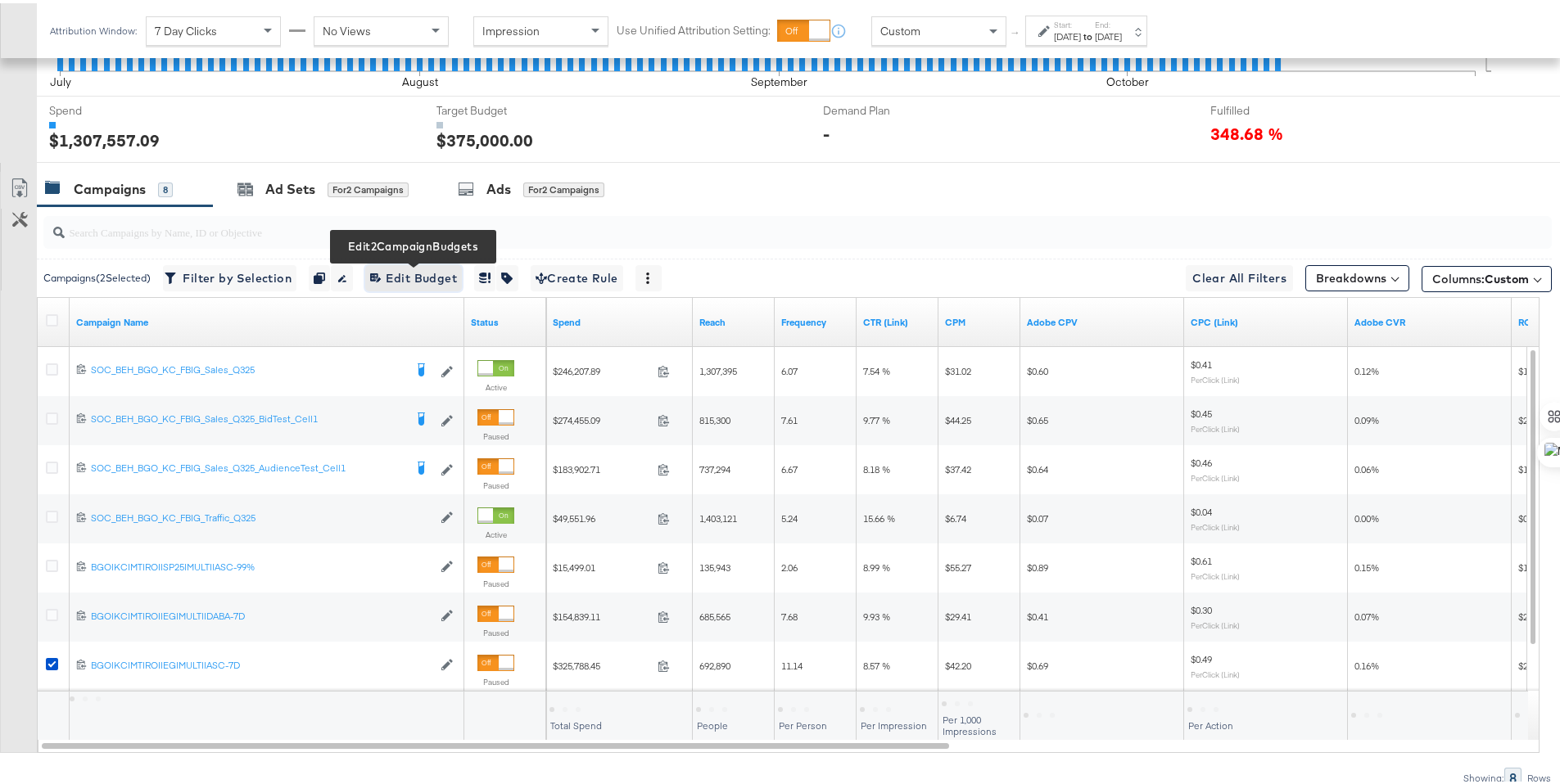
click at [410, 279] on span "Edit 2 Campaign Budgets Edit Budget" at bounding box center [413, 275] width 87 height 21
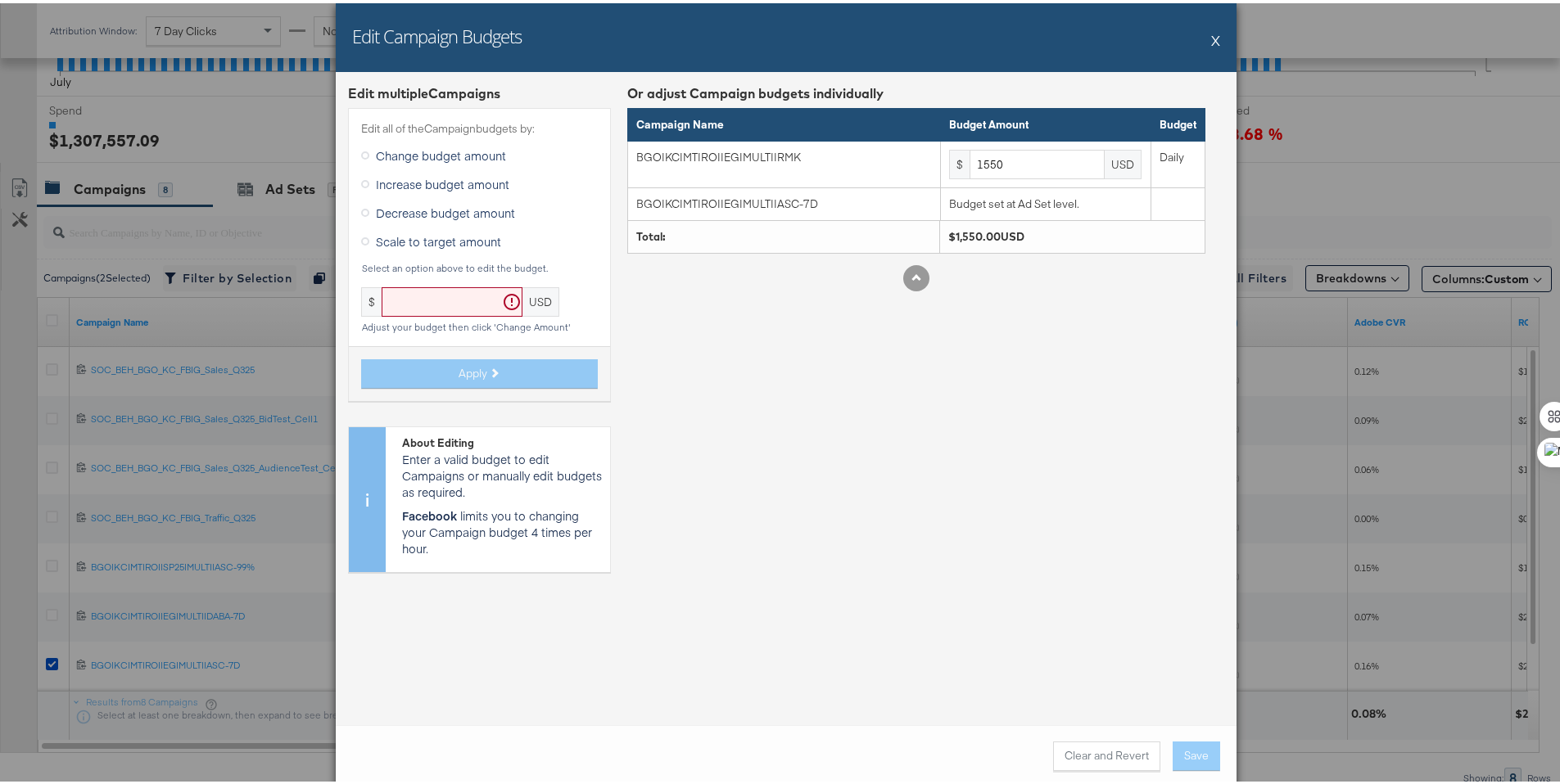
click at [1213, 36] on button "X" at bounding box center [1215, 37] width 9 height 33
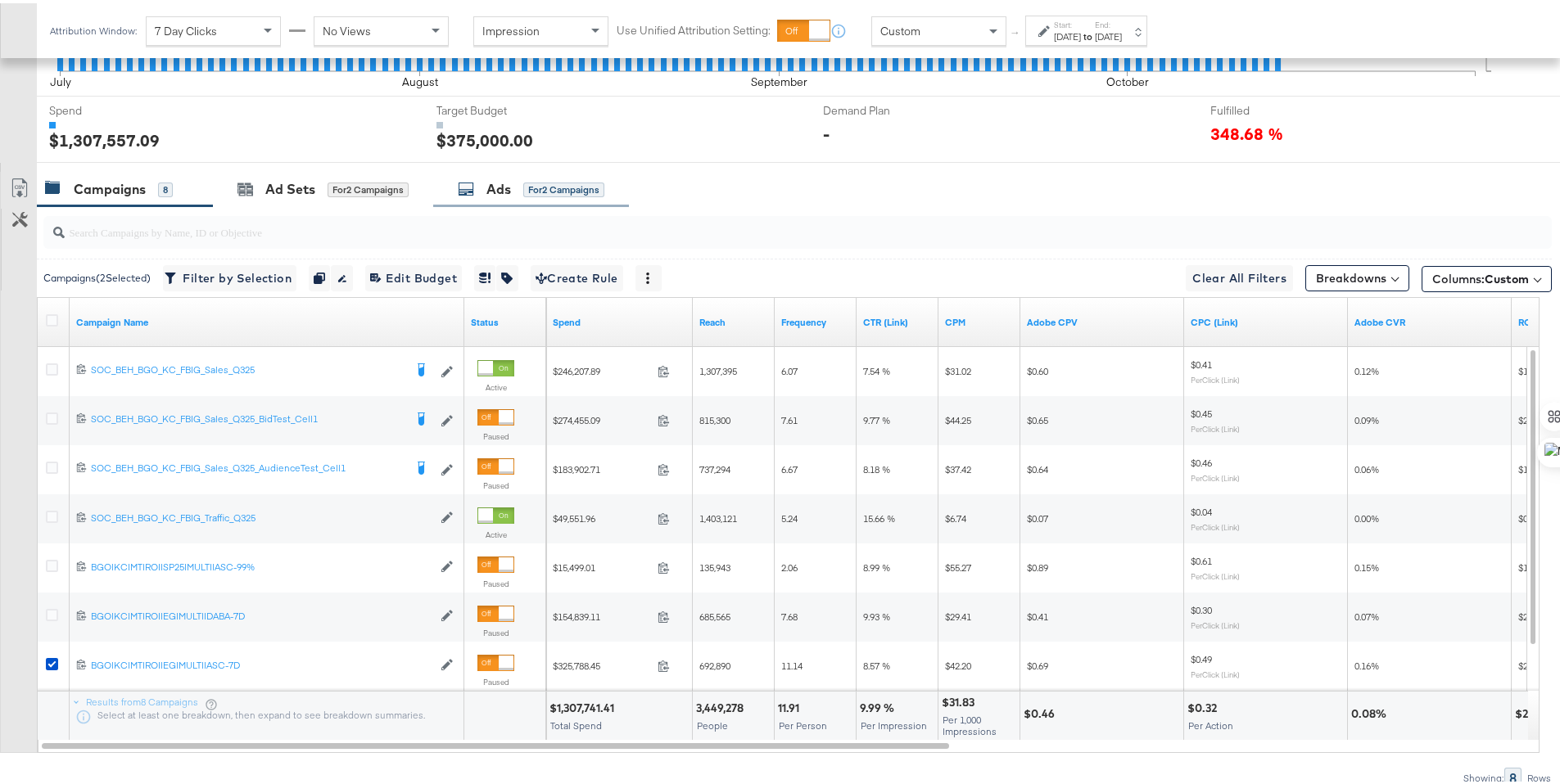
click at [471, 181] on icon at bounding box center [466, 186] width 17 height 16
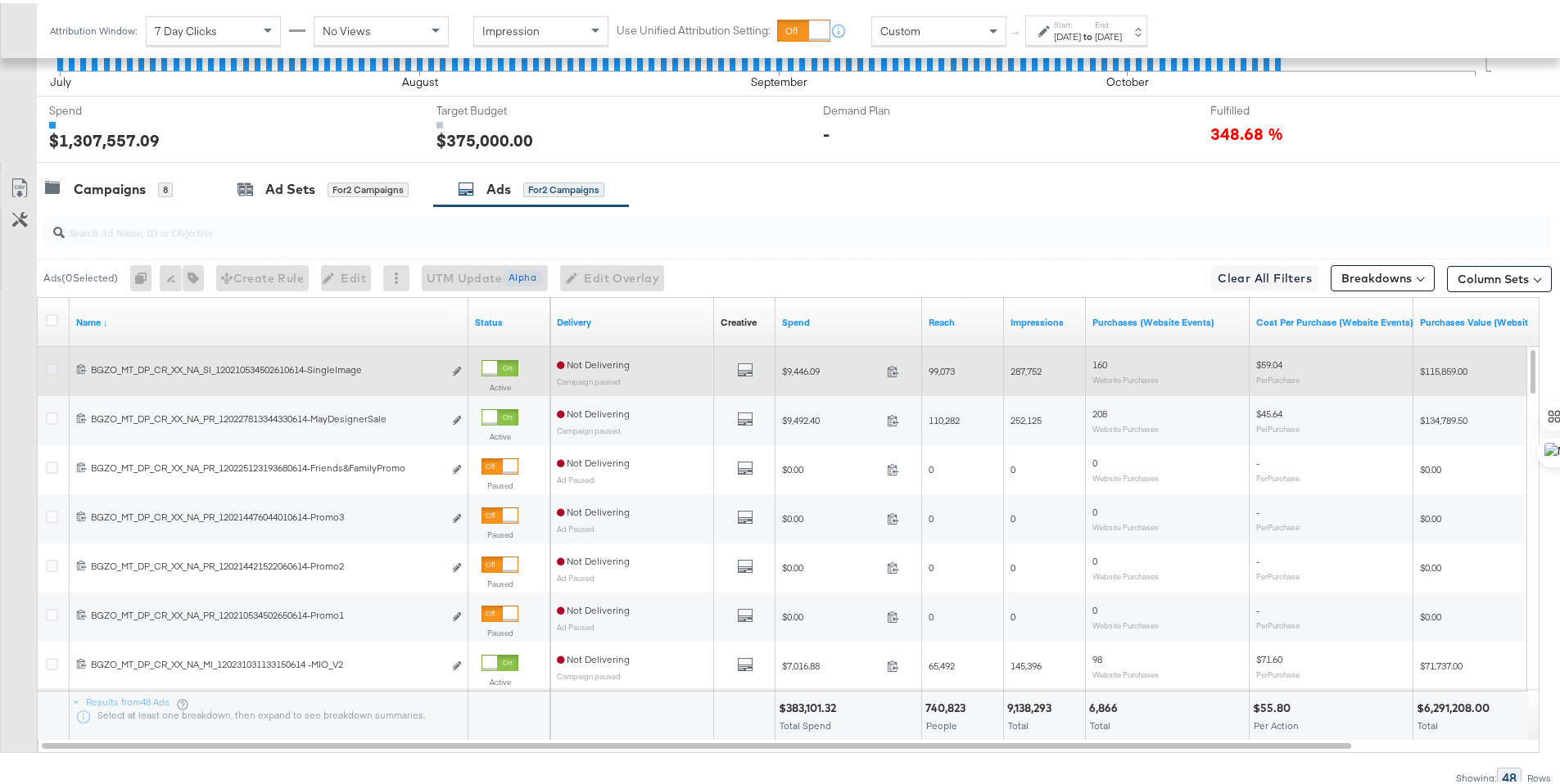
click at [50, 365] on icon at bounding box center [52, 366] width 12 height 12
click at [0, 0] on input "checkbox" at bounding box center [0, 0] width 0 height 0
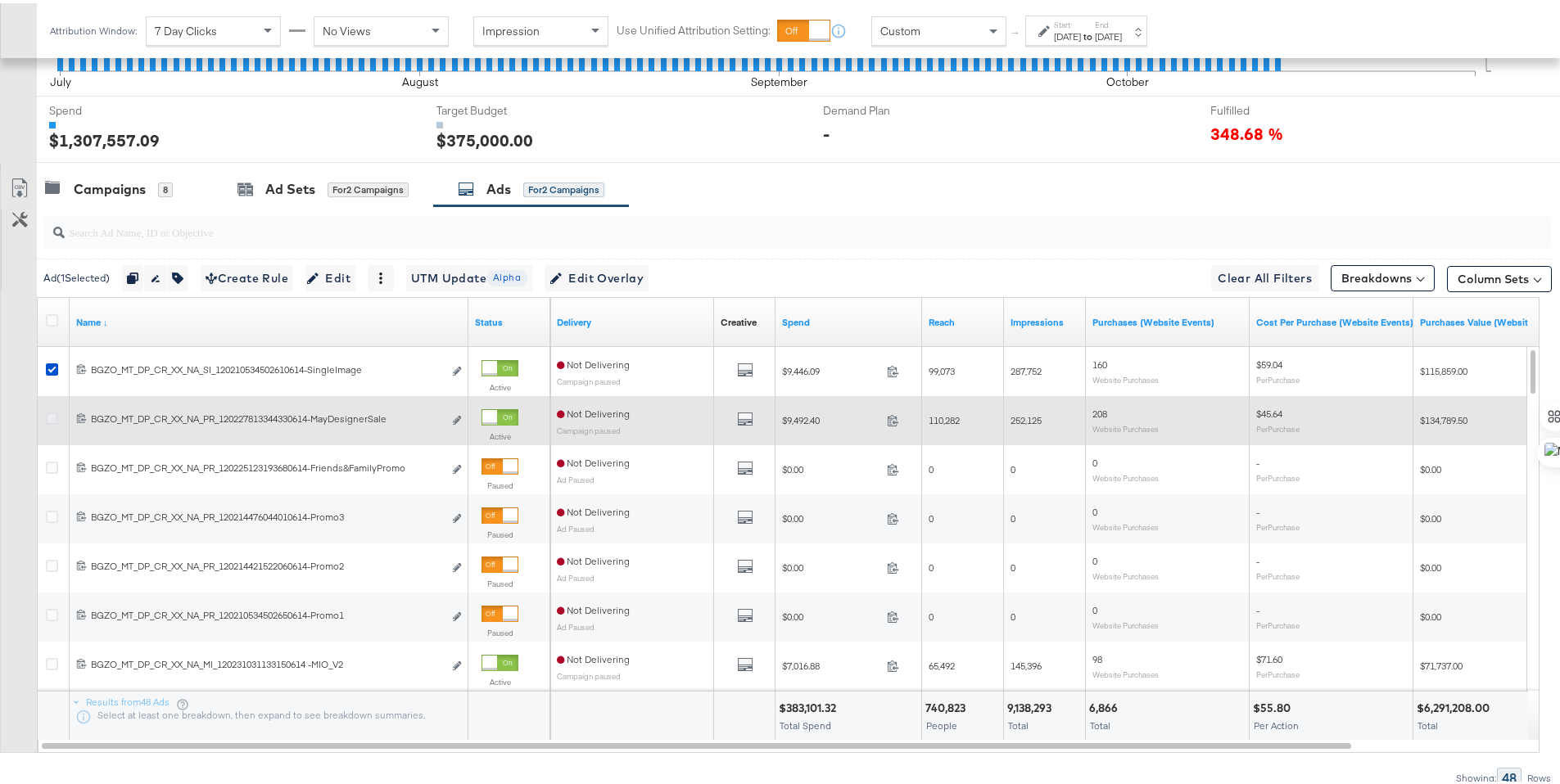
click at [50, 416] on icon at bounding box center [52, 415] width 12 height 12
click at [0, 0] on input "checkbox" at bounding box center [0, 0] width 0 height 0
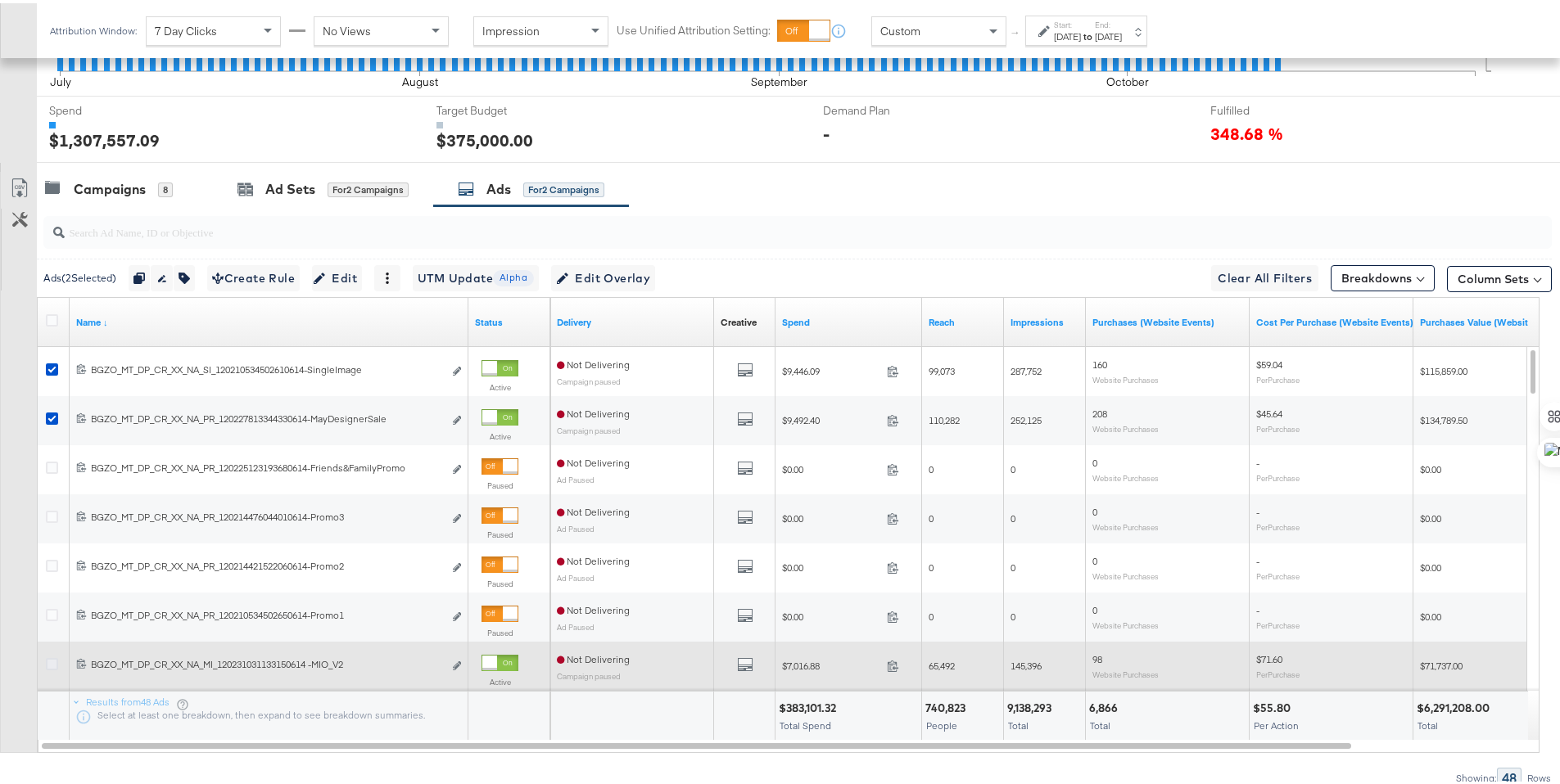
click at [50, 657] on icon at bounding box center [52, 661] width 12 height 12
click at [0, 0] on input "checkbox" at bounding box center [0, 0] width 0 height 0
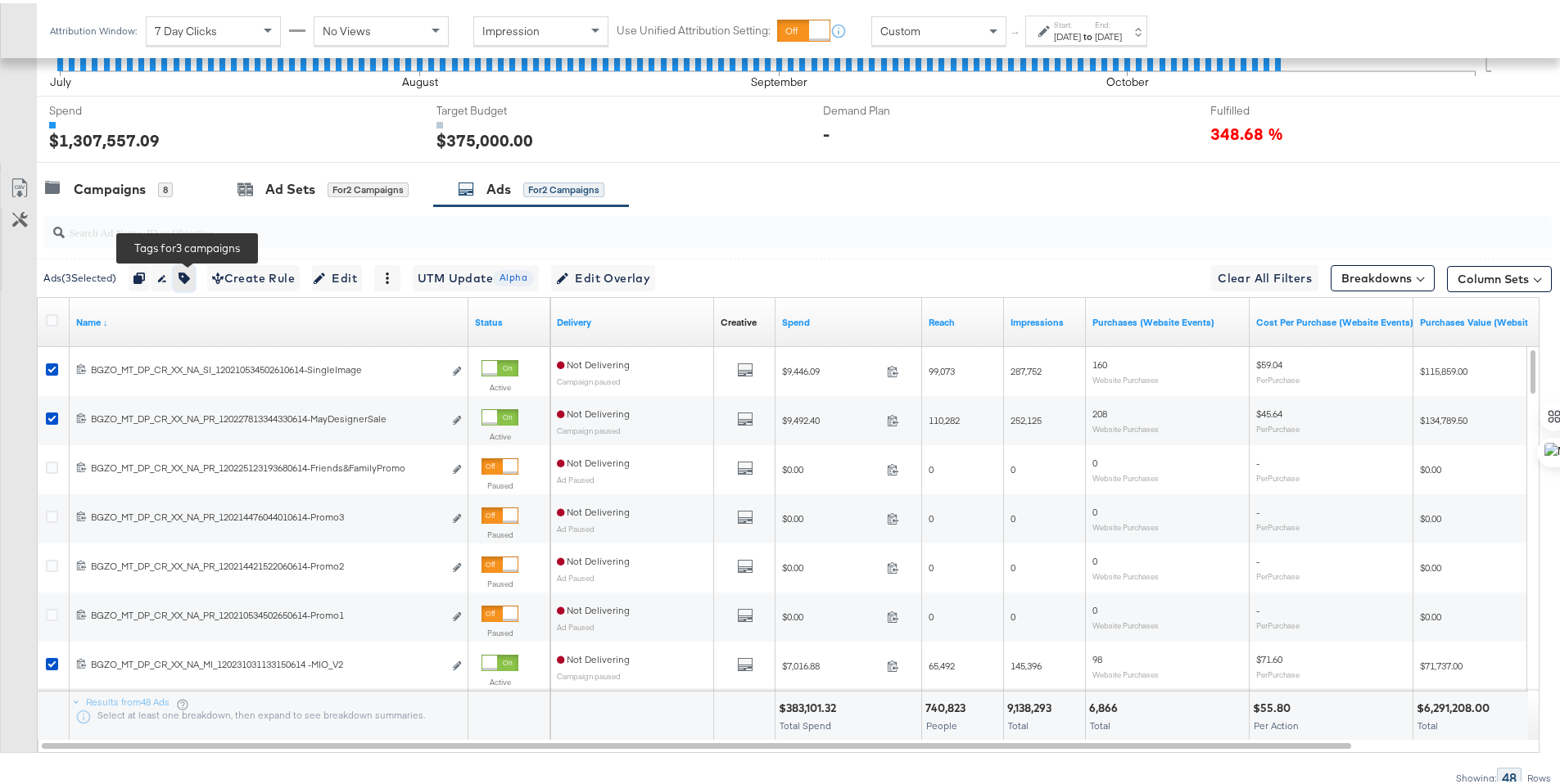
click at [190, 278] on icon "button" at bounding box center [183, 274] width 11 height 11
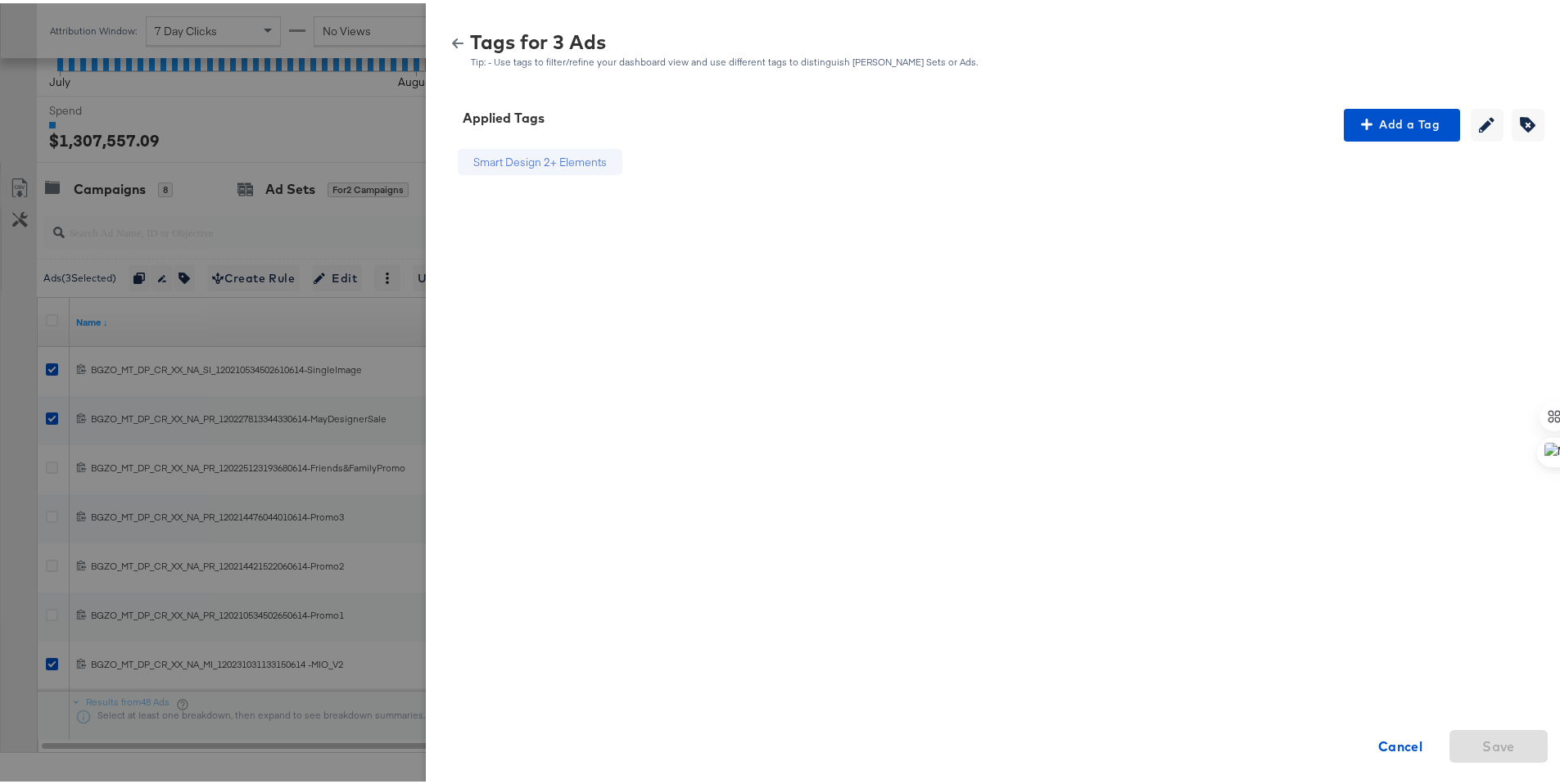
click at [452, 42] on button "button" at bounding box center [458, 40] width 24 height 11
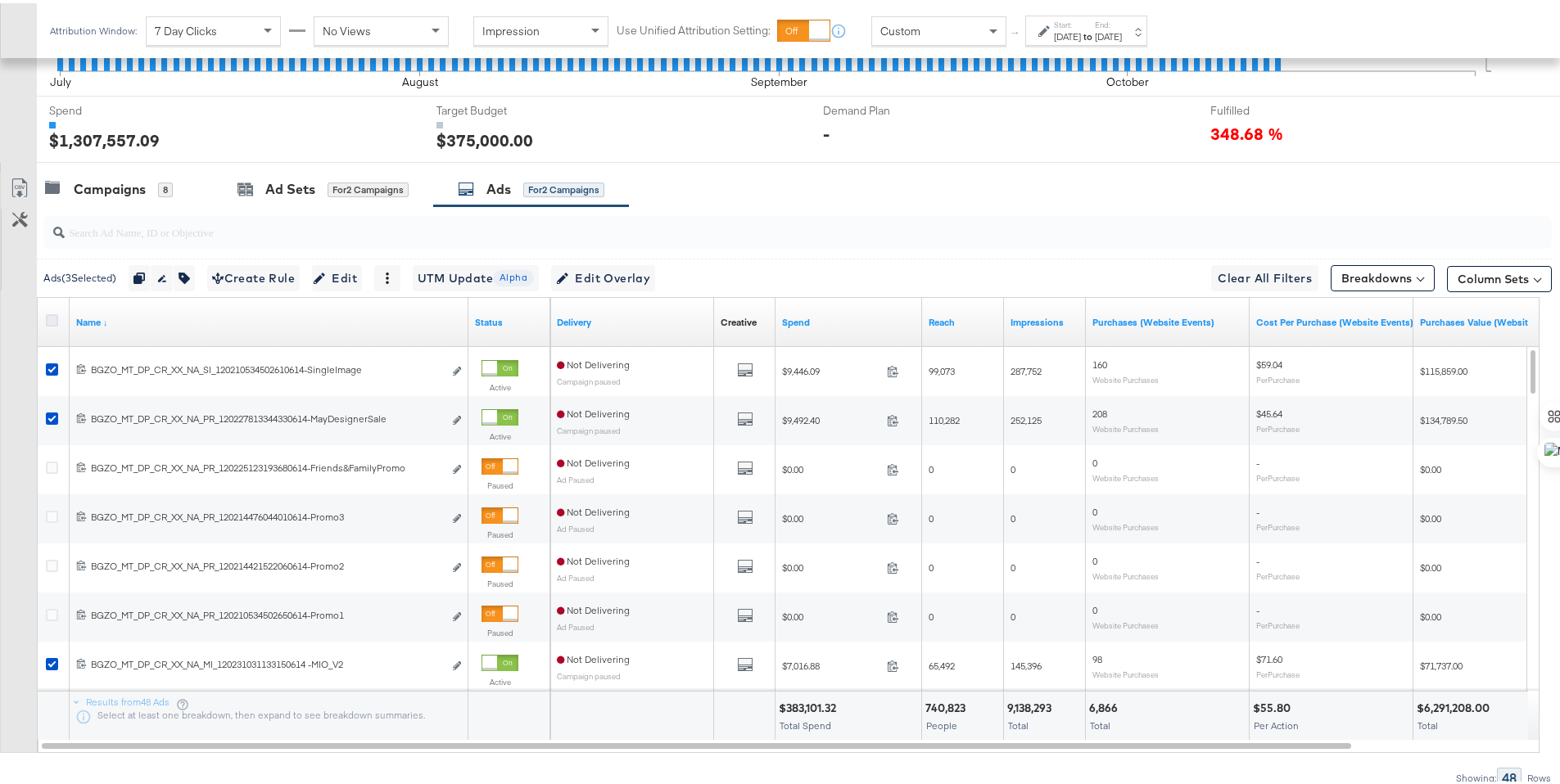
click at [54, 313] on icon at bounding box center [52, 317] width 12 height 12
click at [0, 0] on input "checkbox" at bounding box center [0, 0] width 0 height 0
click at [54, 313] on icon at bounding box center [52, 317] width 12 height 12
click at [0, 0] on input "checkbox" at bounding box center [0, 0] width 0 height 0
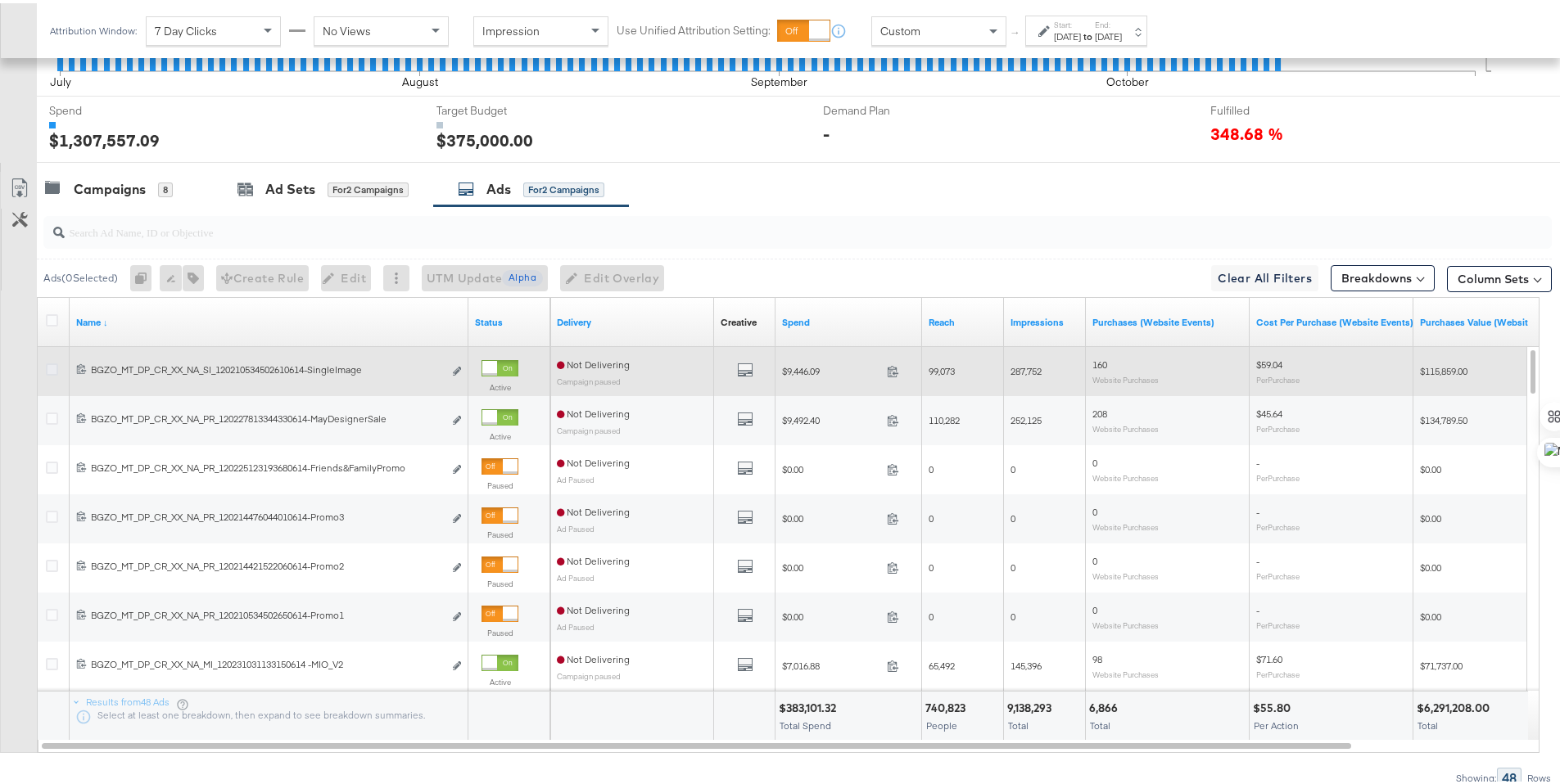
click at [50, 361] on icon at bounding box center [52, 366] width 12 height 12
click at [0, 0] on input "checkbox" at bounding box center [0, 0] width 0 height 0
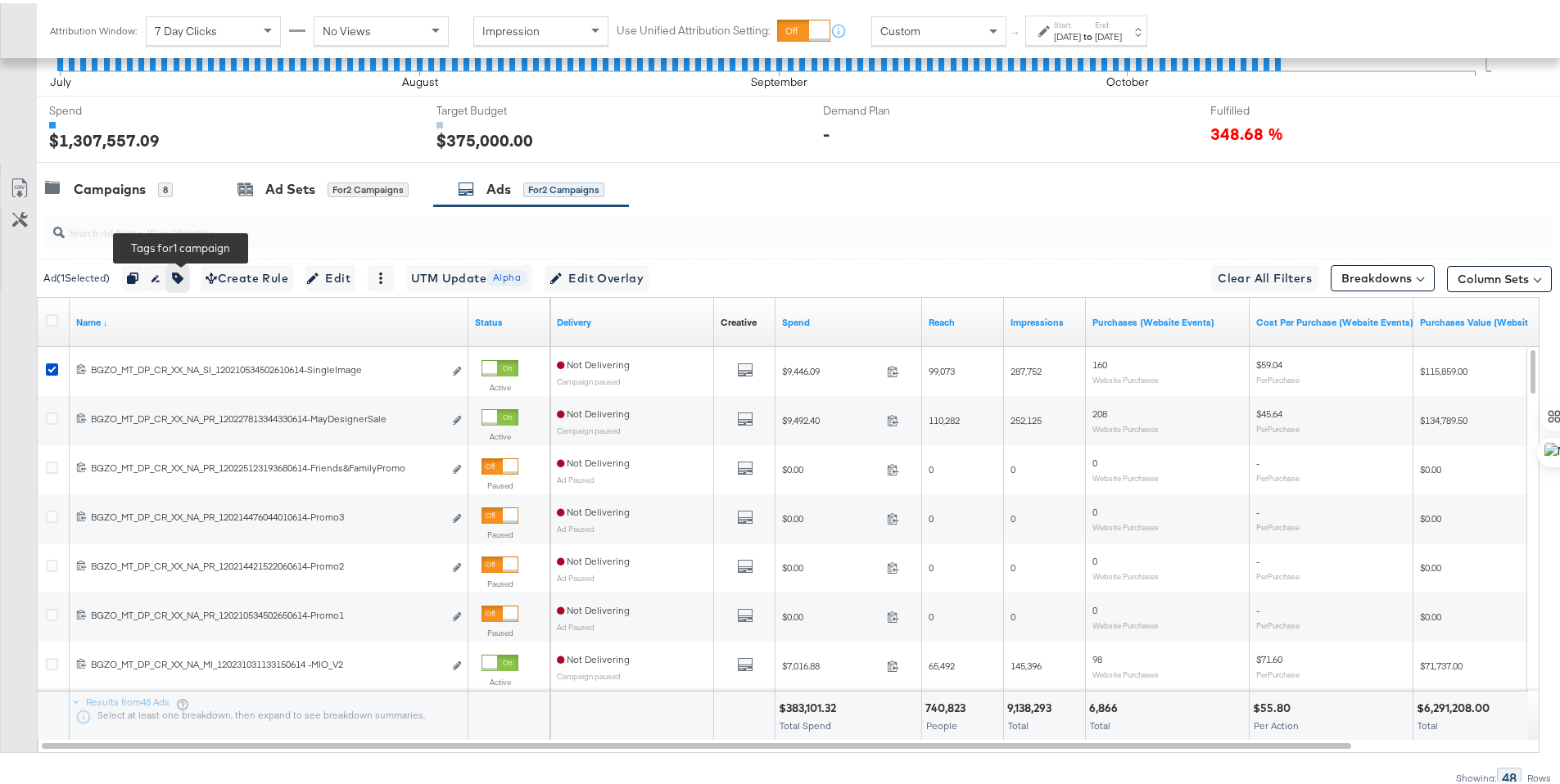
click at [183, 277] on icon "button" at bounding box center [177, 274] width 11 height 11
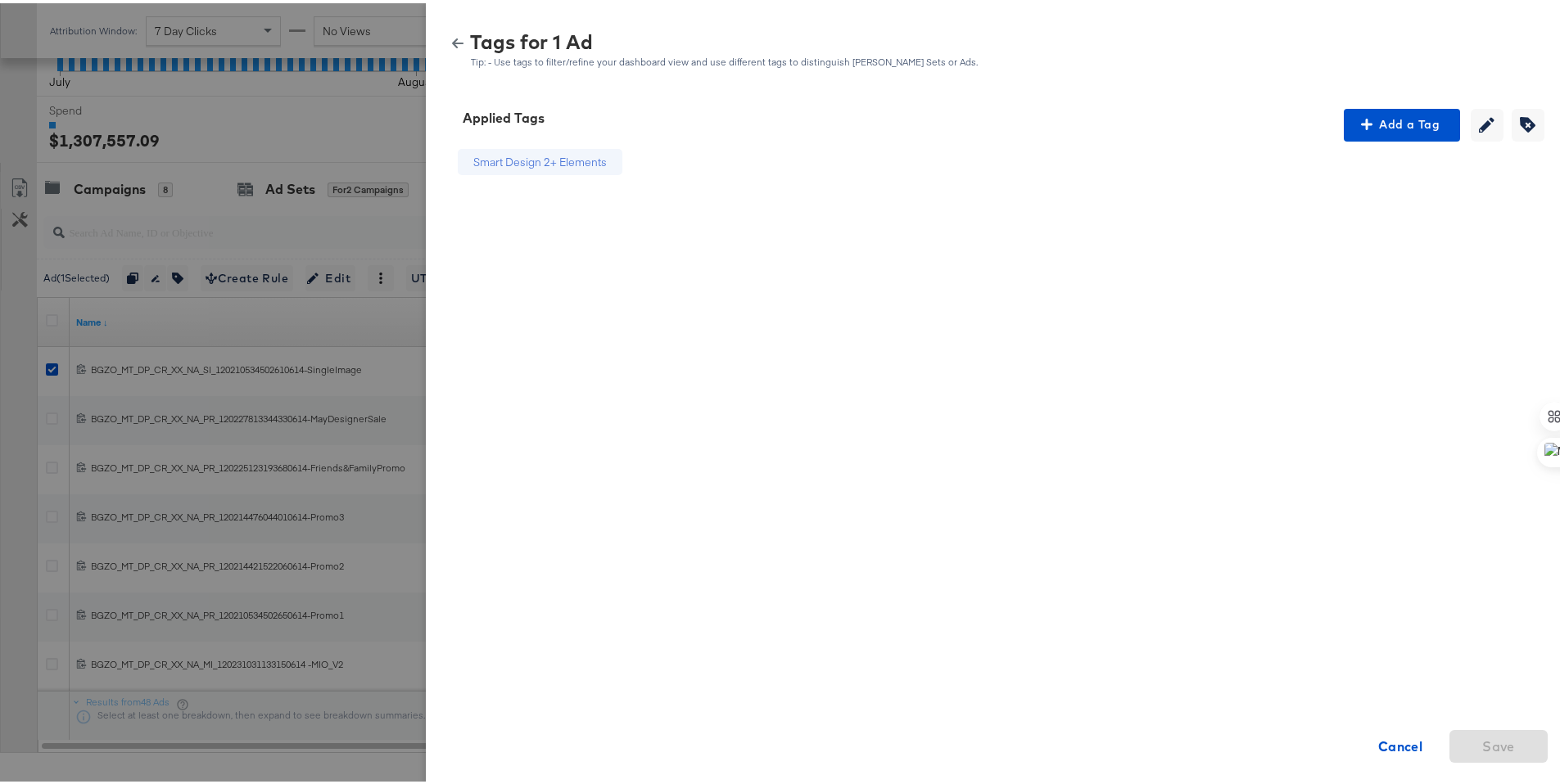
click at [452, 45] on icon "button" at bounding box center [457, 40] width 11 height 11
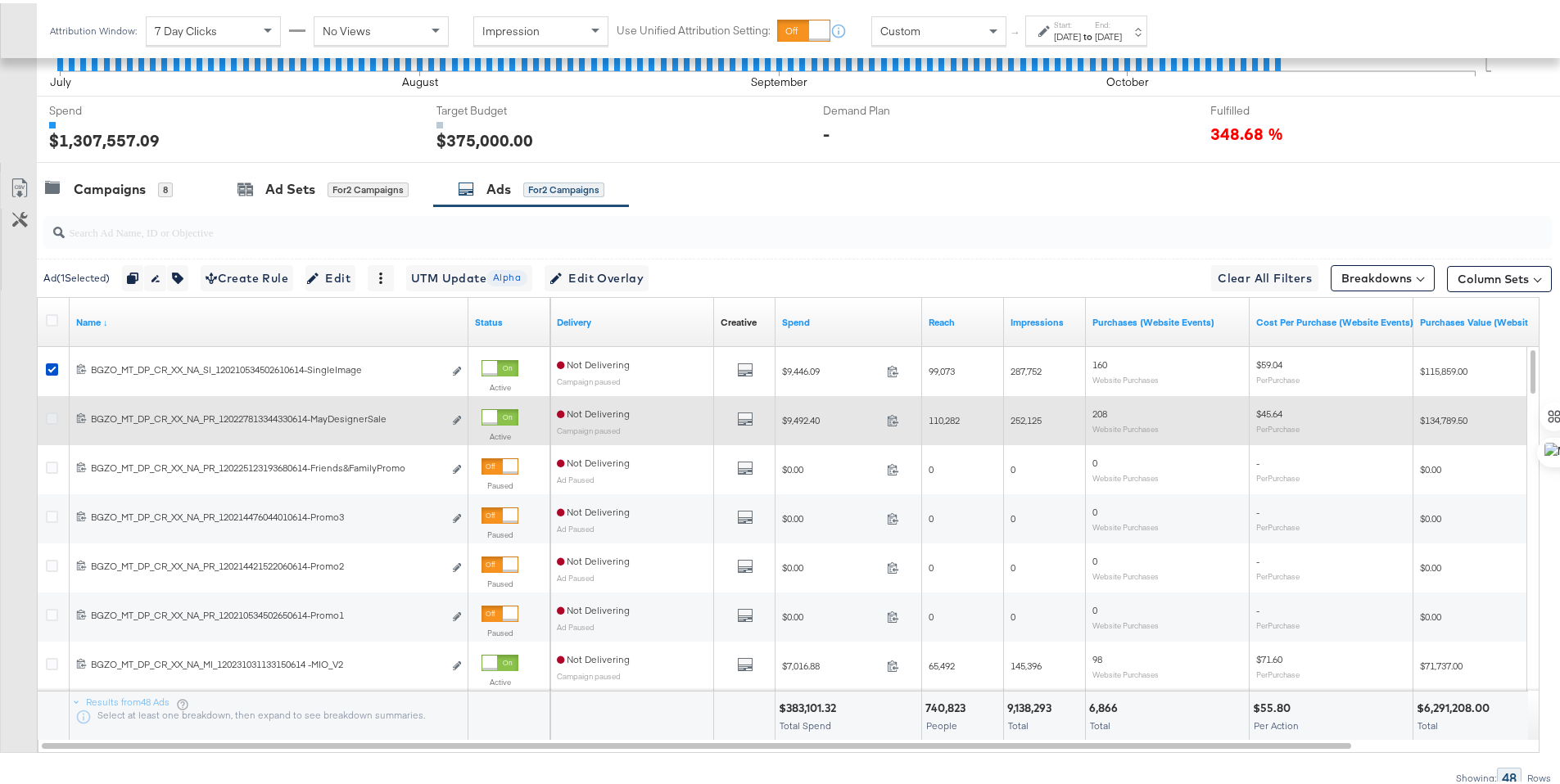
click at [52, 411] on icon at bounding box center [52, 415] width 12 height 12
click at [0, 0] on input "checkbox" at bounding box center [0, 0] width 0 height 0
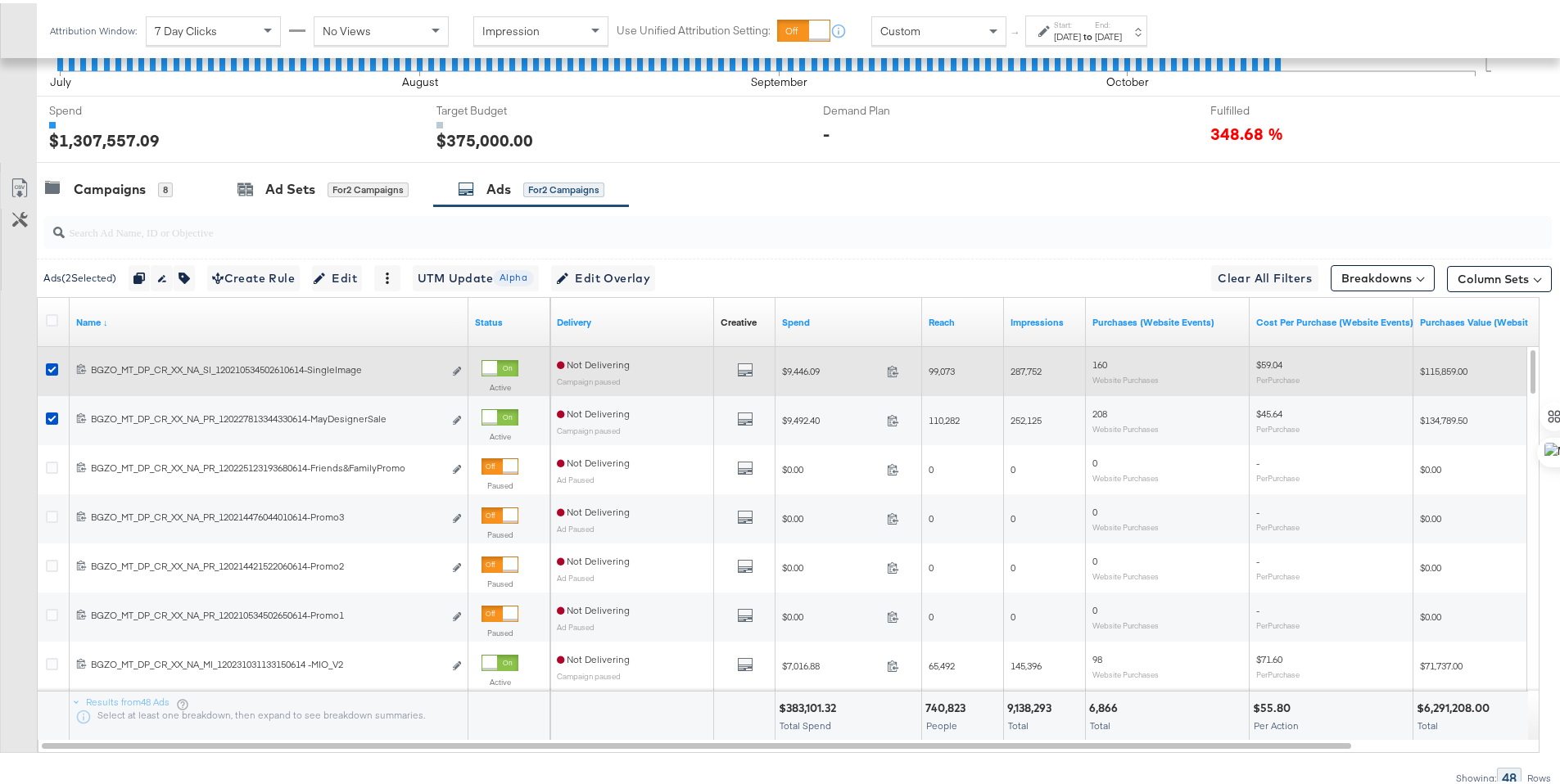
click at [54, 381] on div at bounding box center [54, 368] width 30 height 30
click at [54, 370] on icon at bounding box center [52, 366] width 12 height 12
click at [0, 0] on input "checkbox" at bounding box center [0, 0] width 0 height 0
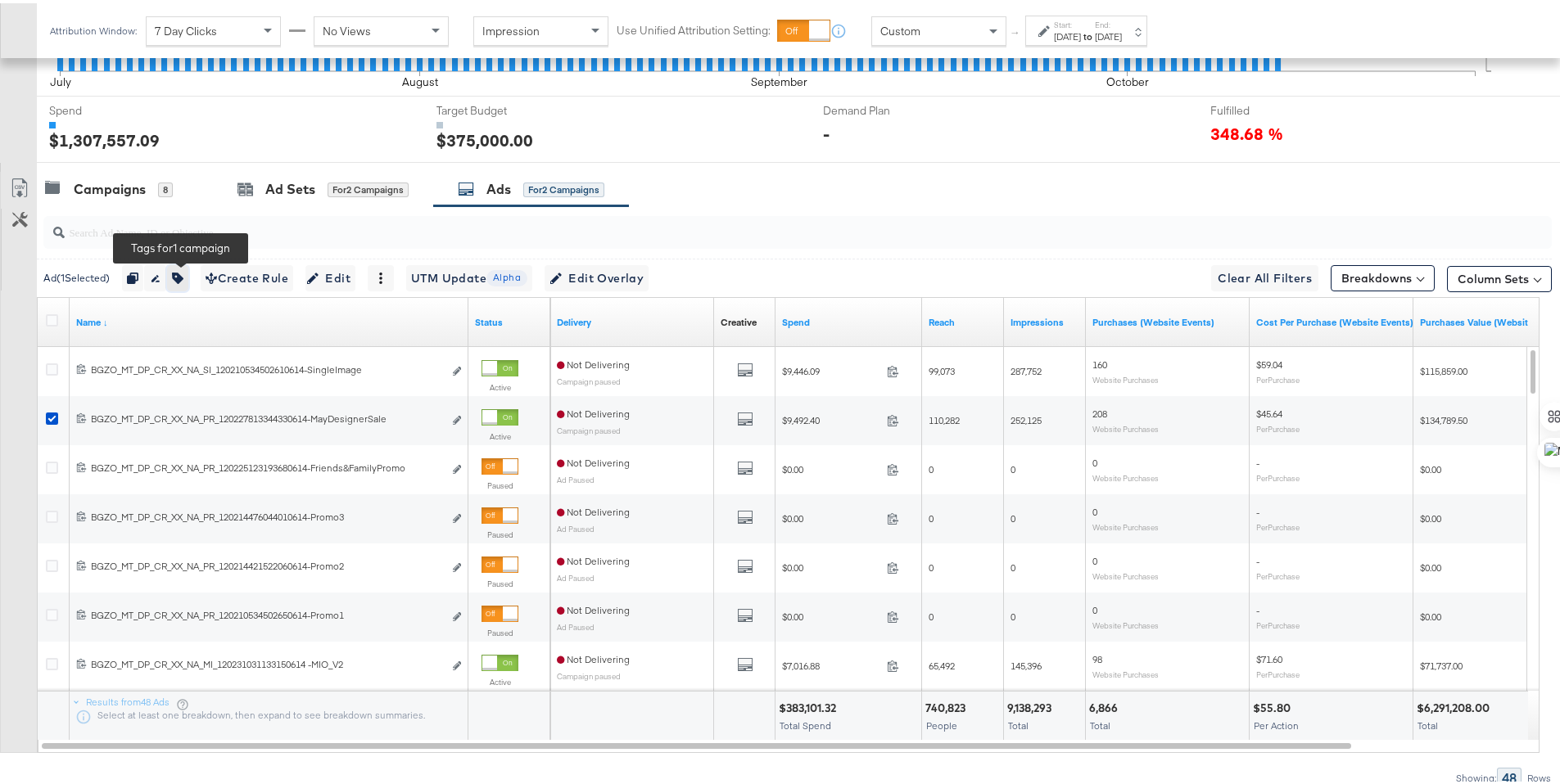
click at [179, 278] on icon "button" at bounding box center [177, 274] width 11 height 11
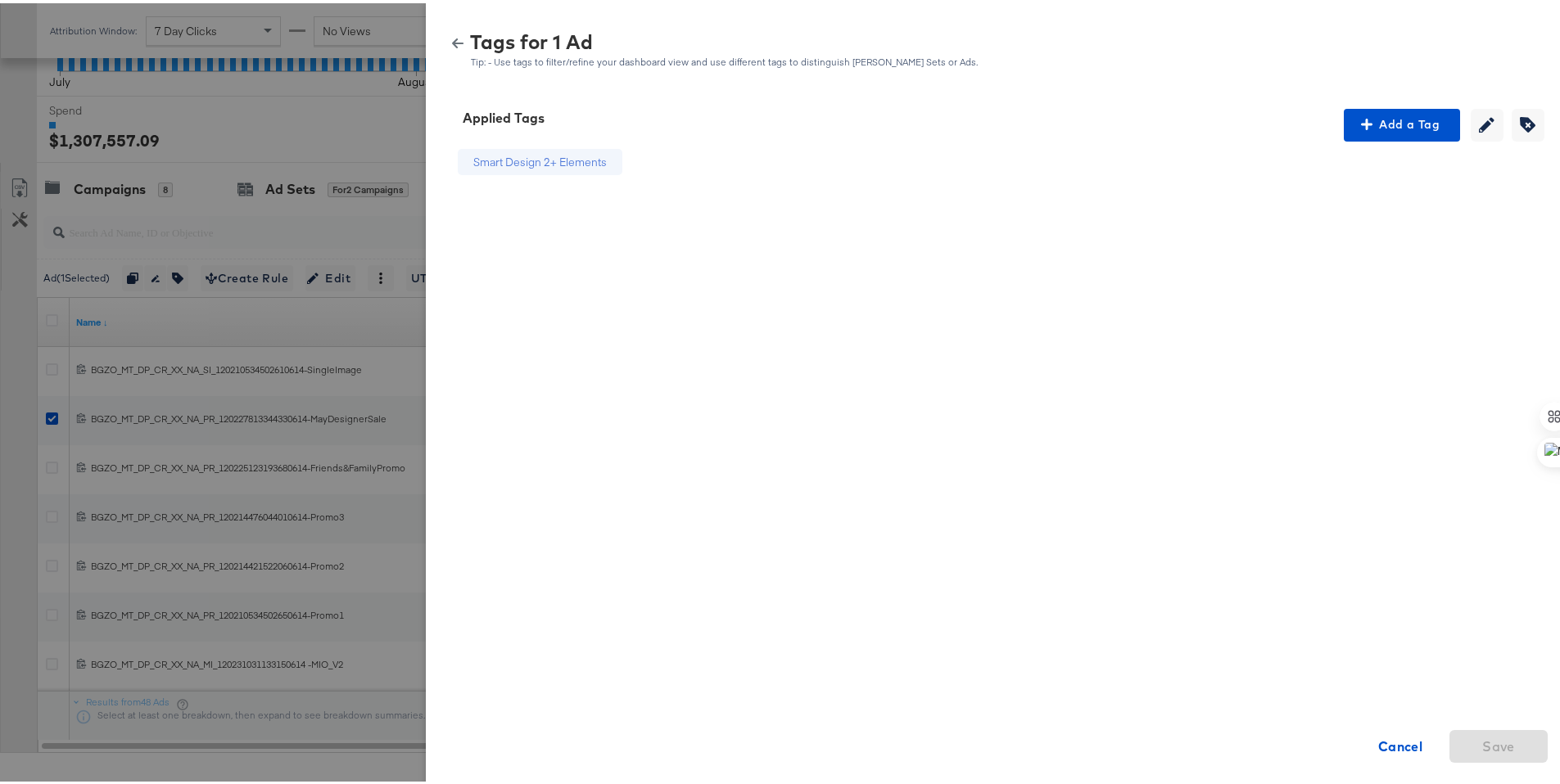
click at [452, 36] on icon "button" at bounding box center [457, 40] width 11 height 10
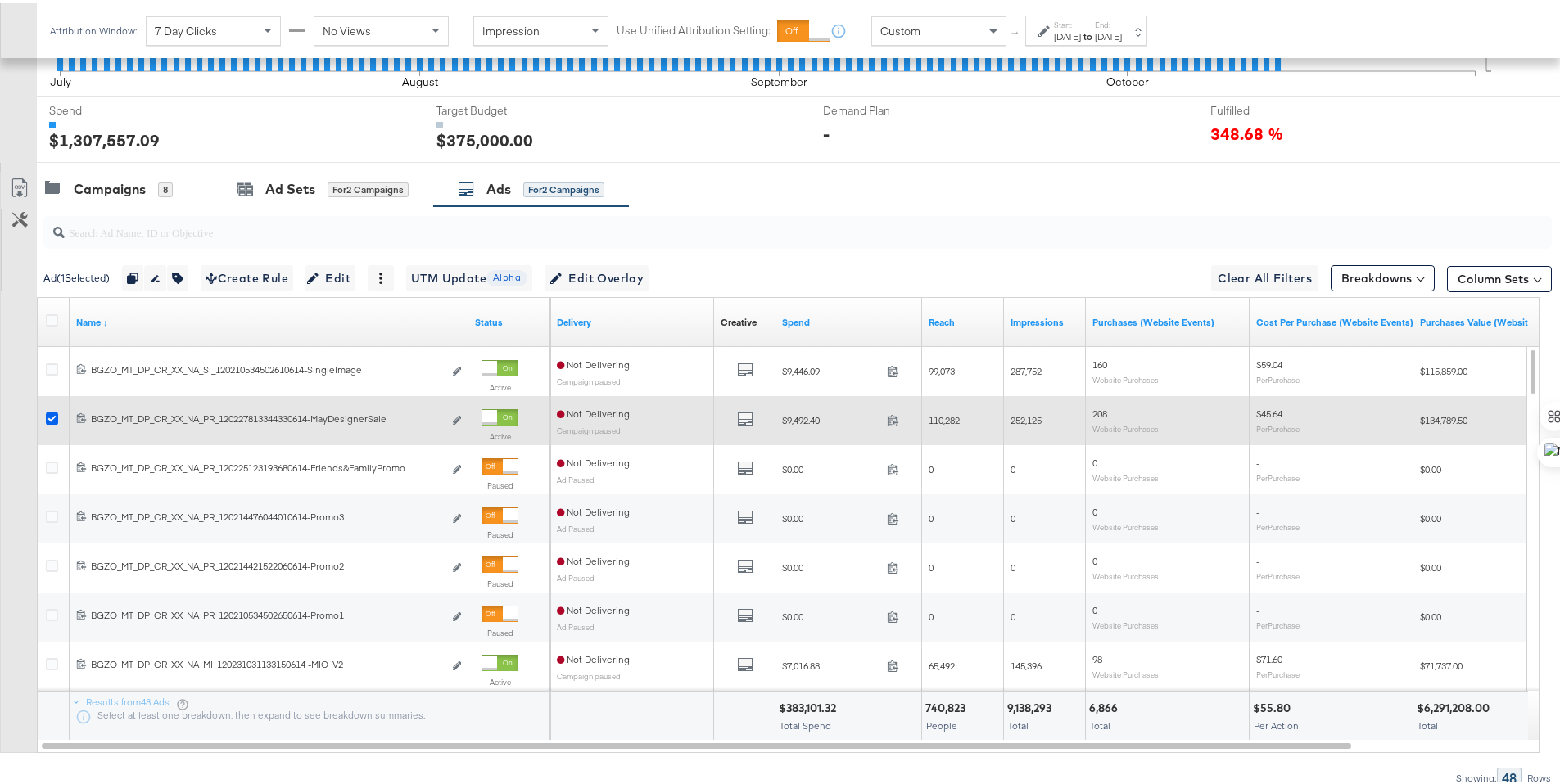
click at [46, 414] on icon at bounding box center [52, 415] width 12 height 12
click at [0, 0] on input "checkbox" at bounding box center [0, 0] width 0 height 0
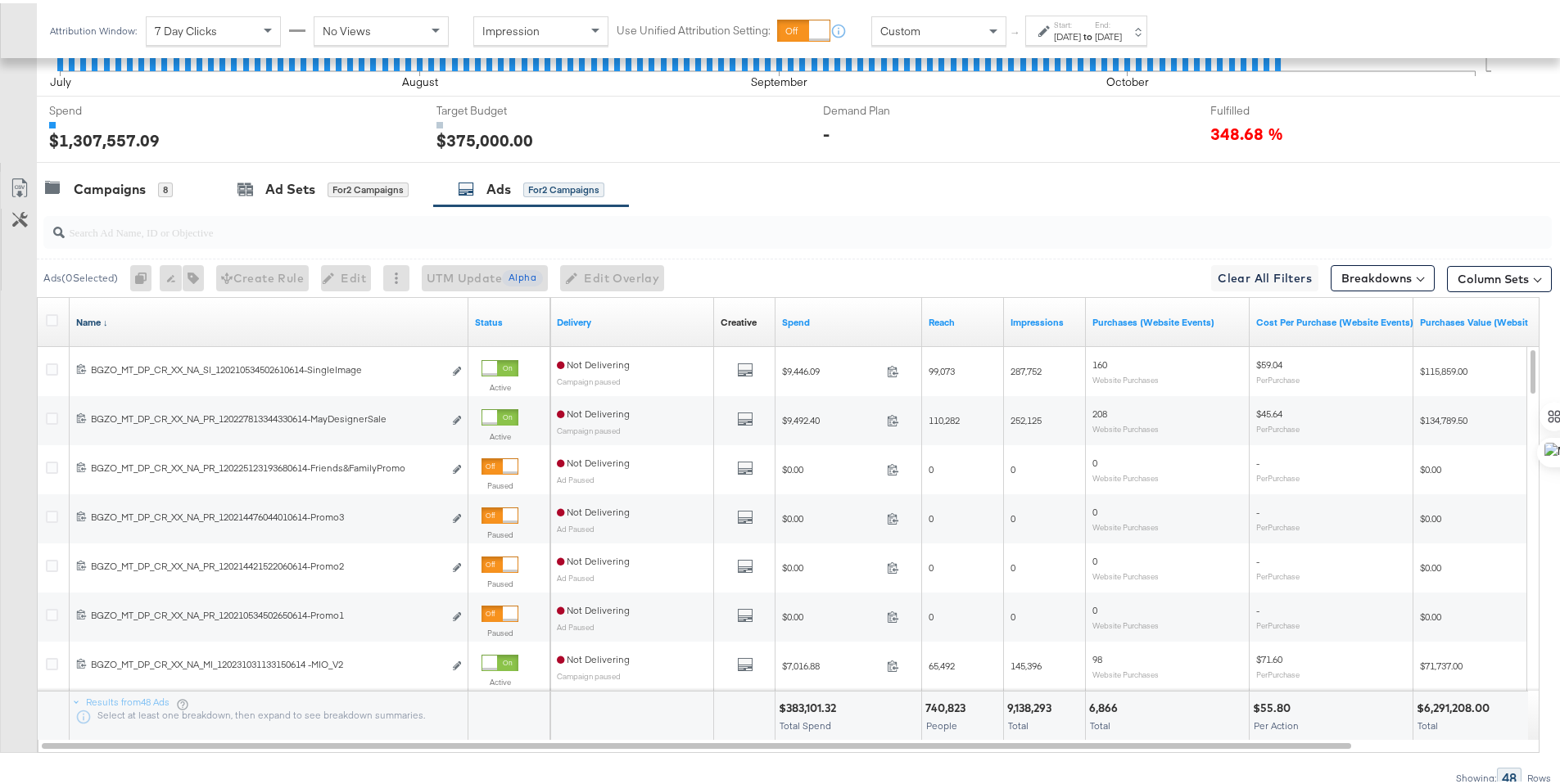
drag, startPoint x: 53, startPoint y: 464, endPoint x: 197, endPoint y: 321, distance: 202.9
click at [54, 464] on icon at bounding box center [52, 464] width 12 height 12
click at [0, 0] on input "checkbox" at bounding box center [0, 0] width 0 height 0
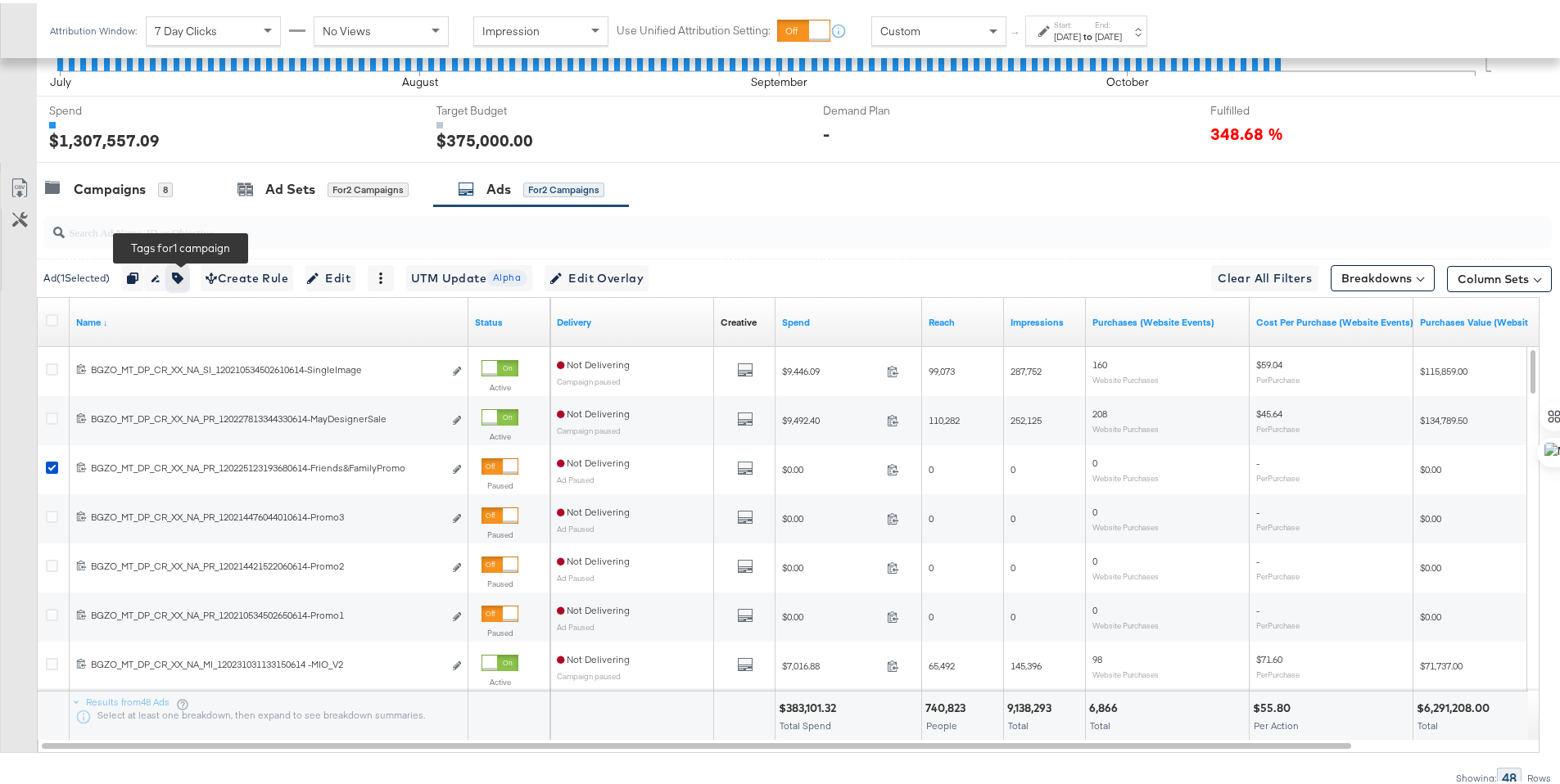
click at [188, 276] on button "button" at bounding box center [177, 275] width 22 height 26
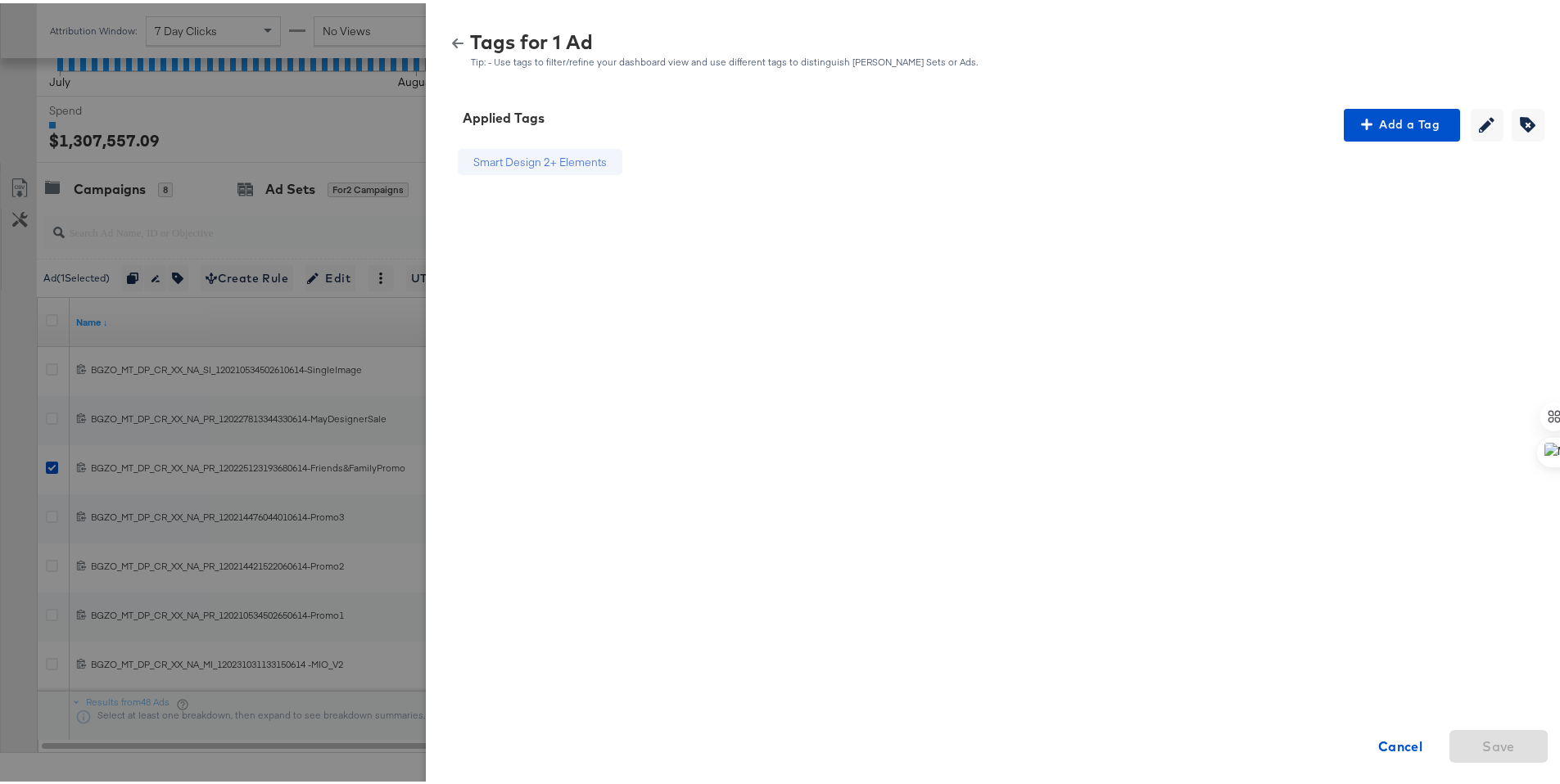
click at [452, 45] on icon "button" at bounding box center [457, 40] width 11 height 11
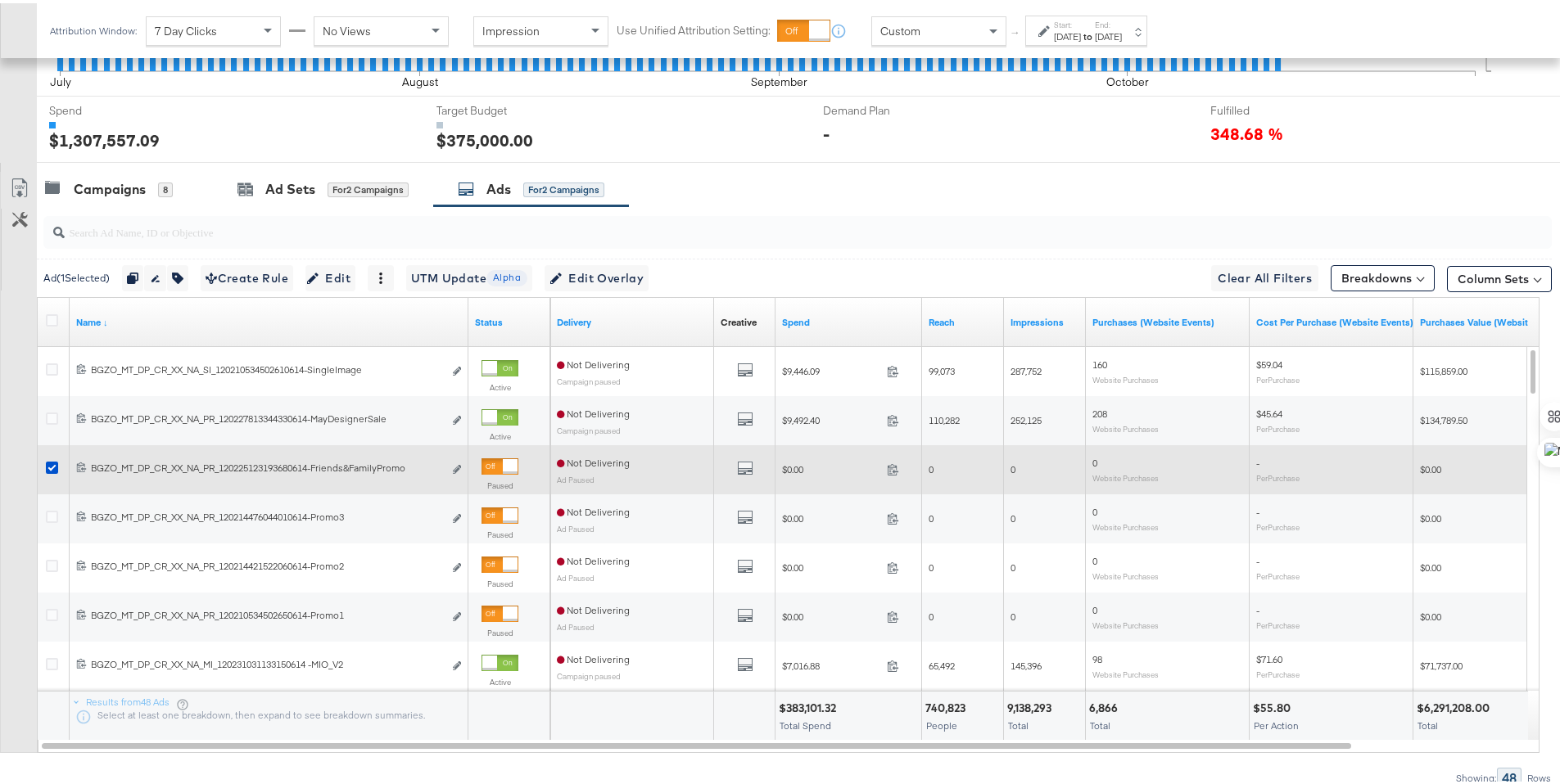
drag, startPoint x: 53, startPoint y: 464, endPoint x: 53, endPoint y: 472, distance: 8.0
click at [53, 464] on icon at bounding box center [52, 464] width 12 height 12
click at [0, 0] on input "checkbox" at bounding box center [0, 0] width 0 height 0
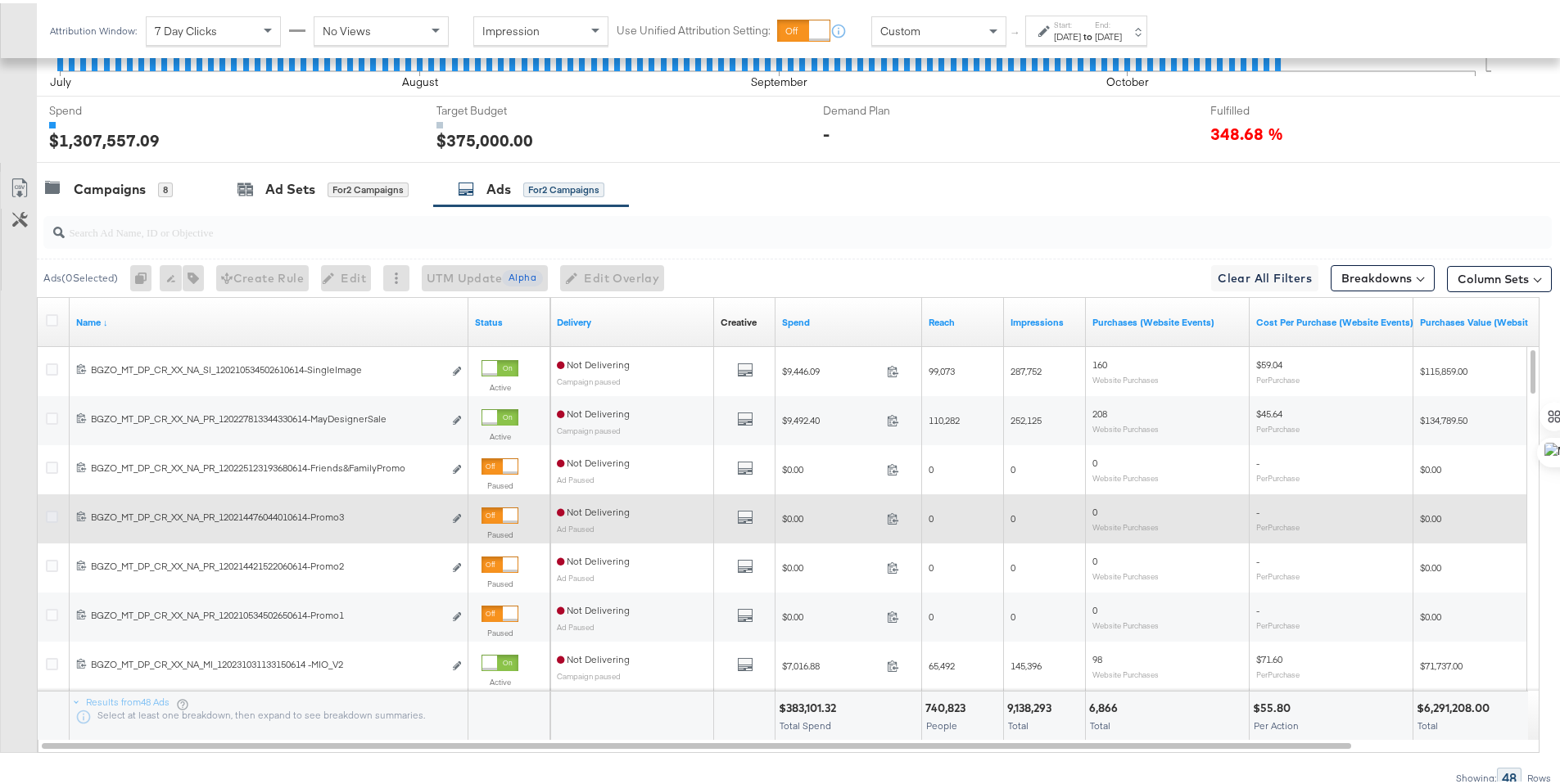
click at [52, 512] on icon at bounding box center [52, 513] width 12 height 12
click at [0, 0] on input "checkbox" at bounding box center [0, 0] width 0 height 0
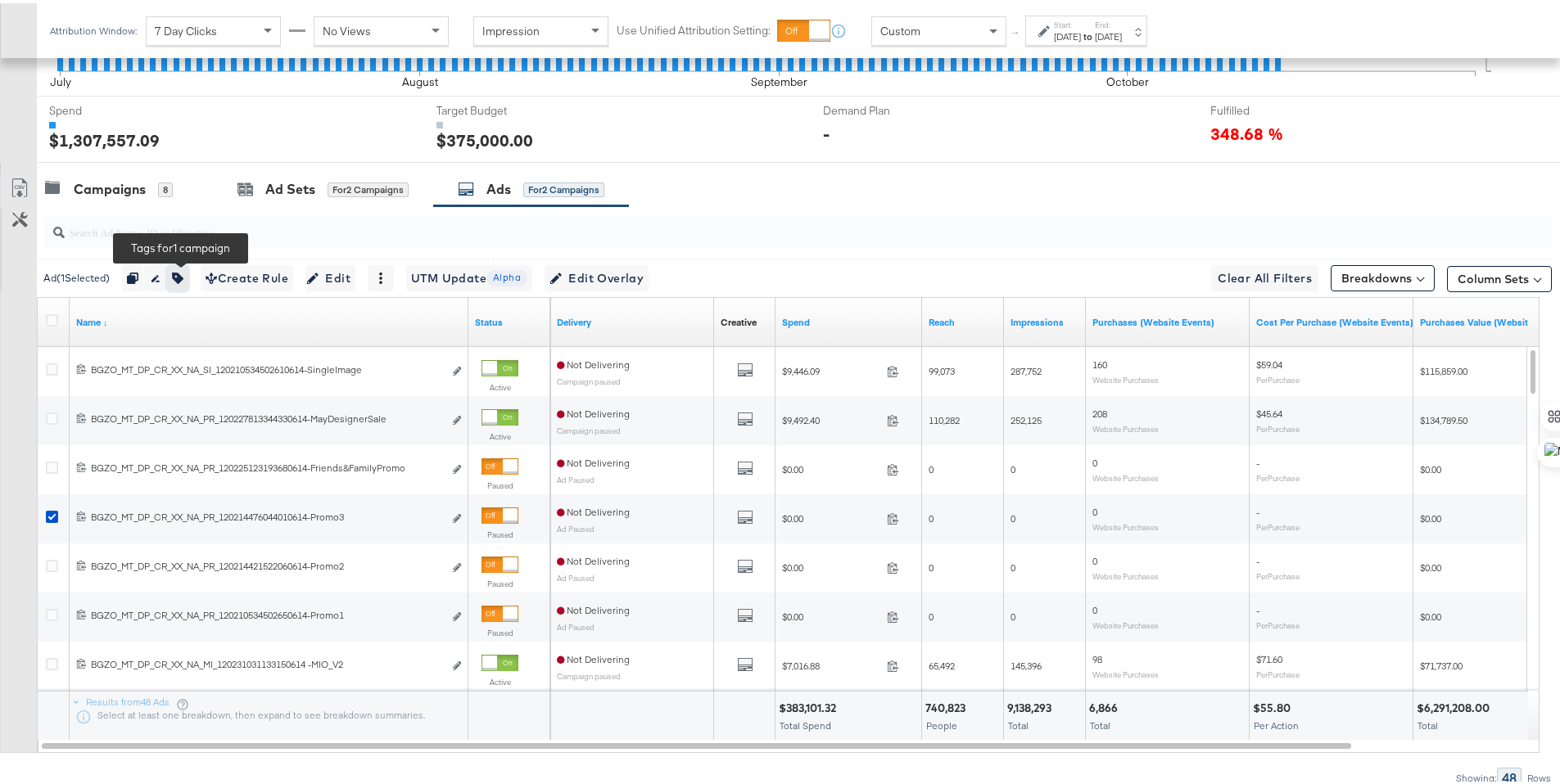
click at [183, 276] on icon "button" at bounding box center [177, 274] width 11 height 11
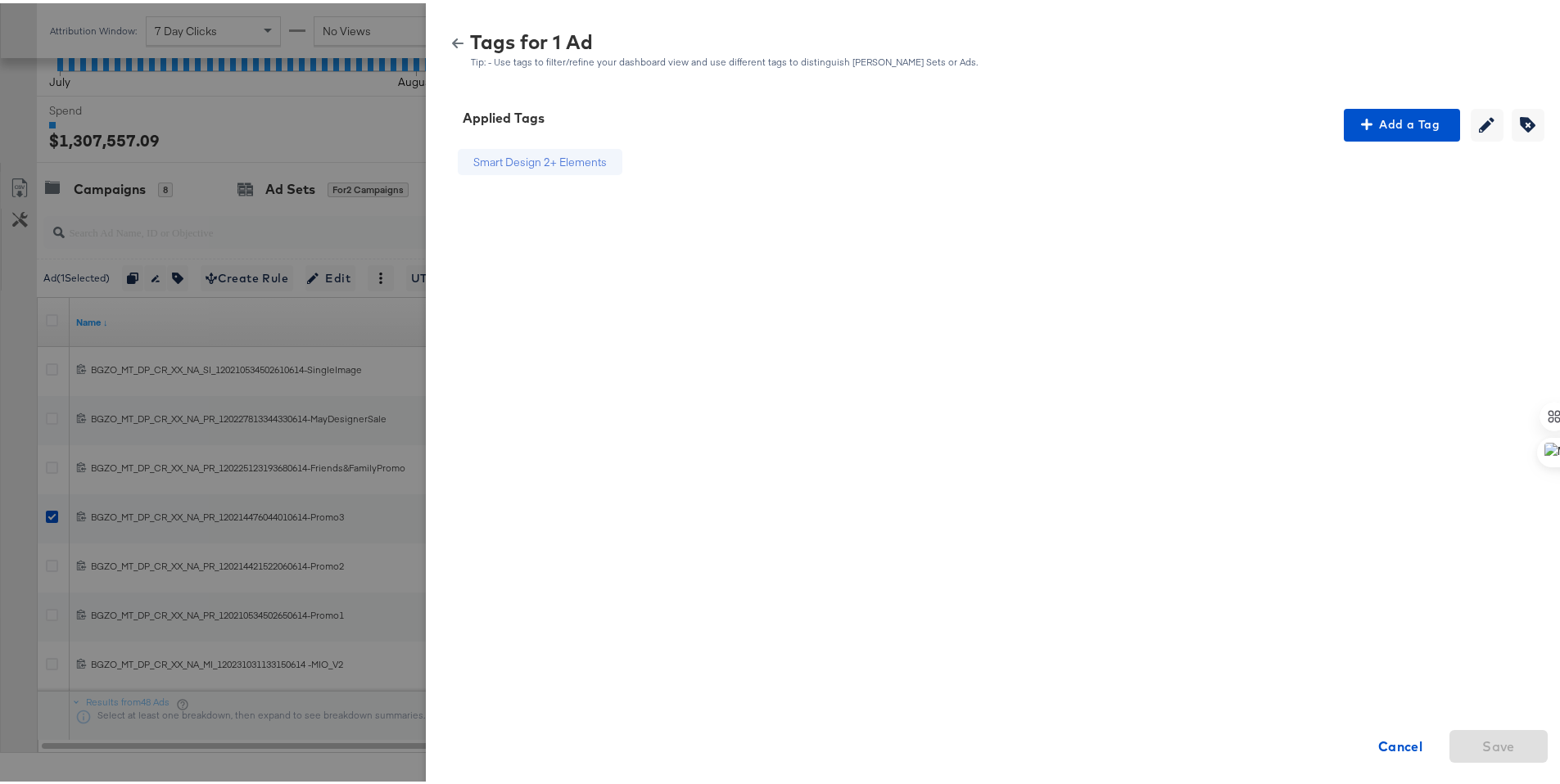
click at [446, 31] on div "Tags for 1 Ad Tip: - Use tags to filter/refine your dashboard view and use diff…" at bounding box center [999, 47] width 1107 height 36
click at [452, 38] on icon "button" at bounding box center [457, 40] width 11 height 10
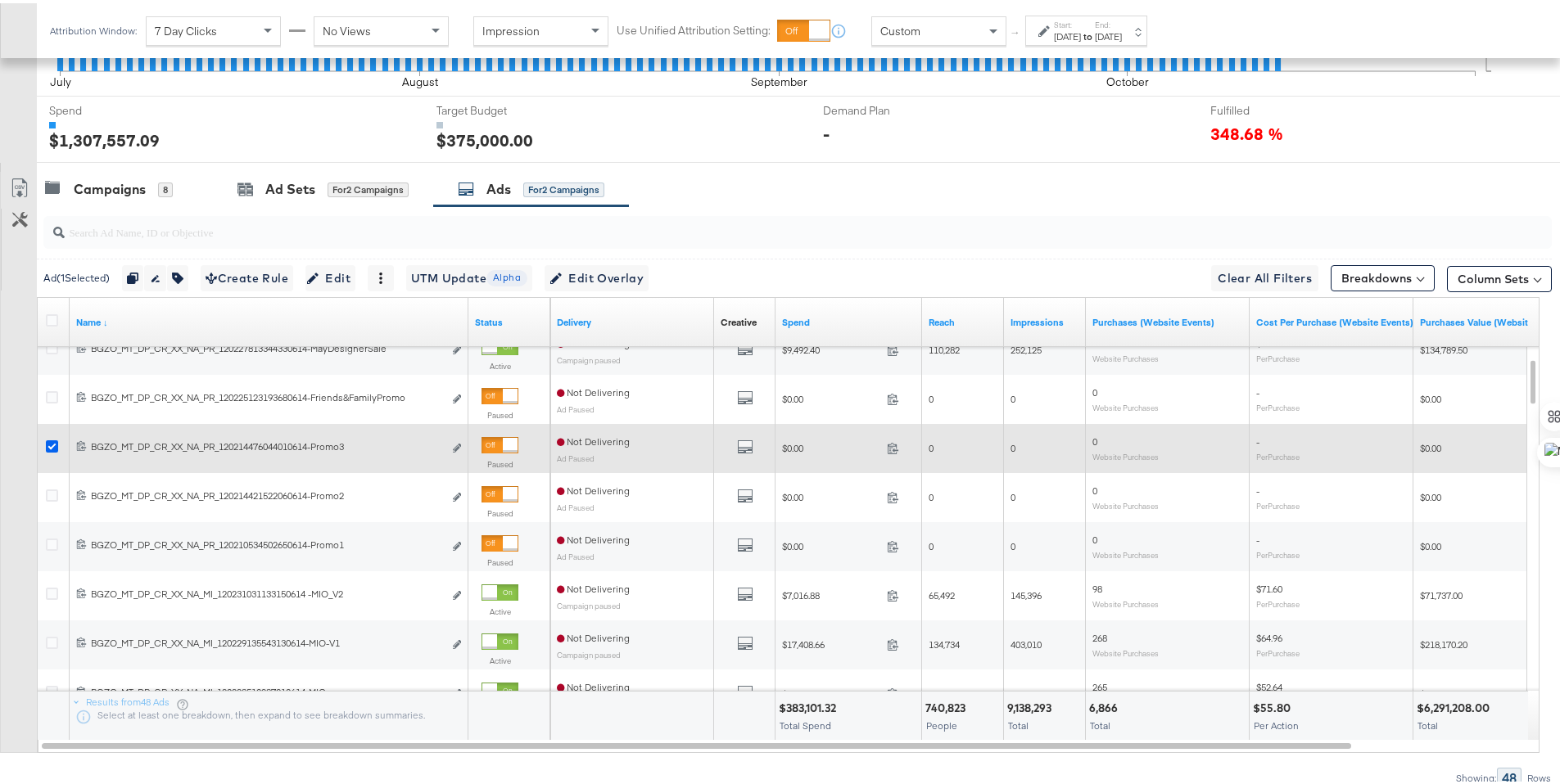
click at [53, 437] on icon at bounding box center [52, 443] width 12 height 12
click at [0, 0] on input "checkbox" at bounding box center [0, 0] width 0 height 0
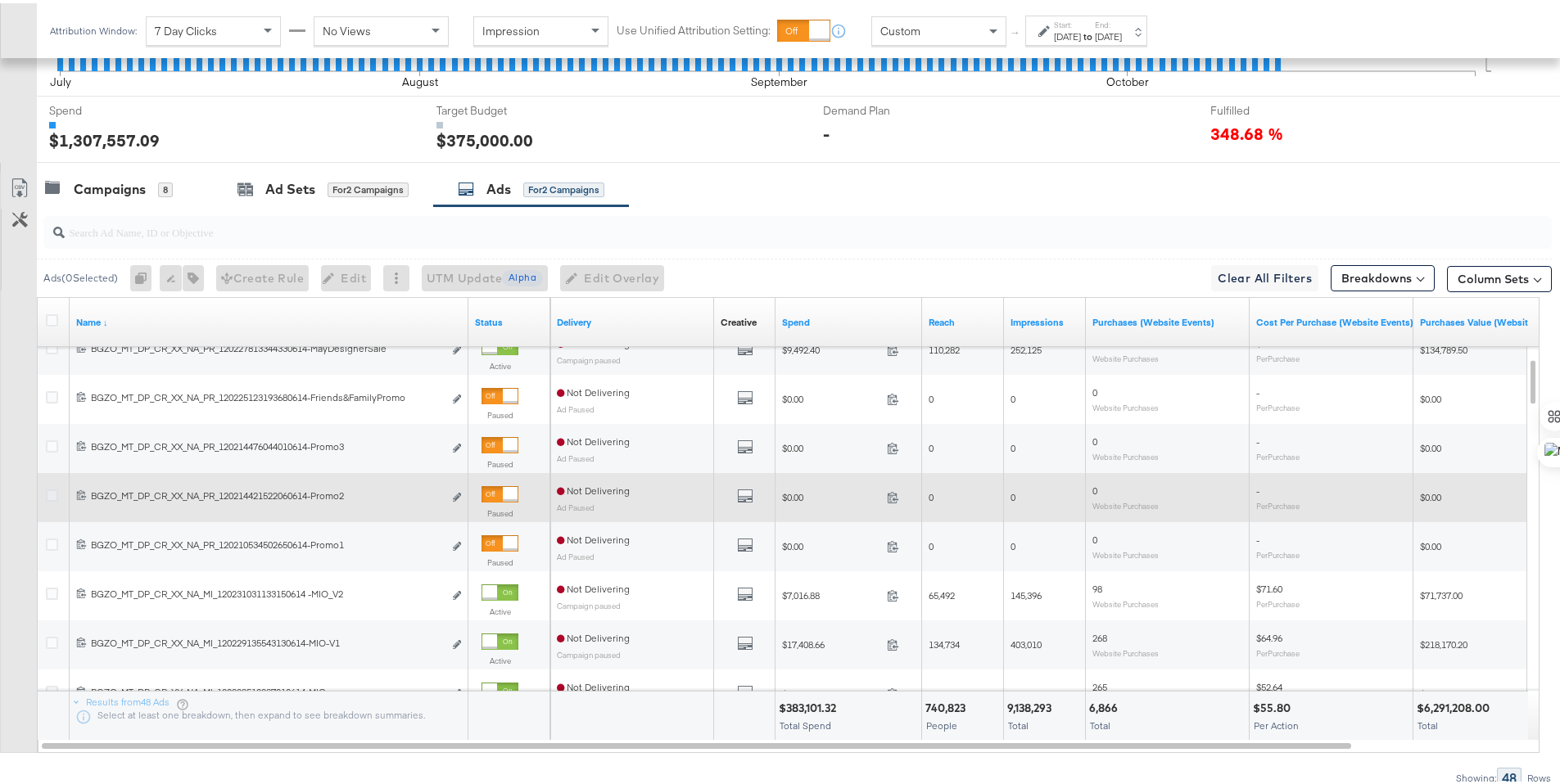
click at [52, 491] on icon at bounding box center [52, 492] width 12 height 12
click at [0, 0] on input "checkbox" at bounding box center [0, 0] width 0 height 0
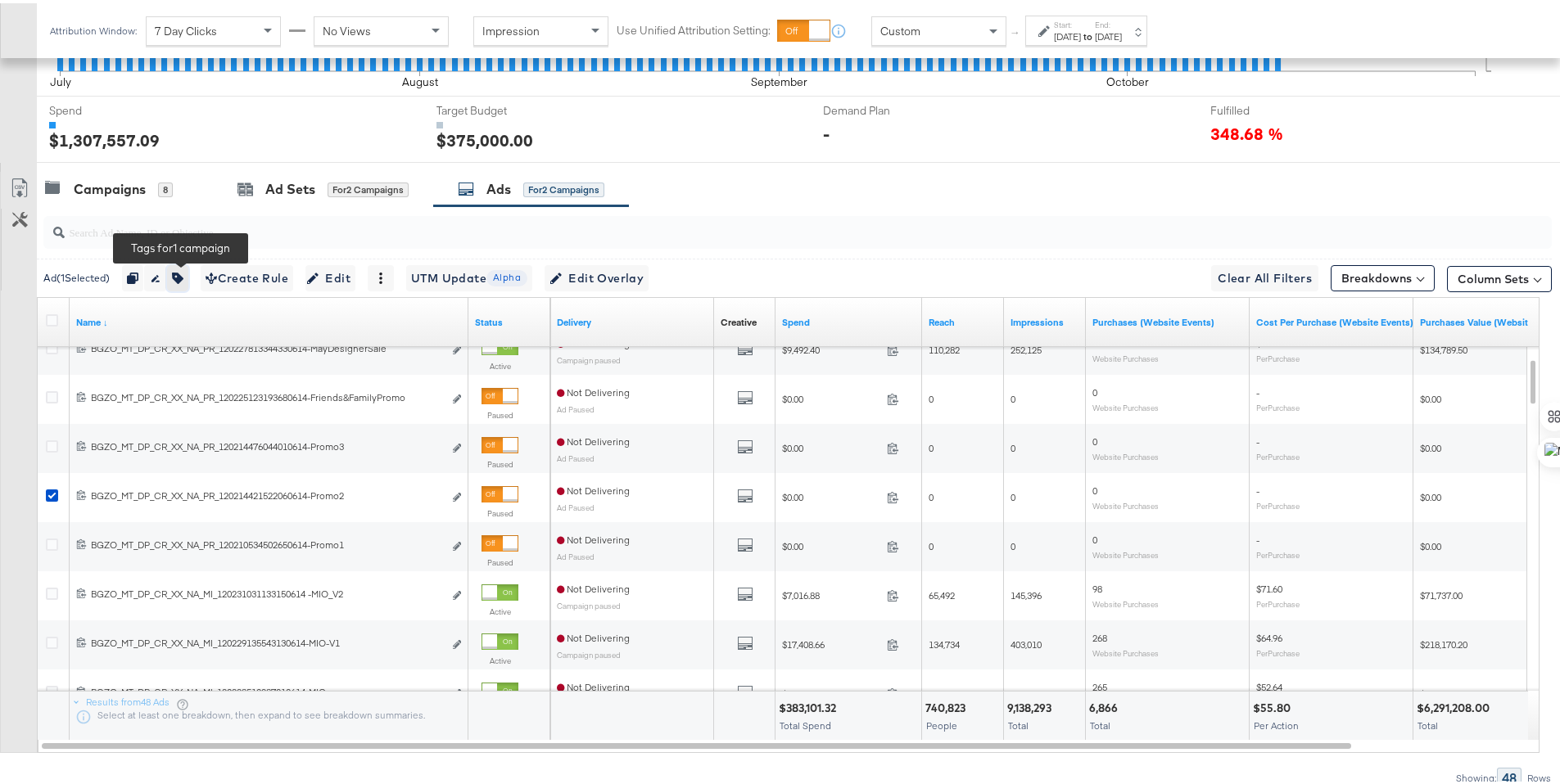
click at [175, 273] on button "button" at bounding box center [177, 275] width 22 height 26
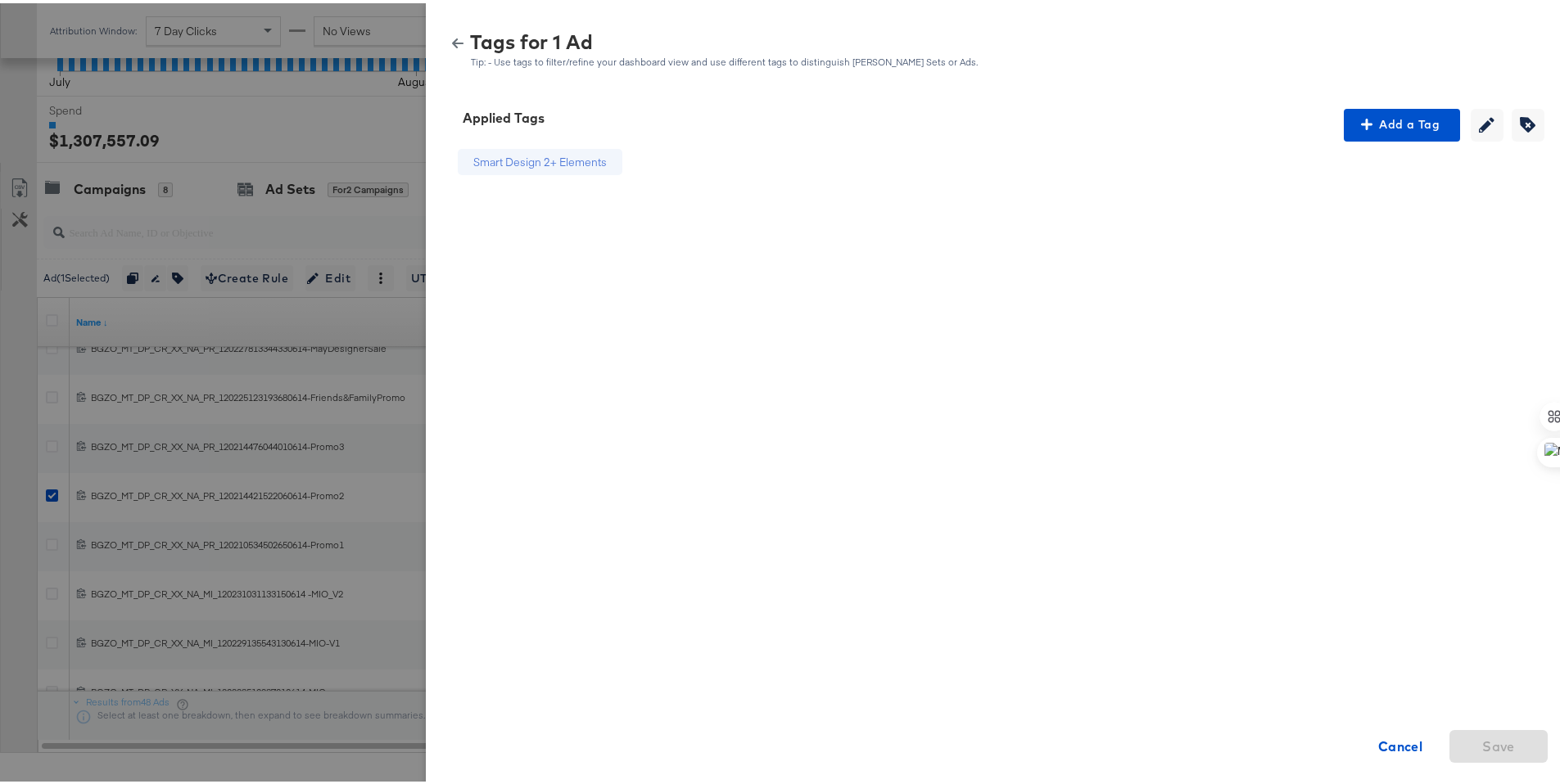
click at [452, 40] on icon "button" at bounding box center [457, 40] width 11 height 10
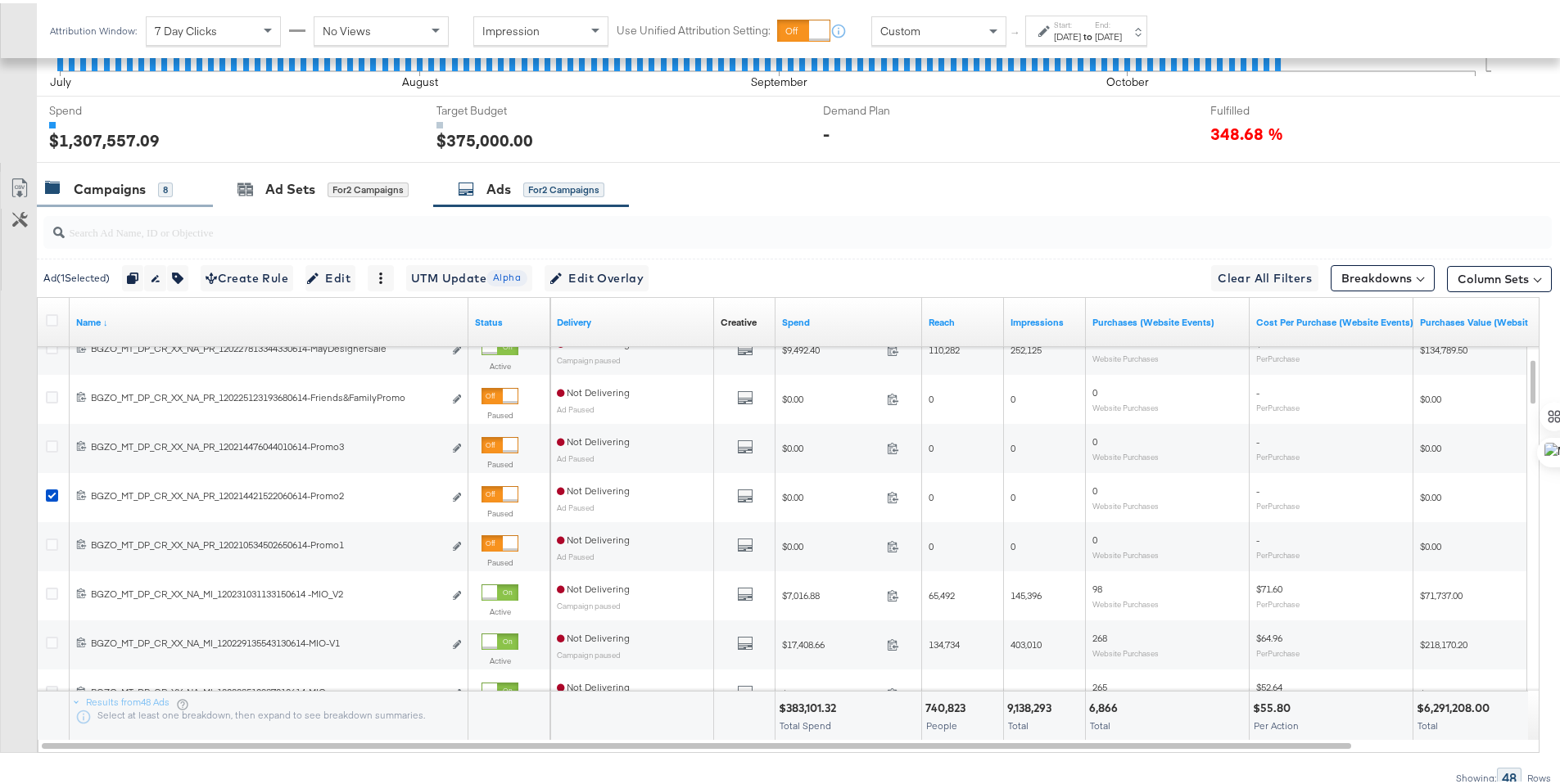
click at [116, 188] on div "Campaigns" at bounding box center [109, 187] width 72 height 19
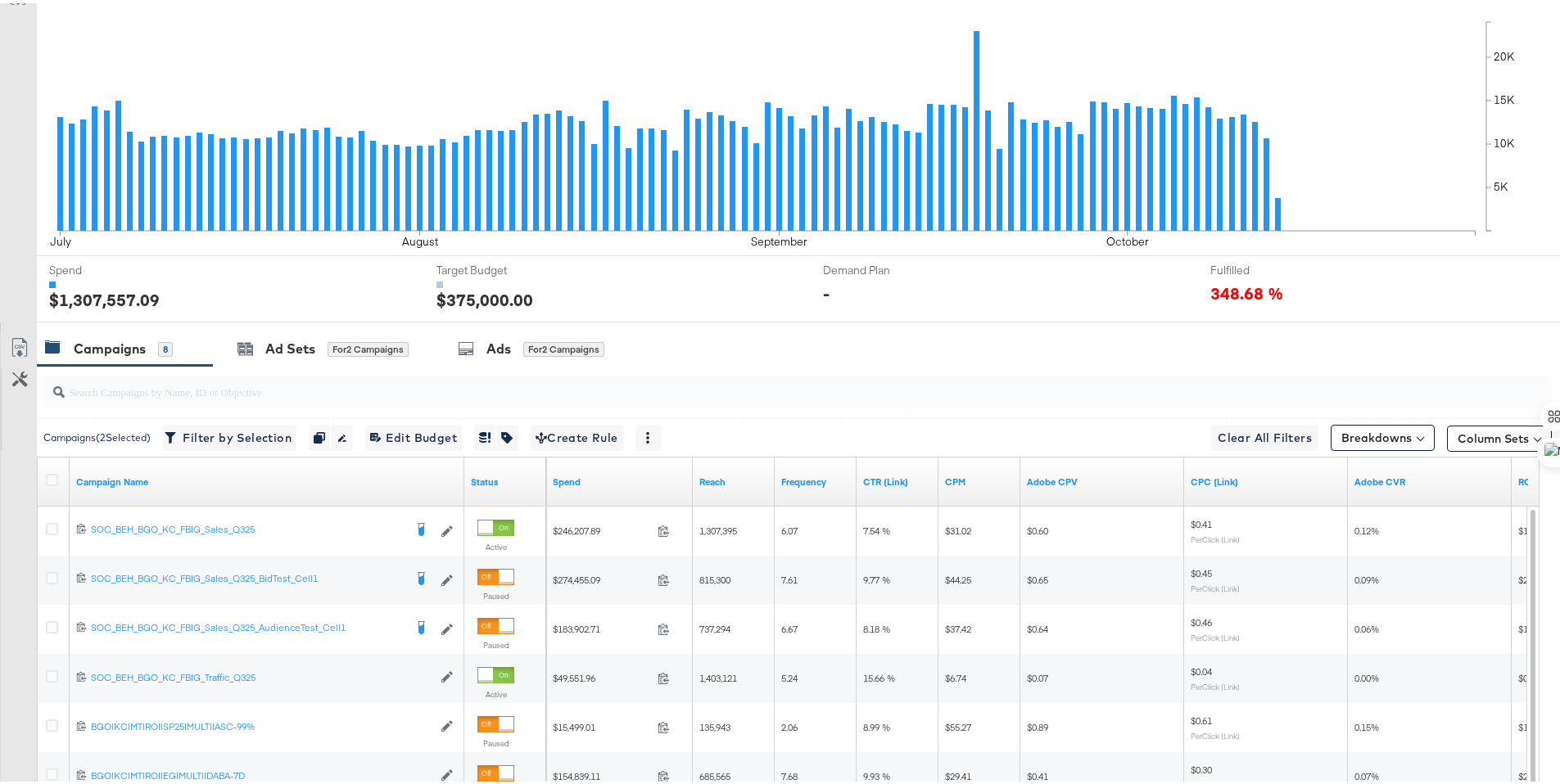
scroll to position [0, 0]
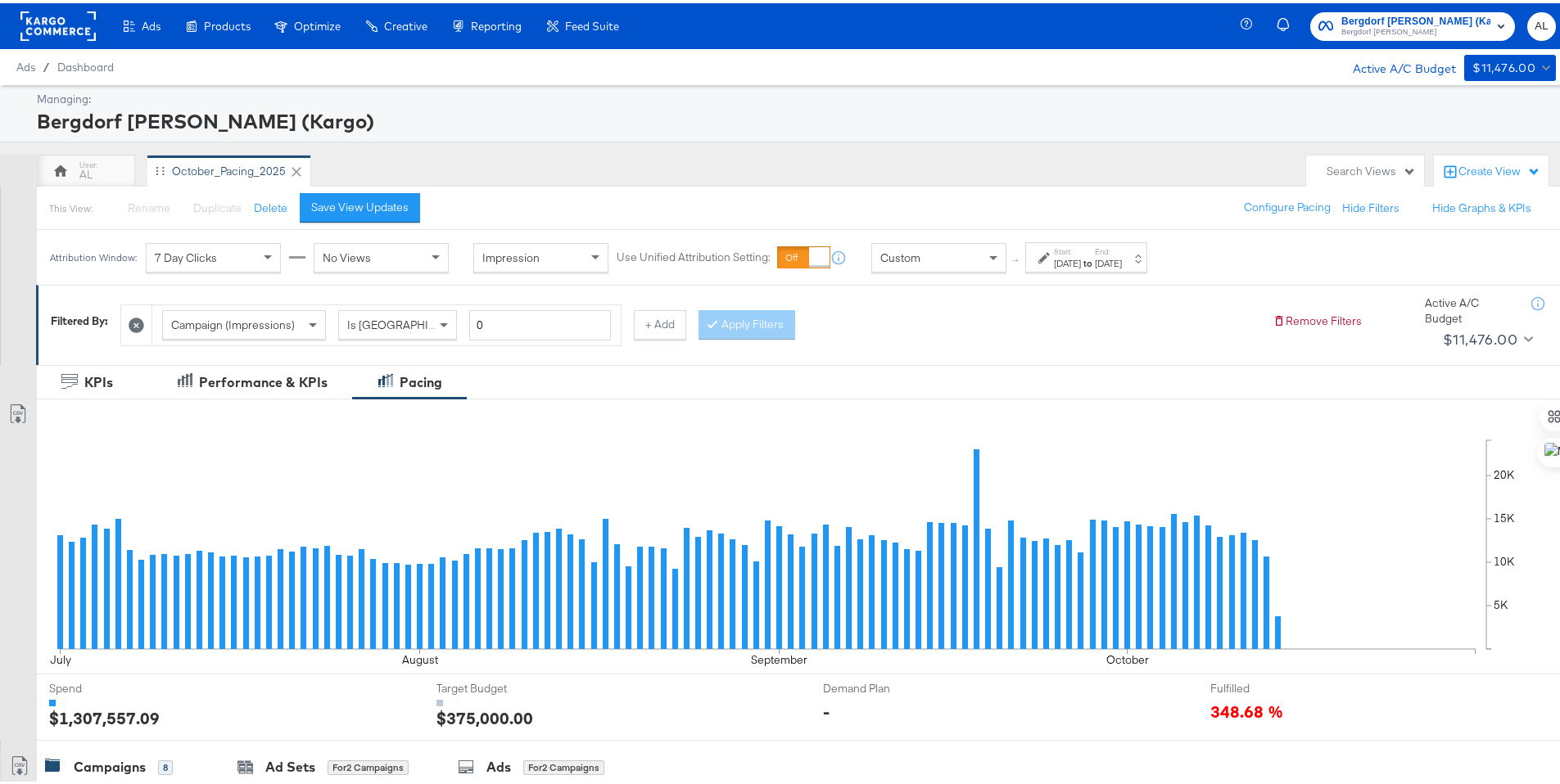
click at [69, 22] on rect at bounding box center [58, 23] width 76 height 30
